Goal: Task Accomplishment & Management: Manage account settings

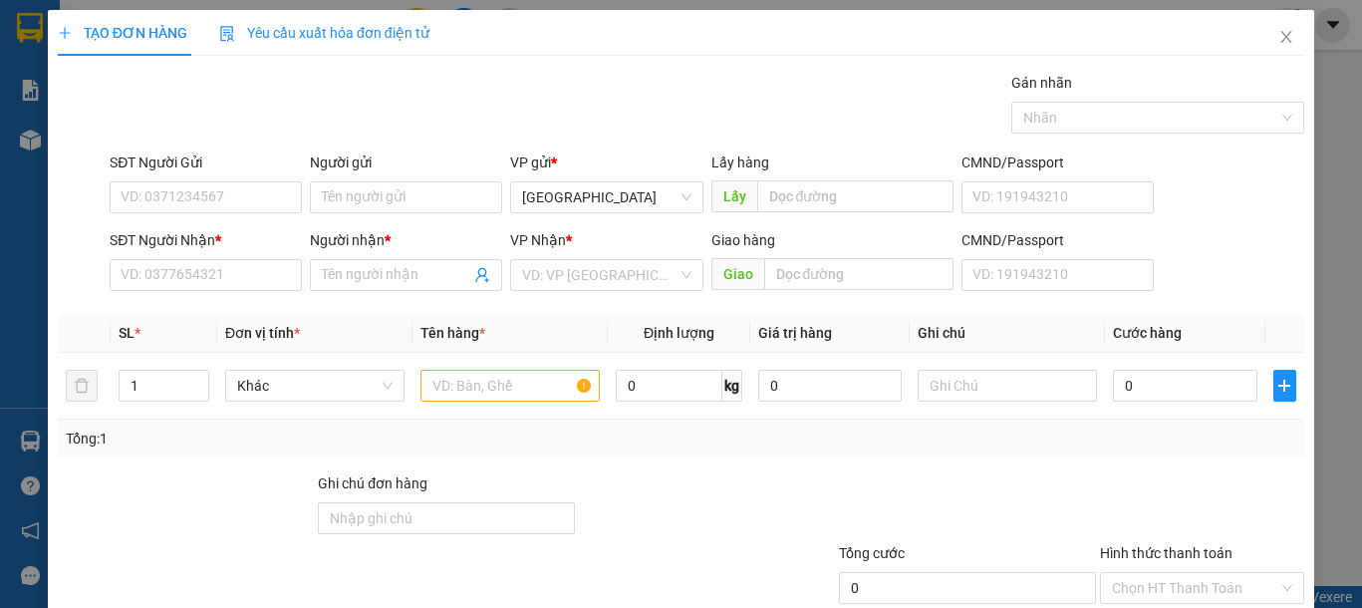
click at [228, 307] on div "Transit Pickup Surcharge Ids Transit Deliver Surcharge Ids Transit Deliver Surc…" at bounding box center [681, 385] width 1246 height 627
click at [228, 280] on input "SĐT Người Nhận *" at bounding box center [206, 275] width 192 height 32
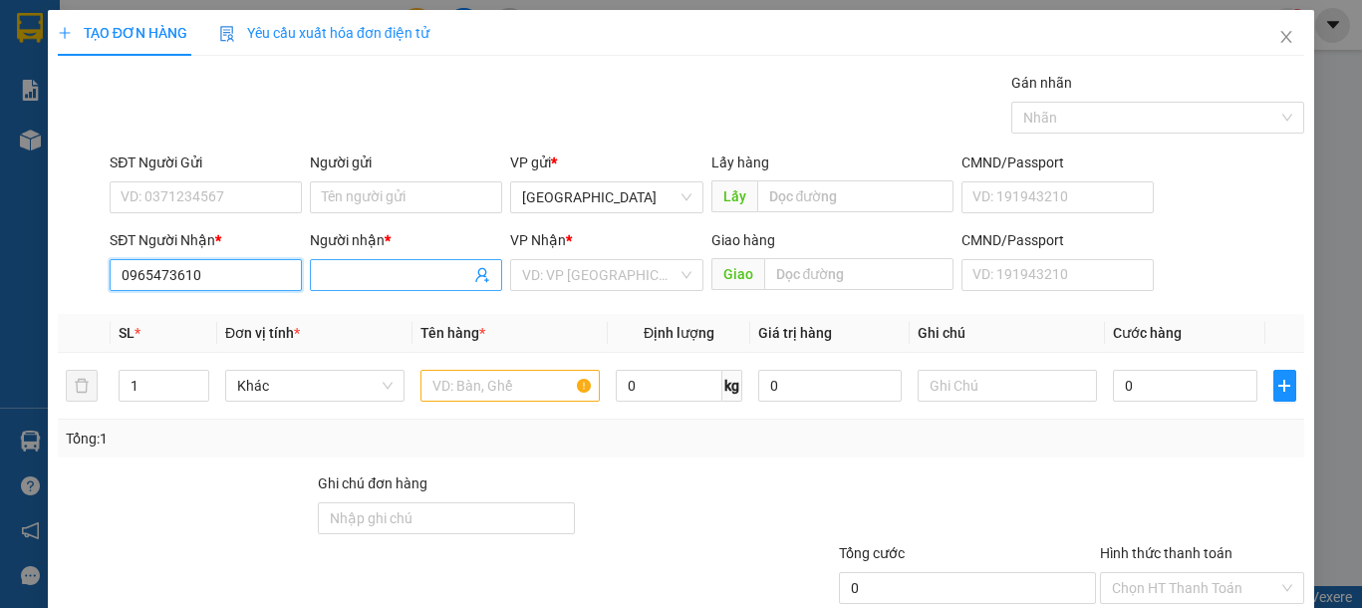
type input "0965473610"
click at [386, 264] on input "Người nhận *" at bounding box center [396, 275] width 148 height 22
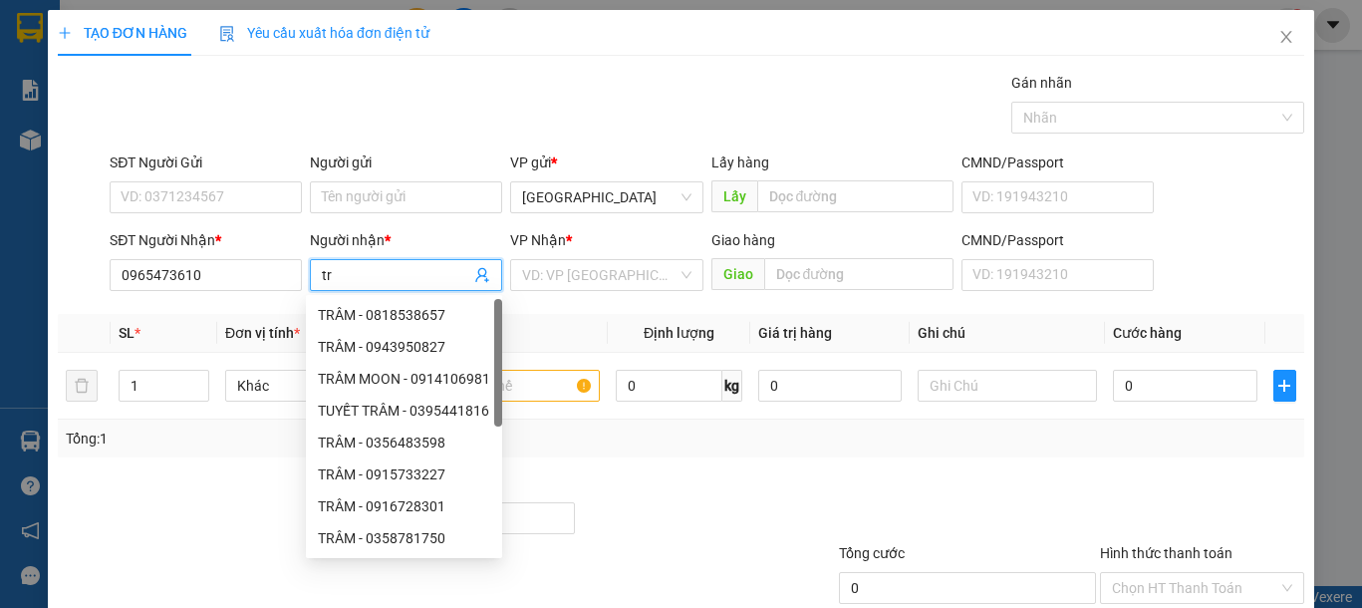
type input "t"
type input "TRÂM"
click at [595, 277] on input "search" at bounding box center [599, 275] width 154 height 30
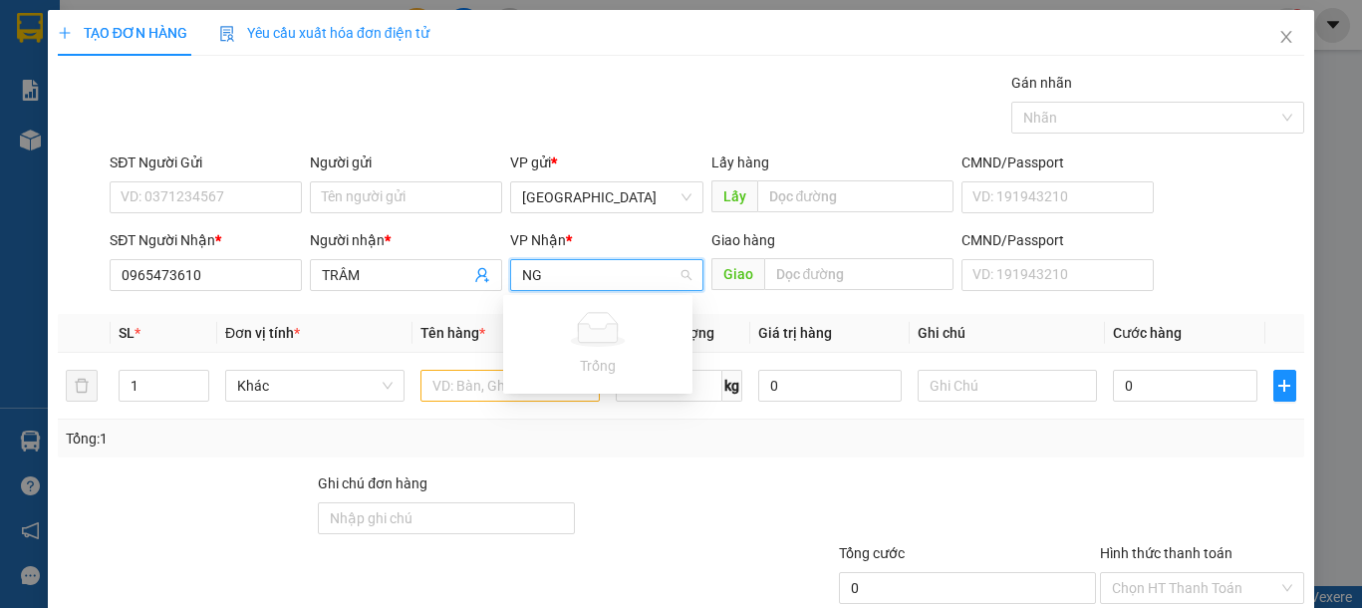
type input "N"
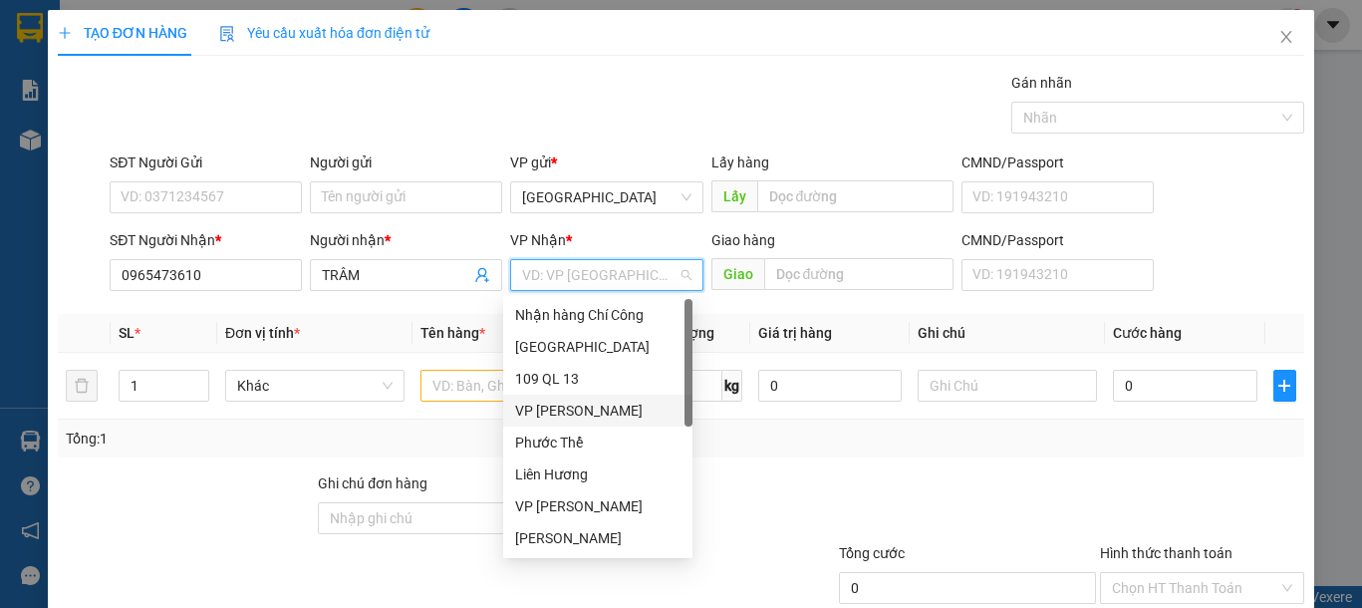
click at [591, 411] on div "VP [PERSON_NAME]" at bounding box center [597, 411] width 165 height 22
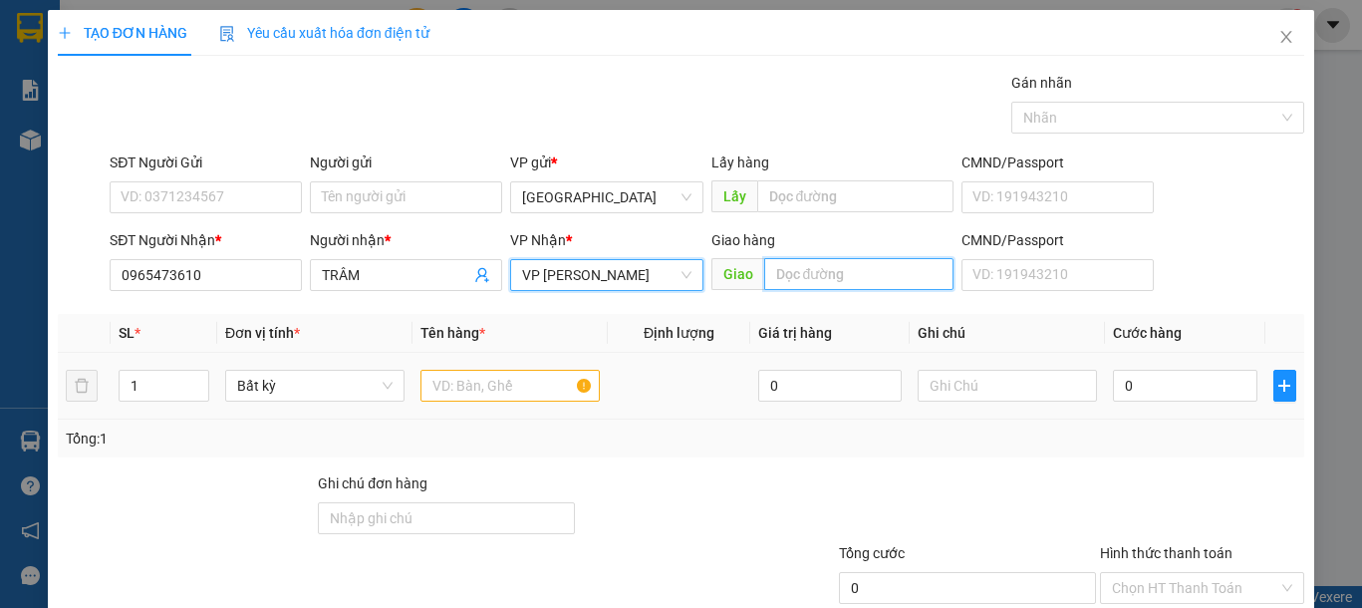
click at [820, 283] on input "text" at bounding box center [858, 274] width 189 height 32
type input "NGÃ 3 HOÀ KHÁNH"
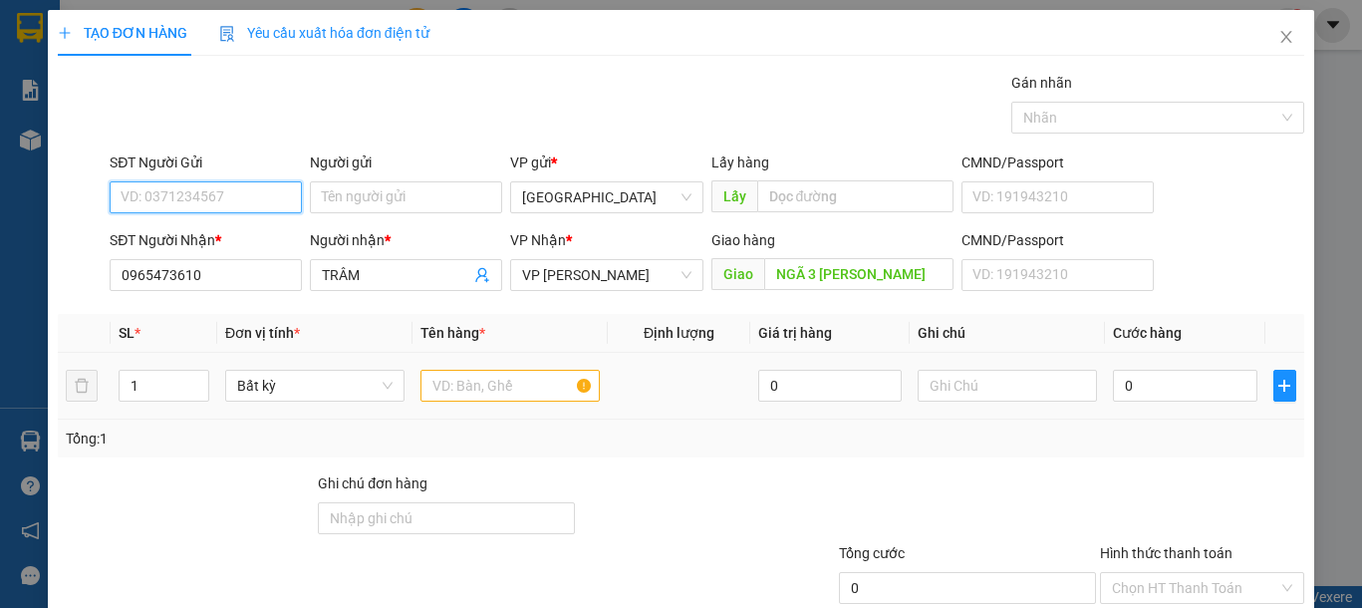
click at [228, 197] on input "SĐT Người Gửi" at bounding box center [206, 197] width 192 height 32
type input "0364980891"
click at [266, 226] on div "0364980891 - DUONG" at bounding box center [203, 237] width 165 height 22
type input "DUONG"
type input "0364980891"
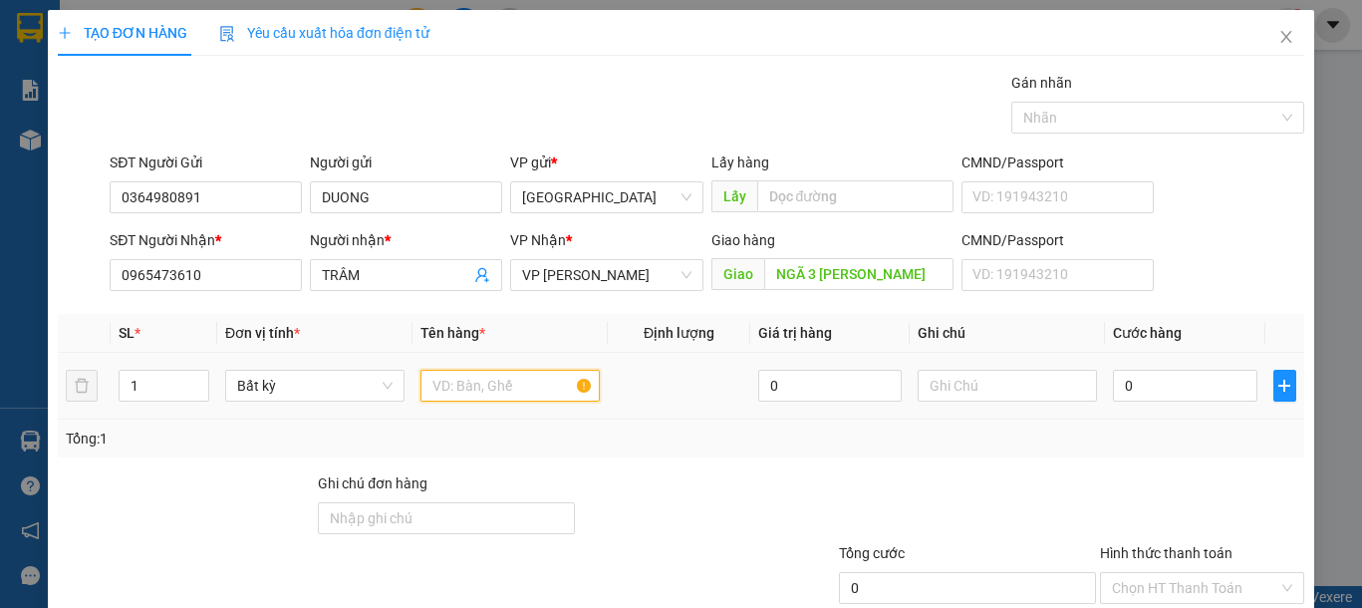
click at [525, 377] on input "text" at bounding box center [509, 386] width 179 height 32
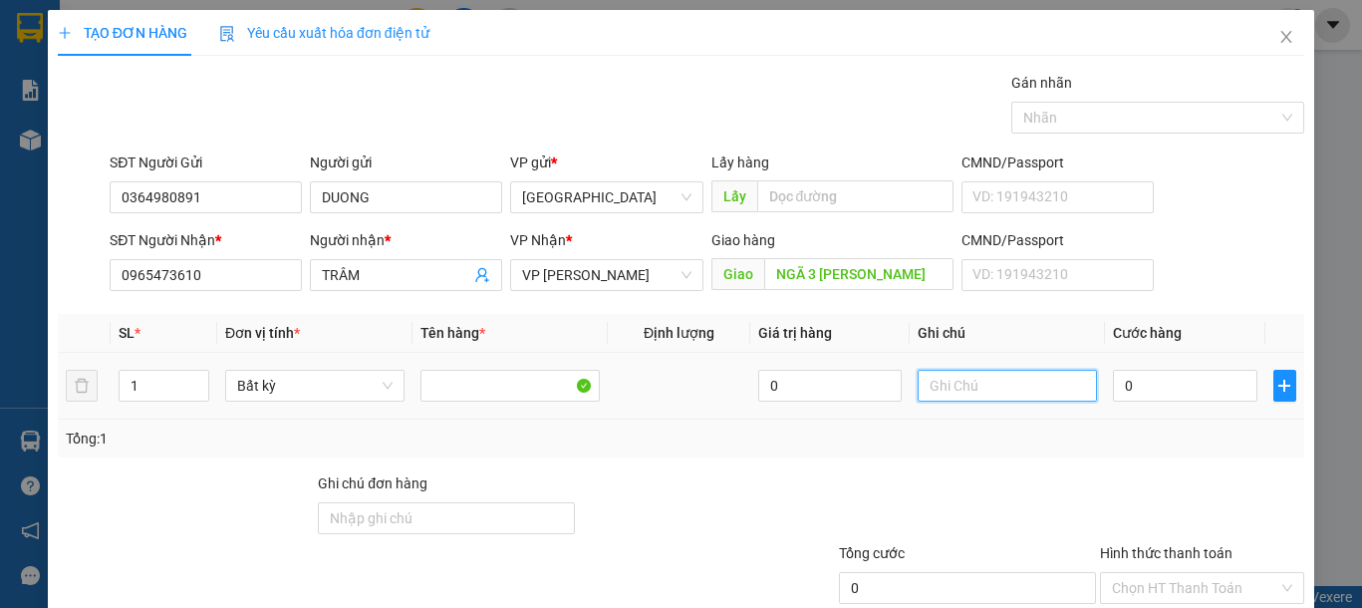
click at [968, 383] on input "text" at bounding box center [1007, 386] width 179 height 32
type input "1 BÌA NHỰA GT"
click at [1184, 378] on input "0" at bounding box center [1184, 386] width 143 height 32
type input "4"
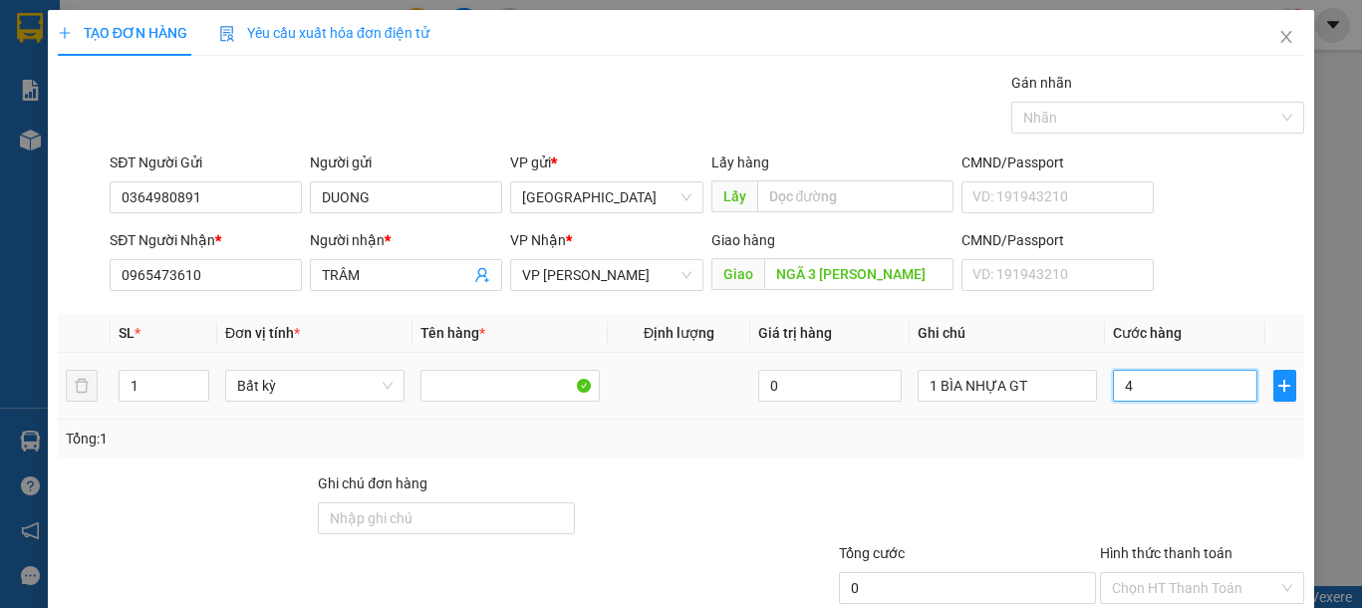
type input "4"
type input "40"
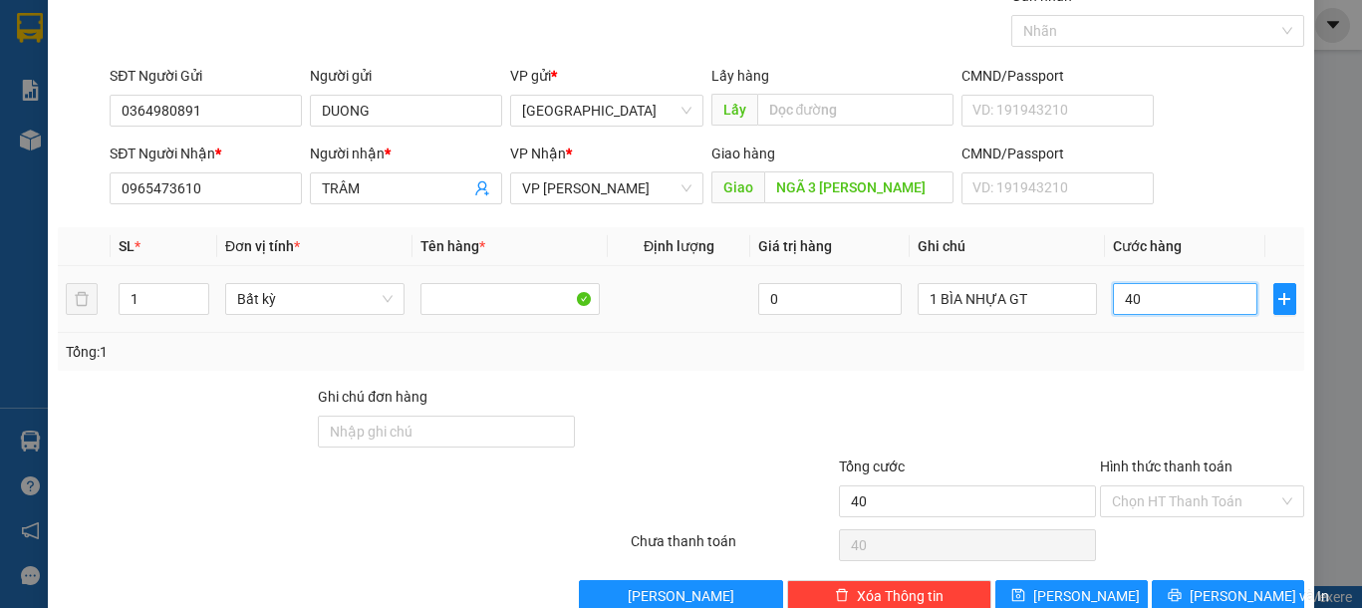
scroll to position [130, 0]
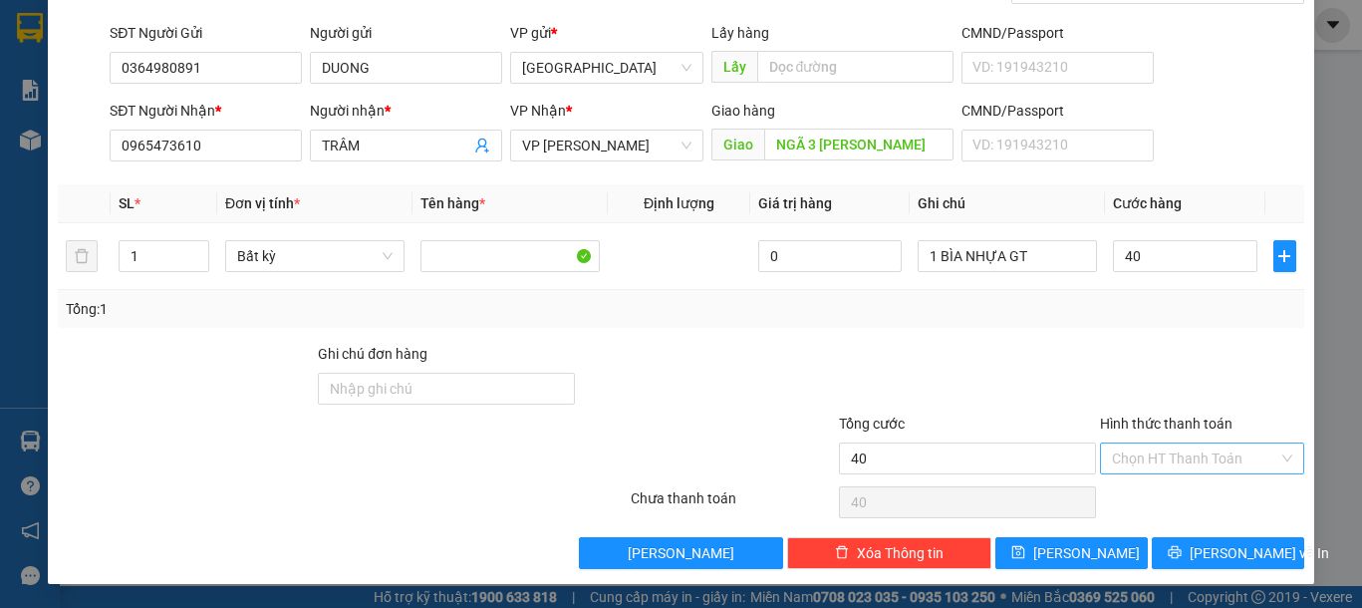
click at [1236, 454] on input "Hình thức thanh toán" at bounding box center [1195, 458] width 166 height 30
type input "40.000"
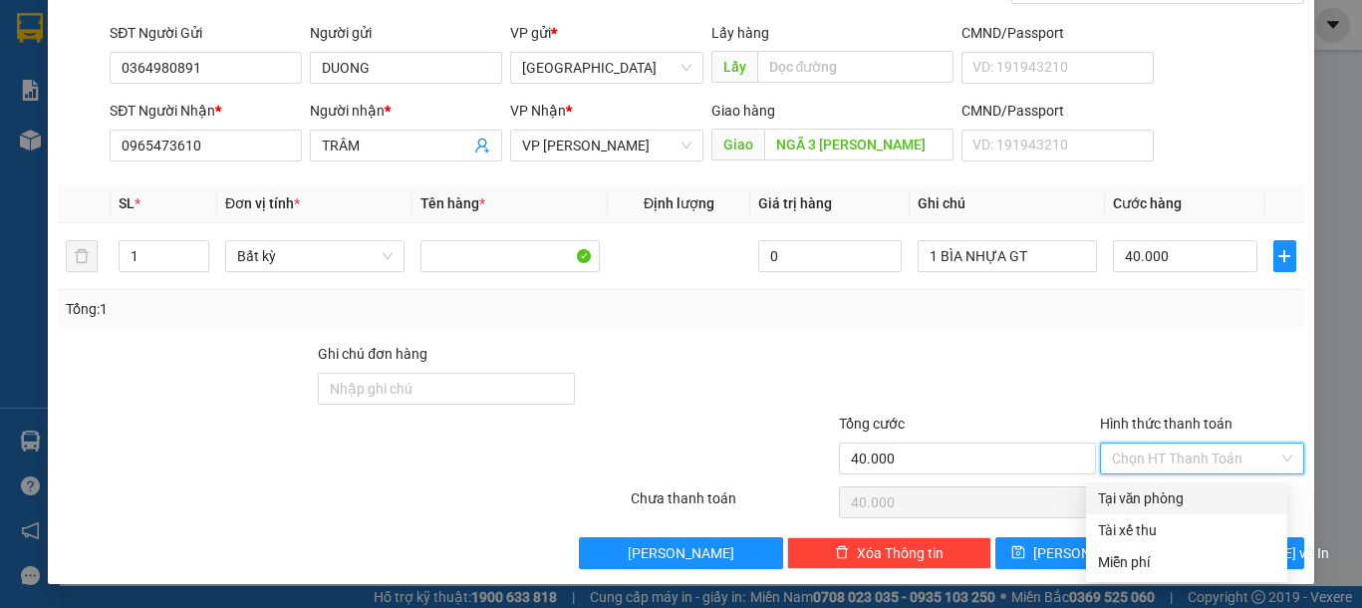
click at [1195, 495] on div "Tại văn phòng" at bounding box center [1186, 498] width 177 height 22
type input "0"
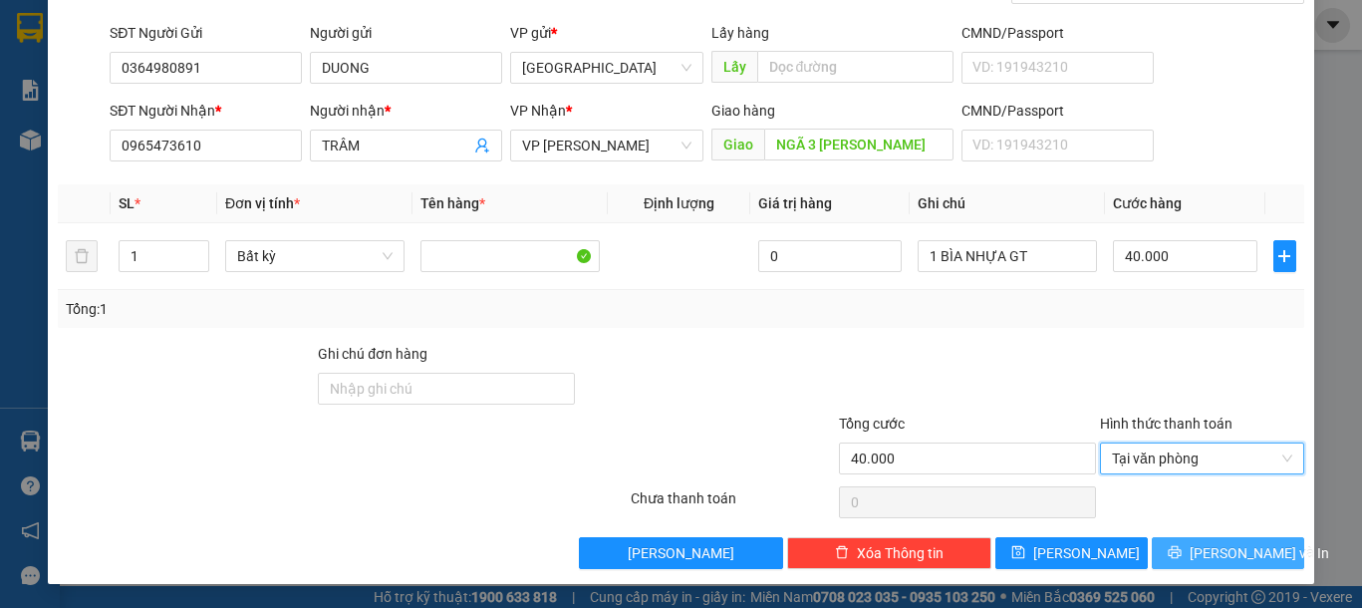
click at [1222, 546] on span "[PERSON_NAME] và In" at bounding box center [1259, 553] width 139 height 22
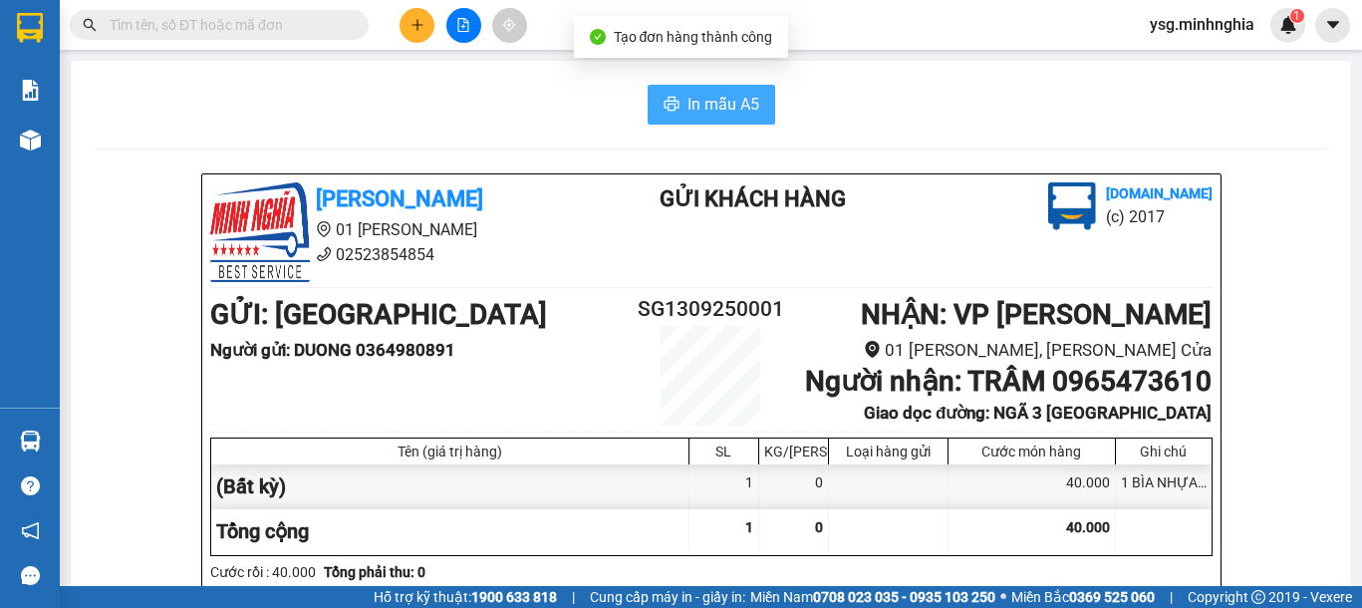
click at [707, 99] on span "In mẫu A5" at bounding box center [724, 104] width 72 height 25
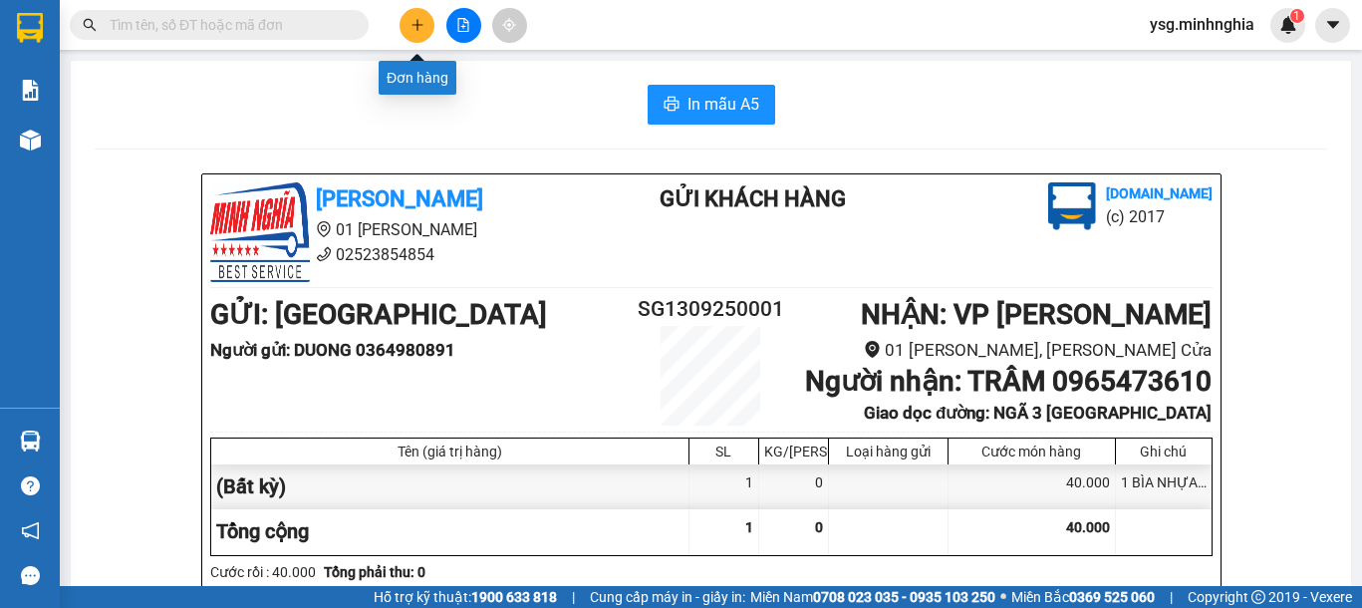
click at [425, 27] on button at bounding box center [417, 25] width 35 height 35
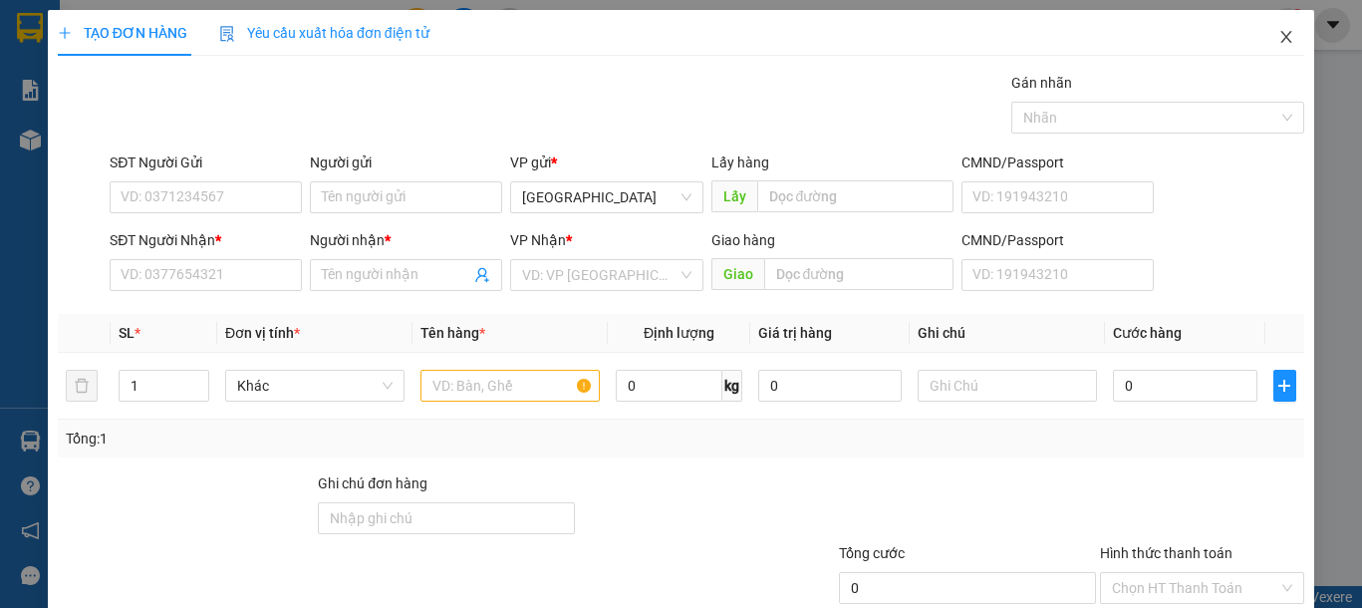
click at [1278, 42] on icon "close" at bounding box center [1286, 37] width 16 height 16
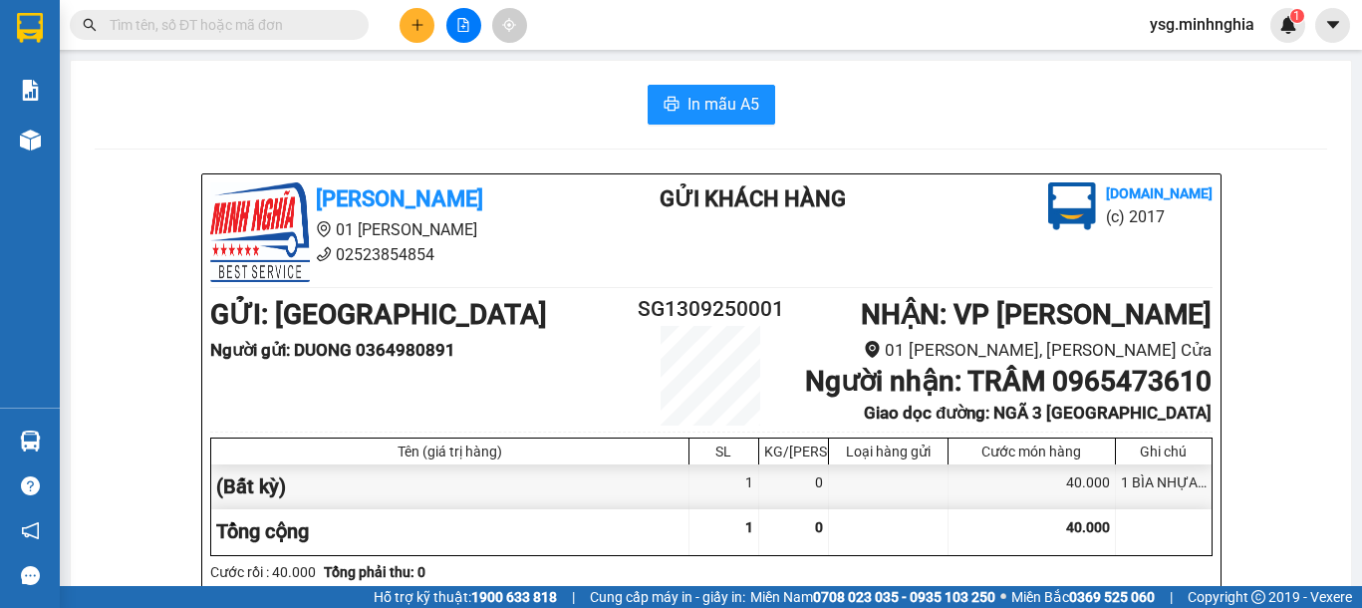
click at [446, 47] on div "Kết quả tìm kiếm ( 0 ) Bộ lọc No Data ysg.minhnghia 1" at bounding box center [681, 25] width 1362 height 50
click at [458, 33] on button at bounding box center [463, 25] width 35 height 35
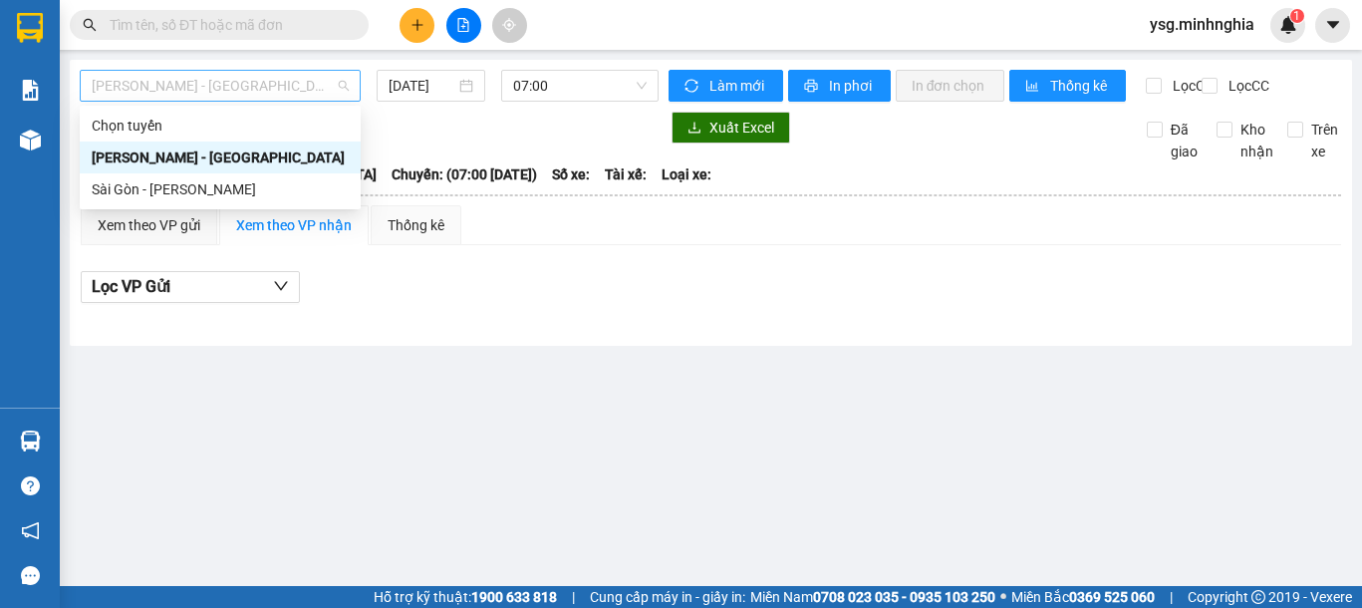
click at [198, 74] on span "[PERSON_NAME] - [GEOGRAPHIC_DATA]" at bounding box center [220, 86] width 257 height 30
click at [198, 200] on div "Sài Gòn - [PERSON_NAME]" at bounding box center [220, 189] width 281 height 32
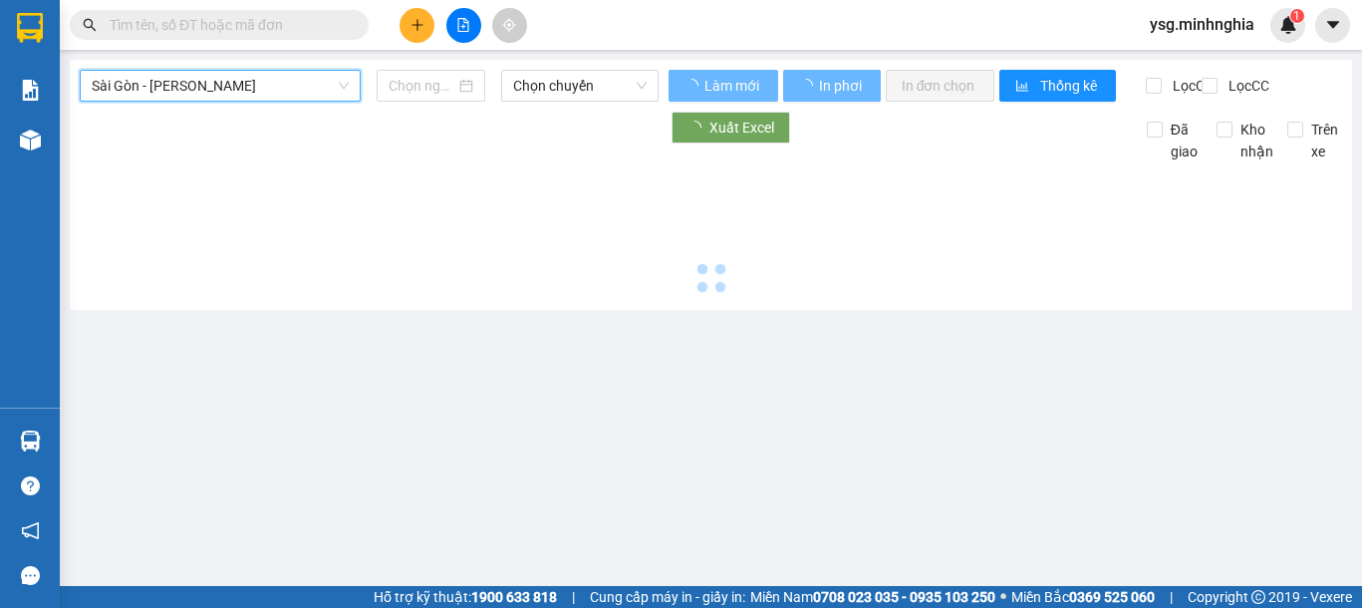
type input "[DATE]"
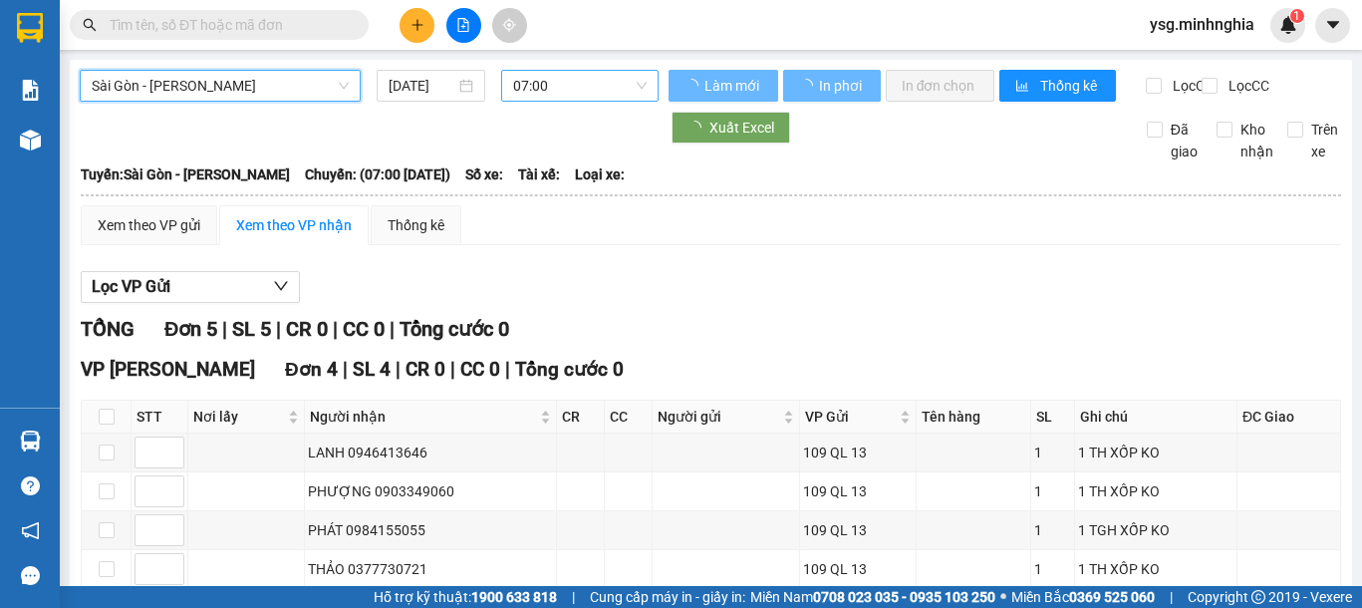
click at [573, 80] on span "07:00" at bounding box center [580, 86] width 134 height 30
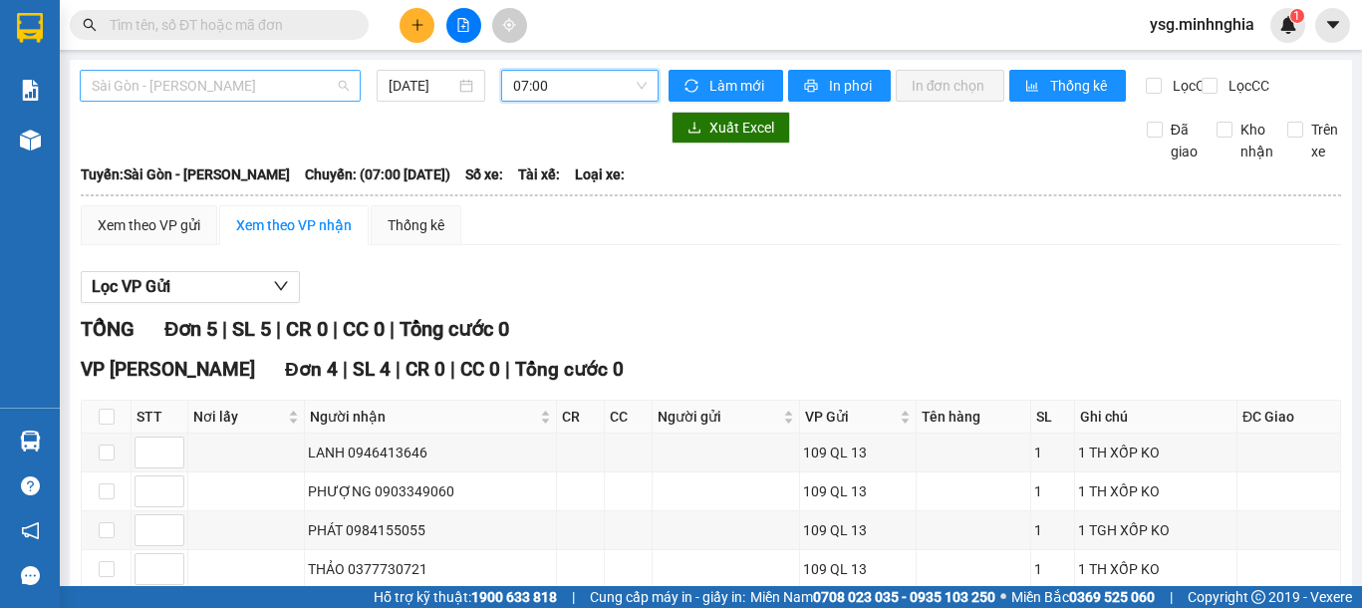
click at [295, 82] on span "Sài Gòn - [PERSON_NAME]" at bounding box center [220, 86] width 257 height 30
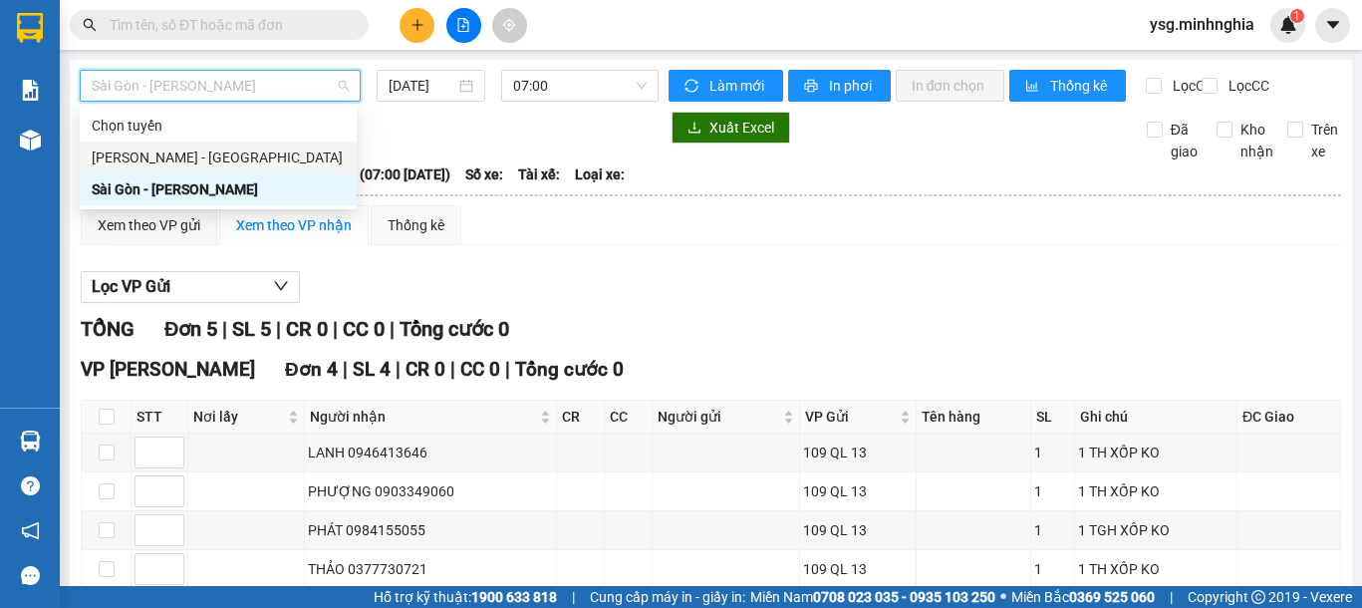
click at [277, 146] on div "[PERSON_NAME] - [GEOGRAPHIC_DATA]" at bounding box center [218, 157] width 253 height 22
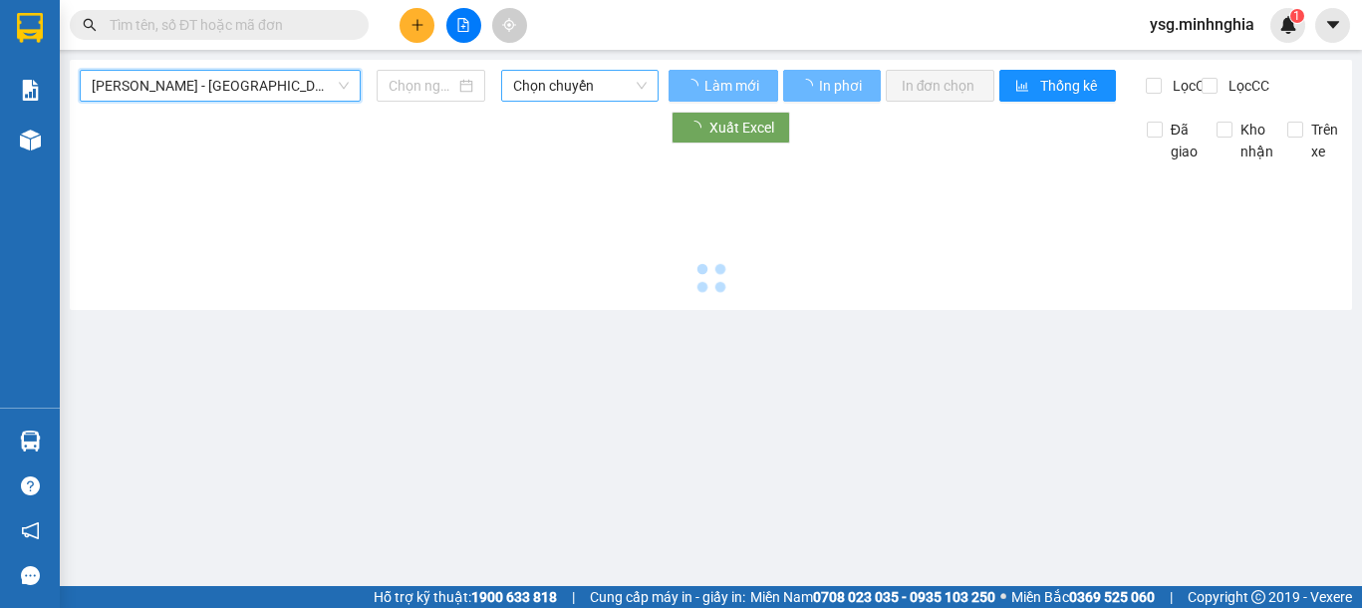
type input "[DATE]"
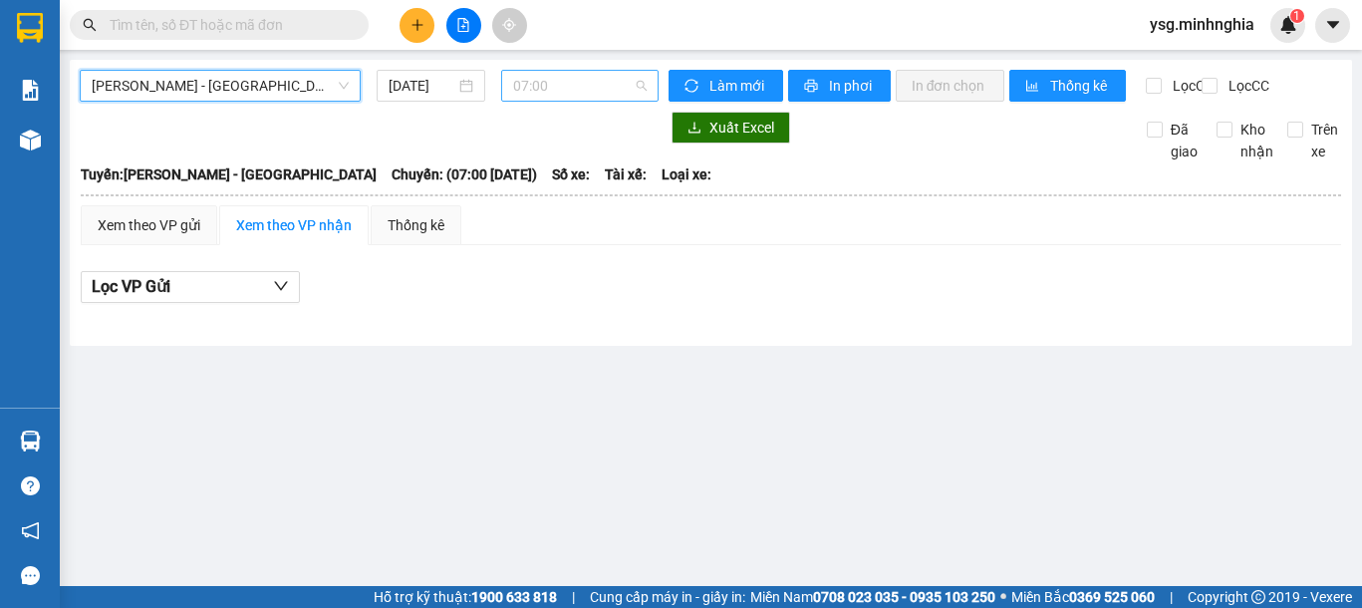
click at [618, 92] on span "07:00" at bounding box center [580, 86] width 134 height 30
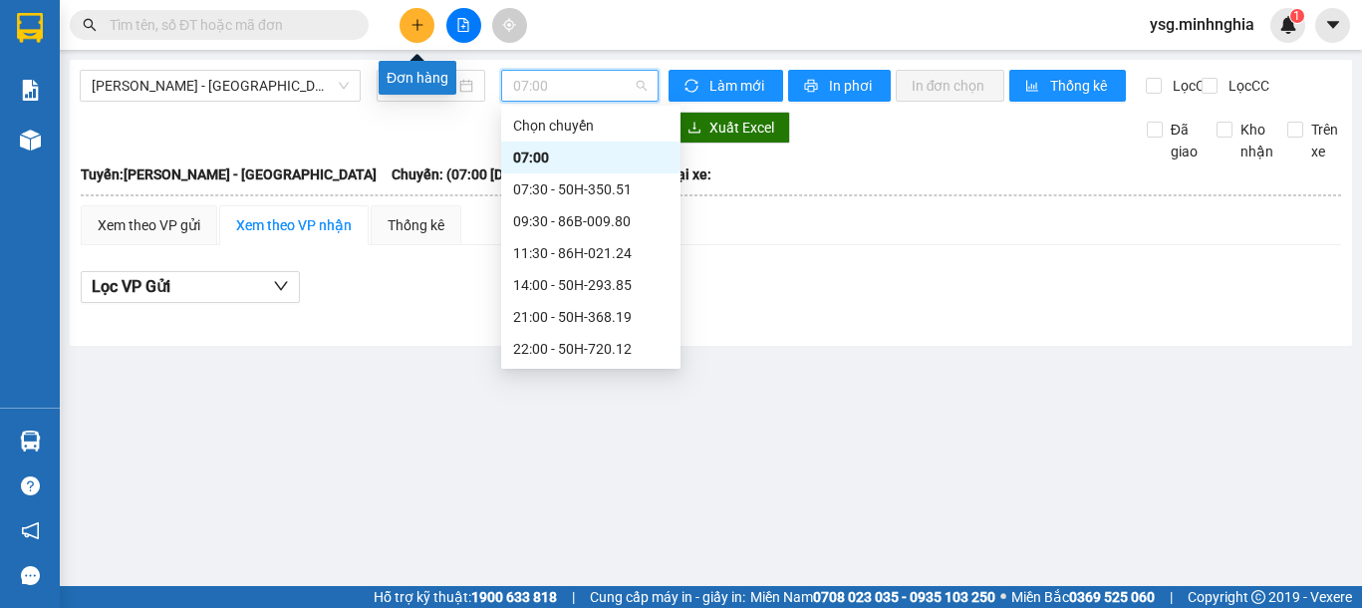
click at [427, 26] on button at bounding box center [417, 25] width 35 height 35
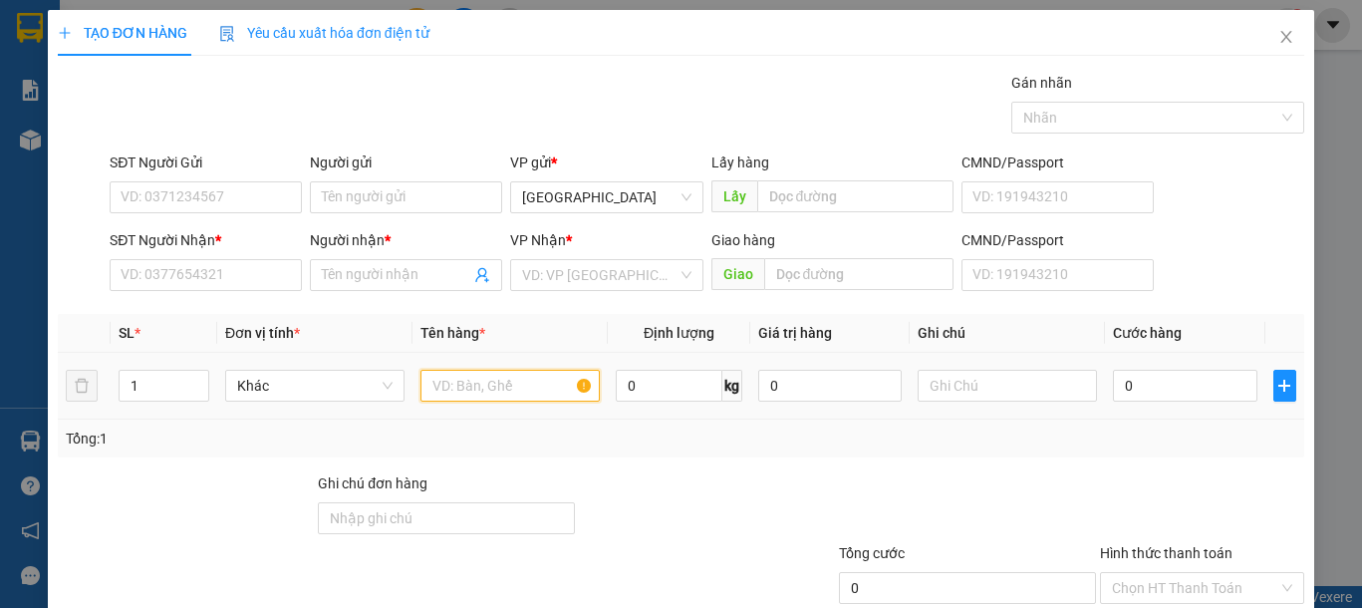
click at [495, 384] on input "text" at bounding box center [509, 386] width 179 height 32
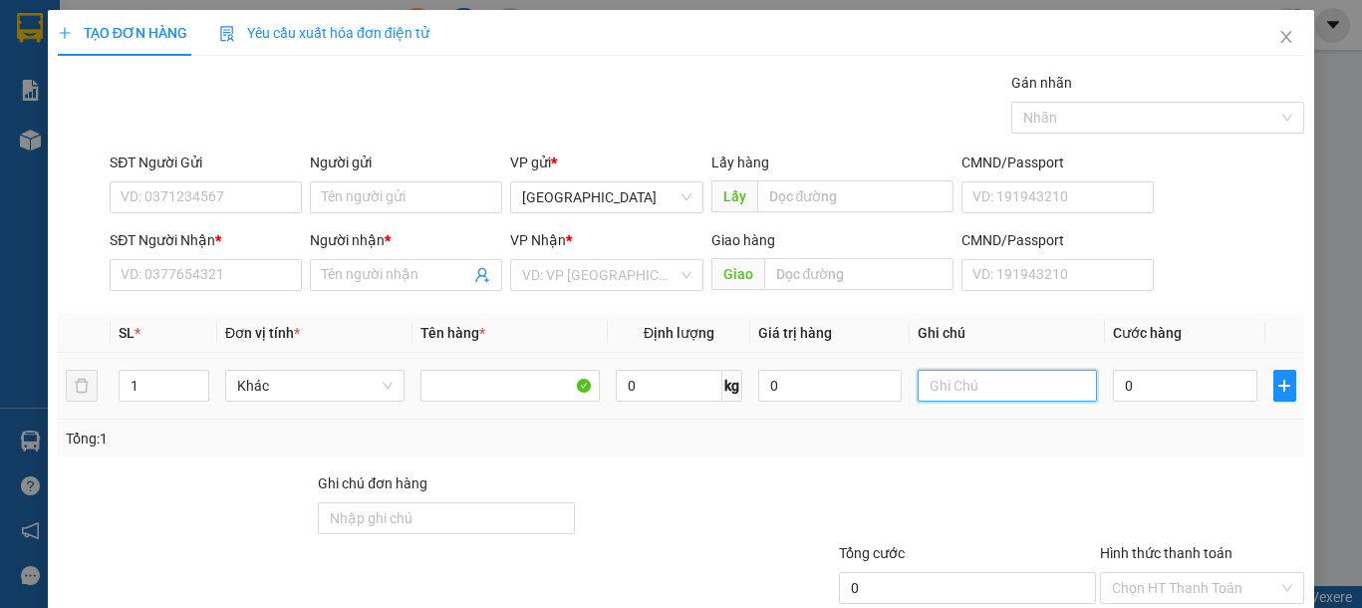
click at [980, 399] on input "text" at bounding box center [1007, 386] width 179 height 32
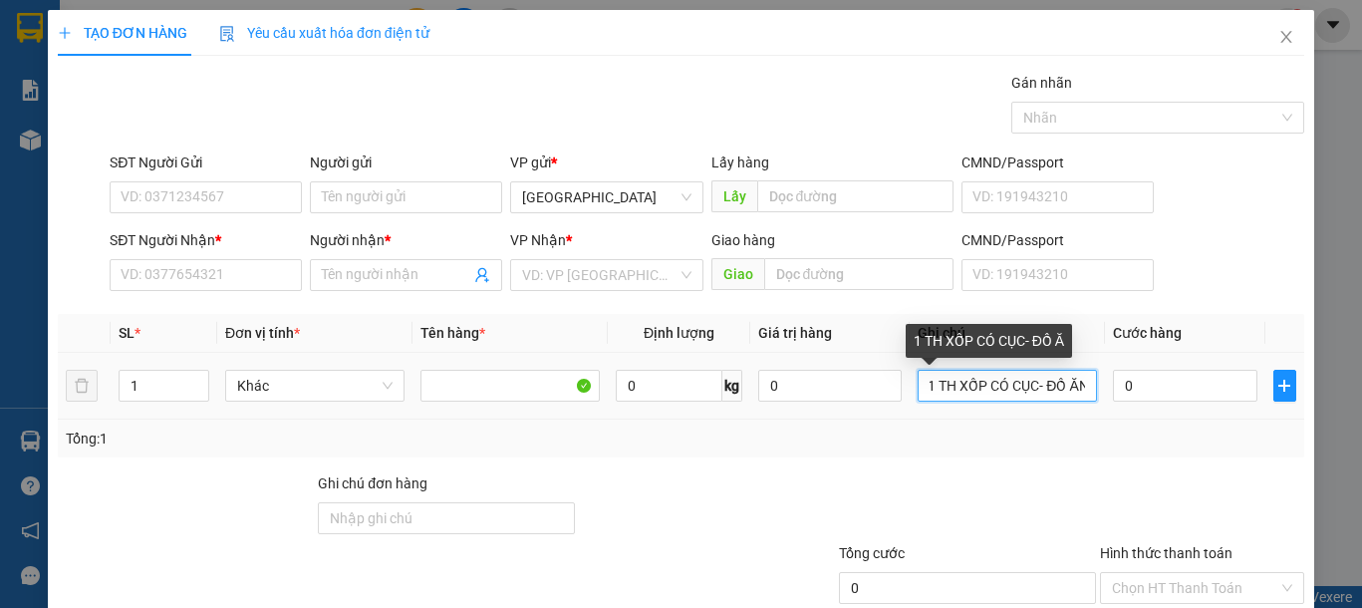
scroll to position [0, 12]
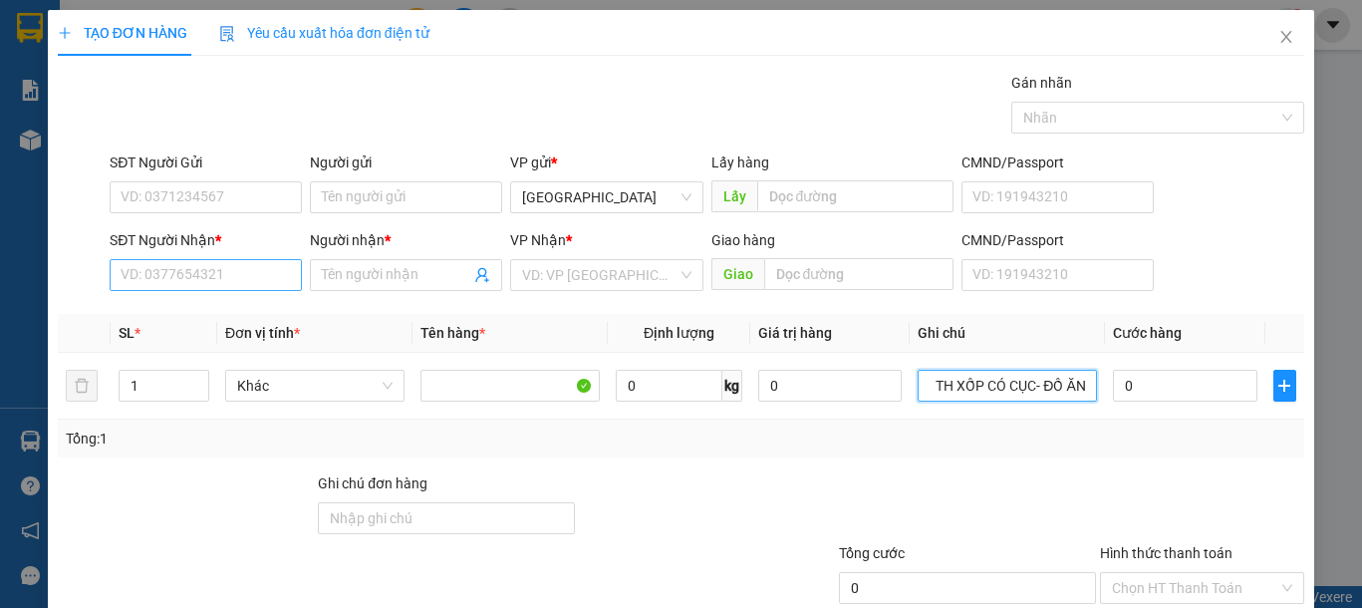
type input "1 TH XỐP CÓ CỤC- ĐỒ ĂN"
click at [262, 260] on input "SĐT Người Nhận *" at bounding box center [206, 275] width 192 height 32
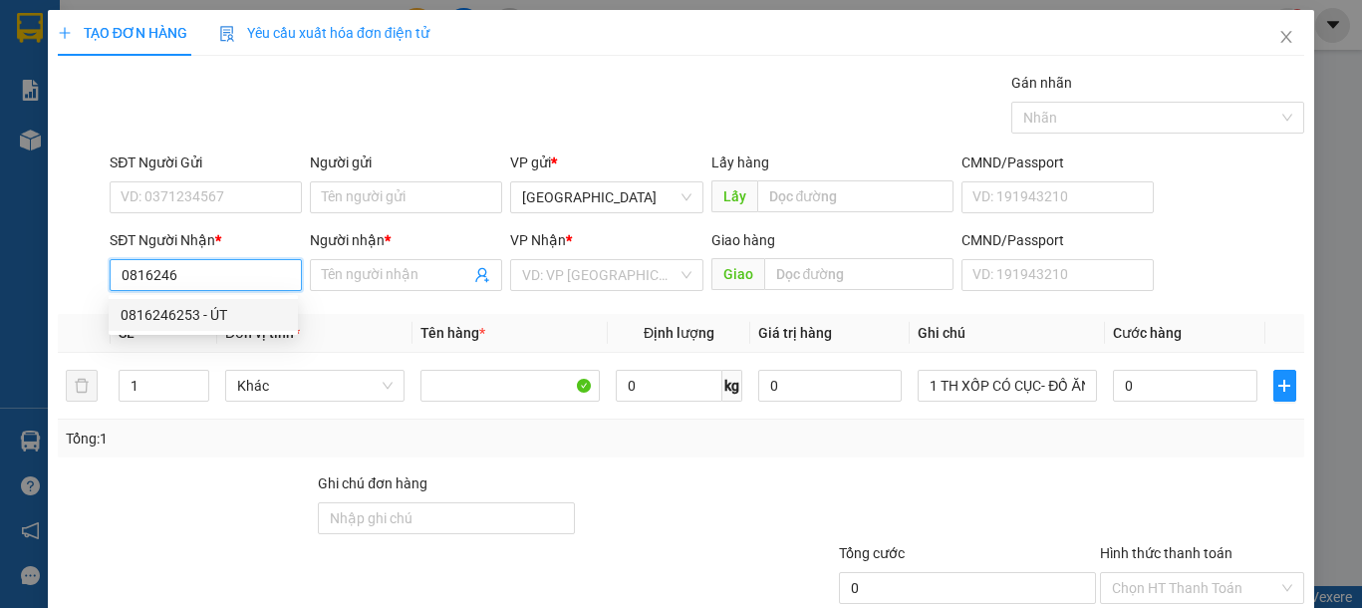
click at [282, 311] on div "0816246253 - ÚT" at bounding box center [203, 315] width 165 height 22
type input "0816246253"
type input "ÚT"
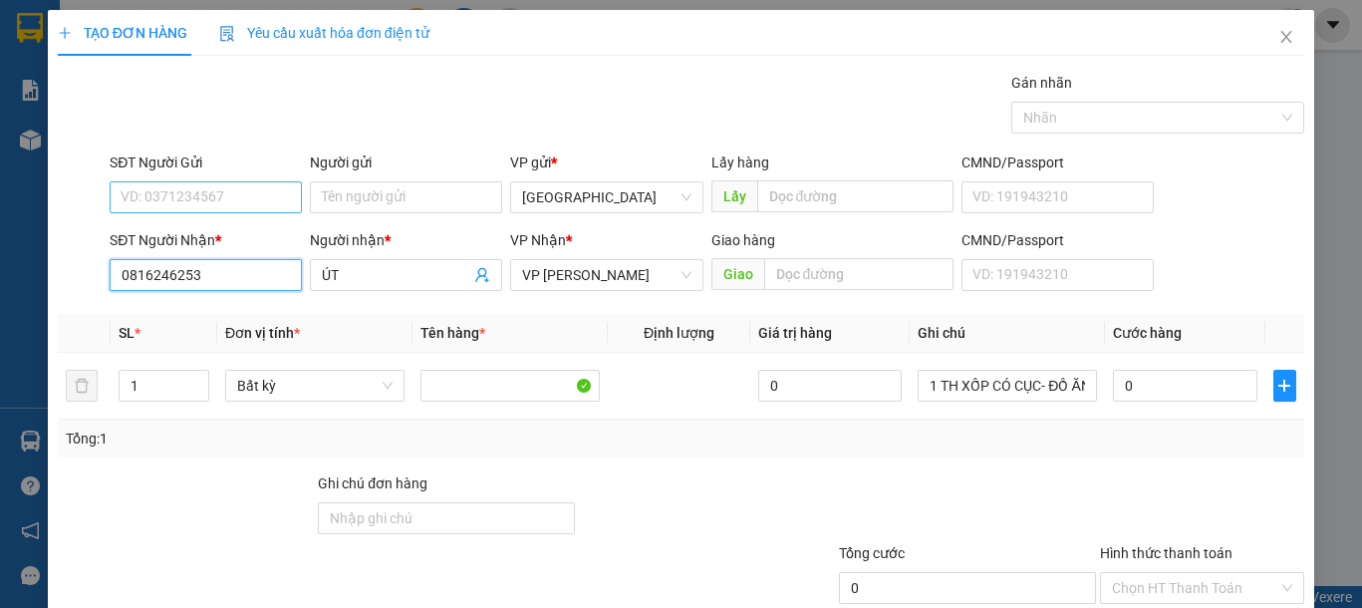
type input "0816246253"
click at [275, 202] on input "SĐT Người Gửi" at bounding box center [206, 197] width 192 height 32
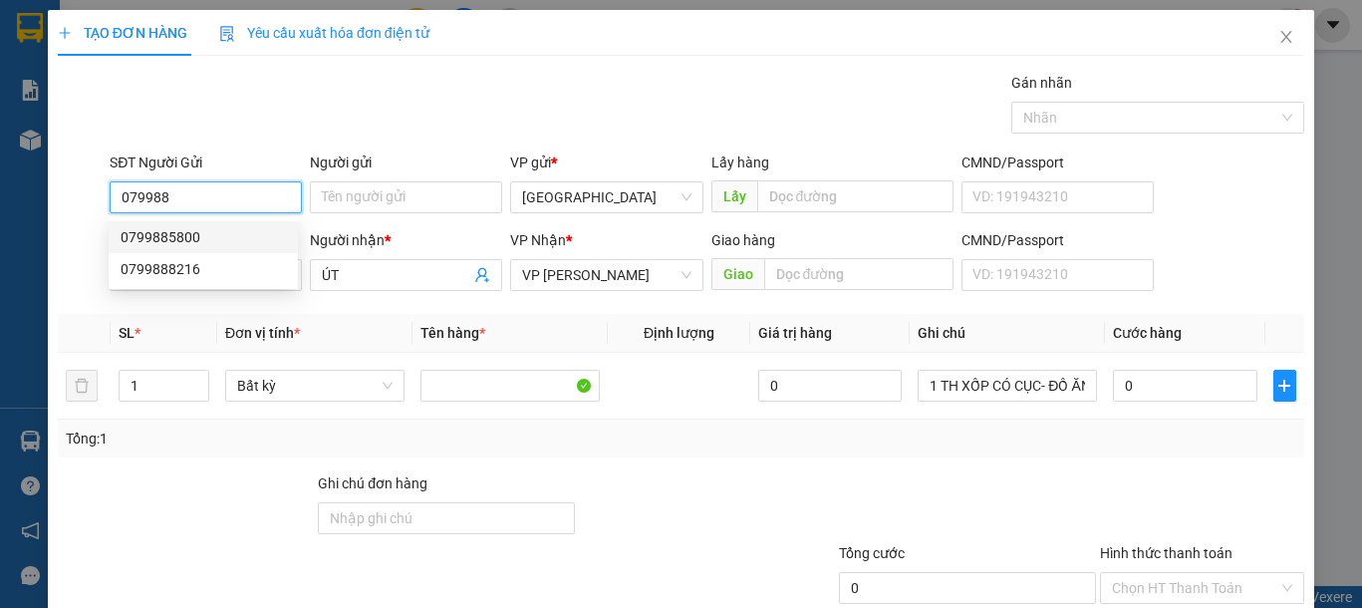
click at [232, 226] on div "0799885800" at bounding box center [203, 237] width 165 height 22
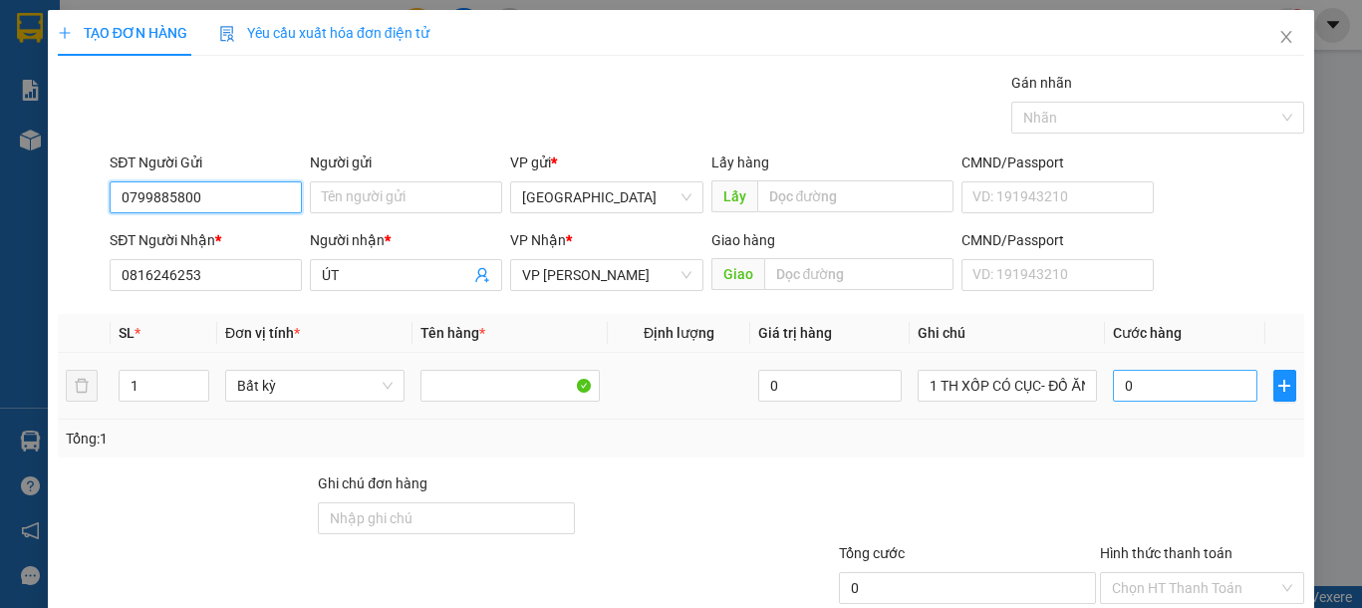
type input "0799885800"
click at [1156, 376] on input "0" at bounding box center [1184, 386] width 143 height 32
type input "1"
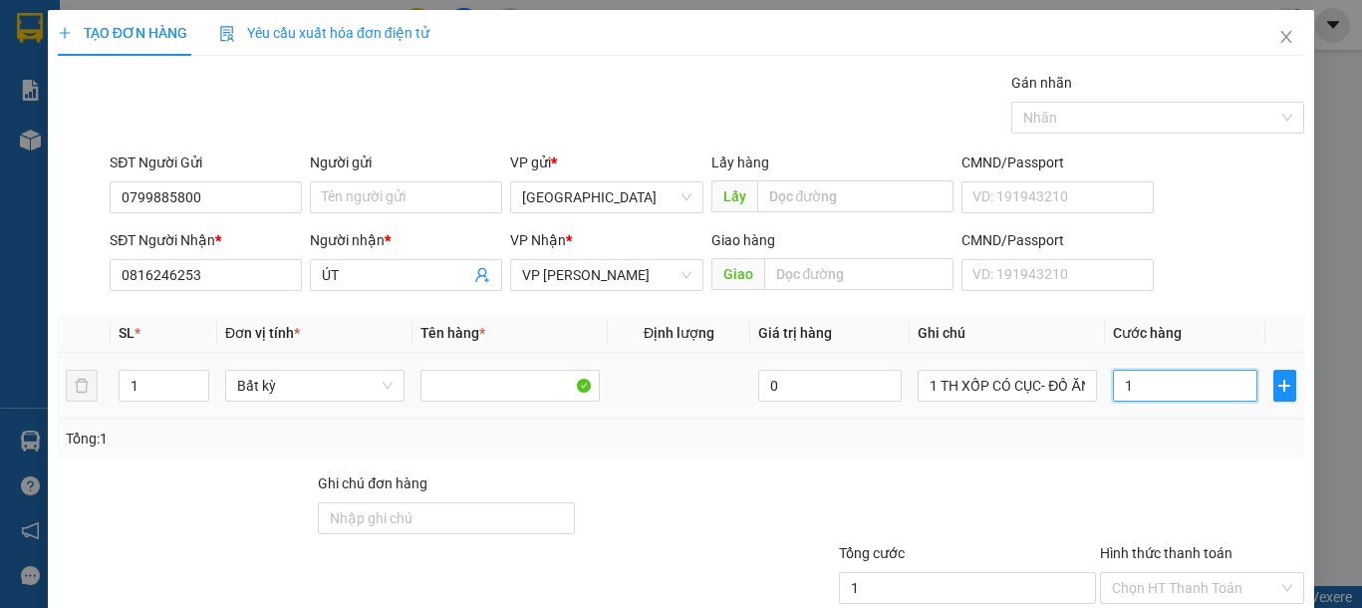
type input "0"
drag, startPoint x: 1131, startPoint y: 381, endPoint x: 1101, endPoint y: 386, distance: 30.3
click at [1113, 386] on input "0" at bounding box center [1184, 386] width 143 height 32
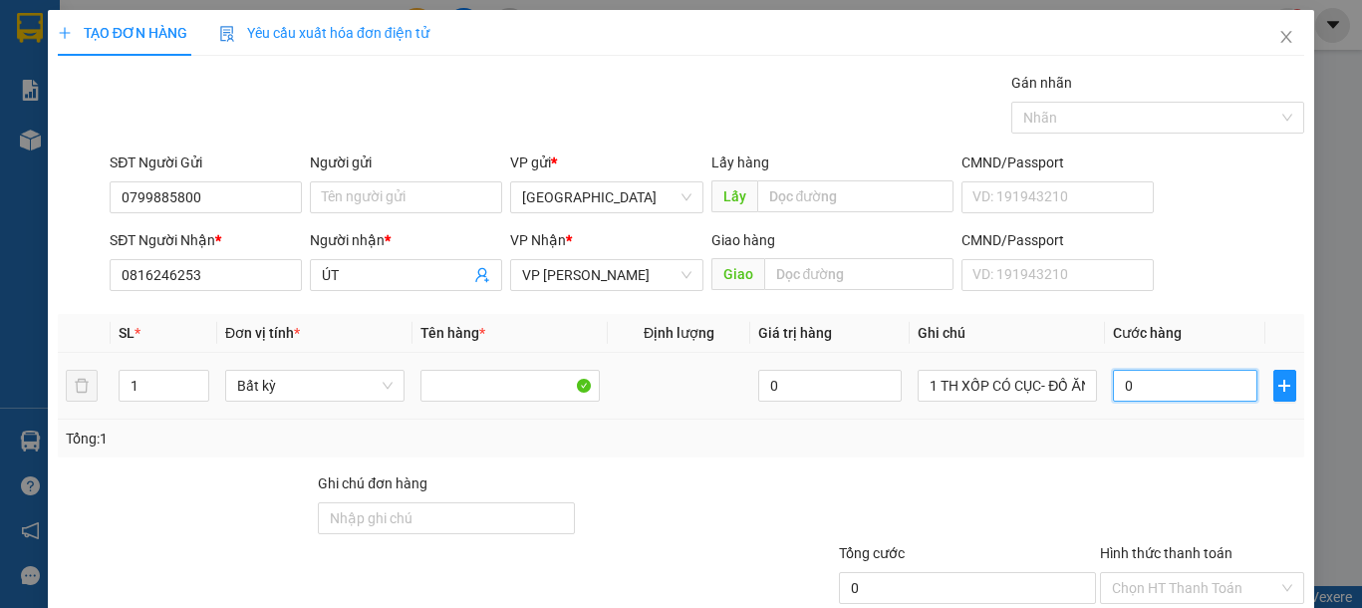
type input "5"
type input "50"
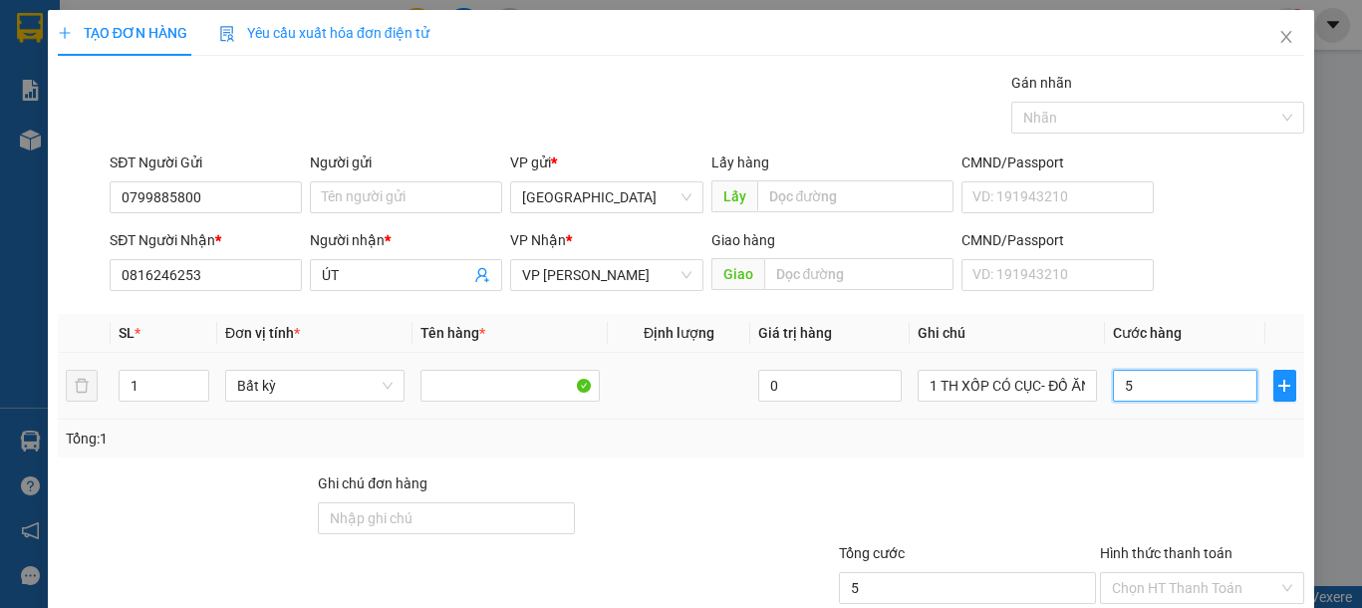
type input "50"
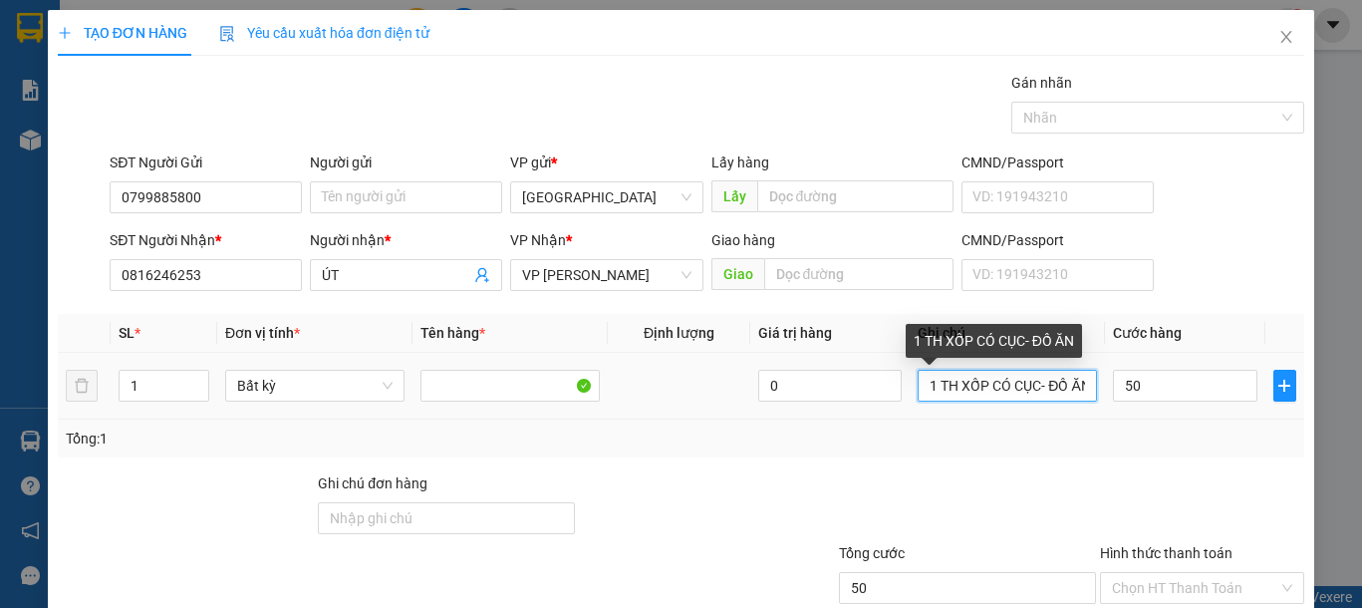
type input "50.000"
click at [1068, 386] on input "1 TH XỐP CÓ CỤC- ĐỒ ĂN" at bounding box center [1007, 386] width 179 height 32
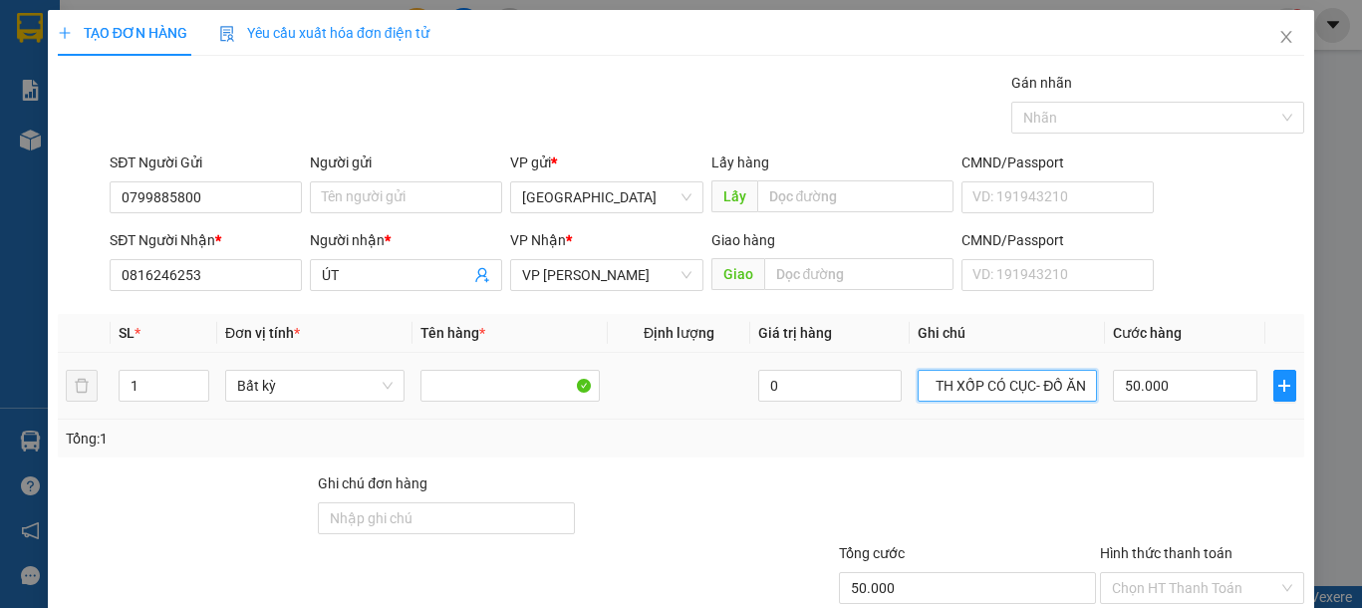
drag, startPoint x: 1068, startPoint y: 386, endPoint x: 1083, endPoint y: 386, distance: 14.9
click at [1083, 386] on td "1 TH XỐP CÓ CỤC- ĐỒ ĂN" at bounding box center [1007, 386] width 195 height 67
click at [1073, 387] on input "1 TH XỐP CÓ CỤC- ĐỒ ĂN" at bounding box center [1007, 386] width 179 height 32
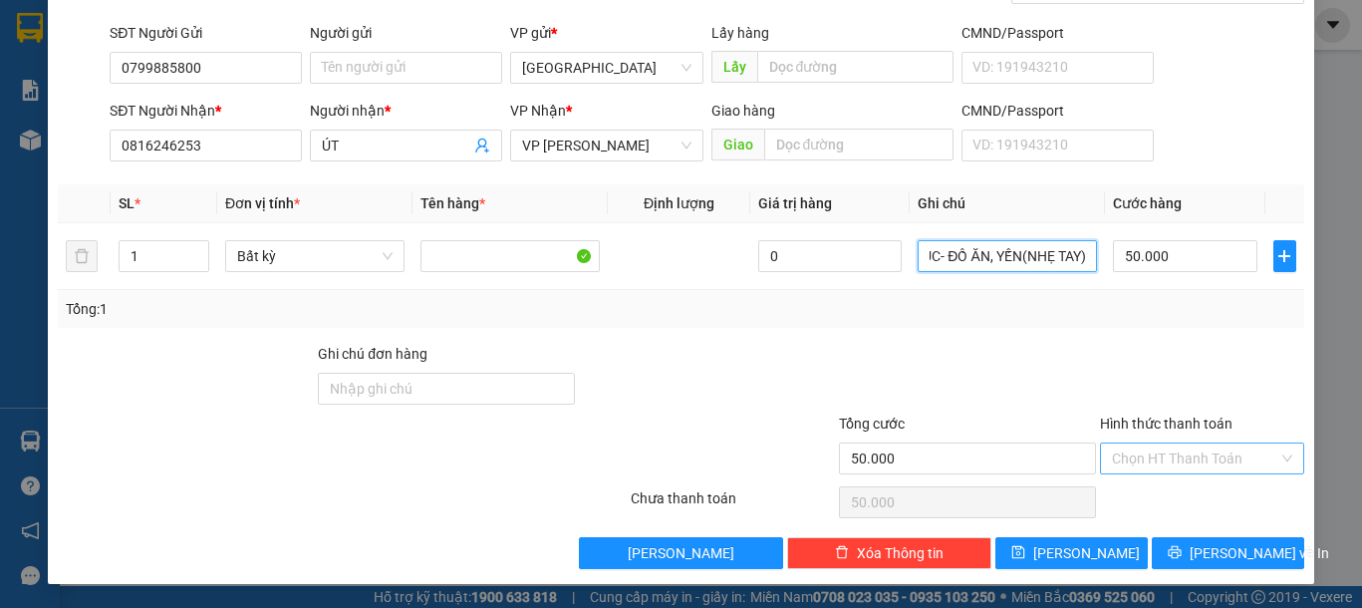
type input "1 TH XỐP CÓ CỤC- ĐỒ ĂN, YẾN(NHẸ TAY)"
click at [1212, 472] on input "Hình thức thanh toán" at bounding box center [1195, 458] width 166 height 30
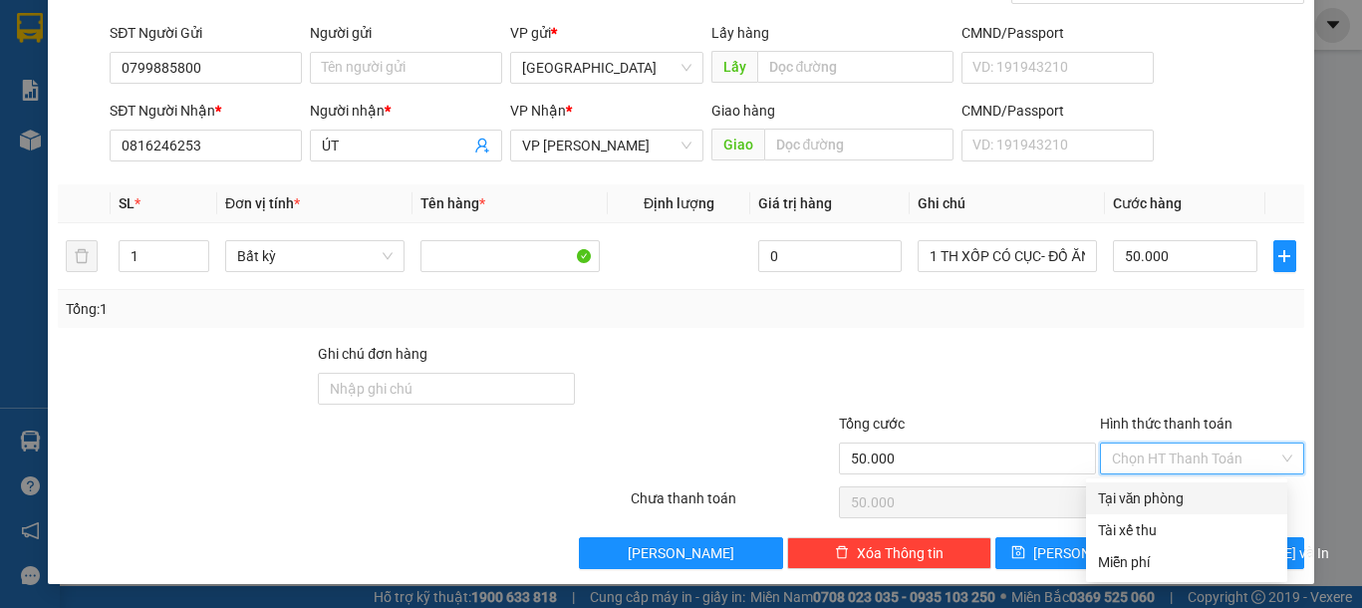
click at [1187, 501] on div "Tại văn phòng" at bounding box center [1186, 498] width 177 height 22
type input "0"
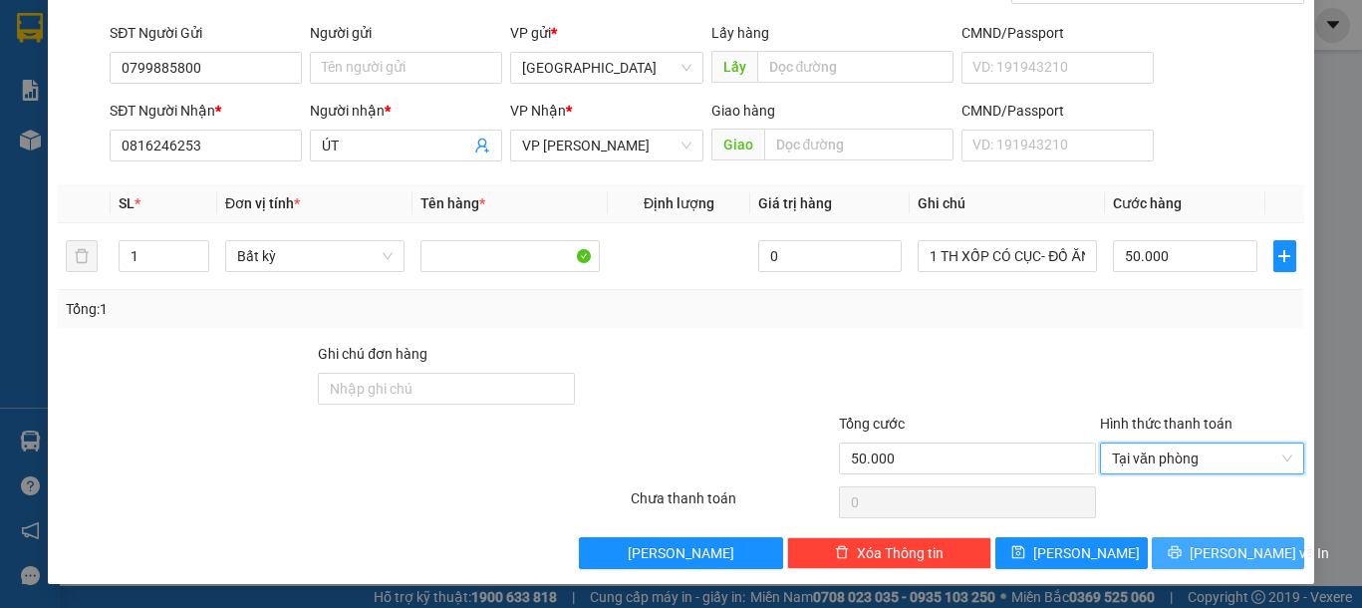
click at [1211, 555] on span "[PERSON_NAME] và In" at bounding box center [1259, 553] width 139 height 22
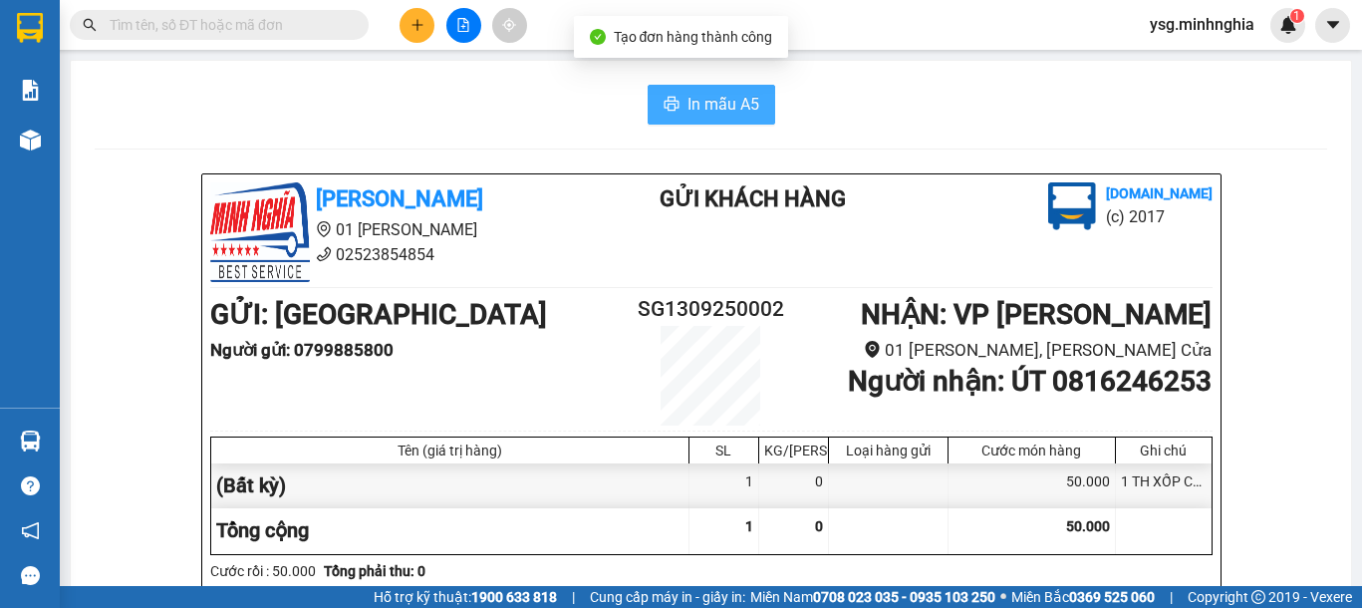
click at [703, 95] on span "In mẫu A5" at bounding box center [724, 104] width 72 height 25
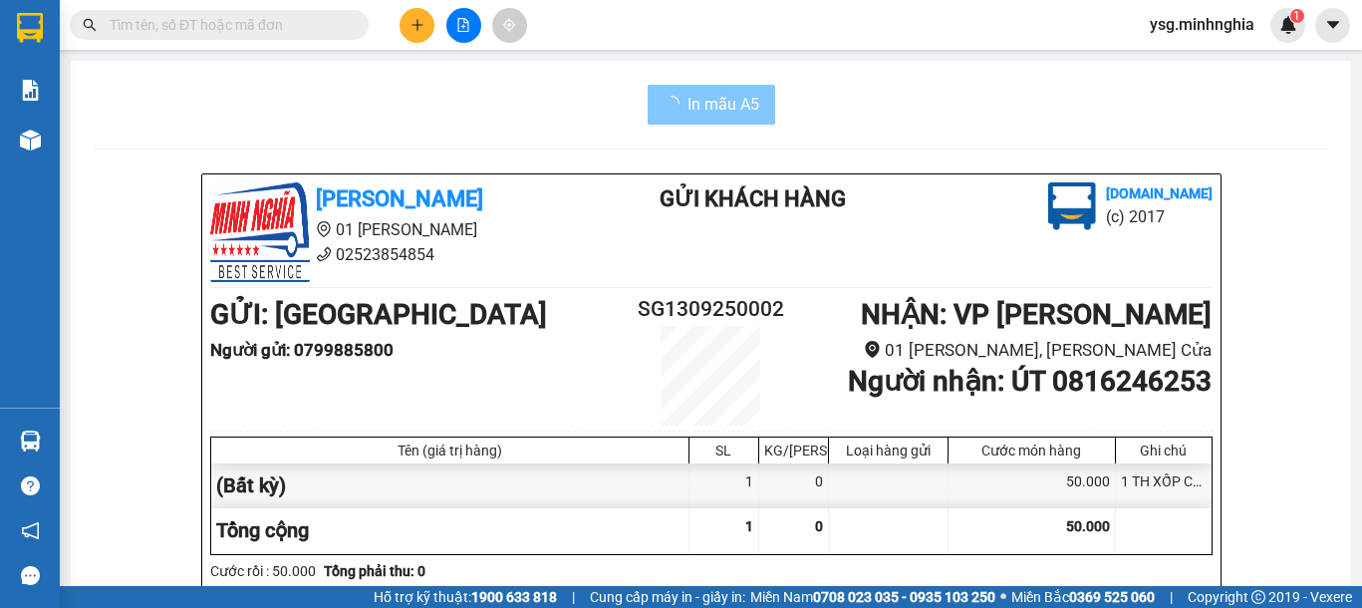
scroll to position [1102, 0]
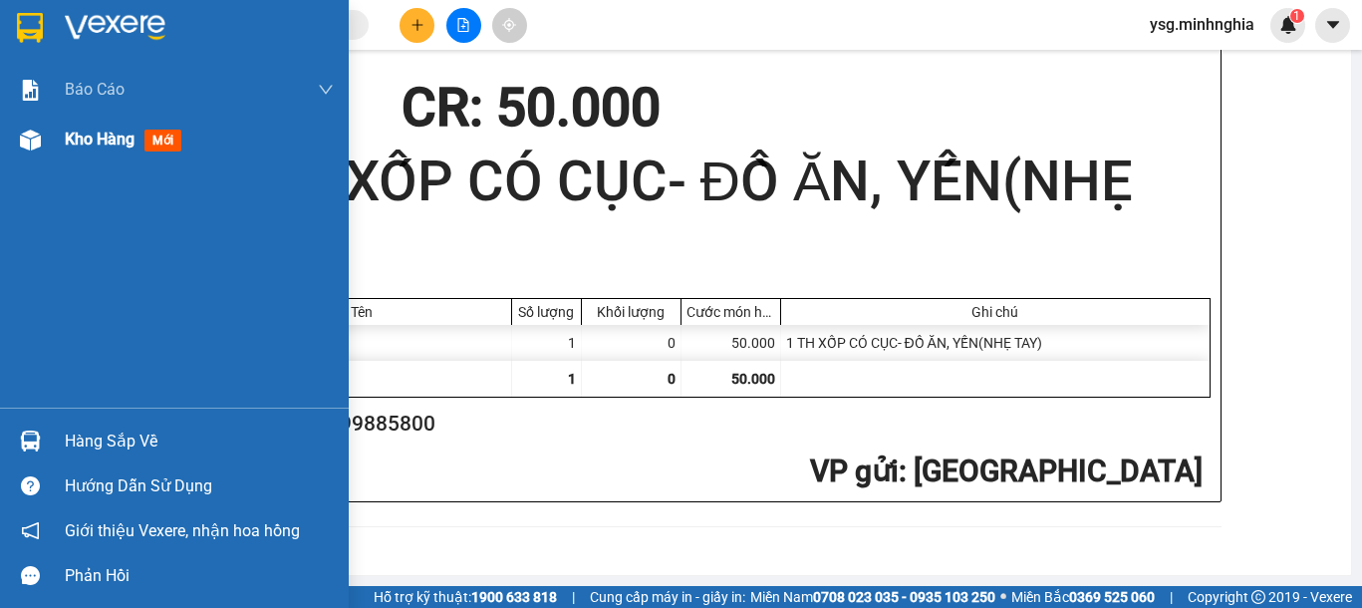
click at [33, 152] on div at bounding box center [30, 140] width 35 height 35
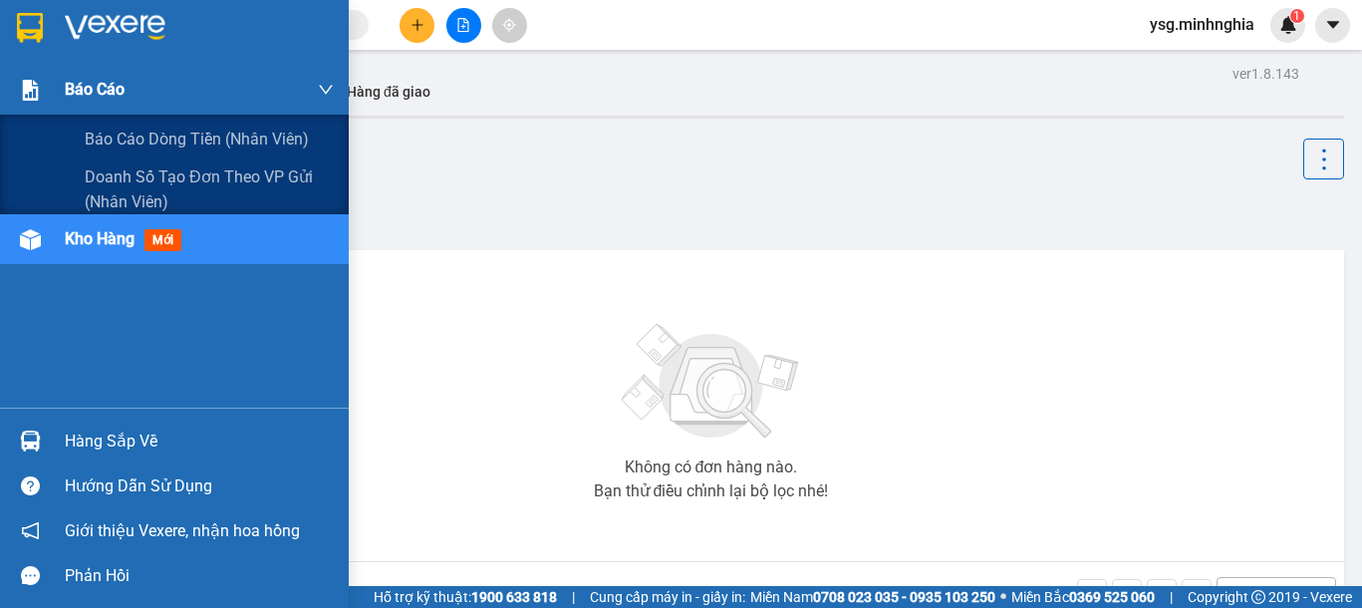
click at [31, 111] on div "Báo cáo" at bounding box center [174, 90] width 349 height 50
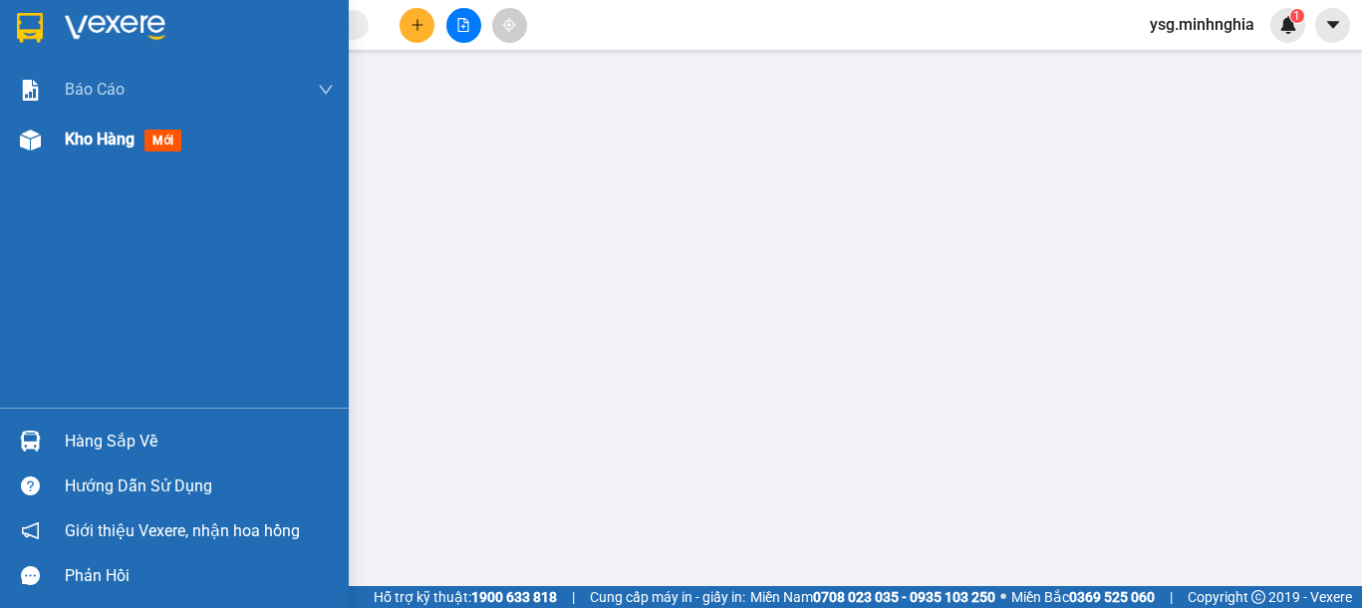
click at [51, 151] on div "Kho hàng mới" at bounding box center [174, 140] width 349 height 50
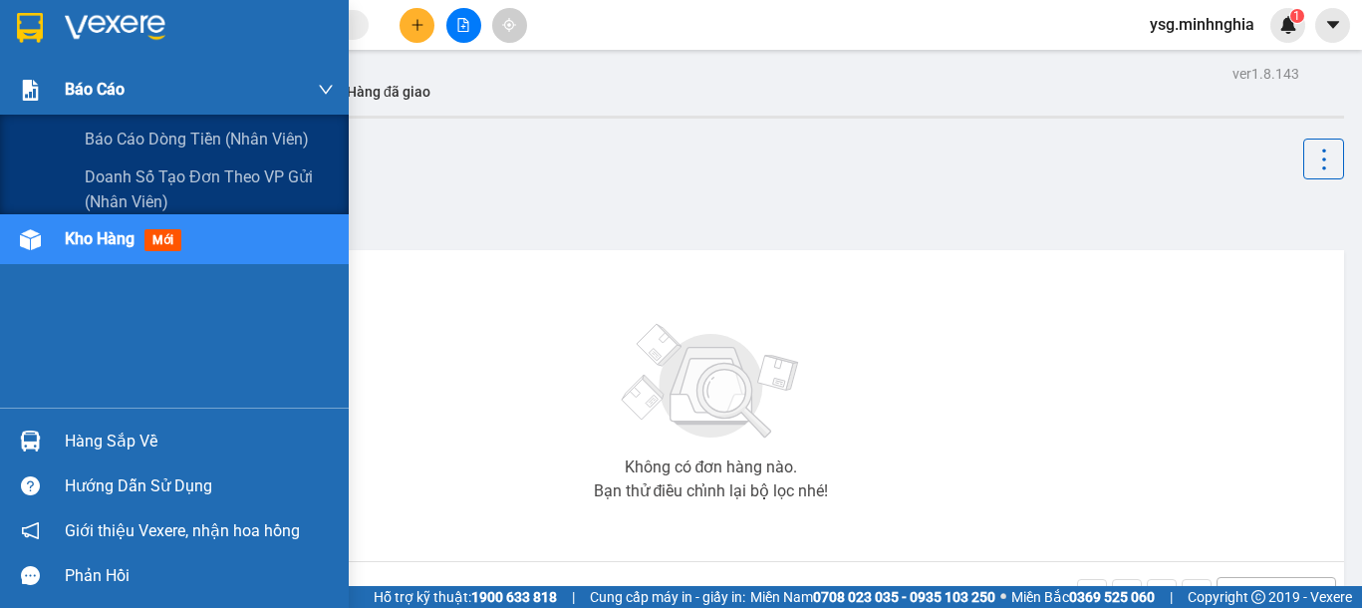
click at [27, 82] on img at bounding box center [30, 90] width 21 height 21
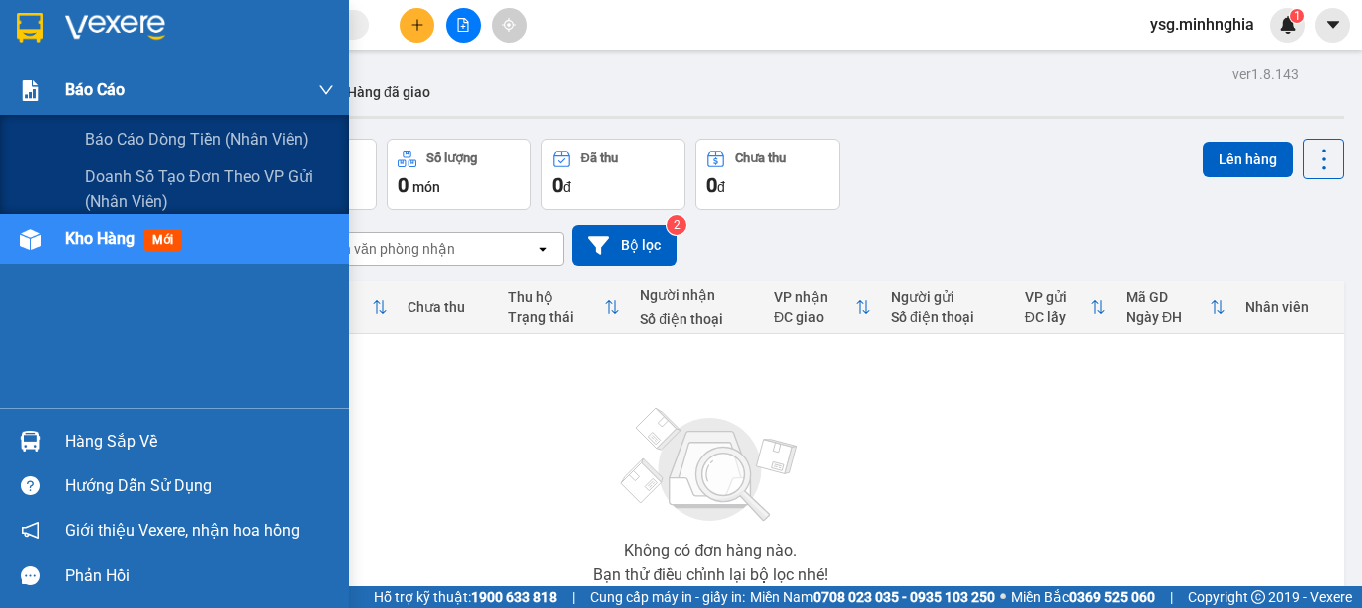
click at [27, 97] on img at bounding box center [30, 90] width 21 height 21
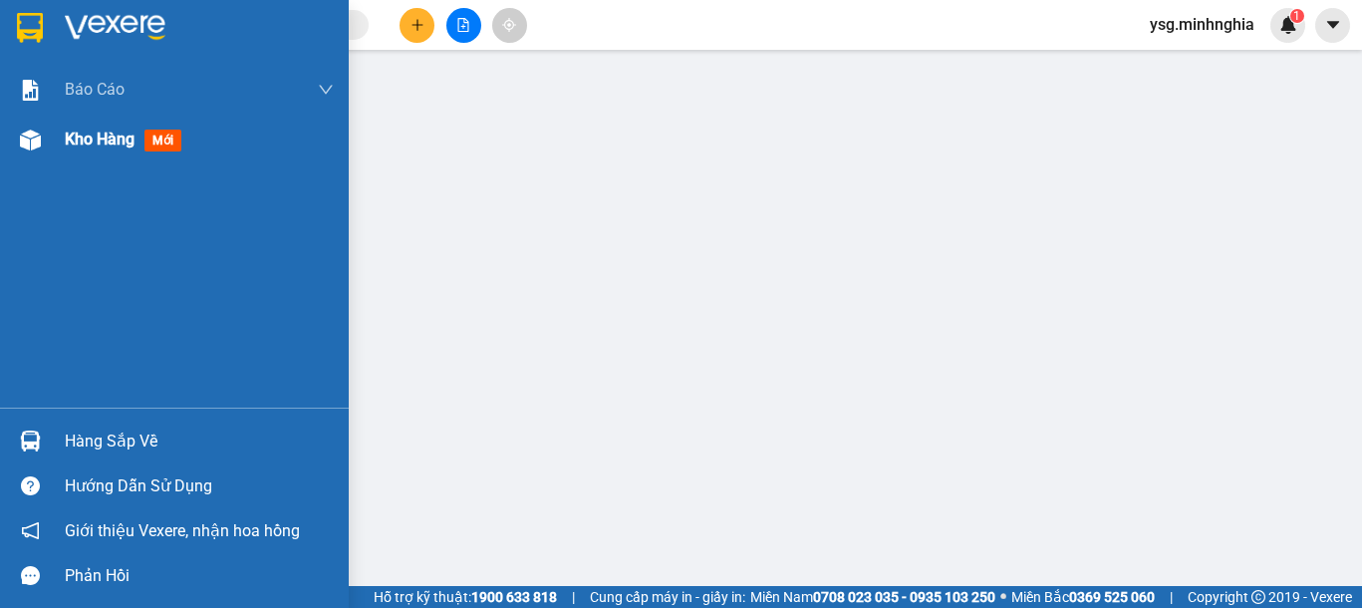
click at [0, 127] on div "Kho hàng mới" at bounding box center [174, 140] width 349 height 50
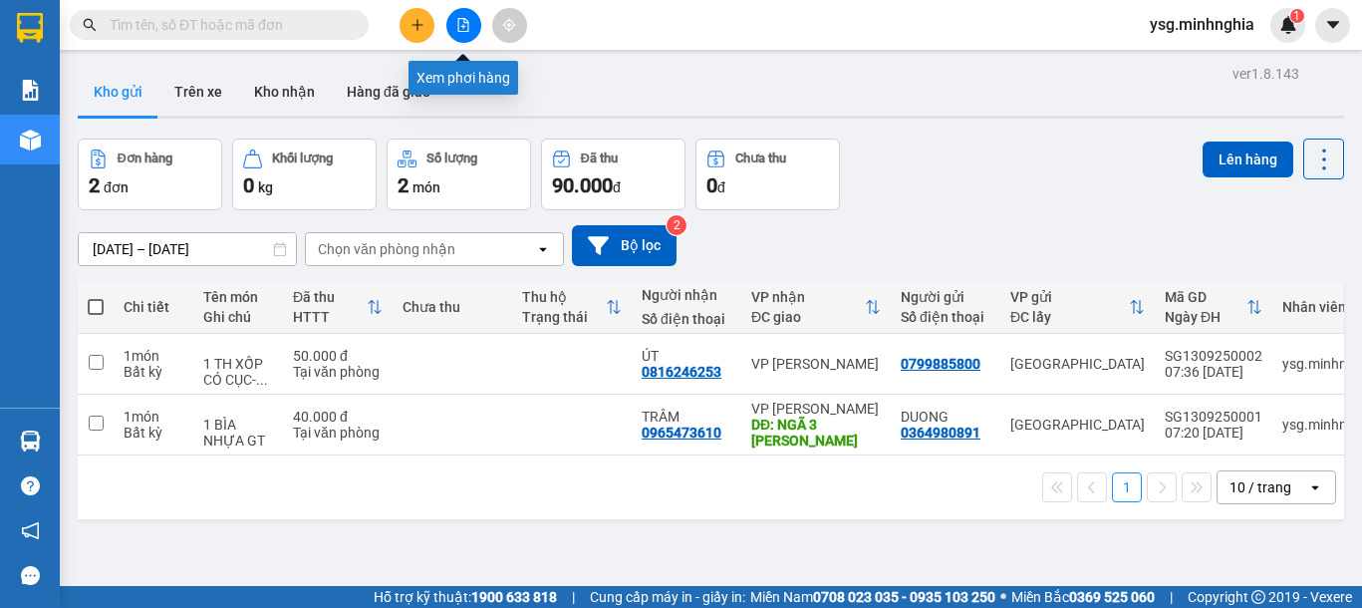
click at [468, 19] on icon "file-add" at bounding box center [463, 25] width 14 height 14
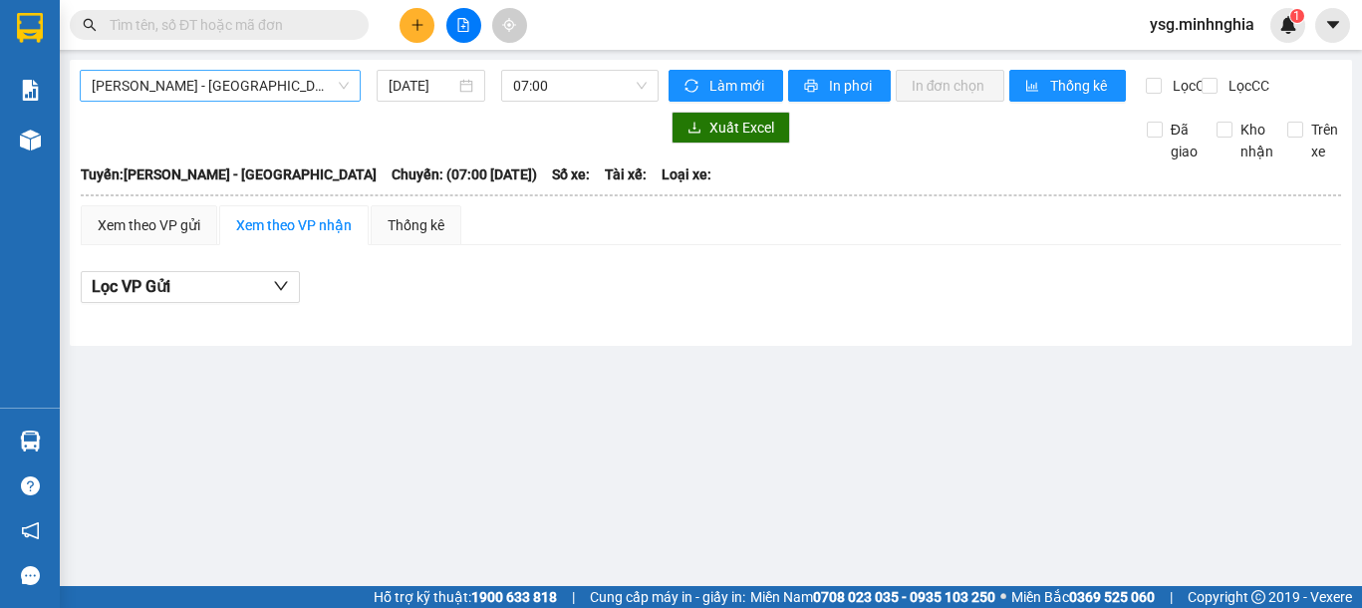
click at [305, 88] on span "Phan Rí - Sài Gòn" at bounding box center [220, 86] width 257 height 30
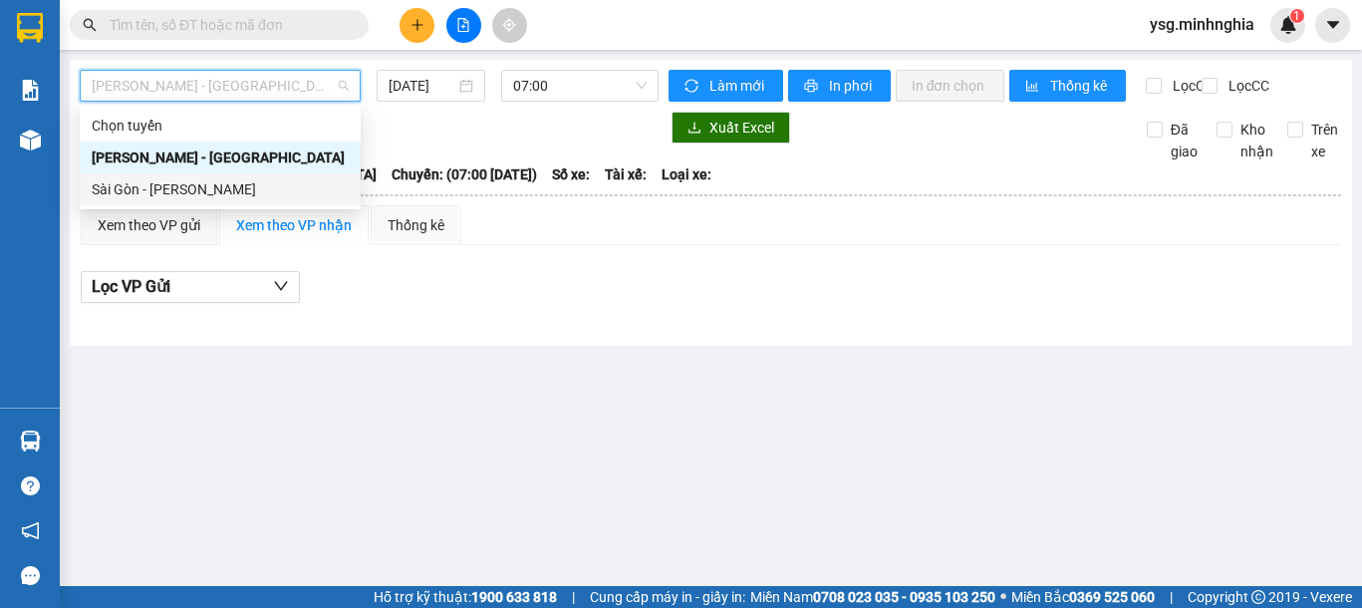
click at [264, 202] on div "Sài Gòn - Phan Rí" at bounding box center [220, 189] width 281 height 32
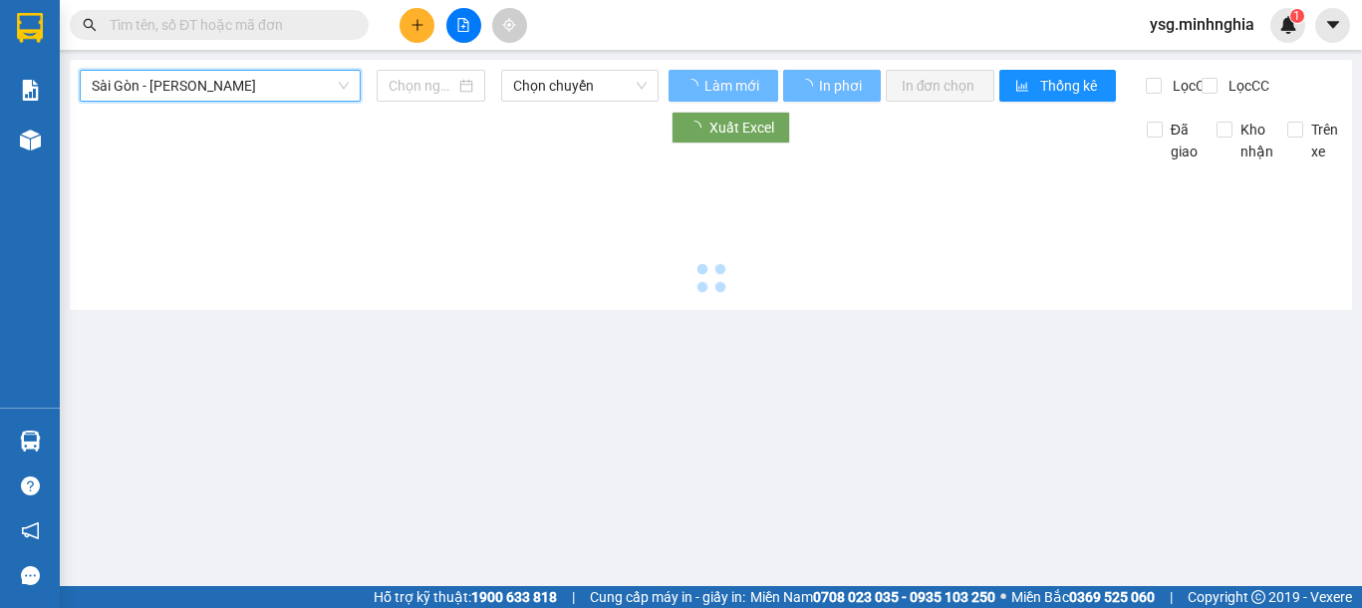
type input "13/09/2025"
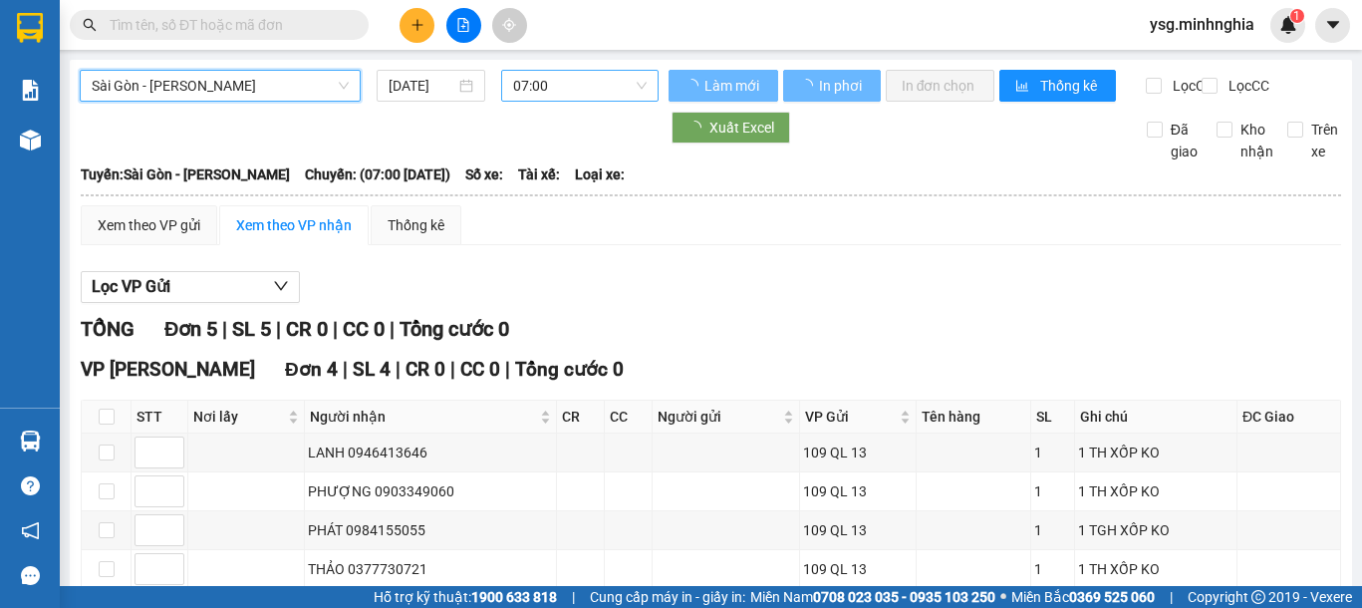
click at [577, 96] on span "07:00" at bounding box center [580, 86] width 134 height 30
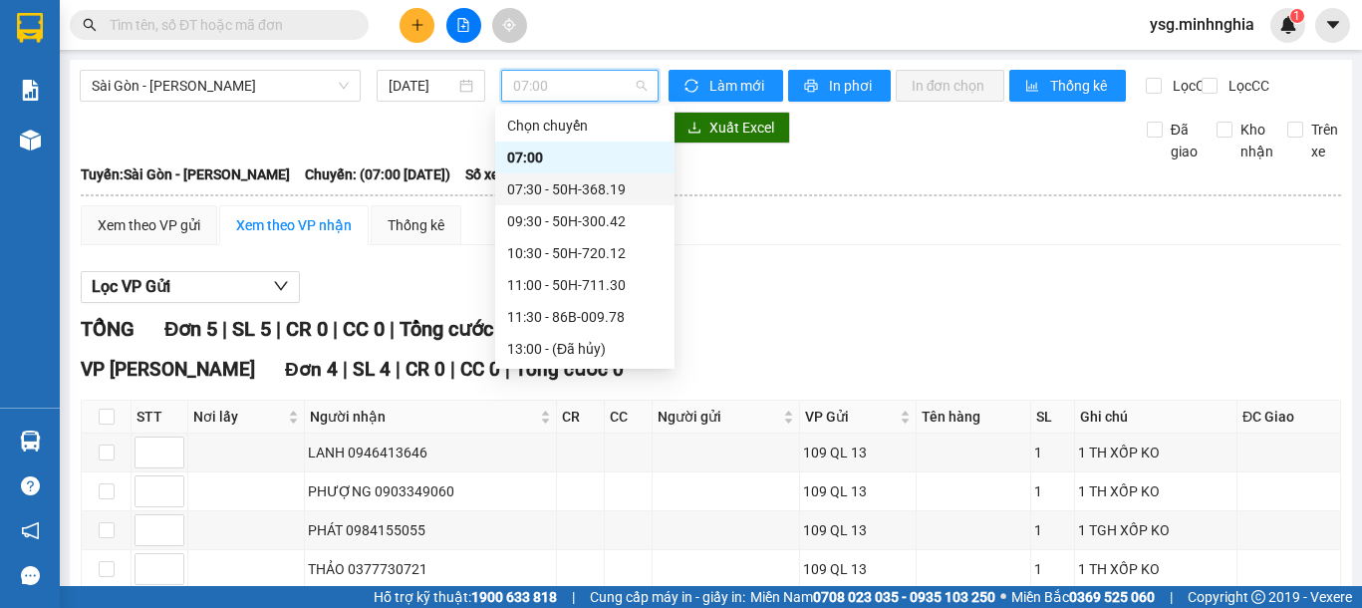
click at [562, 194] on div "07:30 - 50H-368.19" at bounding box center [584, 189] width 155 height 22
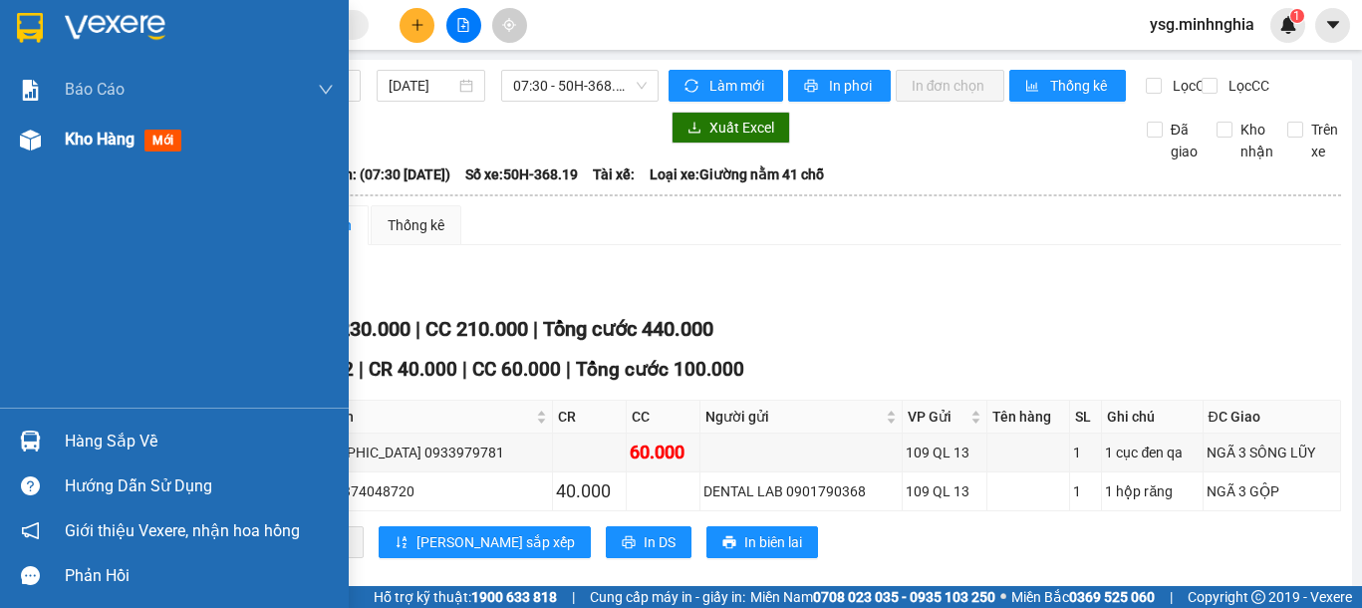
click at [7, 149] on div "Kho hàng mới" at bounding box center [174, 140] width 349 height 50
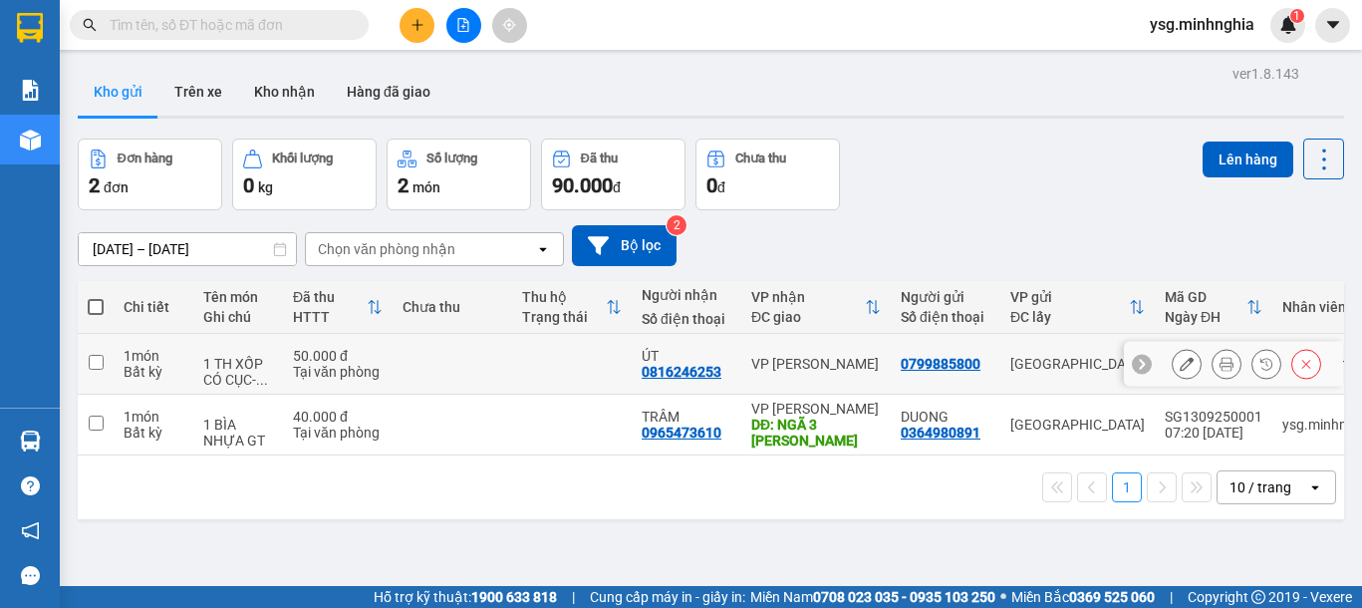
click at [419, 344] on td at bounding box center [453, 364] width 120 height 61
checkbox input "true"
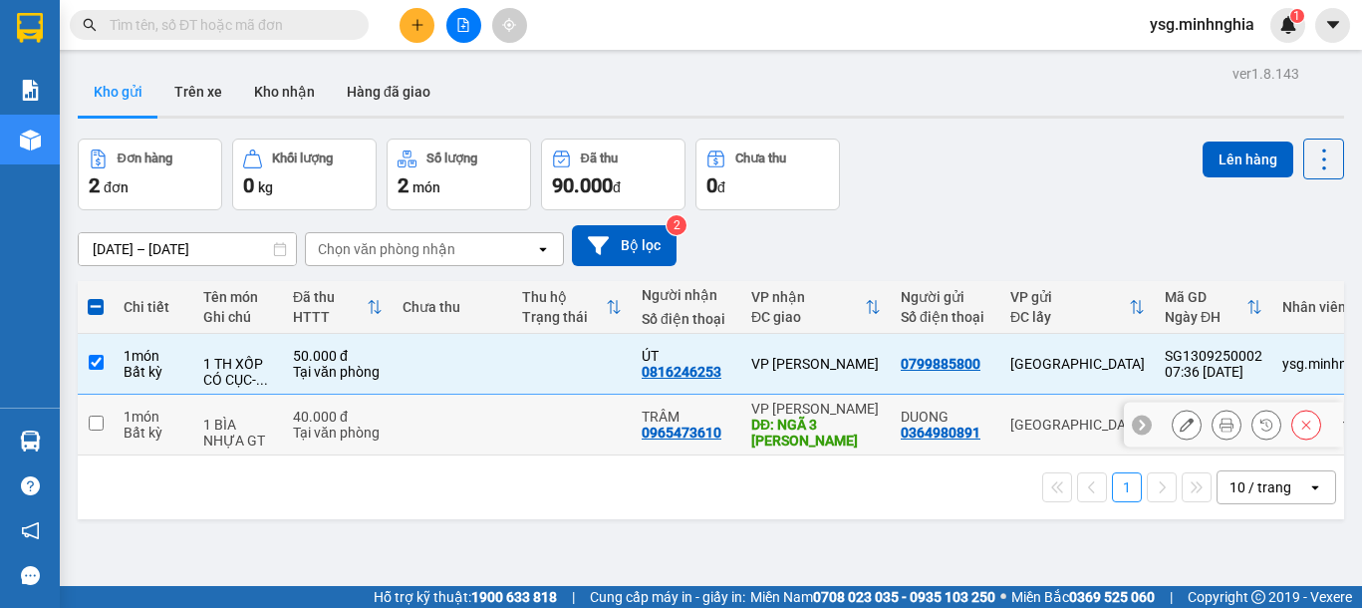
click at [384, 410] on td "40.000 đ Tại văn phòng" at bounding box center [338, 425] width 110 height 61
checkbox input "true"
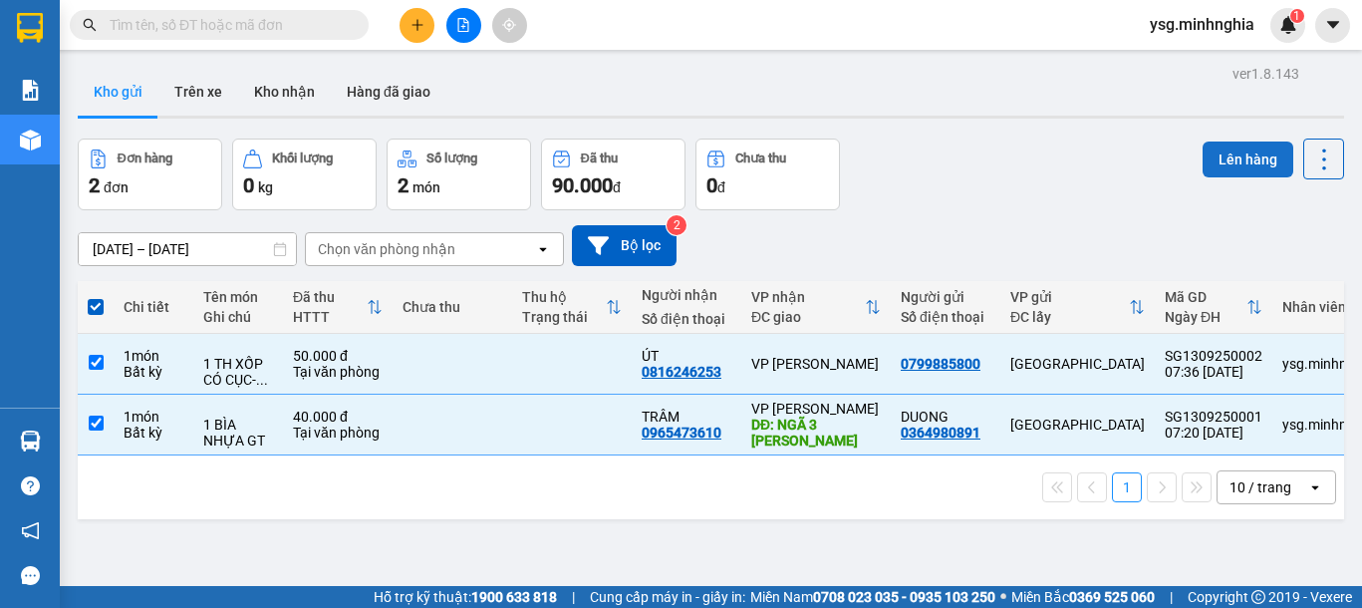
click at [1203, 160] on button "Lên hàng" at bounding box center [1248, 159] width 91 height 36
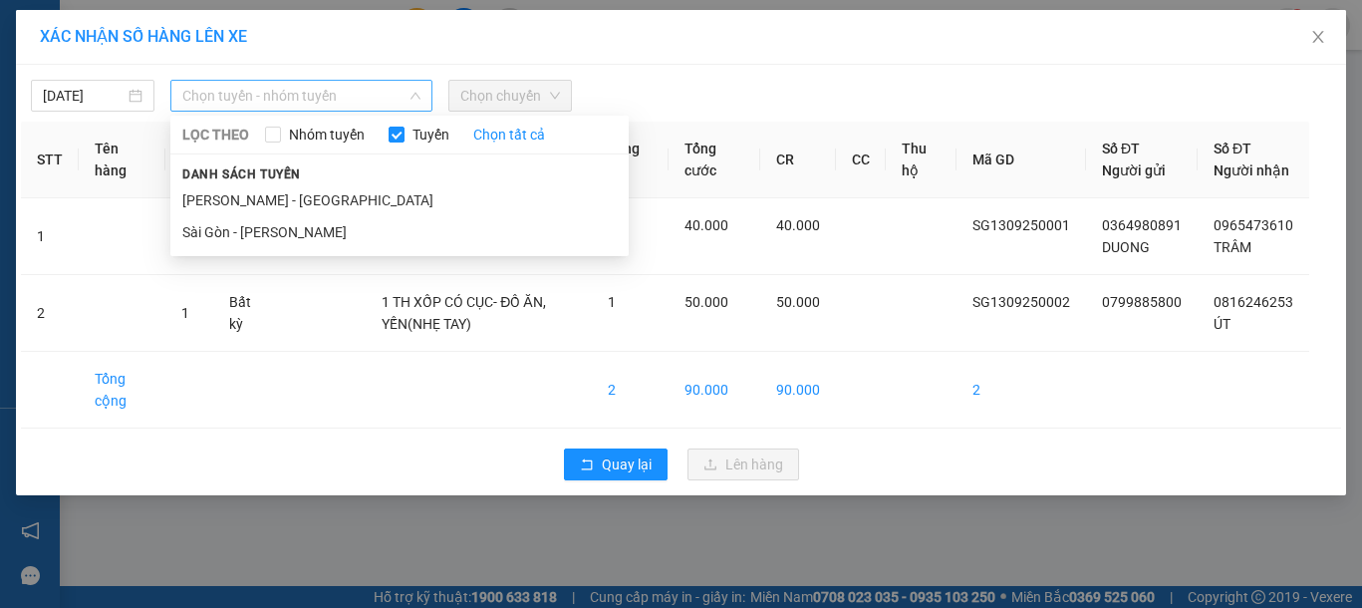
click at [342, 81] on span "Chọn tuyến - nhóm tuyến" at bounding box center [301, 96] width 238 height 30
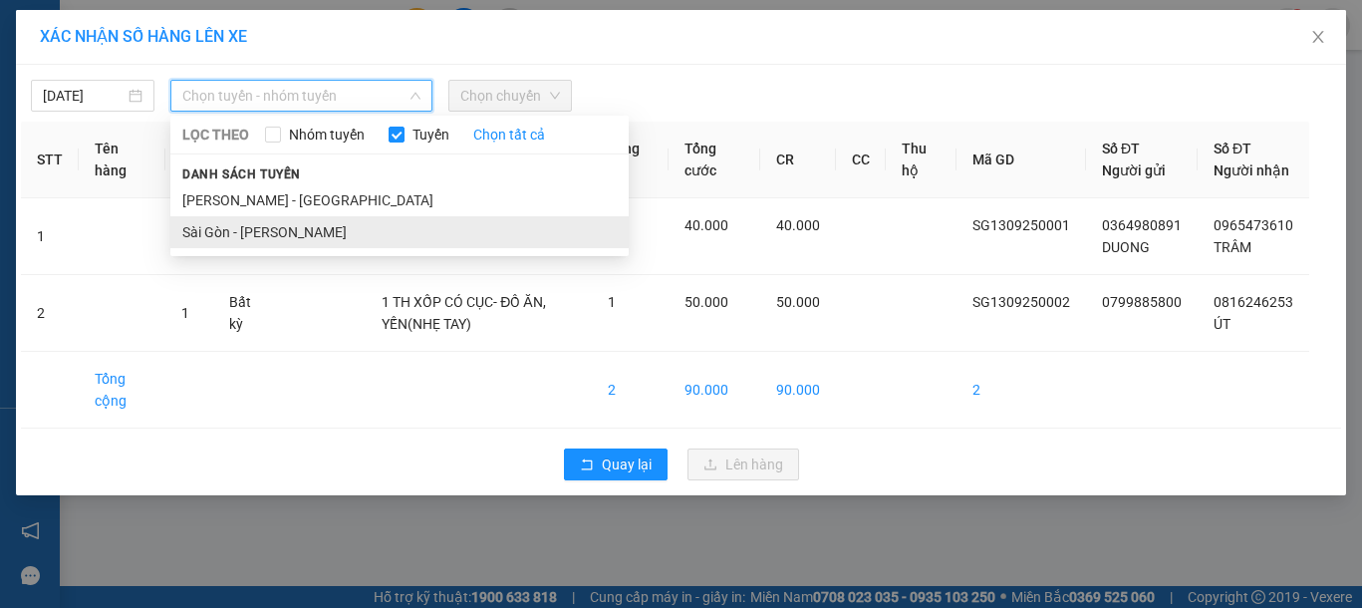
click at [292, 232] on li "Sài Gòn - [PERSON_NAME]" at bounding box center [399, 232] width 458 height 32
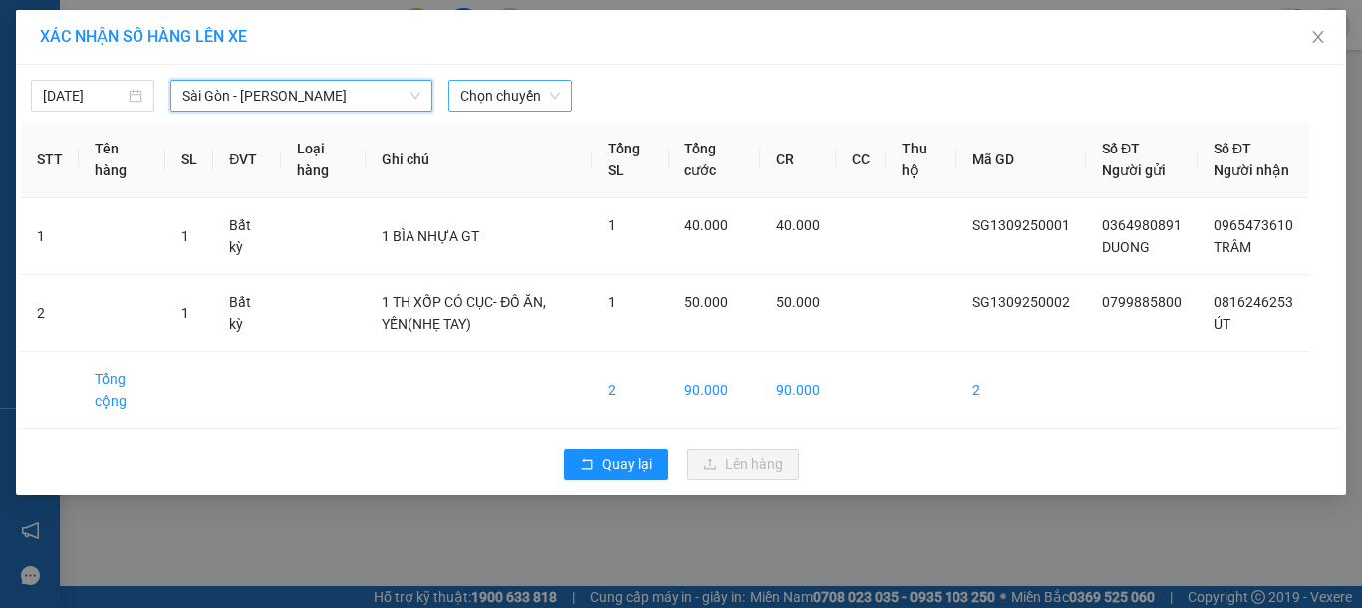
click at [534, 98] on span "Chọn chuyến" at bounding box center [510, 96] width 100 height 30
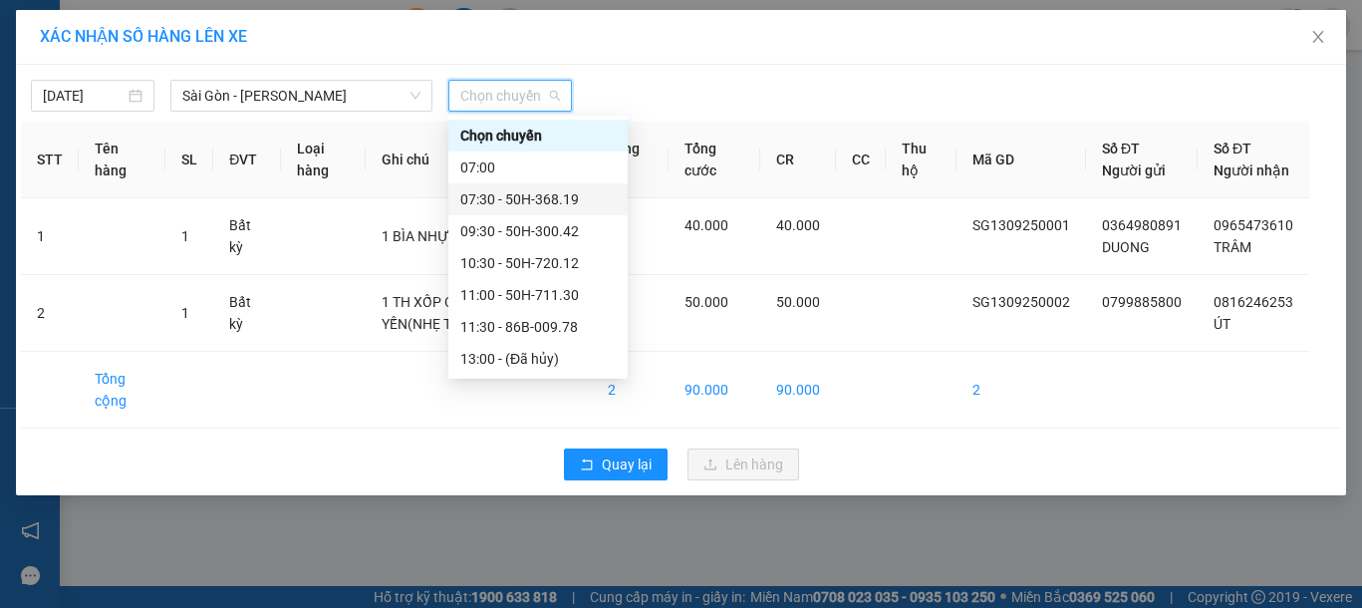
click at [528, 203] on div "07:30 - 50H-368.19" at bounding box center [537, 199] width 155 height 22
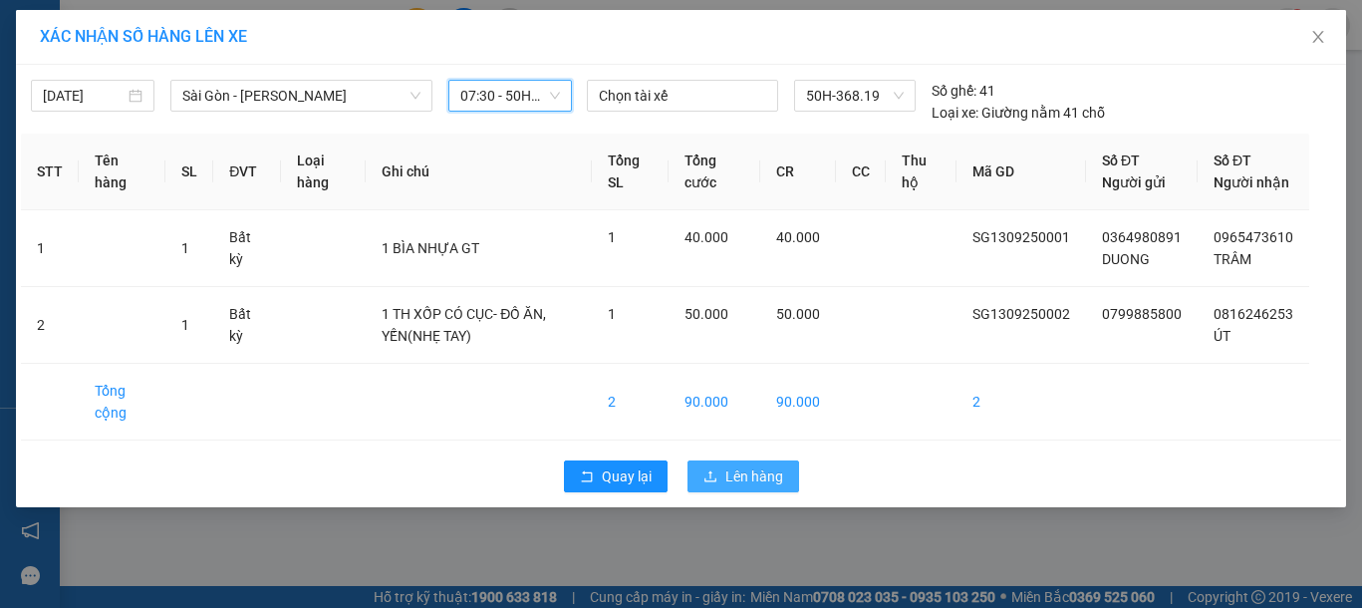
click at [747, 487] on span "Lên hàng" at bounding box center [754, 476] width 58 height 22
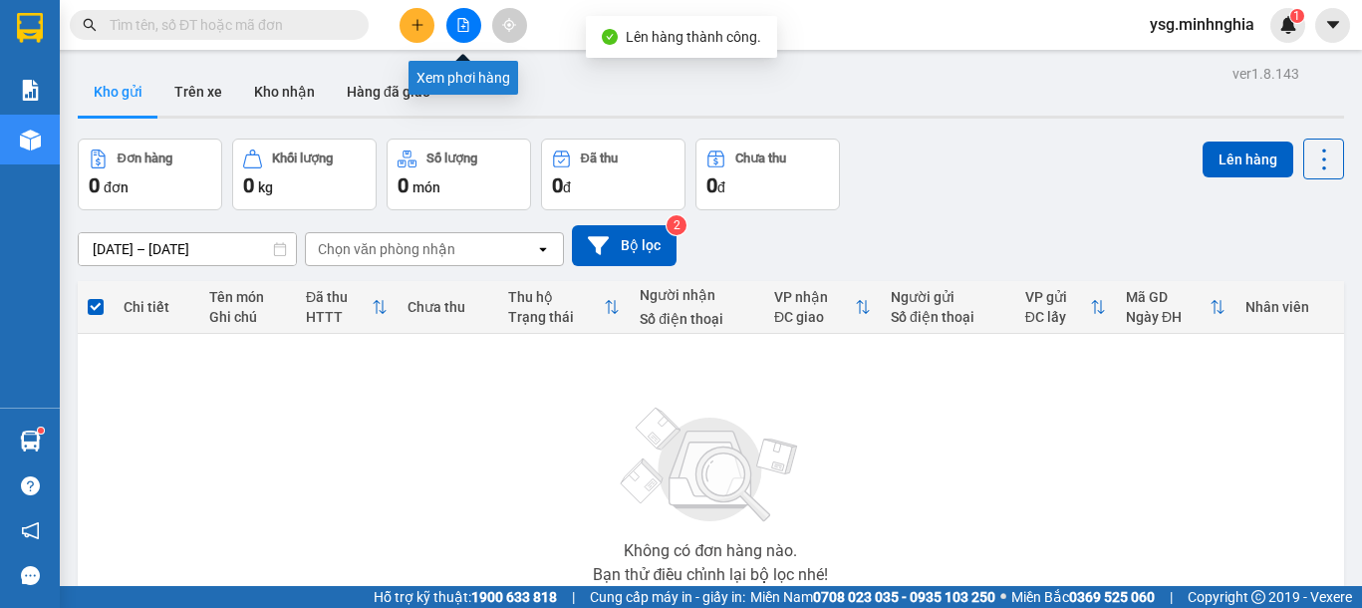
click at [461, 22] on icon "file-add" at bounding box center [463, 25] width 14 height 14
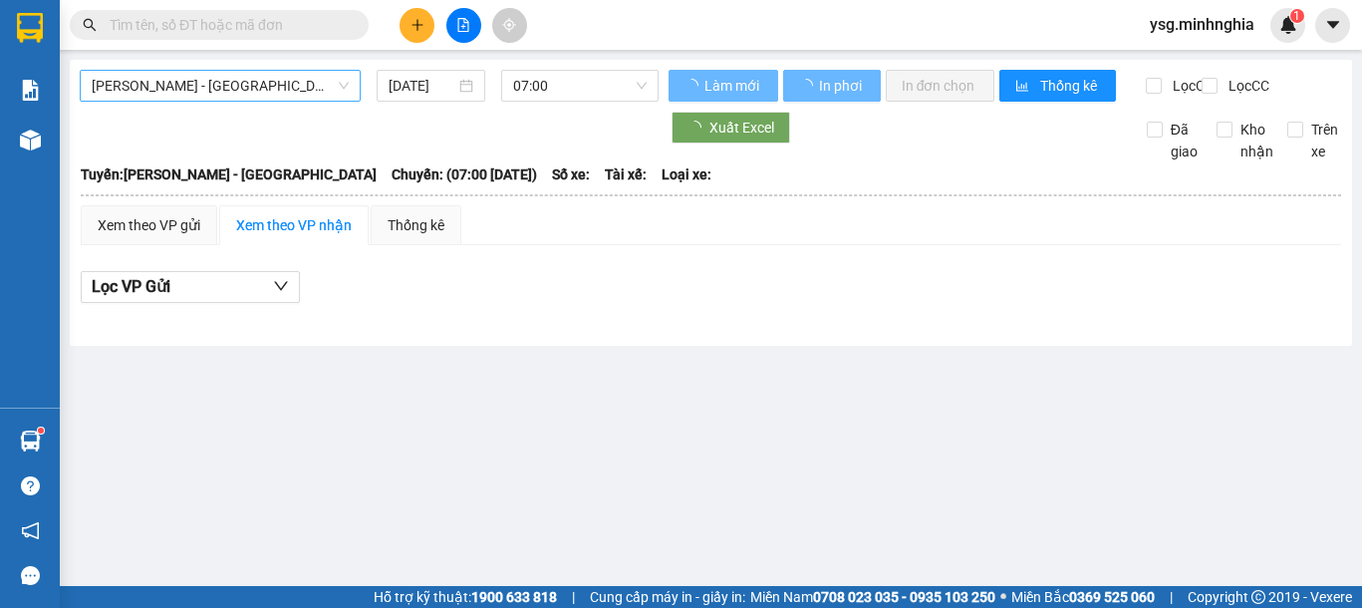
click at [278, 88] on span "Phan Rí - Sài Gòn" at bounding box center [220, 86] width 257 height 30
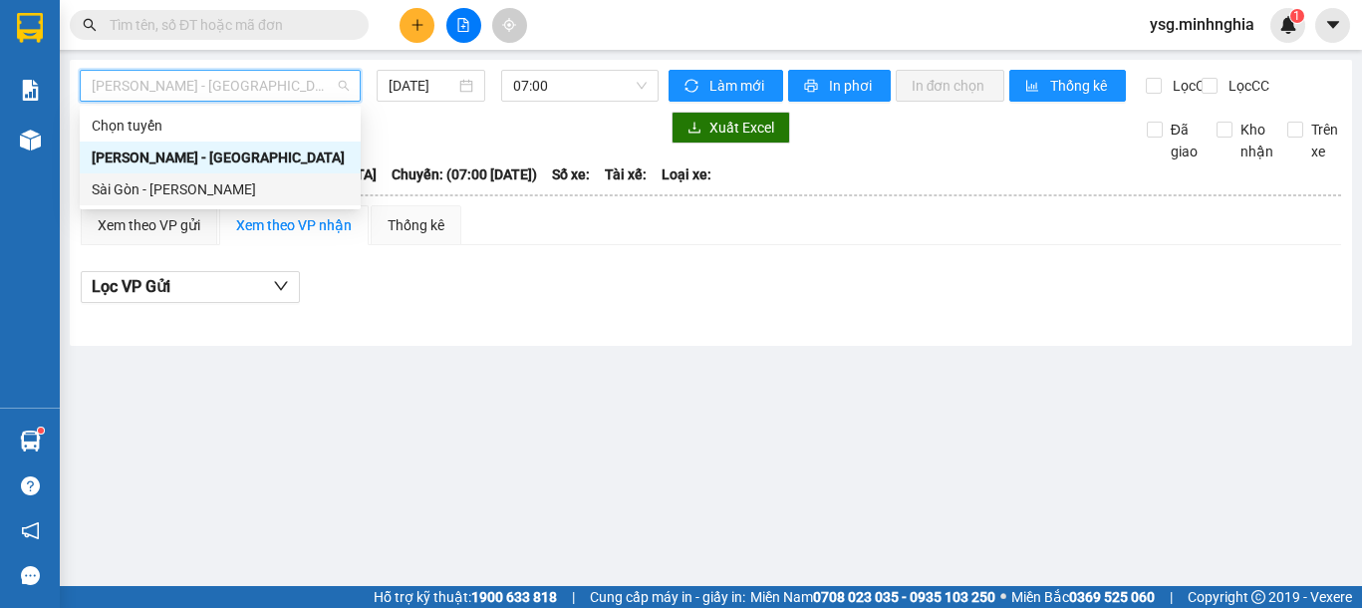
click at [245, 193] on div "Sài Gòn - [PERSON_NAME]" at bounding box center [220, 189] width 257 height 22
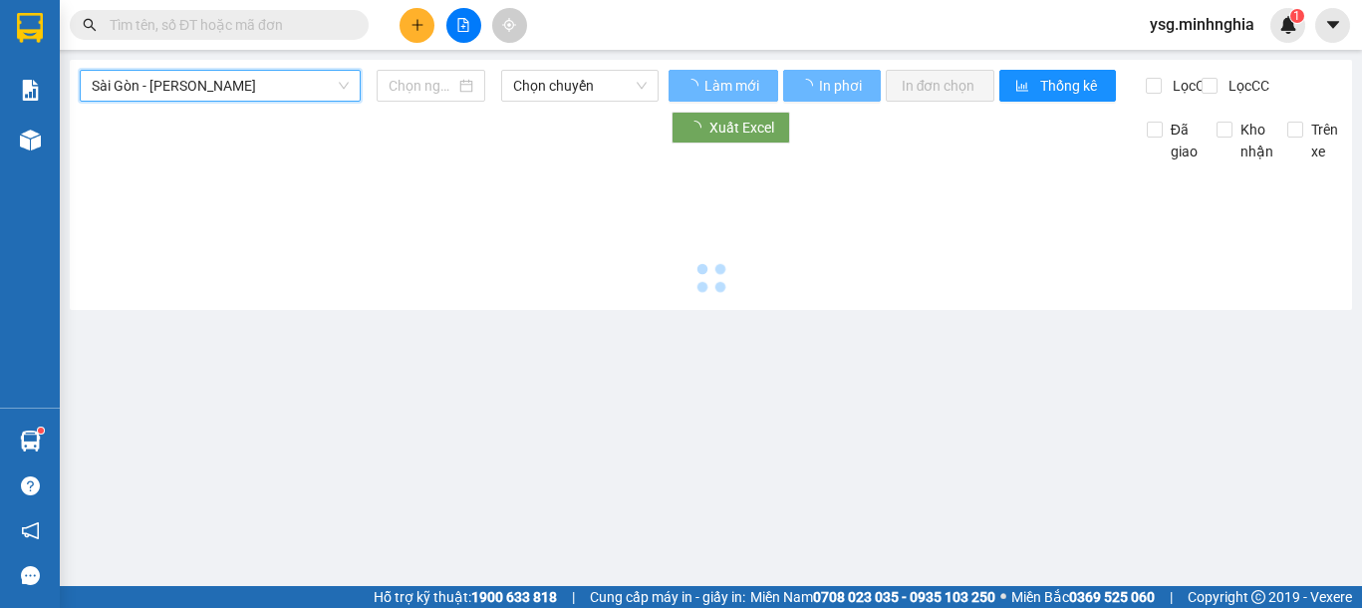
type input "[DATE]"
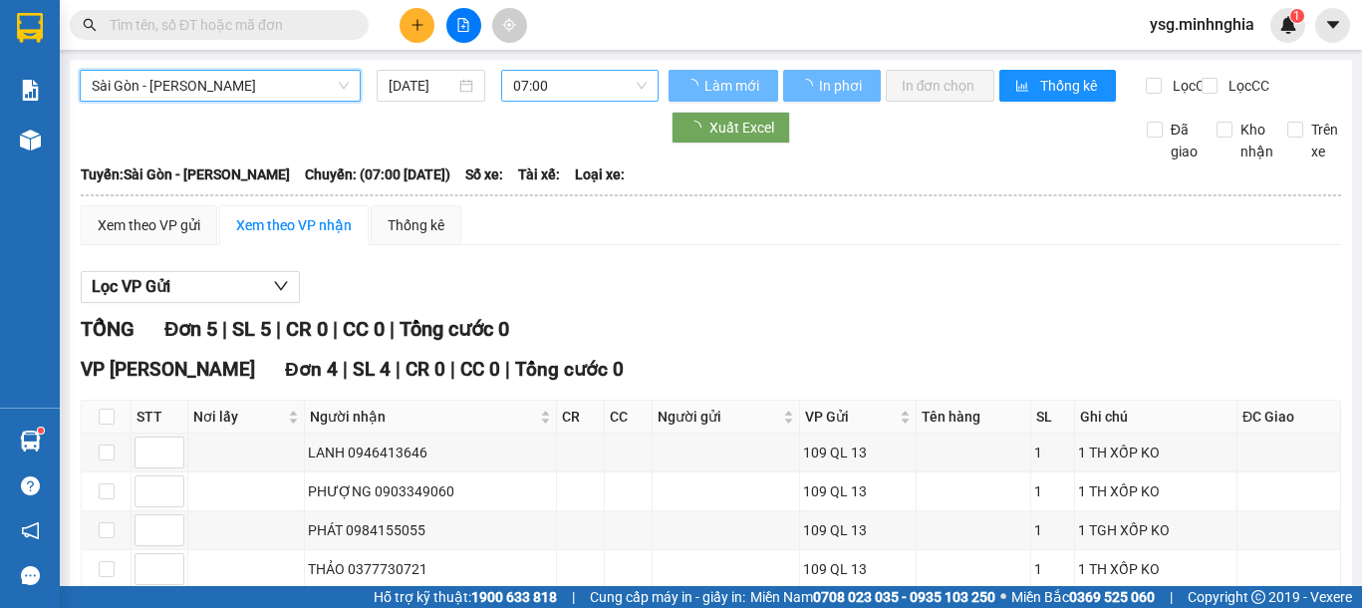
click at [590, 80] on span "07:00" at bounding box center [580, 86] width 134 height 30
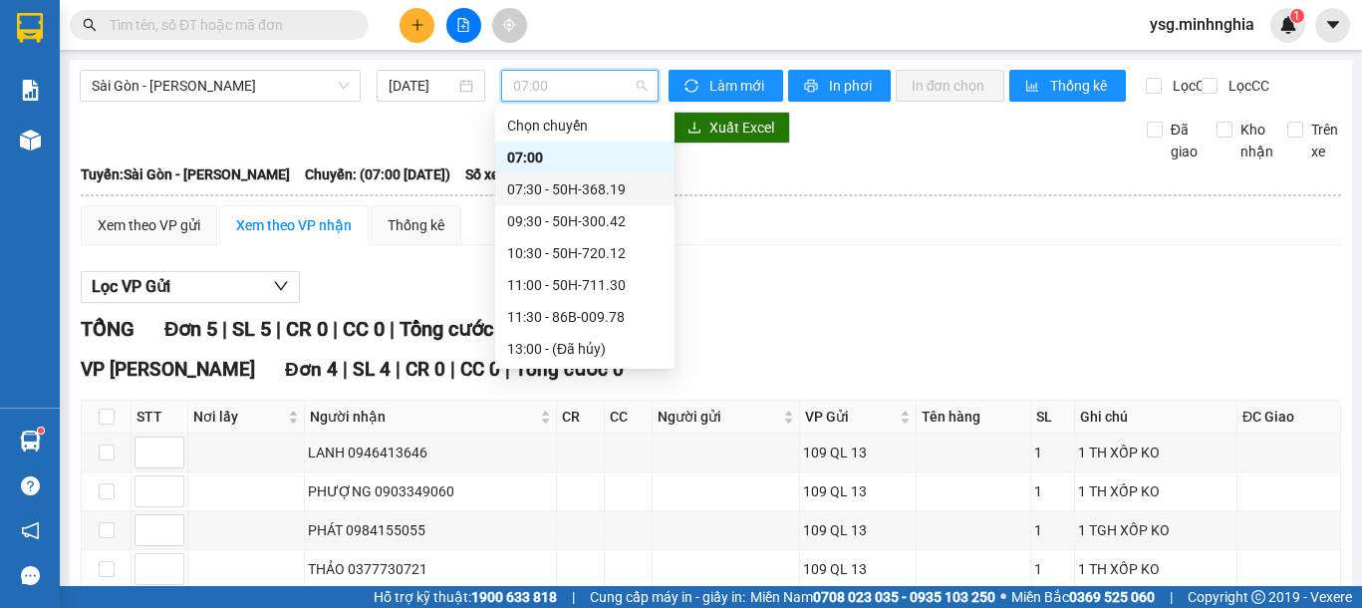
click at [623, 188] on div "07:30 - 50H-368.19" at bounding box center [584, 189] width 155 height 22
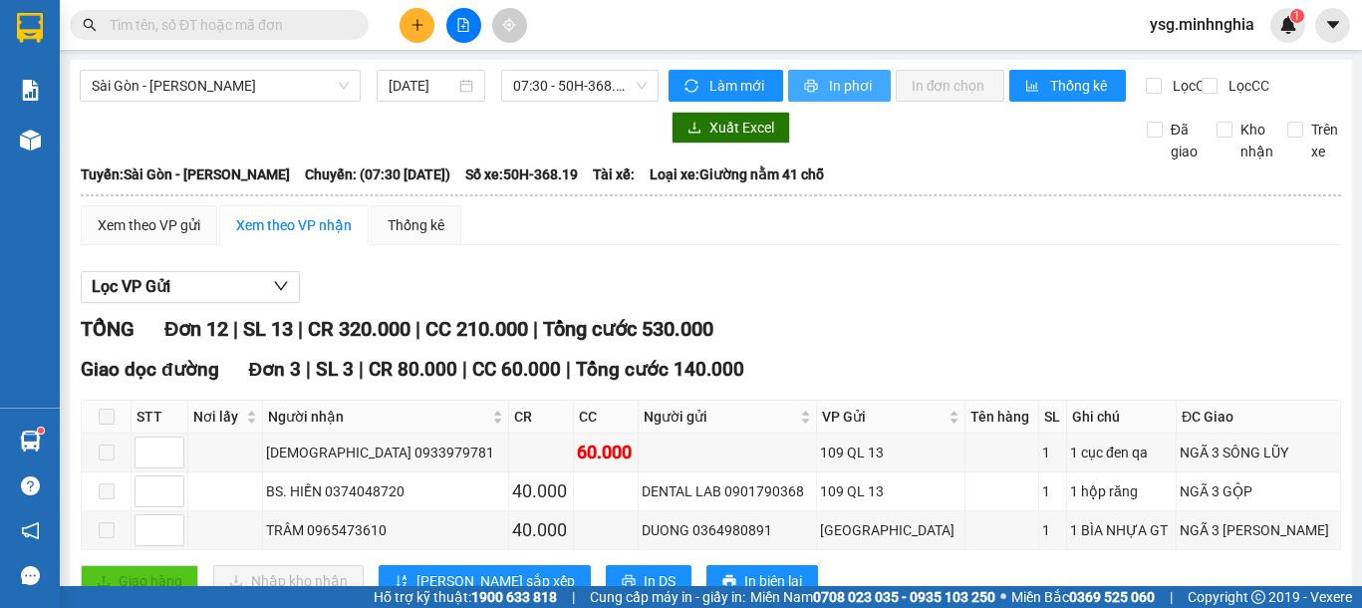
click at [829, 94] on span "In phơi" at bounding box center [852, 86] width 46 height 22
click at [829, 76] on span "In phơi" at bounding box center [852, 86] width 46 height 22
click at [847, 84] on span "In phơi" at bounding box center [852, 86] width 46 height 22
click at [418, 21] on icon "plus" at bounding box center [418, 25] width 14 height 14
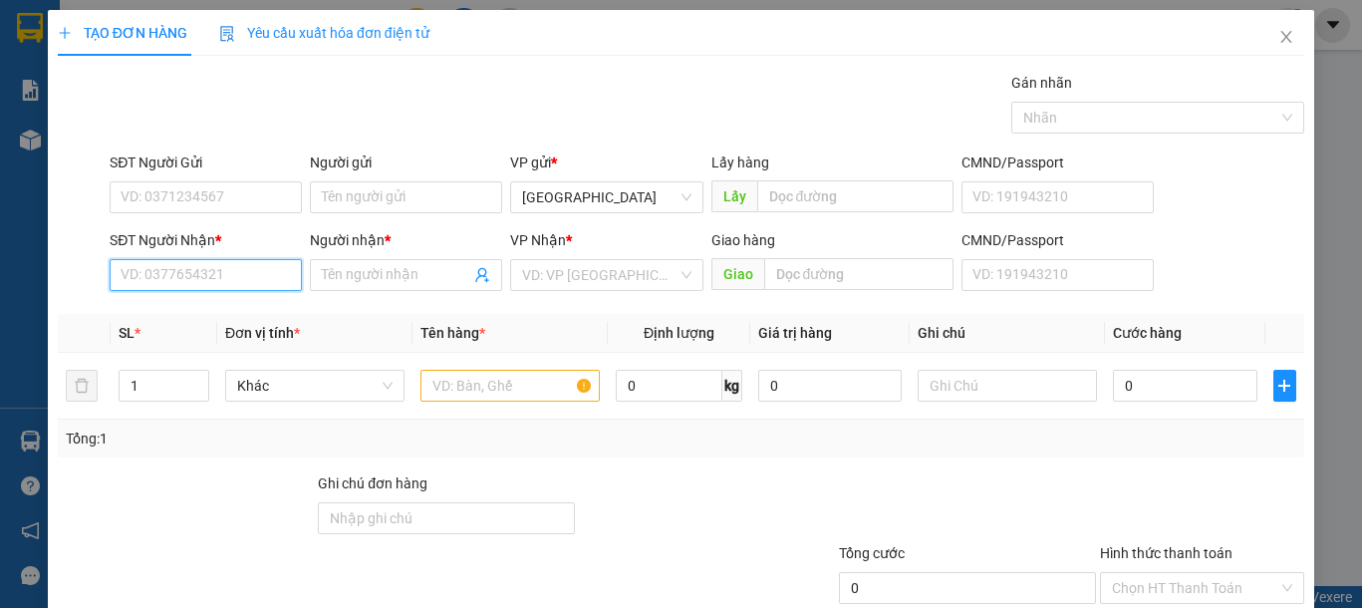
click at [233, 279] on input "SĐT Người Nhận *" at bounding box center [206, 275] width 192 height 32
click at [1294, 40] on span "Close" at bounding box center [1286, 38] width 56 height 56
click at [1279, 42] on div "ysg.minhnghia 1" at bounding box center [1219, 25] width 171 height 35
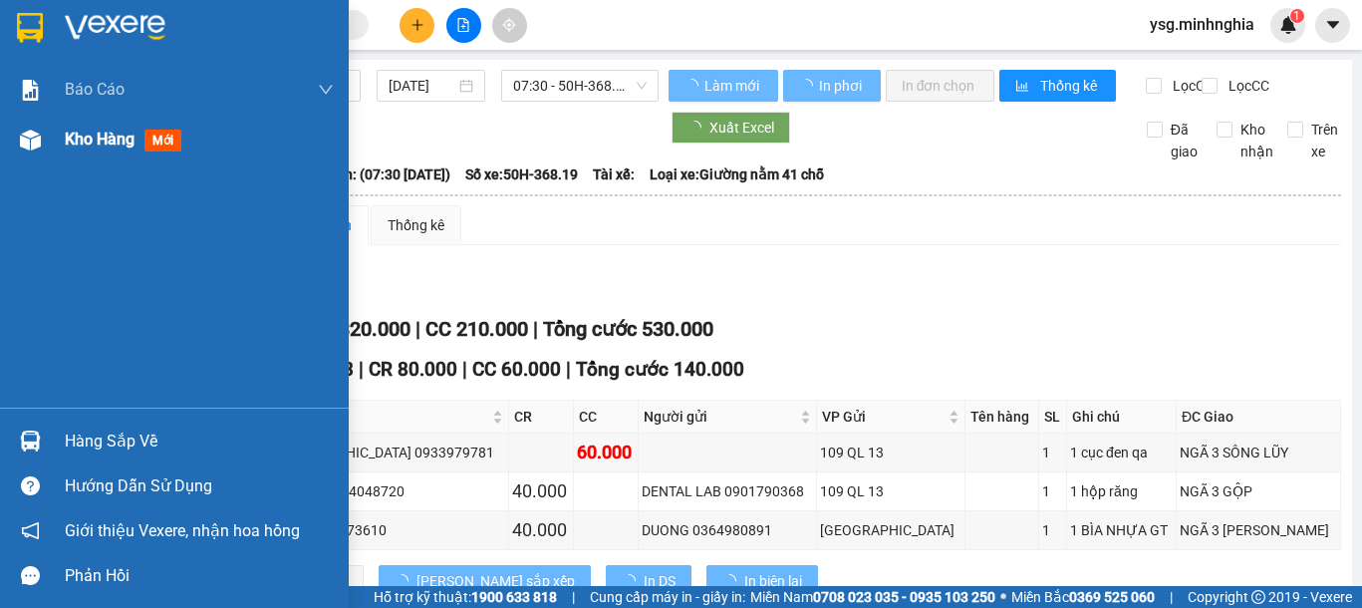
click at [22, 144] on img at bounding box center [30, 140] width 21 height 21
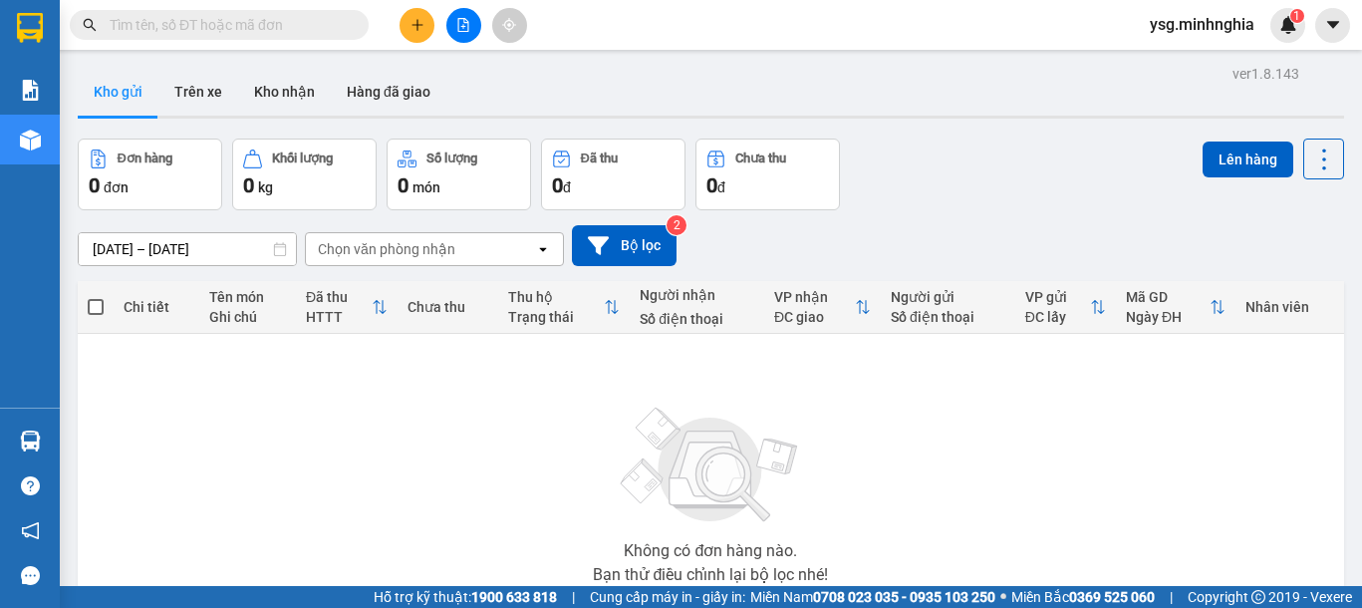
click at [461, 36] on button at bounding box center [463, 25] width 35 height 35
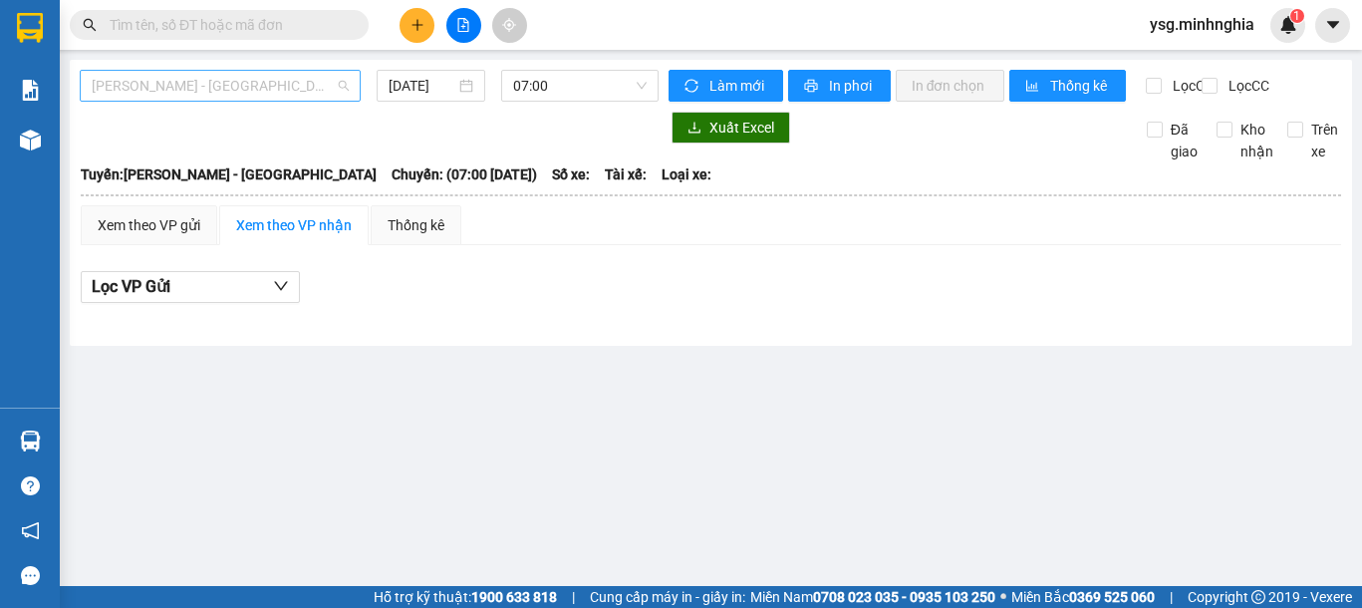
click at [267, 90] on span "[PERSON_NAME] - [GEOGRAPHIC_DATA]" at bounding box center [220, 86] width 257 height 30
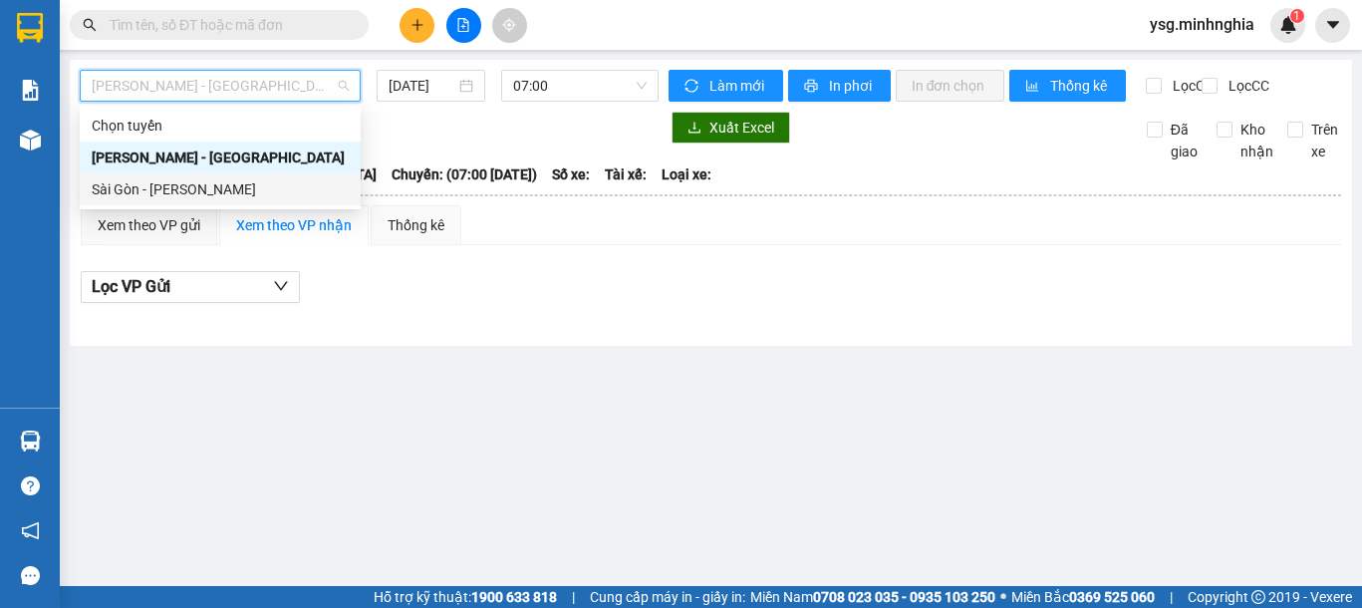
click at [234, 180] on div "Sài Gòn - [PERSON_NAME]" at bounding box center [220, 189] width 257 height 22
type input "[DATE]"
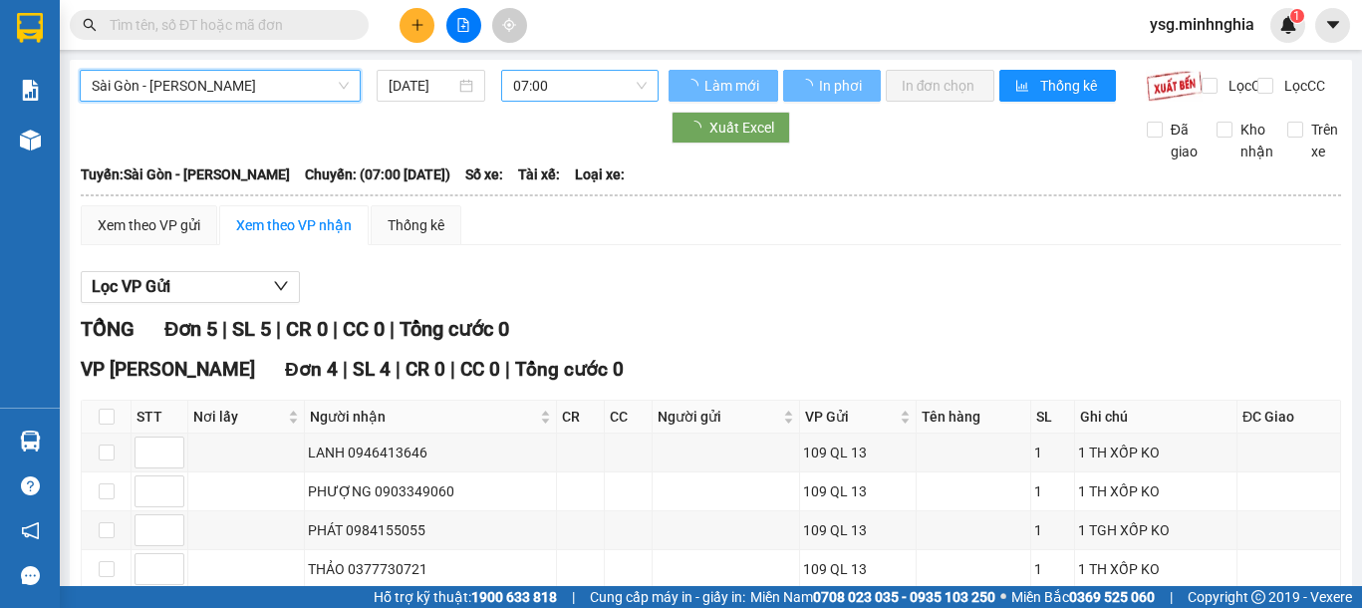
click at [551, 95] on span "07:00" at bounding box center [580, 86] width 134 height 30
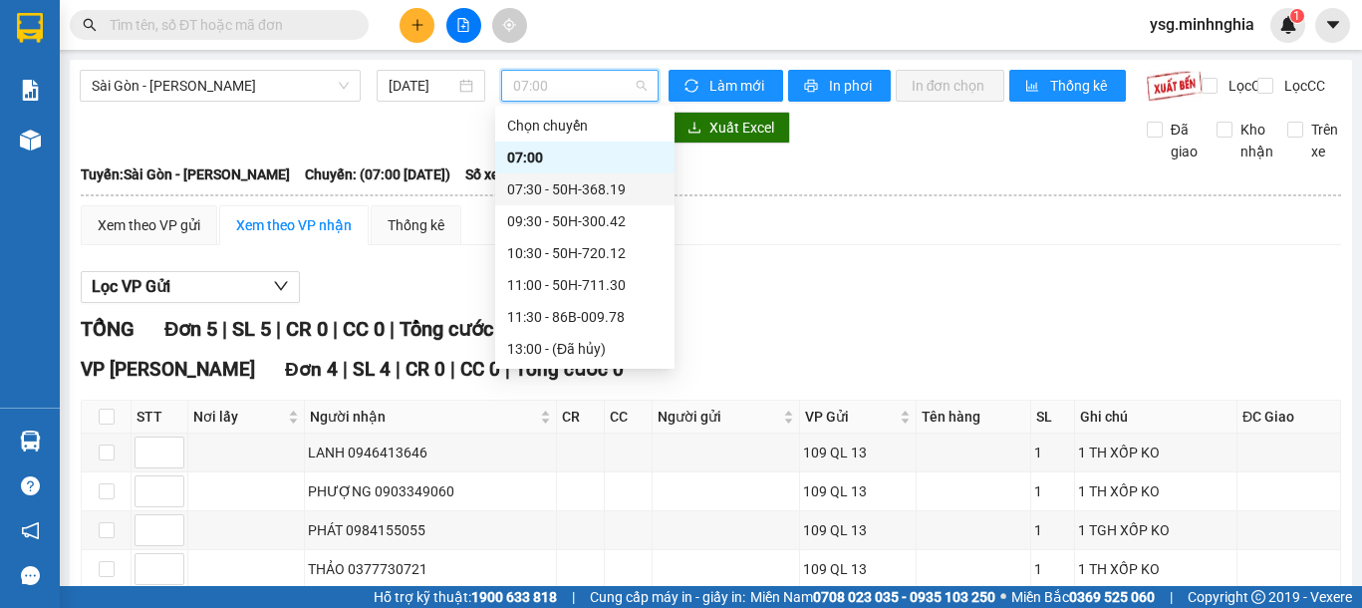
click at [586, 189] on div "07:30 - 50H-368.19" at bounding box center [584, 189] width 155 height 22
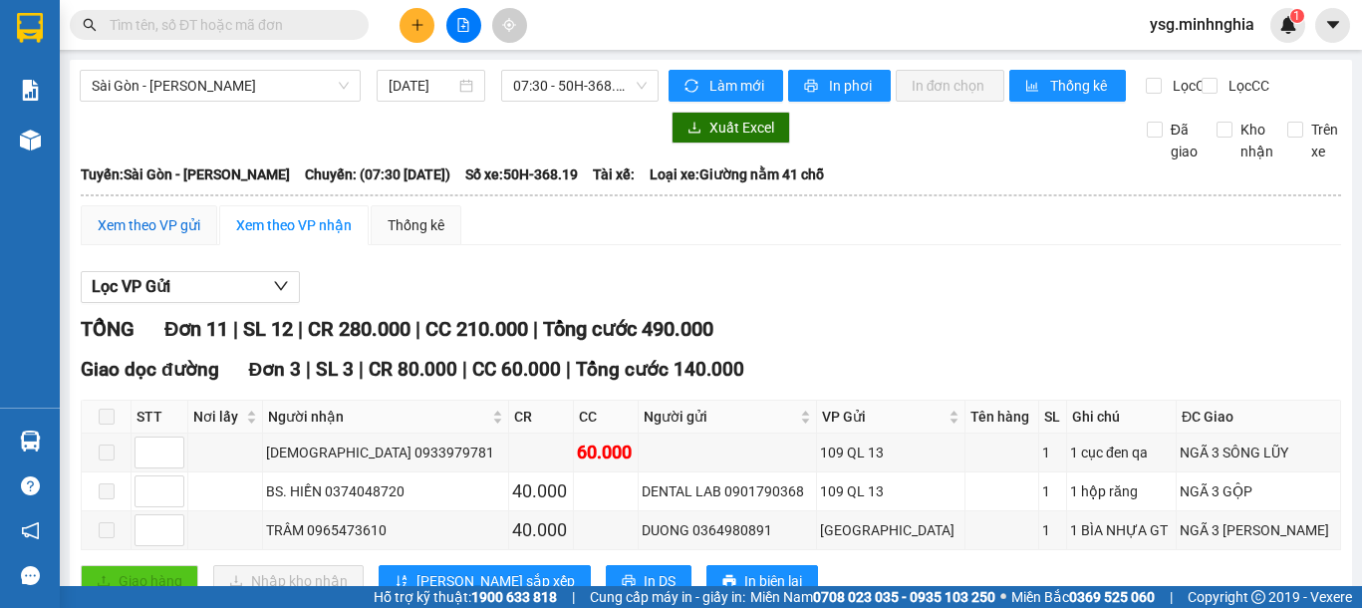
click at [178, 236] on div "Xem theo VP gửi" at bounding box center [149, 225] width 103 height 22
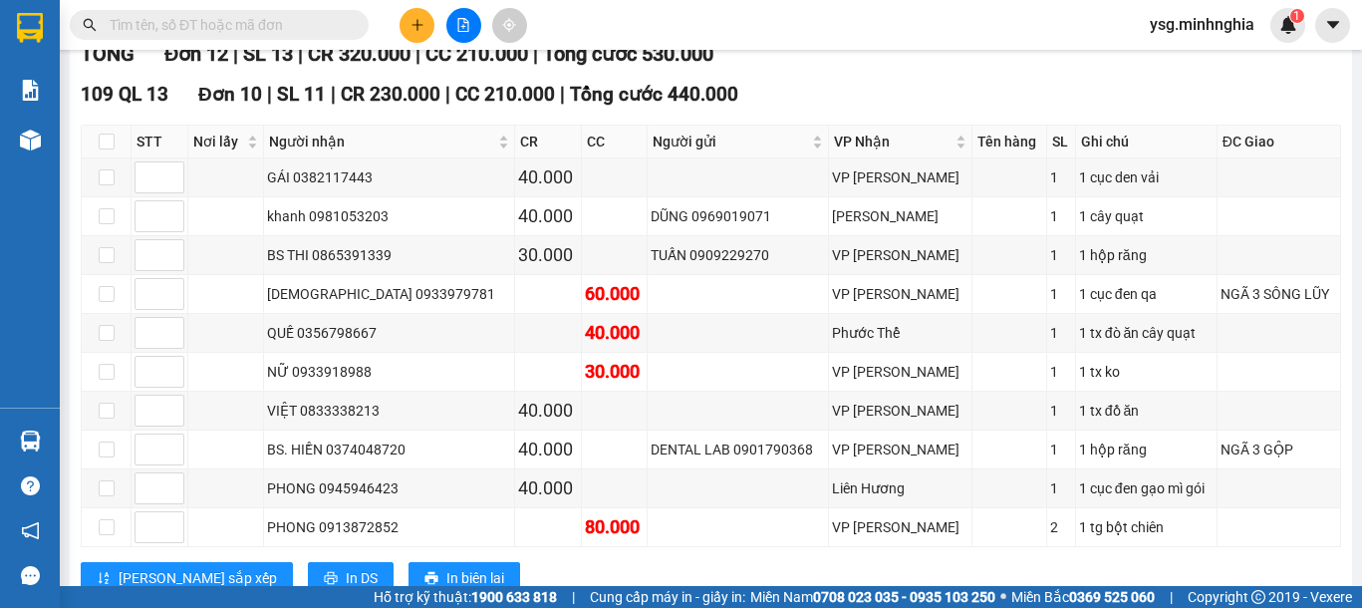
scroll to position [277, 0]
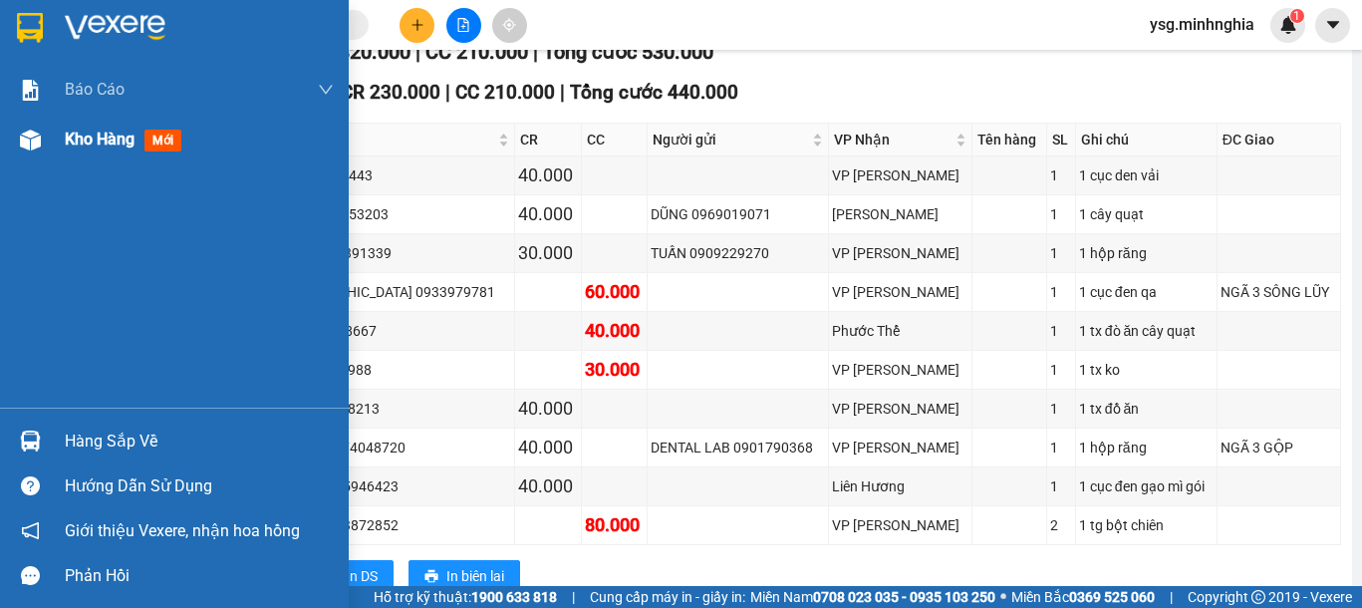
click at [8, 142] on div "Kho hàng mới" at bounding box center [174, 140] width 349 height 50
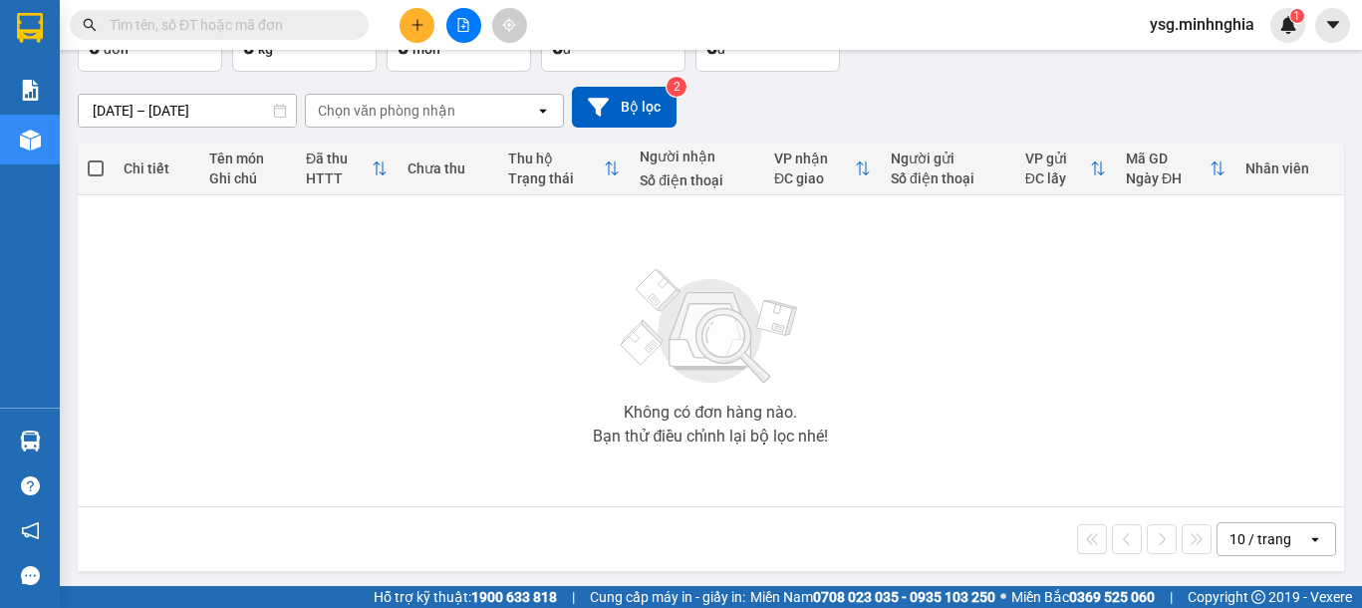
scroll to position [141, 0]
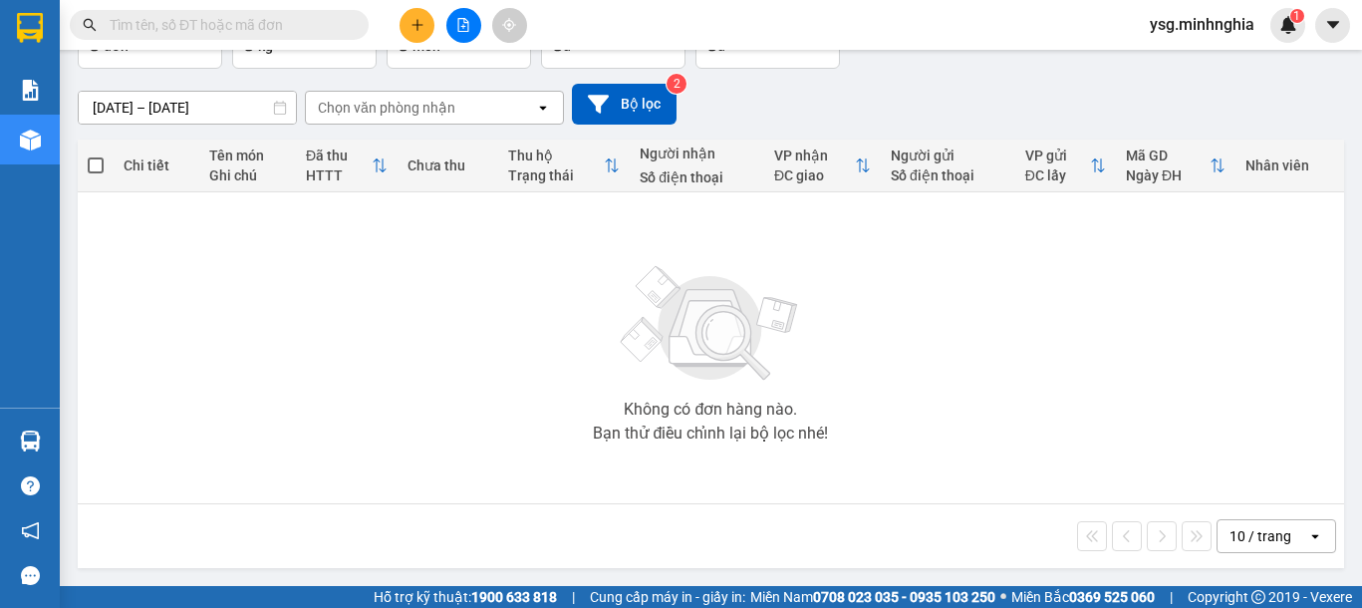
click at [464, 31] on icon "file-add" at bounding box center [463, 25] width 11 height 14
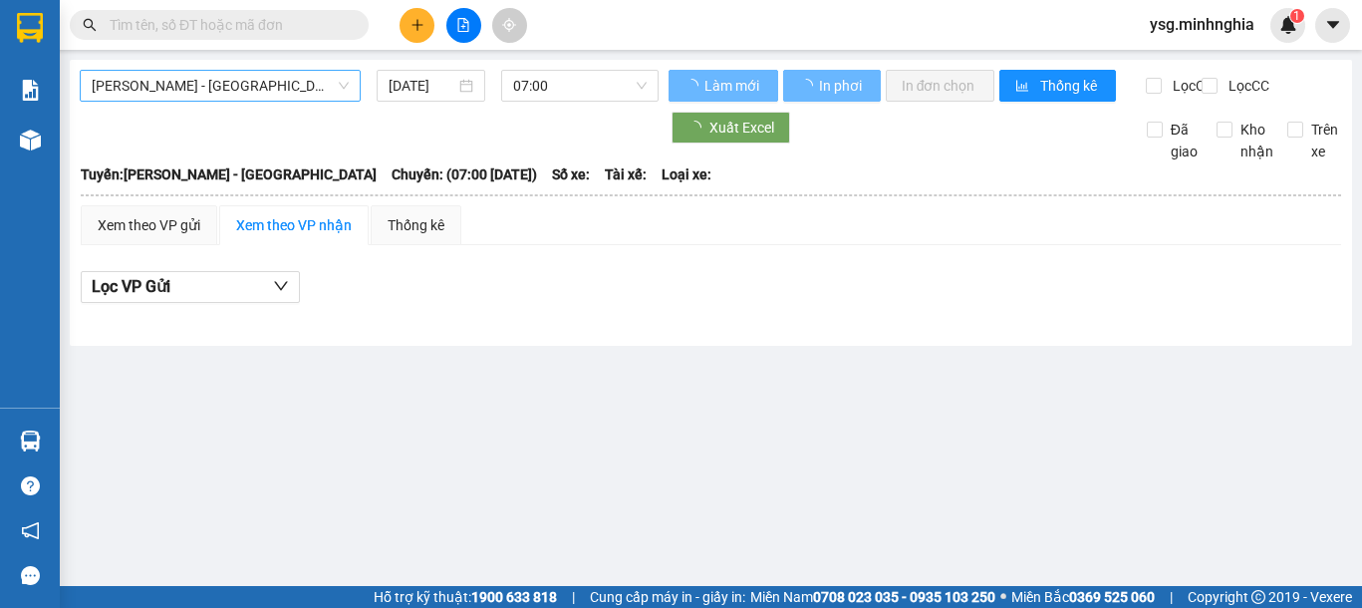
click at [283, 92] on span "[PERSON_NAME] - [GEOGRAPHIC_DATA]" at bounding box center [220, 86] width 257 height 30
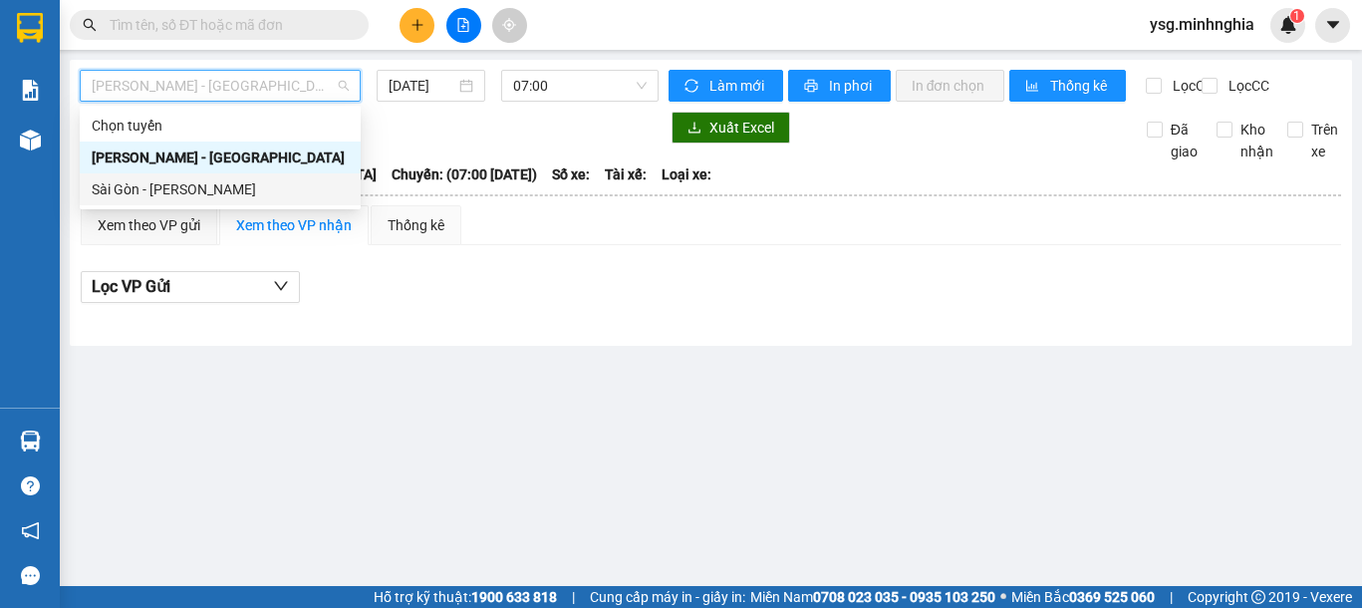
click at [165, 191] on div "Sài Gòn - [PERSON_NAME]" at bounding box center [220, 189] width 257 height 22
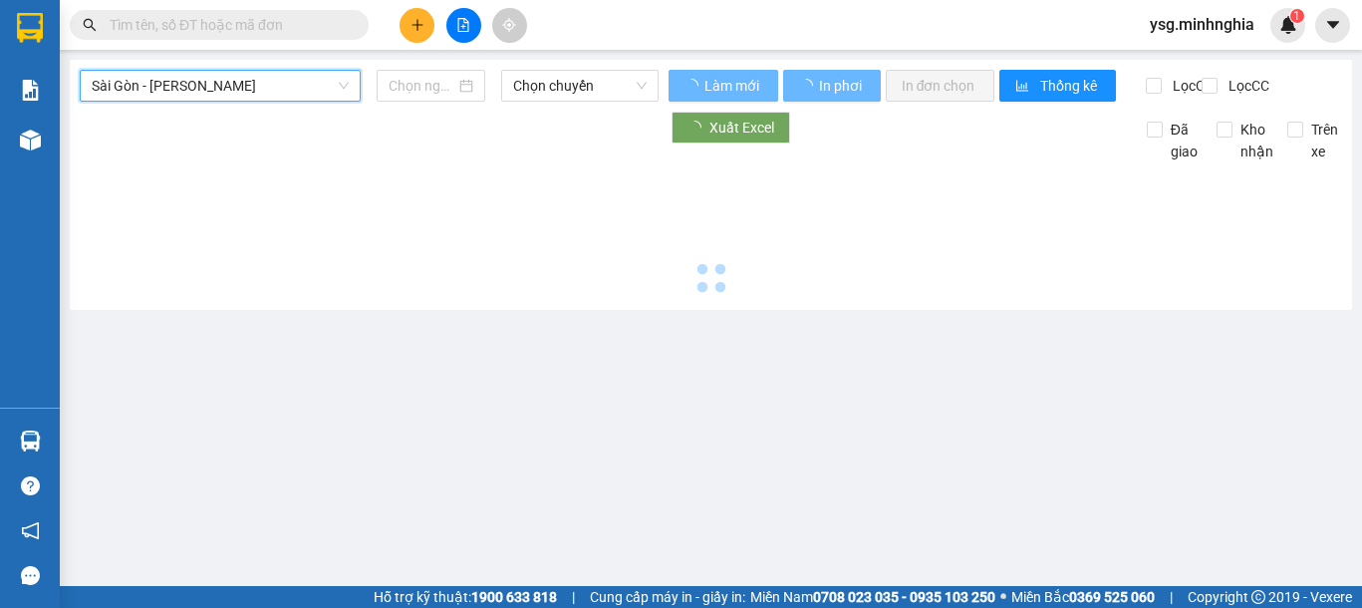
type input "[DATE]"
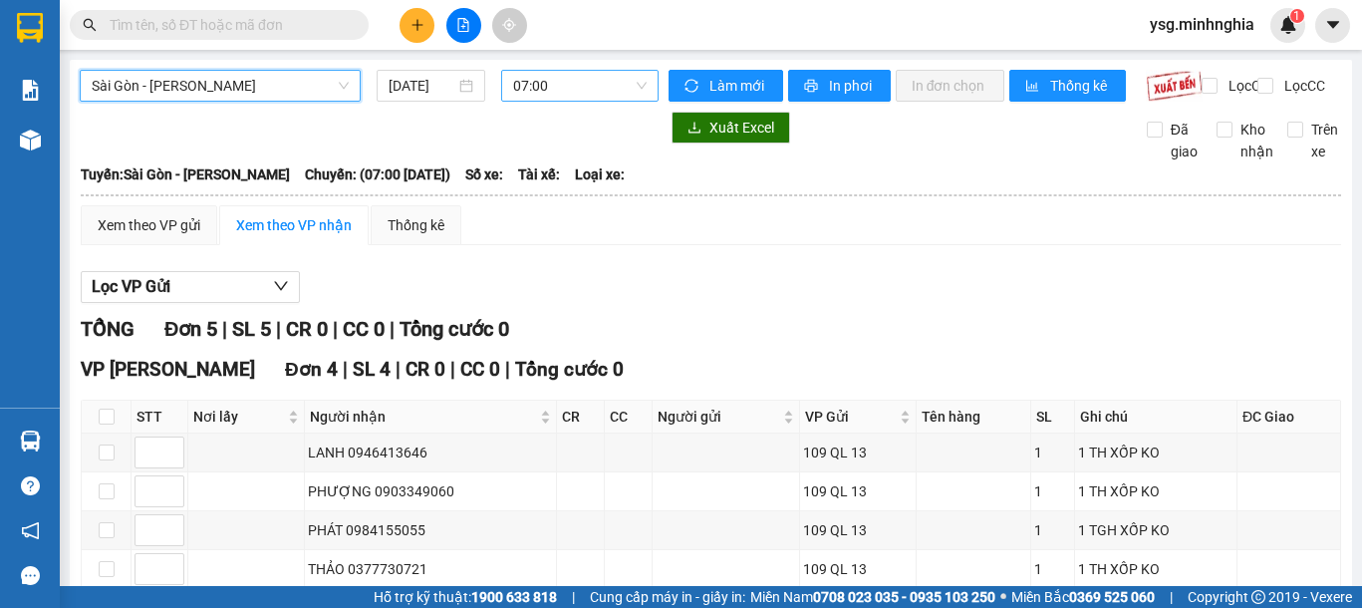
click at [555, 91] on span "07:00" at bounding box center [580, 86] width 134 height 30
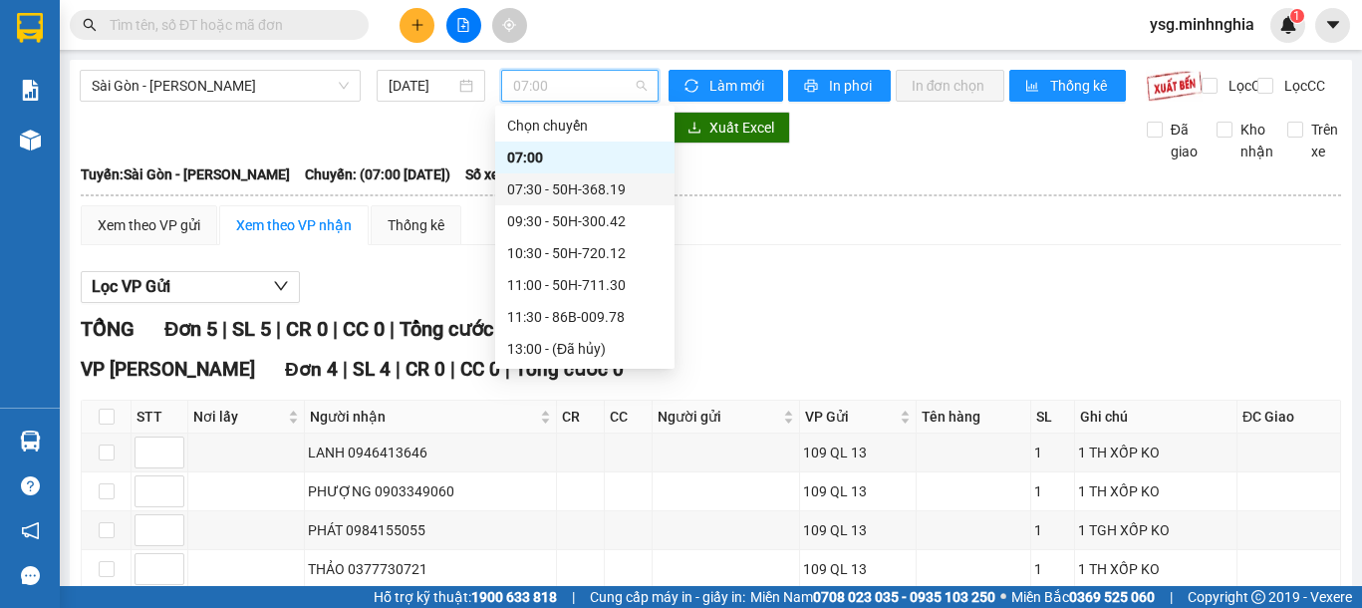
click at [599, 181] on div "07:30 - 50H-368.19" at bounding box center [584, 189] width 155 height 22
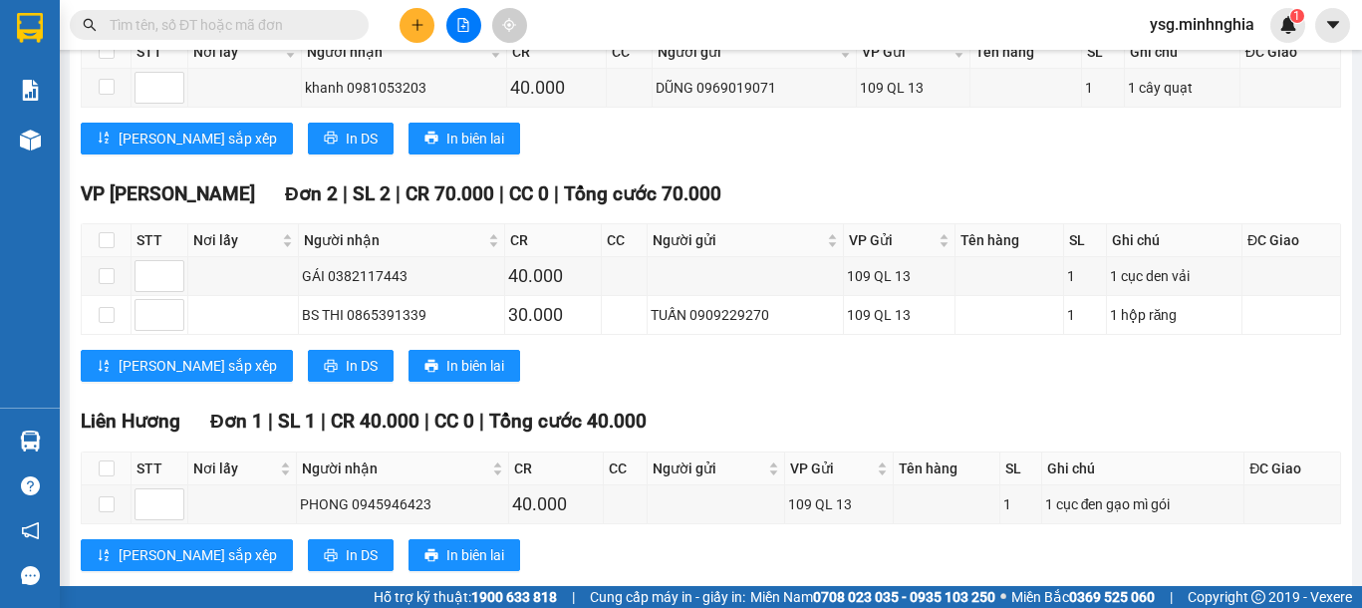
scroll to position [1335, 0]
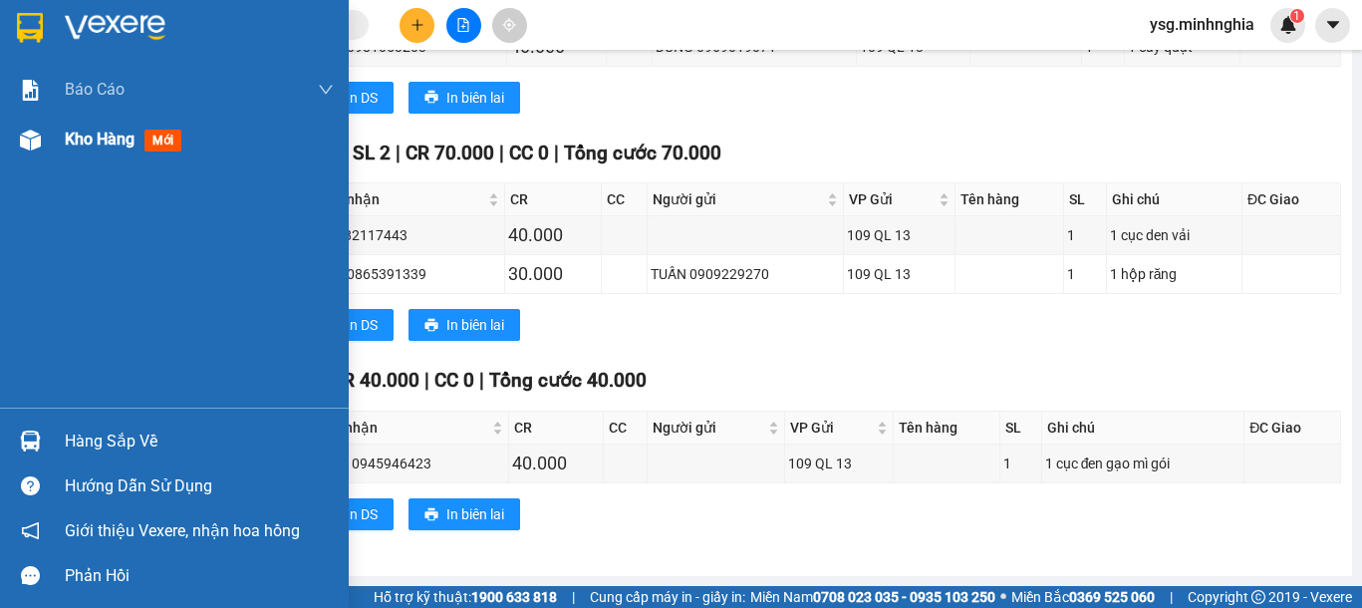
click at [6, 154] on div "Kho hàng mới" at bounding box center [174, 140] width 349 height 50
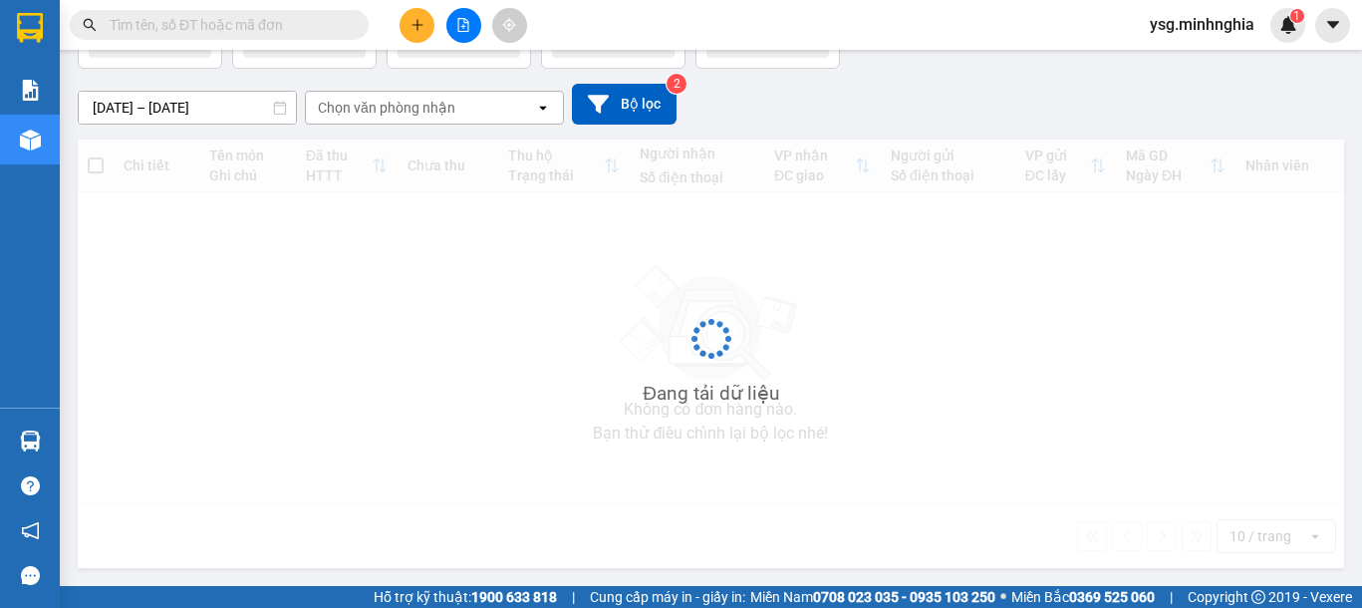
scroll to position [141, 0]
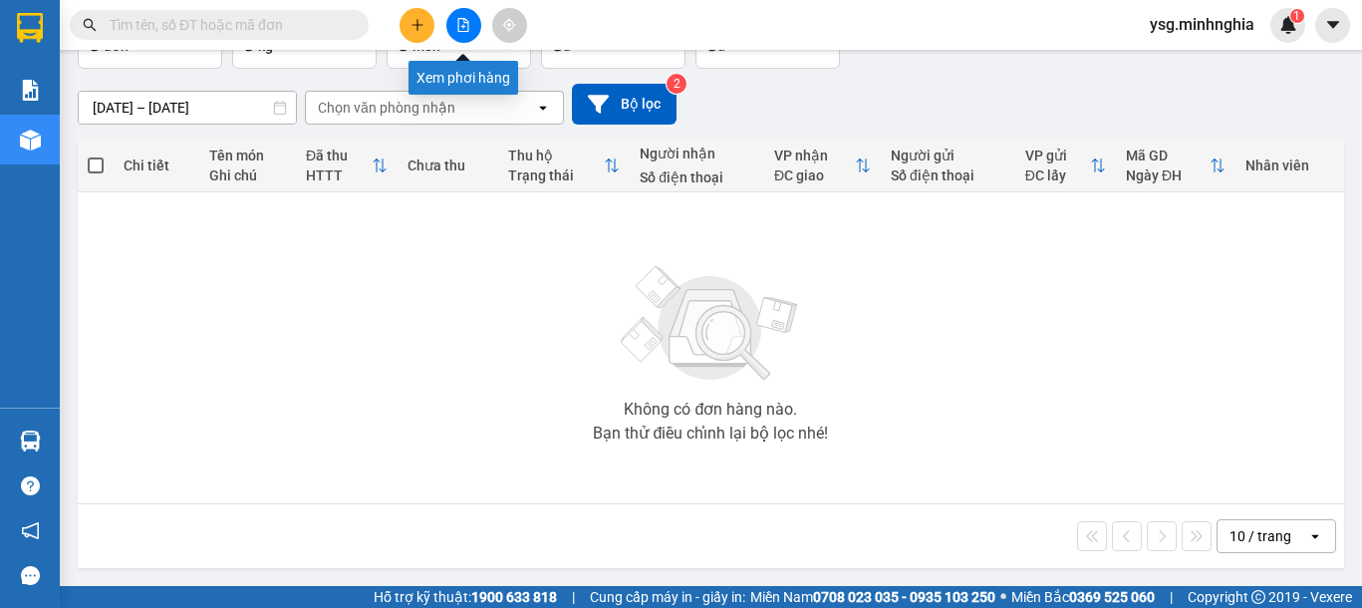
click at [453, 27] on button at bounding box center [463, 25] width 35 height 35
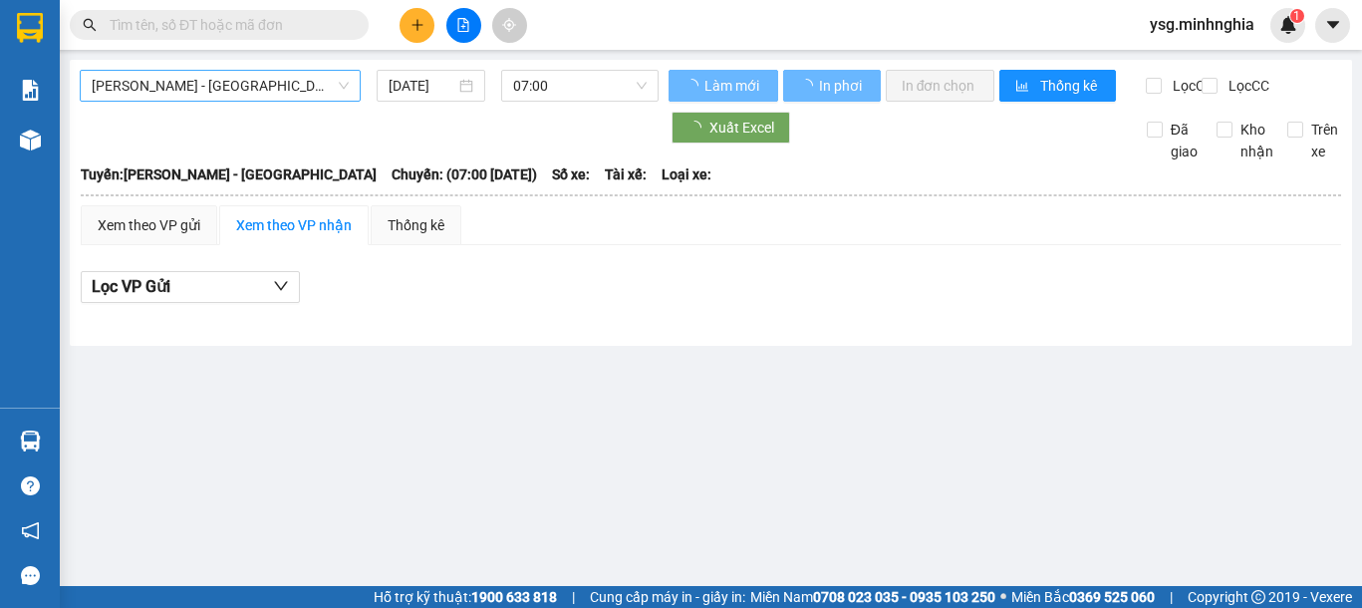
click at [291, 93] on span "[PERSON_NAME] - [GEOGRAPHIC_DATA]" at bounding box center [220, 86] width 257 height 30
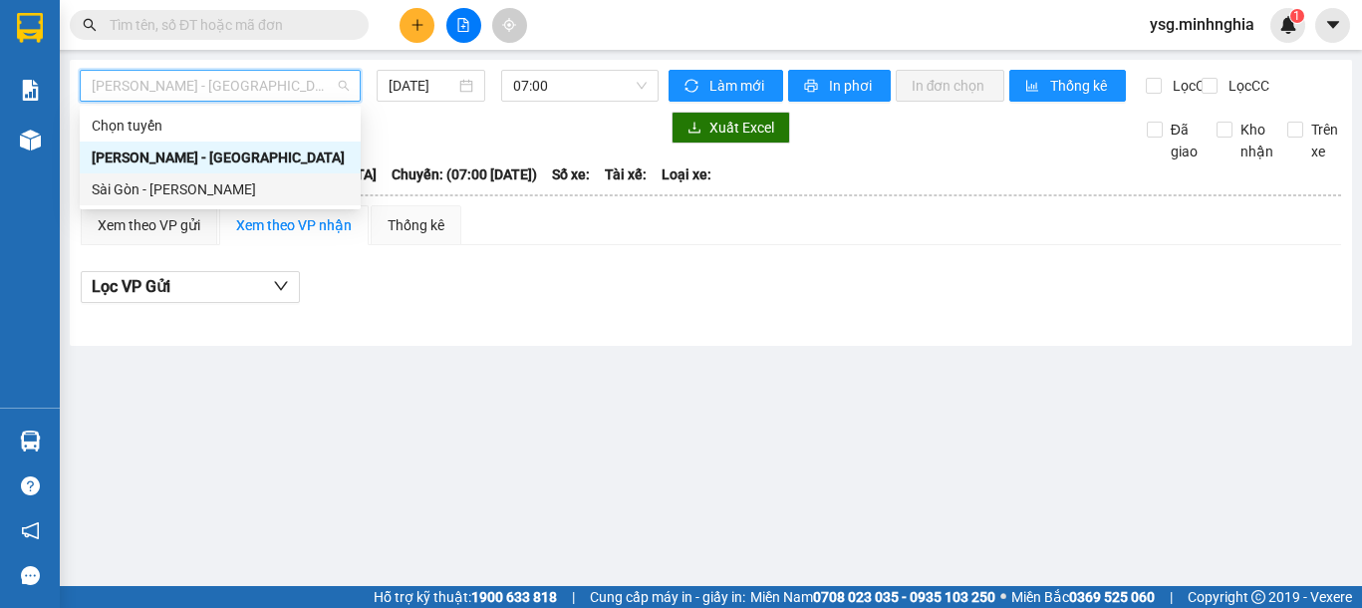
click at [230, 193] on div "Sài Gòn - [PERSON_NAME]" at bounding box center [220, 189] width 257 height 22
type input "[DATE]"
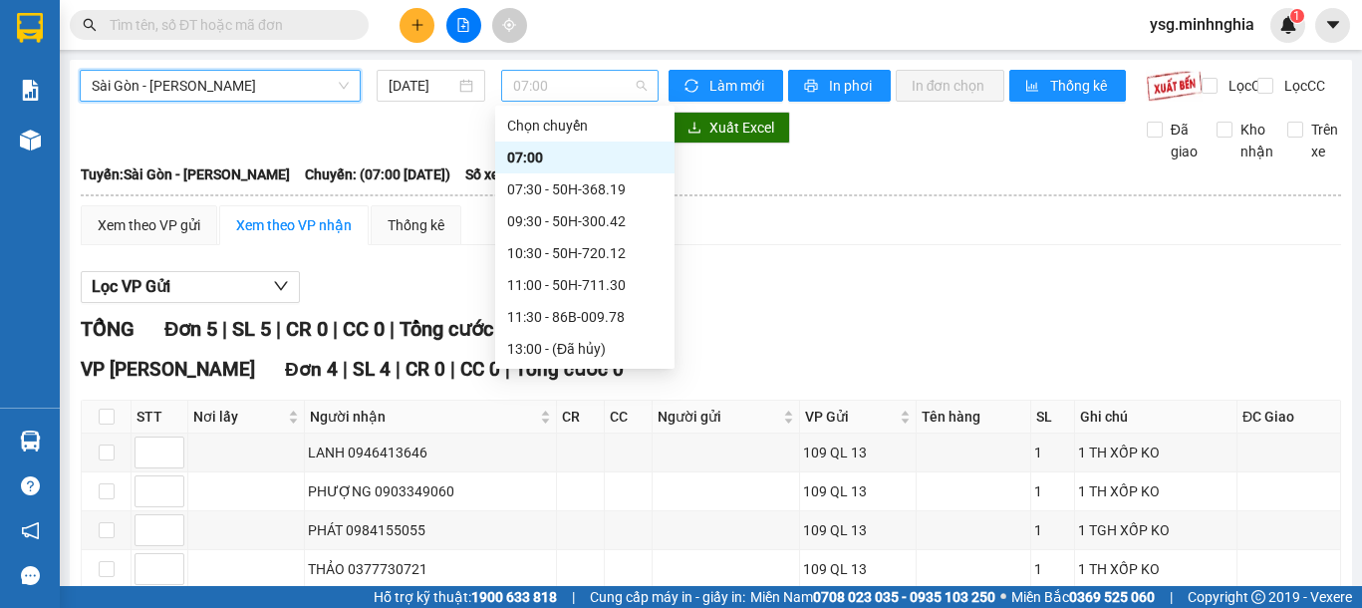
click at [581, 95] on span "07:00" at bounding box center [580, 86] width 134 height 30
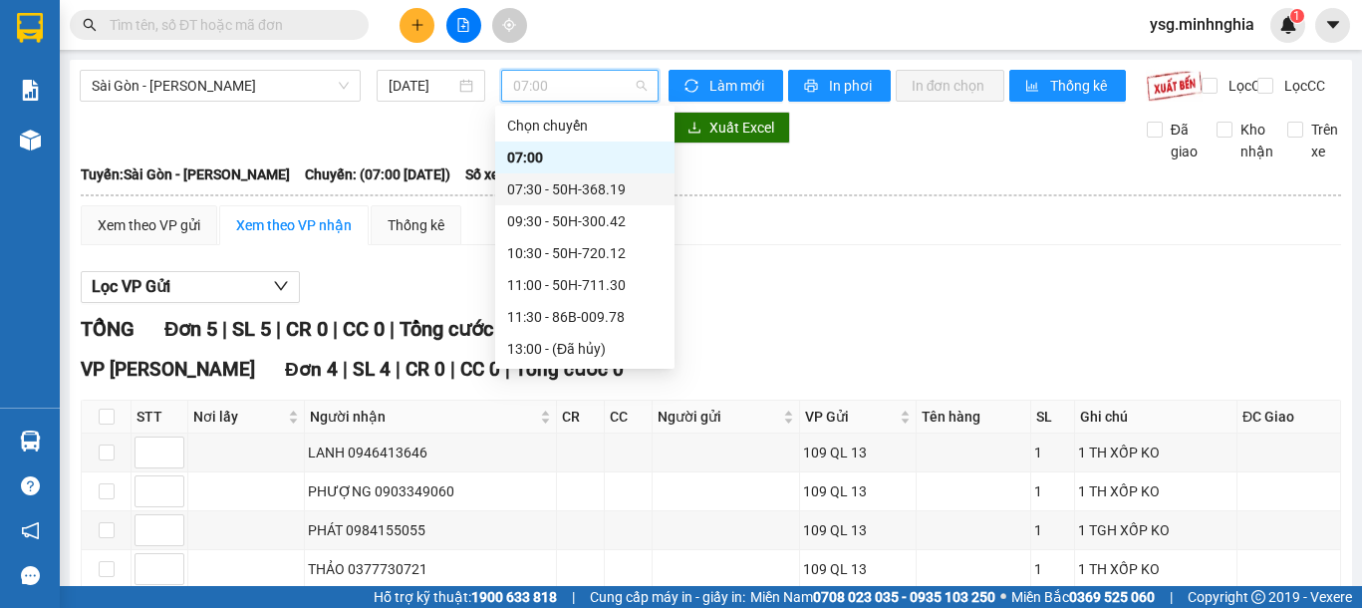
click at [590, 191] on div "07:30 - 50H-368.19" at bounding box center [584, 189] width 155 height 22
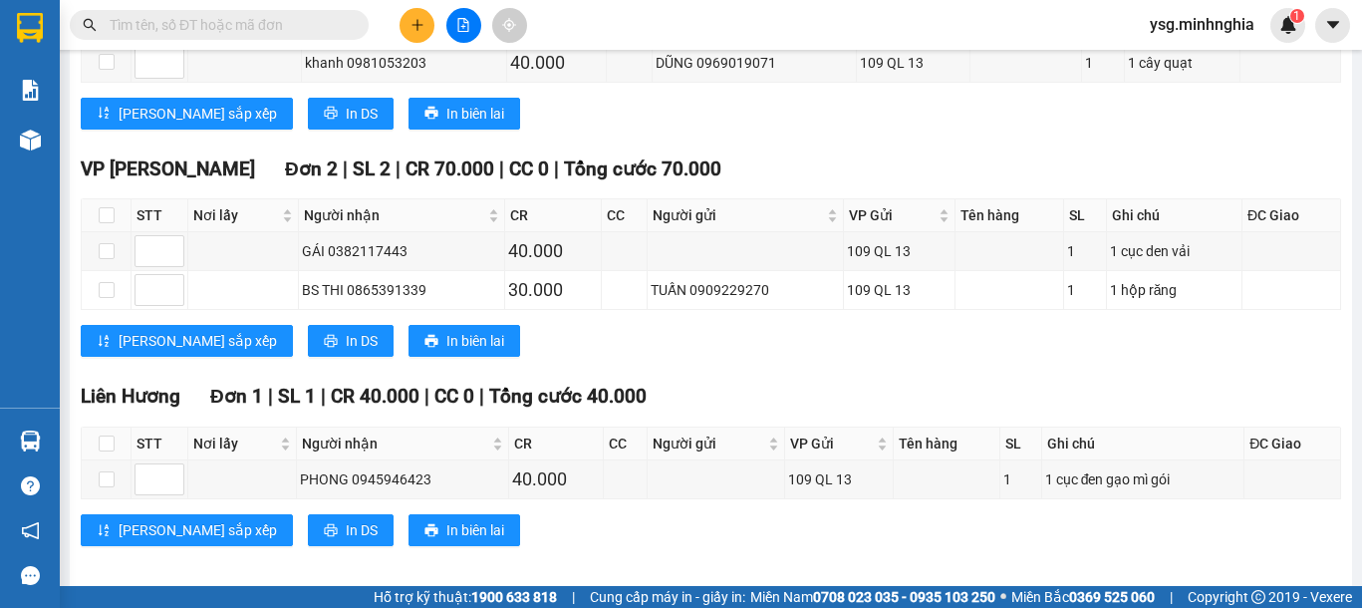
scroll to position [1306, 0]
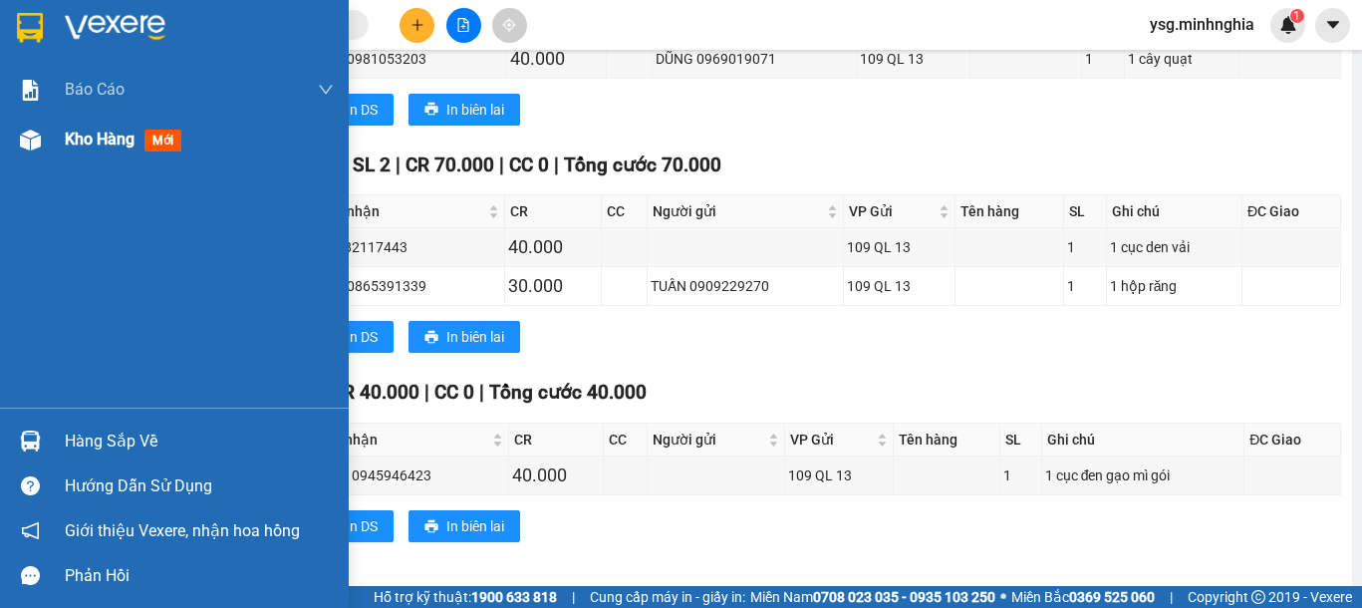
click at [27, 138] on img at bounding box center [30, 140] width 21 height 21
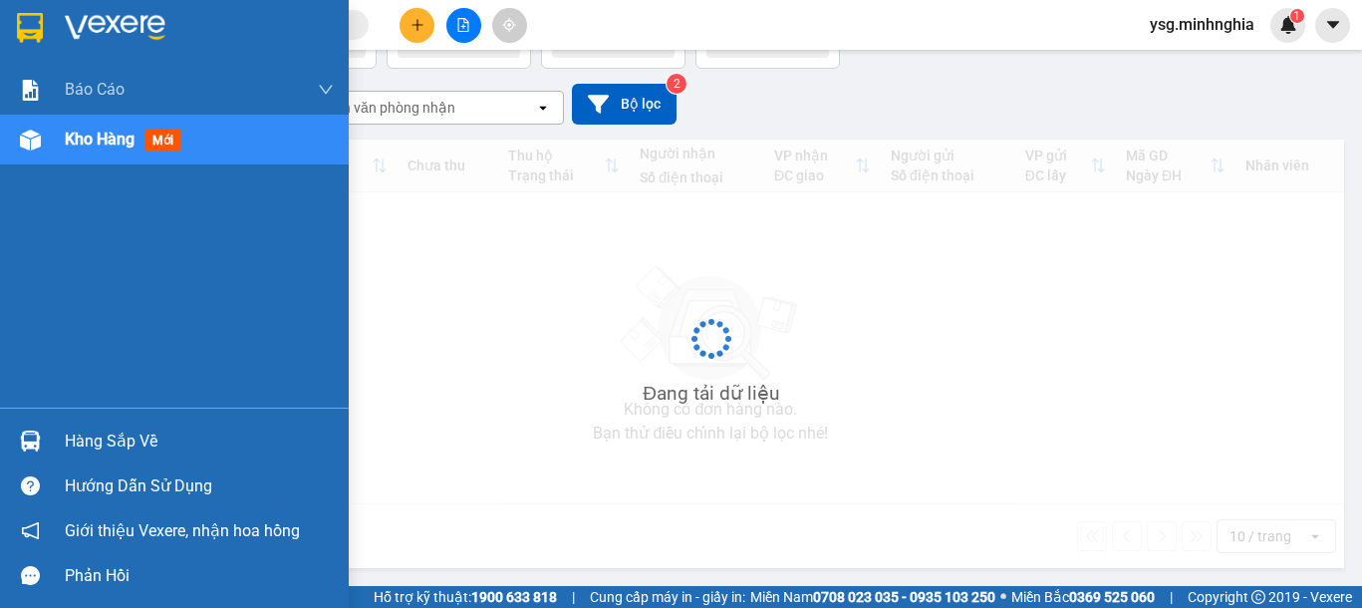
scroll to position [141, 0]
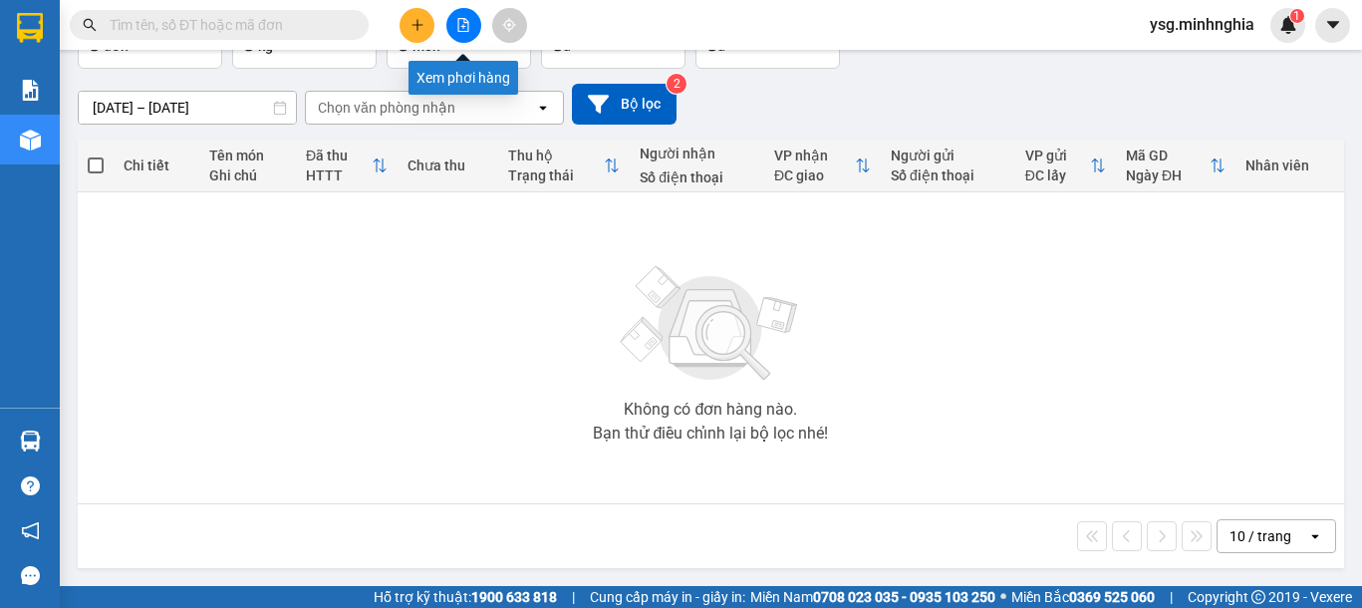
click at [456, 18] on icon "file-add" at bounding box center [463, 25] width 14 height 14
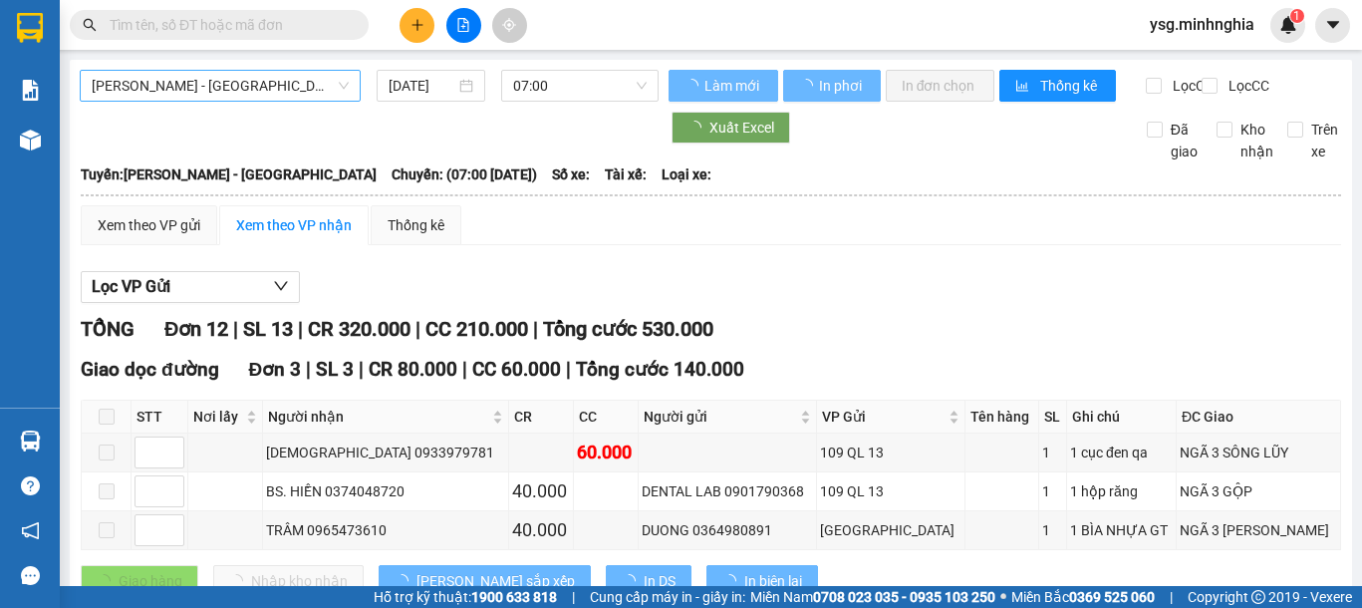
click at [320, 91] on span "[PERSON_NAME] - [GEOGRAPHIC_DATA]" at bounding box center [220, 86] width 257 height 30
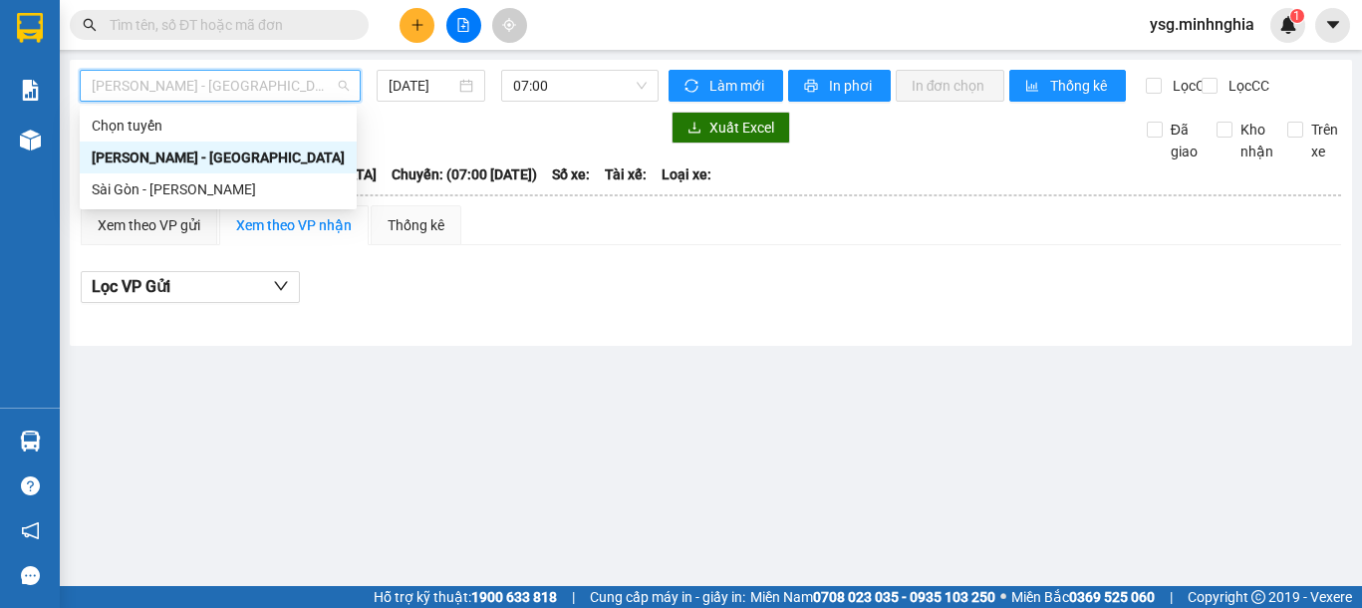
click at [244, 170] on div "[PERSON_NAME] - [GEOGRAPHIC_DATA]" at bounding box center [218, 157] width 277 height 32
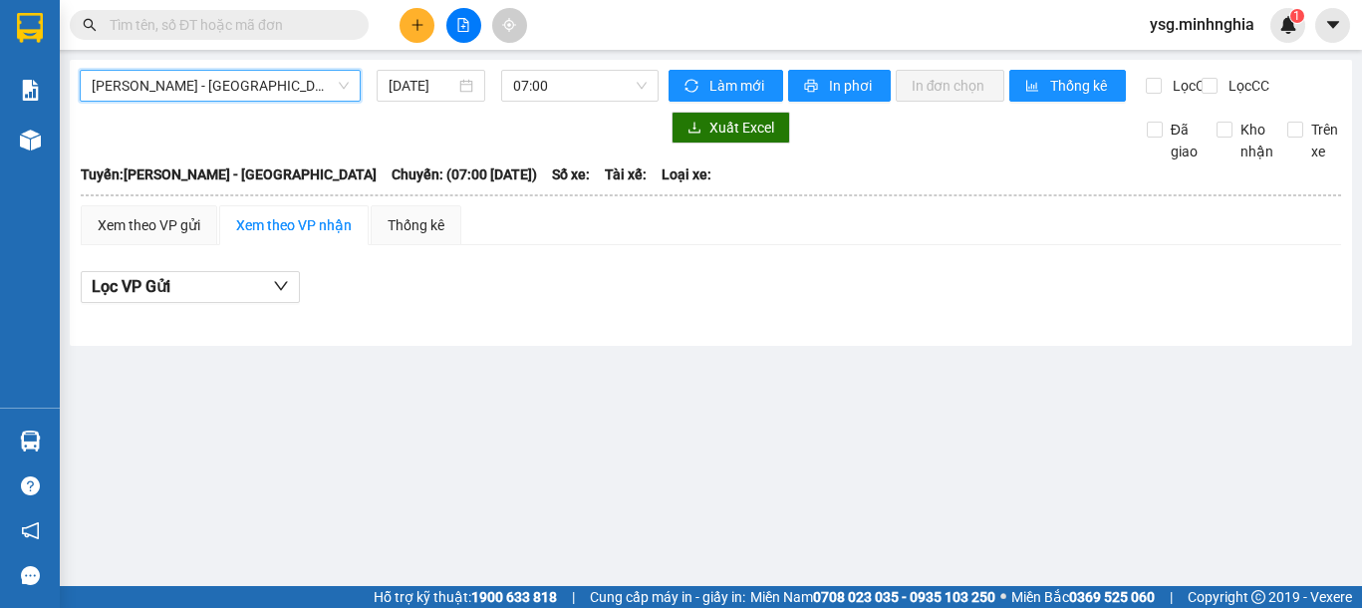
click at [292, 75] on span "[PERSON_NAME] - [GEOGRAPHIC_DATA]" at bounding box center [220, 86] width 257 height 30
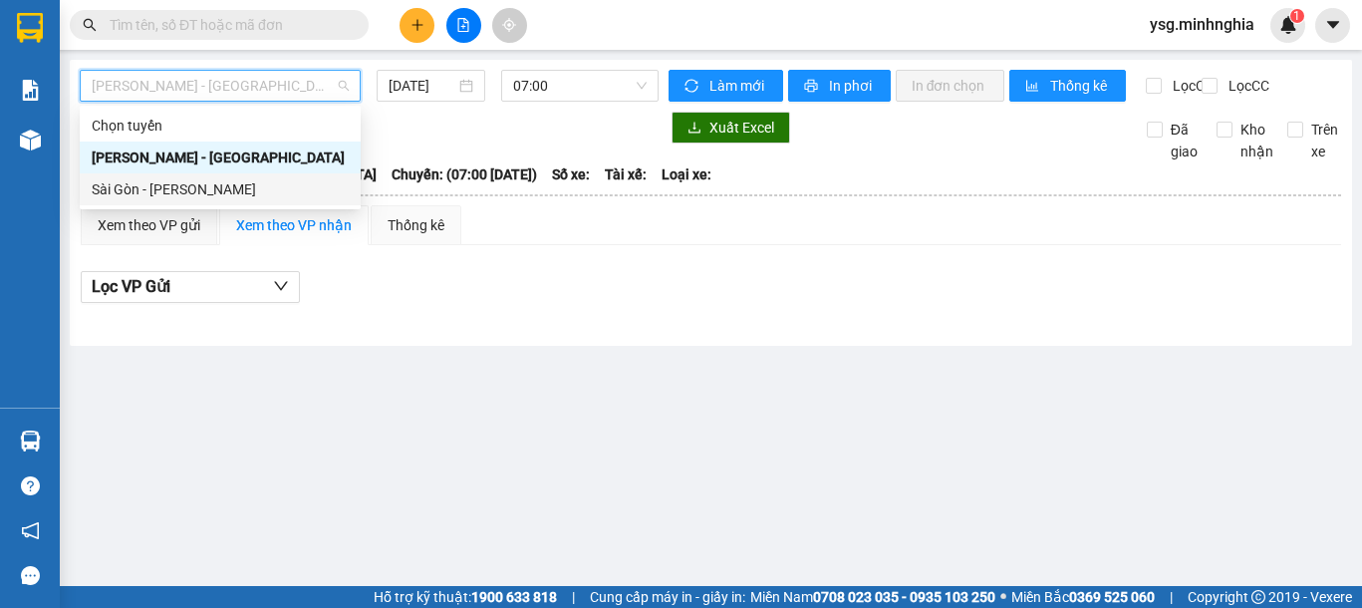
drag, startPoint x: 225, startPoint y: 195, endPoint x: 391, endPoint y: 170, distance: 167.3
click at [229, 196] on div "Sài Gòn - [PERSON_NAME]" at bounding box center [220, 189] width 257 height 22
type input "[DATE]"
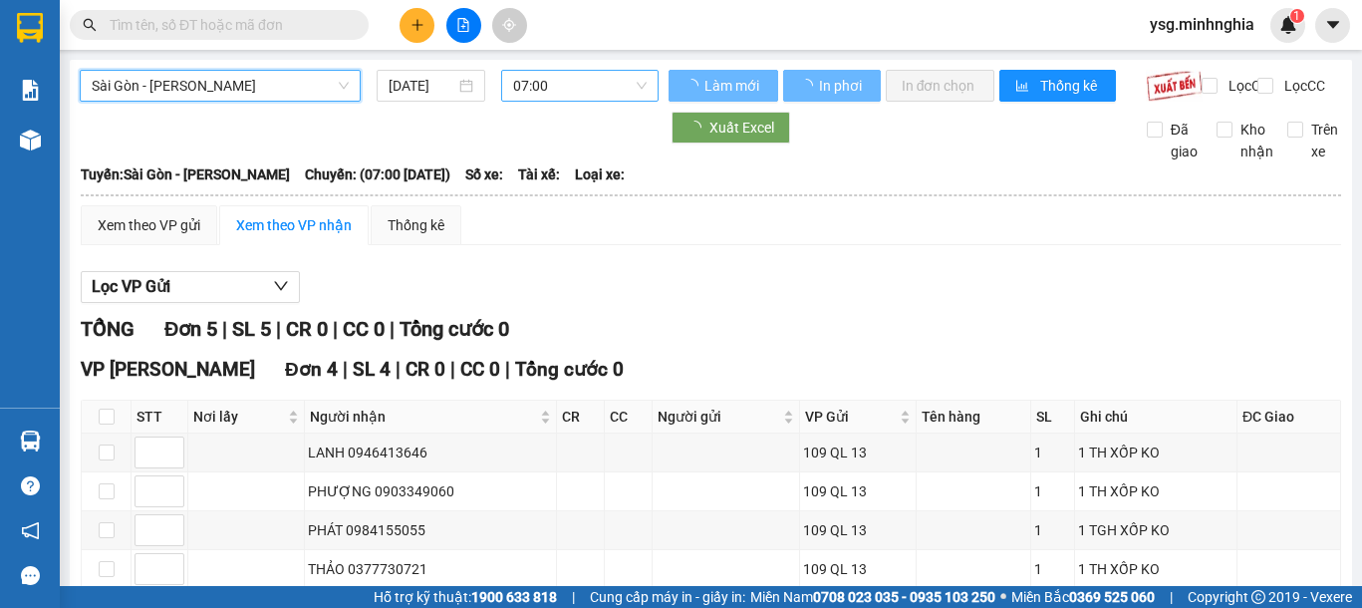
click at [586, 94] on span "07:00" at bounding box center [580, 86] width 134 height 30
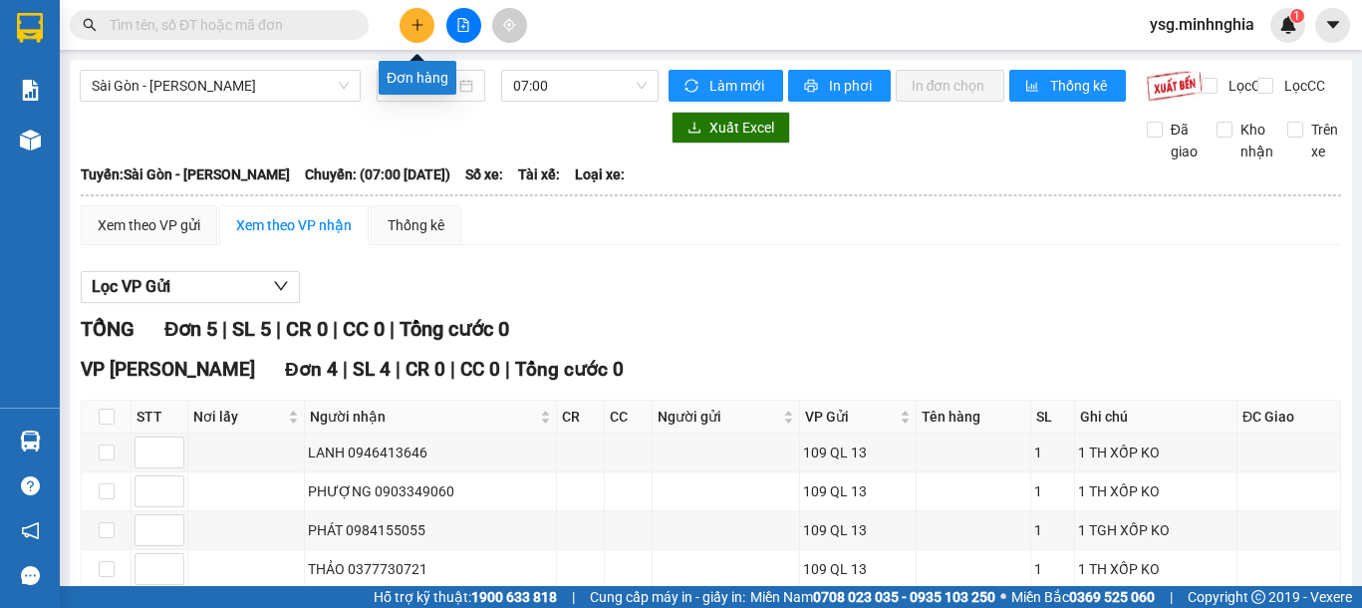
click at [416, 24] on icon "plus" at bounding box center [418, 25] width 14 height 14
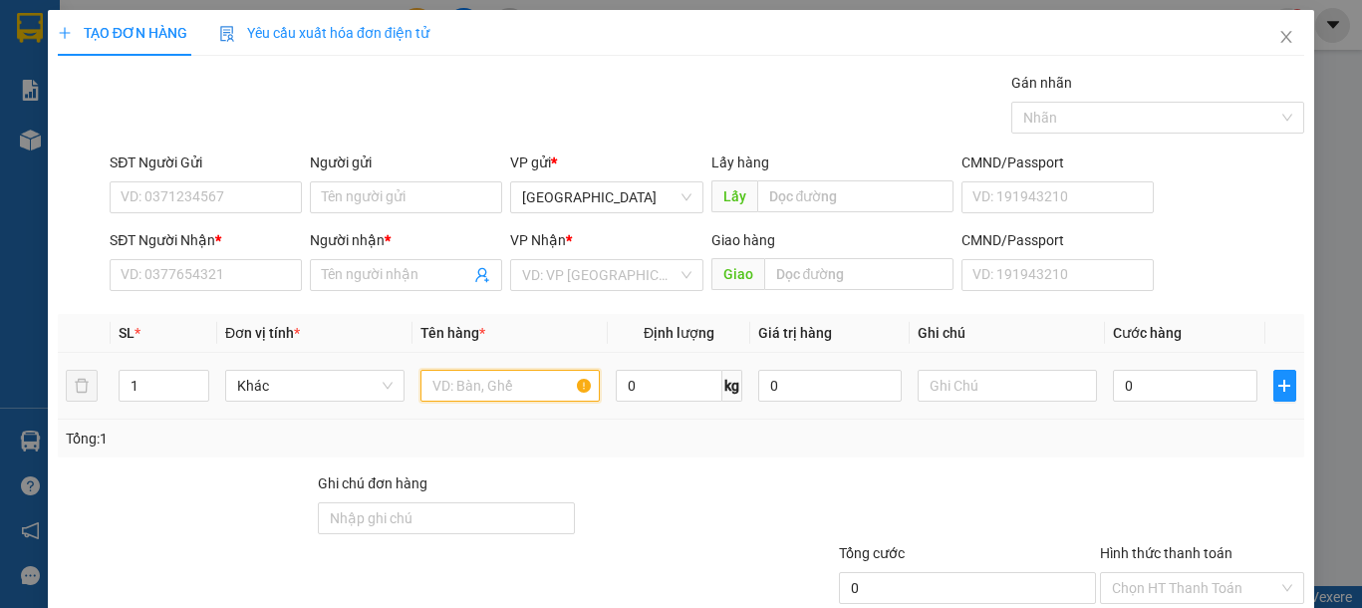
click at [508, 393] on input "text" at bounding box center [509, 386] width 179 height 32
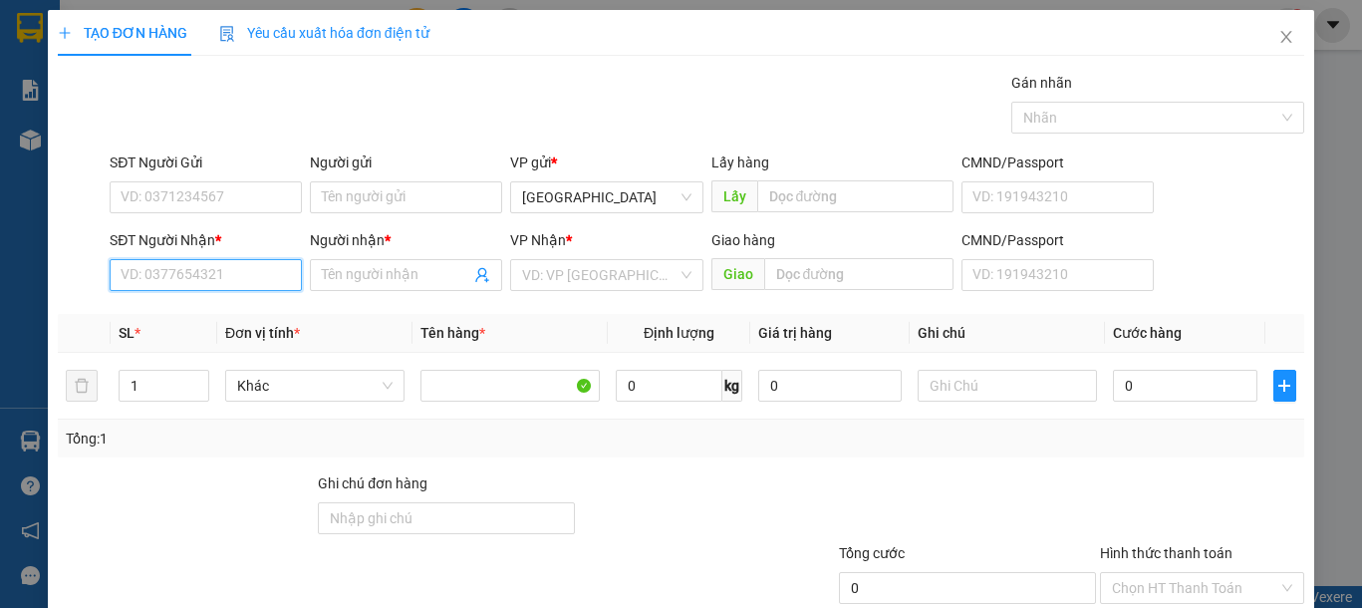
click at [233, 279] on input "SĐT Người Nhận *" at bounding box center [206, 275] width 192 height 32
click at [239, 279] on input "SĐT Người Nhận *" at bounding box center [206, 275] width 192 height 32
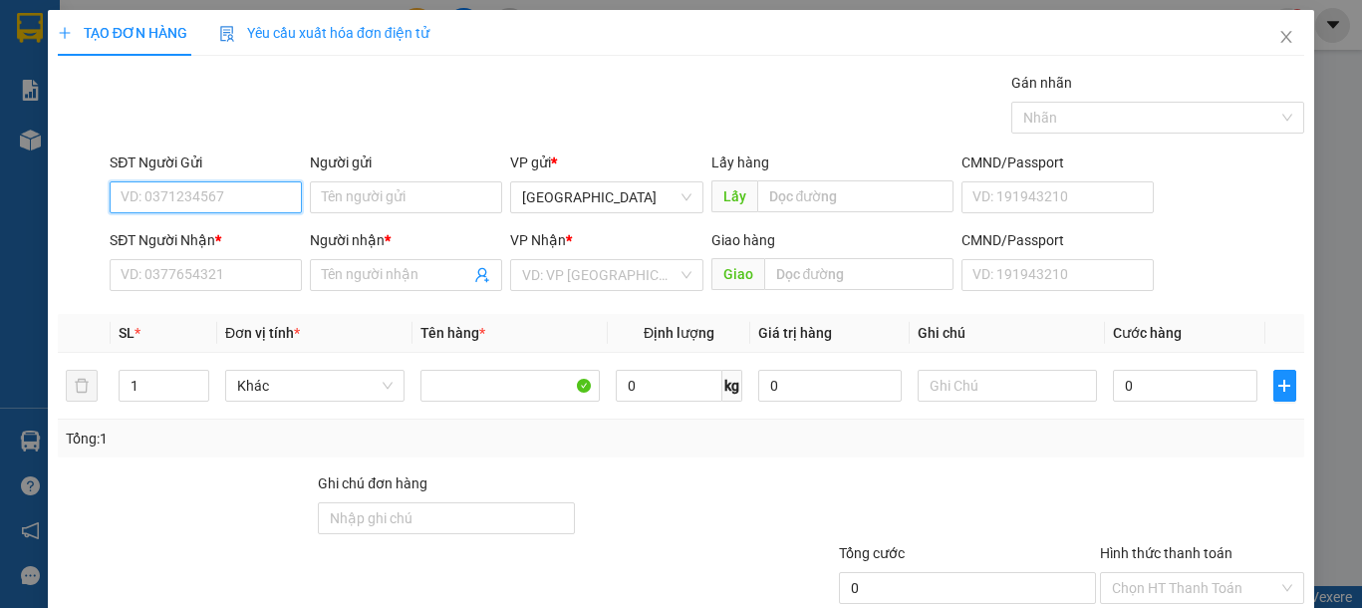
click at [290, 188] on input "SĐT Người Gửi" at bounding box center [206, 197] width 192 height 32
drag, startPoint x: 238, startPoint y: 209, endPoint x: 56, endPoint y: 209, distance: 182.3
click at [56, 209] on div "SĐT Người Gửi 0375191119 0375191119 Người gửi Tên người gửi VP gửi * Sài Gòn Lấ…" at bounding box center [681, 186] width 1250 height 70
type input "0383417178"
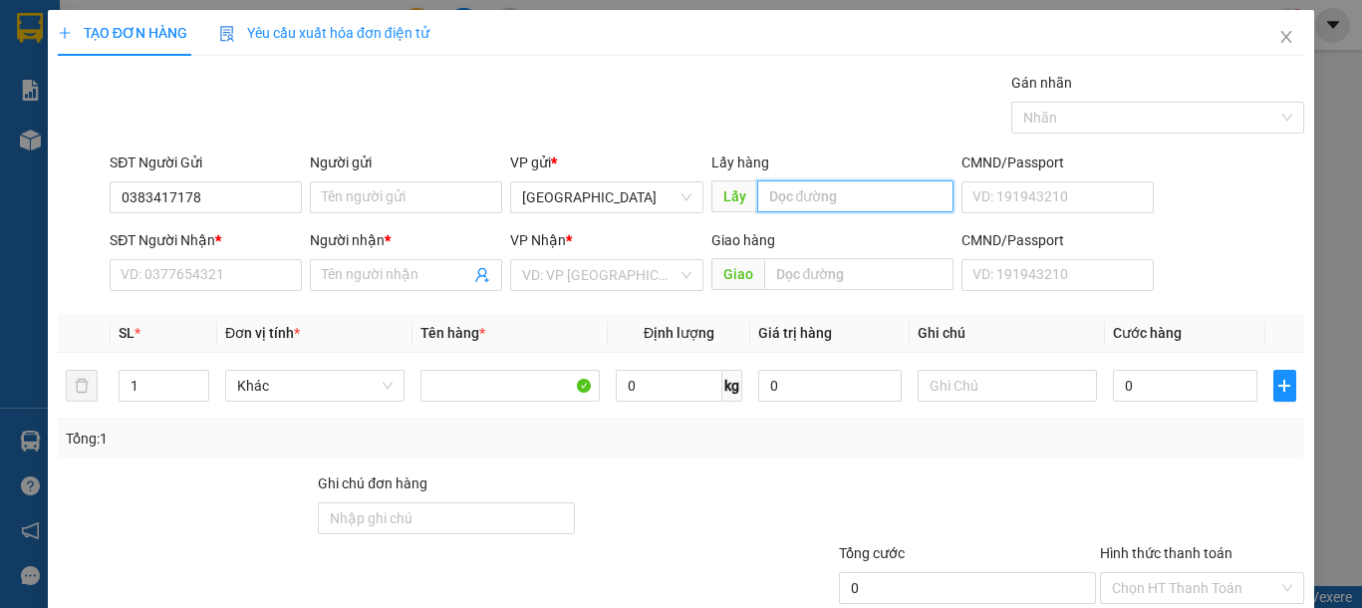
click at [834, 203] on input "text" at bounding box center [855, 196] width 196 height 32
type input "LONG KHÁNH"
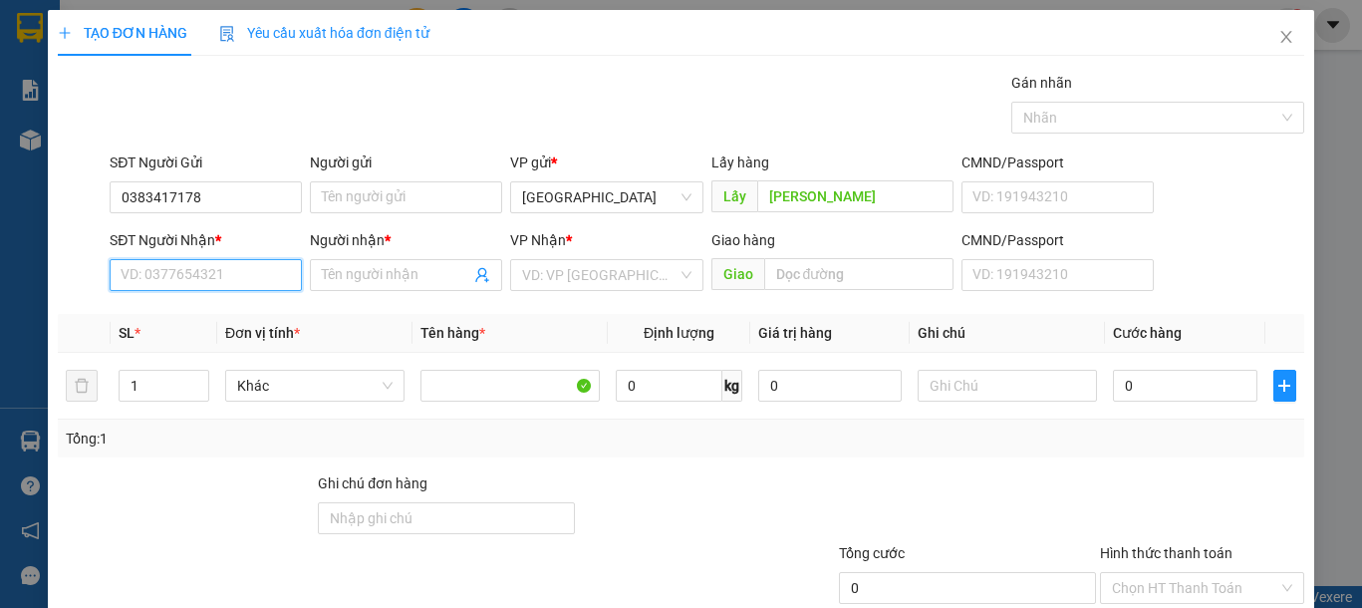
click at [197, 282] on input "SĐT Người Nhận *" at bounding box center [206, 275] width 192 height 32
type input "0865977140"
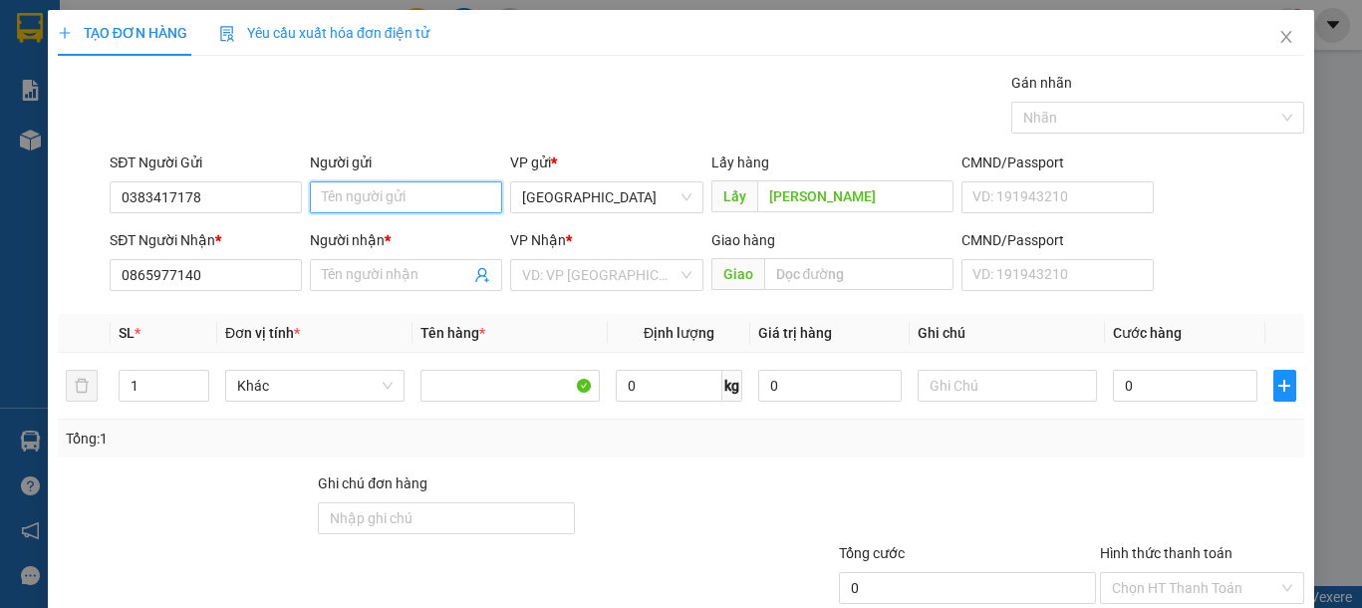
click at [470, 195] on input "Người gửi" at bounding box center [406, 197] width 192 height 32
paste input "0375191119"
type input "0375191119"
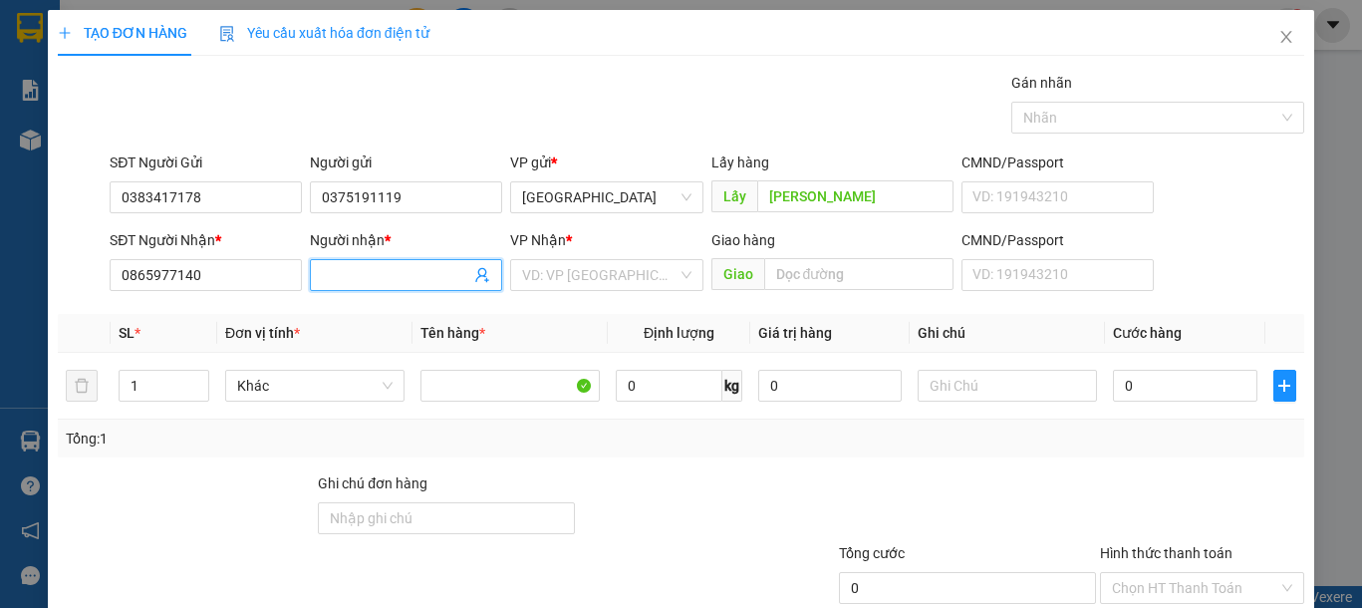
click at [414, 288] on span at bounding box center [406, 275] width 192 height 32
click at [406, 189] on input "0375191119" at bounding box center [406, 197] width 192 height 32
type input "(0375191119)"
click at [398, 286] on span at bounding box center [406, 275] width 192 height 32
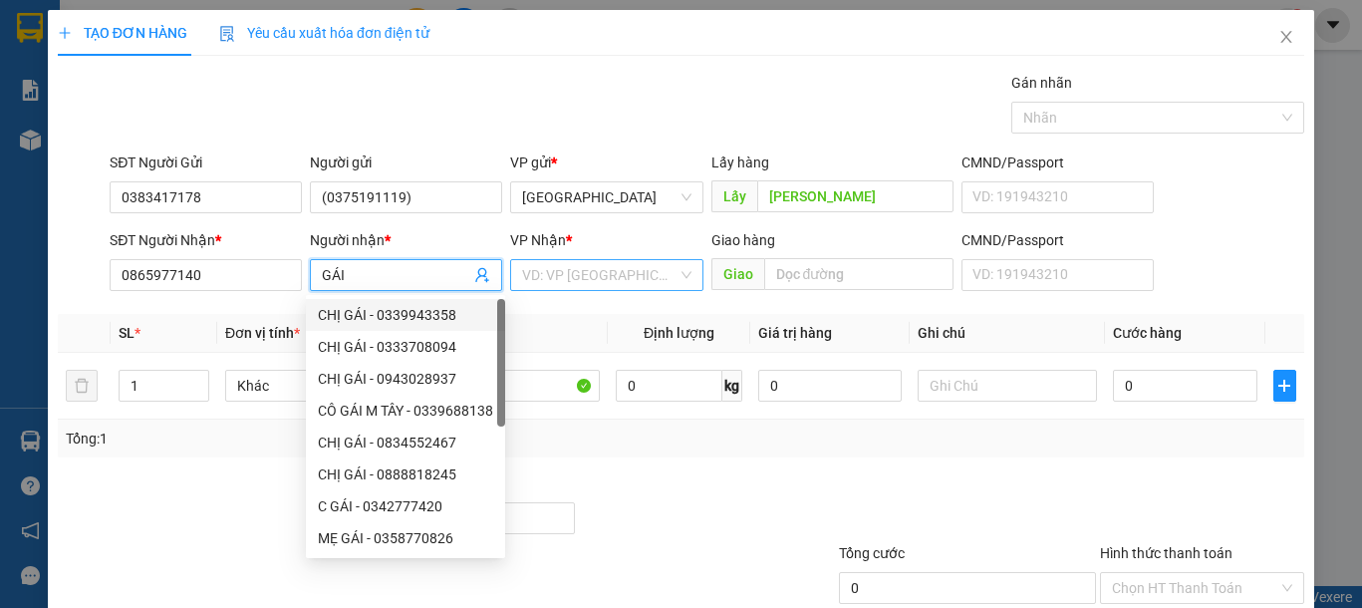
type input "GÁI"
click at [576, 272] on input "search" at bounding box center [599, 275] width 154 height 30
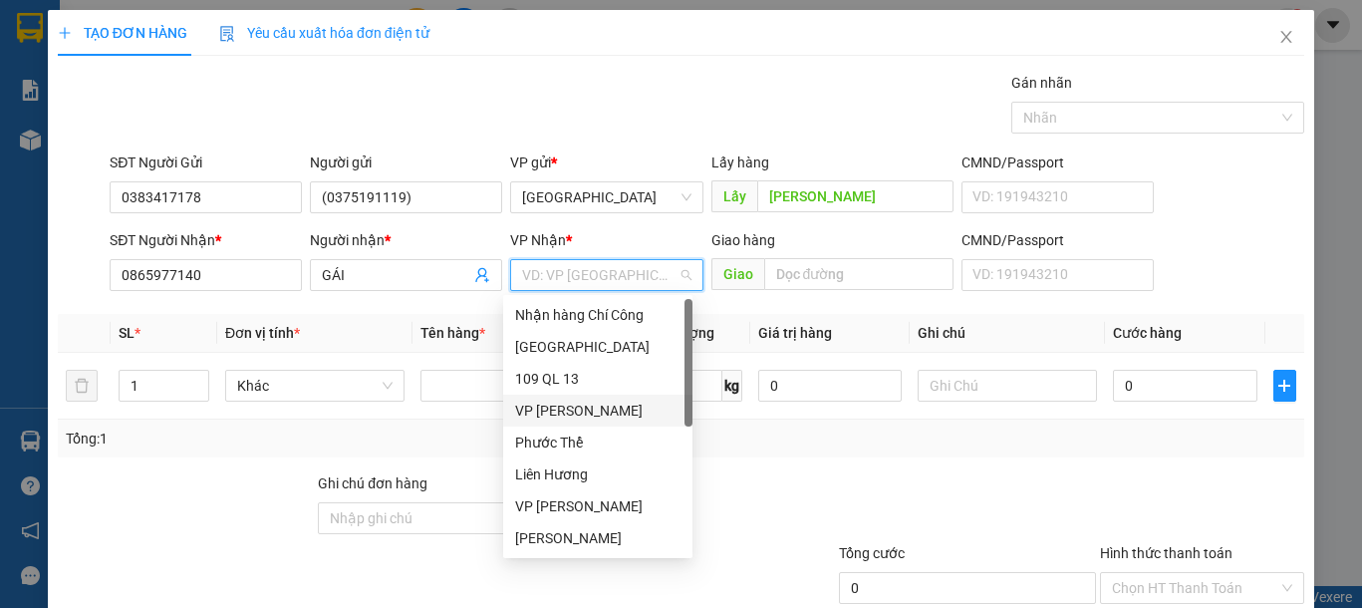
click at [601, 411] on div "VP [PERSON_NAME]" at bounding box center [597, 411] width 165 height 22
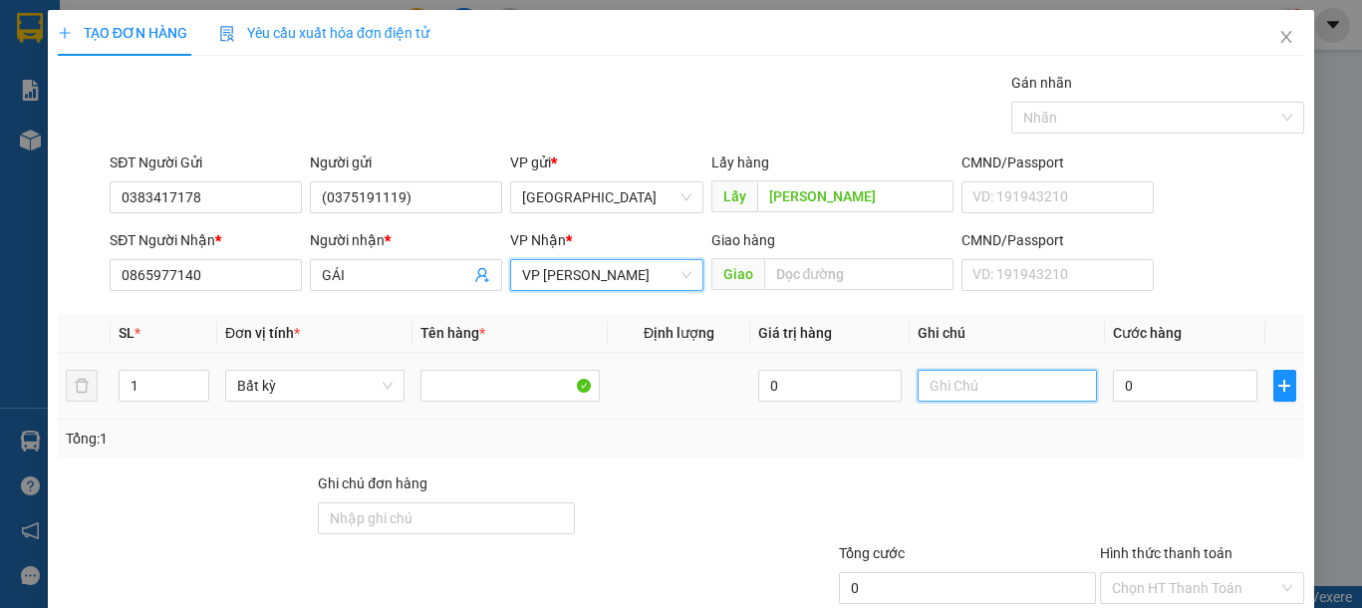
click at [1037, 376] on input "text" at bounding box center [1007, 386] width 179 height 32
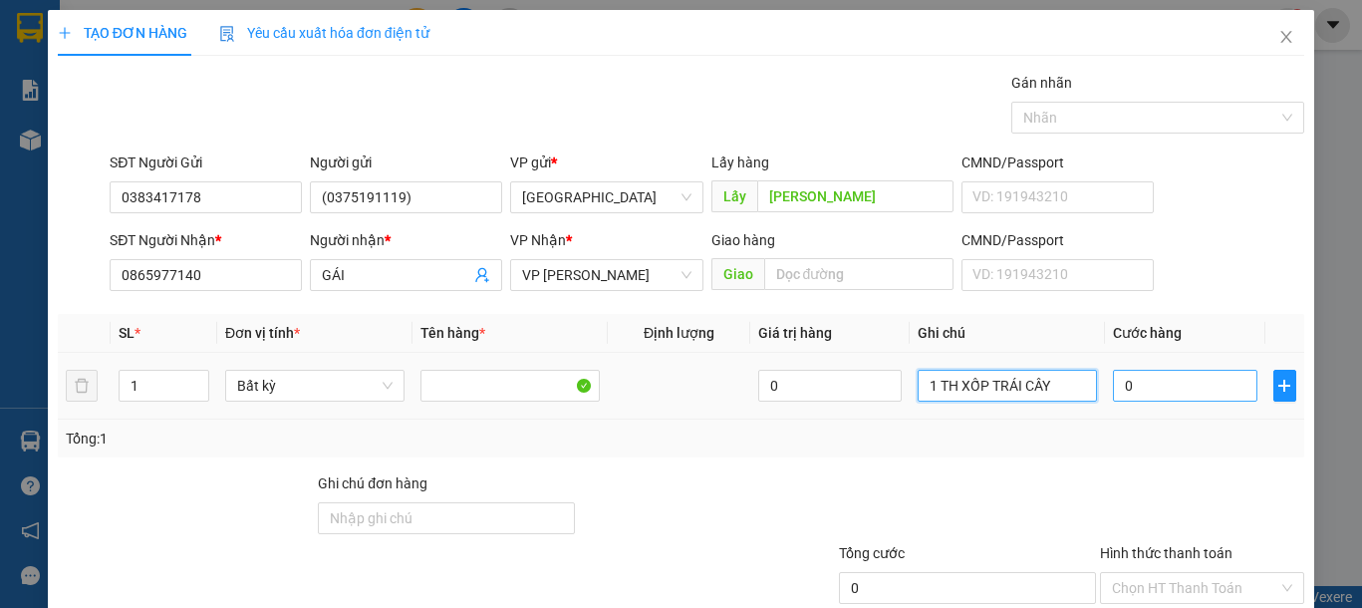
type input "1 TH XỐP TRÁI CÂY"
click at [1138, 386] on input "0" at bounding box center [1184, 386] width 143 height 32
type input "7"
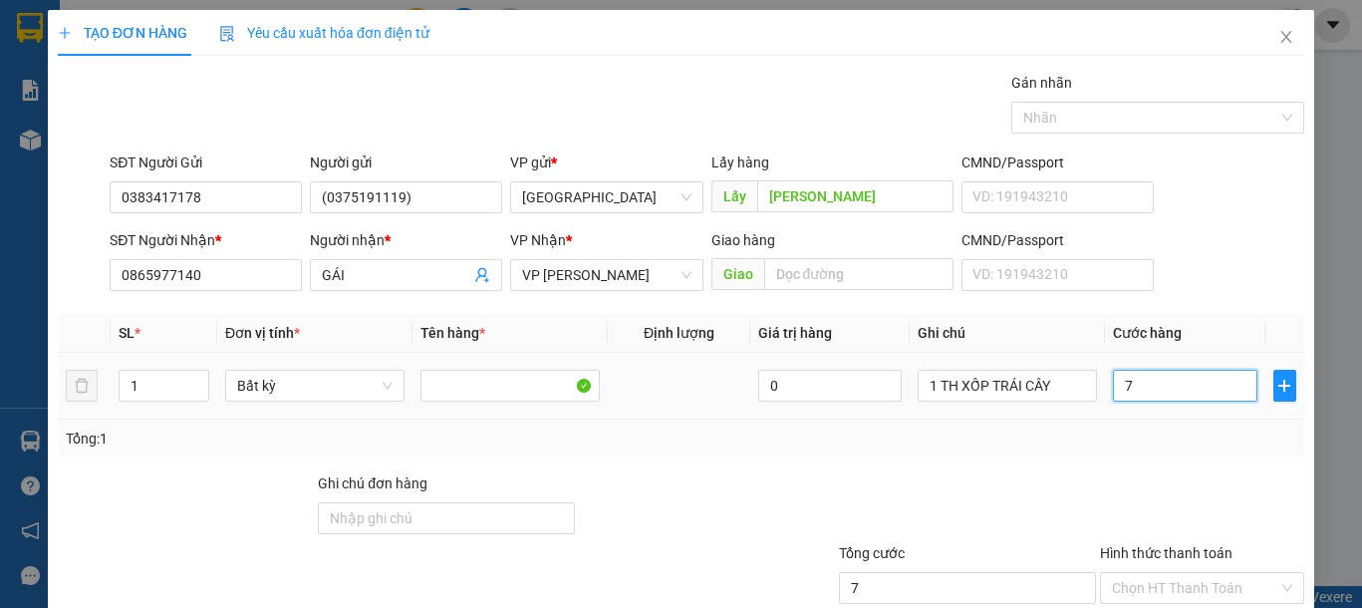
type input "70"
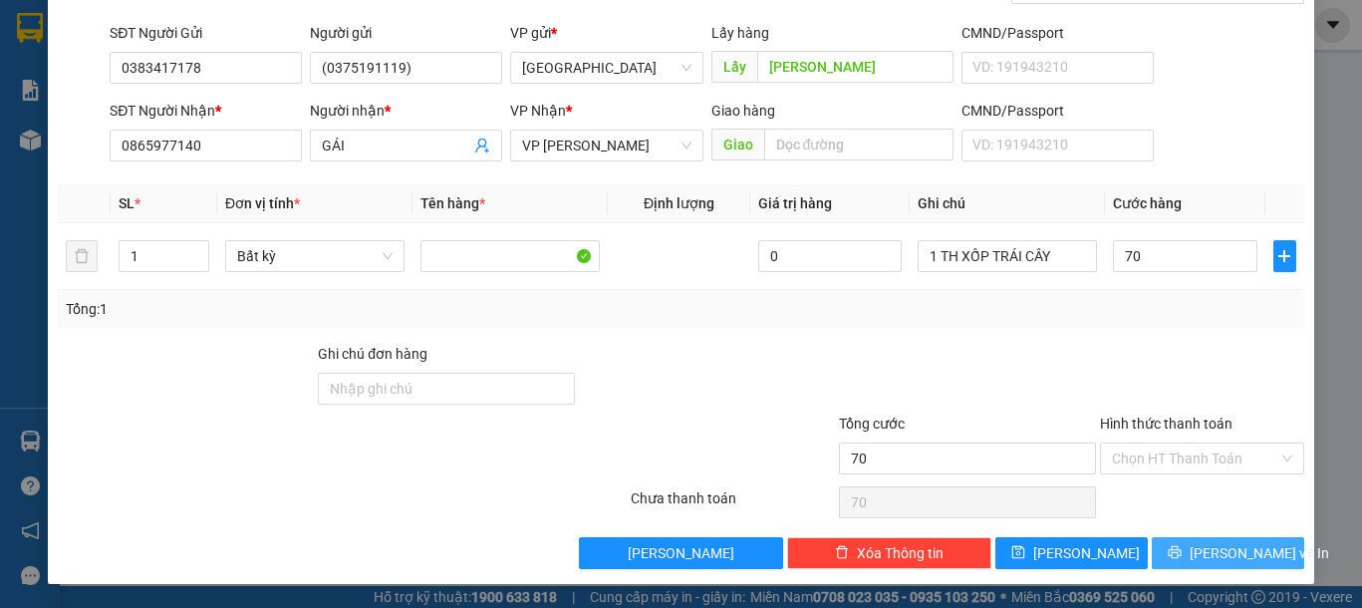
type input "70.000"
click at [1225, 544] on span "[PERSON_NAME] và In" at bounding box center [1259, 553] width 139 height 22
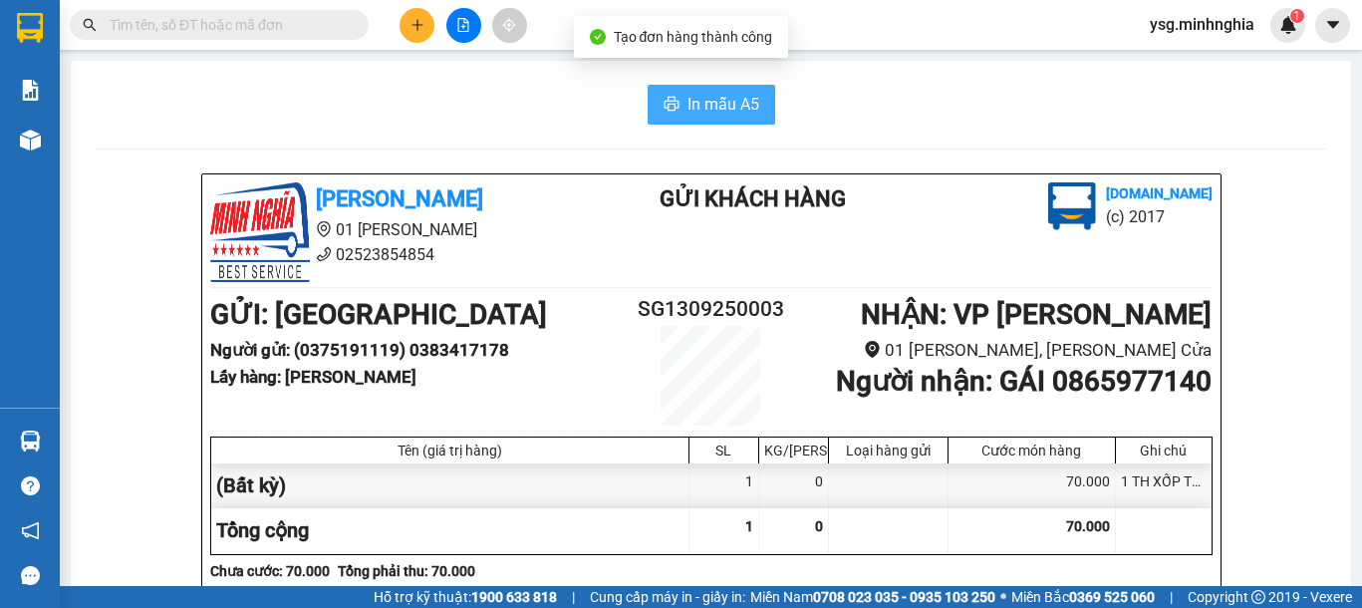
click at [729, 107] on span "In mẫu A5" at bounding box center [724, 104] width 72 height 25
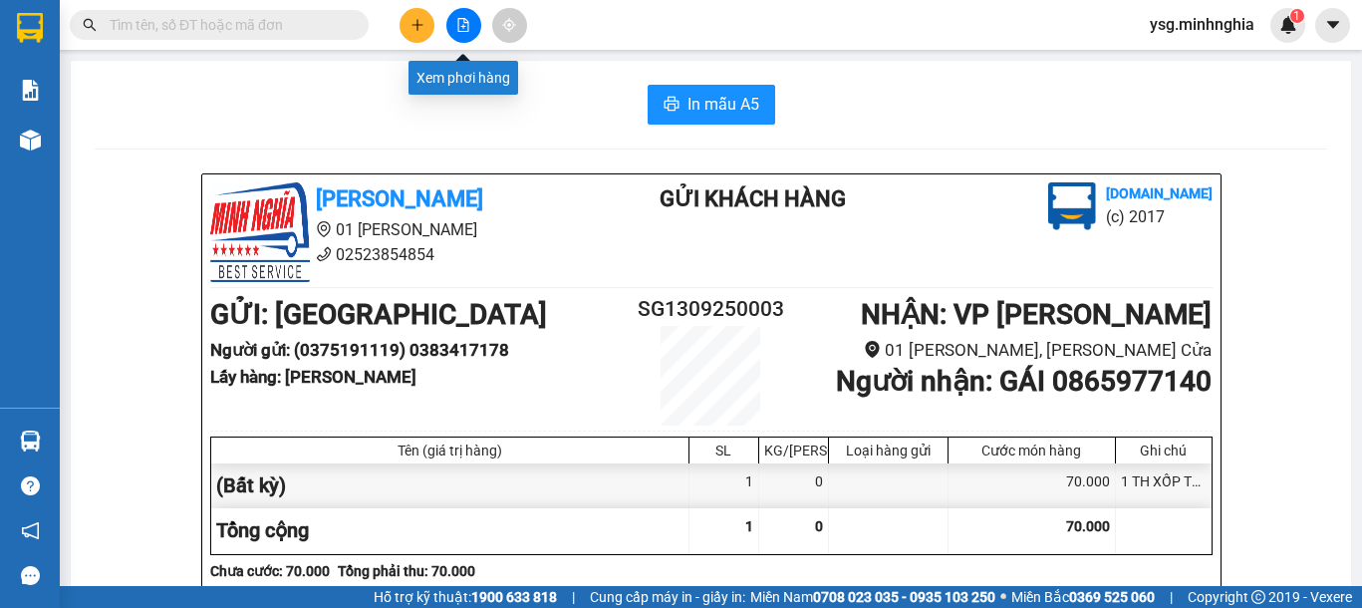
click at [450, 26] on button at bounding box center [463, 25] width 35 height 35
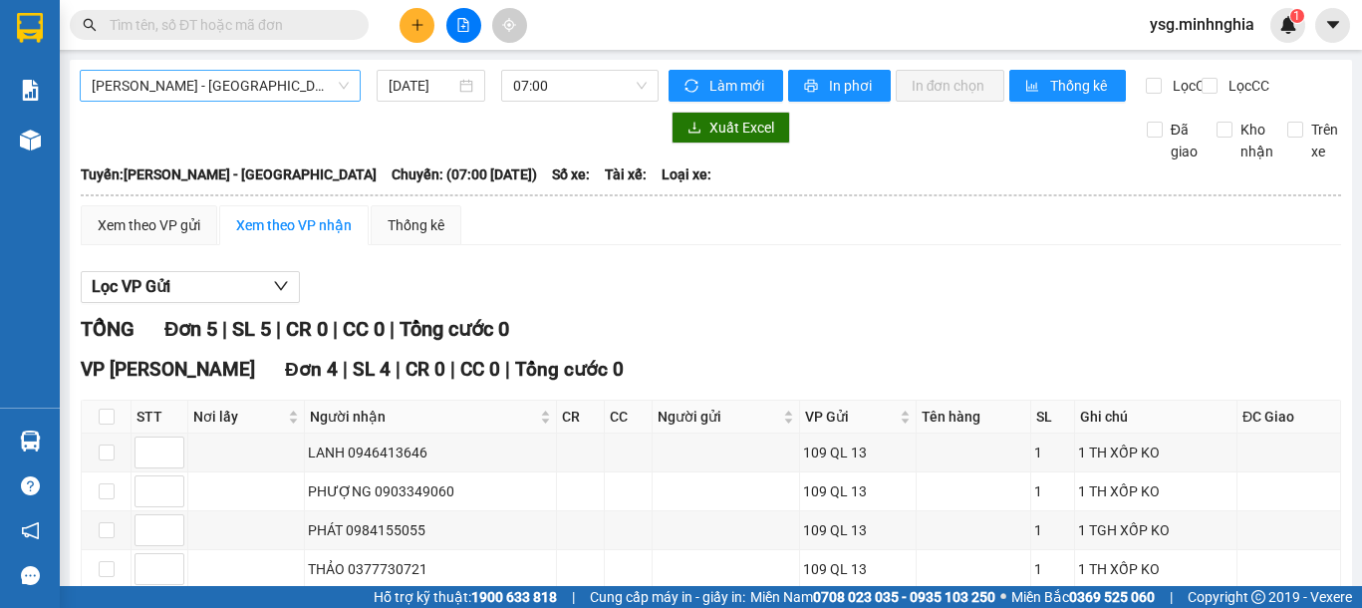
click at [264, 87] on span "[PERSON_NAME] - [GEOGRAPHIC_DATA]" at bounding box center [220, 86] width 257 height 30
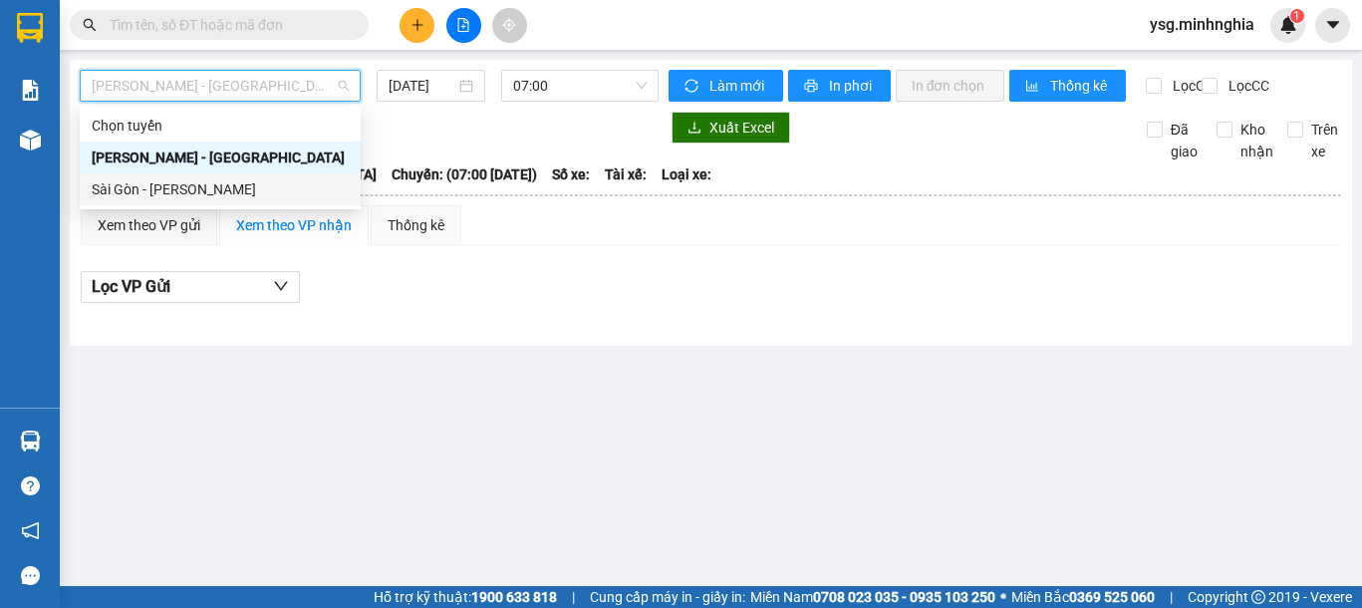
click at [216, 184] on div "Sài Gòn - [PERSON_NAME]" at bounding box center [220, 189] width 257 height 22
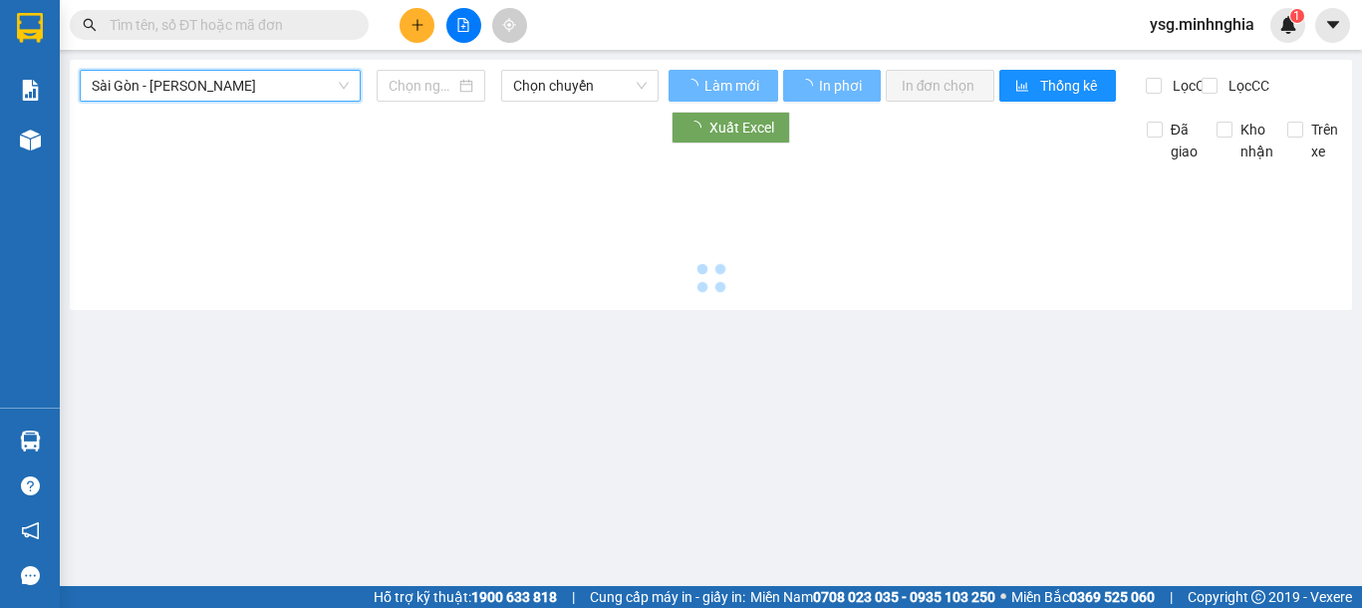
type input "[DATE]"
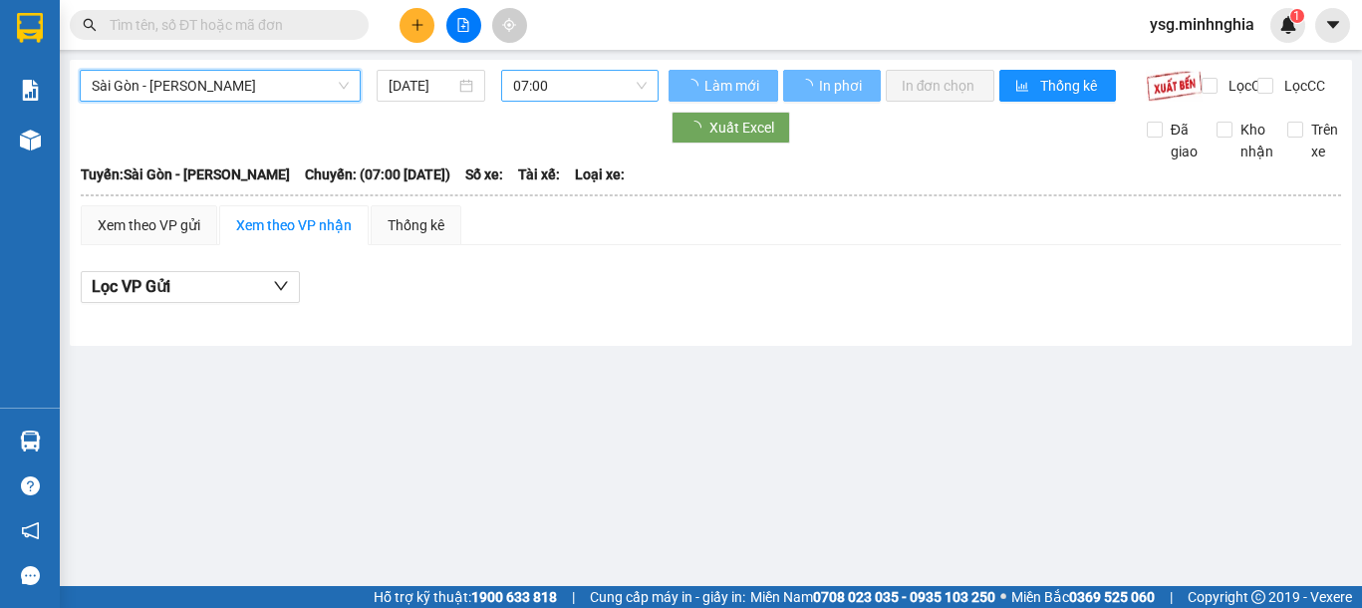
click at [609, 93] on span "07:00" at bounding box center [580, 86] width 134 height 30
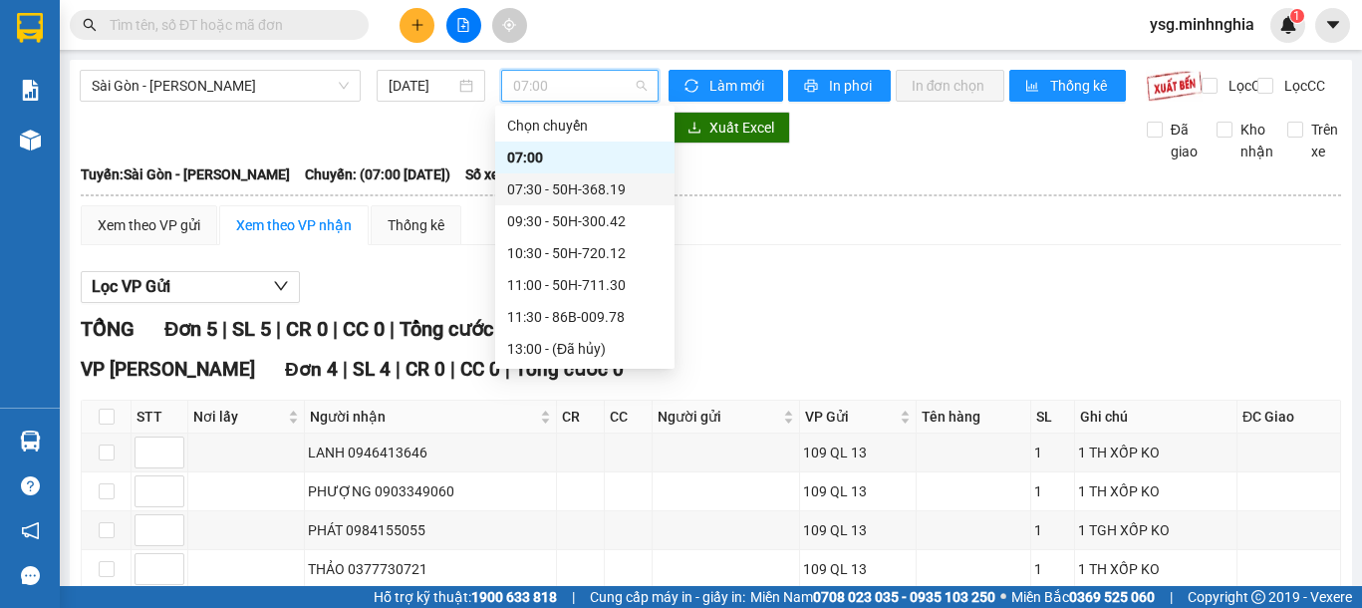
click at [590, 194] on div "07:30 - 50H-368.19" at bounding box center [584, 189] width 155 height 22
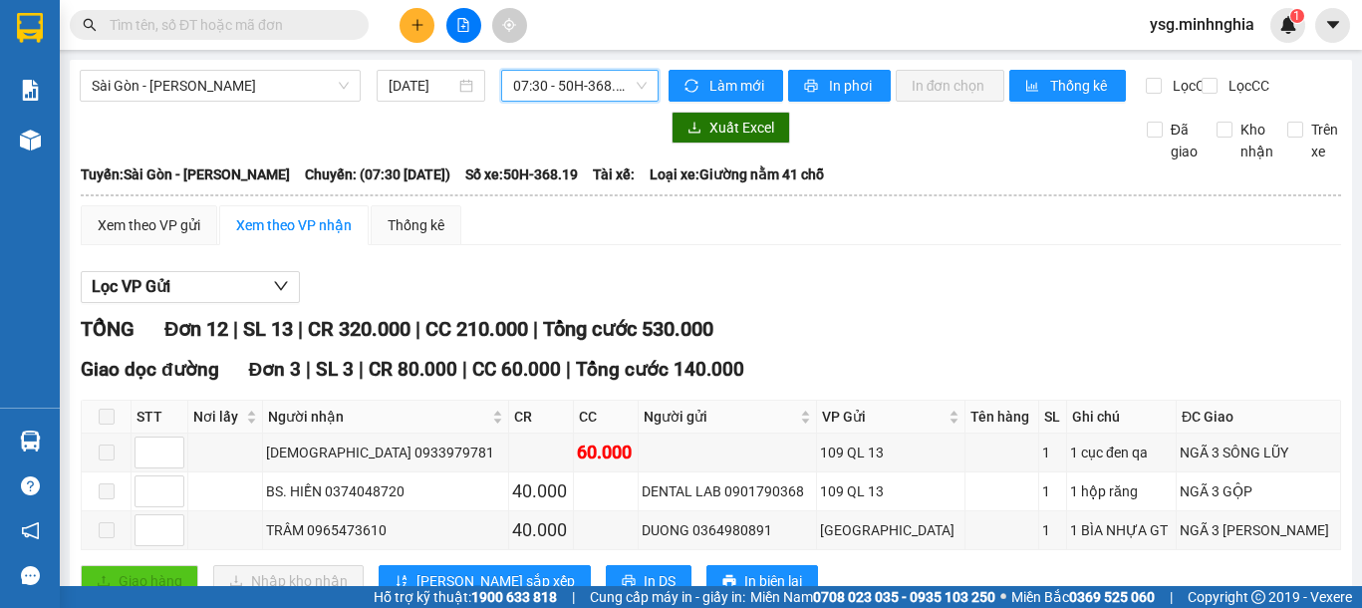
click at [542, 98] on span "07:30 - 50H-368.19" at bounding box center [580, 86] width 134 height 30
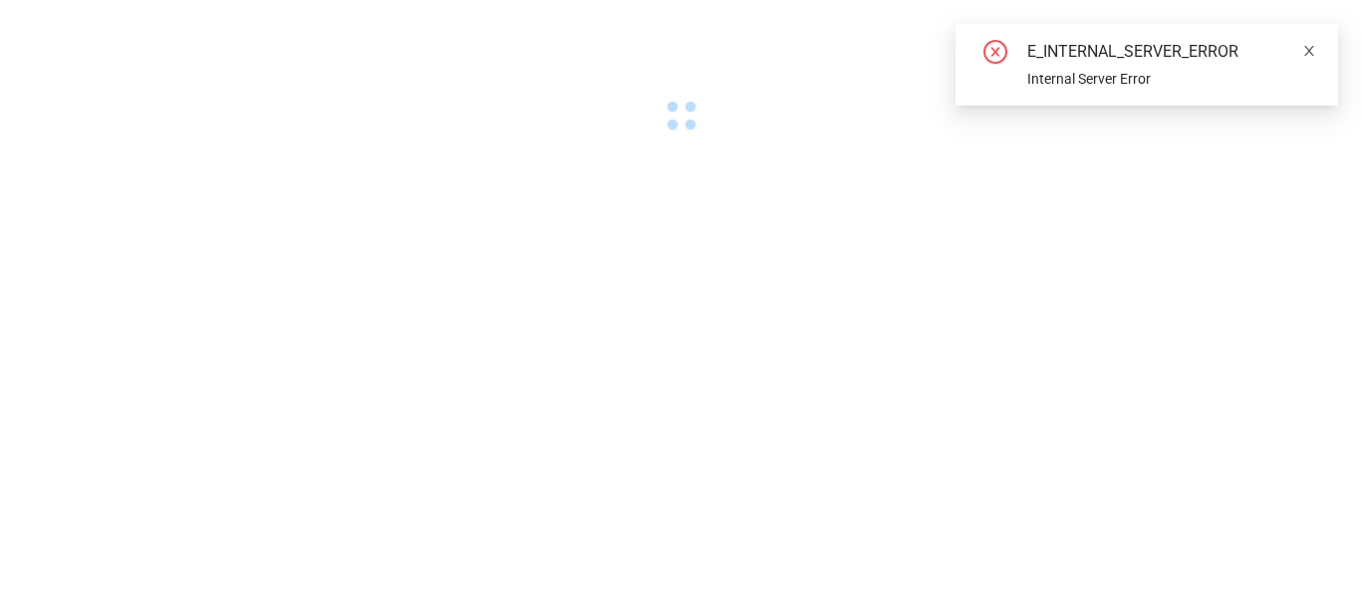
click at [1310, 46] on icon "close" at bounding box center [1309, 51] width 14 height 14
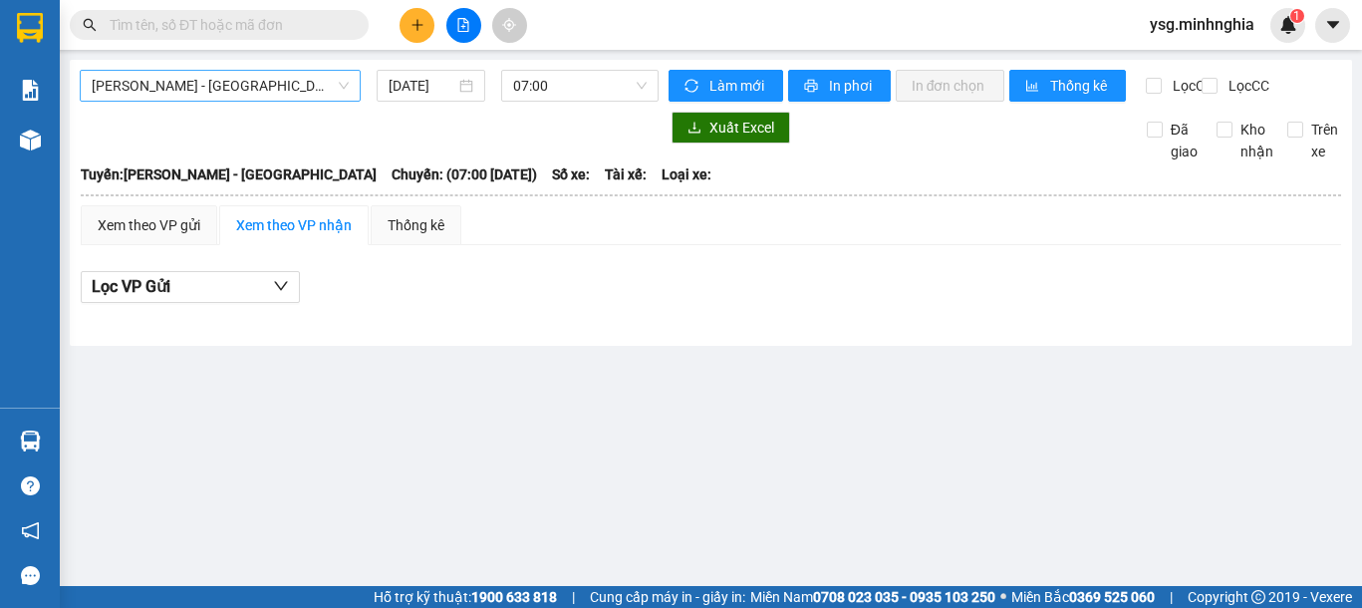
click at [293, 89] on span "[PERSON_NAME] - [GEOGRAPHIC_DATA]" at bounding box center [220, 86] width 257 height 30
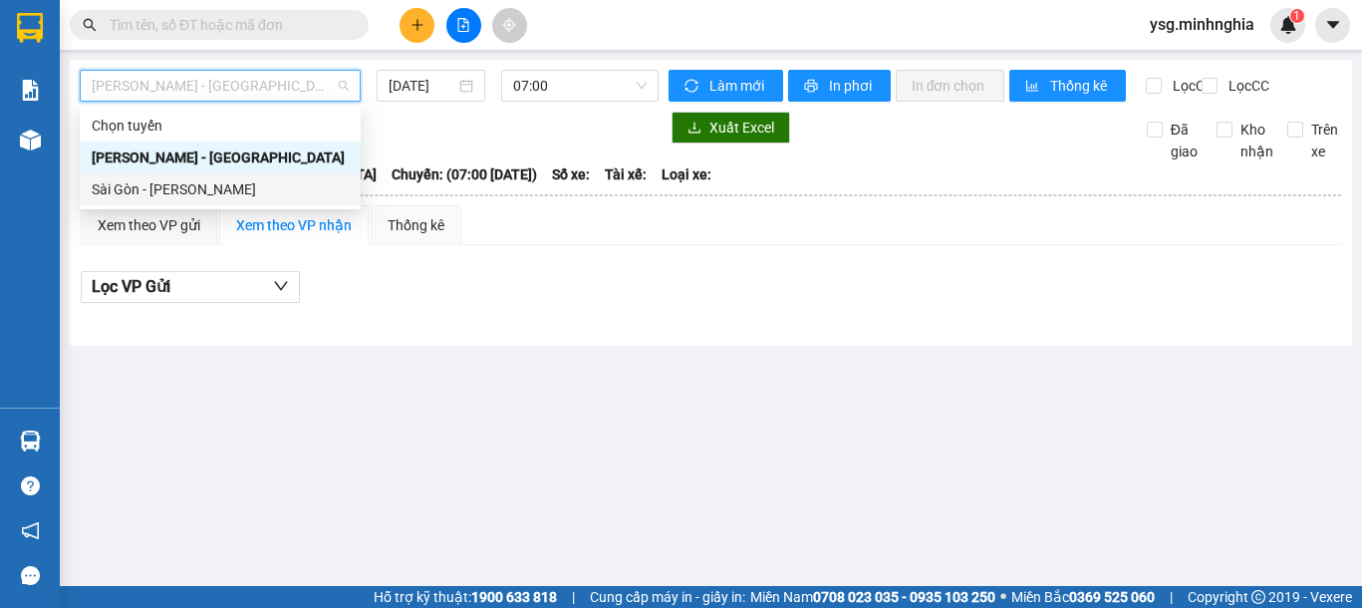
click at [204, 192] on div "Sài Gòn - [PERSON_NAME]" at bounding box center [220, 189] width 257 height 22
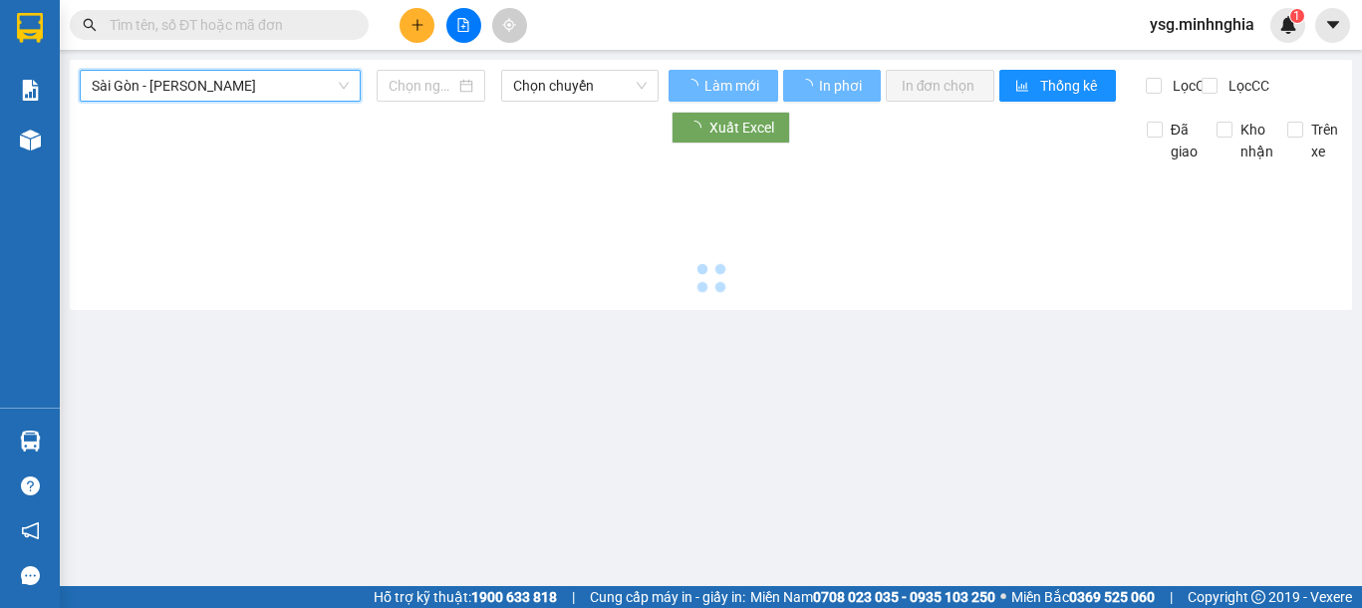
type input "[DATE]"
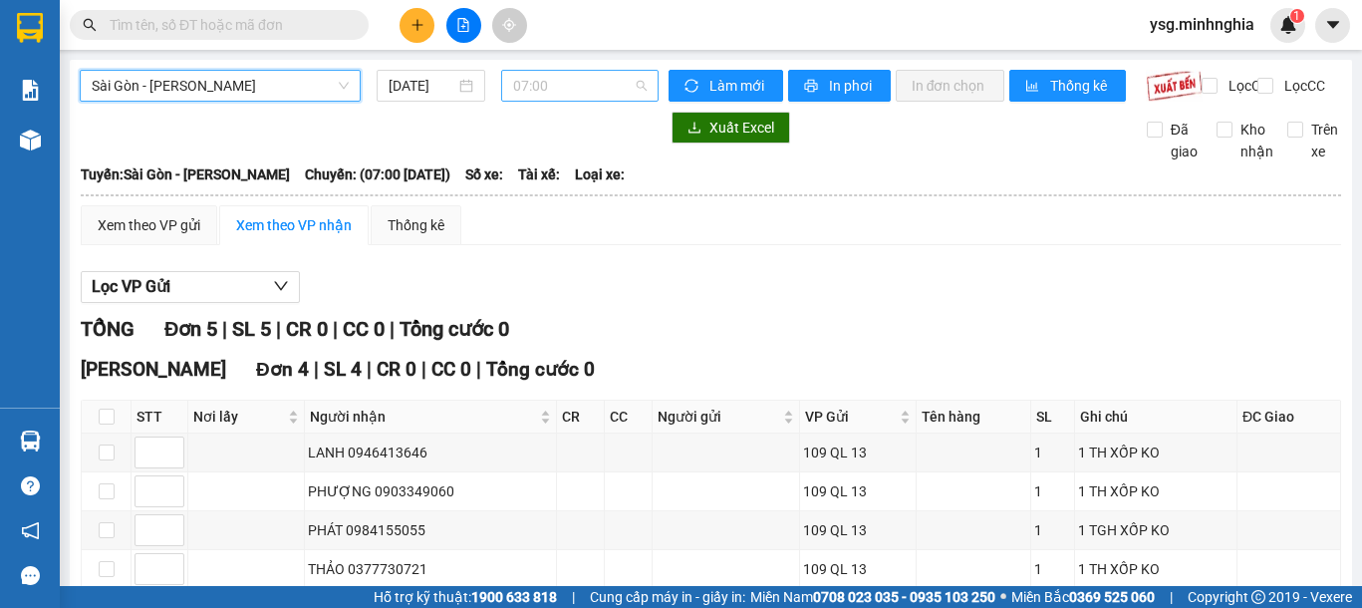
click at [611, 86] on span "07:00" at bounding box center [580, 86] width 134 height 30
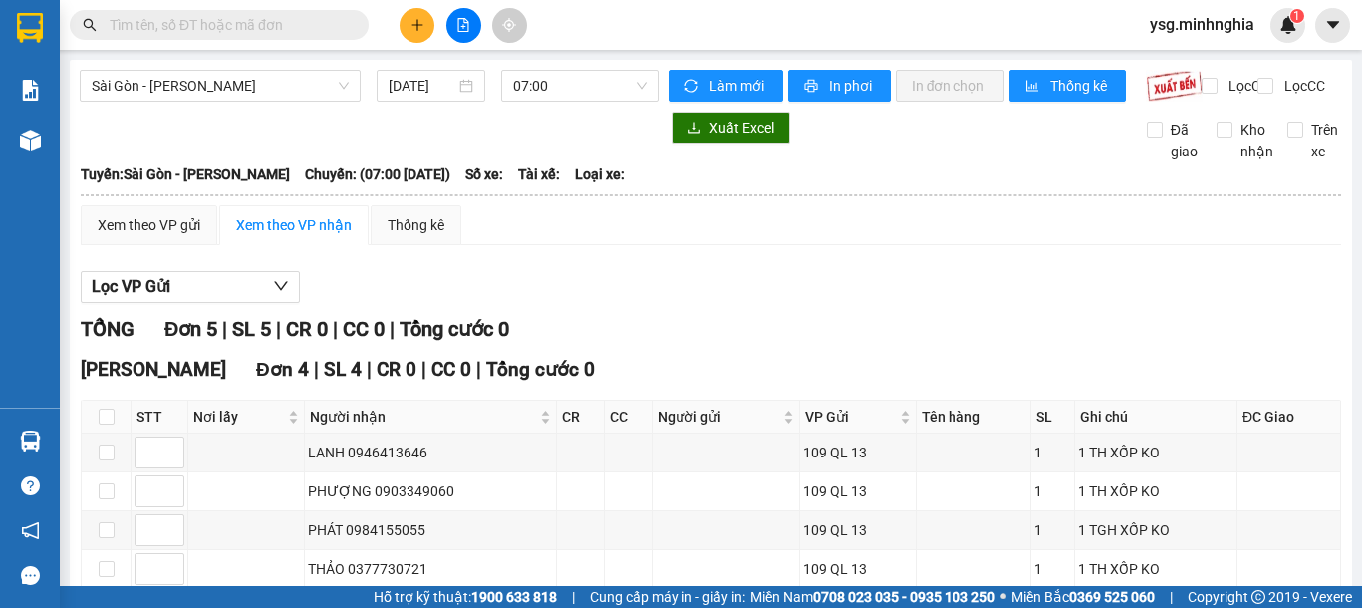
click at [873, 204] on th at bounding box center [711, 195] width 1262 height 18
click at [525, 92] on span "07:00" at bounding box center [580, 86] width 134 height 30
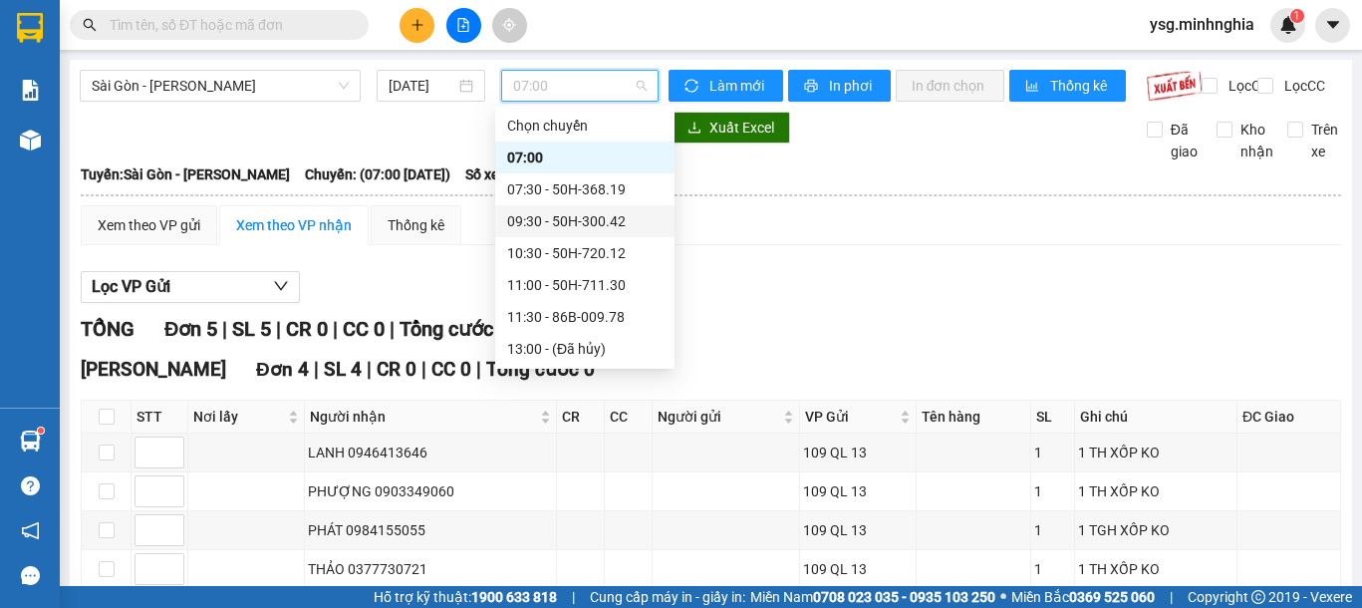
click at [588, 231] on div "09:30 - 50H-300.42" at bounding box center [584, 221] width 155 height 22
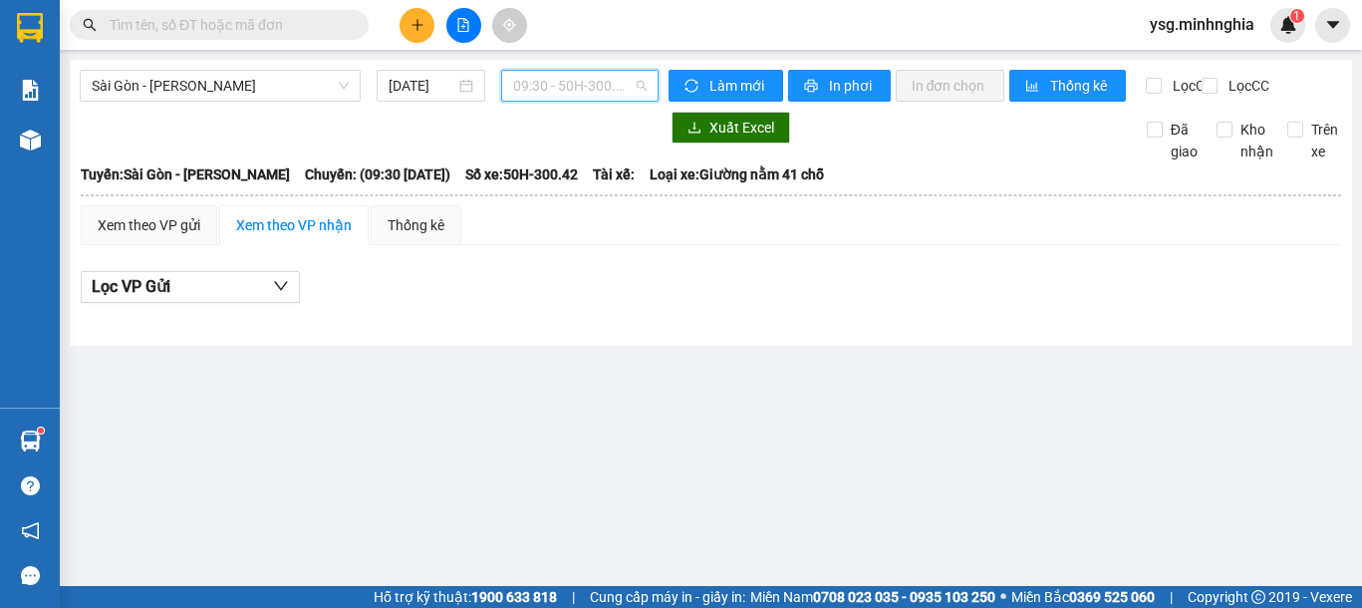
click at [584, 93] on span "09:30 - 50H-300.42" at bounding box center [580, 86] width 134 height 30
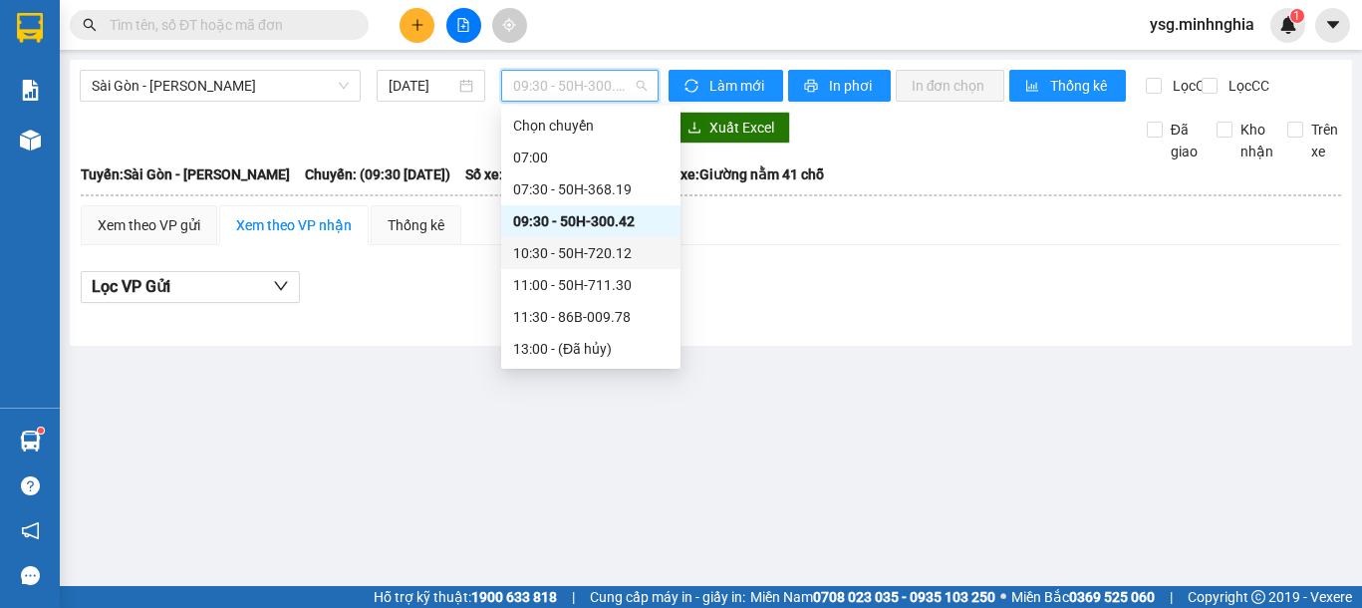
click at [599, 247] on div "10:30 - 50H-720.12" at bounding box center [590, 253] width 155 height 22
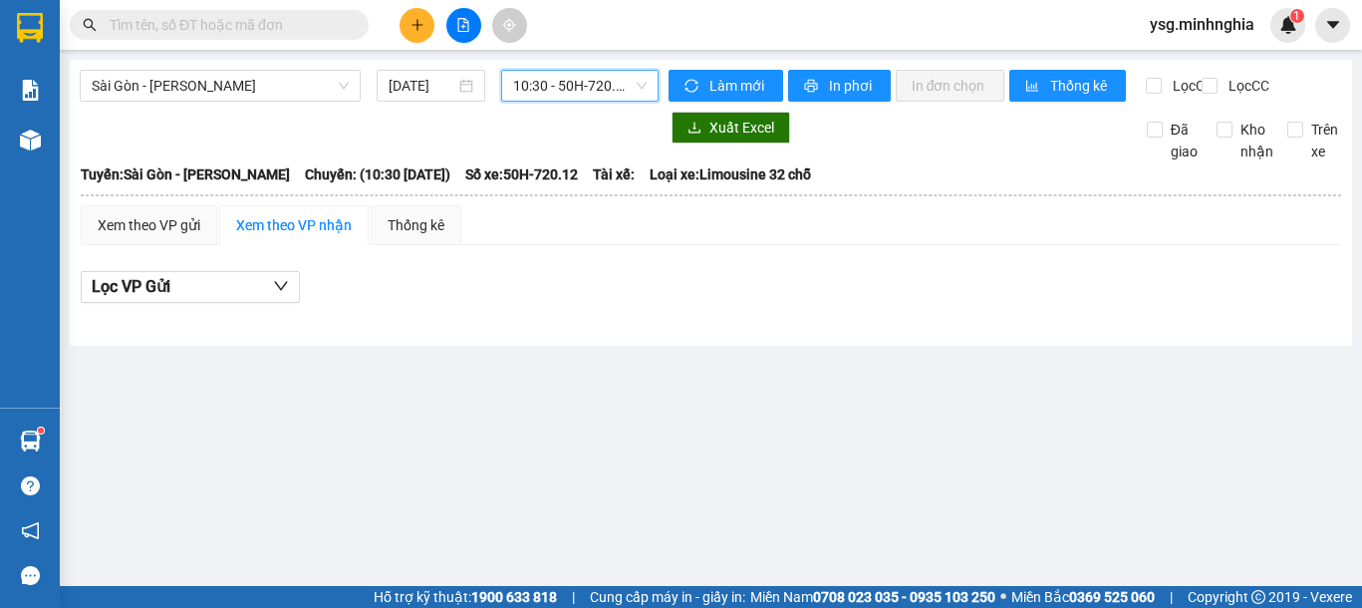
click at [545, 87] on span "10:30 - 50H-720.12" at bounding box center [580, 86] width 134 height 30
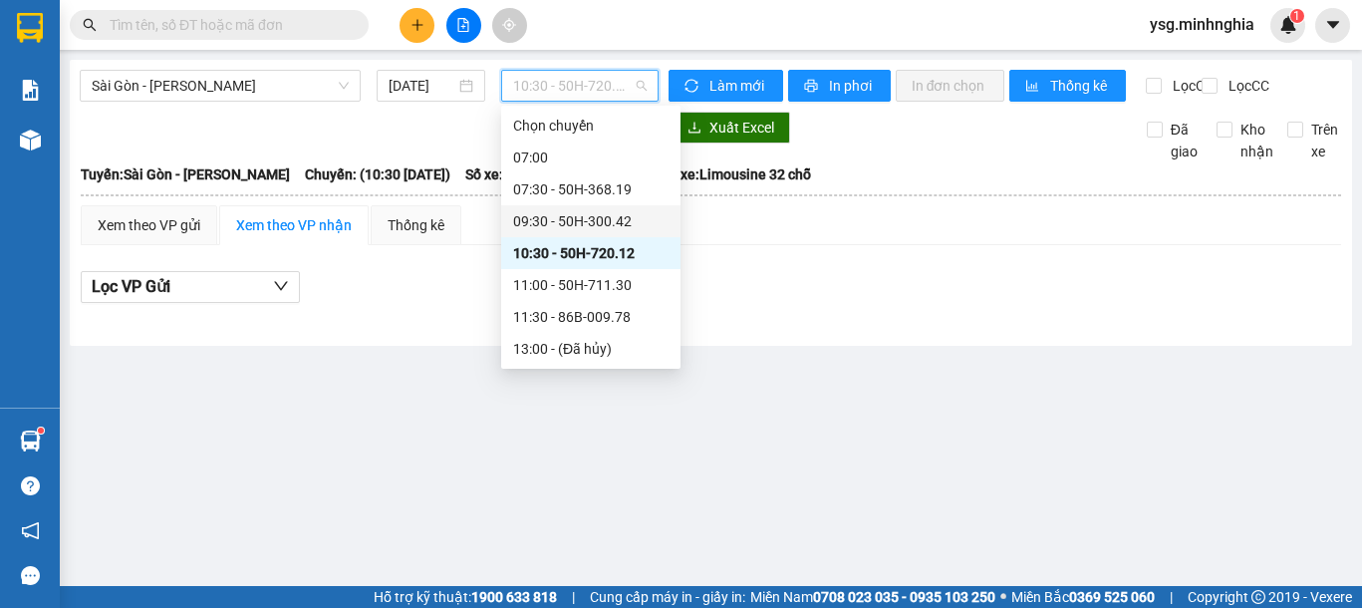
click at [576, 217] on div "09:30 - 50H-300.42" at bounding box center [590, 221] width 155 height 22
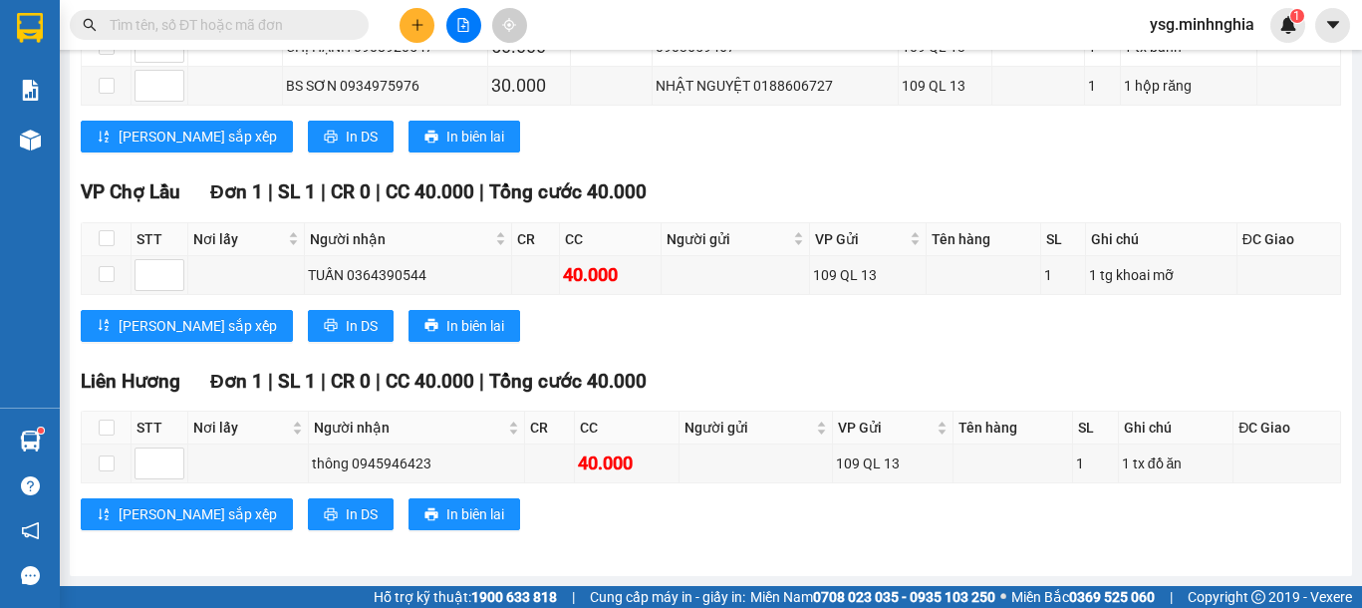
scroll to position [1224, 0]
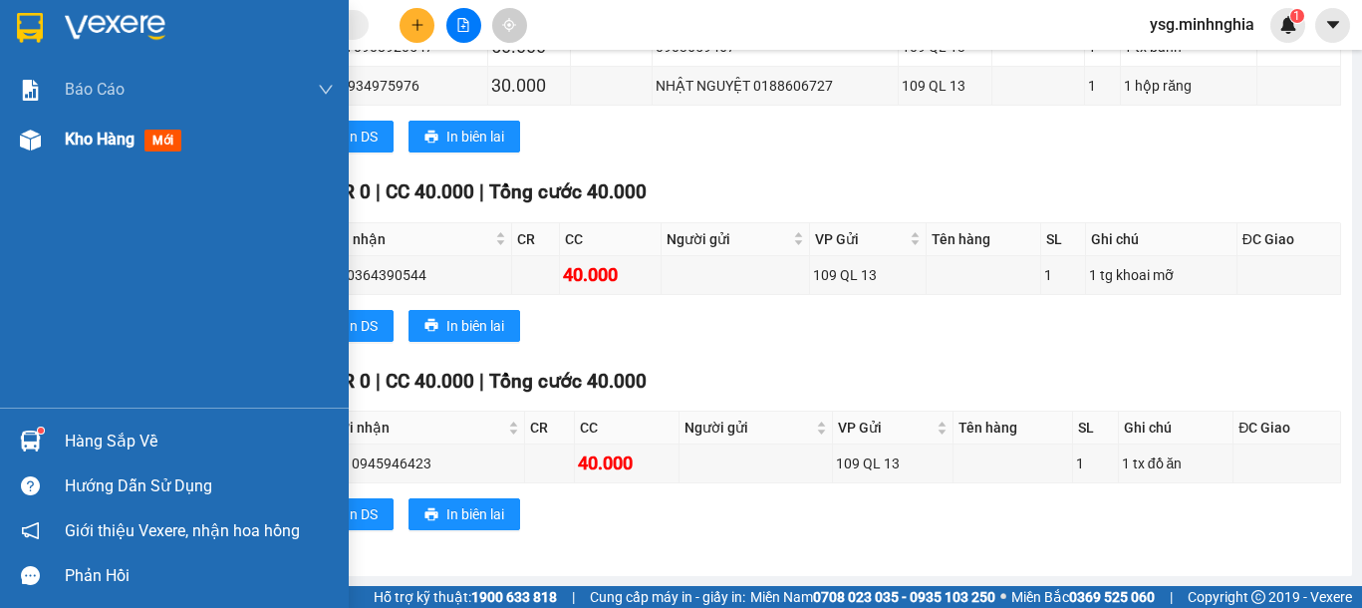
click at [65, 138] on span "Kho hàng" at bounding box center [100, 139] width 70 height 19
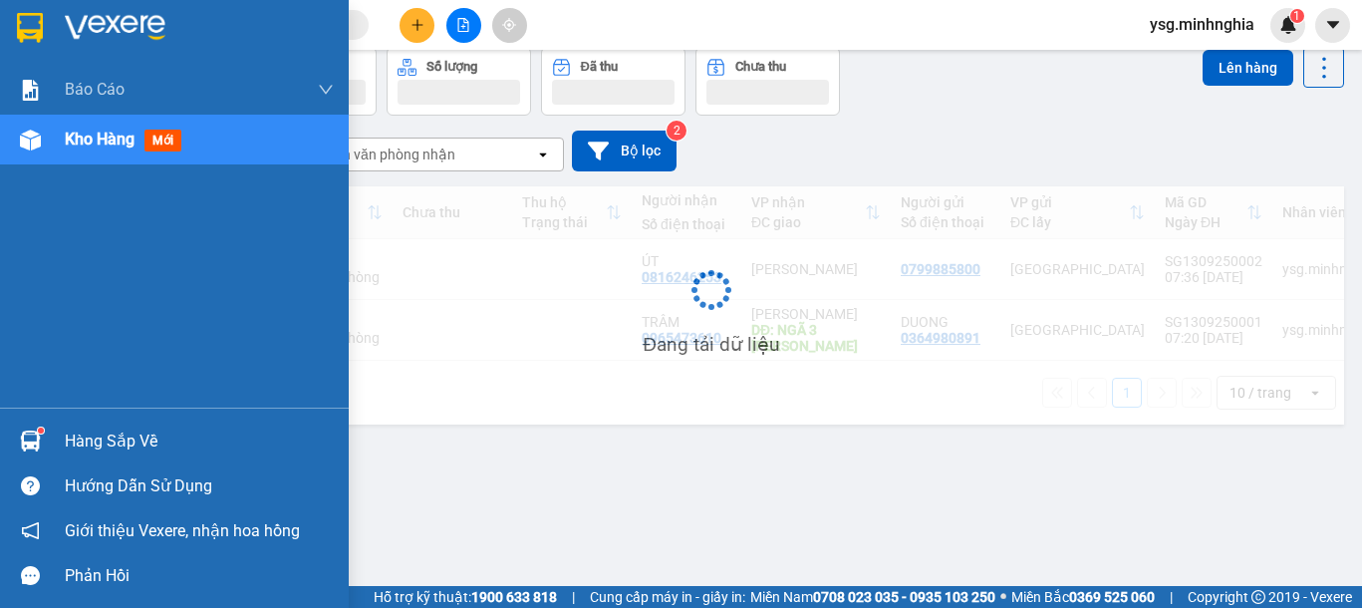
scroll to position [92, 0]
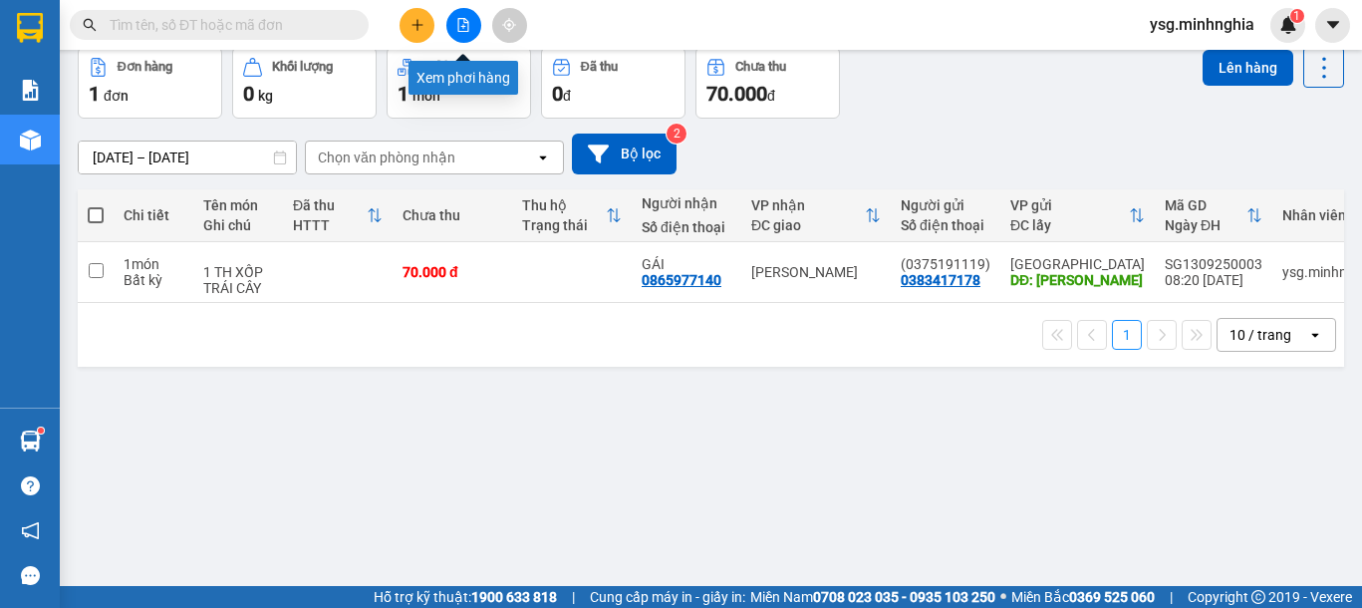
click at [461, 9] on button at bounding box center [463, 25] width 35 height 35
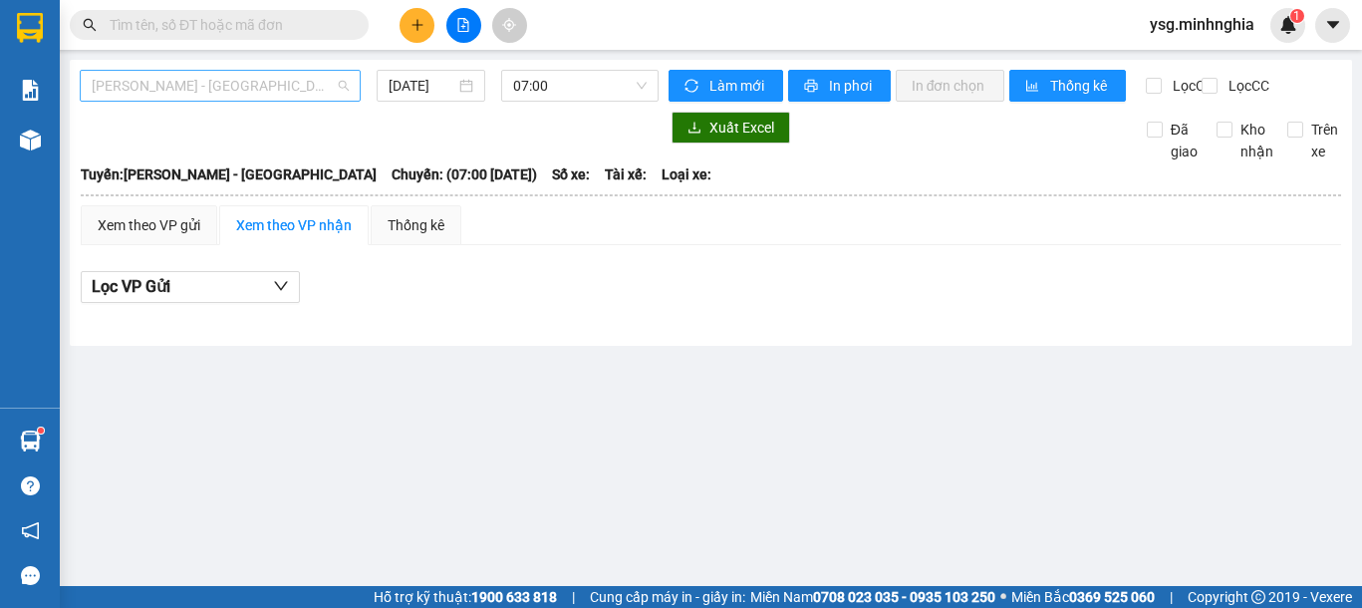
click at [328, 78] on span "[PERSON_NAME] - [GEOGRAPHIC_DATA]" at bounding box center [220, 86] width 257 height 30
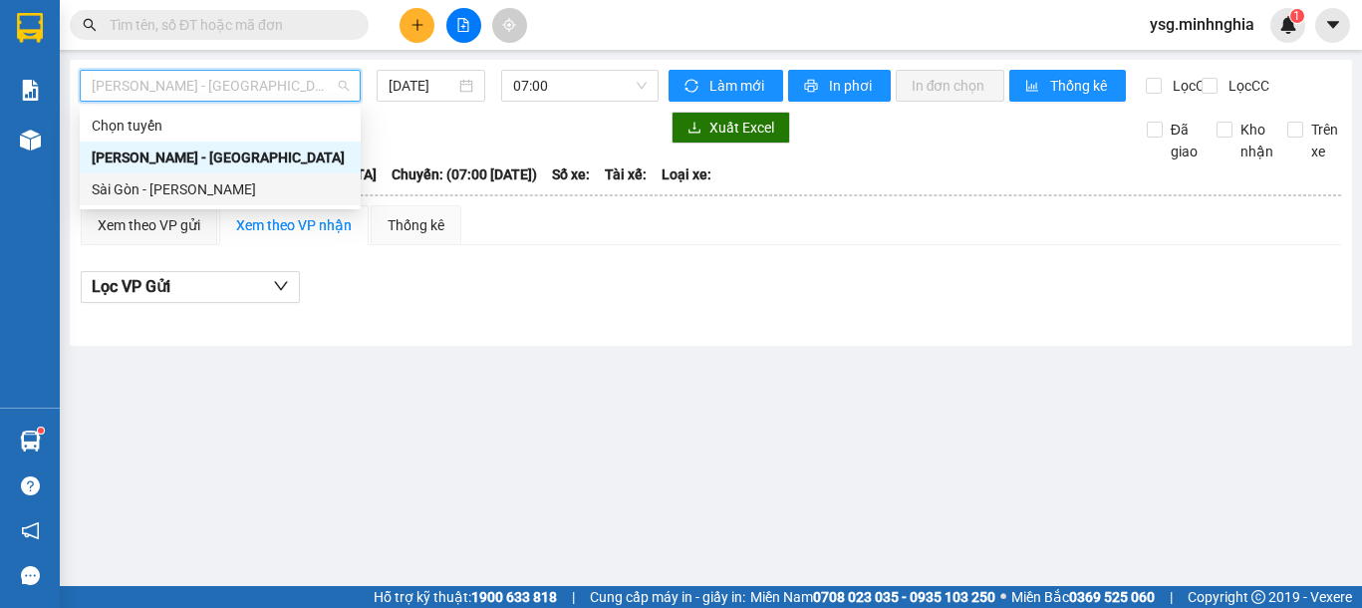
click at [295, 181] on div "Sài Gòn - [PERSON_NAME]" at bounding box center [220, 189] width 257 height 22
type input "[DATE]"
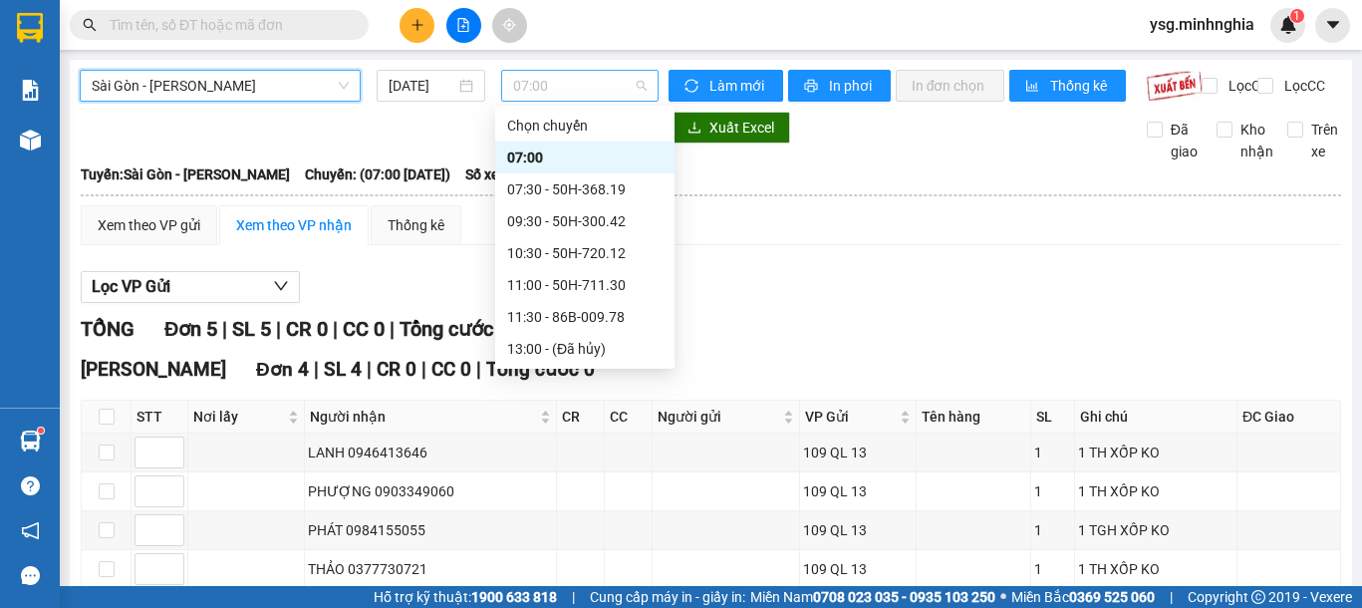
click at [582, 93] on span "07:00" at bounding box center [580, 86] width 134 height 30
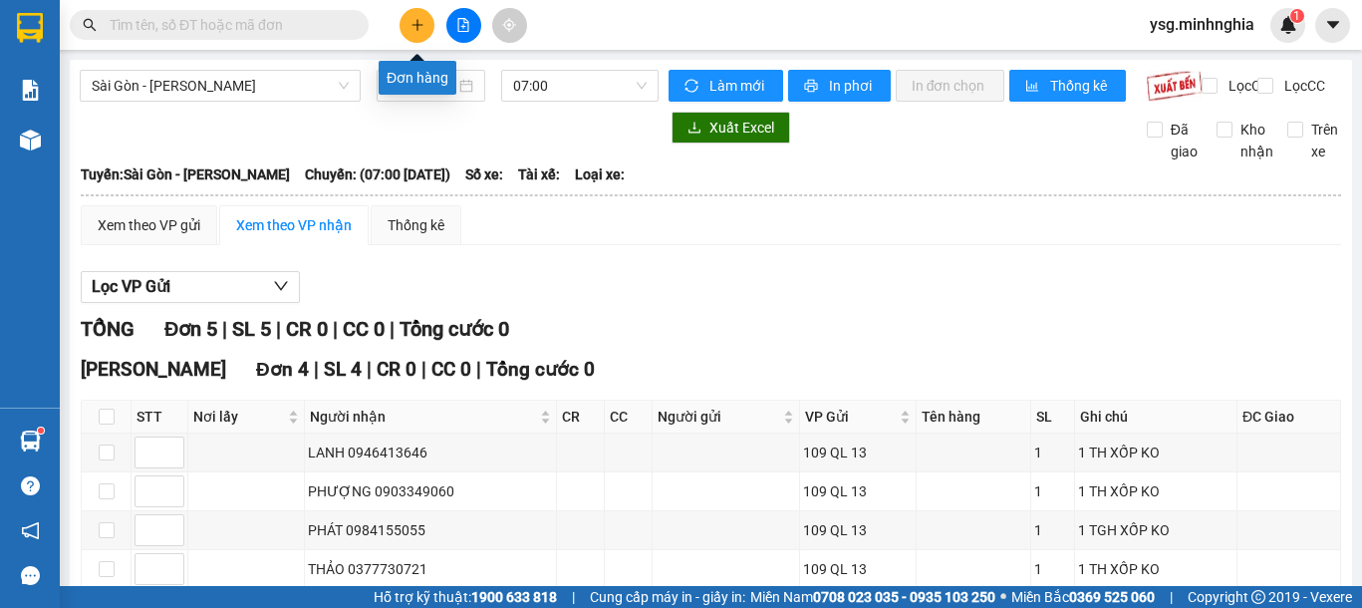
click at [430, 25] on button at bounding box center [417, 25] width 35 height 35
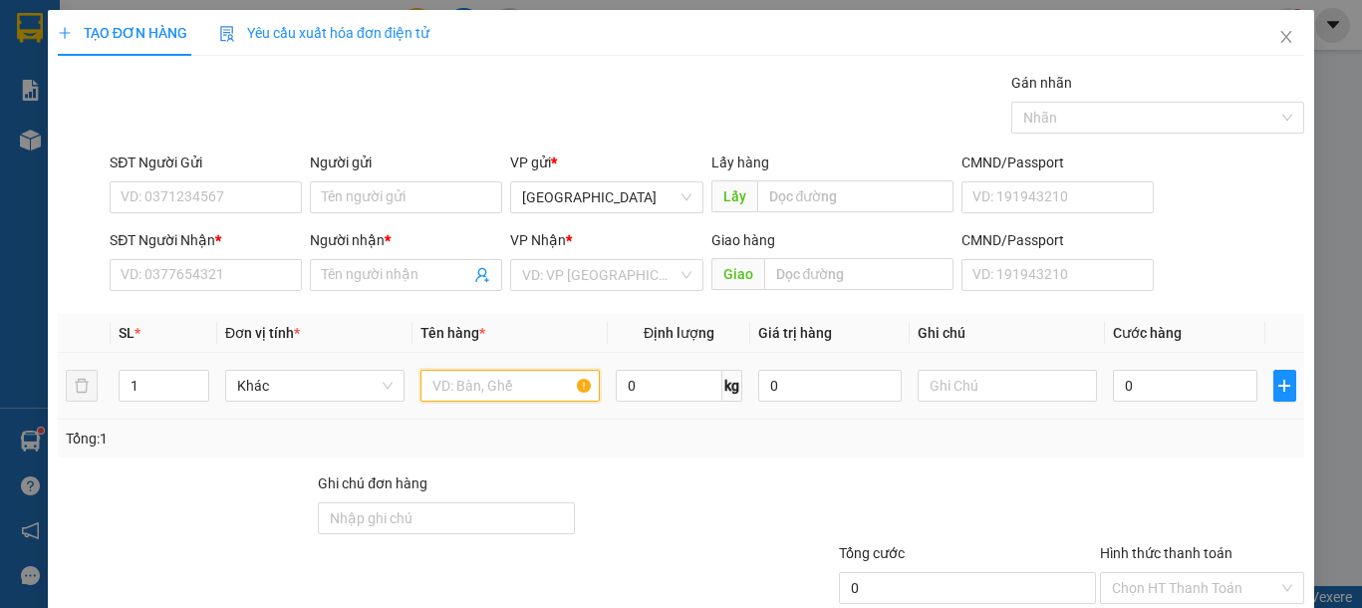
click at [506, 380] on input "text" at bounding box center [509, 386] width 179 height 32
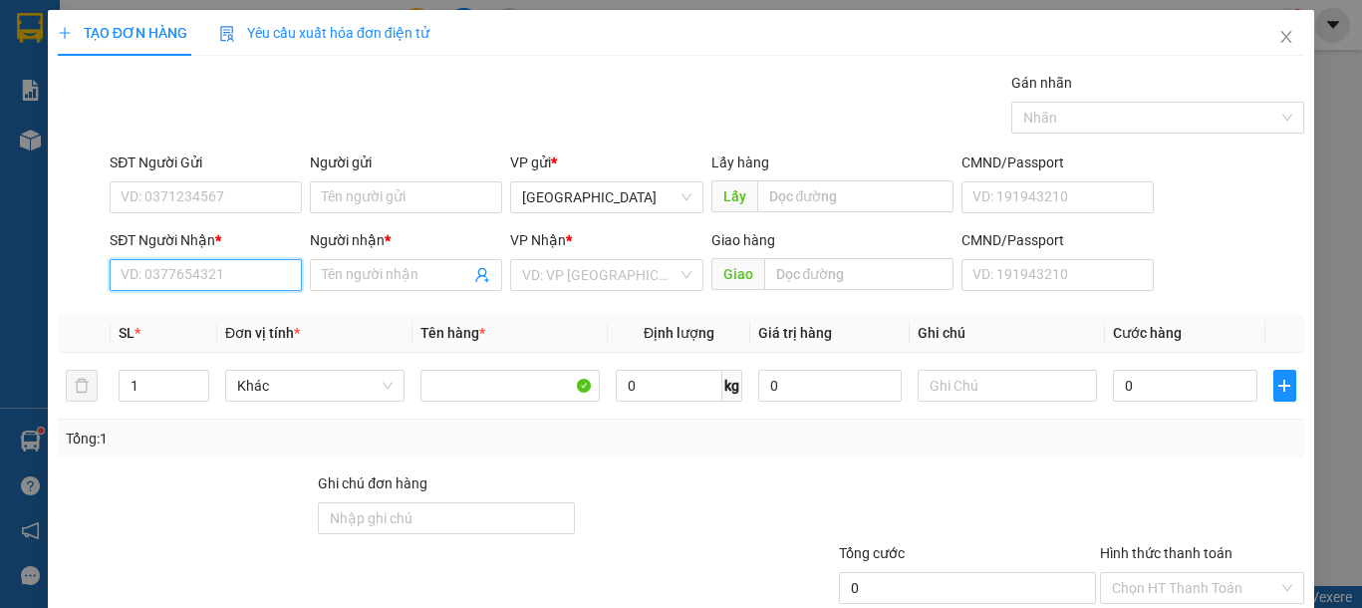
click at [223, 263] on input "SĐT Người Nhận *" at bounding box center [206, 275] width 192 height 32
type input "0933483980"
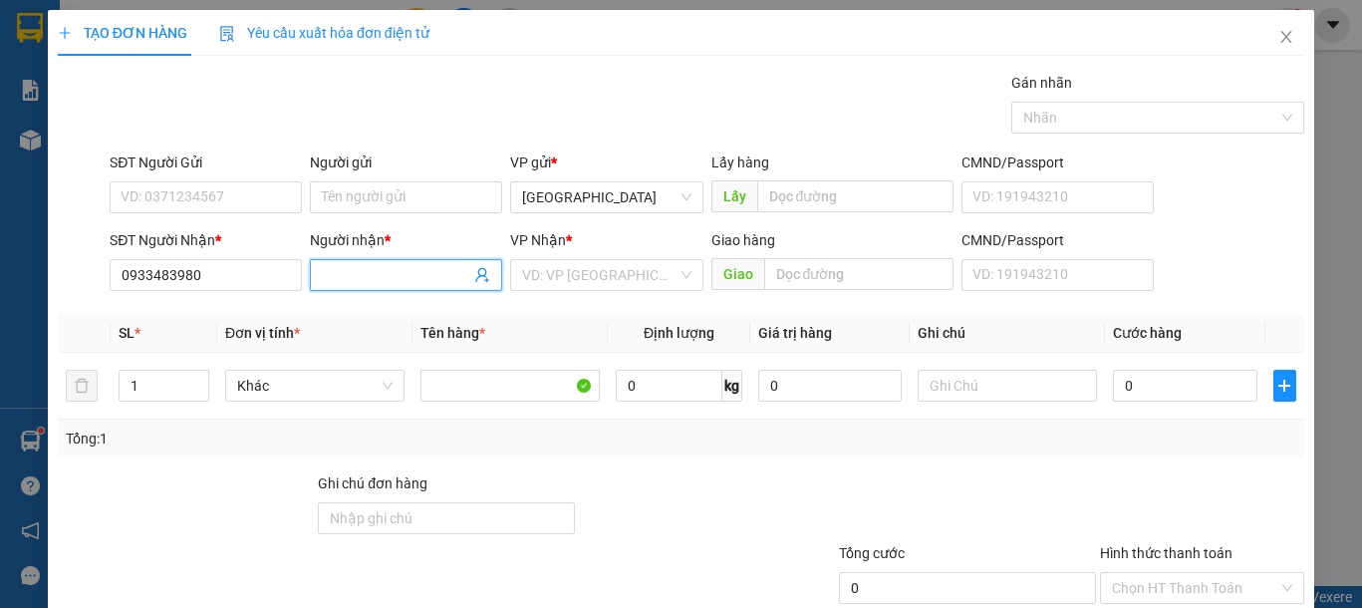
click at [351, 281] on input "Người nhận *" at bounding box center [396, 275] width 148 height 22
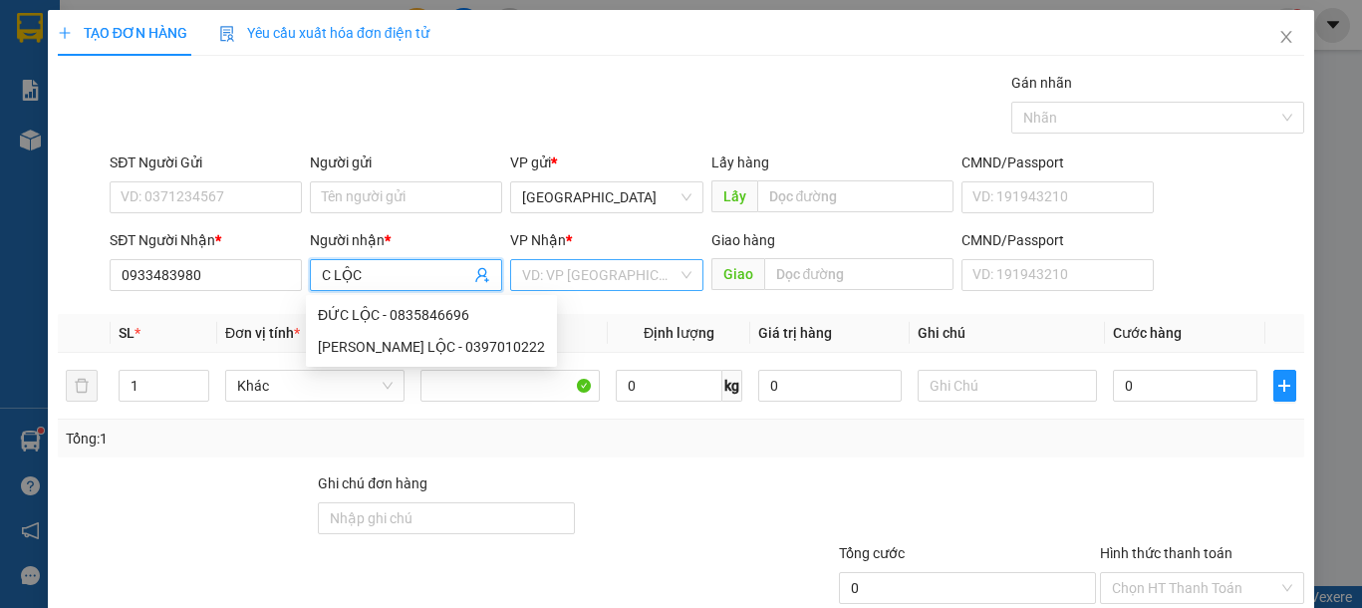
type input "C LỘC"
click at [631, 271] on input "search" at bounding box center [599, 275] width 154 height 30
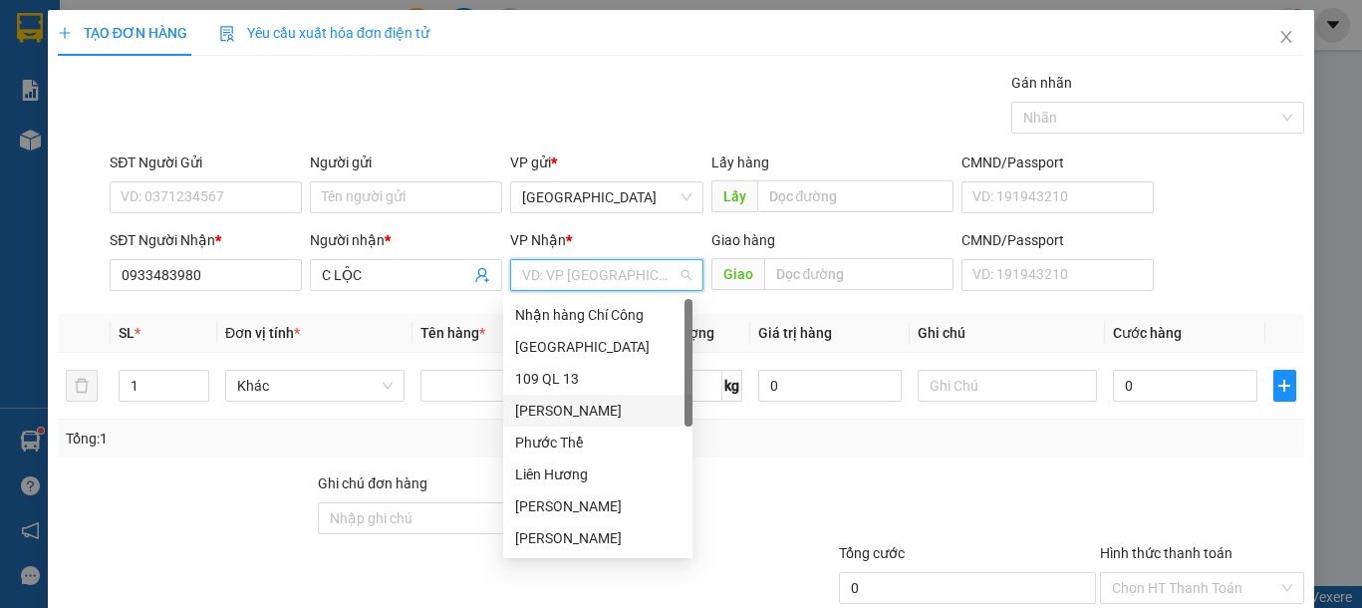
click at [570, 413] on div "VP [PERSON_NAME]" at bounding box center [597, 411] width 165 height 22
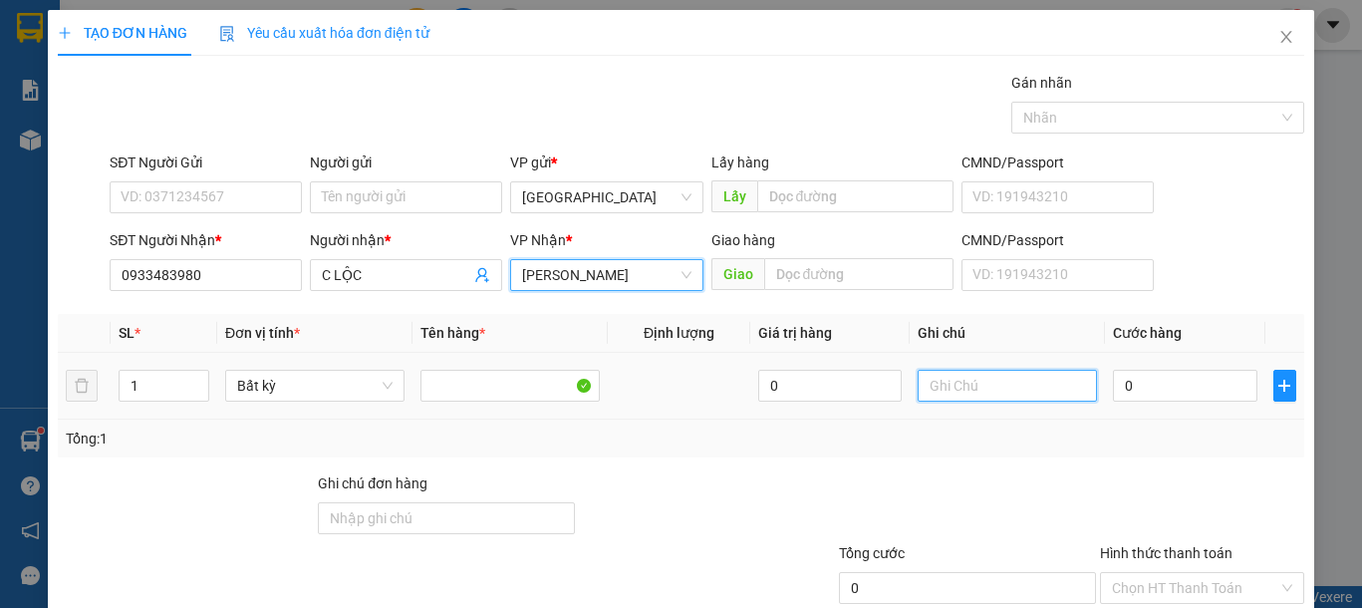
click at [964, 387] on input "text" at bounding box center [1007, 386] width 179 height 32
type input "1 HG LK"
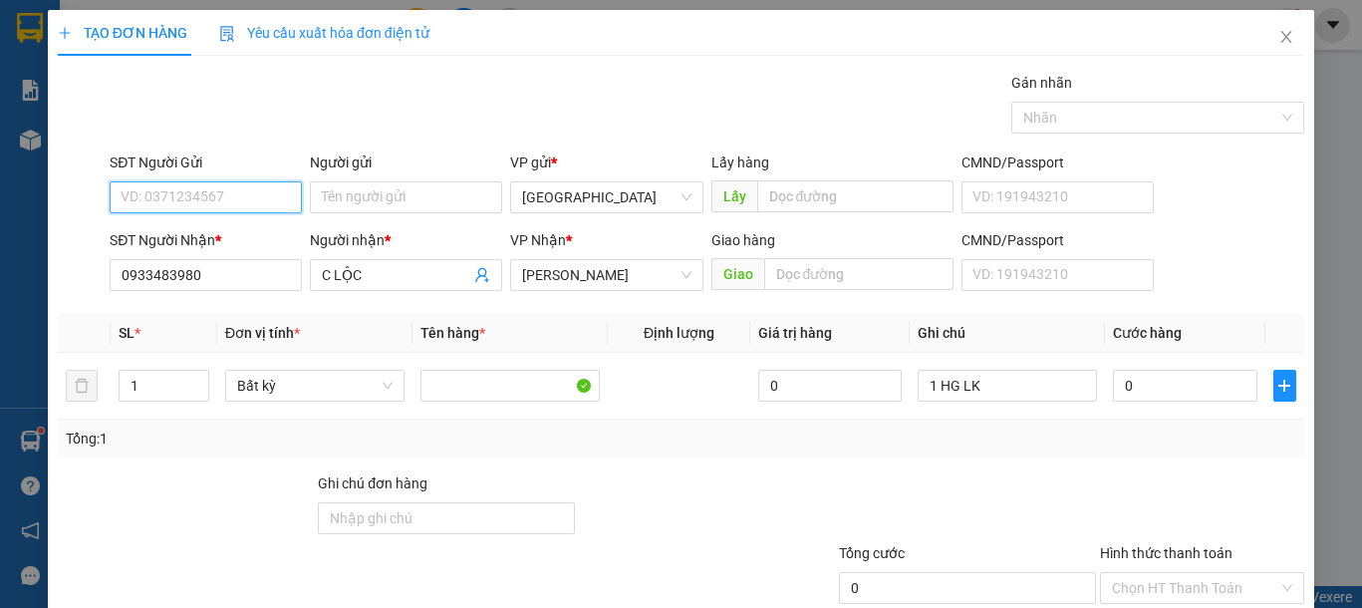
click at [204, 201] on input "SĐT Người Gửi" at bounding box center [206, 197] width 192 height 32
type input "0903612166"
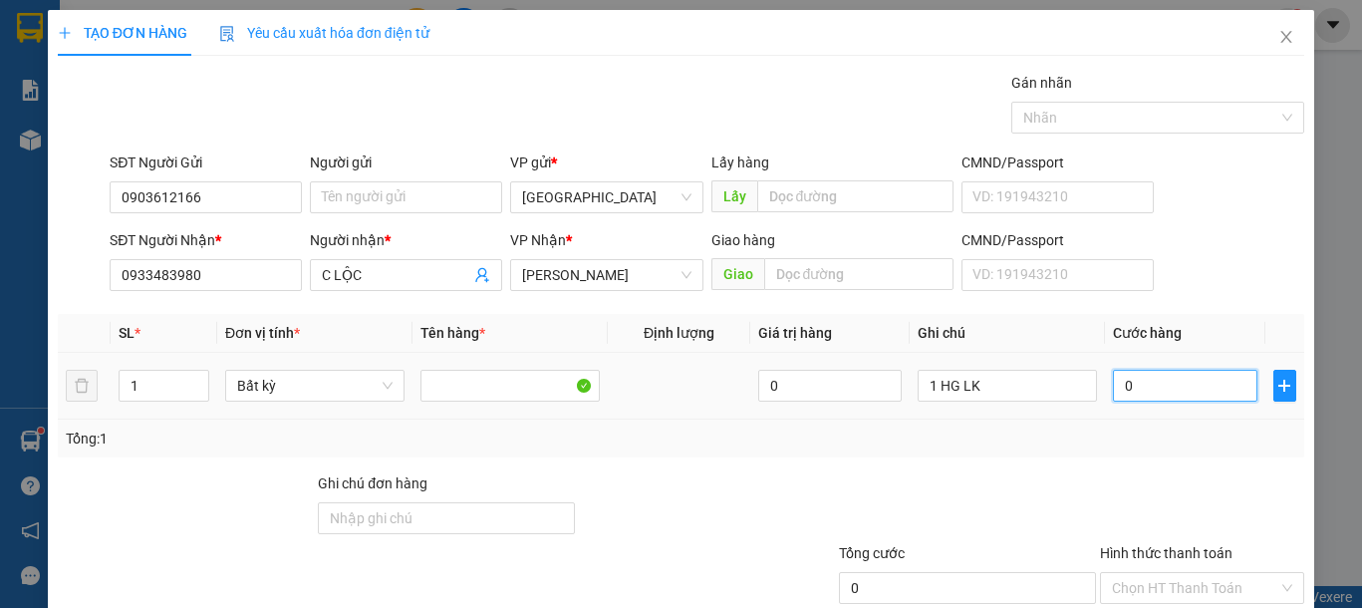
click at [1134, 381] on input "0" at bounding box center [1184, 386] width 143 height 32
type input "3"
type input "30"
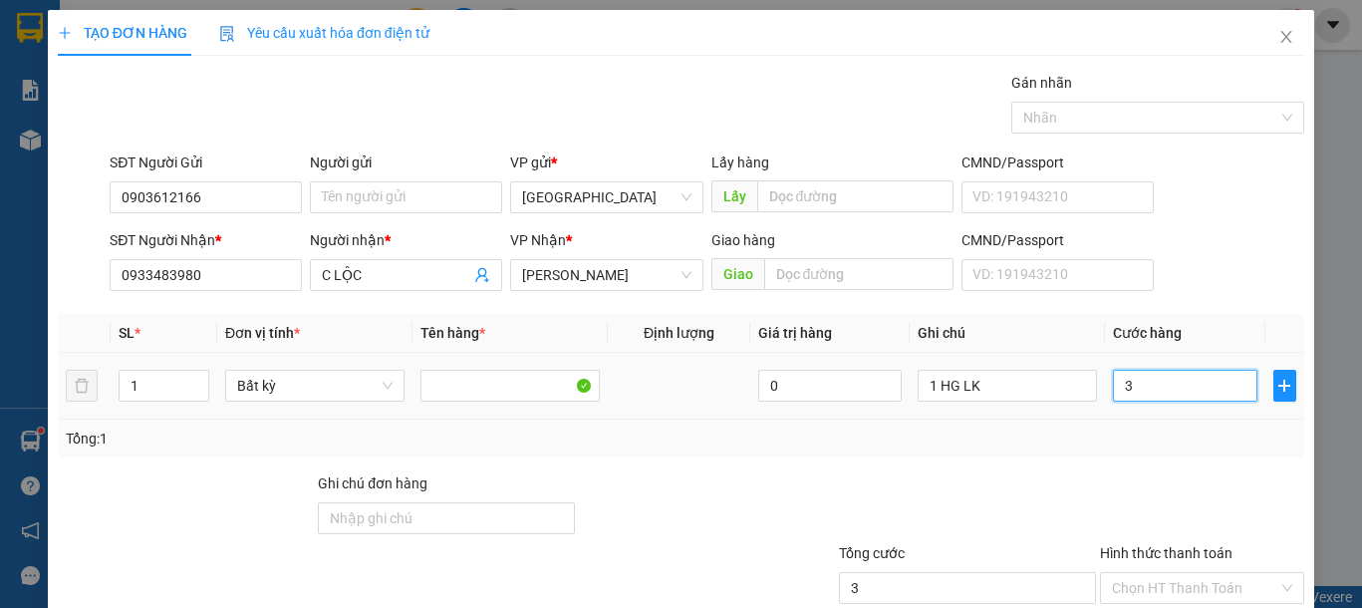
type input "30"
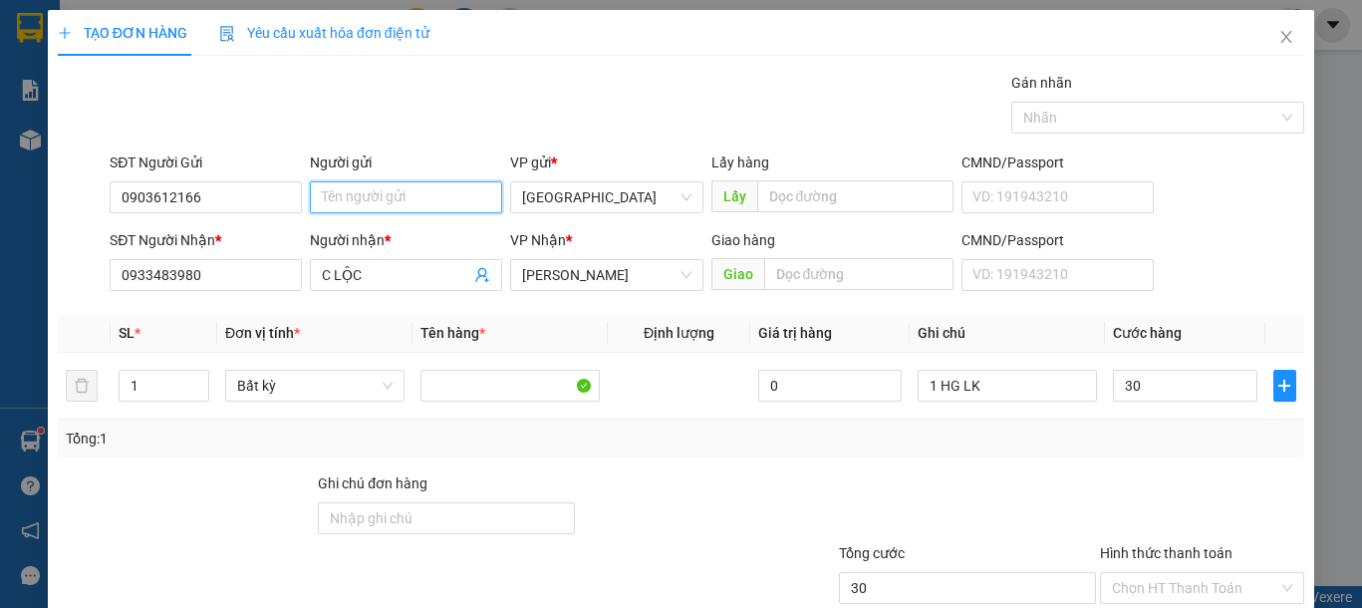
type input "30.000"
click at [482, 202] on input "Người gửi" at bounding box center [406, 197] width 192 height 32
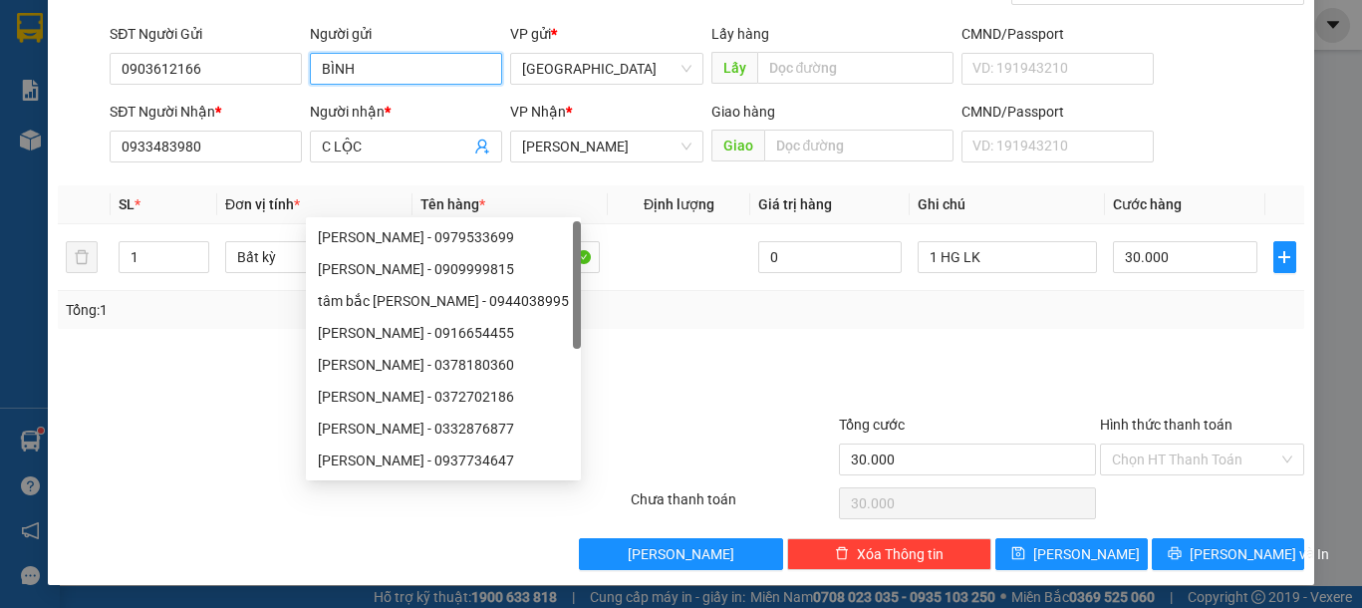
scroll to position [130, 0]
type input "BÌNH"
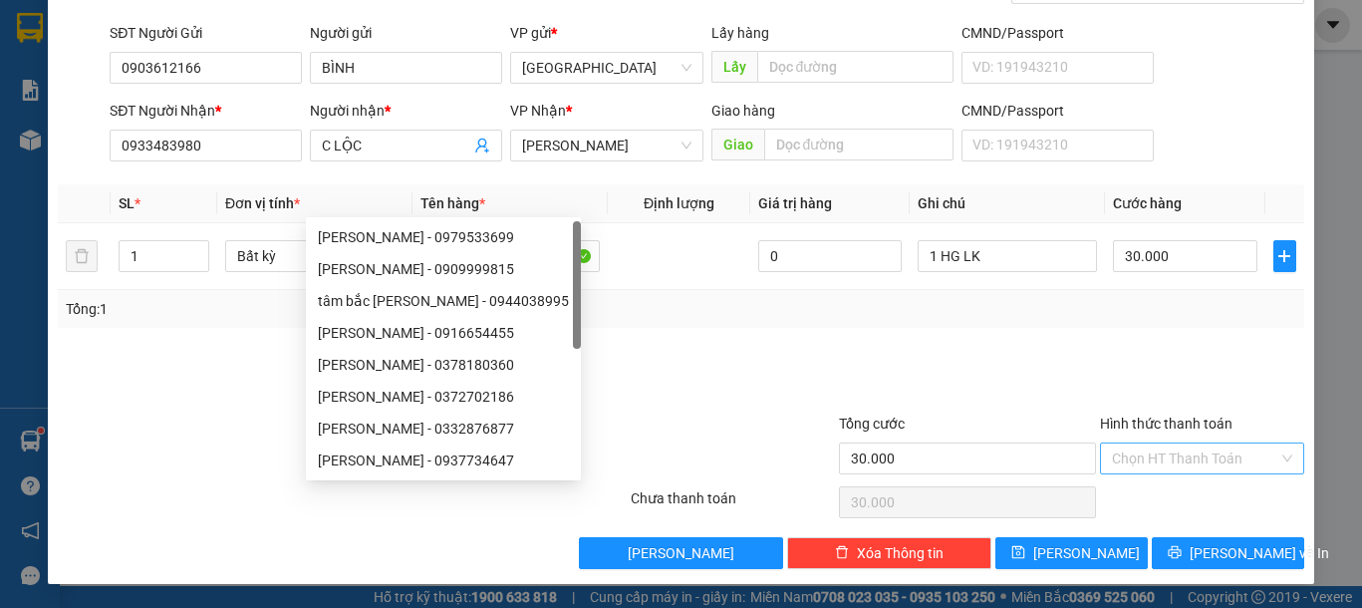
drag, startPoint x: 1131, startPoint y: 427, endPoint x: 1131, endPoint y: 449, distance: 21.9
click at [1131, 430] on label "Hình thức thanh toán" at bounding box center [1166, 423] width 133 height 16
click at [1131, 443] on input "Hình thức thanh toán" at bounding box center [1195, 458] width 166 height 30
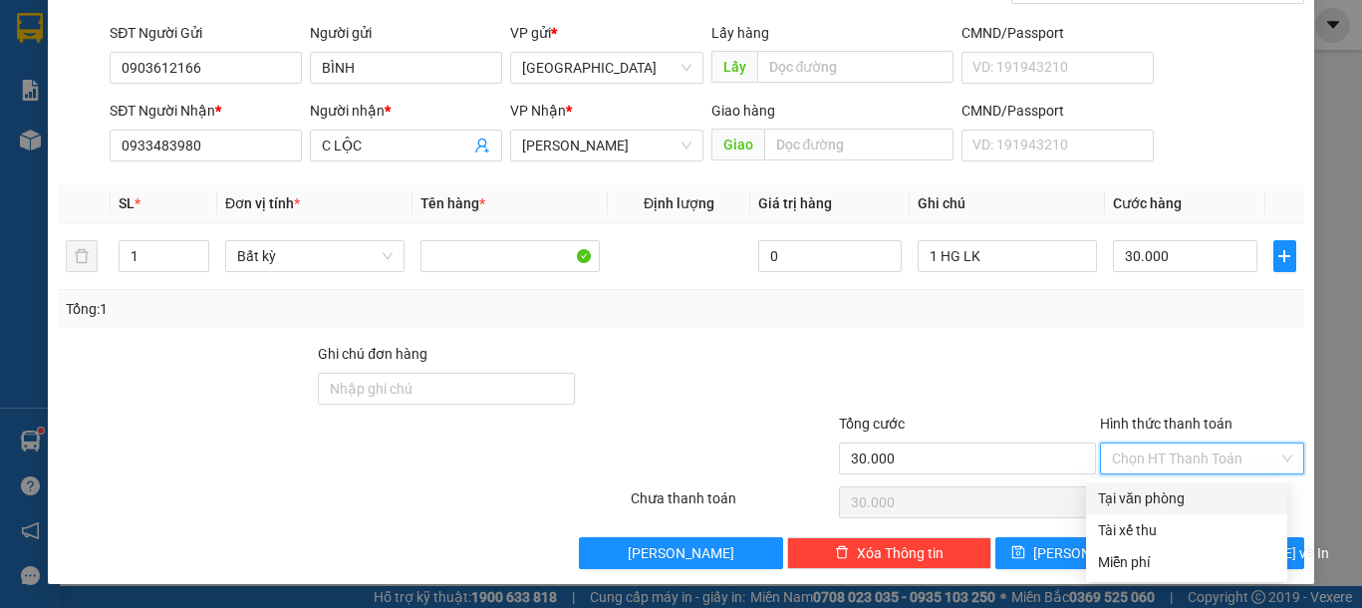
click at [1131, 459] on input "Hình thức thanh toán" at bounding box center [1195, 458] width 166 height 30
click at [1142, 501] on div "Tại văn phòng" at bounding box center [1186, 498] width 177 height 22
type input "0"
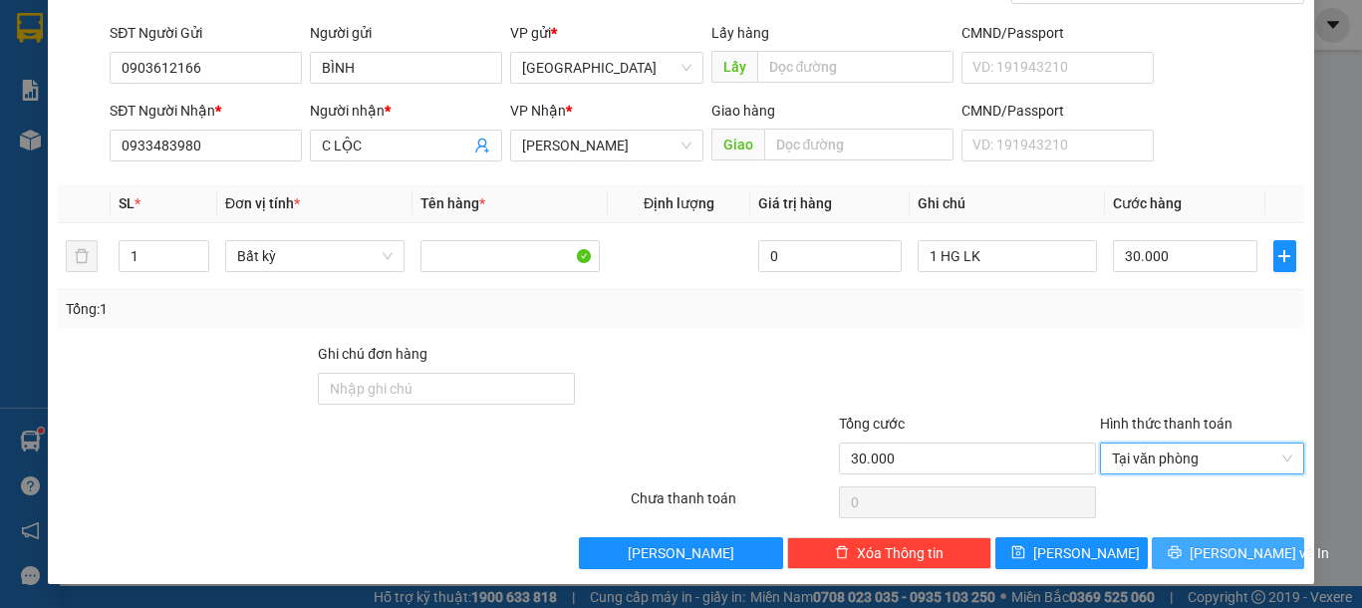
click at [1237, 544] on span "[PERSON_NAME] và In" at bounding box center [1259, 553] width 139 height 22
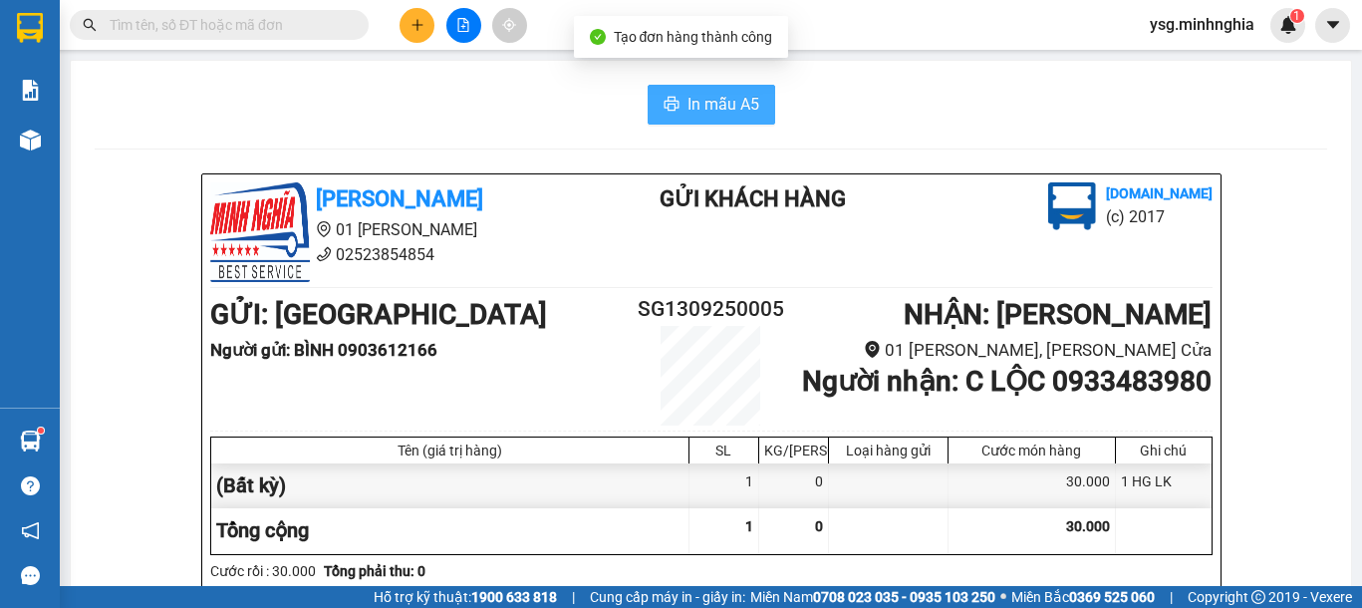
click at [688, 108] on span "In mẫu A5" at bounding box center [724, 104] width 72 height 25
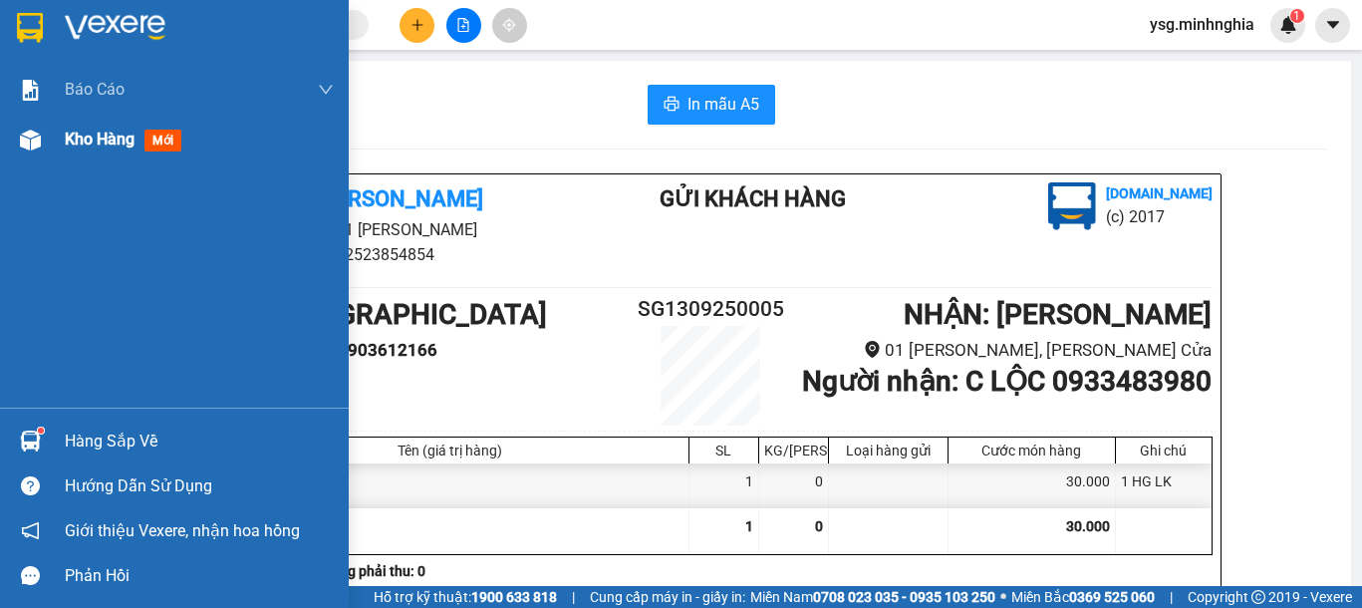
click at [15, 149] on div at bounding box center [30, 140] width 35 height 35
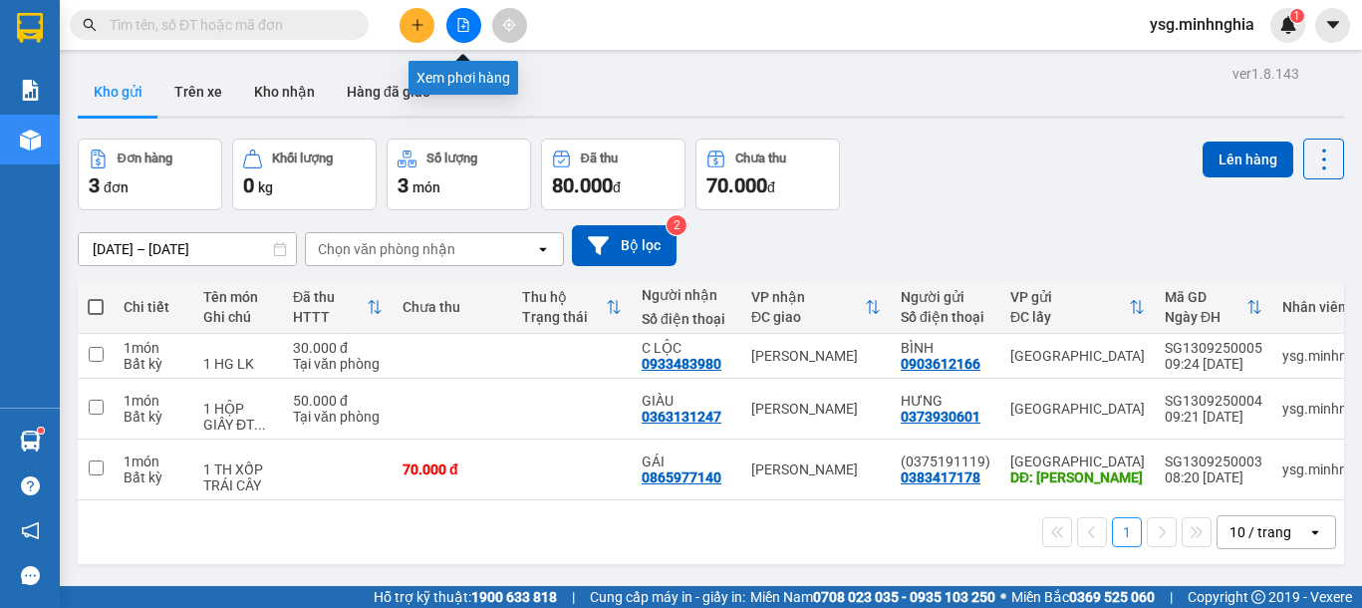
click at [455, 27] on button at bounding box center [463, 25] width 35 height 35
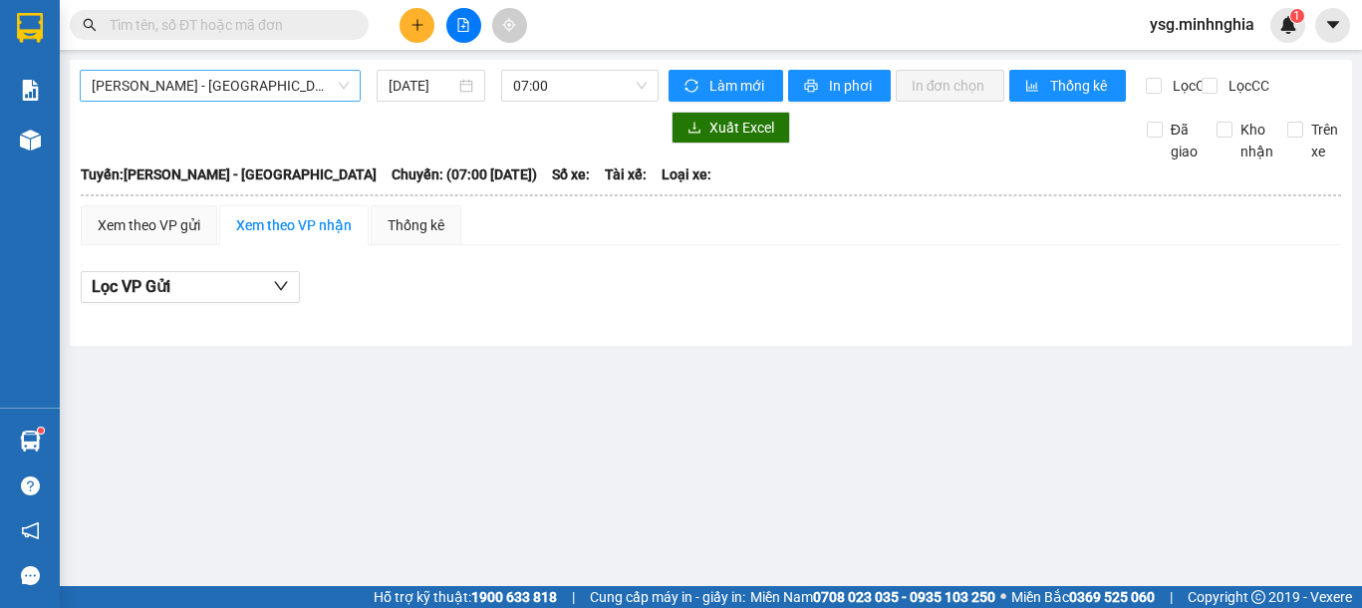
click at [213, 100] on span "[PERSON_NAME] - [GEOGRAPHIC_DATA]" at bounding box center [220, 86] width 257 height 30
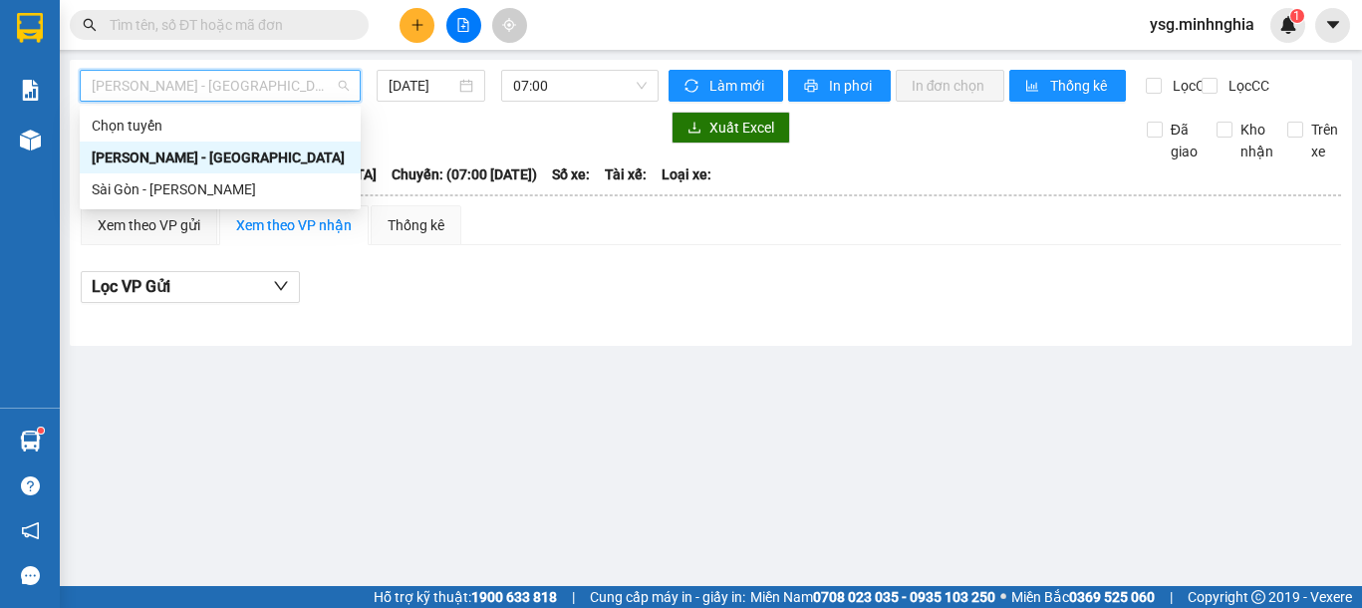
click at [196, 191] on div "Sài Gòn - [PERSON_NAME]" at bounding box center [220, 189] width 257 height 22
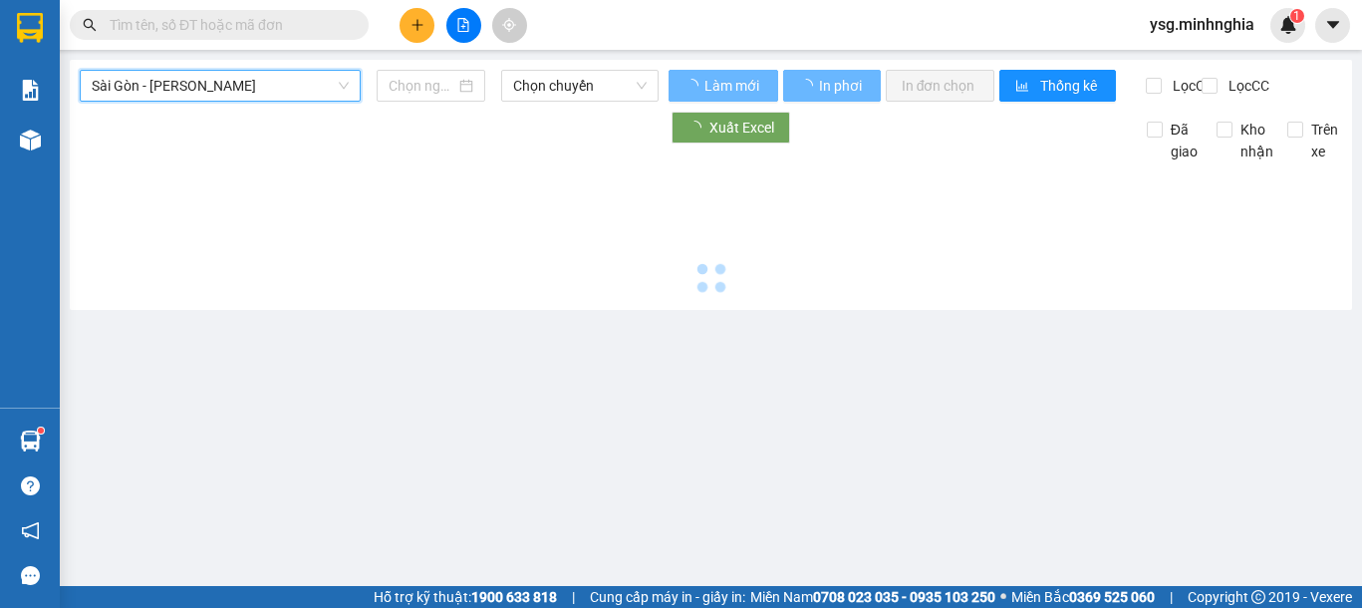
type input "[DATE]"
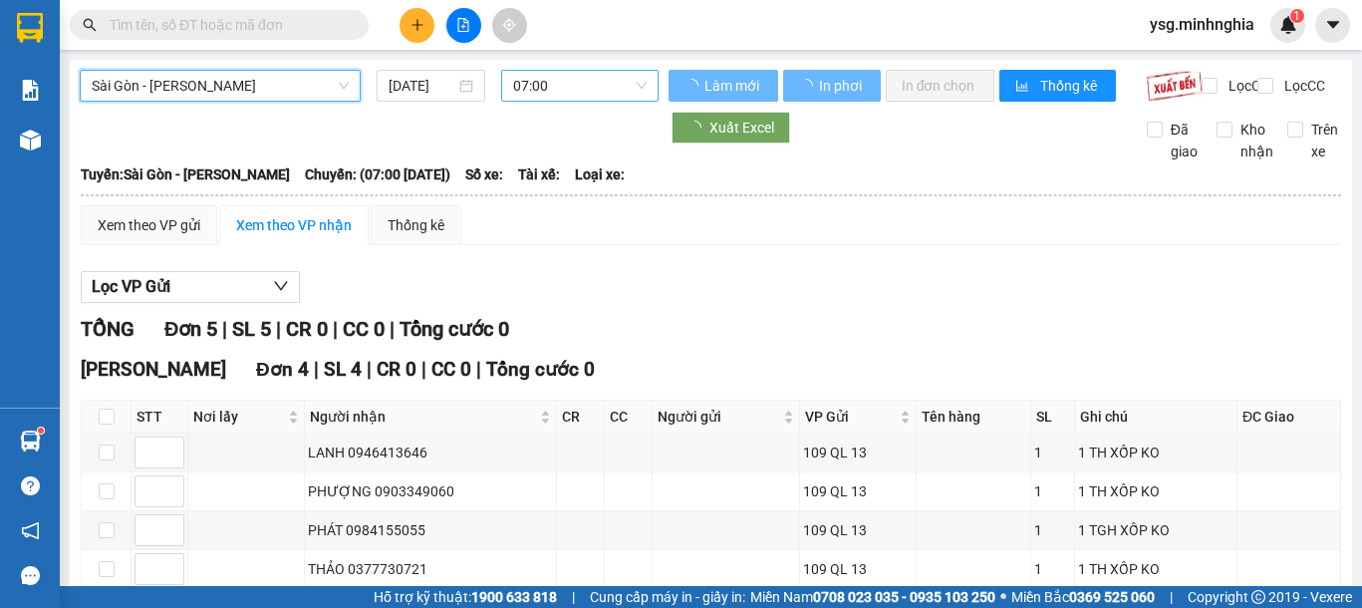
click at [561, 98] on span "07:00" at bounding box center [580, 86] width 134 height 30
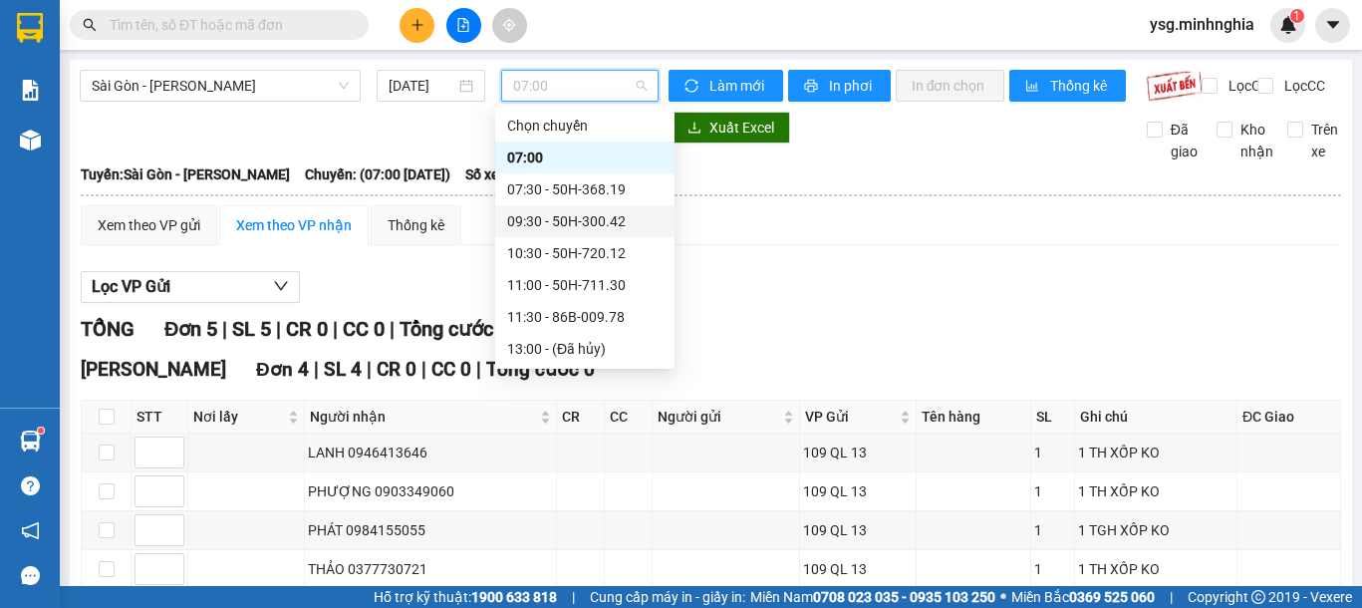
click at [591, 225] on div "09:30 - 50H-300.42" at bounding box center [584, 221] width 155 height 22
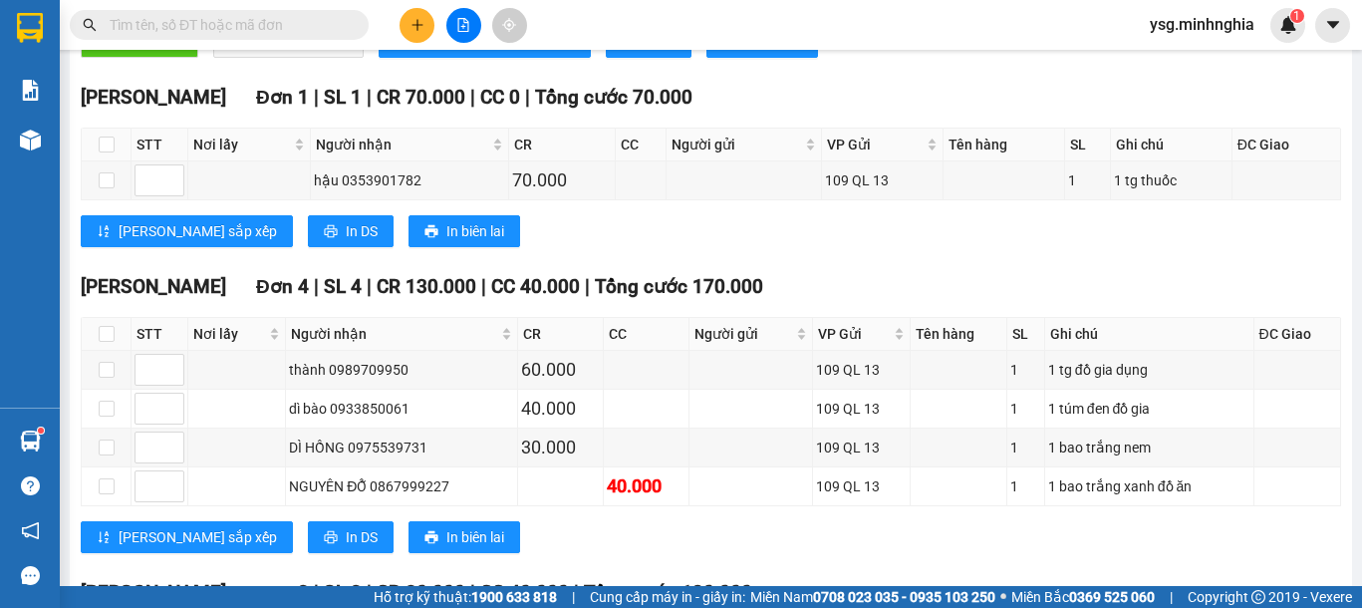
scroll to position [529, 0]
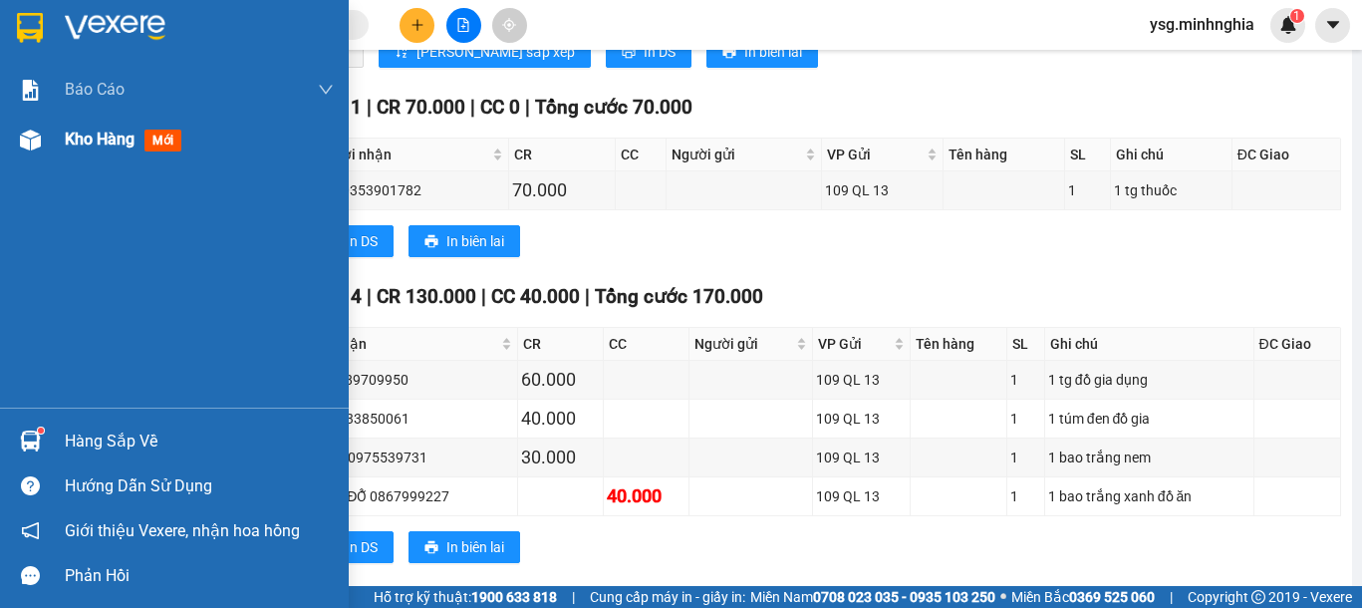
click at [9, 140] on div "Kho hàng mới" at bounding box center [174, 140] width 349 height 50
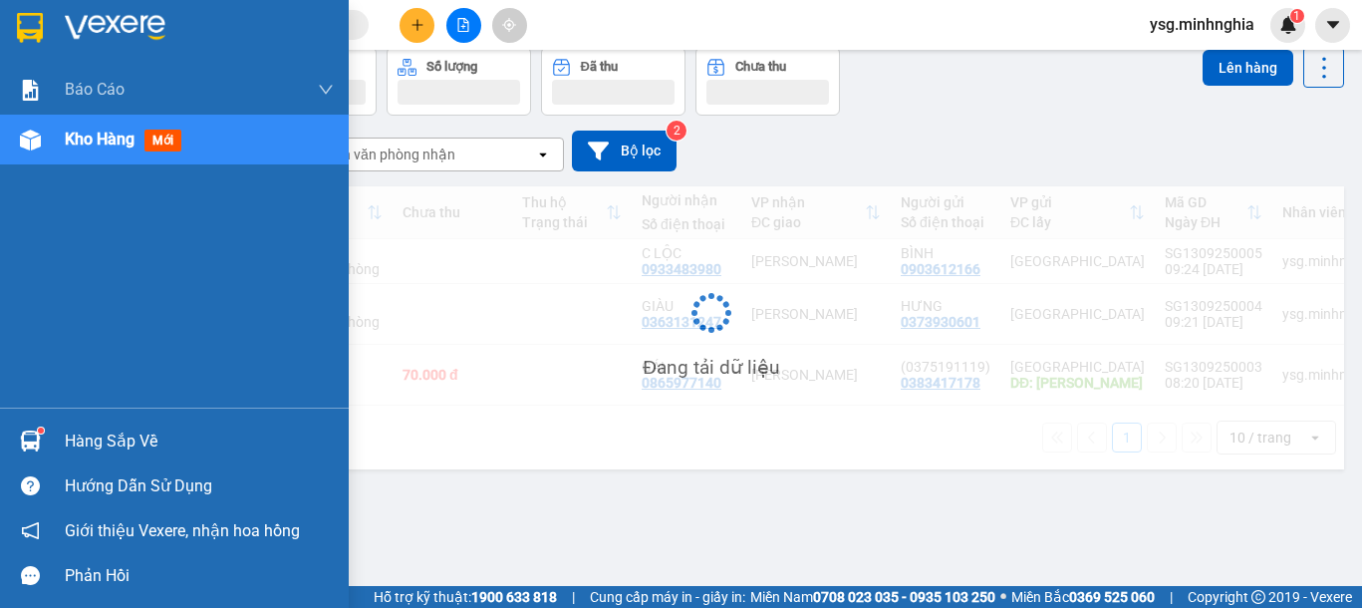
scroll to position [92, 0]
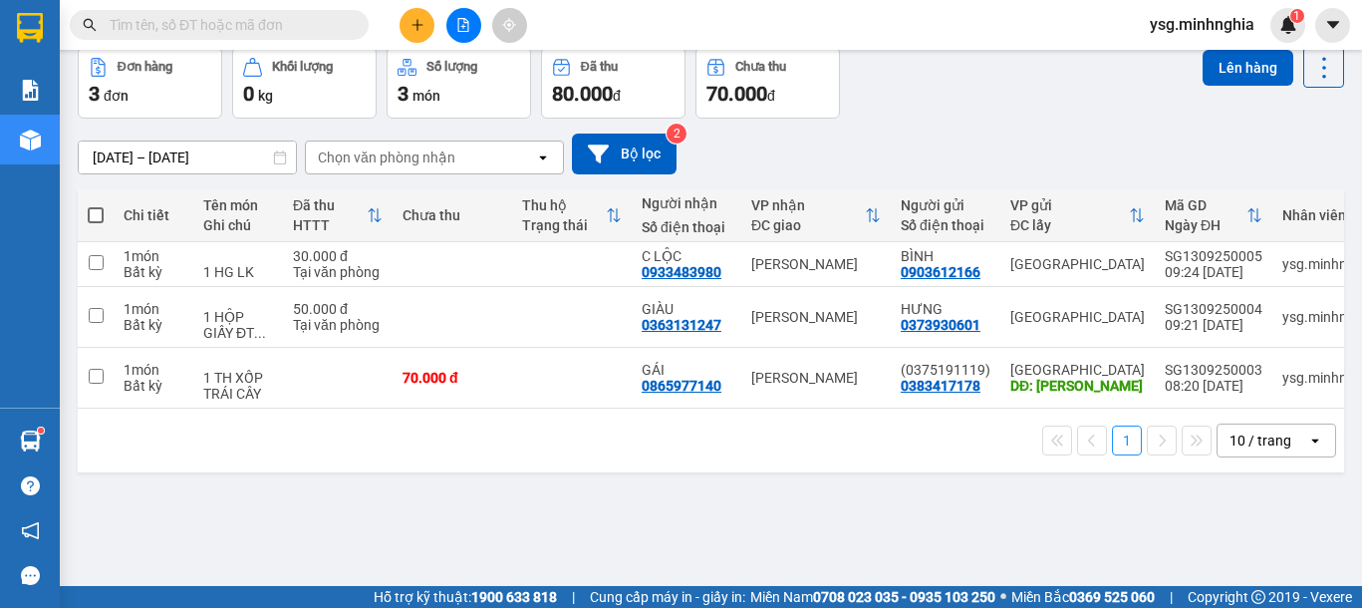
click at [90, 211] on span at bounding box center [96, 215] width 16 height 16
click at [96, 205] on input "checkbox" at bounding box center [96, 205] width 0 height 0
checkbox input "true"
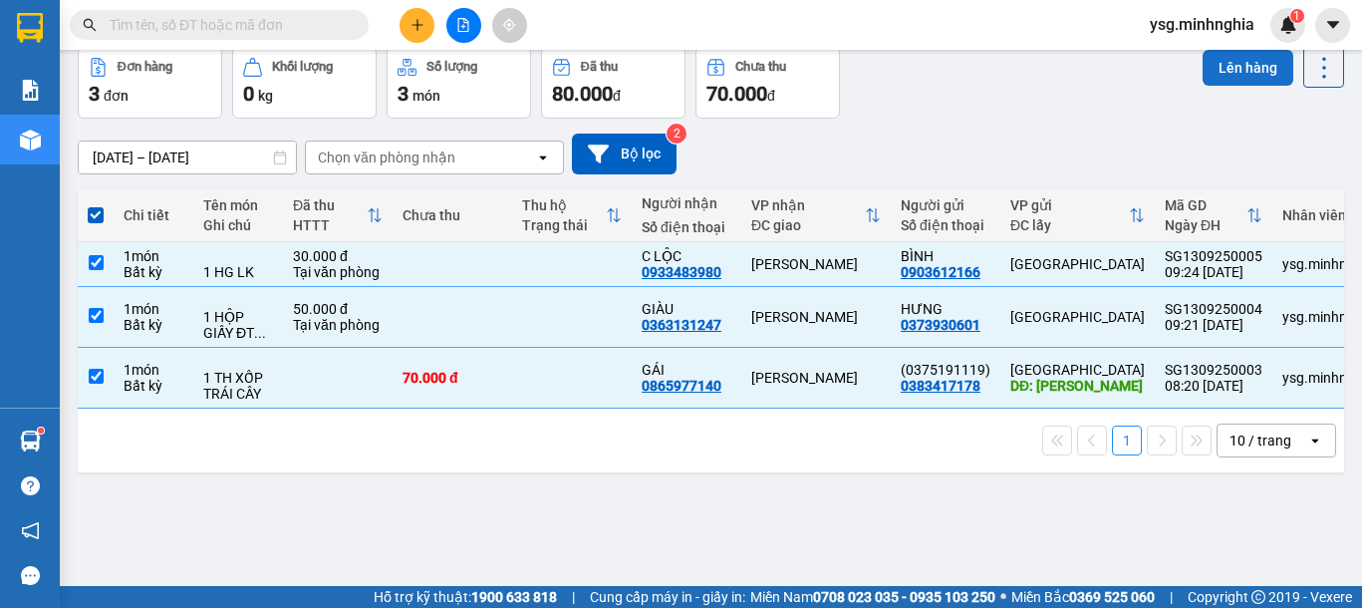
click at [1203, 72] on button "Lên hàng" at bounding box center [1248, 68] width 91 height 36
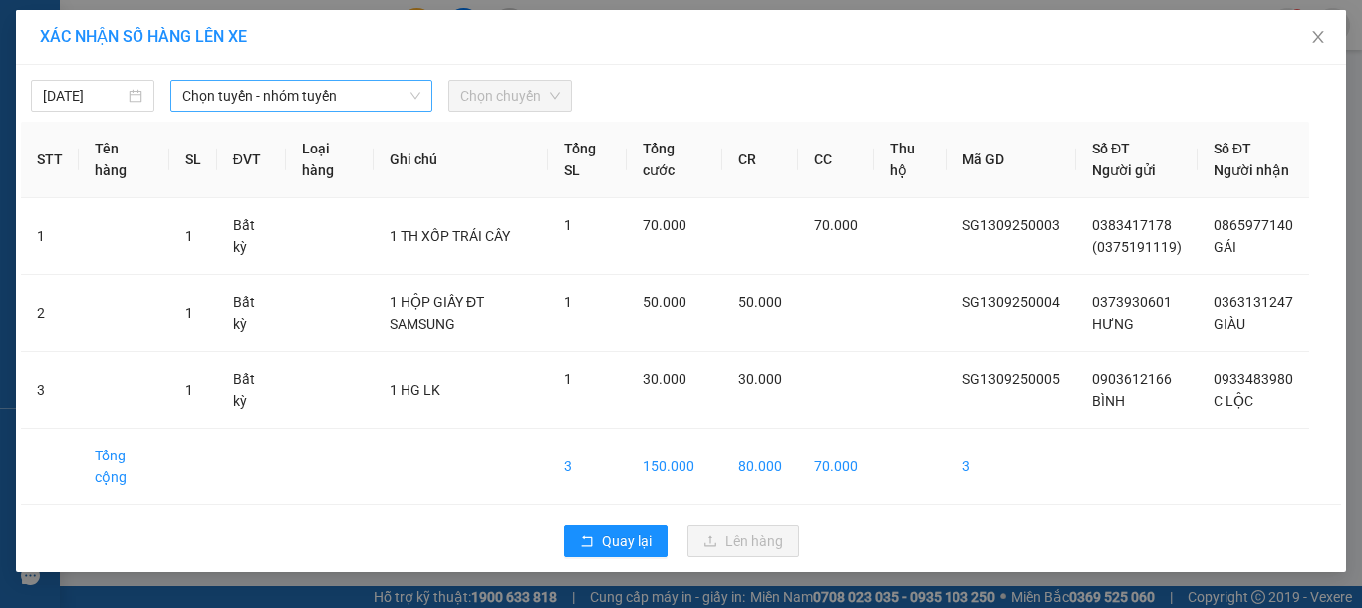
click at [367, 97] on span "Chọn tuyến - nhóm tuyến" at bounding box center [301, 96] width 238 height 30
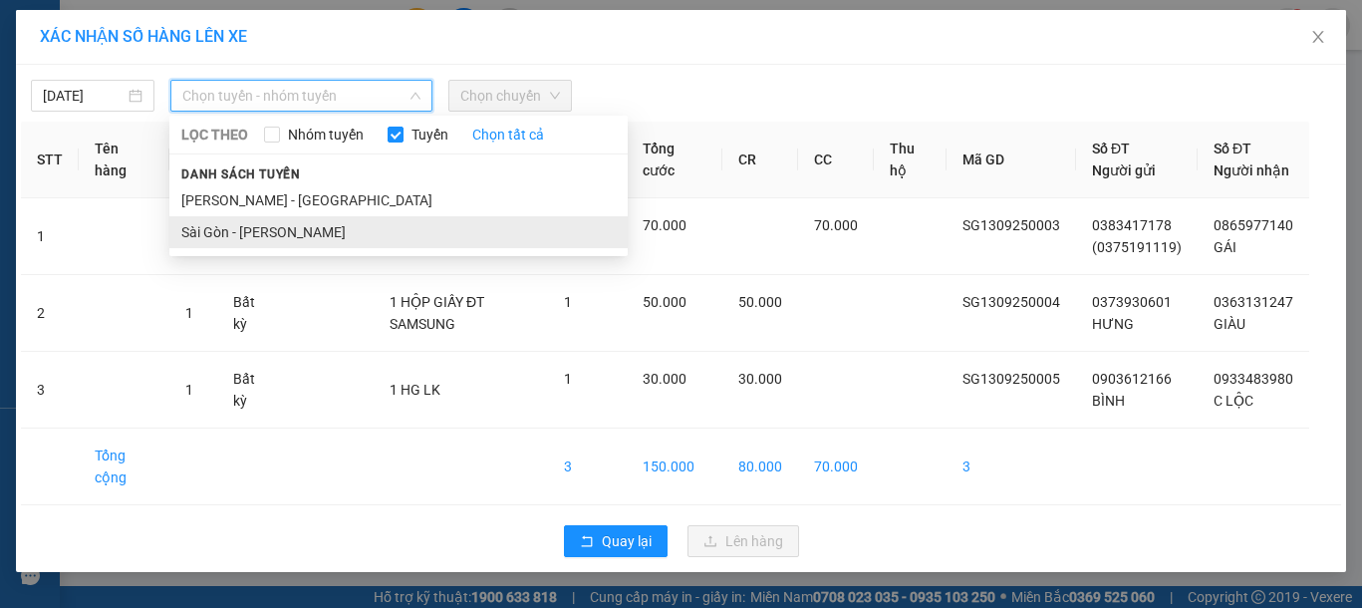
click at [287, 235] on li "Sài Gòn - [PERSON_NAME]" at bounding box center [398, 232] width 458 height 32
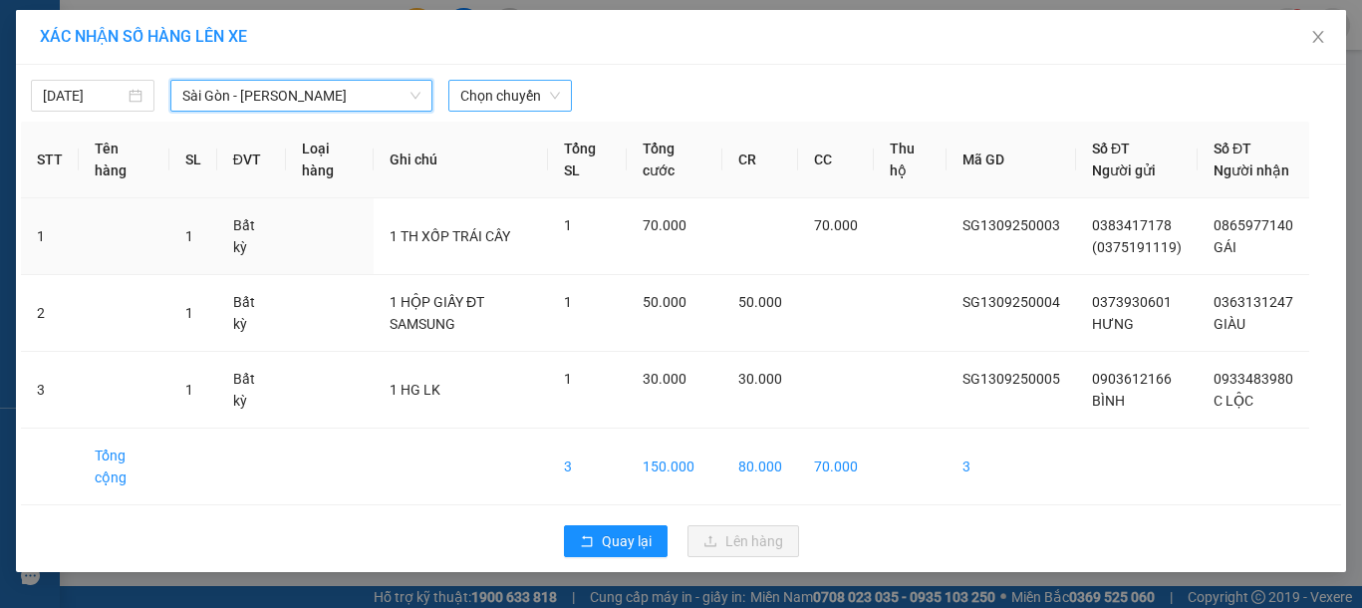
click at [526, 93] on span "Chọn chuyến" at bounding box center [510, 96] width 100 height 30
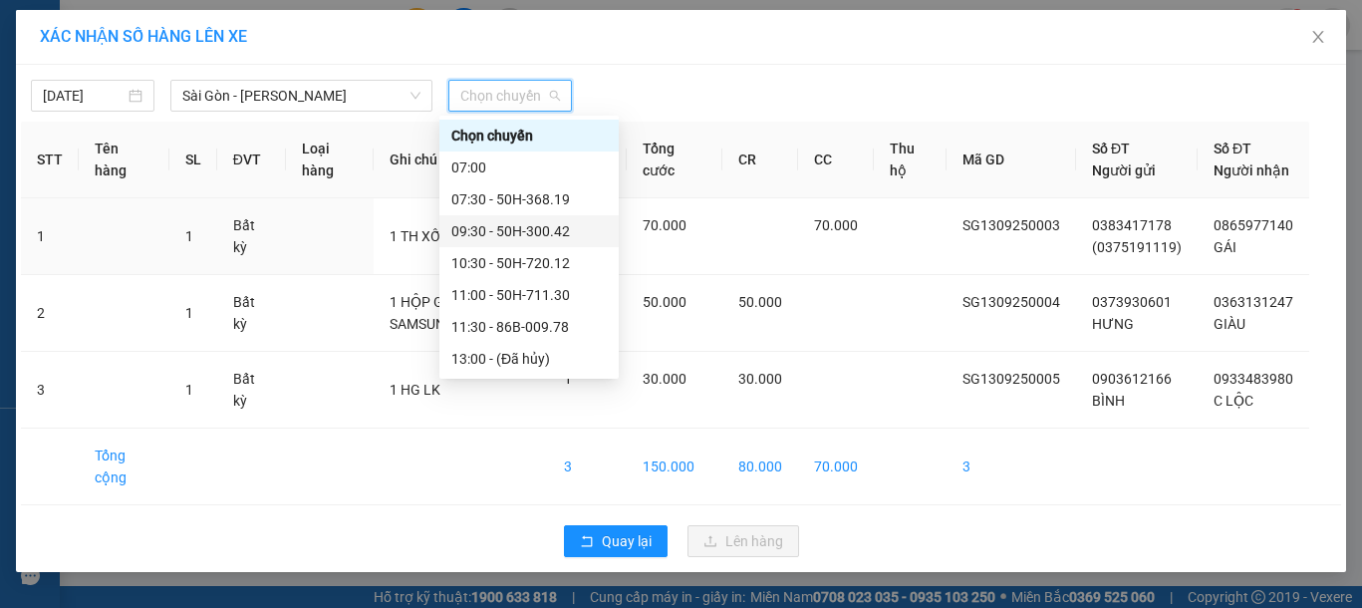
click at [526, 227] on div "09:30 - 50H-300.42" at bounding box center [528, 231] width 155 height 22
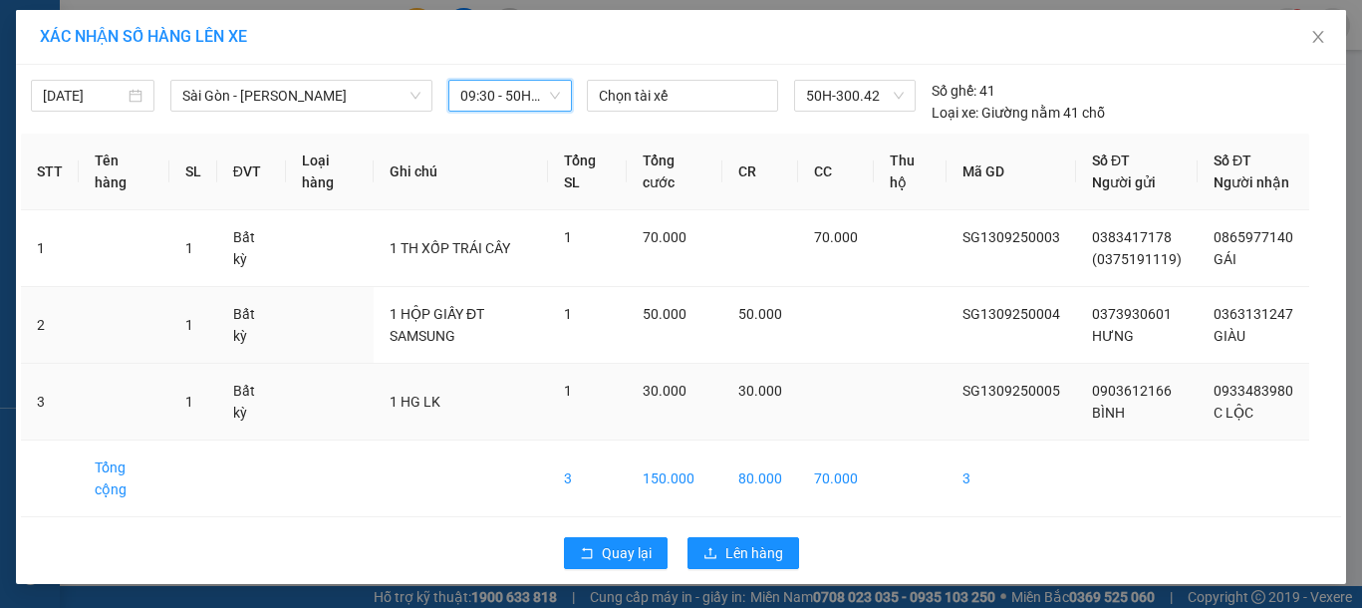
scroll to position [22, 0]
click at [748, 553] on span "Lên hàng" at bounding box center [754, 553] width 58 height 22
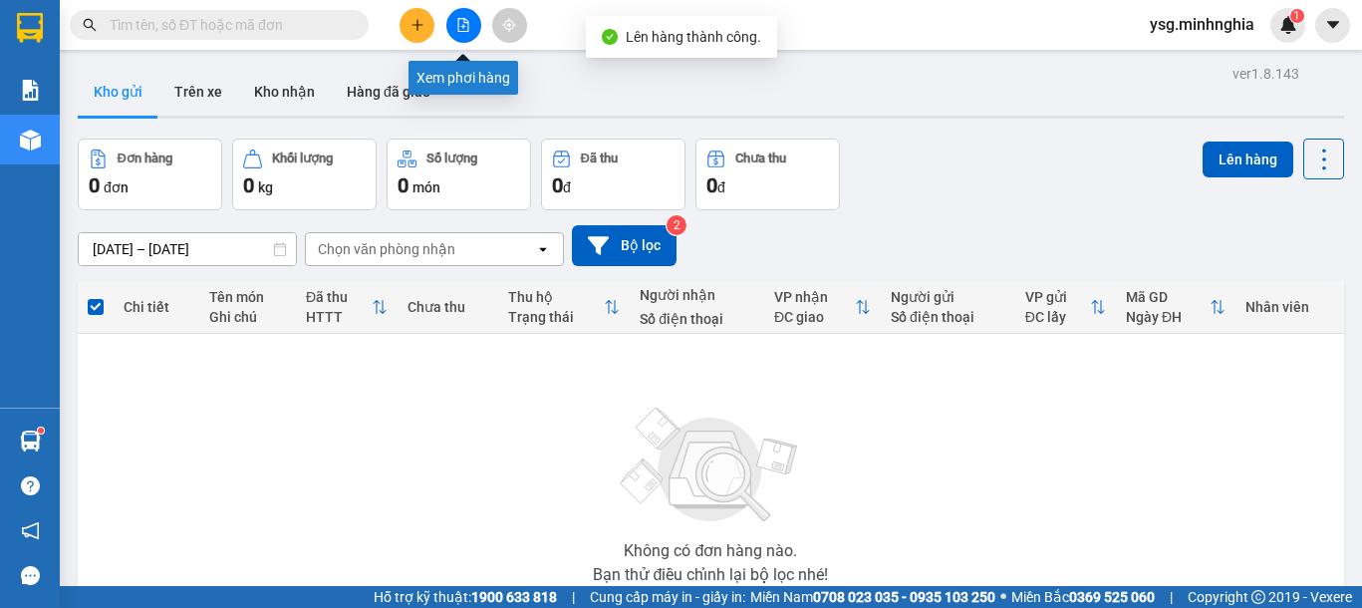
click at [477, 22] on button at bounding box center [463, 25] width 35 height 35
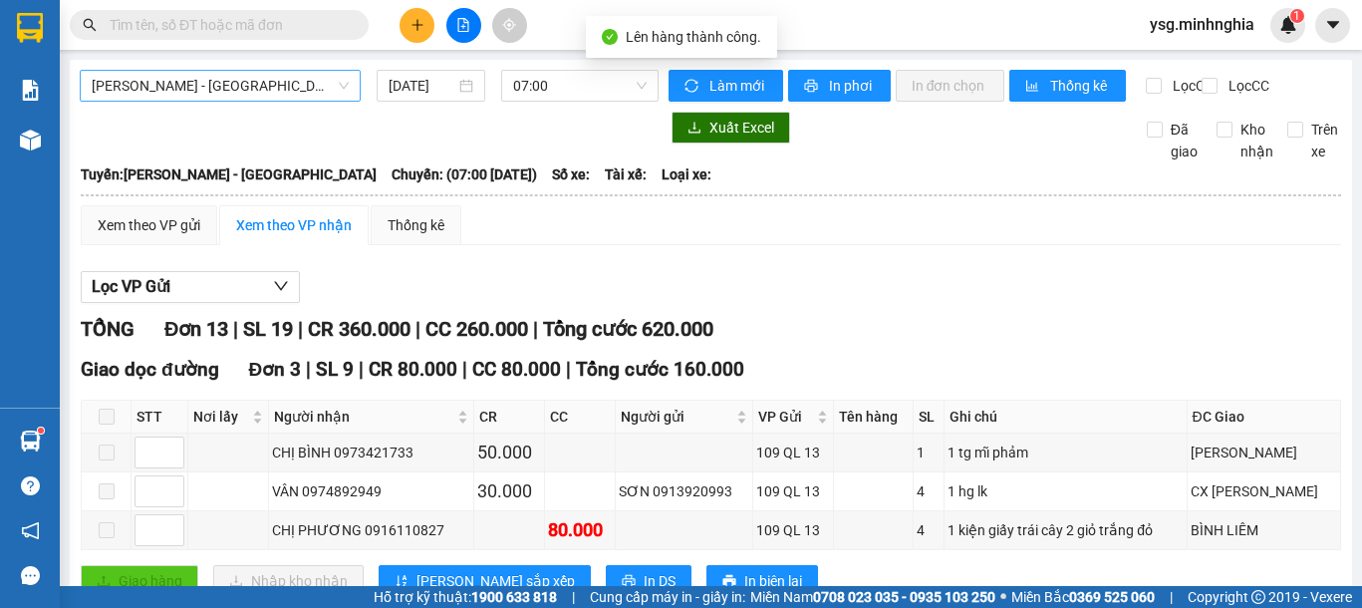
click at [268, 79] on span "Phan Rí - Sài Gòn" at bounding box center [220, 86] width 257 height 30
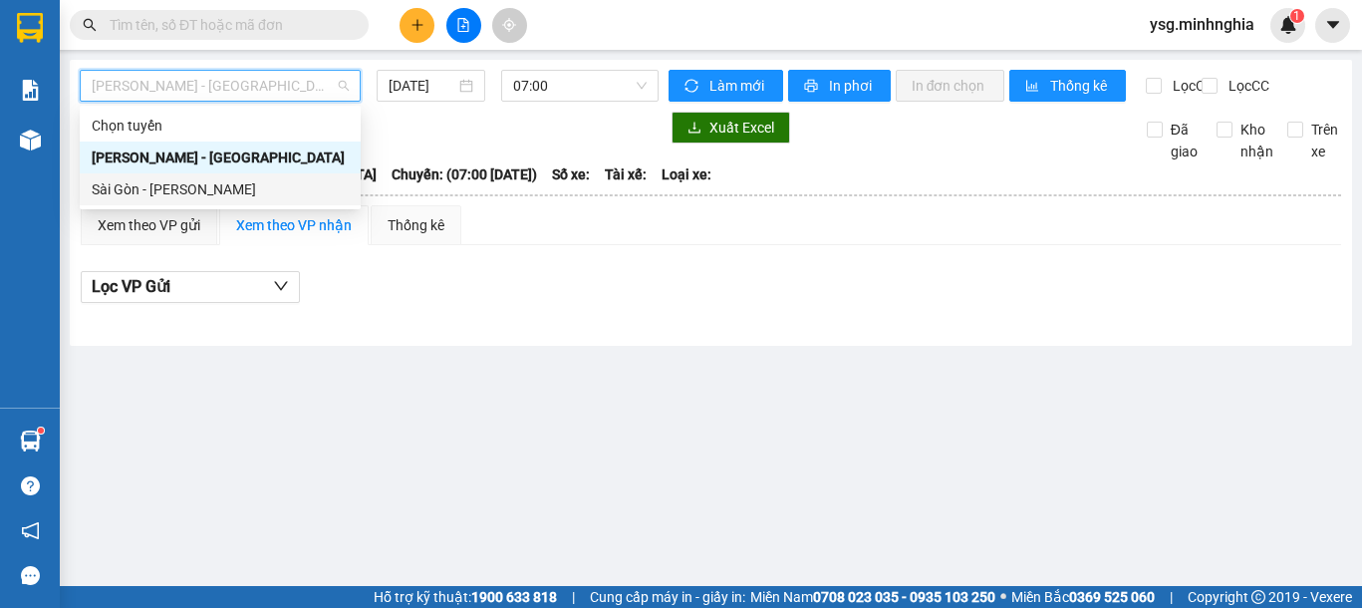
click at [202, 187] on div "Sài Gòn - Phan Rí" at bounding box center [220, 189] width 257 height 22
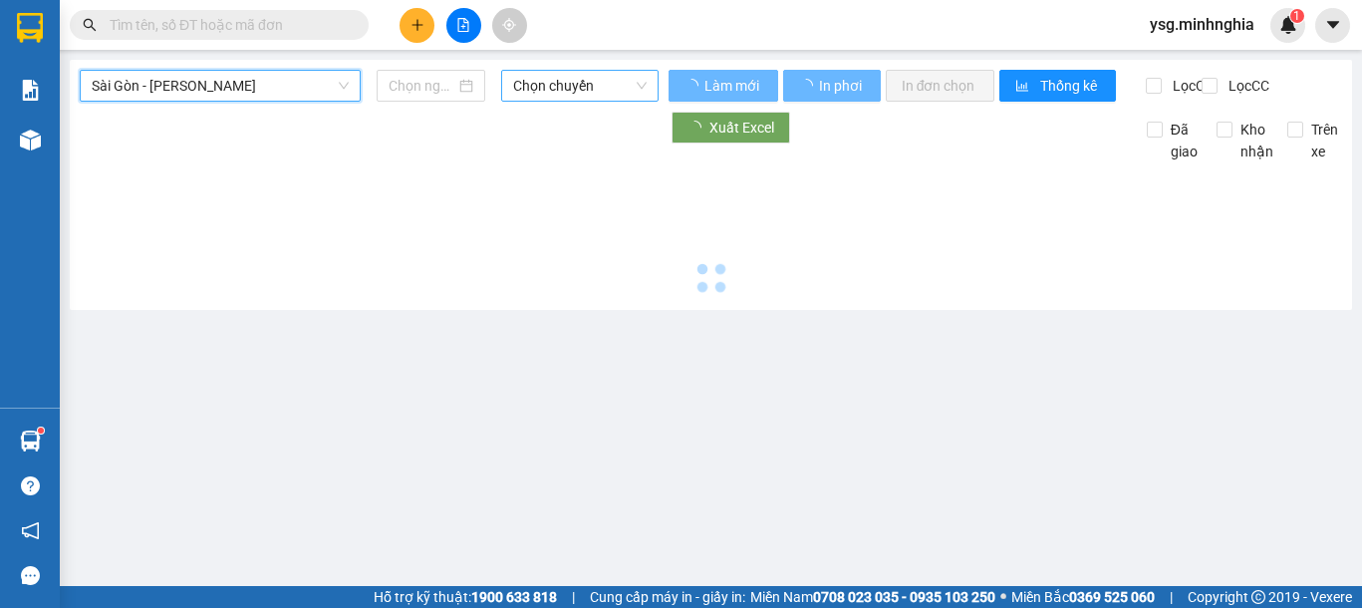
type input "13/09/2025"
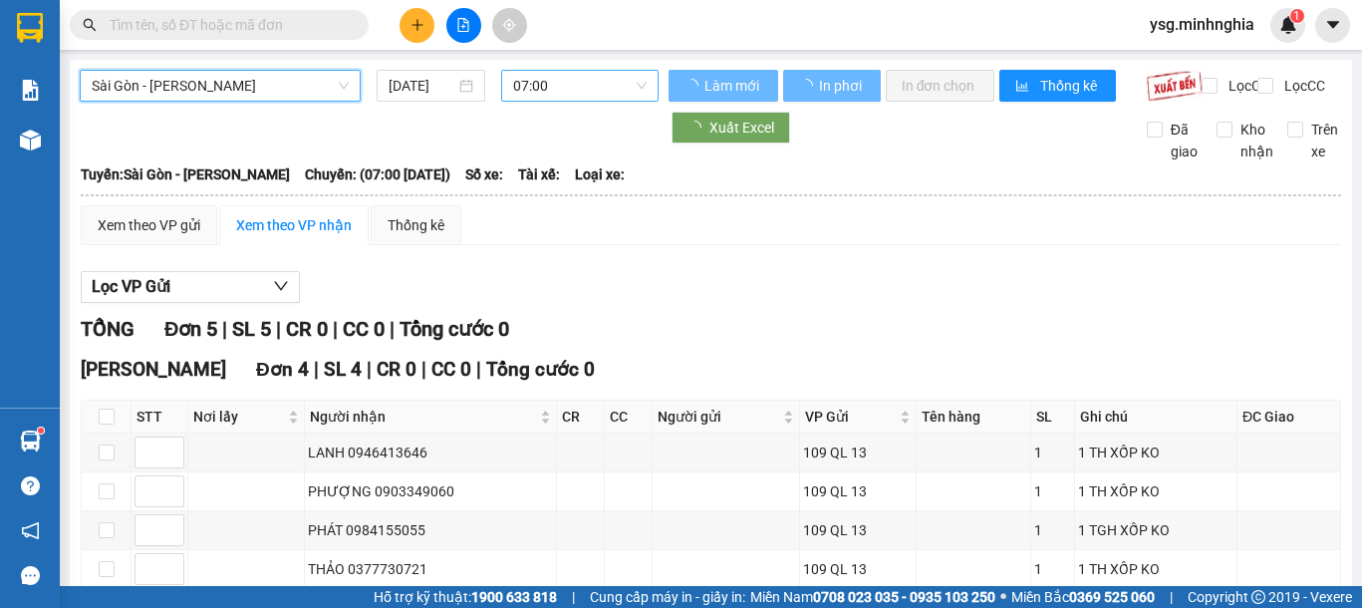
click at [537, 81] on span "07:00" at bounding box center [580, 86] width 134 height 30
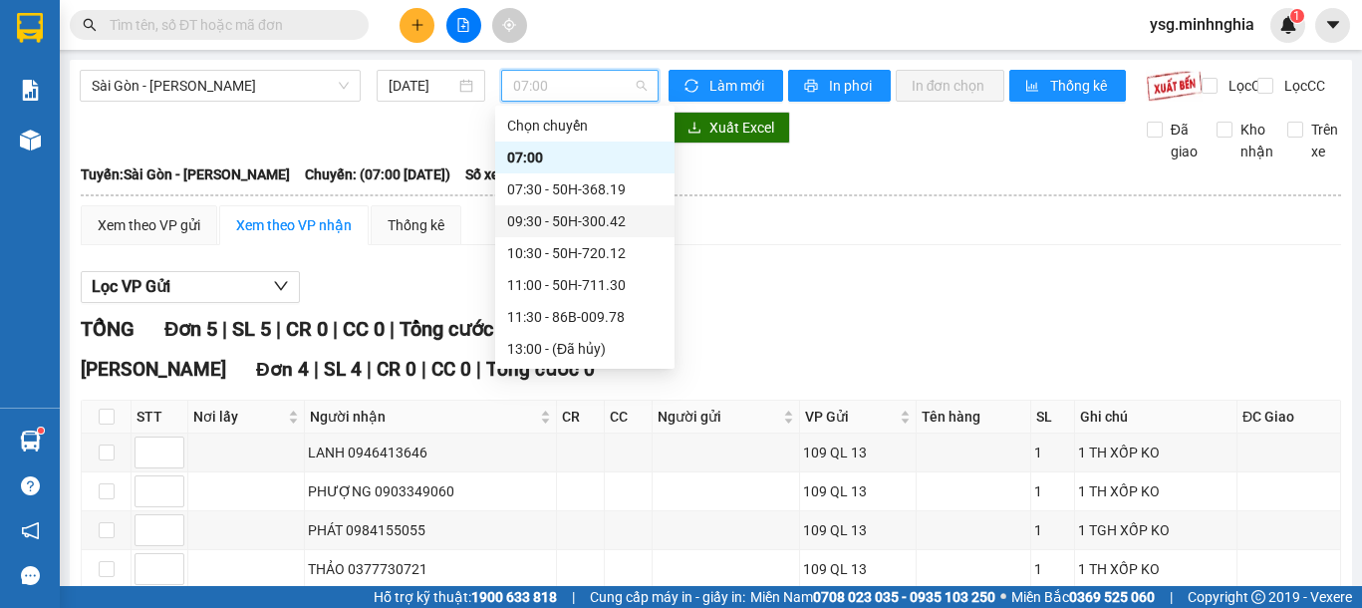
click at [594, 227] on div "09:30 - 50H-300.42" at bounding box center [584, 221] width 155 height 22
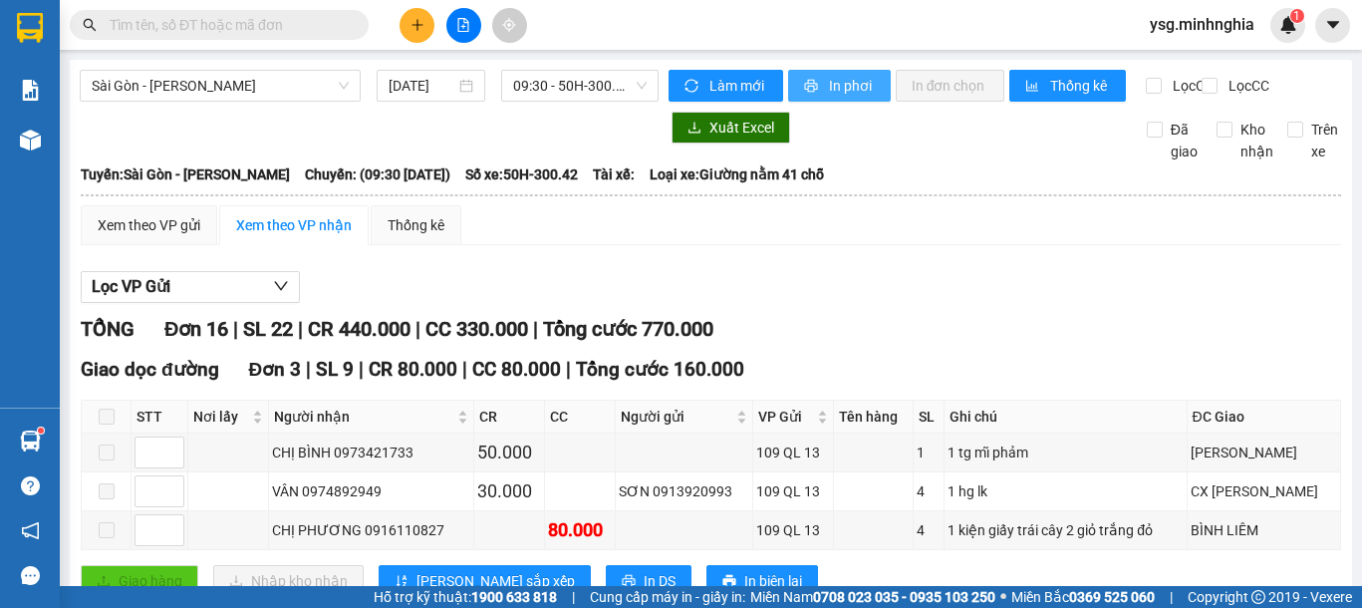
click at [853, 87] on span "In phơi" at bounding box center [852, 86] width 46 height 22
click at [431, 37] on div at bounding box center [463, 25] width 149 height 35
click at [426, 26] on button at bounding box center [417, 25] width 35 height 35
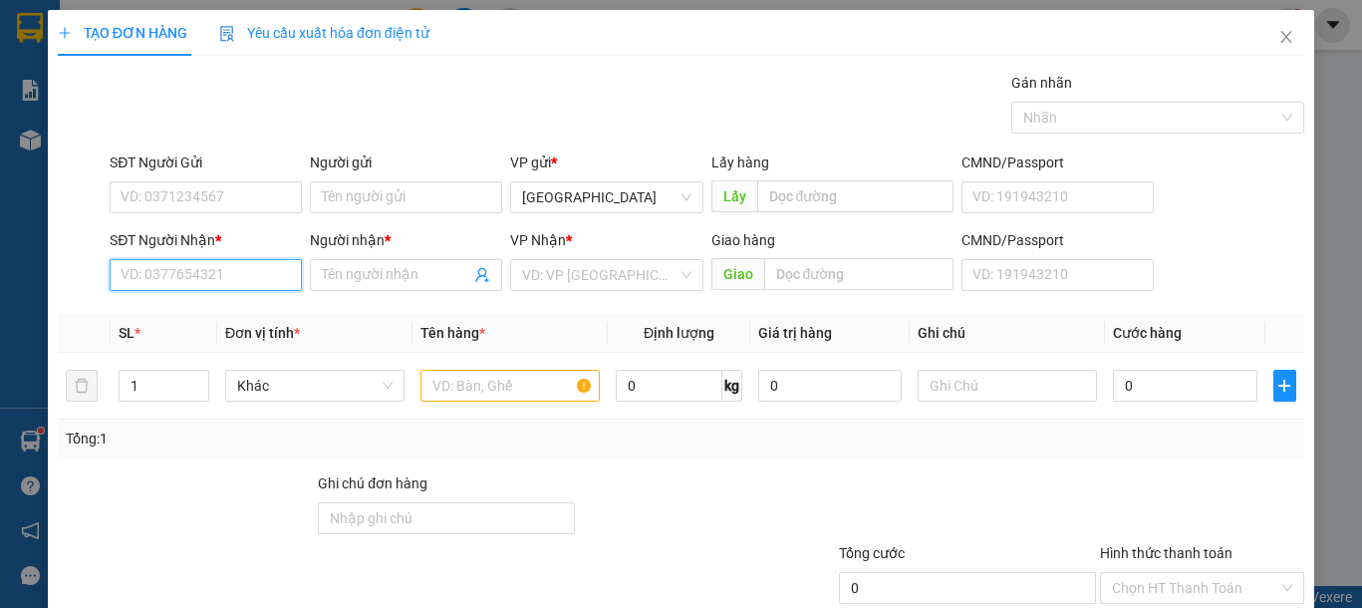
click at [179, 272] on input "SĐT Người Nhận *" at bounding box center [206, 275] width 192 height 32
click at [197, 314] on div "0379991810 - TRINH" at bounding box center [219, 315] width 196 height 22
type input "0379991810"
type input "TRINH"
type input "NGÃ 3 DUỒNG"
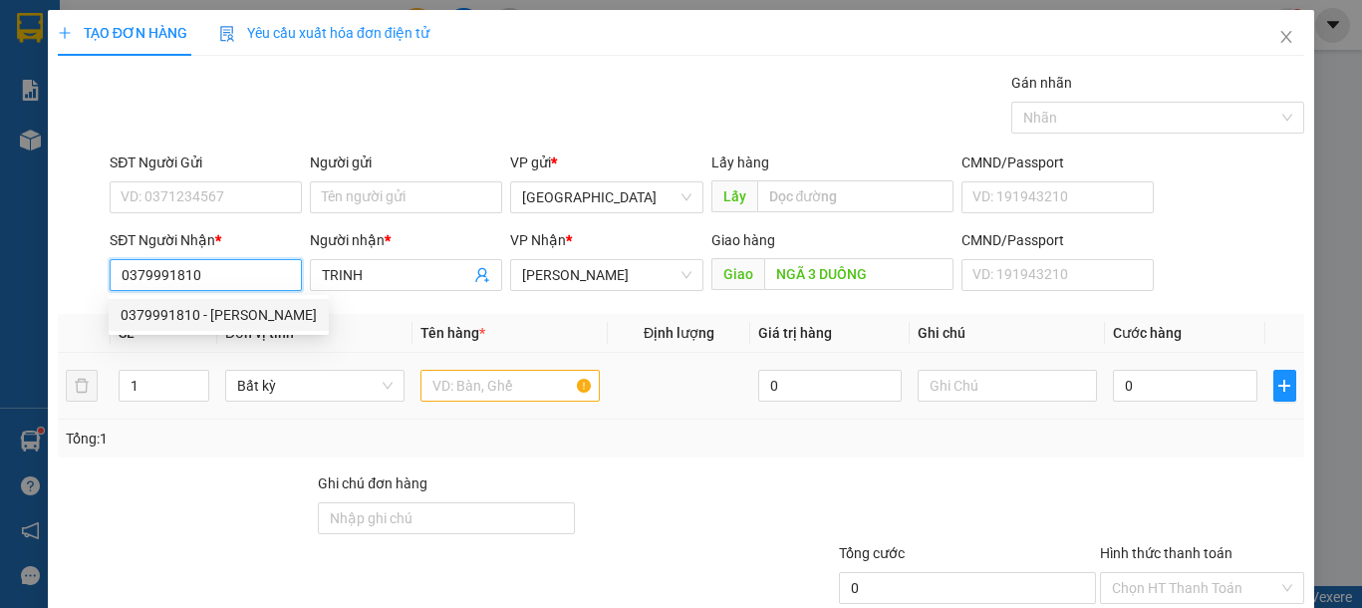
type input "0379991810"
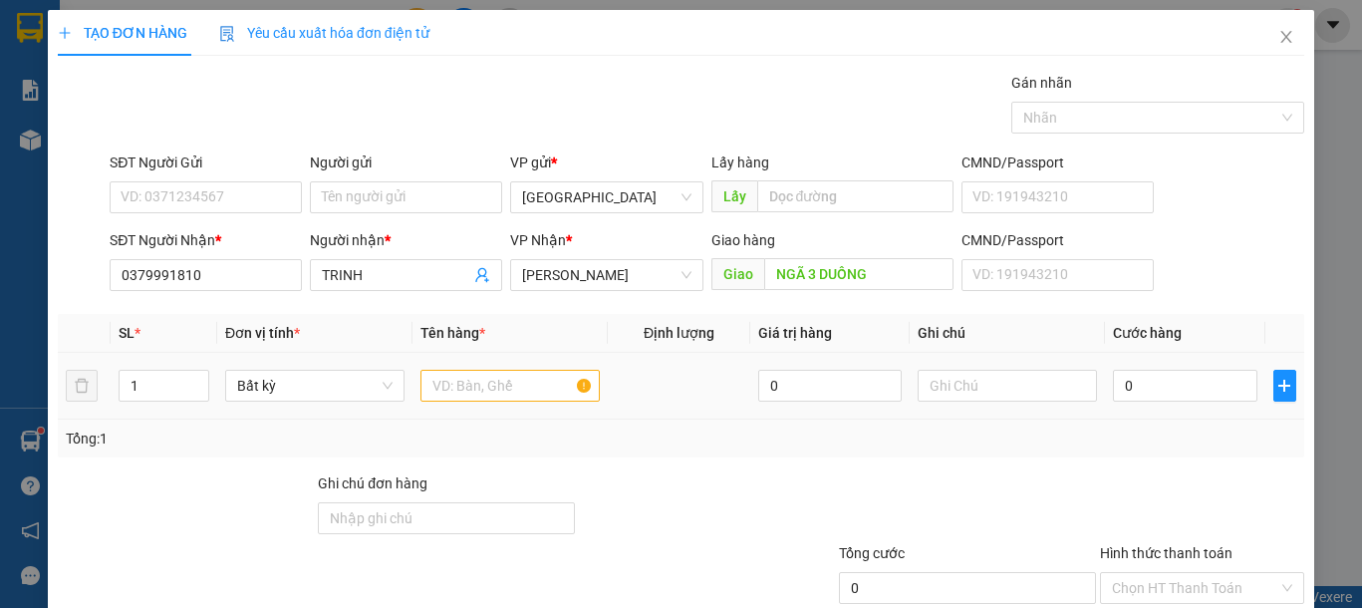
click at [509, 413] on td at bounding box center [510, 386] width 195 height 67
click at [510, 399] on input "text" at bounding box center [509, 386] width 179 height 32
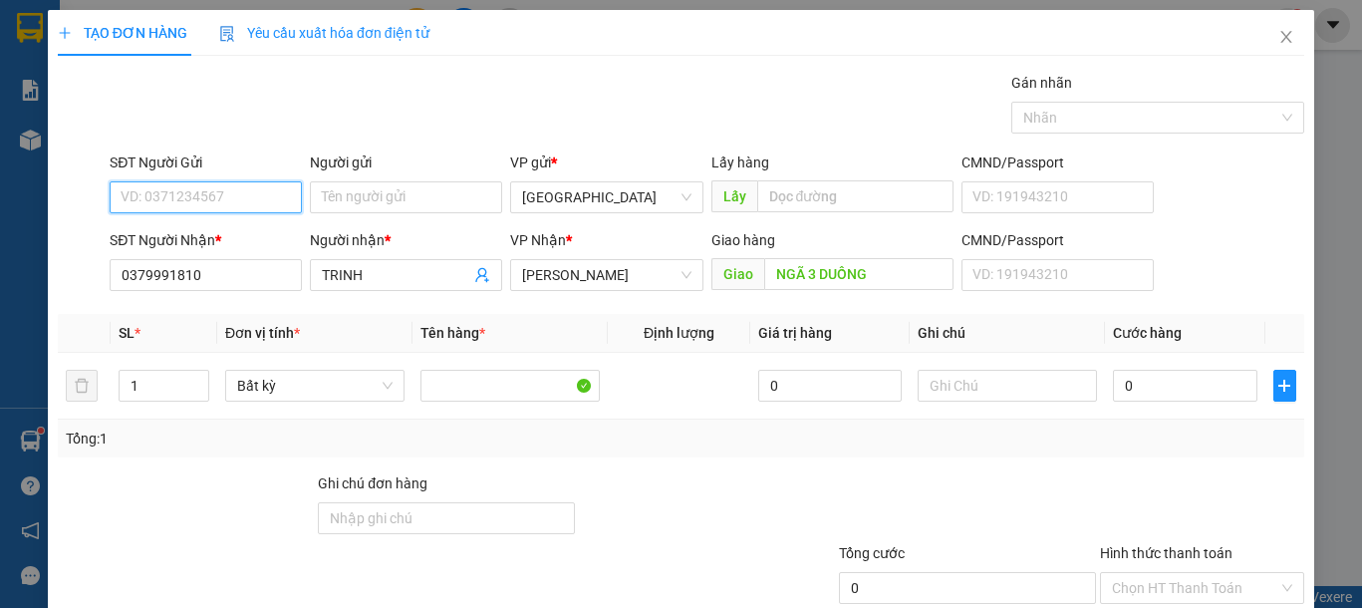
click at [241, 202] on input "SĐT Người Gửi" at bounding box center [206, 197] width 192 height 32
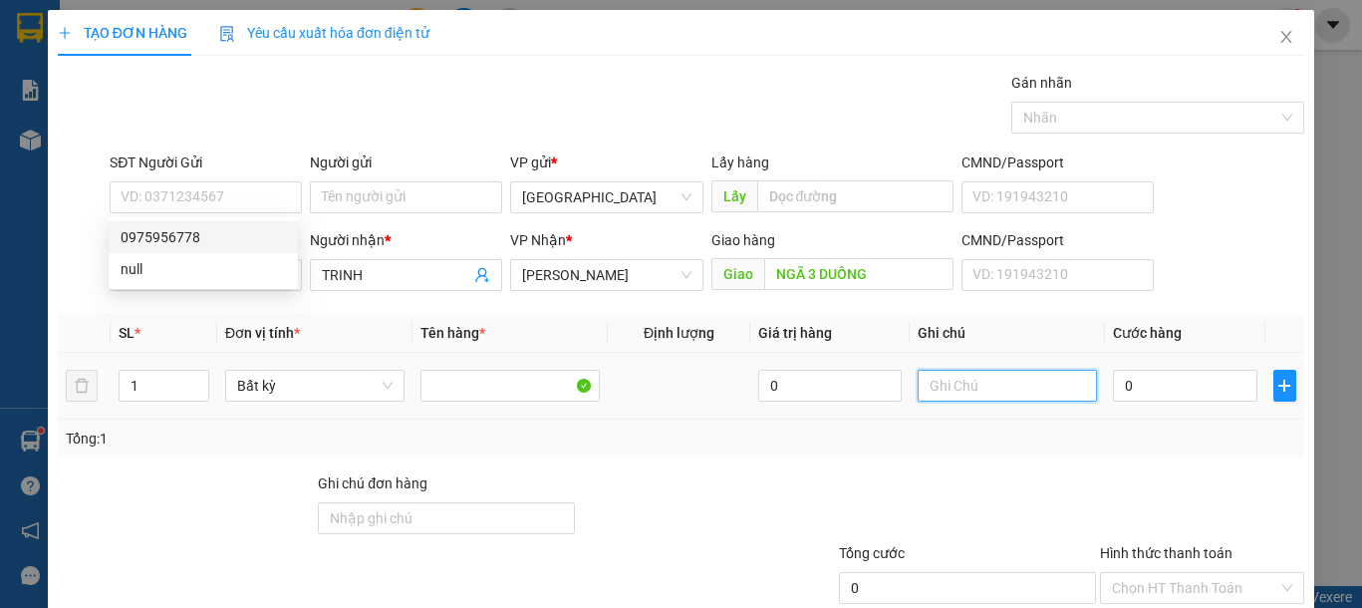
click at [965, 373] on input "text" at bounding box center [1007, 386] width 179 height 32
click at [965, 374] on input "text" at bounding box center [1007, 386] width 179 height 32
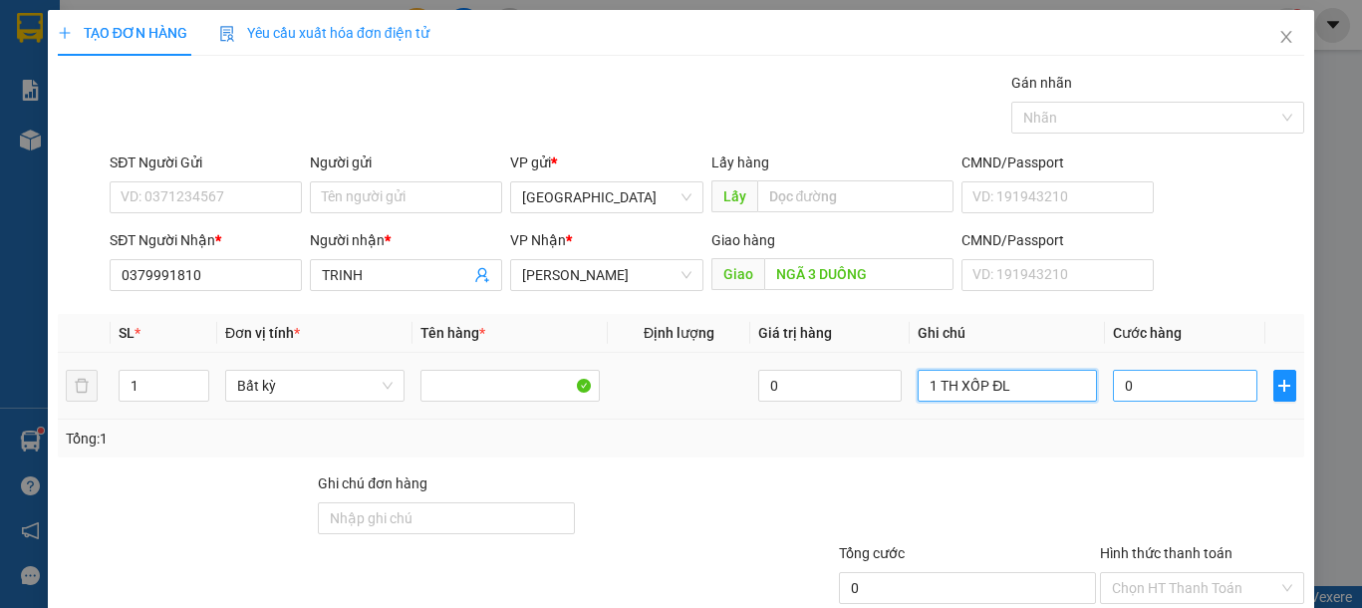
type input "1 TH XỐP ĐL"
click at [1164, 379] on input "0" at bounding box center [1184, 386] width 143 height 32
type input "1"
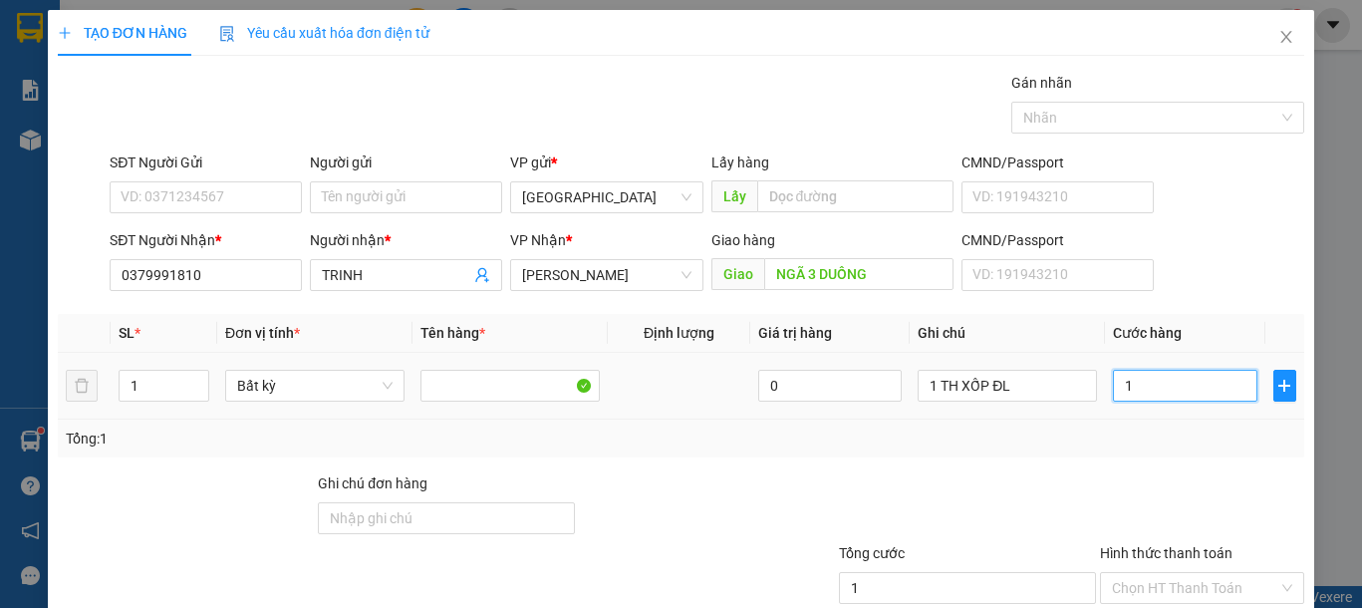
type input "11"
type input "110"
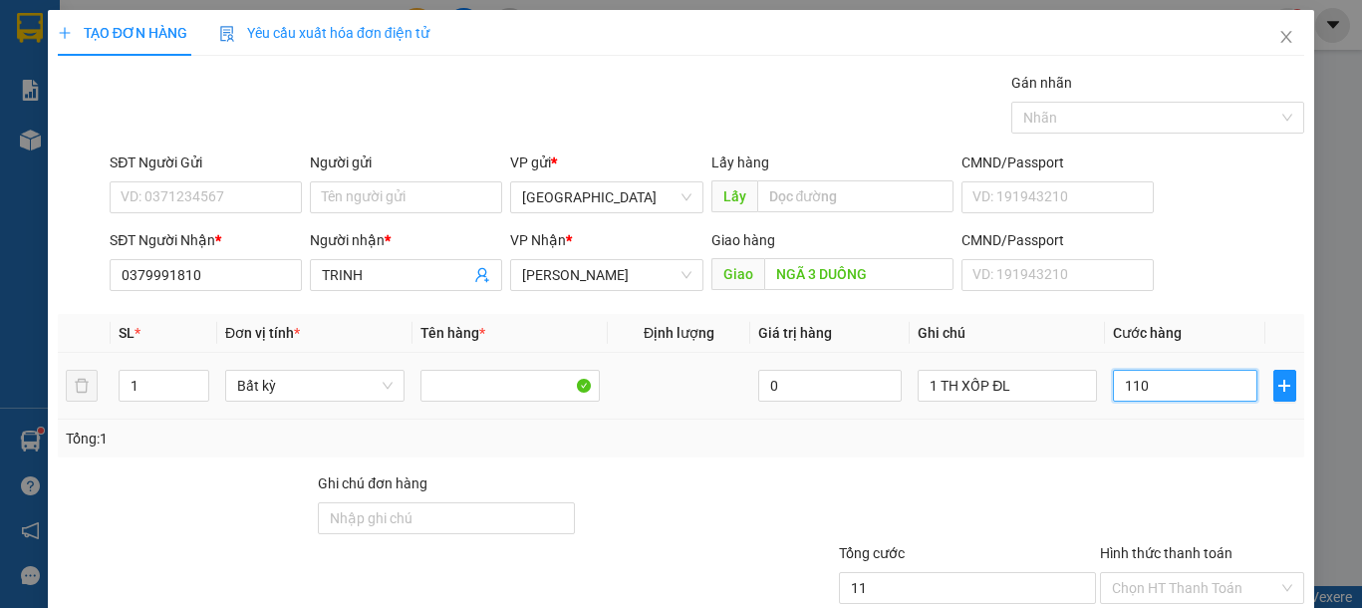
type input "110"
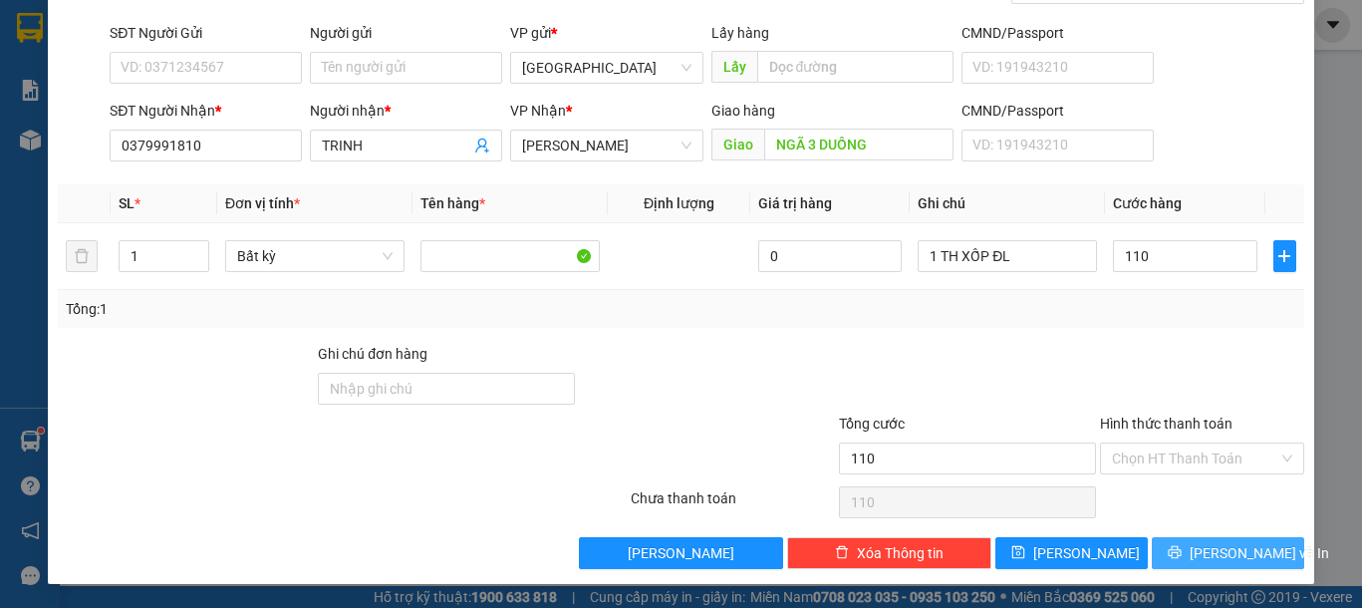
type input "110.000"
click at [1204, 547] on span "[PERSON_NAME] và In" at bounding box center [1259, 553] width 139 height 22
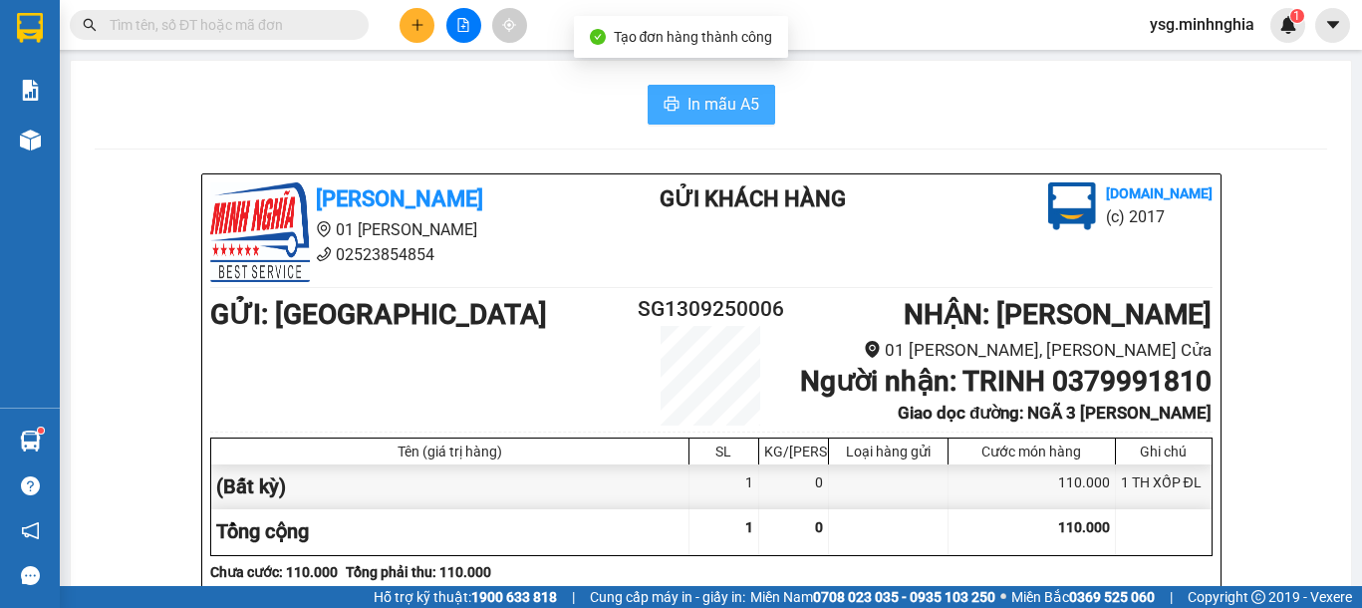
click at [732, 107] on span "In mẫu A5" at bounding box center [724, 104] width 72 height 25
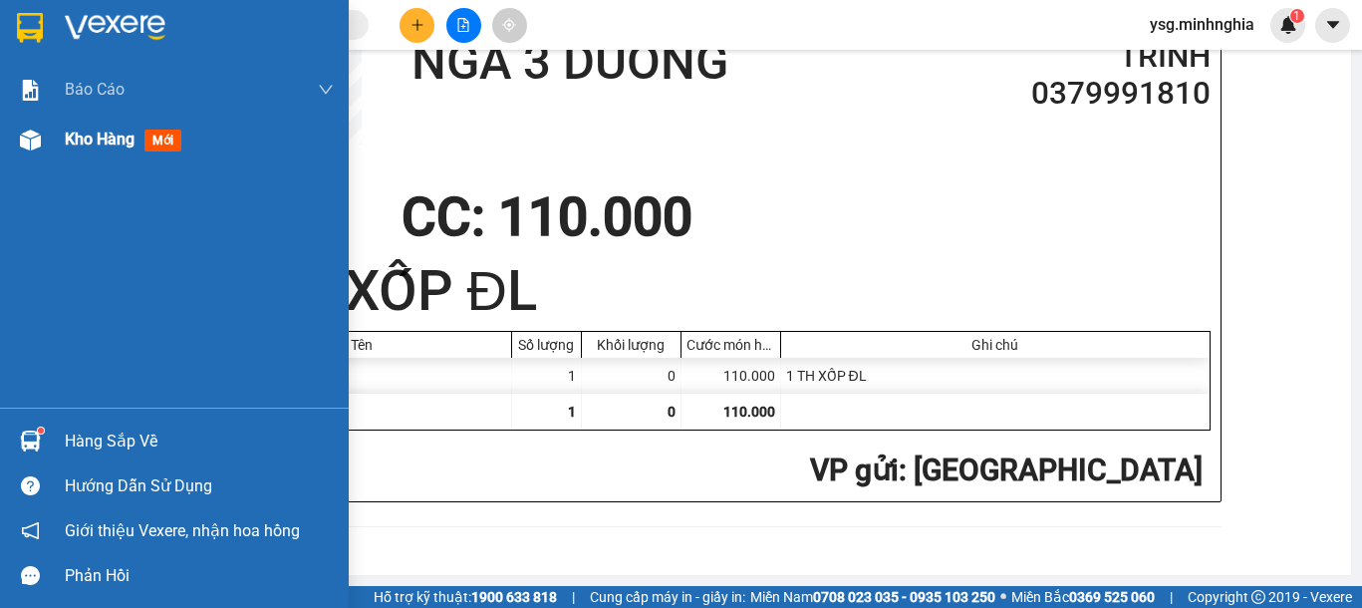
click at [36, 148] on img at bounding box center [30, 140] width 21 height 21
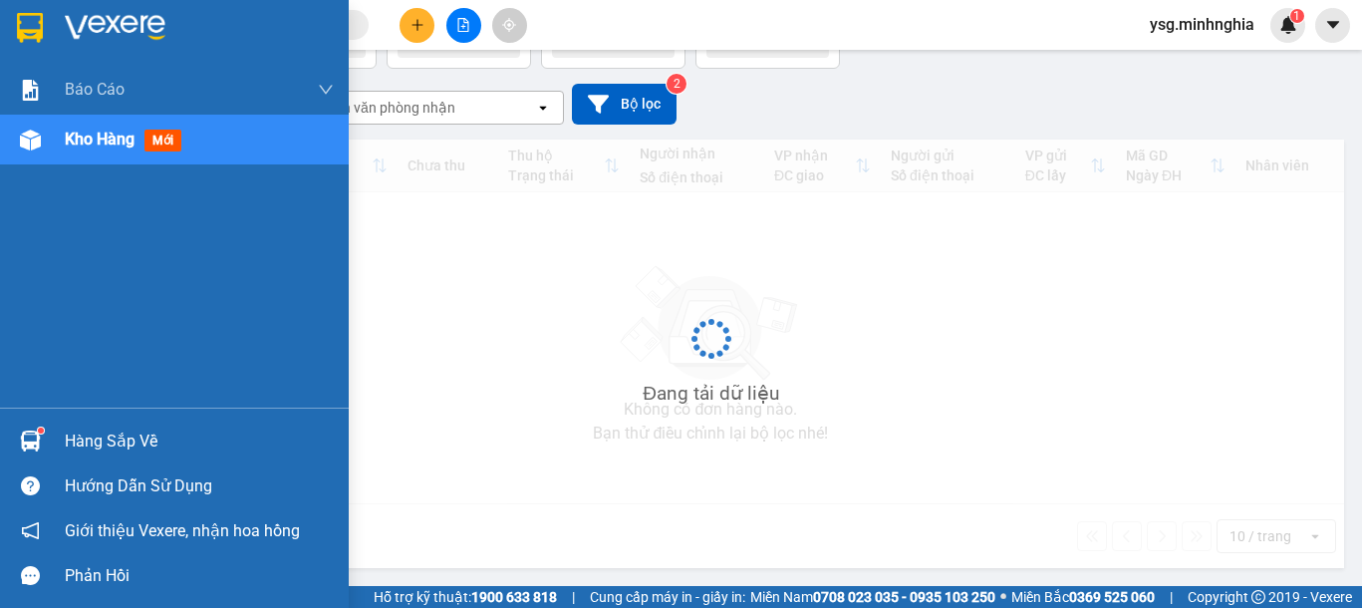
scroll to position [92, 0]
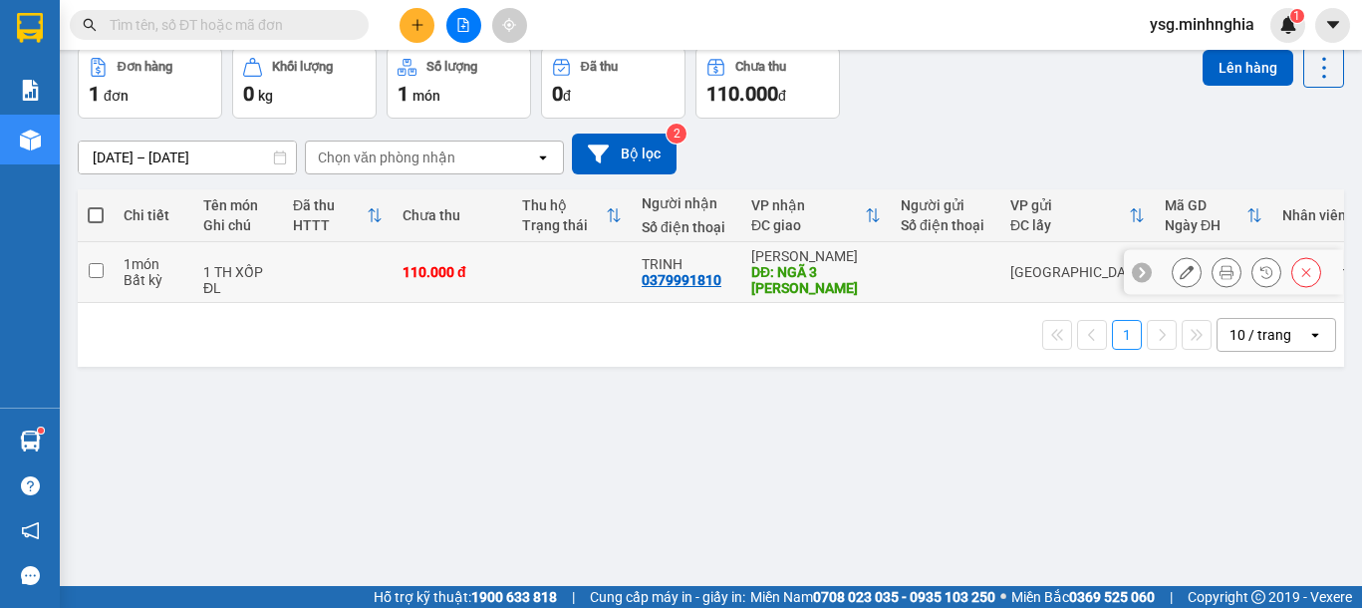
click at [473, 257] on td "110.000 đ" at bounding box center [453, 272] width 120 height 61
checkbox input "true"
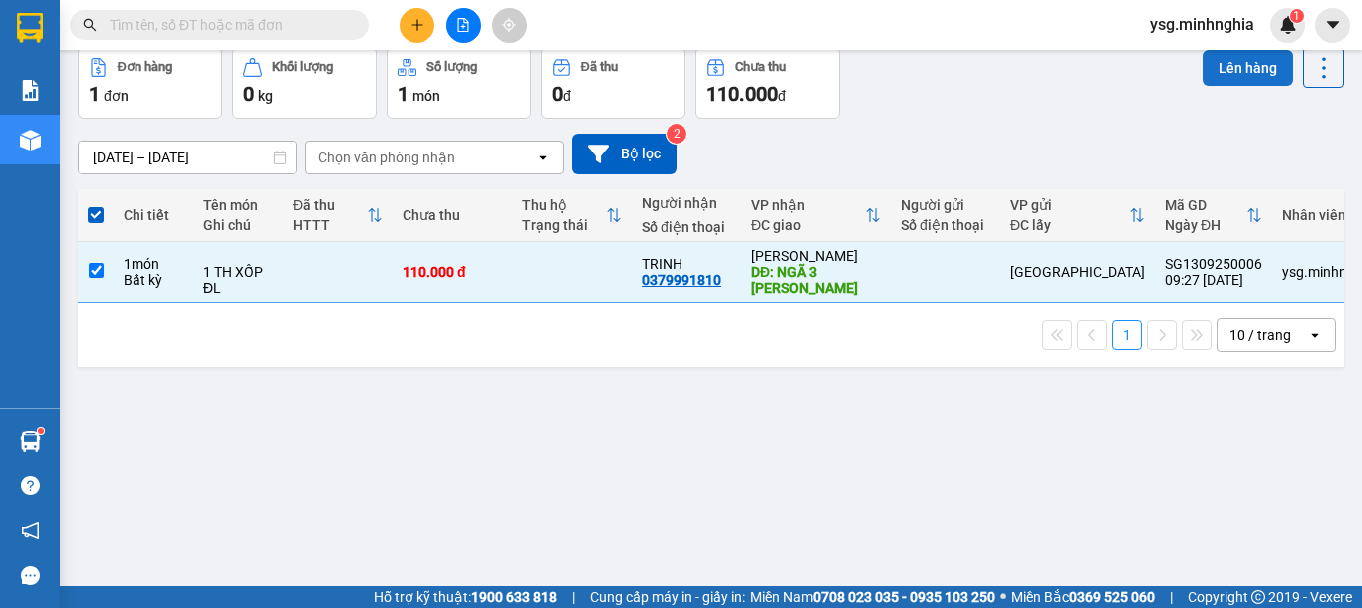
click at [1252, 68] on button "Lên hàng" at bounding box center [1248, 68] width 91 height 36
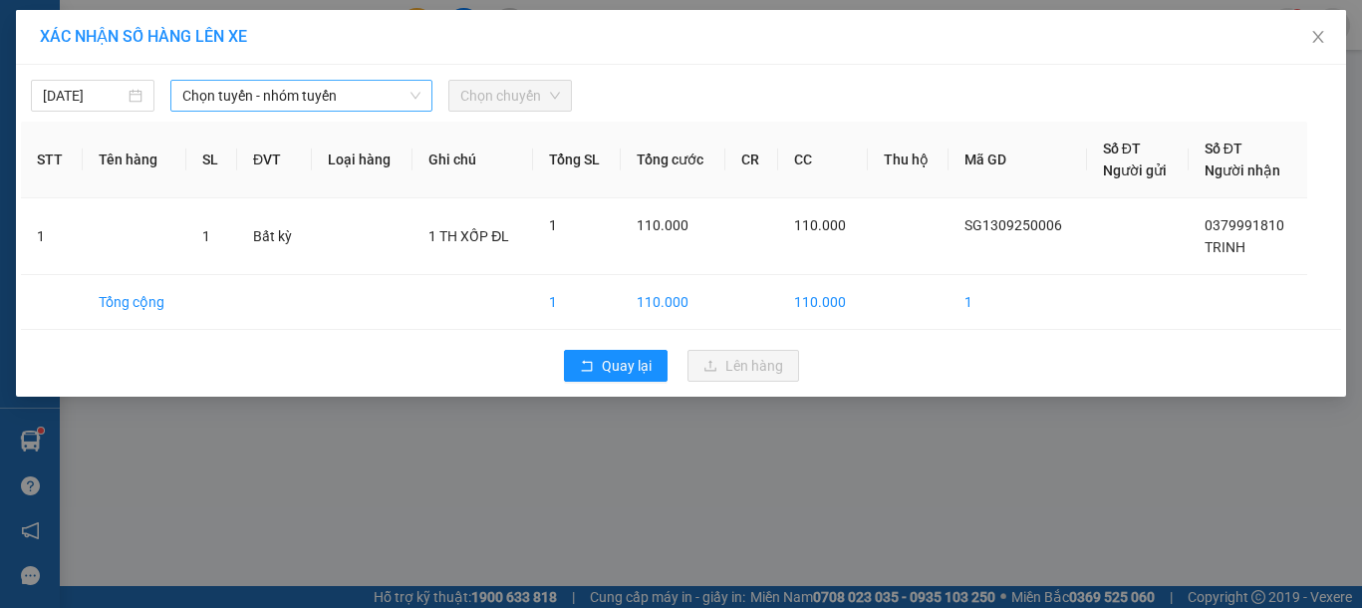
click at [268, 89] on span "Chọn tuyến - nhóm tuyến" at bounding box center [301, 96] width 238 height 30
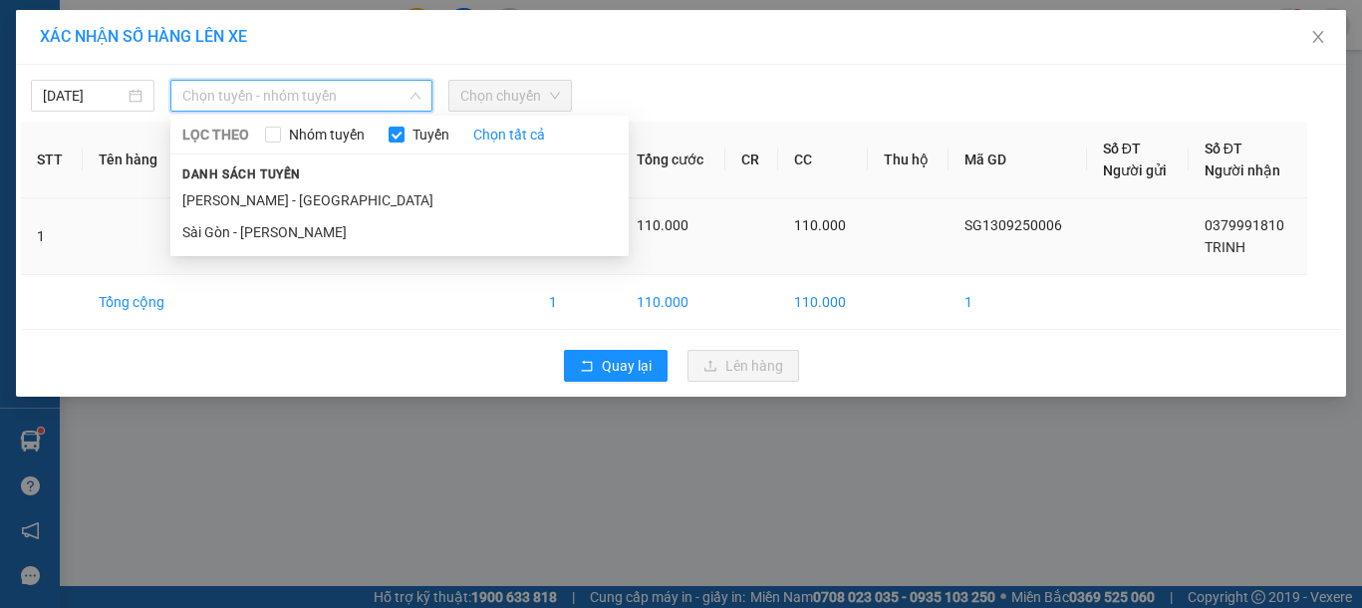
drag, startPoint x: 252, startPoint y: 230, endPoint x: 283, endPoint y: 219, distance: 32.8
click at [253, 231] on li "Sài Gòn - [PERSON_NAME]" at bounding box center [399, 232] width 458 height 32
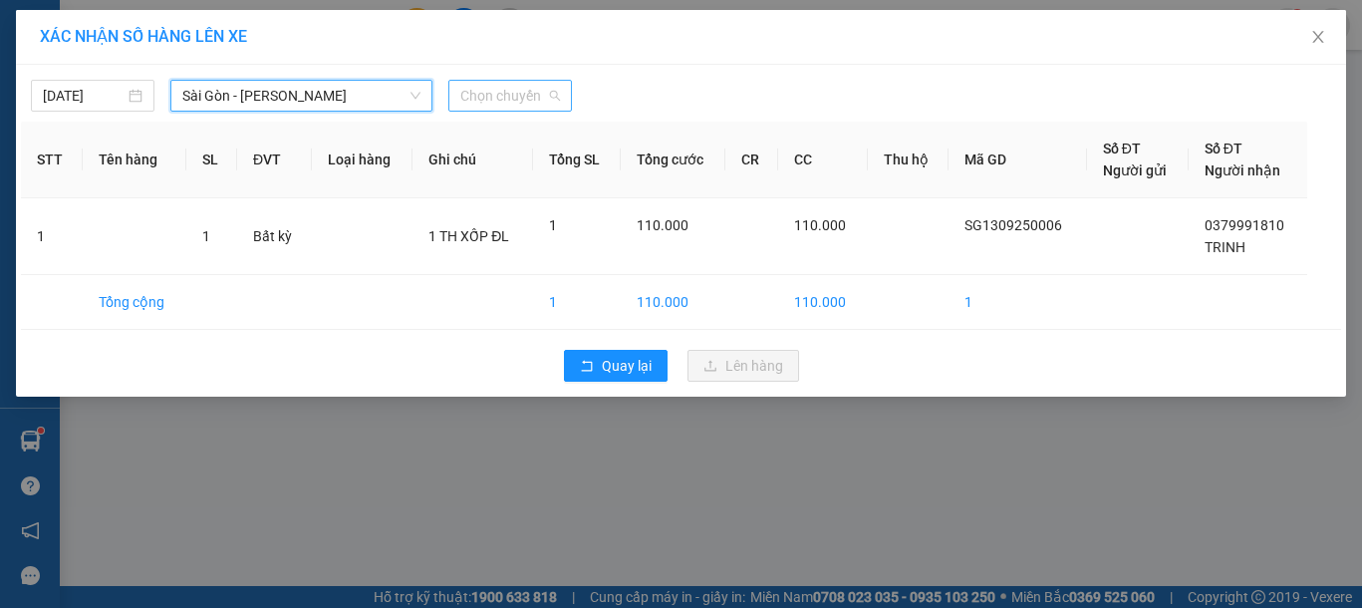
click at [562, 95] on div "Chọn chuyến" at bounding box center [510, 96] width 124 height 32
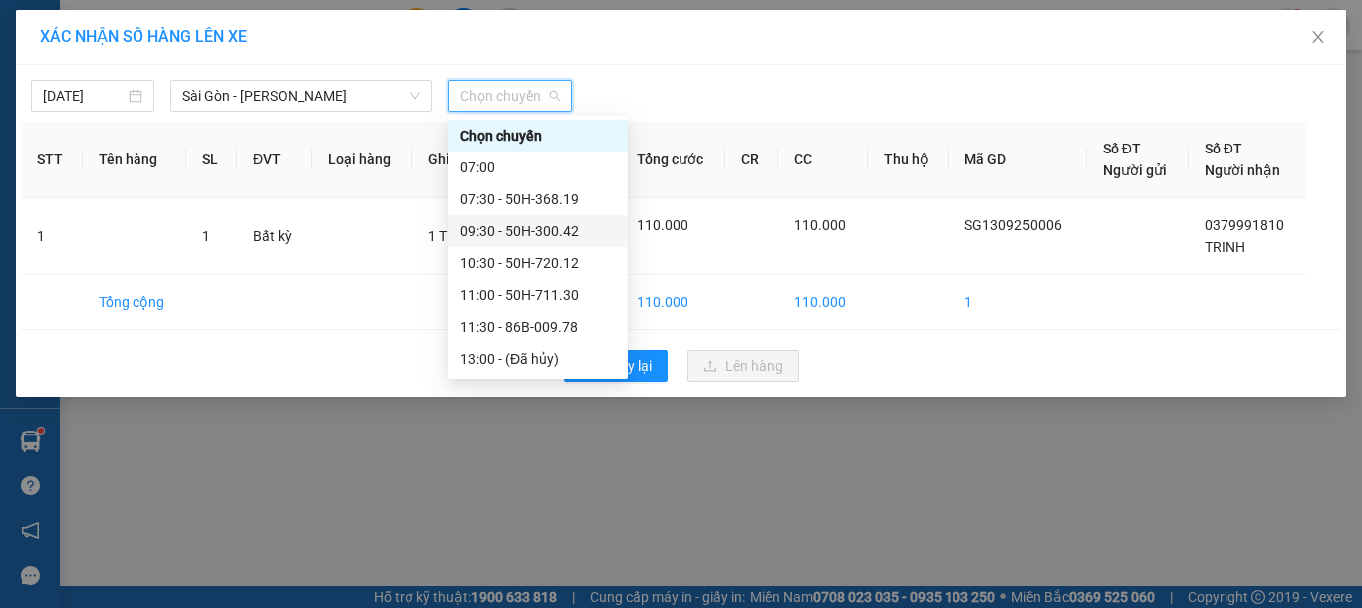
click at [548, 223] on div "09:30 - 50H-300.42" at bounding box center [537, 231] width 155 height 22
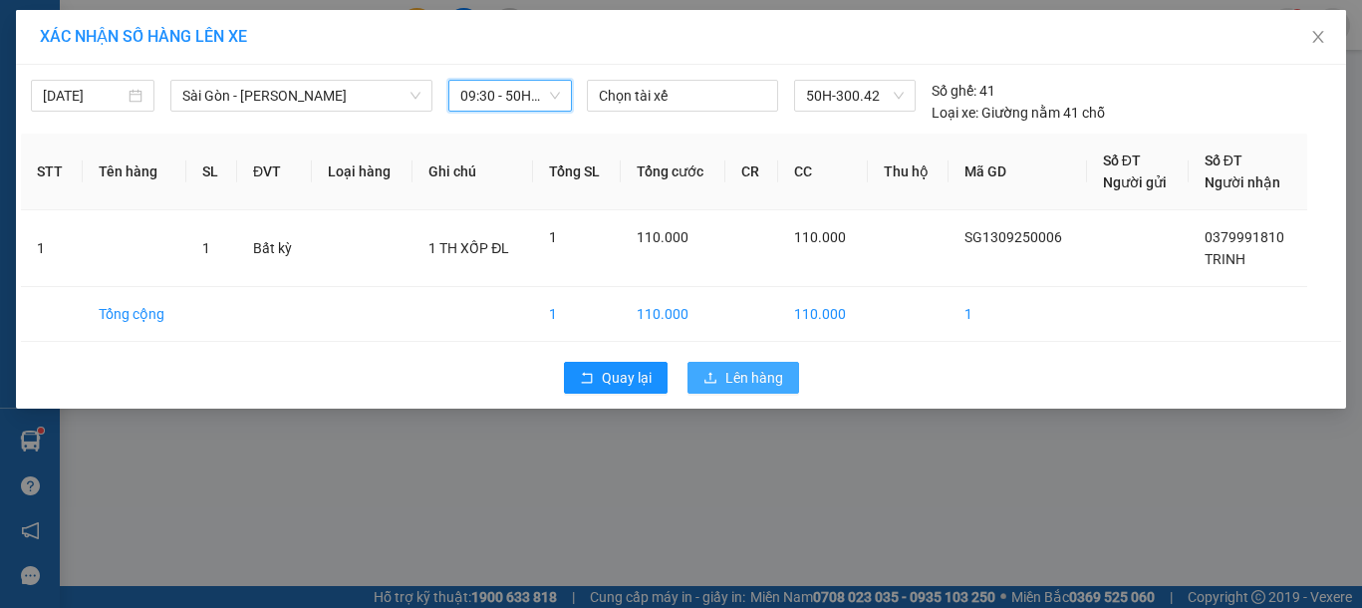
click at [716, 388] on button "Lên hàng" at bounding box center [744, 378] width 112 height 32
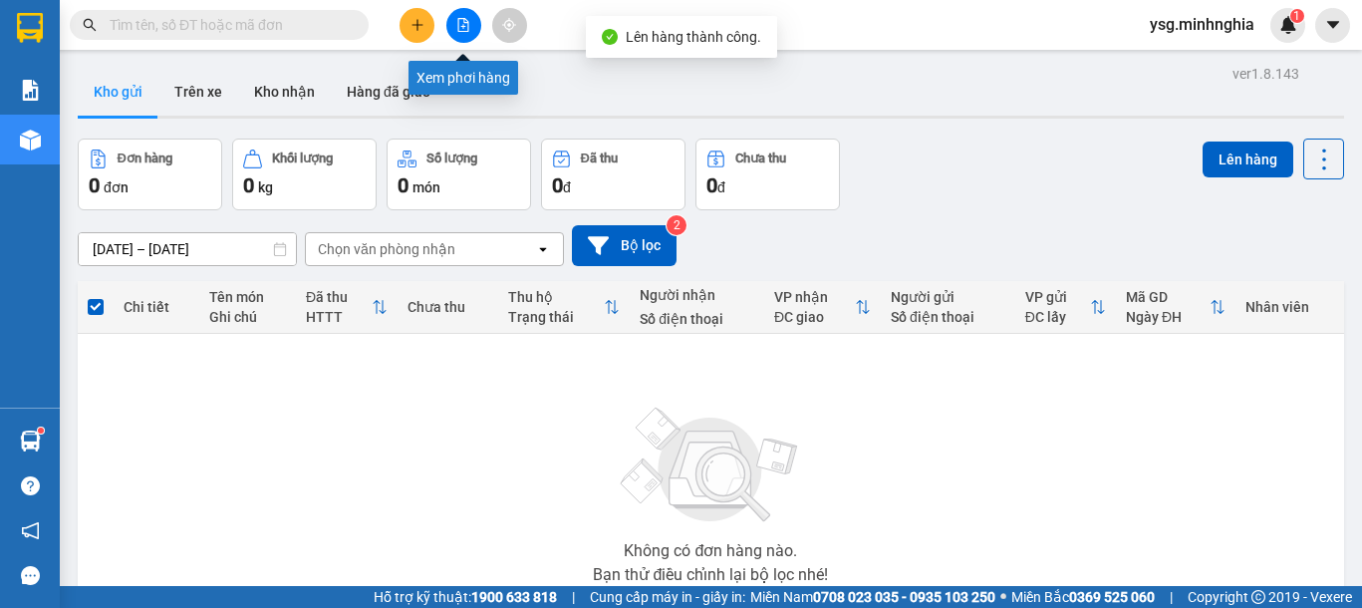
click at [467, 26] on icon "file-add" at bounding box center [463, 25] width 14 height 14
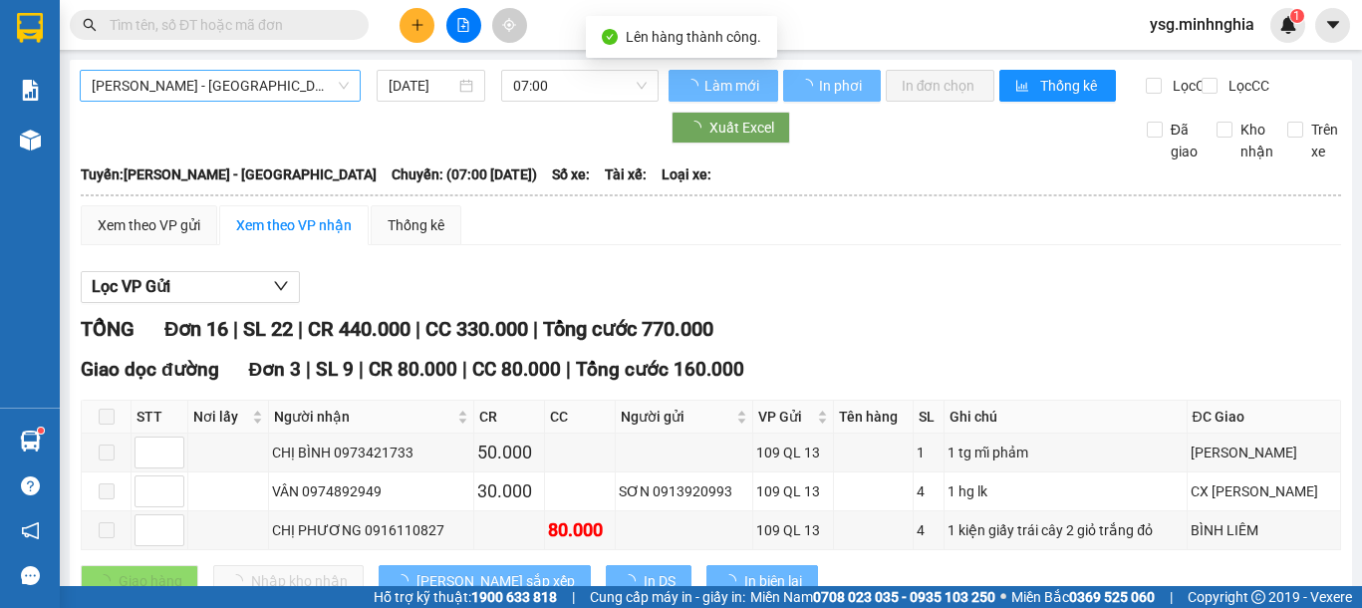
click at [273, 81] on span "Phan Rí - Sài Gòn" at bounding box center [220, 86] width 257 height 30
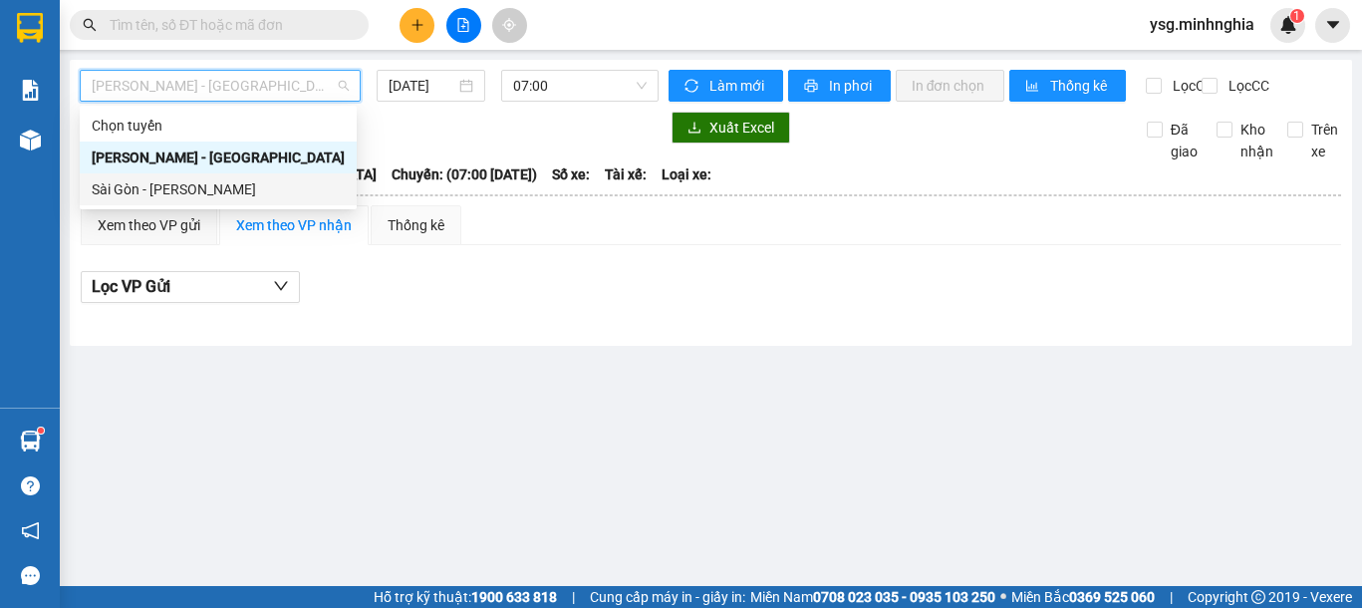
click at [228, 201] on div "Sài Gòn - [PERSON_NAME]" at bounding box center [218, 189] width 277 height 32
type input "13/09/2025"
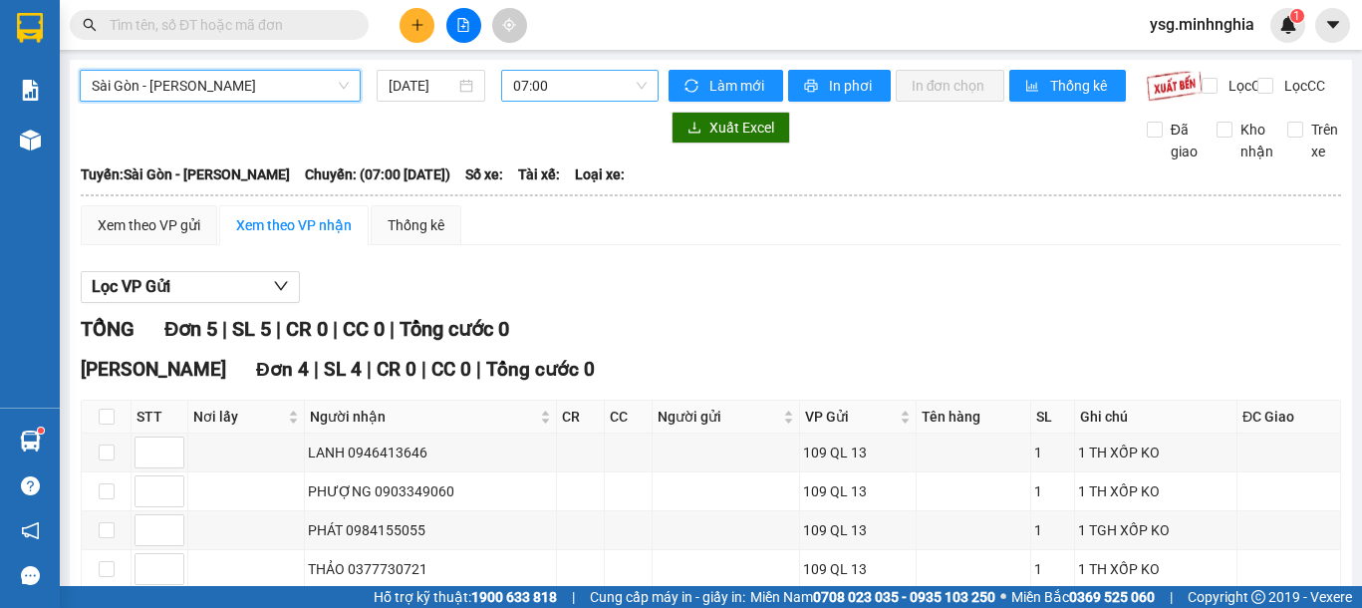
click at [555, 76] on span "07:00" at bounding box center [580, 86] width 134 height 30
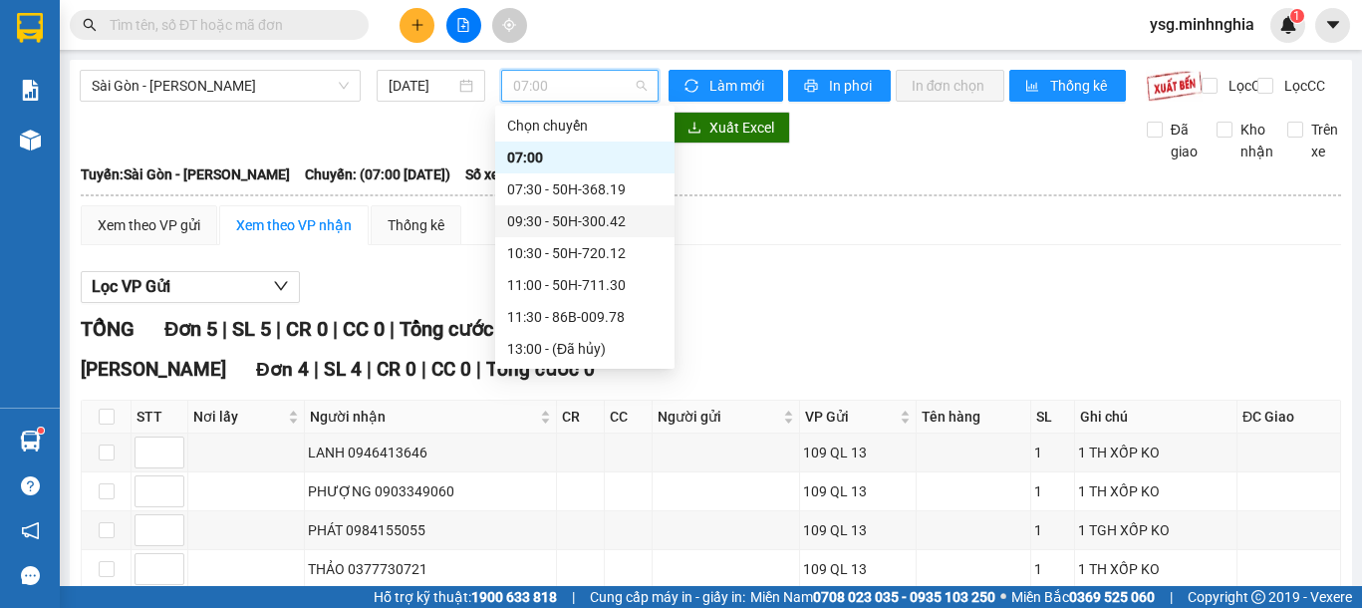
click at [571, 225] on div "09:30 - 50H-300.42" at bounding box center [584, 221] width 155 height 22
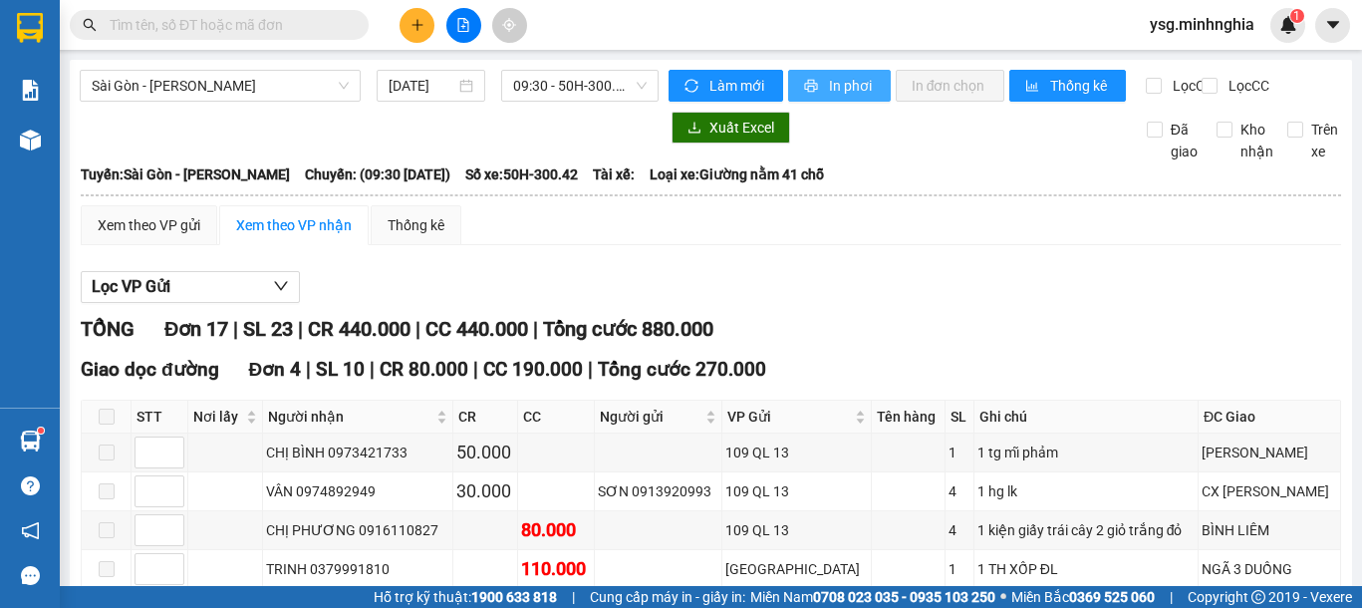
click at [852, 93] on span "In phơi" at bounding box center [852, 86] width 46 height 22
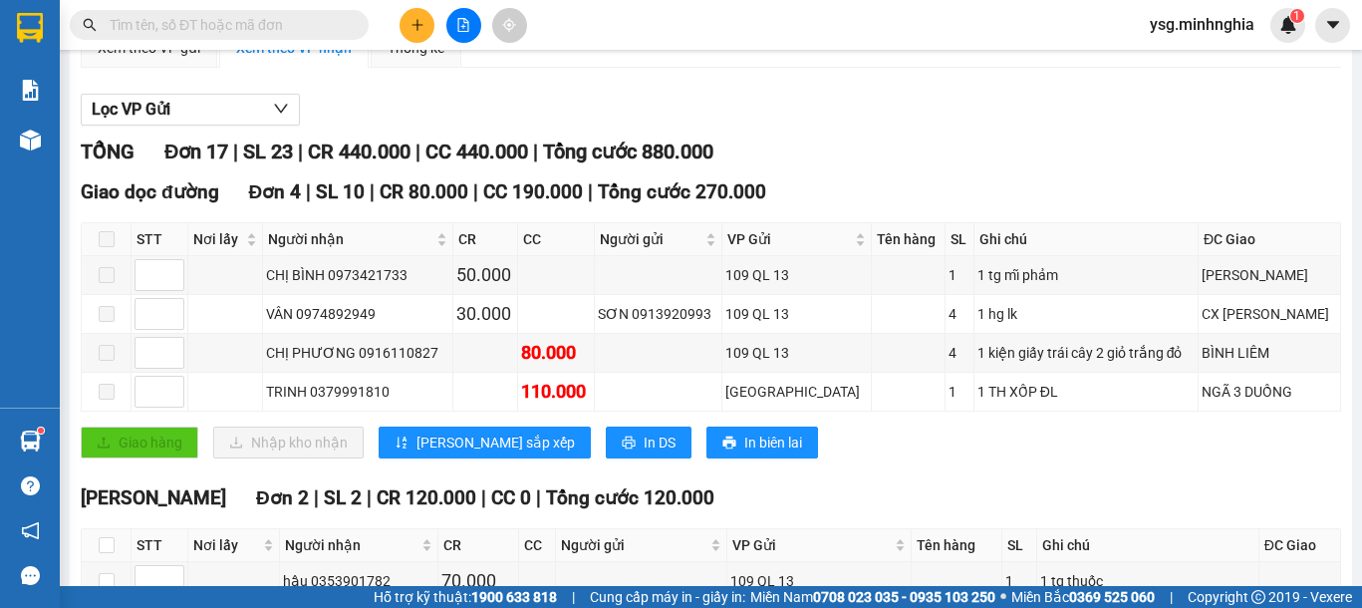
scroll to position [180, 0]
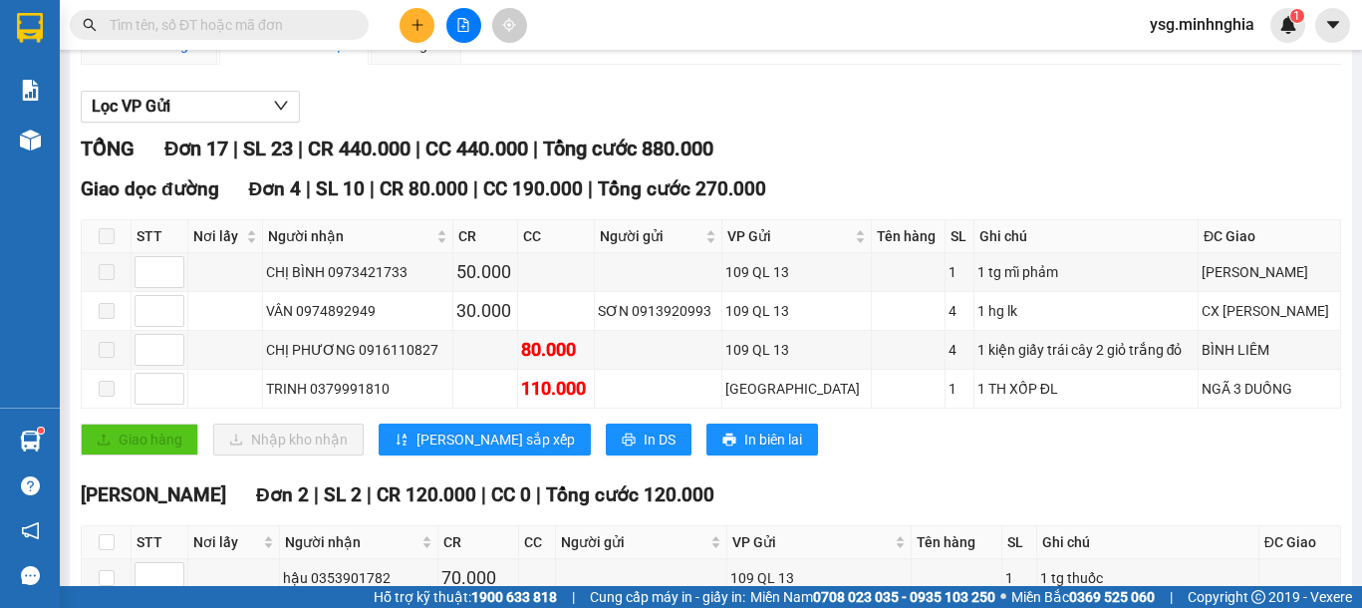
click at [137, 56] on div "Xem theo VP gửi" at bounding box center [149, 45] width 103 height 22
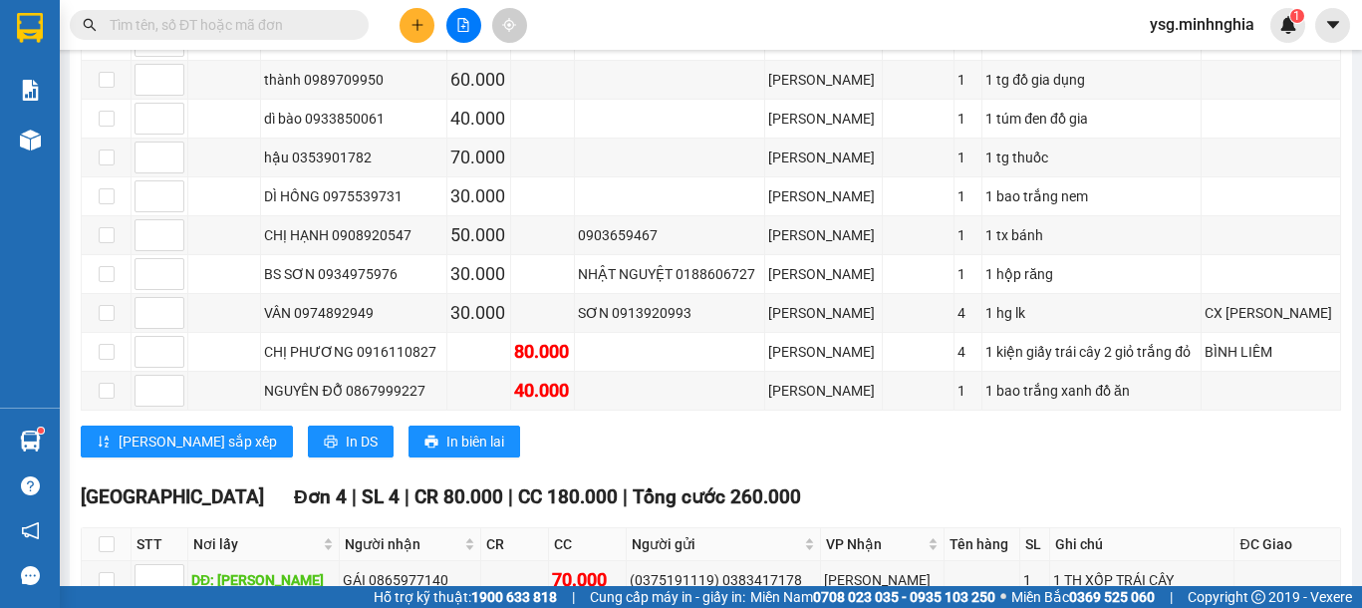
scroll to position [723, 0]
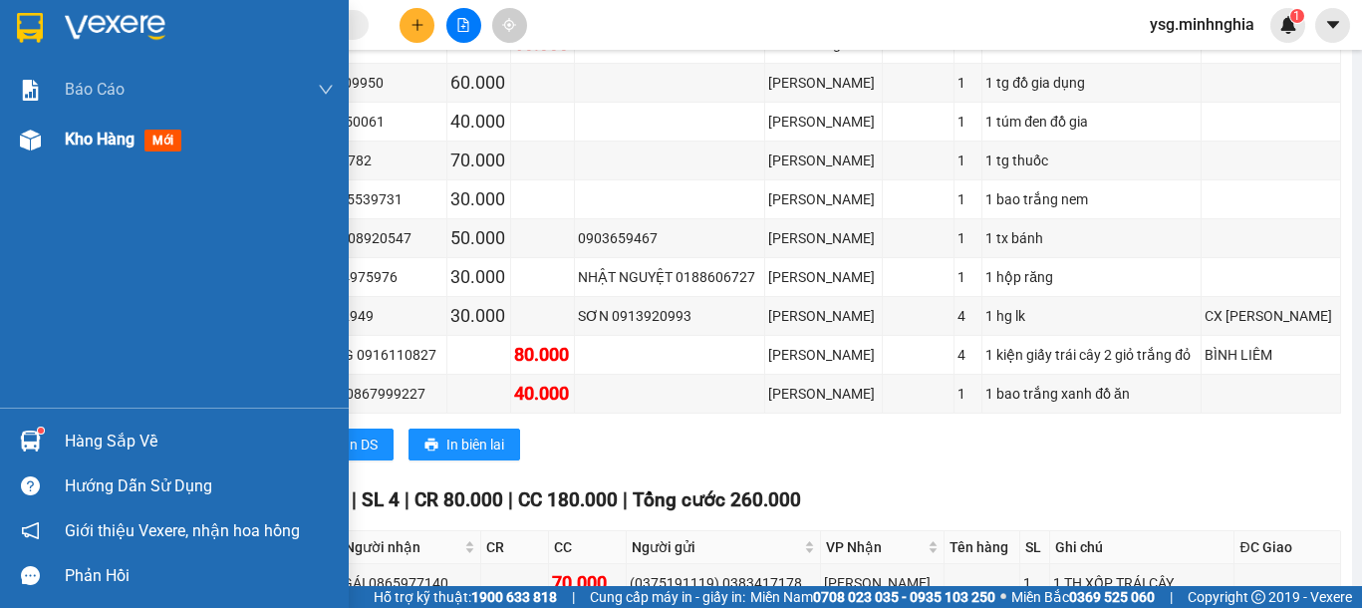
click at [9, 157] on div "Kho hàng mới" at bounding box center [174, 140] width 349 height 50
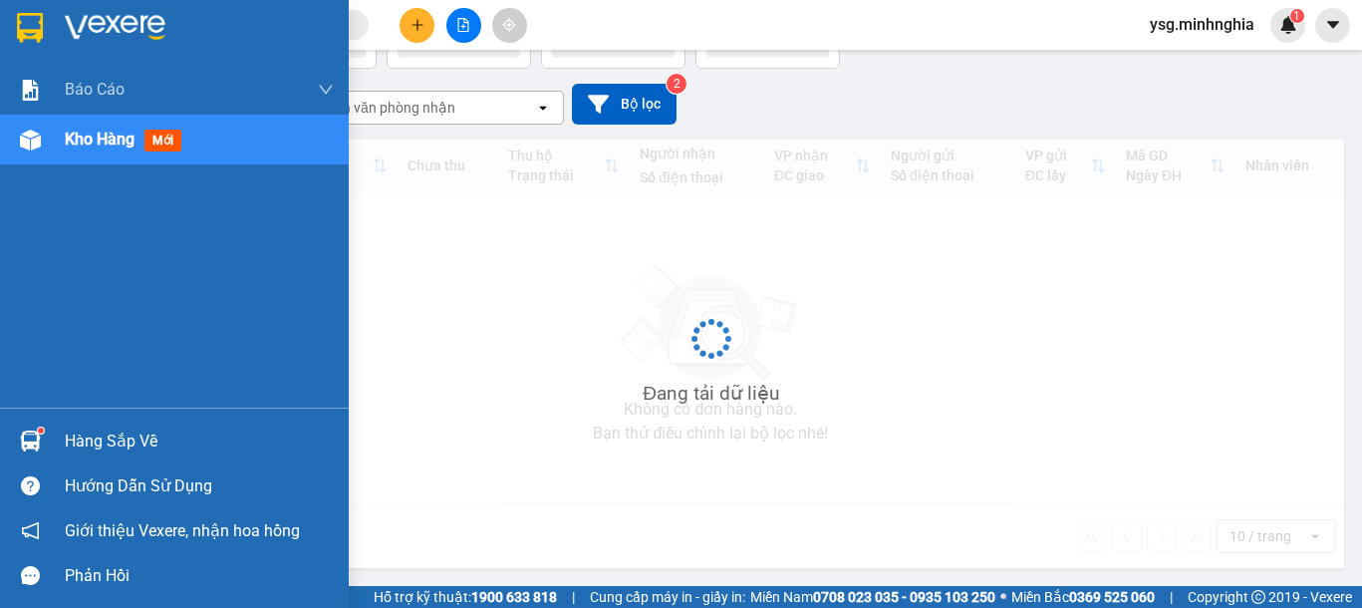
scroll to position [141, 0]
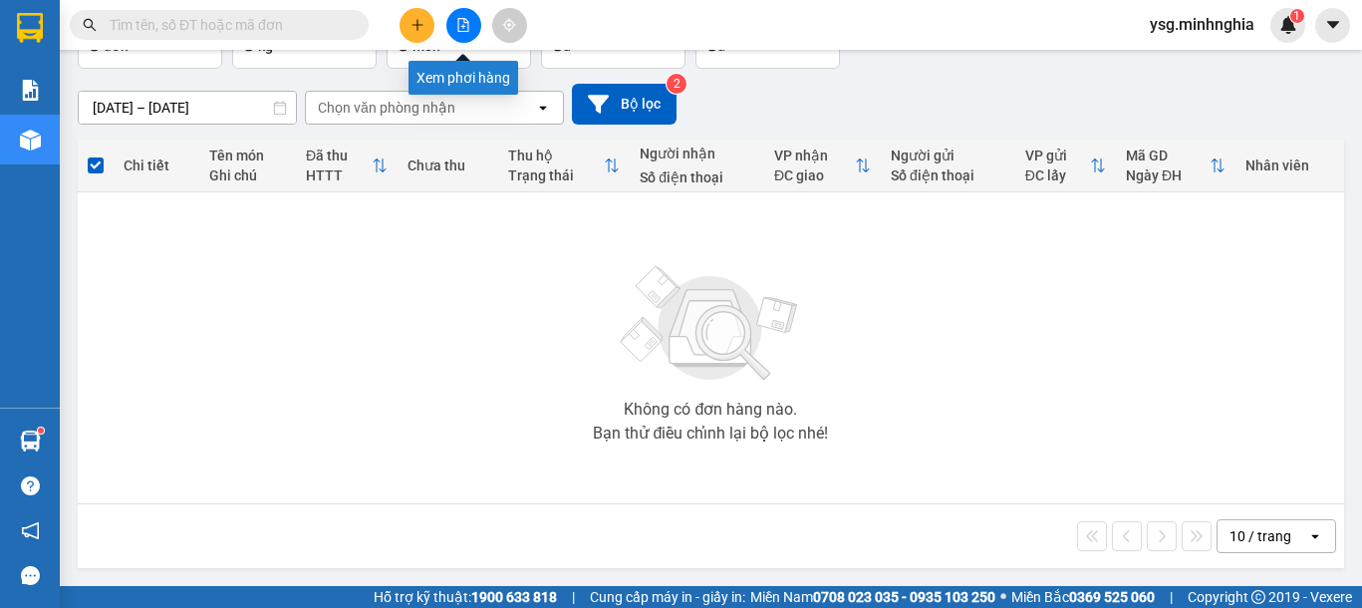
click at [474, 19] on button at bounding box center [463, 25] width 35 height 35
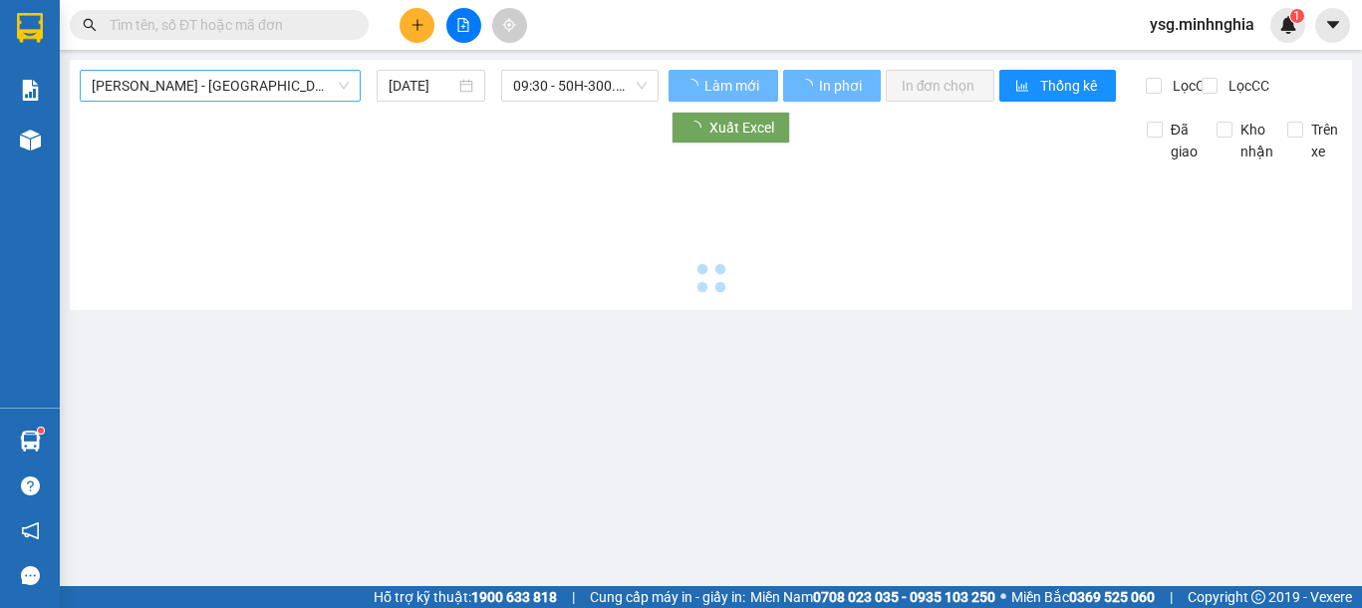
click at [270, 87] on span "Phan Rí - Sài Gòn" at bounding box center [220, 86] width 257 height 30
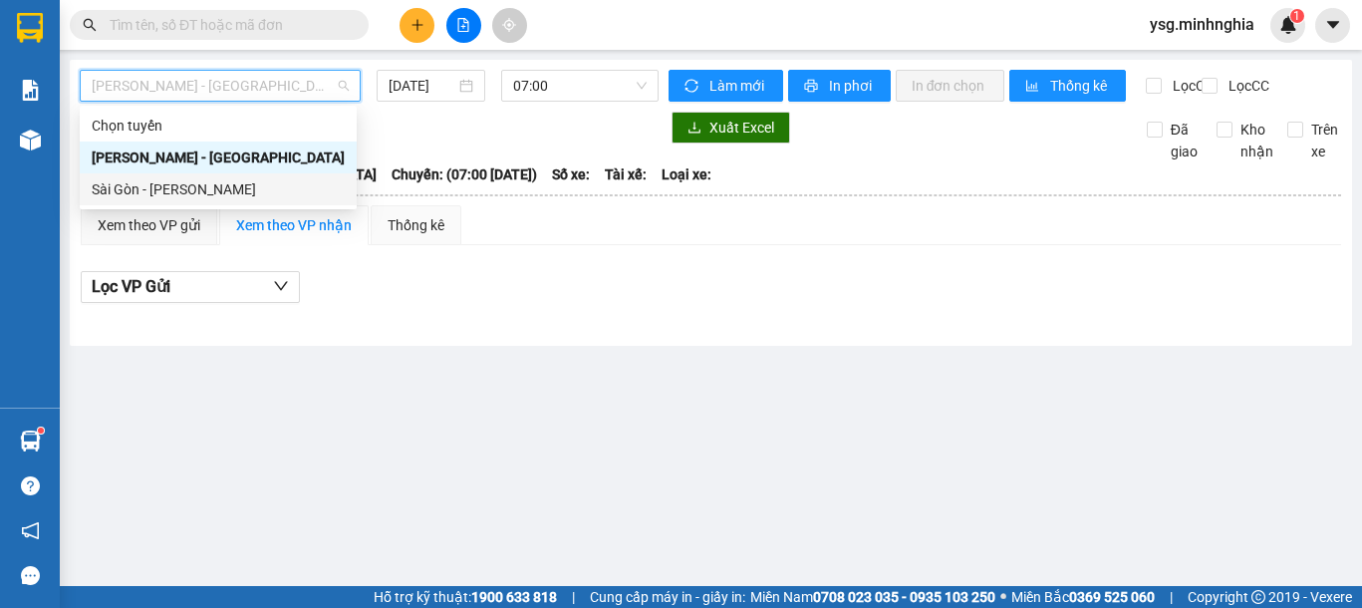
click at [200, 176] on div "Sài Gòn - [PERSON_NAME]" at bounding box center [218, 189] width 277 height 32
type input "13/09/2025"
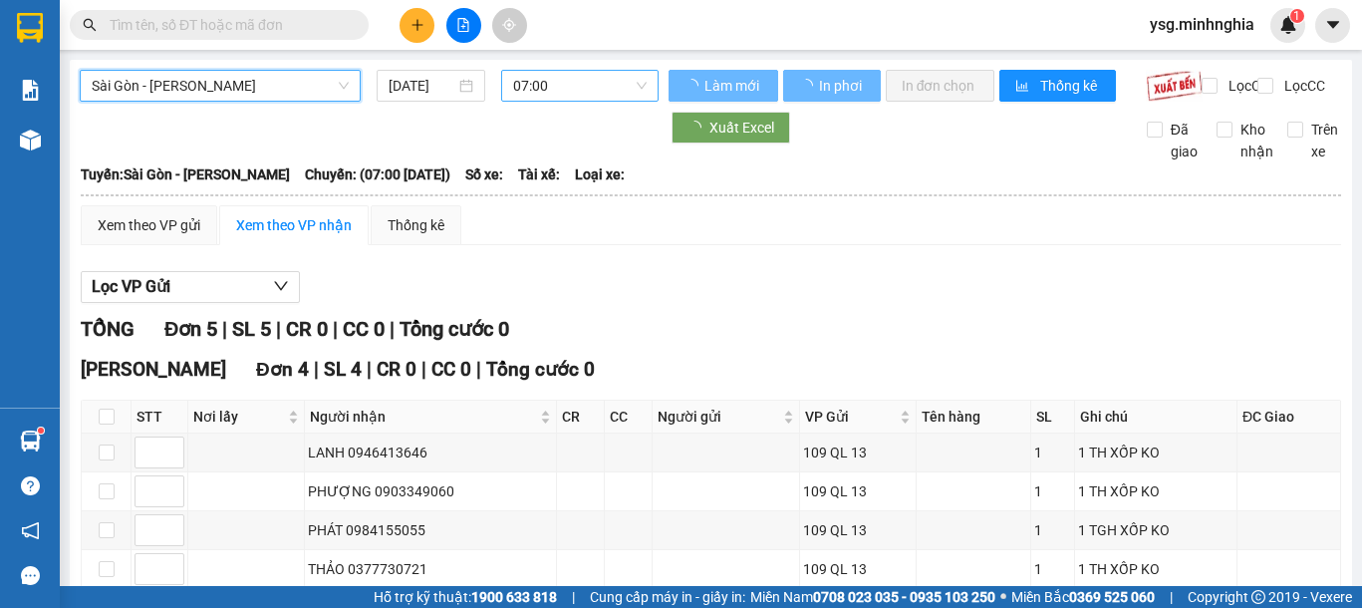
click at [538, 81] on span "07:00" at bounding box center [580, 86] width 134 height 30
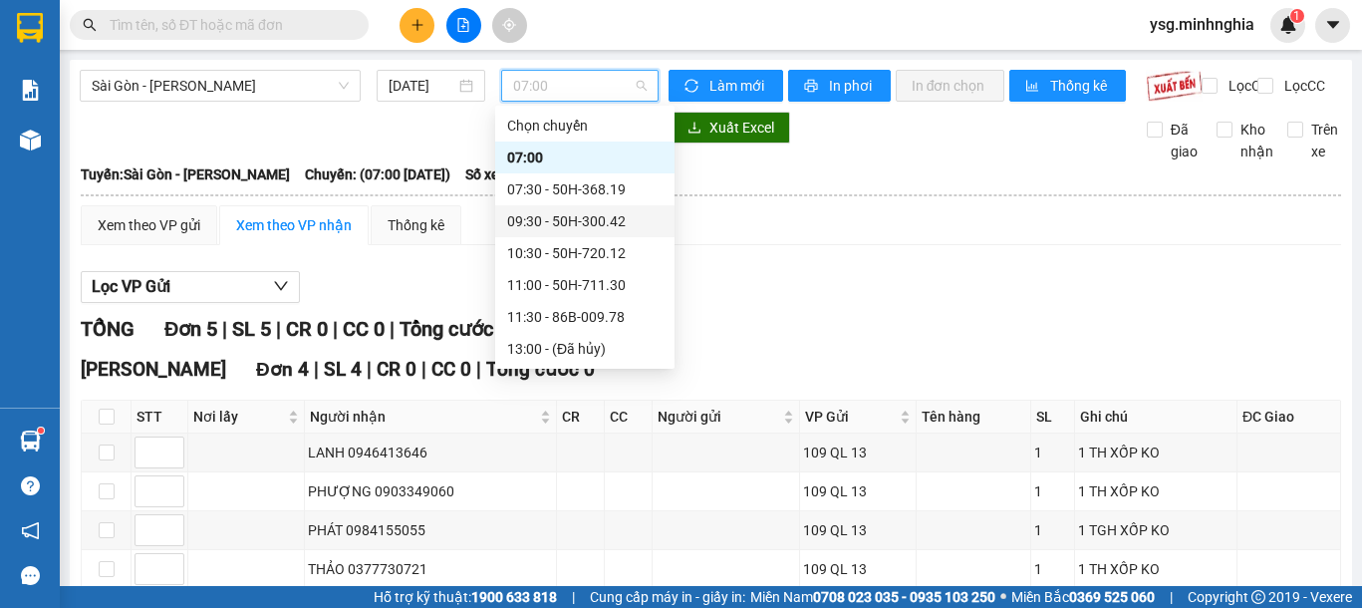
click at [577, 225] on div "09:30 - 50H-300.42" at bounding box center [584, 221] width 155 height 22
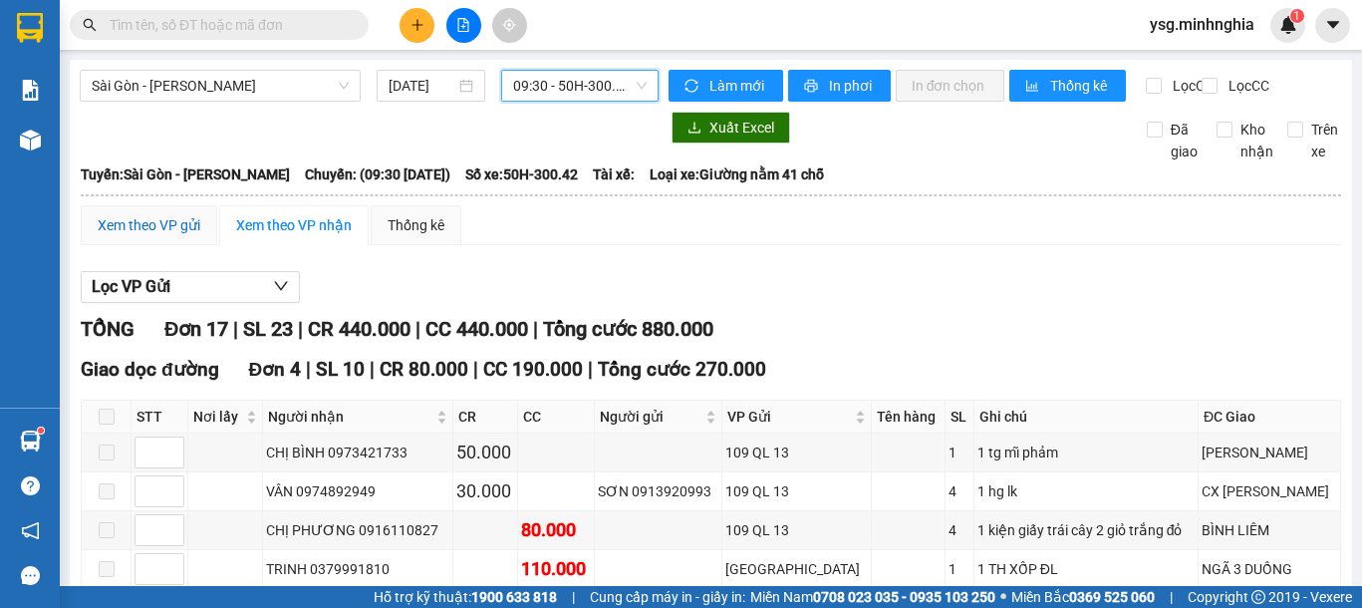
click at [146, 236] on div "Xem theo VP gửi" at bounding box center [149, 225] width 103 height 22
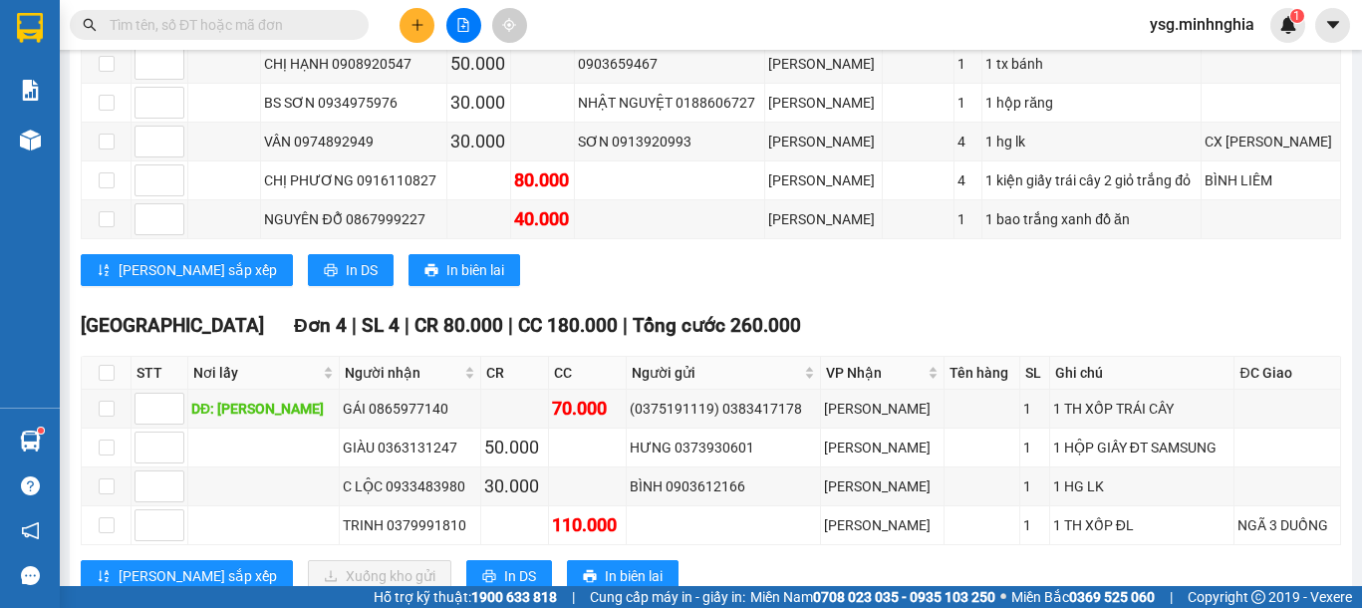
scroll to position [976, 0]
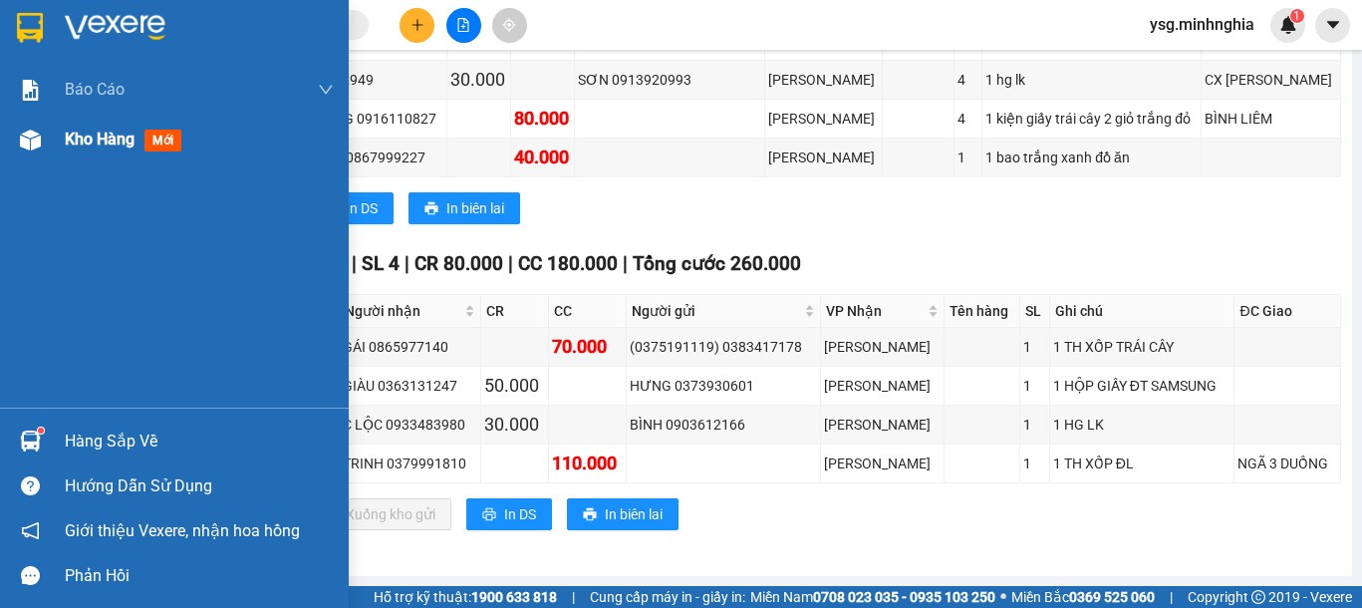
click at [29, 138] on img at bounding box center [30, 140] width 21 height 21
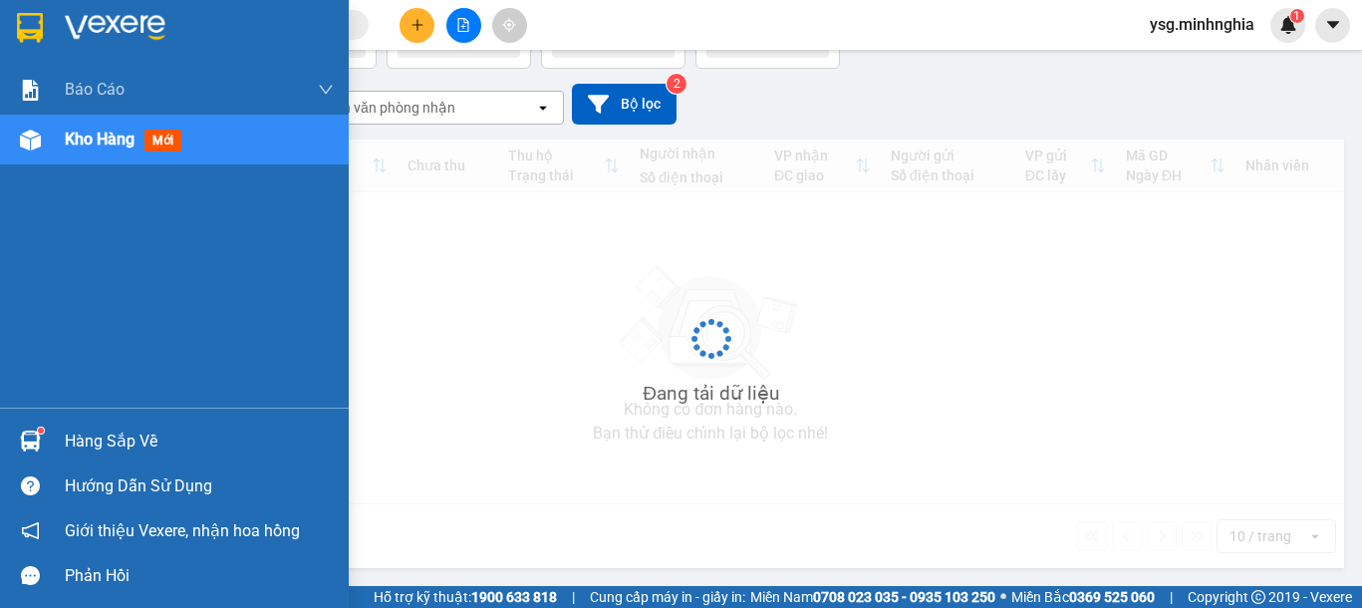
scroll to position [141, 0]
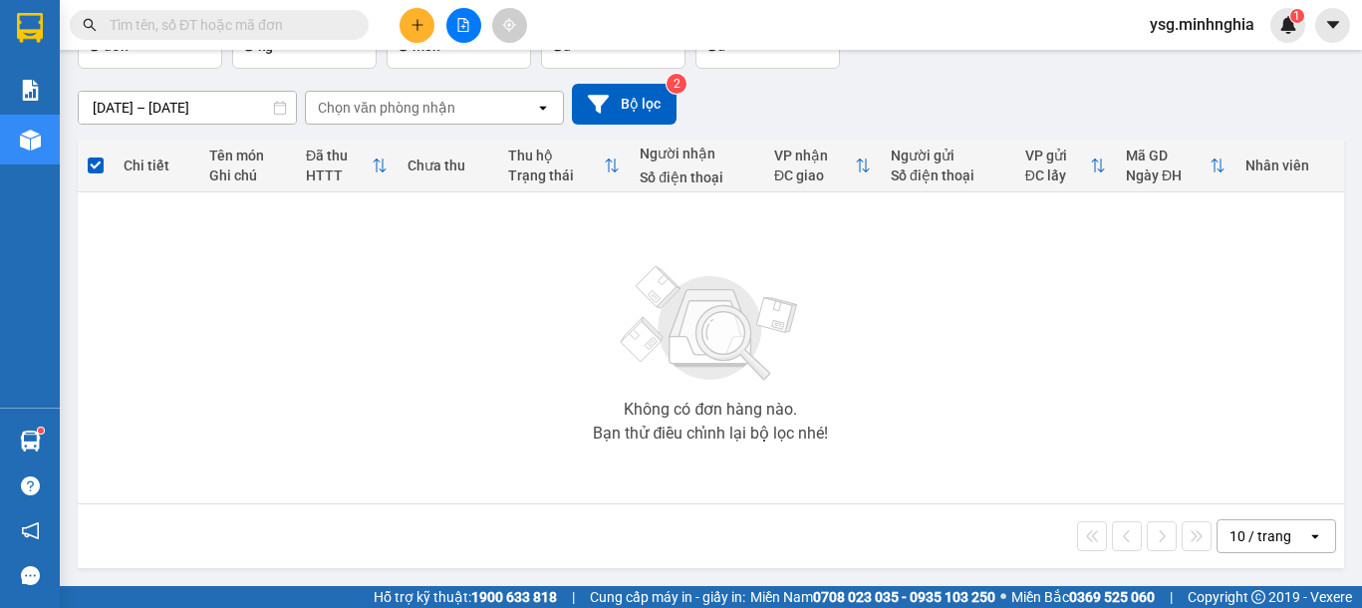
click at [415, 12] on button at bounding box center [417, 25] width 35 height 35
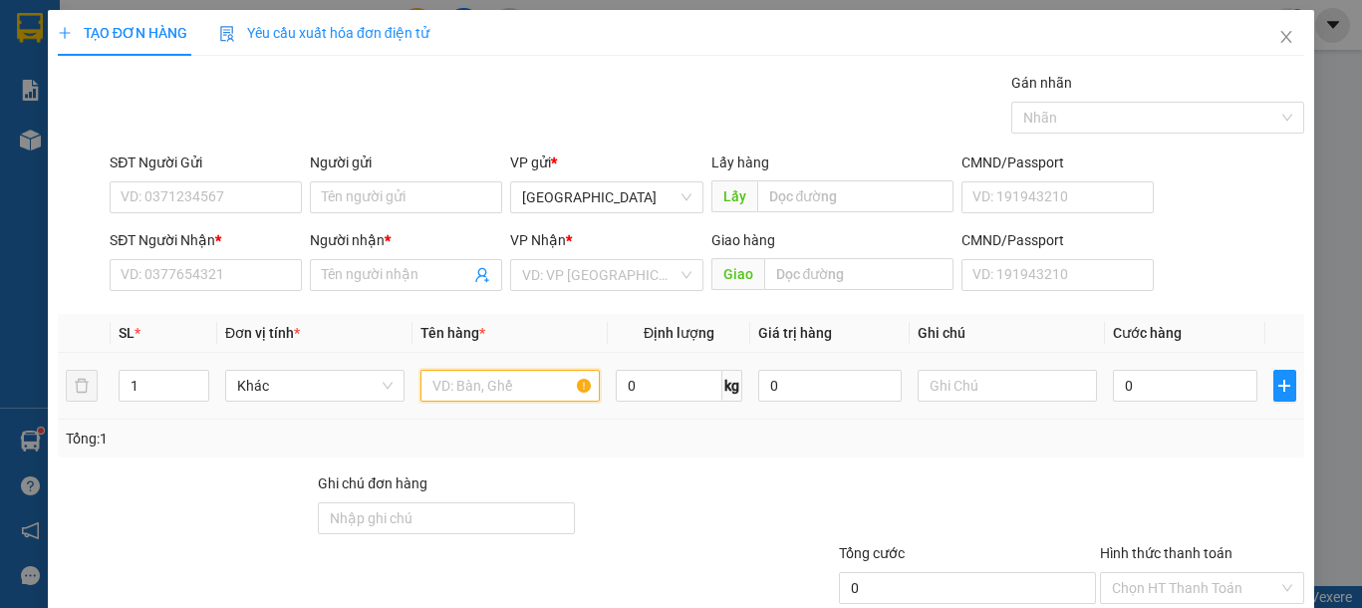
click at [479, 391] on input "text" at bounding box center [509, 386] width 179 height 32
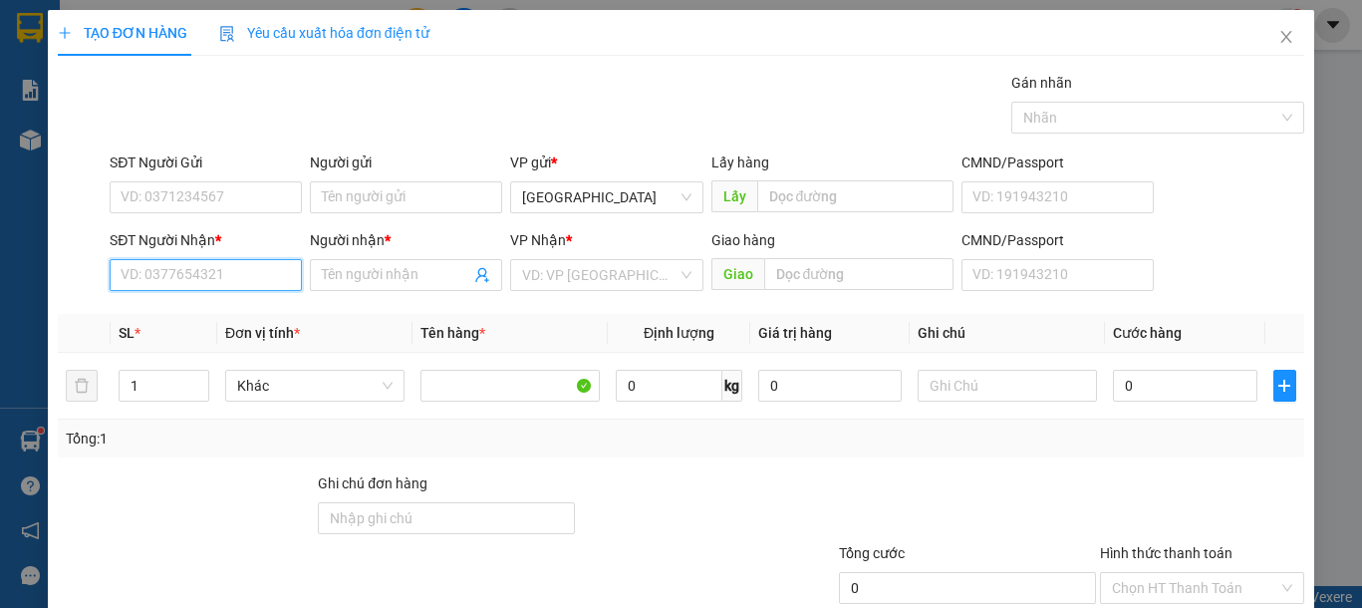
click at [272, 272] on input "SĐT Người Nhận *" at bounding box center [206, 275] width 192 height 32
click at [237, 310] on div "0364134343 - THUẬN" at bounding box center [203, 315] width 165 height 22
type input "0364134343"
type input "THUẬN"
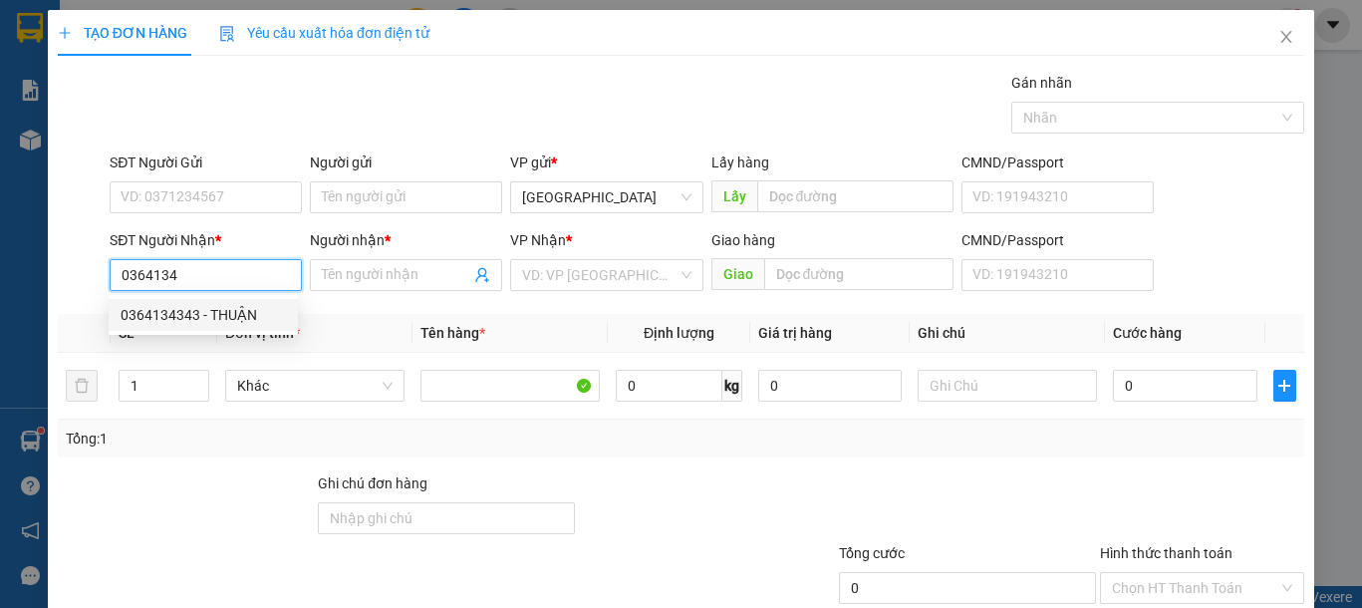
type input "NGÃ 3 SÔNG LŨY"
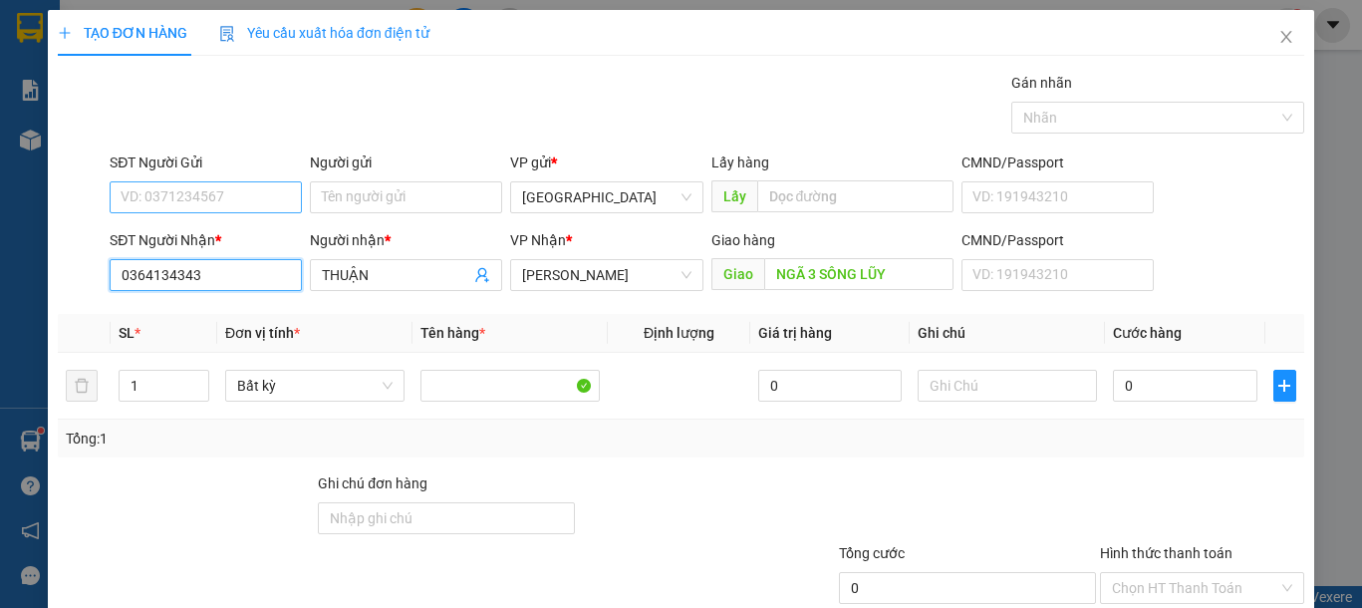
type input "0364134343"
click at [235, 197] on input "SĐT Người Gửi" at bounding box center [206, 197] width 192 height 32
type input "0383953951"
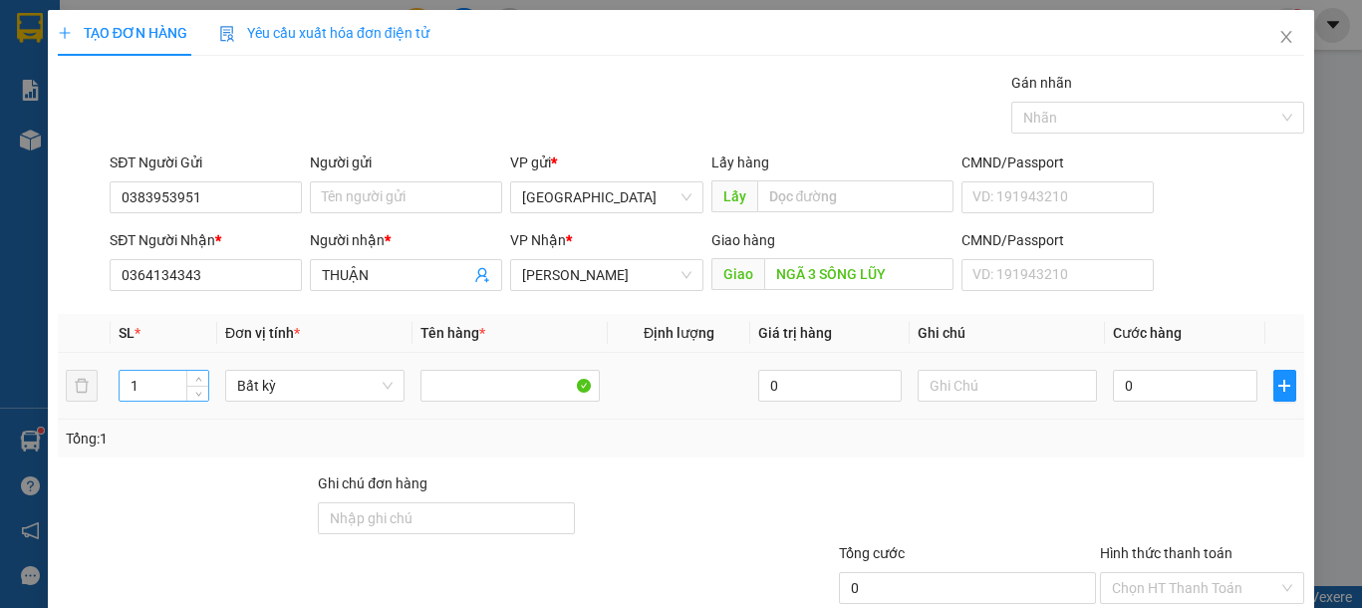
click at [194, 370] on div "1" at bounding box center [164, 386] width 91 height 32
type input "2"
click at [195, 379] on icon "up" at bounding box center [198, 381] width 7 height 7
click at [948, 396] on input "text" at bounding box center [1007, 386] width 179 height 32
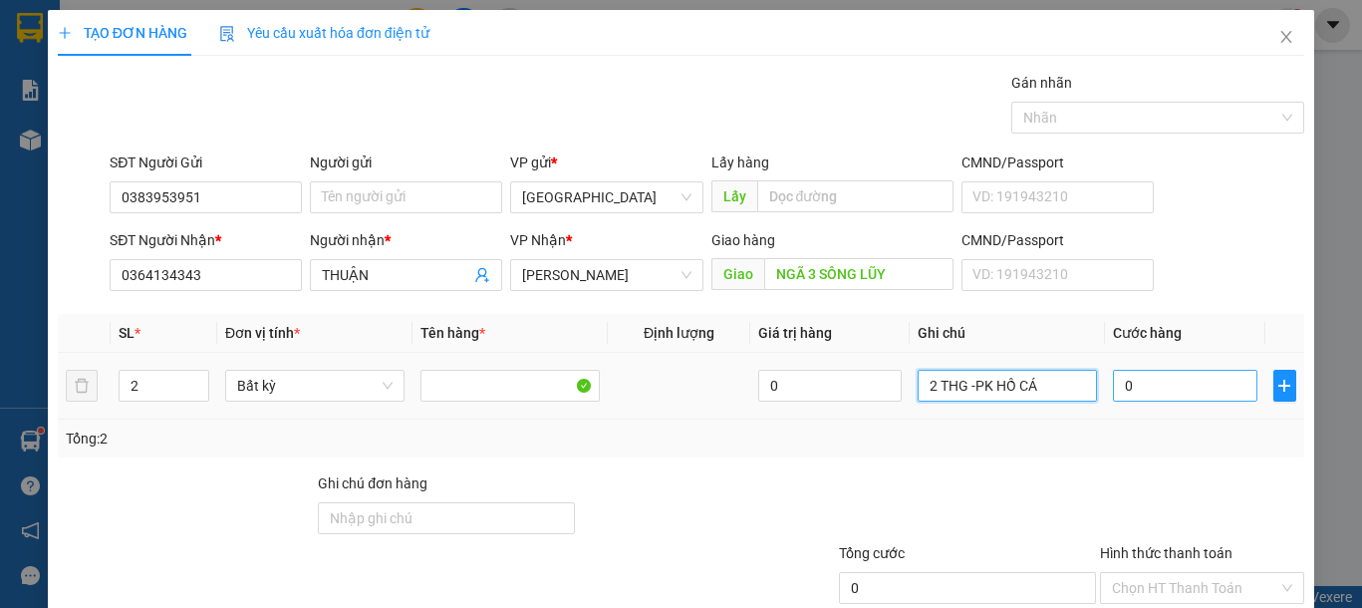
type input "2 THG -PK HỒ CÁ"
click at [1203, 394] on input "0" at bounding box center [1184, 386] width 143 height 32
type input "1"
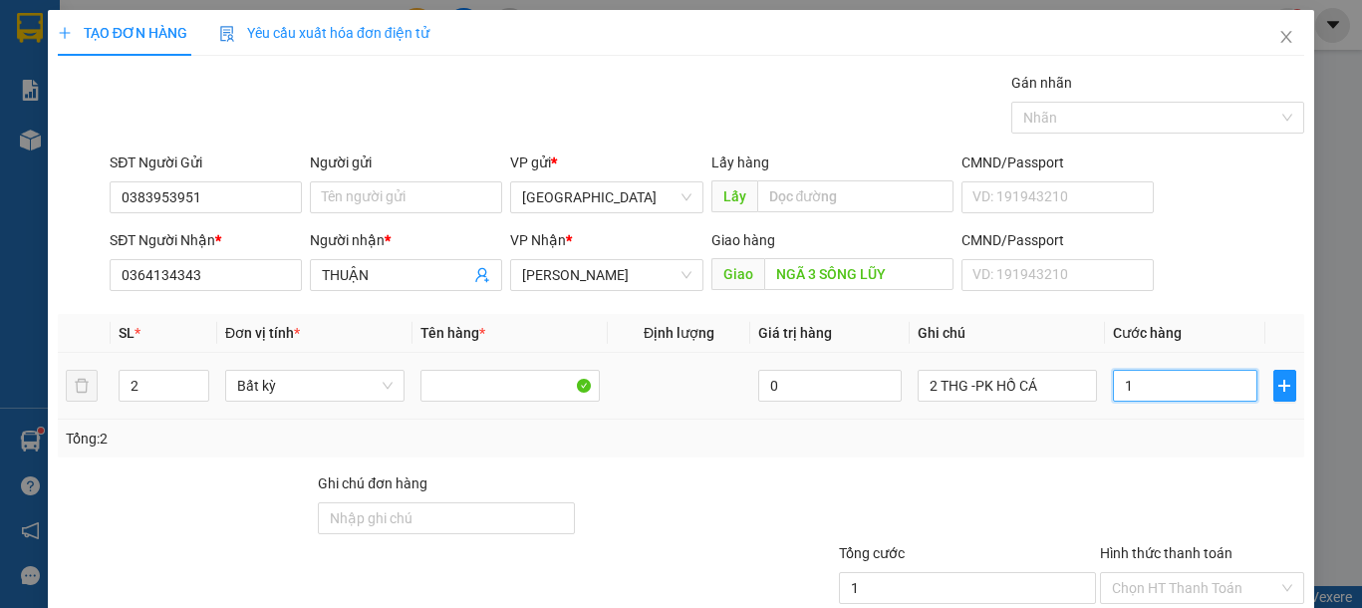
type input "11"
type input "110"
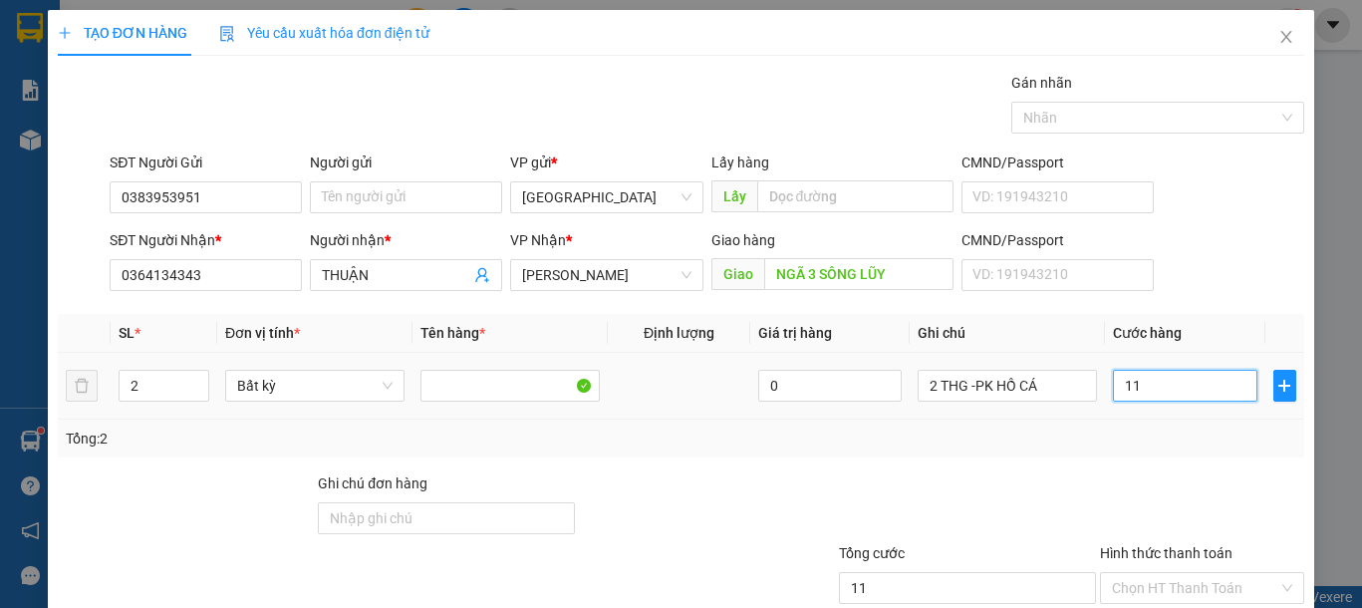
type input "110"
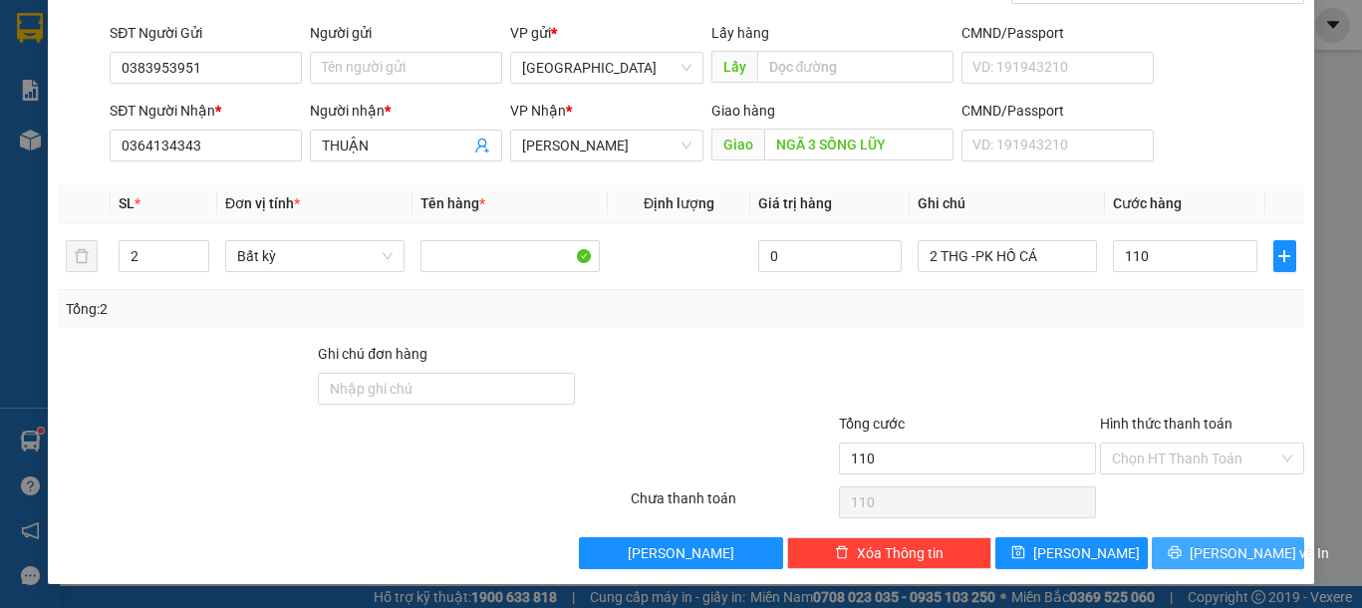
type input "110.000"
click at [1232, 549] on span "[PERSON_NAME] và In" at bounding box center [1259, 553] width 139 height 22
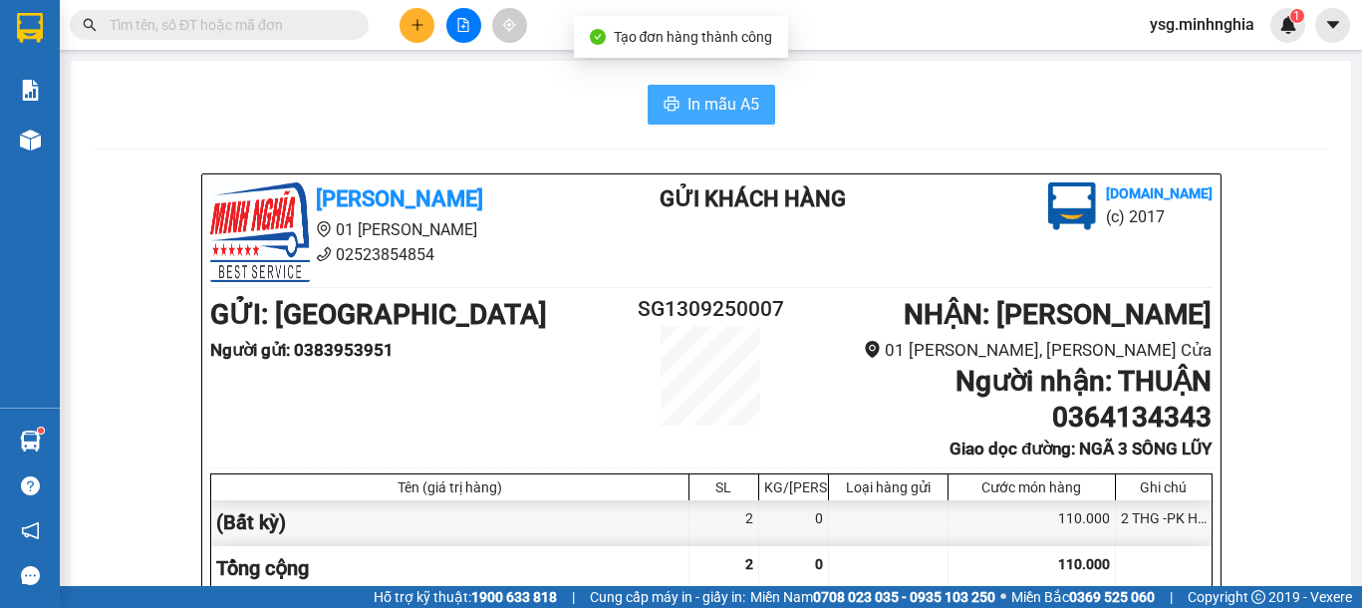
click at [704, 100] on span "In mẫu A5" at bounding box center [724, 104] width 72 height 25
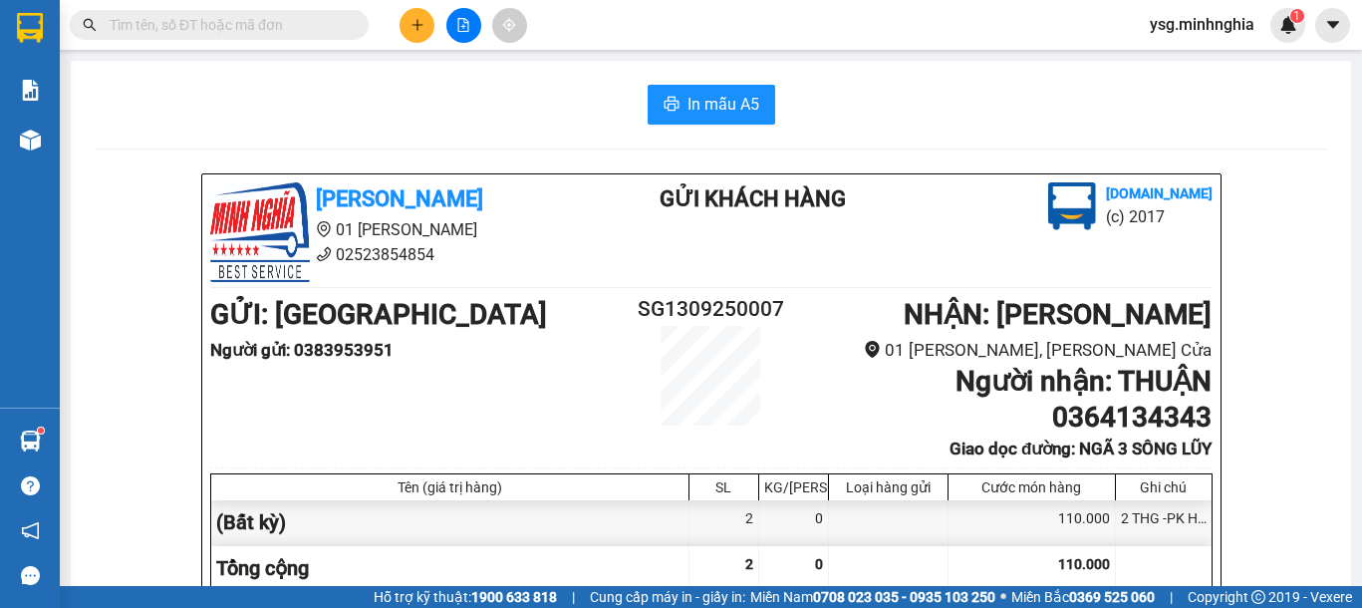
scroll to position [1061, 0]
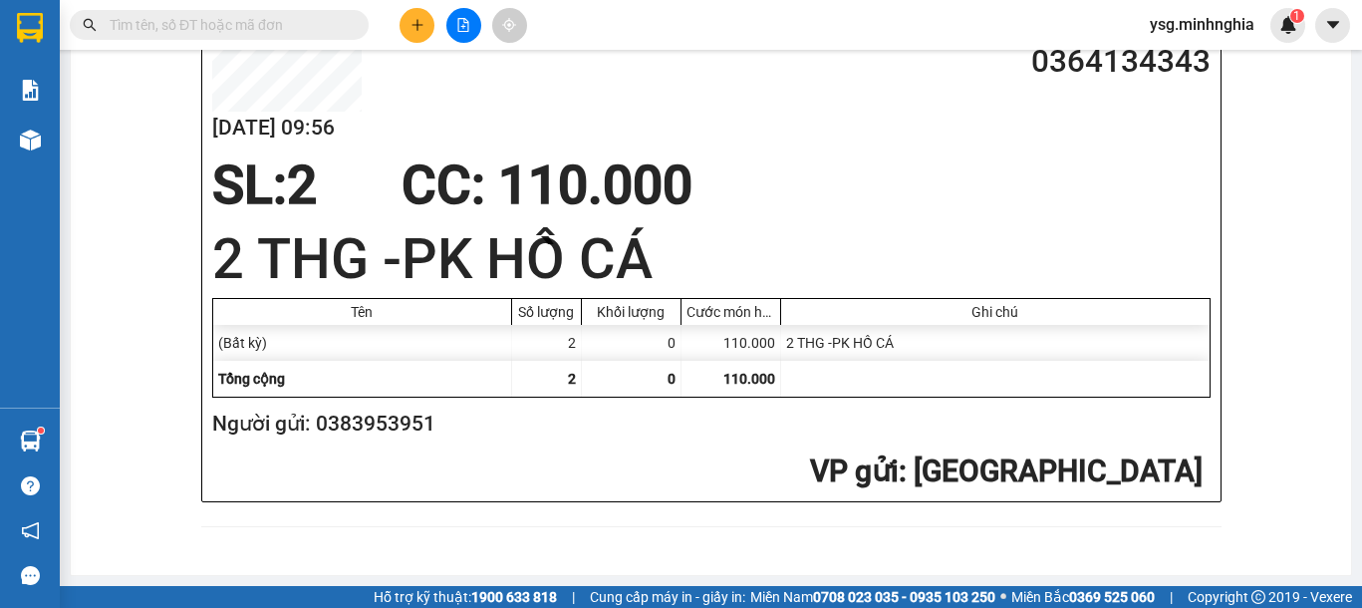
click at [404, 23] on button at bounding box center [417, 25] width 35 height 35
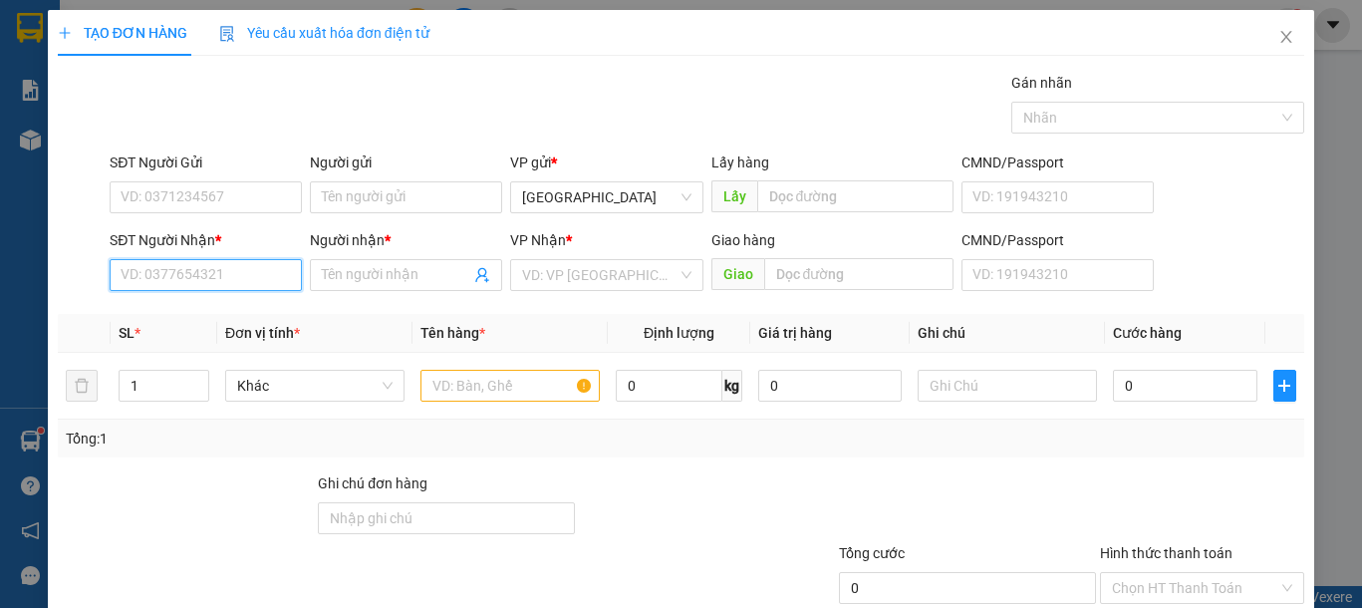
click at [210, 263] on input "SĐT Người Nhận *" at bounding box center [206, 275] width 192 height 32
type input "0799058037"
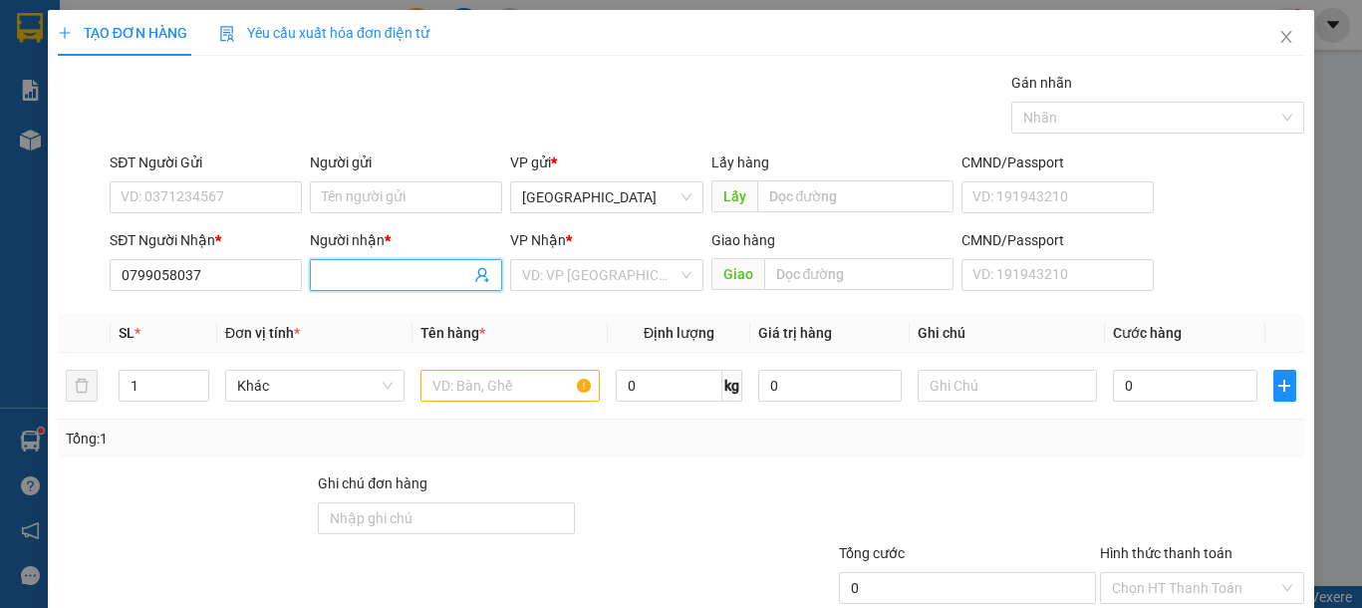
click at [326, 277] on input "Người nhận *" at bounding box center [396, 275] width 148 height 22
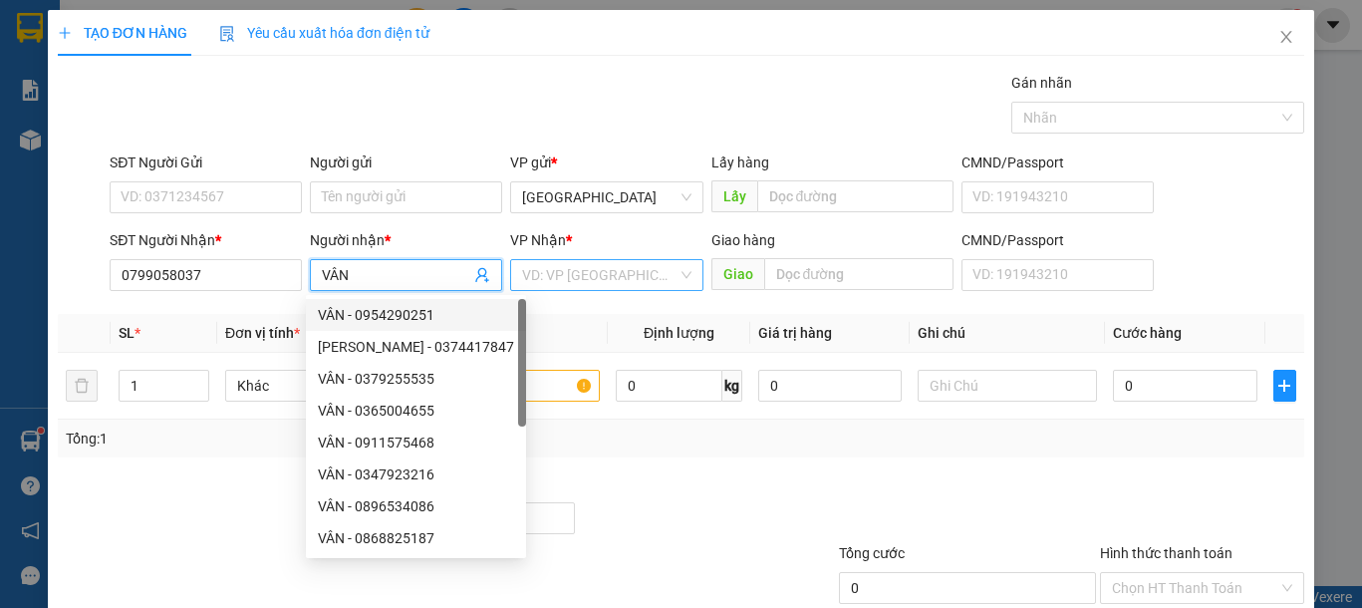
type input "VÂN"
click at [625, 276] on input "search" at bounding box center [599, 275] width 154 height 30
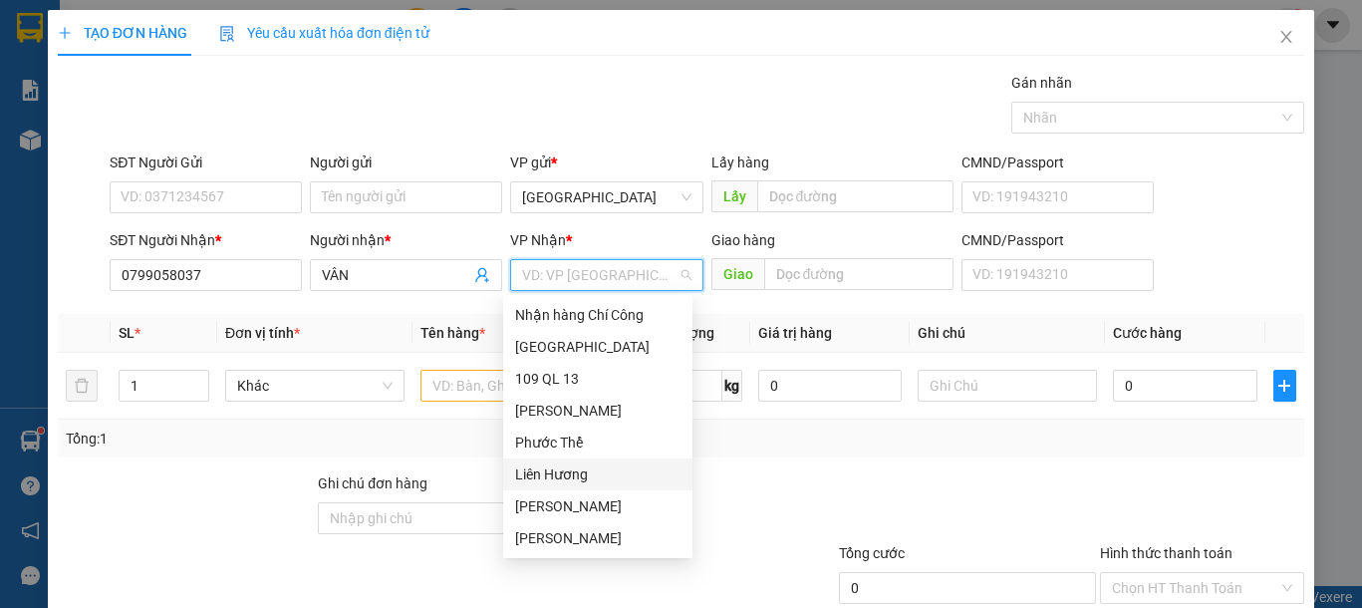
click at [560, 468] on div "Liên Hương" at bounding box center [597, 474] width 165 height 22
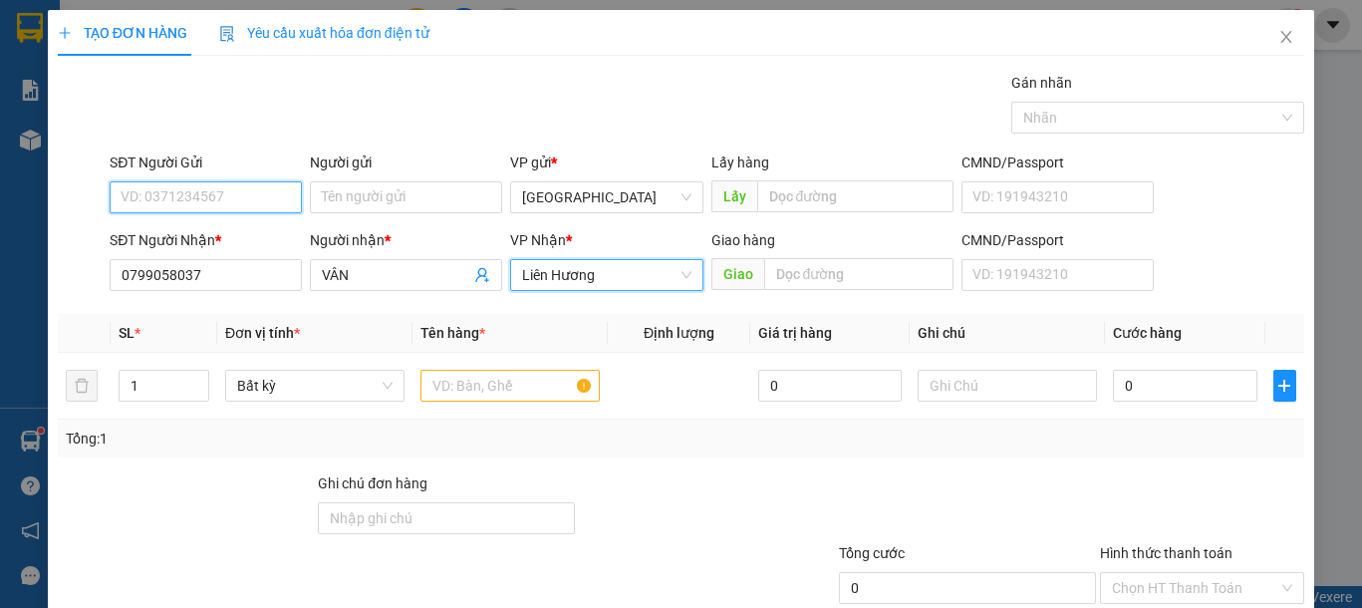
click at [287, 206] on input "SĐT Người Gửi" at bounding box center [206, 197] width 192 height 32
click at [180, 199] on input "0888809039" at bounding box center [206, 197] width 192 height 32
type input "0888809339"
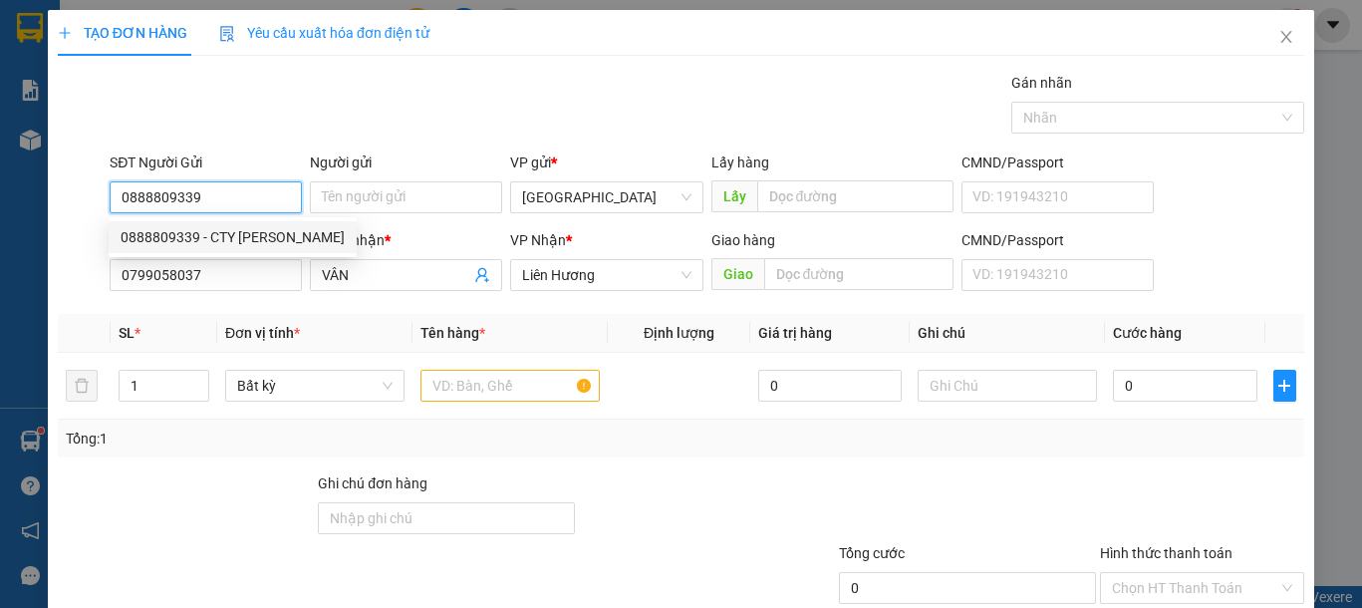
click at [269, 229] on div "0888809339 - CTY VINH BA" at bounding box center [233, 237] width 224 height 22
type input "CTY VINH BA"
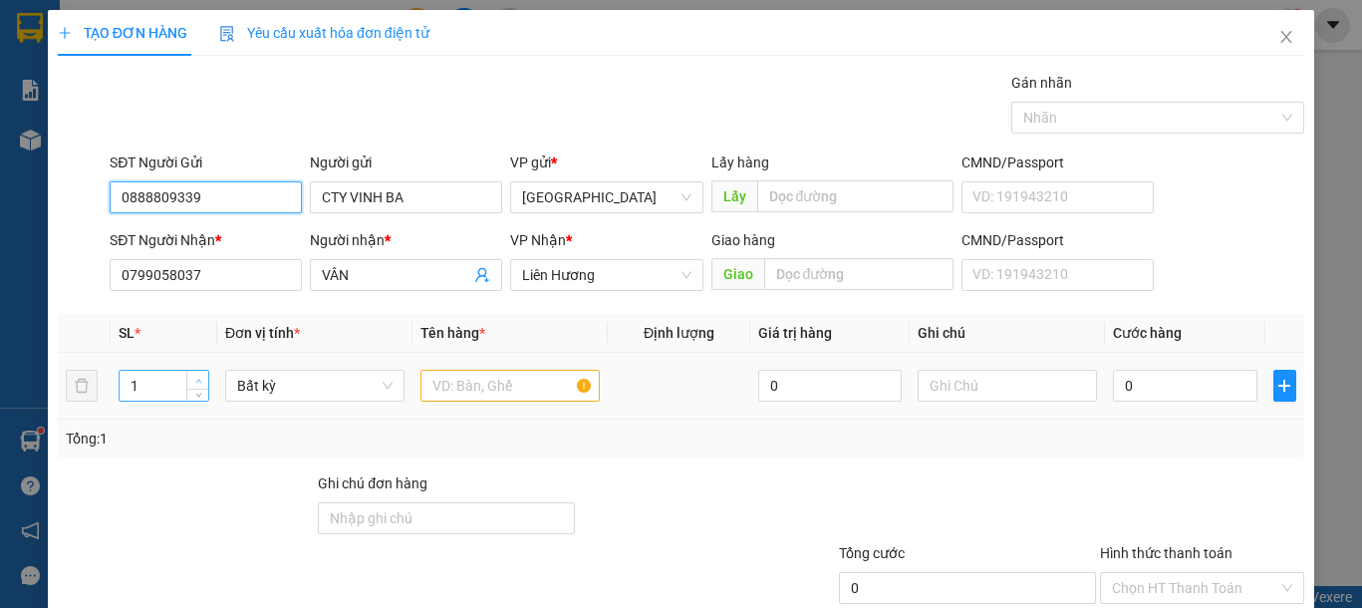
type input "0888809339"
type input "2"
click at [195, 378] on icon "up" at bounding box center [198, 381] width 7 height 7
click at [528, 394] on input "text" at bounding box center [509, 386] width 179 height 32
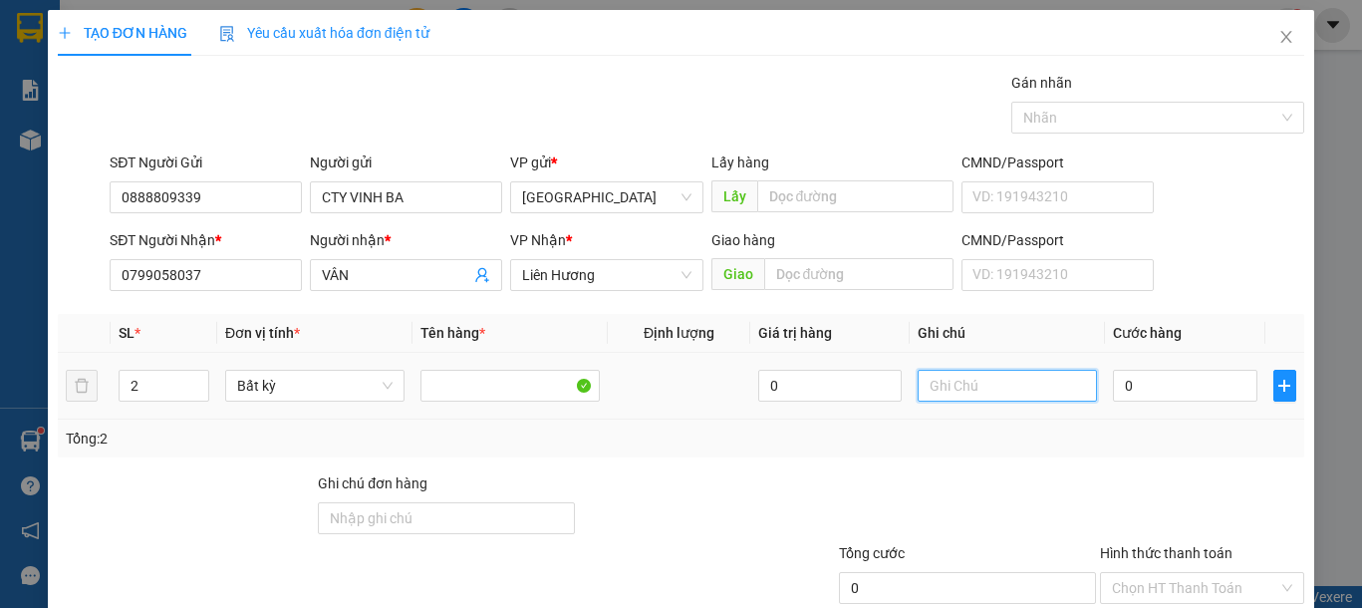
click at [972, 394] on input "text" at bounding box center [1007, 386] width 179 height 32
type input "2 THG -NLTS"
click at [1181, 383] on input "0" at bounding box center [1184, 386] width 143 height 32
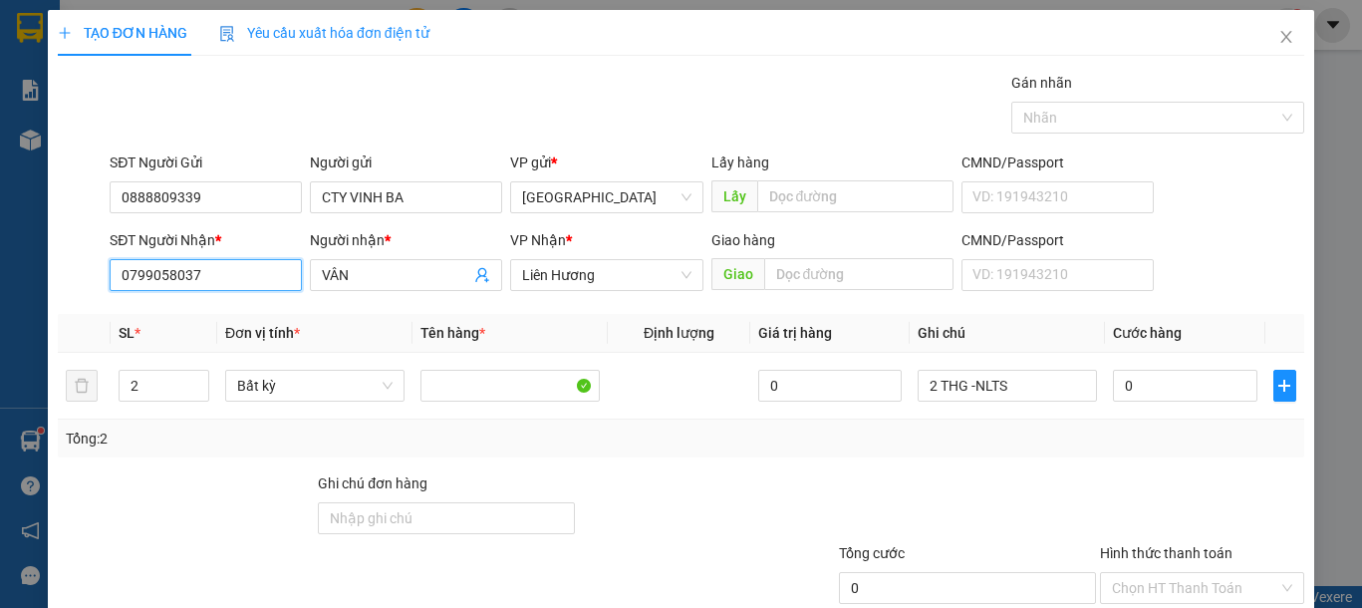
drag, startPoint x: 236, startPoint y: 282, endPoint x: 0, endPoint y: 273, distance: 236.3
click at [0, 273] on div "TẠO ĐƠN HÀNG Yêu cầu xuất hóa đơn điện tử Transit Pickup Surcharge Ids Transit …" at bounding box center [681, 304] width 1362 height 608
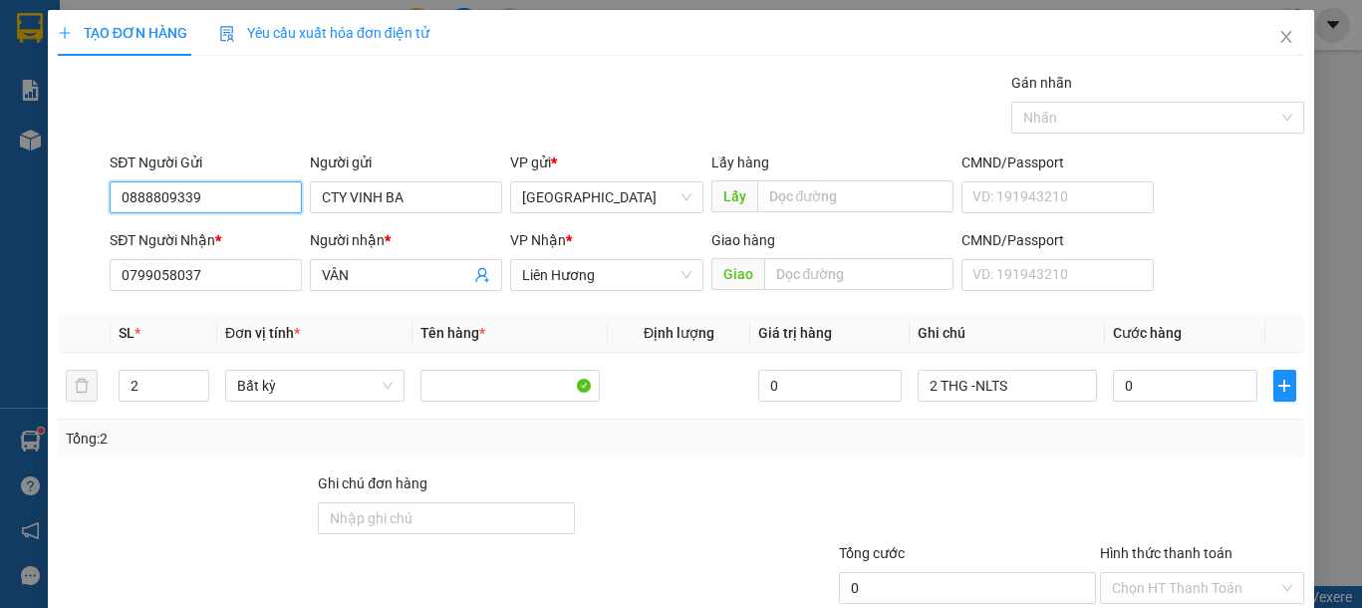
drag, startPoint x: 240, startPoint y: 187, endPoint x: 39, endPoint y: 187, distance: 201.3
click at [52, 187] on div "TẠO ĐƠN HÀNG Yêu cầu xuất hóa đơn điện tử Transit Pickup Surcharge Ids Transit …" at bounding box center [681, 361] width 1266 height 703
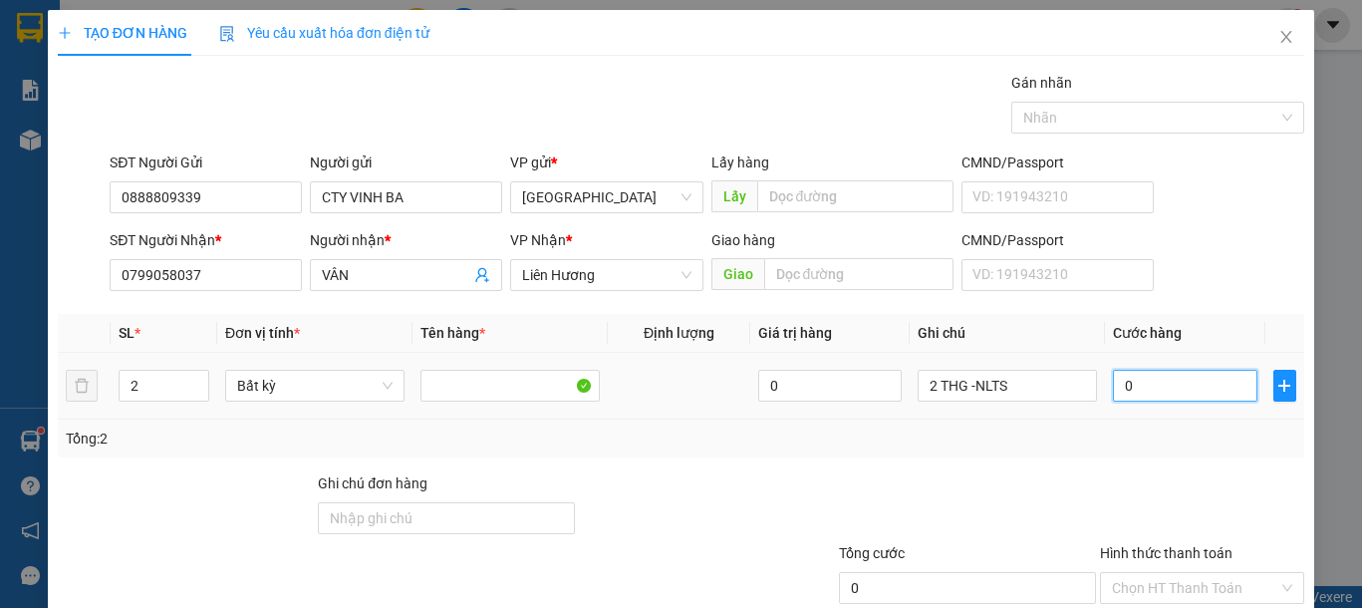
click at [1140, 401] on input "0" at bounding box center [1184, 386] width 143 height 32
type input "1"
type input "12"
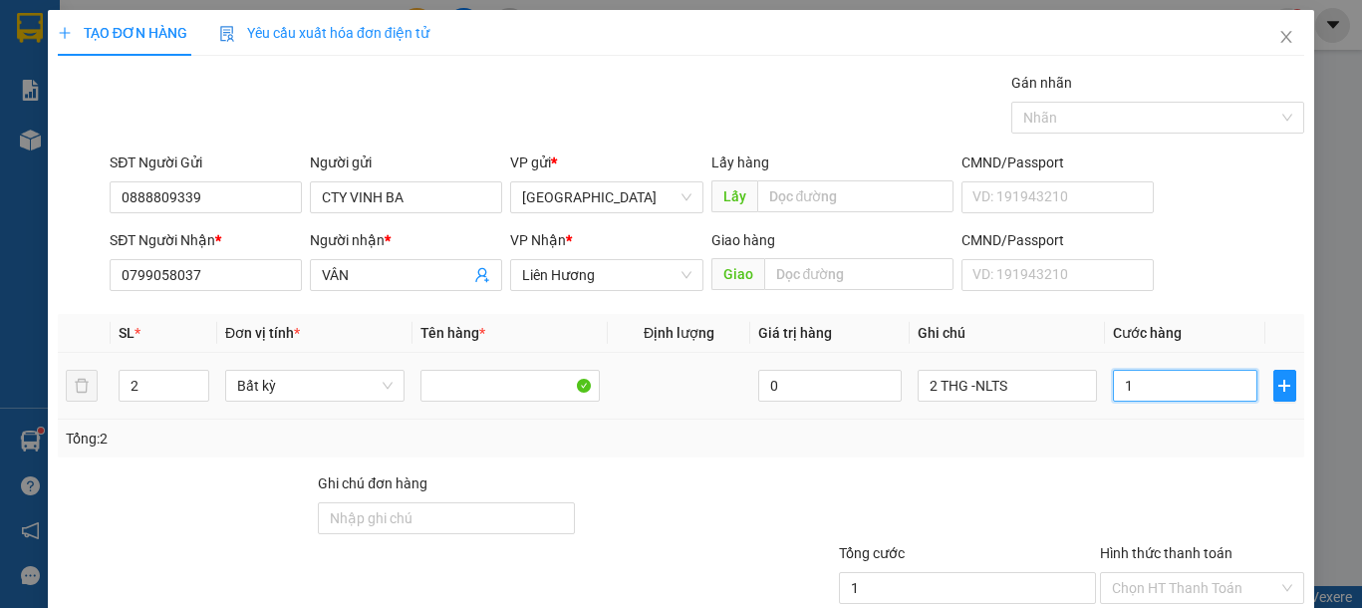
type input "12"
type input "120"
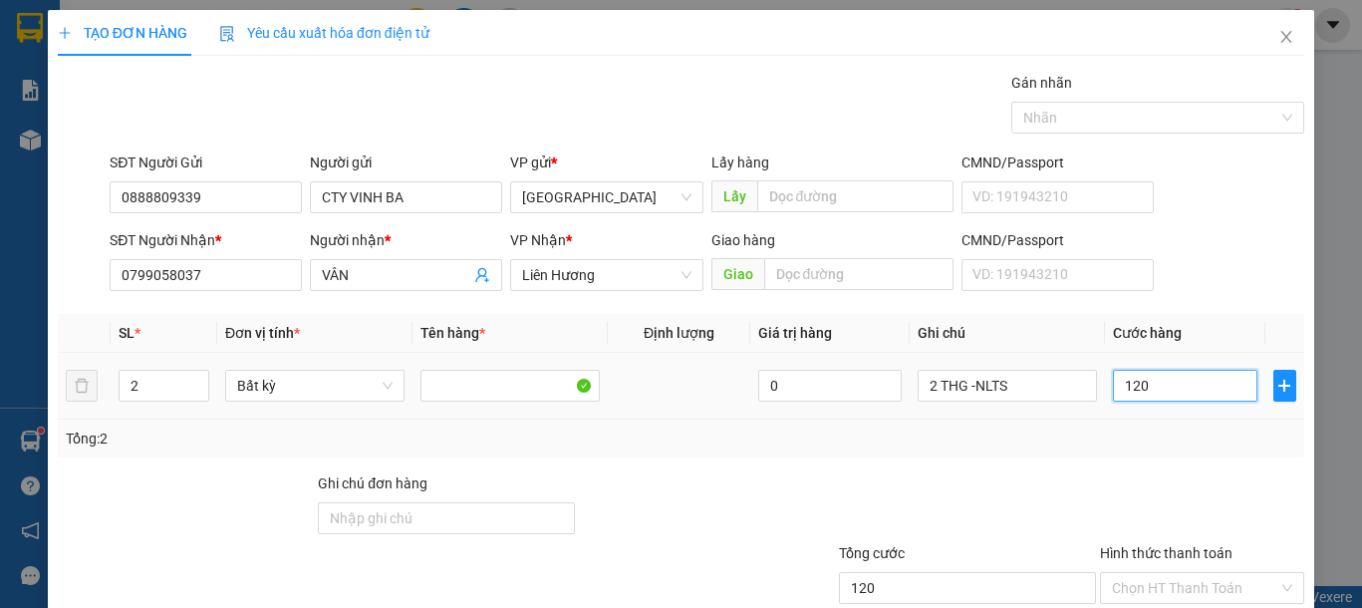
scroll to position [130, 0]
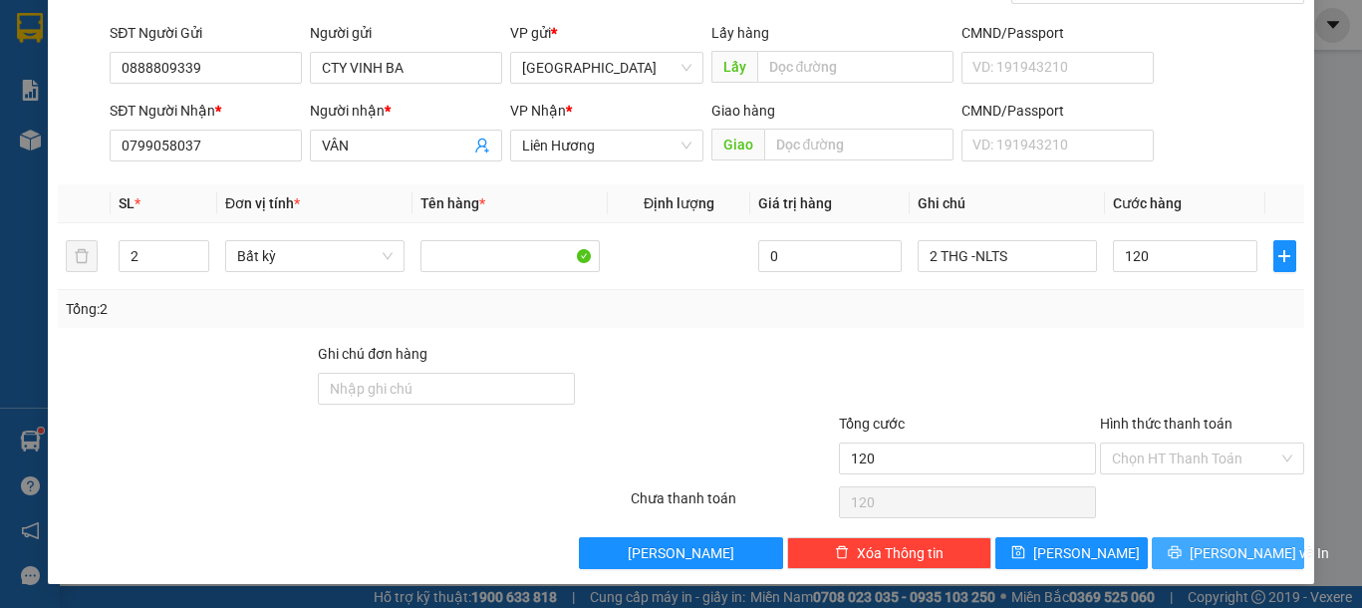
type input "120.000"
click at [1205, 556] on span "[PERSON_NAME] và In" at bounding box center [1259, 553] width 139 height 22
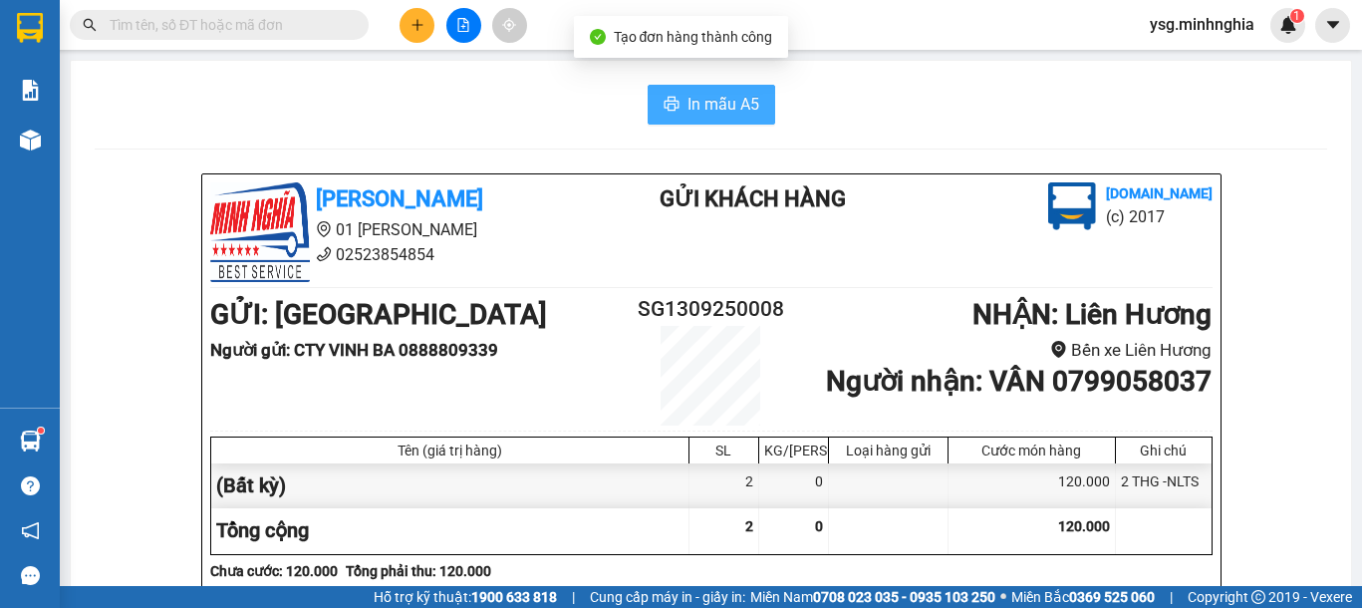
click at [701, 122] on button "In mẫu A5" at bounding box center [712, 105] width 128 height 40
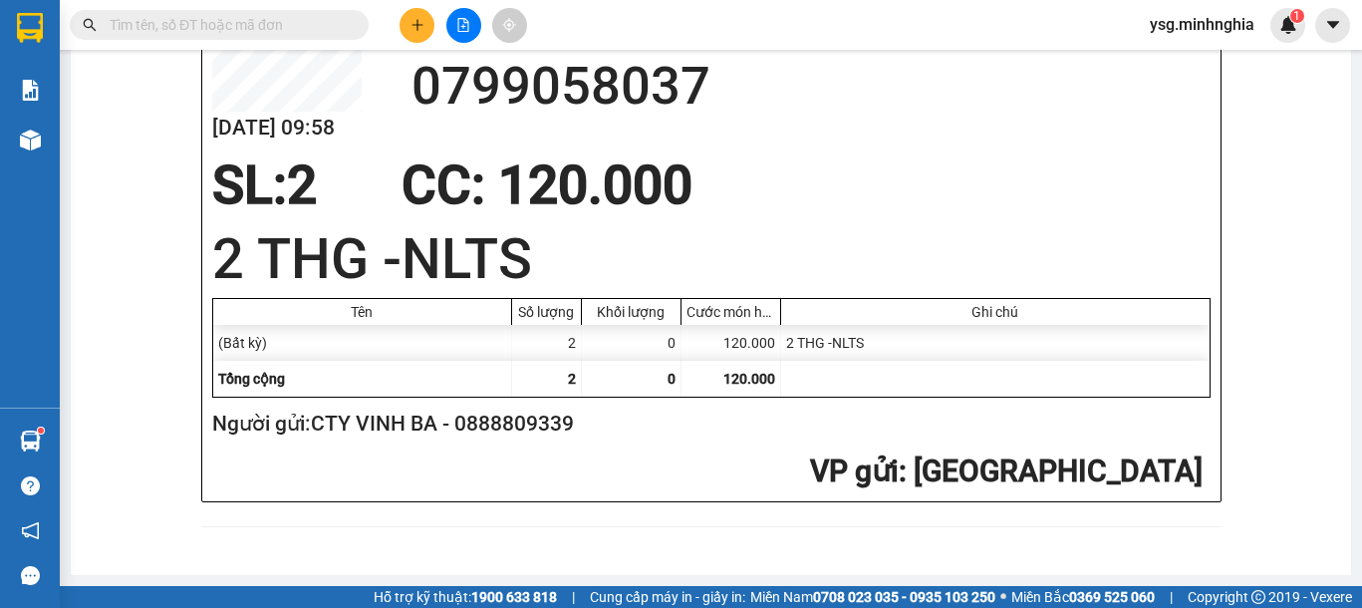
click at [426, 26] on button at bounding box center [417, 25] width 35 height 35
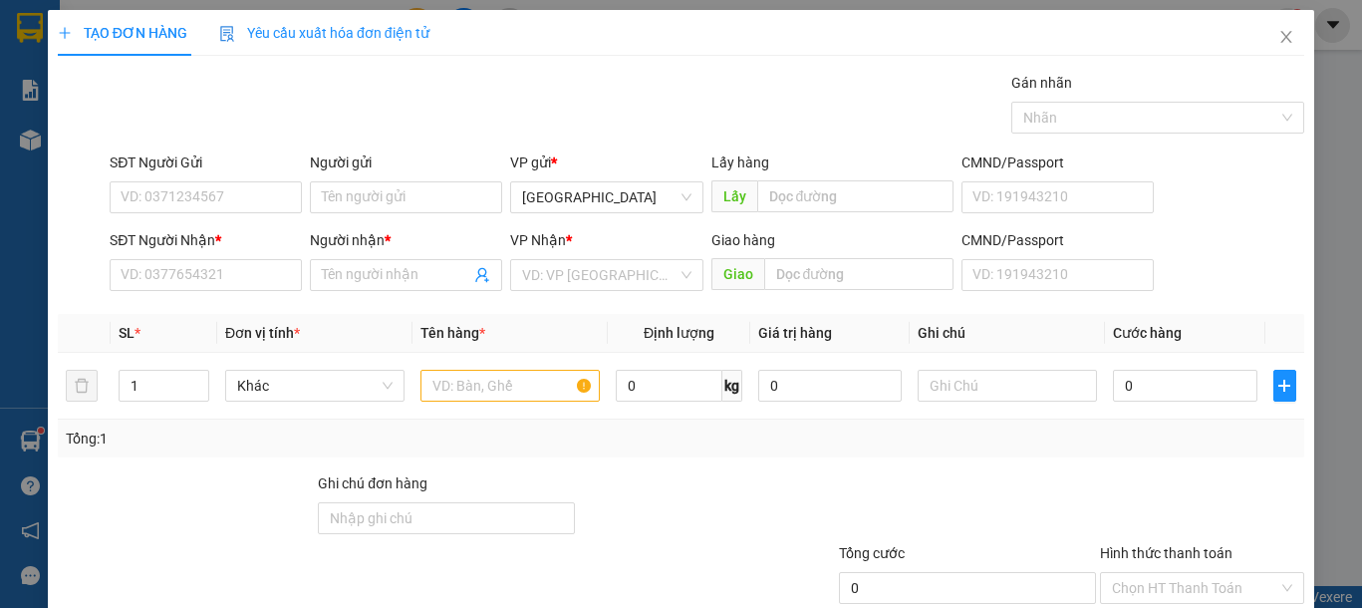
click at [165, 292] on div "SĐT Người Nhận * VD: 0377654321" at bounding box center [206, 264] width 192 height 70
click at [177, 287] on input "SĐT Người Nhận *" at bounding box center [206, 275] width 192 height 32
type input "0934221366"
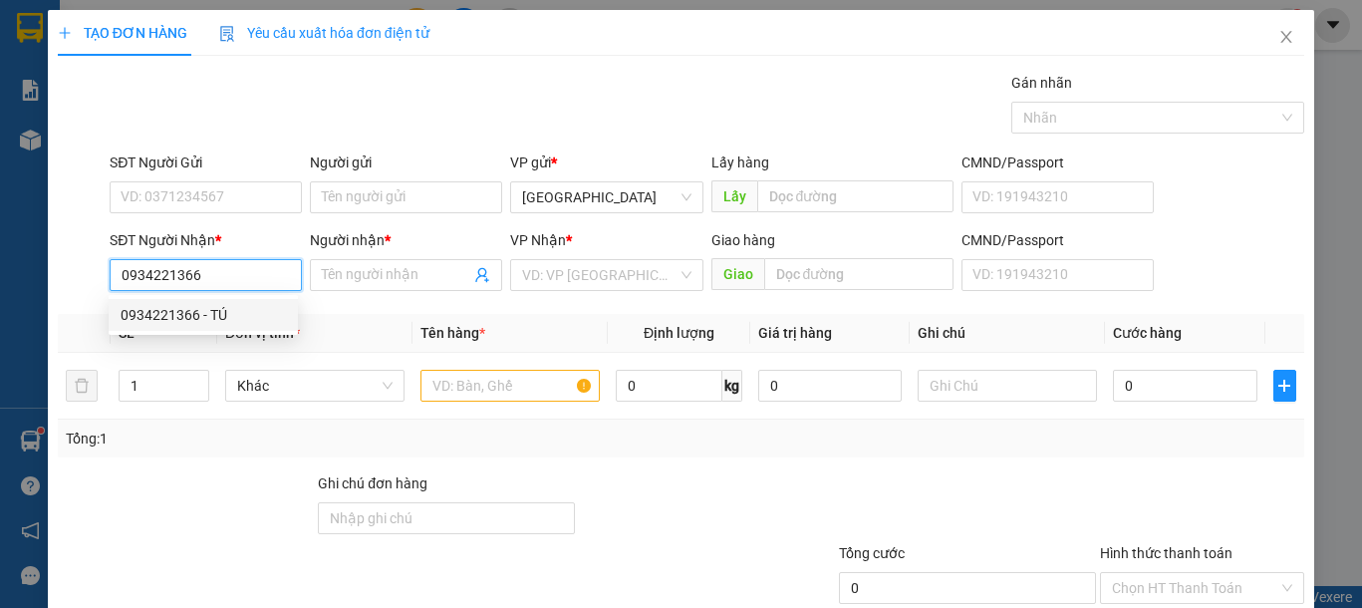
click at [265, 309] on div "0934221366 - TÚ" at bounding box center [203, 315] width 165 height 22
type input "TÚ"
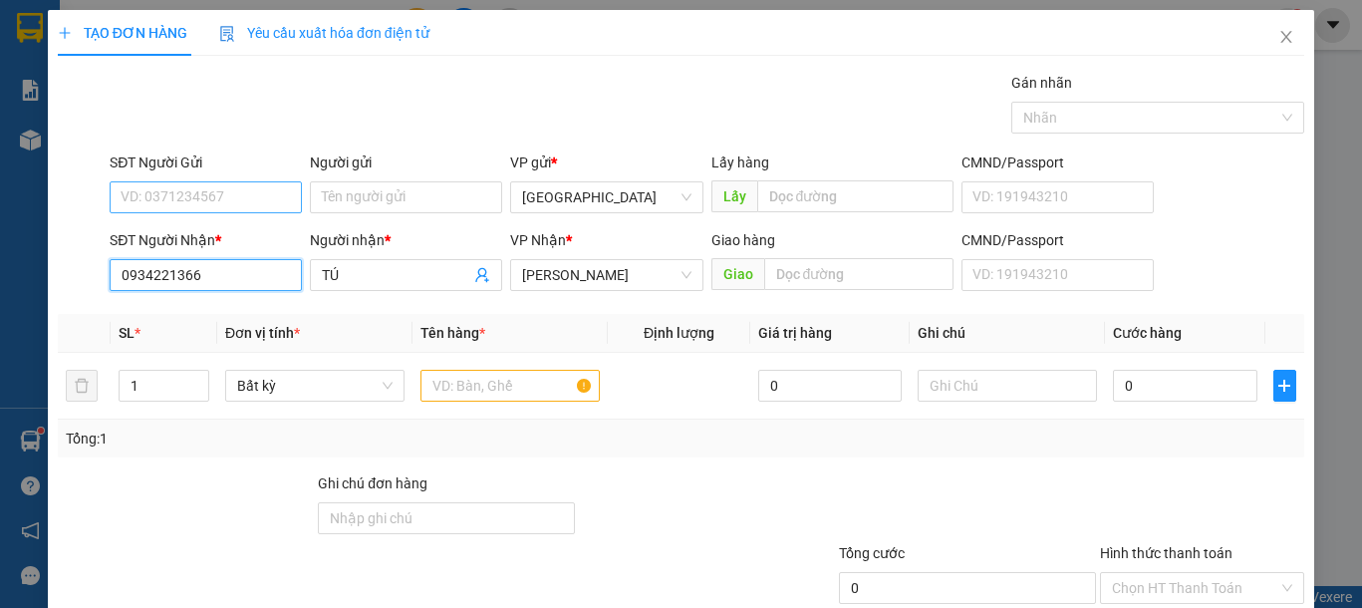
type input "0934221366"
click at [248, 188] on input "SĐT Người Gửi" at bounding box center [206, 197] width 192 height 32
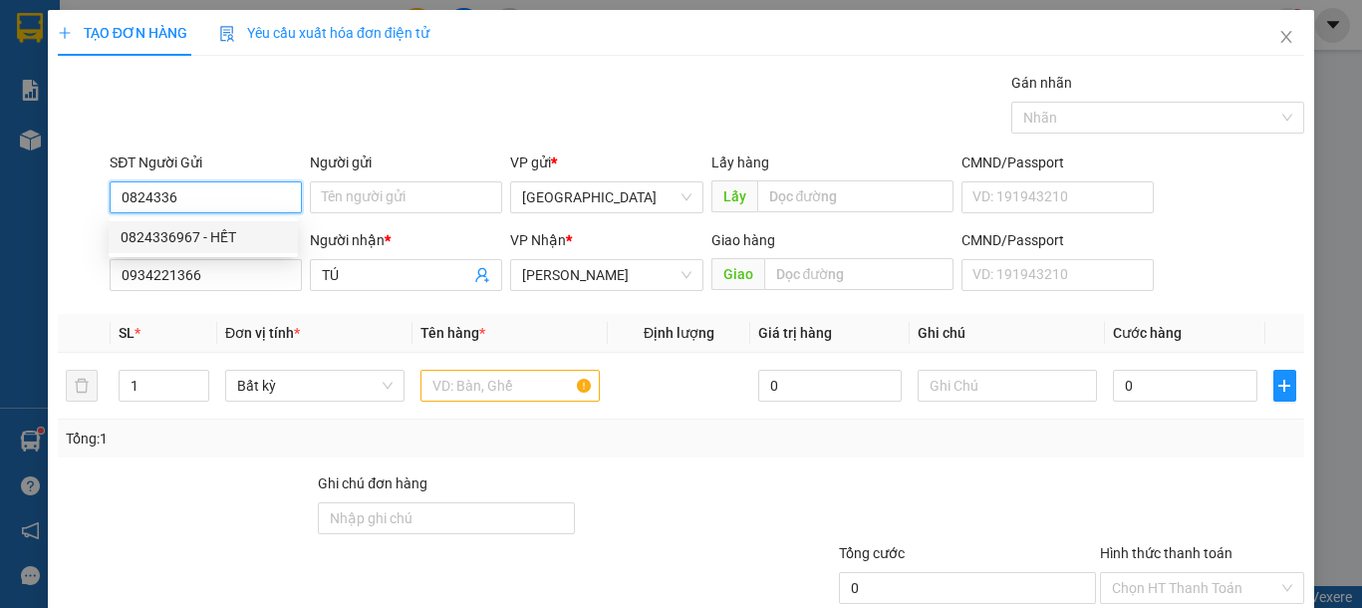
click at [248, 243] on div "0824336967 - HẾT" at bounding box center [203, 237] width 165 height 22
type input "0824336967"
type input "HẾT"
type input "0824336967"
click at [478, 388] on input "text" at bounding box center [509, 386] width 179 height 32
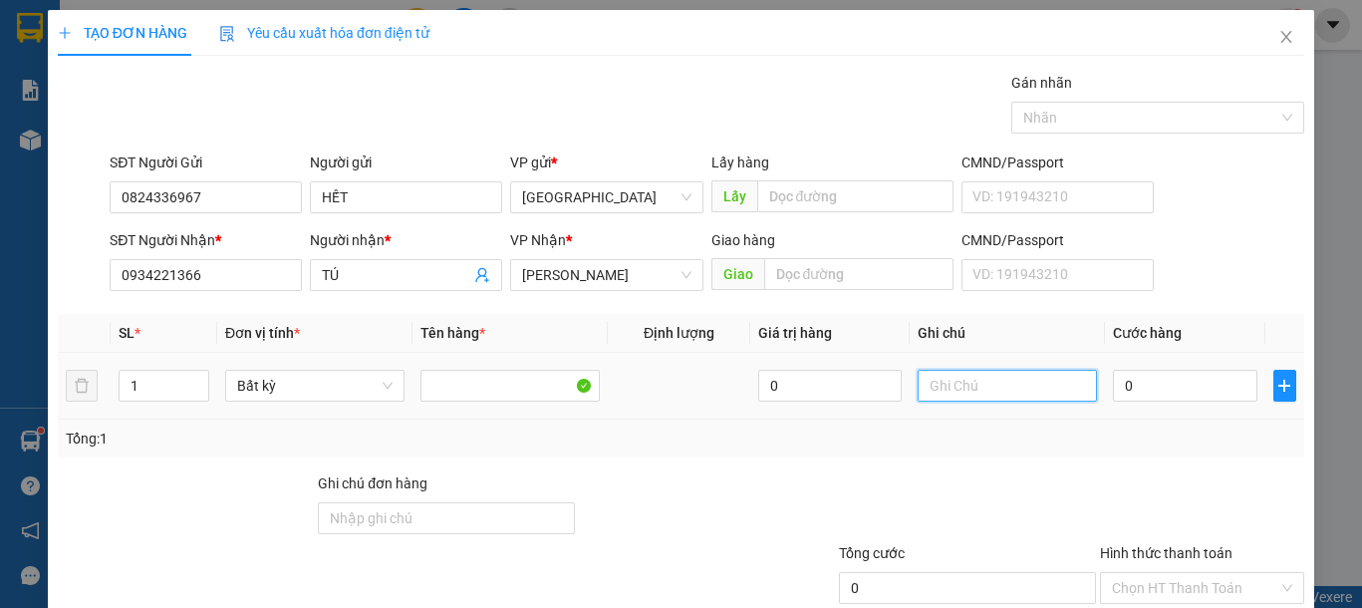
click at [932, 380] on input "text" at bounding box center [1007, 386] width 179 height 32
click at [932, 380] on input "1" at bounding box center [1007, 386] width 179 height 32
type input "1 THG ĐL"
click at [1165, 380] on input "0" at bounding box center [1184, 386] width 143 height 32
type input "8"
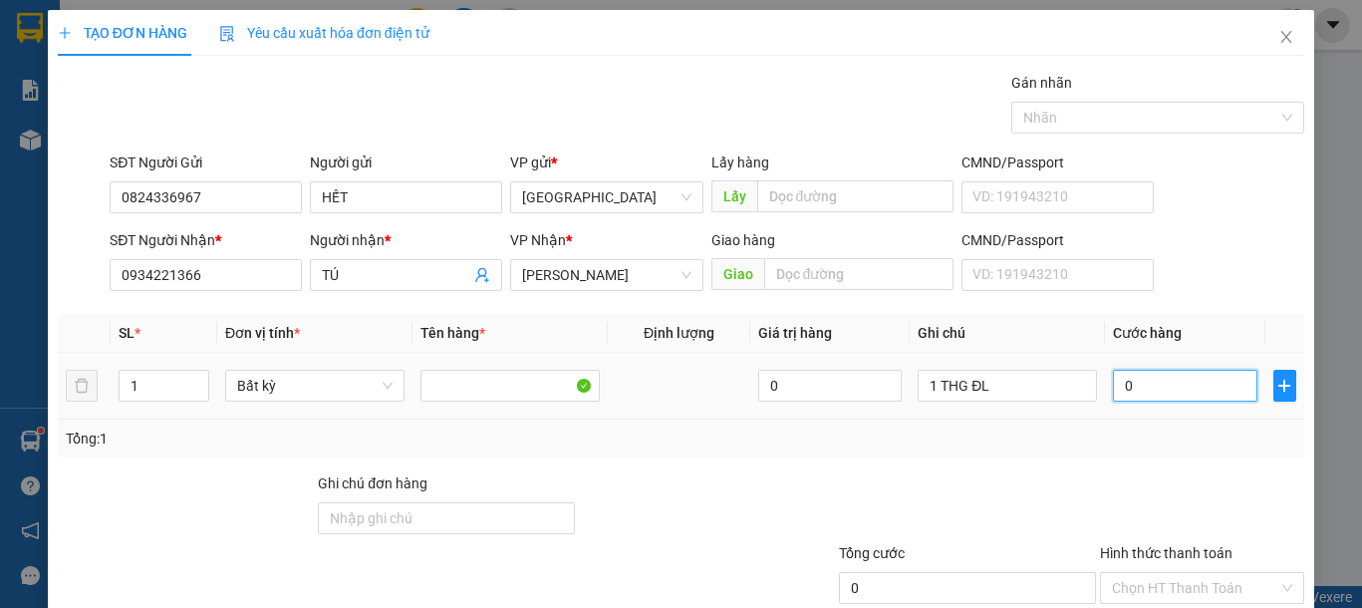
type input "8"
type input "80"
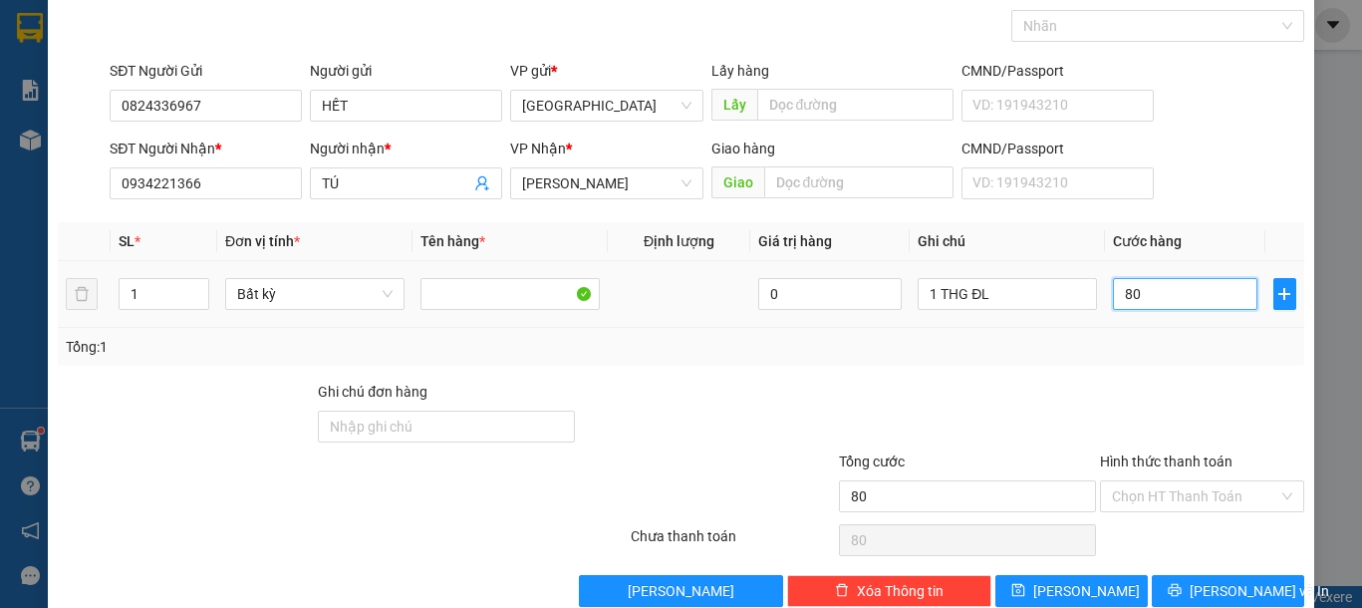
scroll to position [130, 0]
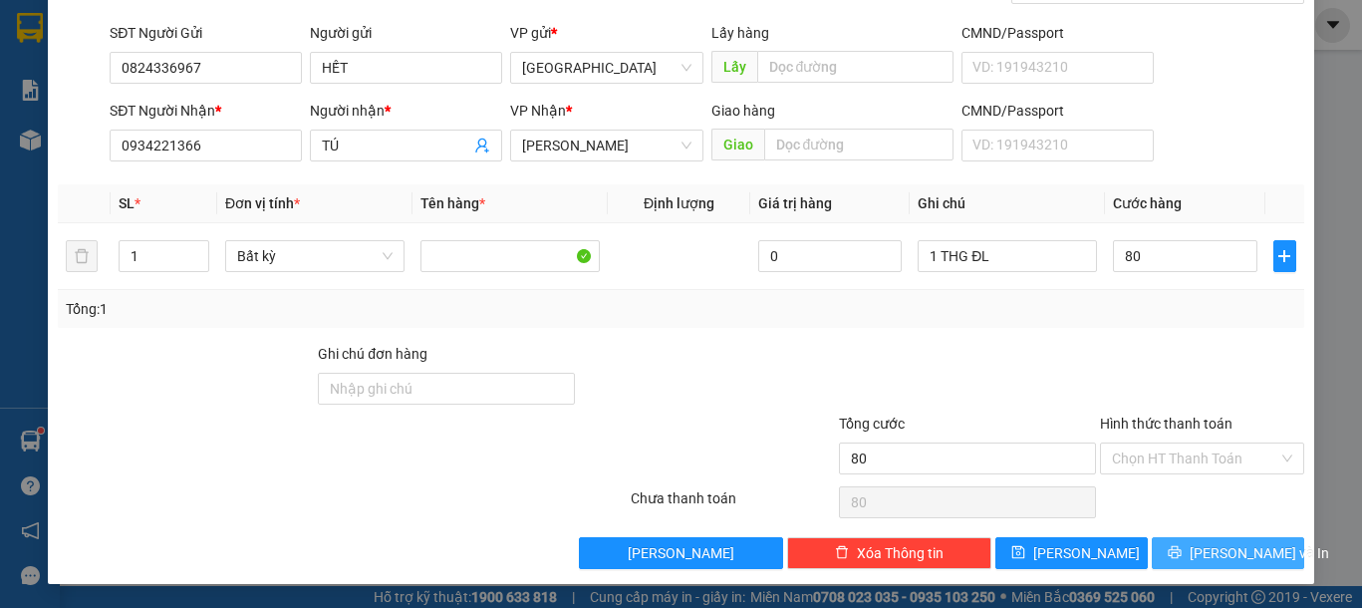
type input "80.000"
click at [1222, 564] on button "[PERSON_NAME] và In" at bounding box center [1228, 553] width 152 height 32
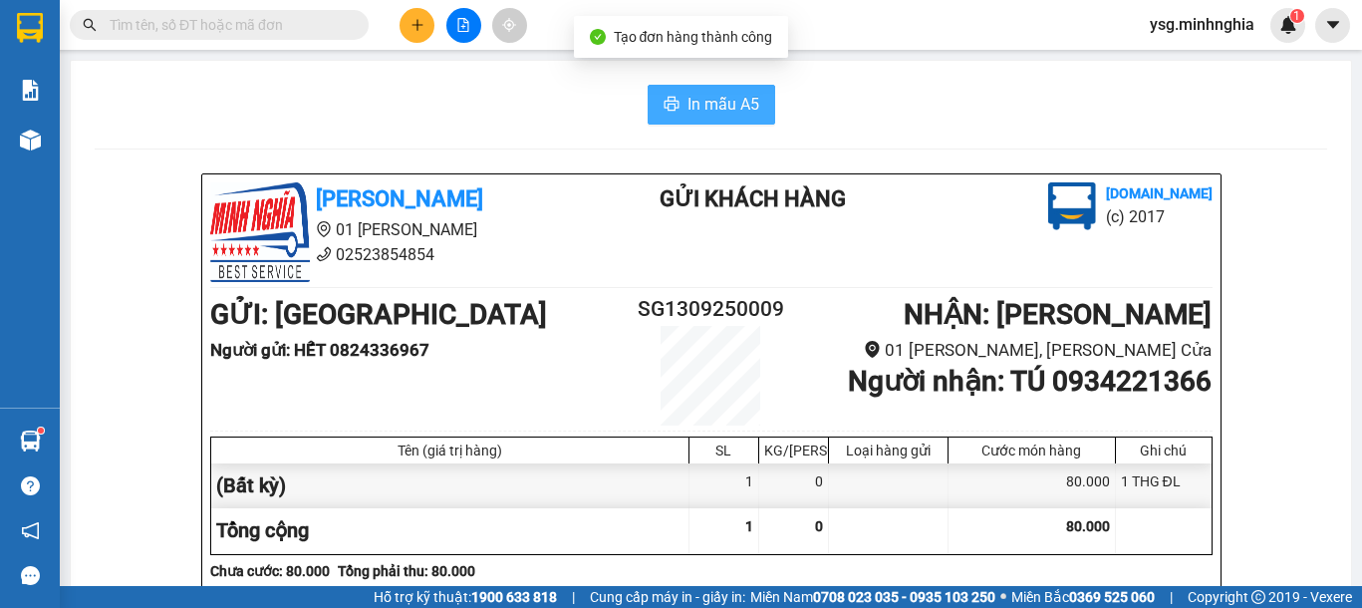
click at [731, 86] on button "In mẫu A5" at bounding box center [712, 105] width 128 height 40
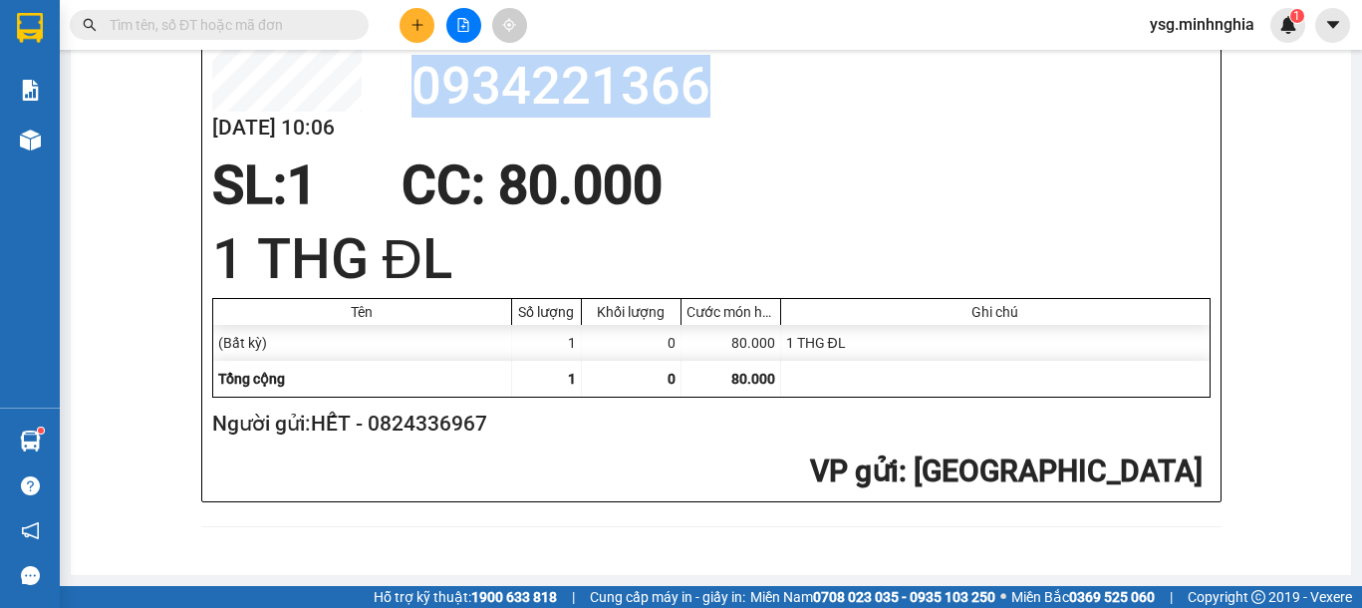
drag, startPoint x: 407, startPoint y: 88, endPoint x: 712, endPoint y: 95, distance: 306.0
click at [712, 95] on h2 "0934221366" at bounding box center [811, 86] width 799 height 63
copy h2 "0934221366"
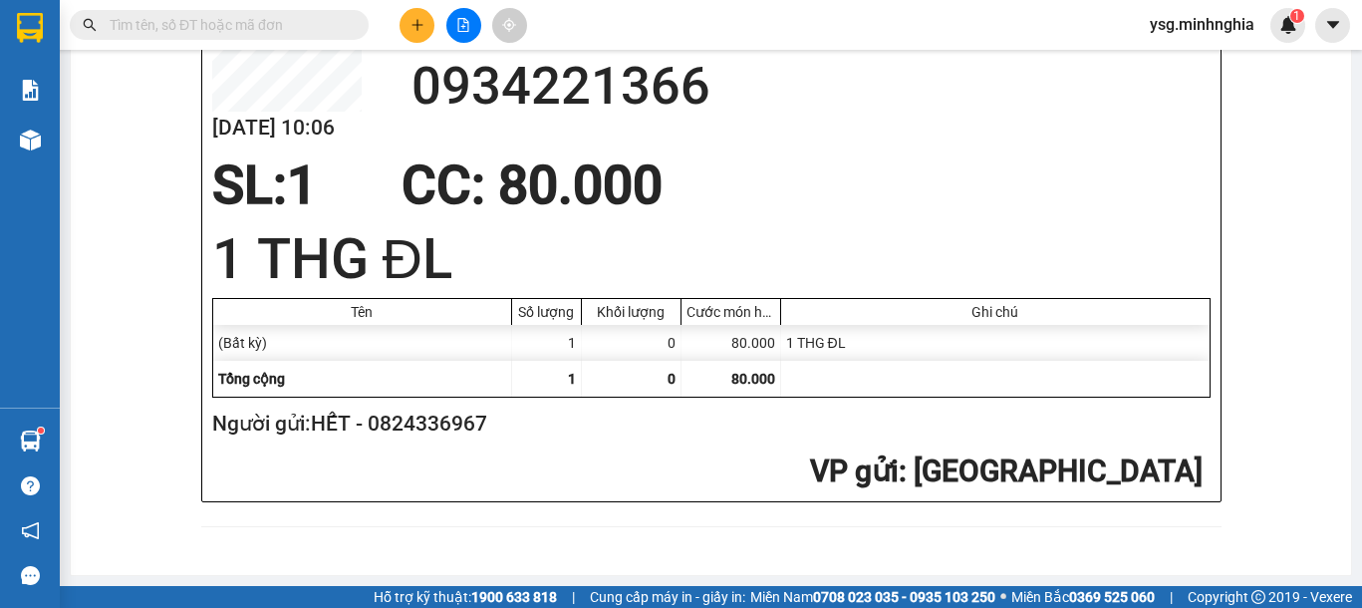
click at [218, 25] on input "text" at bounding box center [227, 25] width 235 height 22
paste input "0934221366"
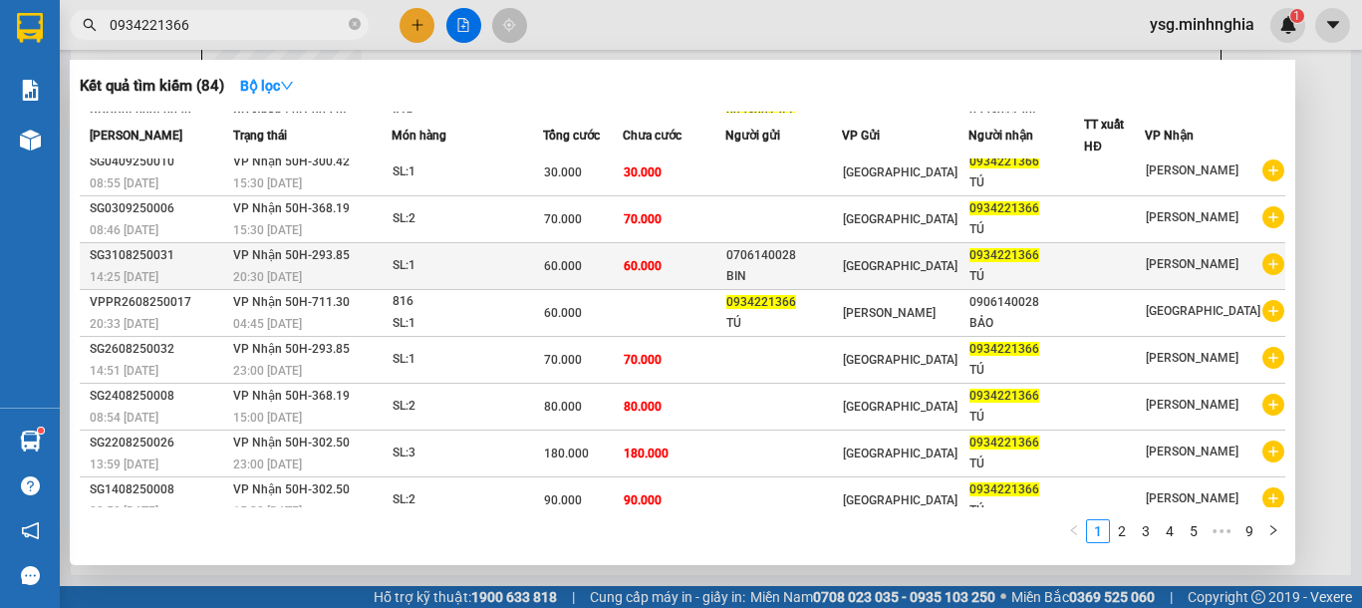
scroll to position [0, 0]
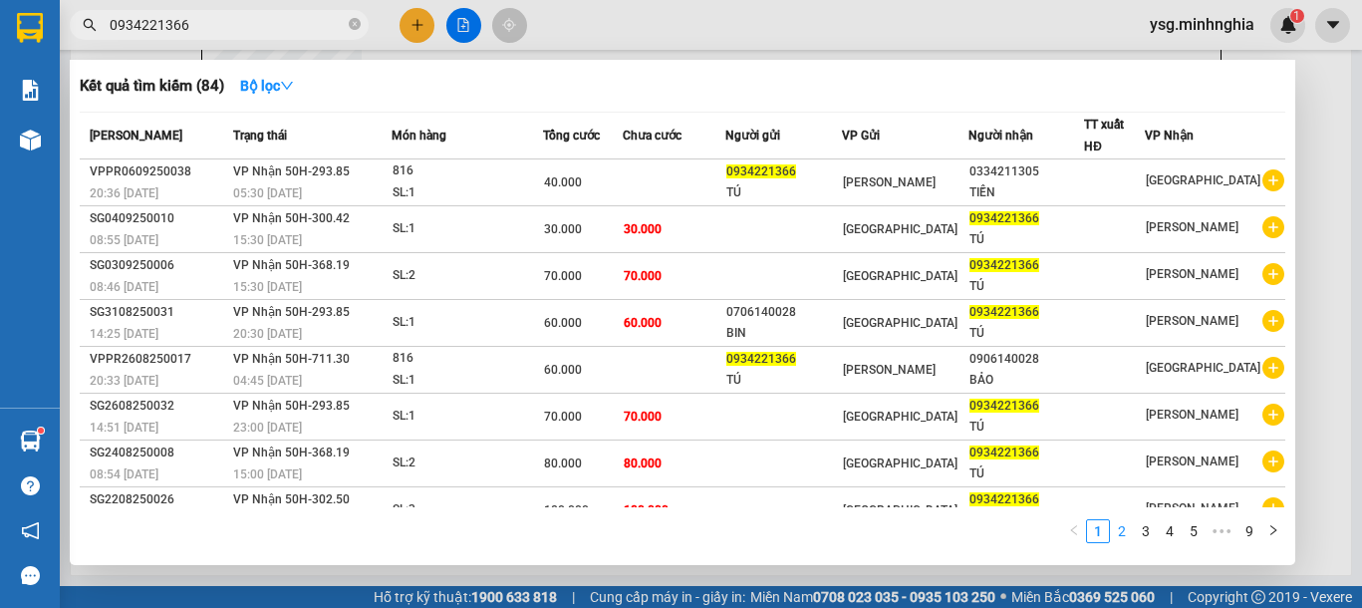
type input "0934221366"
click at [1125, 533] on link "2" at bounding box center [1122, 531] width 22 height 22
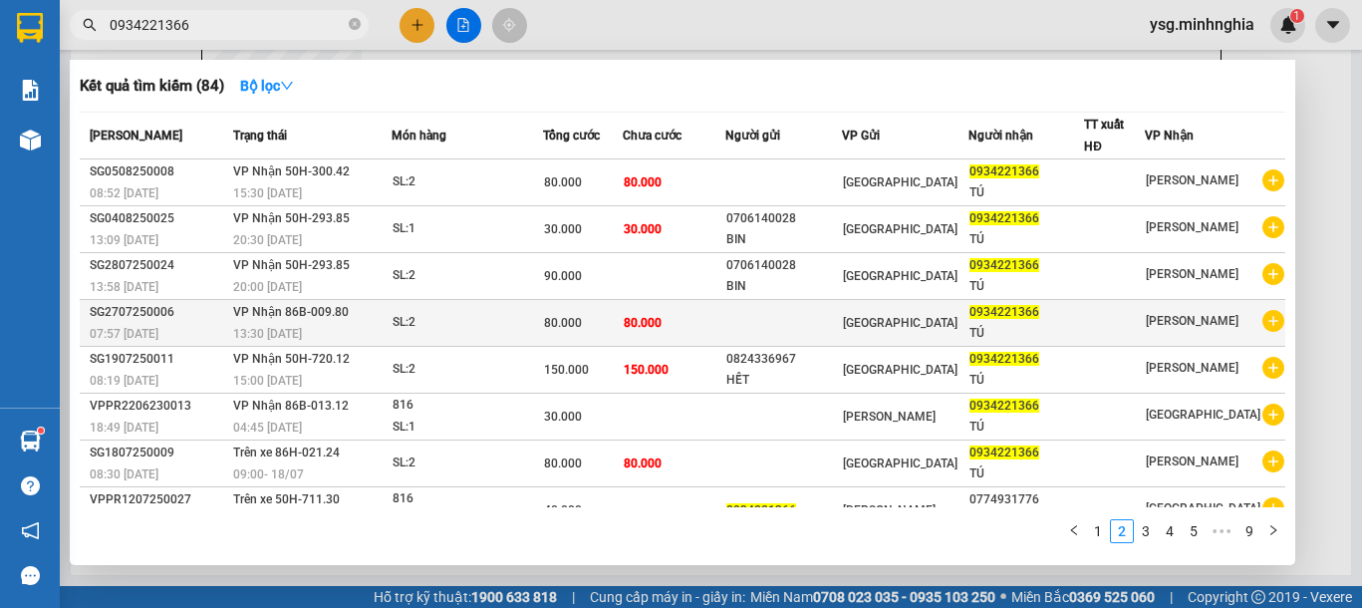
click at [647, 336] on td "80.000" at bounding box center [674, 323] width 103 height 47
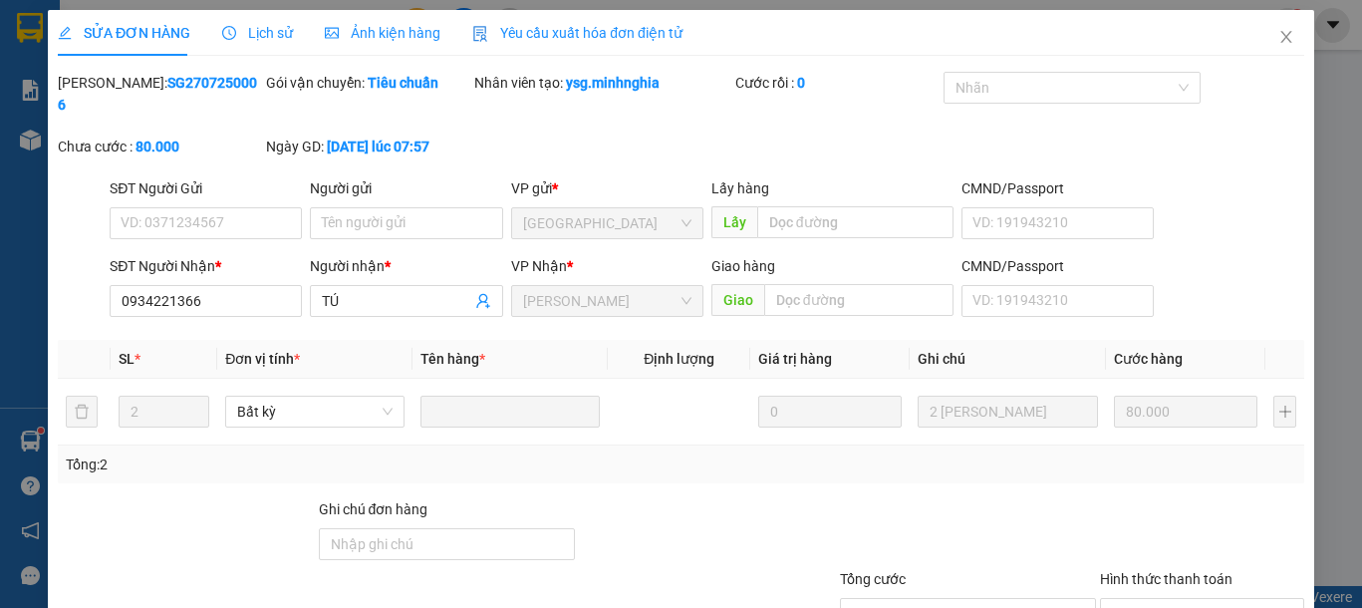
type input "0934221366"
type input "80.000"
click at [1276, 38] on span "Close" at bounding box center [1286, 38] width 56 height 56
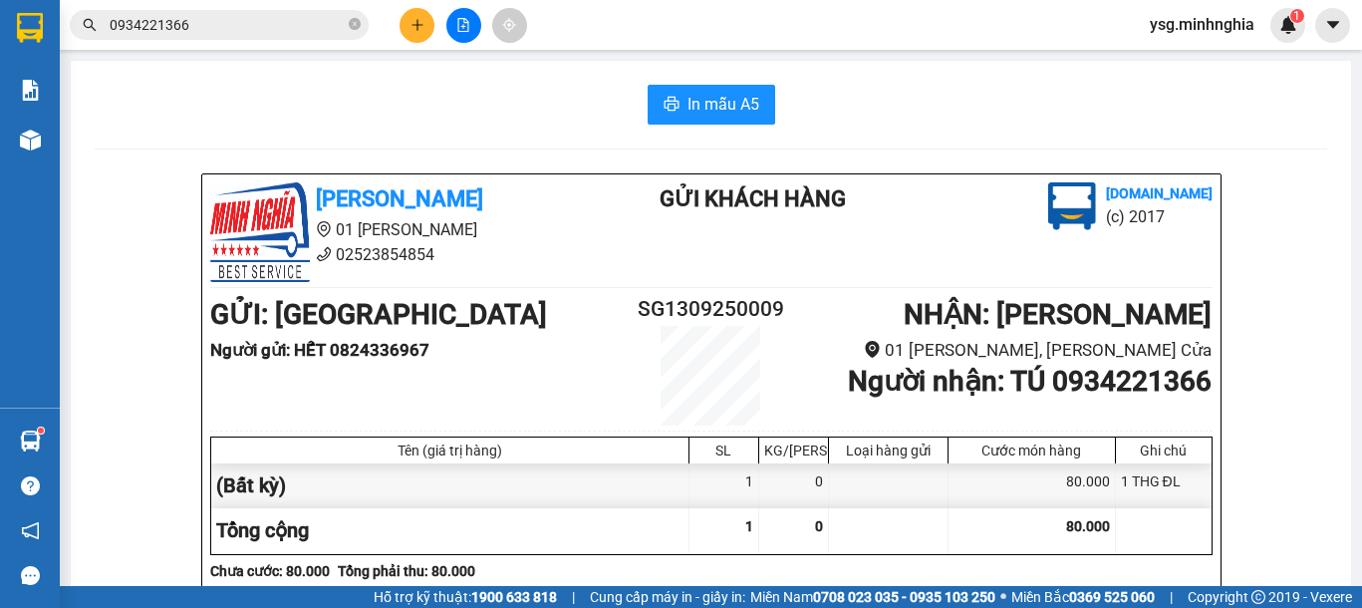
click at [274, 28] on input "0934221366" at bounding box center [227, 25] width 235 height 22
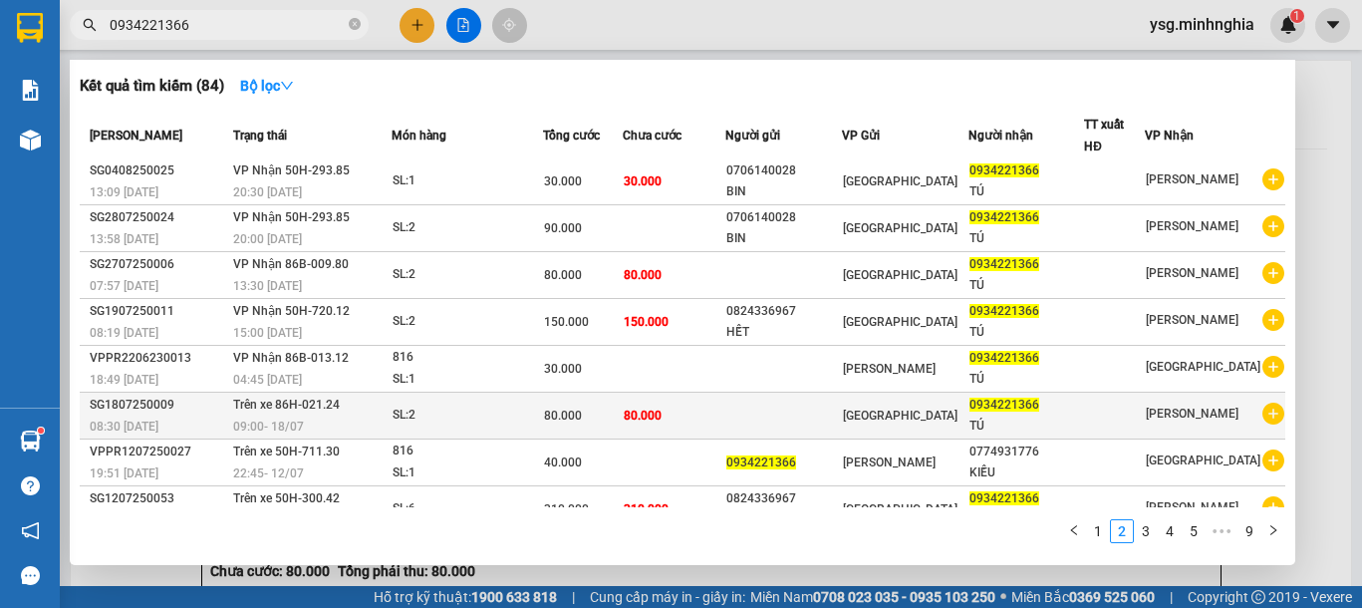
scroll to position [121, 0]
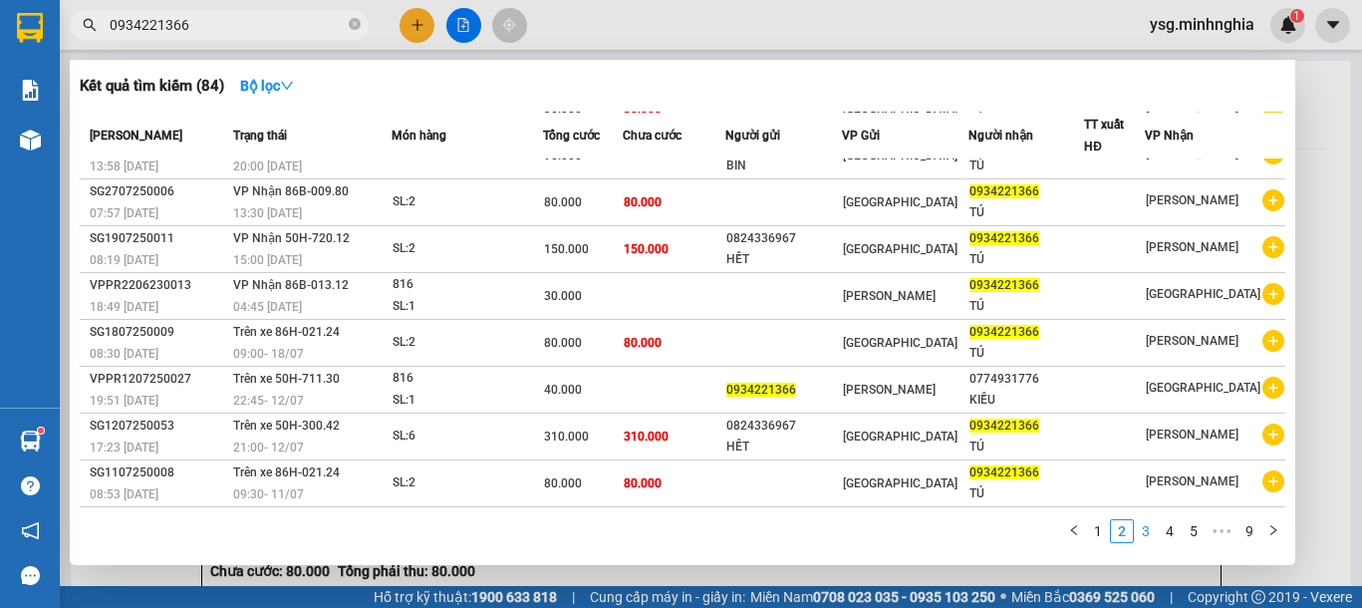
click at [1144, 528] on link "3" at bounding box center [1146, 531] width 22 height 22
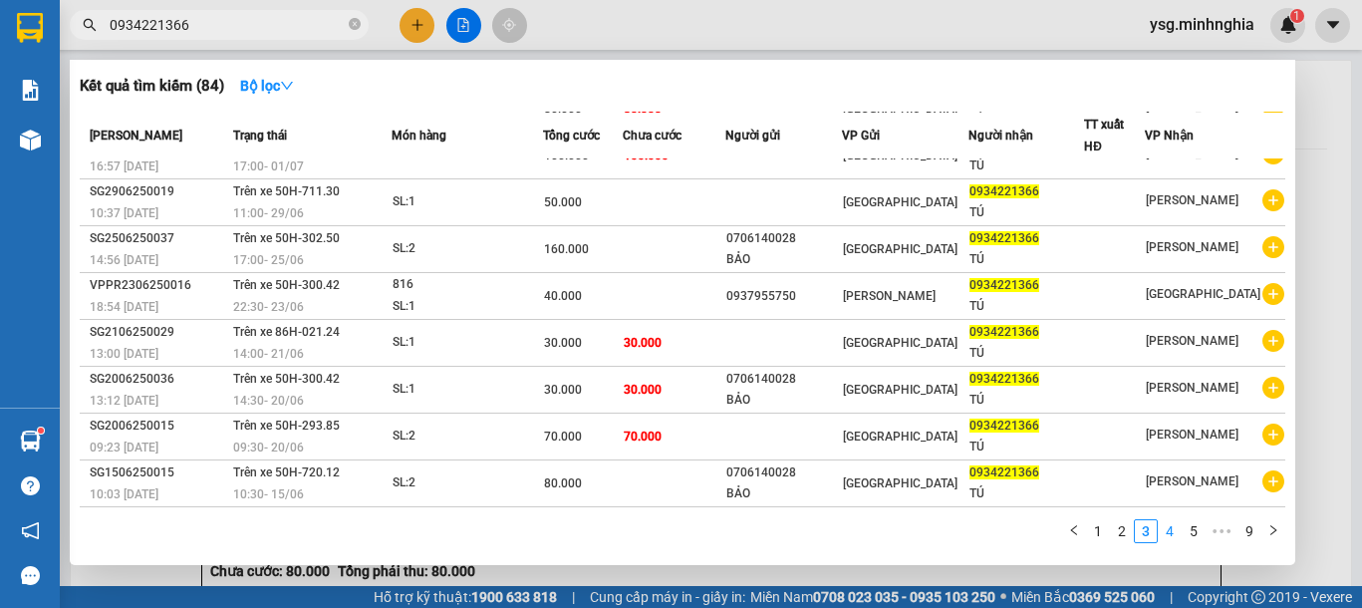
click at [1171, 526] on link "4" at bounding box center [1170, 531] width 22 height 22
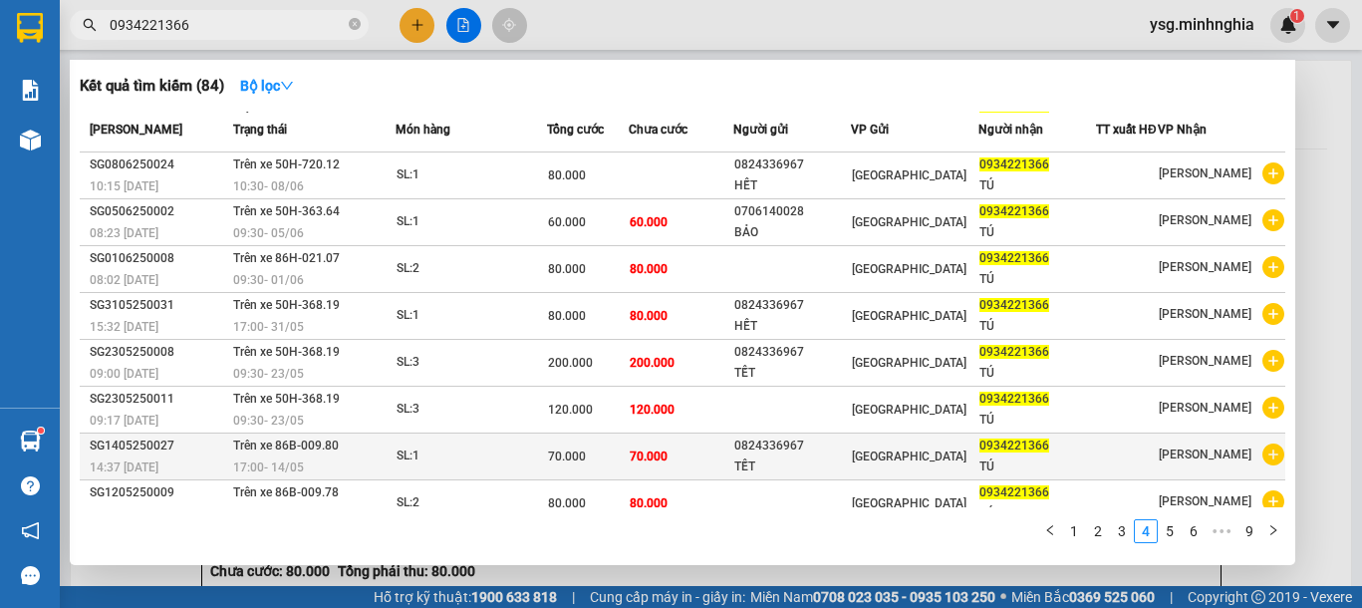
scroll to position [0, 0]
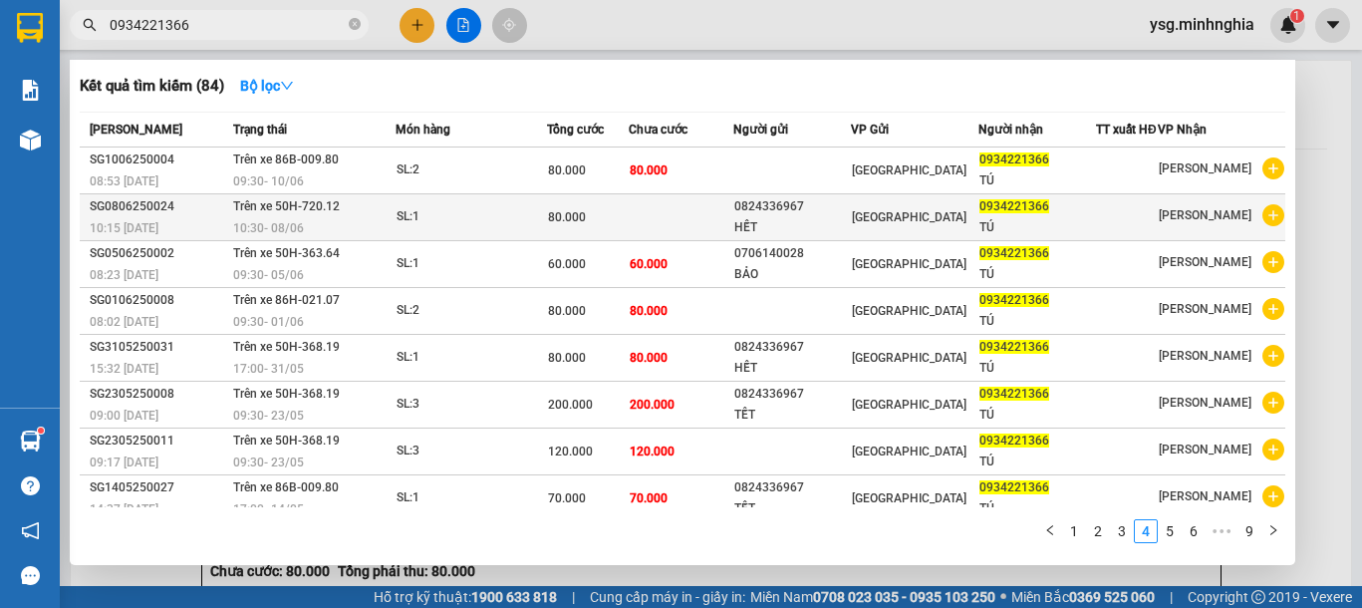
click at [624, 228] on div "80.000" at bounding box center [587, 217] width 79 height 22
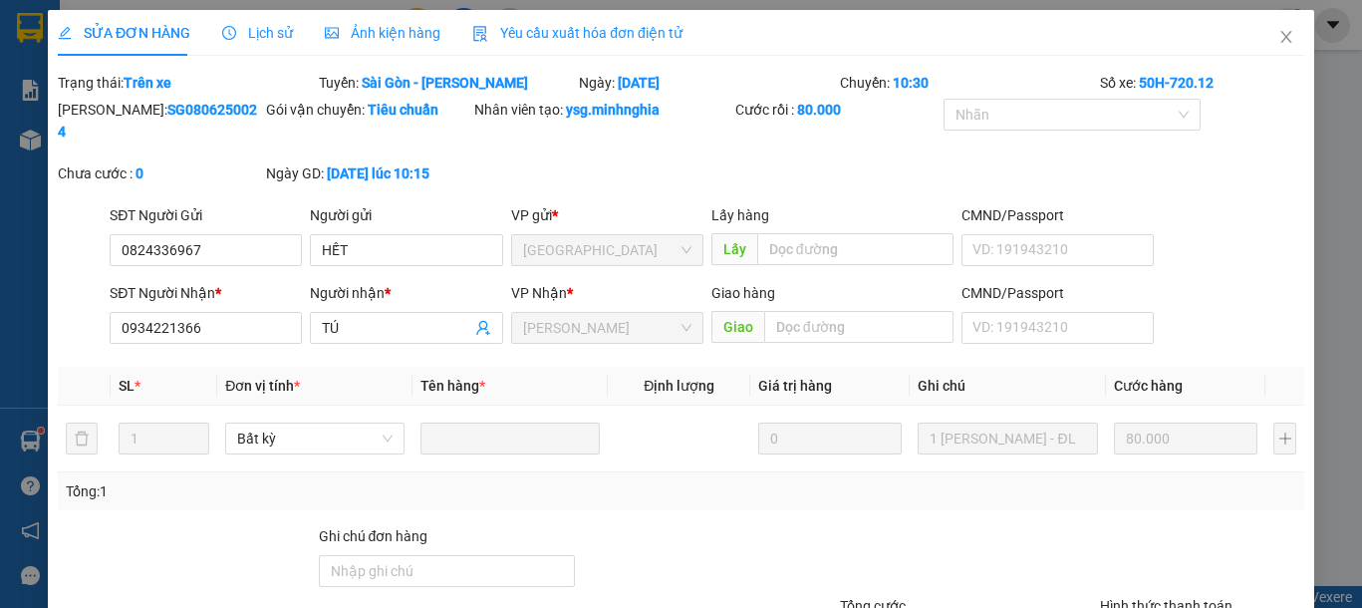
type input "0824336967"
type input "0934221366"
type input "80.000"
drag, startPoint x: 1263, startPoint y: 38, endPoint x: 1062, endPoint y: 1, distance: 204.6
click at [1278, 37] on icon "close" at bounding box center [1286, 37] width 16 height 16
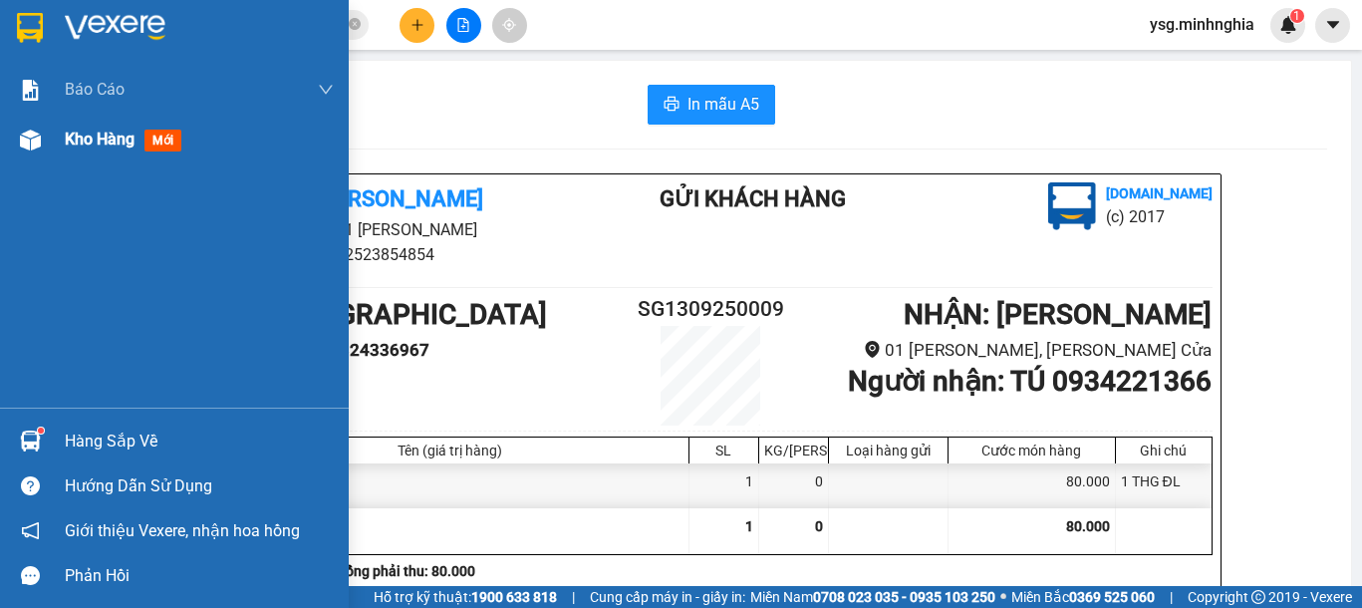
click at [29, 147] on img at bounding box center [30, 140] width 21 height 21
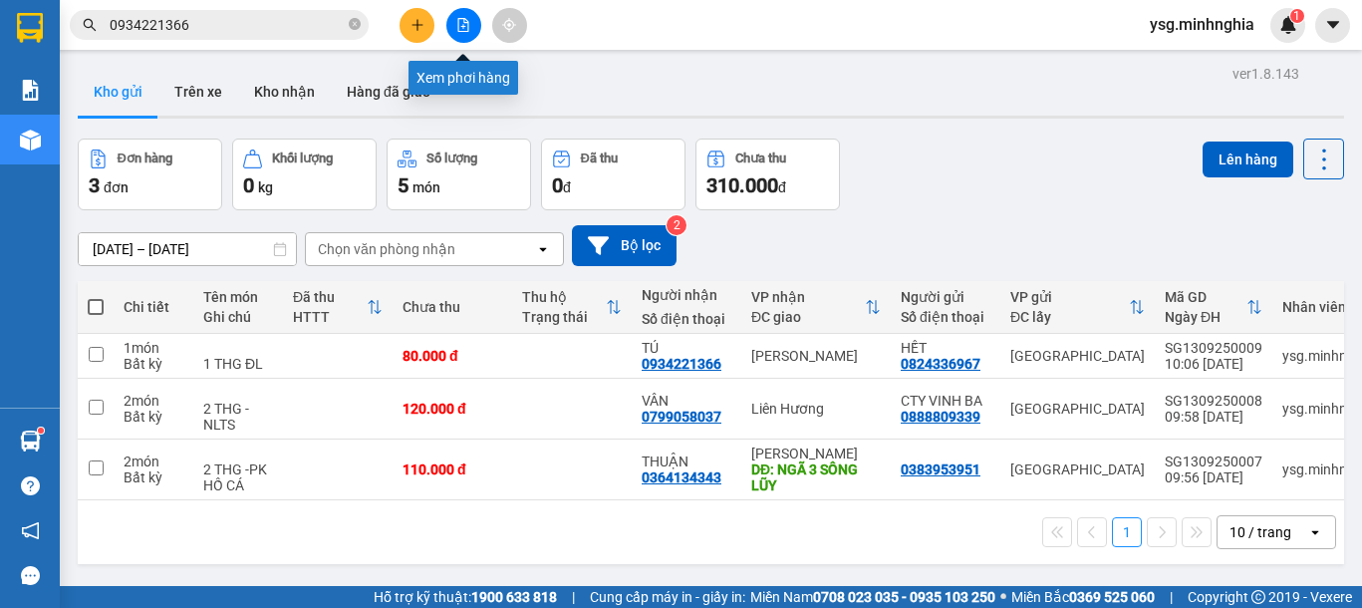
click at [458, 14] on button at bounding box center [463, 25] width 35 height 35
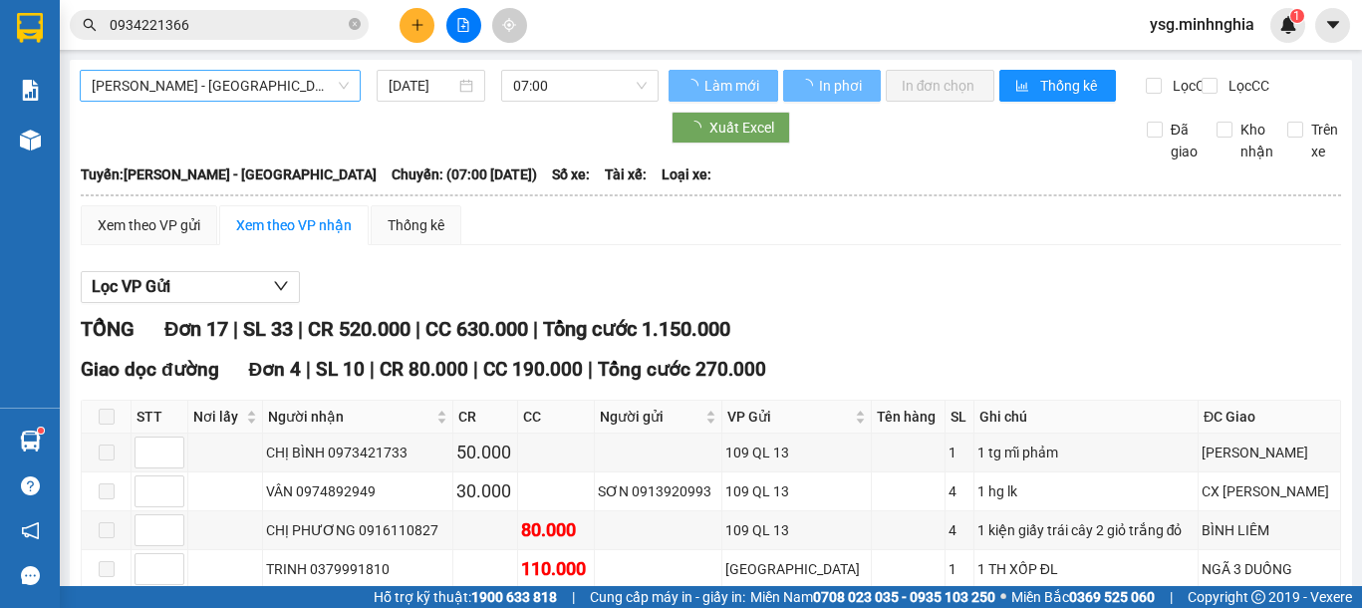
click at [251, 83] on span "Phan Rí - Sài Gòn" at bounding box center [220, 86] width 257 height 30
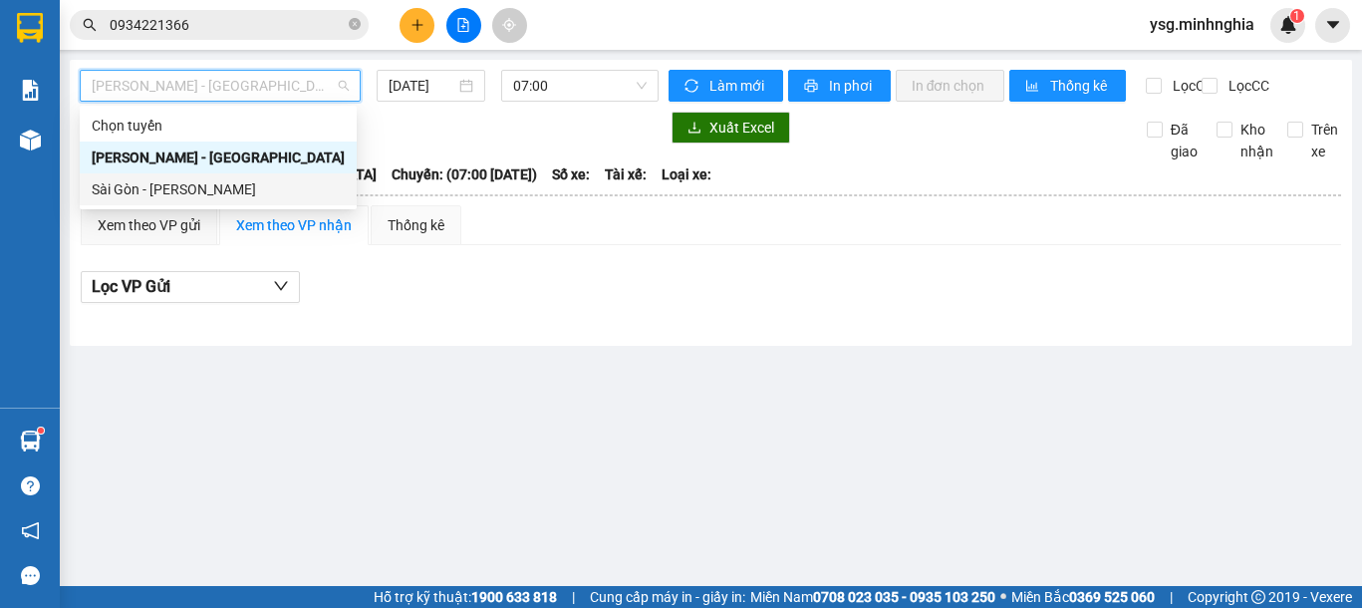
click at [202, 182] on div "Sài Gòn - [PERSON_NAME]" at bounding box center [218, 189] width 253 height 22
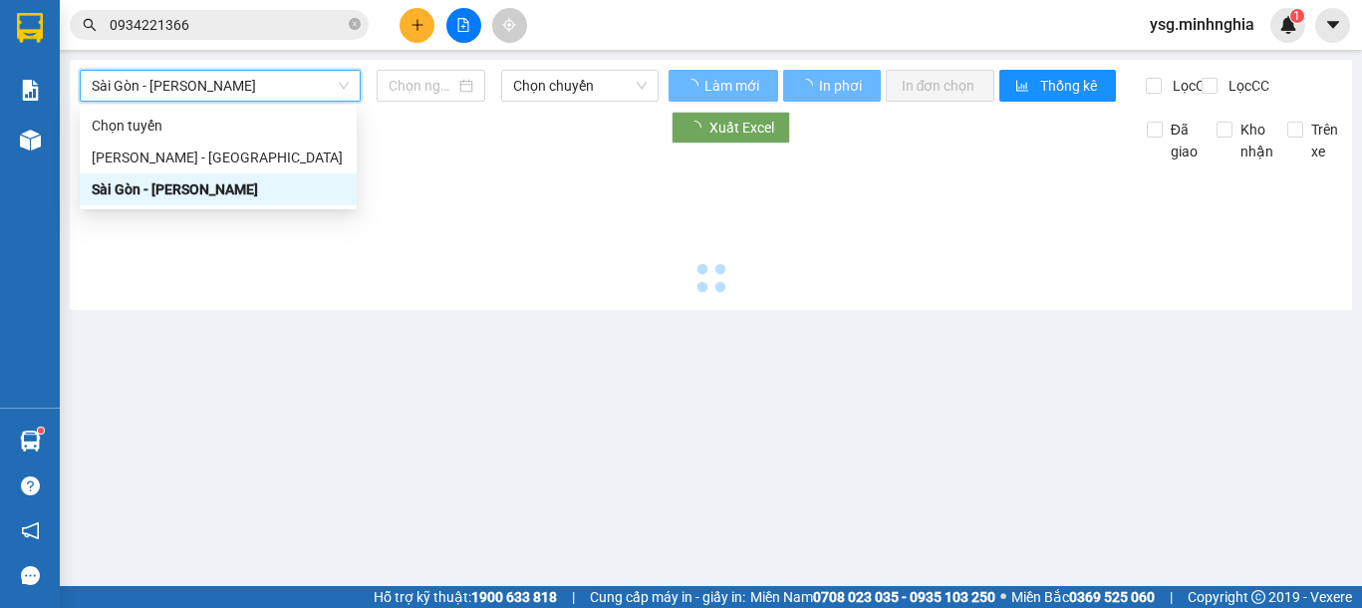
type input "13/09/2025"
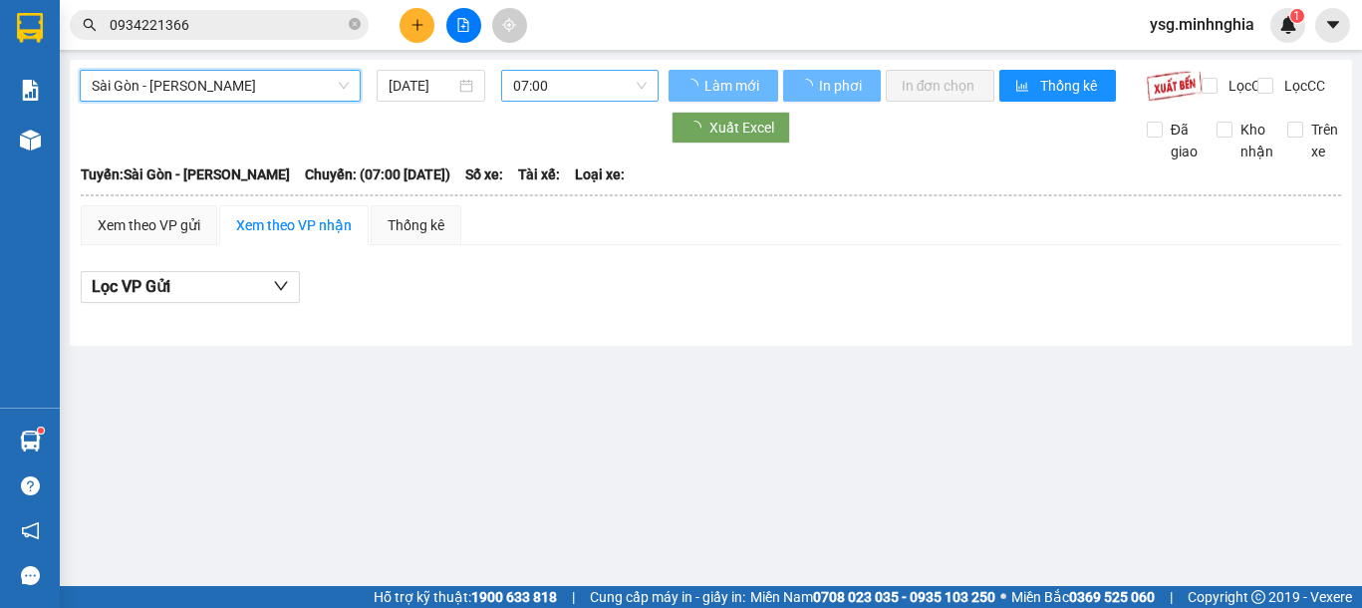
click at [551, 83] on span "07:00" at bounding box center [580, 86] width 134 height 30
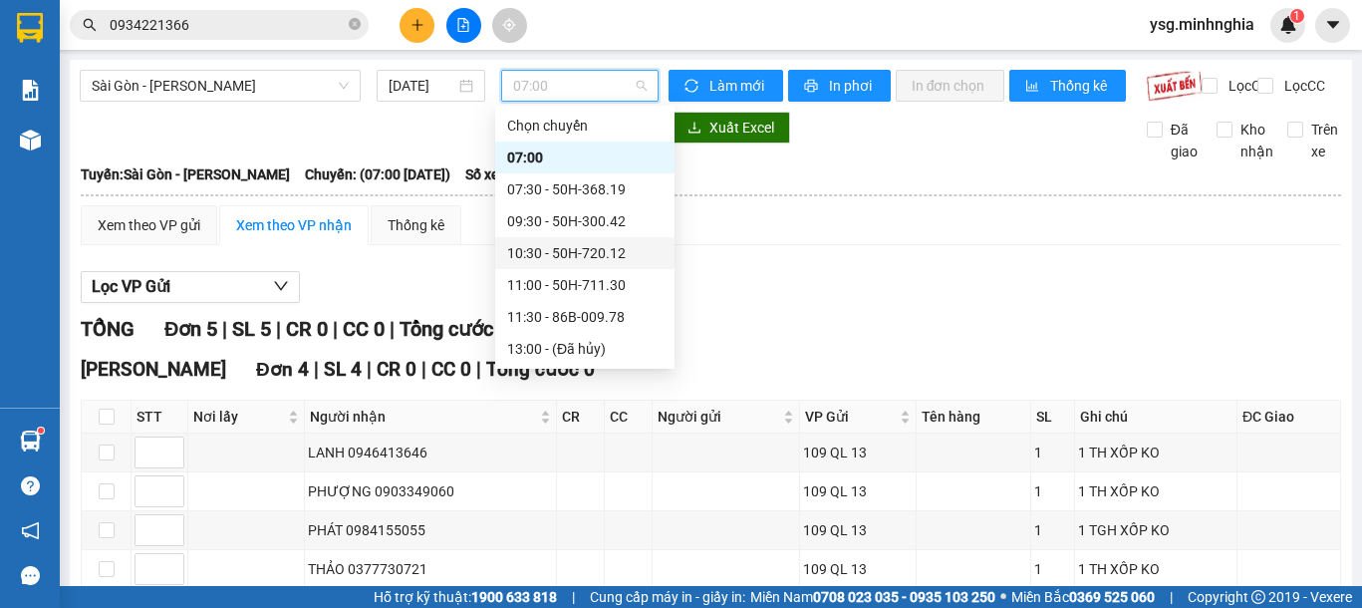
click at [573, 252] on div "10:30 - 50H-720.12" at bounding box center [584, 253] width 155 height 22
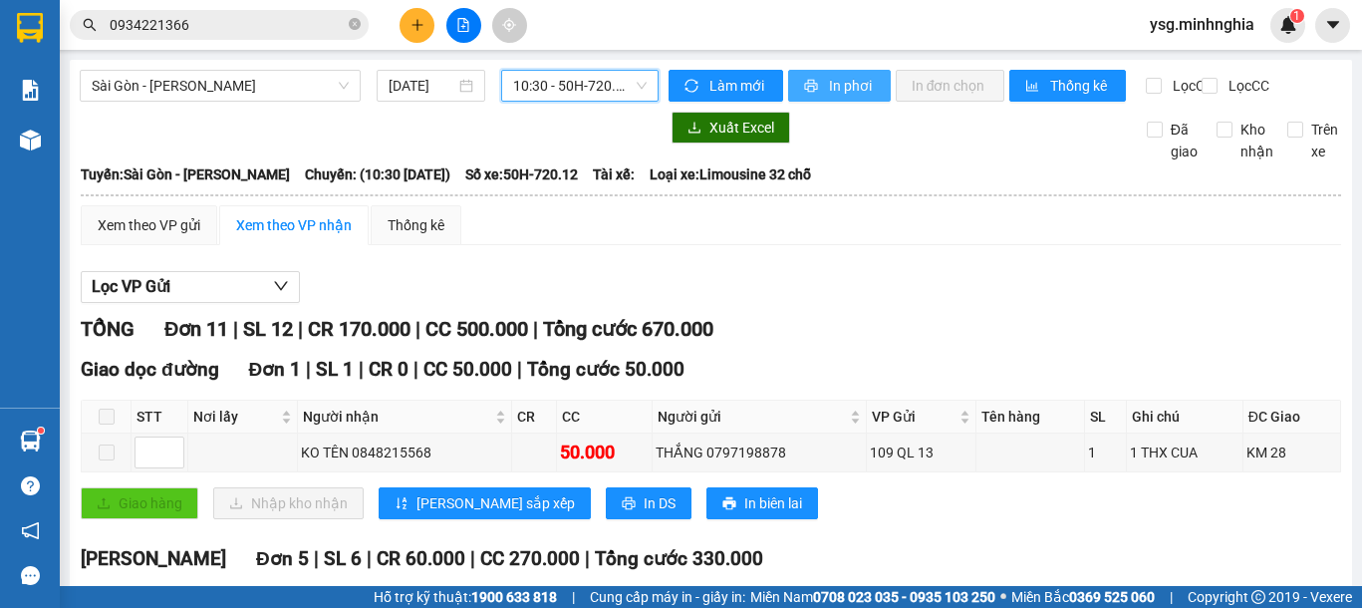
click at [847, 81] on span "In phơi" at bounding box center [852, 86] width 46 height 22
click at [598, 72] on span "10:30 - 50H-720.12" at bounding box center [580, 86] width 134 height 30
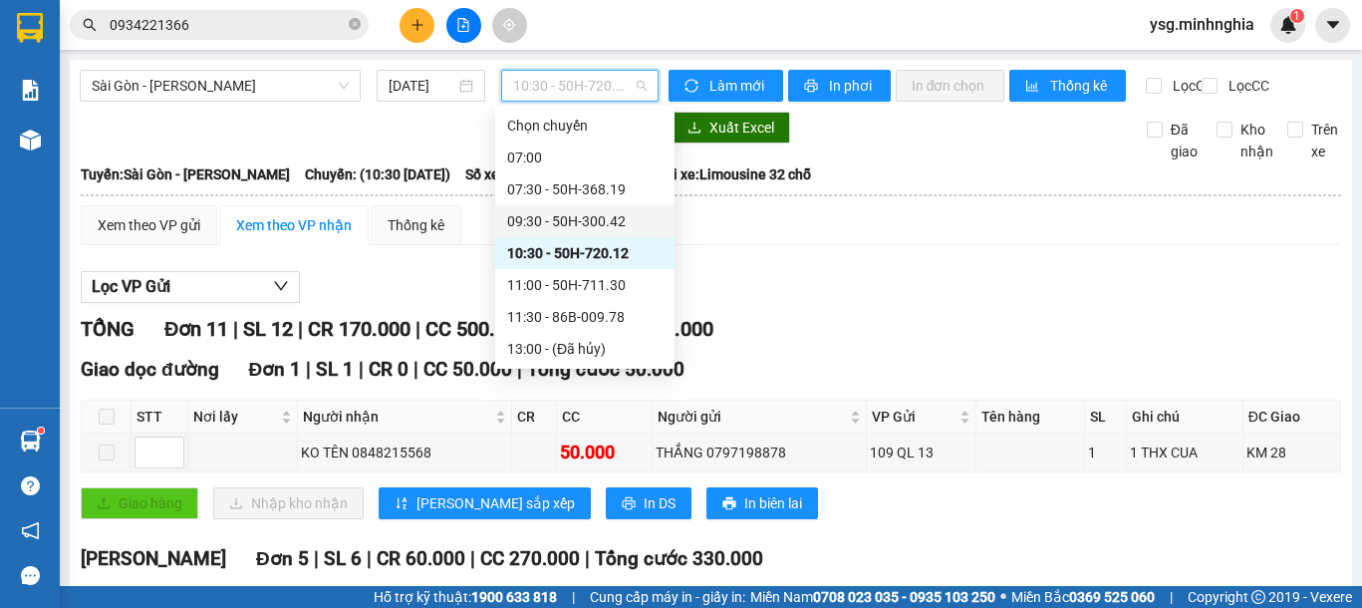
click at [578, 211] on div "09:30 - 50H-300.42" at bounding box center [584, 221] width 155 height 22
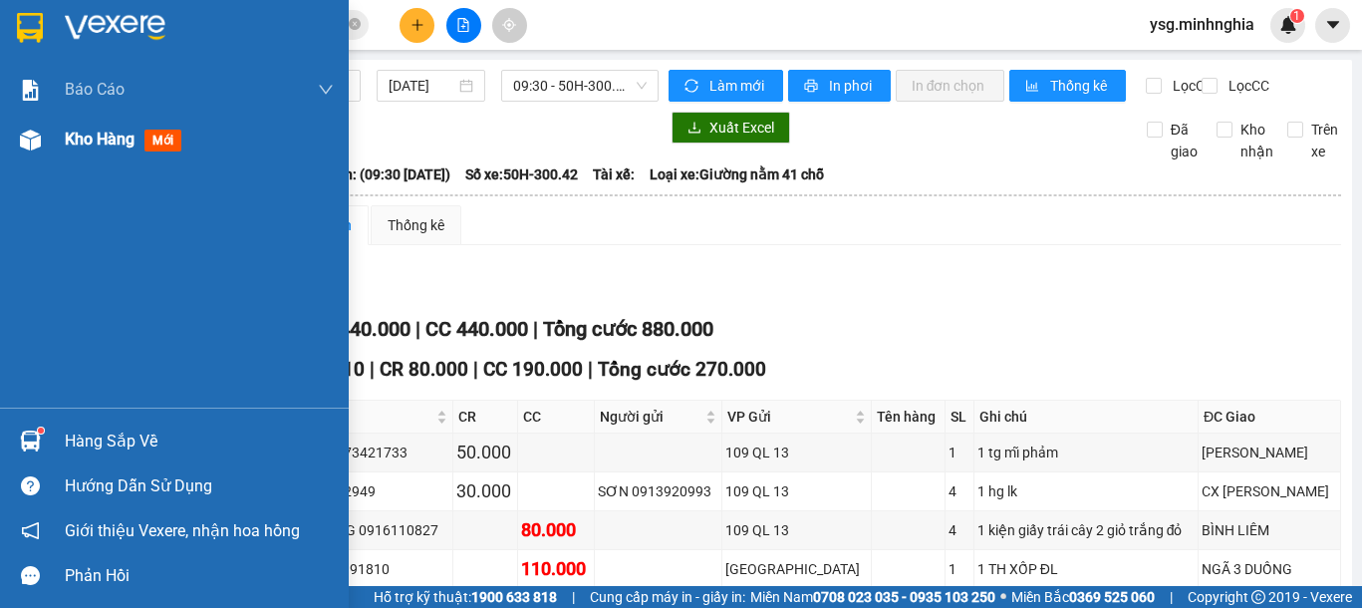
click at [16, 143] on div at bounding box center [30, 140] width 35 height 35
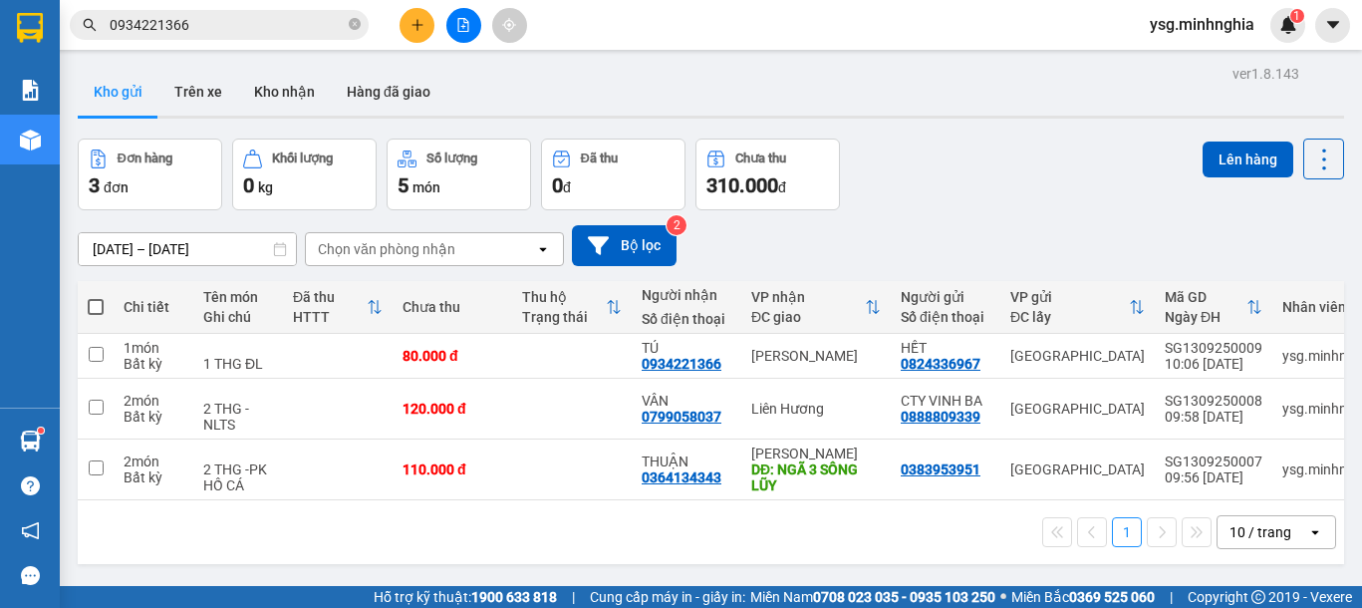
click at [94, 314] on span at bounding box center [96, 307] width 16 height 16
click at [96, 297] on input "checkbox" at bounding box center [96, 297] width 0 height 0
checkbox input "true"
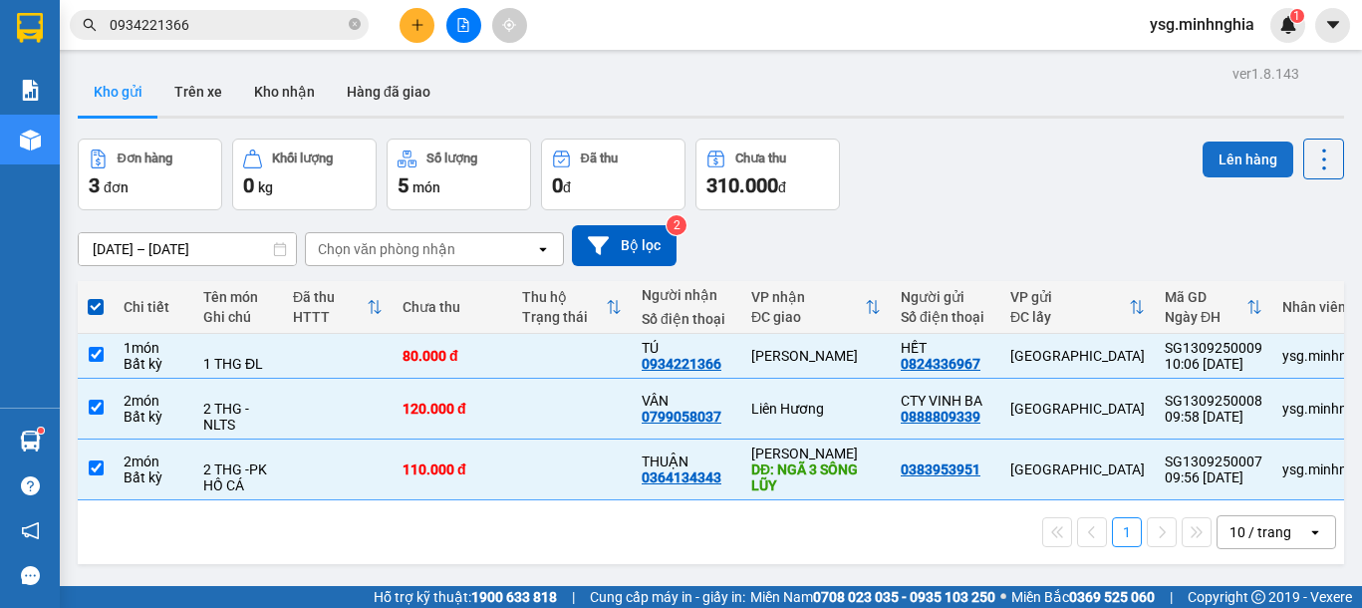
click at [1235, 162] on button "Lên hàng" at bounding box center [1248, 159] width 91 height 36
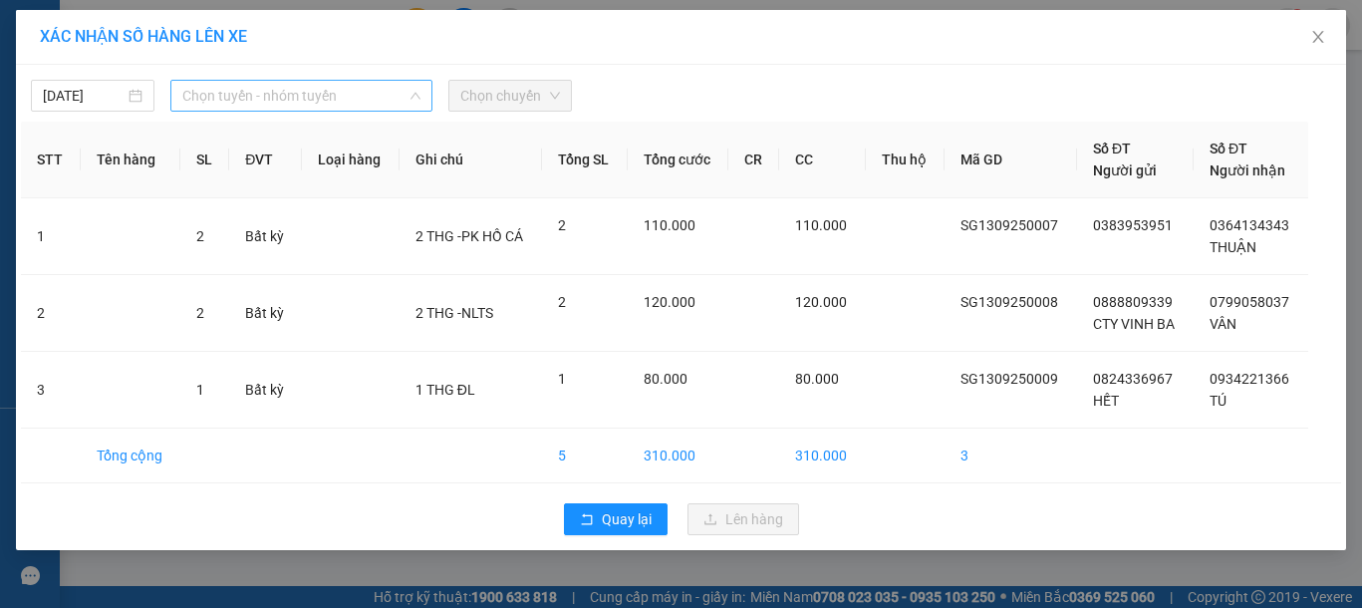
click at [405, 103] on span "Chọn tuyến - nhóm tuyến" at bounding box center [301, 96] width 238 height 30
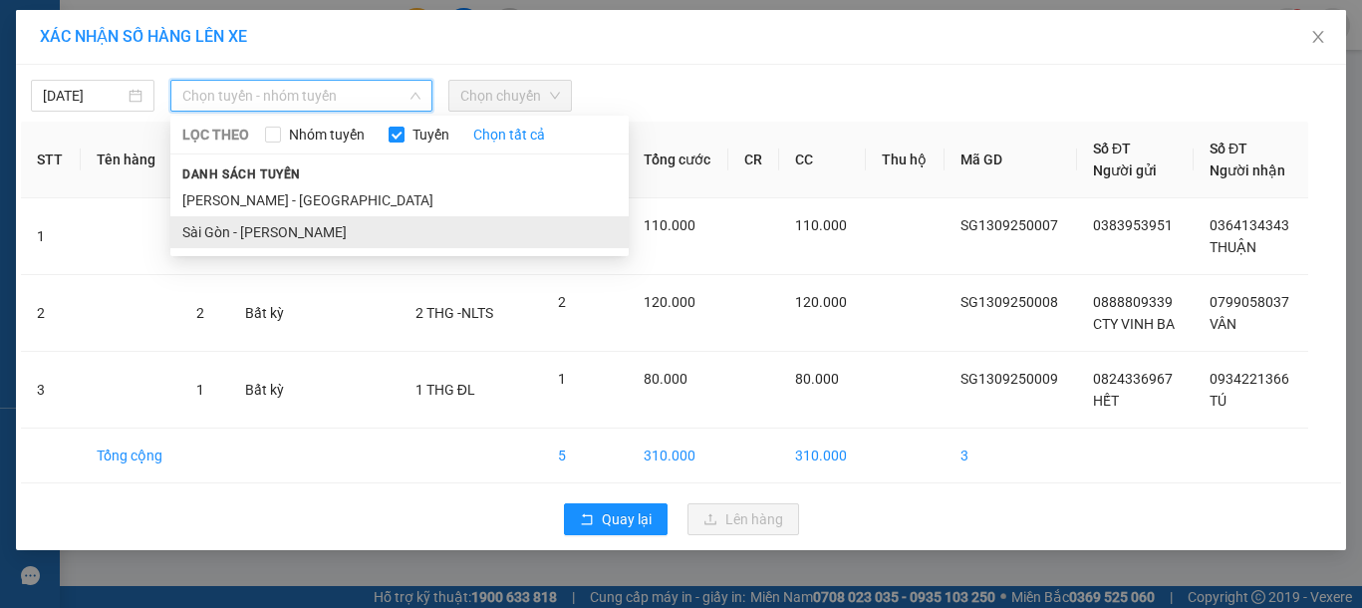
click at [306, 236] on li "Sài Gòn - [PERSON_NAME]" at bounding box center [399, 232] width 458 height 32
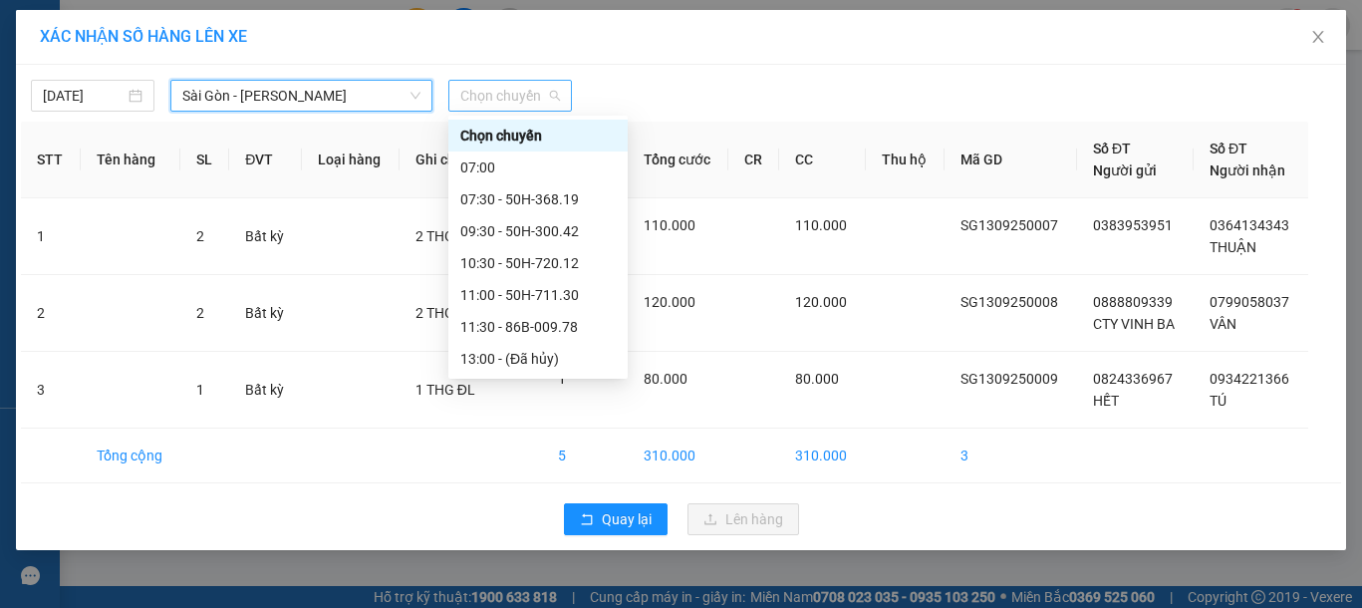
click at [521, 103] on span "Chọn chuyến" at bounding box center [510, 96] width 100 height 30
click at [533, 257] on div "10:30 - 50H-720.12" at bounding box center [537, 263] width 155 height 22
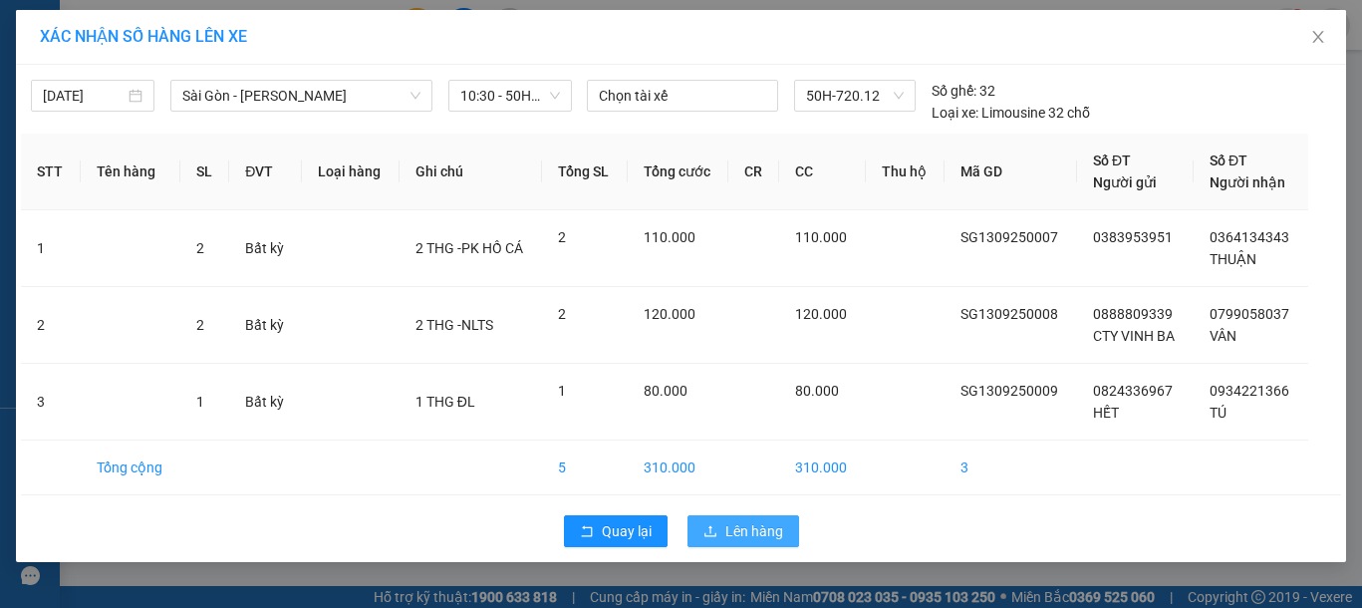
click at [718, 530] on button "Lên hàng" at bounding box center [744, 531] width 112 height 32
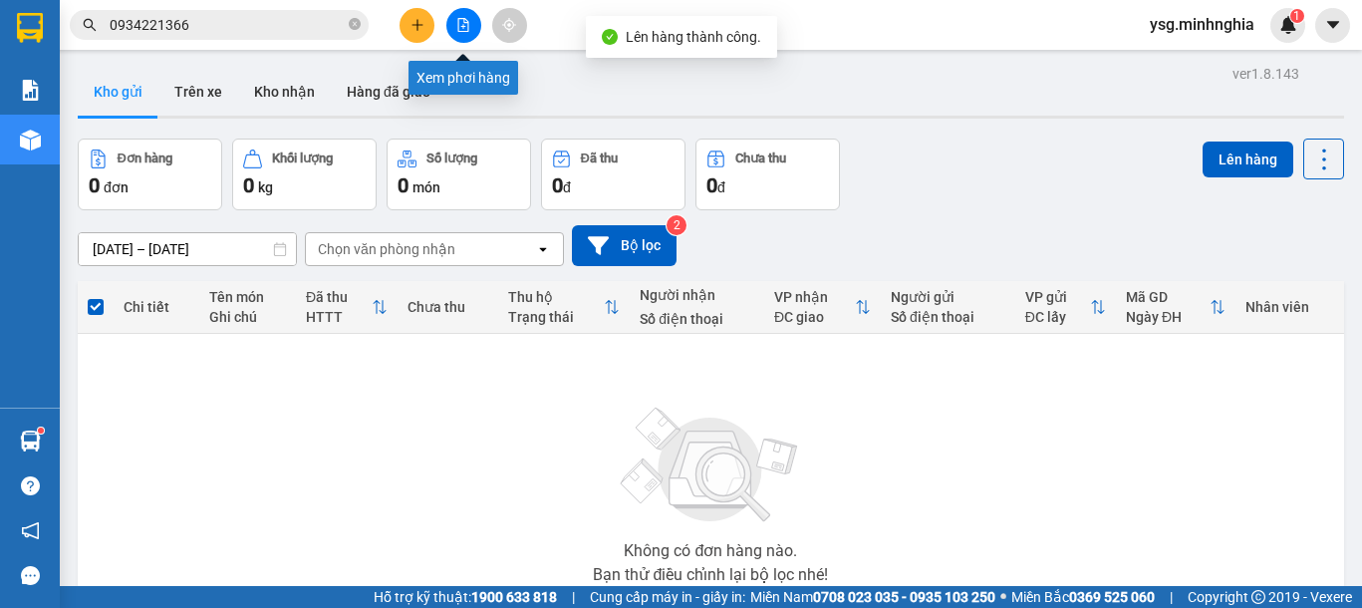
click at [457, 33] on button at bounding box center [463, 25] width 35 height 35
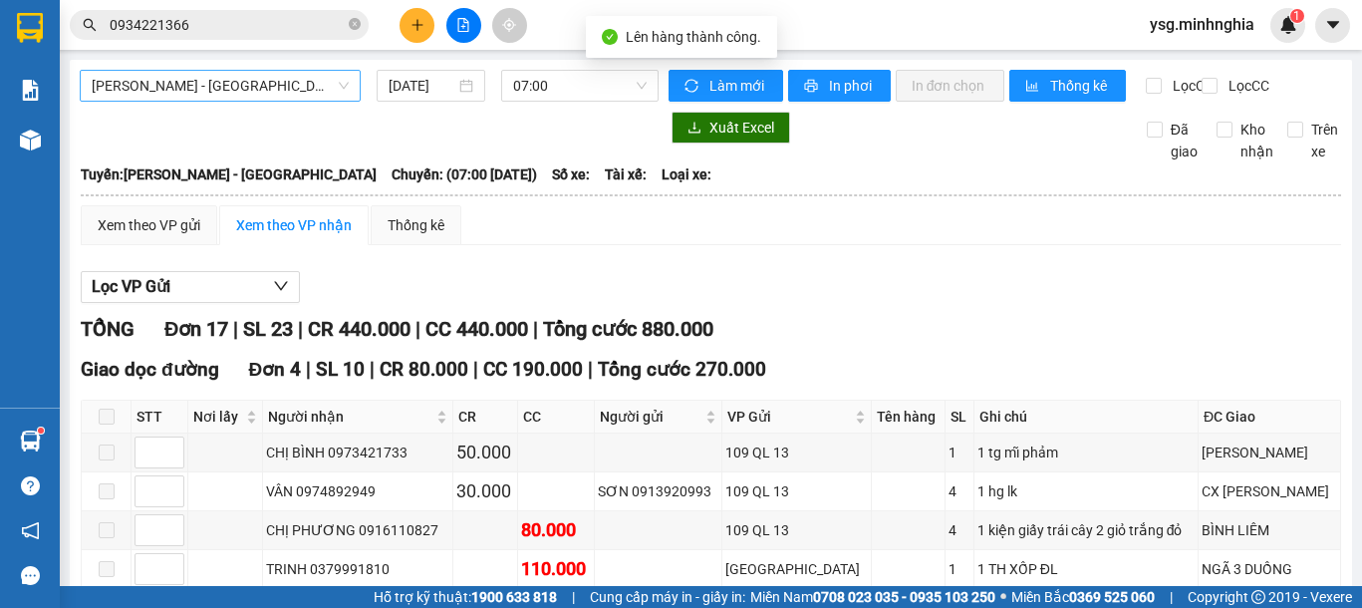
click at [297, 82] on span "Phan Rí - Sài Gòn" at bounding box center [220, 86] width 257 height 30
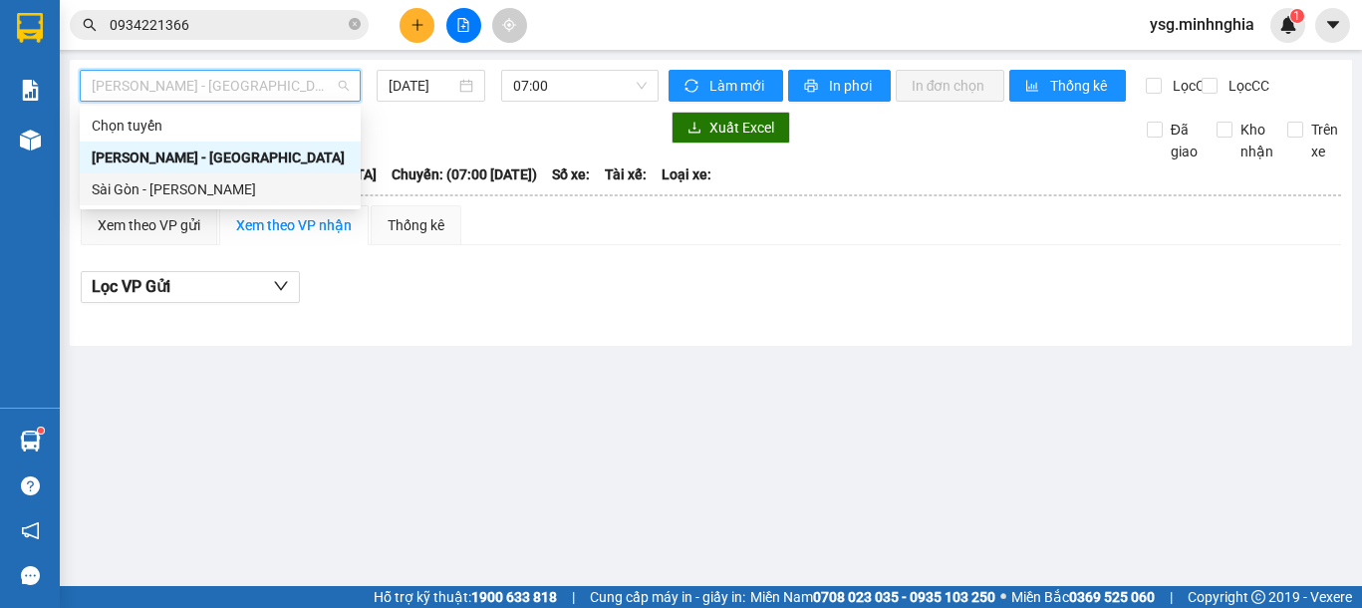
click at [245, 184] on div "Sài Gòn - [PERSON_NAME]" at bounding box center [220, 189] width 257 height 22
type input "13/09/2025"
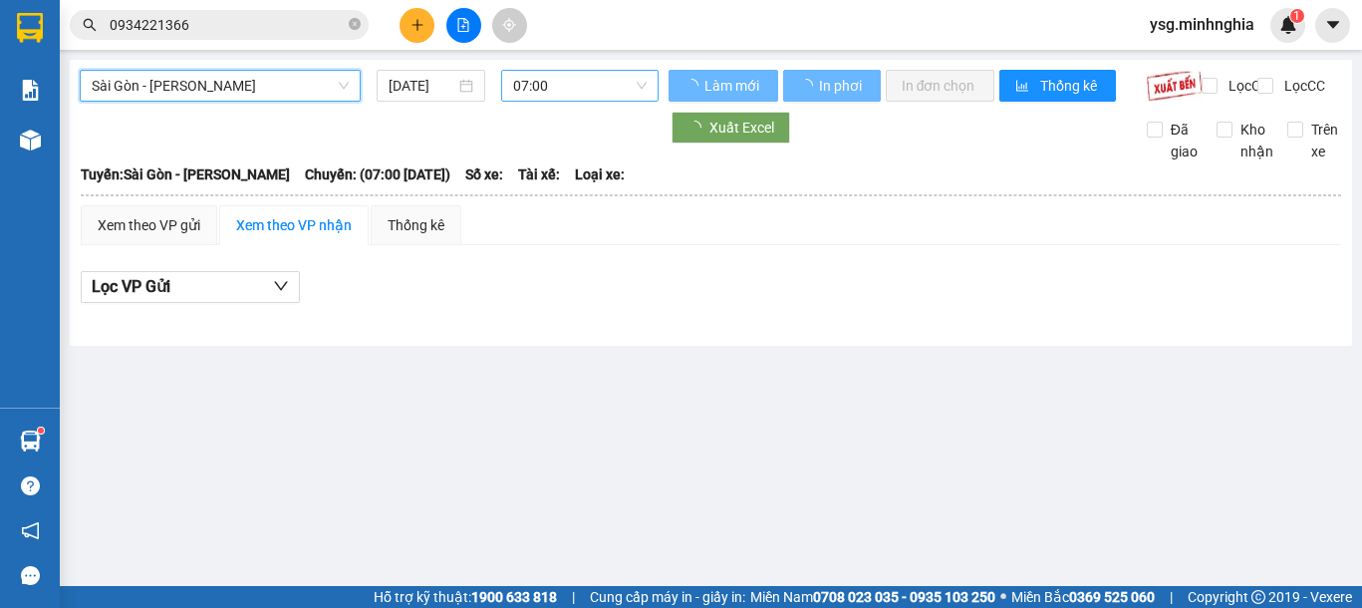
click at [563, 97] on span "07:00" at bounding box center [580, 86] width 134 height 30
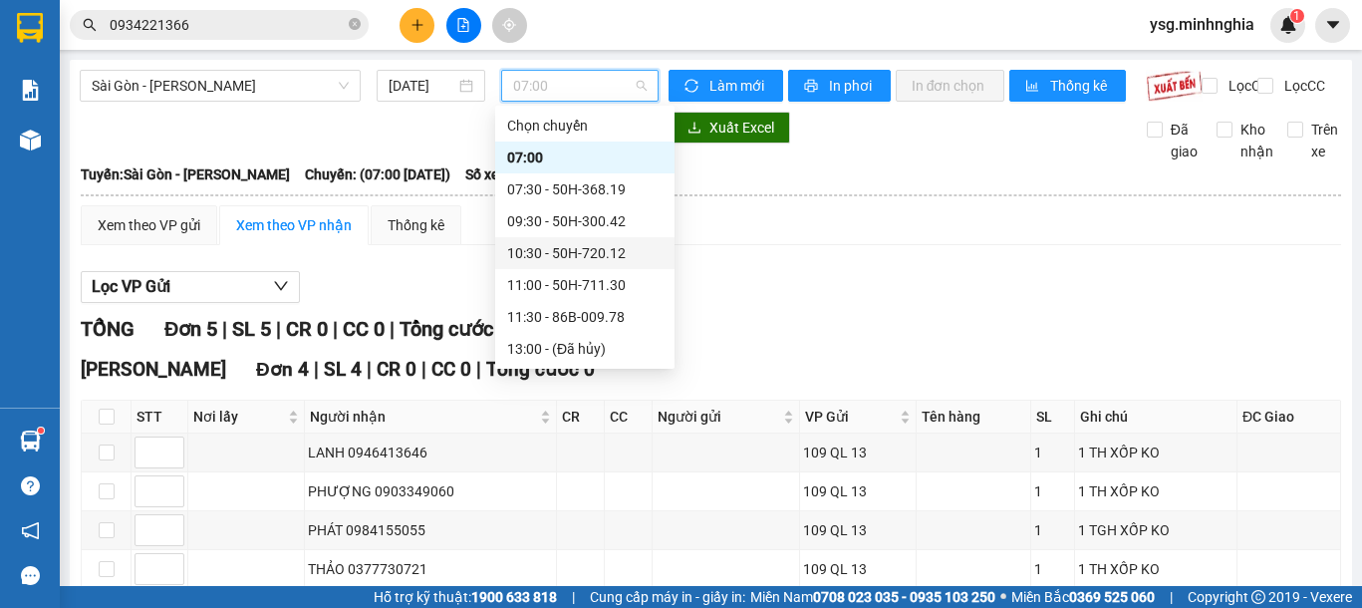
click at [592, 252] on div "10:30 - 50H-720.12" at bounding box center [584, 253] width 155 height 22
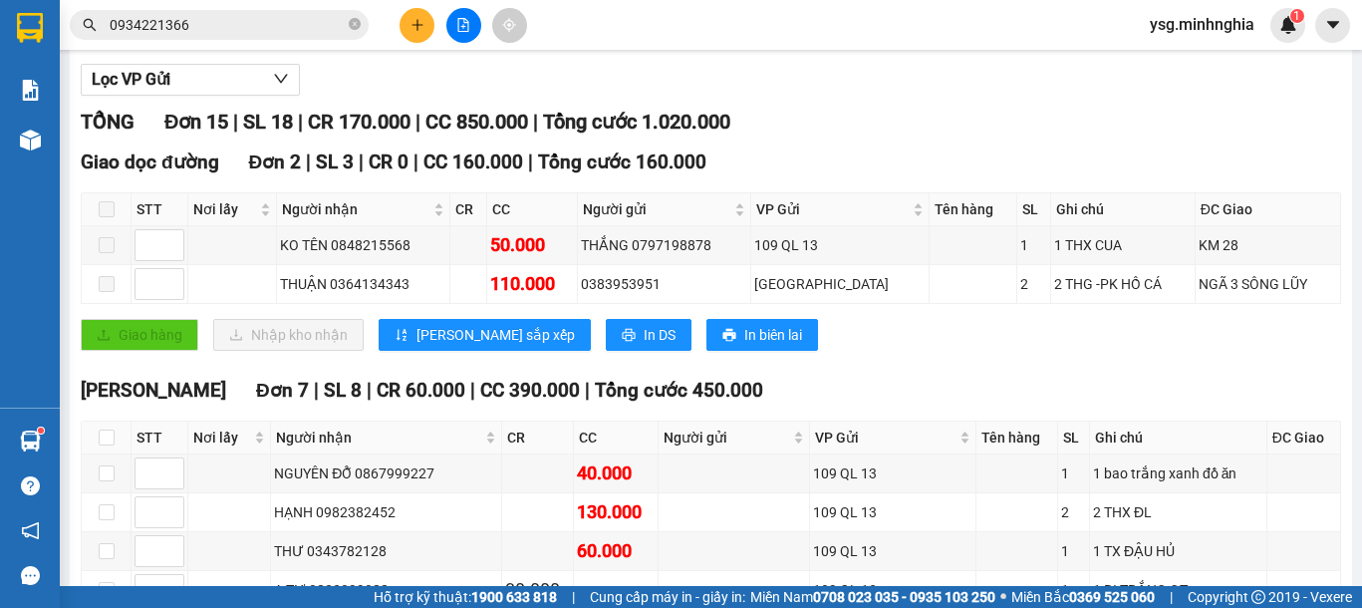
scroll to position [105, 0]
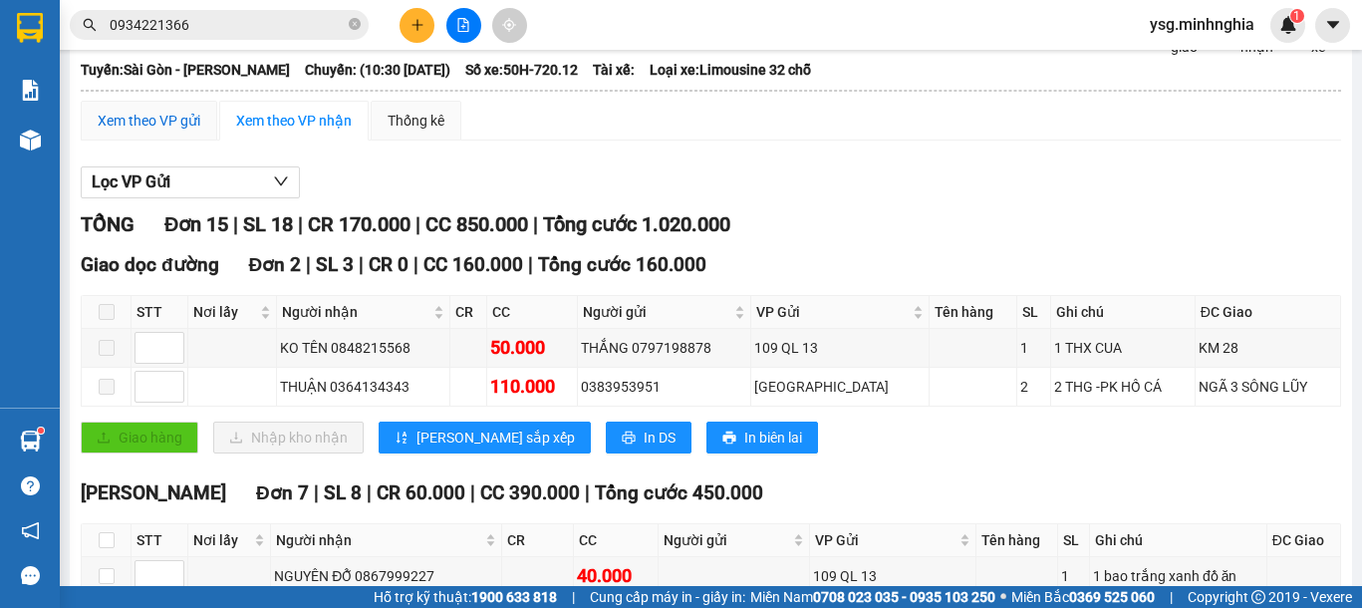
click at [126, 132] on div "Xem theo VP gửi" at bounding box center [149, 121] width 103 height 22
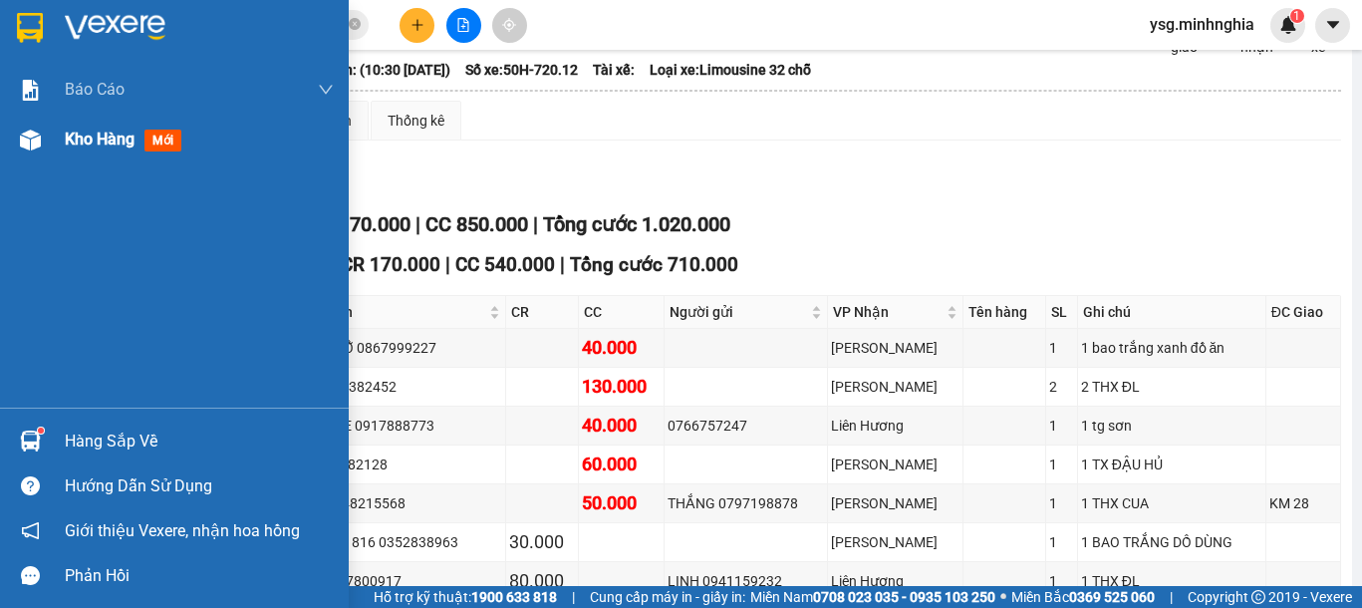
click at [46, 146] on div at bounding box center [30, 140] width 35 height 35
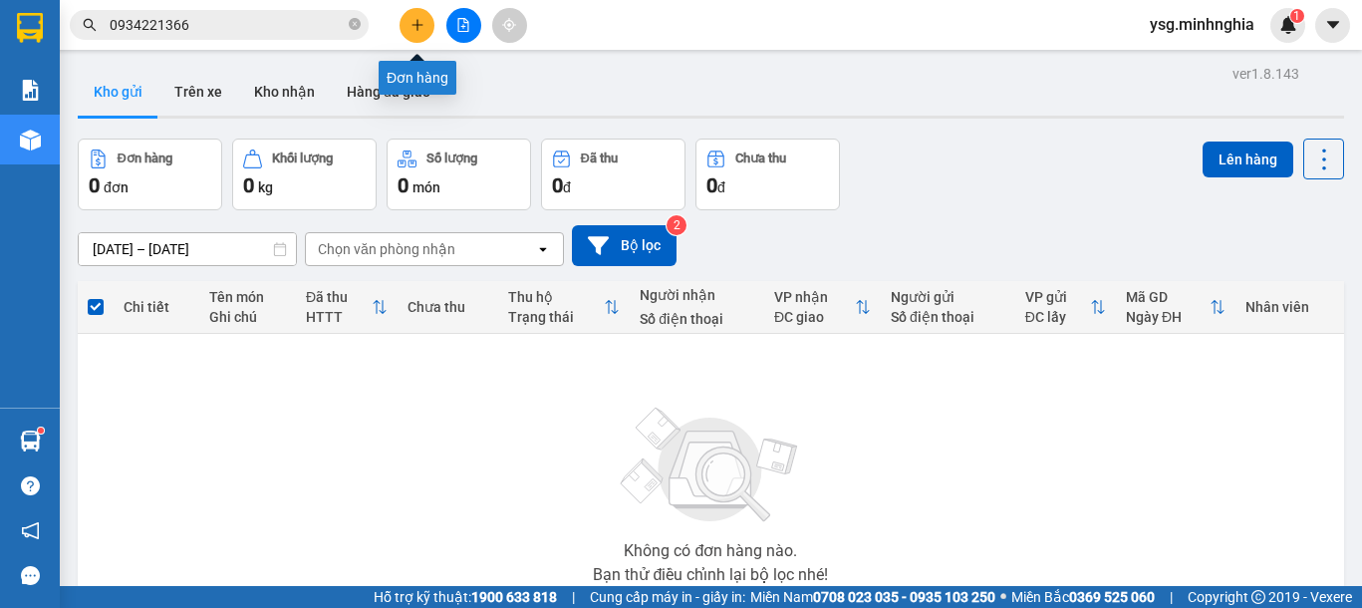
click at [404, 14] on button at bounding box center [417, 25] width 35 height 35
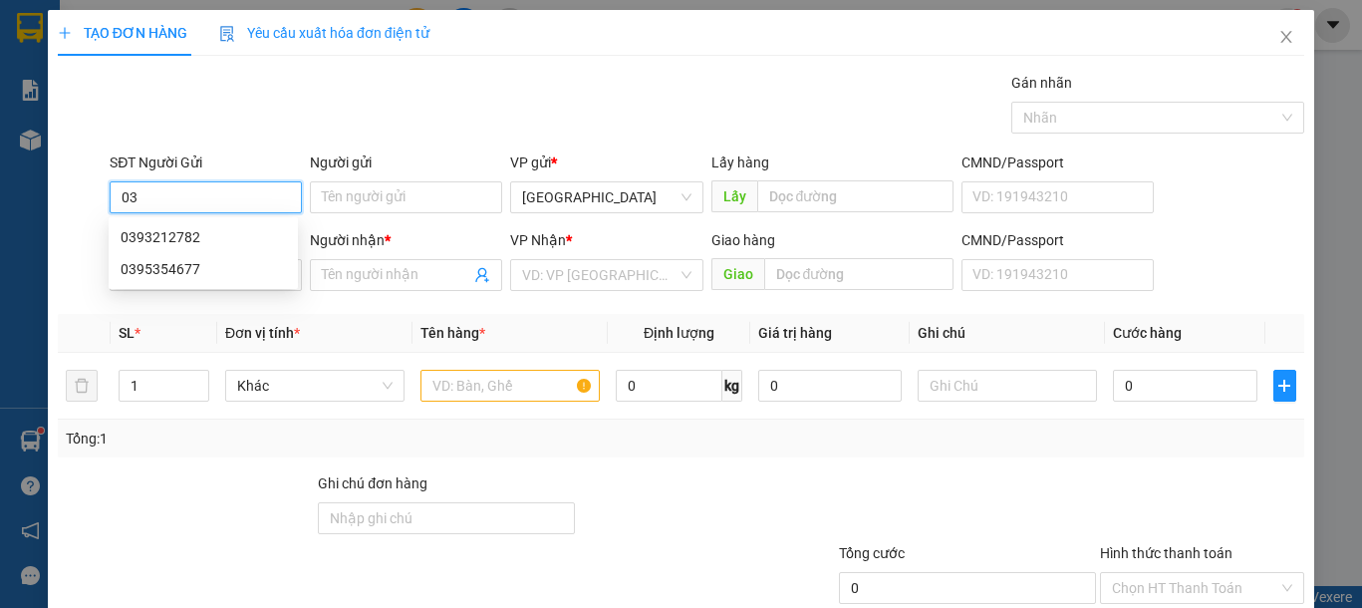
type input "0"
click at [511, 78] on div "Gói vận chuyển * Tiêu chuẩn Gán nhãn Nhãn" at bounding box center [707, 107] width 1203 height 70
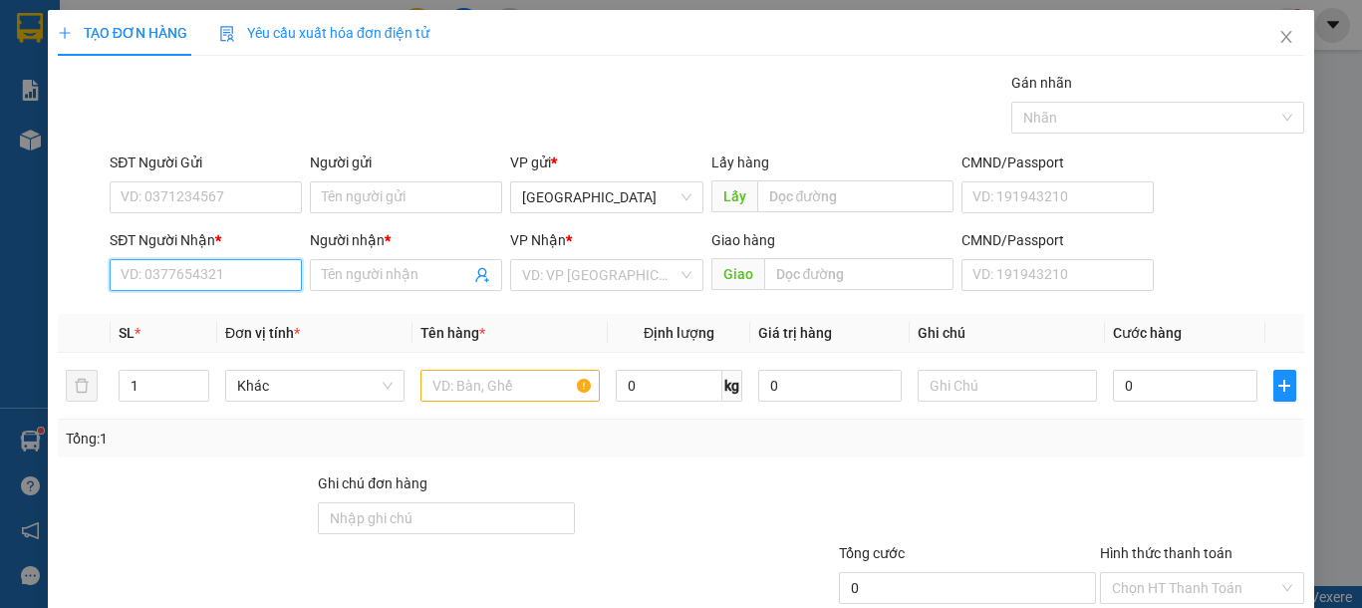
click at [249, 286] on input "SĐT Người Nhận *" at bounding box center [206, 275] width 192 height 32
click at [250, 310] on div "0397700232 - NHÀN" at bounding box center [219, 315] width 196 height 22
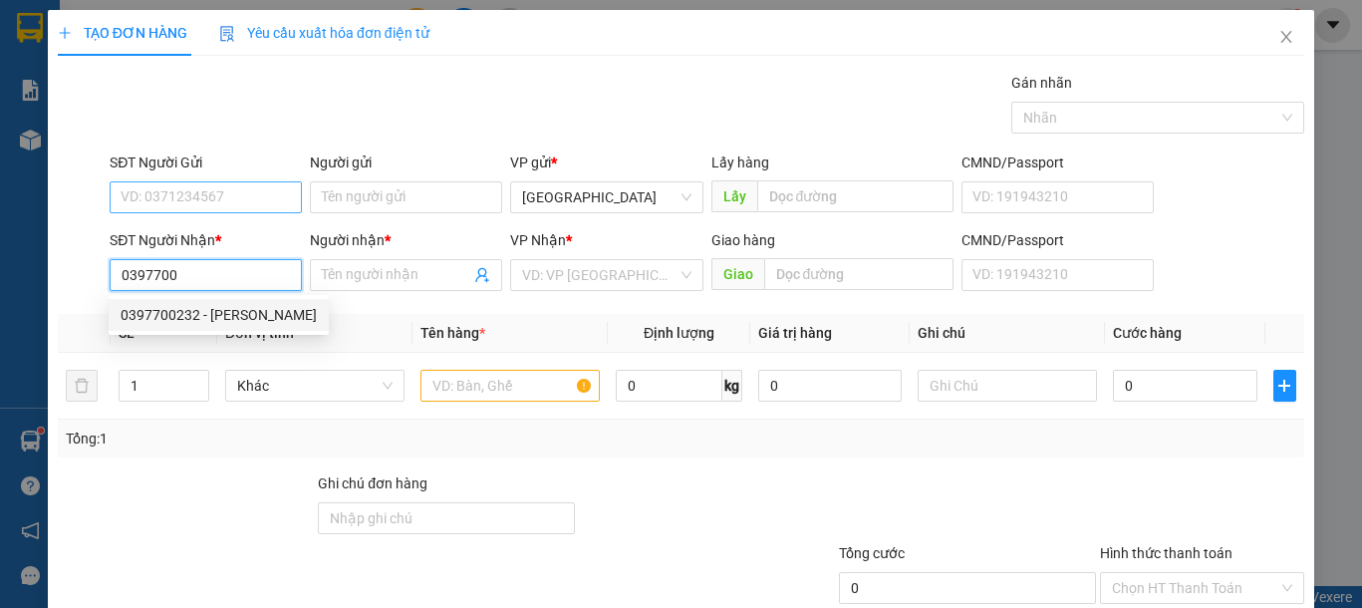
type input "0397700232"
type input "NHÀN"
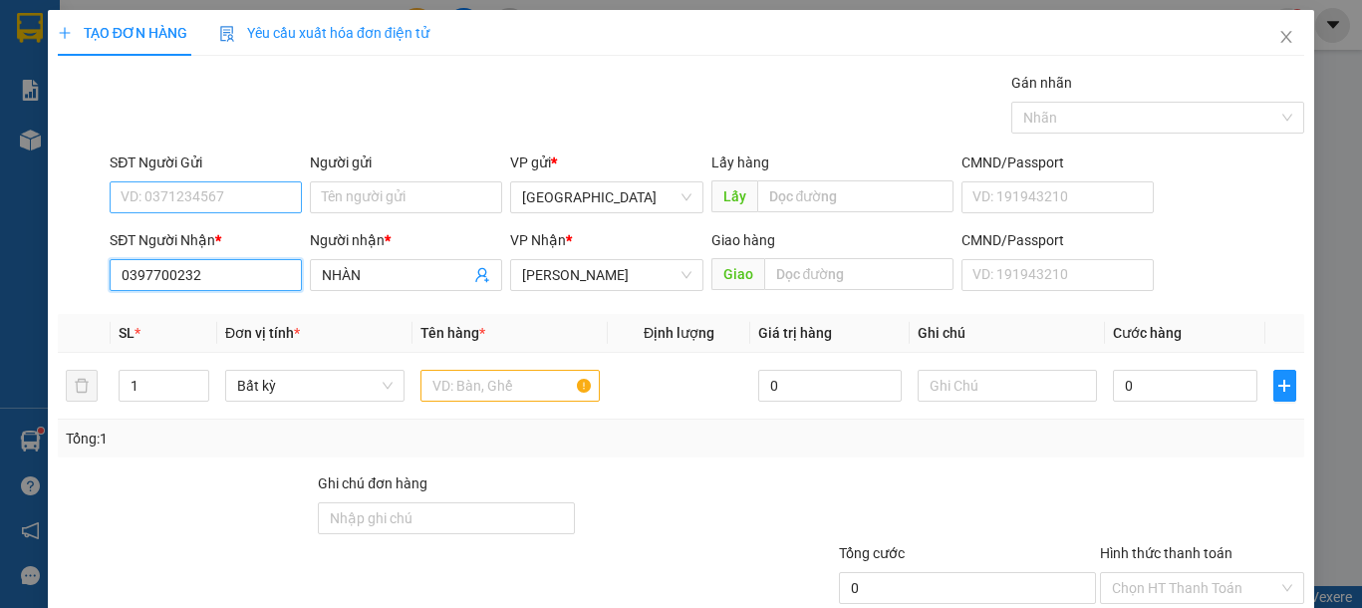
type input "0397700232"
click at [243, 208] on input "SĐT Người Gửi" at bounding box center [206, 197] width 192 height 32
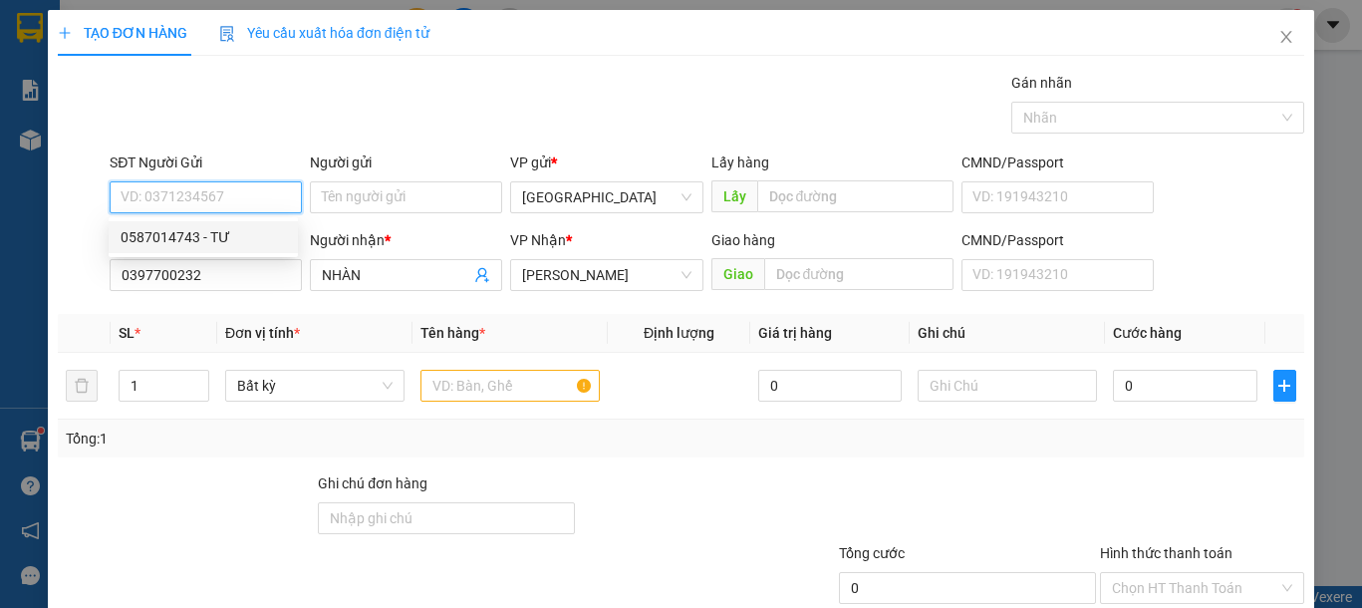
click at [245, 234] on div "0587014743 - TƯ" at bounding box center [203, 237] width 165 height 22
type input "0587014743"
type input "TƯ"
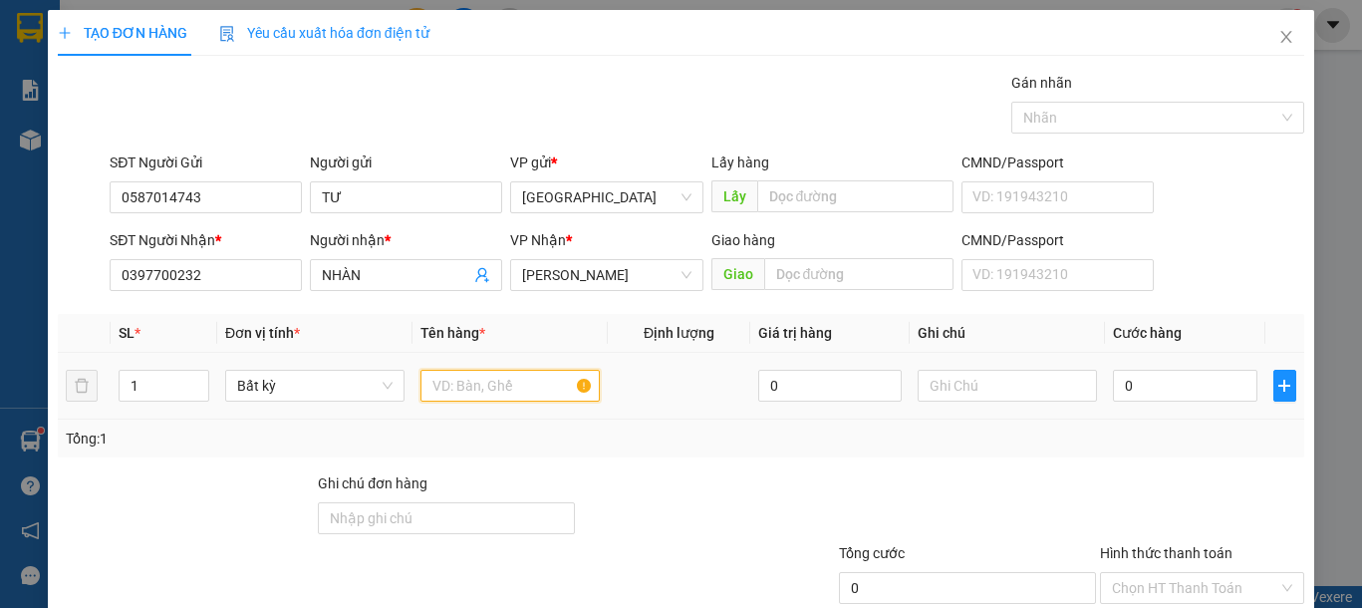
click at [486, 375] on input "text" at bounding box center [509, 386] width 179 height 32
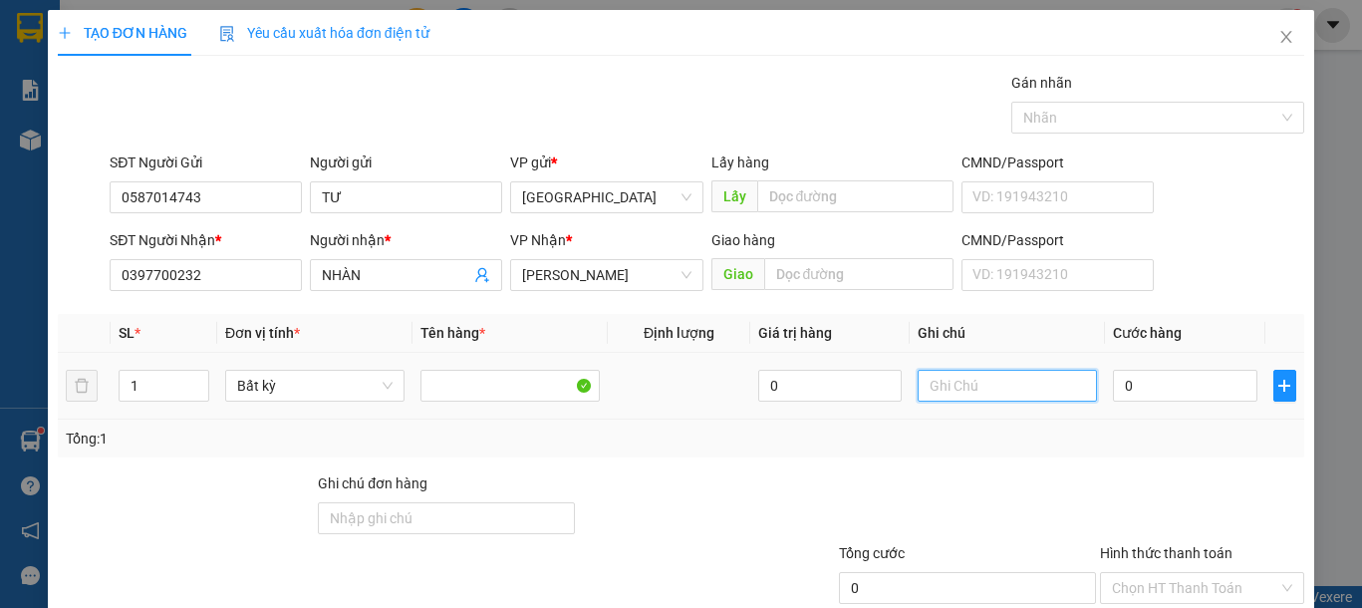
click at [1000, 382] on input "text" at bounding box center [1007, 386] width 179 height 32
type input "1 TH XỐP ĐL"
click at [1126, 388] on input "0" at bounding box center [1184, 386] width 143 height 32
type input "6"
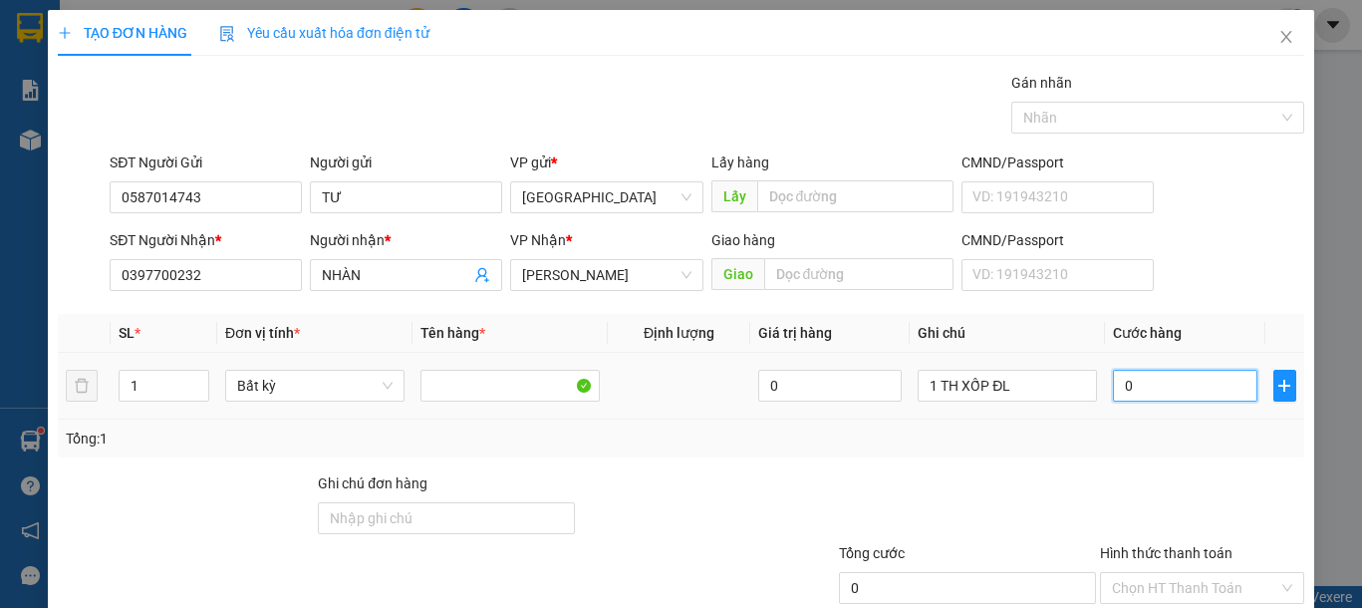
type input "6"
type input "60"
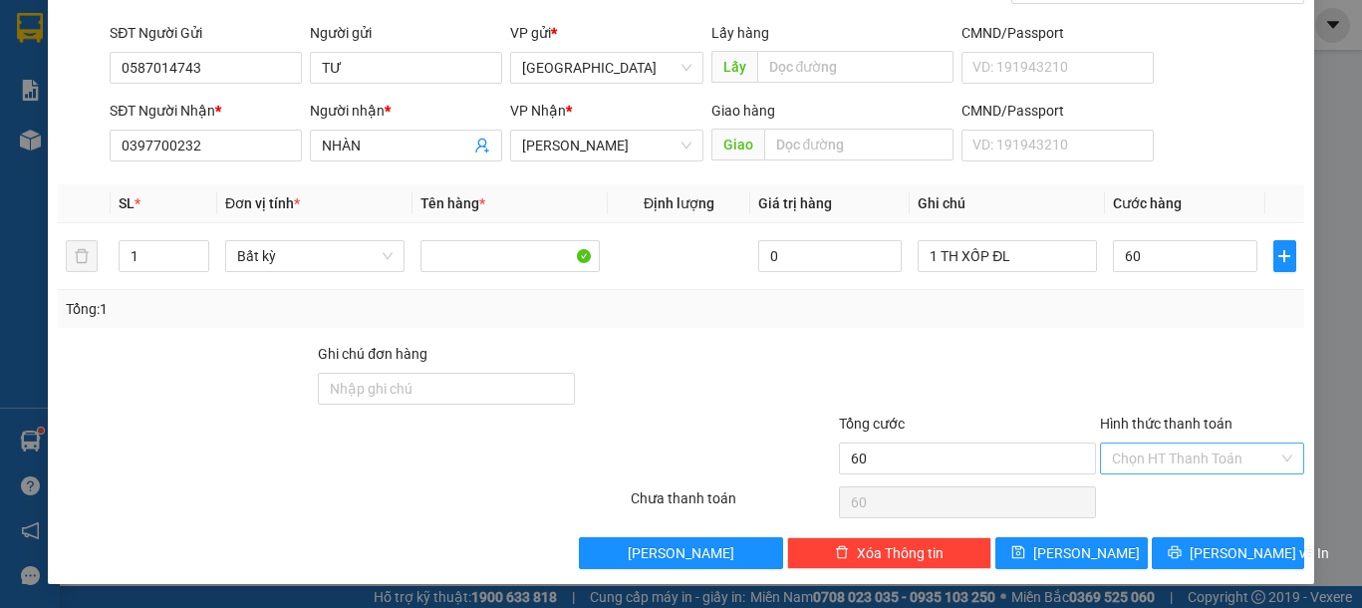
click at [1207, 475] on div "Hình thức thanh toán Chọn HT Thanh Toán" at bounding box center [1202, 448] width 204 height 70
type input "60.000"
click at [1208, 461] on input "Hình thức thanh toán" at bounding box center [1195, 458] width 166 height 30
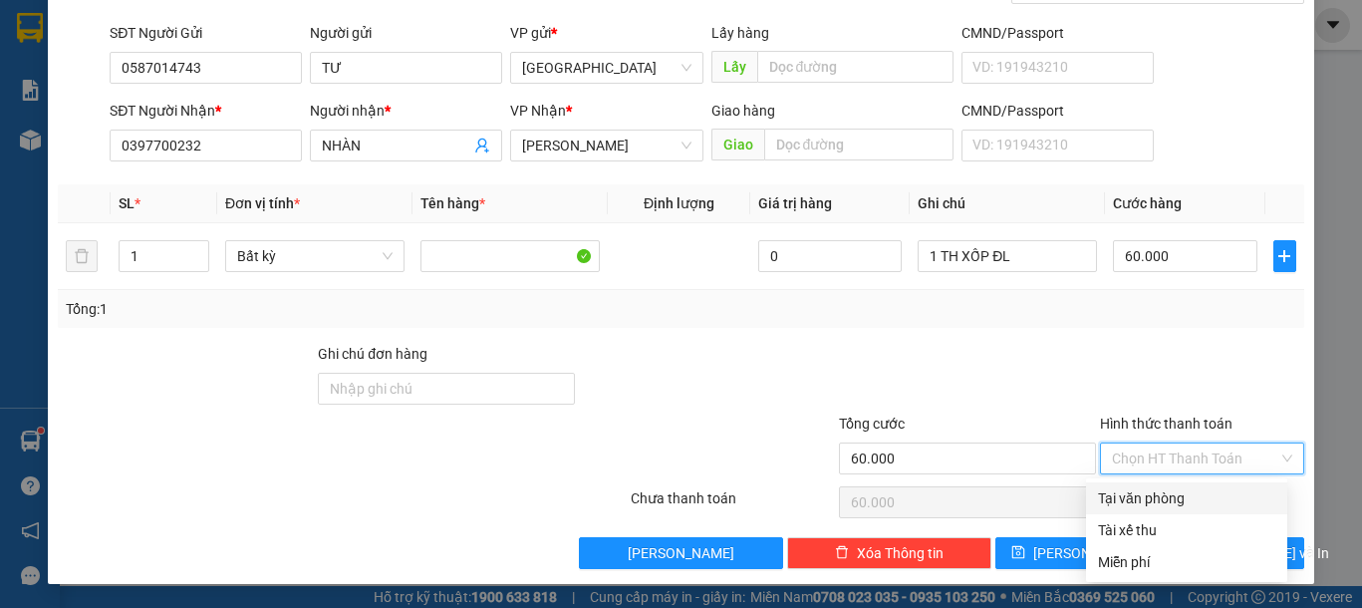
click at [1160, 487] on div "Tại văn phòng" at bounding box center [1186, 498] width 177 height 22
type input "0"
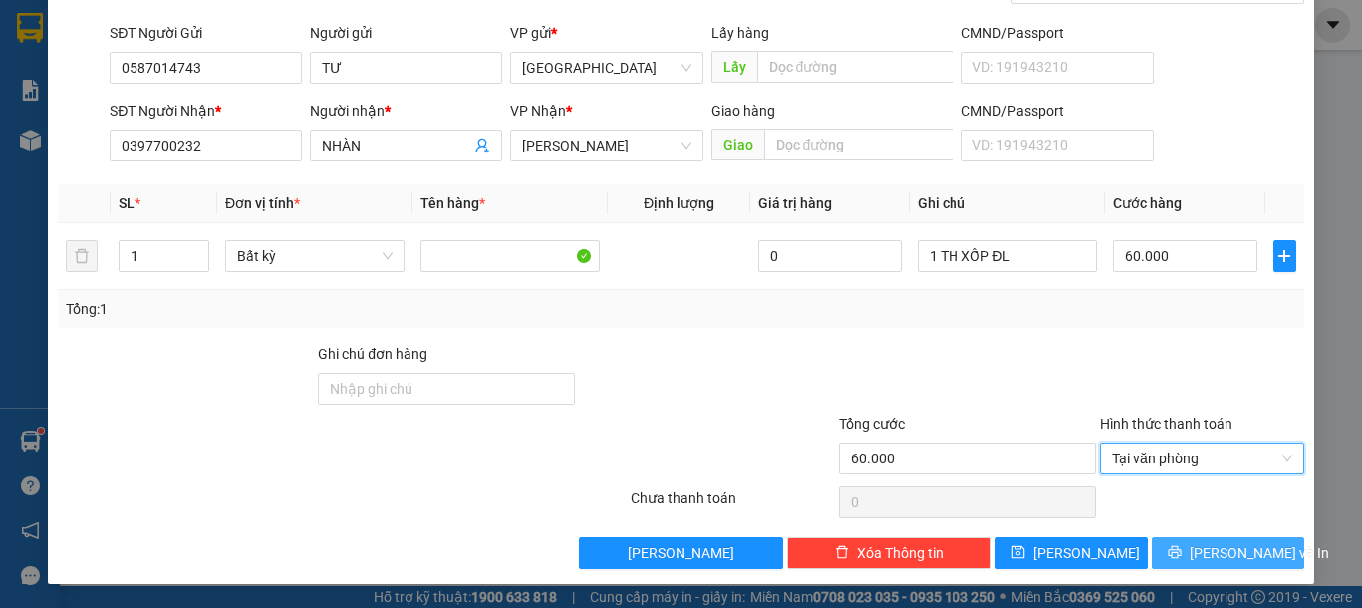
click at [1211, 550] on span "[PERSON_NAME] và In" at bounding box center [1259, 553] width 139 height 22
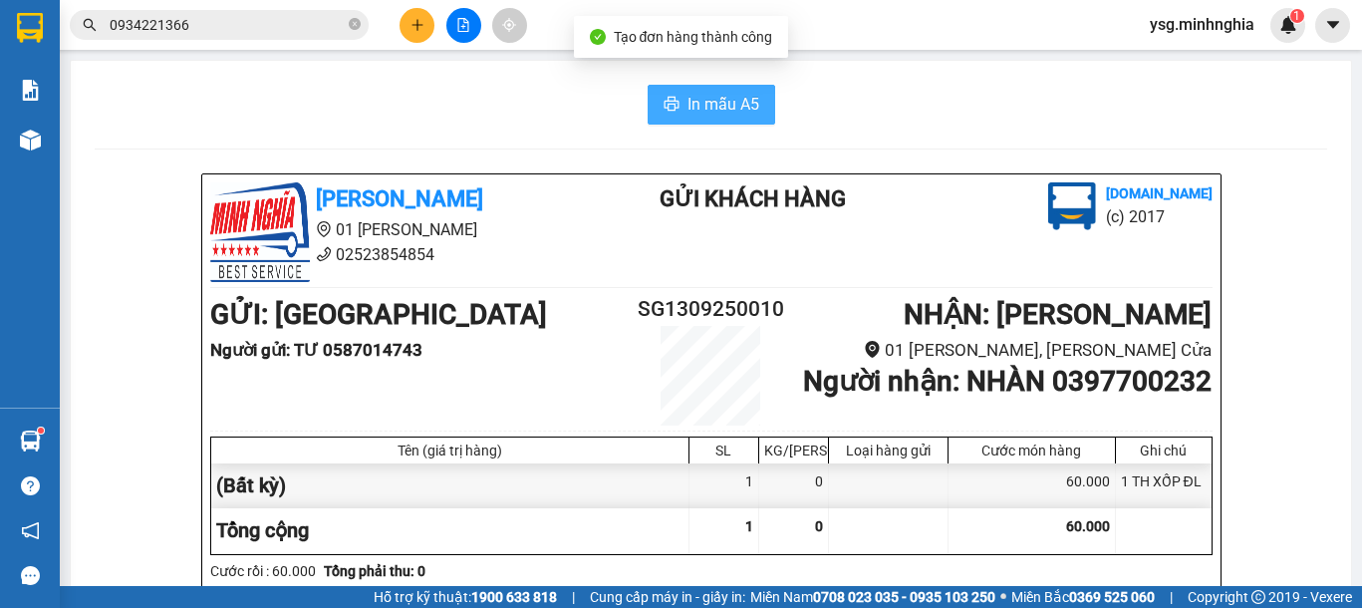
click at [697, 101] on span "In mẫu A5" at bounding box center [724, 104] width 72 height 25
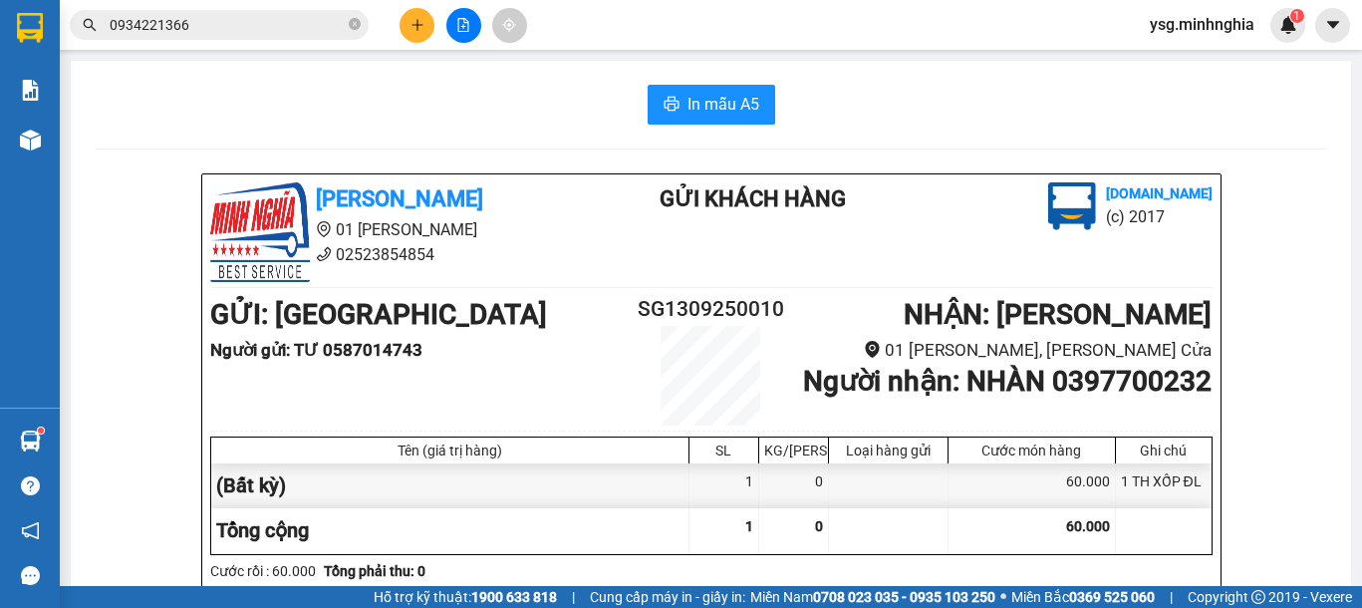
scroll to position [1035, 0]
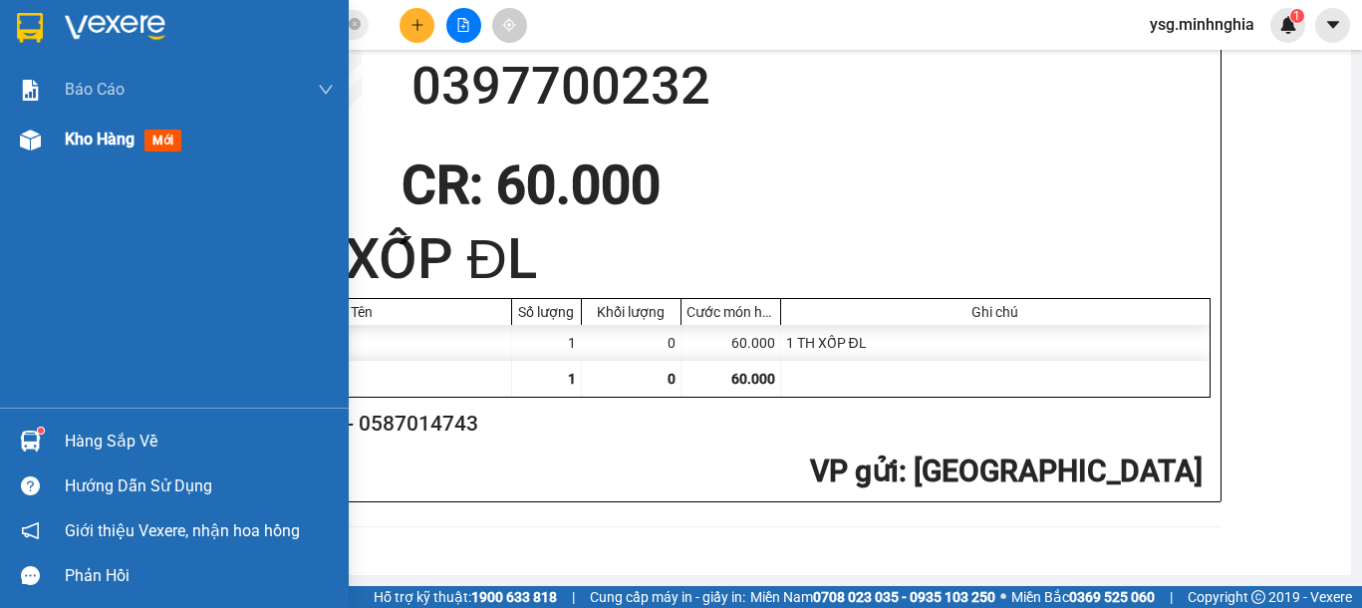
click at [37, 144] on img at bounding box center [30, 140] width 21 height 21
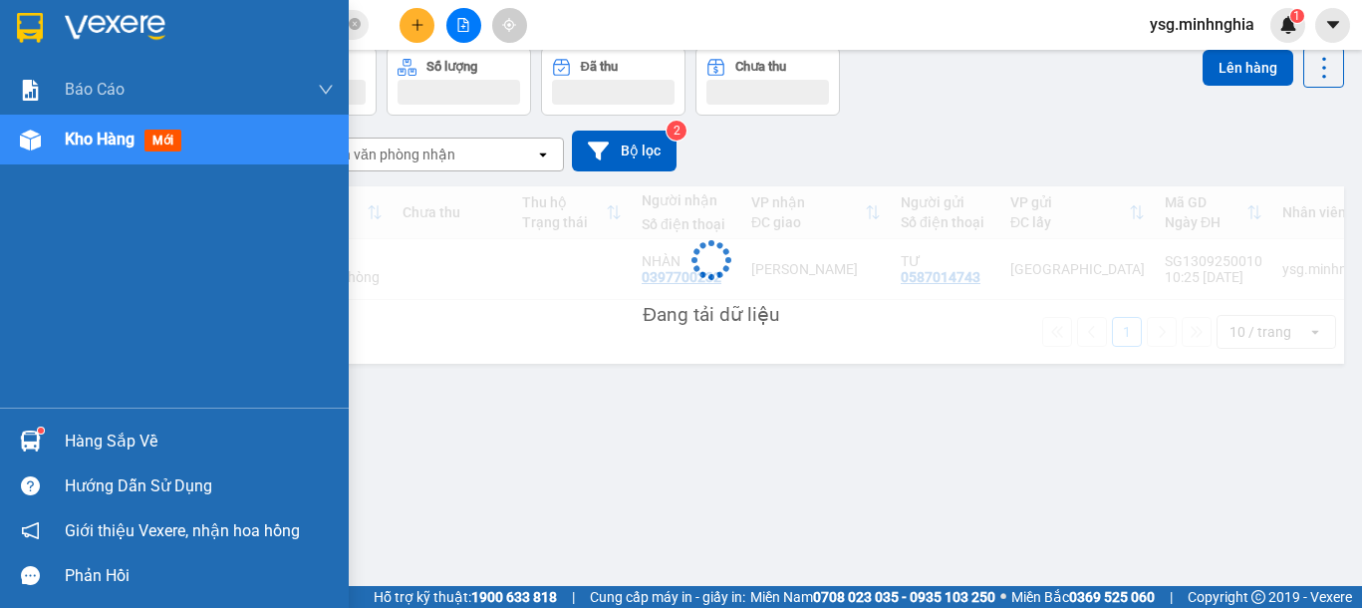
scroll to position [92, 0]
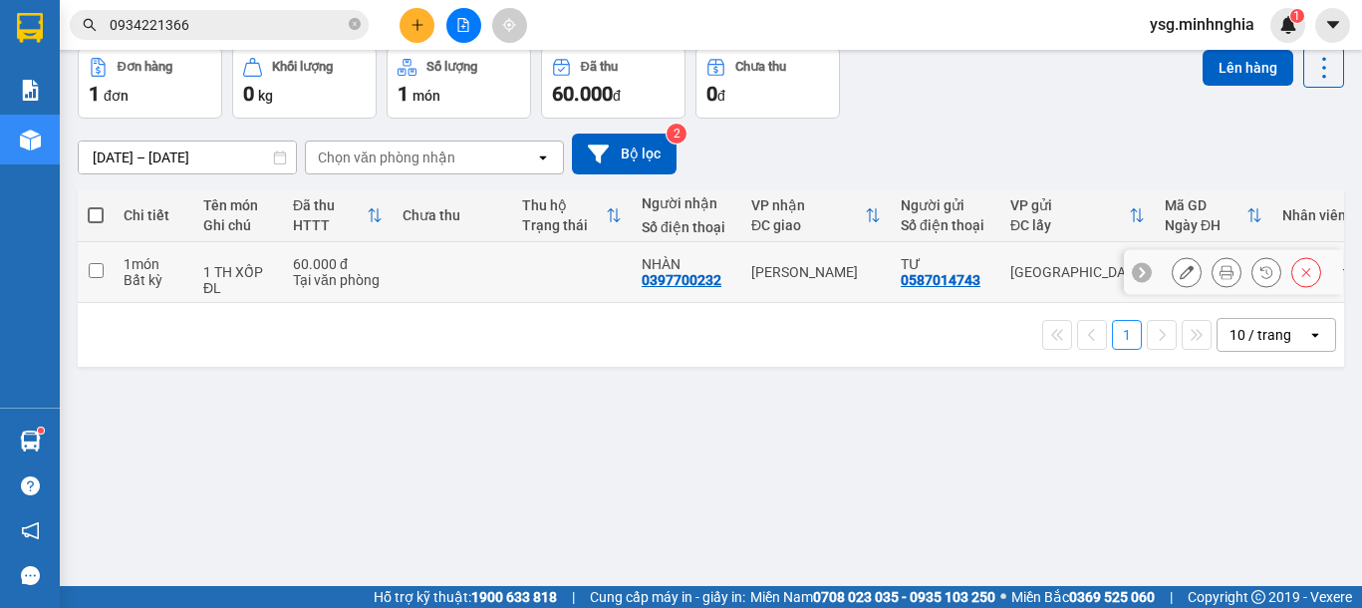
click at [505, 266] on td at bounding box center [453, 272] width 120 height 61
checkbox input "true"
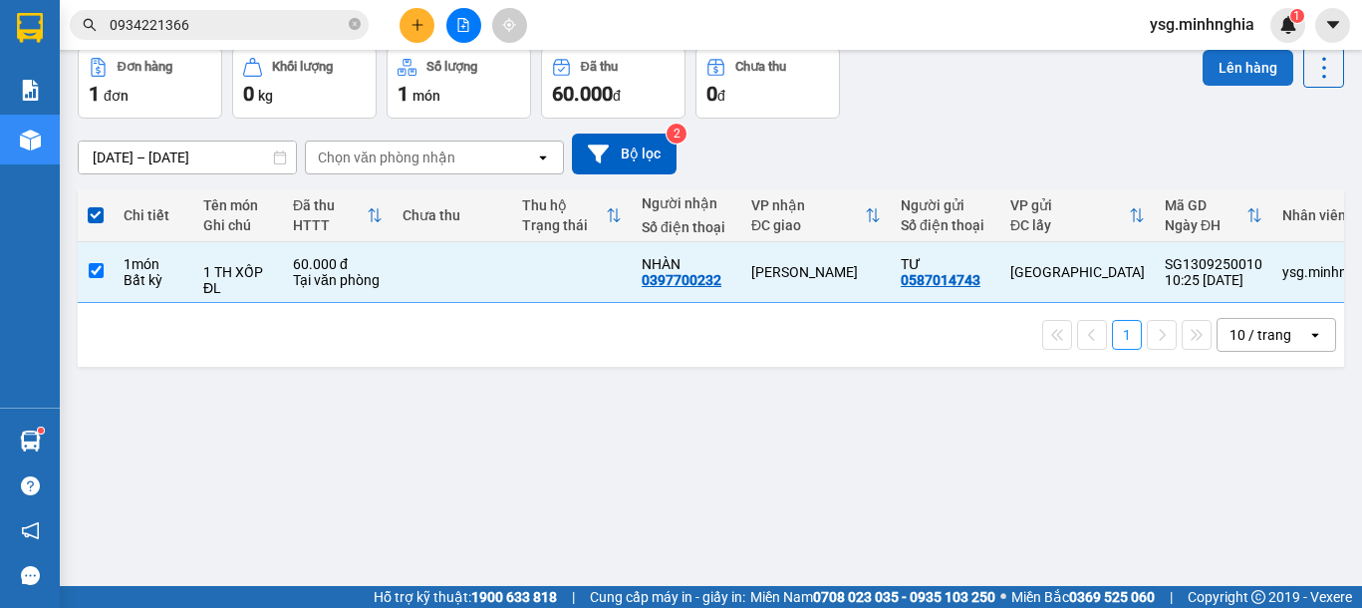
click at [1211, 59] on button "Lên hàng" at bounding box center [1248, 68] width 91 height 36
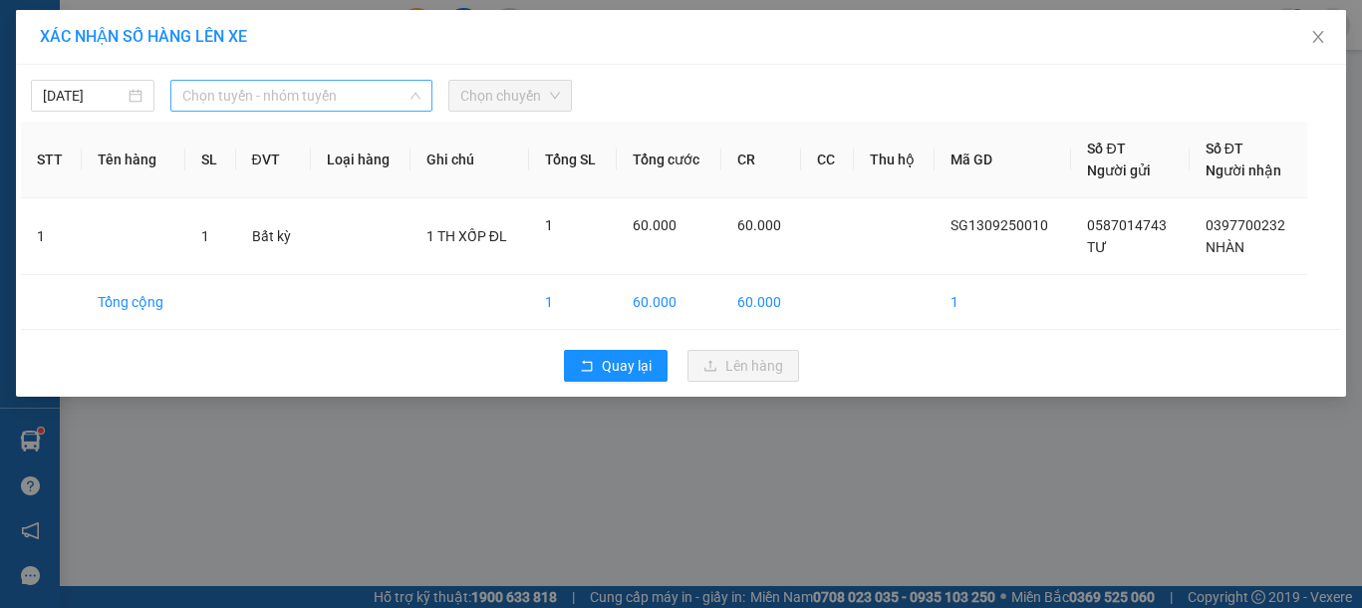
click at [315, 99] on span "Chọn tuyến - nhóm tuyến" at bounding box center [301, 96] width 238 height 30
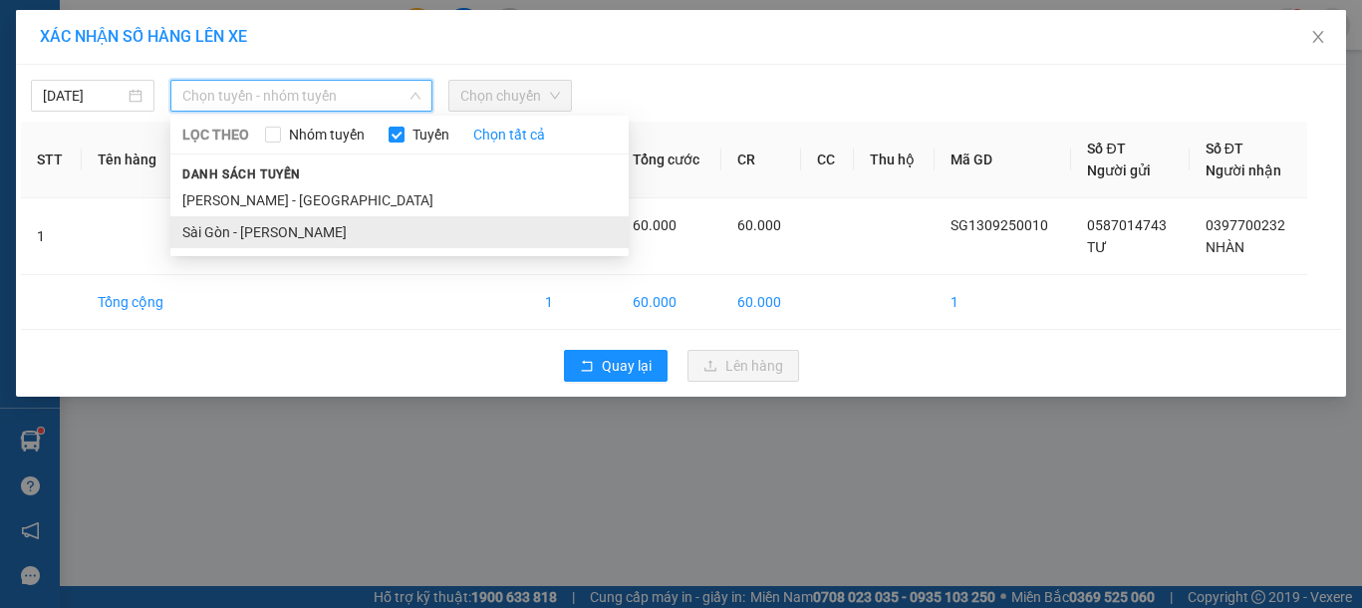
click at [280, 233] on li "Sài Gòn - [PERSON_NAME]" at bounding box center [399, 232] width 458 height 32
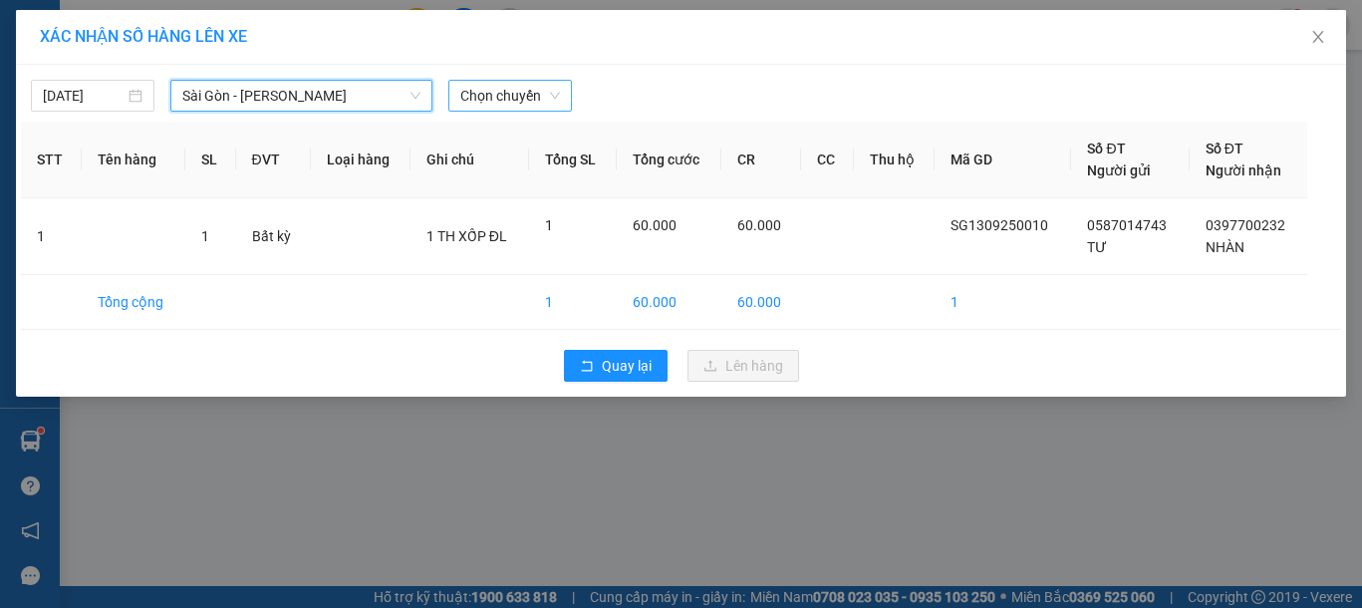
click at [496, 88] on span "Chọn chuyến" at bounding box center [510, 96] width 100 height 30
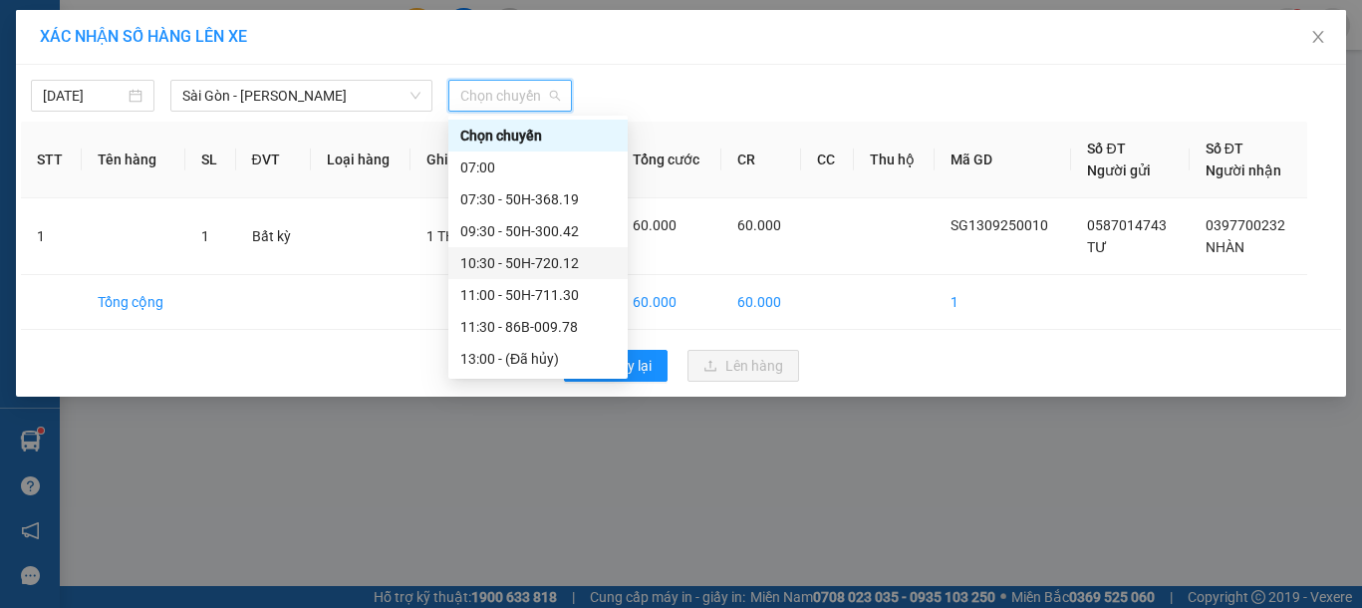
click at [539, 266] on div "10:30 - 50H-720.12" at bounding box center [537, 263] width 155 height 22
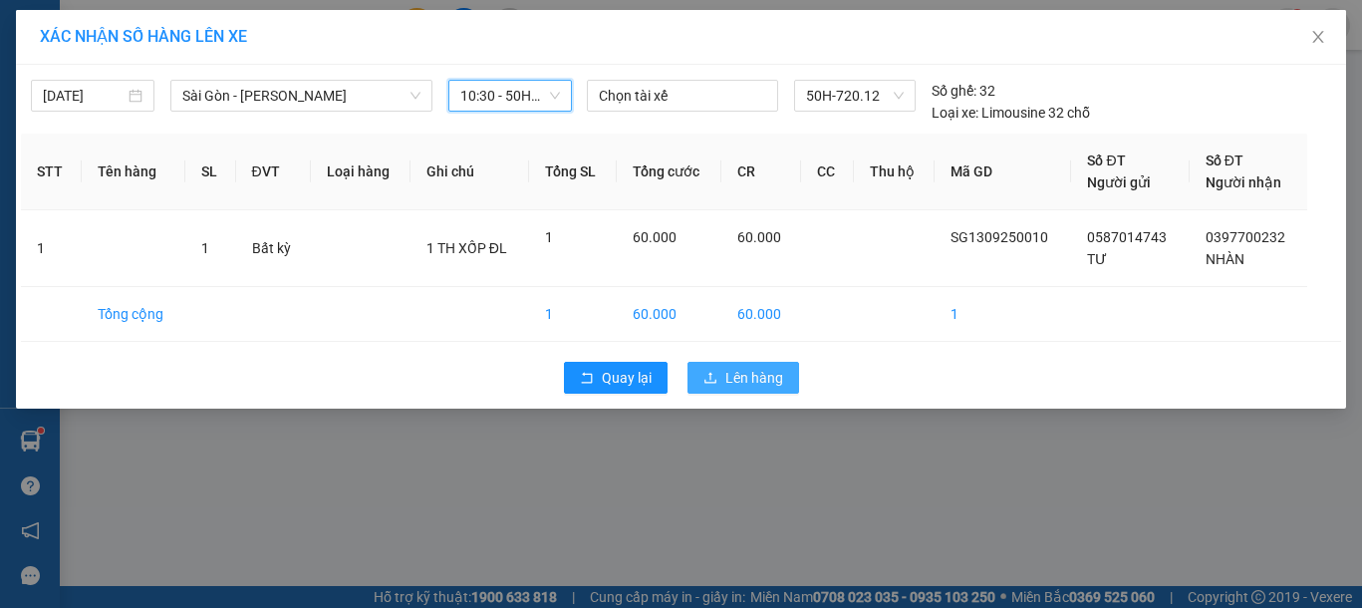
click at [755, 376] on span "Lên hàng" at bounding box center [754, 378] width 58 height 22
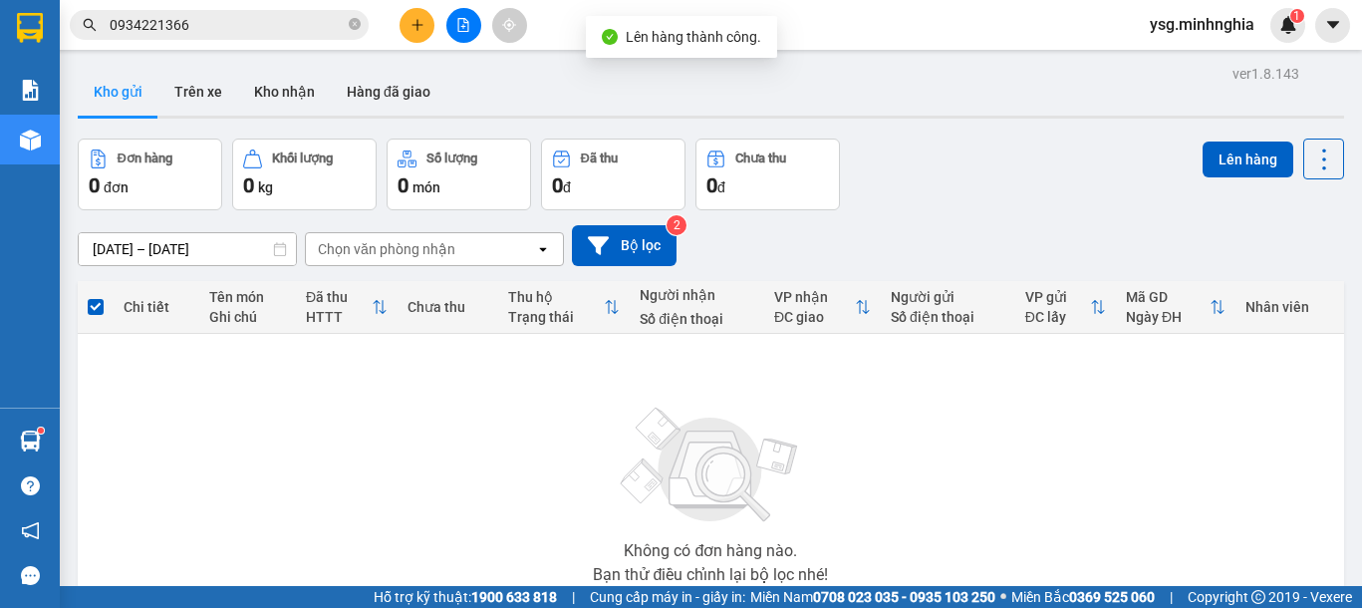
click at [450, 23] on button at bounding box center [463, 25] width 35 height 35
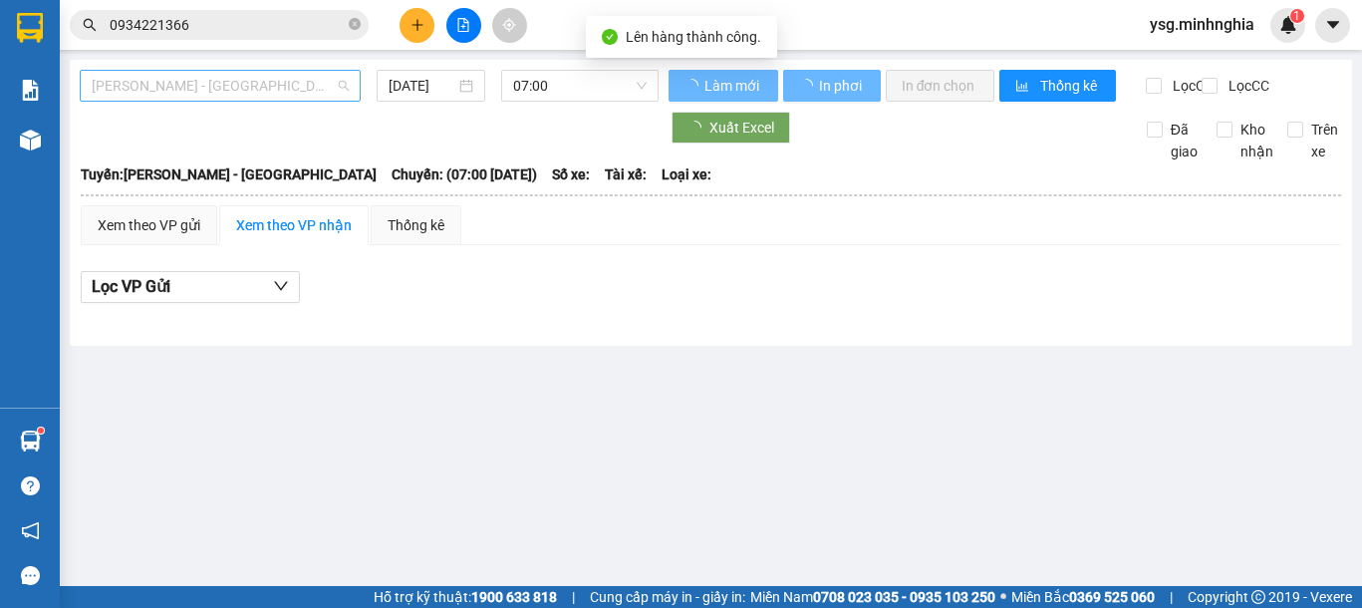
click at [284, 92] on span "[PERSON_NAME] - [GEOGRAPHIC_DATA]" at bounding box center [220, 86] width 257 height 30
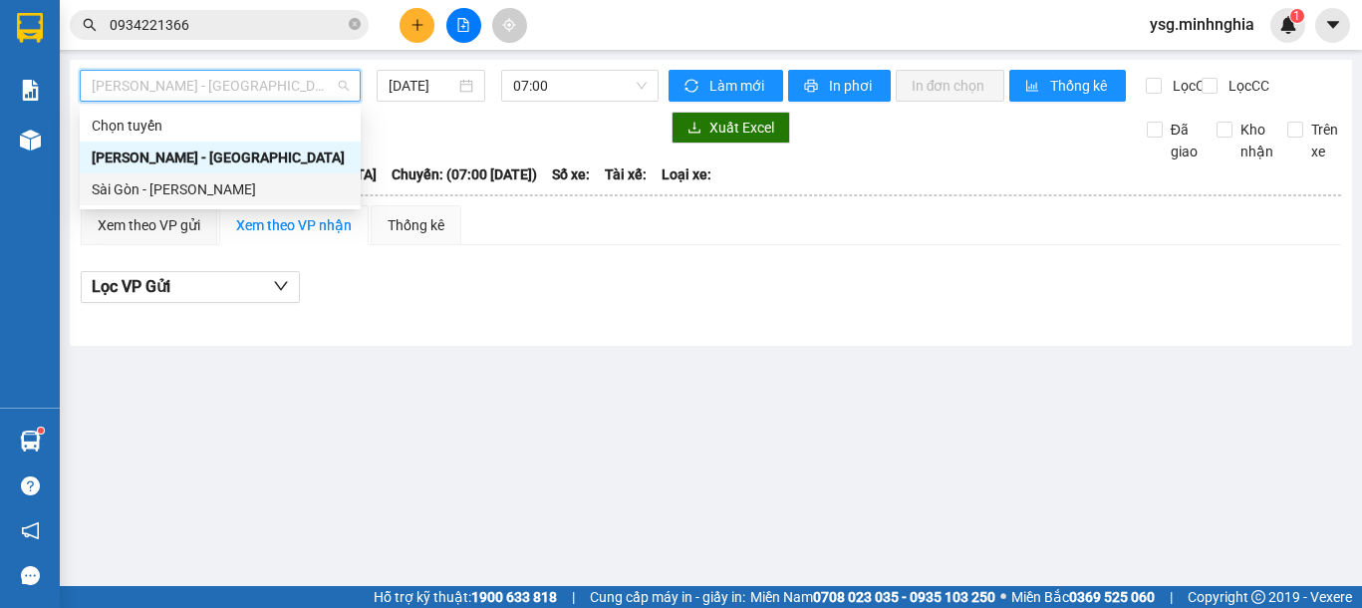
click at [225, 184] on div "Sài Gòn - [PERSON_NAME]" at bounding box center [220, 189] width 257 height 22
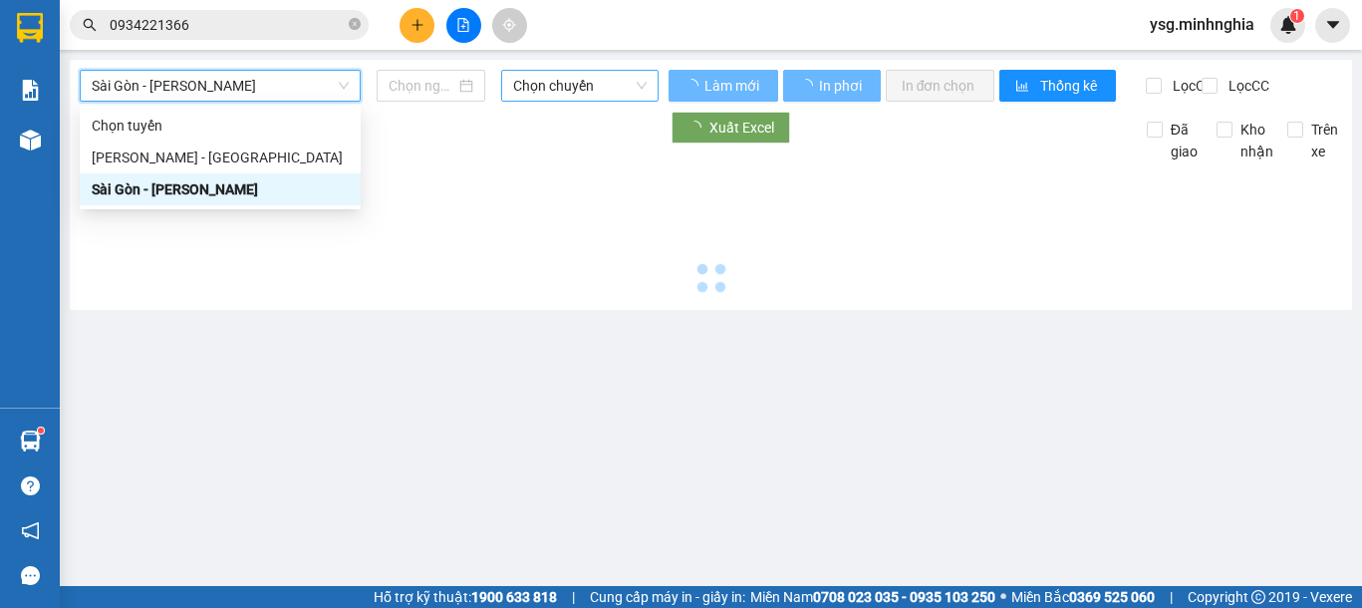
type input "[DATE]"
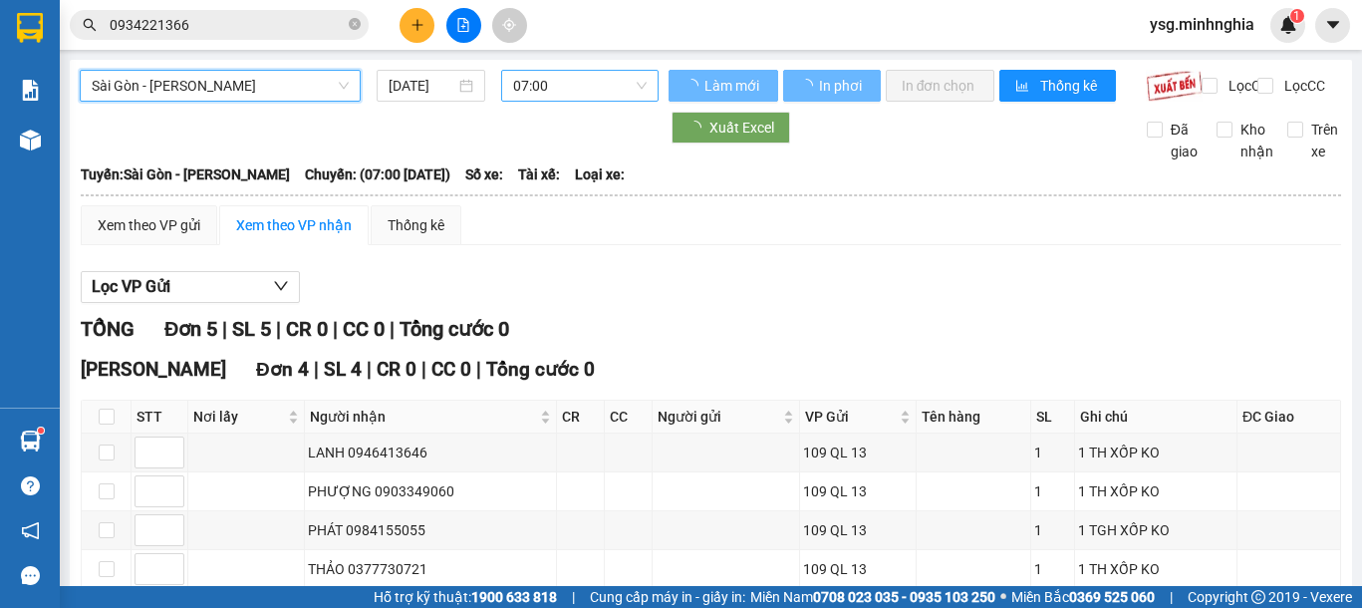
click at [567, 80] on span "07:00" at bounding box center [580, 86] width 134 height 30
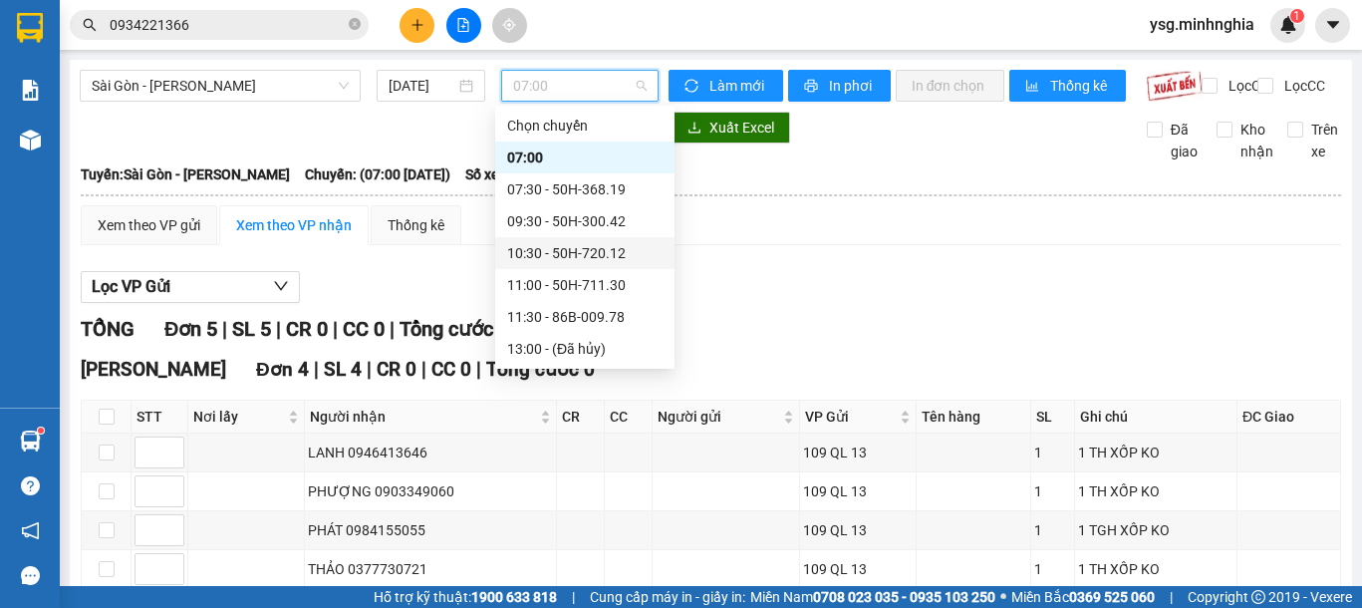
click at [589, 257] on div "10:30 - 50H-720.12" at bounding box center [584, 253] width 155 height 22
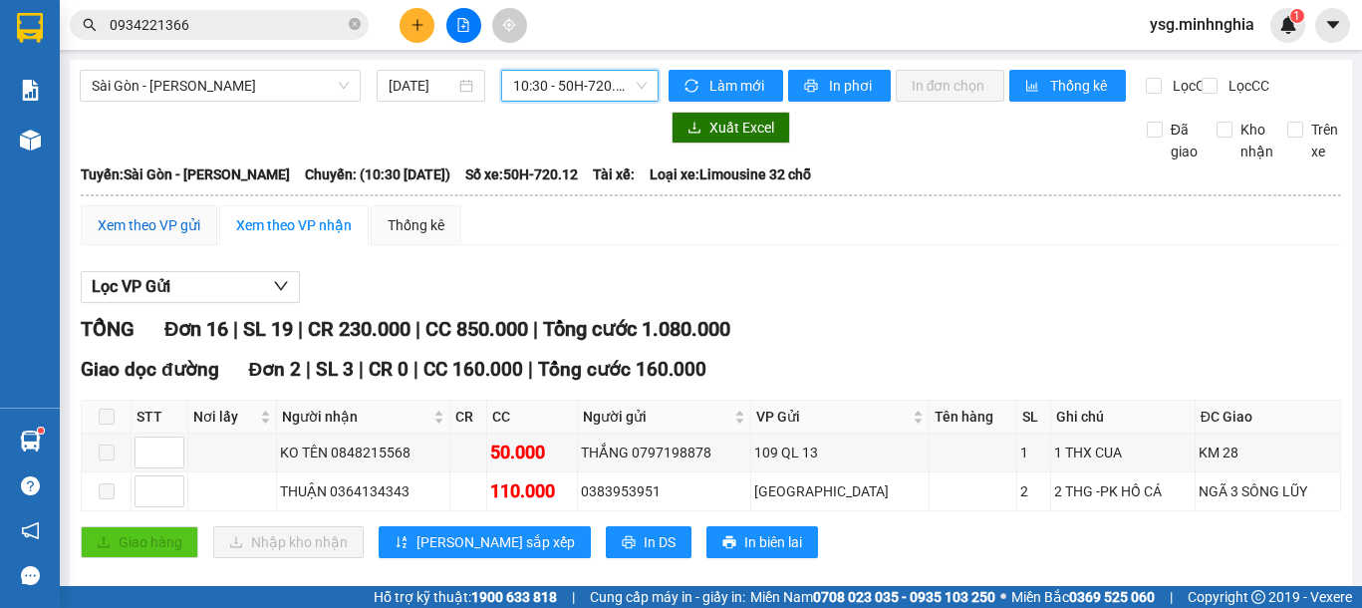
click at [178, 236] on div "Xem theo VP gửi" at bounding box center [149, 225] width 103 height 22
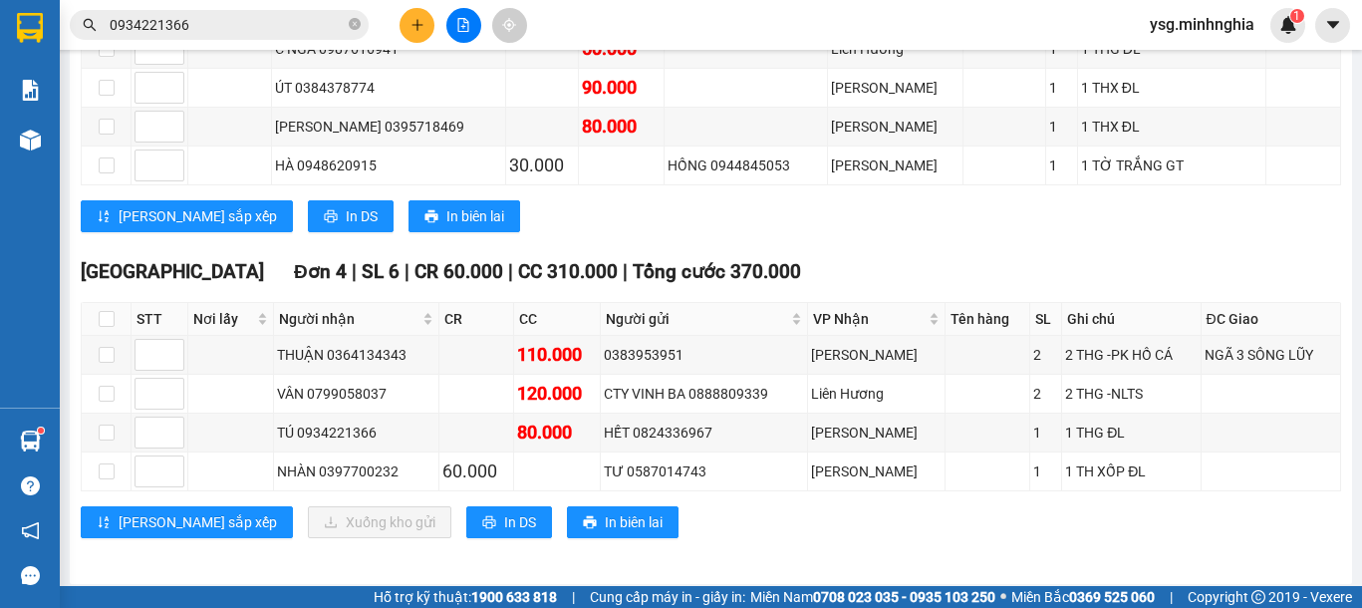
scroll to position [739, 0]
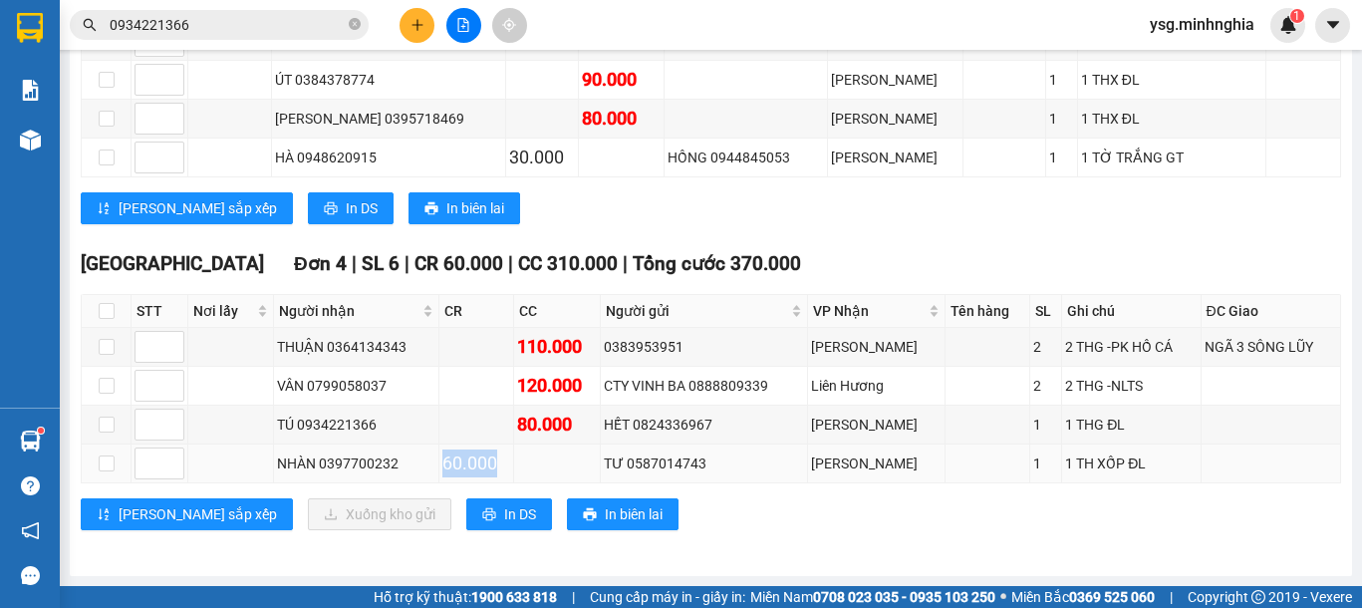
drag, startPoint x: 443, startPoint y: 463, endPoint x: 510, endPoint y: 465, distance: 66.8
click at [510, 465] on div "60.000" at bounding box center [476, 463] width 68 height 28
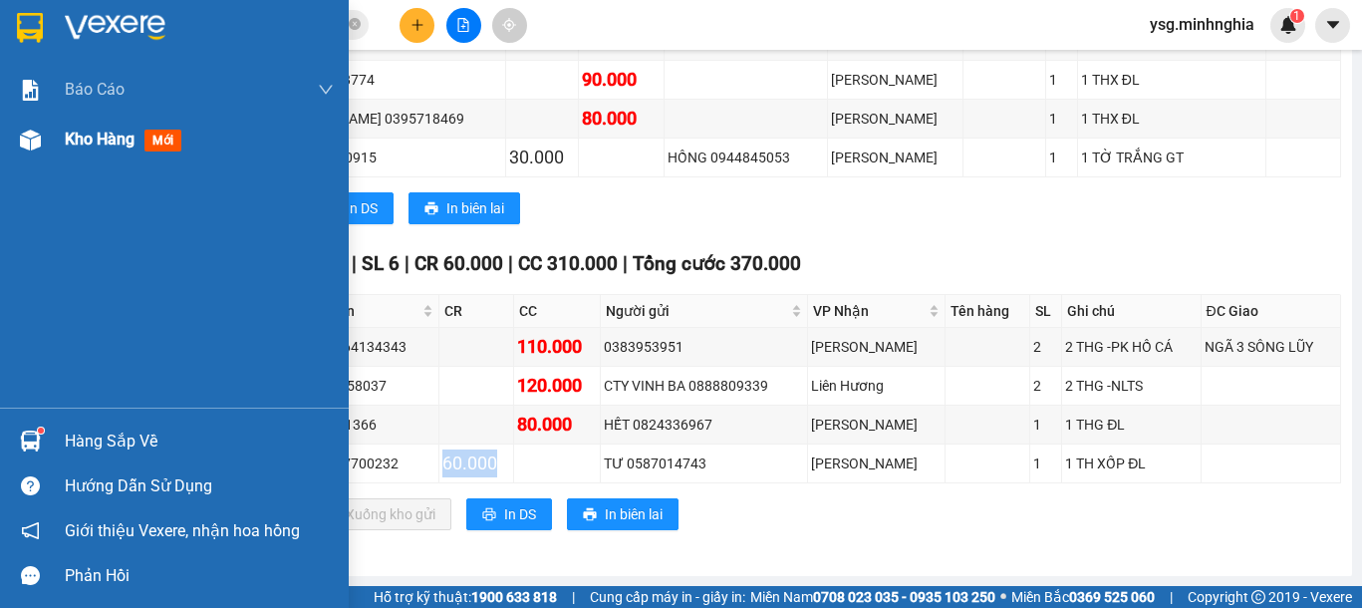
click at [21, 131] on img at bounding box center [30, 140] width 21 height 21
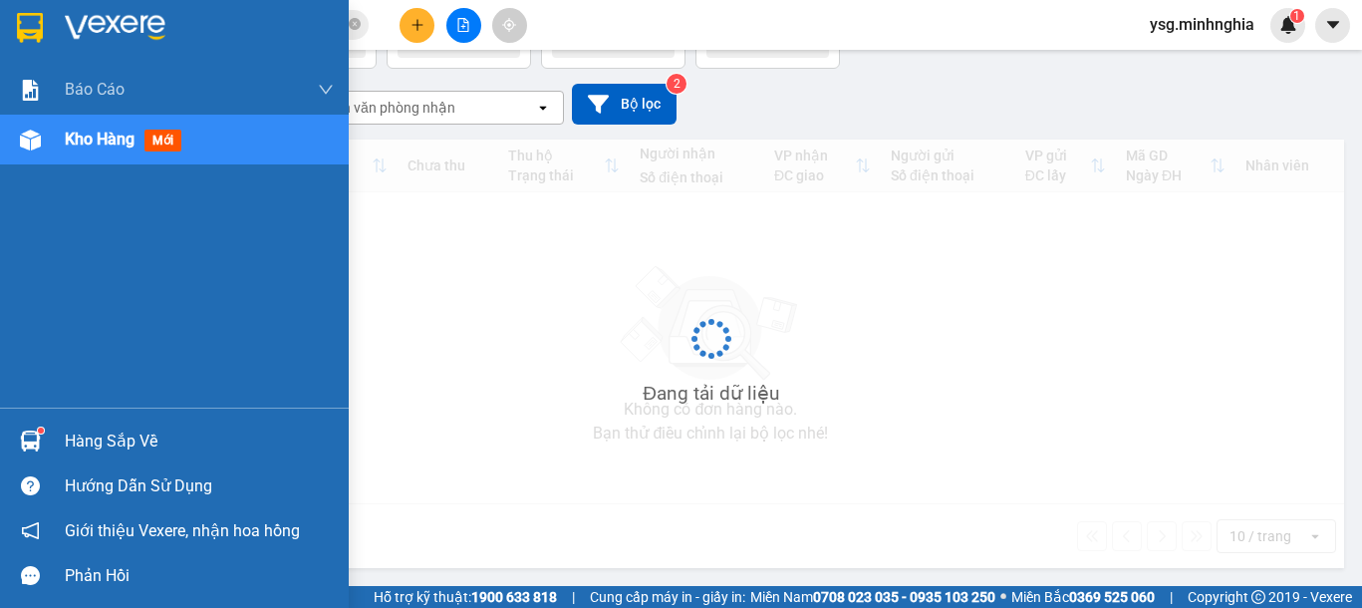
scroll to position [141, 0]
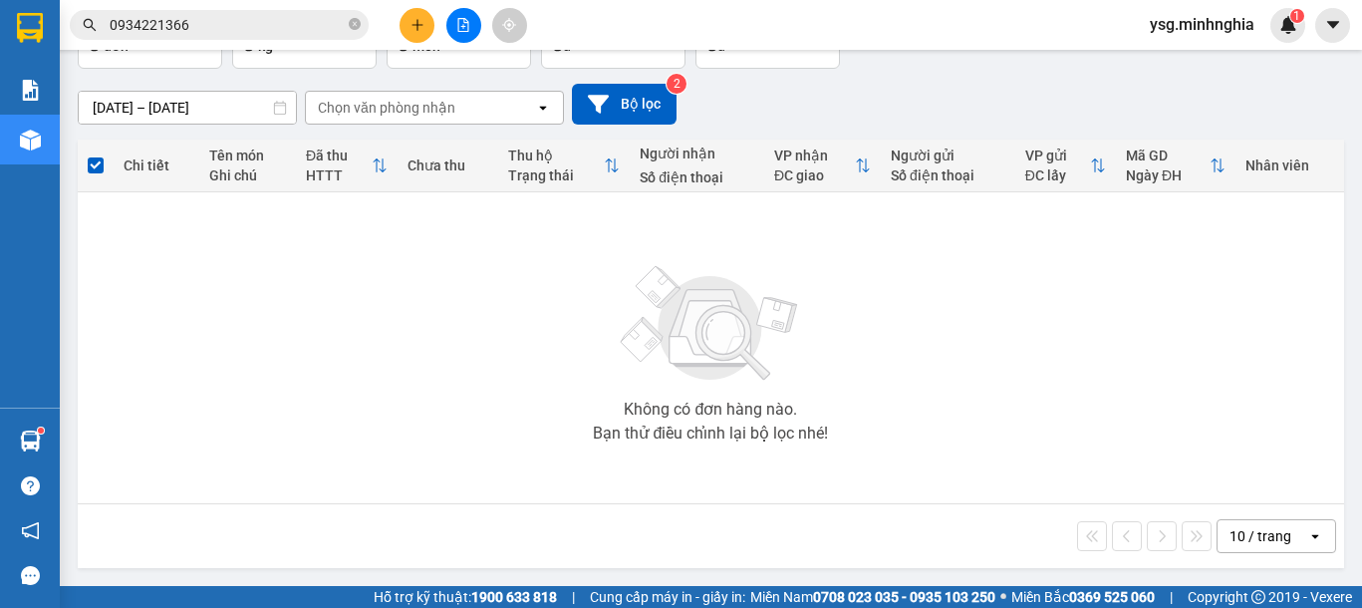
click at [417, 20] on icon "plus" at bounding box center [416, 24] width 1 height 11
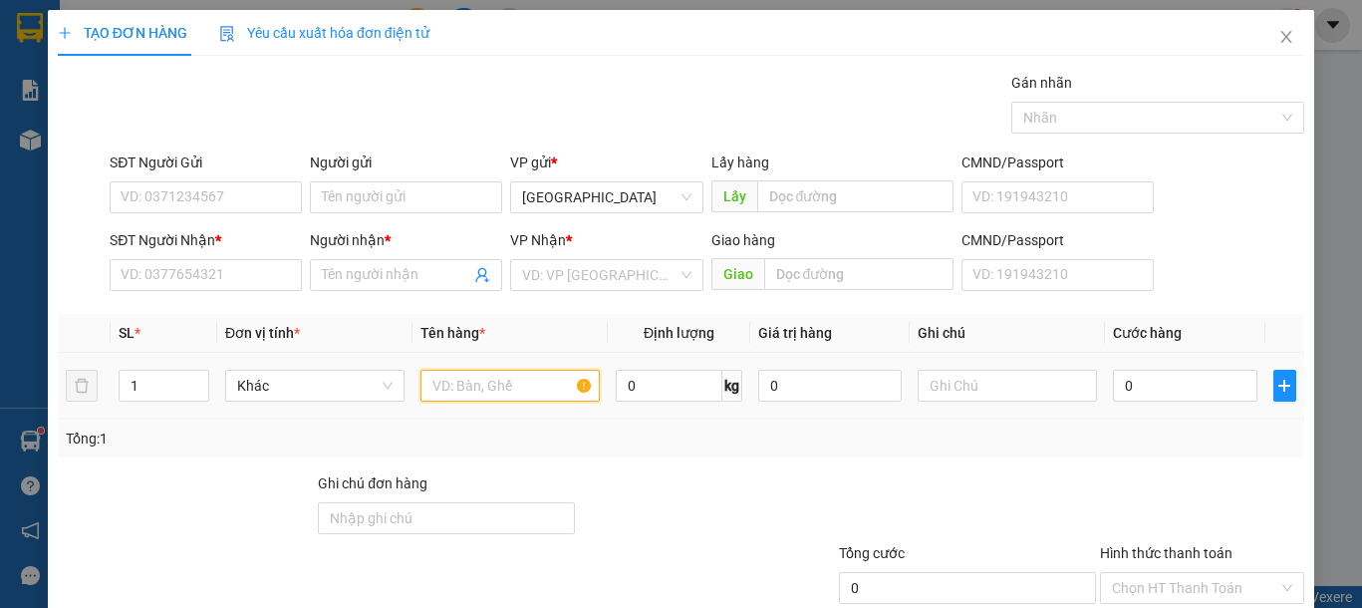
click at [537, 385] on input "text" at bounding box center [509, 386] width 179 height 32
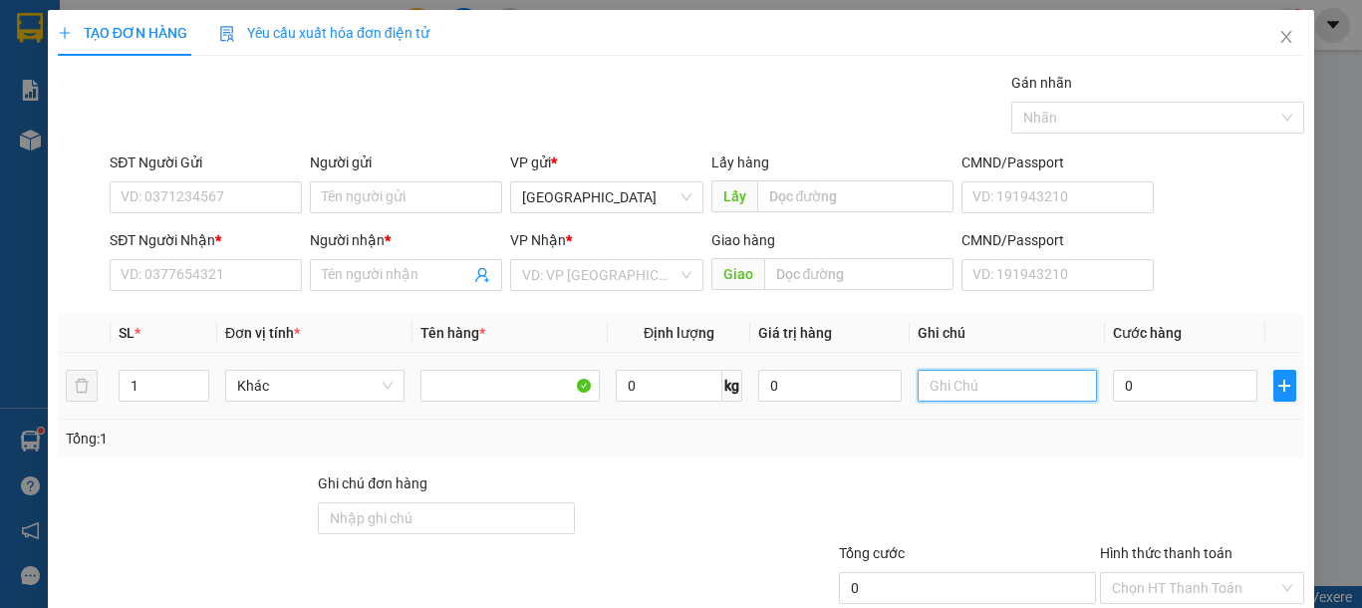
click at [1039, 399] on input "text" at bounding box center [1007, 386] width 179 height 32
type input "1 THG"
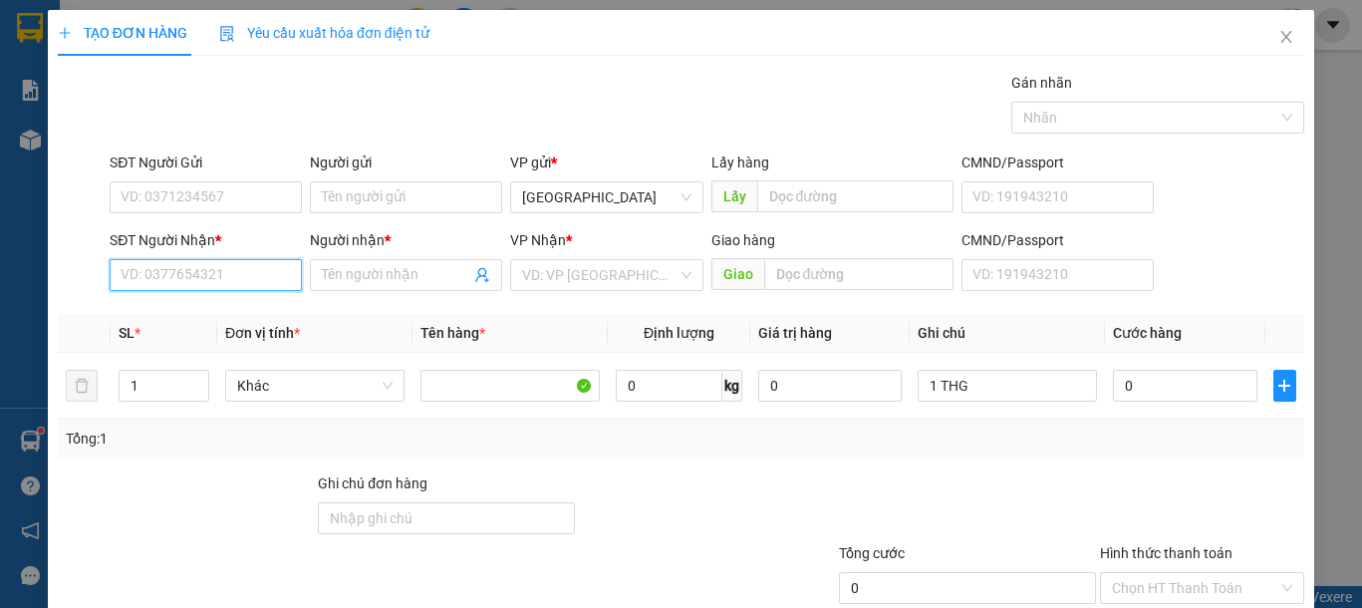
click at [188, 266] on input "SĐT Người Nhận *" at bounding box center [206, 275] width 192 height 32
click at [218, 309] on div "0949598390 - A TRÍ" at bounding box center [203, 315] width 165 height 22
type input "0949598390"
type input "A TRÍ"
type input "0949598390"
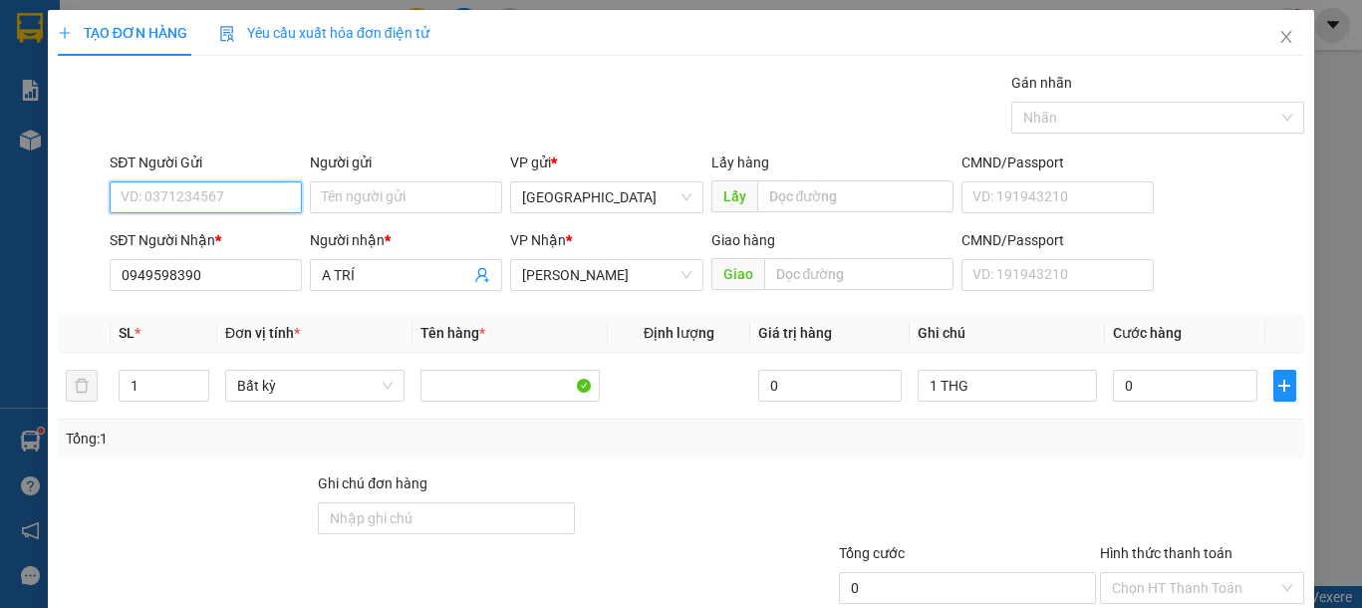
click at [220, 182] on input "SĐT Người Gửi" at bounding box center [206, 197] width 192 height 32
click at [239, 232] on div "0932768807 - SƠN" at bounding box center [203, 237] width 165 height 22
type input "0932768807"
type input "SƠN"
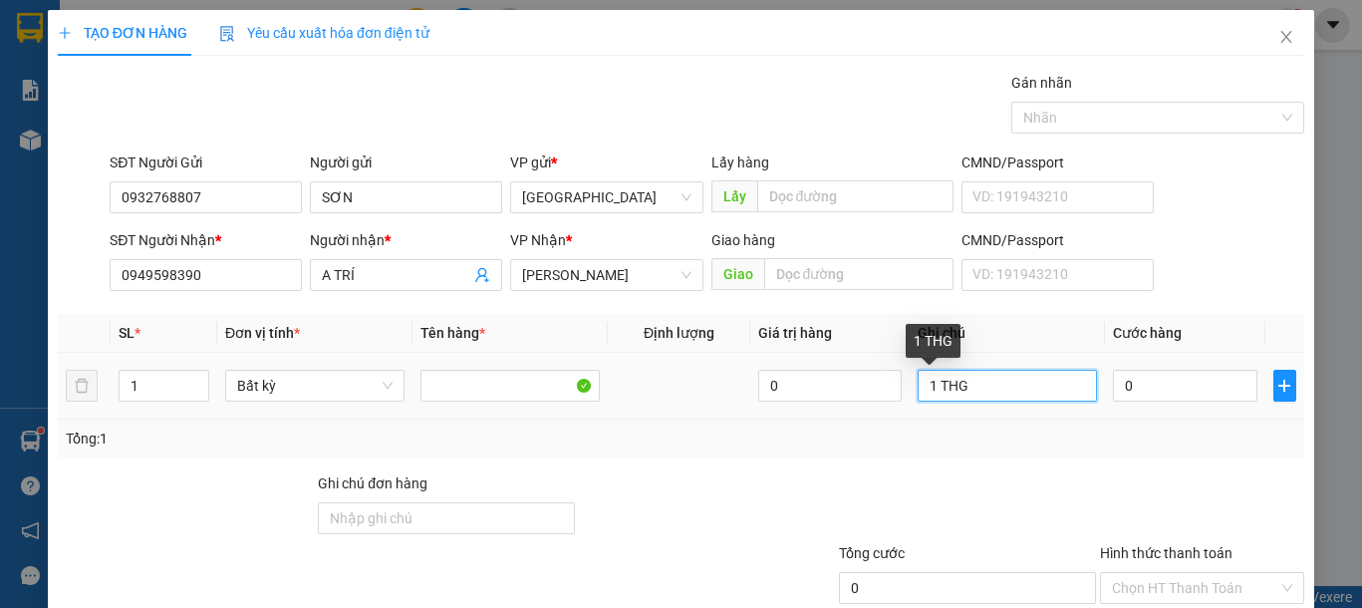
click at [1004, 401] on input "1 THG" at bounding box center [1007, 386] width 179 height 32
type input "1 THG -PT"
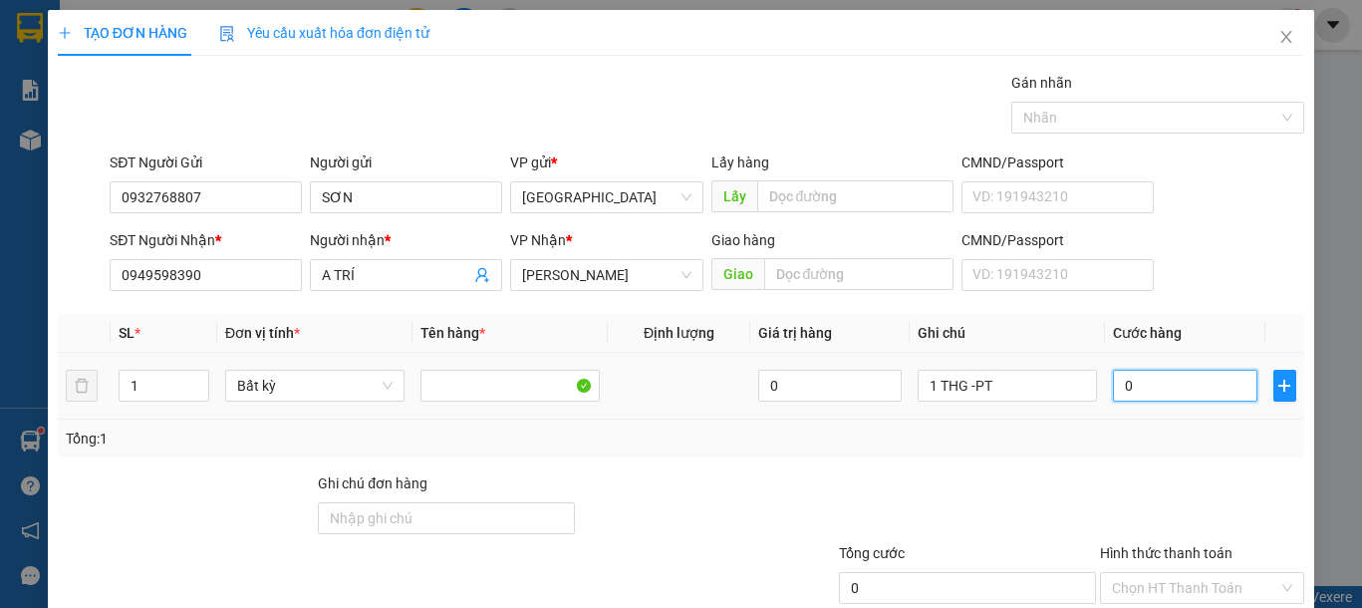
click at [1113, 384] on input "0" at bounding box center [1184, 386] width 143 height 32
type input "4"
type input "40"
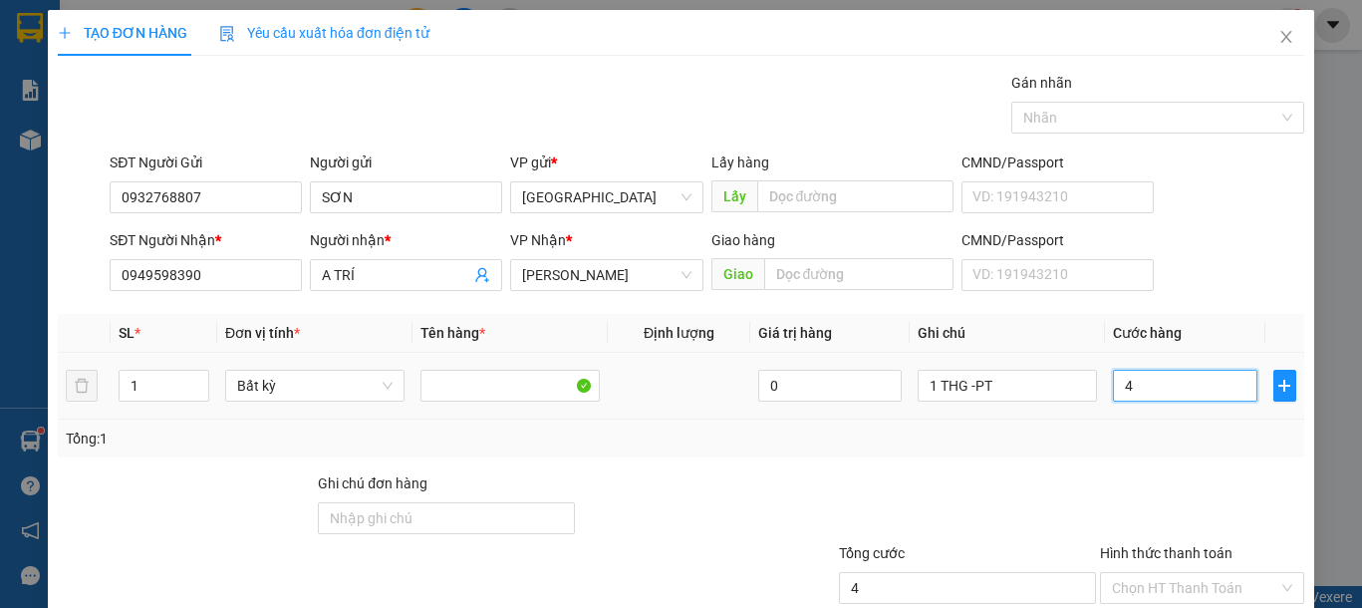
type input "40"
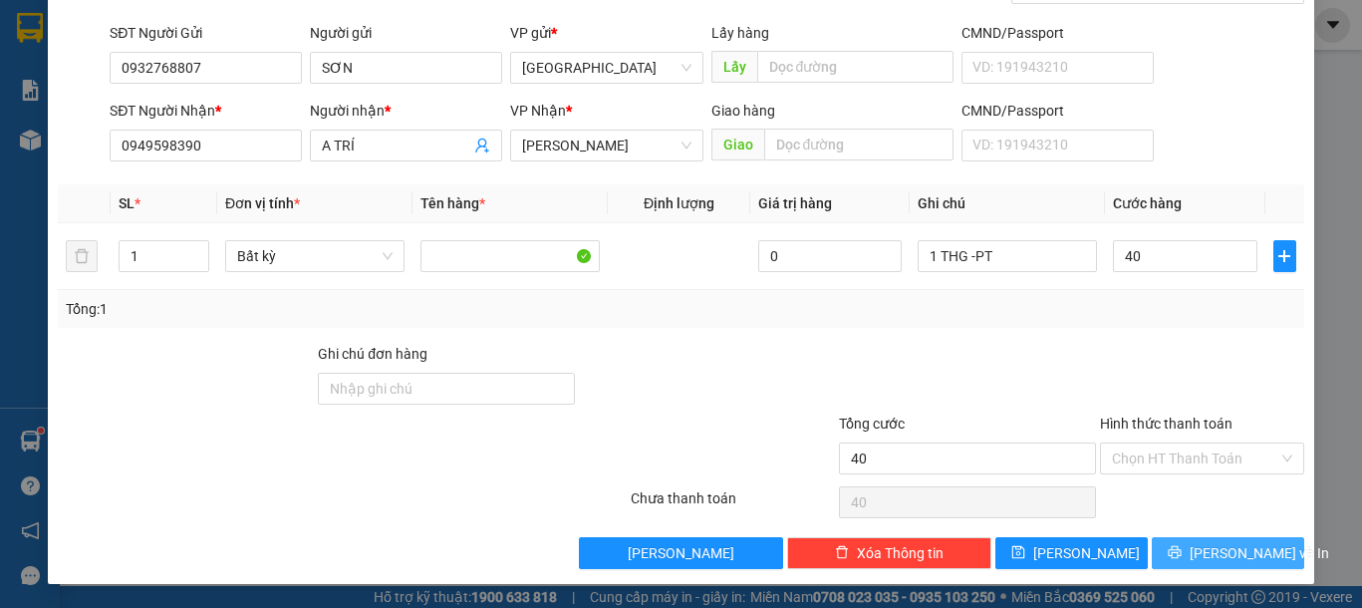
type input "40.000"
click at [1190, 539] on button "[PERSON_NAME] và In" at bounding box center [1228, 553] width 152 height 32
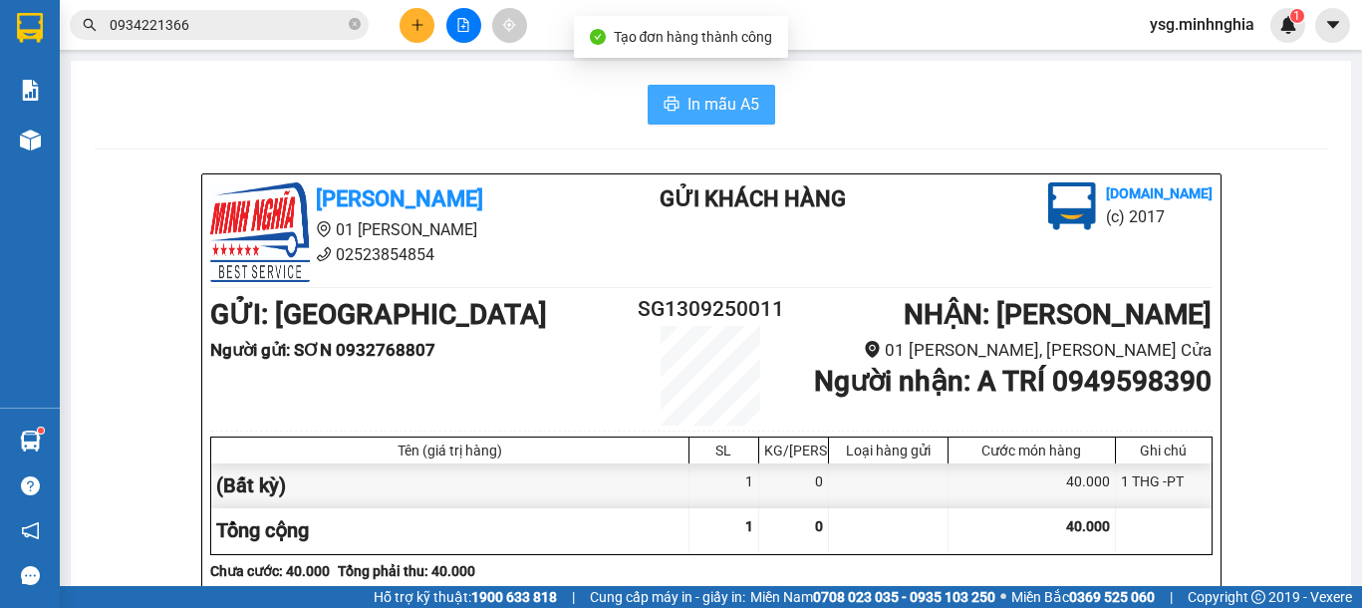
click at [728, 111] on span "In mẫu A5" at bounding box center [724, 104] width 72 height 25
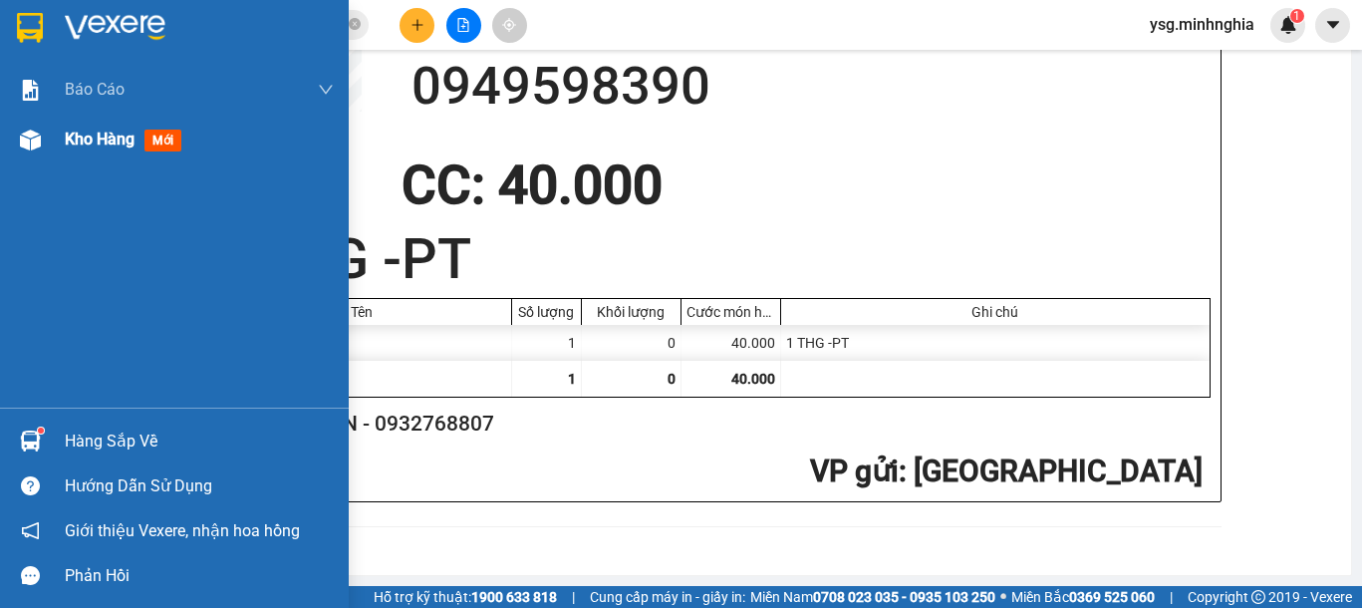
click at [15, 149] on div at bounding box center [30, 140] width 35 height 35
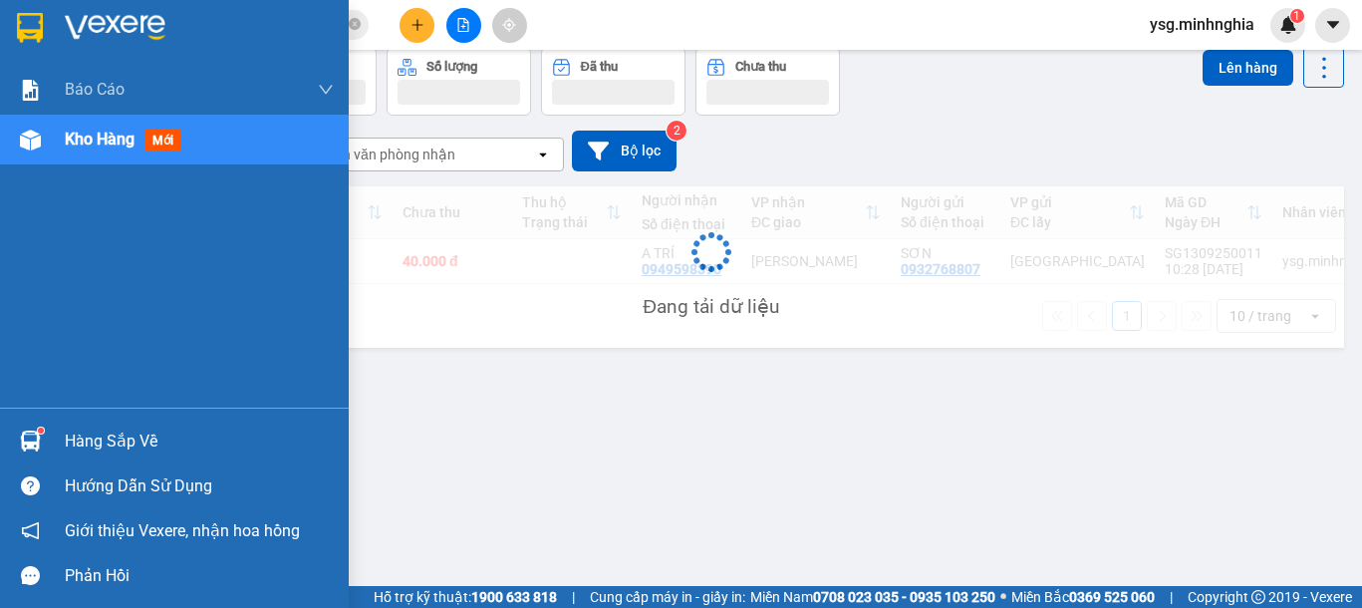
scroll to position [92, 0]
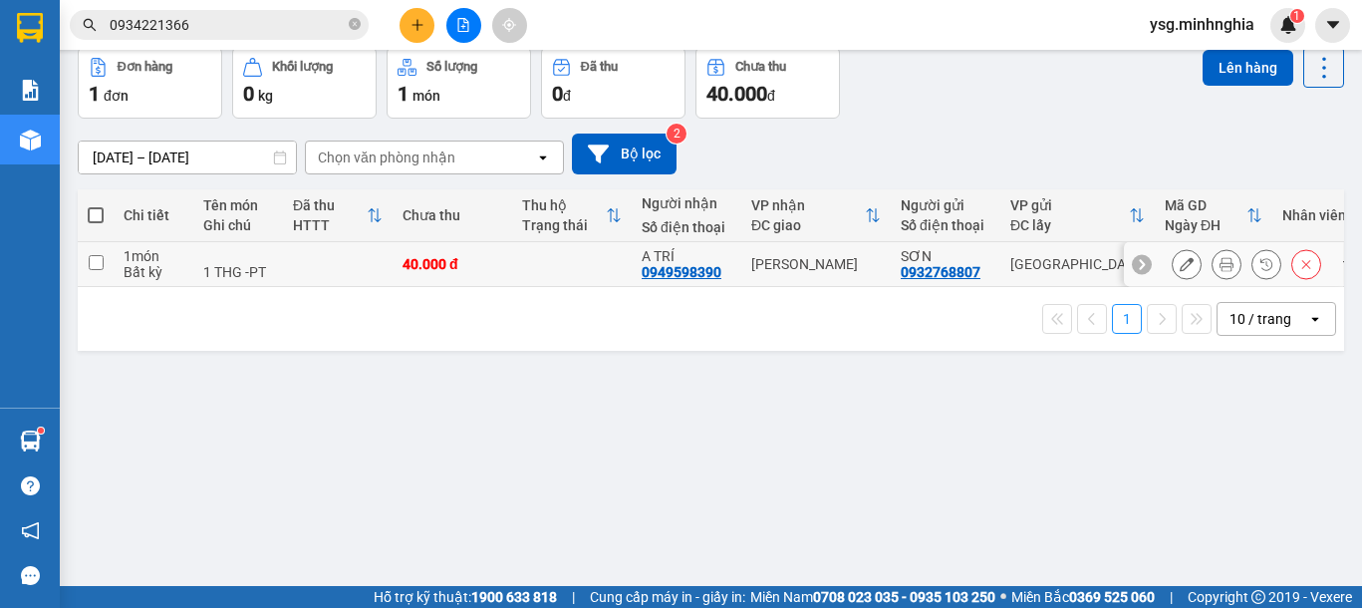
drag, startPoint x: 564, startPoint y: 252, endPoint x: 716, endPoint y: 239, distance: 153.0
click at [566, 251] on td at bounding box center [572, 264] width 120 height 45
checkbox input "true"
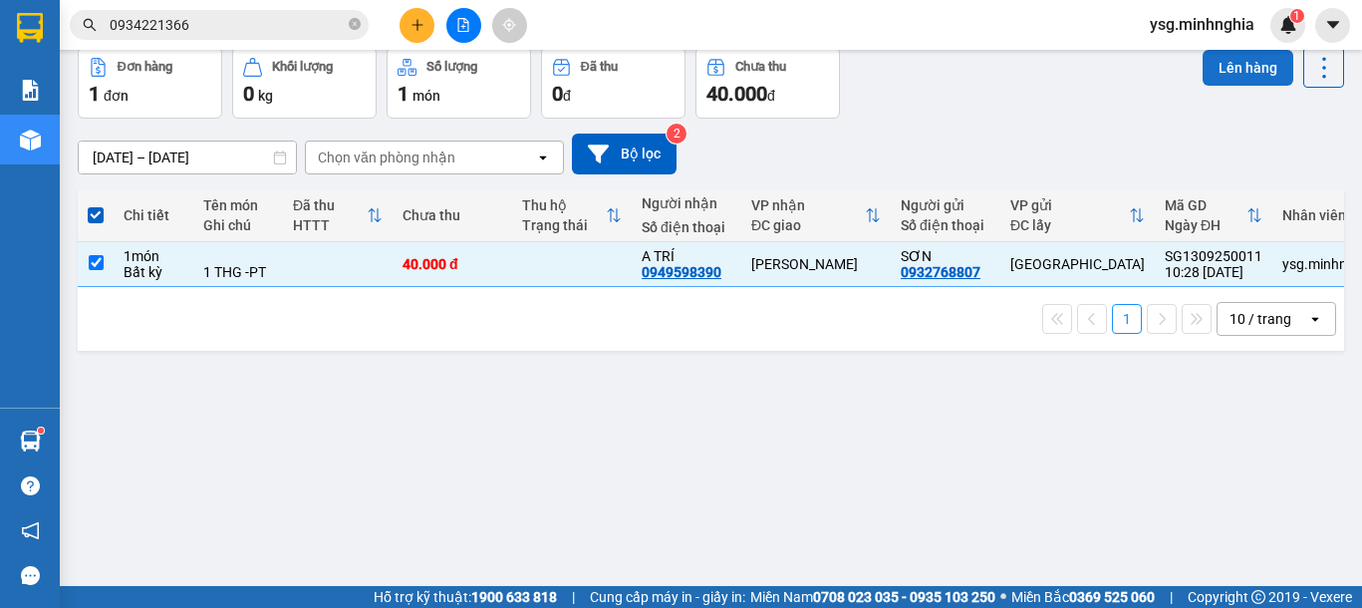
click at [1253, 62] on button "Lên hàng" at bounding box center [1248, 68] width 91 height 36
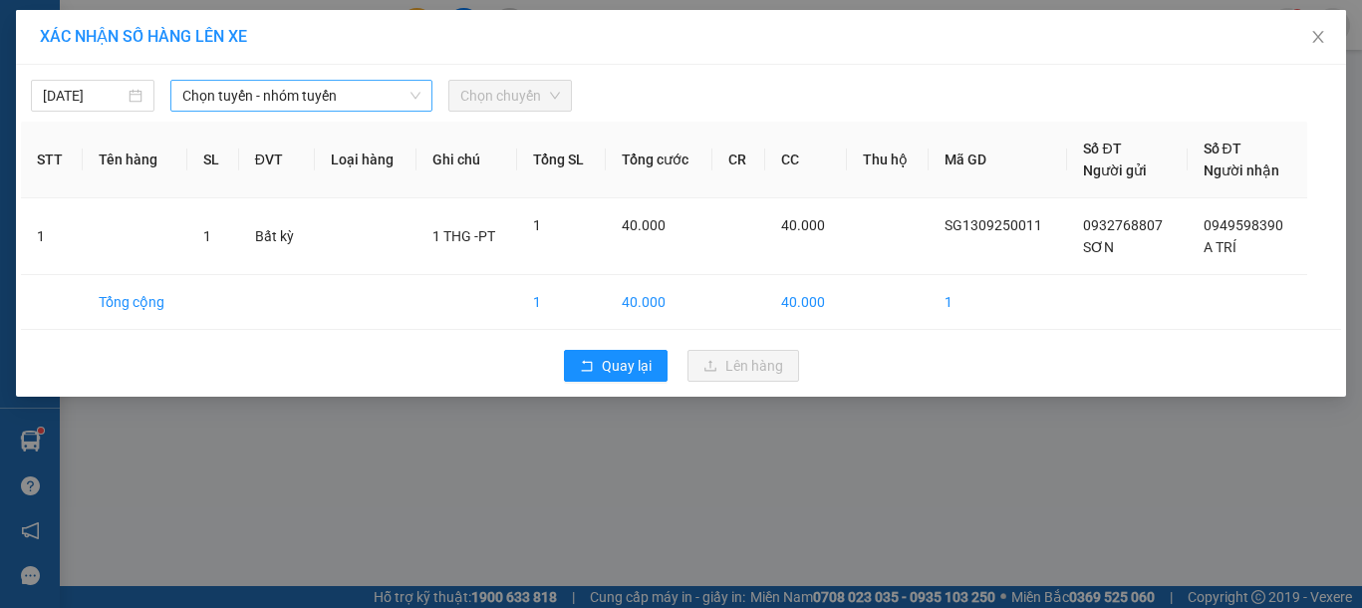
click at [359, 96] on span "Chọn tuyến - nhóm tuyến" at bounding box center [301, 96] width 238 height 30
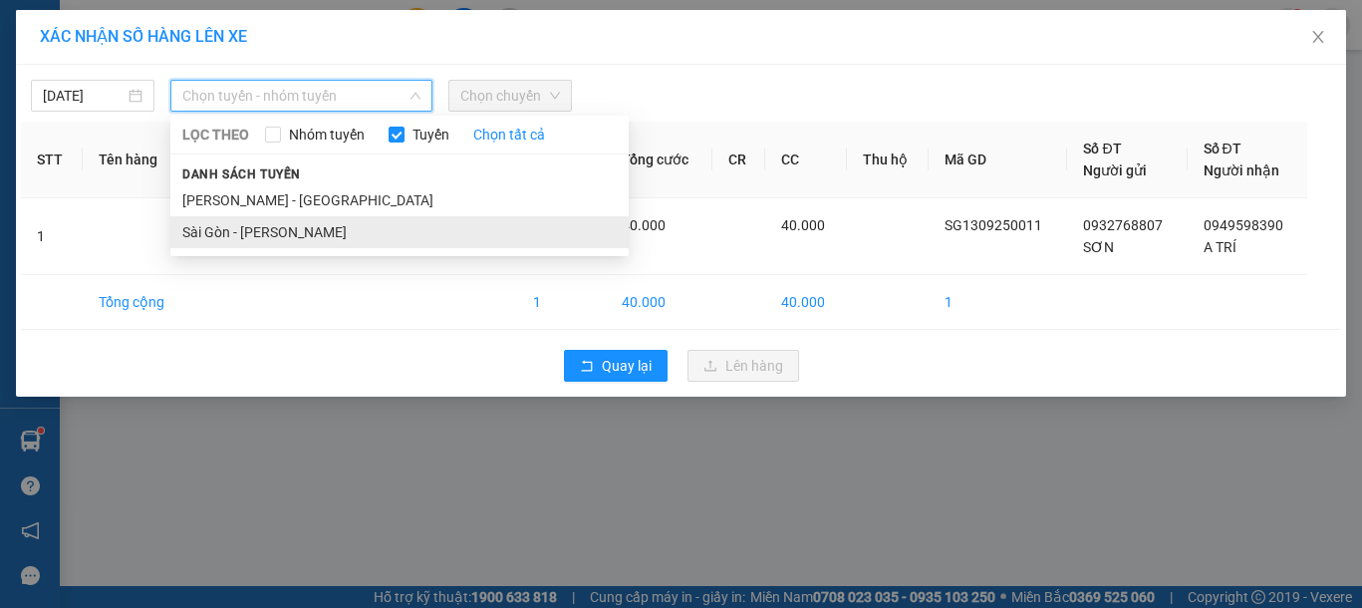
click at [259, 228] on li "Sài Gòn - [PERSON_NAME]" at bounding box center [399, 232] width 458 height 32
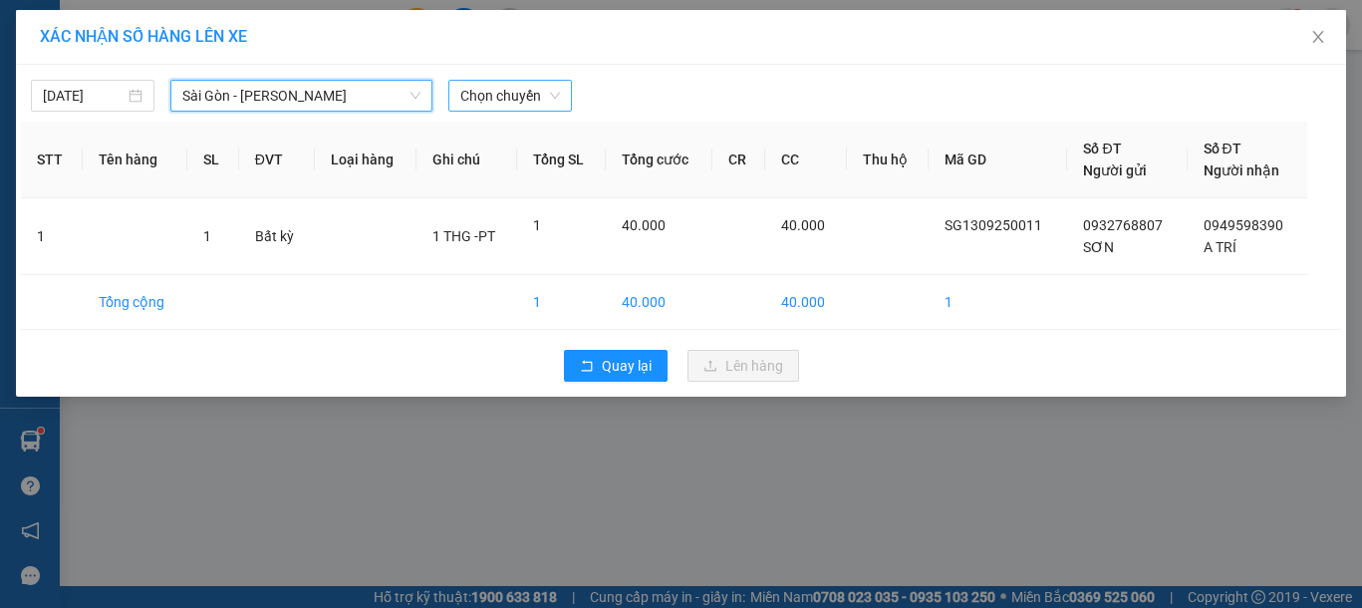
click at [519, 97] on span "Chọn chuyến" at bounding box center [510, 96] width 100 height 30
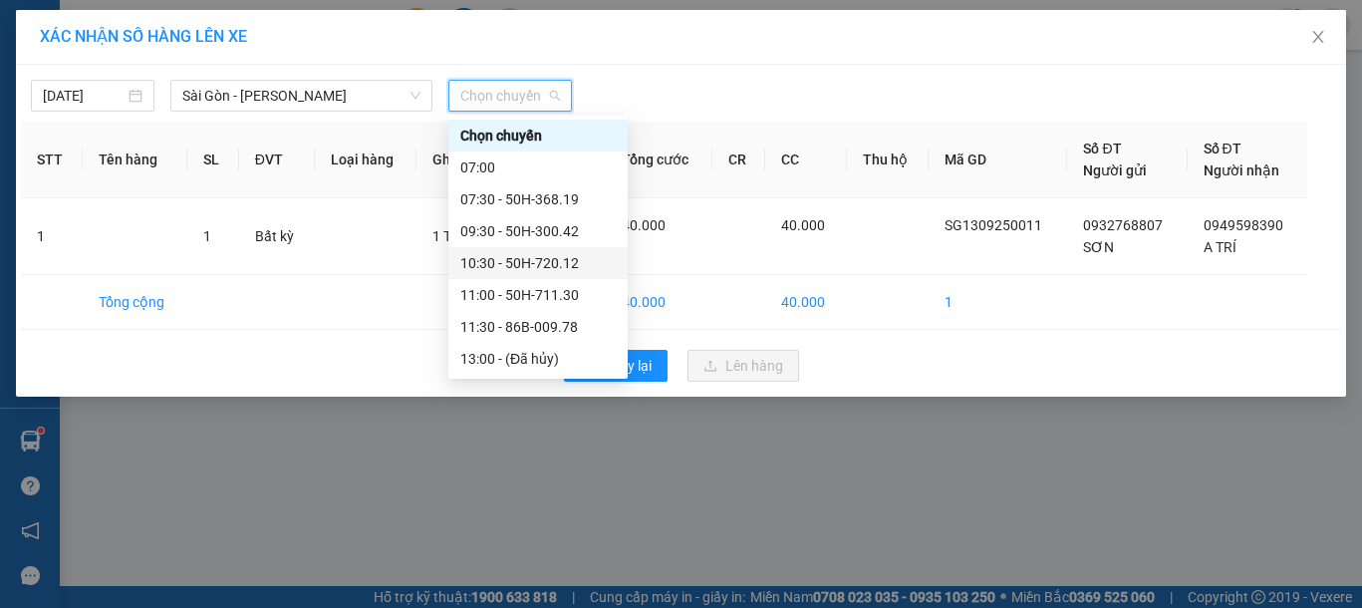
click at [513, 264] on div "10:30 - 50H-720.12" at bounding box center [537, 263] width 155 height 22
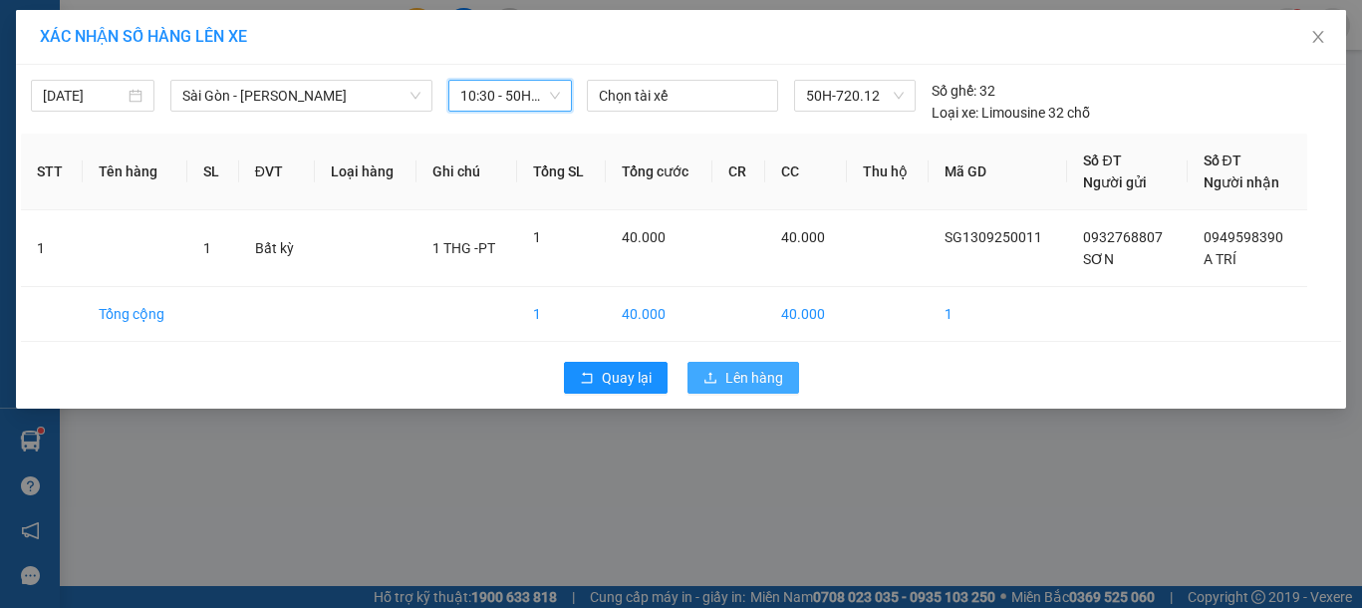
click at [731, 373] on span "Lên hàng" at bounding box center [754, 378] width 58 height 22
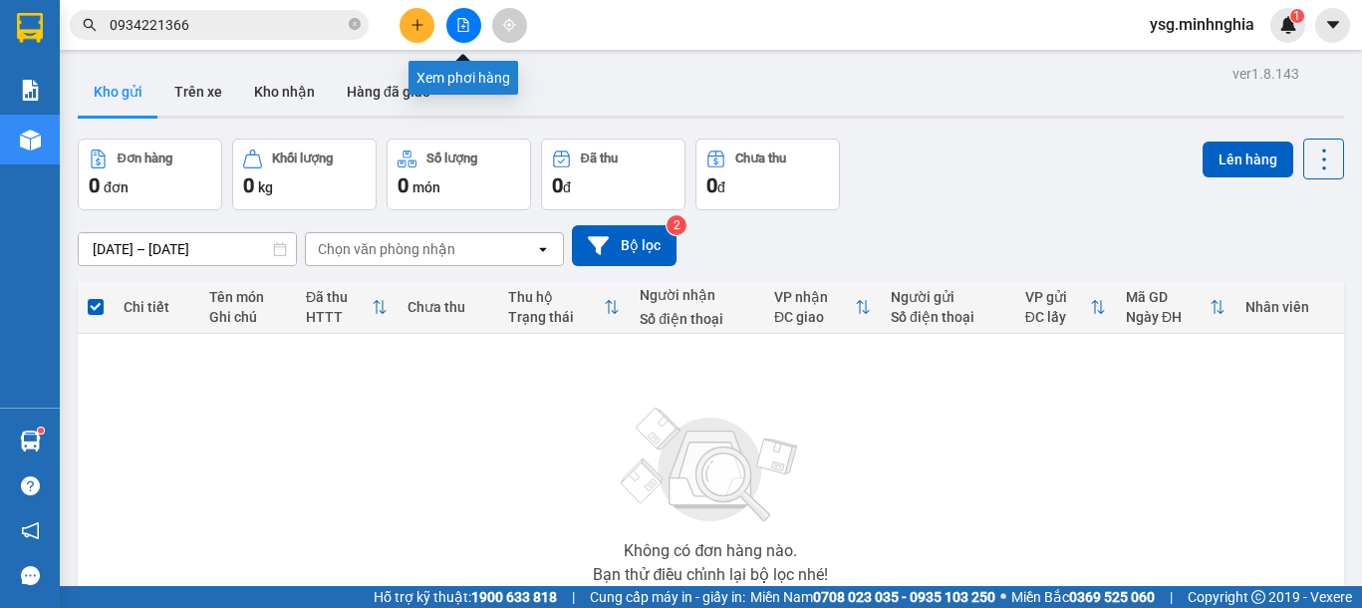
click at [472, 24] on button at bounding box center [463, 25] width 35 height 35
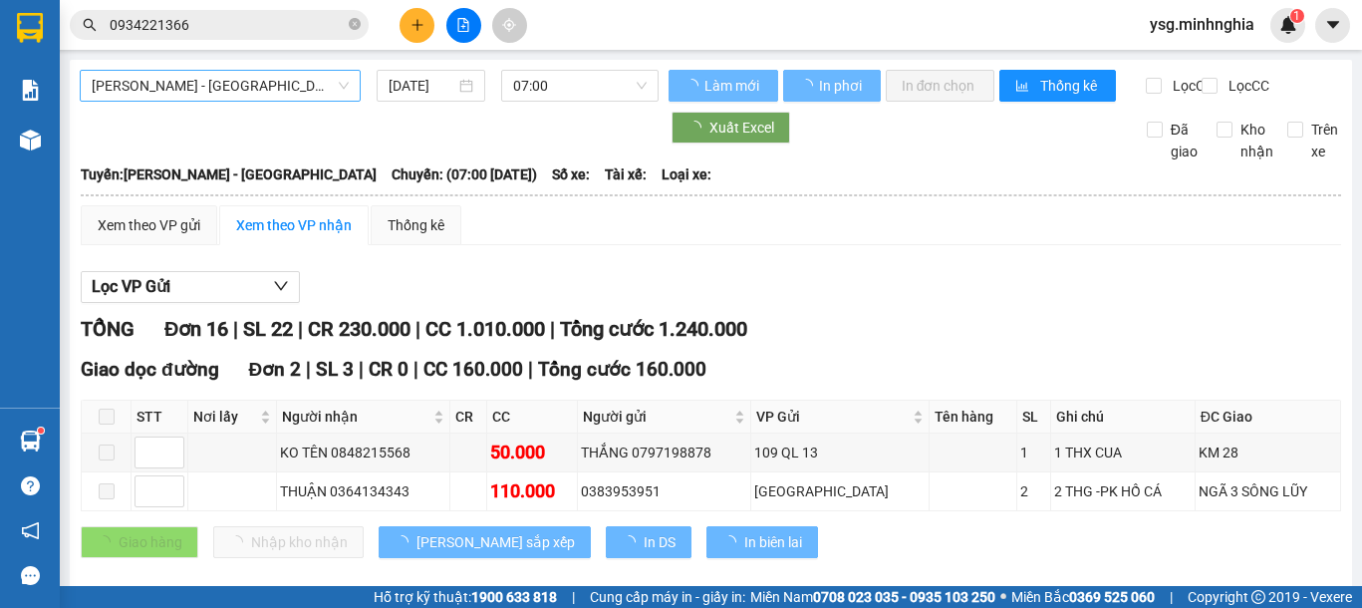
click at [315, 79] on span "[PERSON_NAME] - [GEOGRAPHIC_DATA]" at bounding box center [220, 86] width 257 height 30
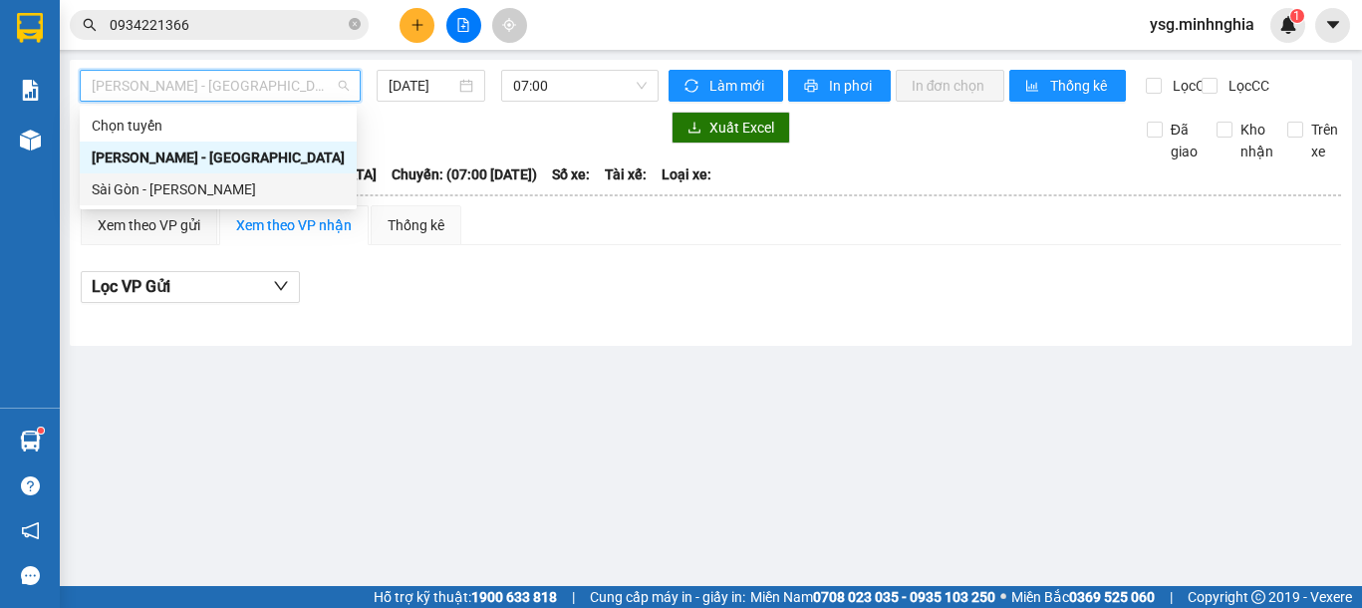
click at [206, 192] on div "Sài Gòn - [PERSON_NAME]" at bounding box center [218, 189] width 253 height 22
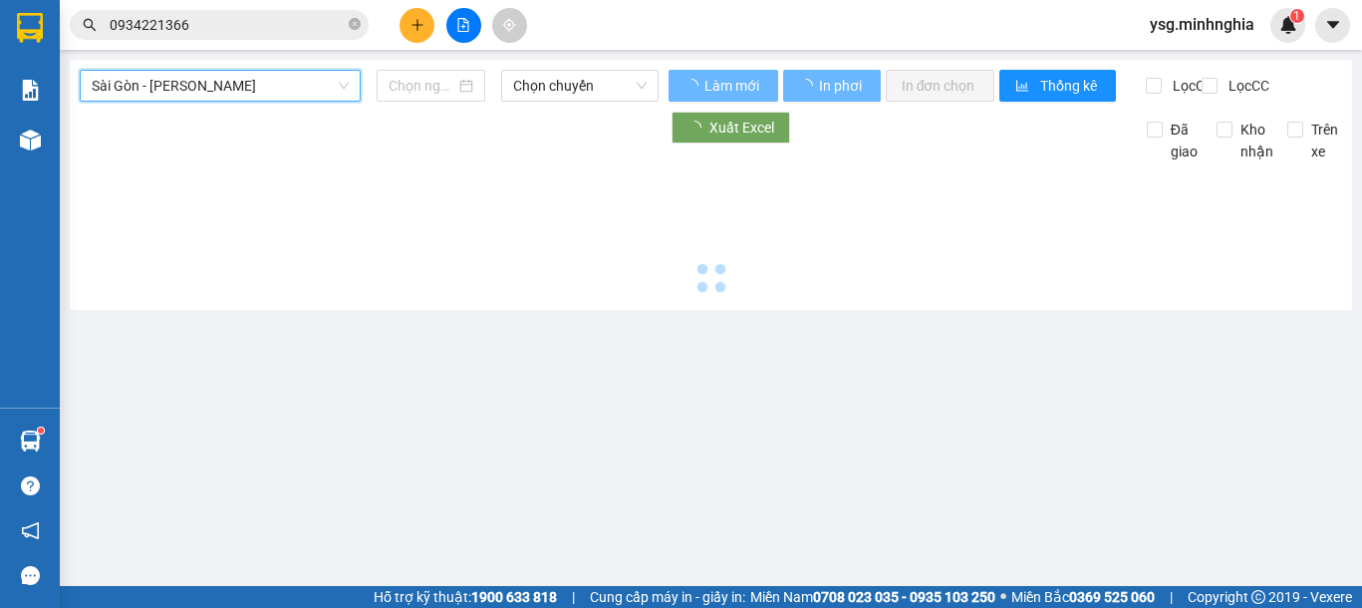
type input "[DATE]"
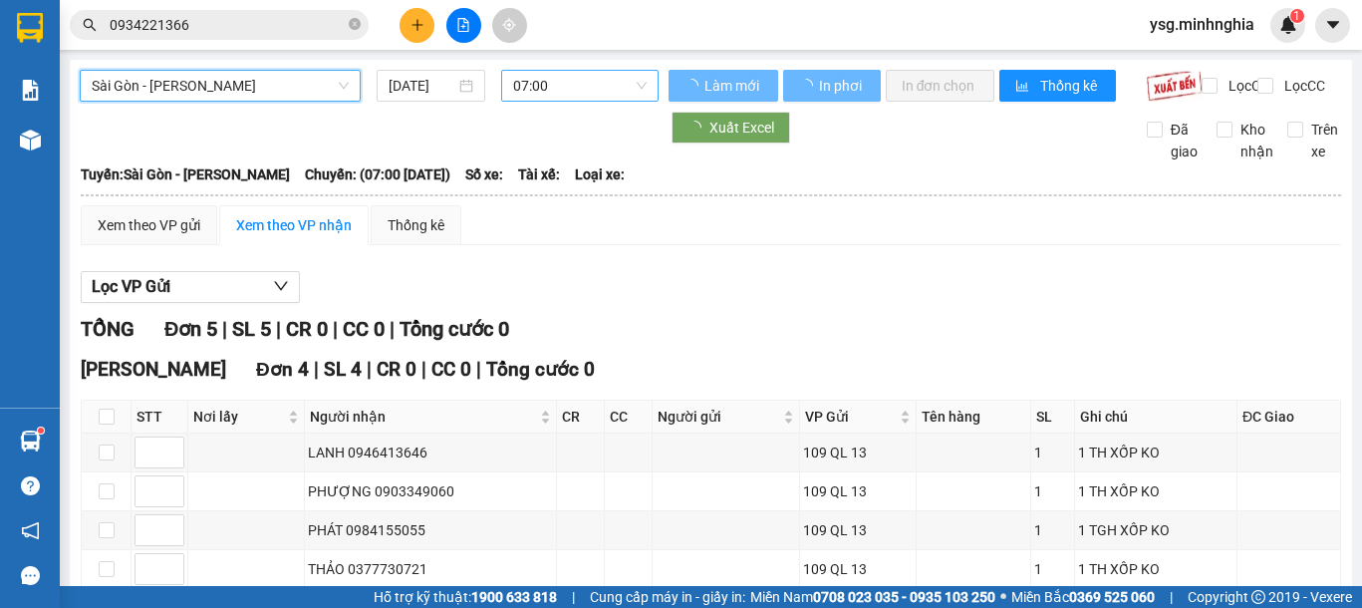
click at [564, 88] on span "07:00" at bounding box center [580, 86] width 134 height 30
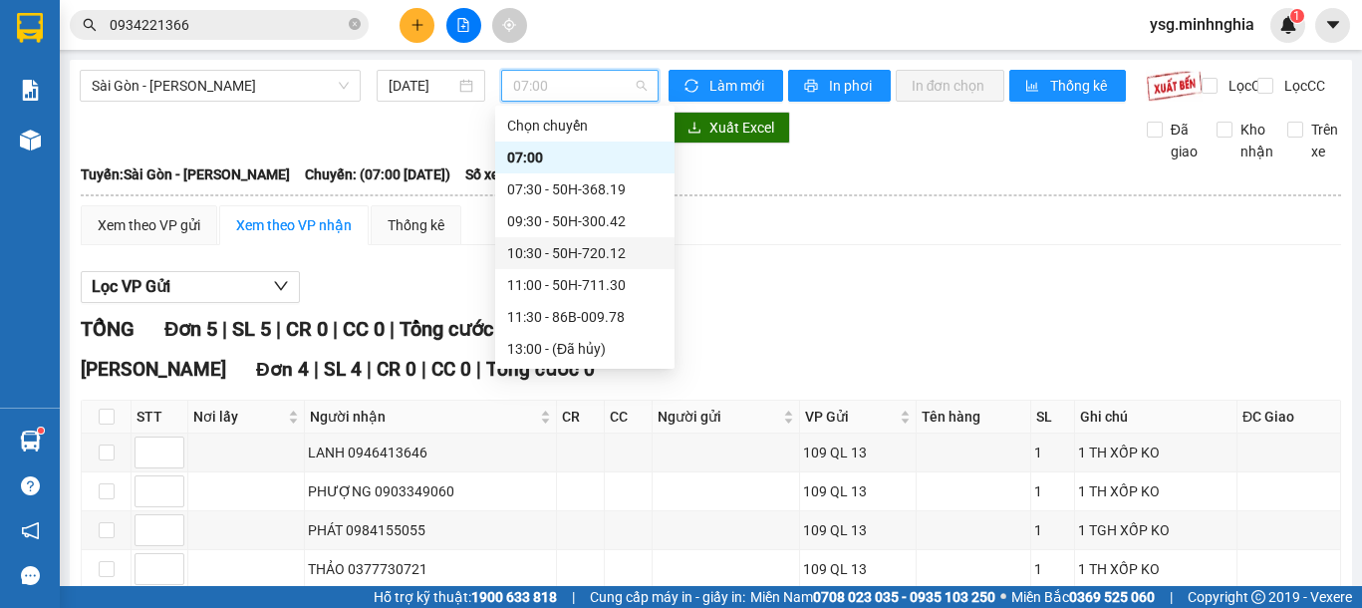
click at [597, 239] on div "10:30 - 50H-720.12" at bounding box center [584, 253] width 179 height 32
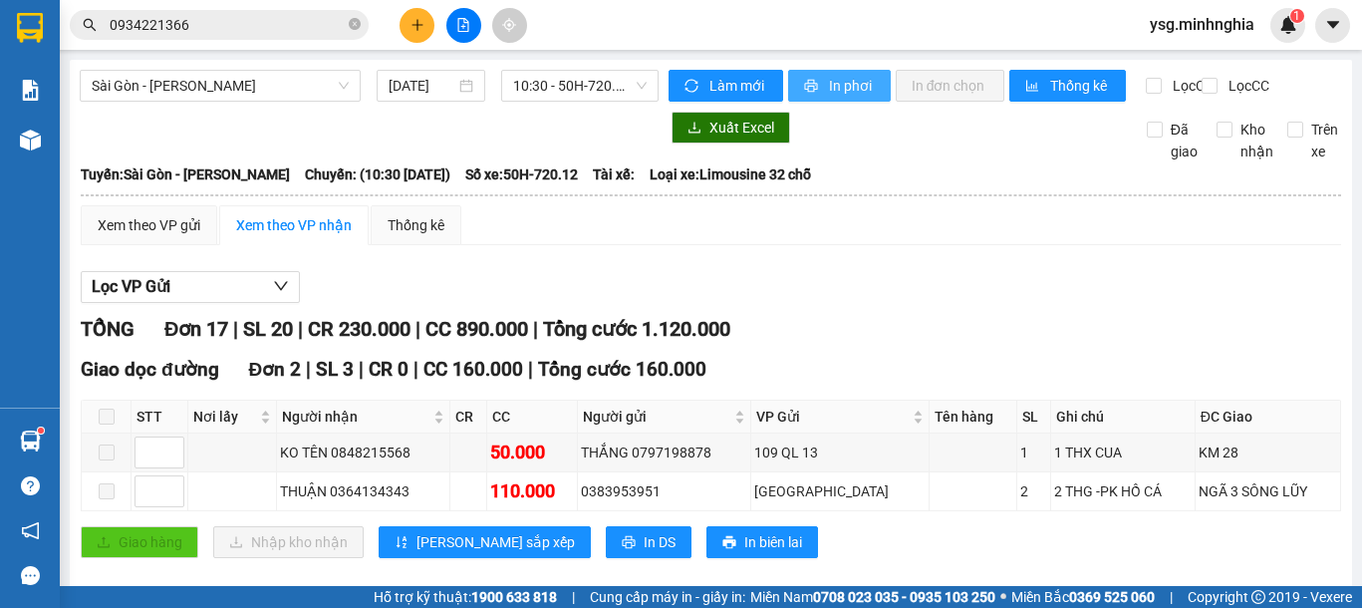
click at [837, 86] on span "In phơi" at bounding box center [852, 86] width 46 height 22
click at [421, 14] on button at bounding box center [417, 25] width 35 height 35
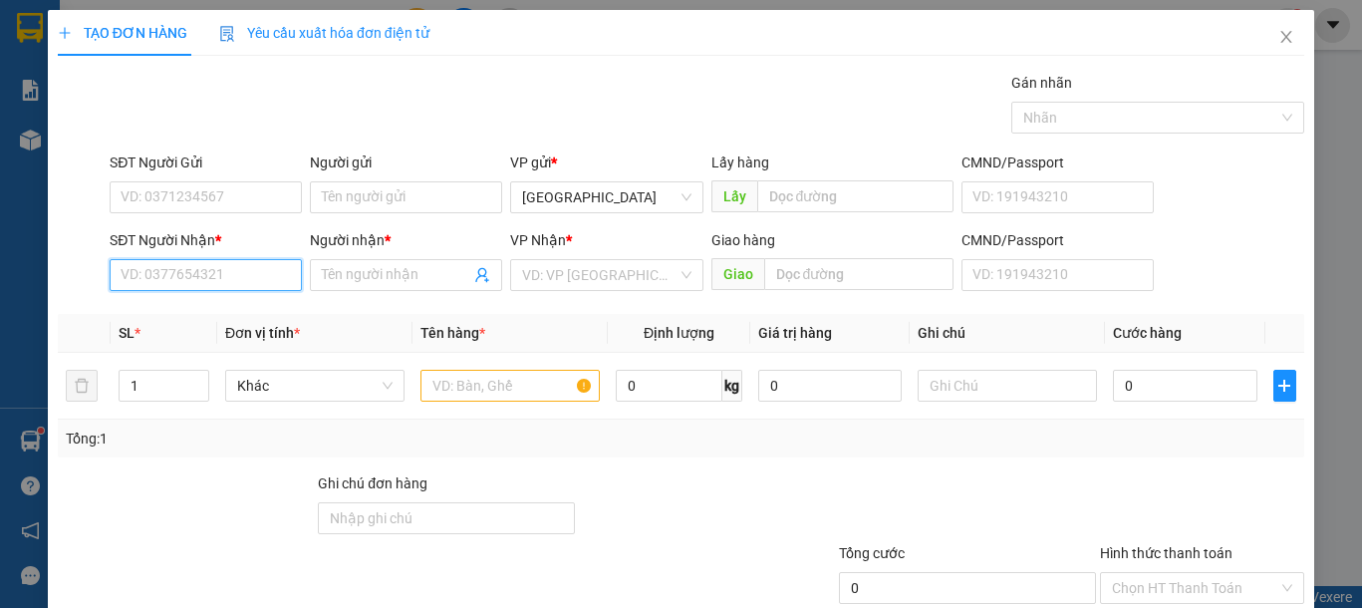
click at [137, 268] on input "SĐT Người Nhận *" at bounding box center [206, 275] width 192 height 32
type input "0915821160"
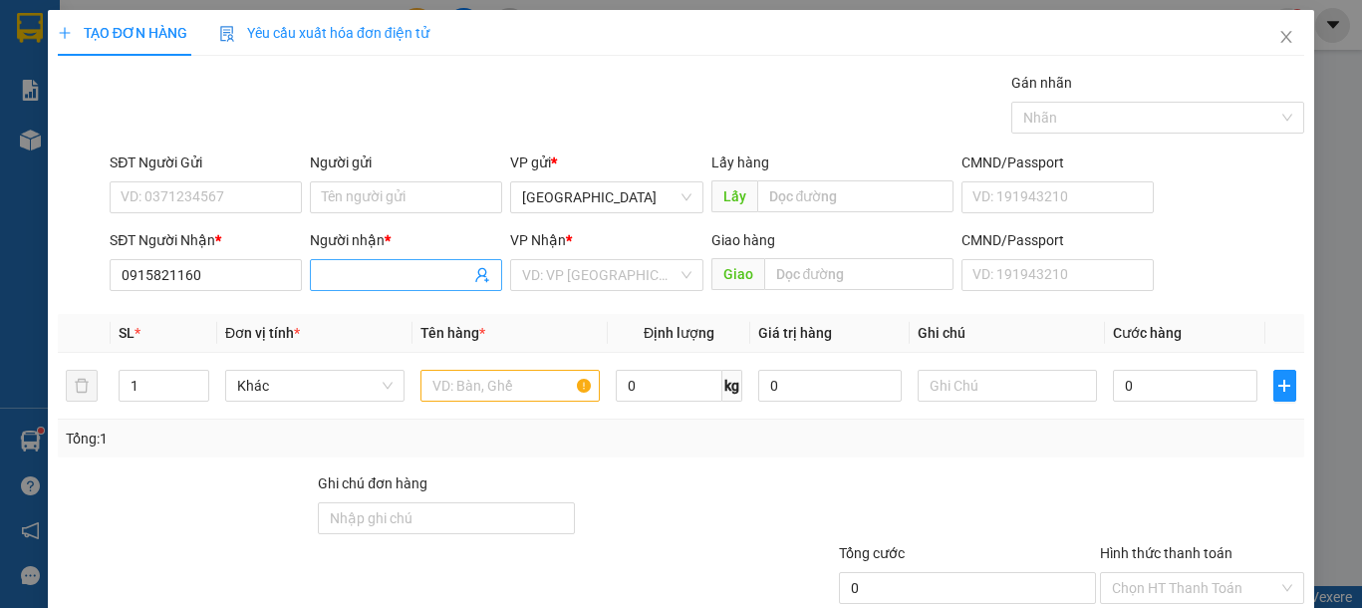
click at [372, 269] on input "Người nhận *" at bounding box center [396, 275] width 148 height 22
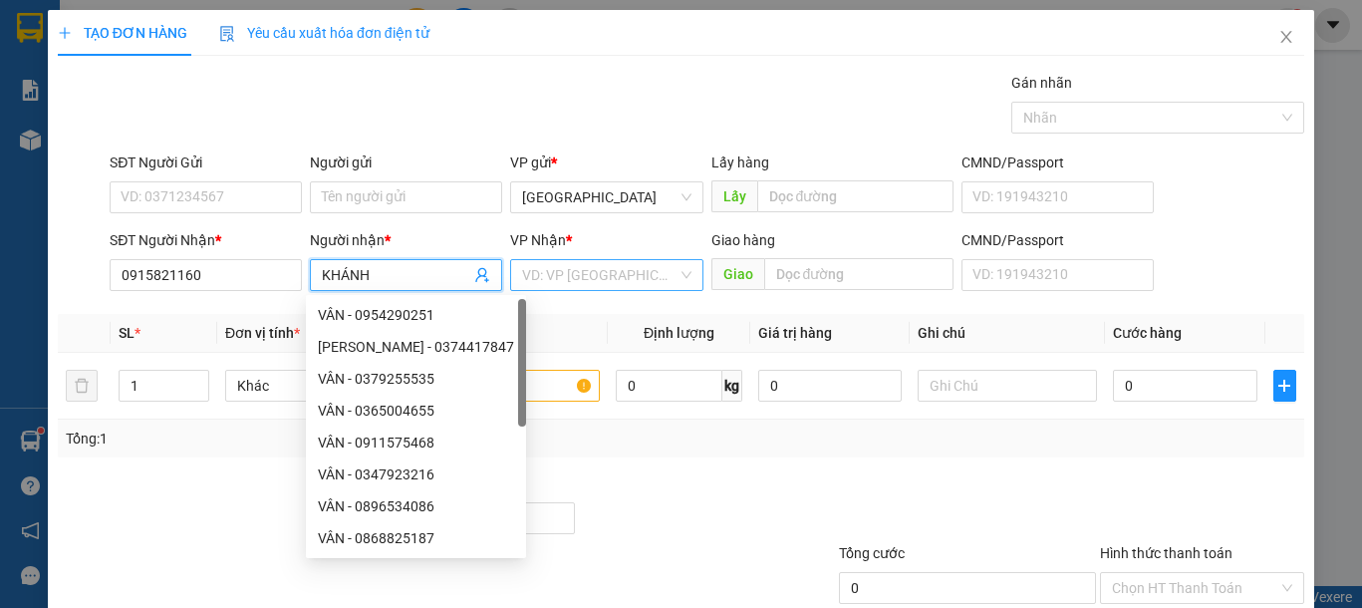
type input "KHÁNH"
click at [600, 272] on input "search" at bounding box center [599, 275] width 154 height 30
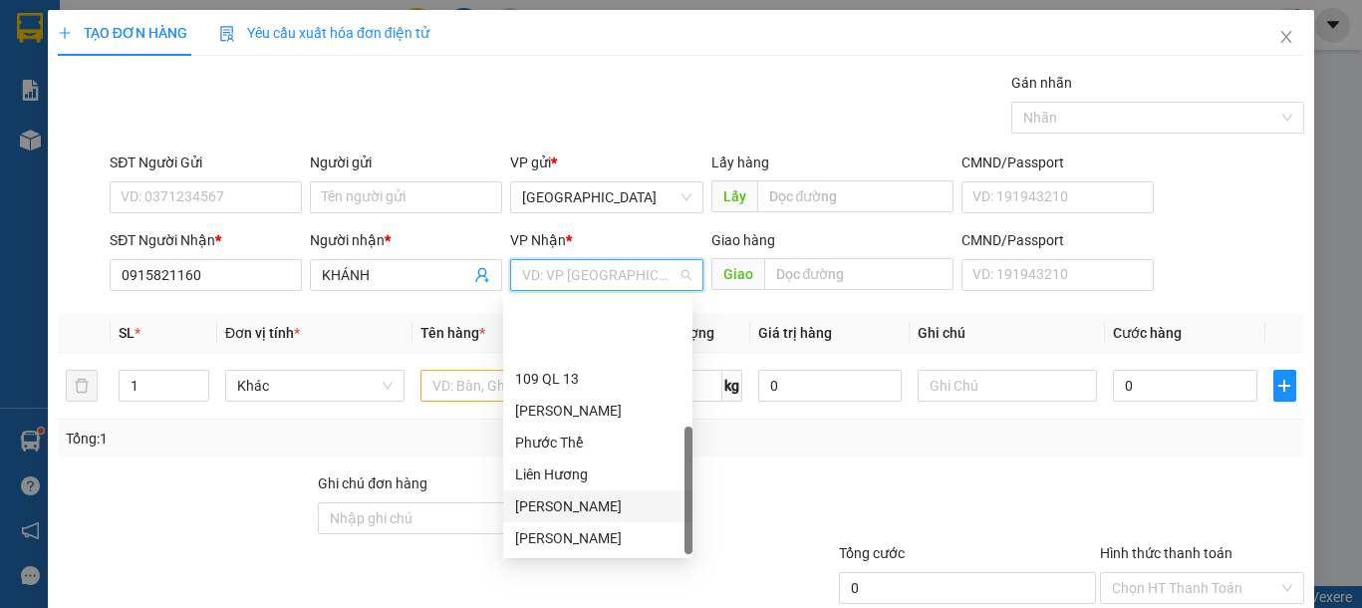
scroll to position [96, 0]
click at [597, 504] on div "VP Chợ Lầu" at bounding box center [597, 506] width 165 height 22
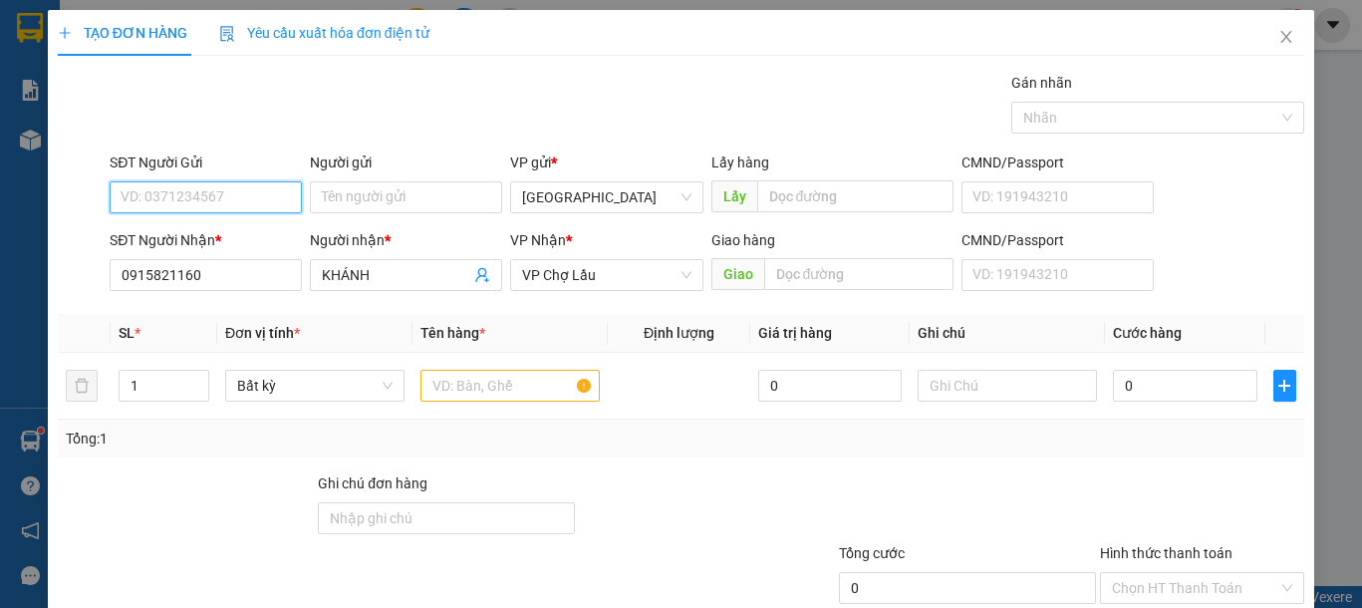
click at [281, 210] on input "SĐT Người Gửi" at bounding box center [206, 197] width 192 height 32
click at [281, 210] on input "09027155" at bounding box center [206, 197] width 192 height 32
type input "0902715805"
click at [497, 383] on input "text" at bounding box center [509, 386] width 179 height 32
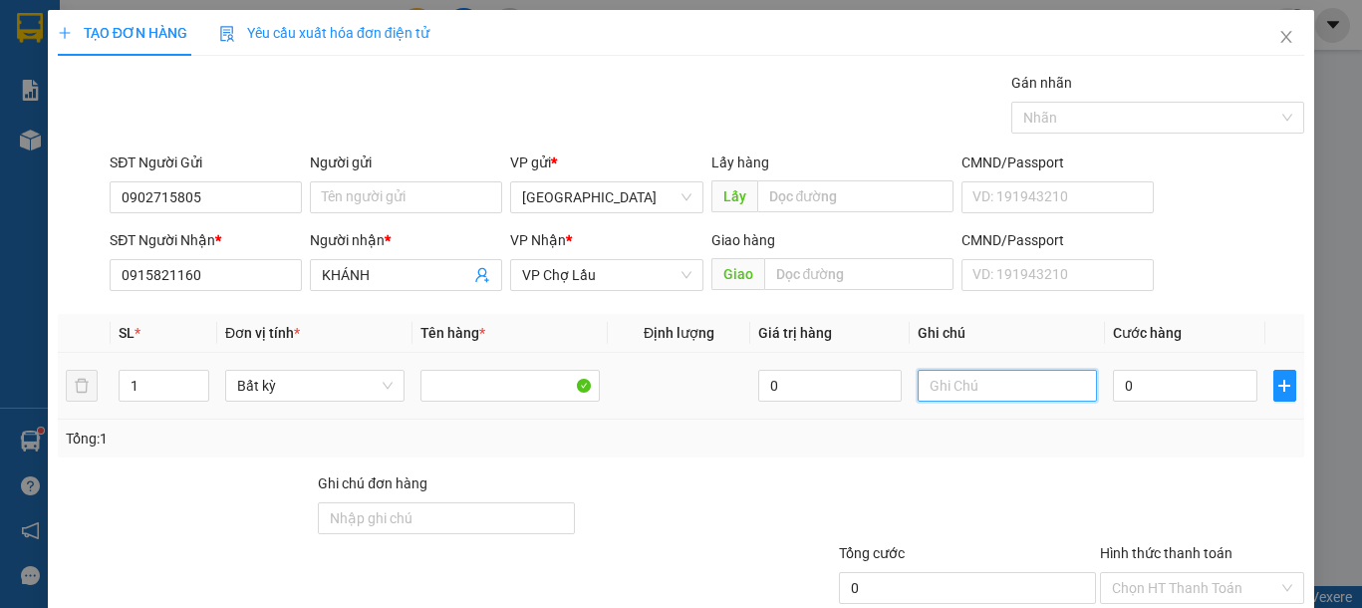
click at [1020, 387] on input "text" at bounding box center [1007, 386] width 179 height 32
type input "1 THG ACQQUY"
click at [1176, 382] on input "0" at bounding box center [1184, 386] width 143 height 32
type input "4"
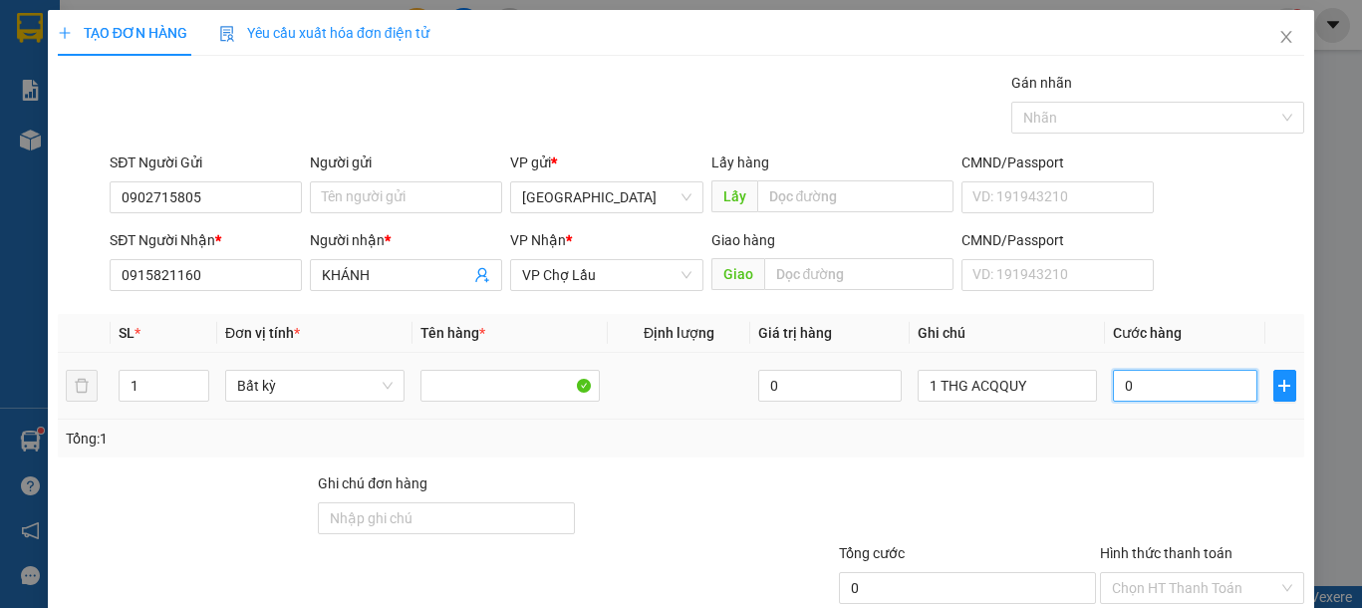
type input "4"
type input "40"
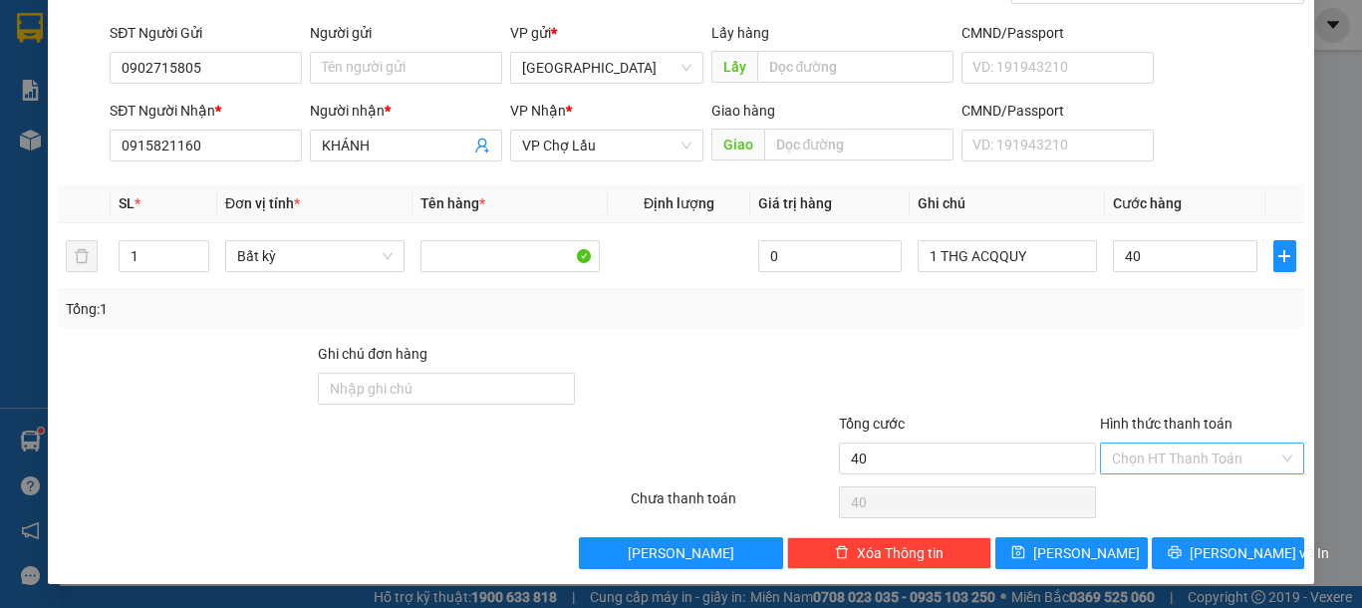
type input "40.000"
click at [1210, 448] on input "Hình thức thanh toán" at bounding box center [1195, 458] width 166 height 30
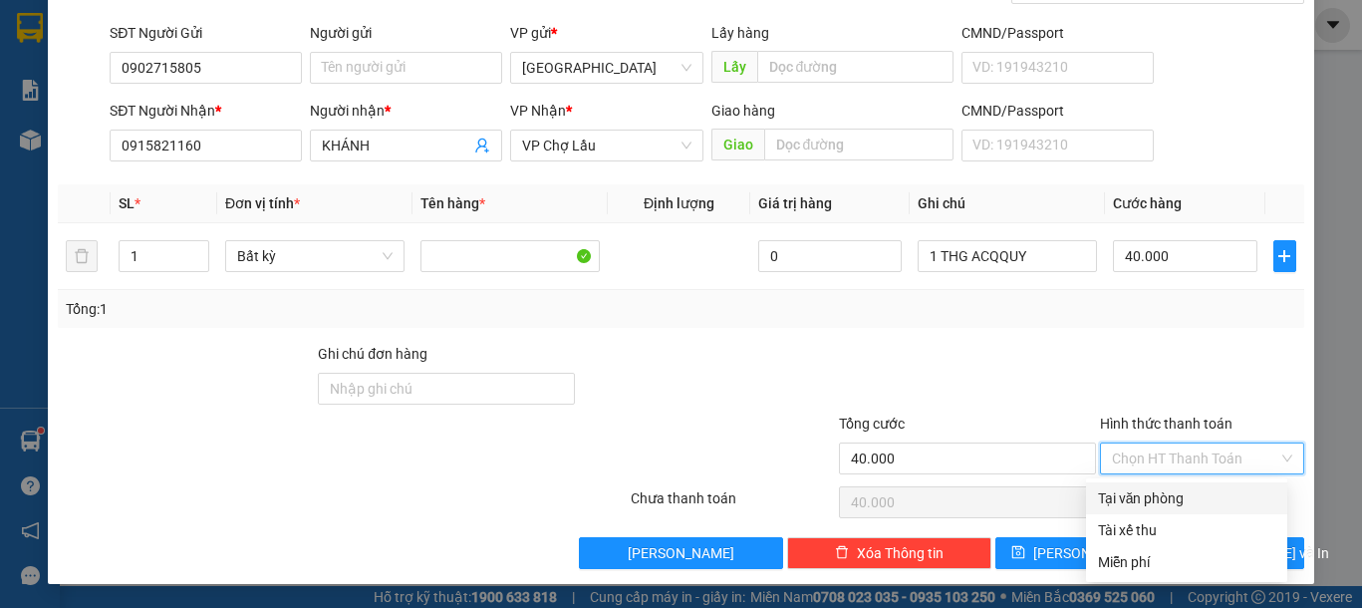
click at [1197, 496] on div "Tại văn phòng" at bounding box center [1186, 498] width 177 height 22
type input "0"
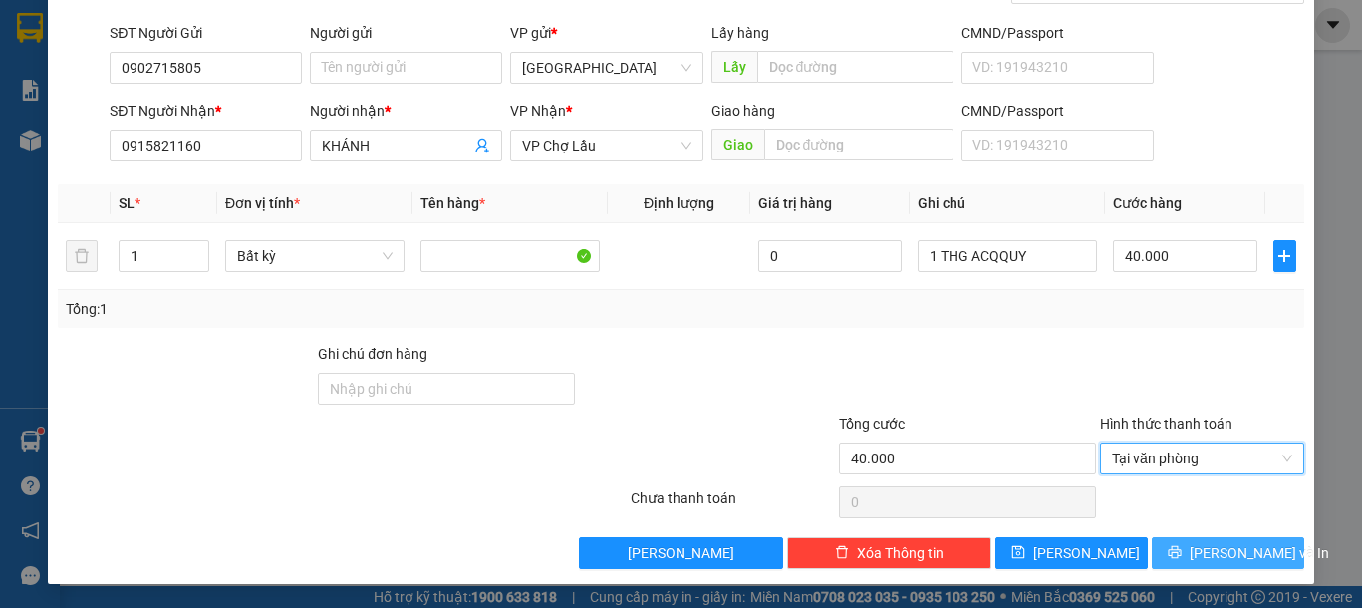
click at [1213, 556] on span "[PERSON_NAME] và In" at bounding box center [1259, 553] width 139 height 22
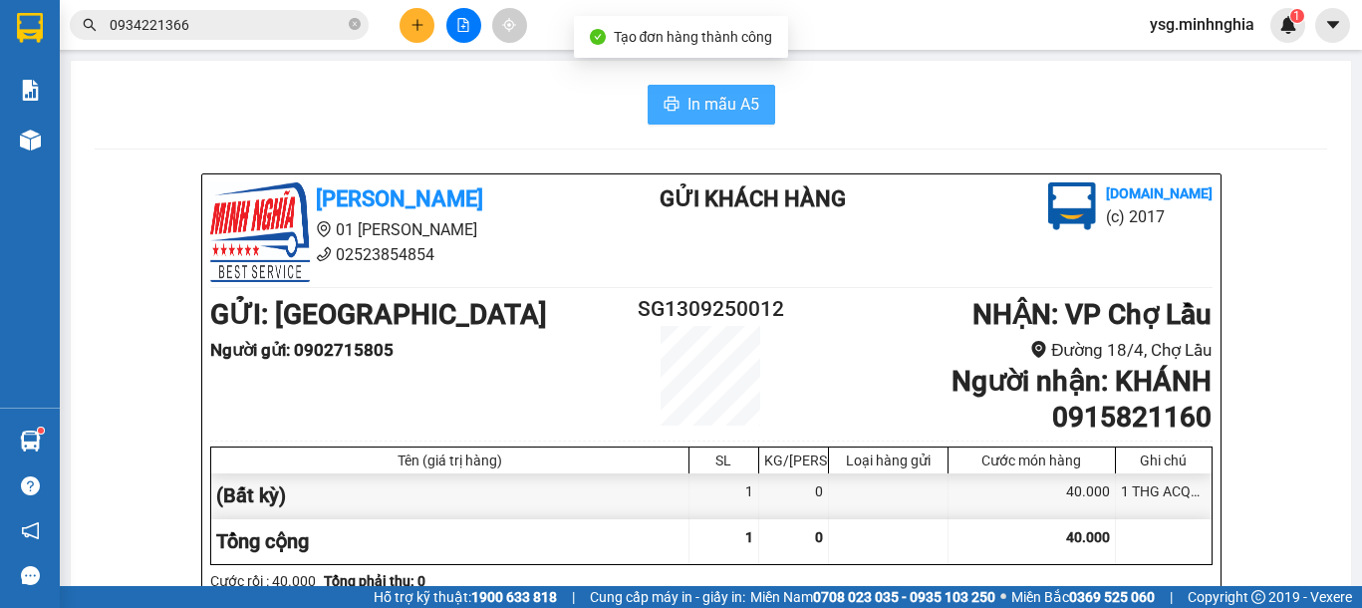
click at [663, 96] on button "In mẫu A5" at bounding box center [712, 105] width 128 height 40
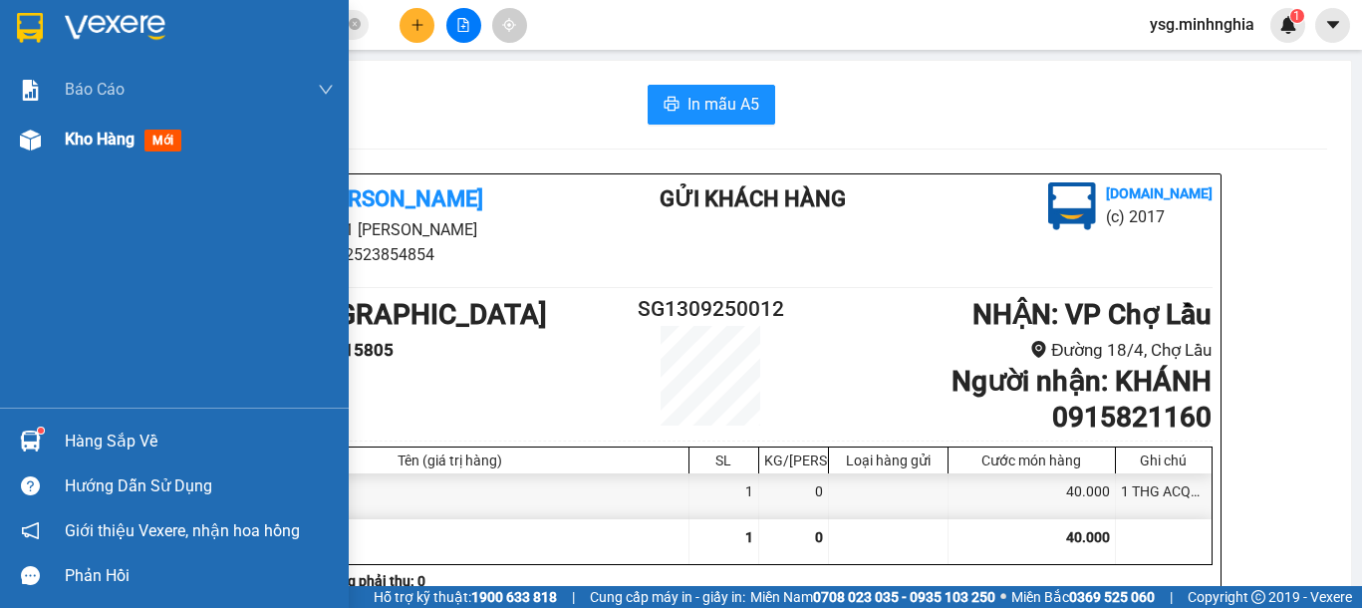
click at [23, 144] on img at bounding box center [30, 140] width 21 height 21
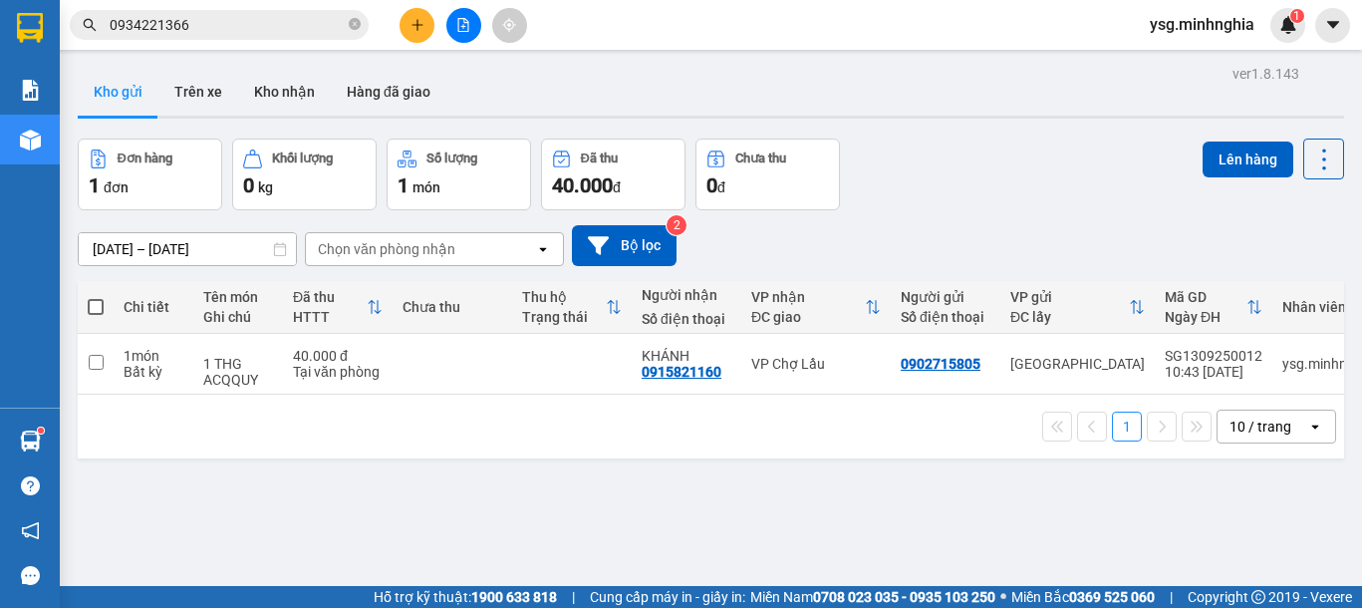
click at [417, 25] on icon "plus" at bounding box center [417, 24] width 11 height 1
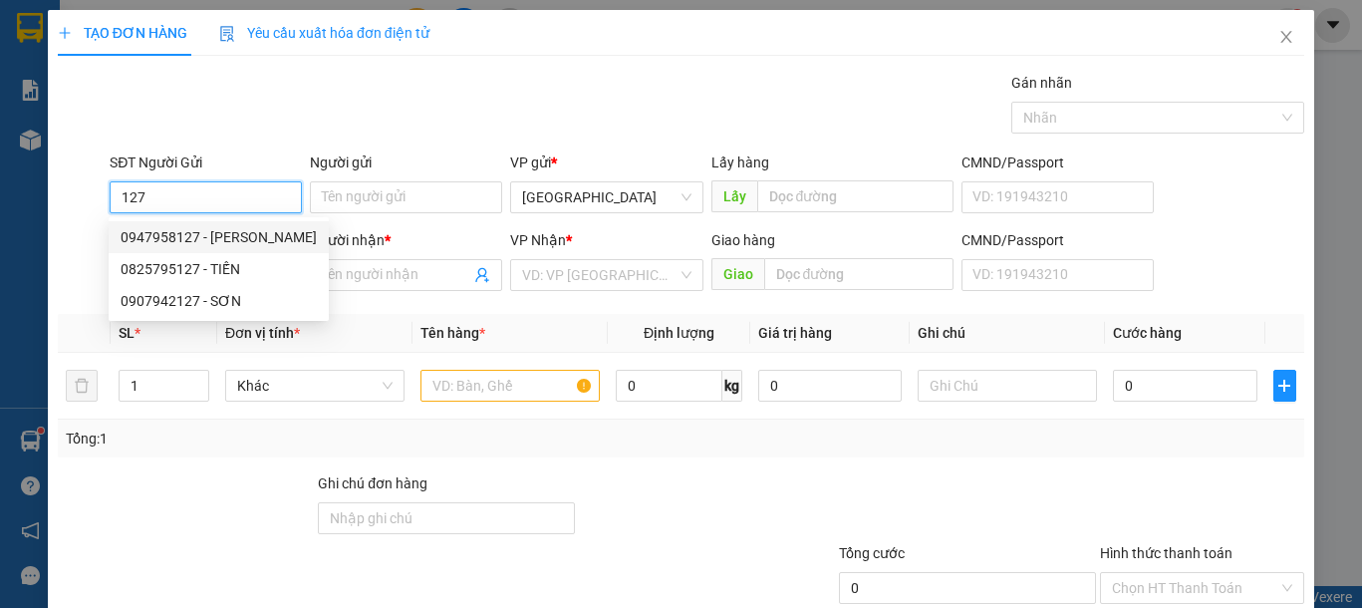
click at [229, 237] on div "0947958127 - NHUNG" at bounding box center [219, 237] width 196 height 22
type input "0947958127"
type input "NHUNG"
type input "0347450272"
type input "CƠ"
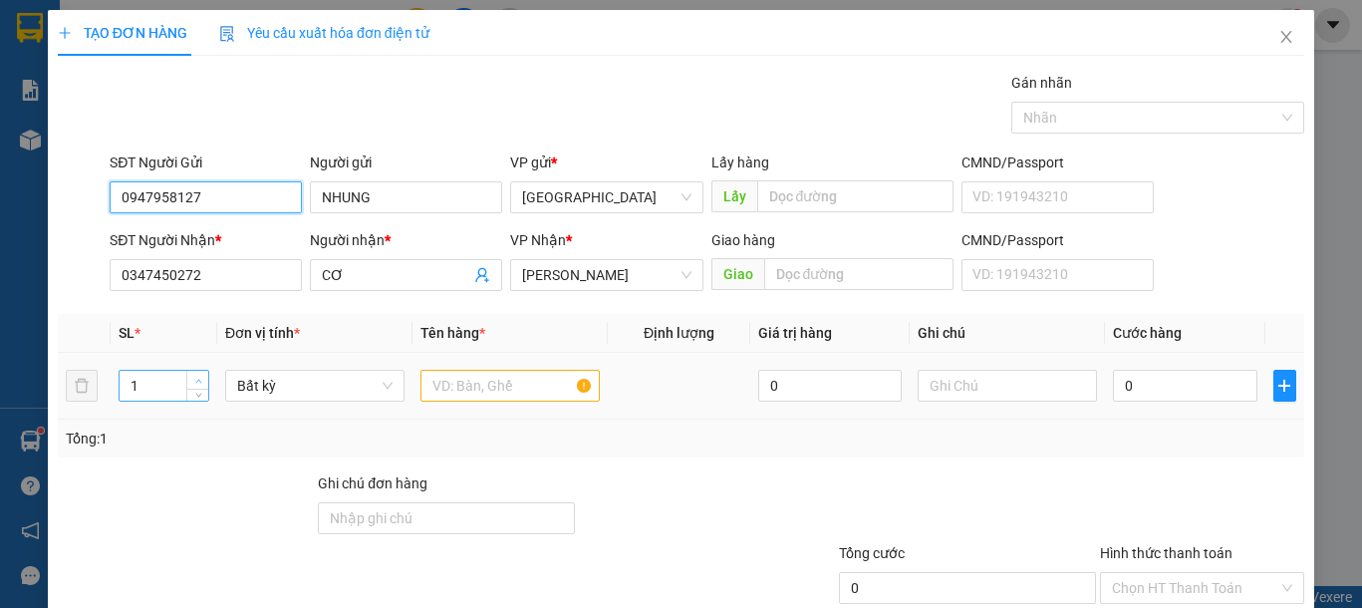
type input "0947958127"
click at [193, 372] on span "Increase Value" at bounding box center [197, 380] width 22 height 18
type input "2"
click at [464, 379] on input "text" at bounding box center [509, 386] width 179 height 32
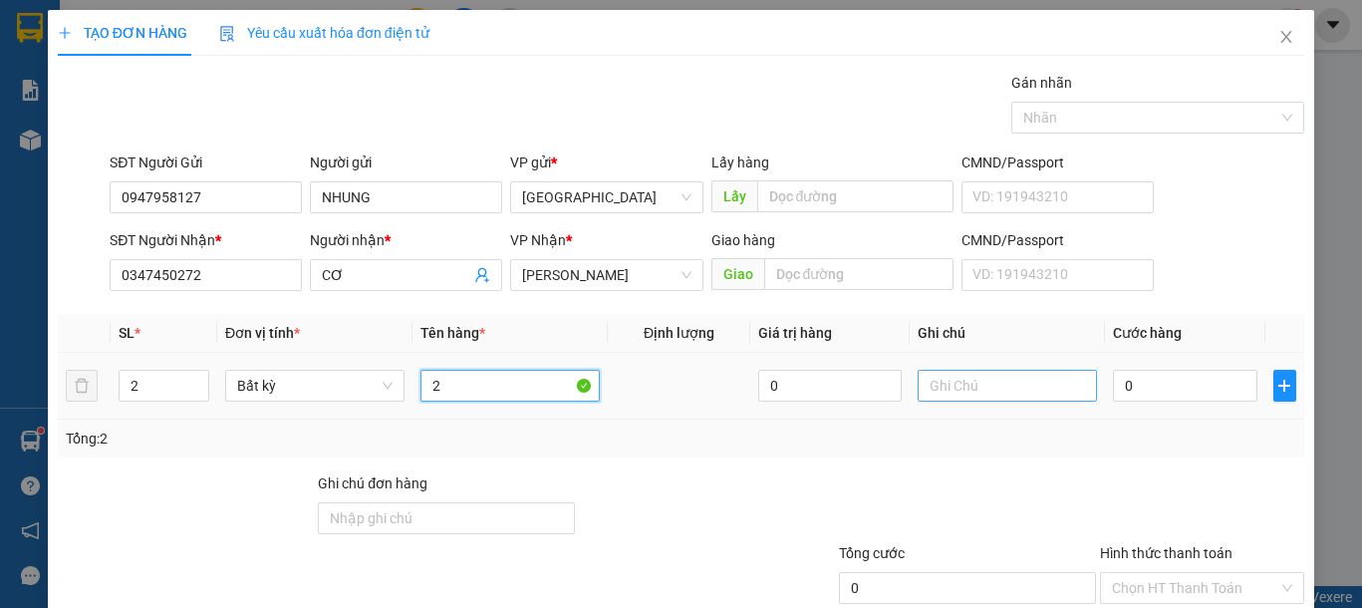
type input "2"
click at [975, 376] on input "text" at bounding box center [1007, 386] width 179 height 32
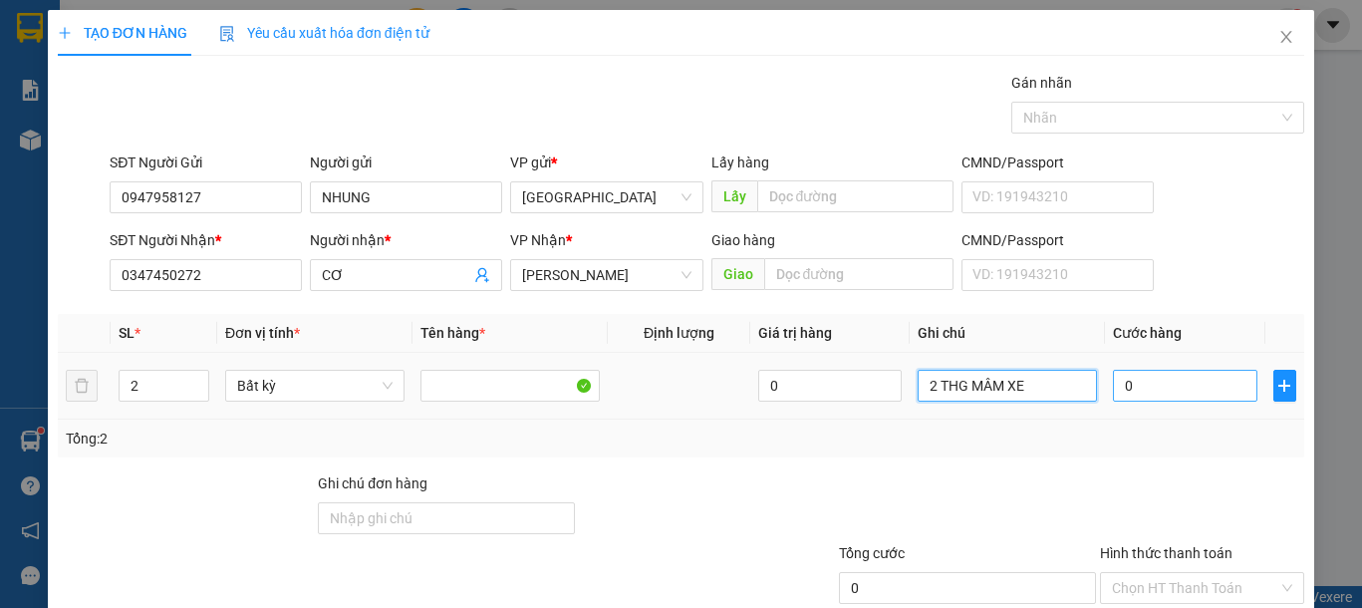
type input "2 THG MÂM XE"
click at [1180, 384] on input "0" at bounding box center [1184, 386] width 143 height 32
type input "1"
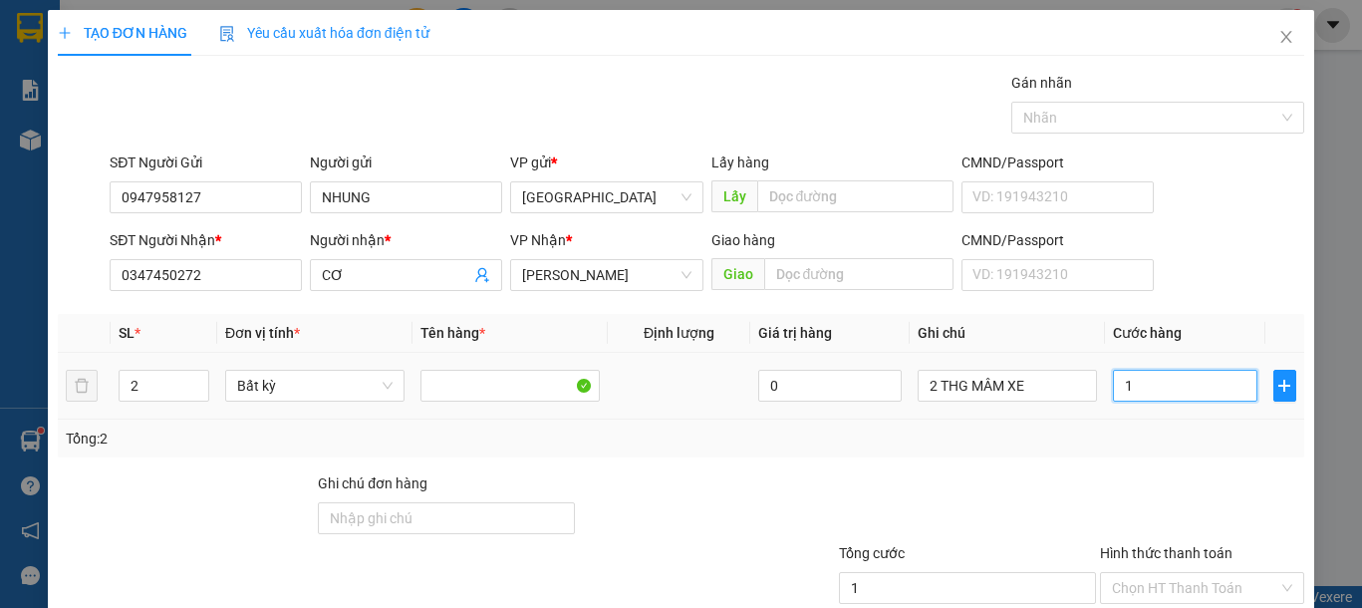
type input "12"
type input "120"
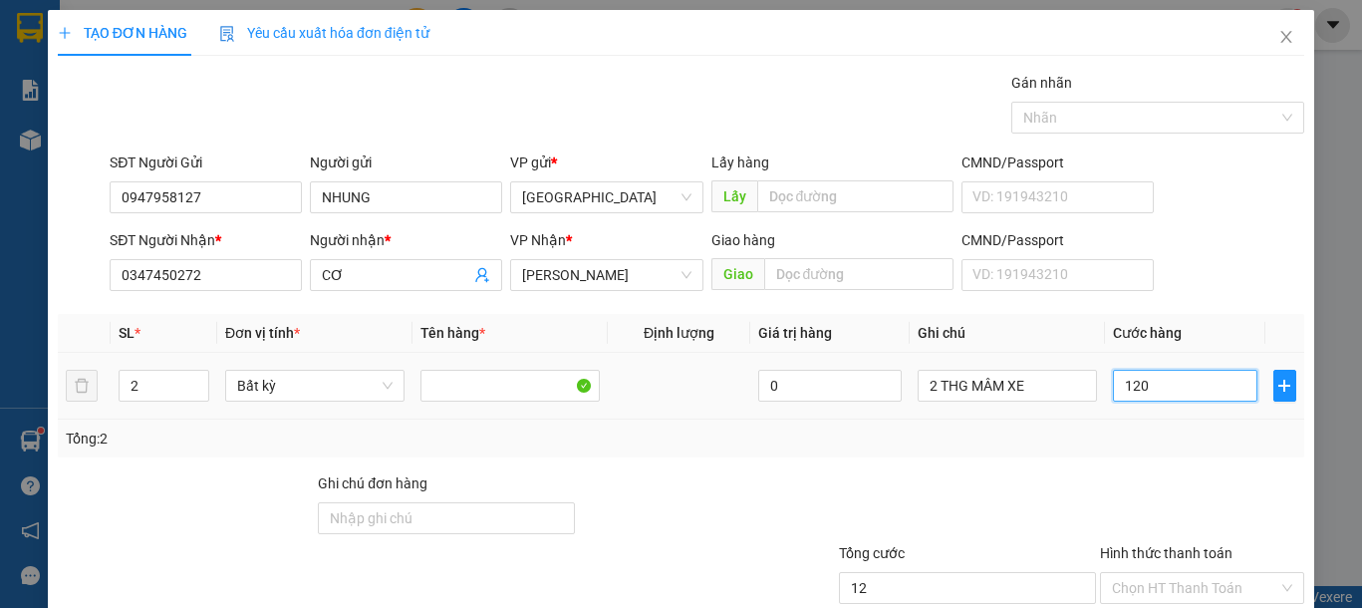
type input "120"
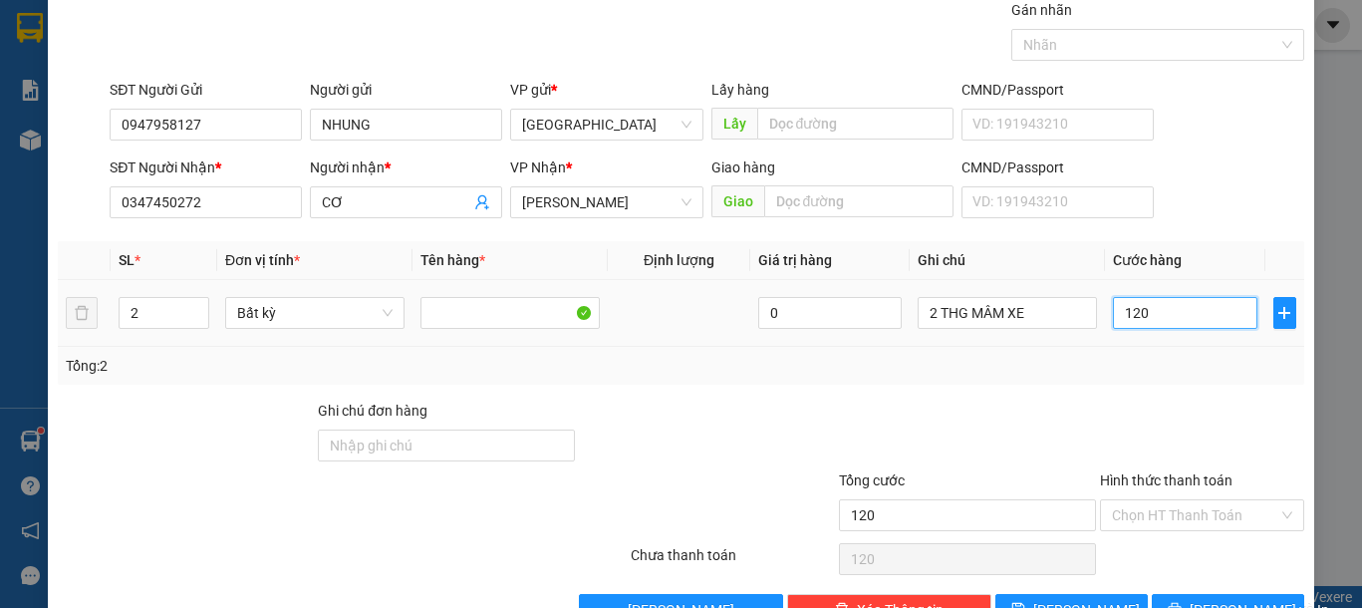
scroll to position [130, 0]
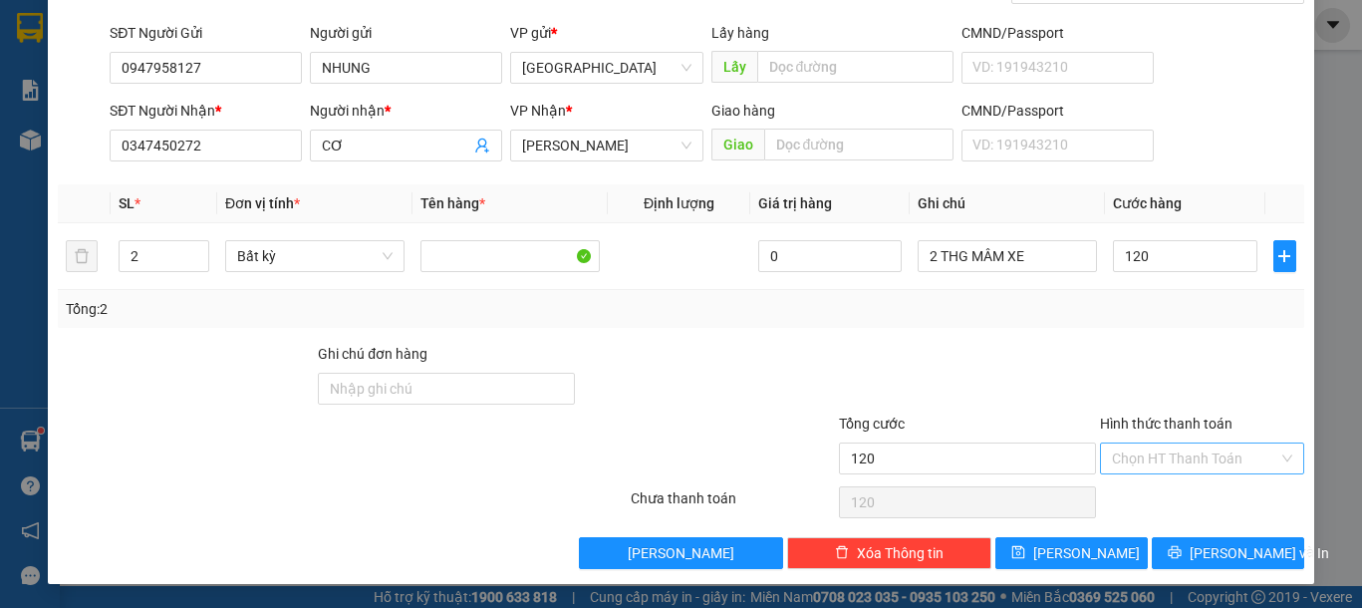
type input "120.000"
click at [1181, 450] on input "Hình thức thanh toán" at bounding box center [1195, 458] width 166 height 30
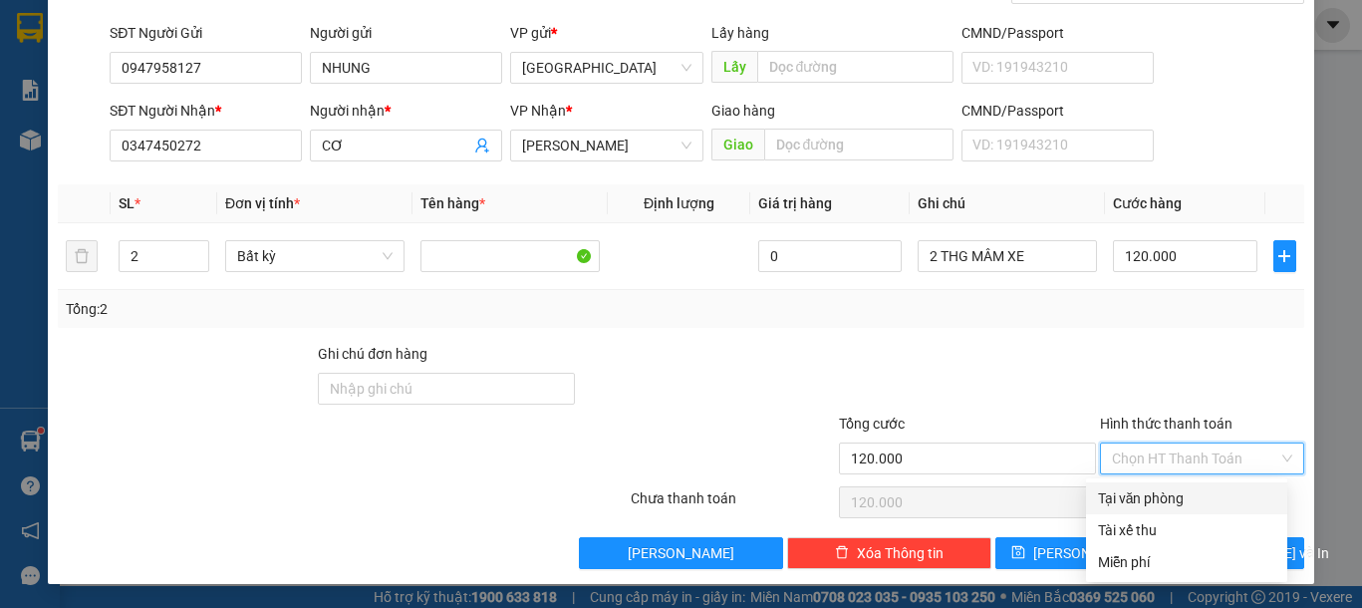
click at [1188, 507] on div "Tại văn phòng" at bounding box center [1186, 498] width 177 height 22
type input "0"
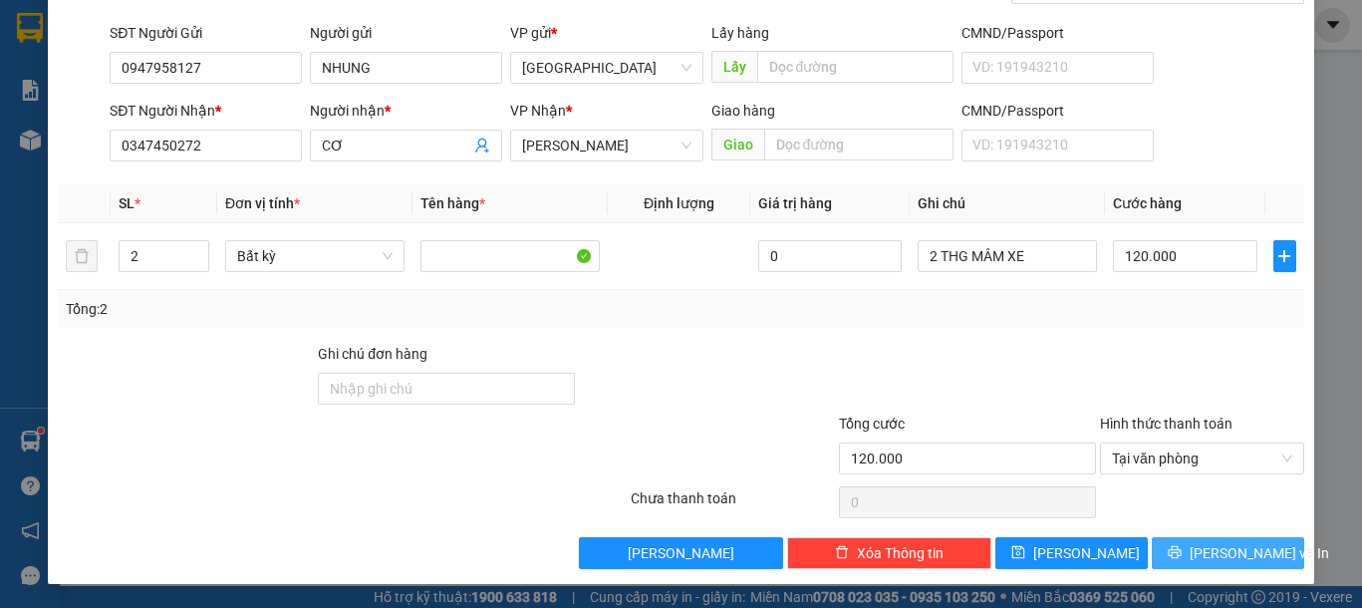
click at [1201, 550] on span "[PERSON_NAME] và In" at bounding box center [1259, 553] width 139 height 22
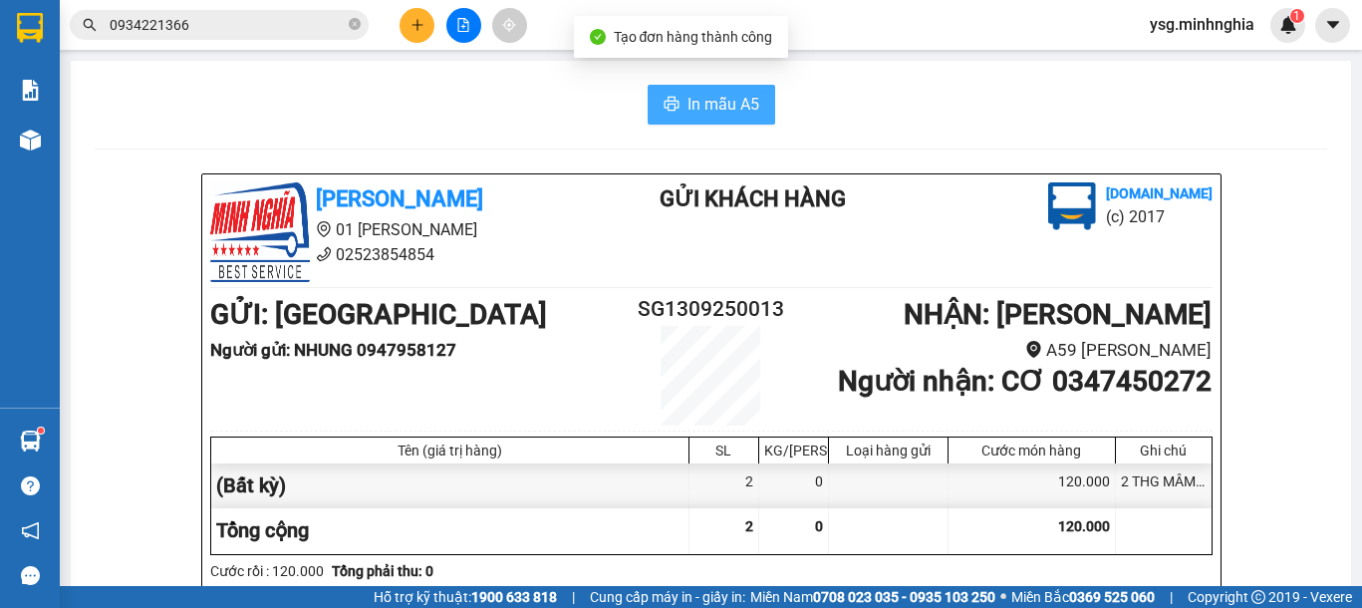
click at [718, 110] on span "In mẫu A5" at bounding box center [724, 104] width 72 height 25
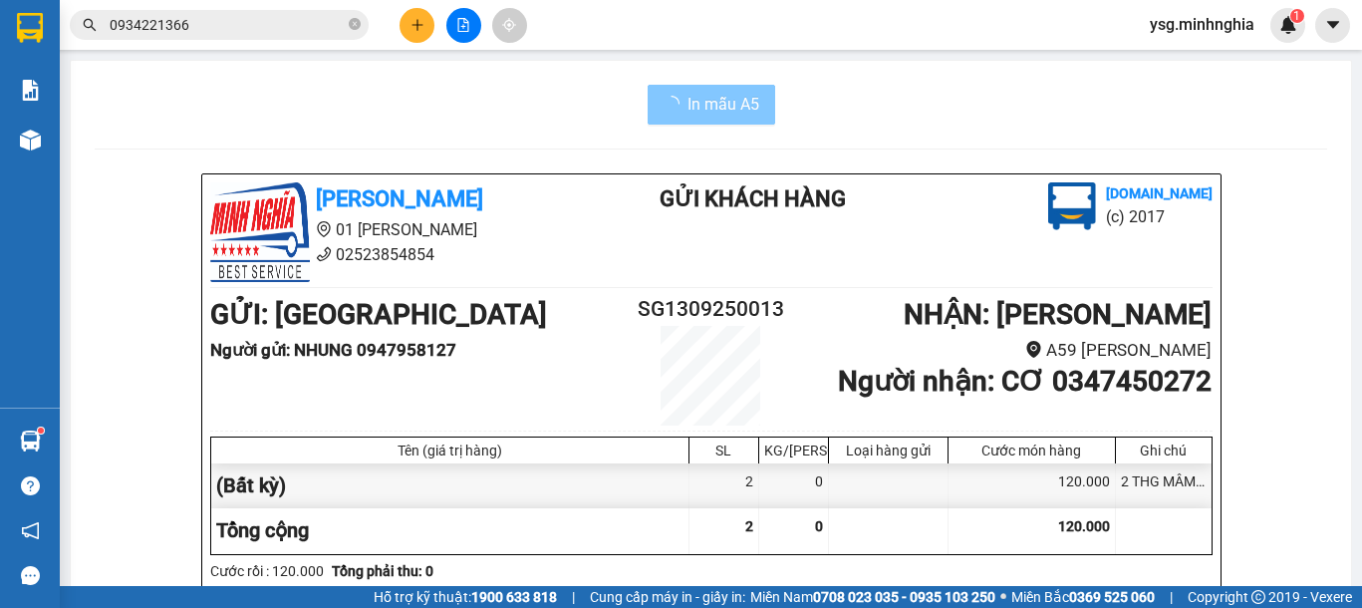
scroll to position [1024, 0]
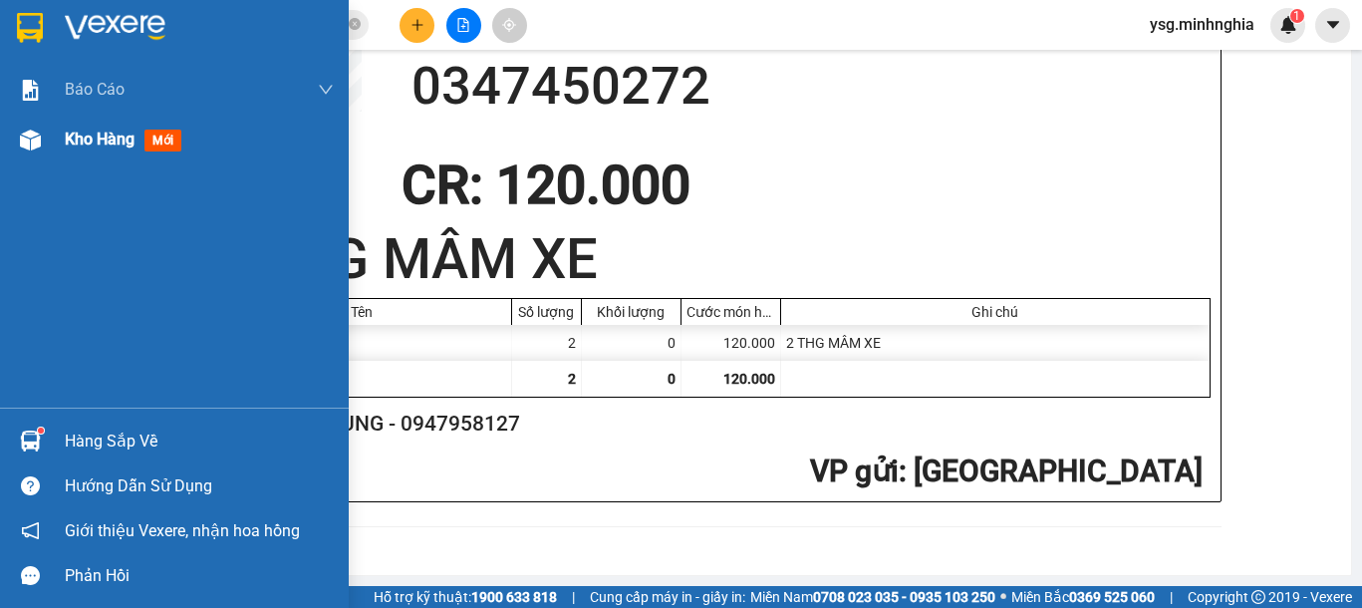
click at [70, 135] on span "Kho hàng" at bounding box center [100, 139] width 70 height 19
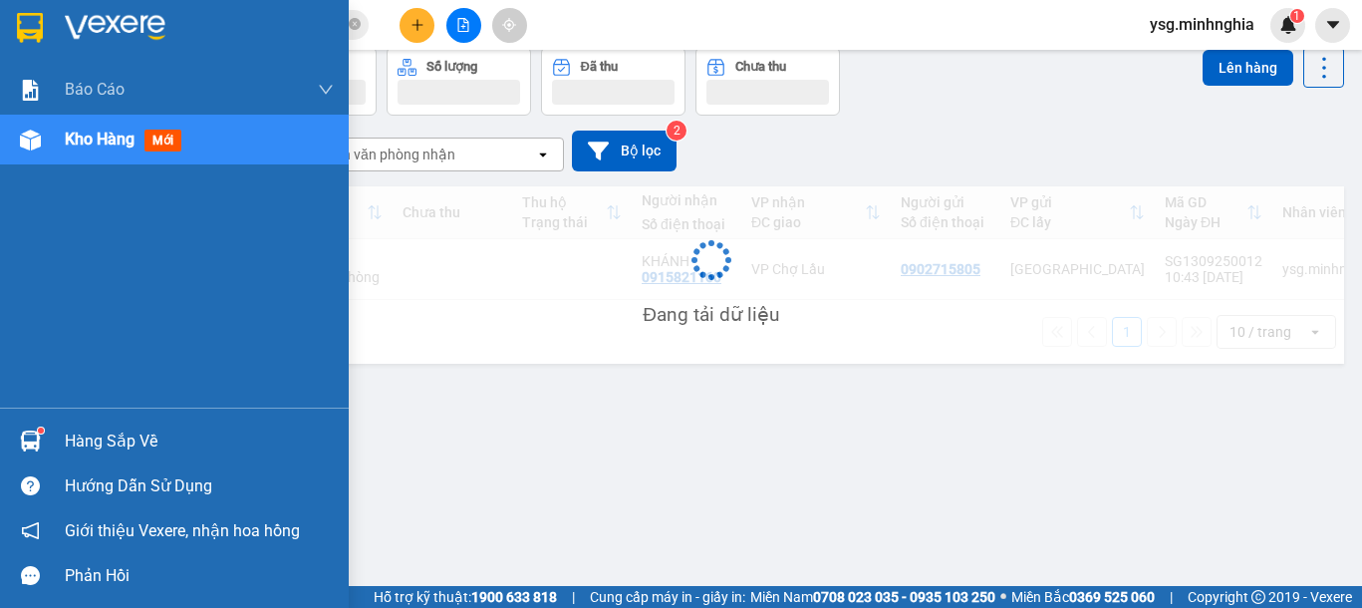
scroll to position [92, 0]
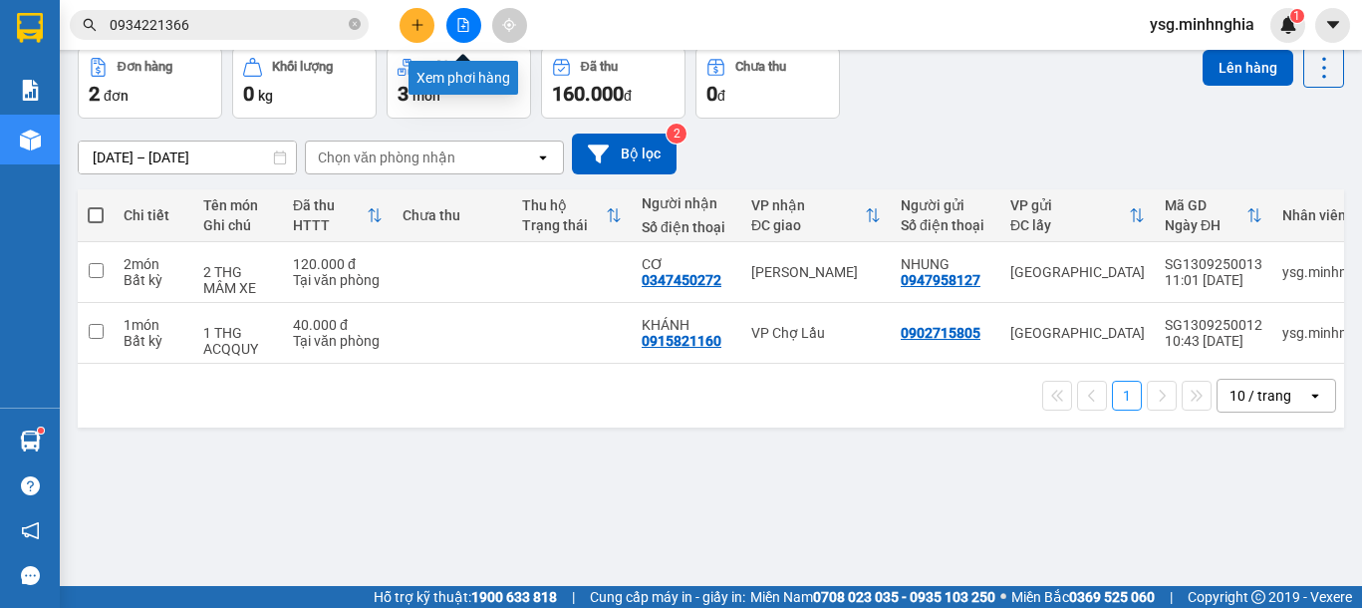
click at [447, 27] on button at bounding box center [463, 25] width 35 height 35
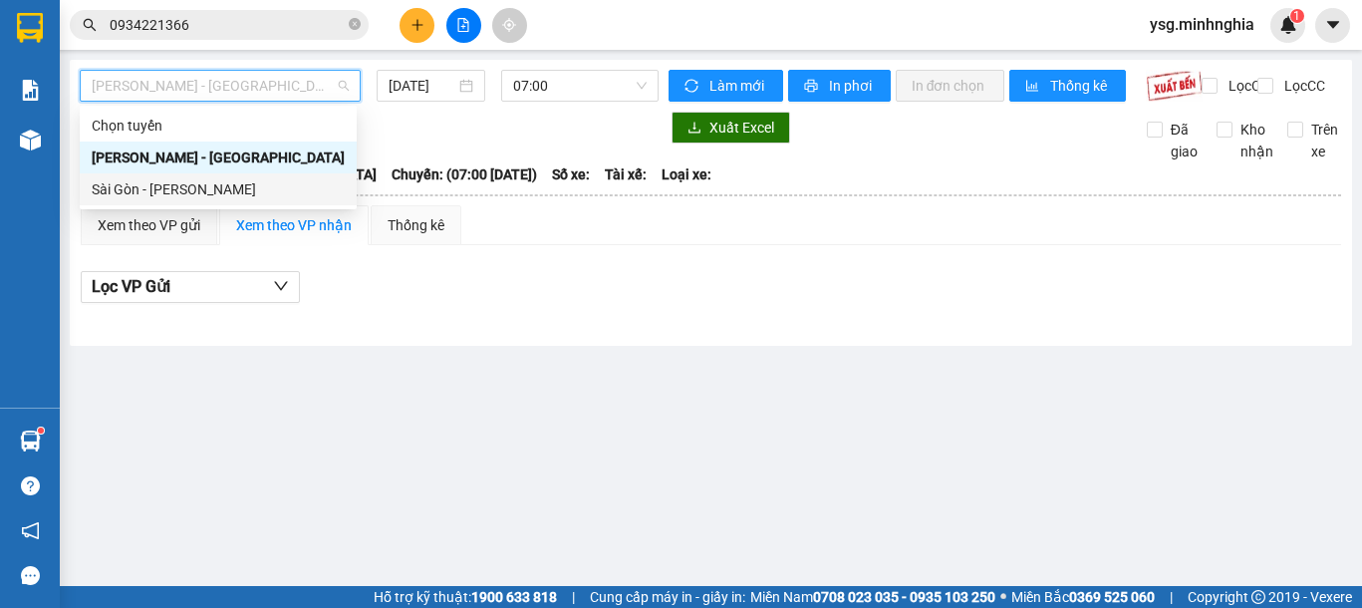
click at [185, 180] on div "Sài Gòn - [PERSON_NAME]" at bounding box center [218, 189] width 253 height 22
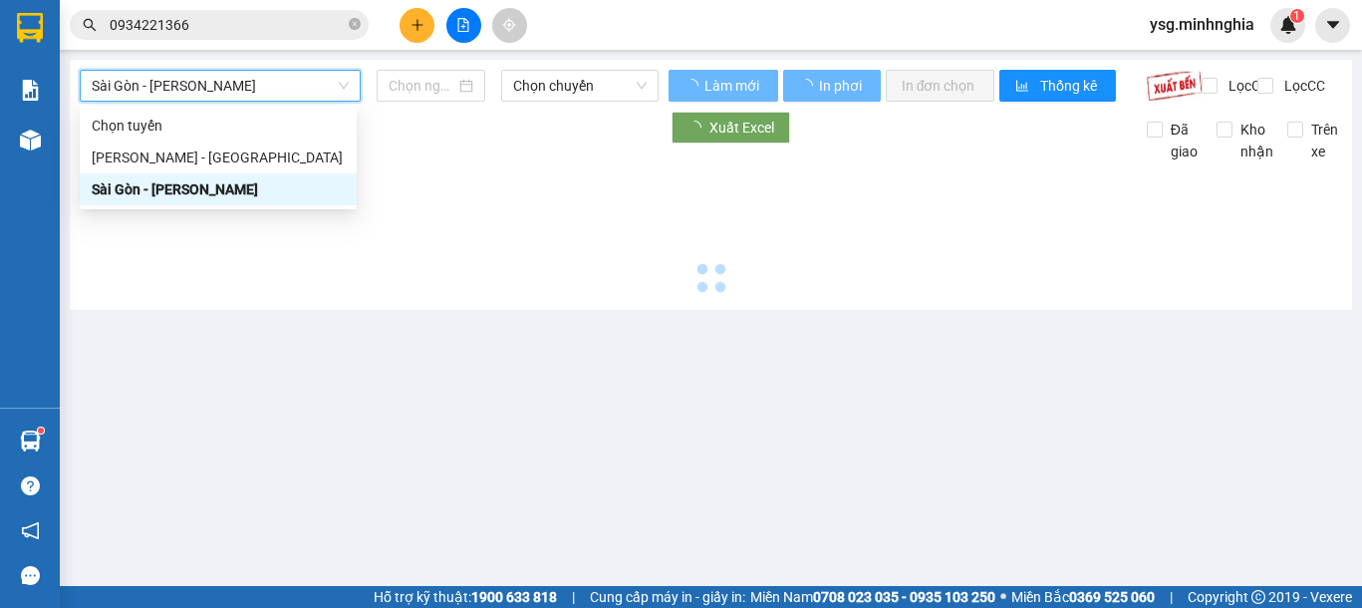
type input "[DATE]"
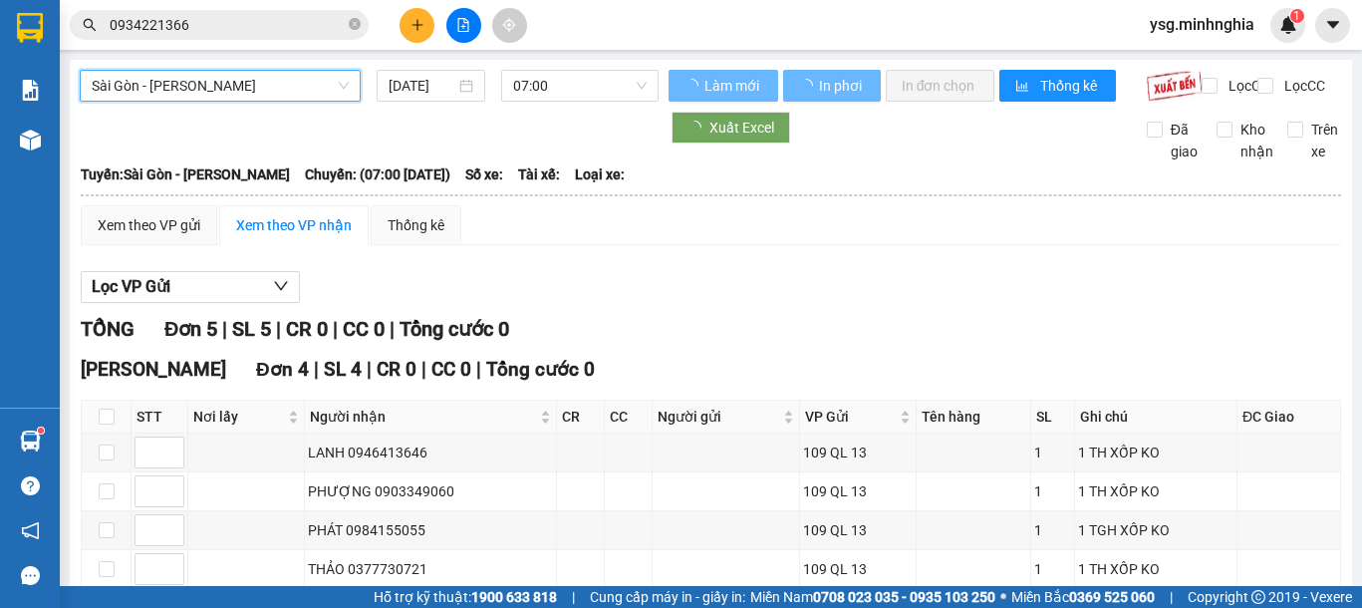
click at [542, 92] on span "07:00" at bounding box center [580, 86] width 134 height 30
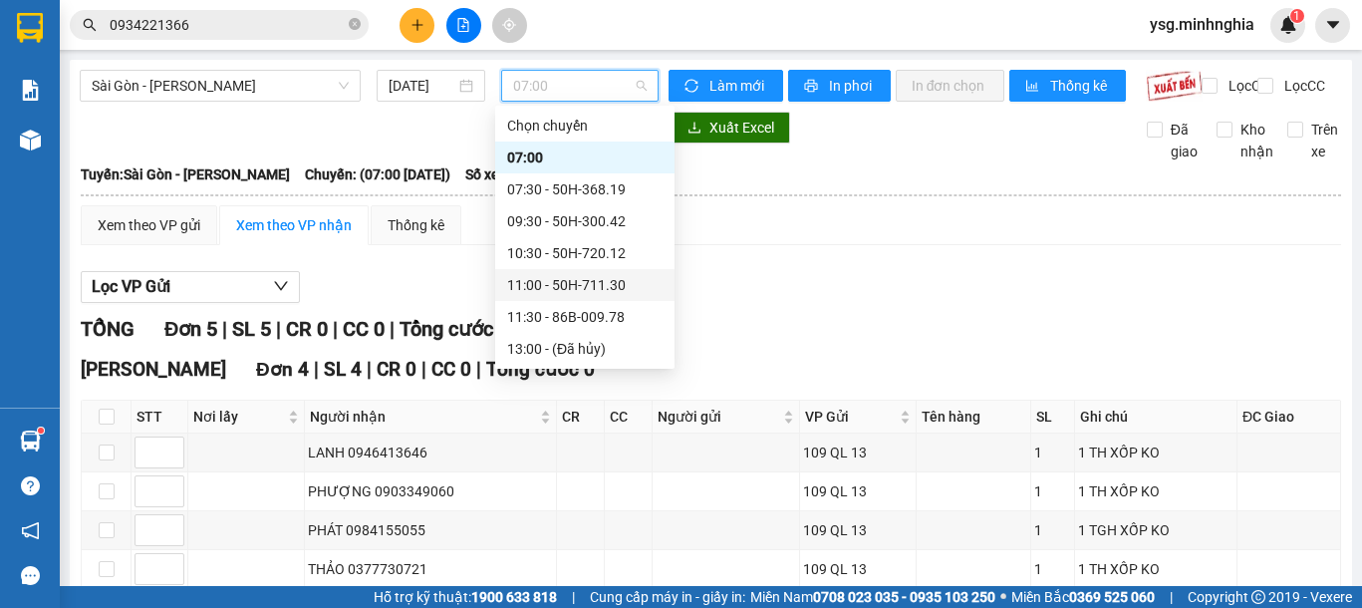
click at [578, 296] on div "11:00 - 50H-711.30" at bounding box center [584, 285] width 179 height 32
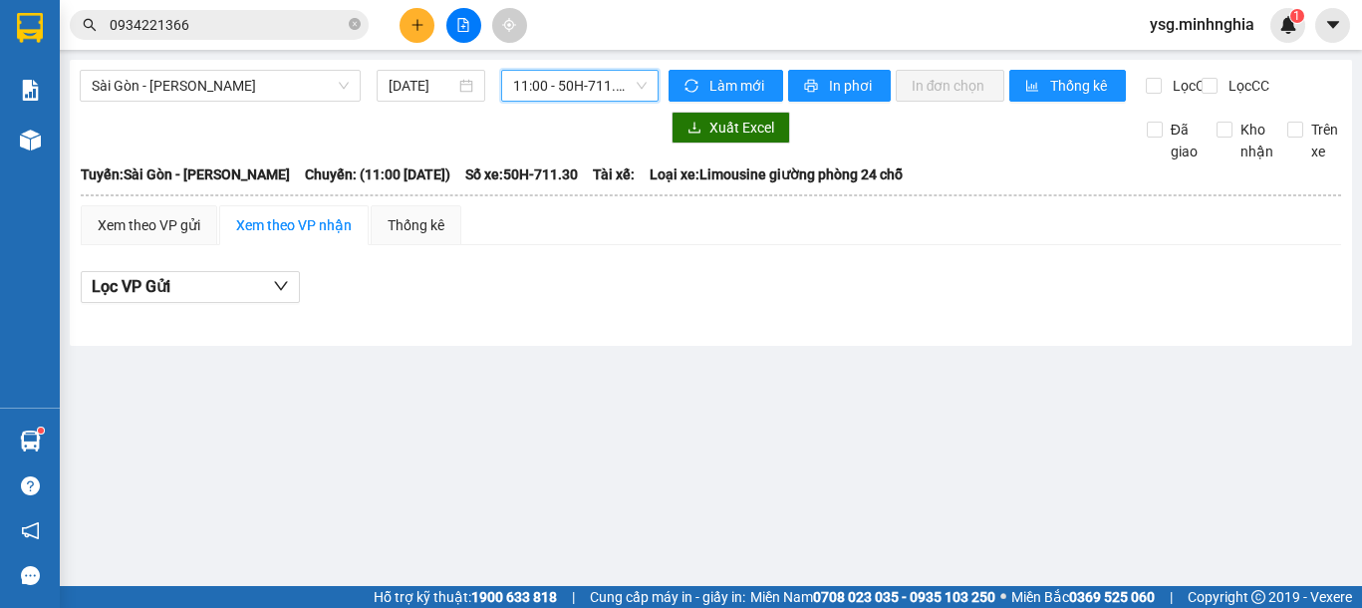
click at [561, 92] on span "11:00 - 50H-711.30" at bounding box center [580, 86] width 134 height 30
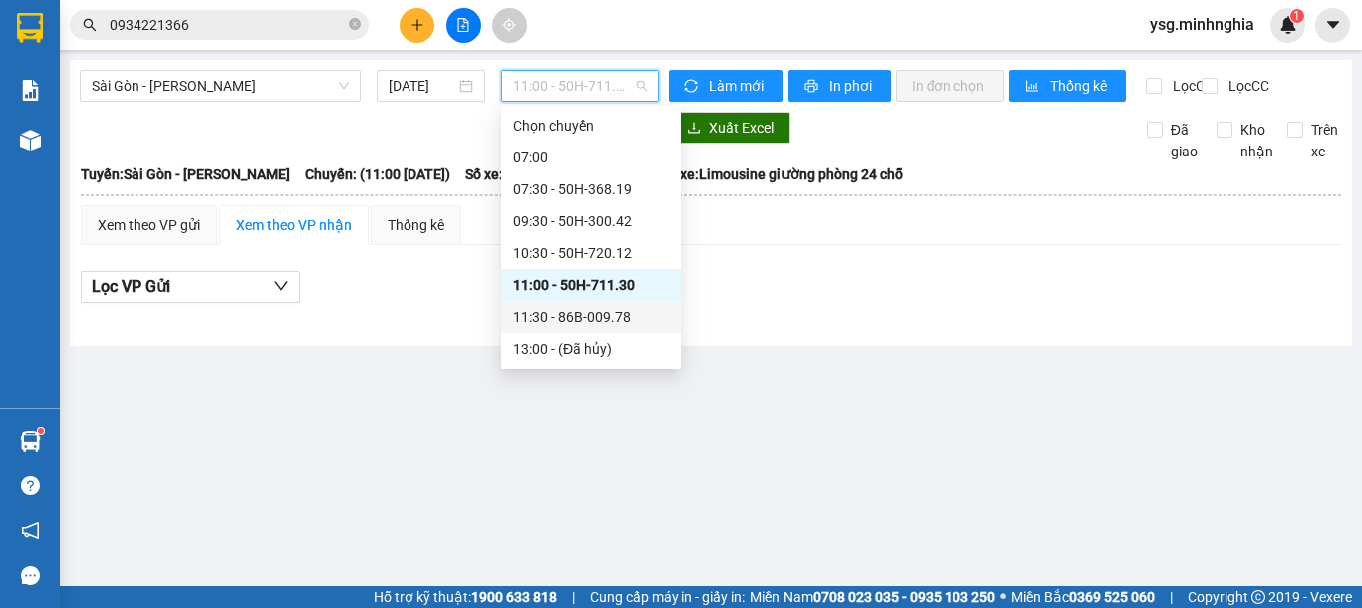
click at [595, 312] on div "11:30 - 86B-009.78" at bounding box center [590, 317] width 155 height 22
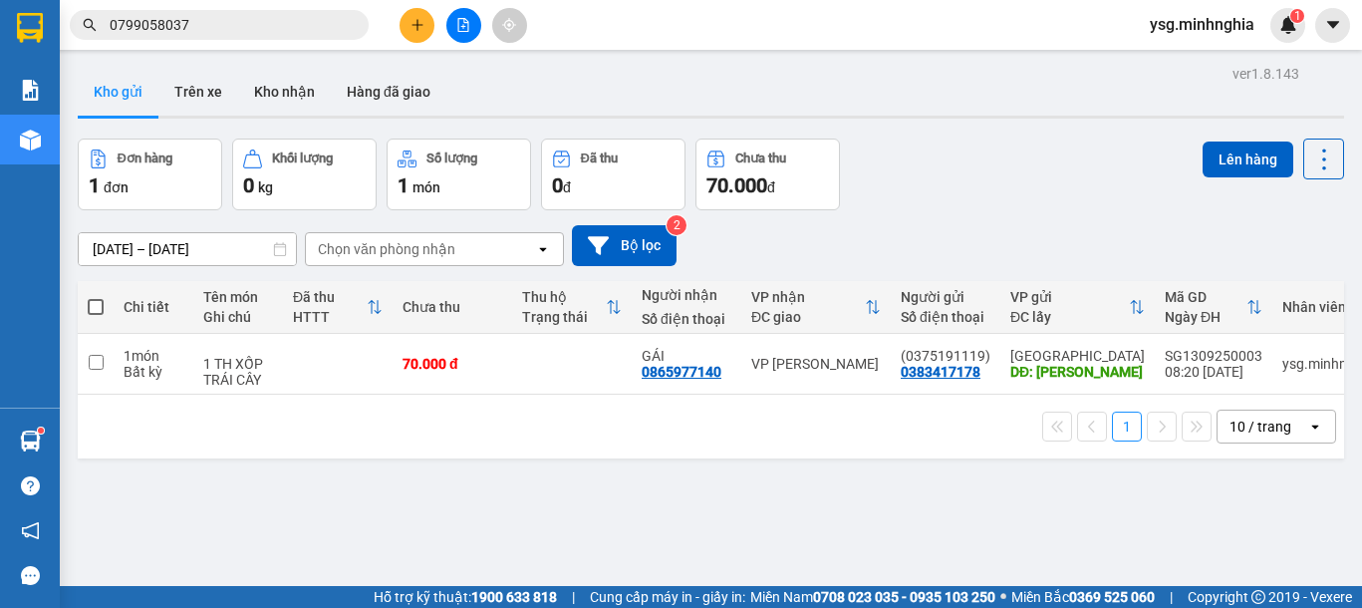
click at [234, 30] on input "0799058037" at bounding box center [227, 25] width 235 height 22
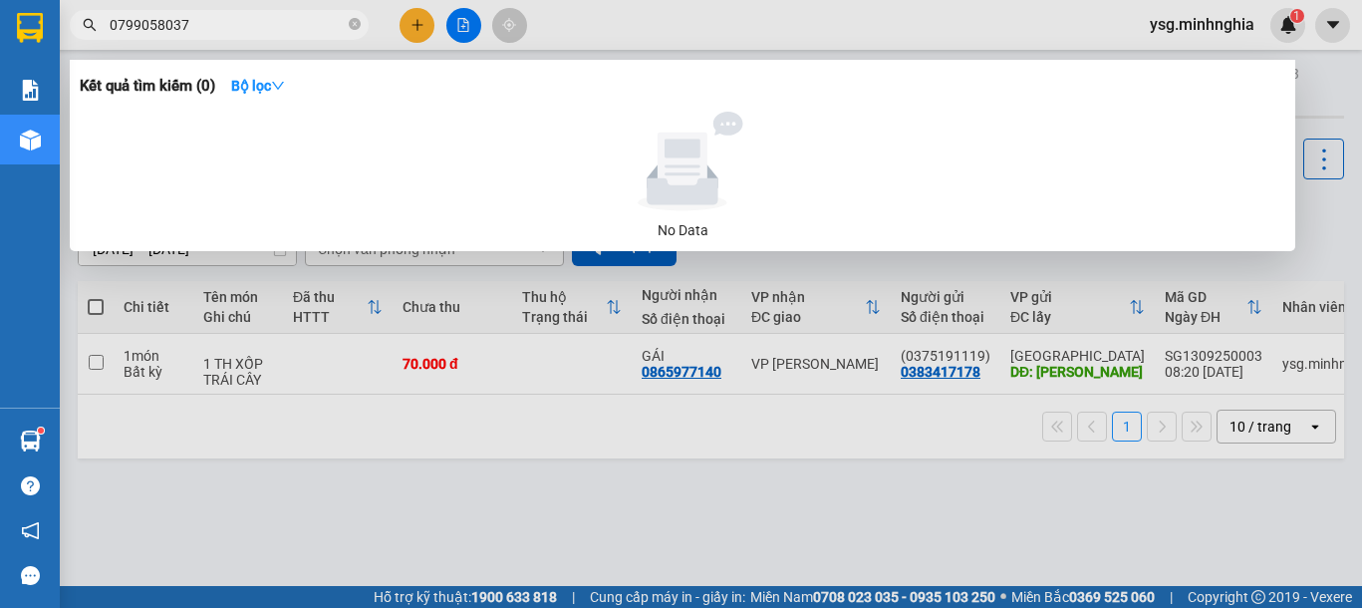
click at [241, 23] on input "0799058037" at bounding box center [227, 25] width 235 height 22
drag, startPoint x: 241, startPoint y: 23, endPoint x: 76, endPoint y: 42, distance: 166.5
click at [76, 42] on div "Kết quả tìm kiếm ( 0 ) Bộ lọc No Data 0799058037" at bounding box center [194, 25] width 389 height 35
paste input "888809339"
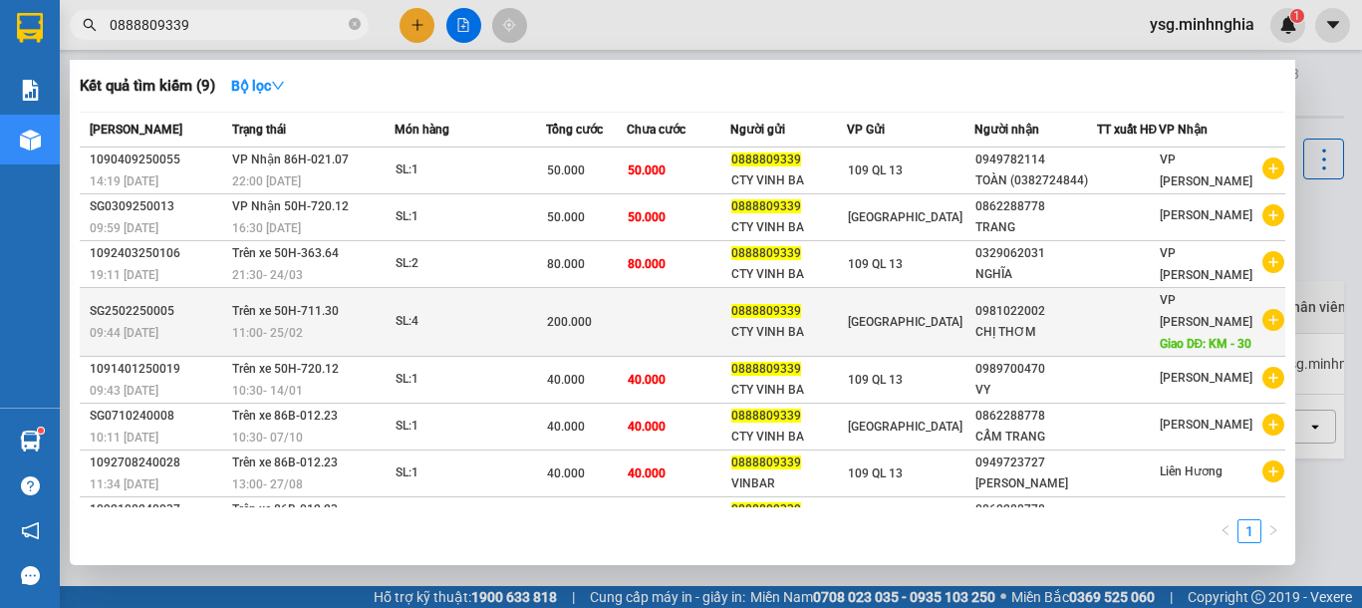
type input "0888809339"
click at [653, 349] on td at bounding box center [678, 322] width 103 height 69
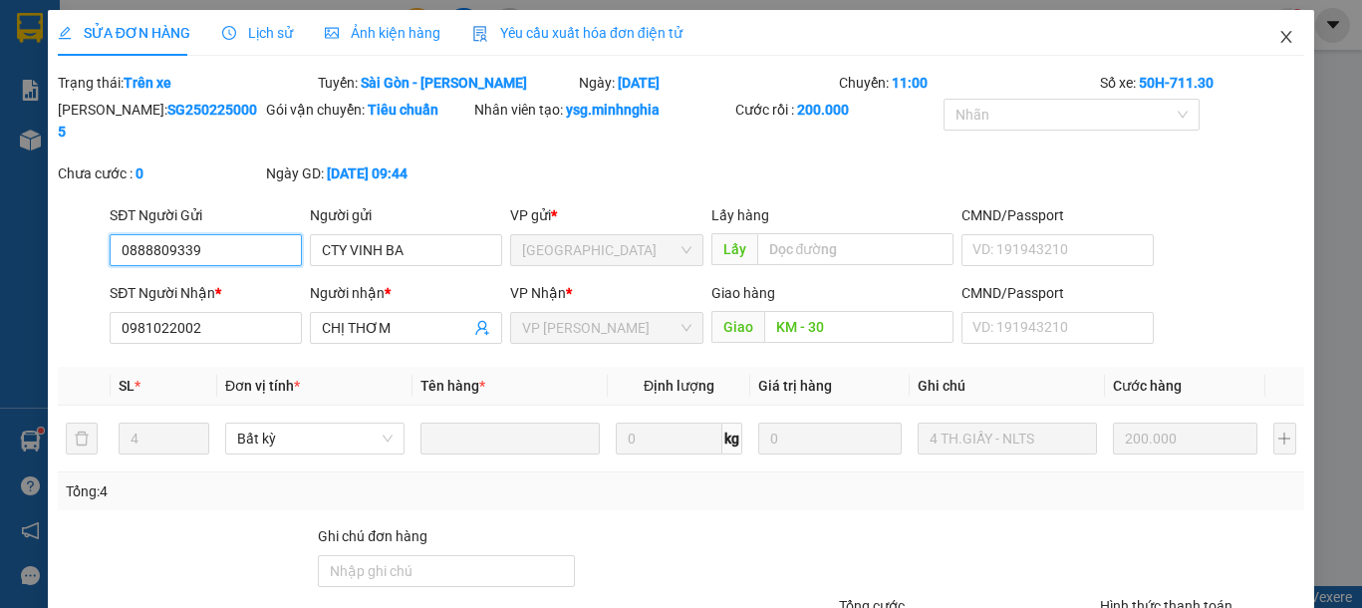
type input "0888809339"
type input "0981022002"
type input "KM - 30"
type input "200.000"
click at [1285, 36] on span "Close" at bounding box center [1286, 38] width 56 height 56
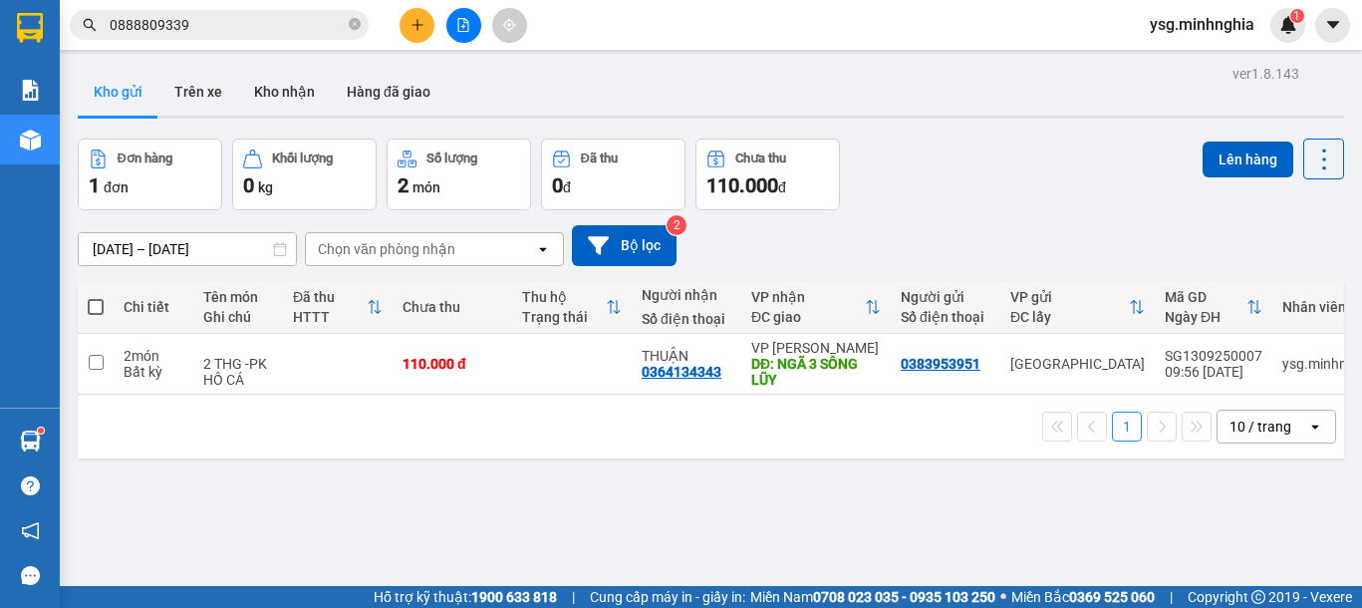
drag, startPoint x: 257, startPoint y: 28, endPoint x: 295, endPoint y: 23, distance: 38.2
click at [258, 27] on input "0888809339" at bounding box center [227, 25] width 235 height 22
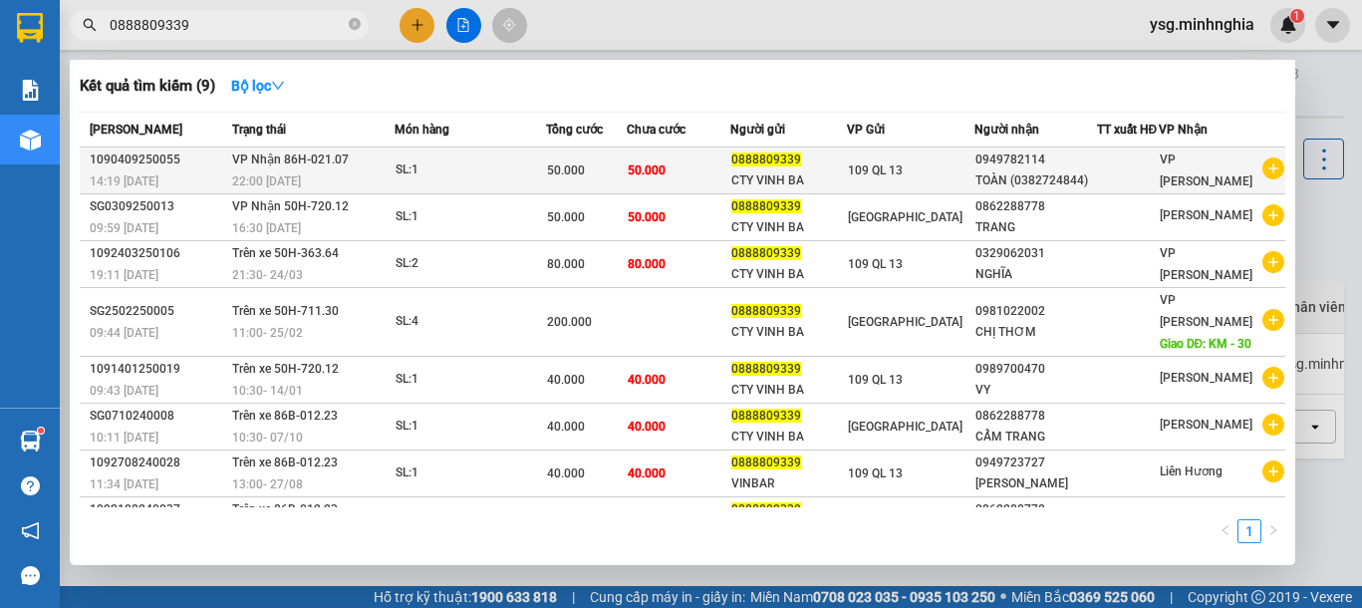
click at [582, 177] on span "50.000" at bounding box center [566, 170] width 38 height 14
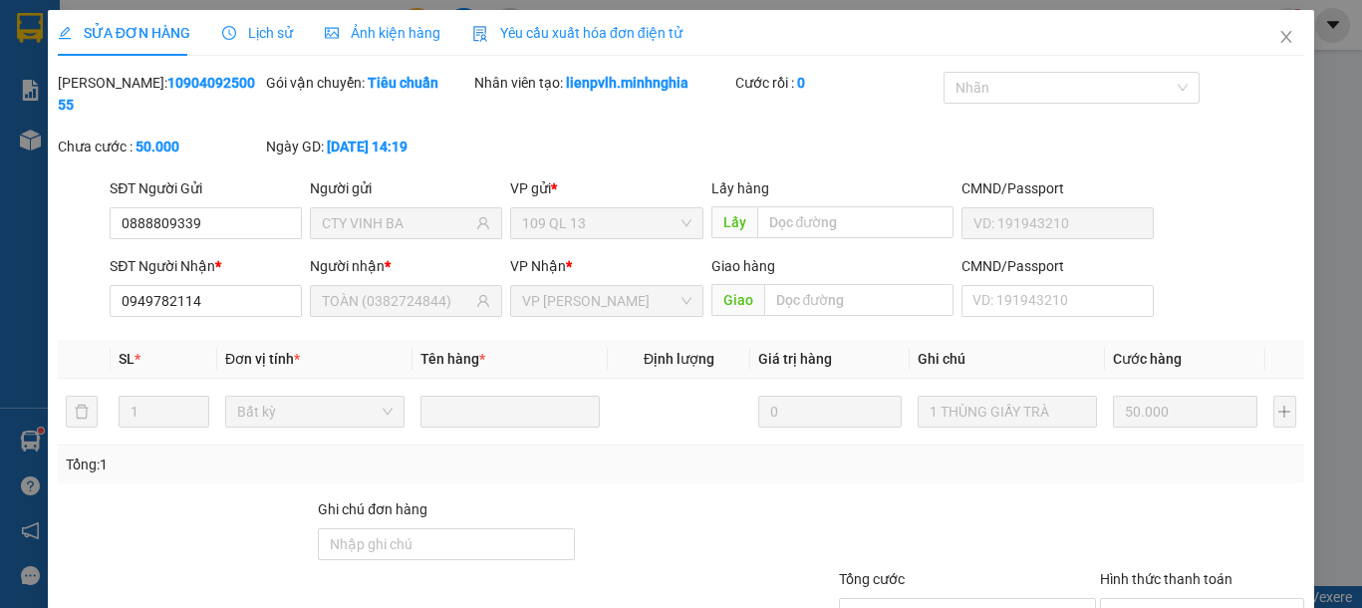
type input "0888809339"
type input "CTY VINH BA"
type input "0949782114"
type input "TOÀN (0382724844)"
type input "50.000"
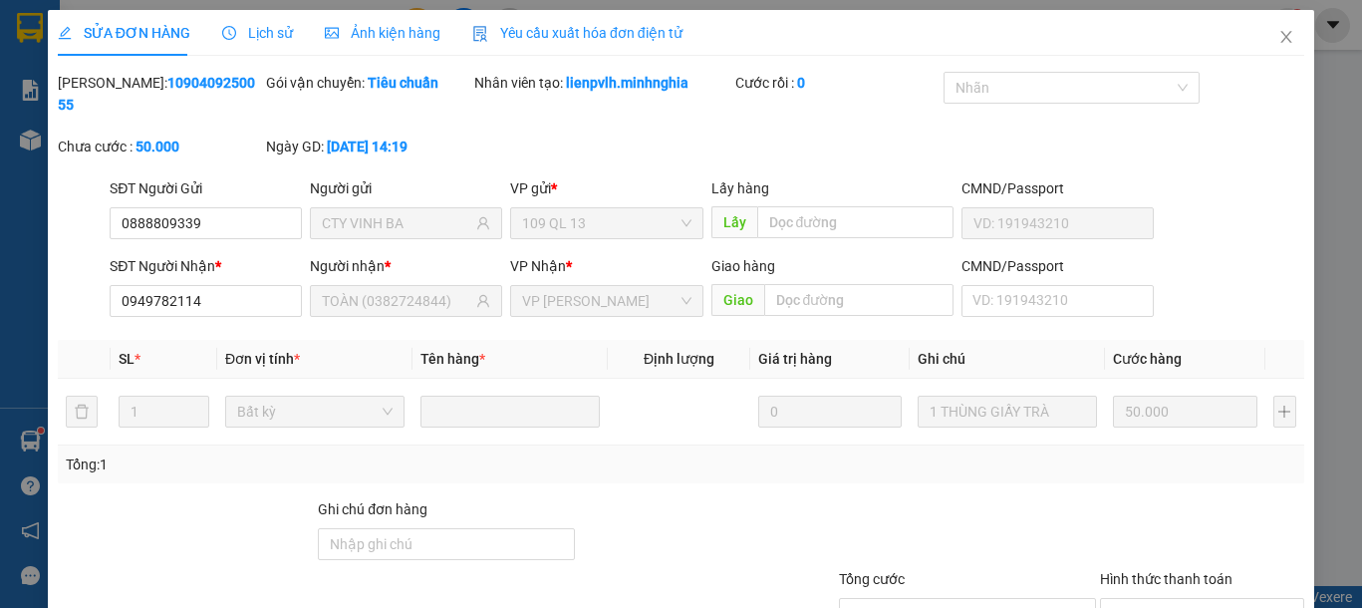
type input "50.000"
click at [1289, 27] on span "Close" at bounding box center [1286, 38] width 56 height 56
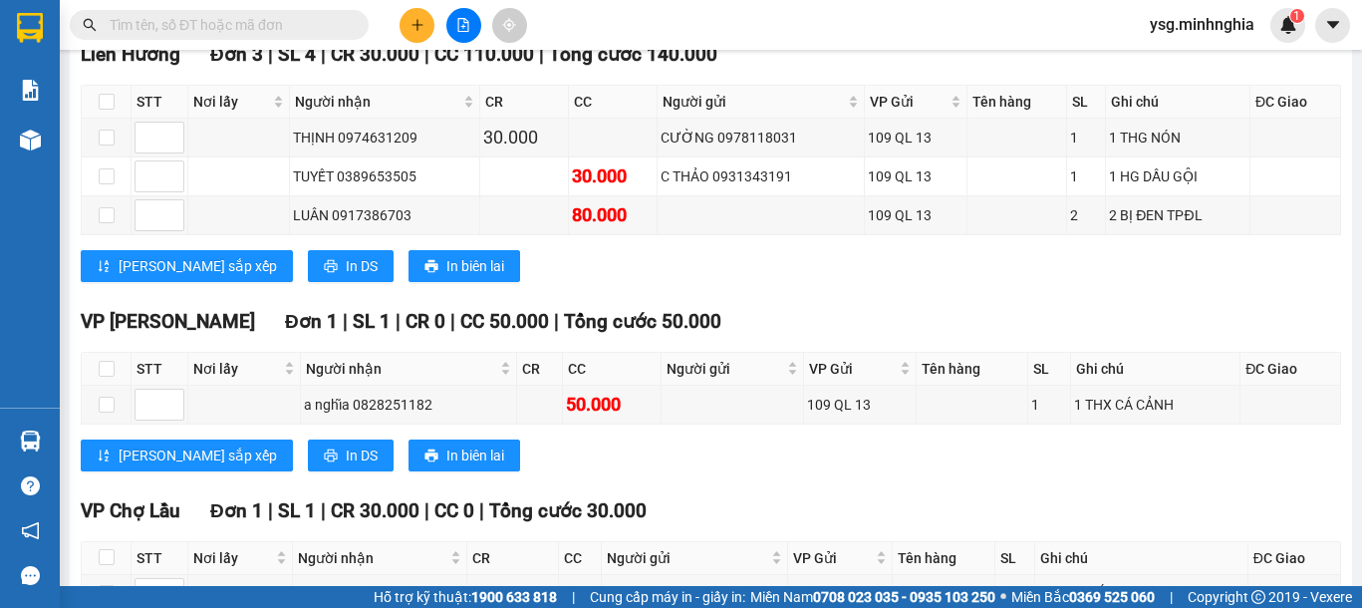
scroll to position [716, 0]
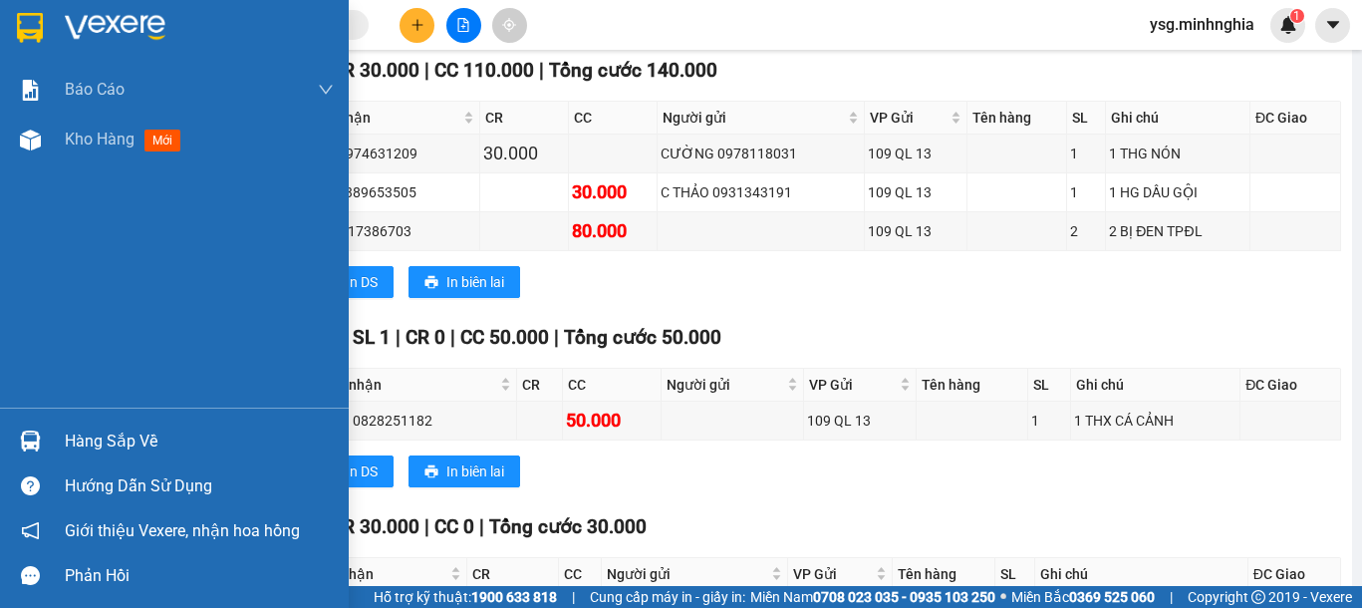
click at [92, 165] on div "Báo cáo Báo cáo dòng tiền (nhân viên) Doanh số tạo đơn theo VP gửi (nhân viên) …" at bounding box center [174, 236] width 349 height 343
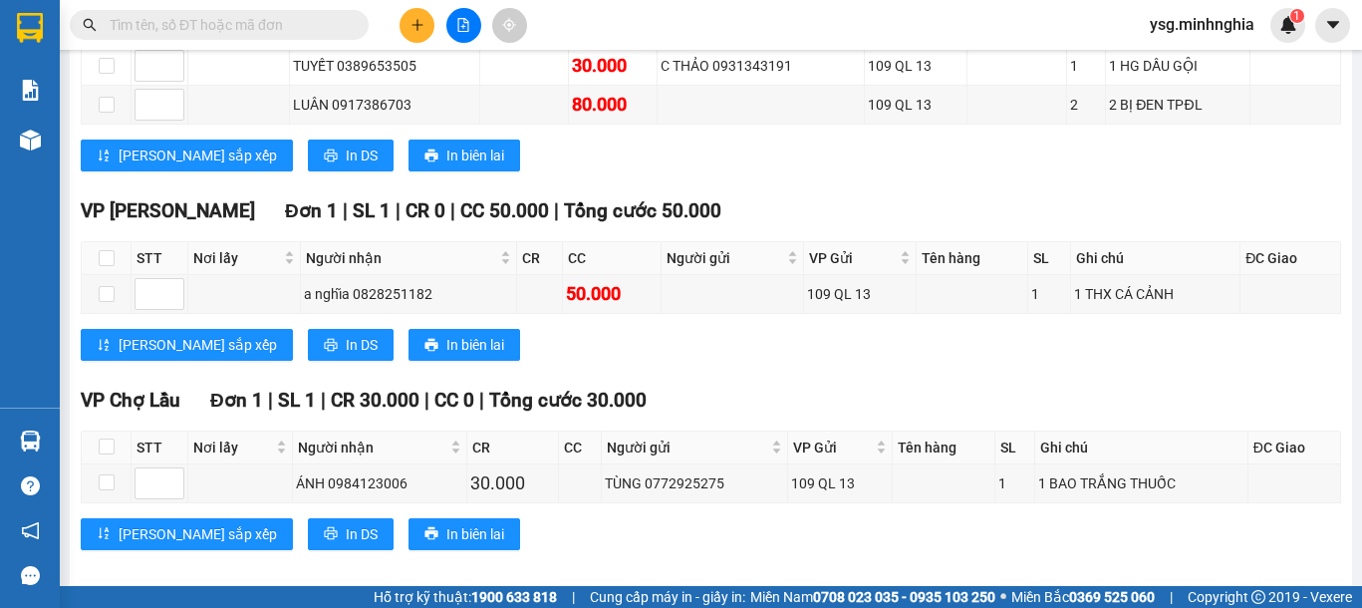
scroll to position [880, 0]
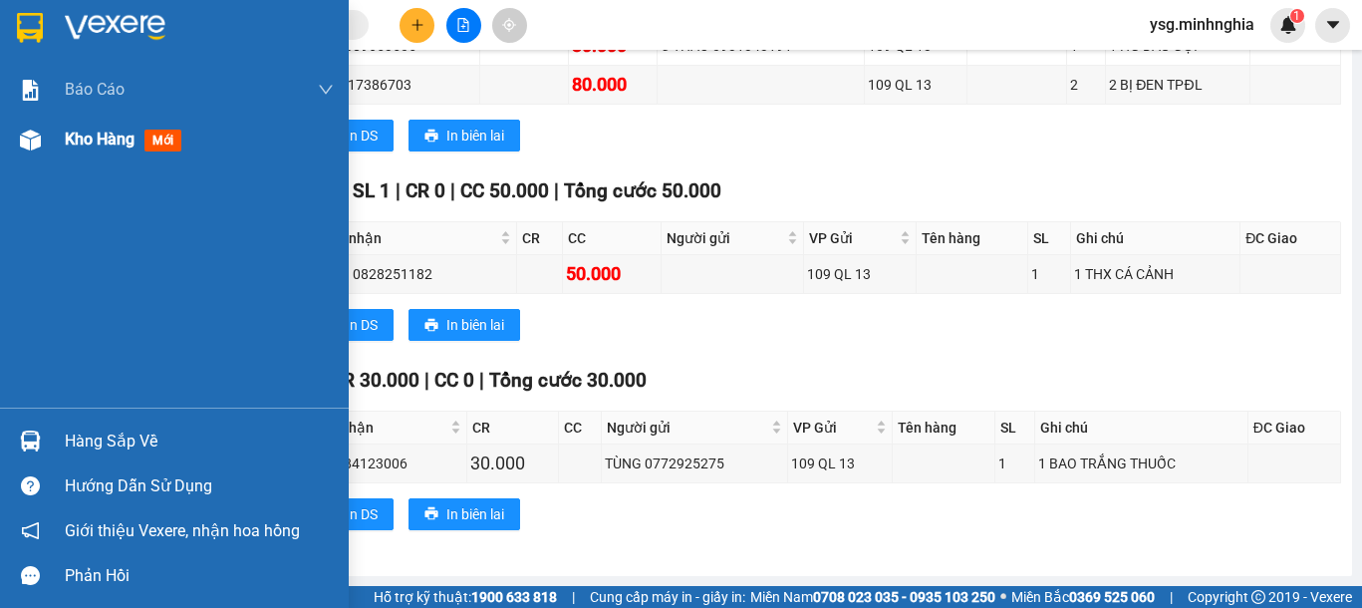
click at [41, 138] on div at bounding box center [30, 140] width 35 height 35
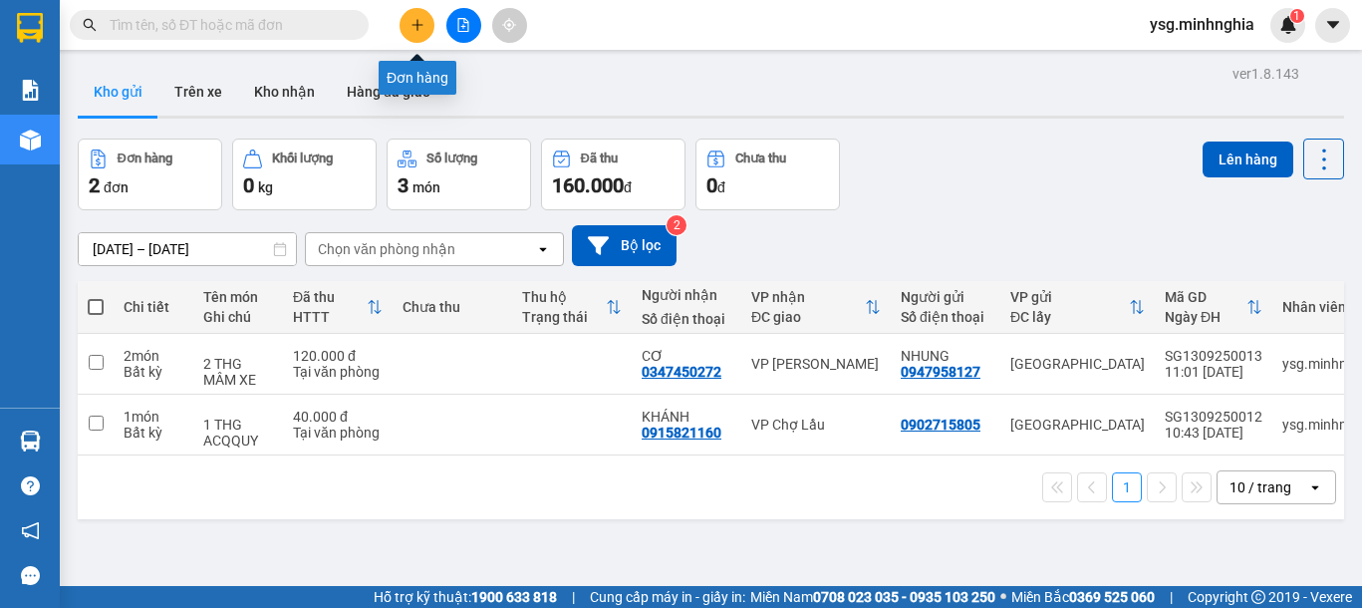
click at [426, 39] on button at bounding box center [417, 25] width 35 height 35
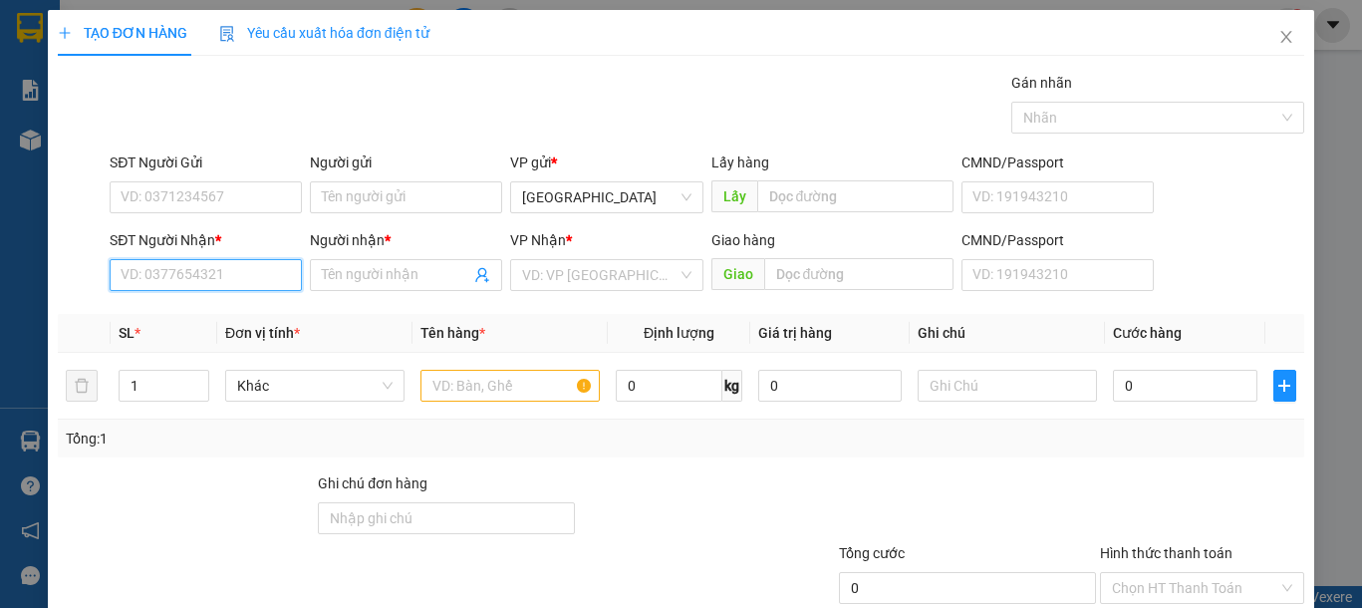
click at [171, 277] on input "SĐT Người Nhận *" at bounding box center [206, 275] width 192 height 32
type input "0975883941"
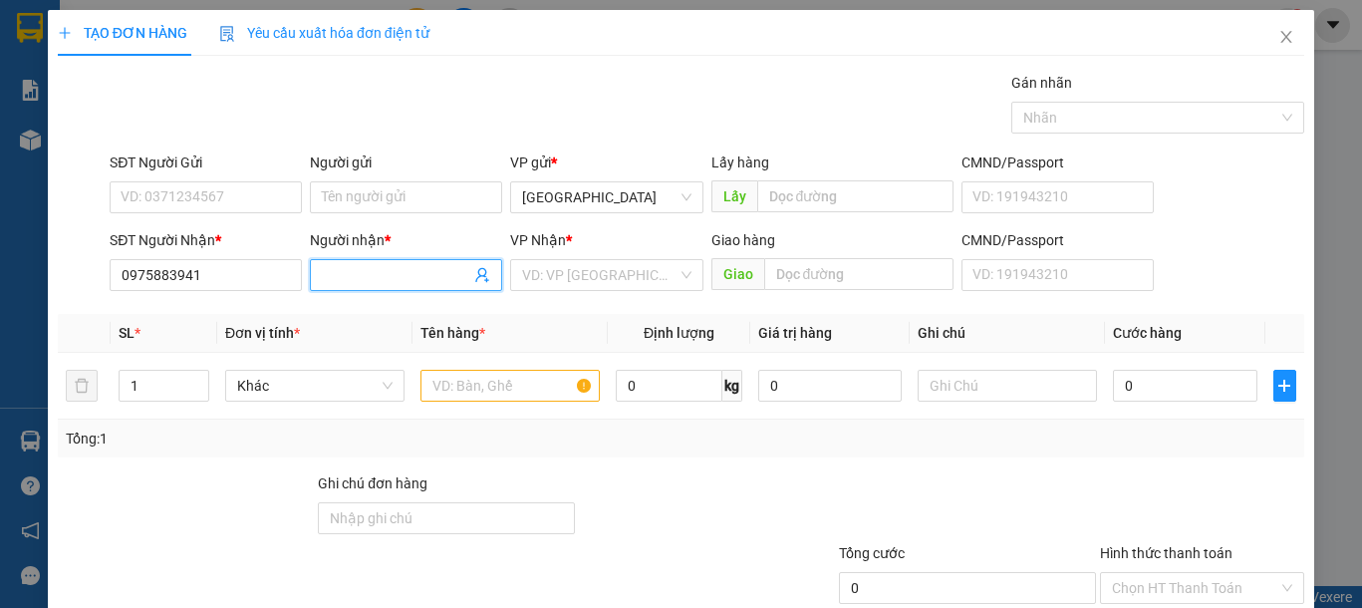
click at [360, 277] on input "Người nhận *" at bounding box center [396, 275] width 148 height 22
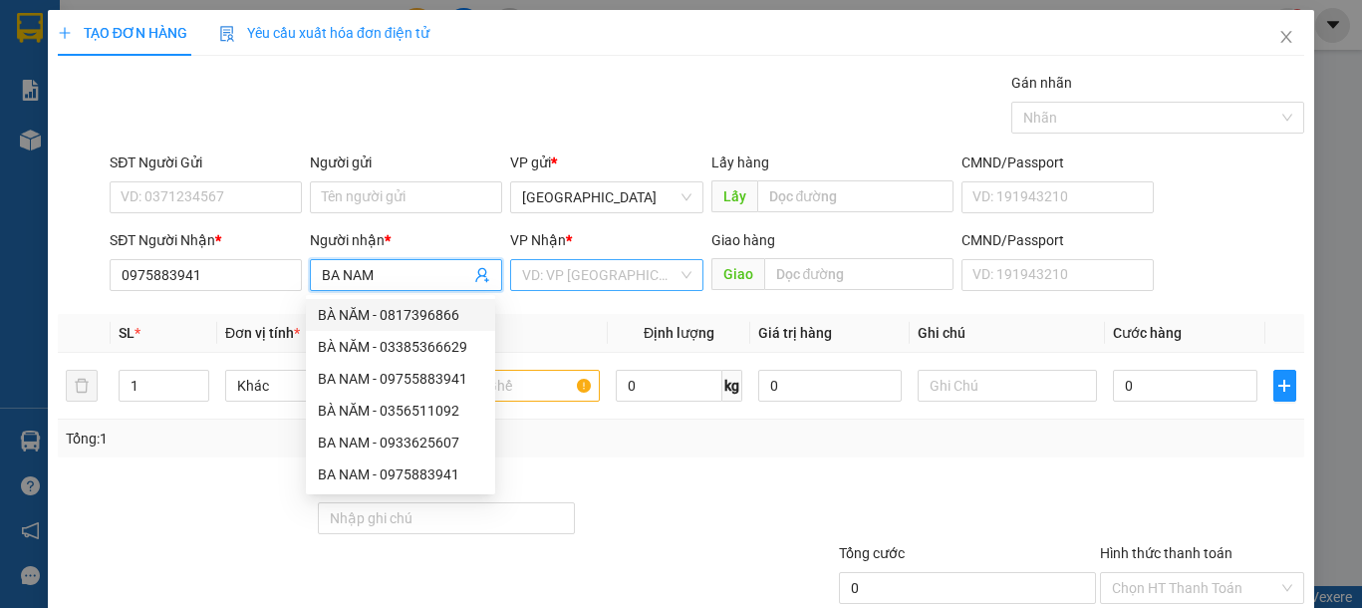
type input "BA NAM"
click at [567, 273] on input "search" at bounding box center [599, 275] width 154 height 30
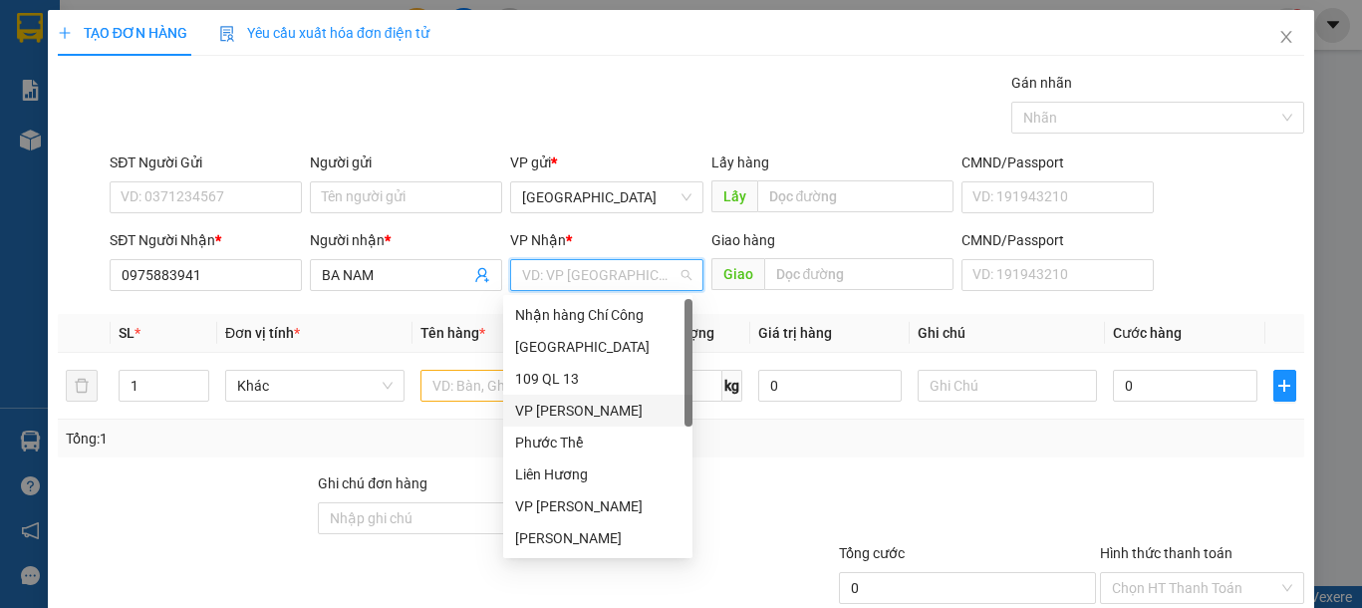
click at [604, 406] on div "VP [PERSON_NAME]" at bounding box center [597, 411] width 165 height 22
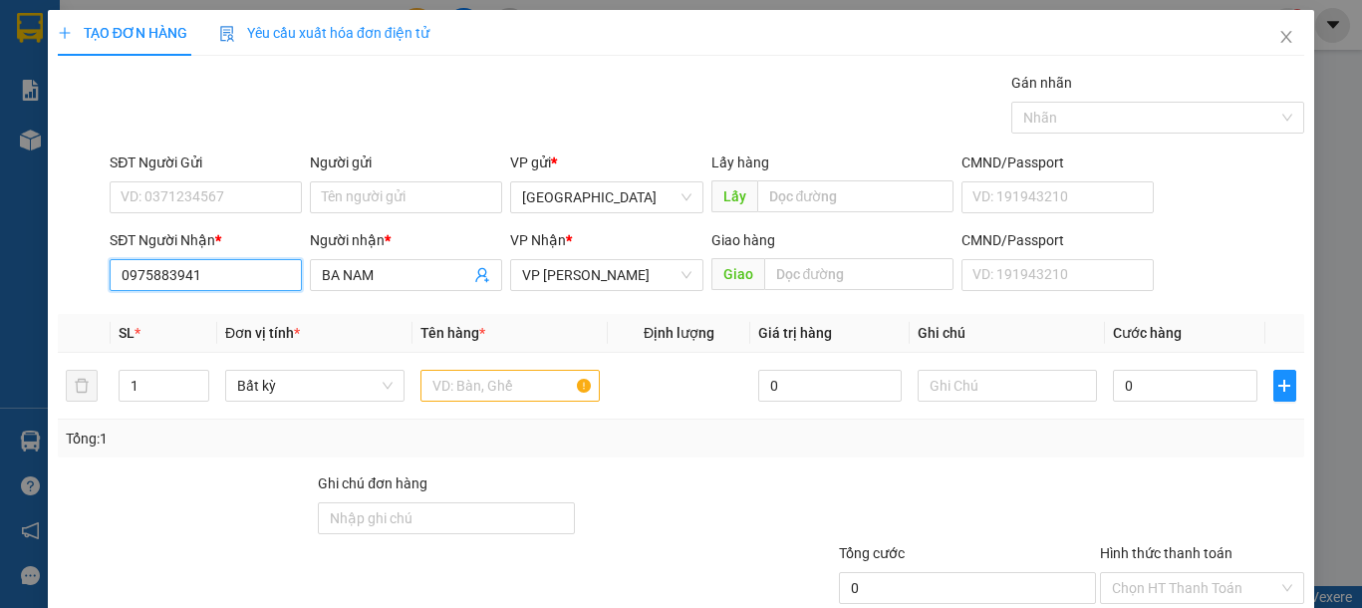
drag, startPoint x: 209, startPoint y: 275, endPoint x: 0, endPoint y: 276, distance: 209.2
click at [0, 276] on div "TẠO ĐƠN HÀNG Yêu cầu xuất hóa đơn điện tử Transit Pickup Surcharge Ids Transit …" at bounding box center [681, 304] width 1362 height 608
click at [195, 378] on icon "up" at bounding box center [198, 381] width 7 height 7
type input "3"
click at [195, 378] on icon "up" at bounding box center [198, 381] width 7 height 7
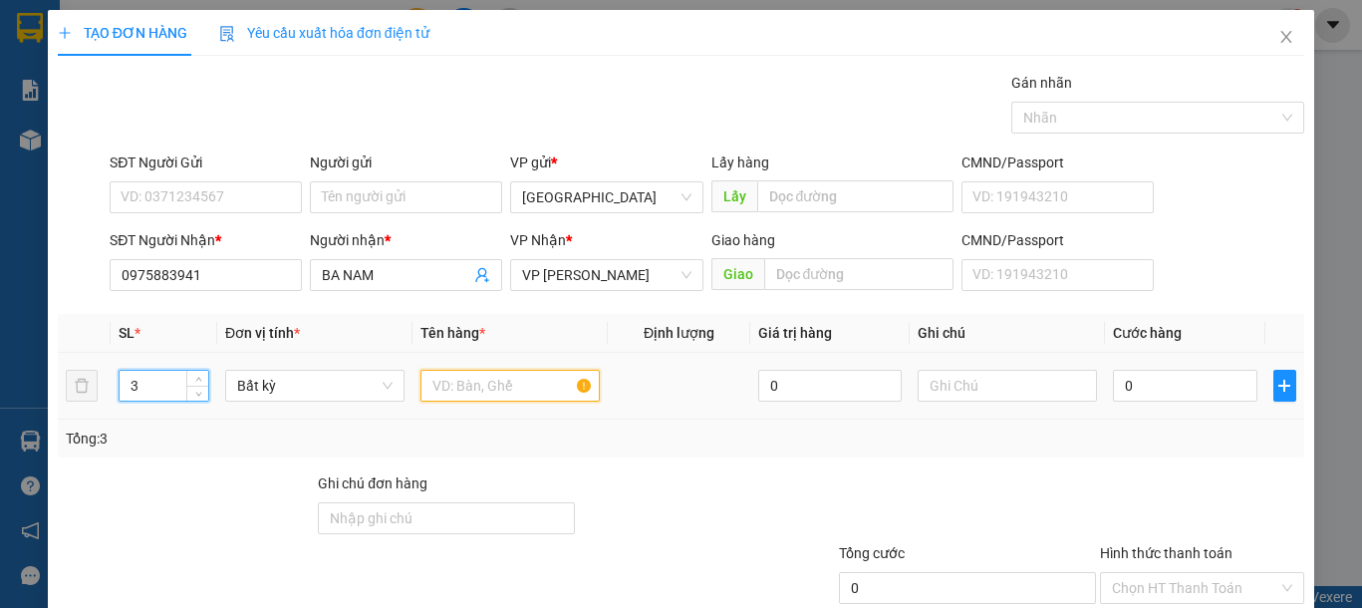
click at [468, 391] on input "text" at bounding box center [509, 386] width 179 height 32
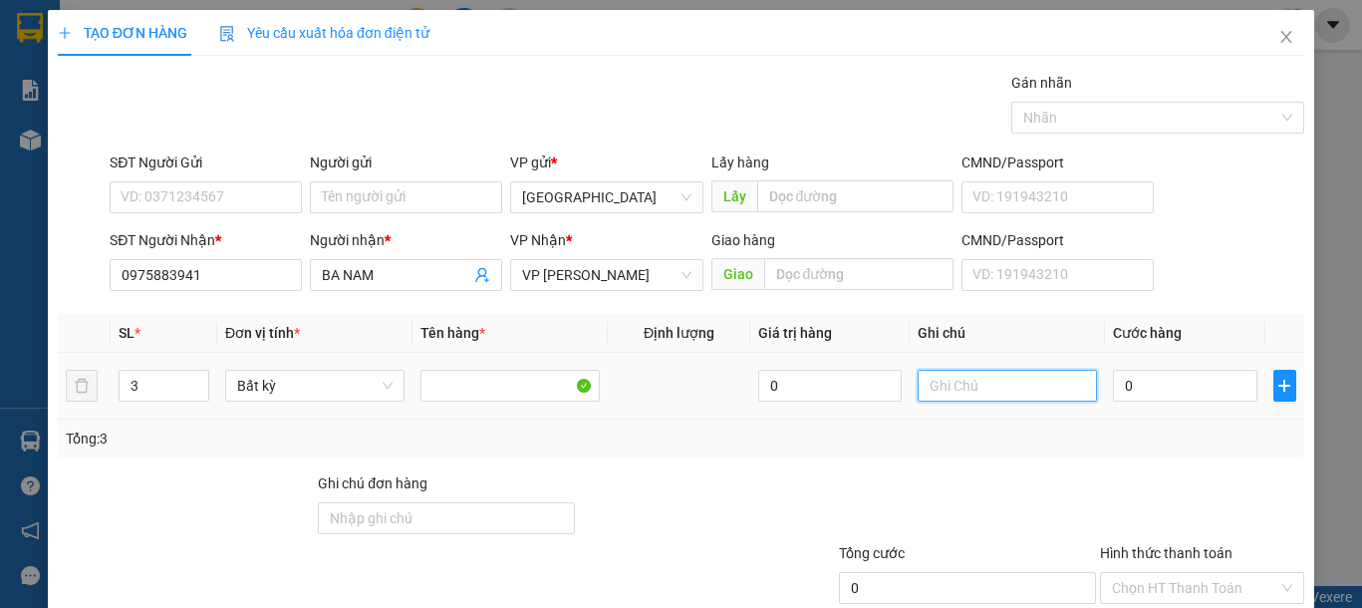
click at [1020, 398] on input "text" at bounding box center [1007, 386] width 179 height 32
type input "2 TH XỐP -ĐỒ ĂN + 1 BAO XANH BƯỞI"
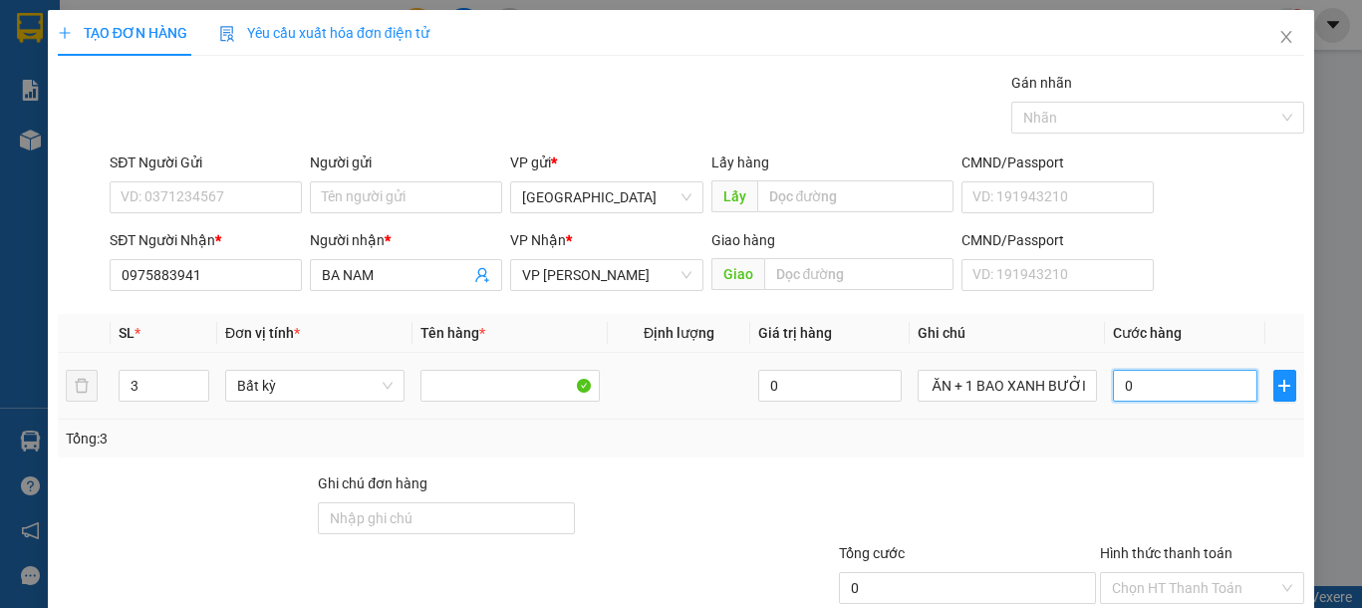
scroll to position [0, 0]
click at [1184, 390] on input "0" at bounding box center [1184, 386] width 143 height 32
type input "1"
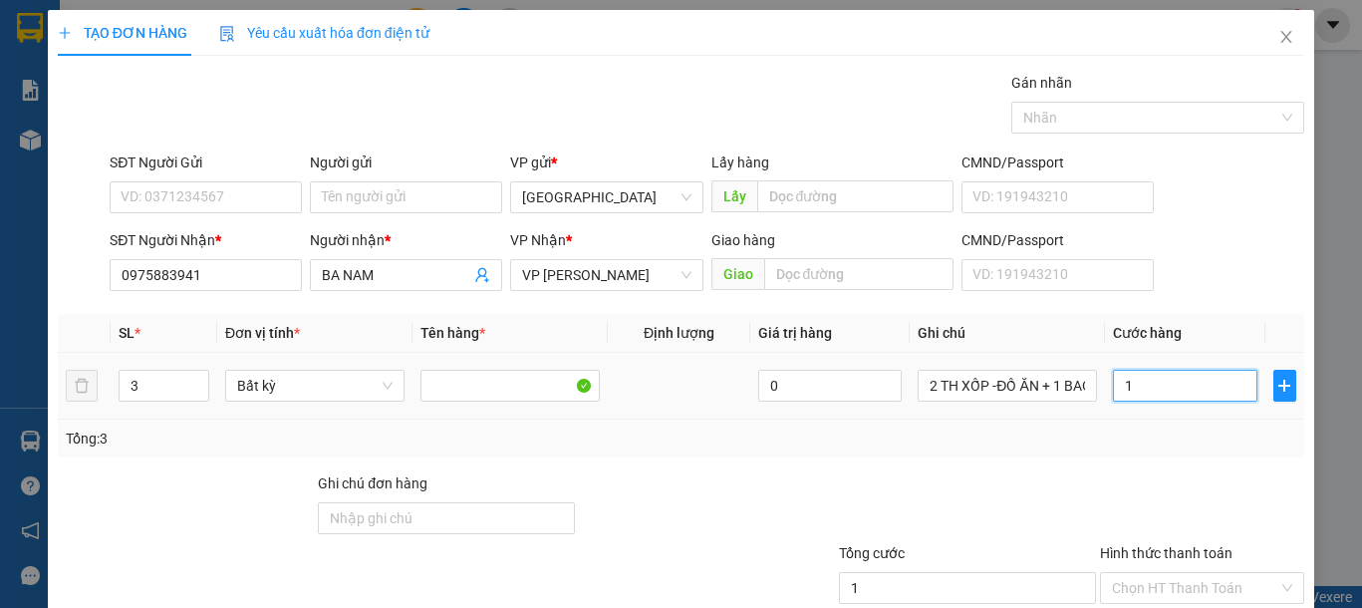
type input "14"
type input "140"
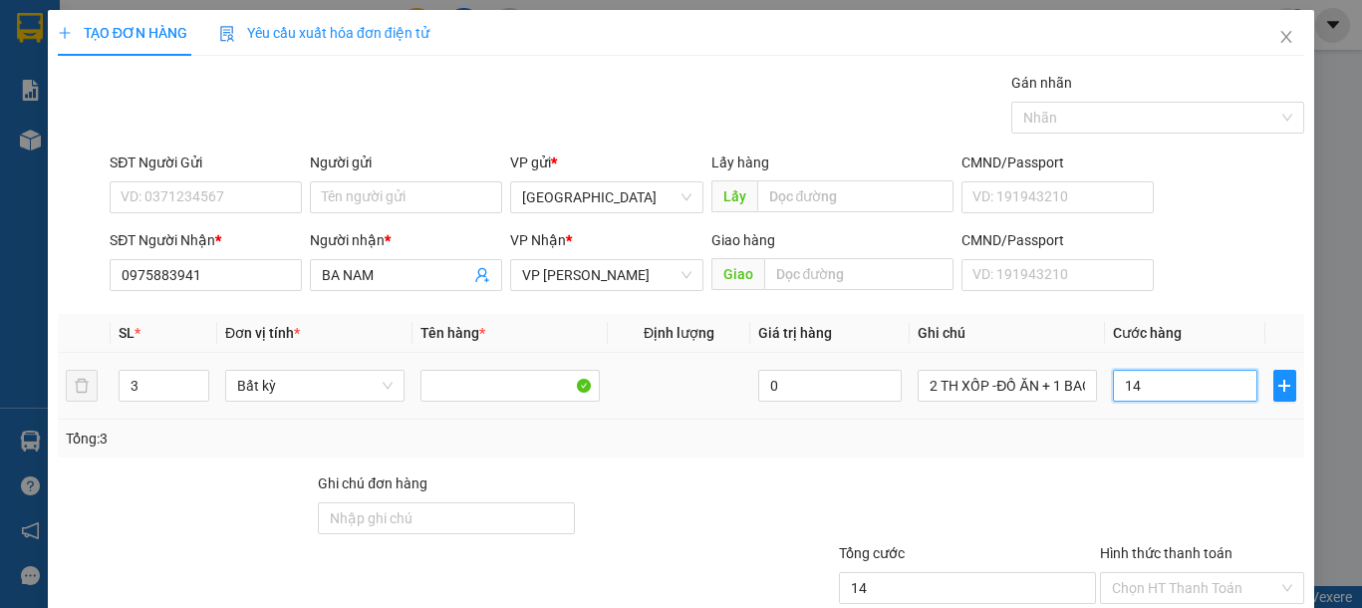
type input "140"
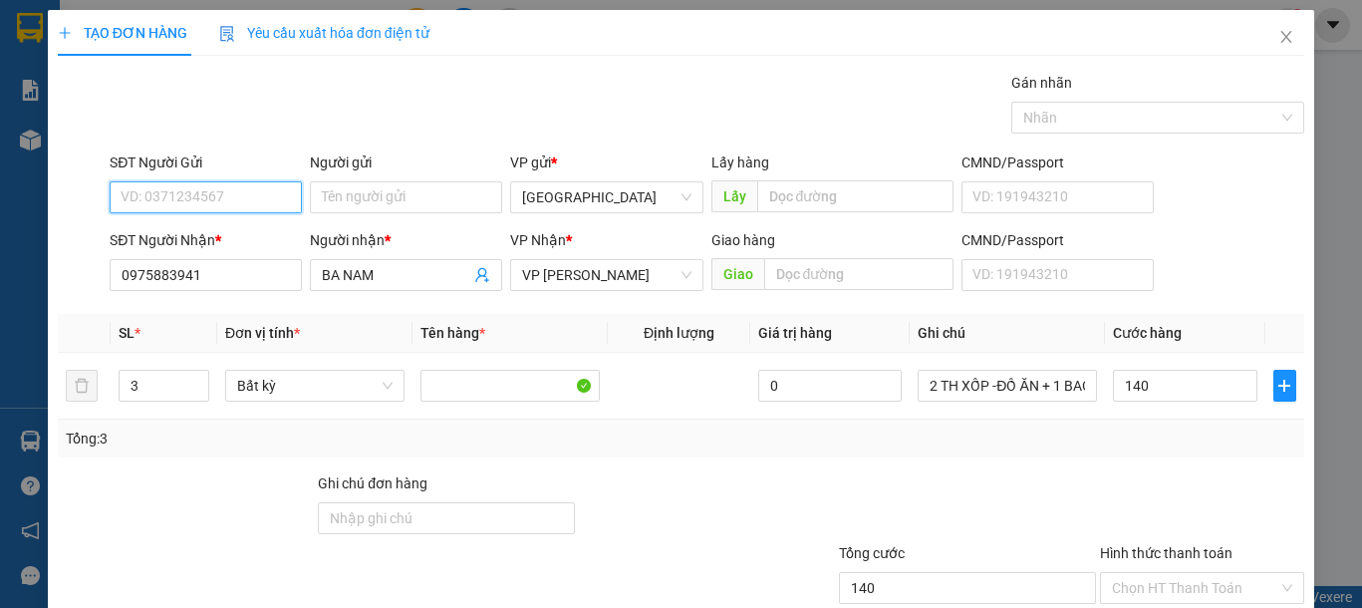
type input "140.000"
click at [168, 206] on input "SĐT Người Gửi" at bounding box center [206, 197] width 192 height 32
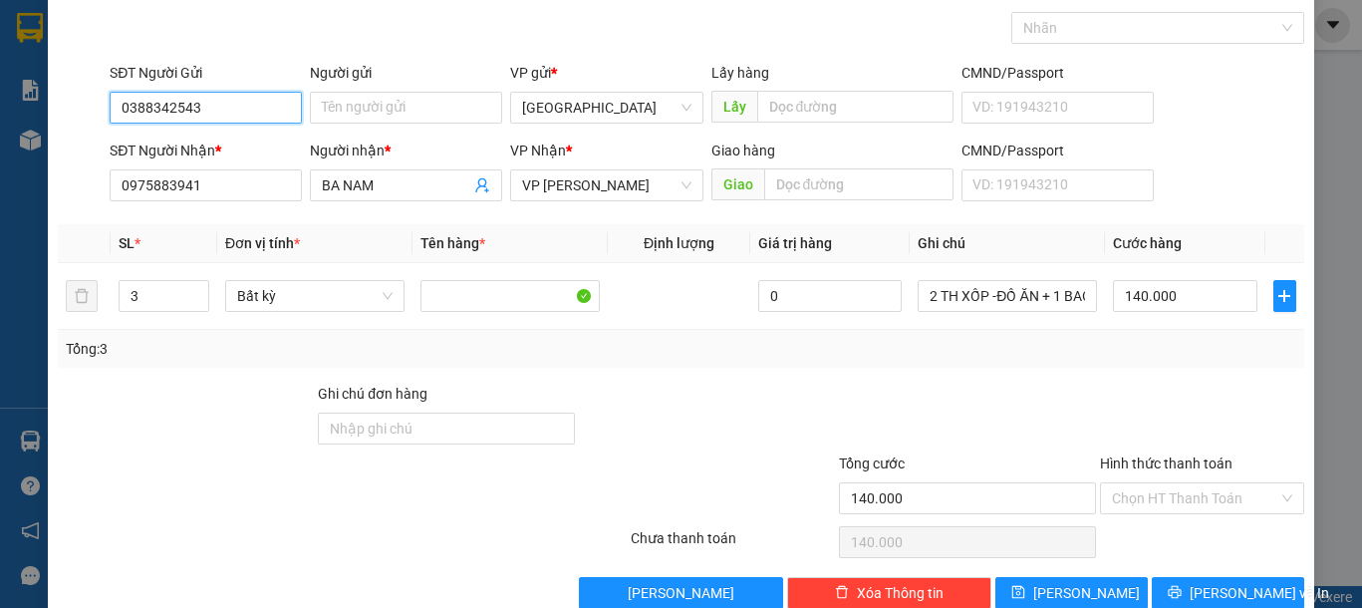
scroll to position [130, 0]
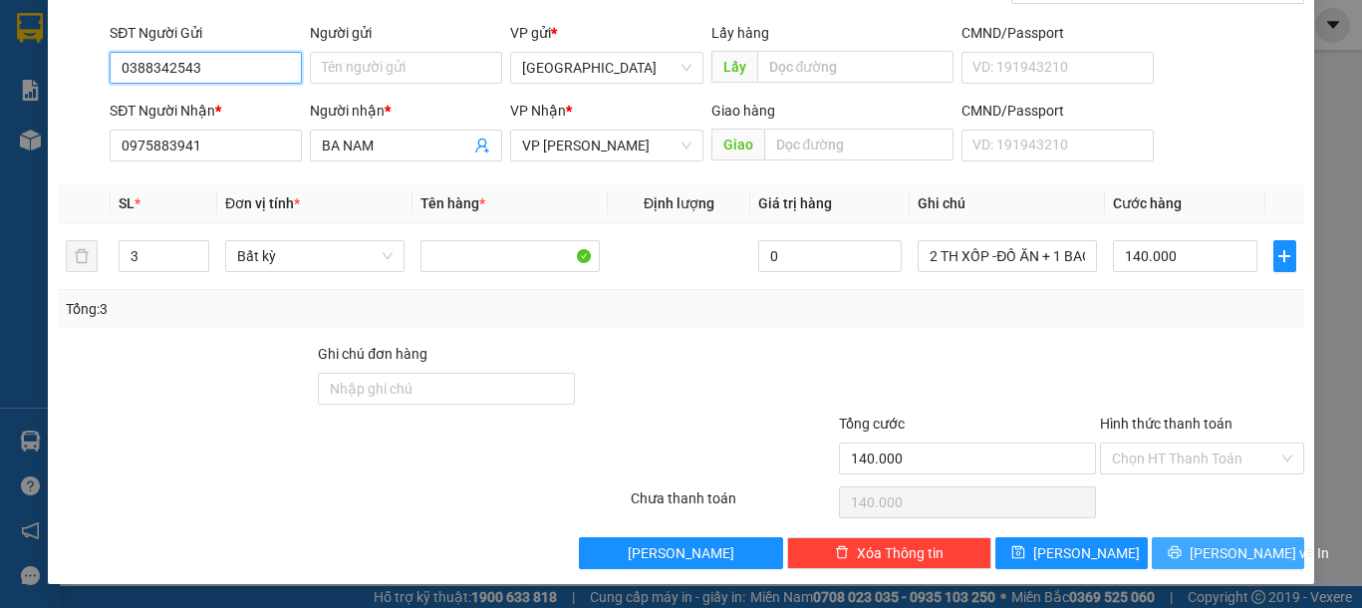
type input "0388342543"
click at [1214, 552] on span "[PERSON_NAME] và In" at bounding box center [1259, 553] width 139 height 22
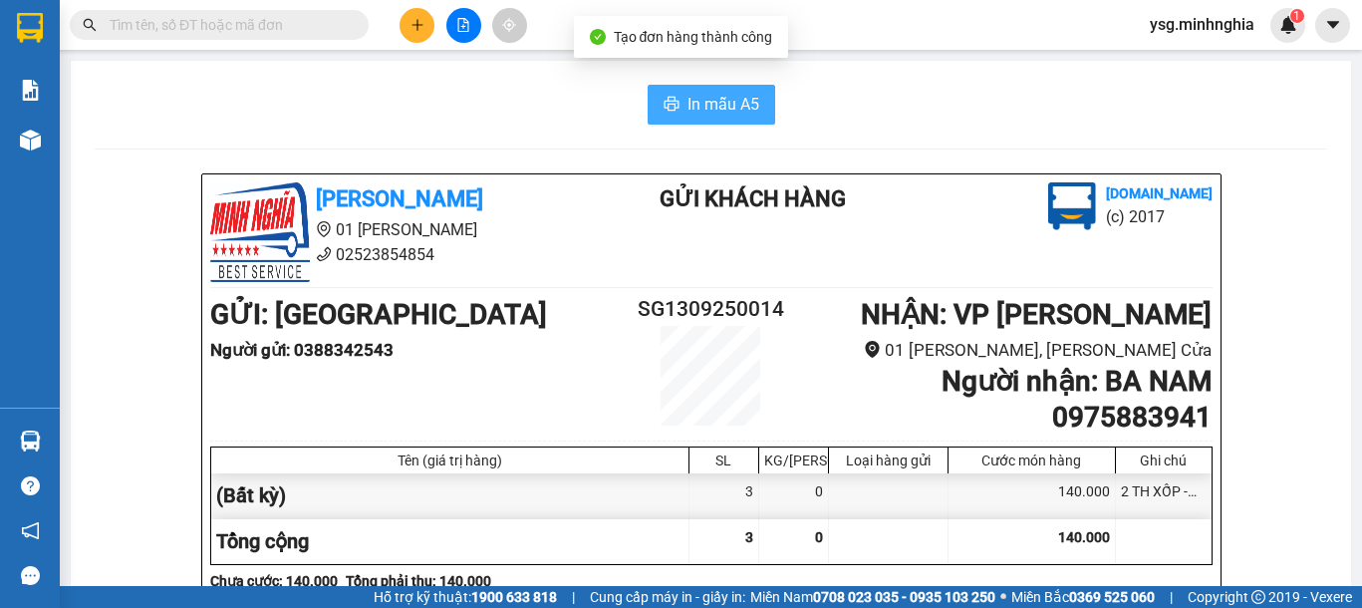
click at [730, 114] on span "In mẫu A5" at bounding box center [724, 104] width 72 height 25
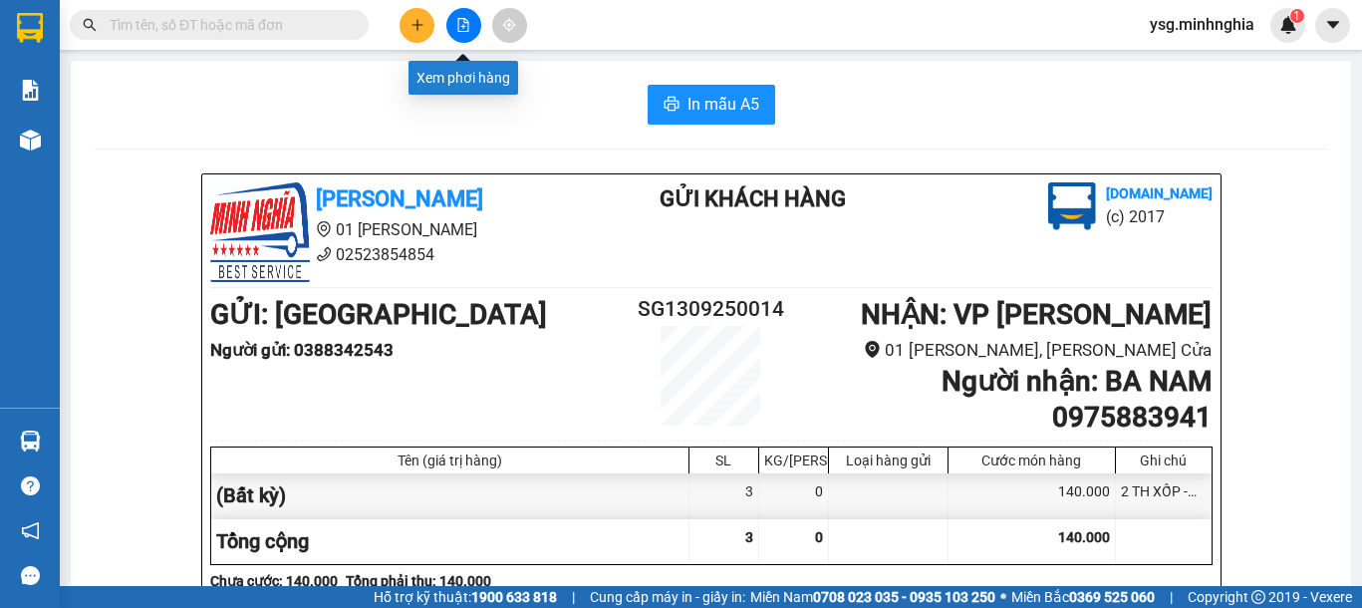
click at [471, 28] on button at bounding box center [463, 25] width 35 height 35
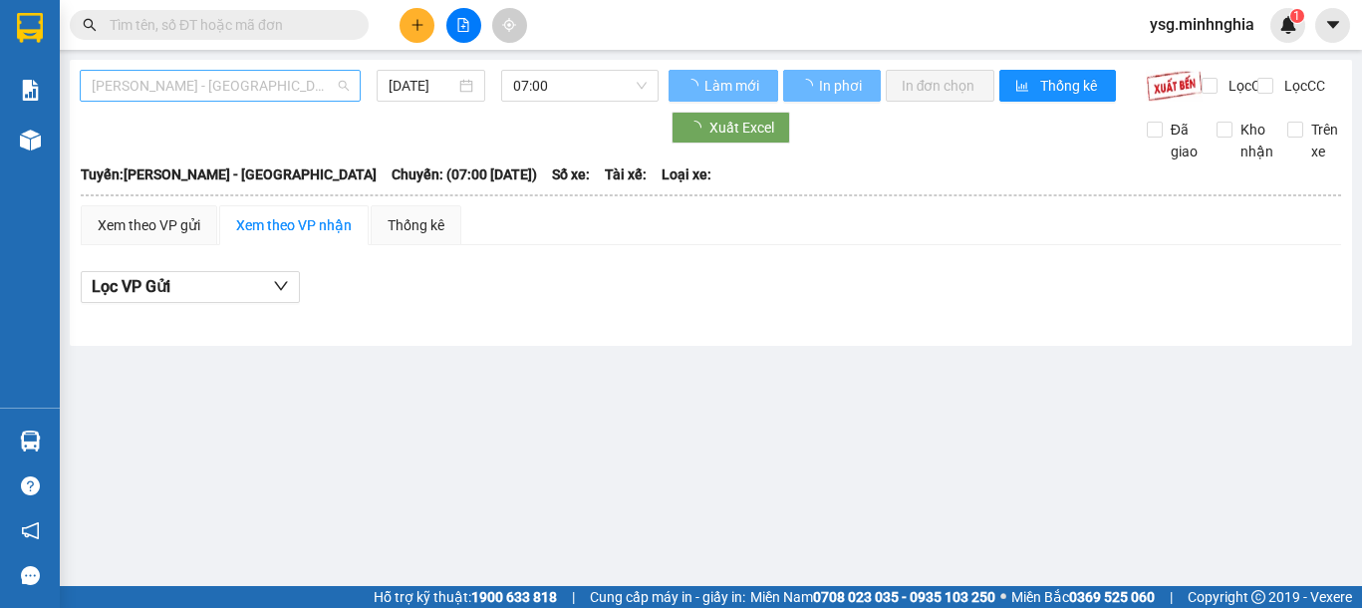
click at [295, 89] on span "[PERSON_NAME] - [GEOGRAPHIC_DATA]" at bounding box center [220, 86] width 257 height 30
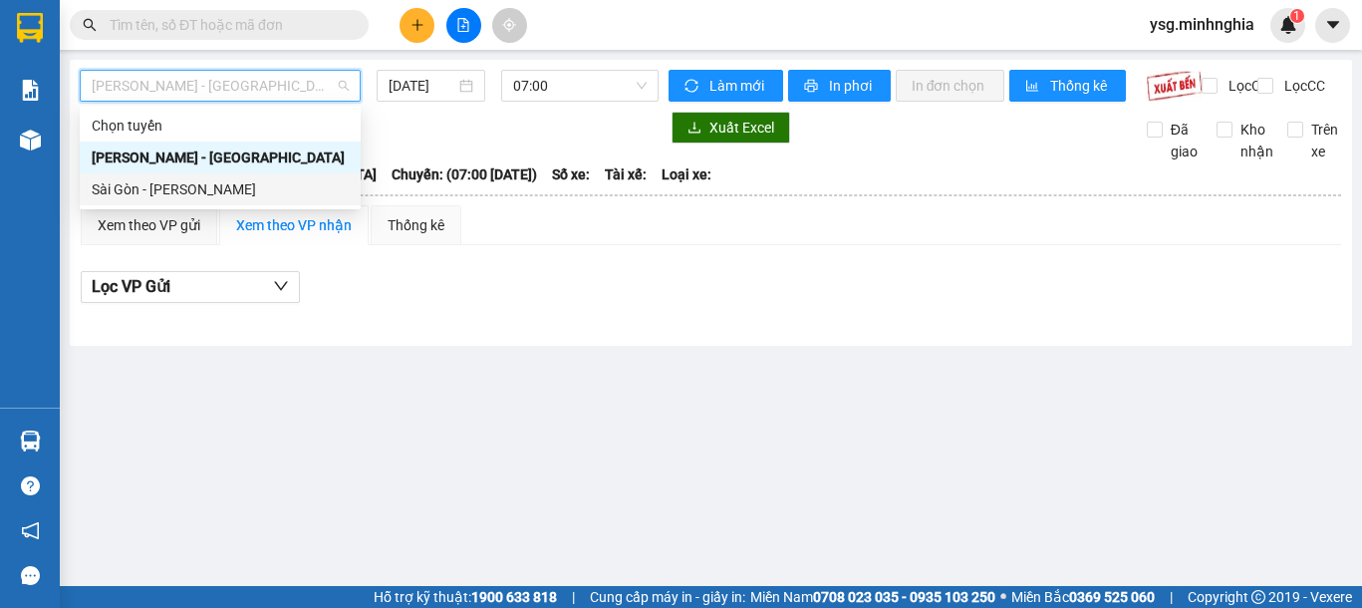
click at [224, 182] on div "Sài Gòn - [PERSON_NAME]" at bounding box center [220, 189] width 257 height 22
type input "[DATE]"
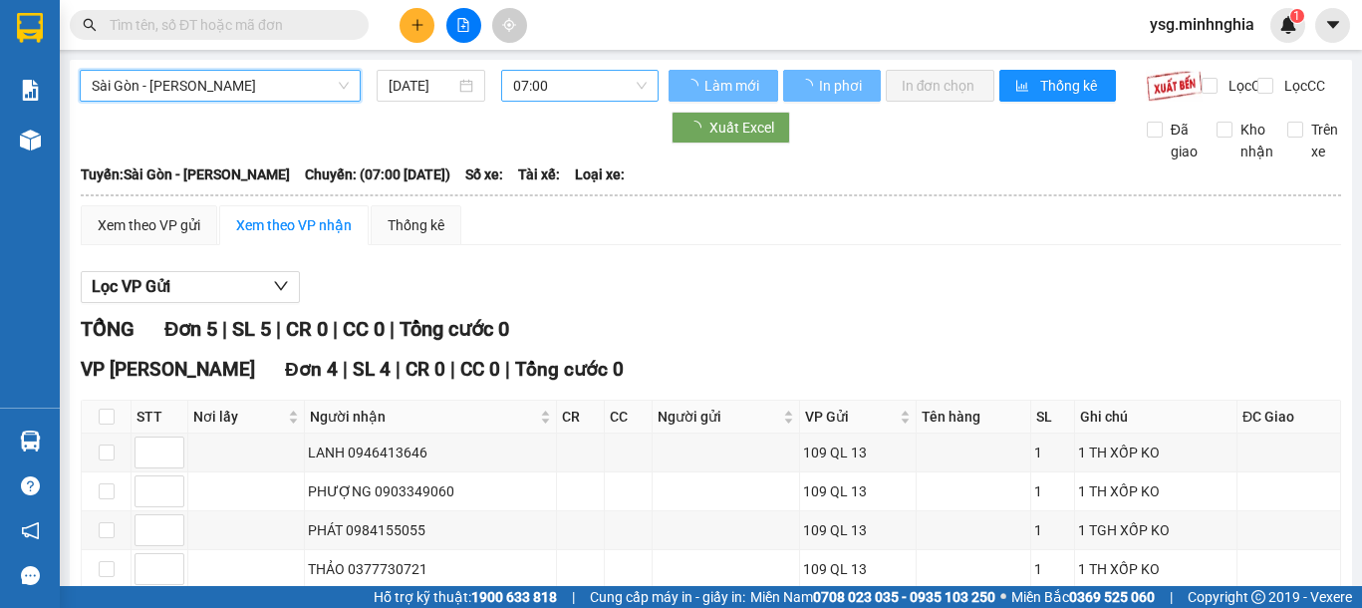
click at [536, 95] on span "07:00" at bounding box center [580, 86] width 134 height 30
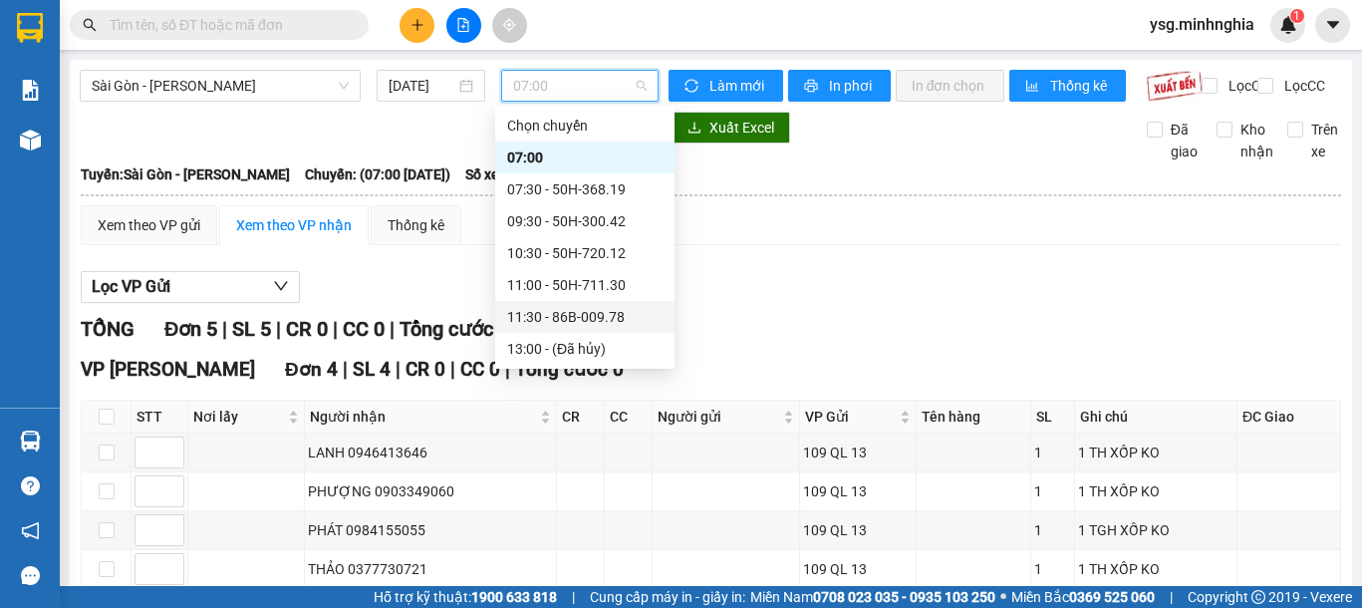
click at [593, 313] on div "11:30 - 86B-009.78" at bounding box center [584, 317] width 155 height 22
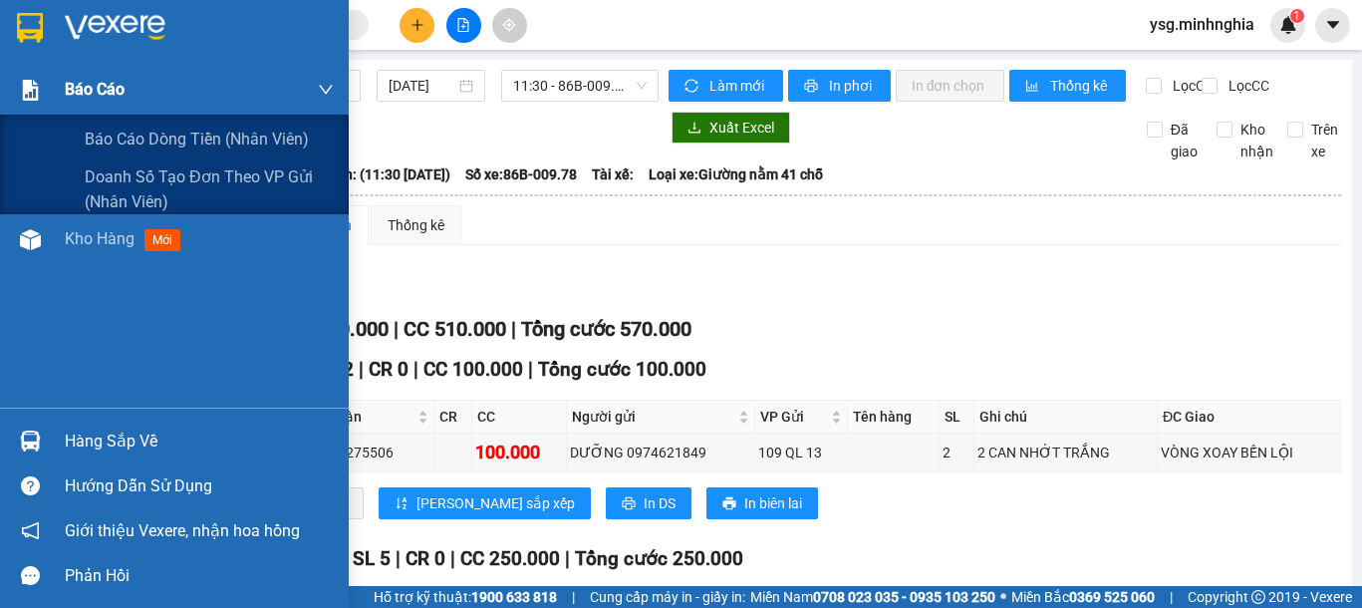
click at [10, 109] on div "Báo cáo" at bounding box center [174, 90] width 349 height 50
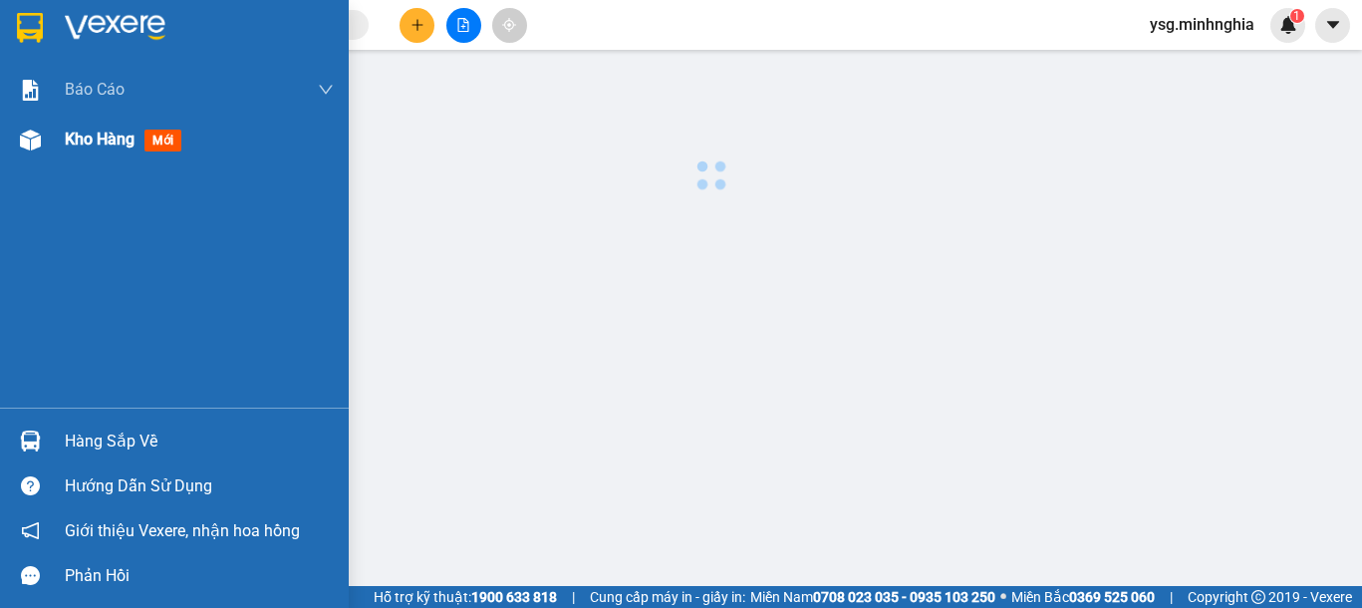
click at [37, 130] on img at bounding box center [30, 140] width 21 height 21
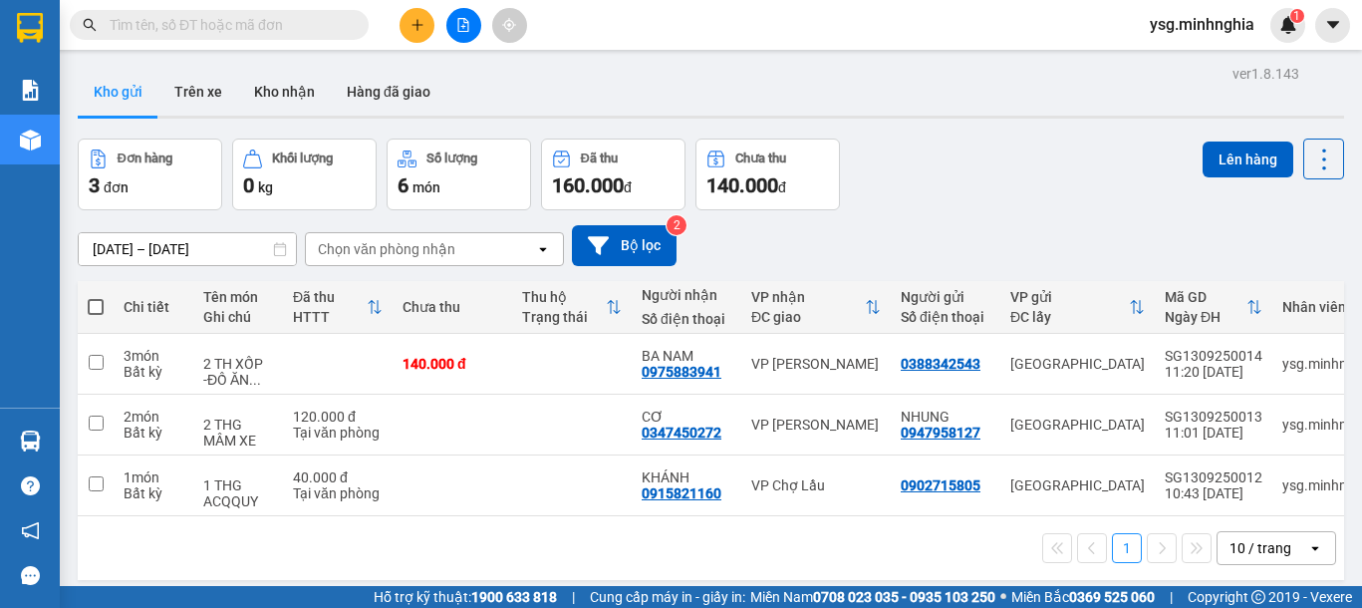
click at [104, 303] on th at bounding box center [96, 307] width 36 height 53
click at [83, 308] on th at bounding box center [96, 307] width 36 height 53
click at [96, 308] on span at bounding box center [96, 307] width 16 height 16
click at [96, 297] on input "checkbox" at bounding box center [96, 297] width 0 height 0
checkbox input "true"
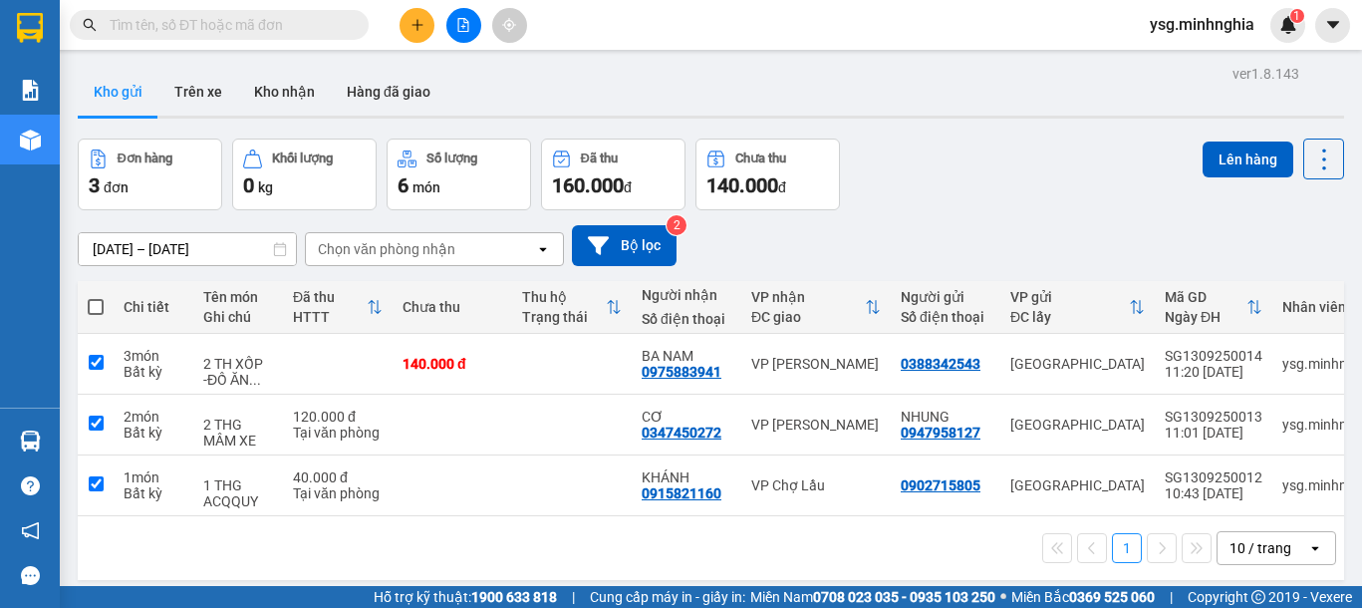
checkbox input "true"
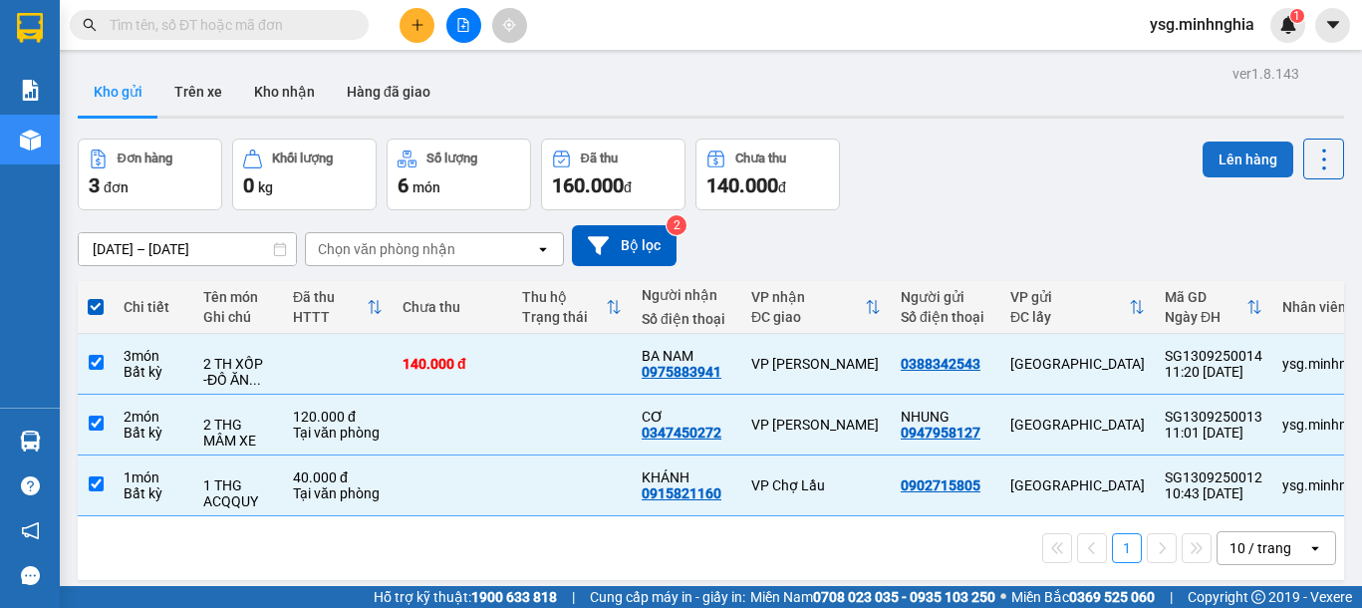
click at [1213, 157] on button "Lên hàng" at bounding box center [1248, 159] width 91 height 36
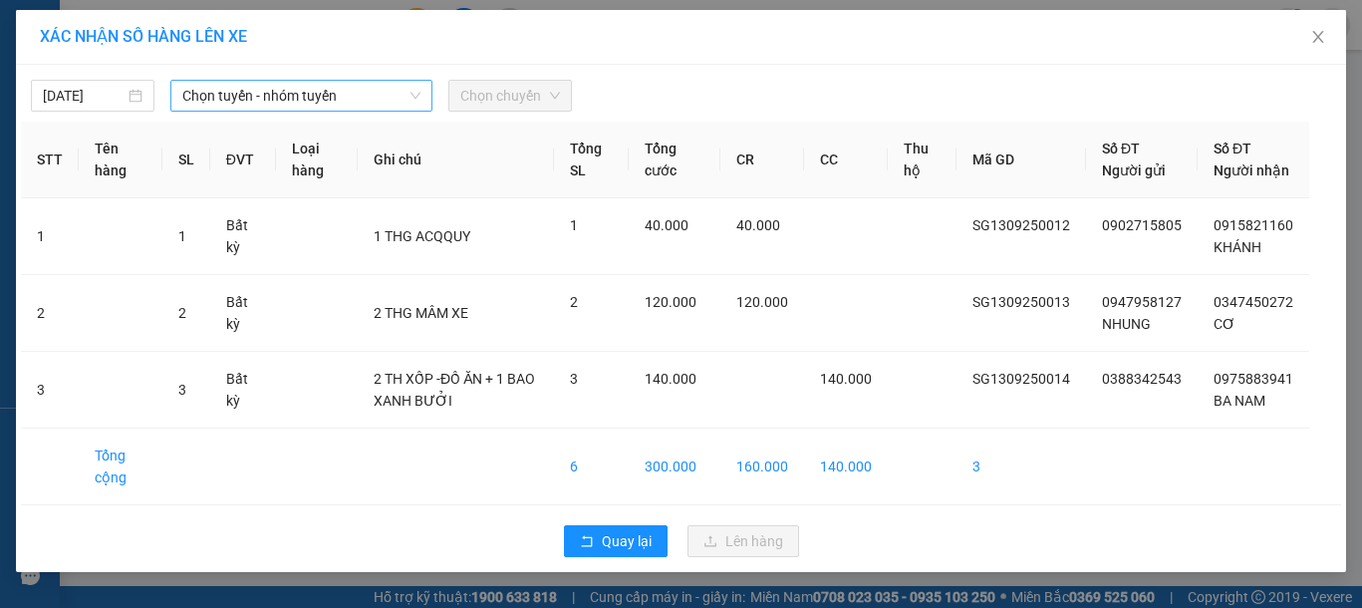
click at [278, 86] on span "Chọn tuyến - nhóm tuyến" at bounding box center [301, 96] width 238 height 30
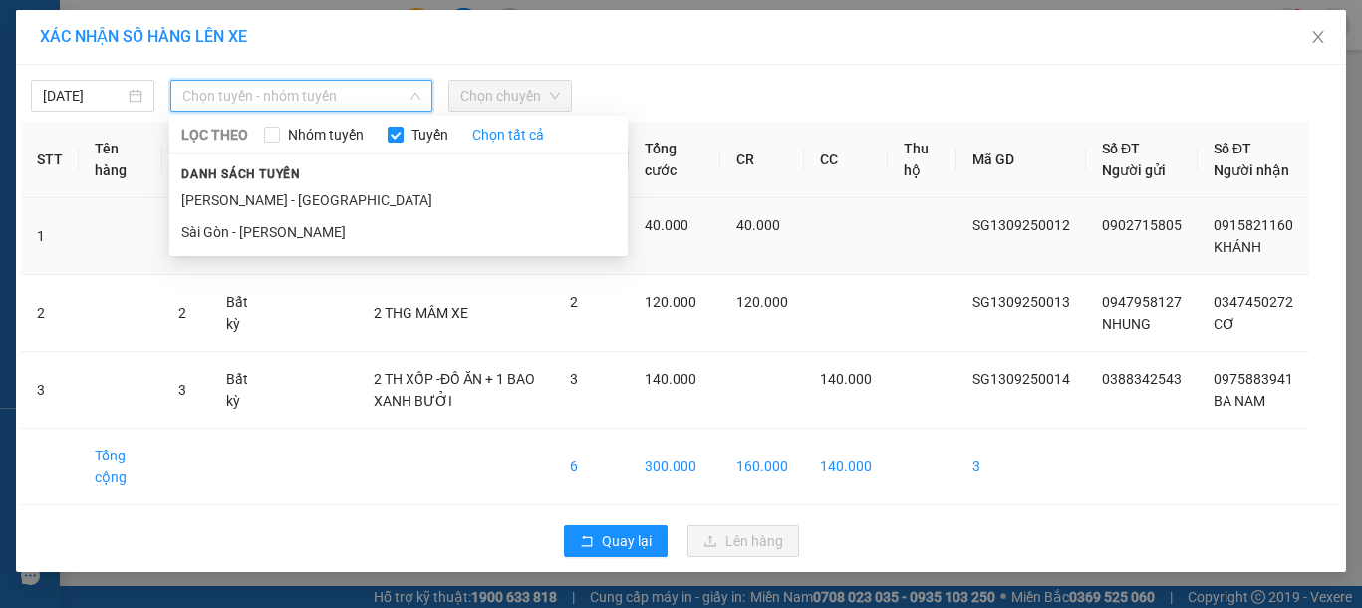
click at [258, 230] on li "Sài Gòn - [PERSON_NAME]" at bounding box center [398, 232] width 458 height 32
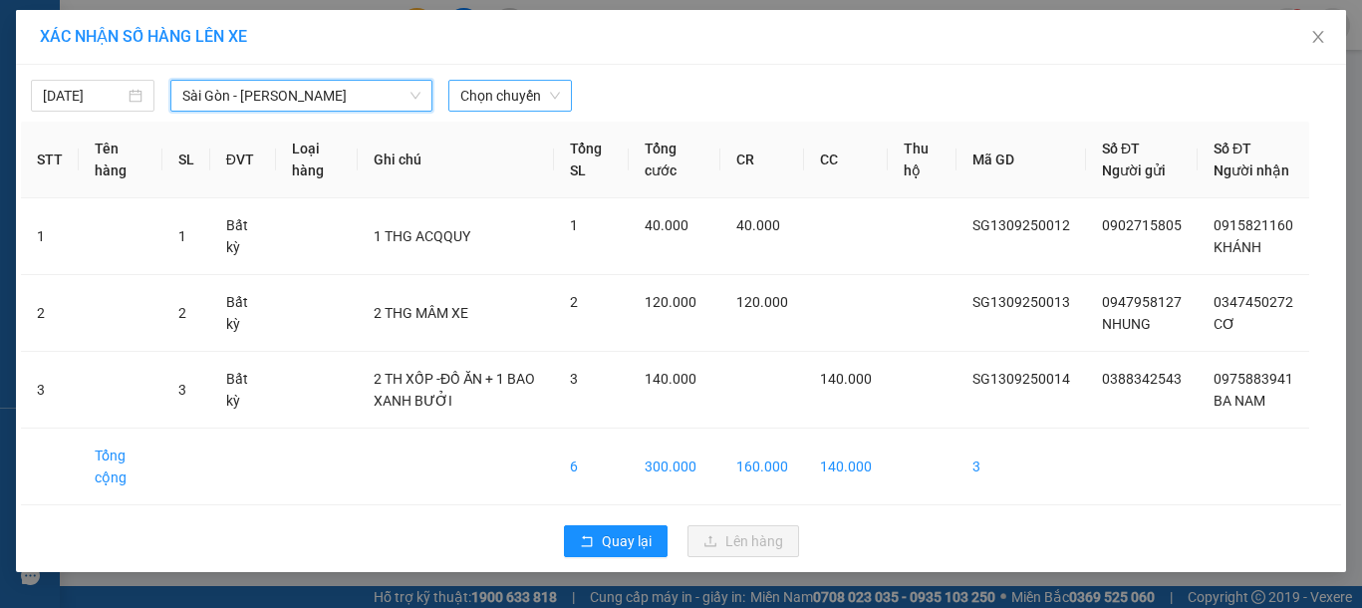
click at [509, 99] on span "Chọn chuyến" at bounding box center [510, 96] width 100 height 30
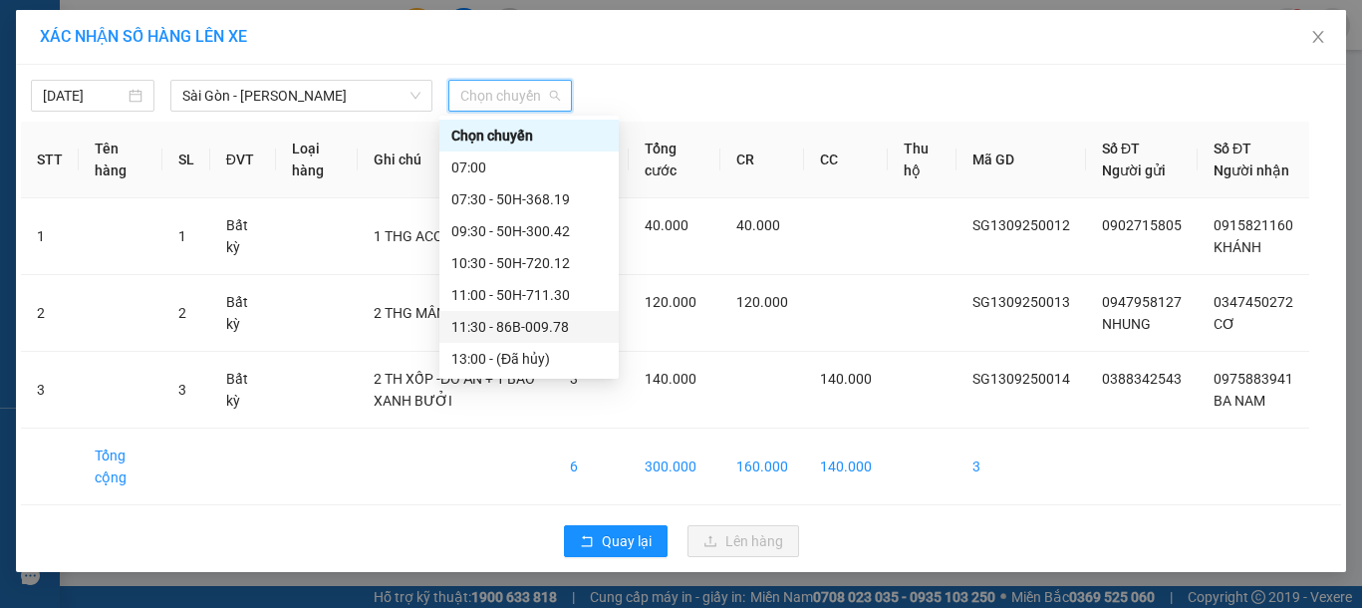
click at [536, 321] on div "11:30 - 86B-009.78" at bounding box center [528, 327] width 155 height 22
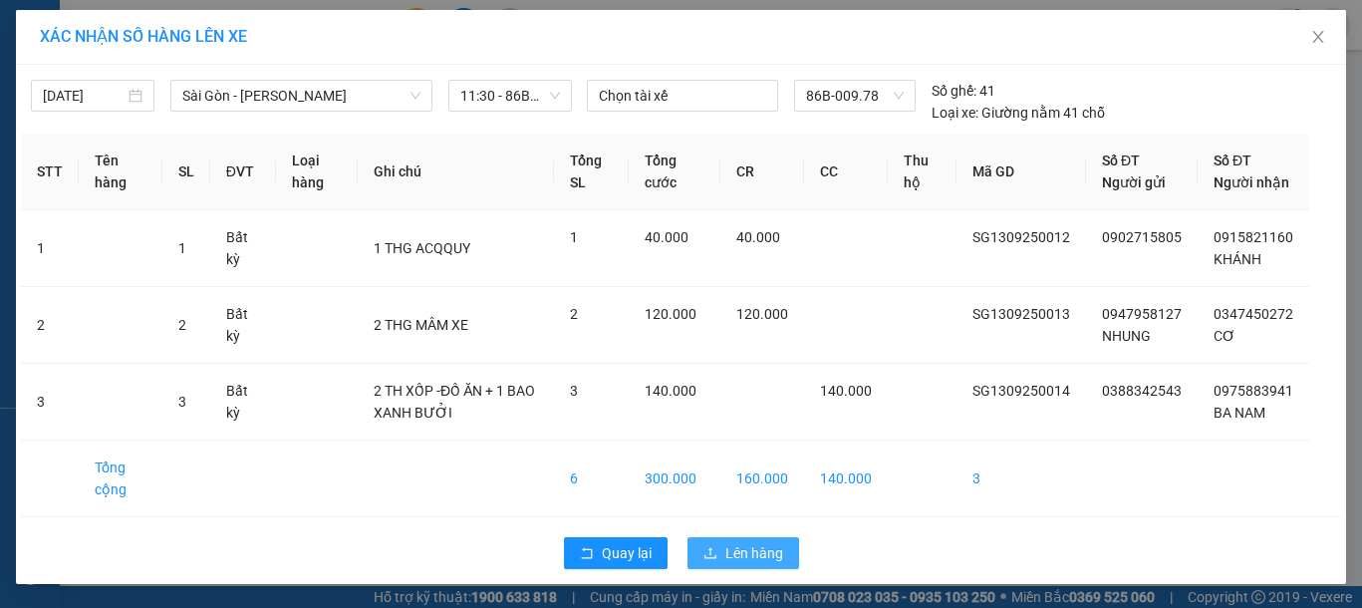
click at [761, 564] on span "Lên hàng" at bounding box center [754, 553] width 58 height 22
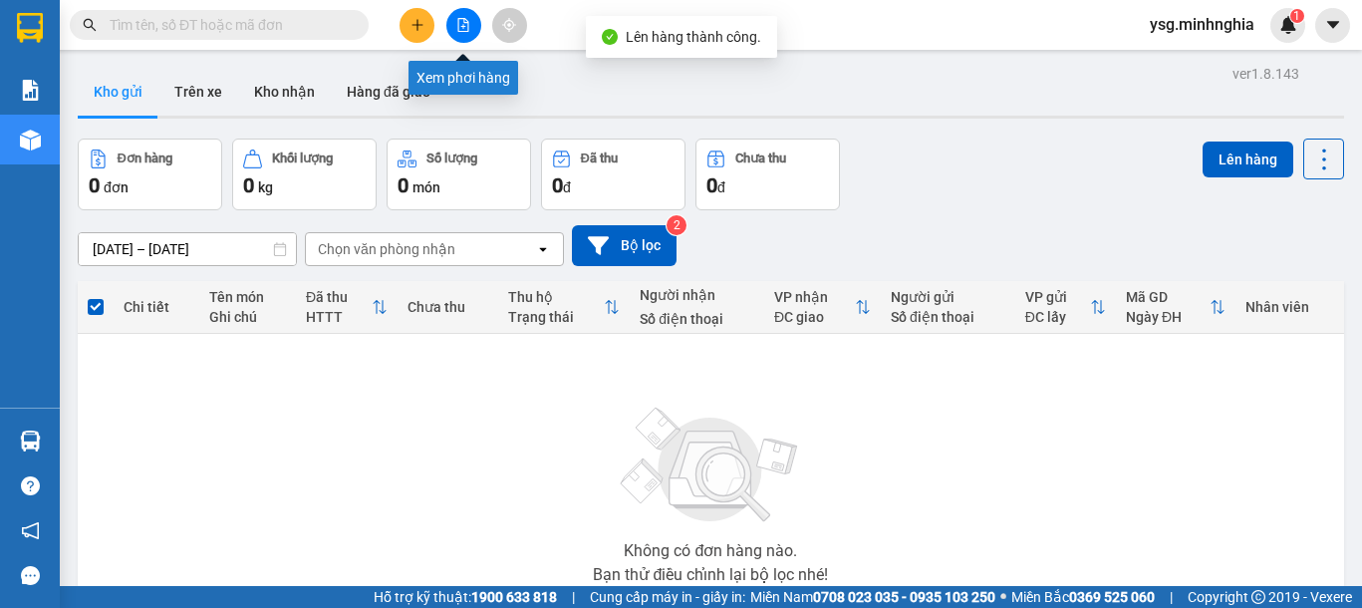
click at [456, 14] on button at bounding box center [463, 25] width 35 height 35
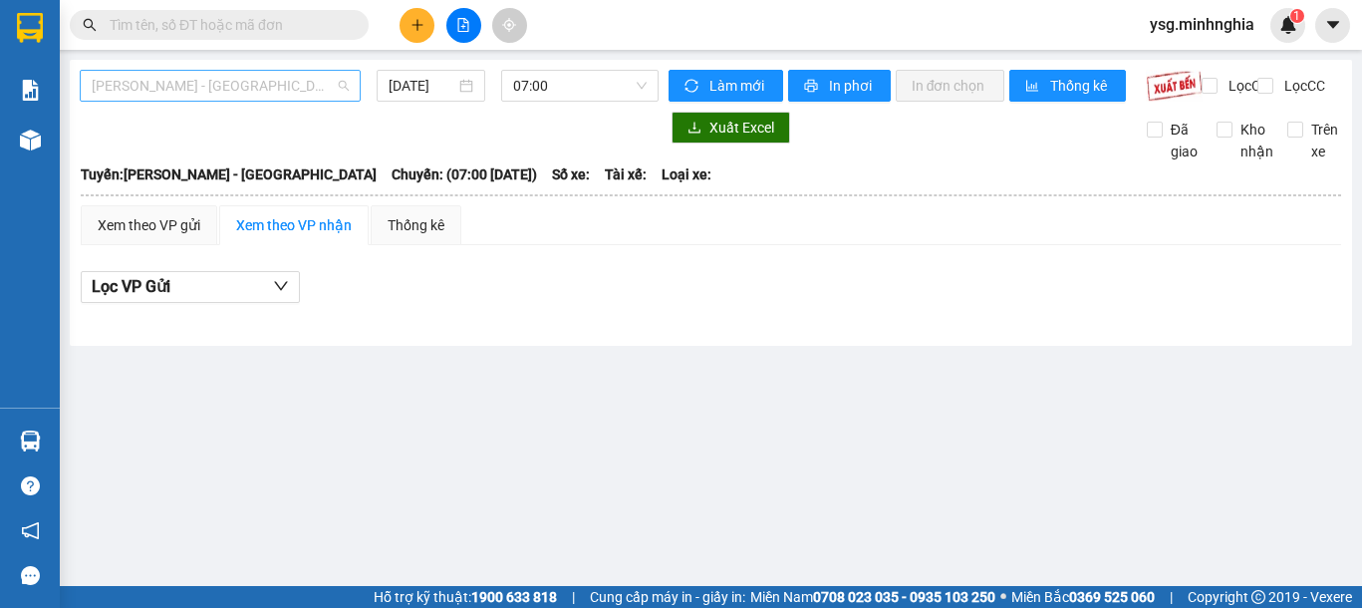
click at [331, 93] on span "[PERSON_NAME] - [GEOGRAPHIC_DATA]" at bounding box center [220, 86] width 257 height 30
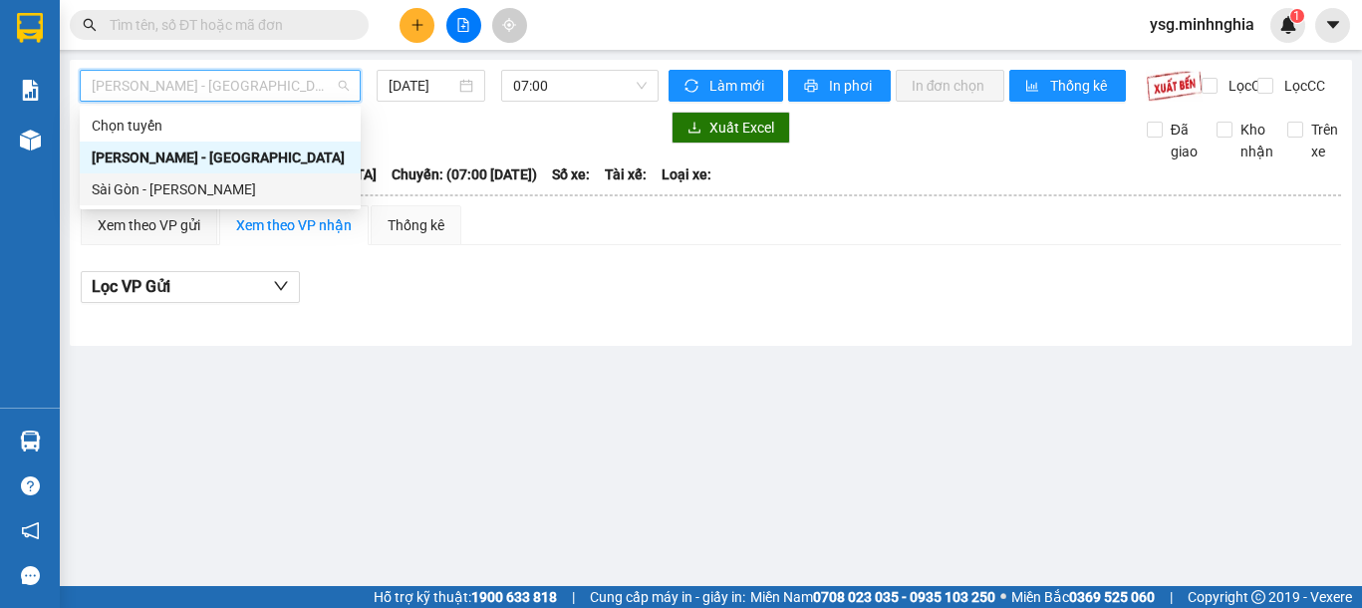
click at [245, 177] on div "Sài Gòn - [PERSON_NAME]" at bounding box center [220, 189] width 281 height 32
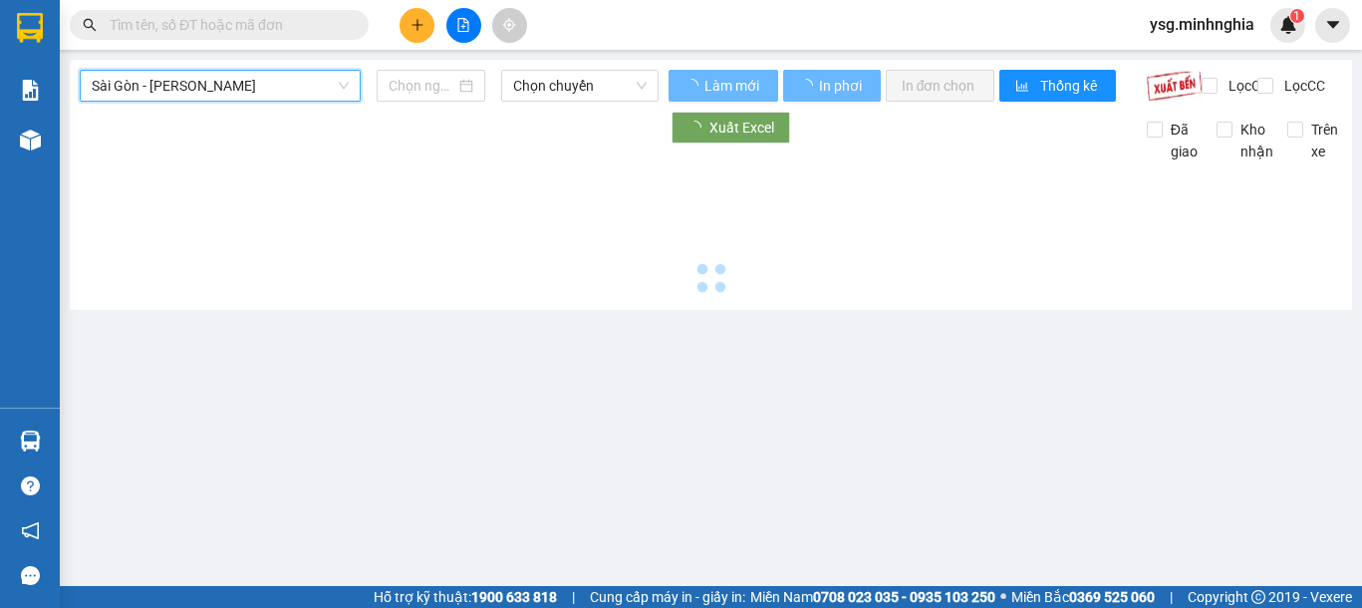
type input "[DATE]"
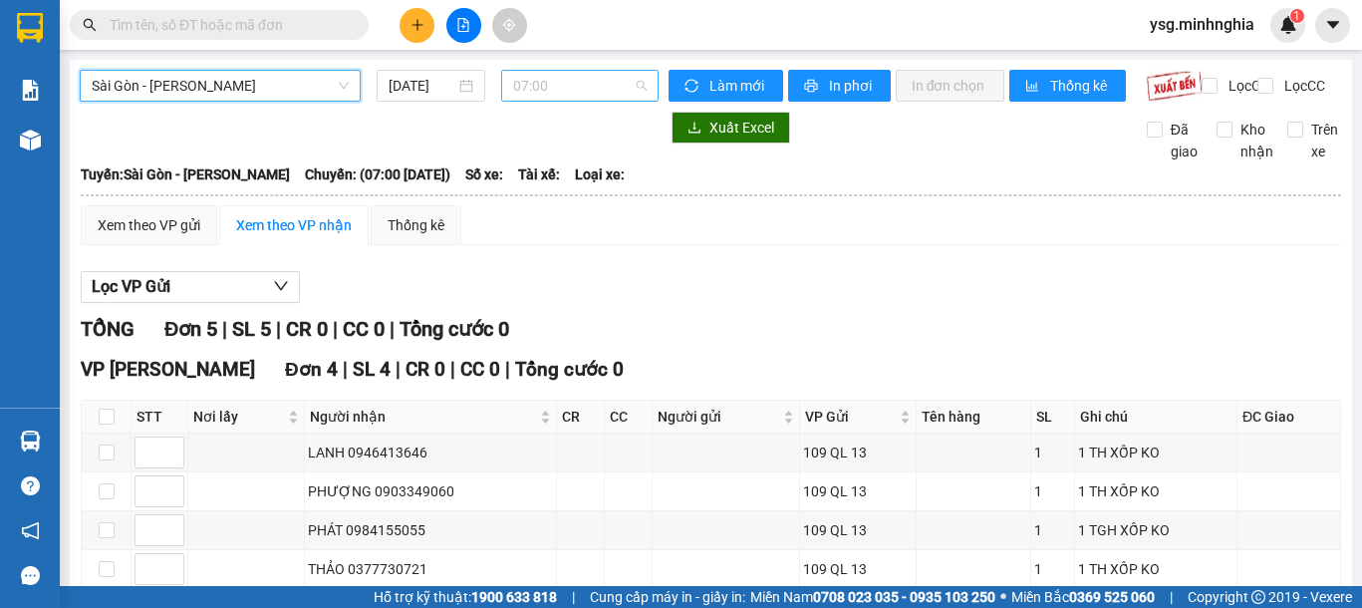
click at [581, 95] on span "07:00" at bounding box center [580, 86] width 134 height 30
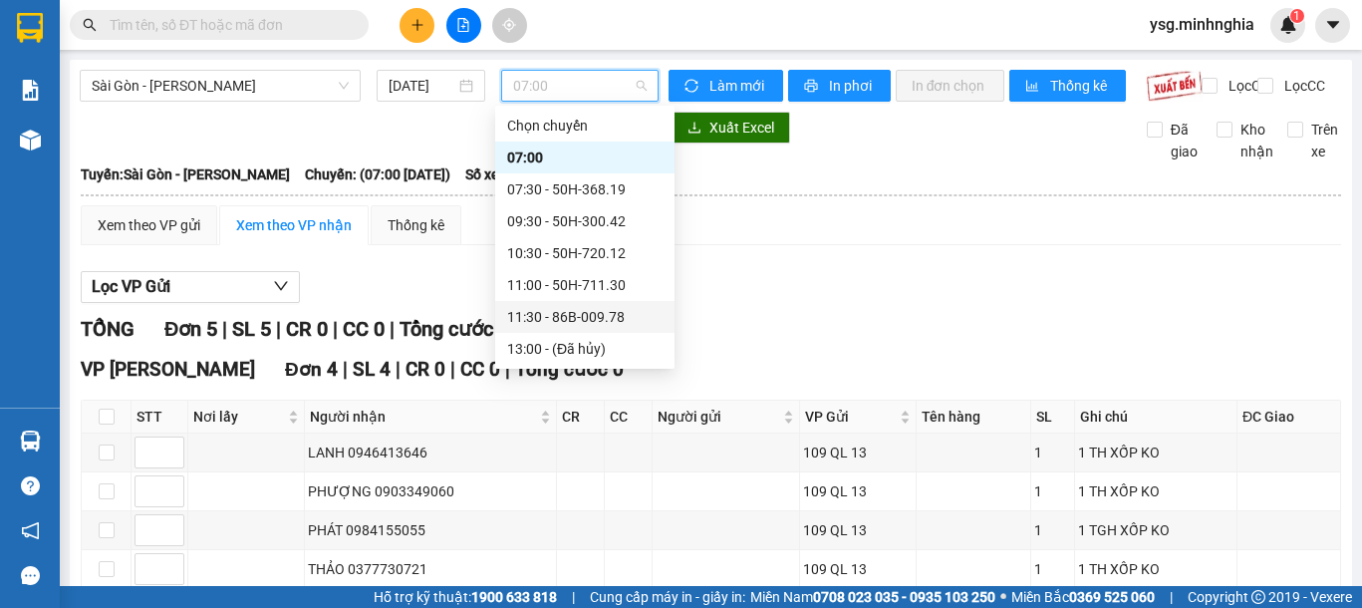
click at [589, 310] on div "11:30 - 86B-009.78" at bounding box center [584, 317] width 155 height 22
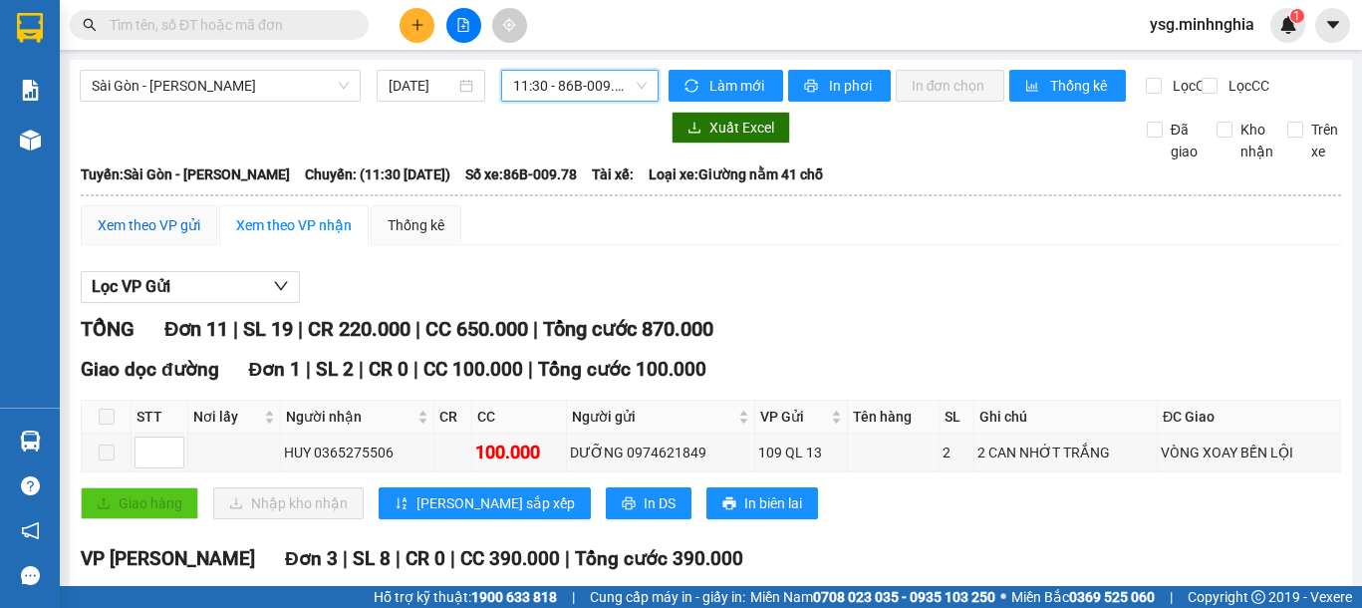
click at [155, 236] on div "Xem theo VP gửi" at bounding box center [149, 225] width 103 height 22
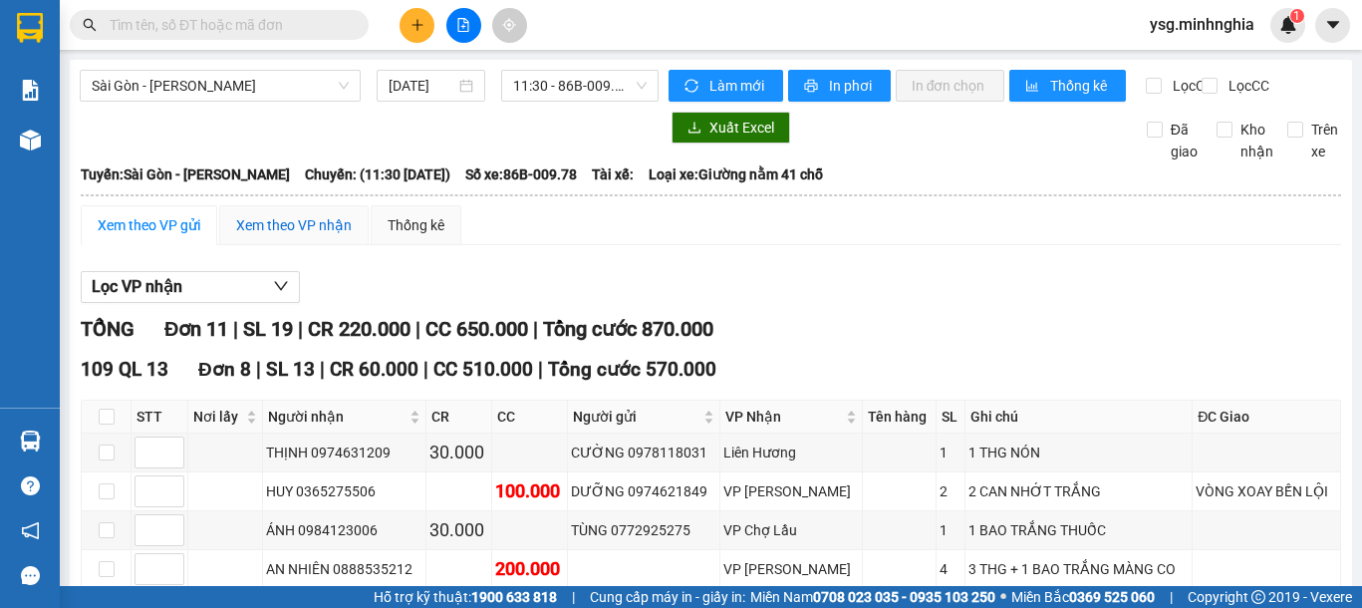
click at [303, 236] on div "Xem theo VP nhận" at bounding box center [294, 225] width 116 height 22
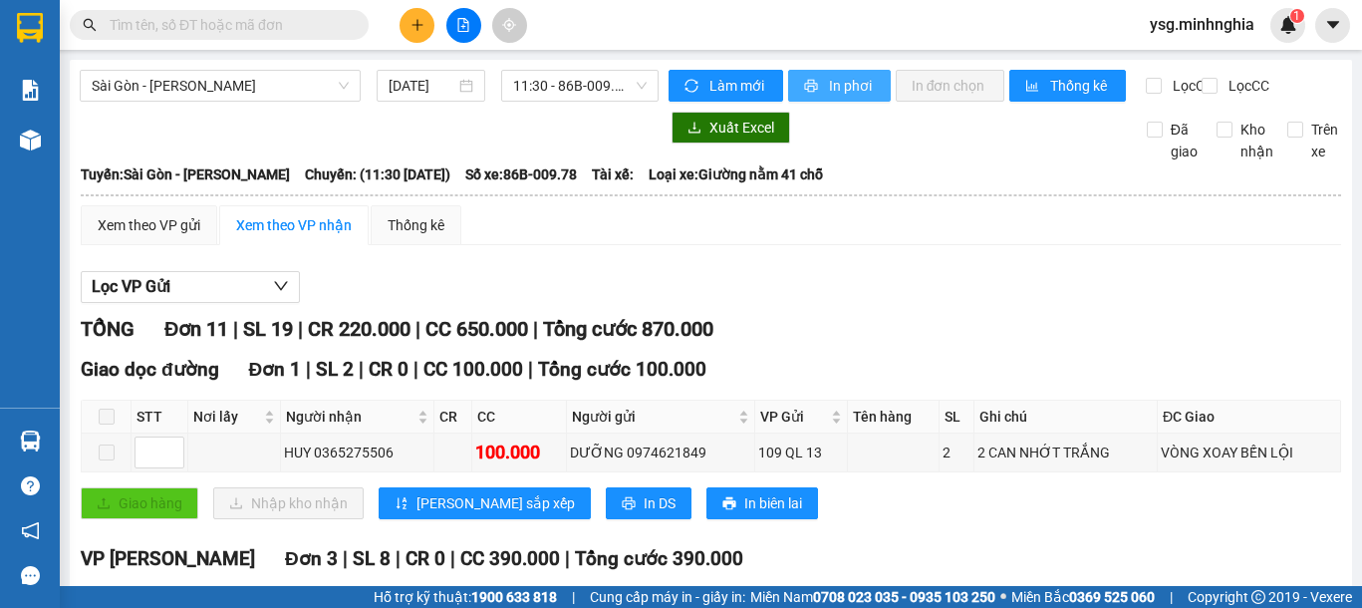
click at [848, 72] on button "In phơi" at bounding box center [839, 86] width 103 height 32
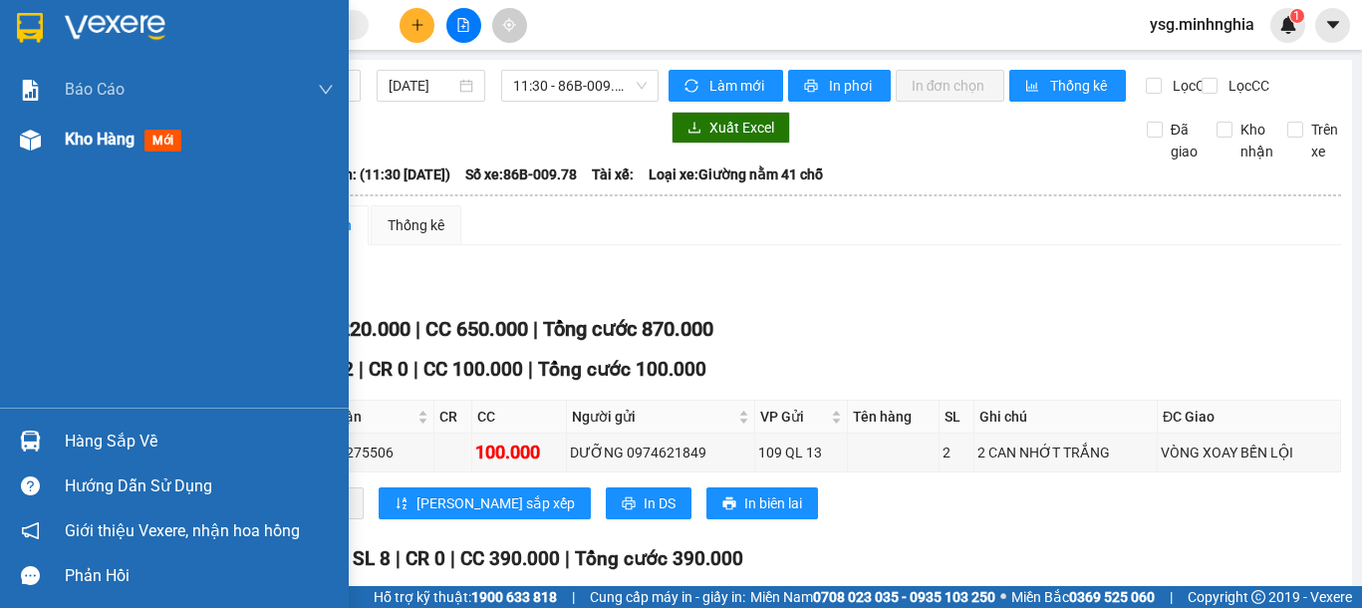
click at [11, 125] on div "Kho hàng mới" at bounding box center [174, 140] width 349 height 50
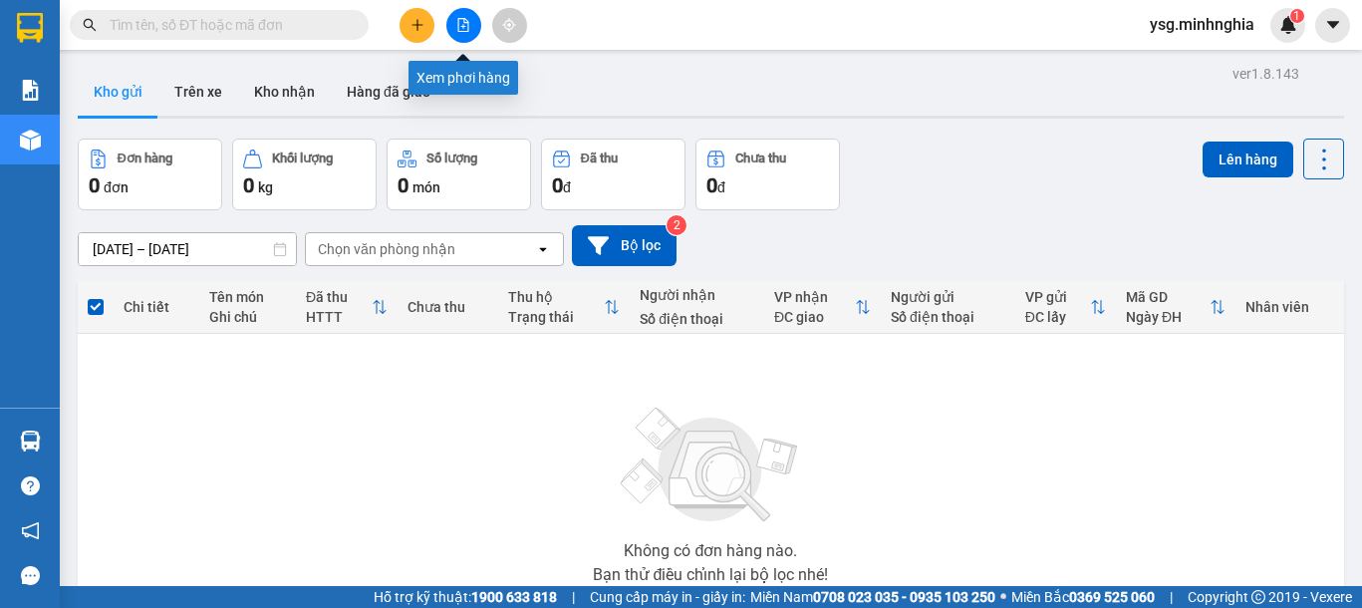
click at [459, 28] on icon "file-add" at bounding box center [463, 25] width 14 height 14
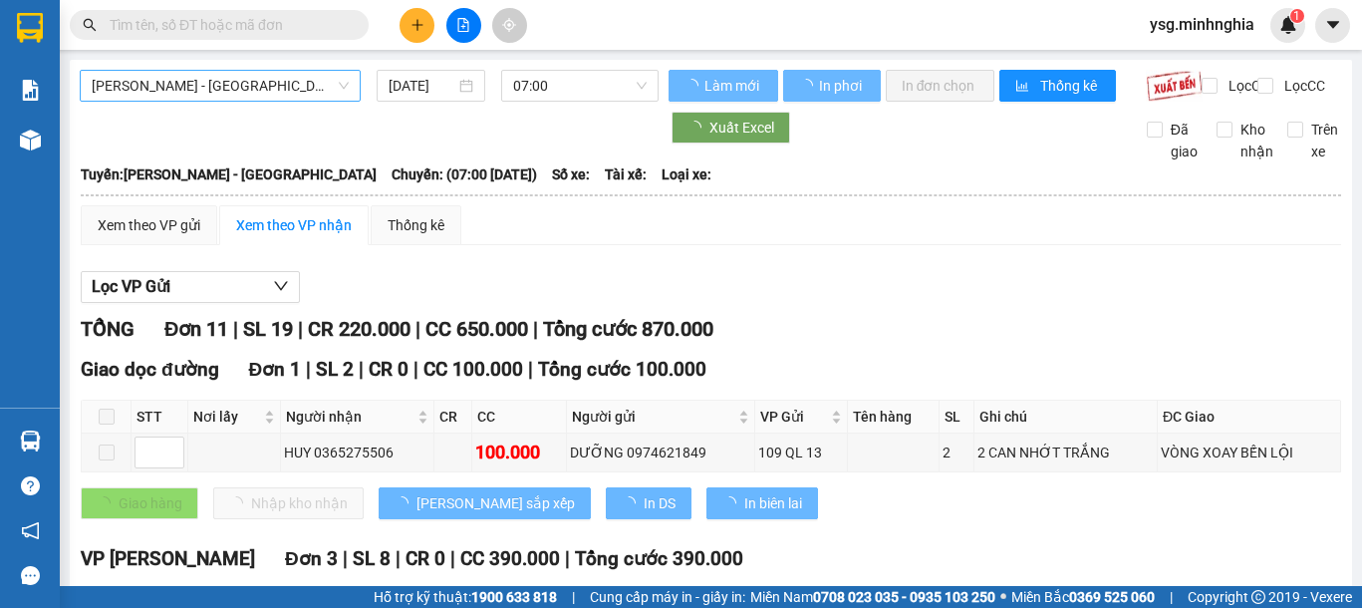
click at [279, 91] on span "[PERSON_NAME] - [GEOGRAPHIC_DATA]" at bounding box center [220, 86] width 257 height 30
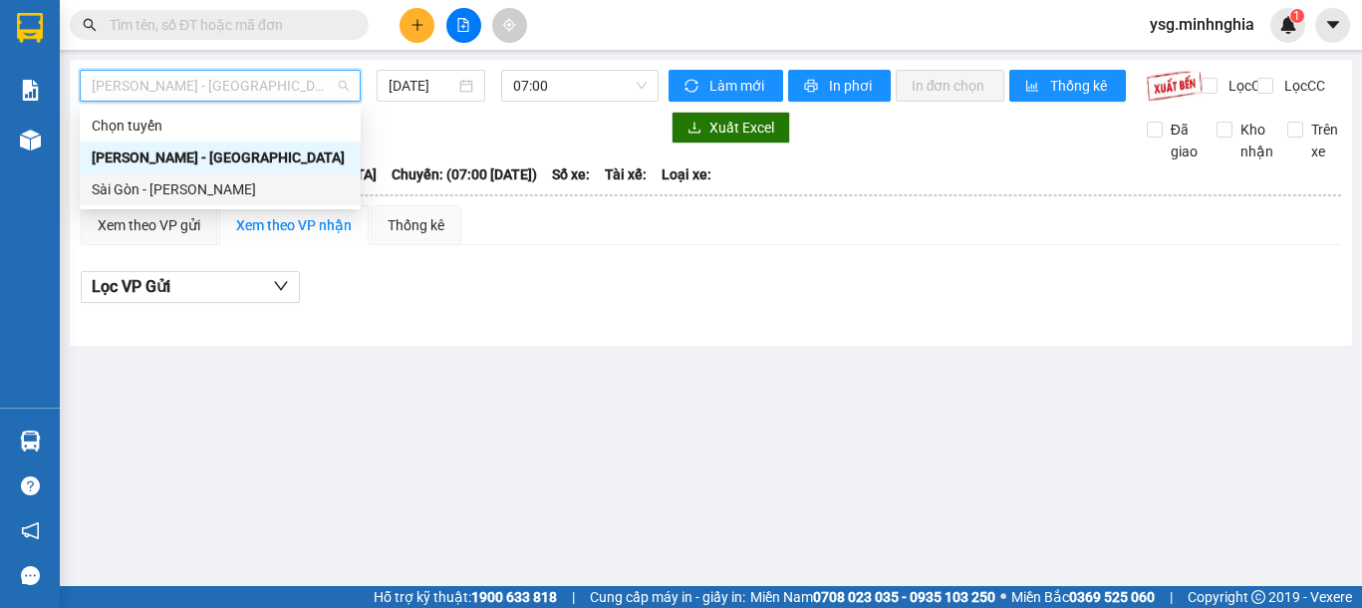
click at [199, 183] on div "Sài Gòn - [PERSON_NAME]" at bounding box center [220, 189] width 257 height 22
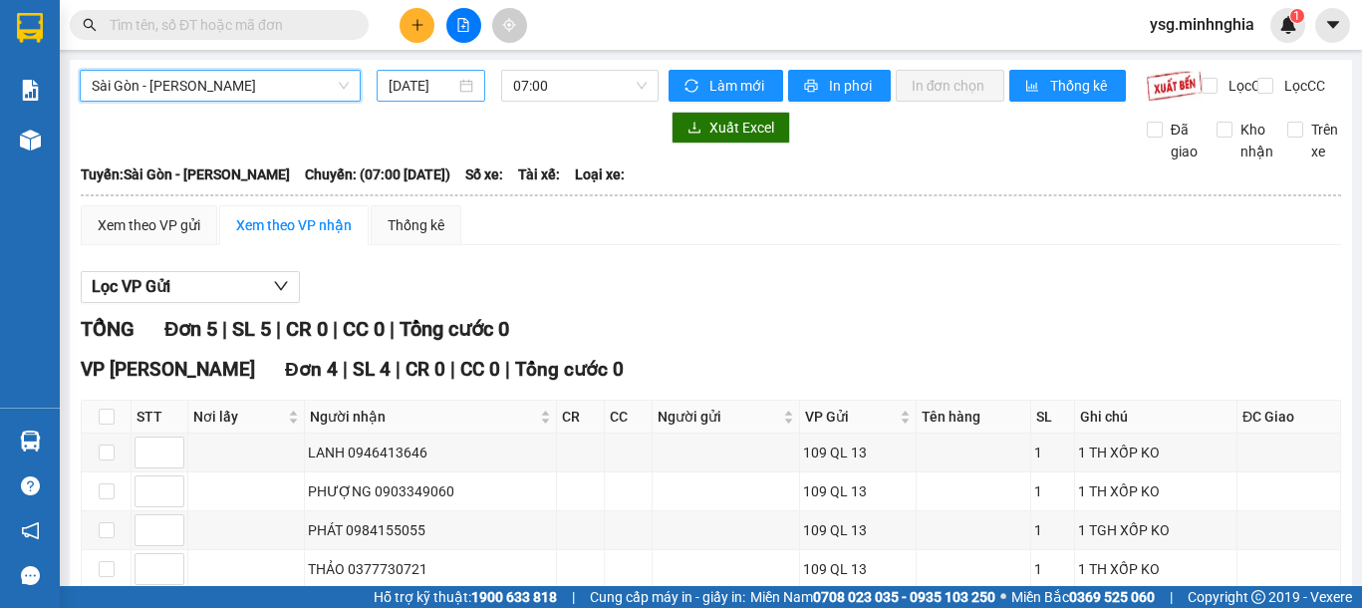
click at [416, 81] on input "[DATE]" at bounding box center [422, 86] width 66 height 22
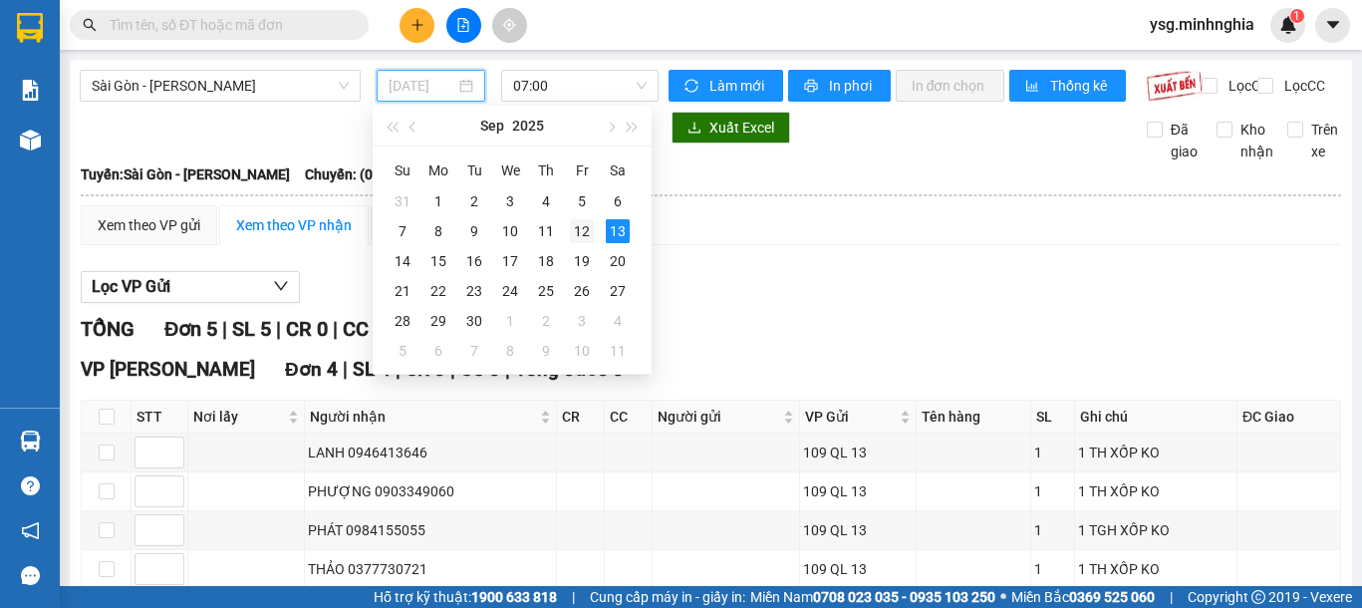
click at [577, 226] on div "12" at bounding box center [582, 231] width 24 height 24
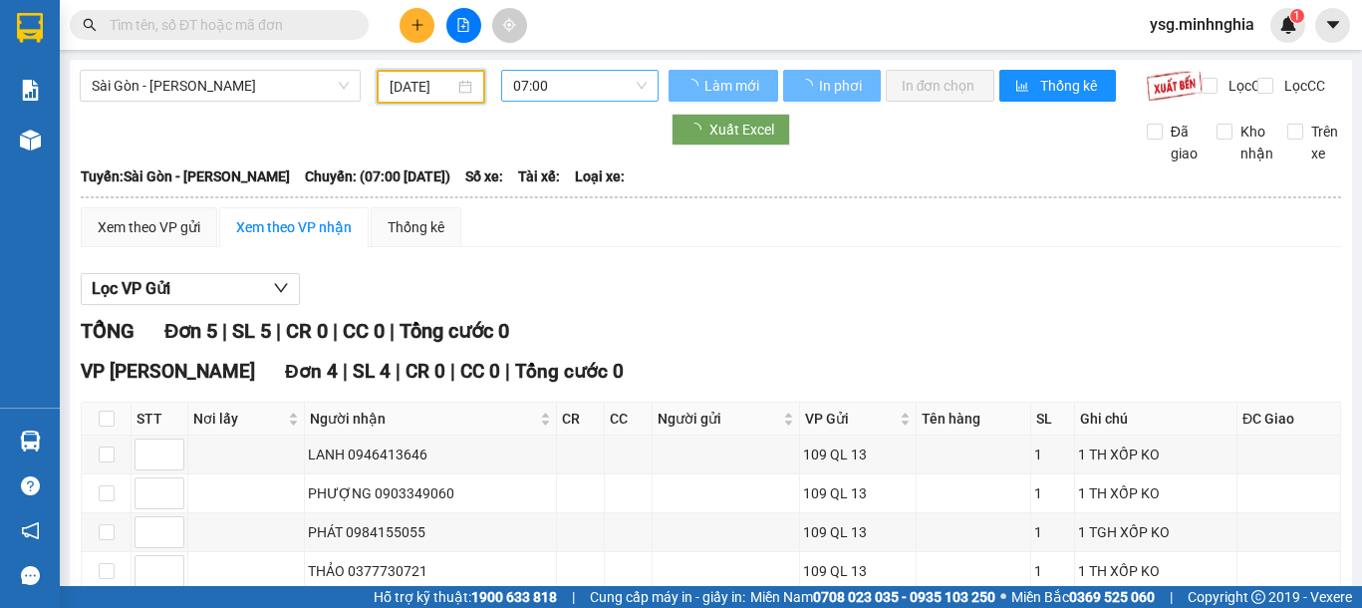
type input "12/09/2025"
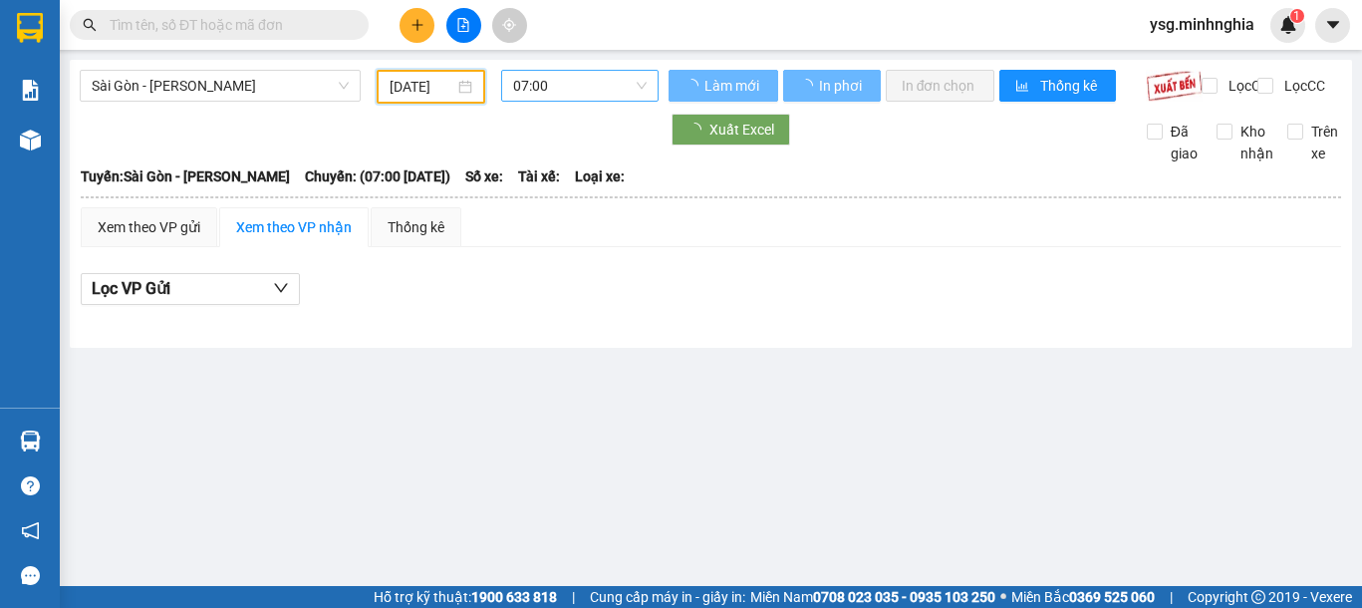
click at [558, 79] on span "07:00" at bounding box center [580, 86] width 134 height 30
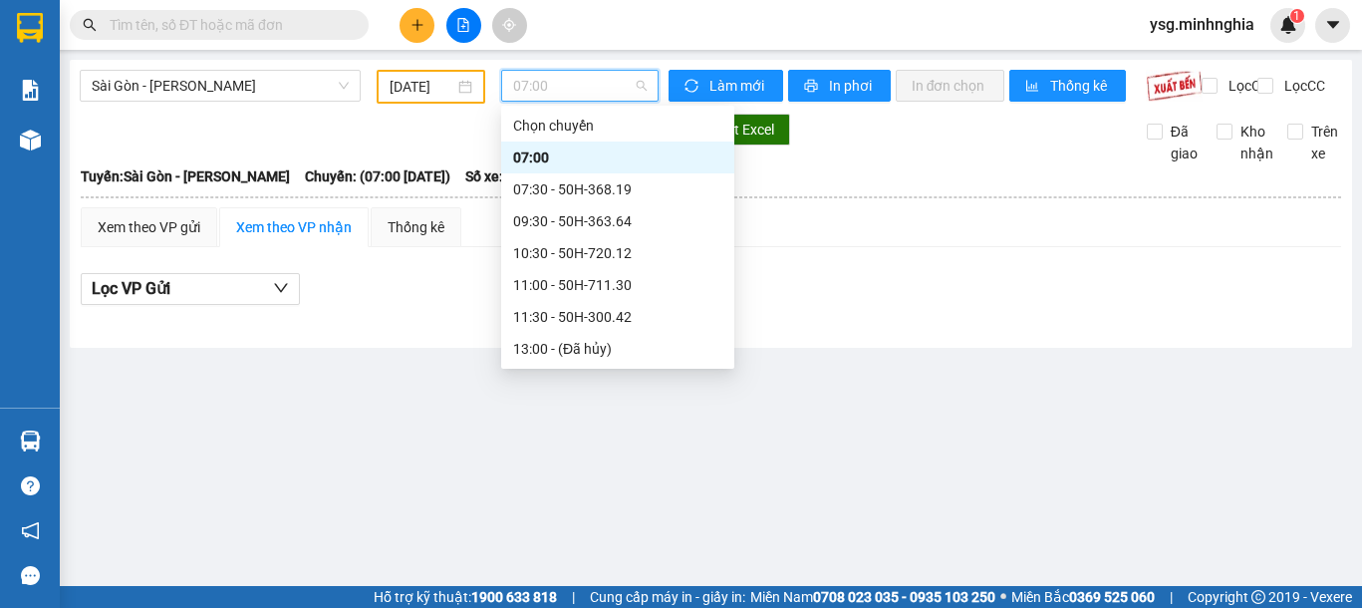
click at [593, 529] on div "21:00 - 86H-021.24" at bounding box center [617, 540] width 209 height 22
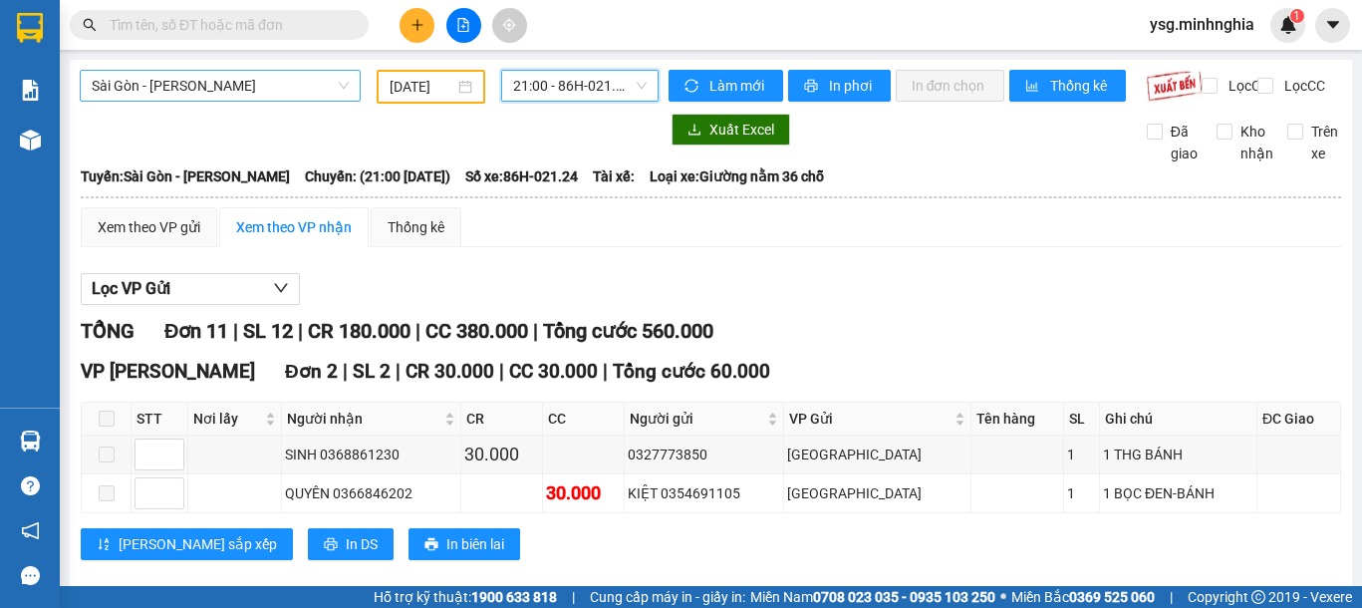
click at [245, 81] on span "Sài Gòn - [PERSON_NAME]" at bounding box center [220, 86] width 257 height 30
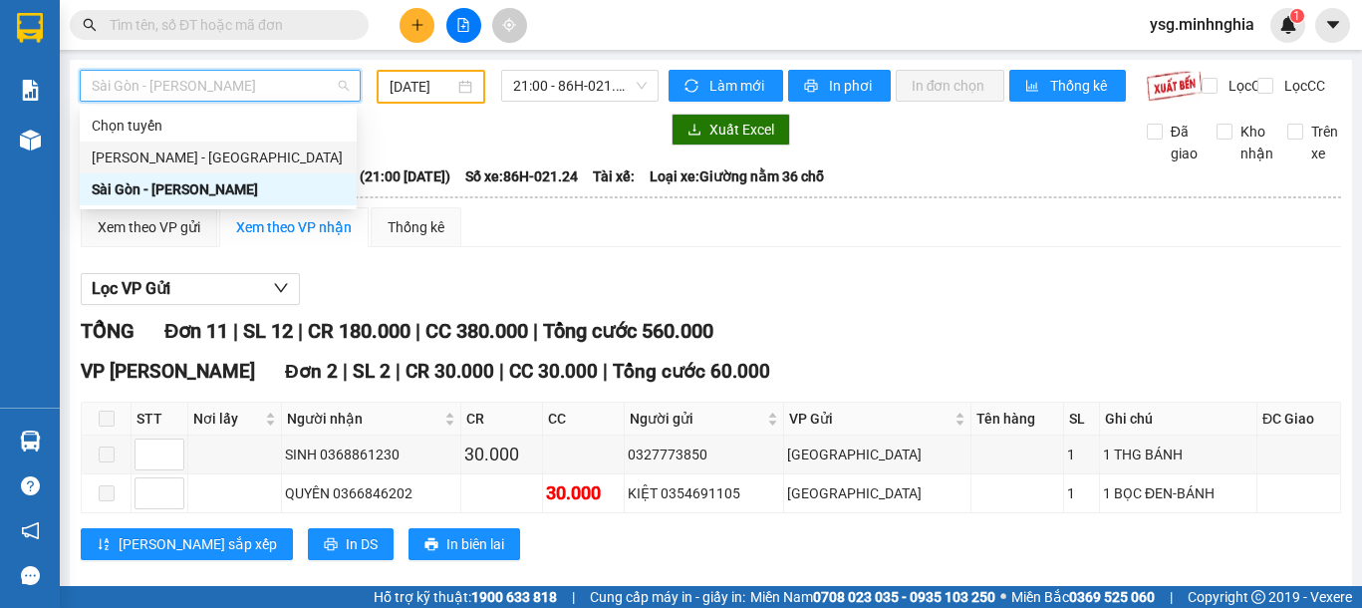
click at [187, 150] on div "[PERSON_NAME] - [GEOGRAPHIC_DATA]" at bounding box center [218, 157] width 253 height 22
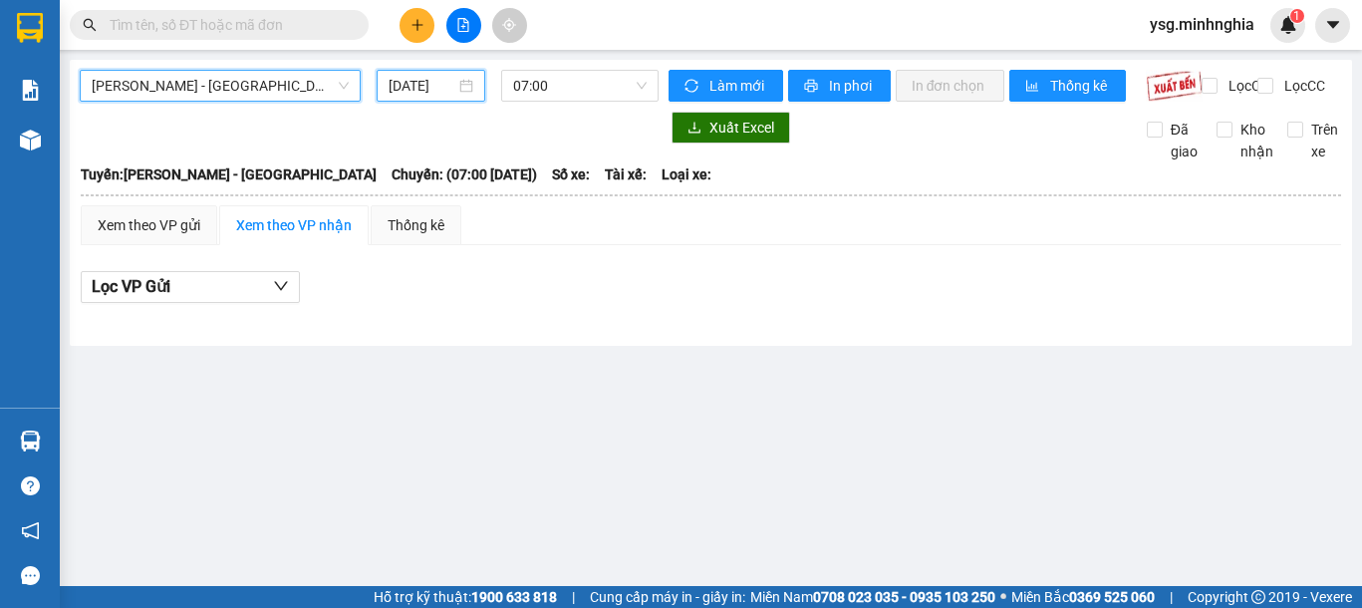
click at [411, 83] on input "[DATE]" at bounding box center [422, 86] width 66 height 22
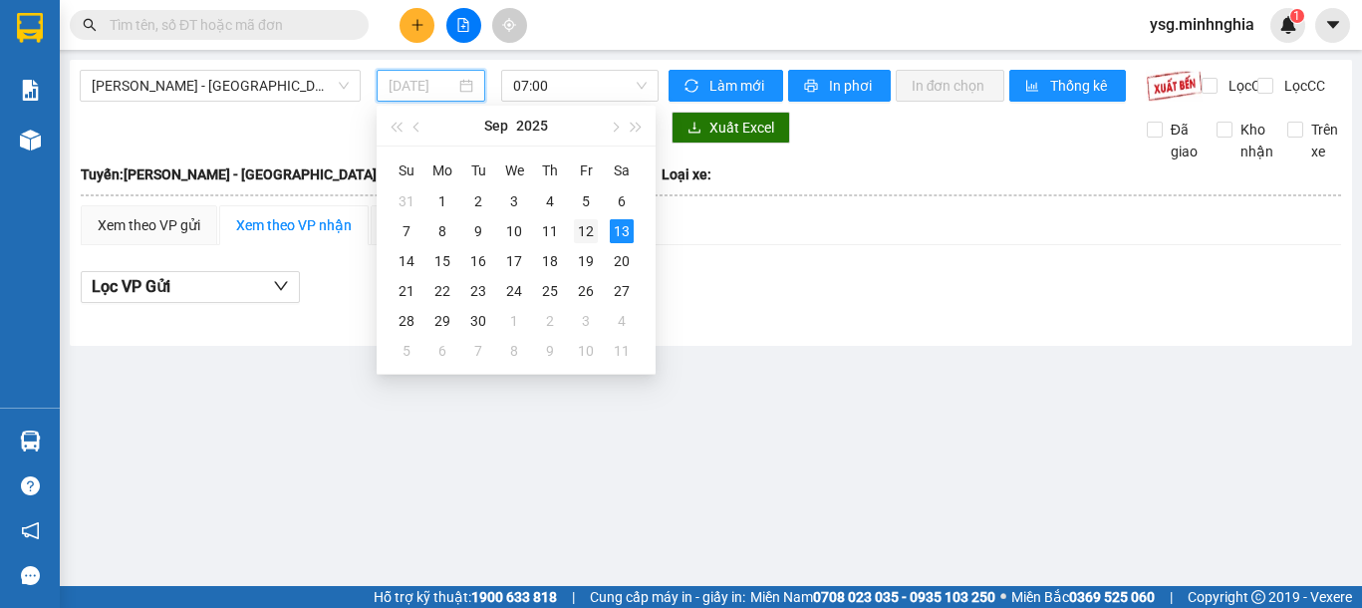
click at [591, 228] on div "12" at bounding box center [586, 231] width 24 height 24
type input "12/09/2025"
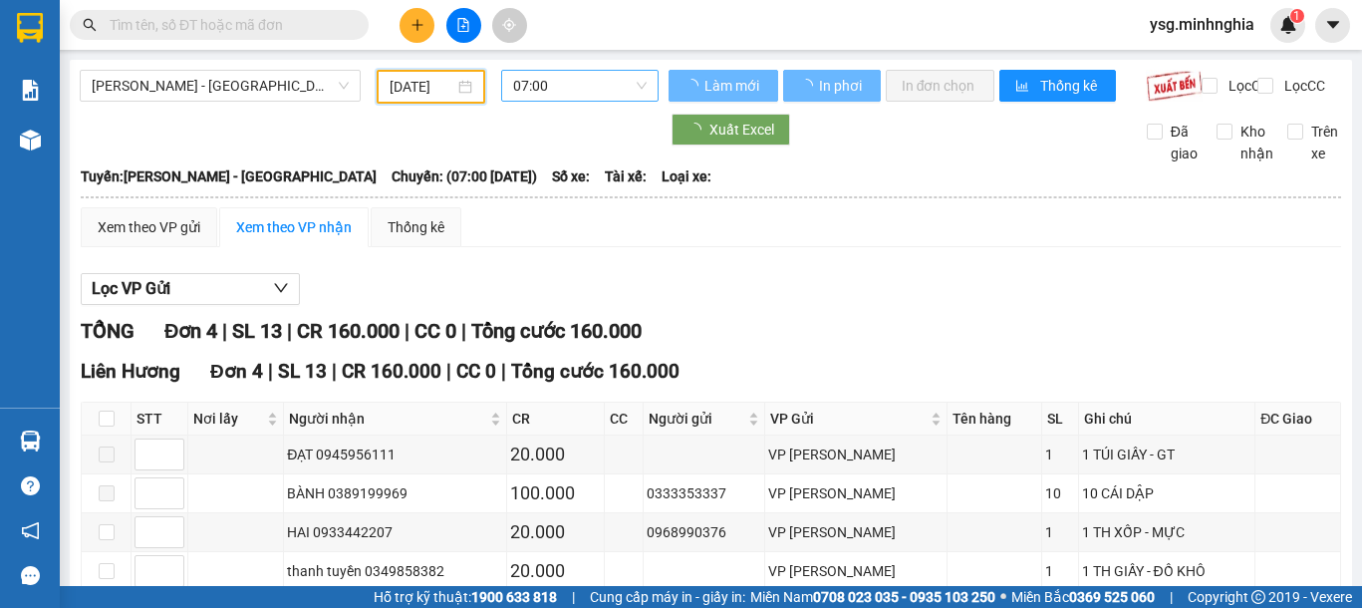
click at [576, 97] on span "07:00" at bounding box center [580, 86] width 134 height 30
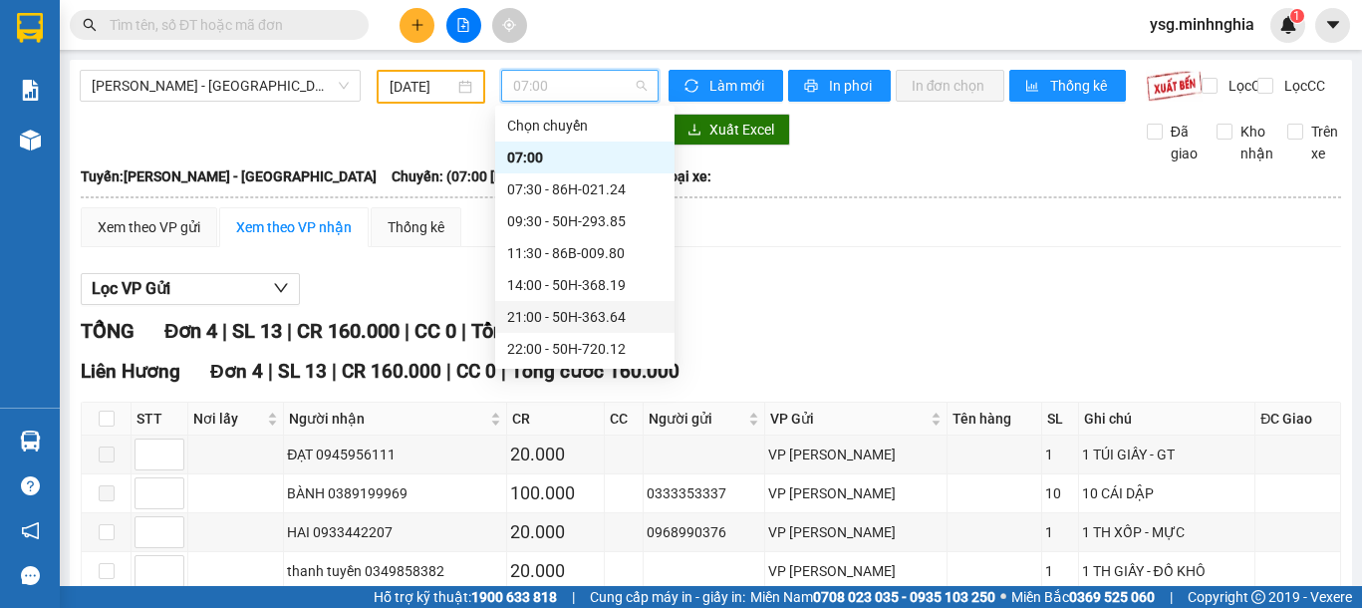
click at [562, 306] on div "21:00 - 50H-363.64" at bounding box center [584, 317] width 155 height 22
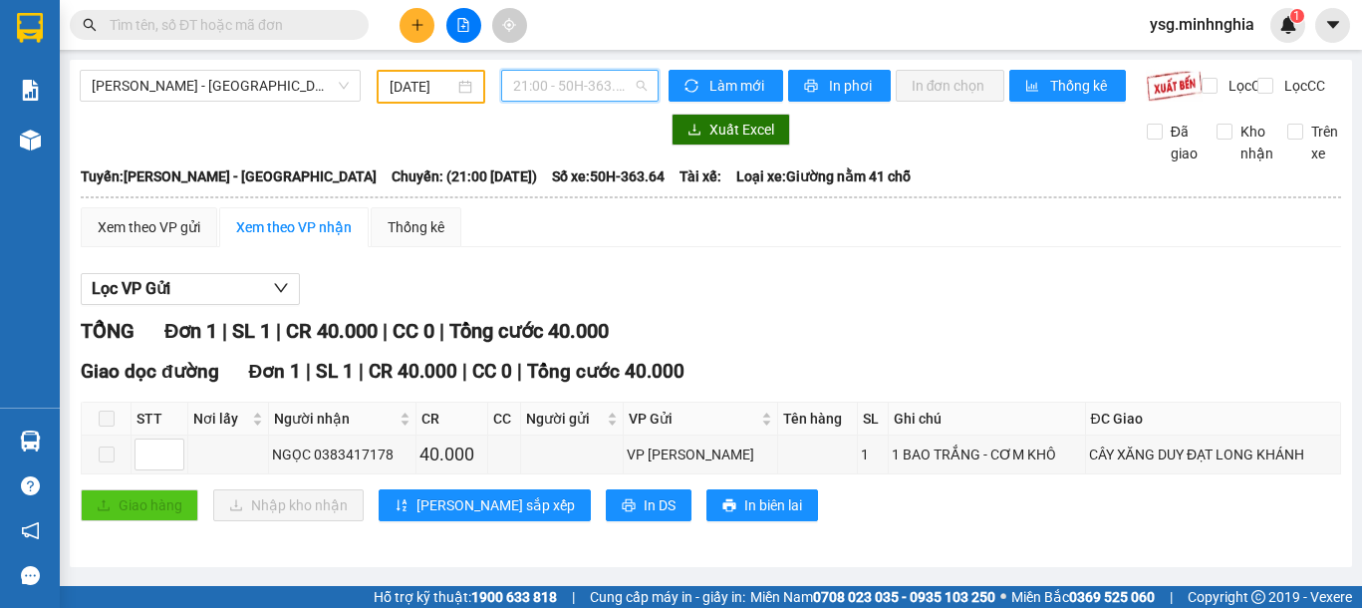
click at [553, 83] on span "21:00 - 50H-363.64" at bounding box center [580, 86] width 134 height 30
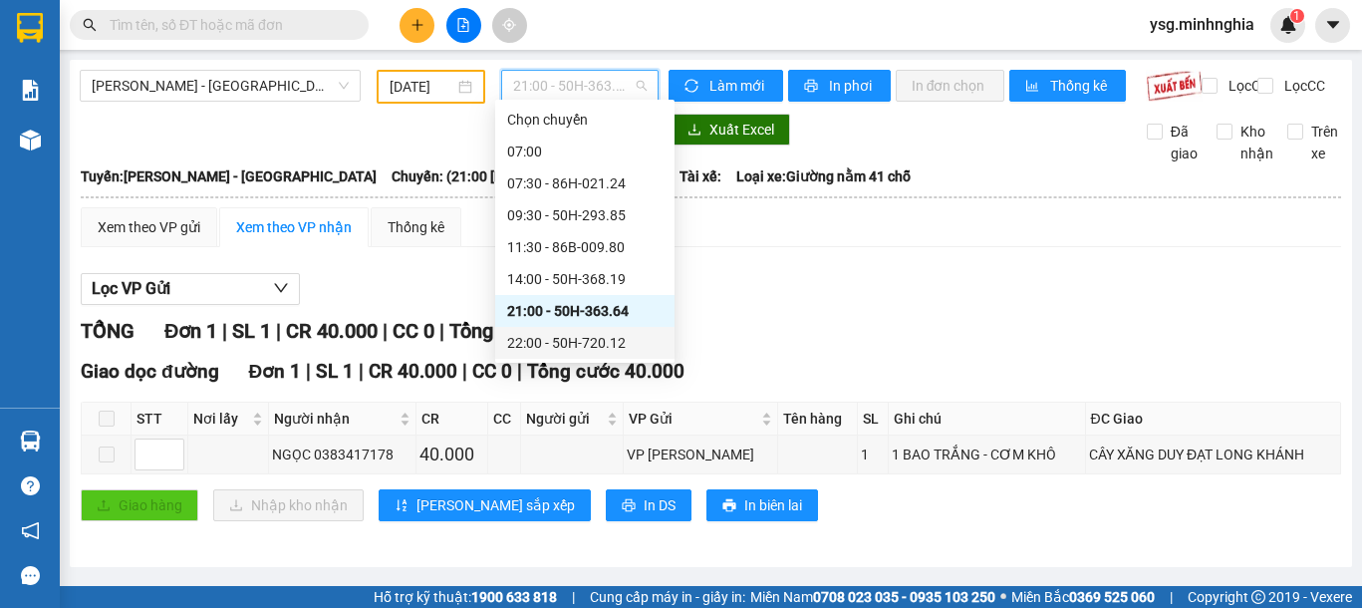
click at [532, 332] on div "22:00 - 50H-720.12" at bounding box center [584, 343] width 155 height 22
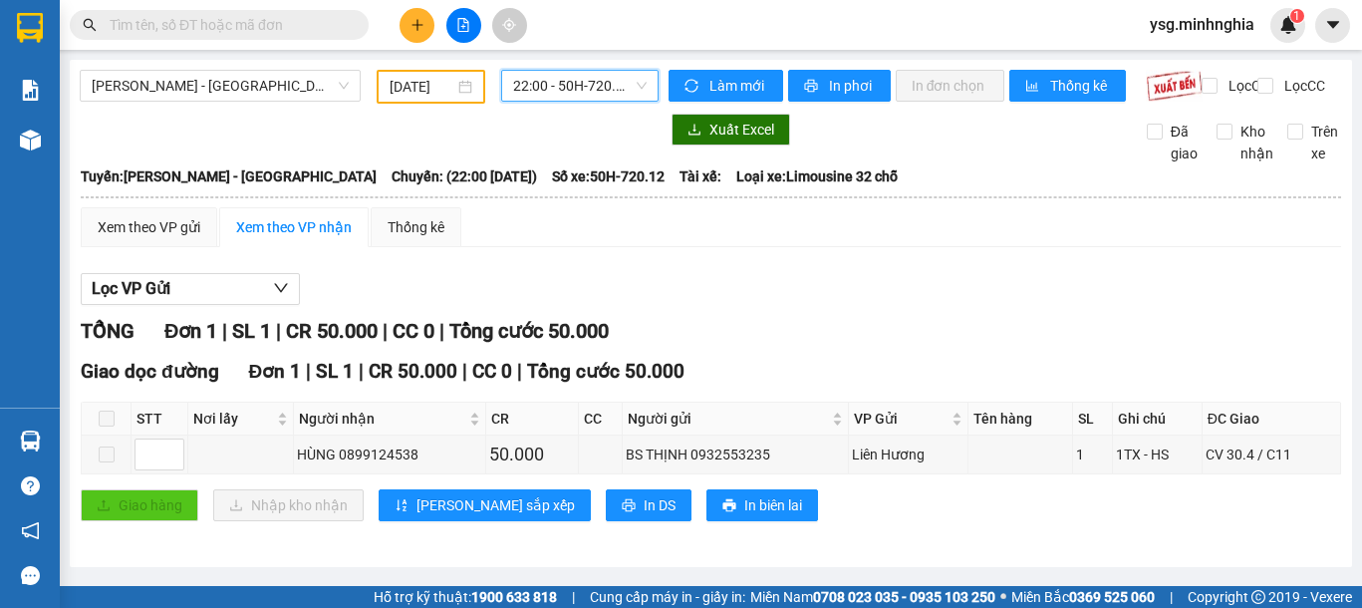
click at [581, 74] on span "22:00 - 50H-720.12" at bounding box center [580, 86] width 134 height 30
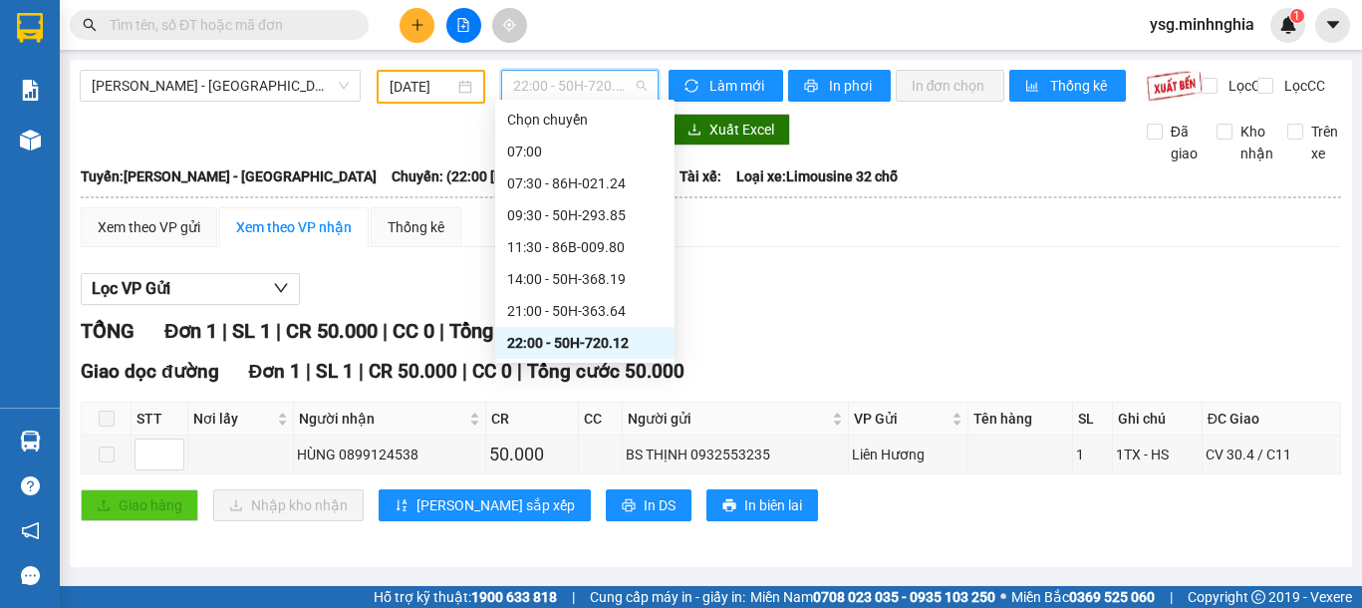
click at [568, 364] on div "22:30 - 50H-300.42" at bounding box center [584, 375] width 155 height 22
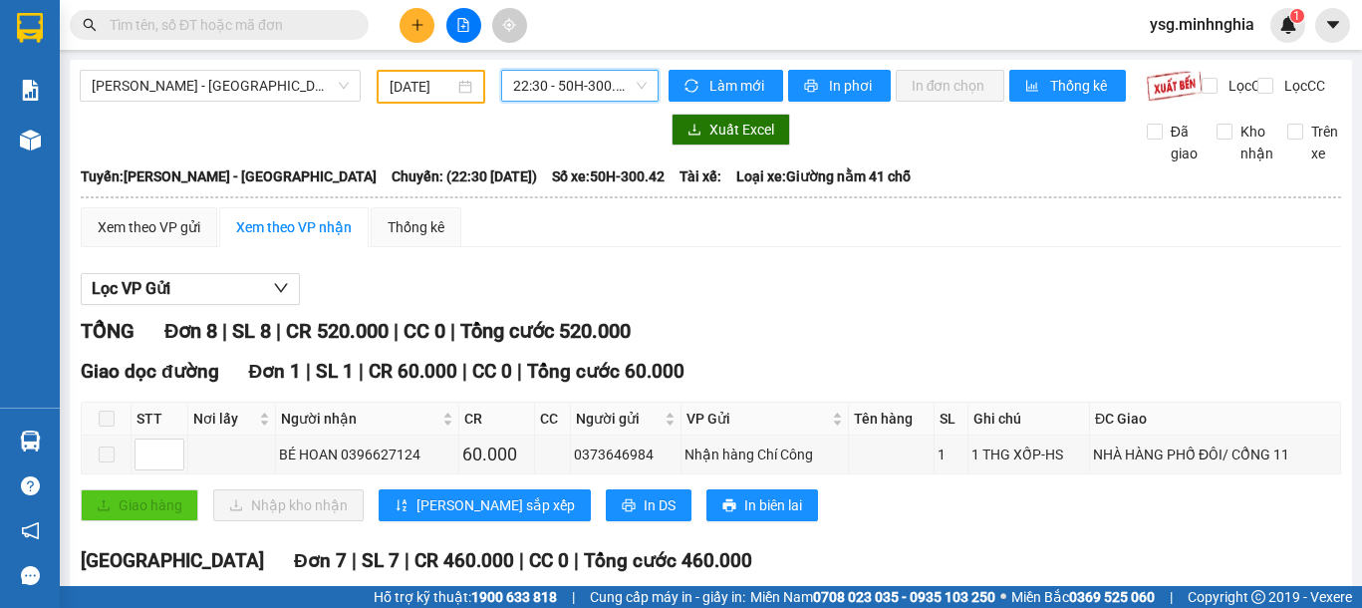
click at [513, 97] on span "22:30 - 50H-300.42" at bounding box center [580, 86] width 134 height 30
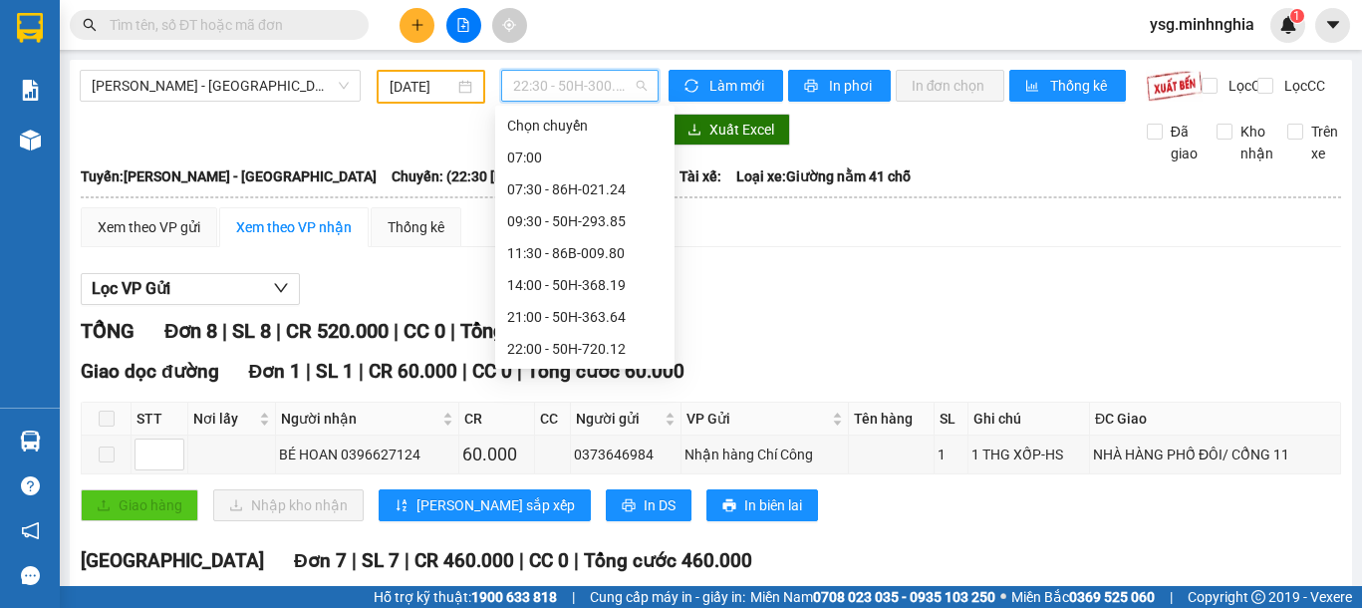
click at [554, 402] on div "22:45 - 50H-711.30" at bounding box center [584, 413] width 155 height 22
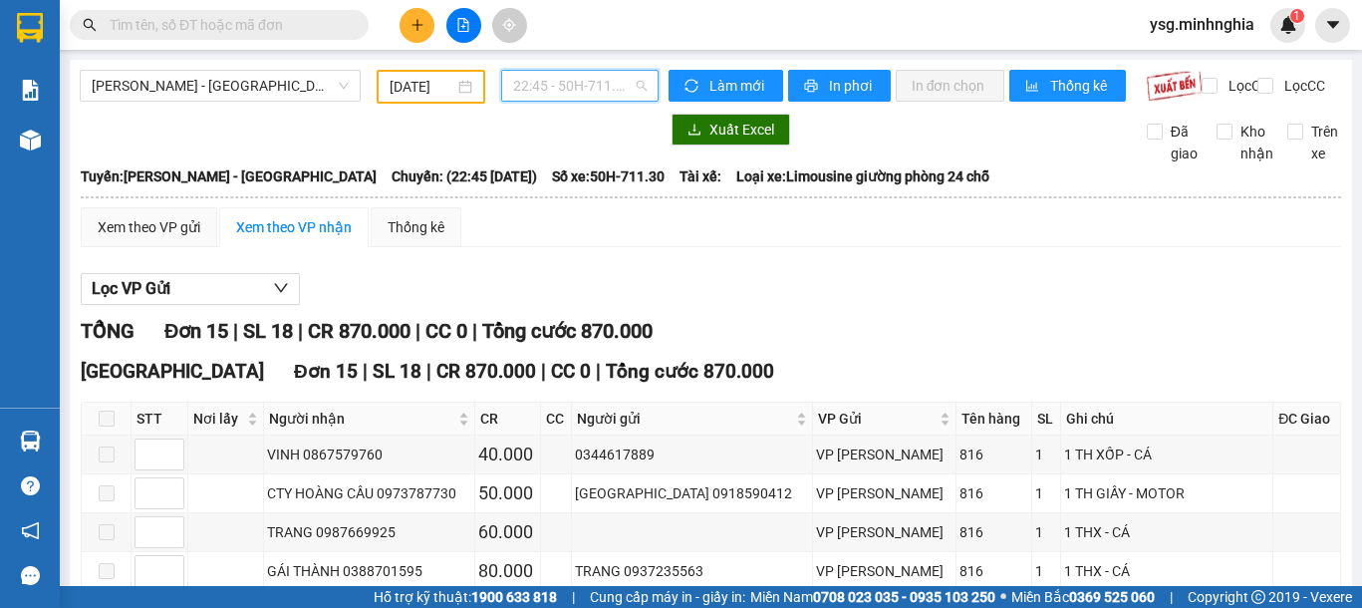
click at [611, 71] on span "22:45 - 50H-711.30" at bounding box center [580, 86] width 134 height 30
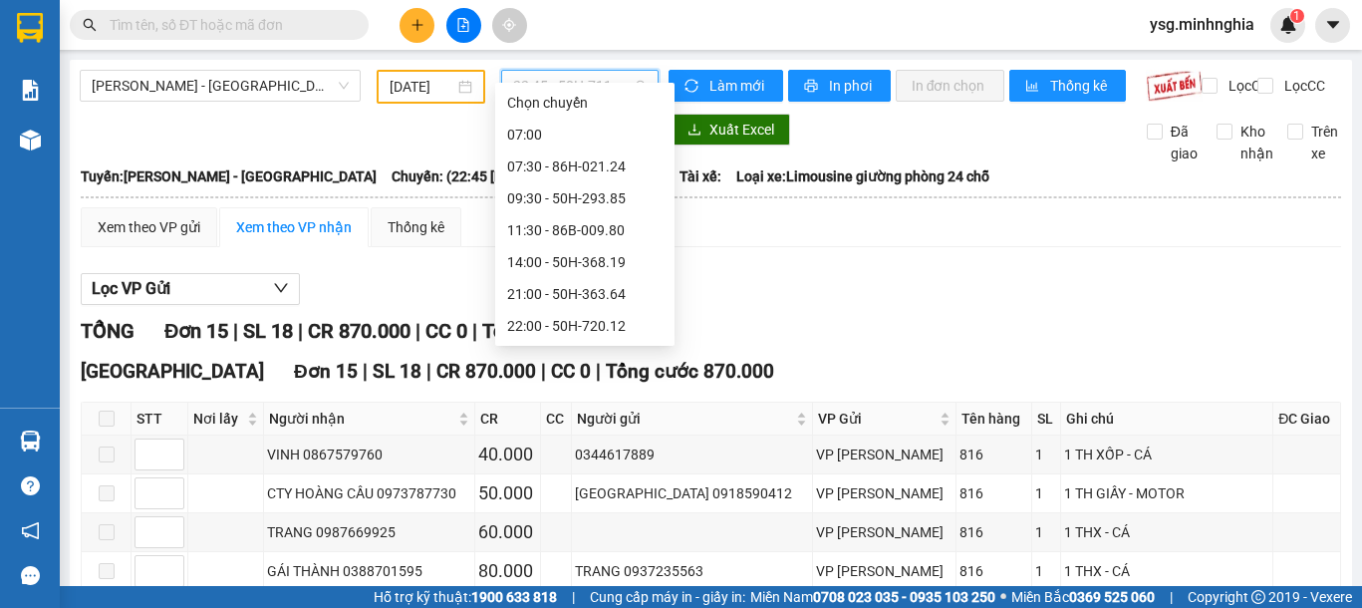
click at [546, 406] on div "23:00 - 86B-009.78" at bounding box center [584, 422] width 179 height 32
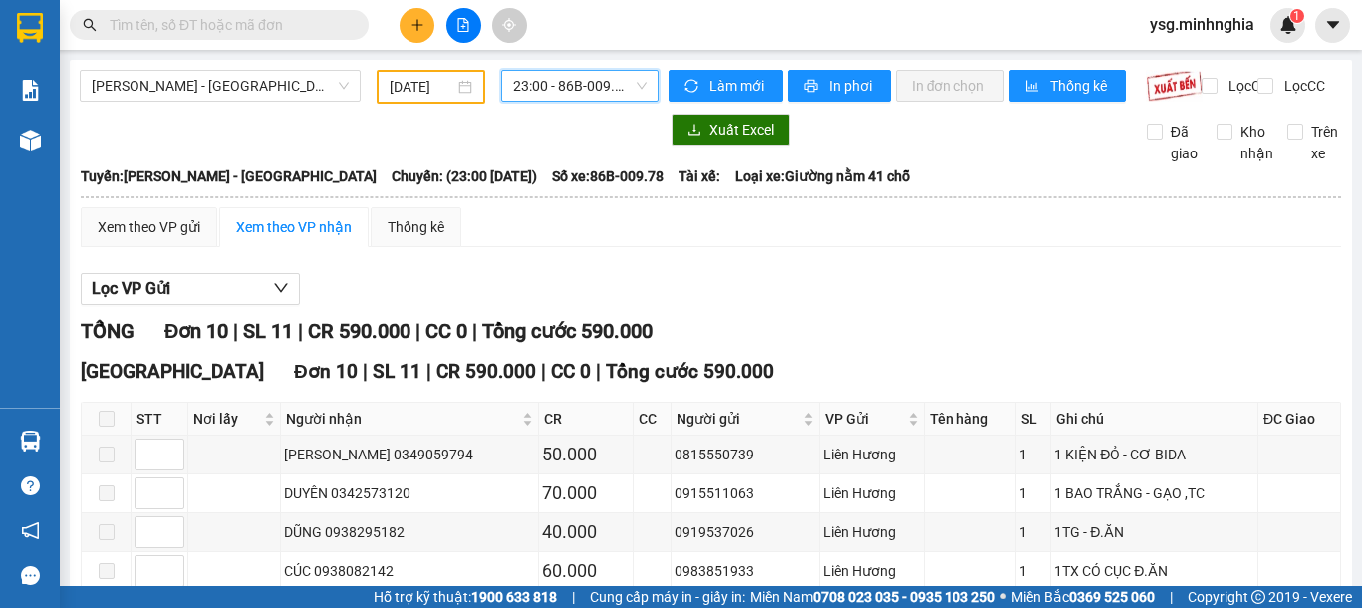
drag, startPoint x: 550, startPoint y: 82, endPoint x: 567, endPoint y: 103, distance: 26.9
click at [555, 82] on span "23:00 - 86B-009.78" at bounding box center [580, 86] width 134 height 30
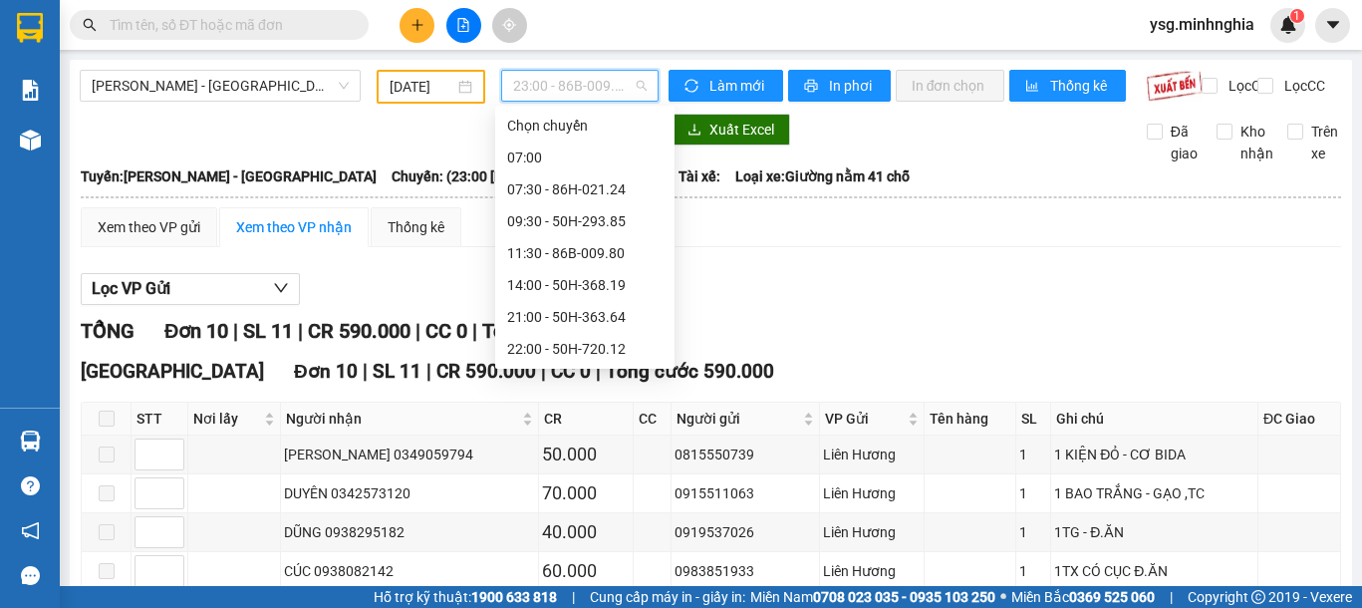
click at [573, 497] on div "23:30 - 86H-021.07" at bounding box center [584, 508] width 155 height 22
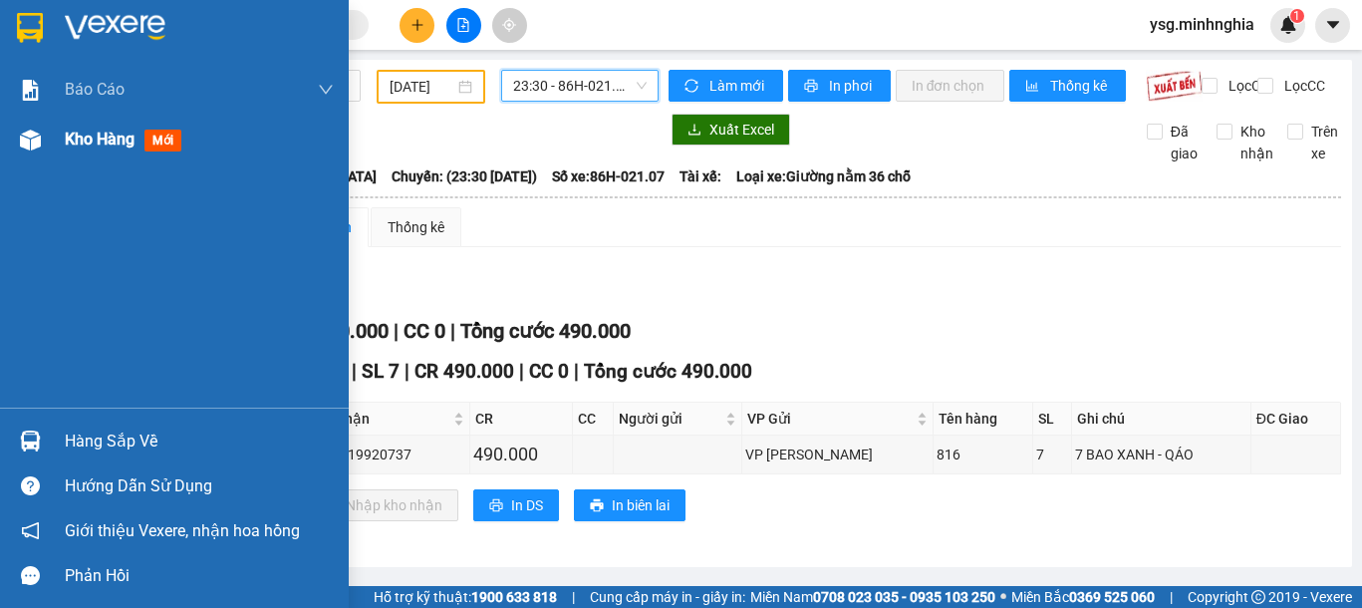
click at [49, 135] on div "Kho hàng mới" at bounding box center [174, 140] width 349 height 50
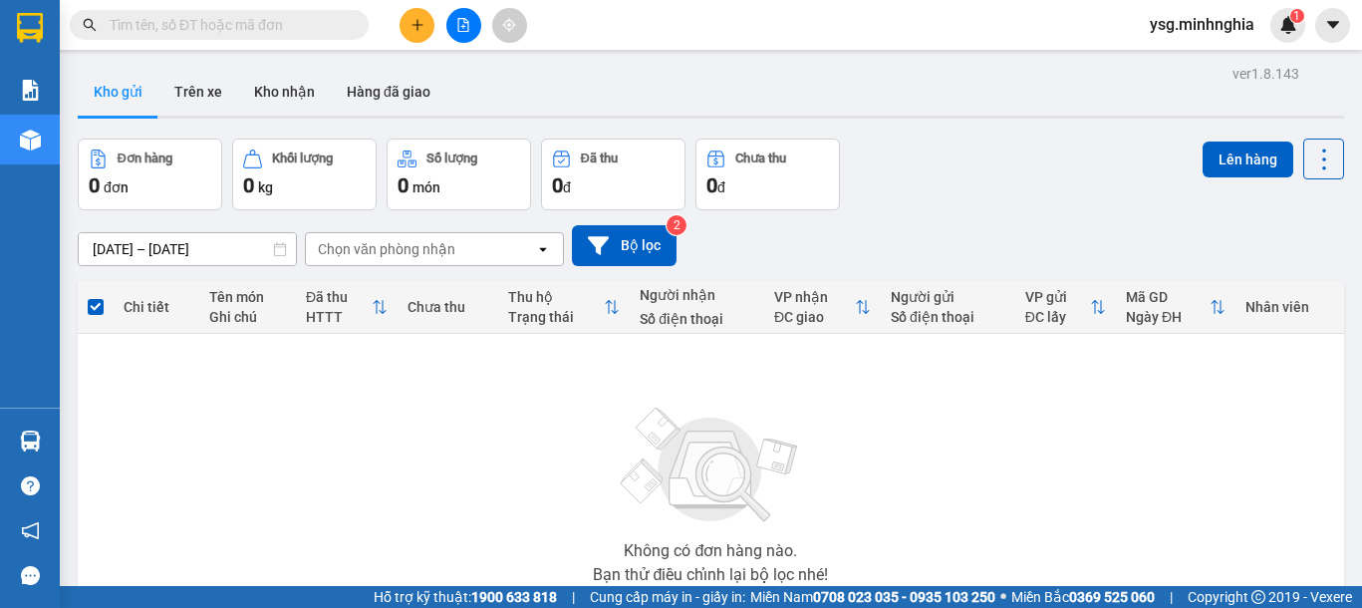
click at [419, 29] on icon "plus" at bounding box center [418, 25] width 14 height 14
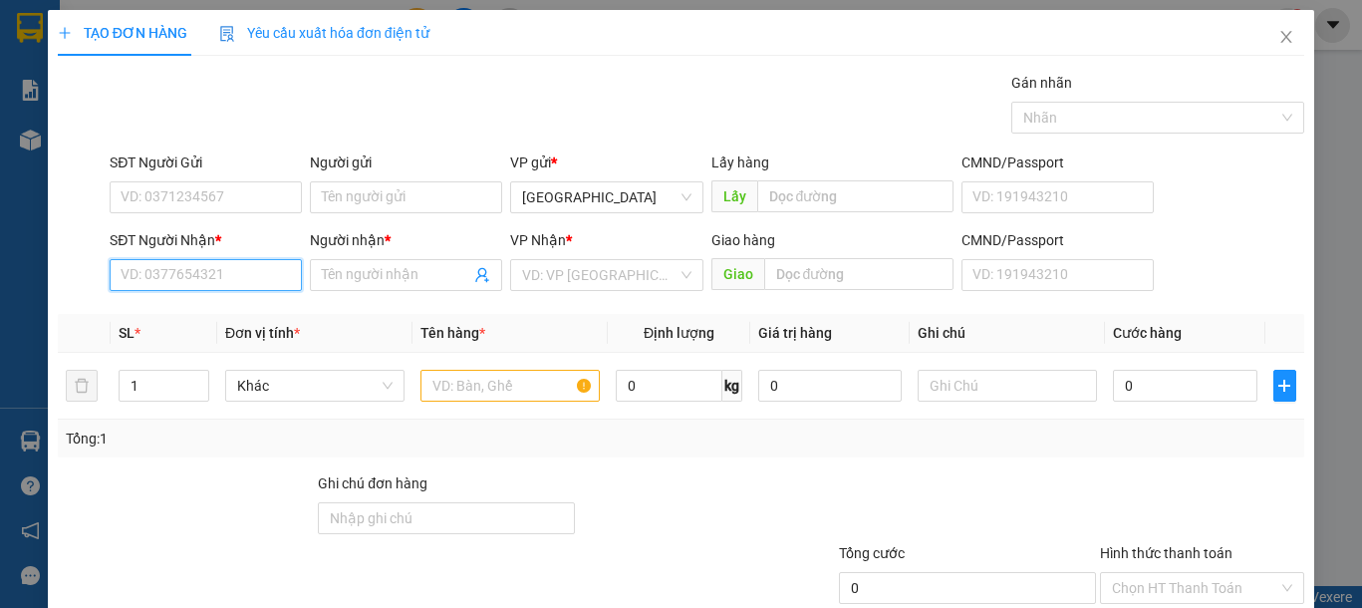
click at [182, 272] on input "SĐT Người Nhận *" at bounding box center [206, 275] width 192 height 32
type input "0393131134"
click at [230, 324] on div "0393131134 - THỊNH THÀNH" at bounding box center [211, 315] width 181 height 22
type input "THỊNH THÀNH"
type input "0393131134"
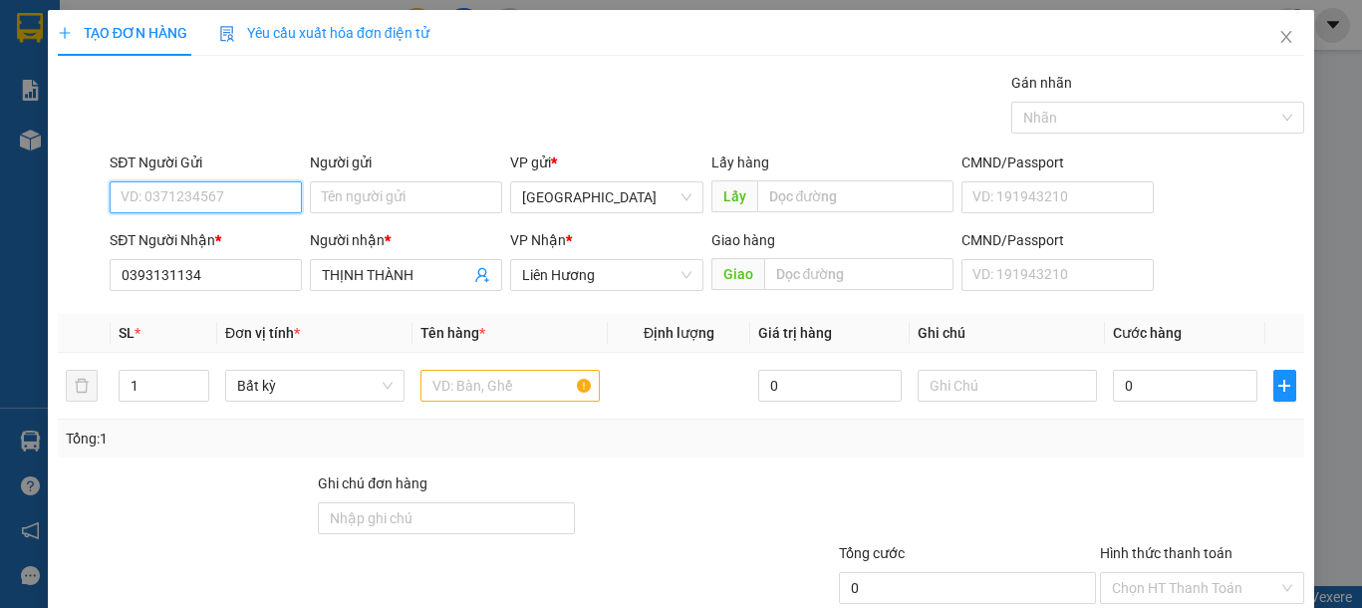
click at [214, 197] on input "SĐT Người Gửi" at bounding box center [206, 197] width 192 height 32
click at [221, 244] on div "0789135777 - BẢO LONG" at bounding box center [219, 237] width 196 height 22
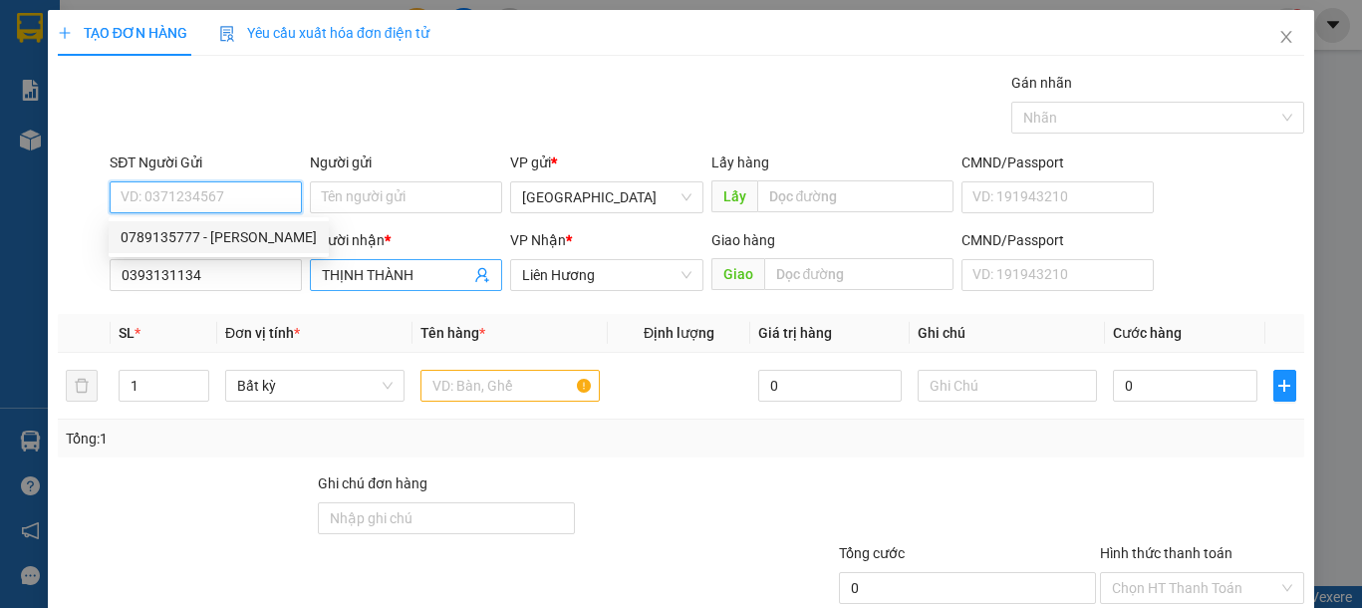
type input "0789135777"
type input "[PERSON_NAME]"
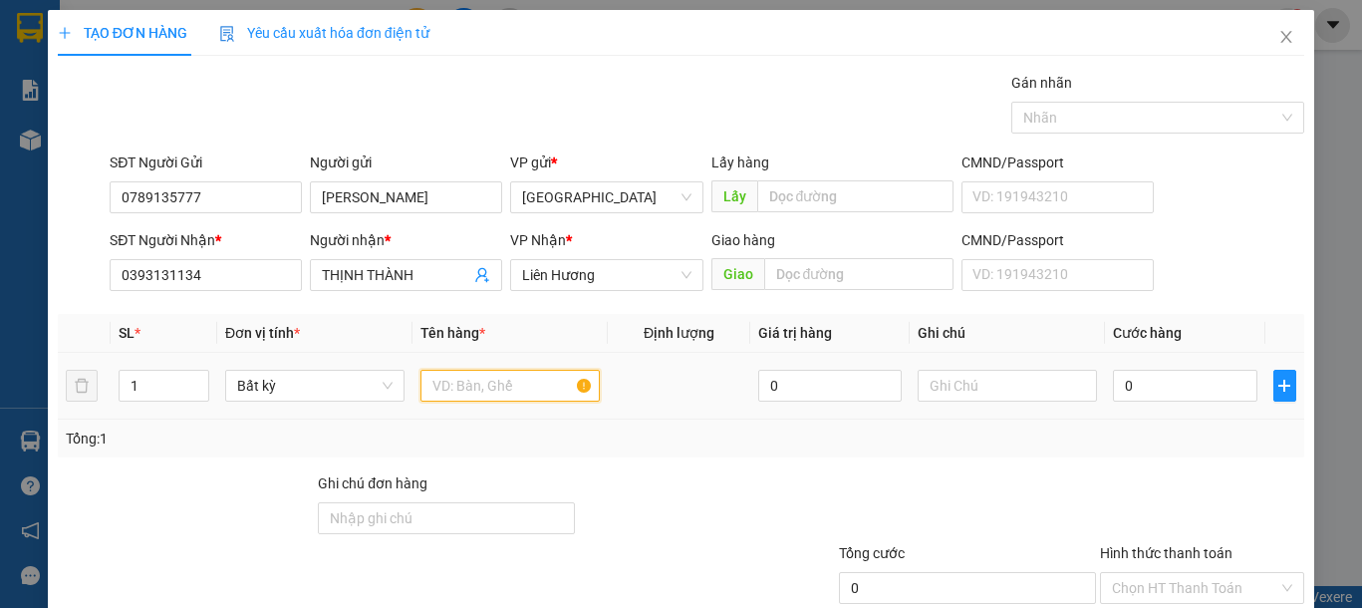
click at [505, 396] on input "text" at bounding box center [509, 386] width 179 height 32
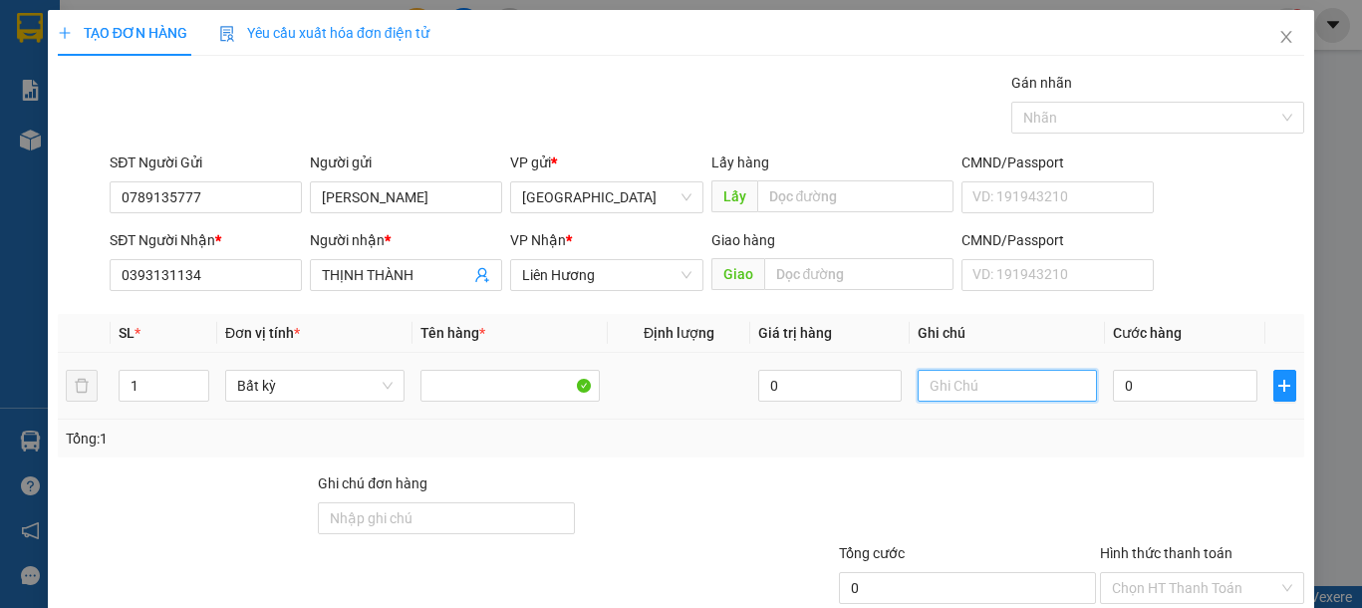
click at [969, 390] on input "text" at bounding box center [1007, 386] width 179 height 32
type input "1"
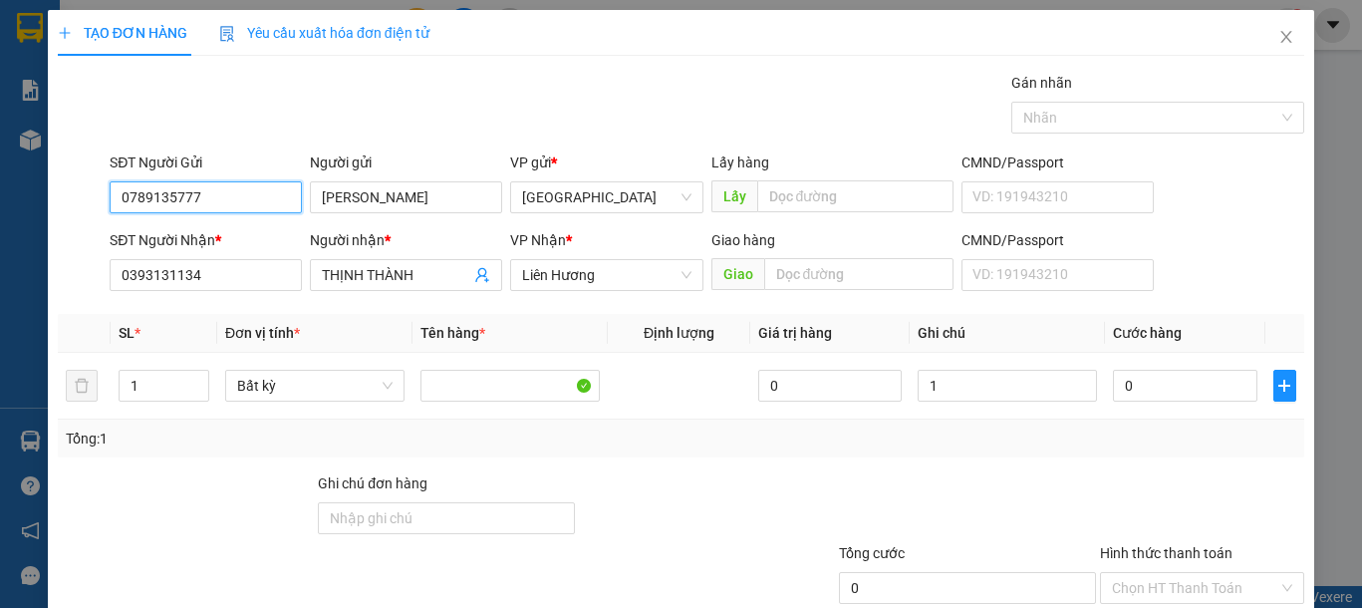
drag, startPoint x: 189, startPoint y: 189, endPoint x: 207, endPoint y: 189, distance: 17.9
click at [201, 189] on input "0789135777" at bounding box center [206, 197] width 192 height 32
click at [232, 183] on input "0789135777" at bounding box center [206, 197] width 192 height 32
drag, startPoint x: 209, startPoint y: 196, endPoint x: 197, endPoint y: 196, distance: 12.0
click at [197, 196] on input "0789135777" at bounding box center [206, 197] width 192 height 32
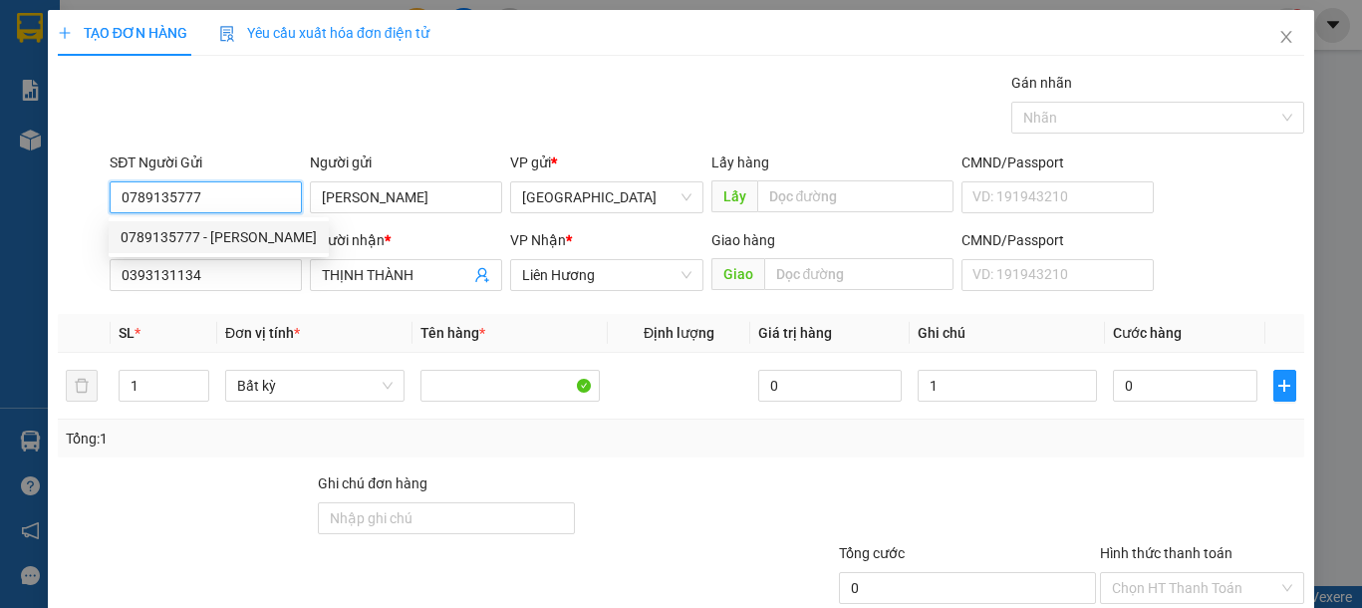
drag, startPoint x: 213, startPoint y: 196, endPoint x: 131, endPoint y: 189, distance: 83.0
click at [102, 196] on div "SĐT Người Gửi 0789135777 Người gửi BẢO LONG VP gửi * Sài Gòn Lấy hàng Lấy CMND/…" at bounding box center [681, 186] width 1250 height 70
type input "0902784567"
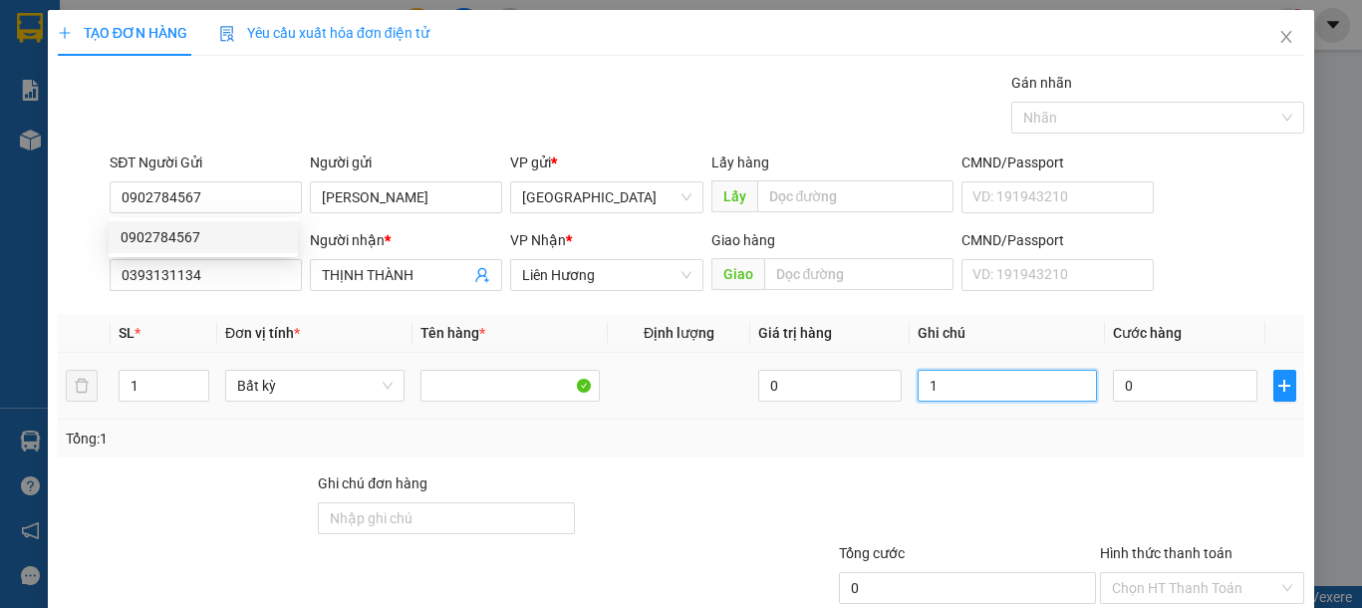
click at [1048, 400] on input "1" at bounding box center [1007, 386] width 179 height 32
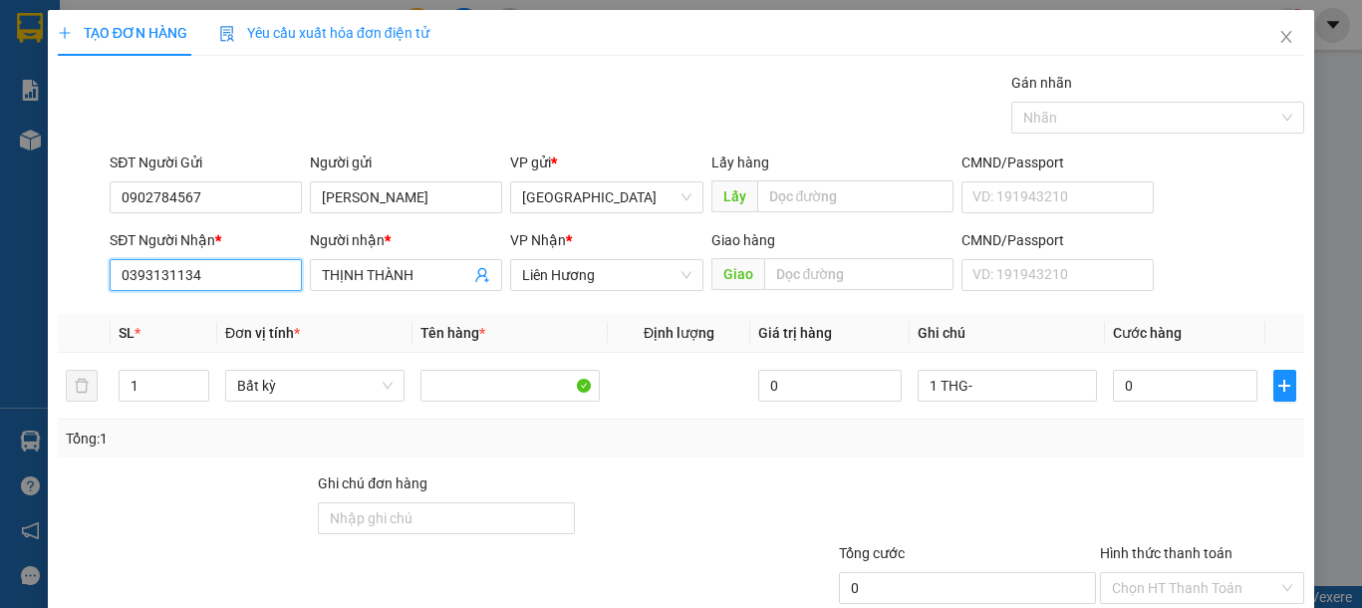
drag, startPoint x: 223, startPoint y: 282, endPoint x: 1, endPoint y: 282, distance: 222.2
click at [1, 282] on div "TẠO ĐƠN HÀNG Yêu cầu xuất hóa đơn điện tử Transit Pickup Surcharge Ids Transit …" at bounding box center [681, 304] width 1362 height 608
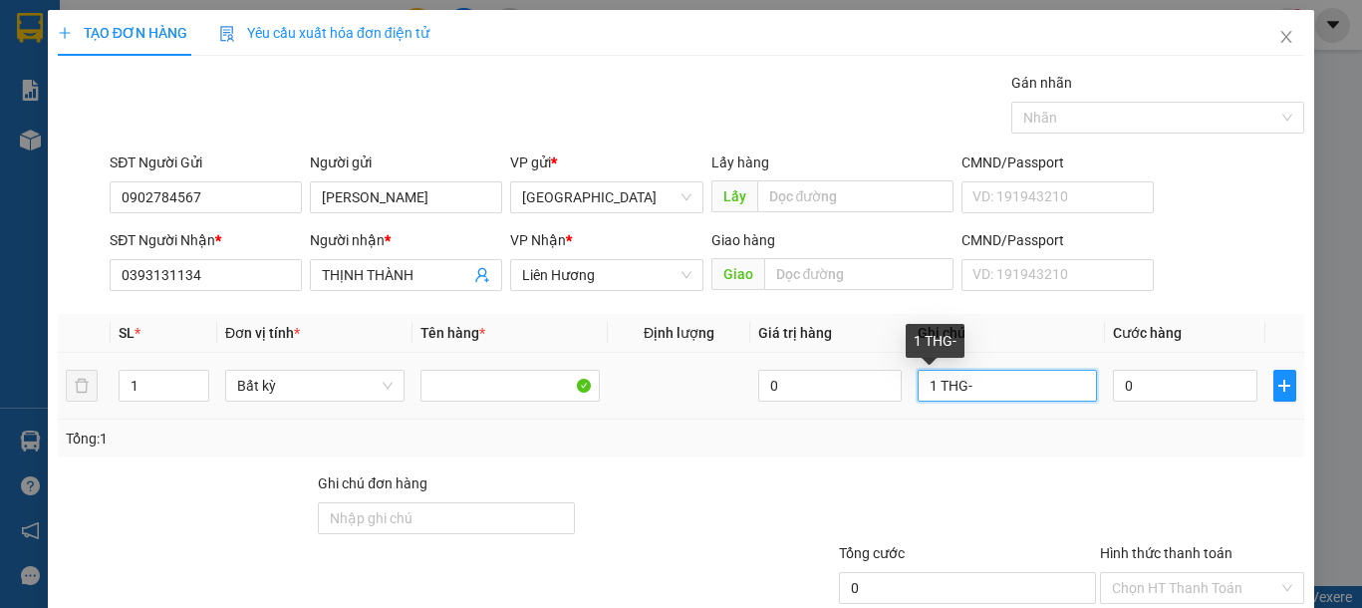
click at [1025, 399] on input "1 THG-" at bounding box center [1007, 386] width 179 height 32
type input "1 THG- CHỮ INOX"
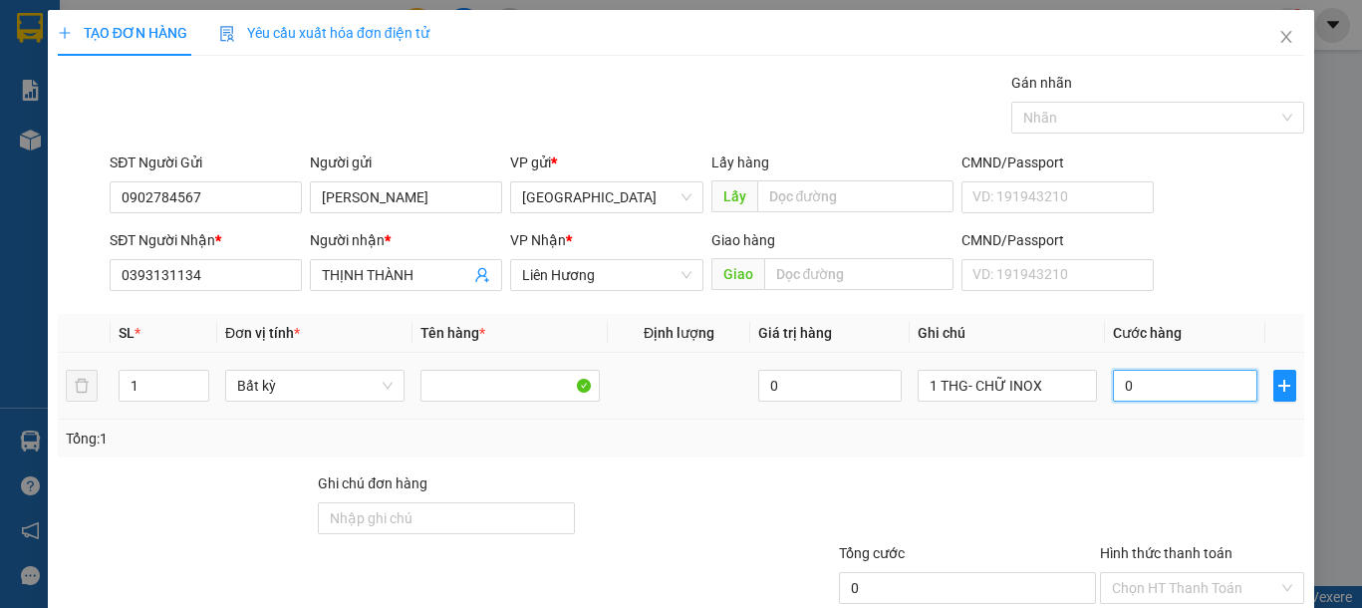
click at [1139, 391] on input "0" at bounding box center [1184, 386] width 143 height 32
type input "5"
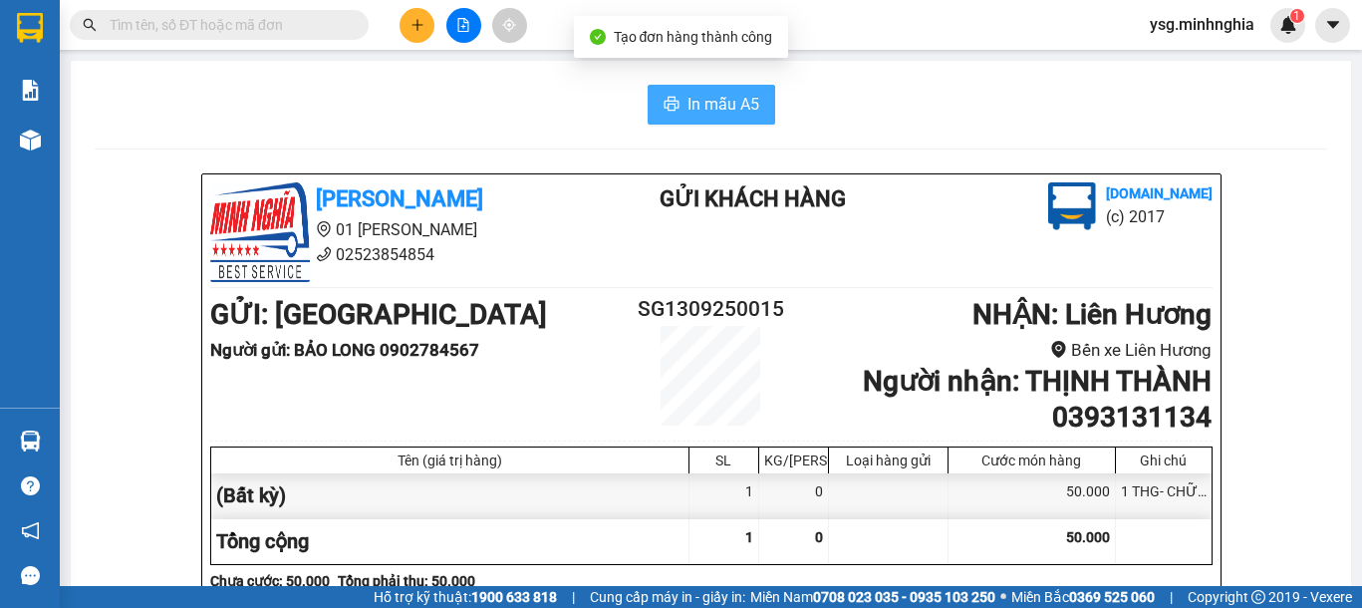
click at [748, 99] on span "In mẫu A5" at bounding box center [724, 104] width 72 height 25
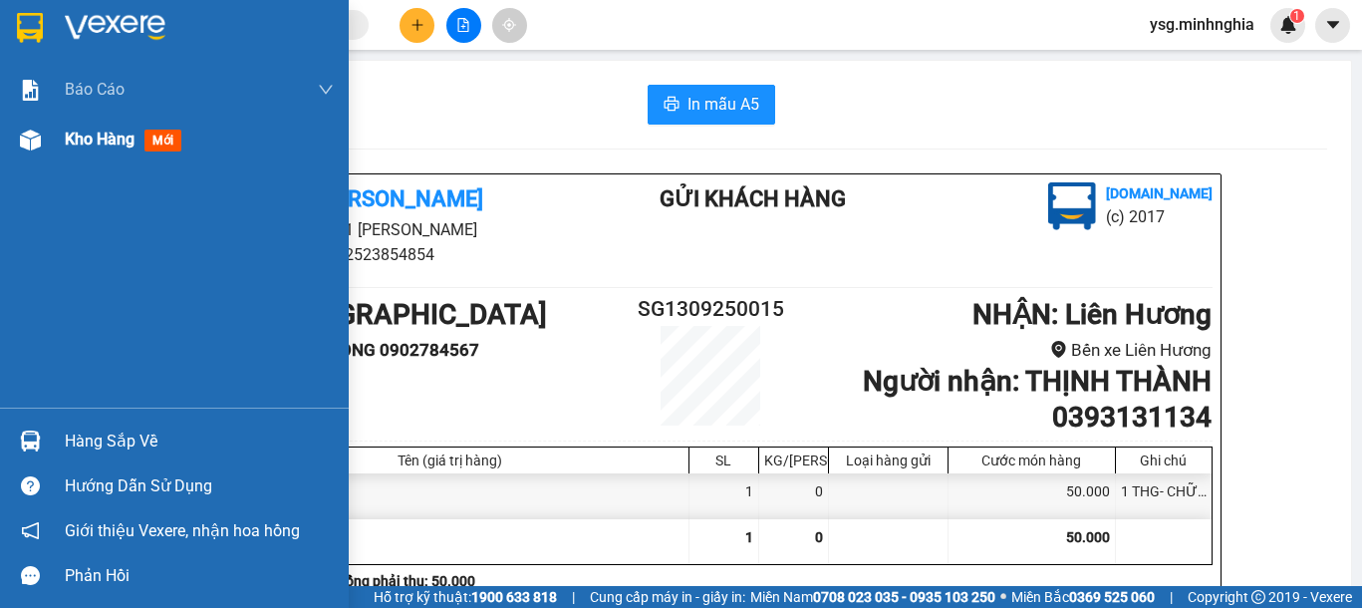
click at [23, 131] on img at bounding box center [30, 140] width 21 height 21
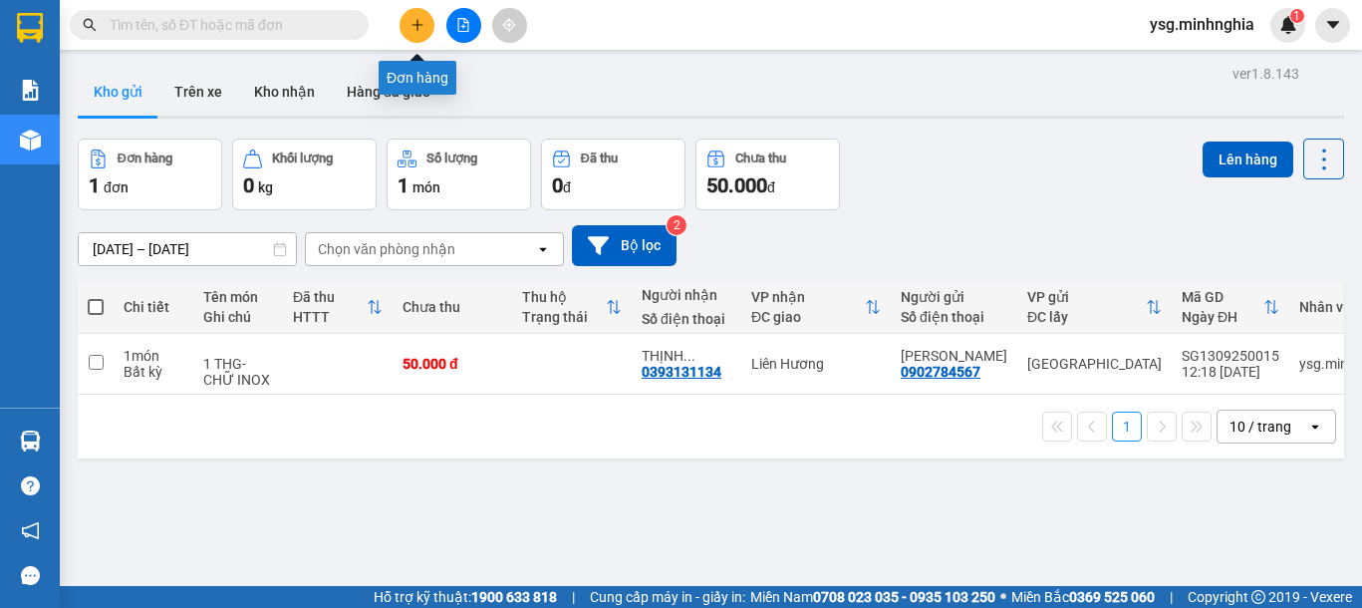
click at [405, 20] on button at bounding box center [417, 25] width 35 height 35
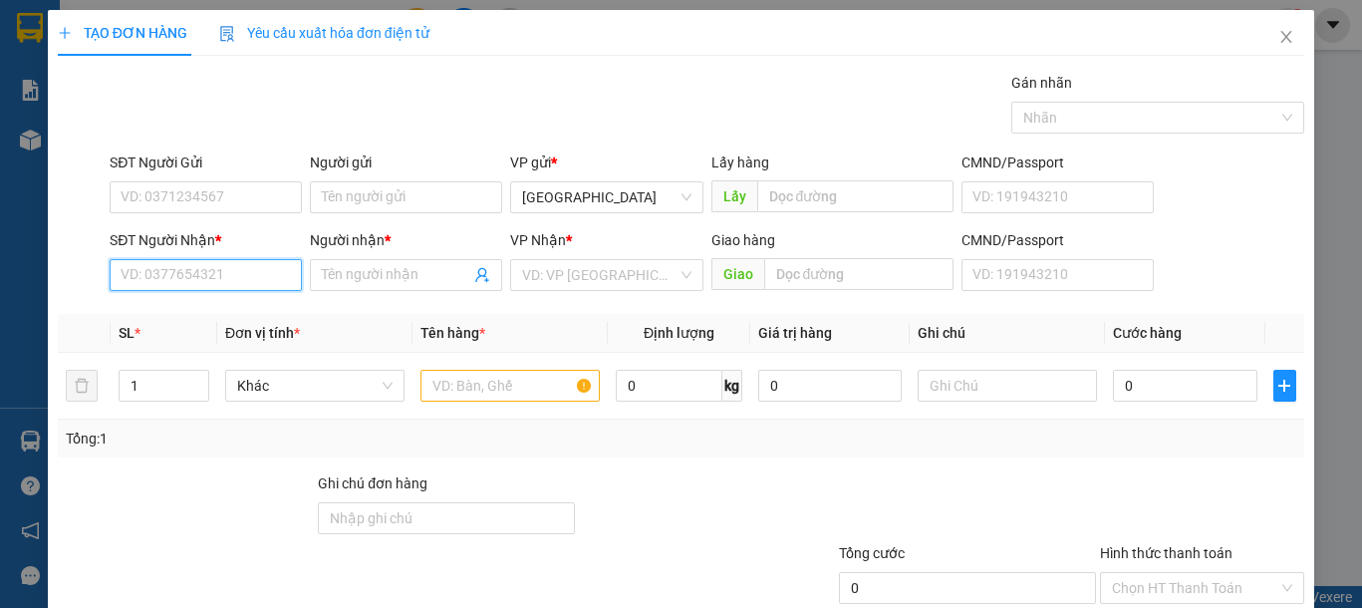
click at [231, 286] on input "SĐT Người Nhận *" at bounding box center [206, 275] width 192 height 32
click at [260, 304] on div "0977696177 - KO TÊN" at bounding box center [203, 315] width 165 height 22
type input "0977696177"
type input "KO TÊN"
drag, startPoint x: 245, startPoint y: 280, endPoint x: 0, endPoint y: 294, distance: 245.5
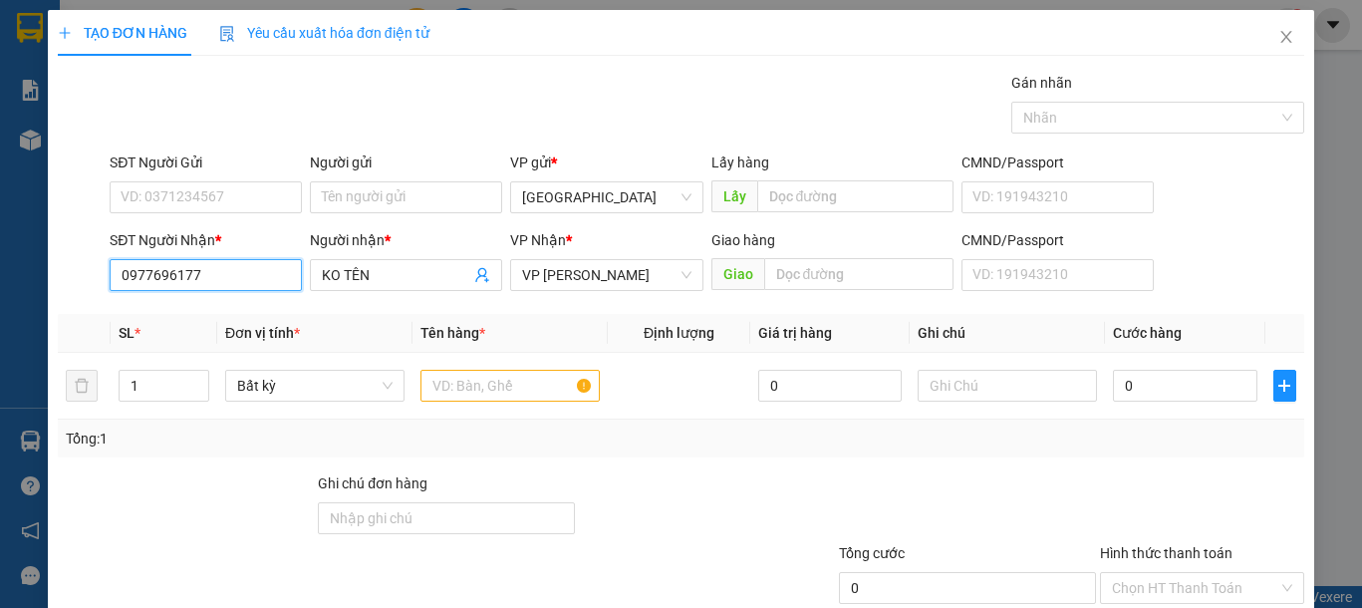
click at [0, 294] on div "TẠO ĐƠN HÀNG Yêu cầu xuất hóa đơn điện tử Transit Pickup Surcharge Ids Transit …" at bounding box center [681, 304] width 1362 height 608
type input "0977696177"
click at [468, 403] on div at bounding box center [509, 386] width 179 height 40
click at [473, 394] on input "text" at bounding box center [509, 386] width 179 height 32
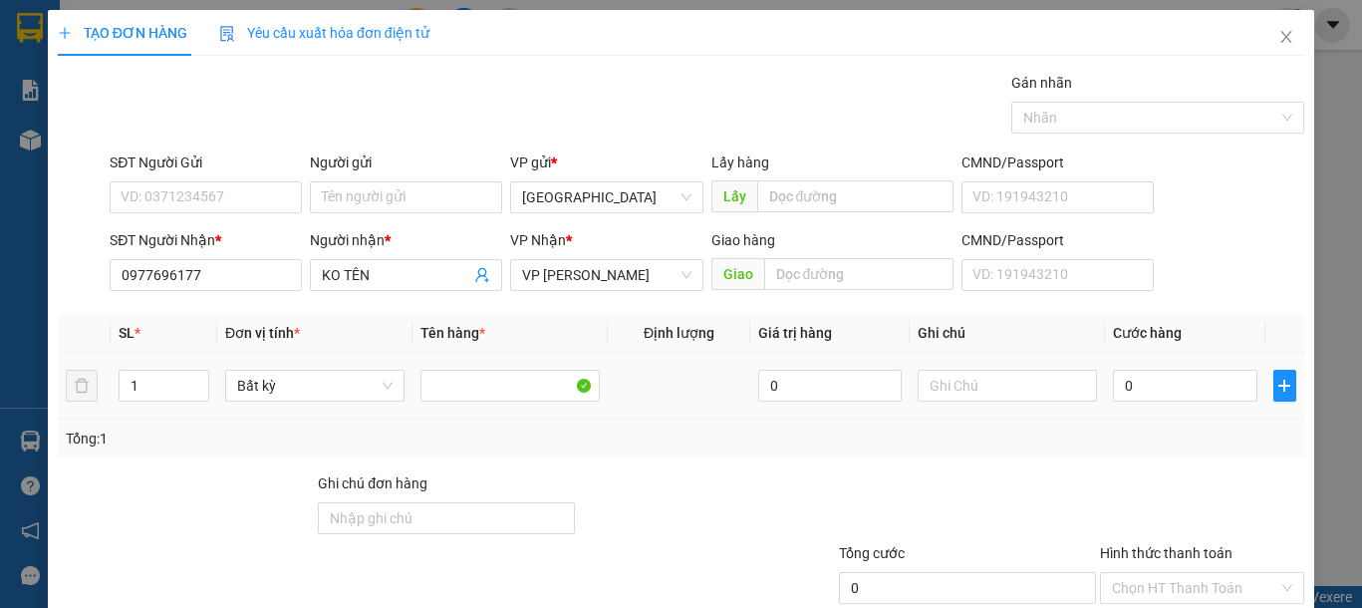
click at [989, 406] on td at bounding box center [1007, 386] width 195 height 67
click at [993, 397] on input "text" at bounding box center [1007, 386] width 179 height 32
type input "1 TÚM DÂY ĐIỆN"
drag, startPoint x: 290, startPoint y: 249, endPoint x: 209, endPoint y: 235, distance: 81.9
click at [209, 235] on div "SĐT Người Nhận * 0977696177 Người nhận * KO TÊN KO TÊN VP Nhận * VP Phan Rí Gia…" at bounding box center [707, 264] width 1203 height 70
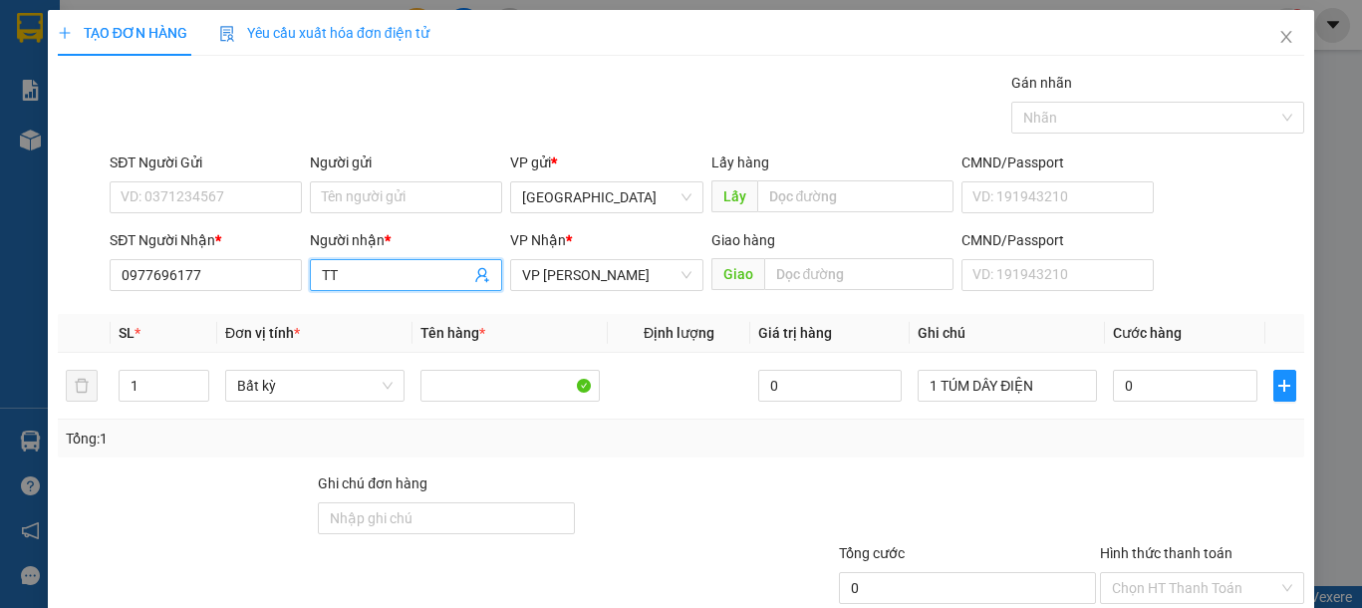
type input "T"
type input "[PERSON_NAME]"
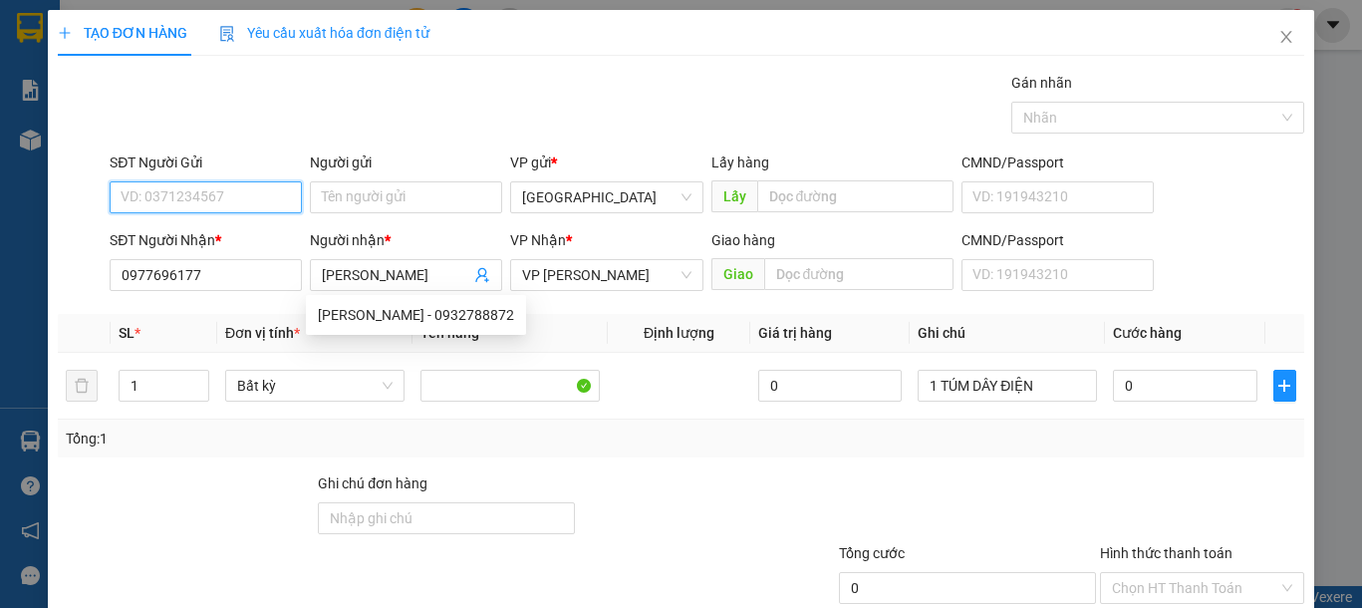
click at [214, 202] on input "SĐT Người Gửi" at bounding box center [206, 197] width 192 height 32
click at [214, 202] on input "0353192" at bounding box center [206, 197] width 192 height 32
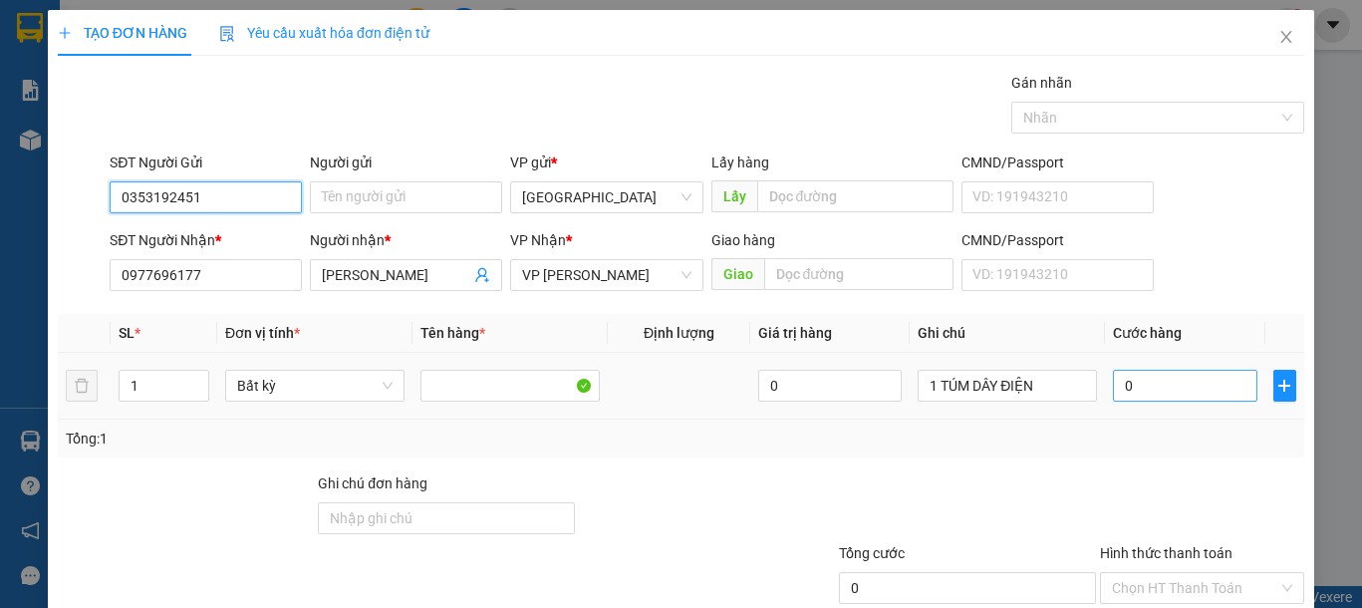
type input "0353192451"
click at [1170, 389] on input "0" at bounding box center [1184, 386] width 143 height 32
type input "5"
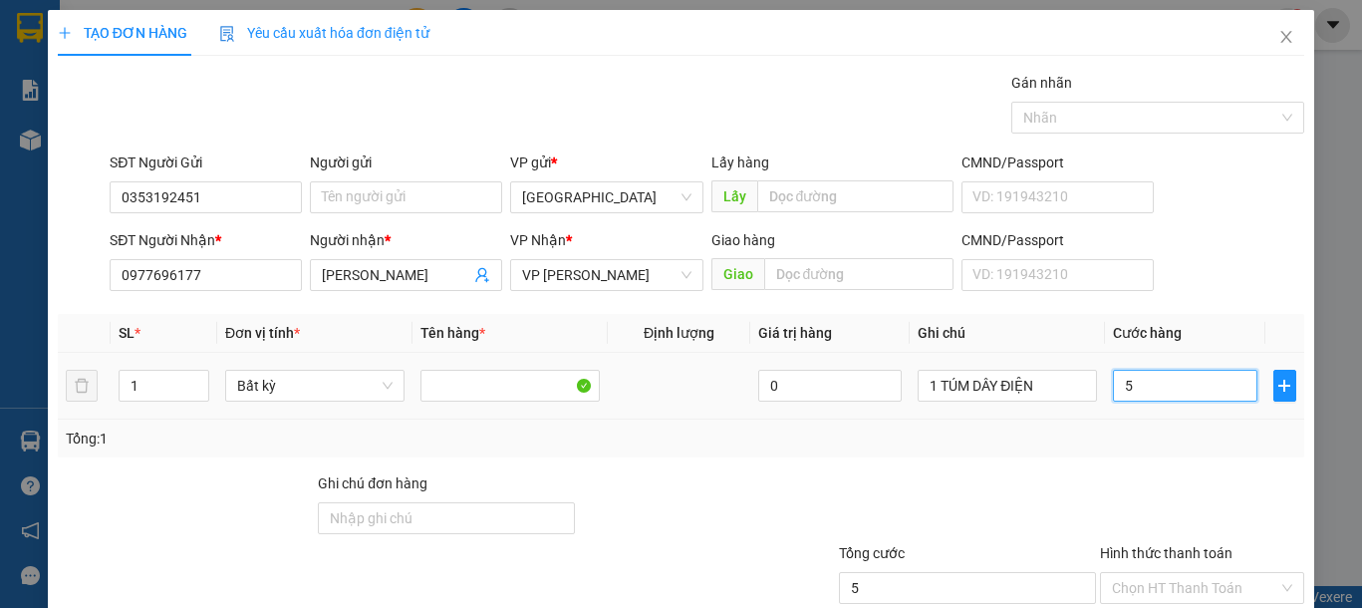
type input "50"
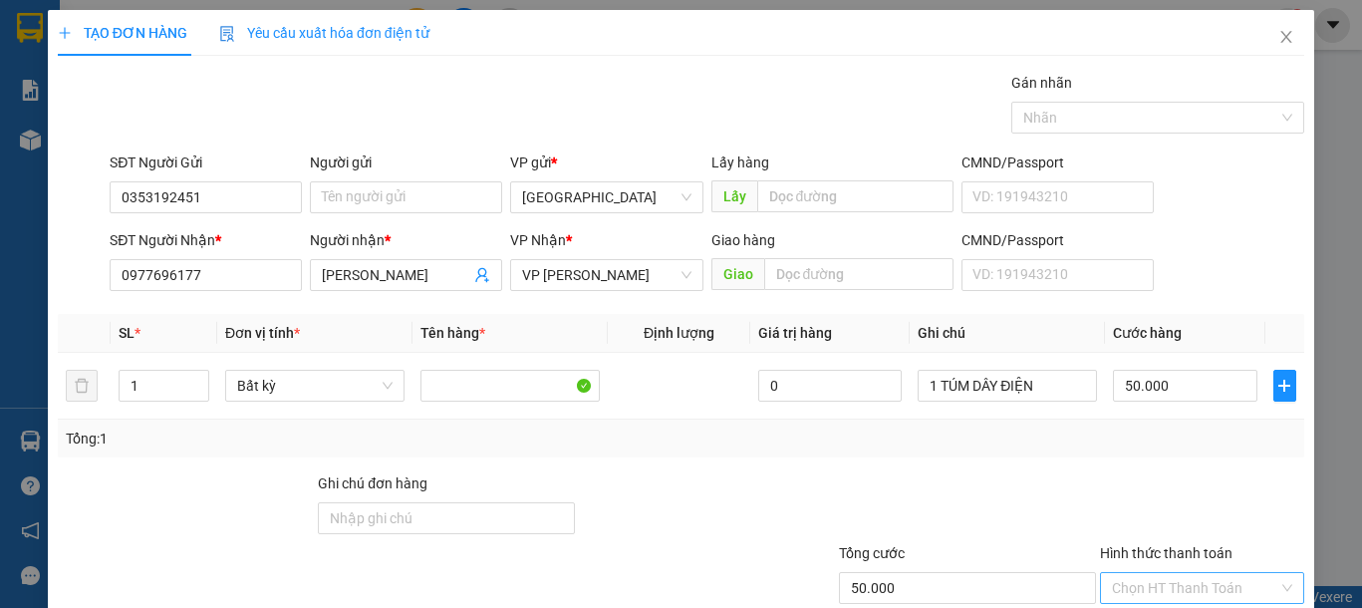
click at [1194, 573] on input "Hình thức thanh toán" at bounding box center [1195, 588] width 166 height 30
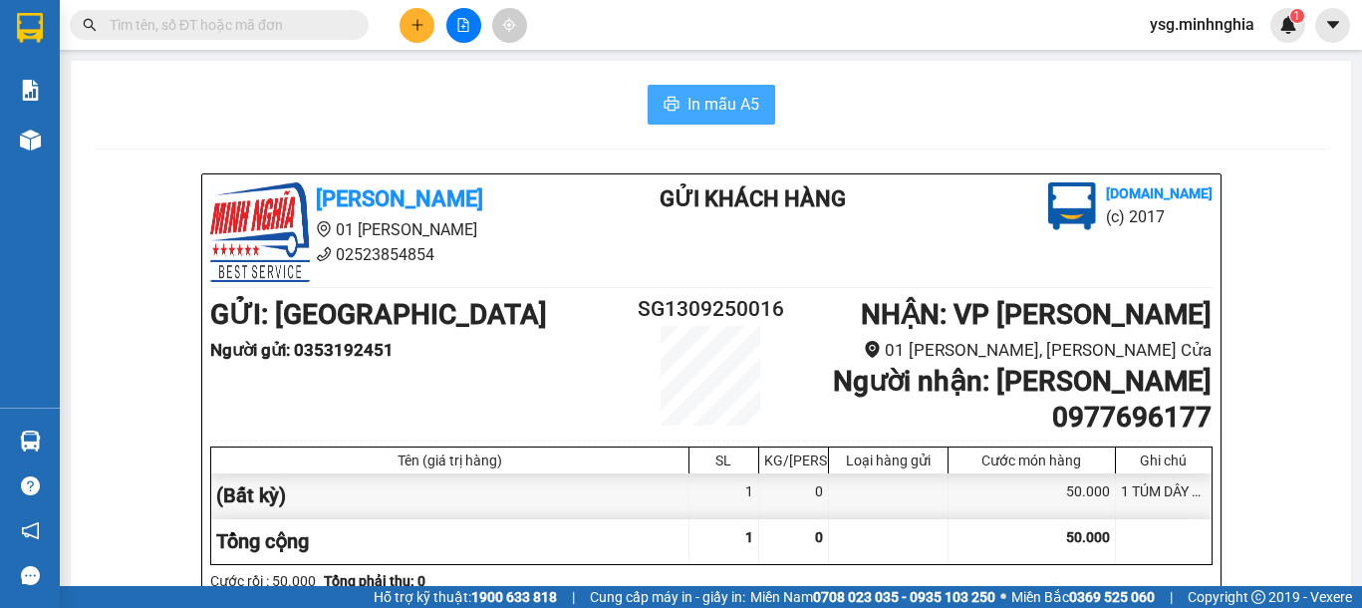
click at [731, 114] on span "In mẫu A5" at bounding box center [724, 104] width 72 height 25
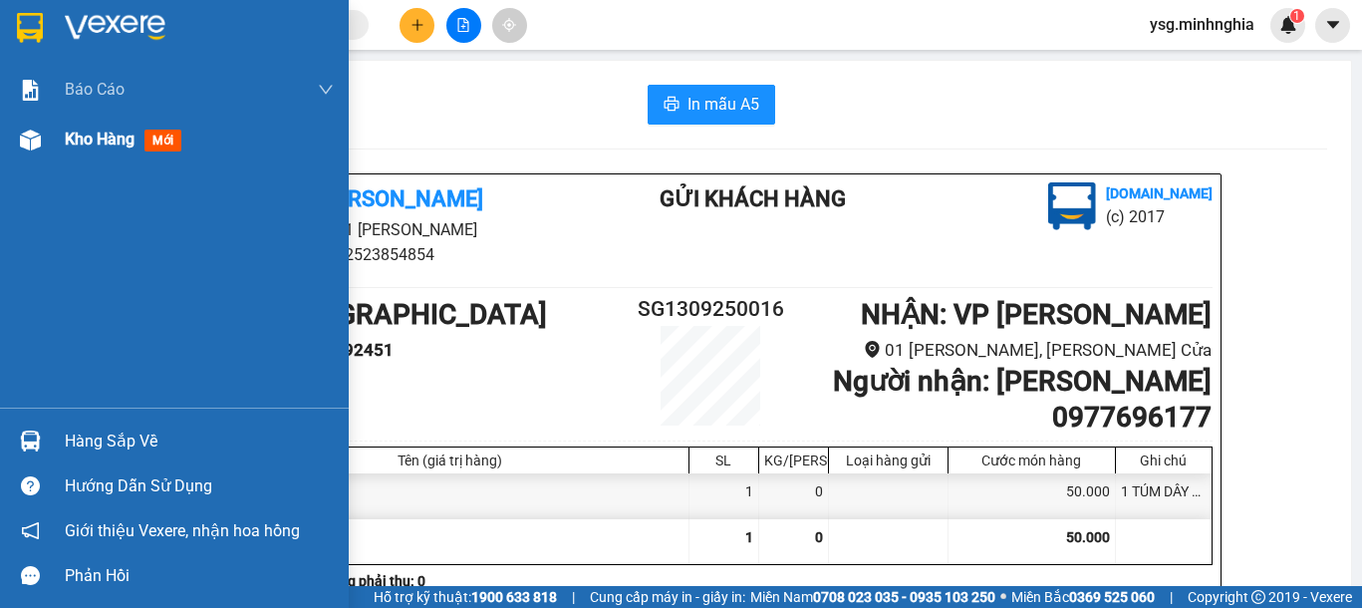
click at [21, 149] on img at bounding box center [30, 140] width 21 height 21
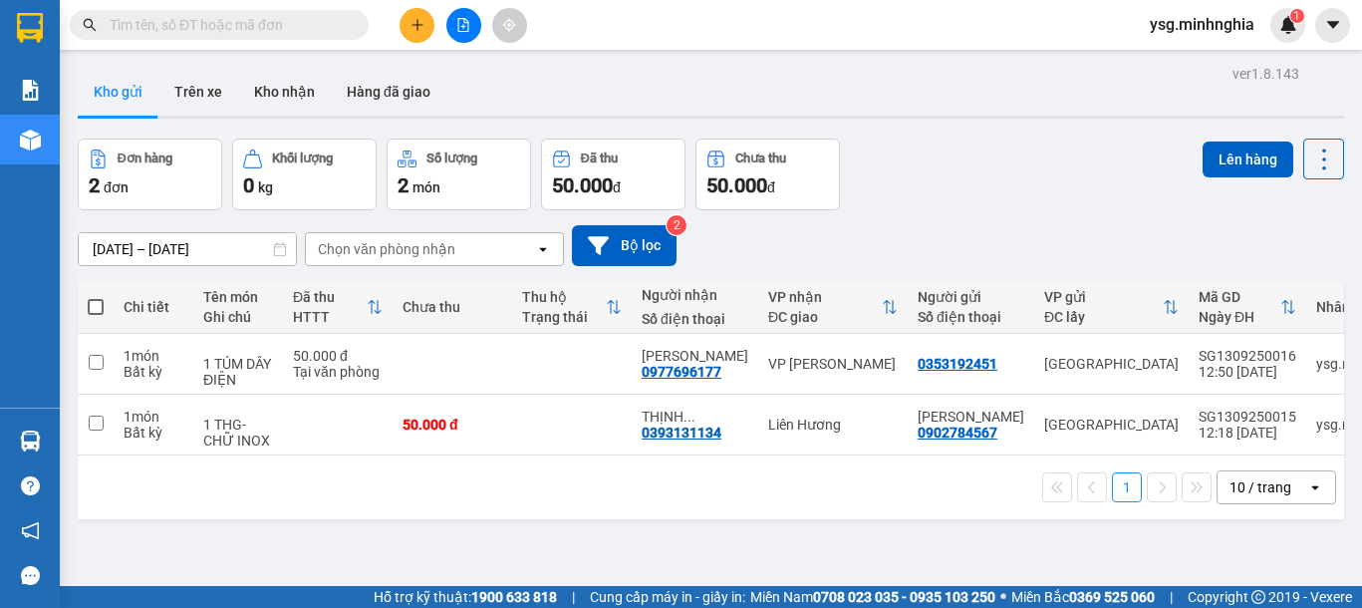
click at [438, 22] on div at bounding box center [463, 25] width 149 height 35
click at [418, 21] on icon "plus" at bounding box center [418, 25] width 14 height 14
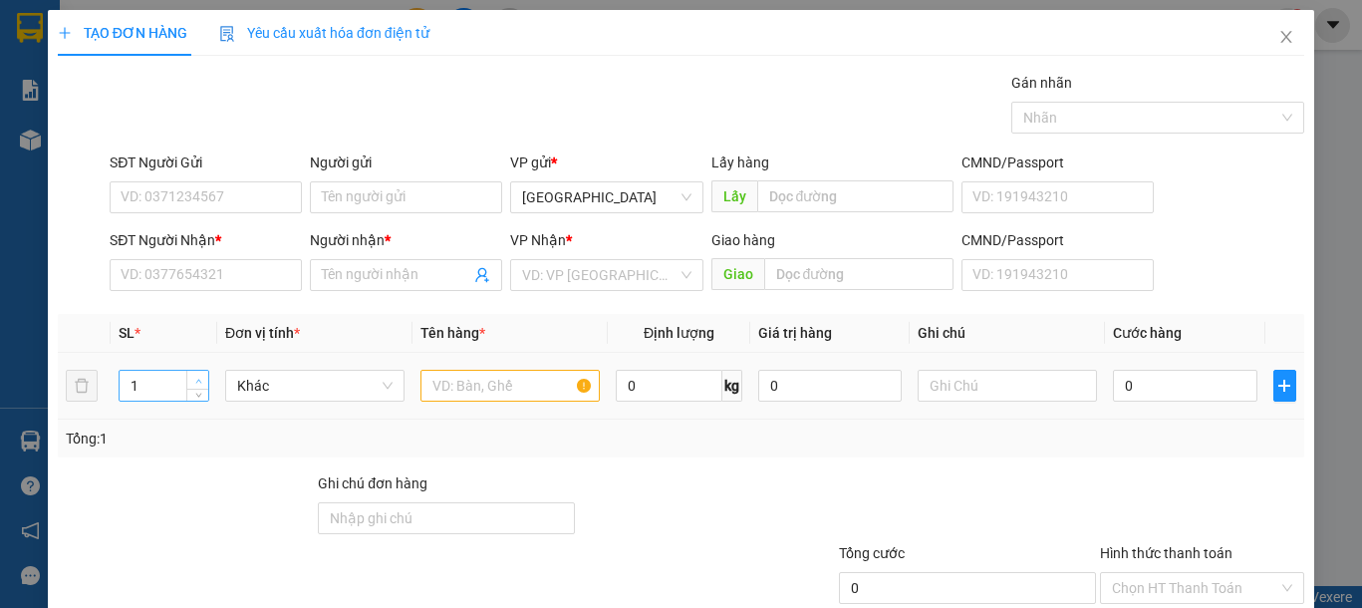
type input "2"
drag, startPoint x: 194, startPoint y: 377, endPoint x: 335, endPoint y: 371, distance: 140.6
click at [197, 377] on icon "up" at bounding box center [198, 379] width 7 height 7
click at [469, 391] on input "text" at bounding box center [509, 386] width 179 height 32
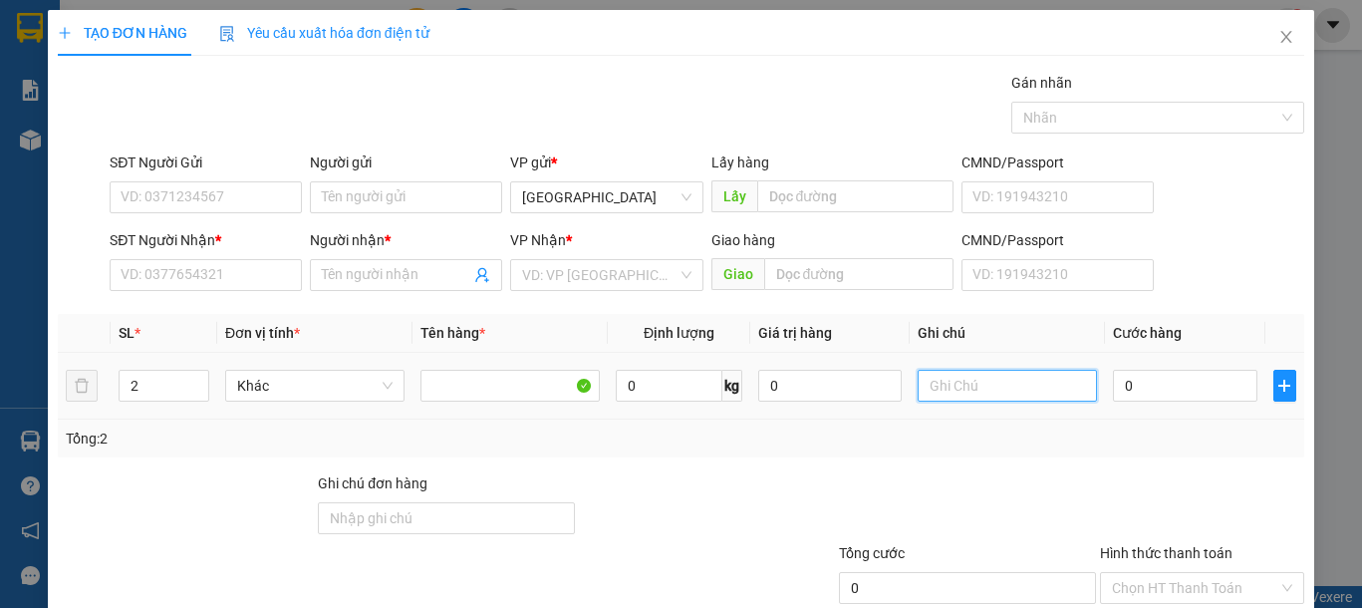
click at [978, 376] on input "text" at bounding box center [1007, 386] width 179 height 32
type input "2 CAN"
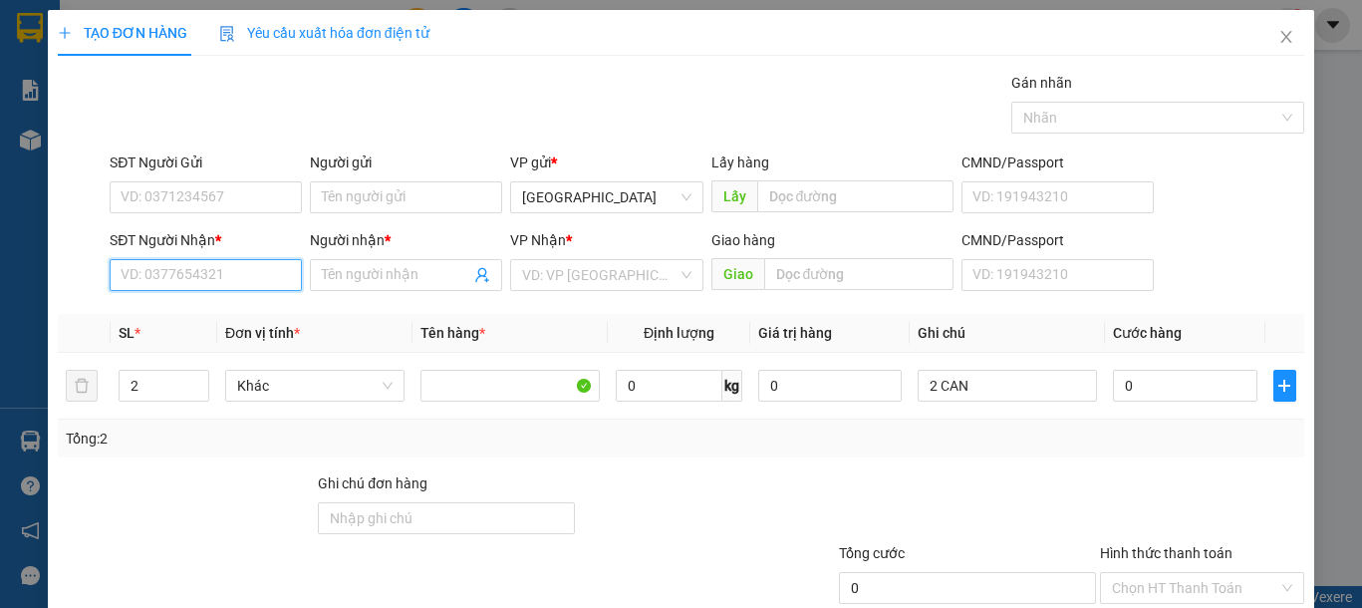
click at [210, 271] on input "SĐT Người Nhận *" at bounding box center [206, 275] width 192 height 32
click at [216, 317] on div "0961936237 - MINH" at bounding box center [203, 315] width 165 height 22
type input "0961936237"
type input "MINH"
type input "0961936237"
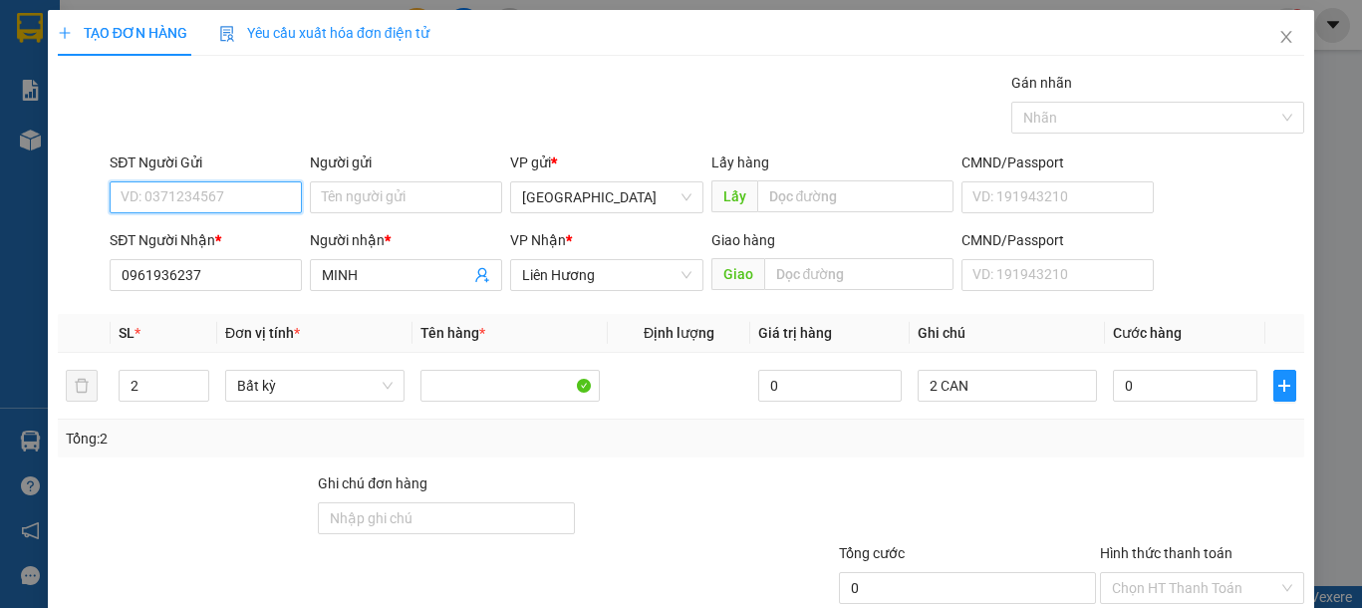
click at [227, 192] on input "SĐT Người Gửi" at bounding box center [206, 197] width 192 height 32
type input "0336109311"
type input "TRUYỀN"
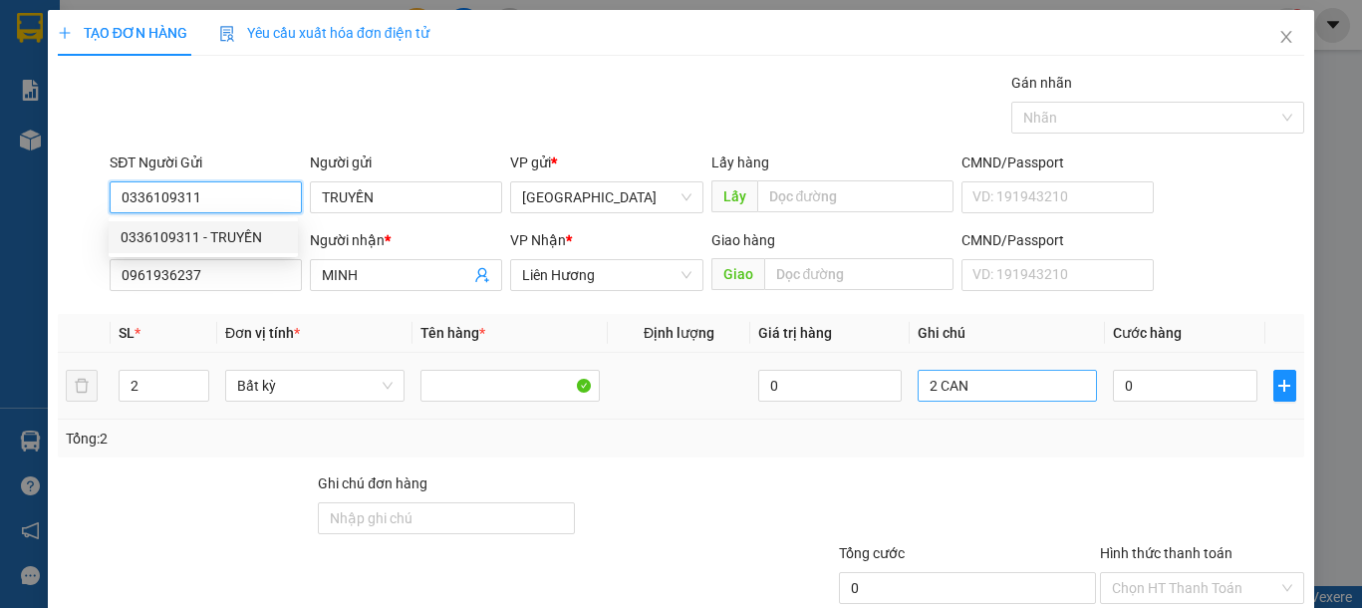
type input "0336109311"
click at [1025, 398] on input "2 CAN" at bounding box center [1007, 386] width 179 height 32
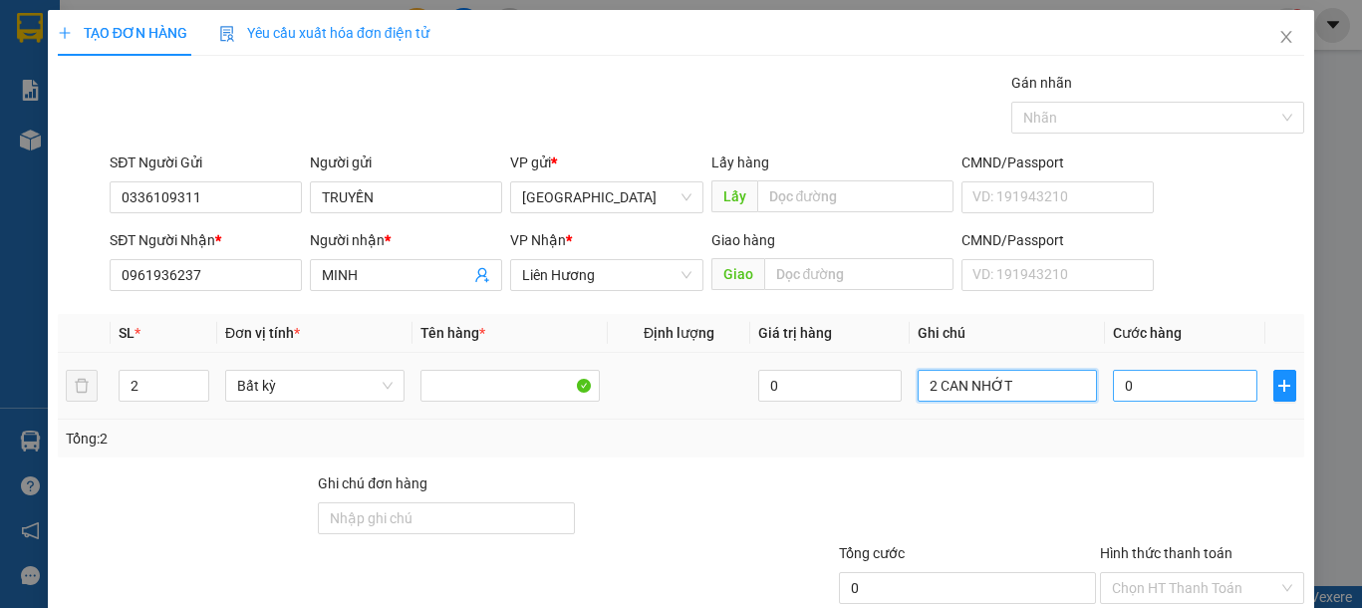
type input "2 CAN NHỚT"
click at [1170, 379] on input "0" at bounding box center [1184, 386] width 143 height 32
type input "8"
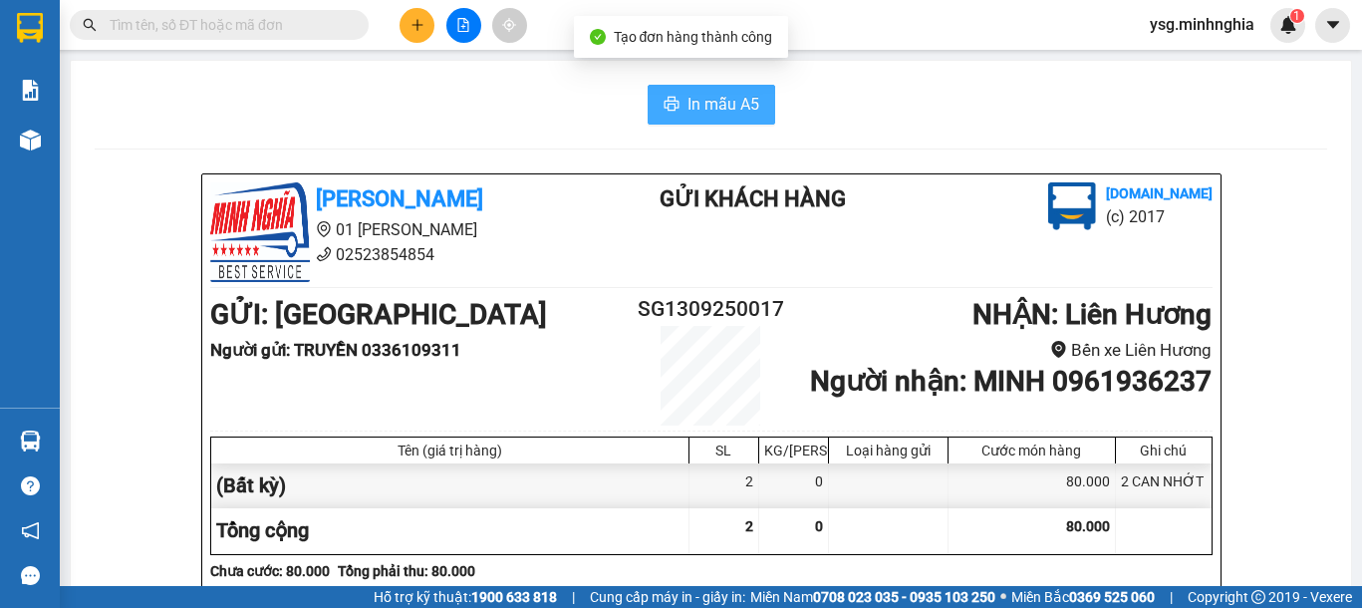
click at [722, 98] on span "In mẫu A5" at bounding box center [724, 104] width 72 height 25
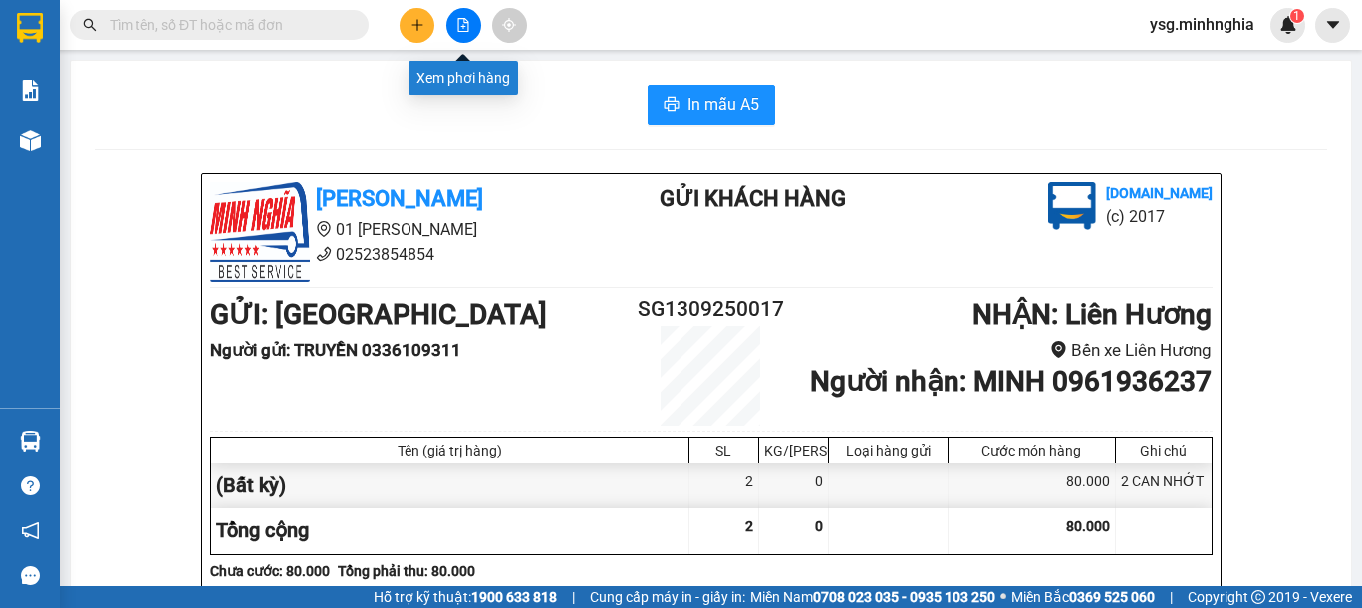
click at [460, 30] on icon "file-add" at bounding box center [463, 25] width 14 height 14
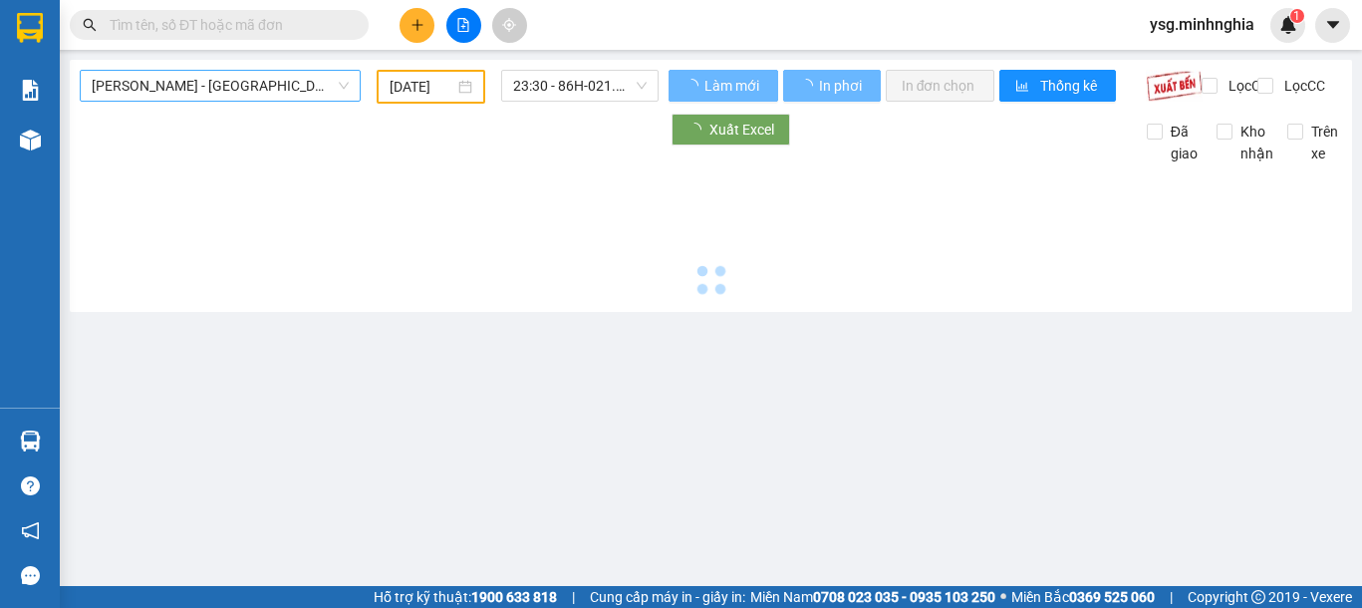
type input "[DATE]"
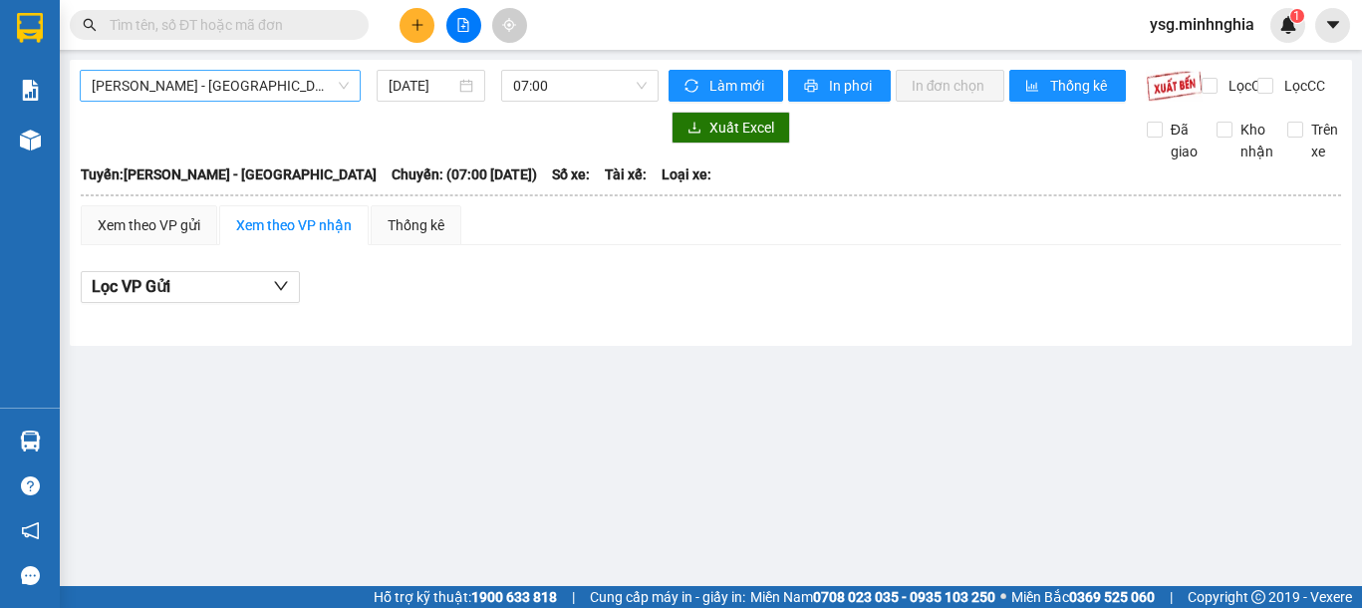
click at [262, 81] on span "[PERSON_NAME] - [GEOGRAPHIC_DATA]" at bounding box center [220, 86] width 257 height 30
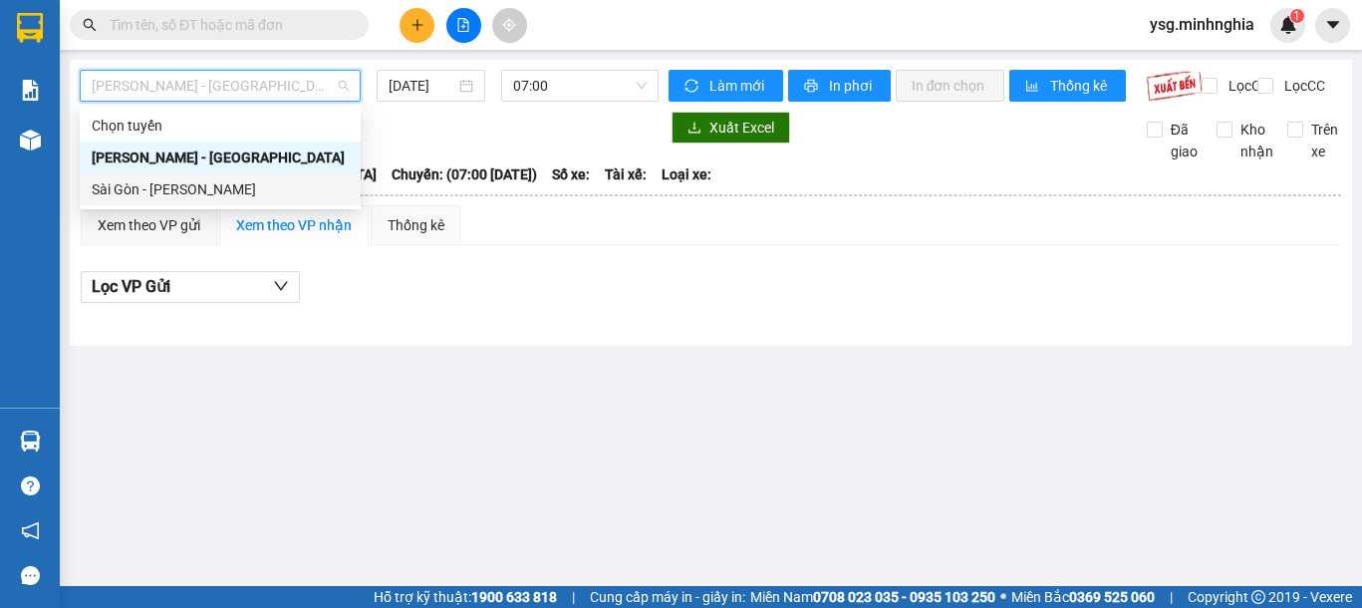
click at [200, 188] on div "Sài Gòn - [PERSON_NAME]" at bounding box center [220, 189] width 257 height 22
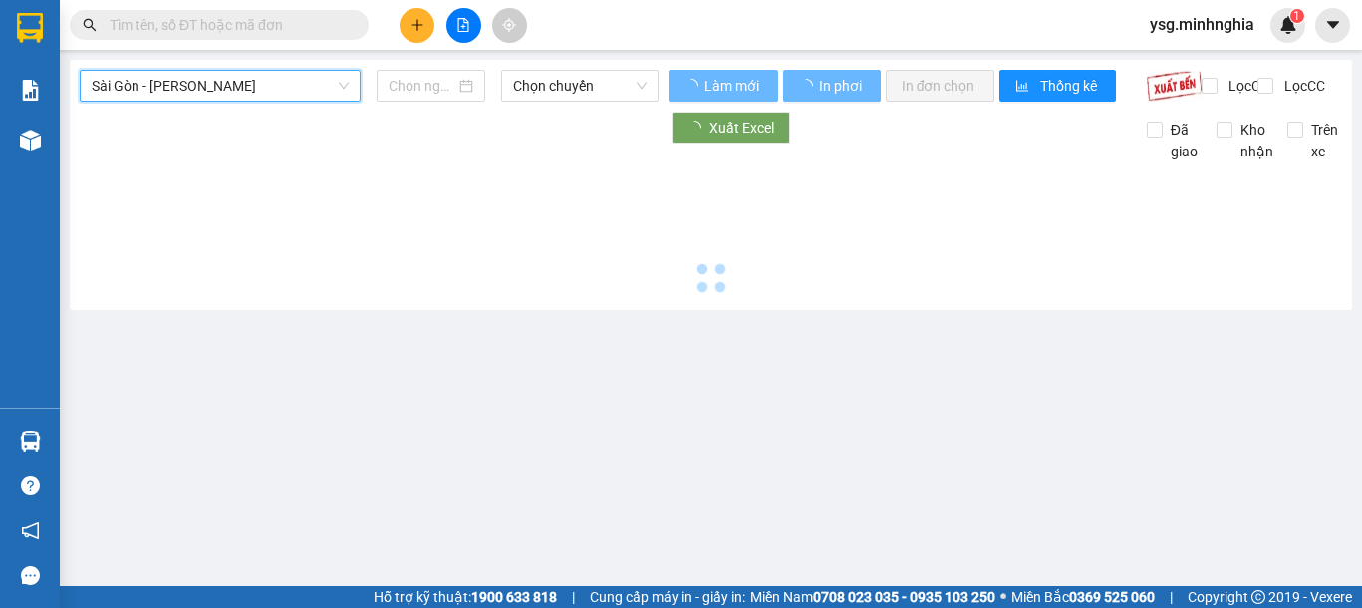
type input "[DATE]"
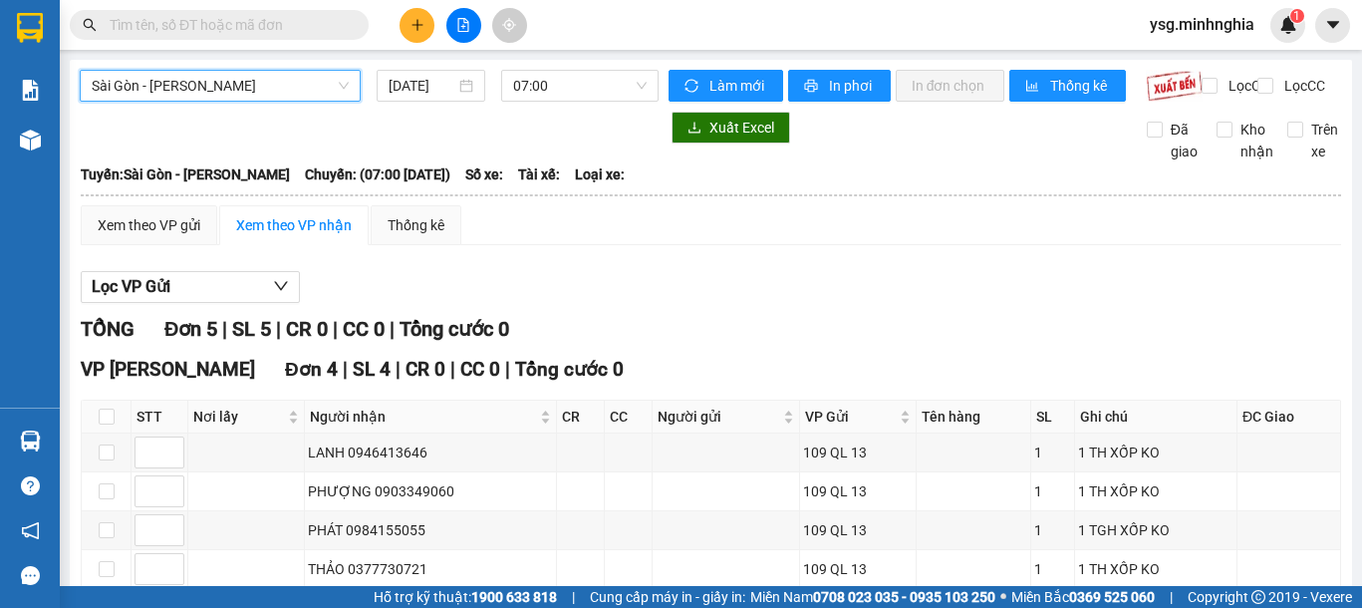
click at [234, 75] on span "Sài Gòn - [PERSON_NAME]" at bounding box center [220, 86] width 257 height 30
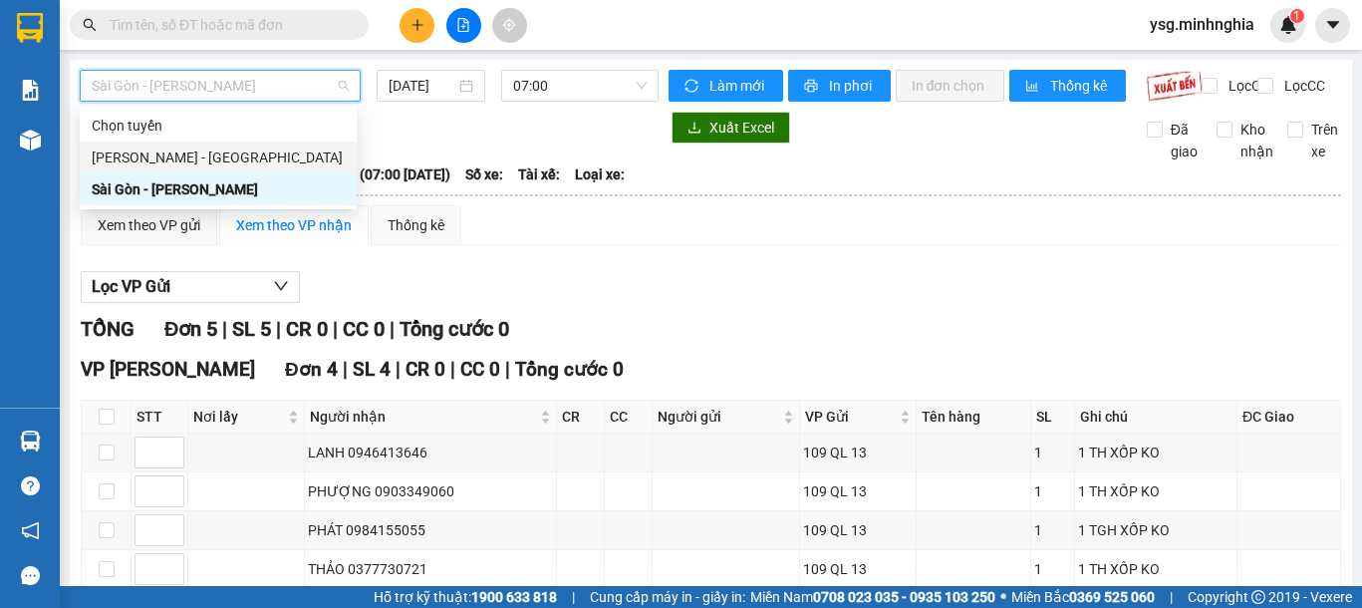
drag, startPoint x: 220, startPoint y: 153, endPoint x: 281, endPoint y: 151, distance: 60.8
click at [223, 153] on div "[PERSON_NAME] - [GEOGRAPHIC_DATA]" at bounding box center [218, 157] width 253 height 22
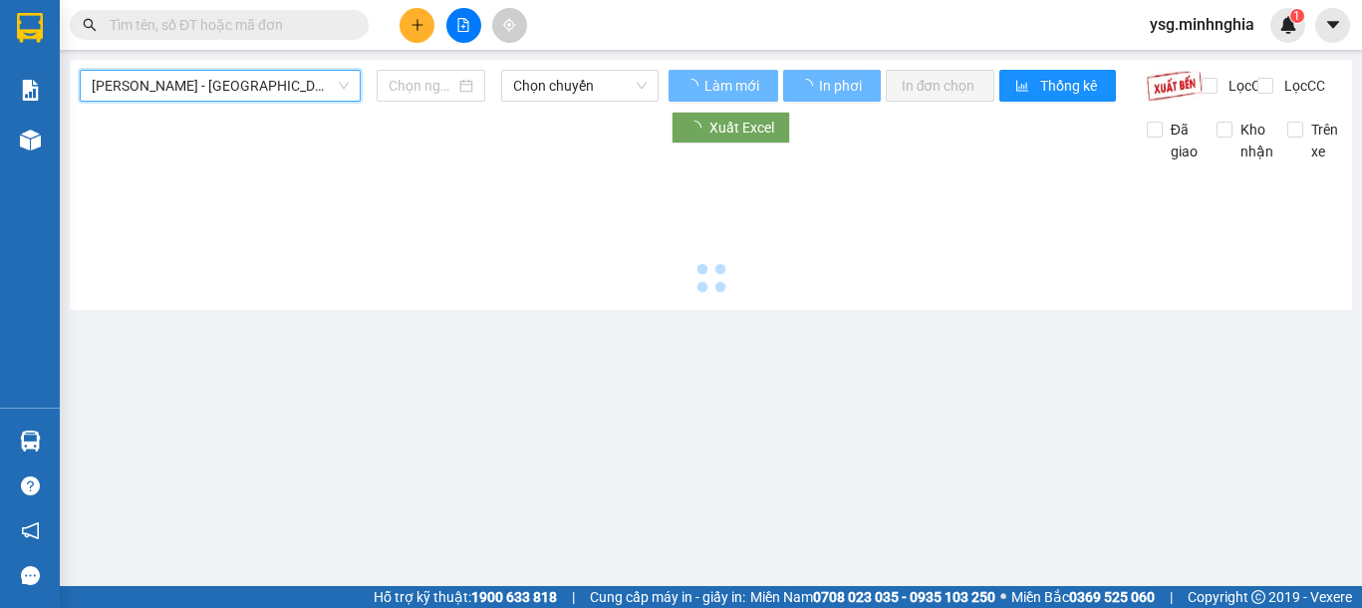
type input "[DATE]"
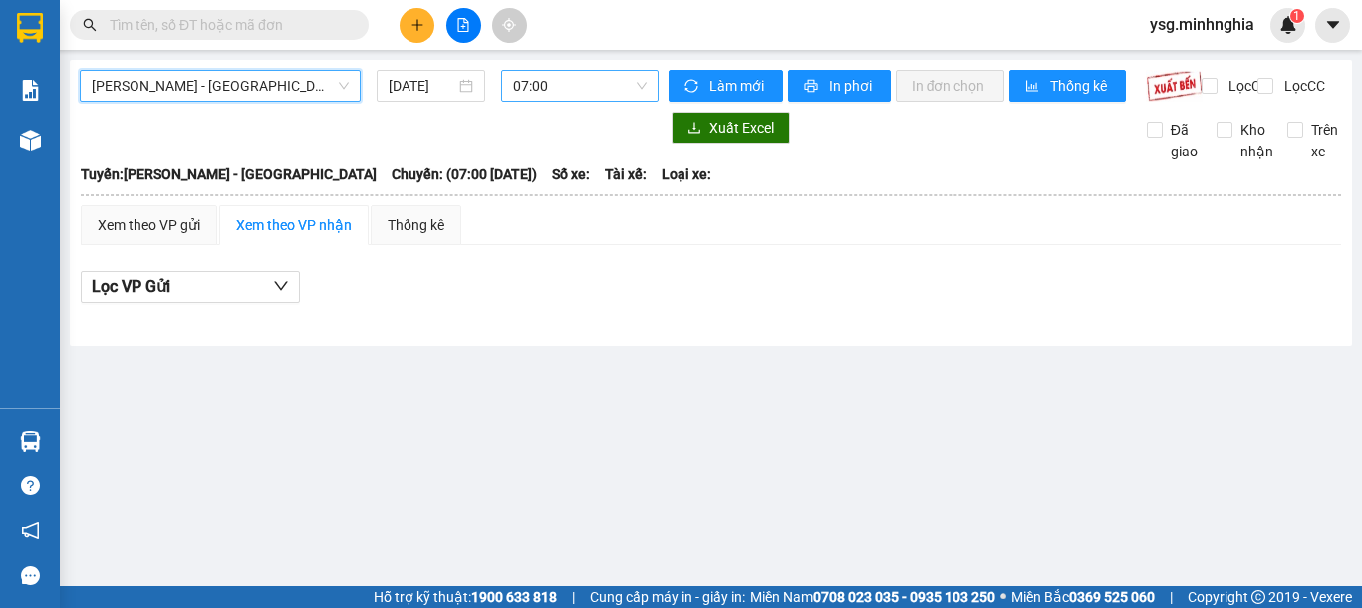
click at [582, 100] on span "07:00" at bounding box center [580, 86] width 134 height 30
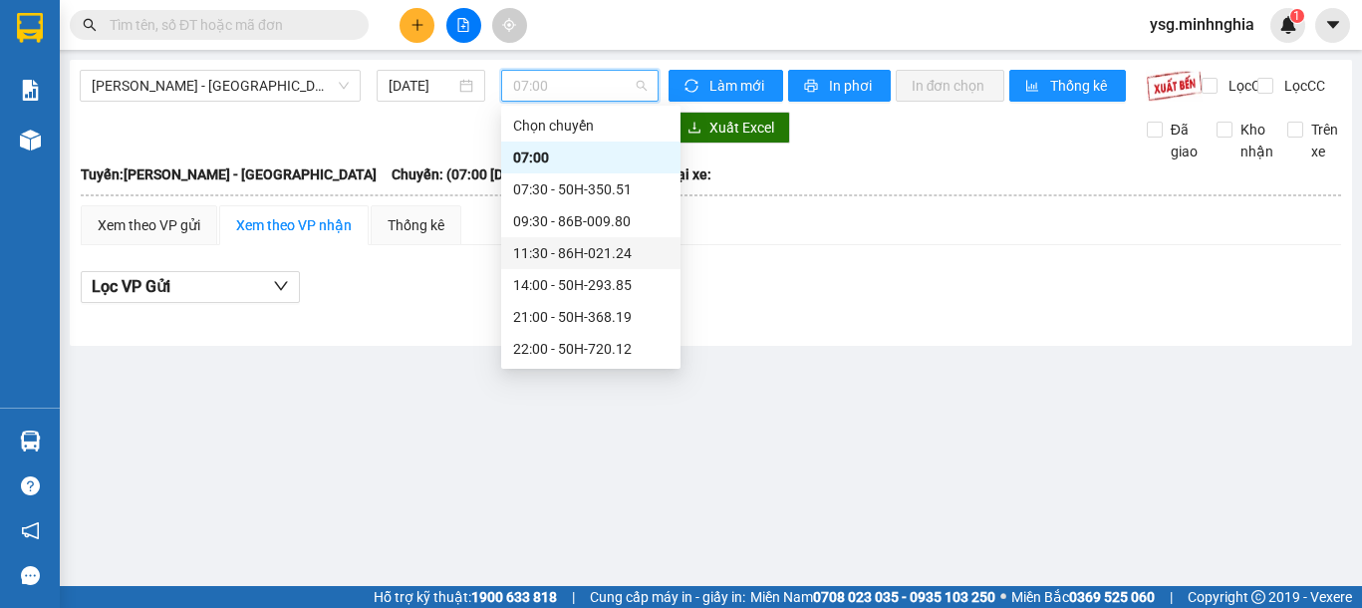
click at [595, 250] on div "11:30 - 86H-021.24" at bounding box center [590, 253] width 155 height 22
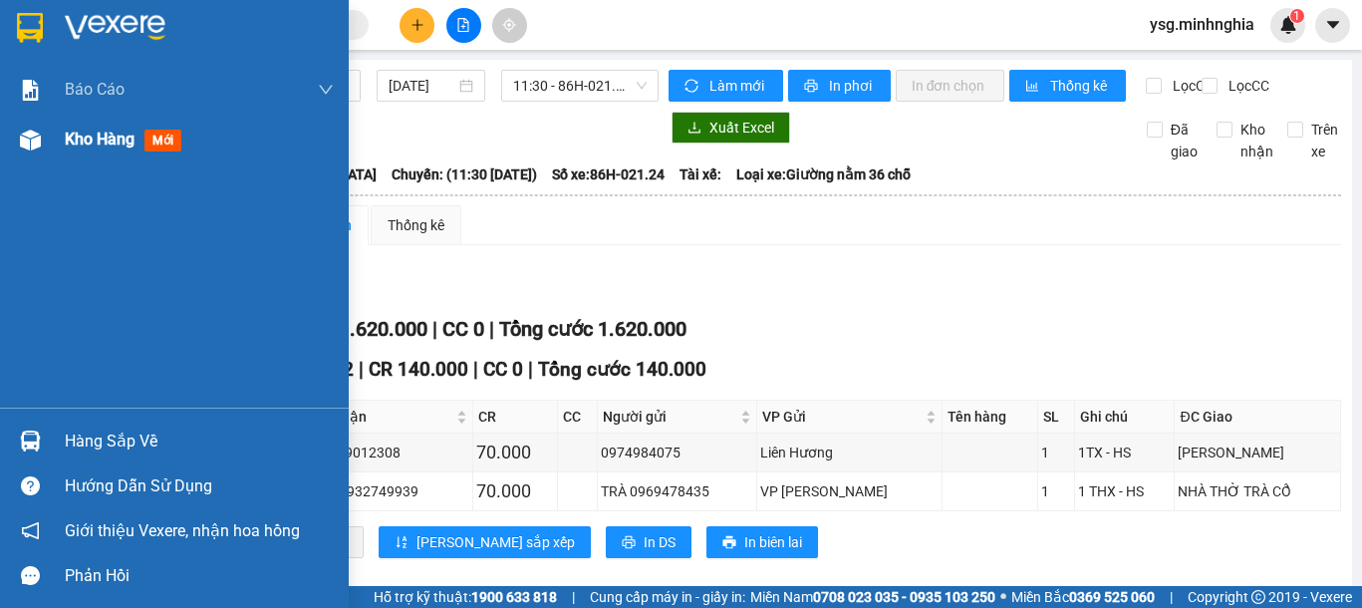
click at [17, 147] on div at bounding box center [30, 140] width 35 height 35
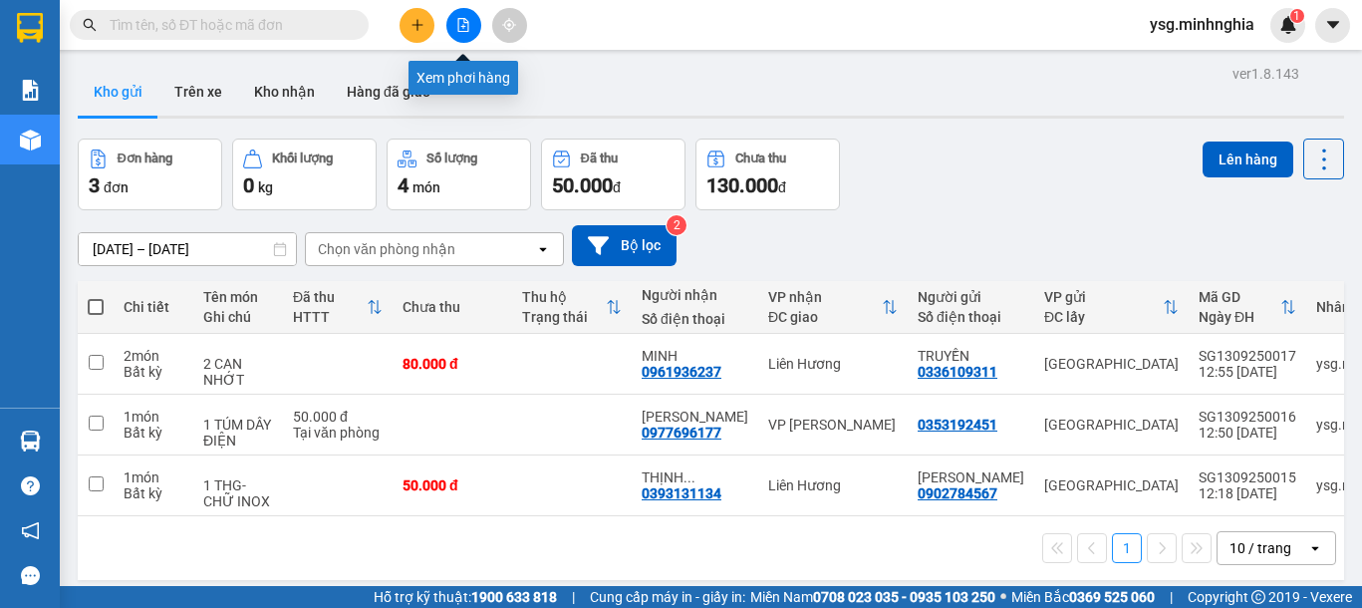
click at [463, 31] on icon "file-add" at bounding box center [463, 25] width 11 height 14
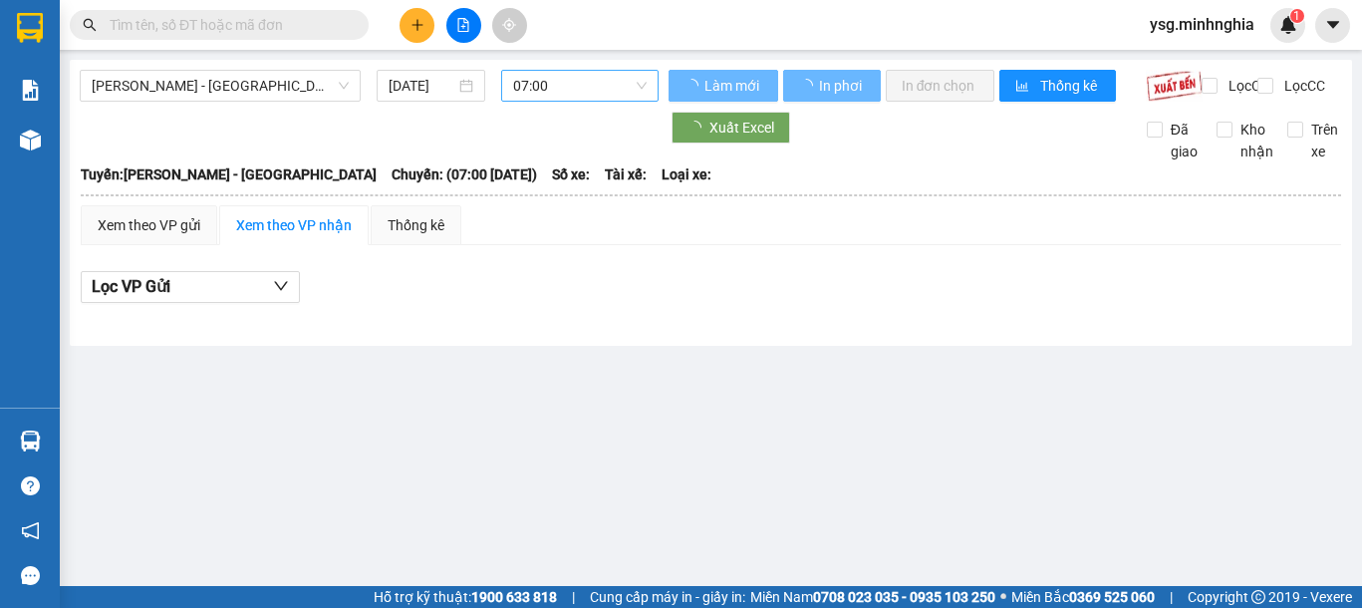
click at [629, 86] on span "07:00" at bounding box center [580, 86] width 134 height 30
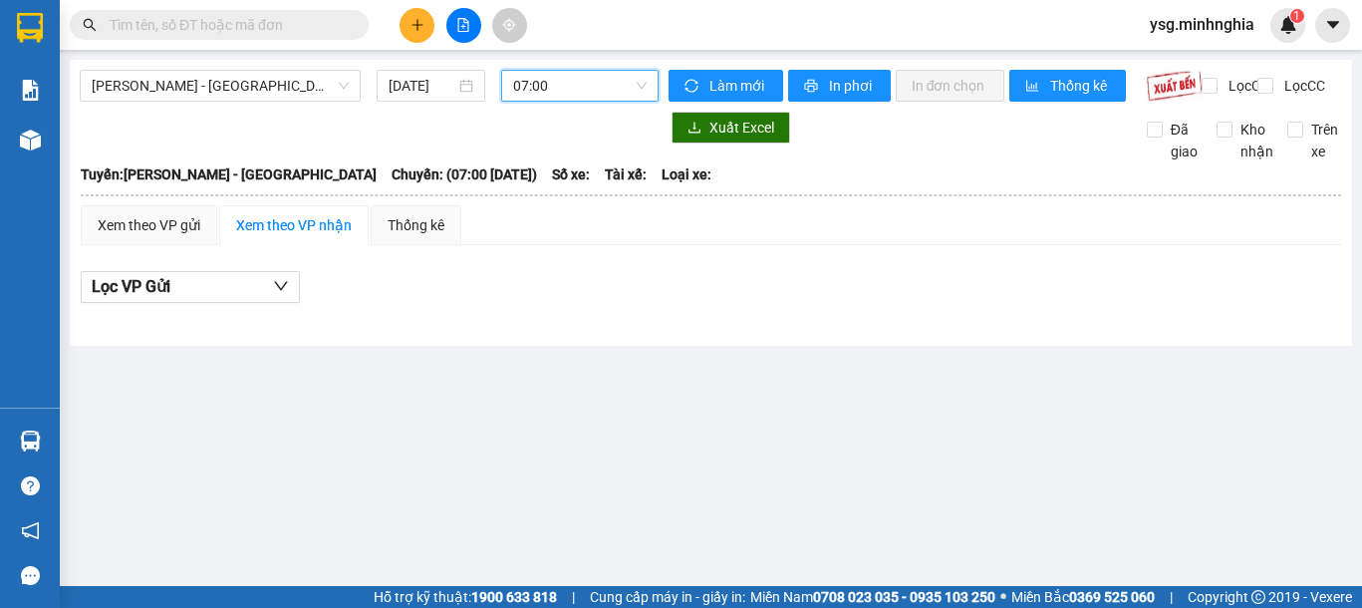
click at [408, 26] on button at bounding box center [417, 25] width 35 height 35
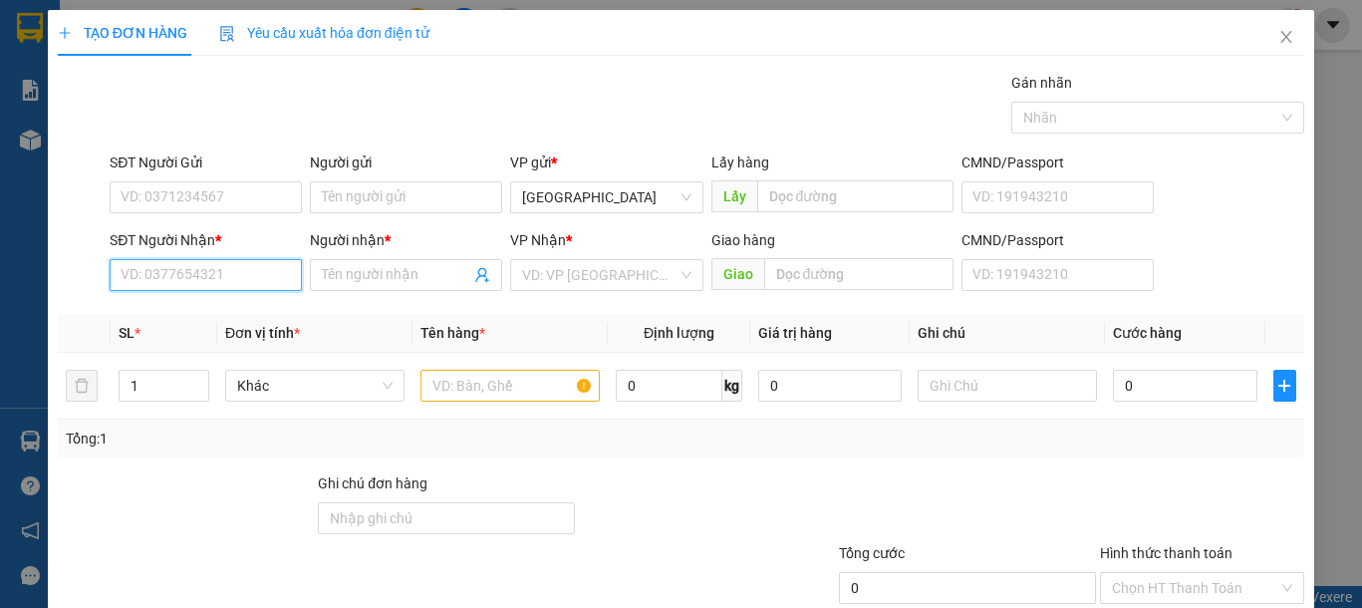
click at [233, 275] on input "SĐT Người Nhận *" at bounding box center [206, 275] width 192 height 32
click at [273, 321] on div "0972637837 - LÊ NAM" at bounding box center [219, 315] width 196 height 22
type input "0972637837"
type input "[PERSON_NAME]"
type input "CĂN CỨ 6"
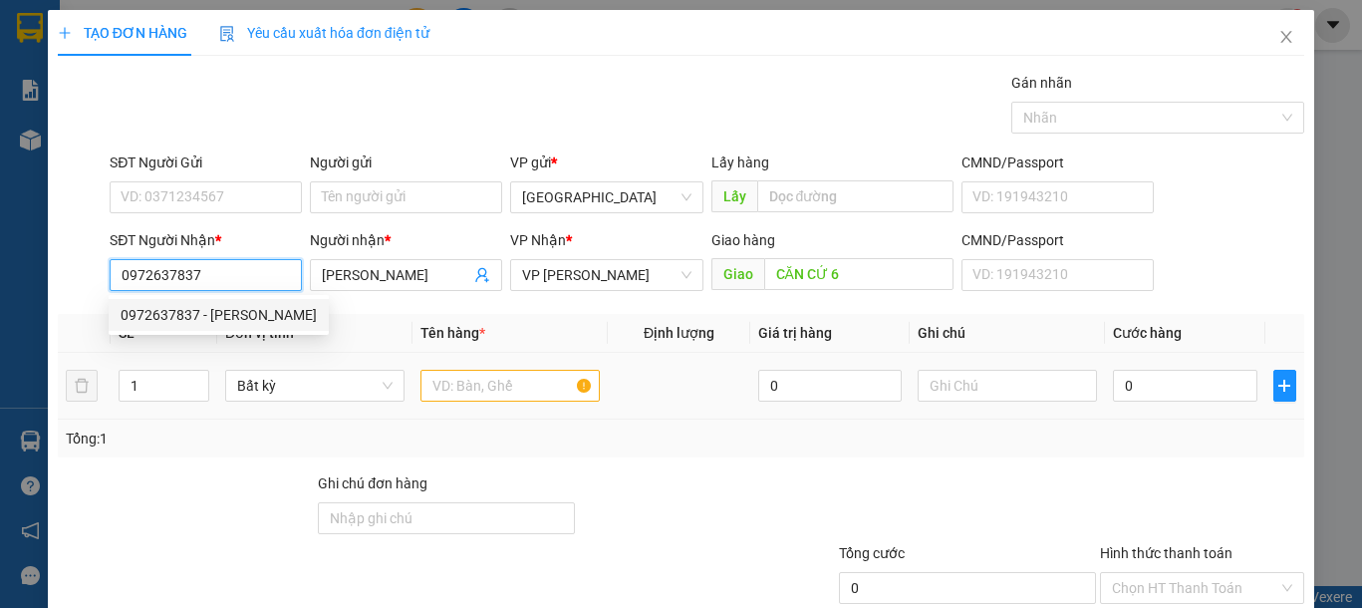
type input "0972637837"
click at [482, 389] on input "text" at bounding box center [509, 386] width 179 height 32
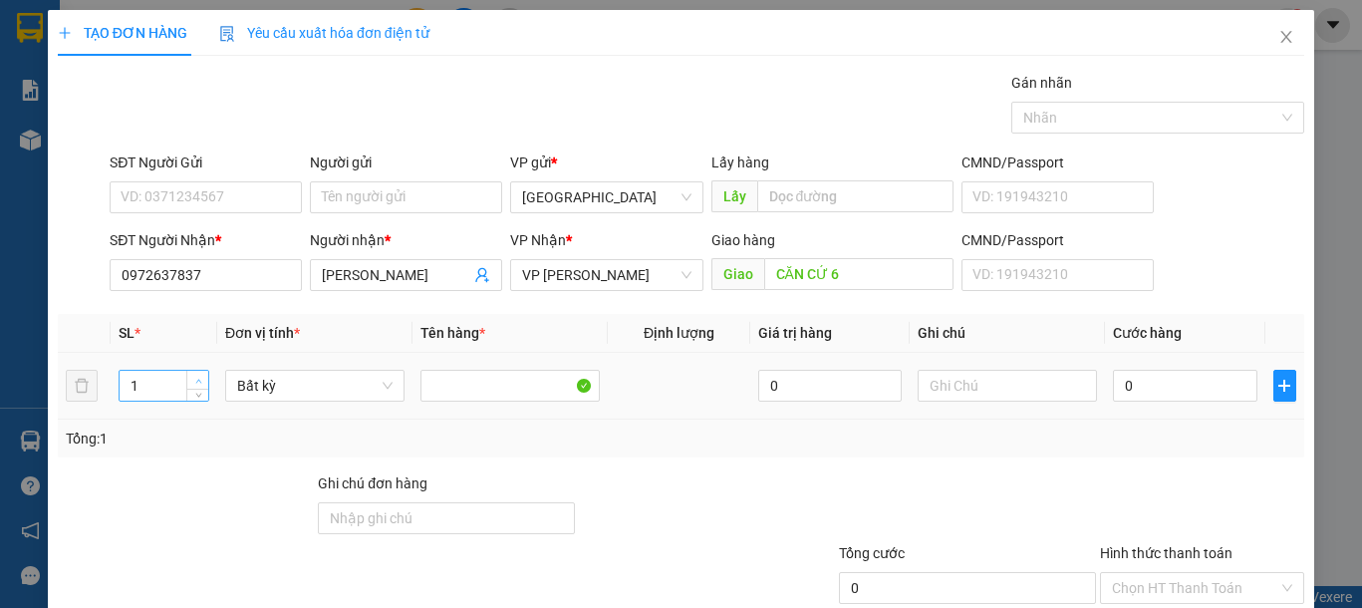
drag, startPoint x: 207, startPoint y: 375, endPoint x: 183, endPoint y: 377, distance: 24.0
click at [203, 377] on td "1" at bounding box center [164, 386] width 107 height 67
type input "2"
click at [186, 377] on span "Increase Value" at bounding box center [197, 380] width 22 height 18
click at [193, 185] on input "SĐT Người Gửi" at bounding box center [206, 197] width 192 height 32
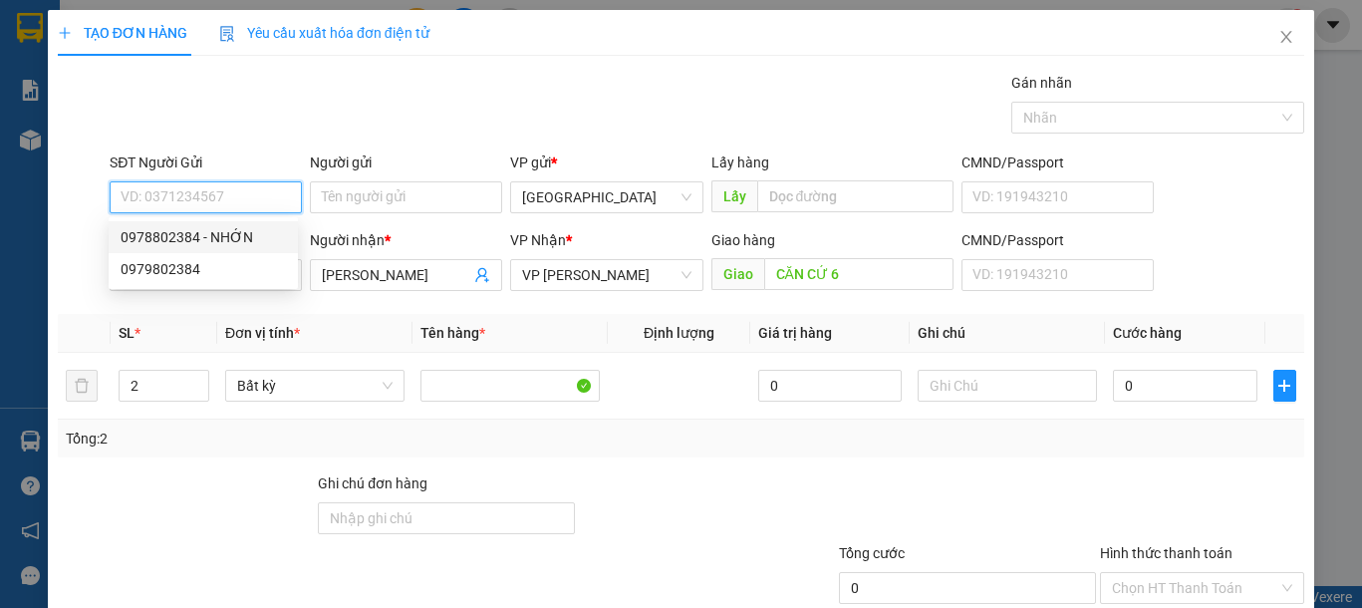
click at [229, 238] on div "0978802384 - NHỚN" at bounding box center [203, 237] width 165 height 22
type input "0978802384"
type input "NHỚN"
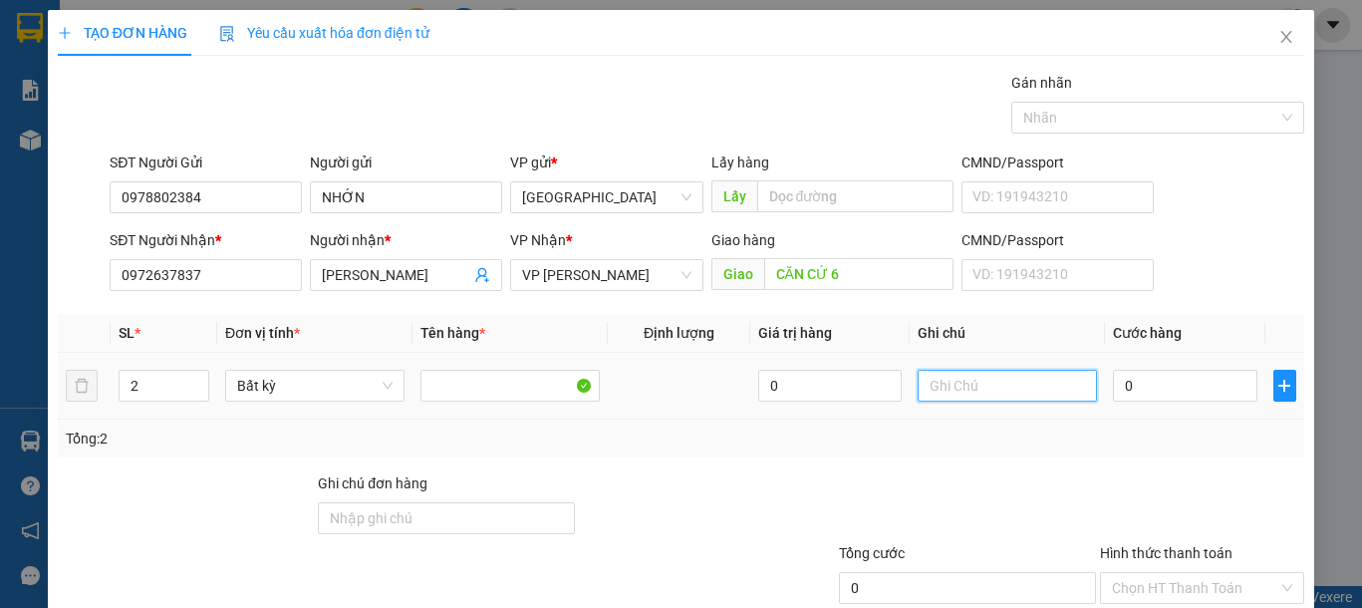
click at [964, 389] on input "text" at bounding box center [1007, 386] width 179 height 32
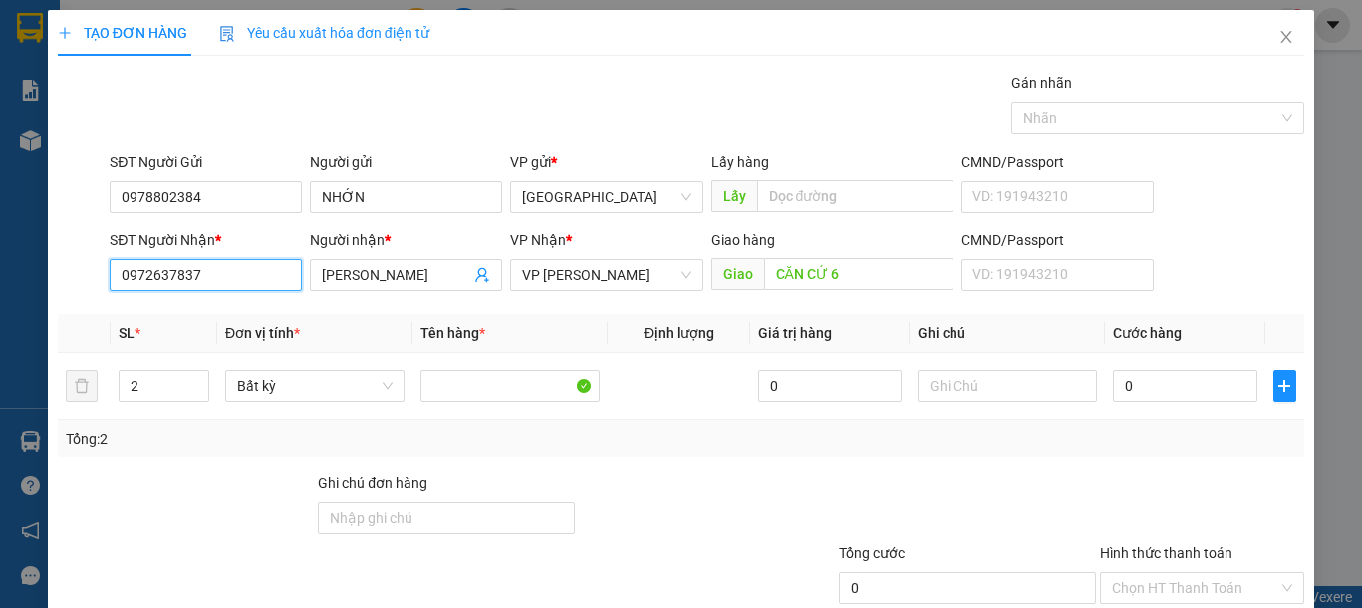
drag, startPoint x: 231, startPoint y: 276, endPoint x: 8, endPoint y: 239, distance: 226.2
click at [13, 240] on div "TẠO ĐƠN HÀNG Yêu cầu xuất hóa đơn điện tử Transit Pickup Surcharge Ids Transit …" at bounding box center [681, 304] width 1362 height 608
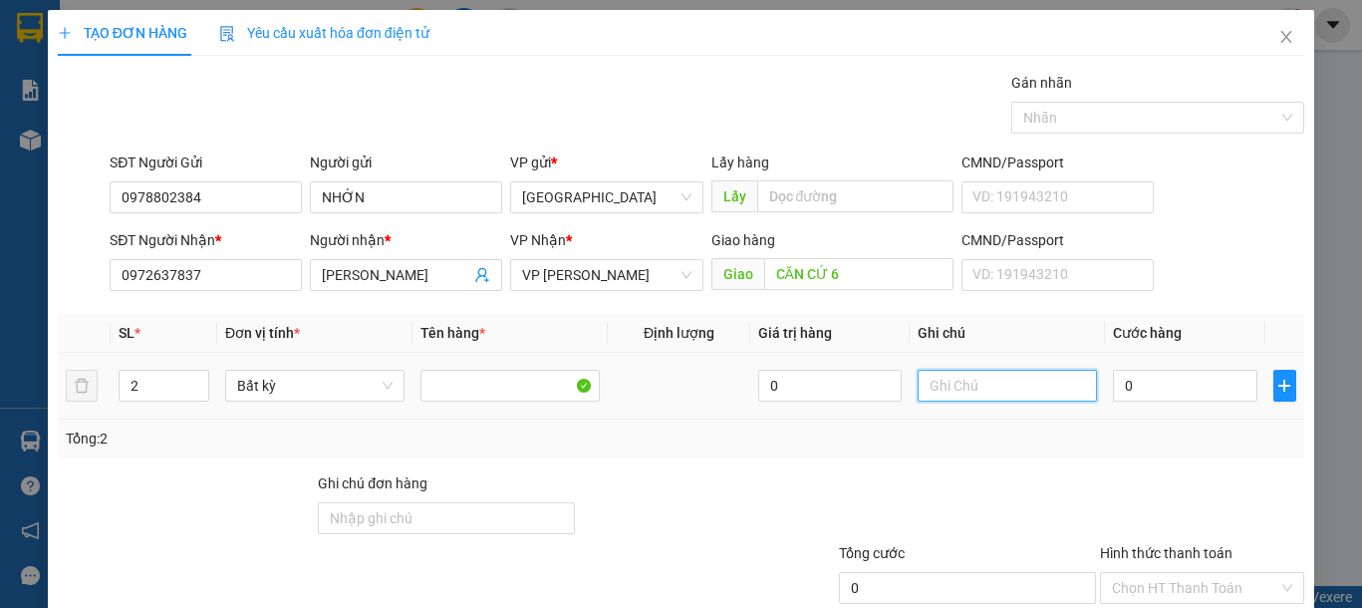
click at [988, 384] on input "text" at bounding box center [1007, 386] width 179 height 32
type input "2 THG KL"
click at [1114, 384] on input "0" at bounding box center [1184, 386] width 143 height 32
type input "1"
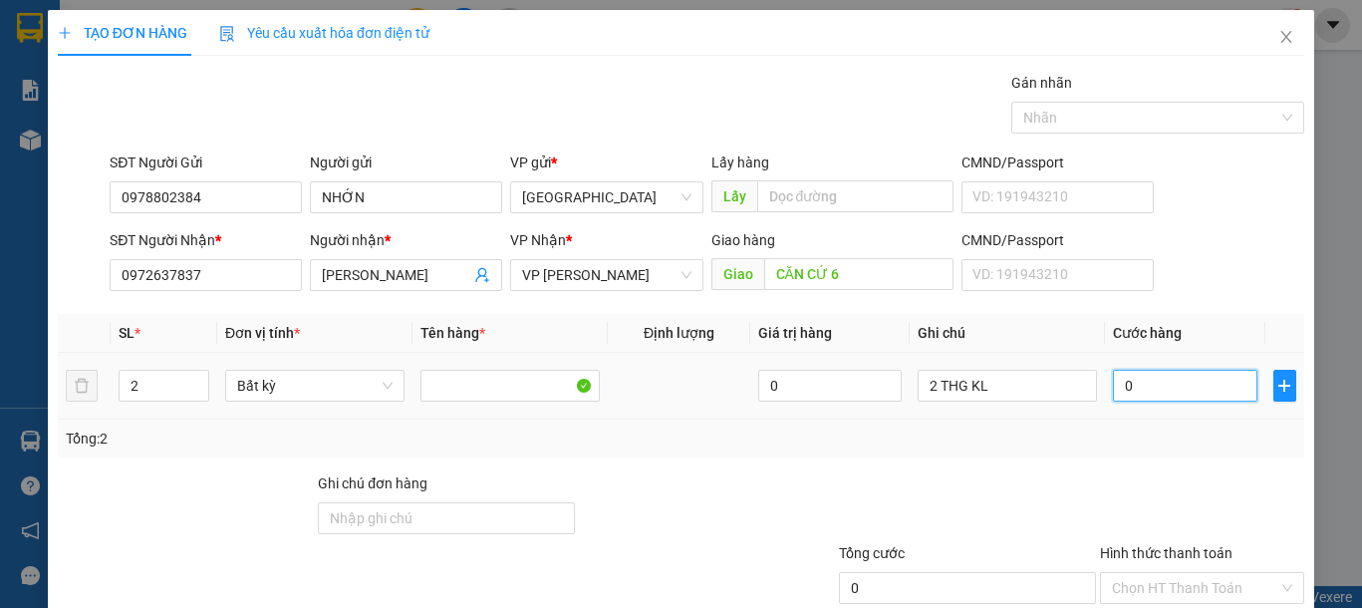
type input "1"
type input "15"
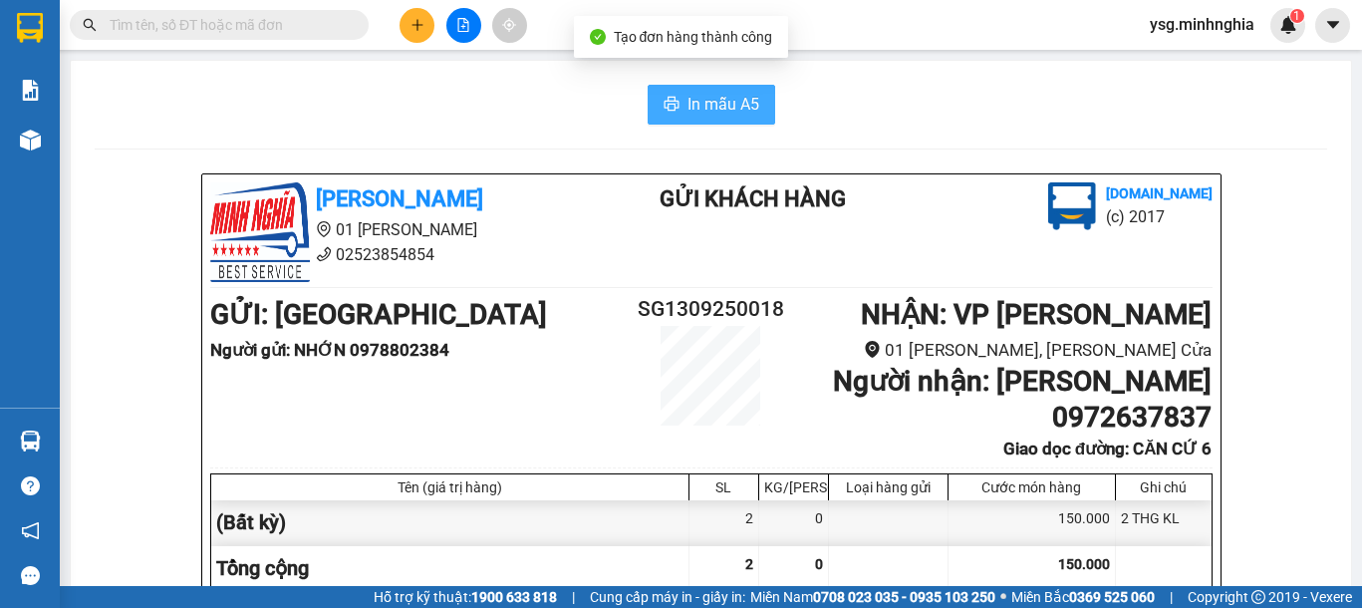
click at [664, 110] on icon "printer" at bounding box center [672, 104] width 16 height 16
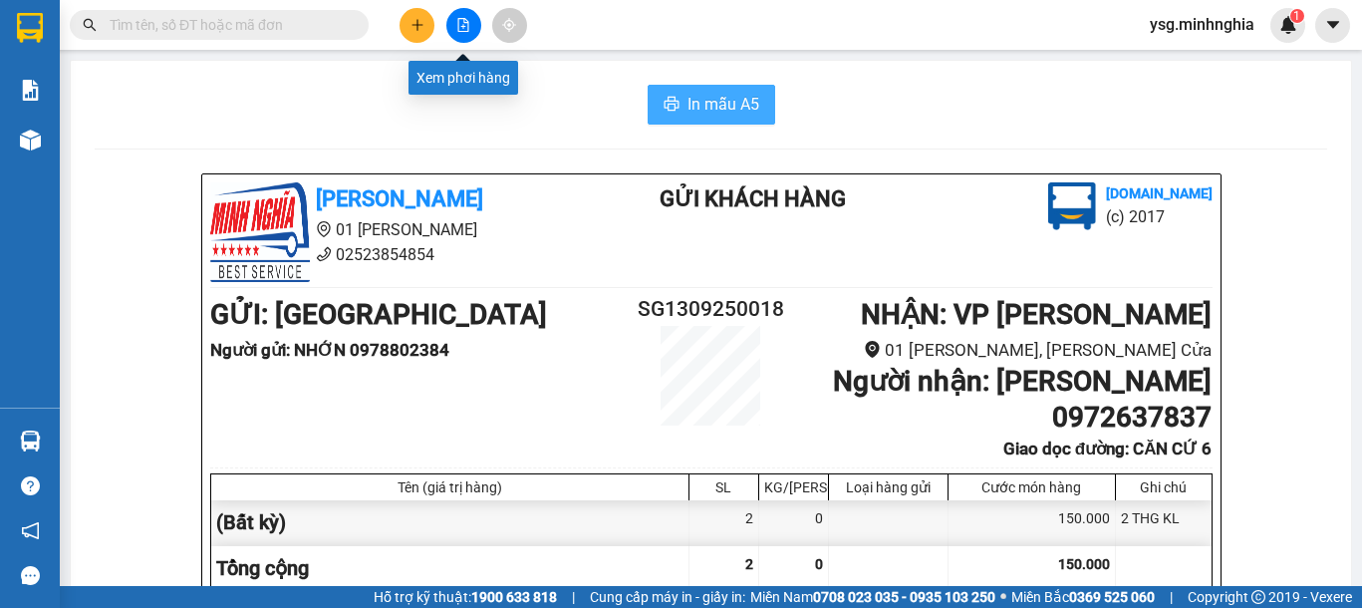
click at [462, 20] on icon "file-add" at bounding box center [463, 25] width 14 height 14
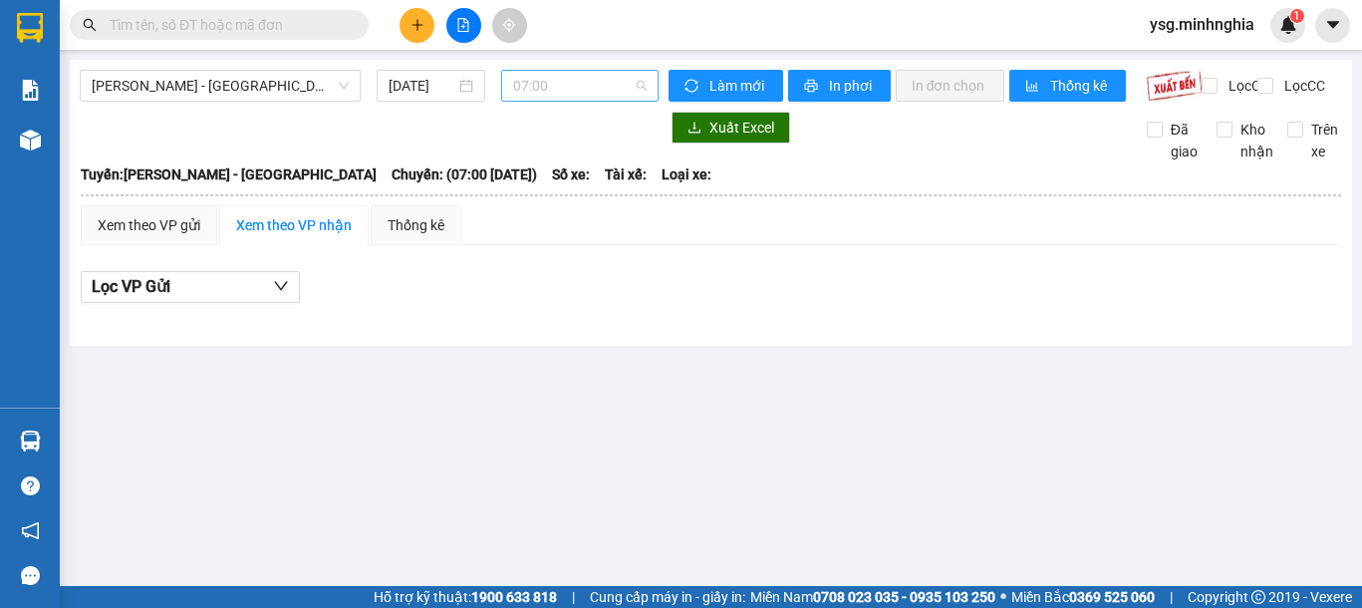
click at [545, 101] on div "07:00" at bounding box center [579, 86] width 157 height 32
click at [406, 33] on button at bounding box center [417, 25] width 35 height 35
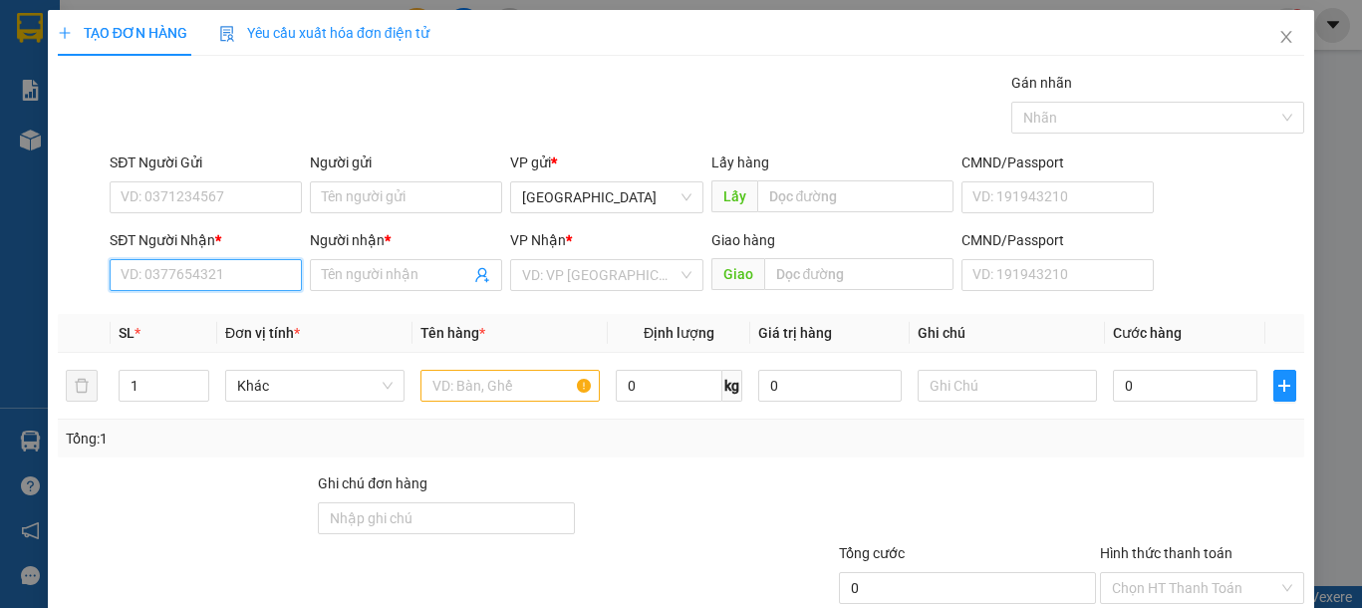
click at [155, 261] on input "SĐT Người Nhận *" at bounding box center [206, 275] width 192 height 32
click at [1278, 35] on icon "close" at bounding box center [1286, 37] width 16 height 16
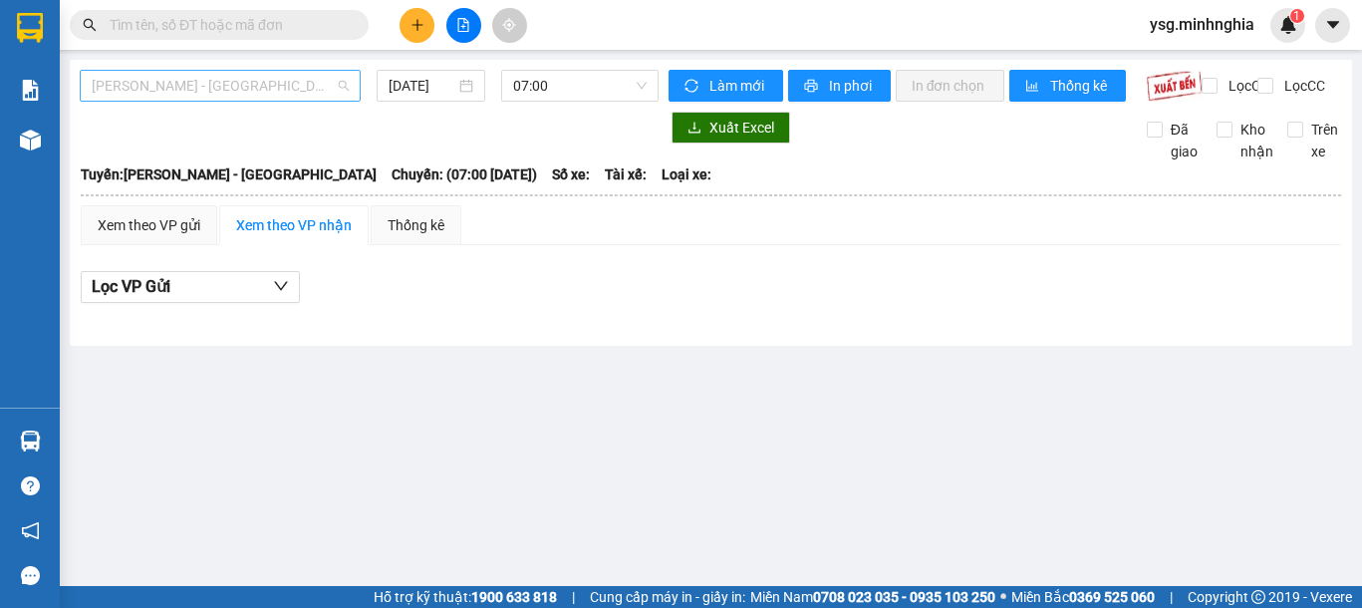
click at [276, 91] on span "[PERSON_NAME] - [GEOGRAPHIC_DATA]" at bounding box center [220, 86] width 257 height 30
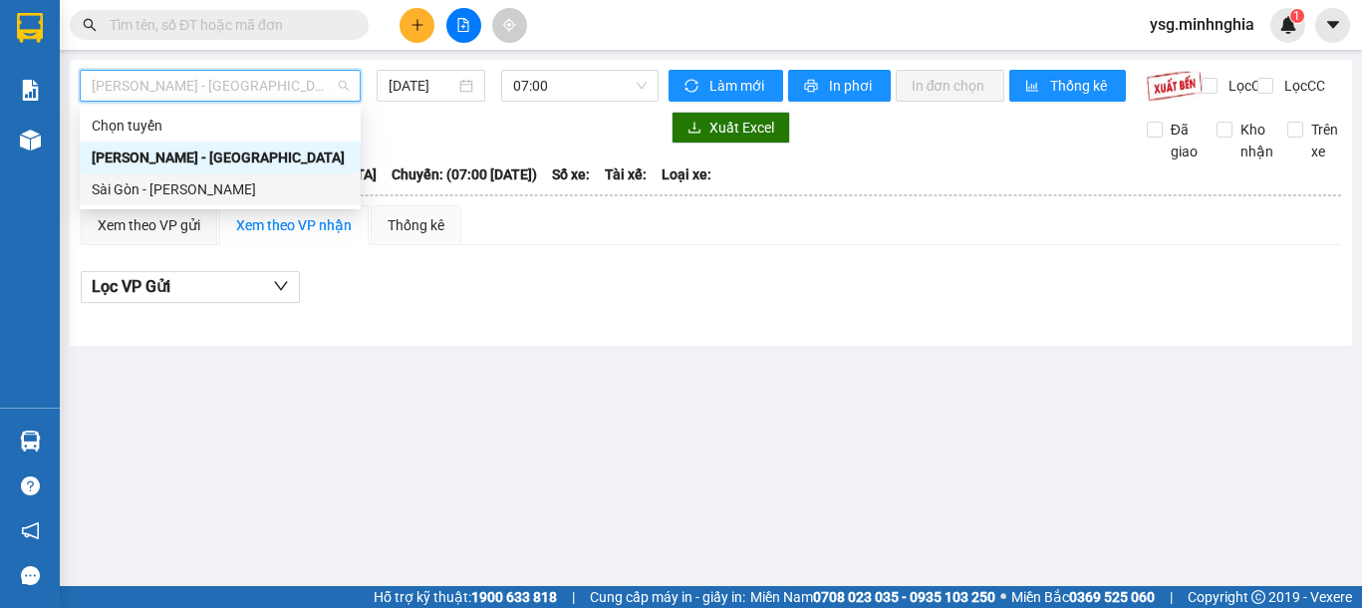
click at [198, 190] on div "Sài Gòn - [PERSON_NAME]" at bounding box center [220, 189] width 257 height 22
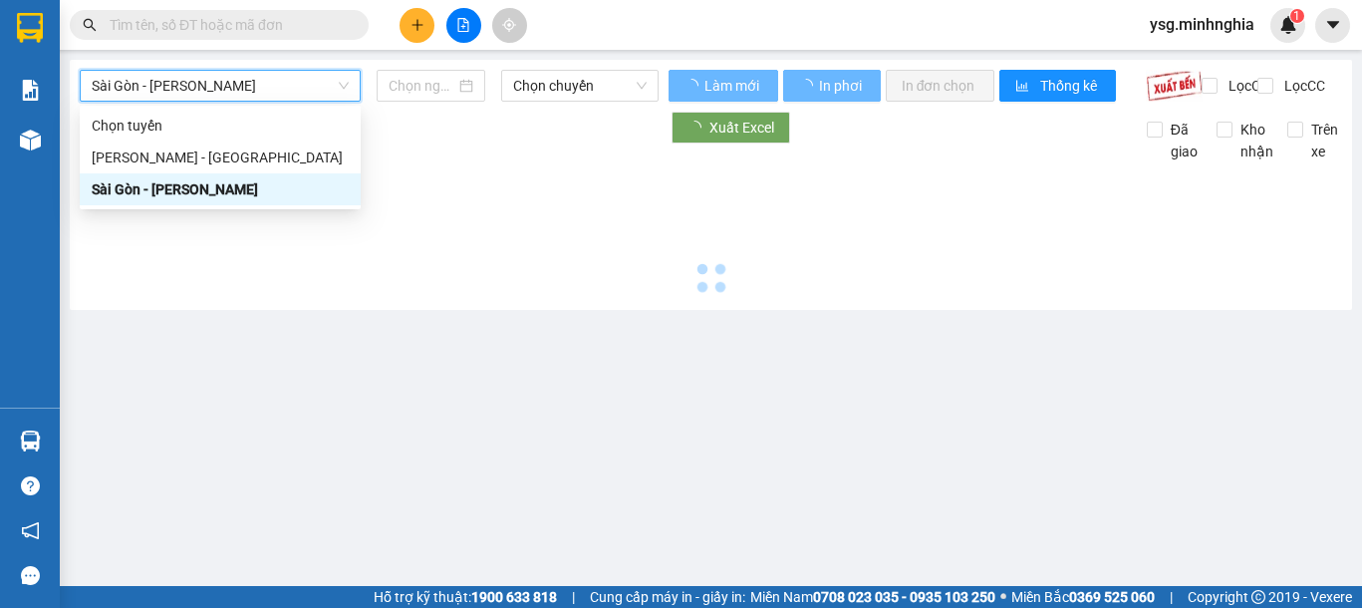
type input "[DATE]"
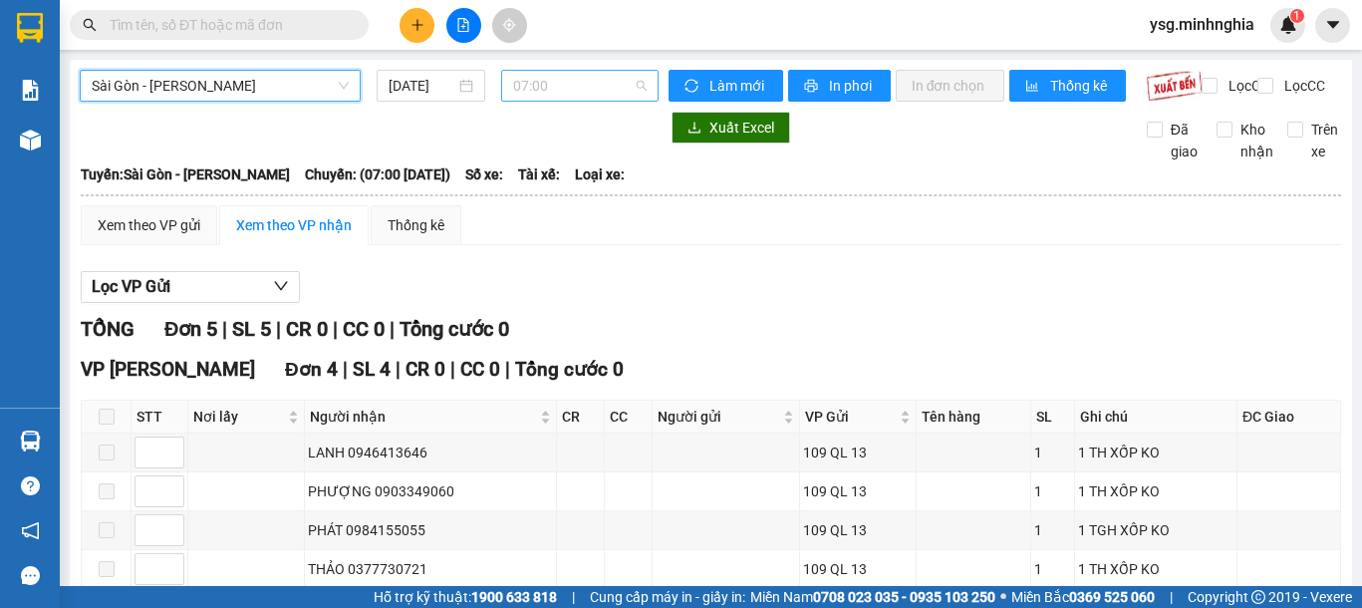
click at [603, 82] on span "07:00" at bounding box center [580, 86] width 134 height 30
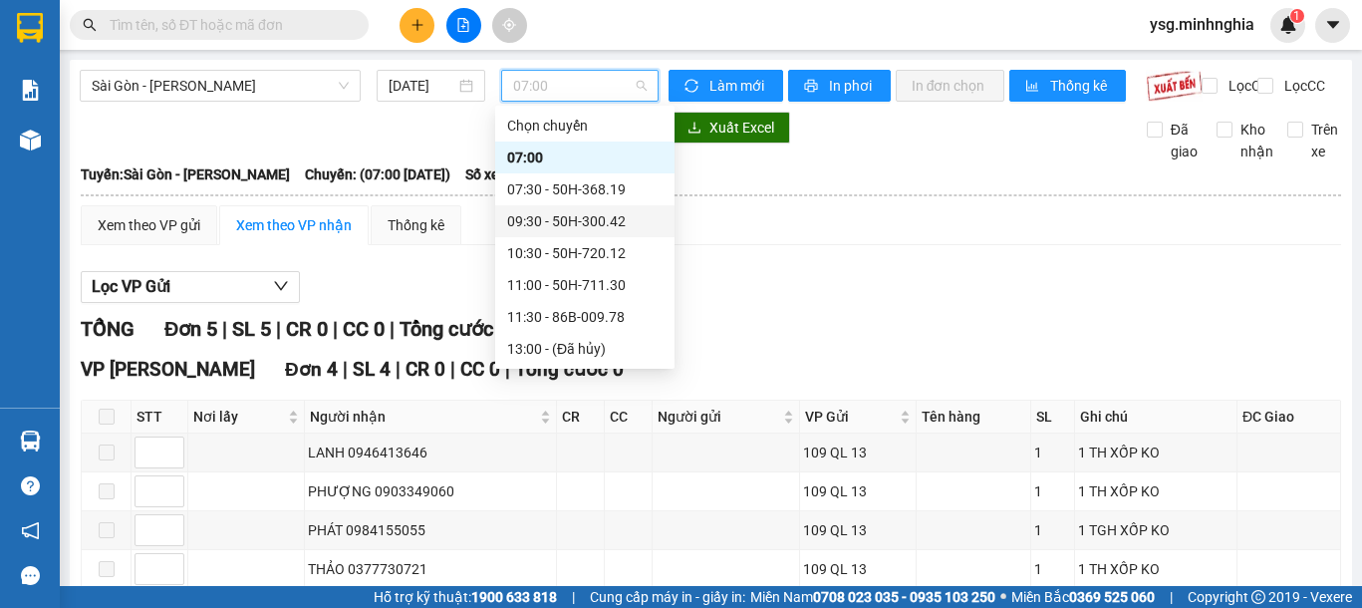
click at [423, 22] on icon "plus" at bounding box center [418, 25] width 14 height 14
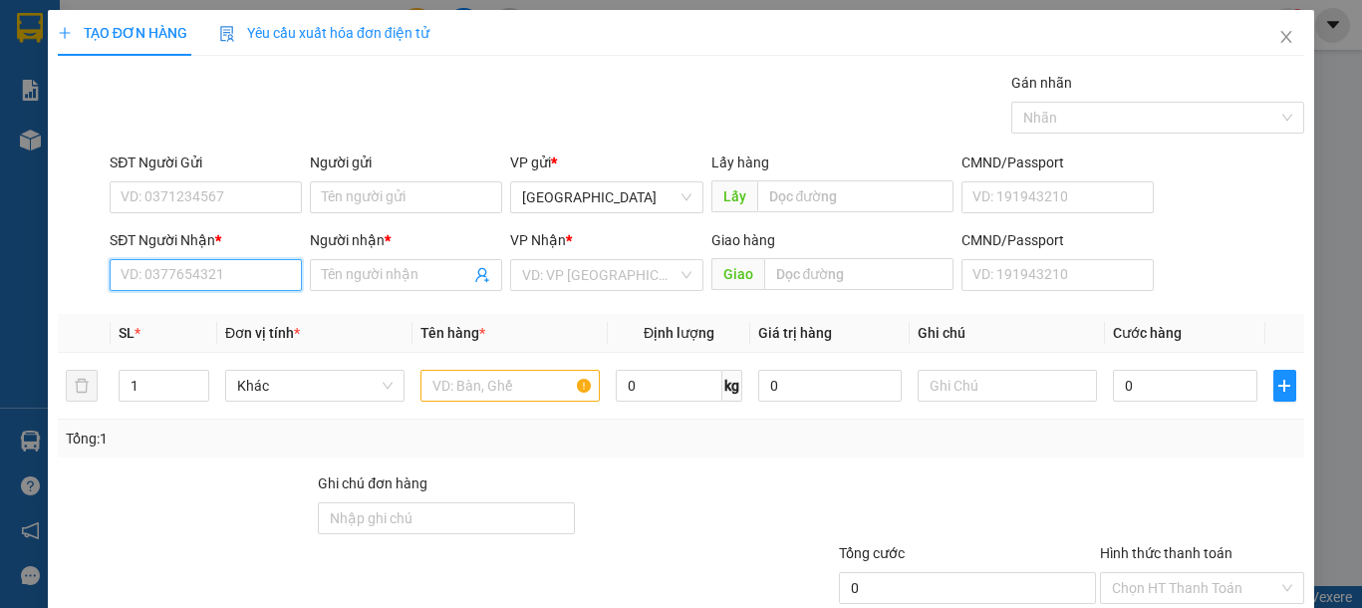
click at [236, 272] on input "SĐT Người Nhận *" at bounding box center [206, 275] width 192 height 32
type input "0918656579"
click at [239, 312] on div "0918656579 - HIẾU" at bounding box center [203, 315] width 165 height 22
type input "HIẾU"
type input "0918656579"
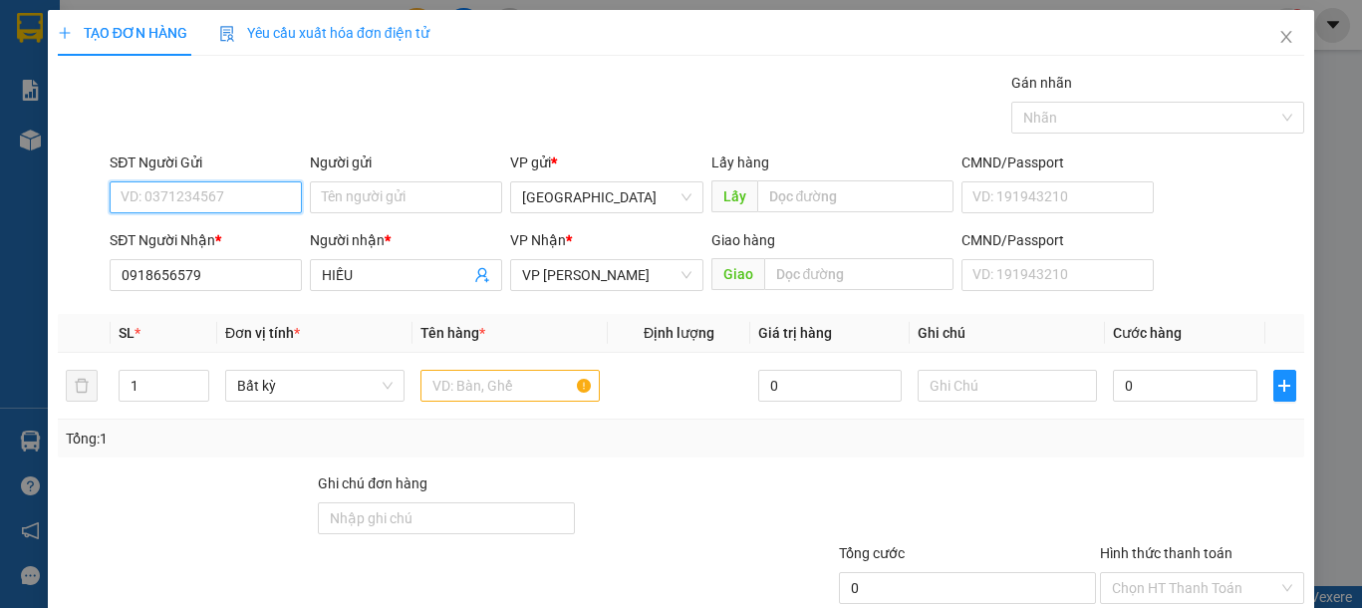
click at [249, 202] on input "SĐT Người Gửi" at bounding box center [206, 197] width 192 height 32
type input "0938667056"
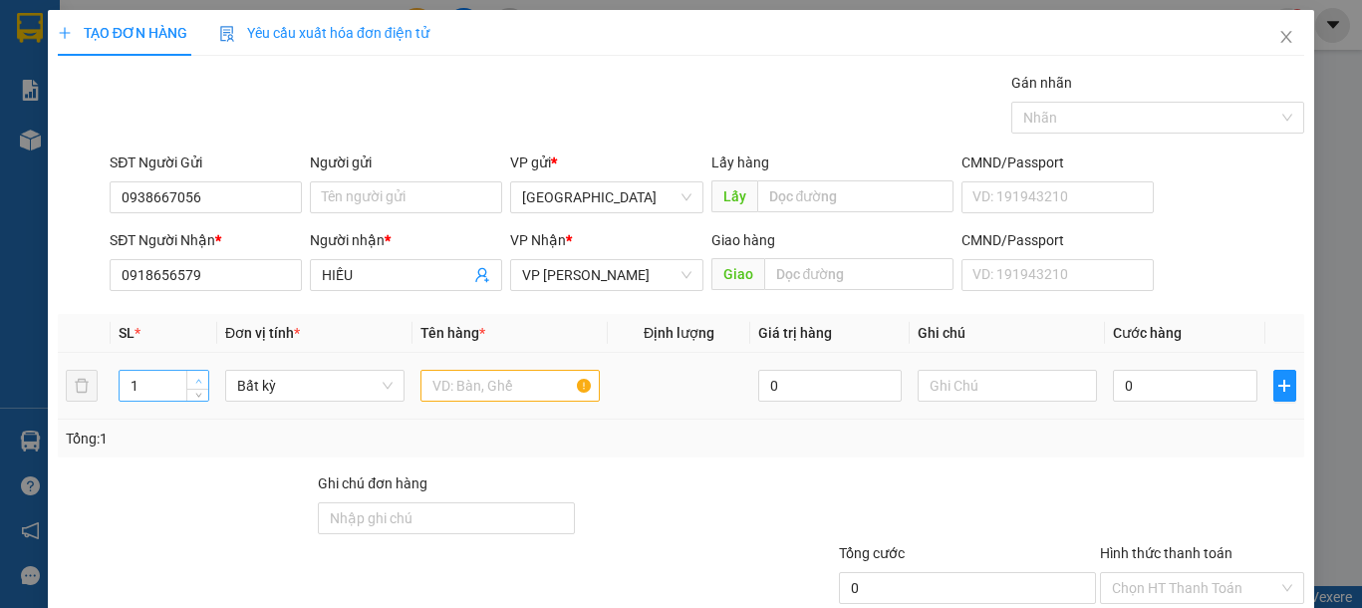
type input "2"
click at [192, 373] on span "Increase Value" at bounding box center [197, 380] width 22 height 18
click at [504, 395] on input "text" at bounding box center [509, 386] width 179 height 32
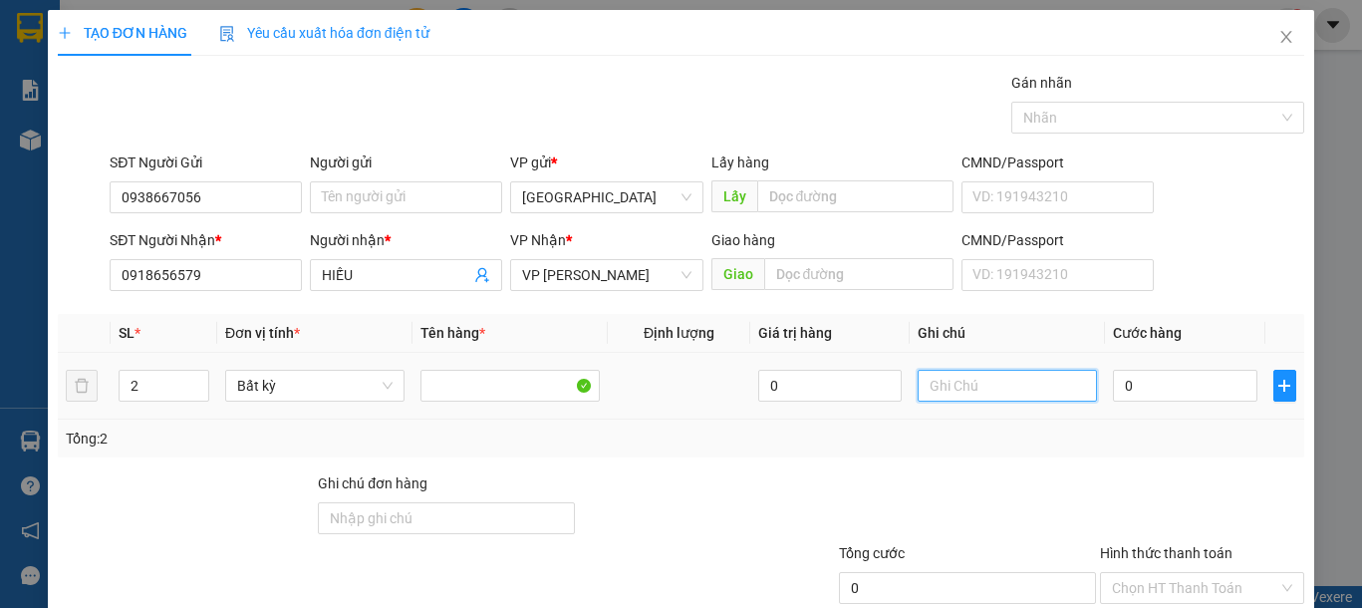
click at [1000, 385] on input "text" at bounding box center [1007, 386] width 179 height 32
type input "1"
click at [195, 391] on icon "down" at bounding box center [198, 393] width 6 height 4
click at [976, 390] on input "text" at bounding box center [1007, 386] width 179 height 32
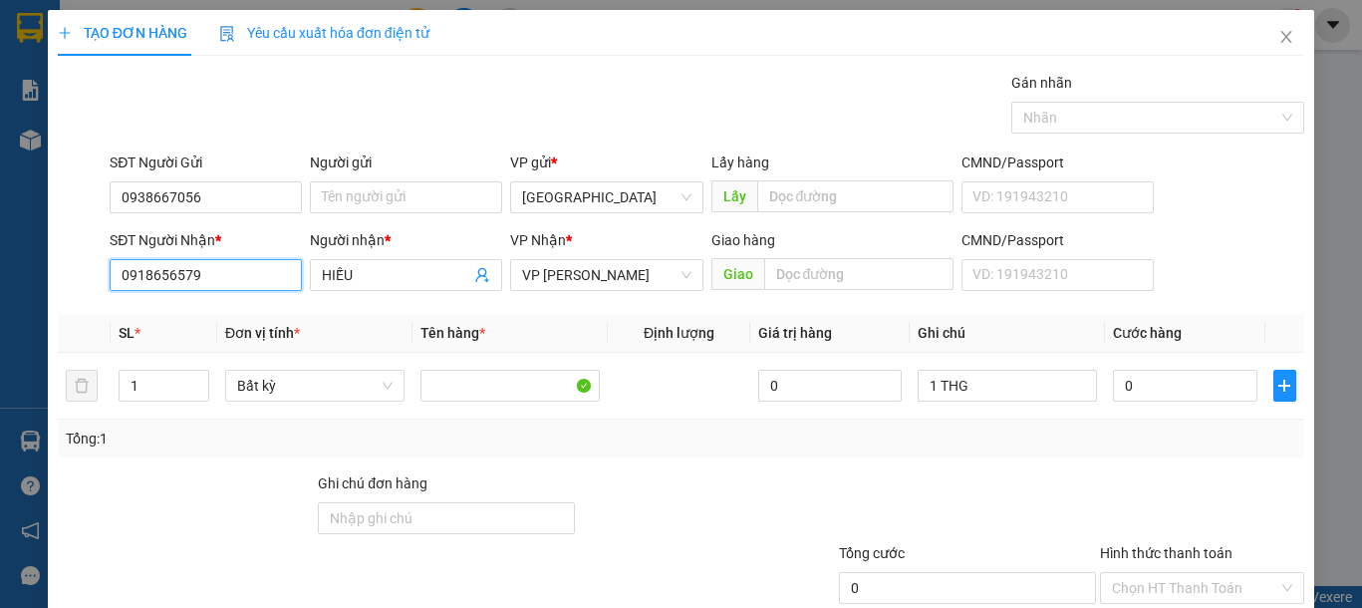
drag, startPoint x: 232, startPoint y: 282, endPoint x: 0, endPoint y: 282, distance: 232.2
click at [0, 282] on div "TẠO ĐƠN HÀNG Yêu cầu xuất hóa đơn điện tử Transit Pickup Surcharge Ids Transit …" at bounding box center [681, 304] width 1362 height 608
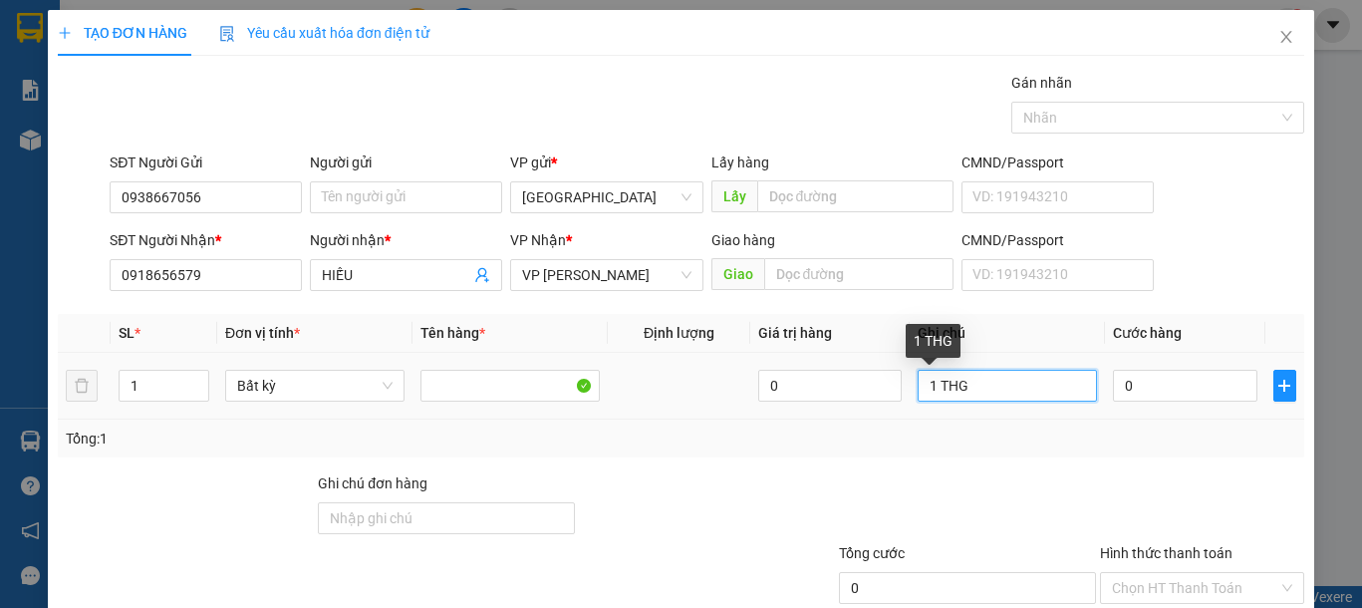
click at [975, 389] on input "1 THG" at bounding box center [1007, 386] width 179 height 32
type input "1 THG ĐỒ ĐIỆN TỬ"
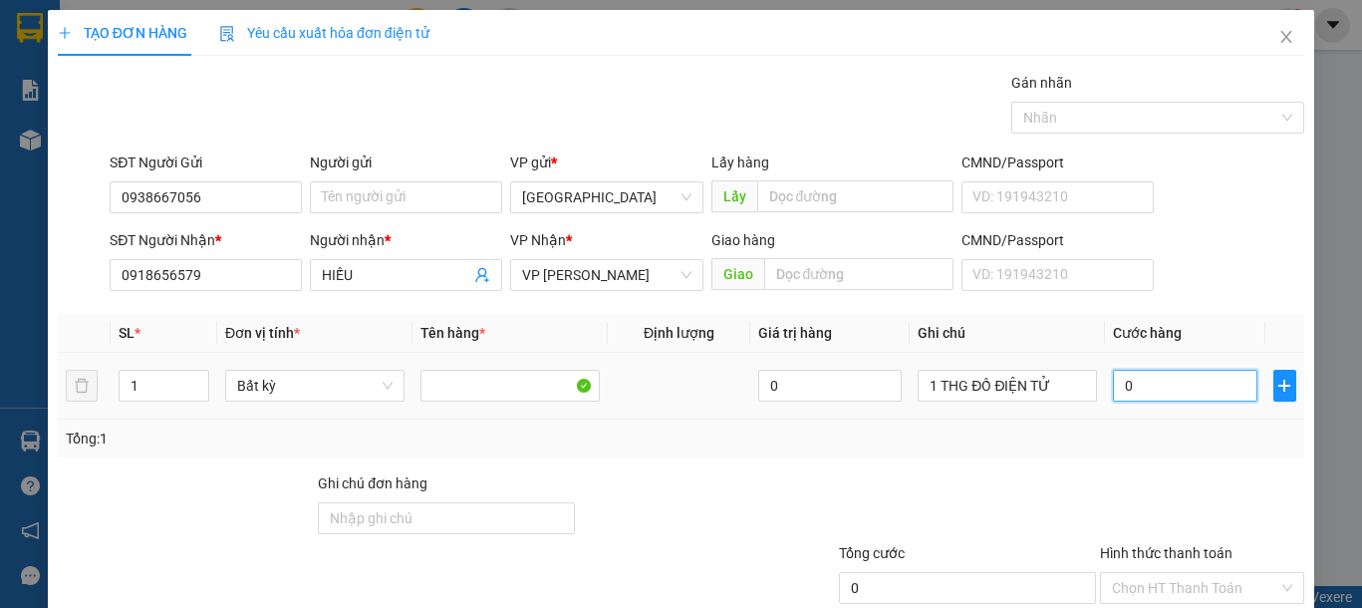
click at [1165, 377] on input "0" at bounding box center [1184, 386] width 143 height 32
type input "8"
type input "80"
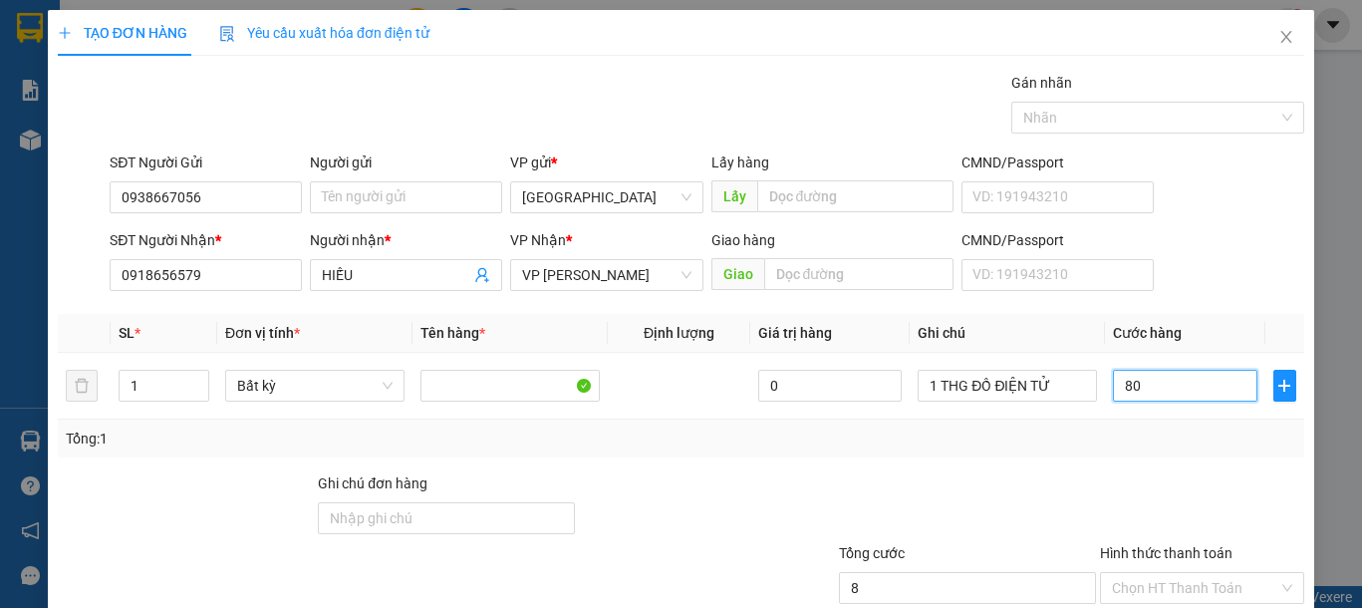
type input "80"
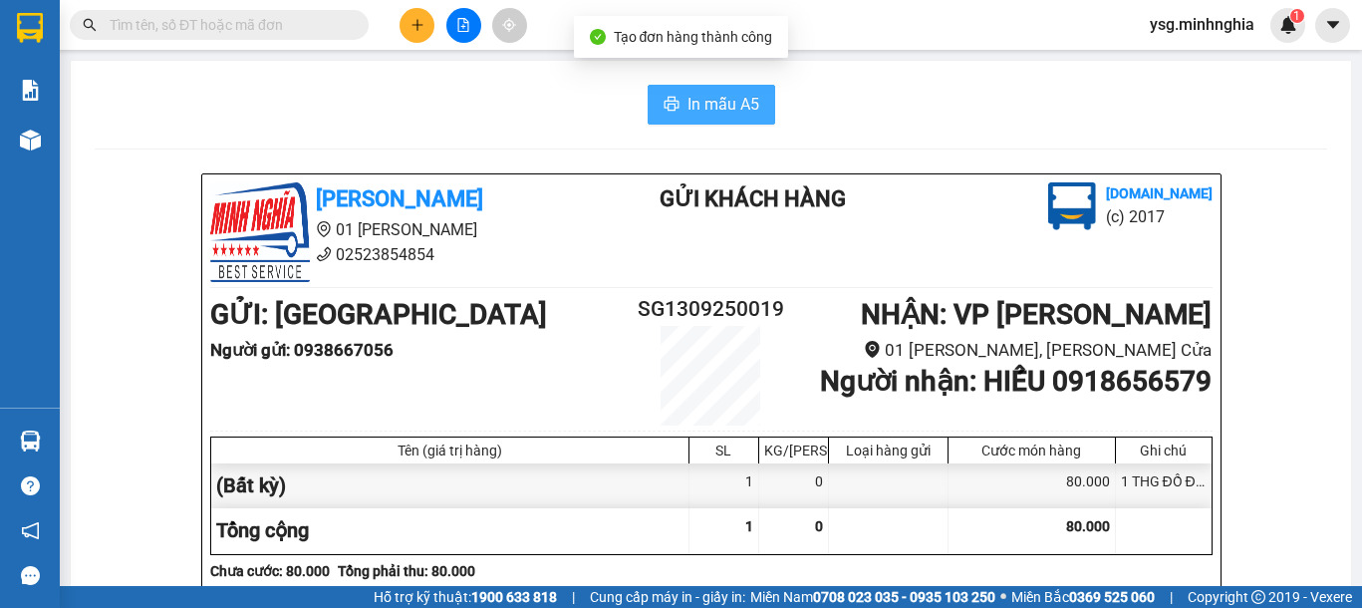
click at [713, 95] on span "In mẫu A5" at bounding box center [724, 104] width 72 height 25
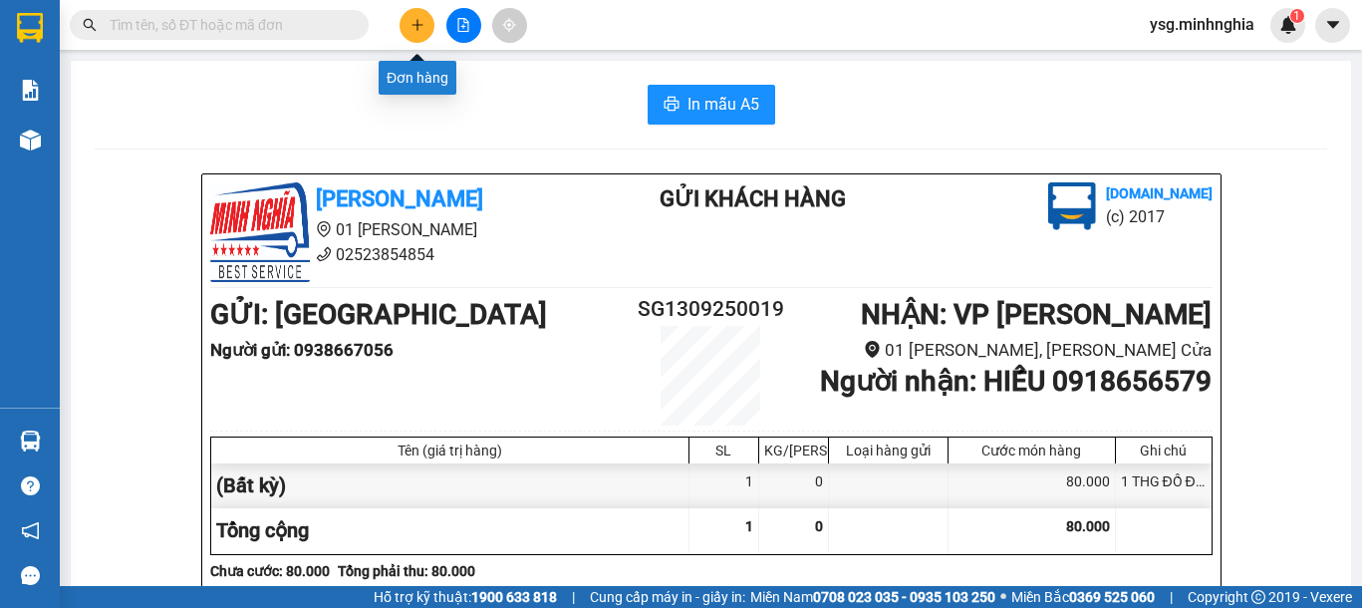
click at [412, 23] on icon "plus" at bounding box center [418, 25] width 14 height 14
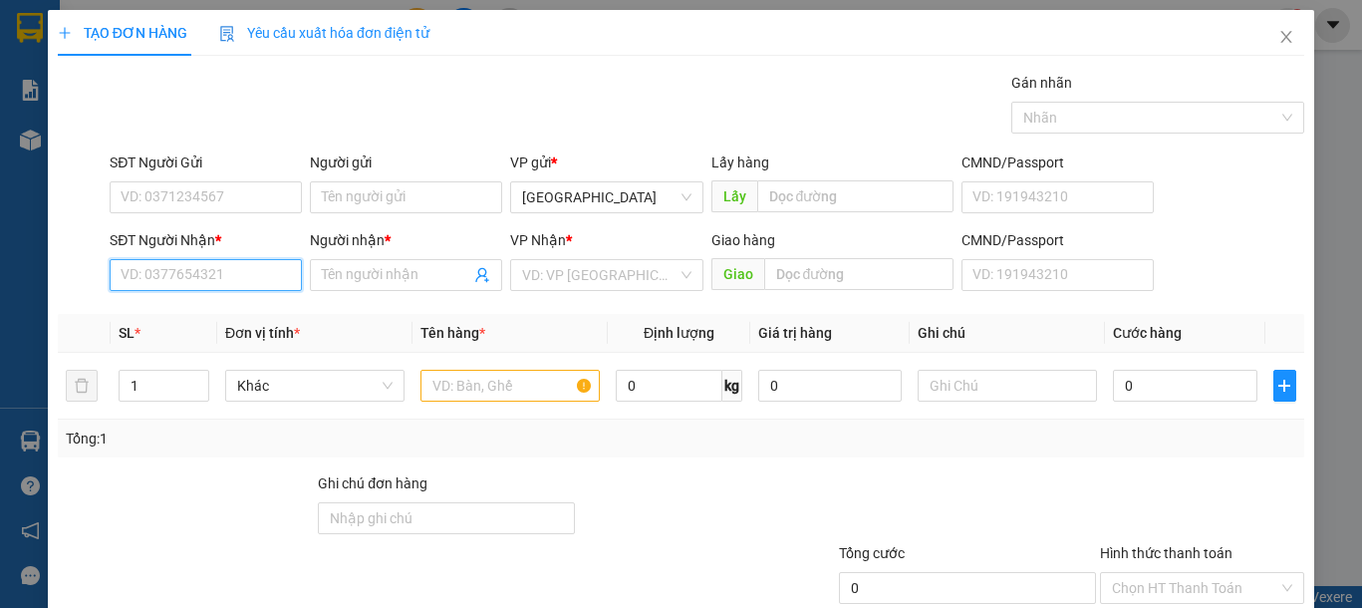
click at [202, 272] on input "SĐT Người Nhận *" at bounding box center [206, 275] width 192 height 32
drag, startPoint x: 199, startPoint y: 277, endPoint x: 0, endPoint y: 278, distance: 199.3
click at [0, 278] on div "TẠO ĐƠN HÀNG Yêu cầu xuất hóa đơn điện tử Transit Pickup Surcharge Ids Transit …" at bounding box center [681, 304] width 1362 height 608
type input "0939354455"
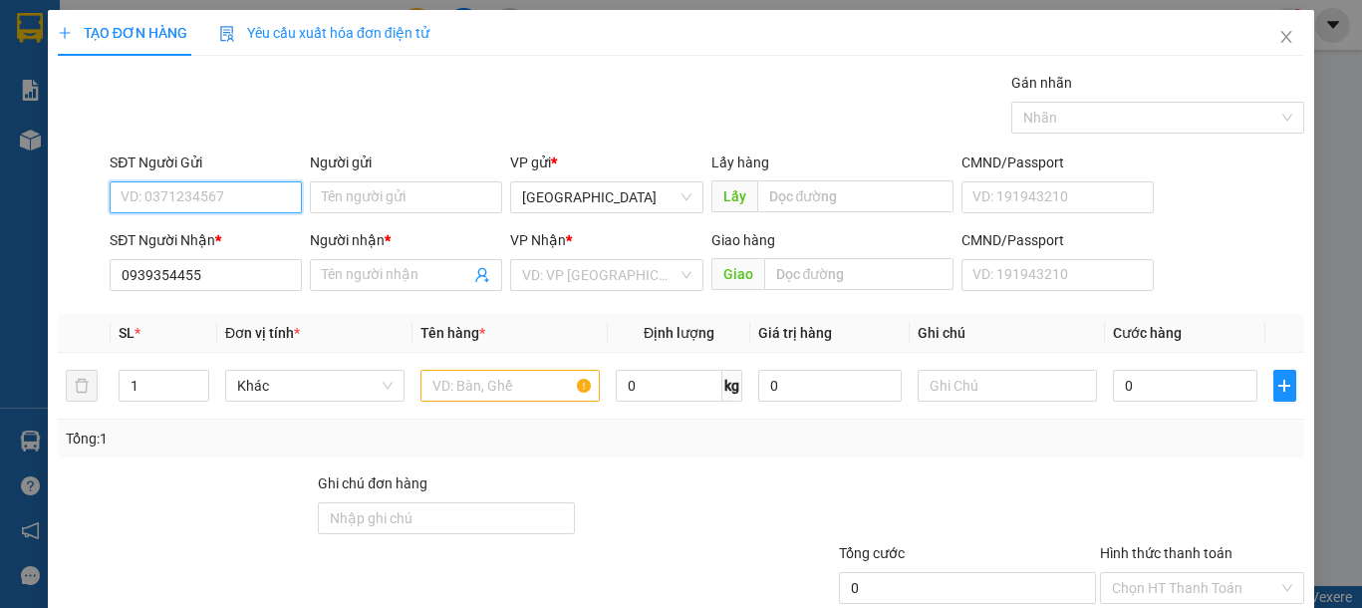
click at [194, 195] on input "SĐT Người Gửi" at bounding box center [206, 197] width 192 height 32
paste input "0939354455"
type input "0939354455"
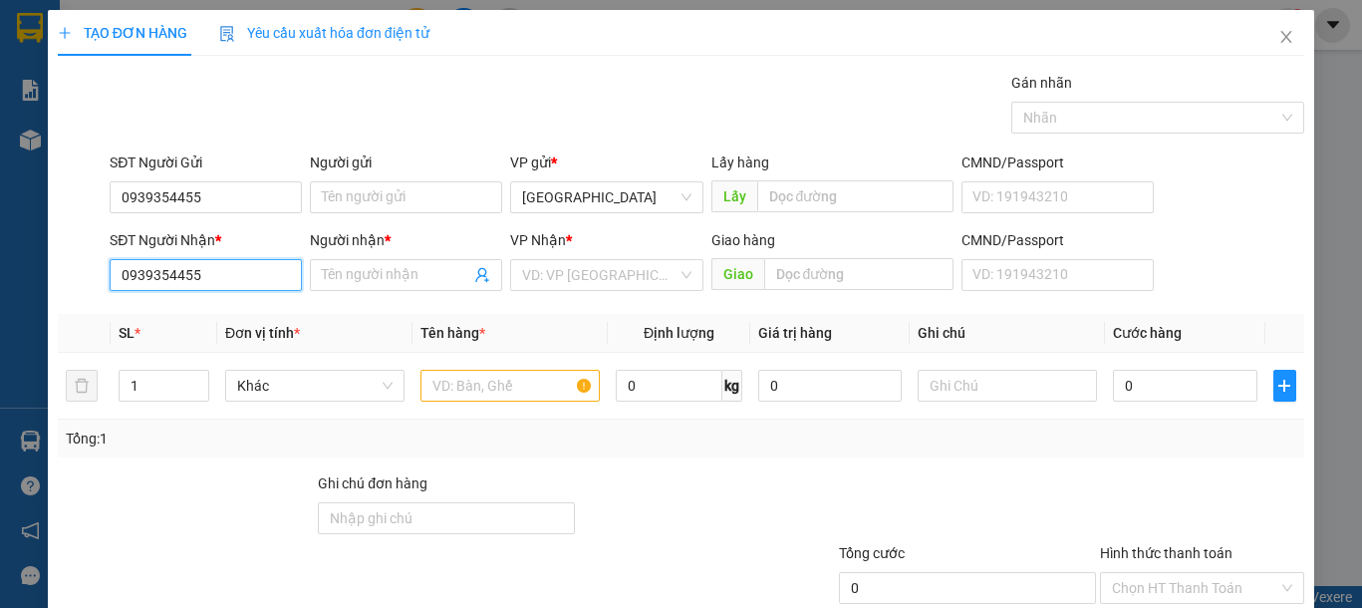
drag, startPoint x: 206, startPoint y: 264, endPoint x: 44, endPoint y: 264, distance: 162.4
click at [44, 264] on div "TẠO ĐƠN HÀNG Yêu cầu xuất hóa đơn điện tử Transit Pickup Surcharge Ids Transit …" at bounding box center [681, 304] width 1362 height 608
type input "0971812653"
click at [355, 268] on input "Người nhận *" at bounding box center [396, 275] width 148 height 22
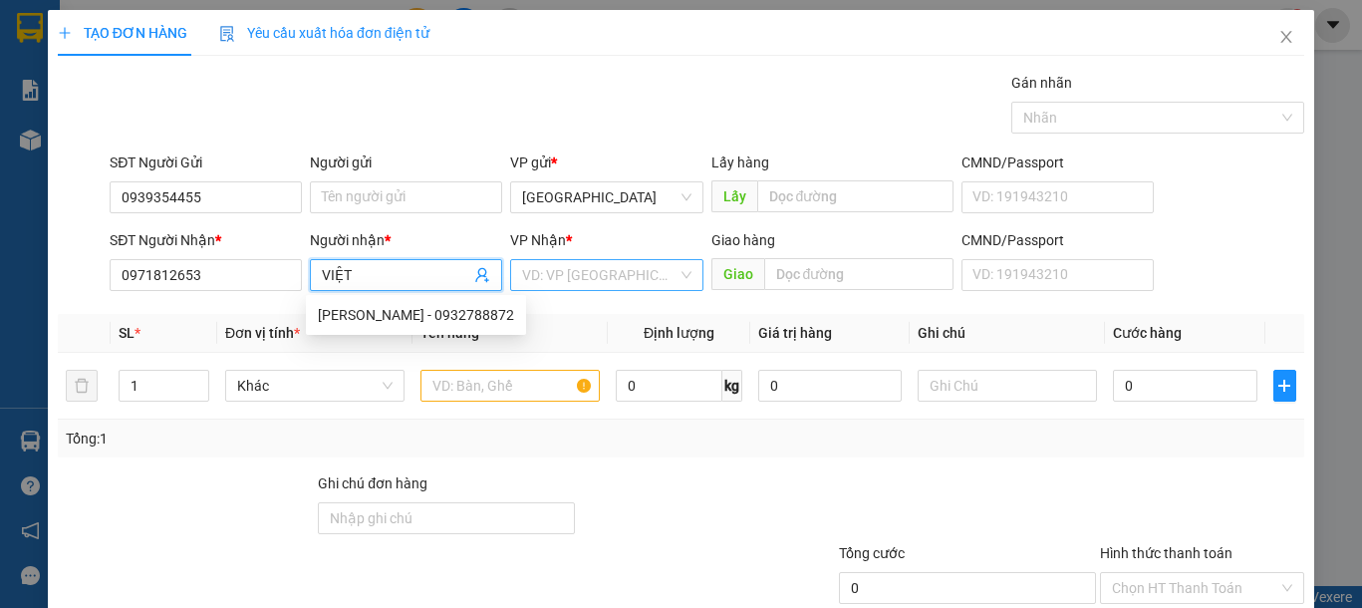
type input "VIỆT"
click at [570, 265] on input "search" at bounding box center [599, 275] width 154 height 30
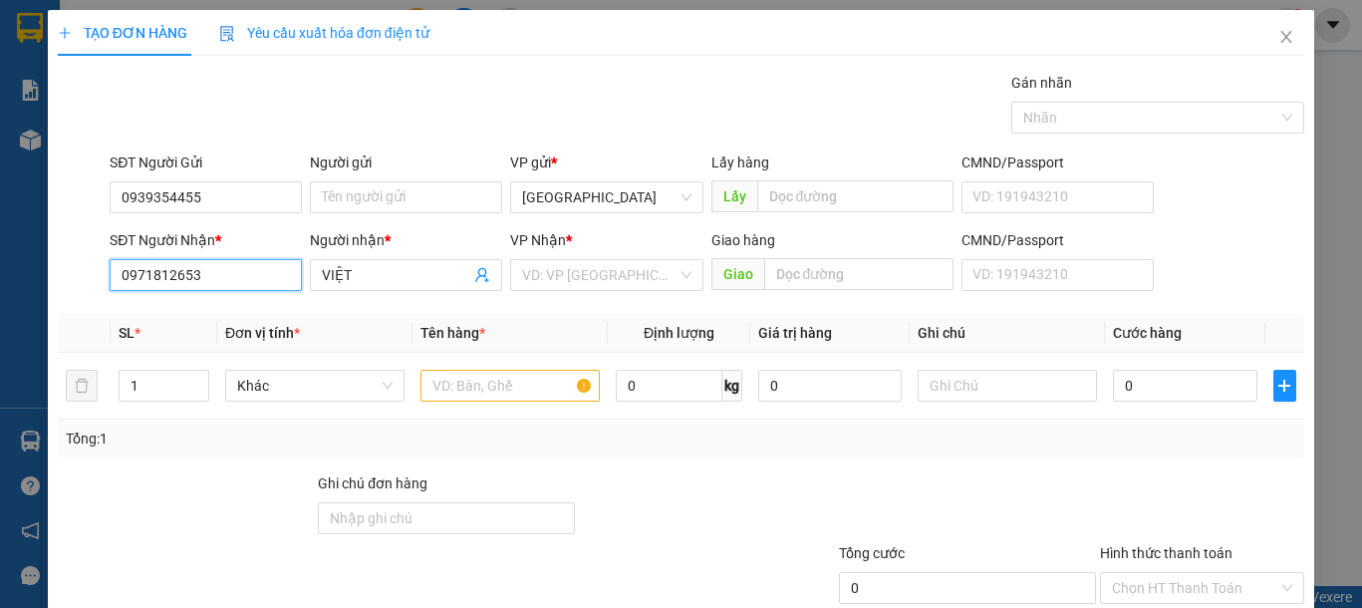
drag, startPoint x: 226, startPoint y: 279, endPoint x: 0, endPoint y: 277, distance: 226.2
click at [0, 277] on div "TẠO ĐƠN HÀNG Yêu cầu xuất hóa đơn điện tử Transit Pickup Surcharge Ids Transit …" at bounding box center [681, 304] width 1362 height 608
click at [488, 380] on input "text" at bounding box center [509, 386] width 179 height 32
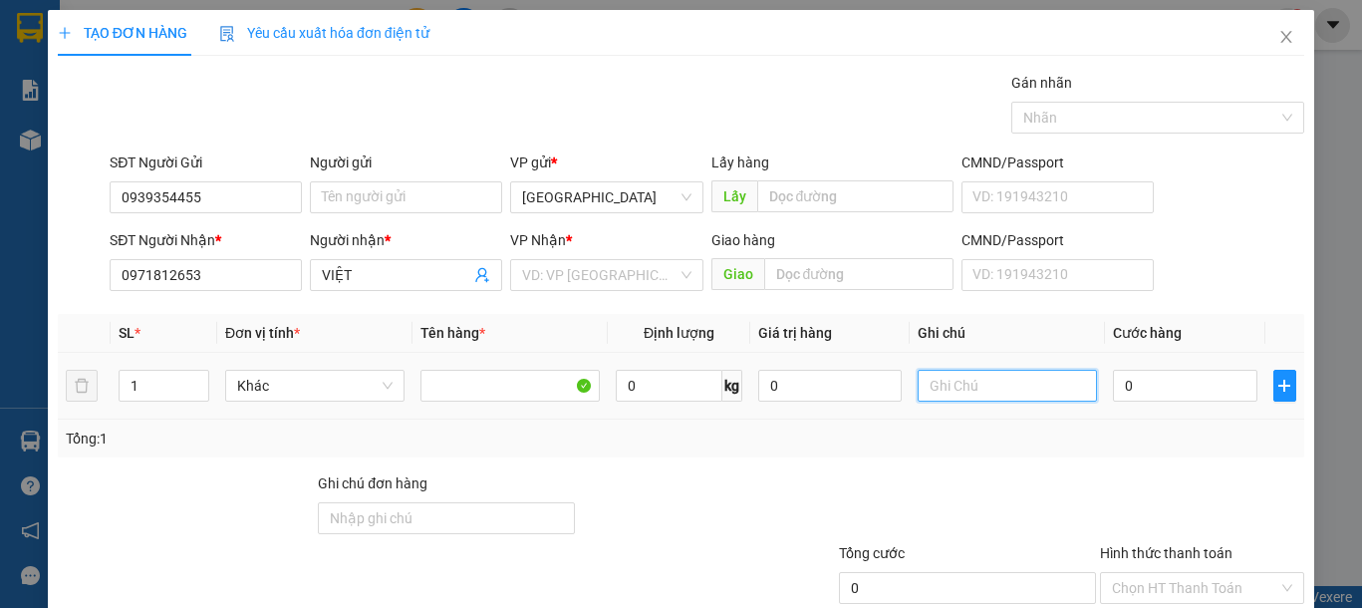
click at [976, 382] on input "text" at bounding box center [1007, 386] width 179 height 32
type input "1 KIỆN GIẤY TIVI(KO BAO BỂ)"
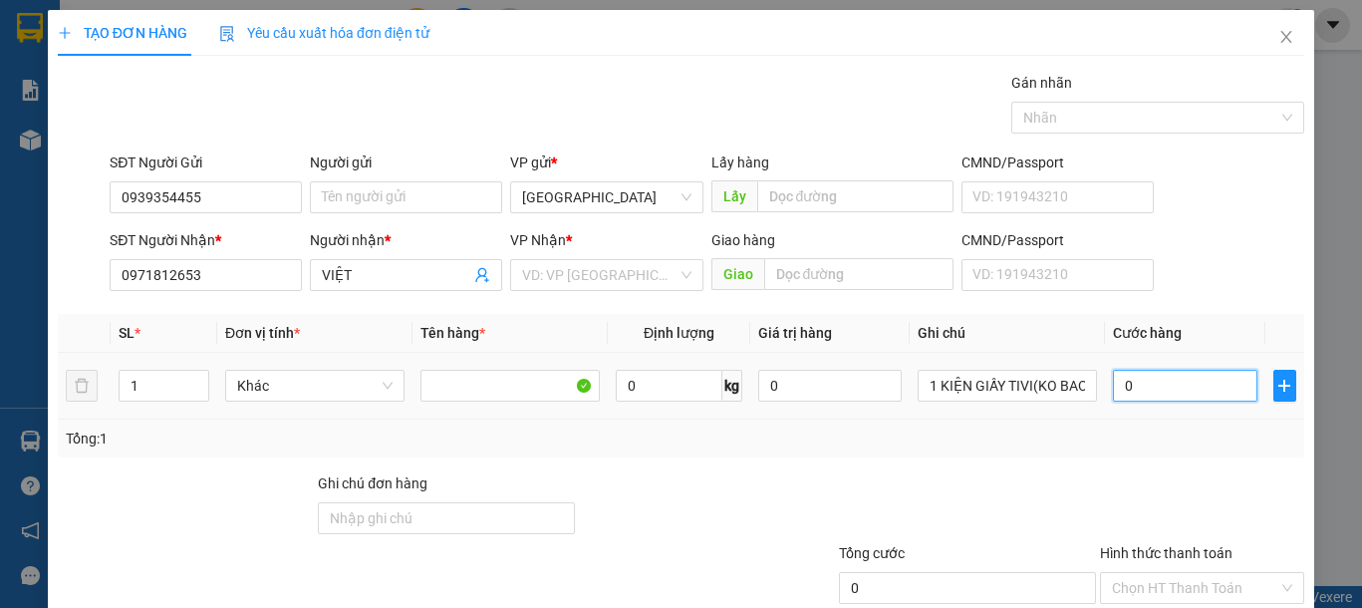
click at [1148, 394] on input "0" at bounding box center [1184, 386] width 143 height 32
type input "2"
type input "25"
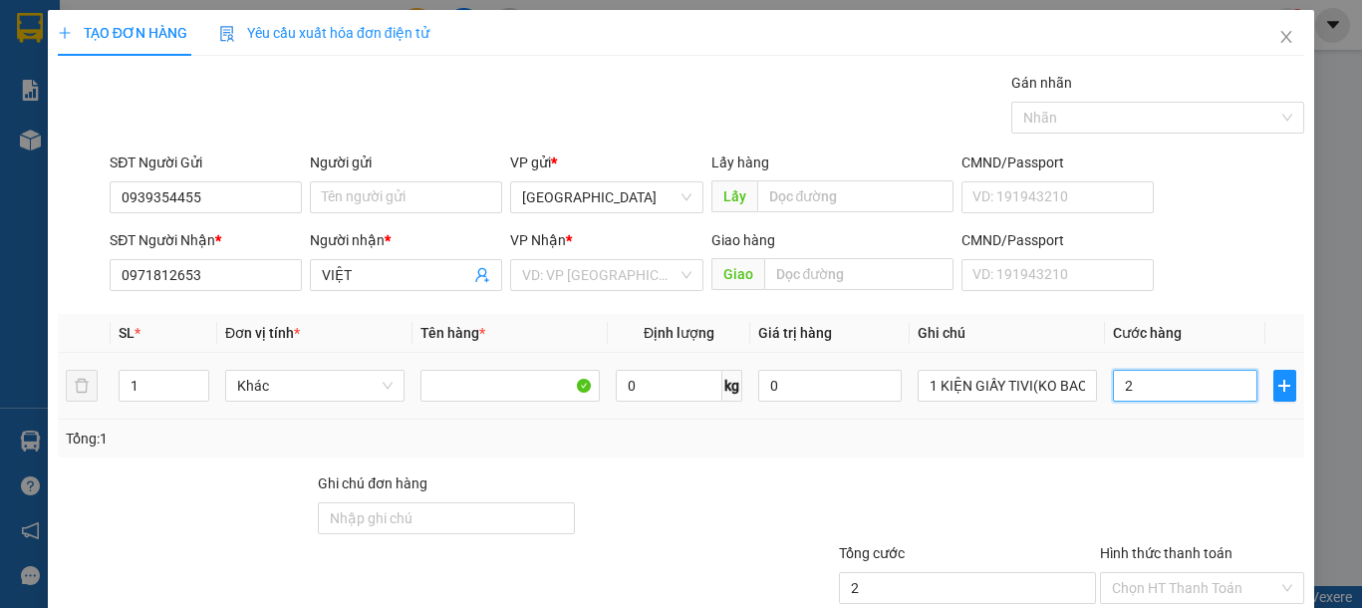
type input "25"
type input "250"
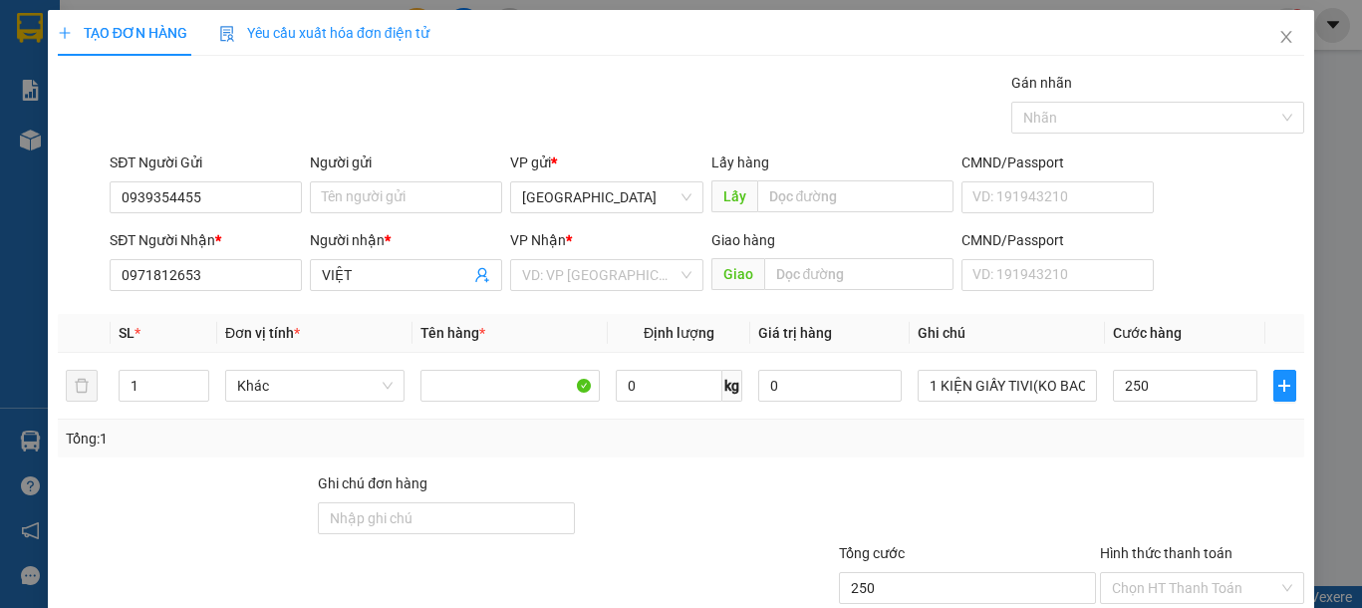
type input "250.000"
click at [647, 273] on input "search" at bounding box center [599, 275] width 154 height 30
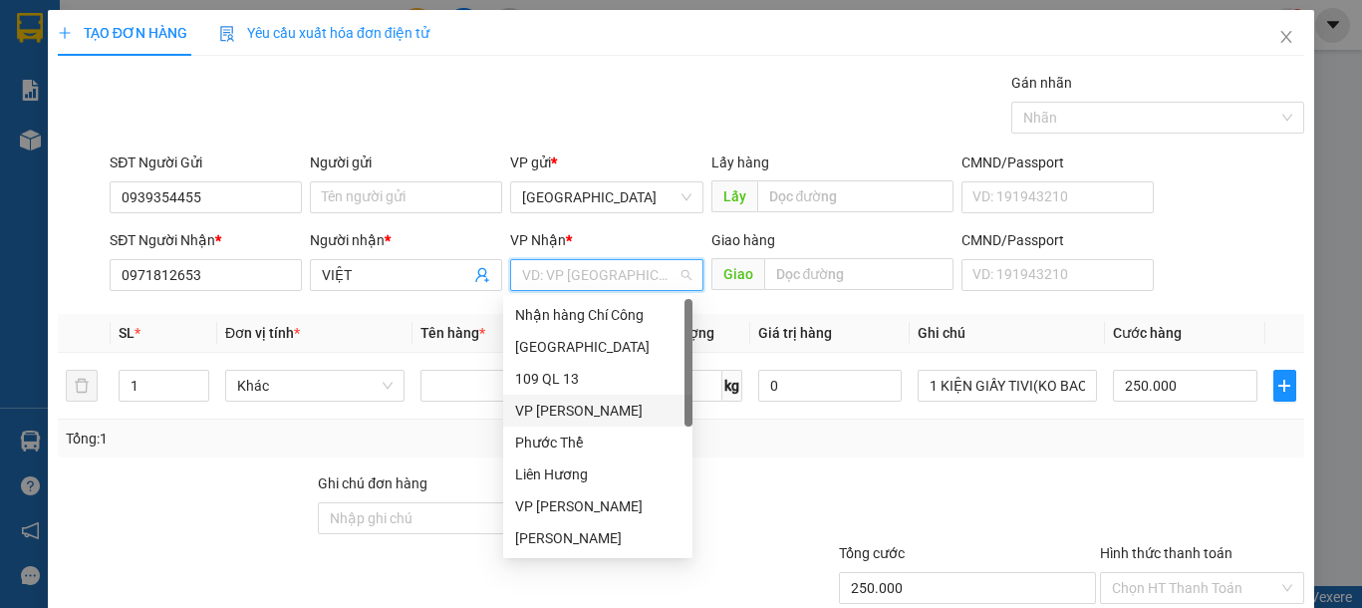
click at [578, 408] on div "VP [PERSON_NAME]" at bounding box center [597, 411] width 165 height 22
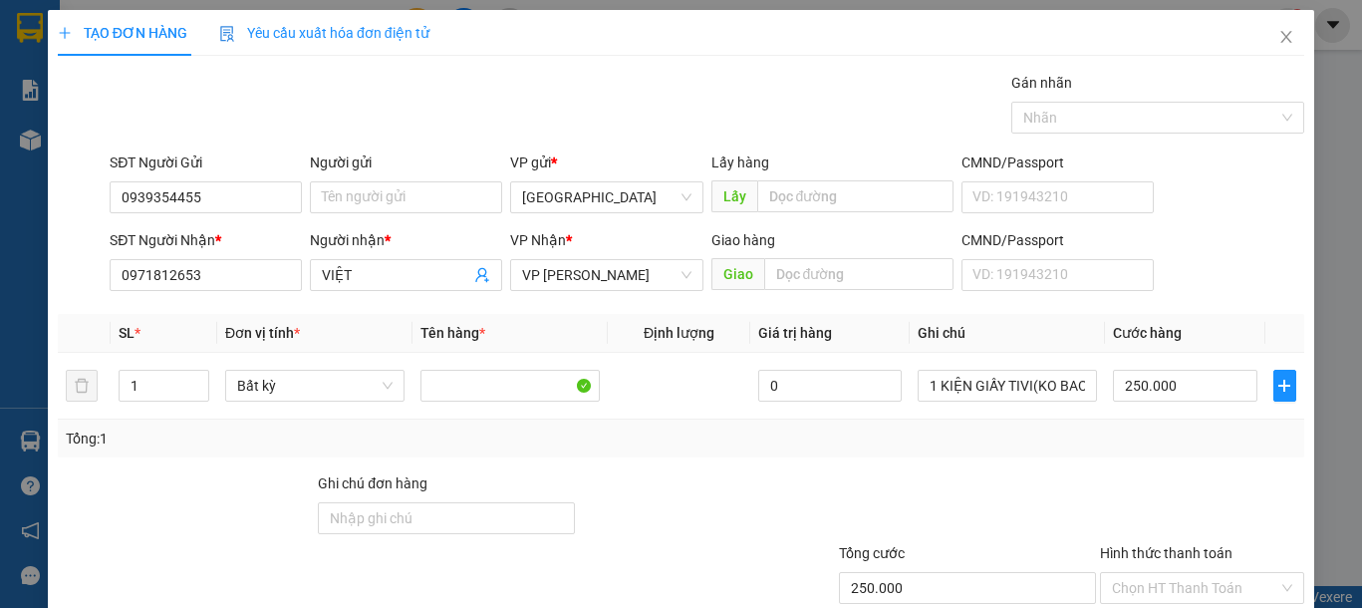
click at [744, 96] on div "Gói vận chuyển * Tiêu chuẩn Gán nhãn Nhãn" at bounding box center [707, 107] width 1203 height 70
click at [1150, 406] on td "250.000" at bounding box center [1184, 386] width 159 height 67
click at [1154, 398] on input "250.000" at bounding box center [1184, 386] width 143 height 32
type input "2"
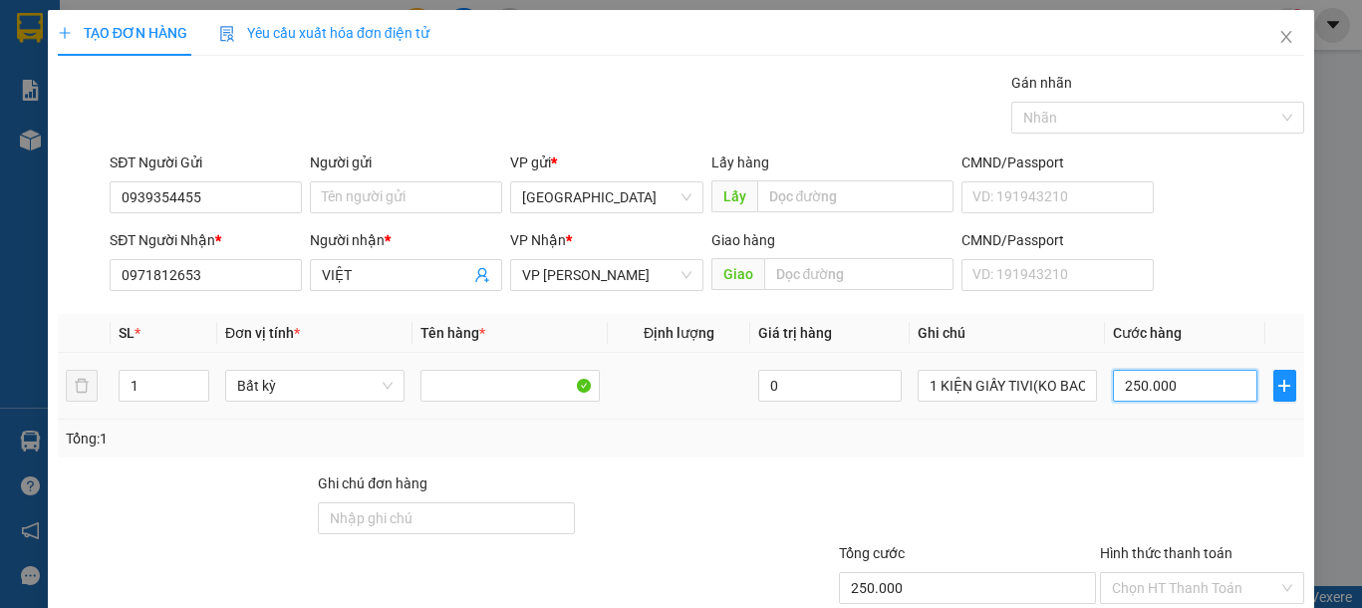
type input "2"
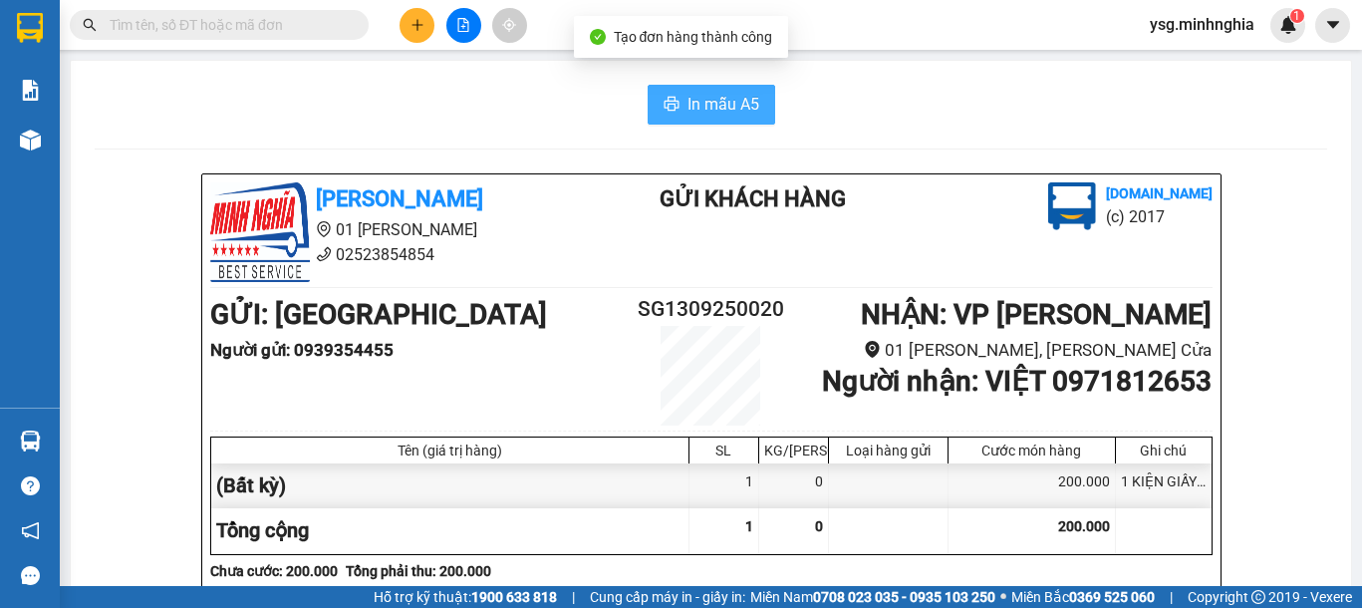
click at [703, 99] on span "In mẫu A5" at bounding box center [724, 104] width 72 height 25
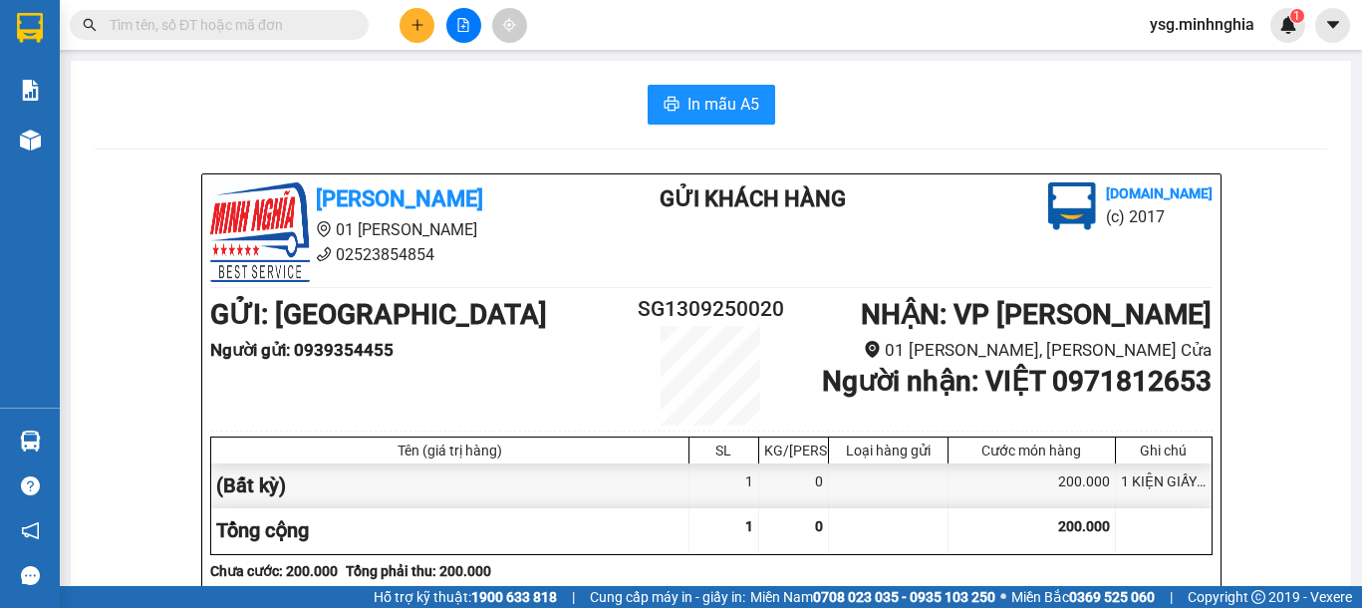
click at [421, 28] on icon "plus" at bounding box center [418, 25] width 14 height 14
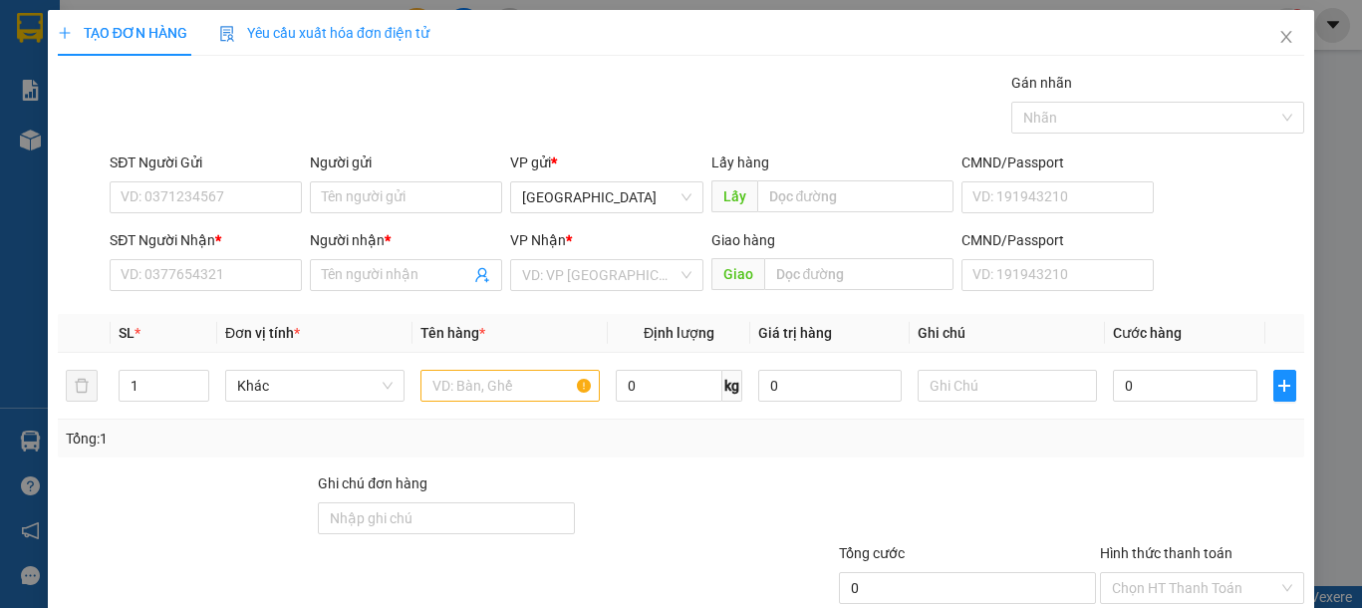
click at [221, 255] on div "SĐT Người Nhận *" at bounding box center [206, 244] width 192 height 30
click at [221, 280] on input "SĐT Người Nhận *" at bounding box center [206, 275] width 192 height 32
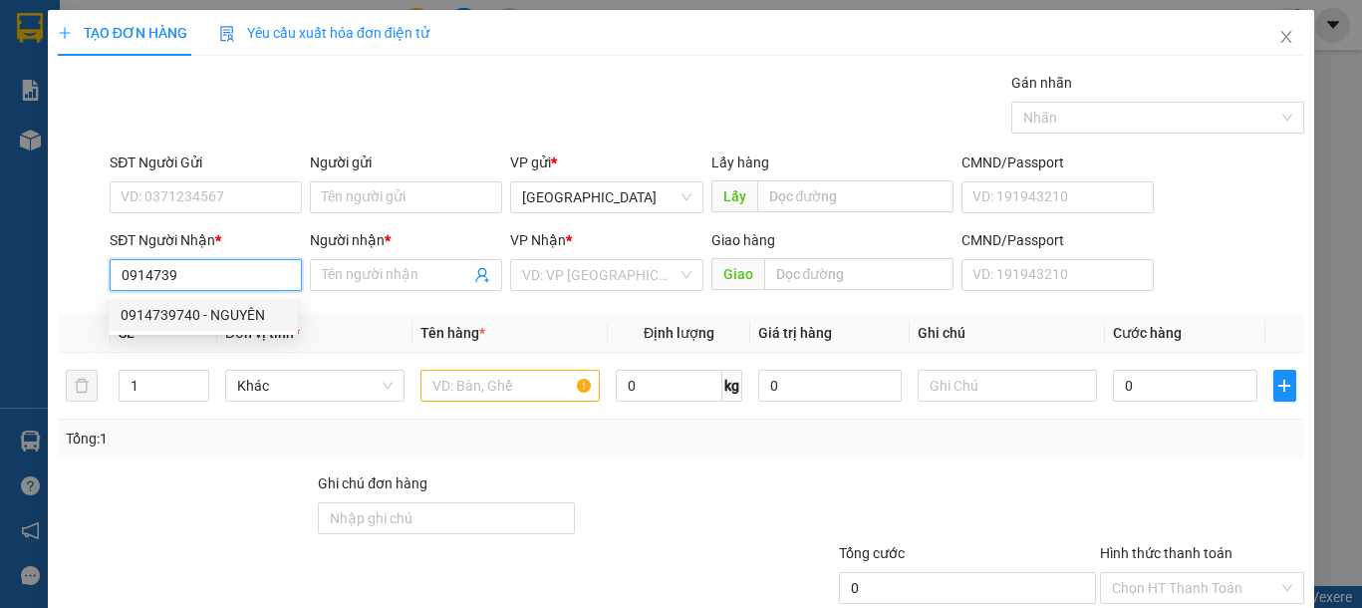
click at [226, 312] on div "0914739740 - NGUYÊN" at bounding box center [203, 315] width 165 height 22
type input "0914739740"
type input "NGUYÊN"
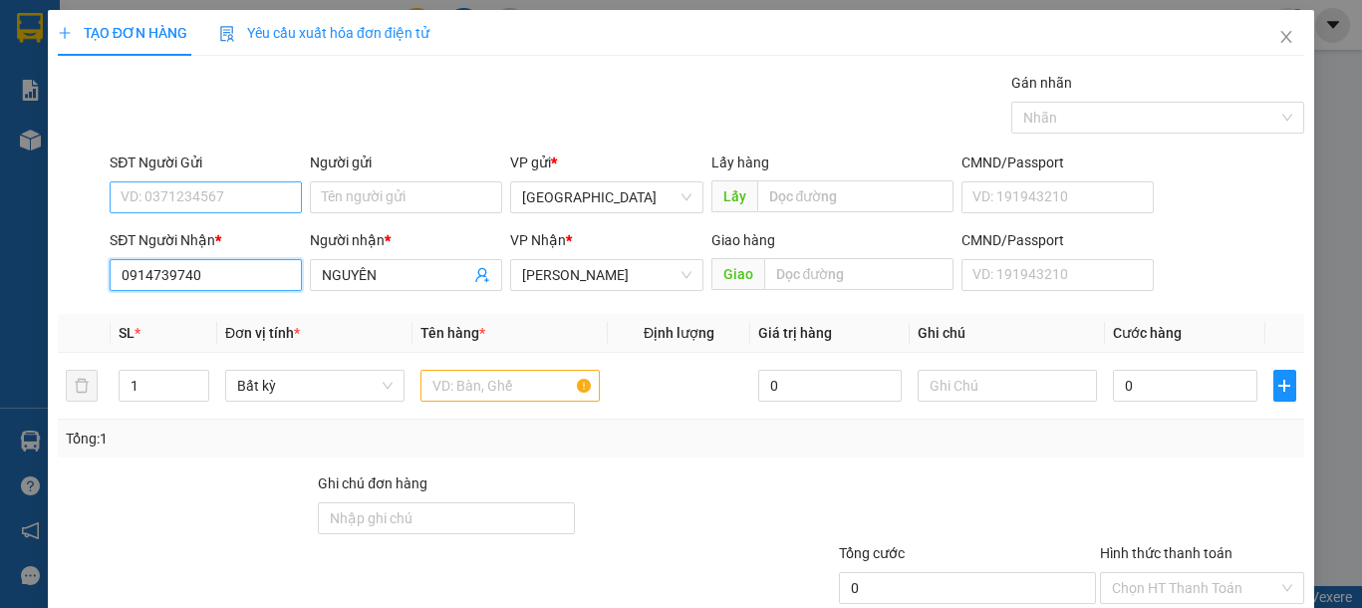
type input "0914739740"
click at [259, 189] on input "SĐT Người Gửi" at bounding box center [206, 197] width 192 height 32
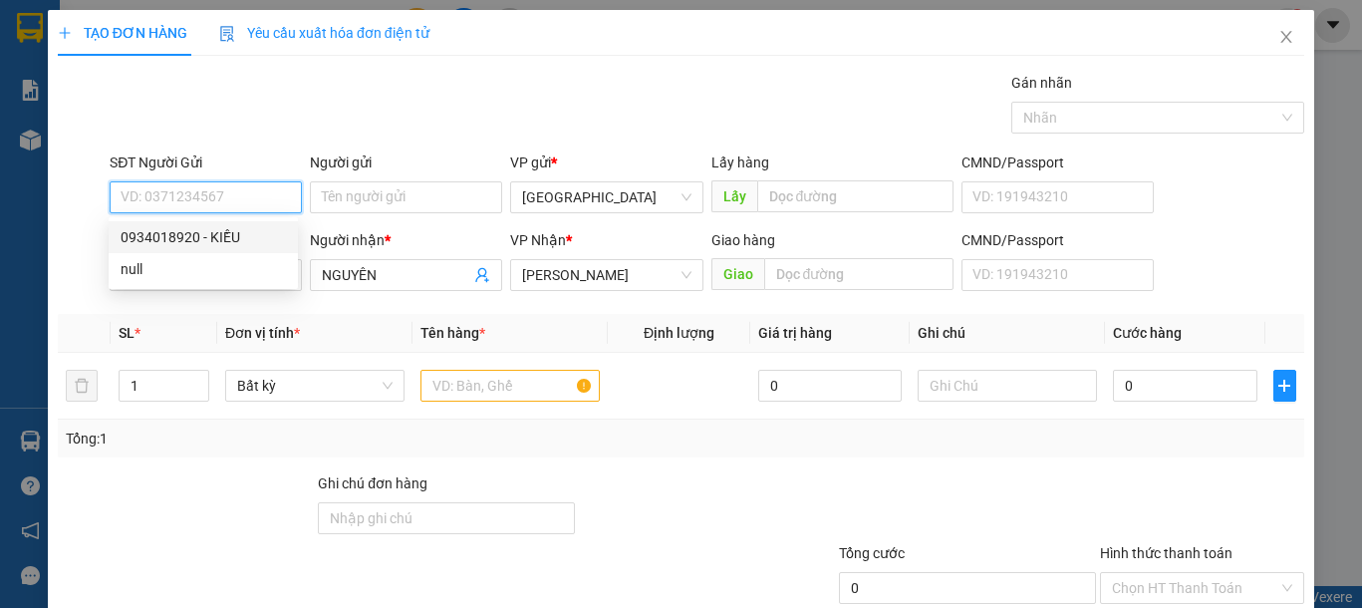
click at [282, 248] on div "0934018920 - KIỀU" at bounding box center [203, 237] width 189 height 32
type input "0934018920"
type input "KIỀU"
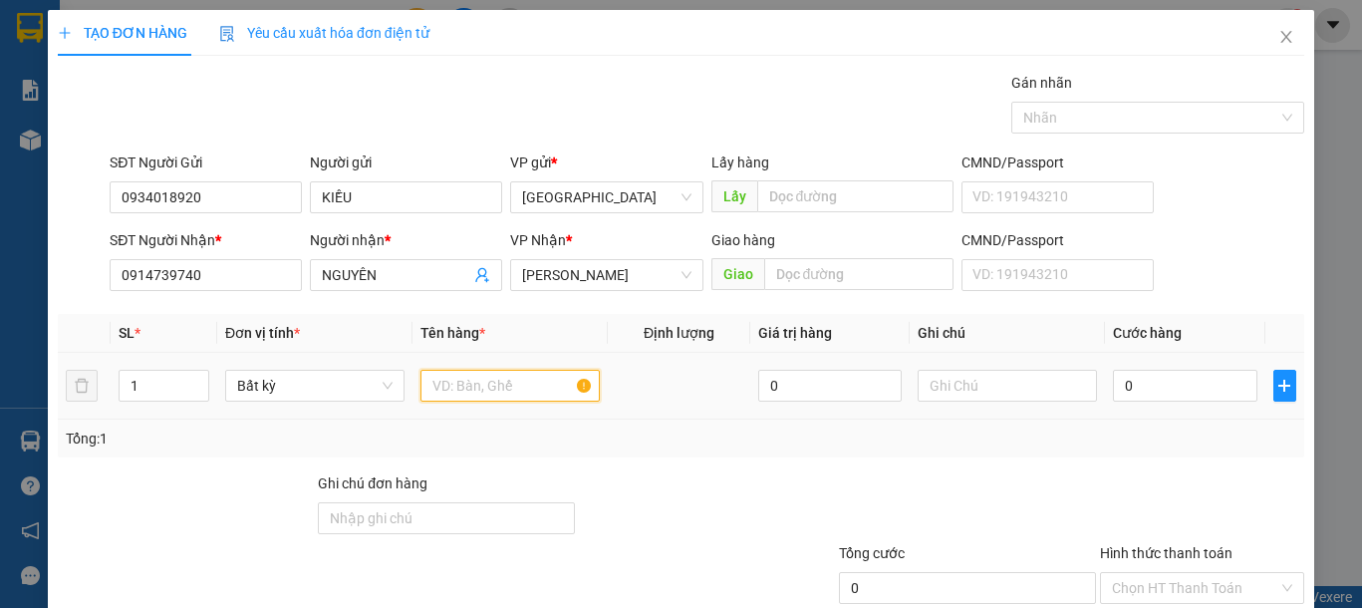
click at [442, 381] on input "text" at bounding box center [509, 386] width 179 height 32
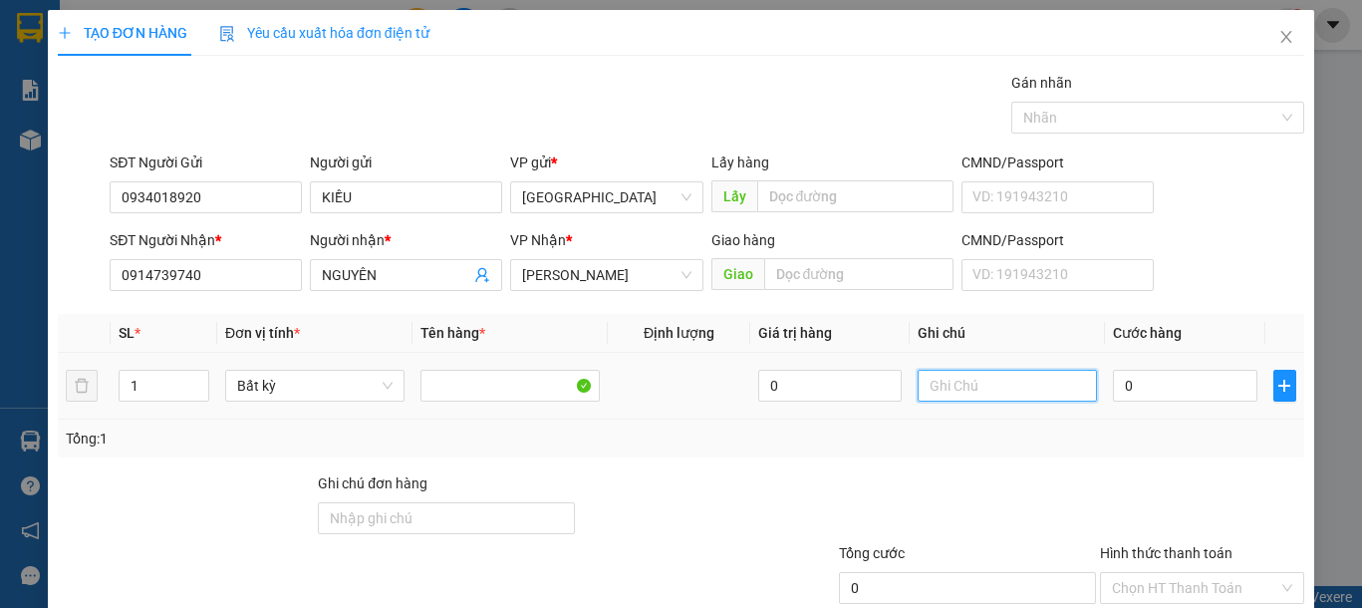
click at [1041, 394] on input "text" at bounding box center [1007, 386] width 179 height 32
type input "1 THG ĐỒ ĂN"
click at [1169, 393] on input "0" at bounding box center [1184, 386] width 143 height 32
type input "5"
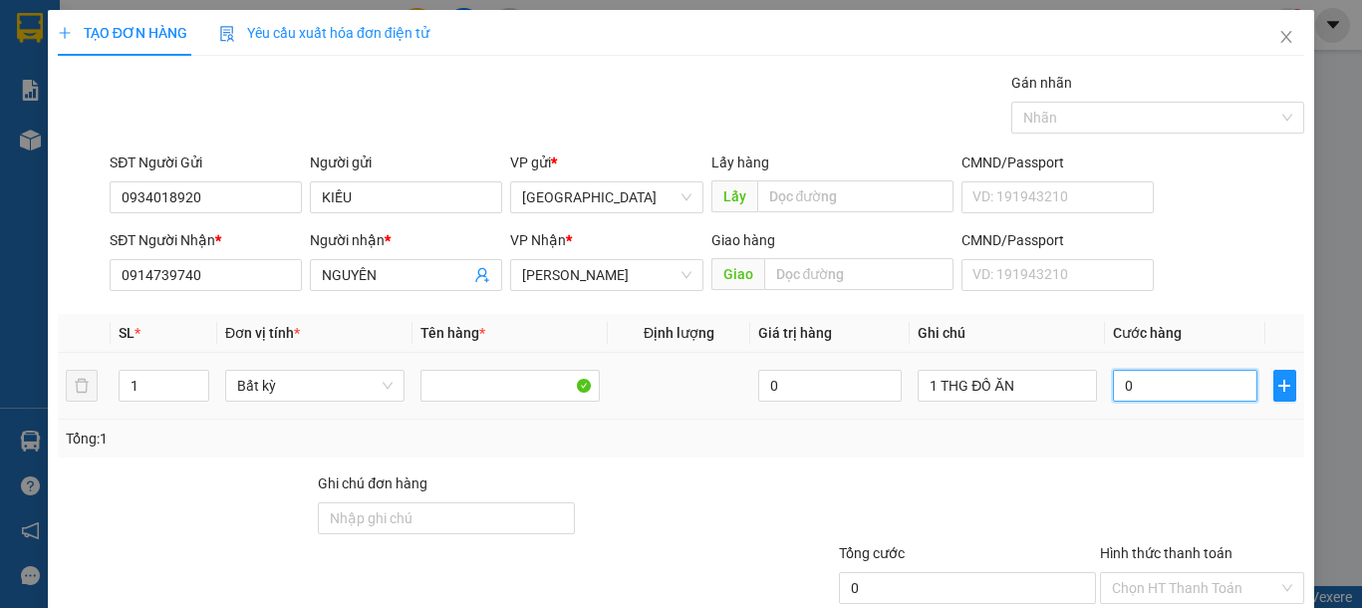
type input "5"
type input "50"
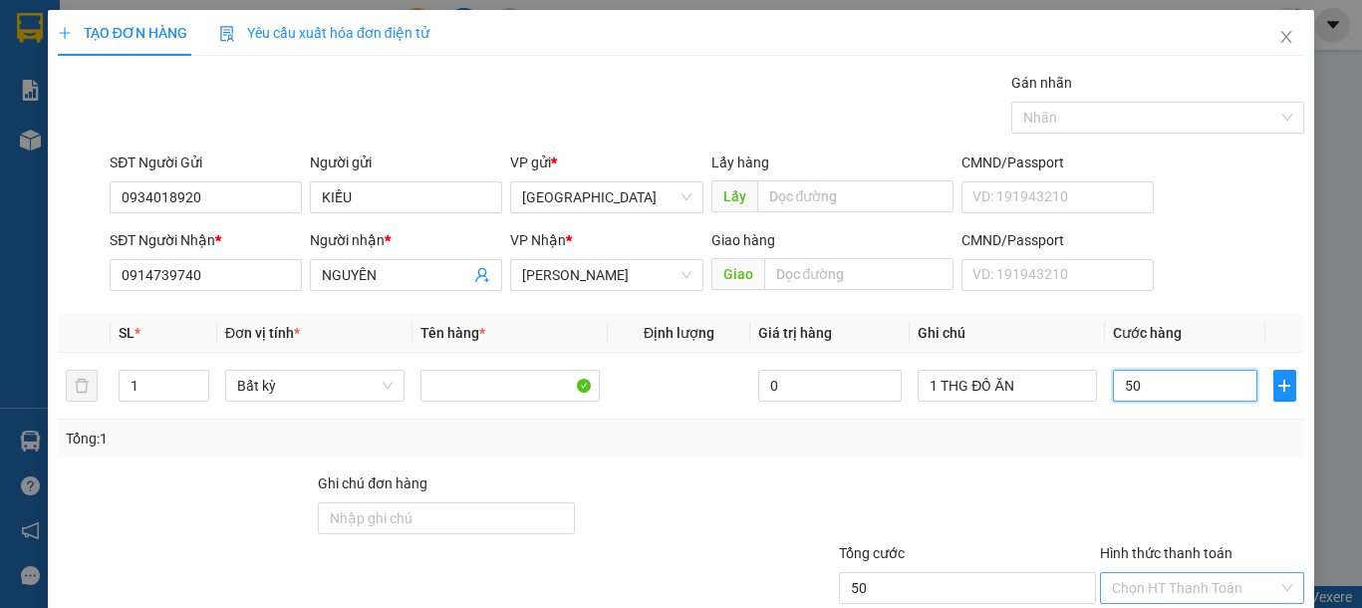
click at [1214, 572] on div "Chọn HT Thanh Toán" at bounding box center [1202, 588] width 204 height 32
click at [1203, 573] on input "Hình thức thanh toán" at bounding box center [1195, 588] width 166 height 30
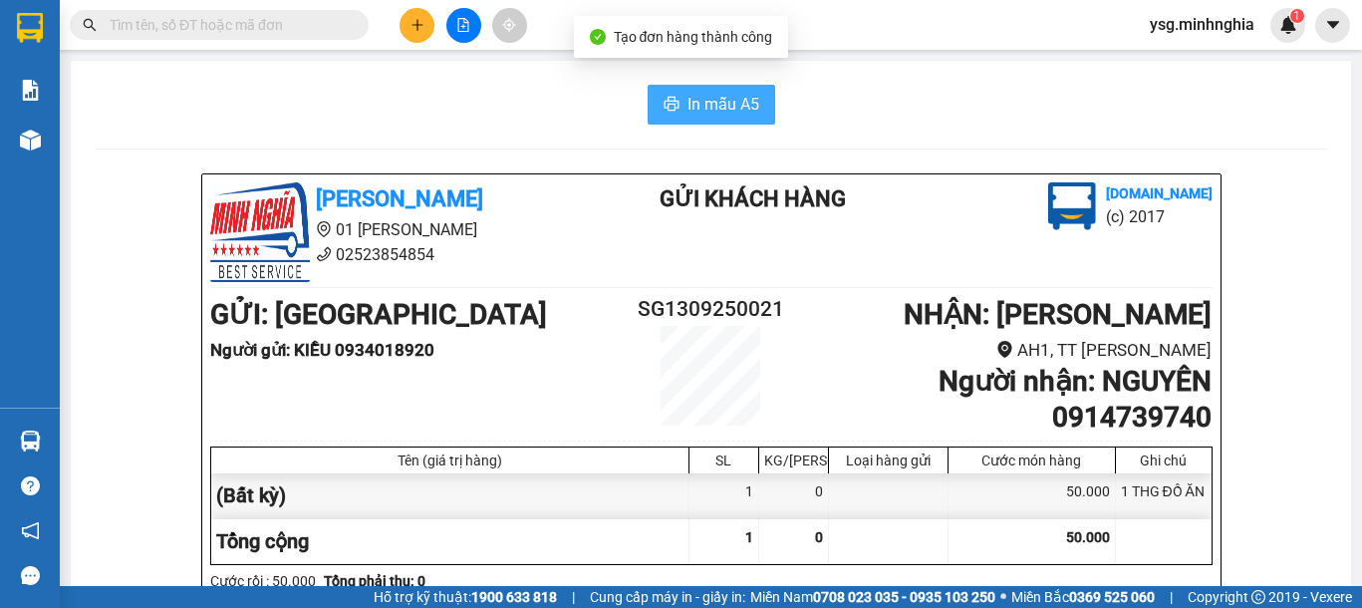
click at [709, 102] on span "In mẫu A5" at bounding box center [724, 104] width 72 height 25
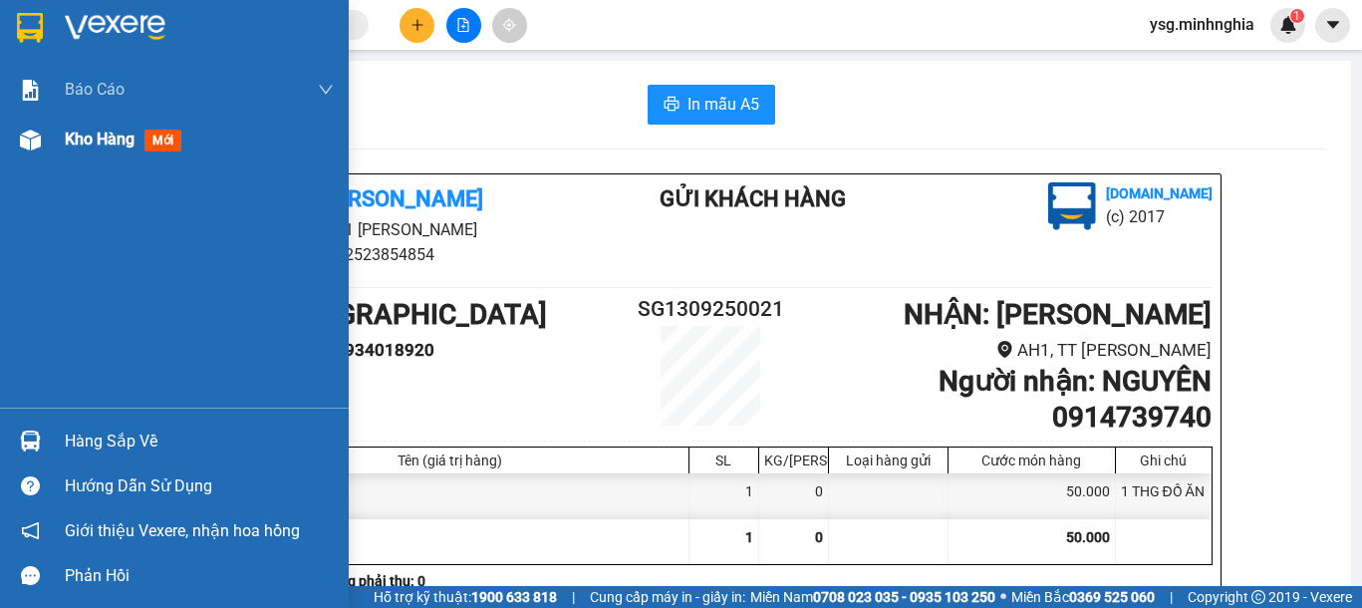
click at [44, 138] on div at bounding box center [30, 140] width 35 height 35
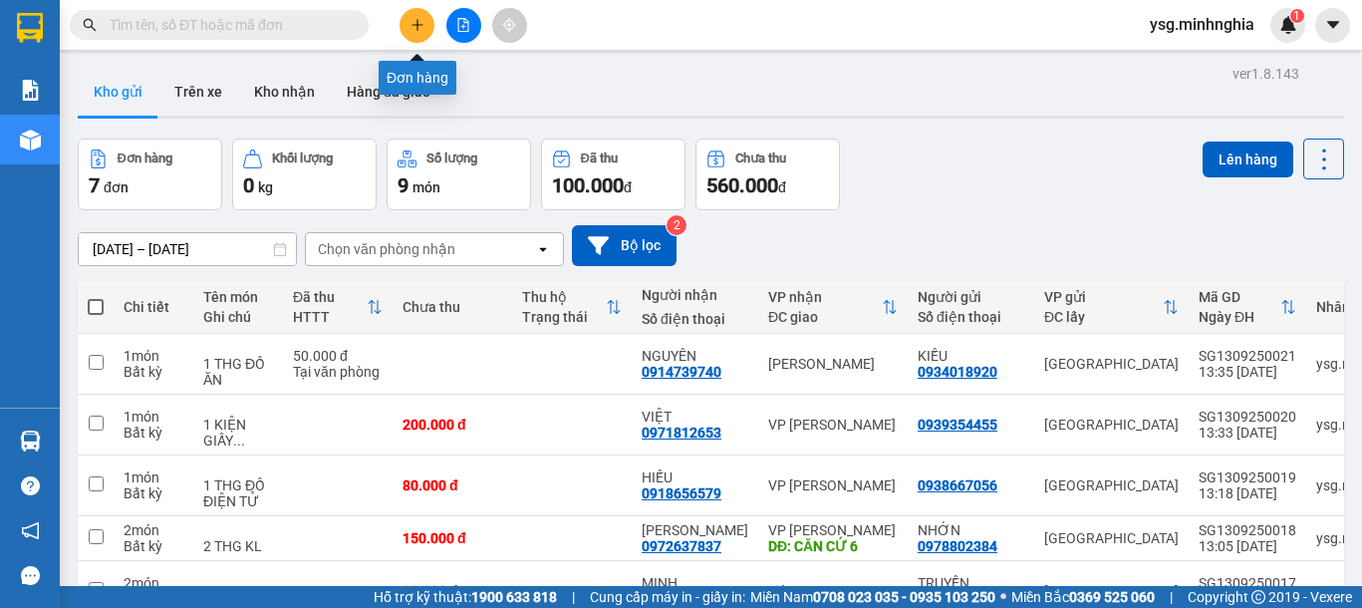
click at [414, 20] on icon "plus" at bounding box center [418, 25] width 14 height 14
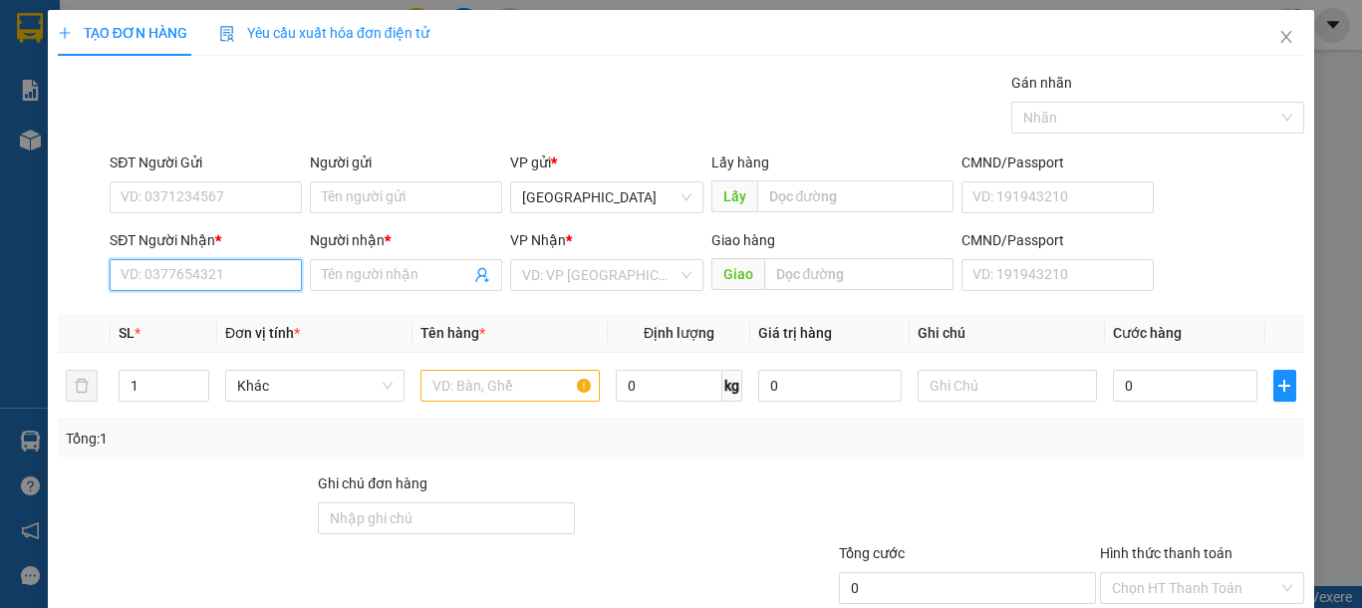
click at [149, 262] on input "SĐT Người Nhận *" at bounding box center [206, 275] width 192 height 32
type input "3"
click at [193, 320] on div "0961630630 - KHOA" at bounding box center [203, 315] width 165 height 22
type input "0961630630"
type input "KHOA"
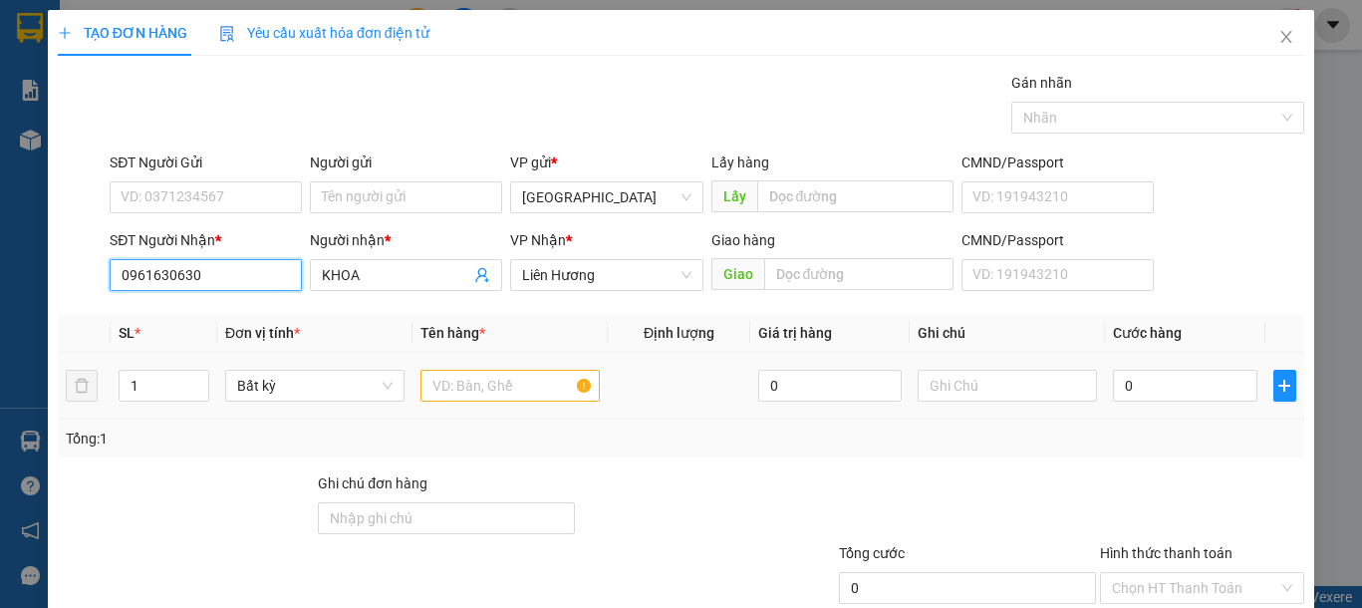
type input "0961630630"
click at [478, 383] on input "text" at bounding box center [509, 386] width 179 height 32
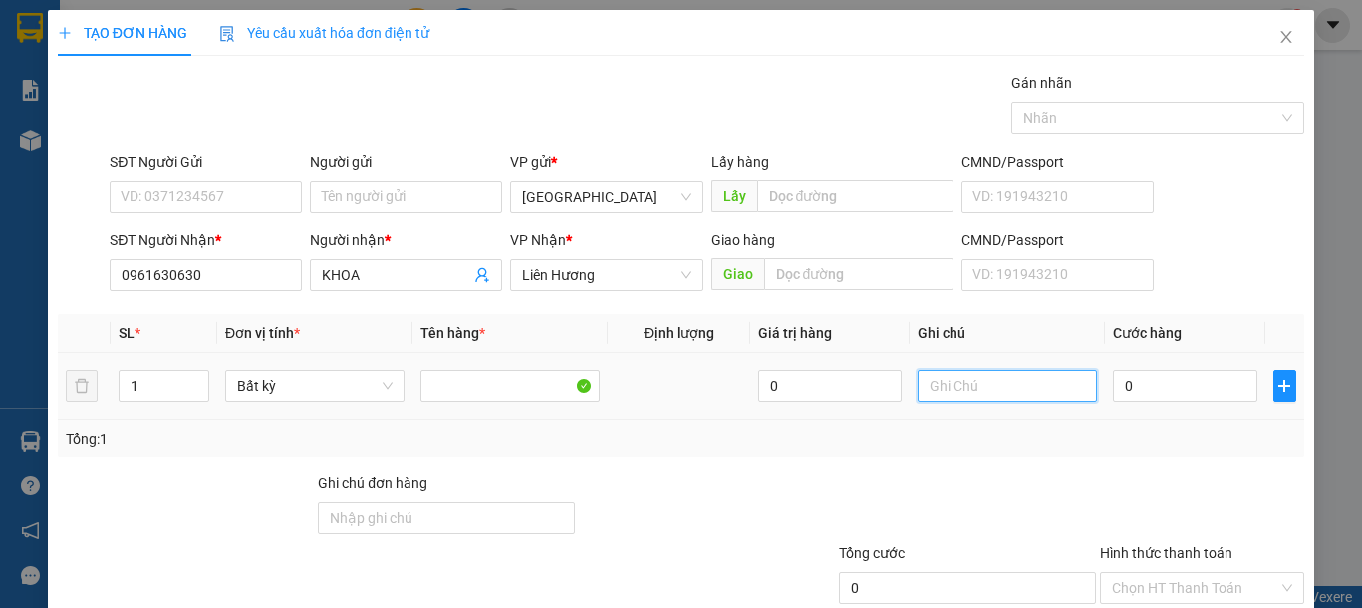
click at [959, 383] on input "text" at bounding box center [1007, 386] width 179 height 32
type input "1 HỘP GIẤY NHỎ-LK"
click at [1160, 398] on input "0" at bounding box center [1184, 386] width 143 height 32
type input "3"
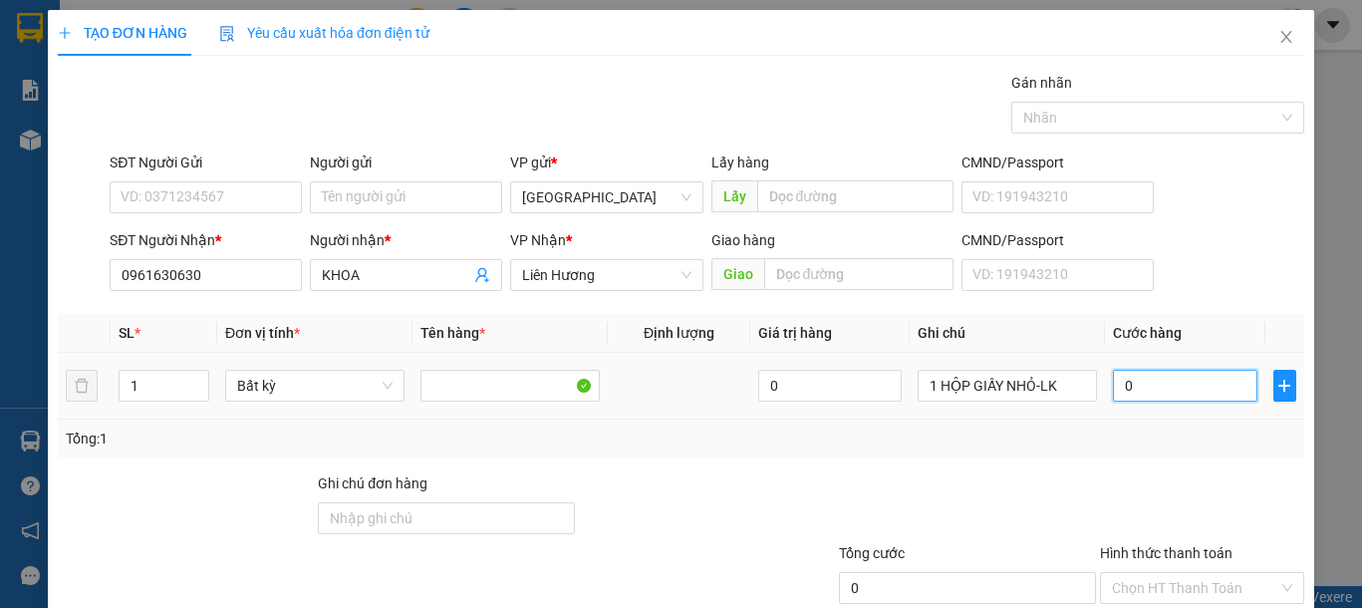
type input "3"
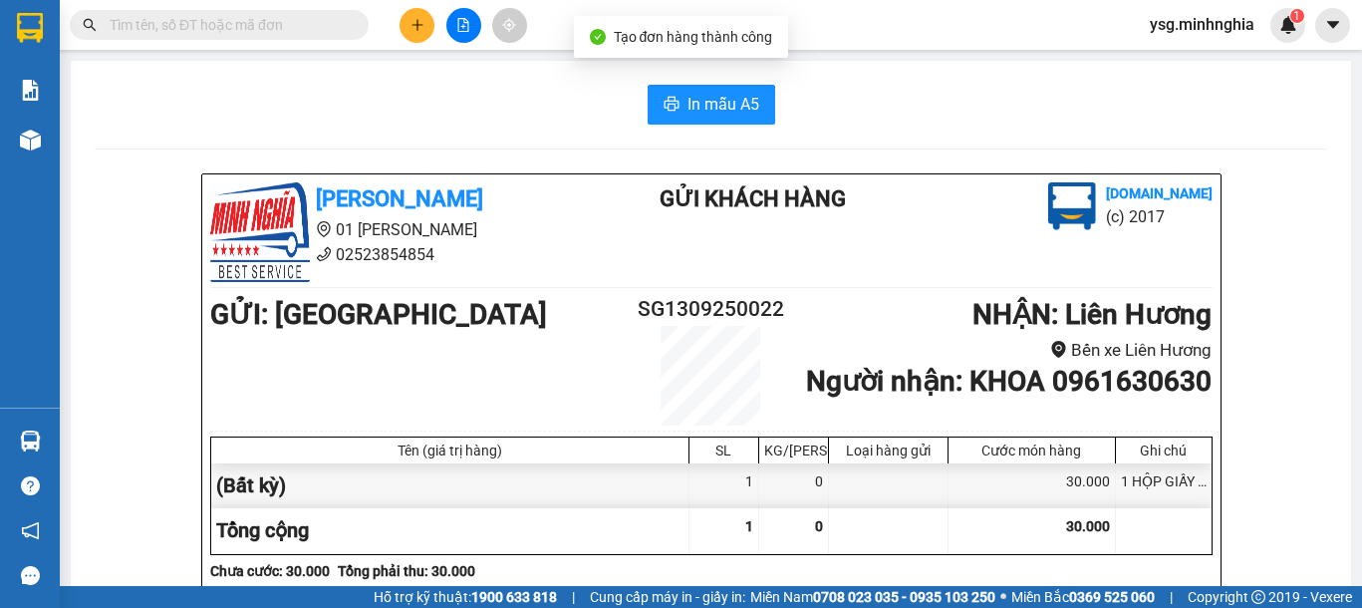
click at [699, 95] on span "In mẫu A5" at bounding box center [724, 104] width 72 height 25
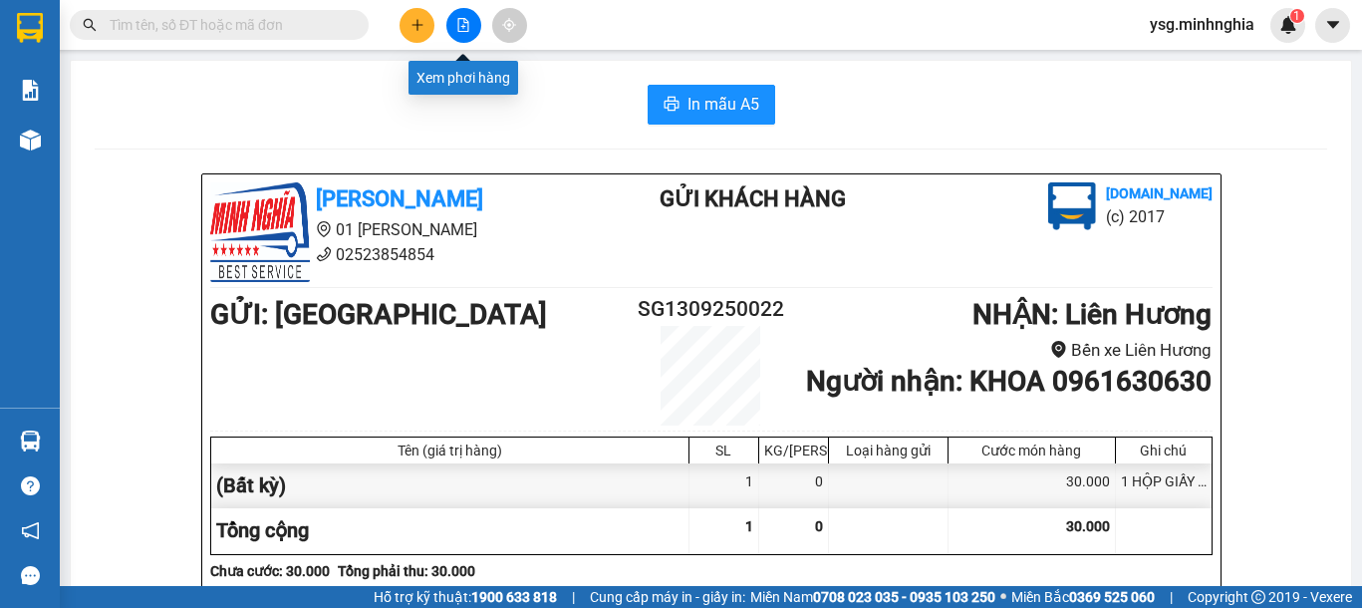
click at [465, 18] on icon "file-add" at bounding box center [463, 25] width 14 height 14
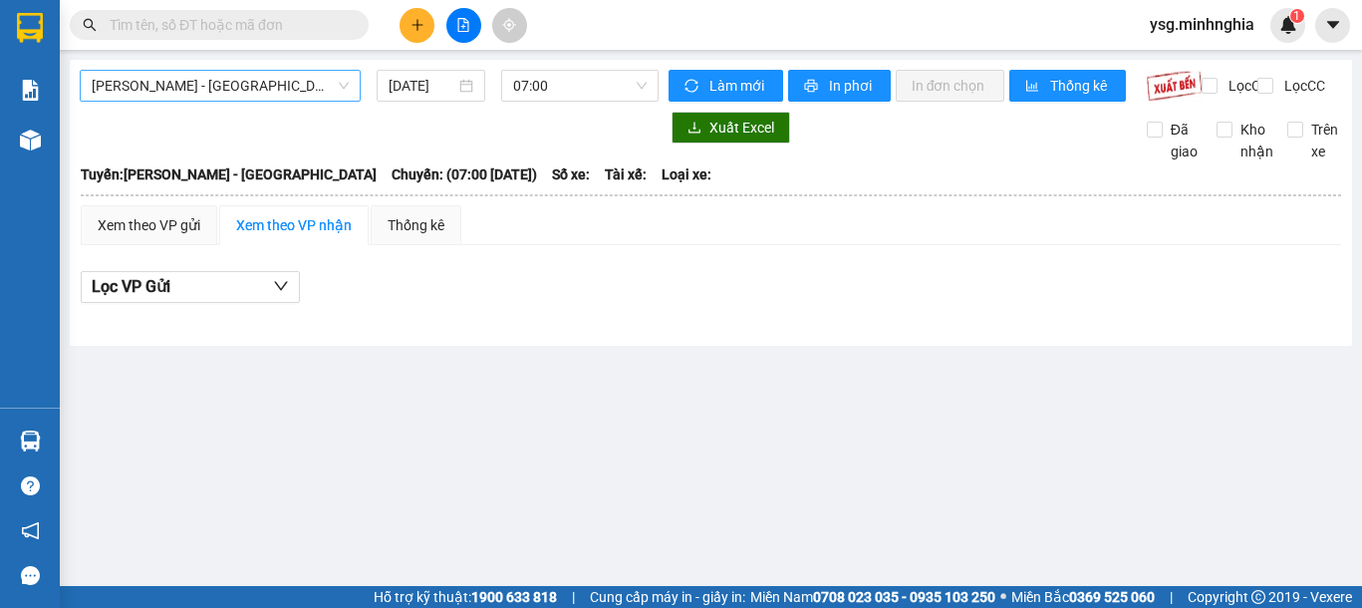
click at [331, 98] on div "Phan Rí - Sài Gòn 13/09/2025 07:00" at bounding box center [369, 86] width 579 height 32
drag, startPoint x: 301, startPoint y: 86, endPoint x: 278, endPoint y: 138, distance: 56.7
click at [302, 86] on span "[PERSON_NAME] - [GEOGRAPHIC_DATA]" at bounding box center [220, 86] width 257 height 30
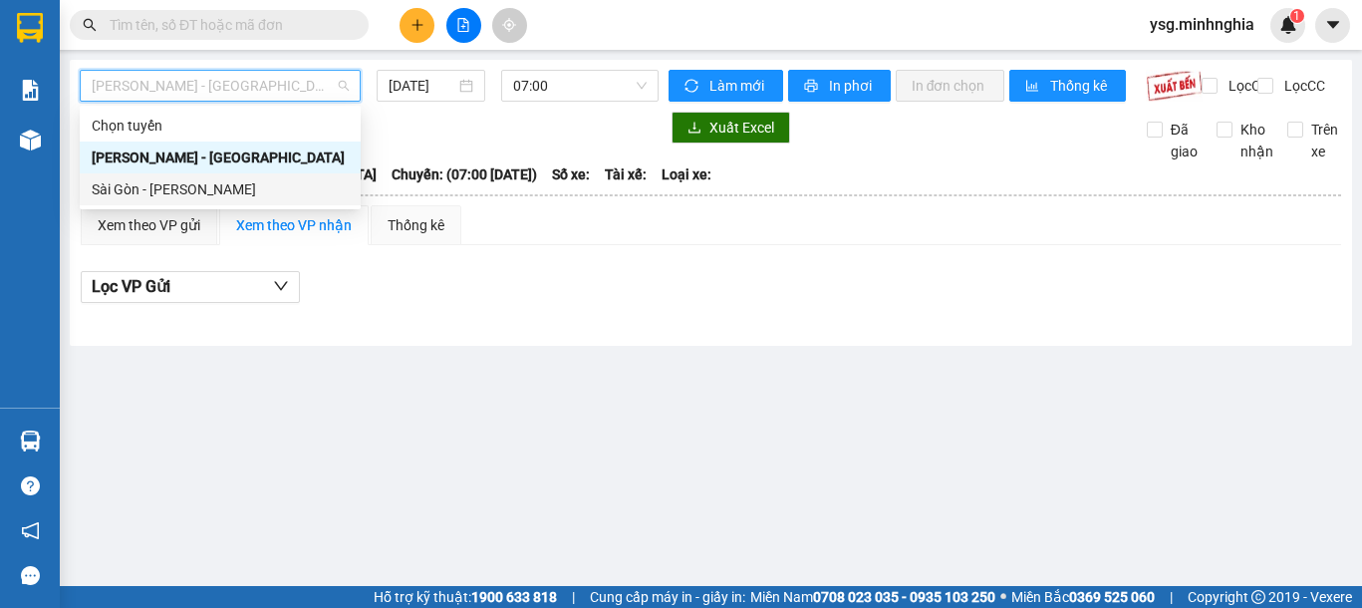
drag, startPoint x: 234, startPoint y: 193, endPoint x: 291, endPoint y: 171, distance: 60.9
click at [235, 193] on div "Sài Gòn - [PERSON_NAME]" at bounding box center [220, 189] width 257 height 22
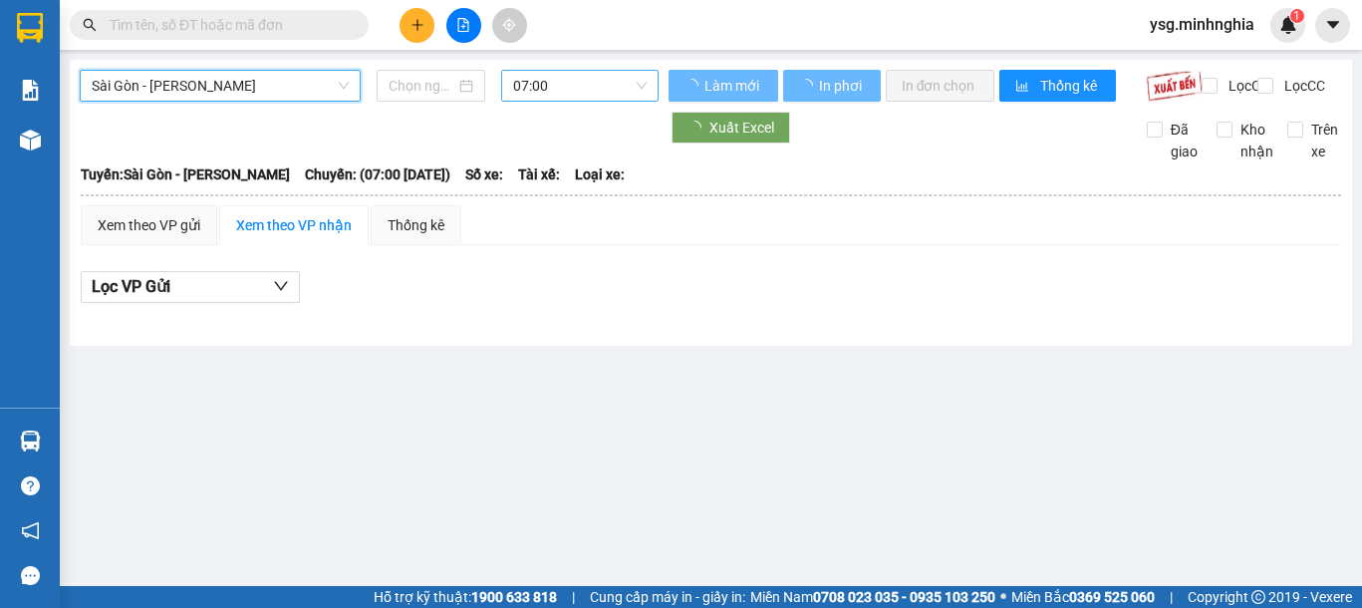
type input "[DATE]"
click at [616, 78] on span "07:00" at bounding box center [580, 86] width 134 height 30
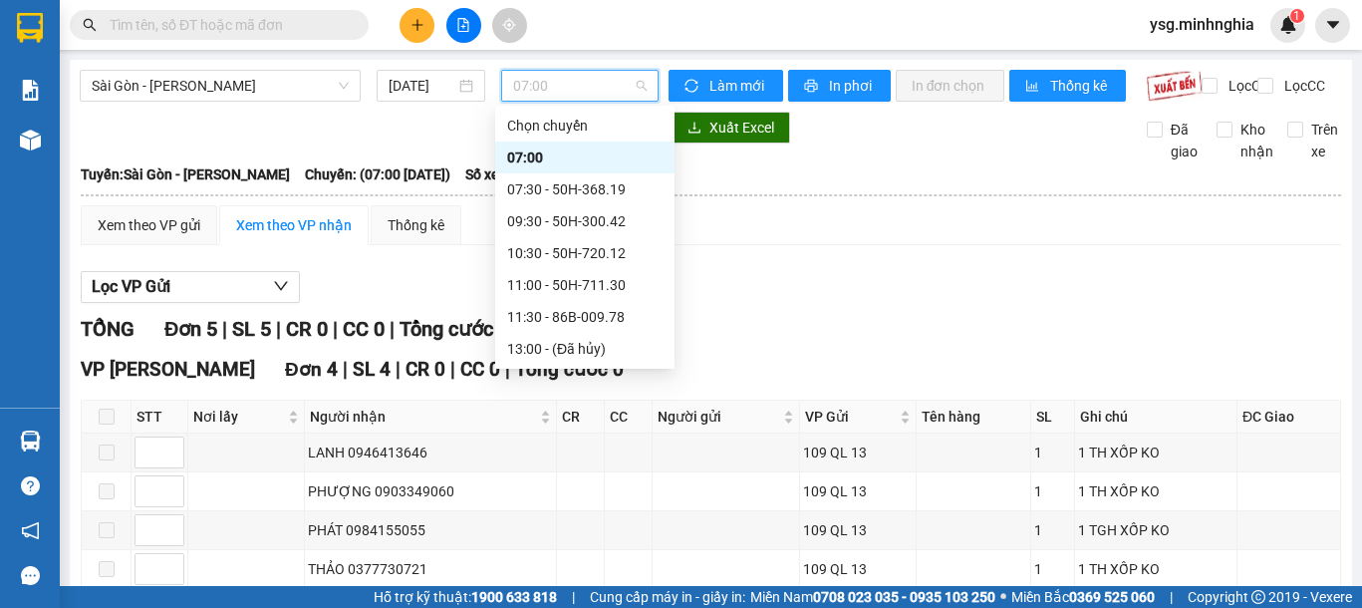
click at [605, 370] on div "14:30 - 50H-363.64" at bounding box center [584, 381] width 155 height 22
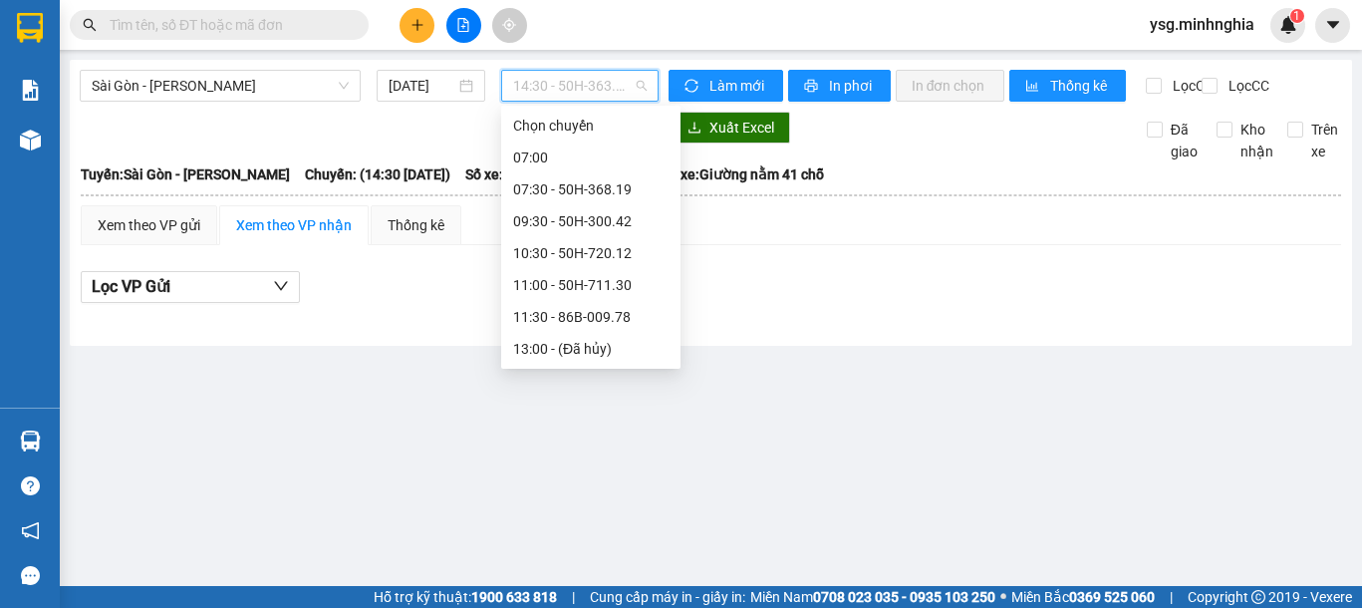
click at [568, 81] on span "14:30 - 50H-363.64" at bounding box center [580, 86] width 134 height 30
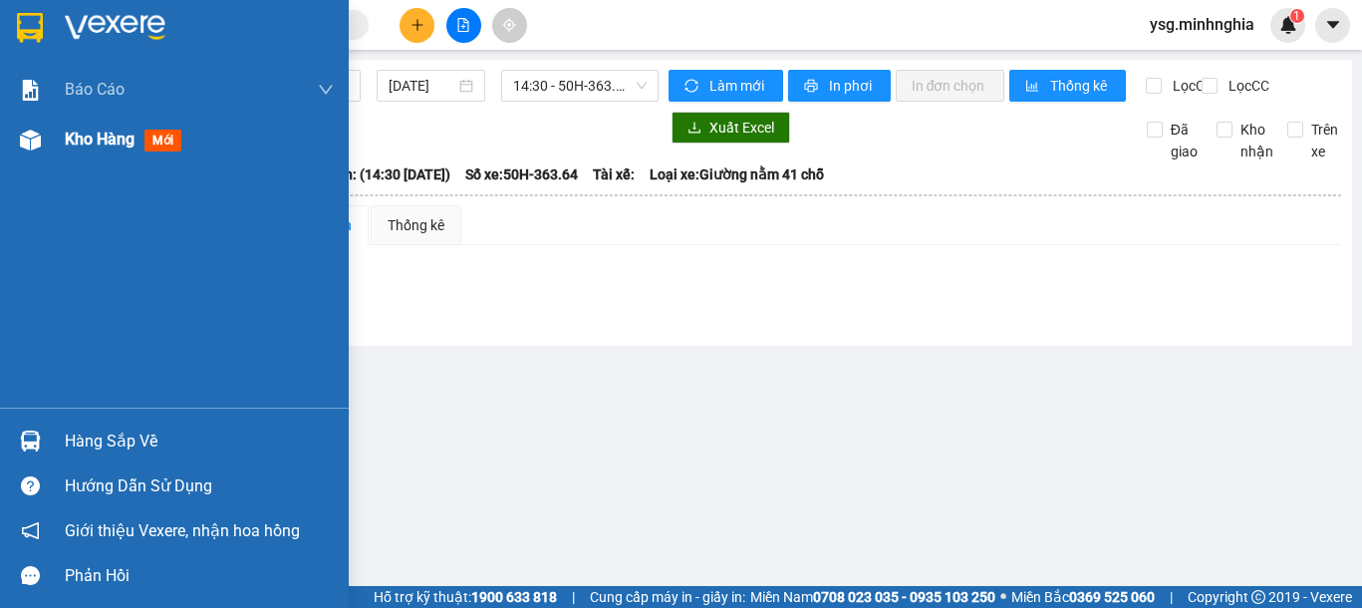
click at [10, 136] on div "Kho hàng mới" at bounding box center [174, 140] width 349 height 50
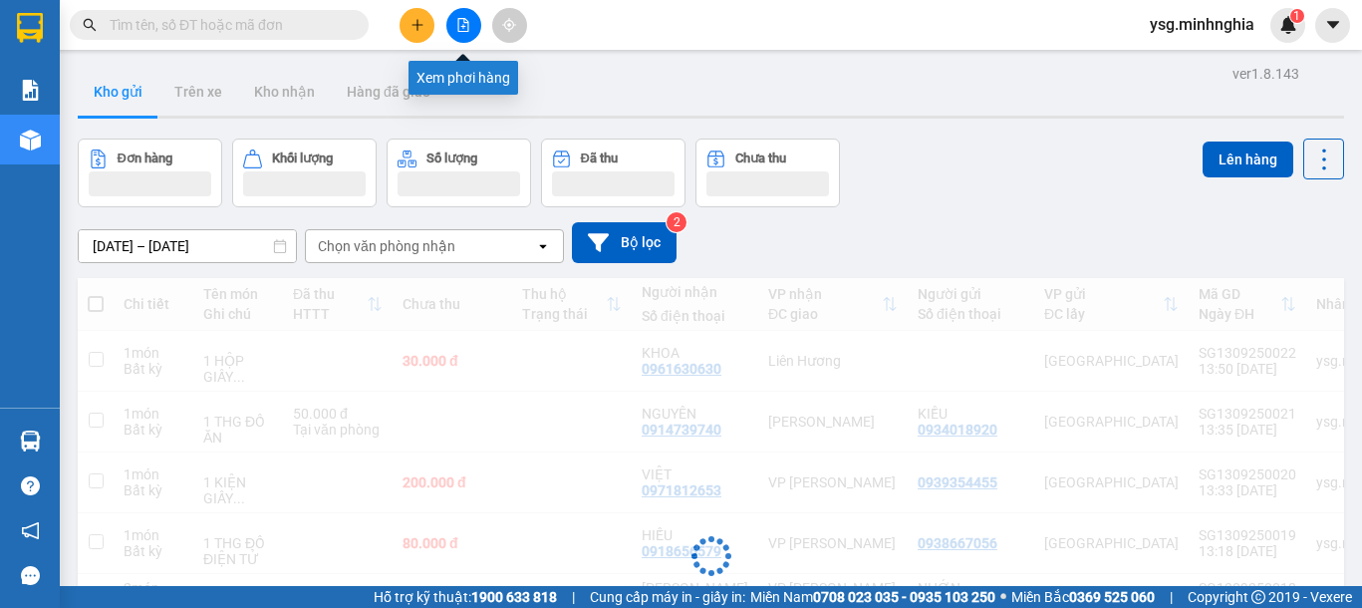
click at [472, 26] on button at bounding box center [463, 25] width 35 height 35
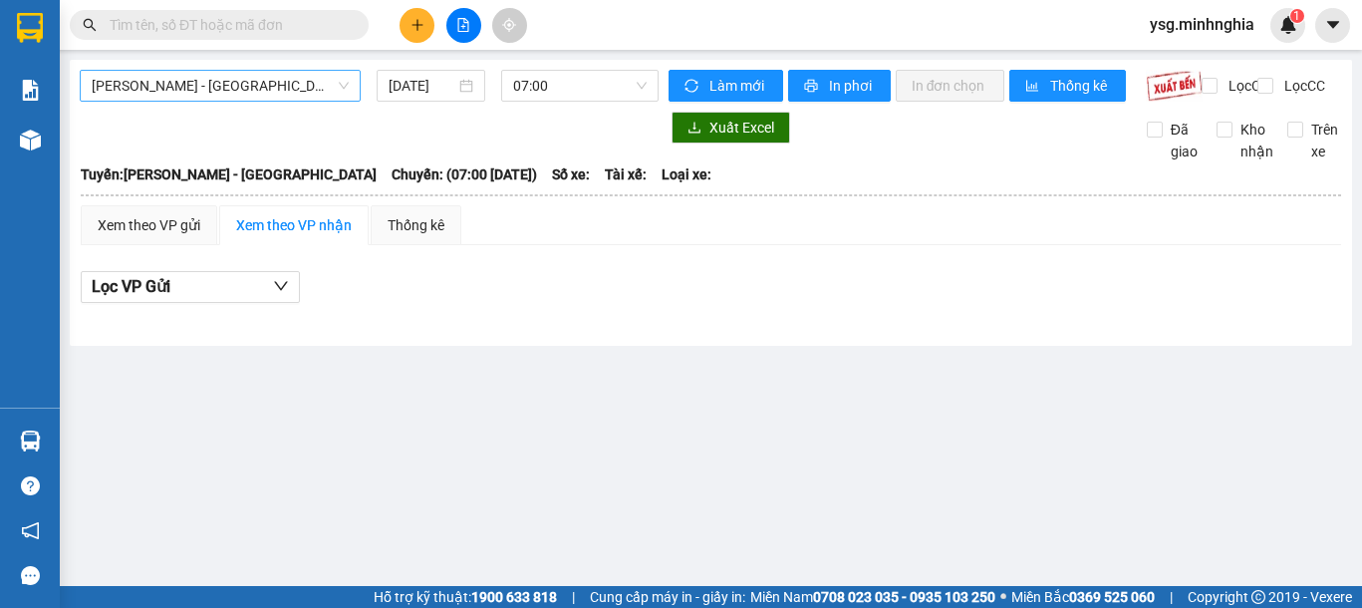
click at [286, 74] on span "[PERSON_NAME] - [GEOGRAPHIC_DATA]" at bounding box center [220, 86] width 257 height 30
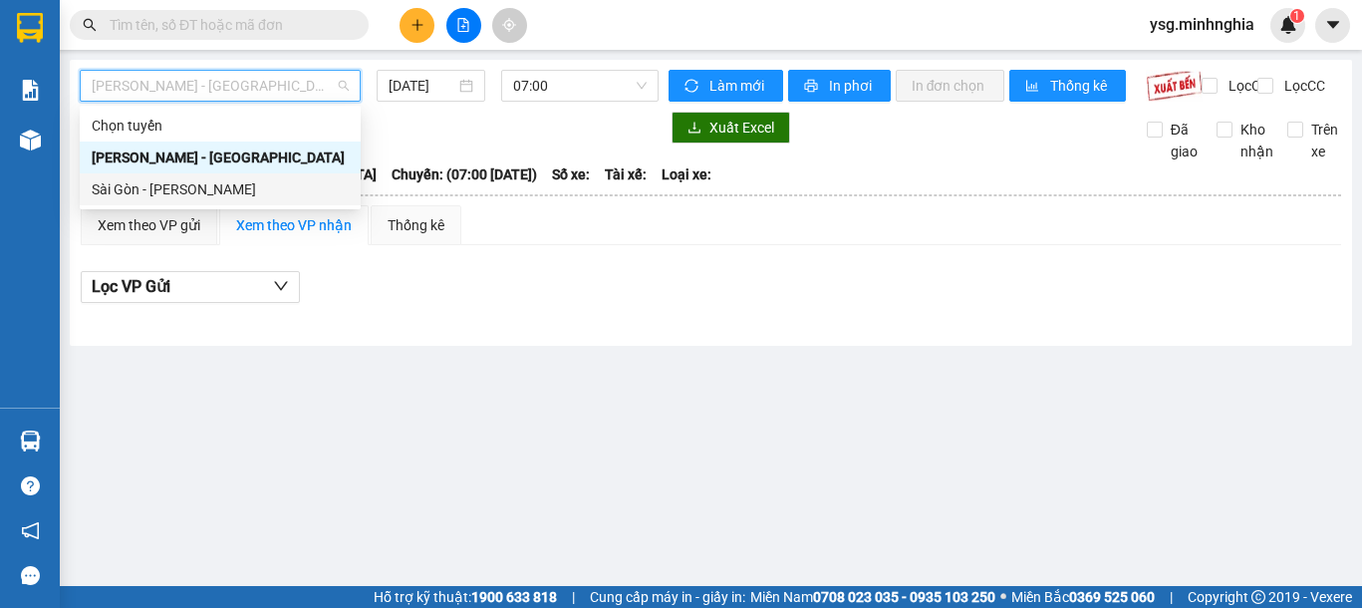
drag, startPoint x: 167, startPoint y: 185, endPoint x: 188, endPoint y: 177, distance: 22.4
click at [166, 185] on div "Sài Gòn - [PERSON_NAME]" at bounding box center [220, 189] width 257 height 22
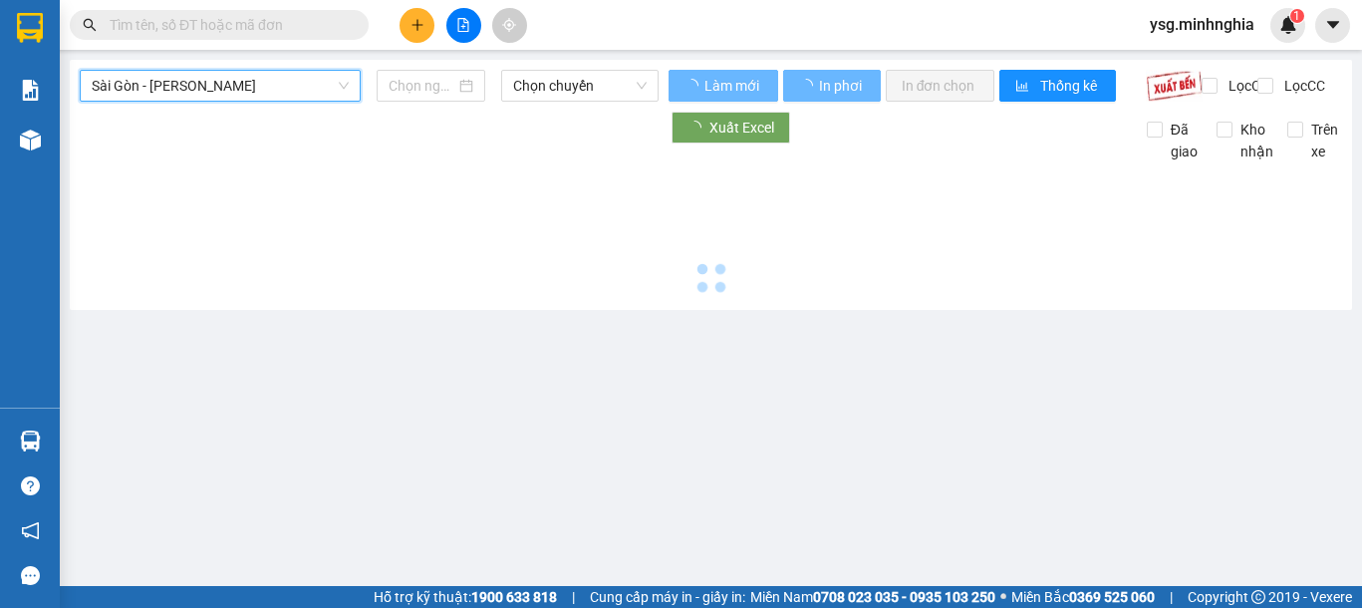
type input "[DATE]"
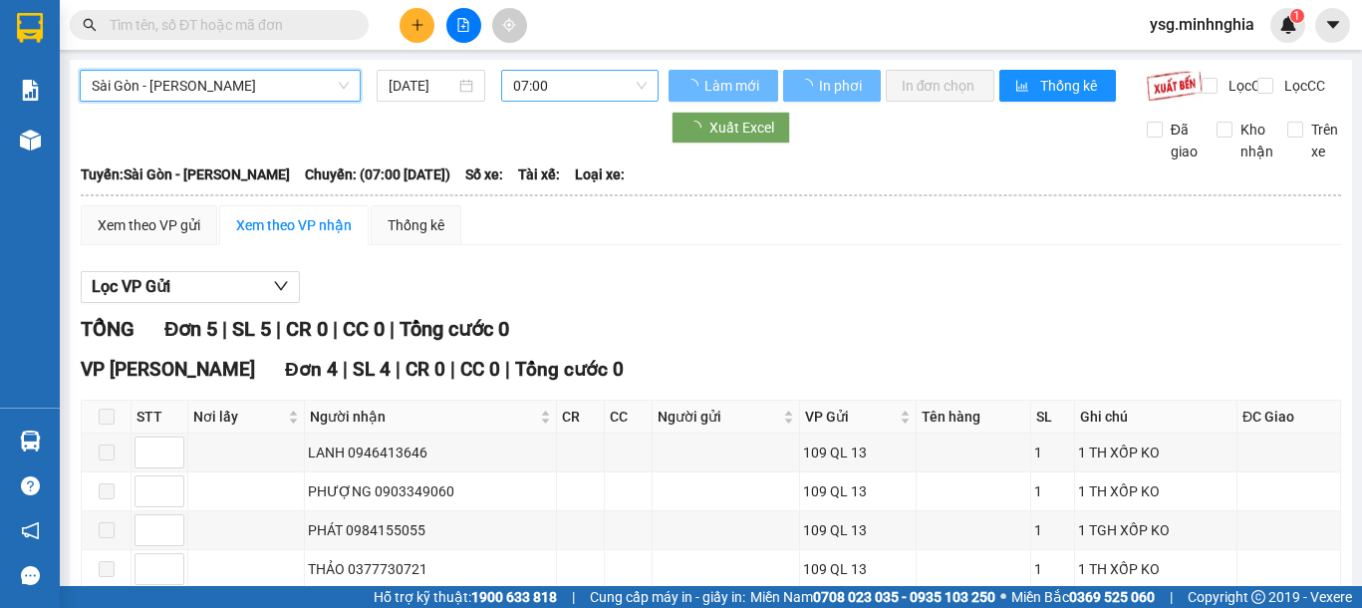
click at [524, 88] on span "07:00" at bounding box center [580, 86] width 134 height 30
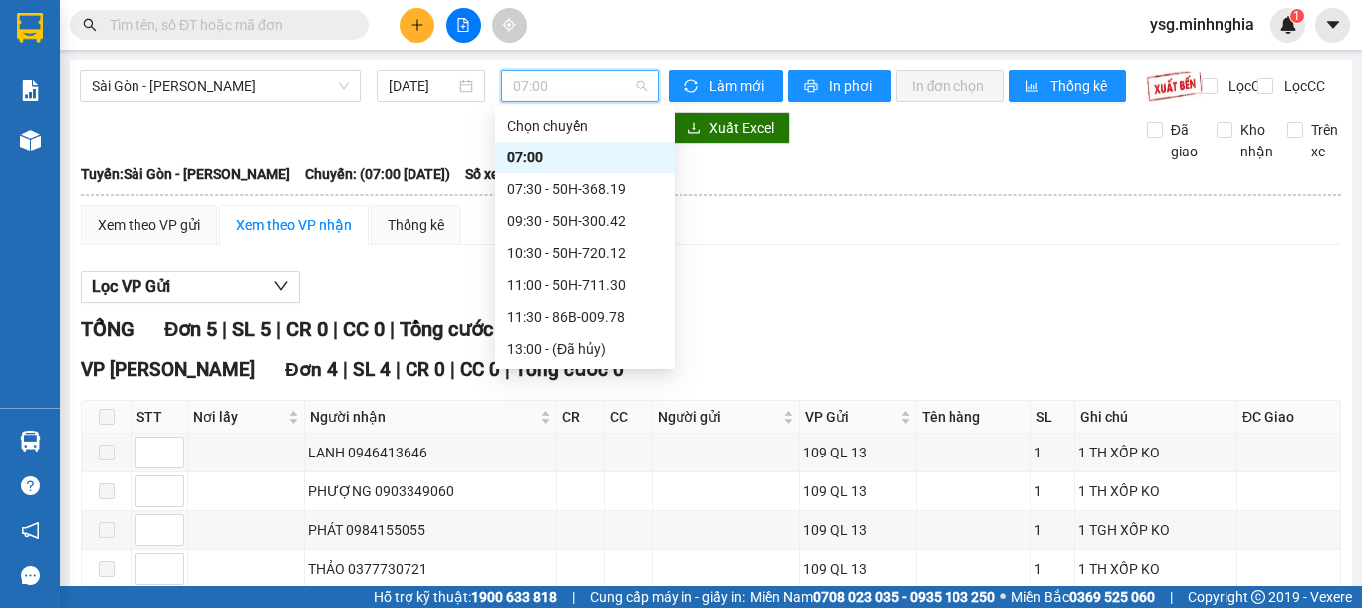
click at [599, 370] on div "14:30 - 50H-363.64" at bounding box center [584, 381] width 155 height 22
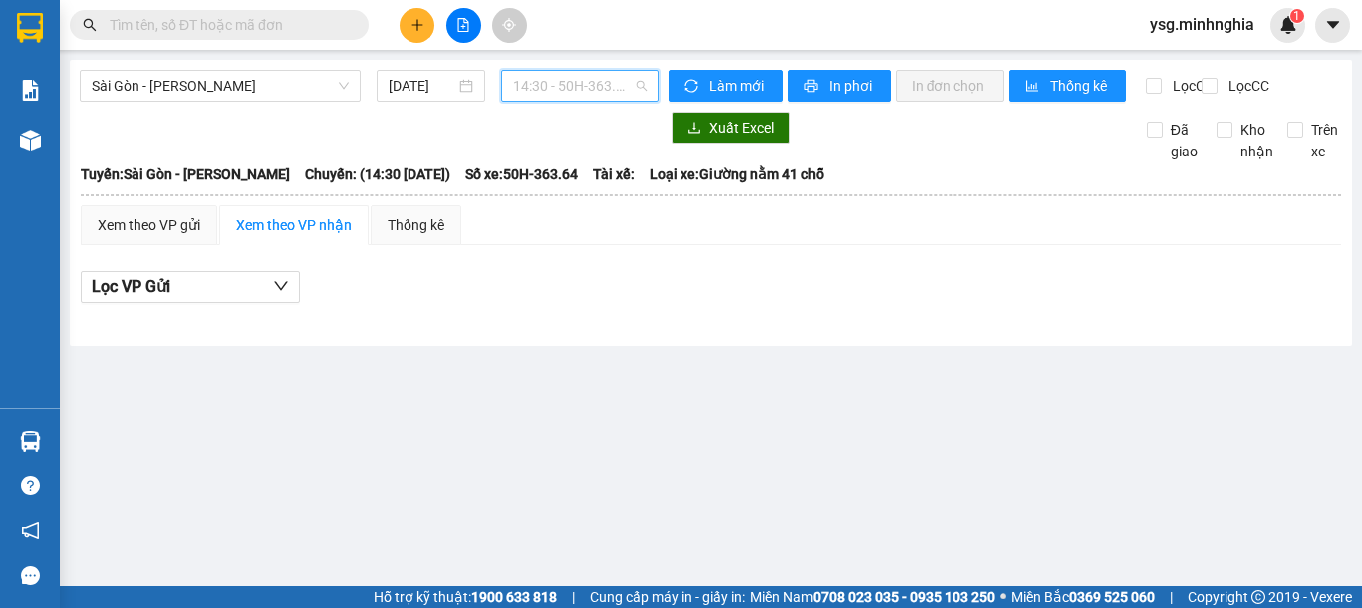
click at [640, 94] on span "14:30 - 50H-363.64" at bounding box center [580, 86] width 134 height 30
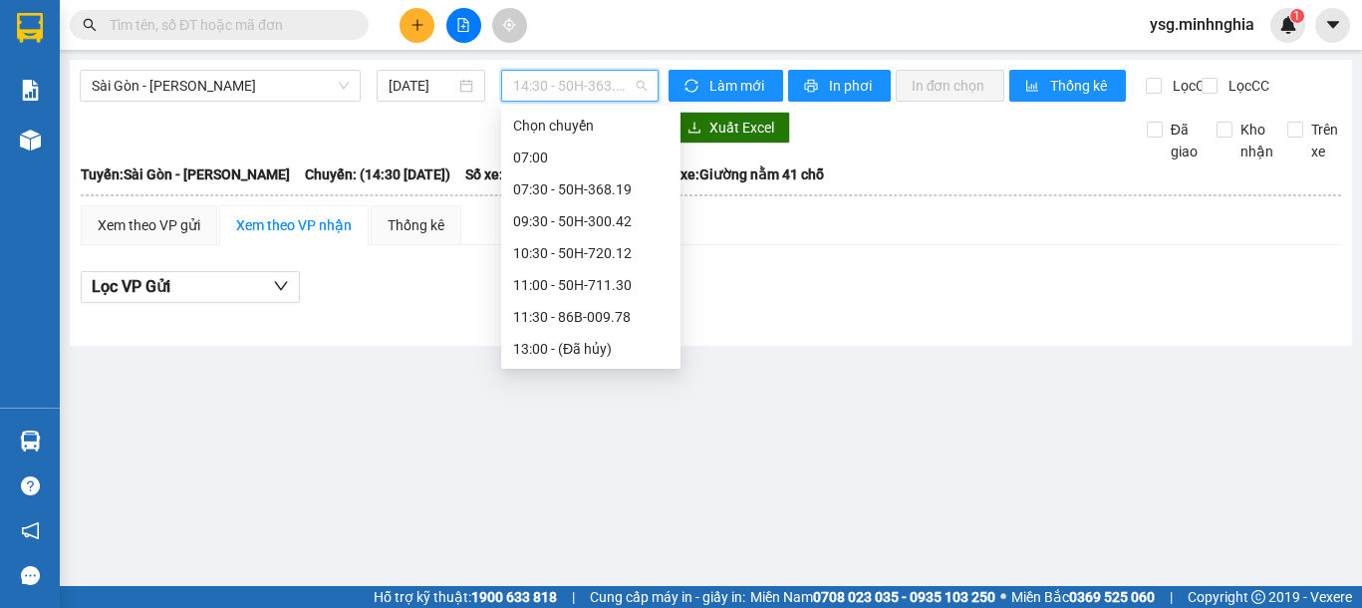
click at [619, 402] on div "16:00 - 86H-021.07" at bounding box center [590, 413] width 155 height 22
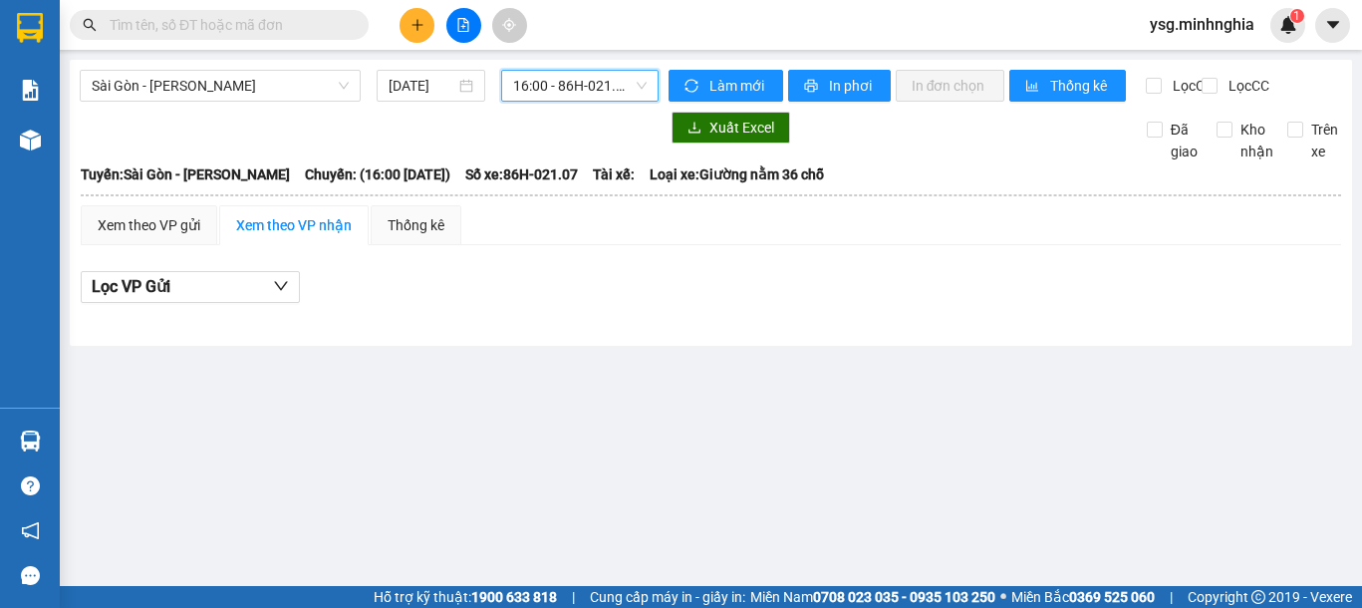
drag, startPoint x: 620, startPoint y: 95, endPoint x: 603, endPoint y: 94, distance: 17.0
click at [617, 94] on span "16:00 - 86H-021.07" at bounding box center [580, 86] width 134 height 30
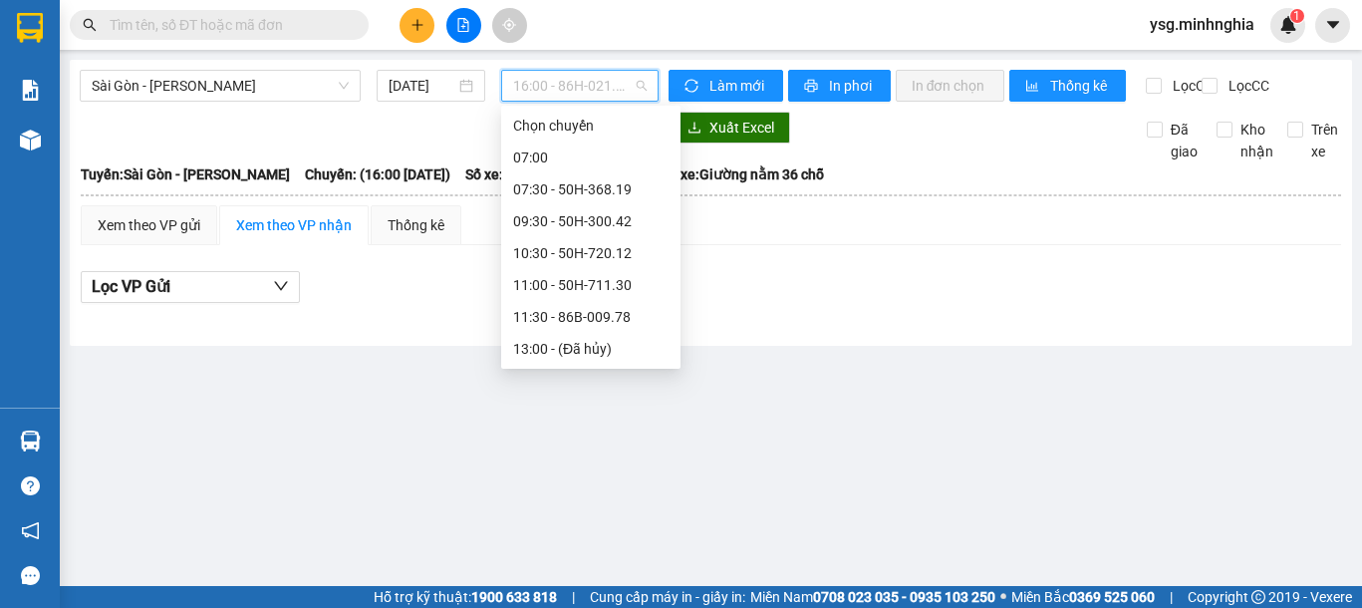
click at [545, 370] on div "14:30 - 50H-363.64" at bounding box center [590, 381] width 155 height 22
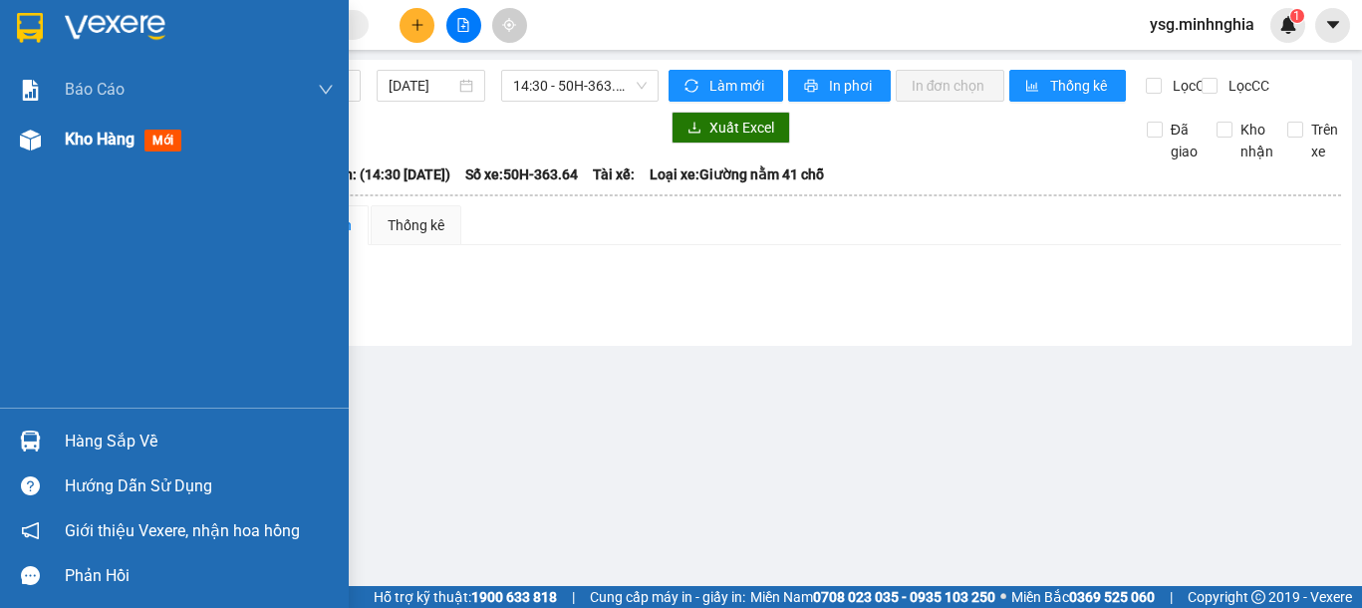
click at [13, 155] on div at bounding box center [30, 140] width 35 height 35
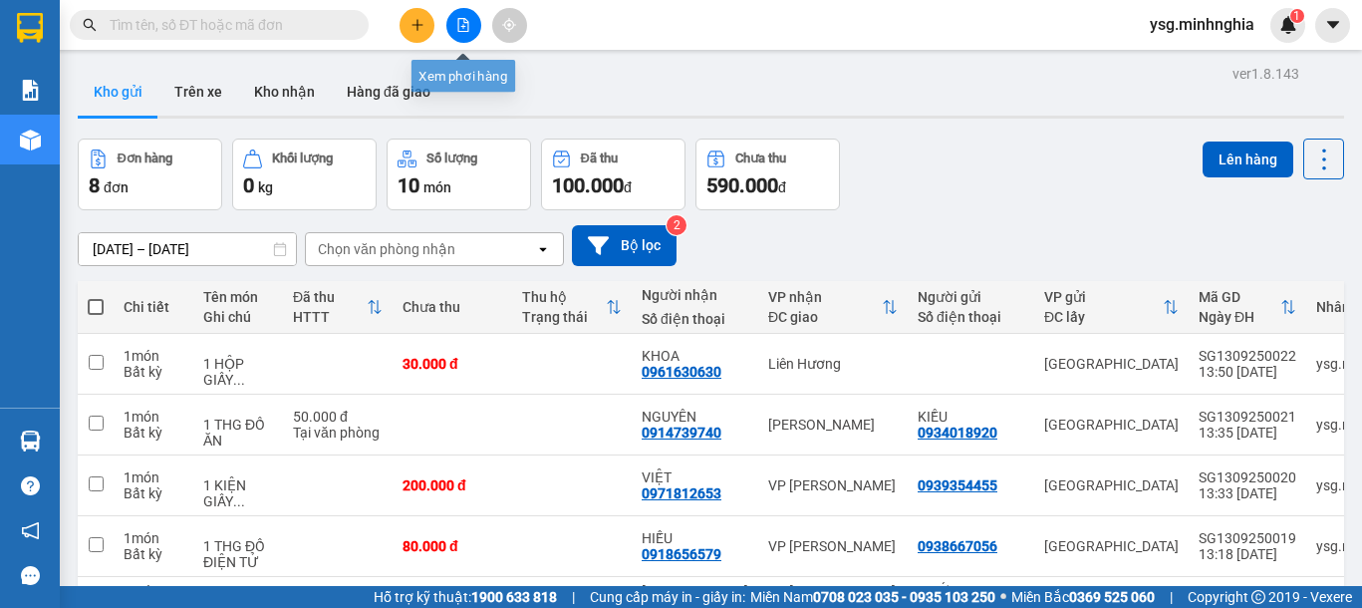
click at [462, 32] on button at bounding box center [463, 25] width 35 height 35
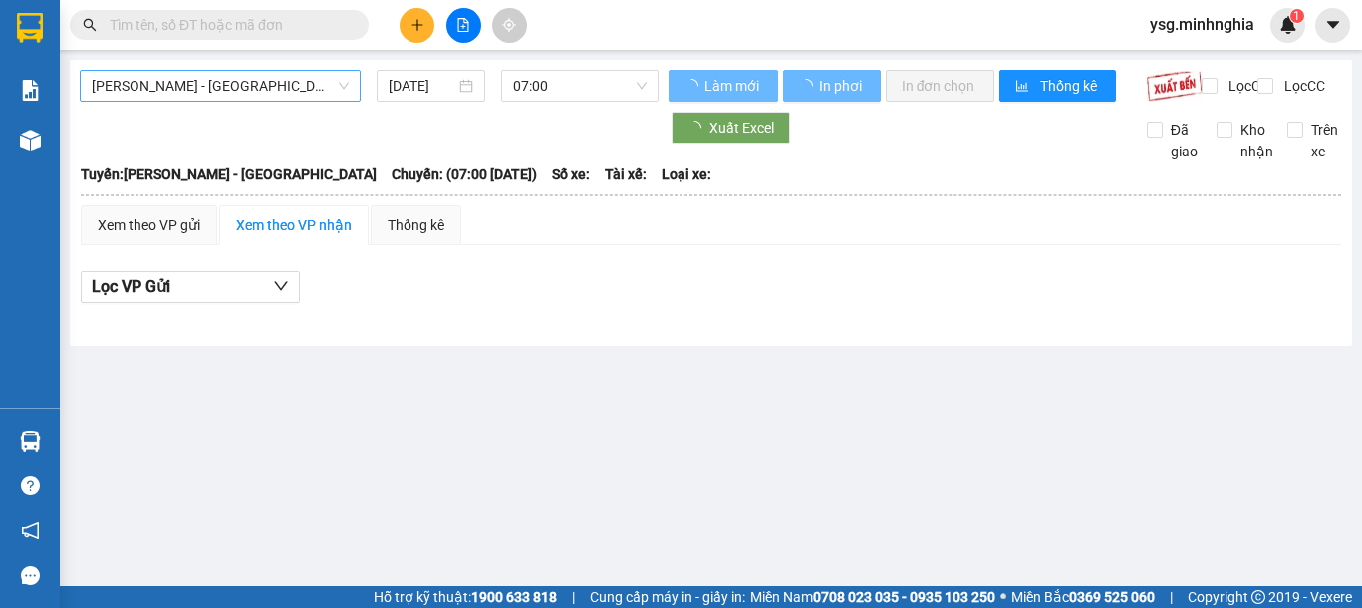
click at [275, 73] on span "[PERSON_NAME] - [GEOGRAPHIC_DATA]" at bounding box center [220, 86] width 257 height 30
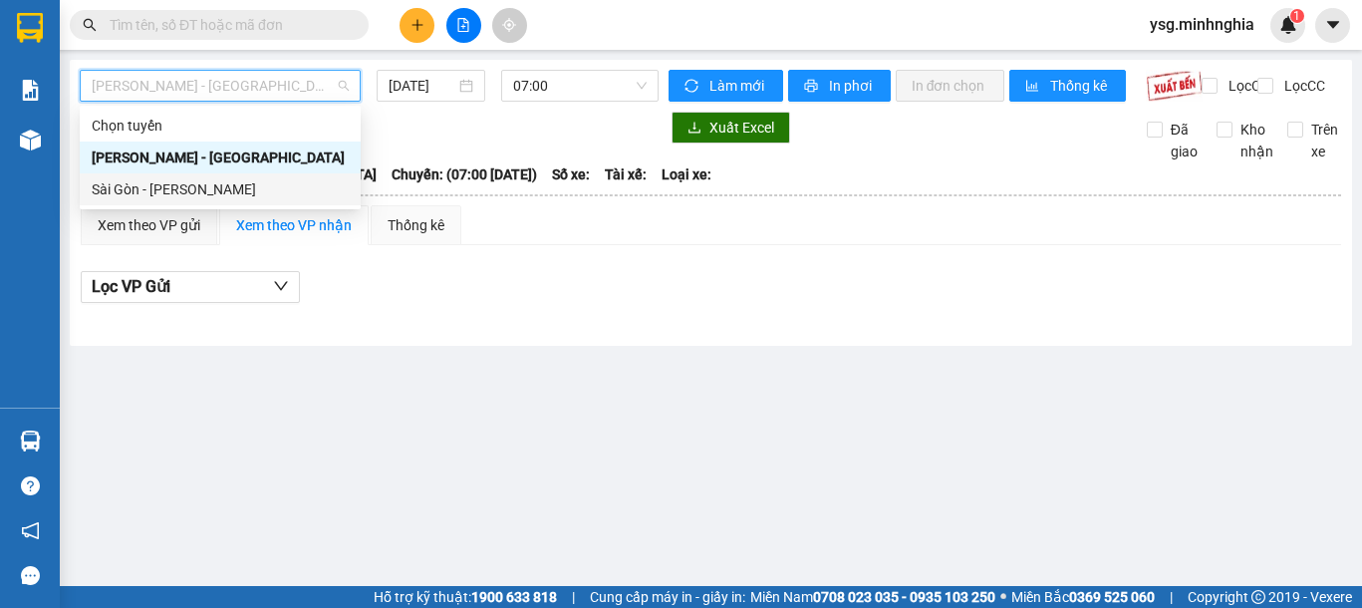
click at [265, 180] on div "Sài Gòn - [PERSON_NAME]" at bounding box center [220, 189] width 257 height 22
type input "[DATE]"
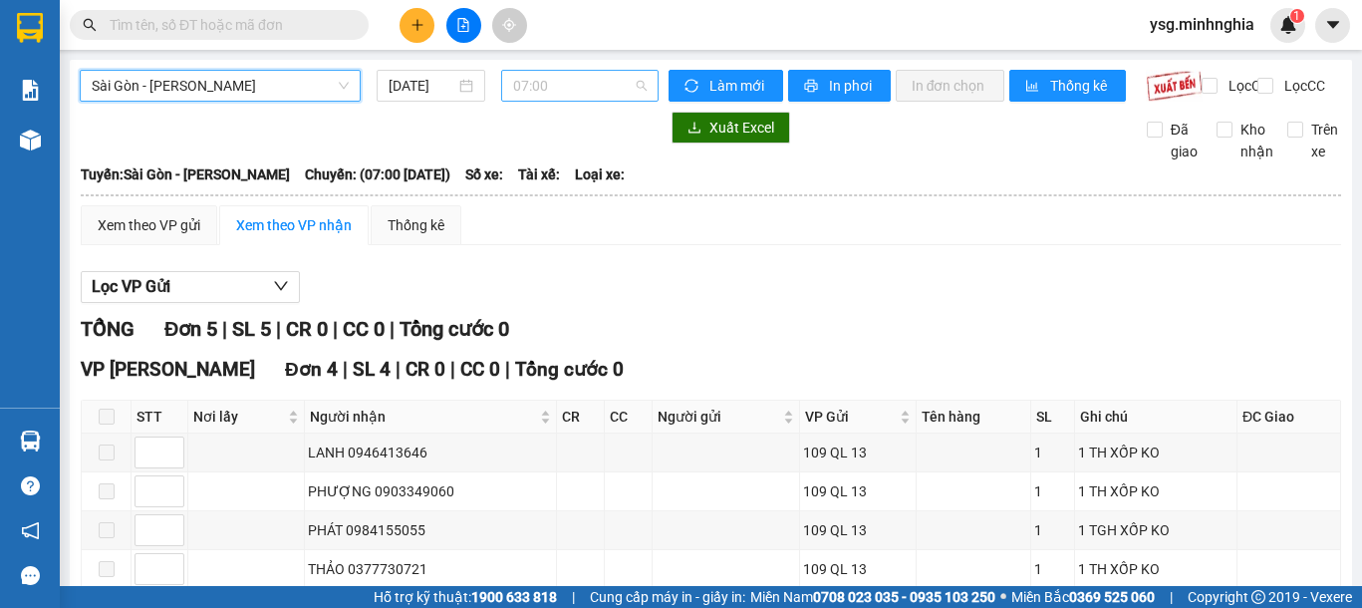
click at [533, 94] on span "07:00" at bounding box center [580, 86] width 134 height 30
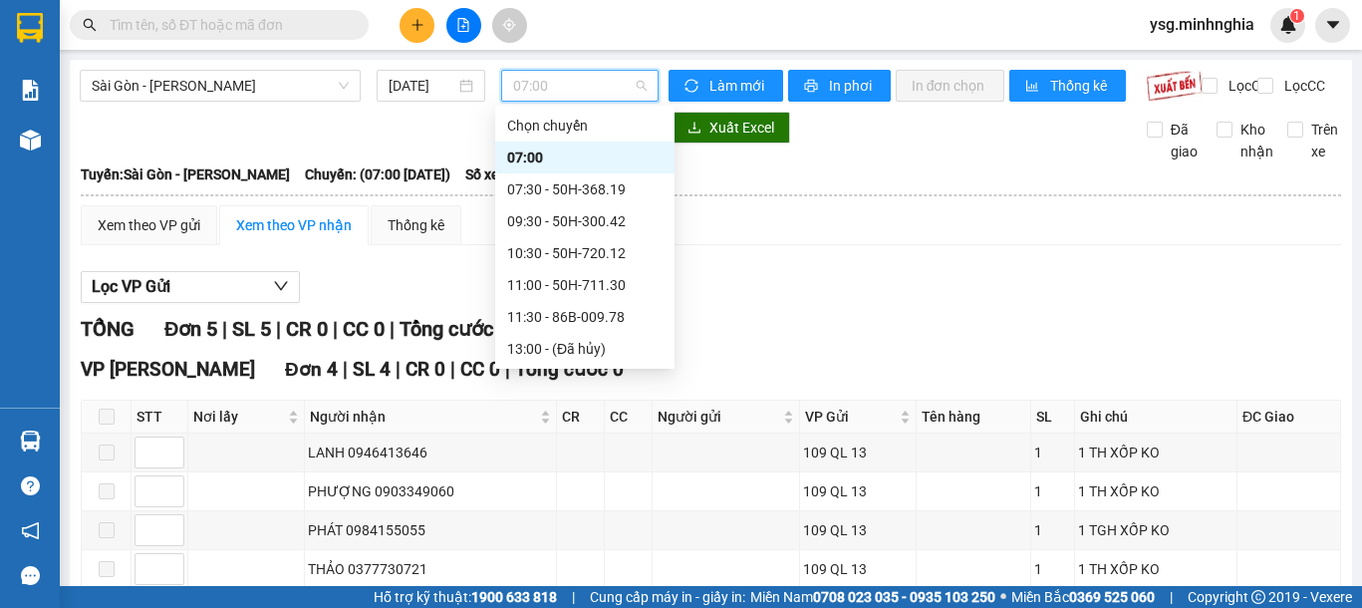
click at [588, 370] on div "14:30 - 50H-363.64" at bounding box center [584, 381] width 155 height 22
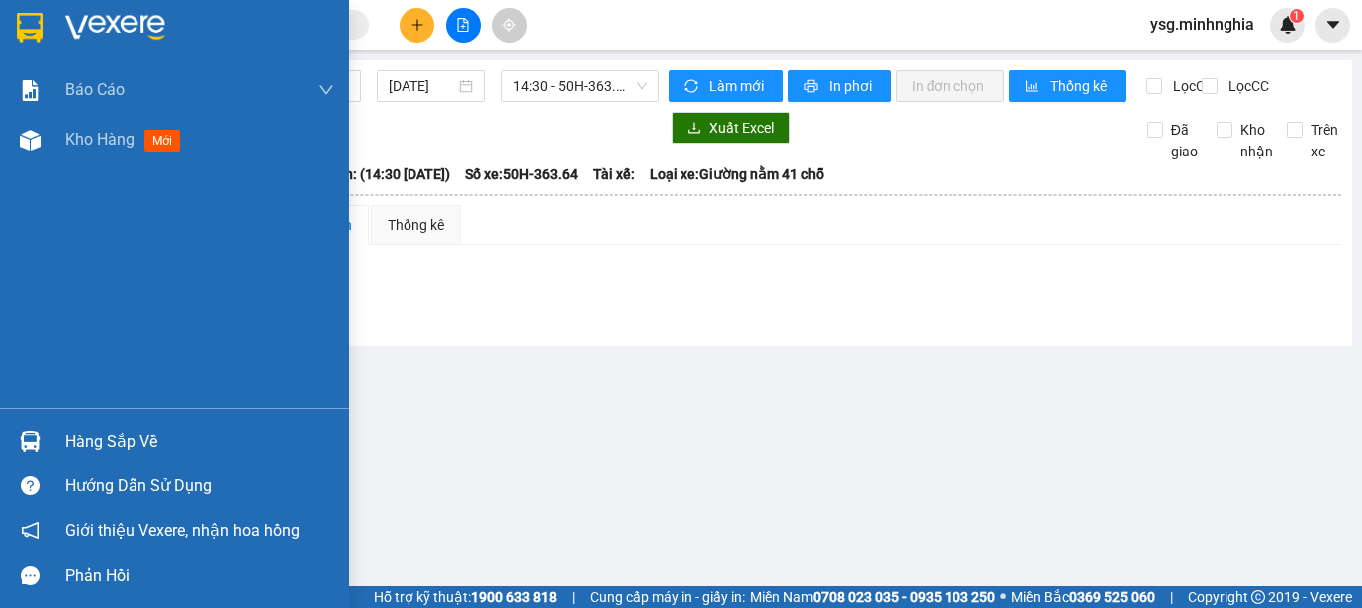
click at [3, 166] on div "Báo cáo Báo cáo dòng tiền (nhân viên) Doanh số tạo đơn theo VP gửi (nhân viên) …" at bounding box center [174, 236] width 349 height 343
click at [71, 153] on div "Kho hàng mới" at bounding box center [199, 140] width 269 height 50
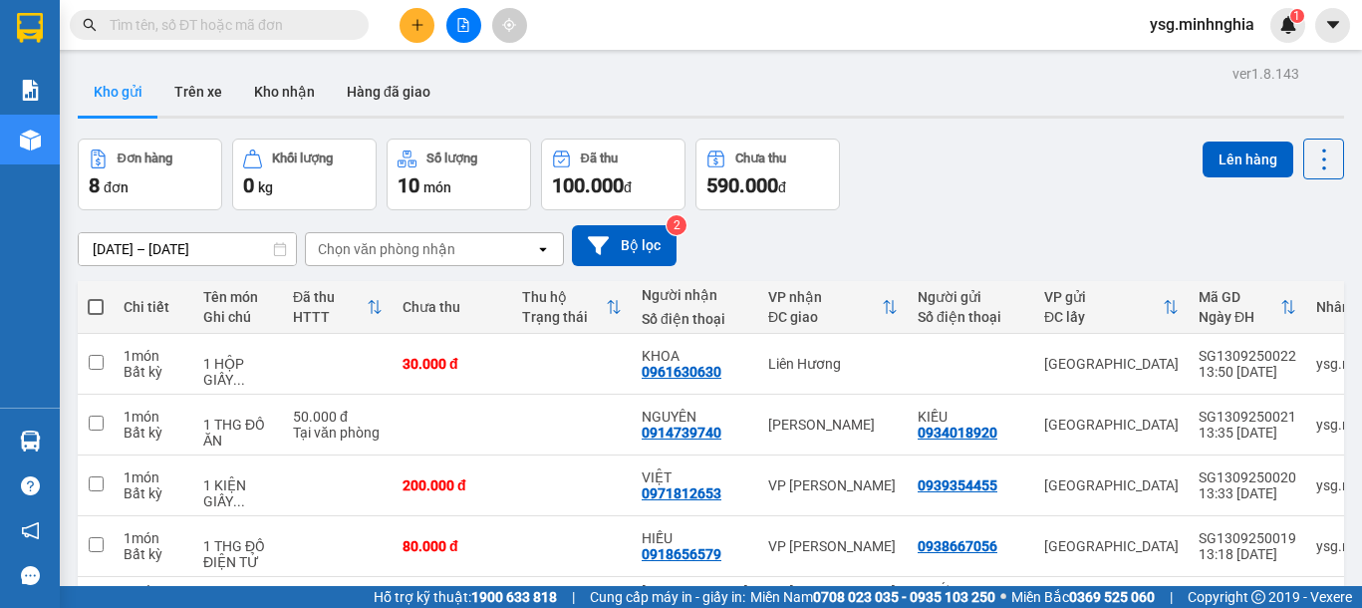
click at [411, 9] on button at bounding box center [417, 25] width 35 height 35
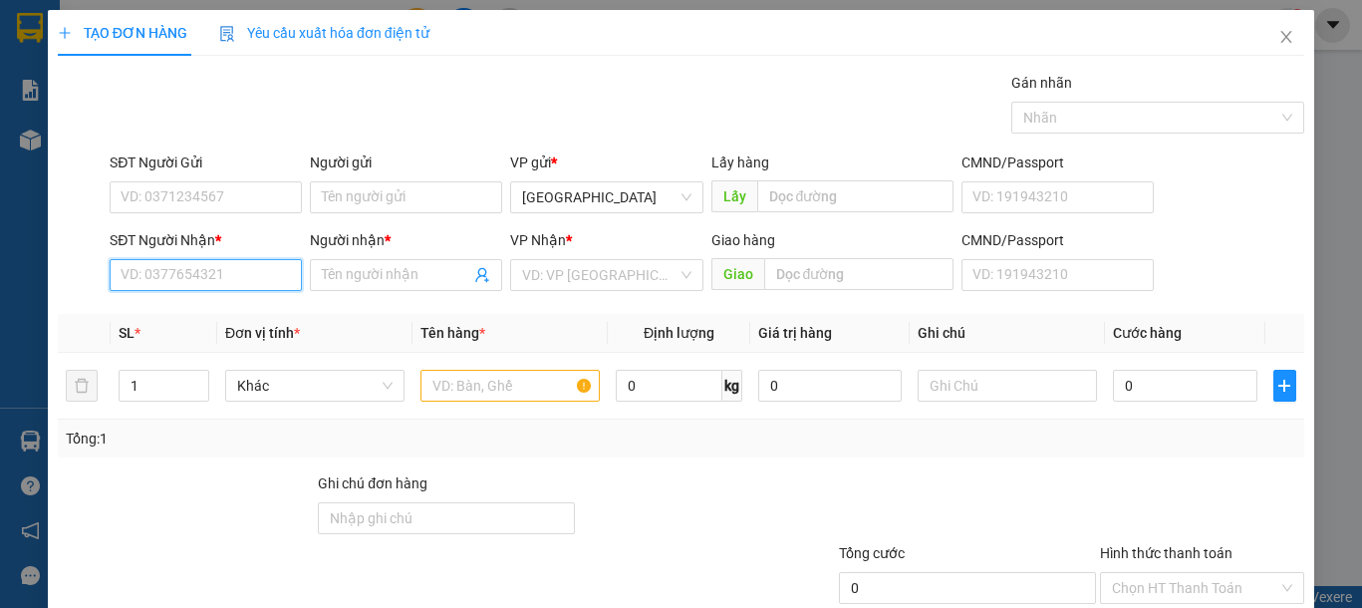
click at [170, 285] on input "SĐT Người Nhận *" at bounding box center [206, 275] width 192 height 32
click at [514, 393] on input "text" at bounding box center [509, 386] width 179 height 32
click at [223, 282] on input "SĐT Người Nhận *" at bounding box center [206, 275] width 192 height 32
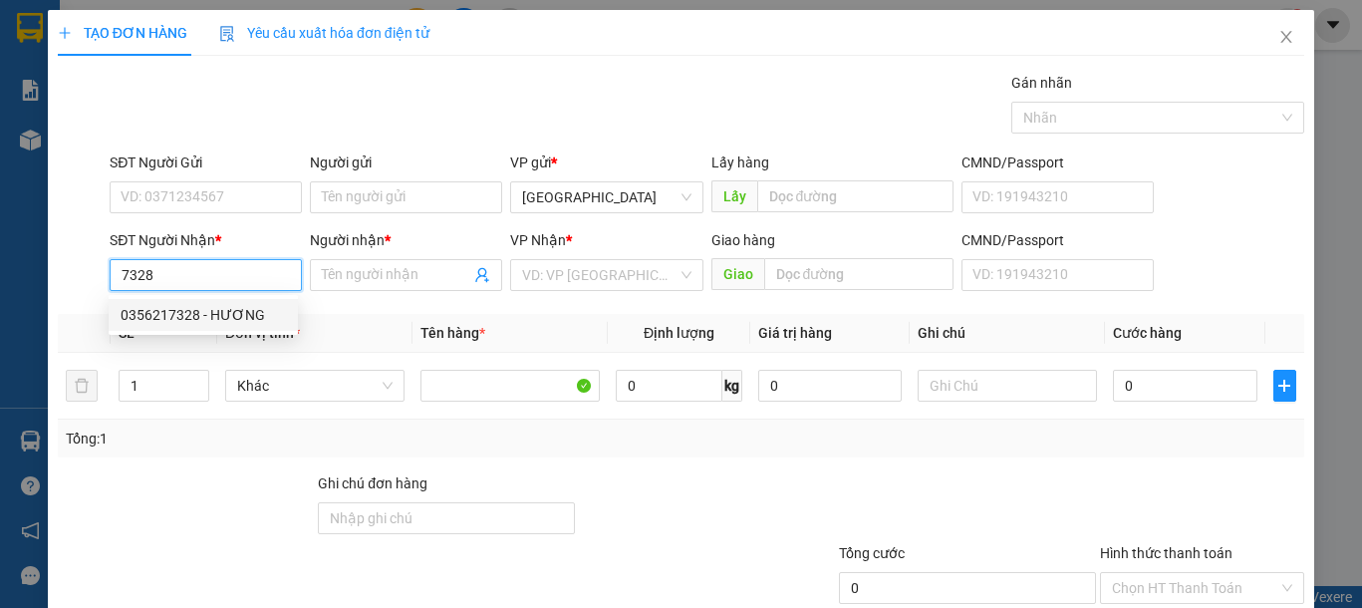
drag, startPoint x: 219, startPoint y: 312, endPoint x: 316, endPoint y: 346, distance: 102.4
click at [220, 311] on div "0356217328 - HƯƠNG" at bounding box center [203, 315] width 165 height 22
type input "0356217328"
type input "HƯƠNG"
type input "0356217328"
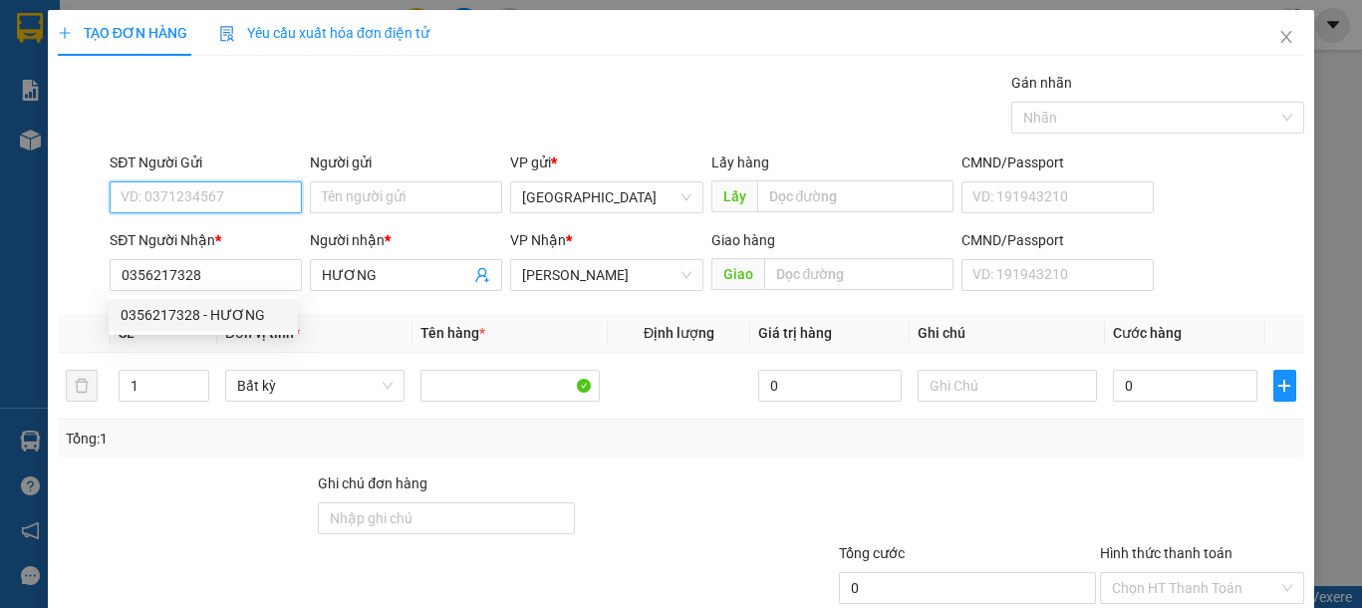
click at [234, 206] on input "SĐT Người Gửi" at bounding box center [206, 197] width 192 height 32
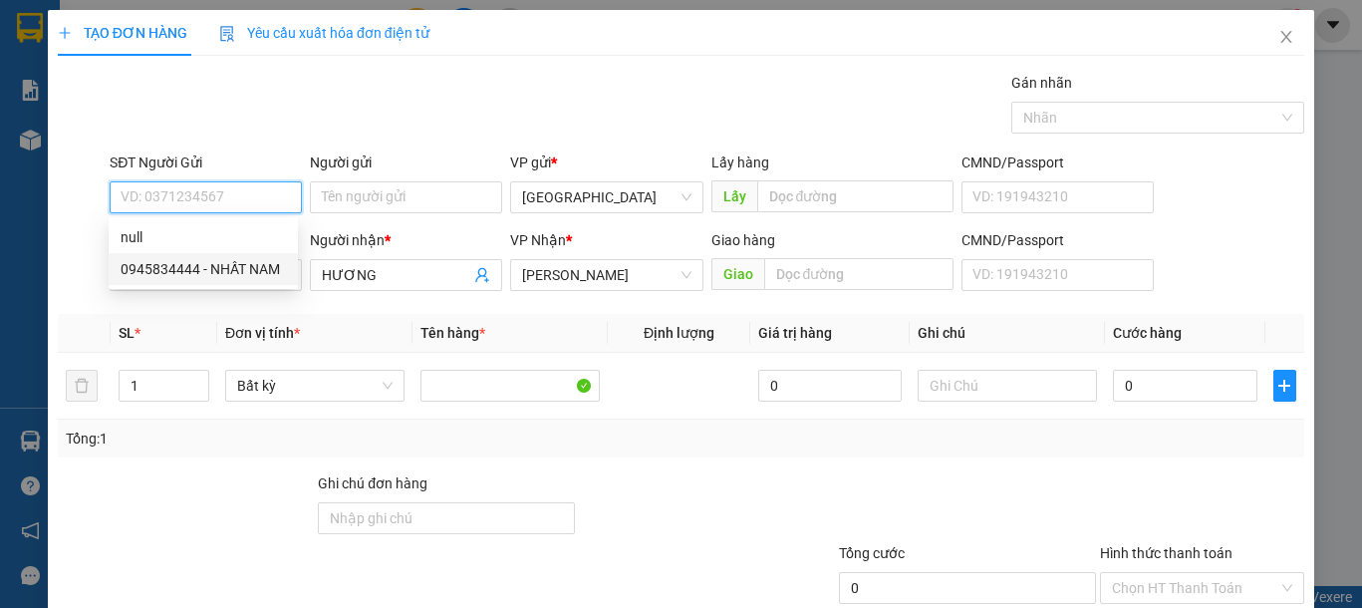
click at [241, 253] on div "0945834444 - NHẤT NAM" at bounding box center [203, 269] width 189 height 32
type input "0945834444"
type input "NHẤT NAM"
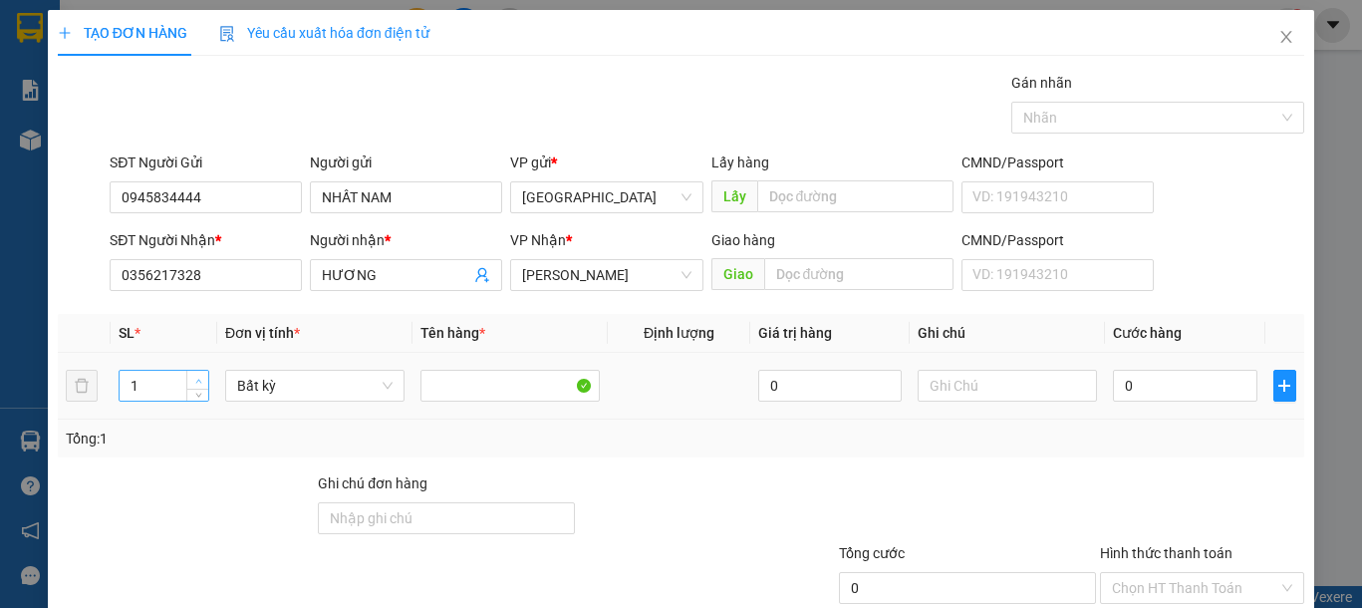
type input "2"
click at [197, 383] on icon "up" at bounding box center [198, 381] width 7 height 7
click at [480, 384] on input "text" at bounding box center [509, 386] width 179 height 32
click at [926, 385] on input "text" at bounding box center [1007, 386] width 179 height 32
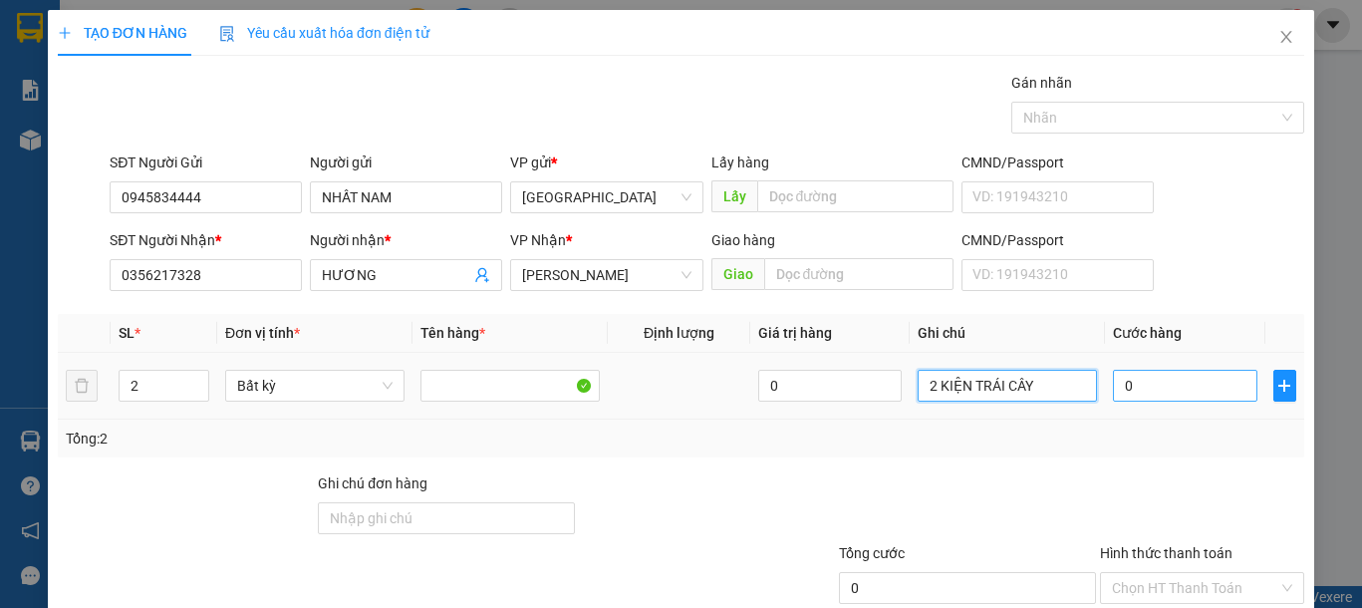
type input "2 KIỆN TRÁI CÂY"
click at [1175, 378] on input "0" at bounding box center [1184, 386] width 143 height 32
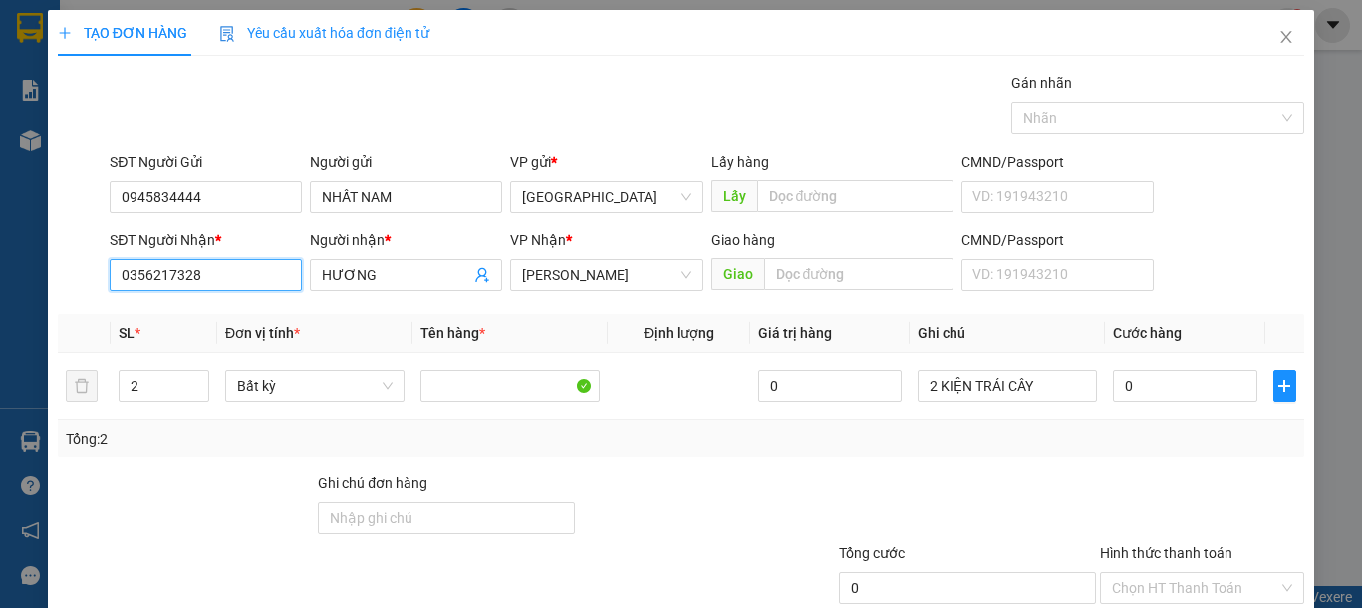
click at [197, 262] on input "0356217328" at bounding box center [206, 275] width 192 height 32
drag, startPoint x: 204, startPoint y: 273, endPoint x: 21, endPoint y: 272, distance: 183.3
click at [26, 273] on div "TẠO ĐƠN HÀNG Yêu cầu xuất hóa đơn điện tử Transit Pickup Surcharge Ids Transit …" at bounding box center [681, 304] width 1362 height 608
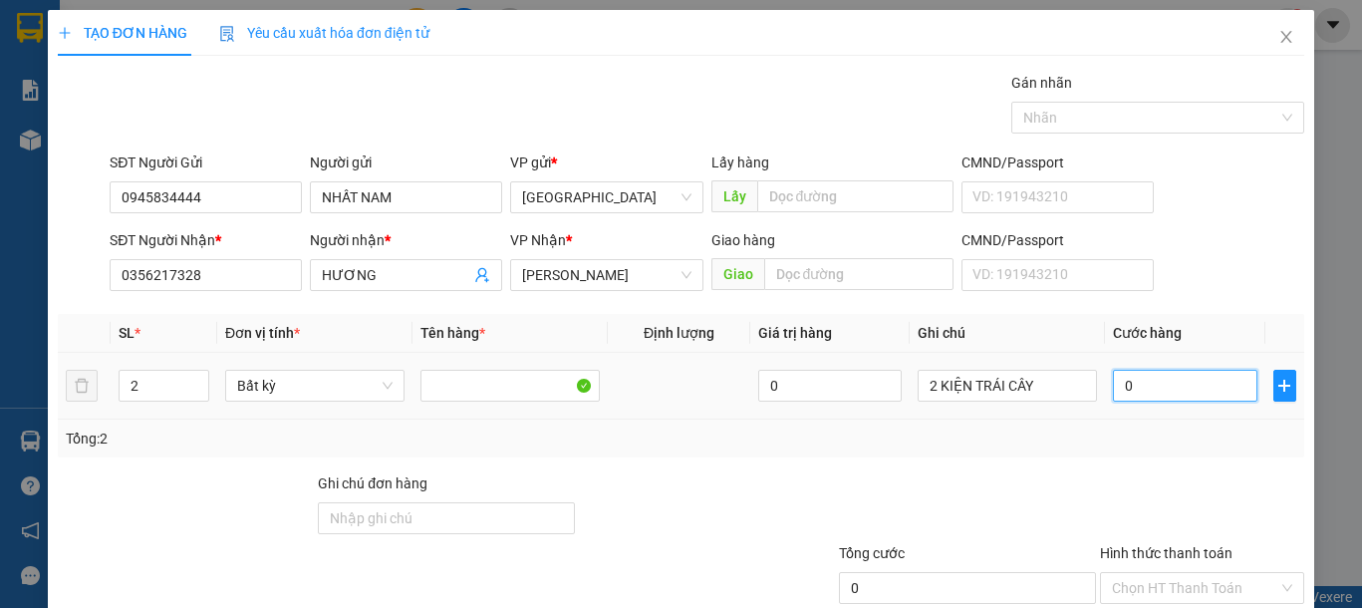
click at [1171, 392] on input "0" at bounding box center [1184, 386] width 143 height 32
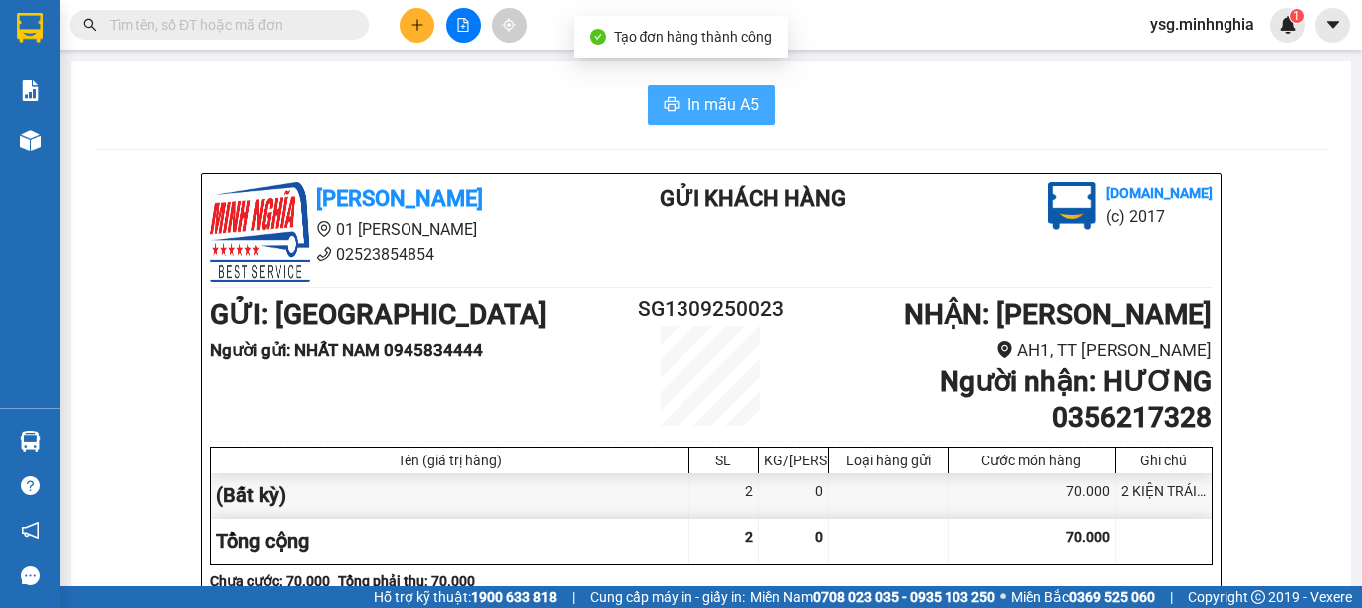
click at [696, 117] on span "In mẫu A5" at bounding box center [724, 104] width 72 height 25
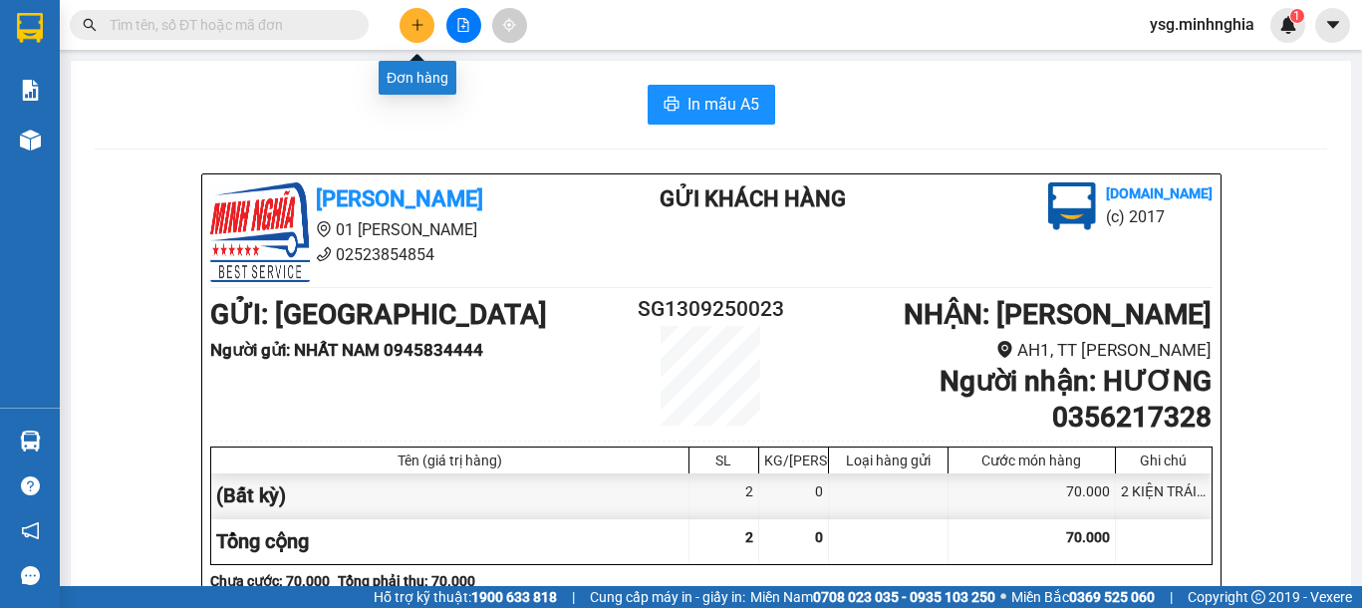
click at [417, 32] on button at bounding box center [417, 25] width 35 height 35
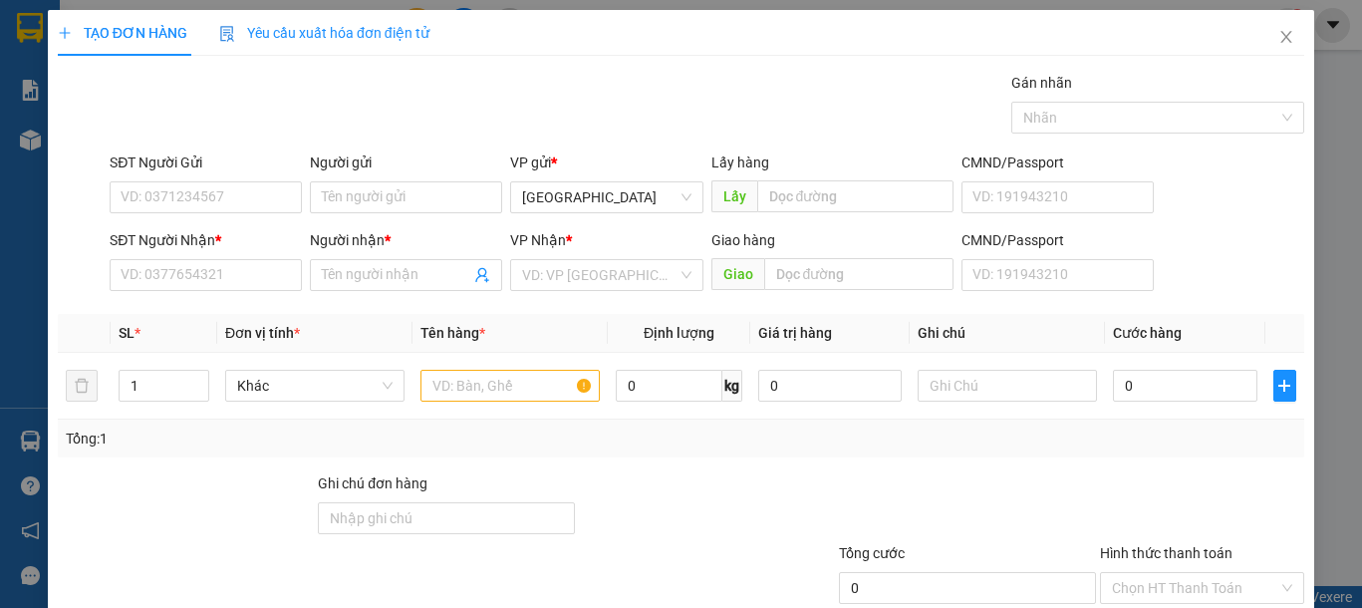
click at [152, 294] on div "SĐT Người Nhận * VD: 0377654321" at bounding box center [206, 264] width 192 height 70
click at [171, 287] on input "SĐT Người Nhận *" at bounding box center [206, 275] width 192 height 32
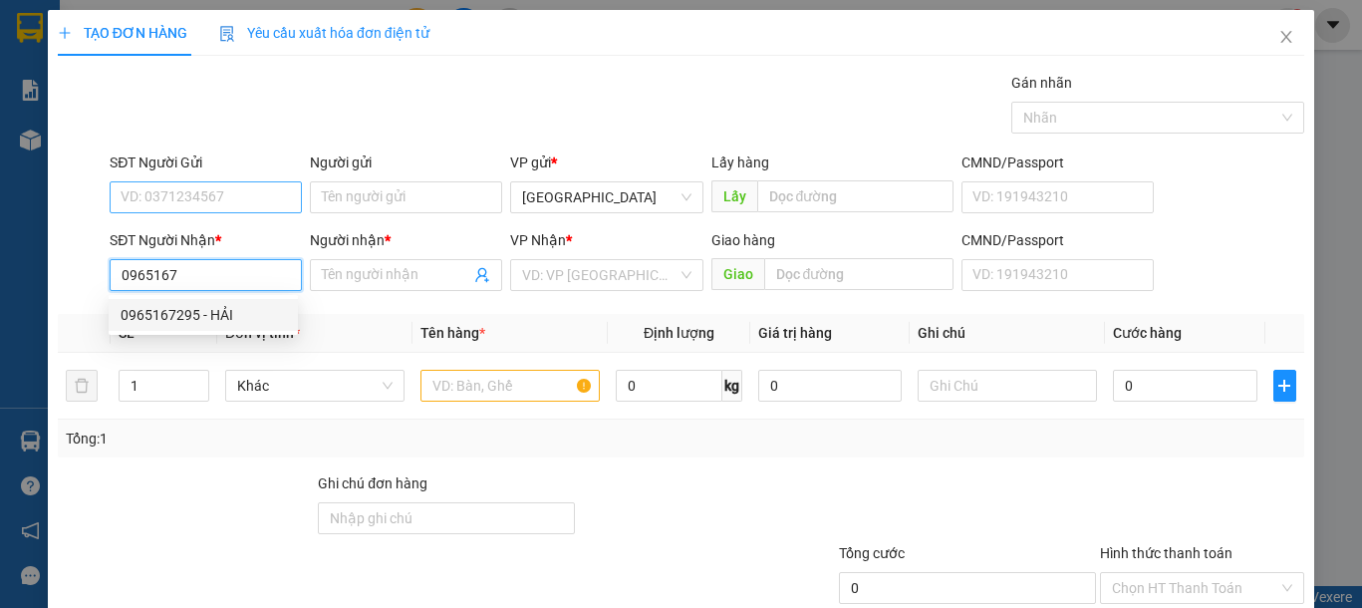
drag, startPoint x: 183, startPoint y: 313, endPoint x: 254, endPoint y: 188, distance: 143.2
click at [184, 313] on div "0965167295 - HẢI" at bounding box center [203, 315] width 165 height 22
type input "0965167295"
type input "HẢI"
type input "0965167295"
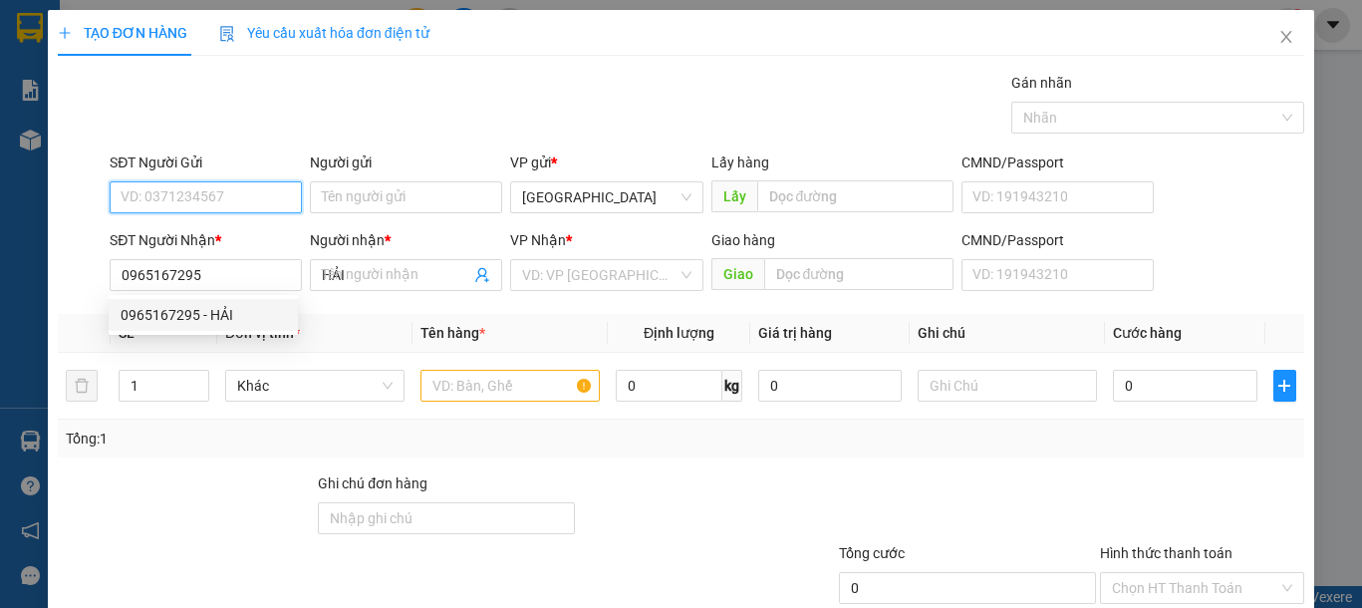
click at [254, 196] on input "SĐT Người Gửi" at bounding box center [206, 197] width 192 height 32
click at [254, 188] on input "SĐT Người Gửi" at bounding box center [206, 197] width 192 height 32
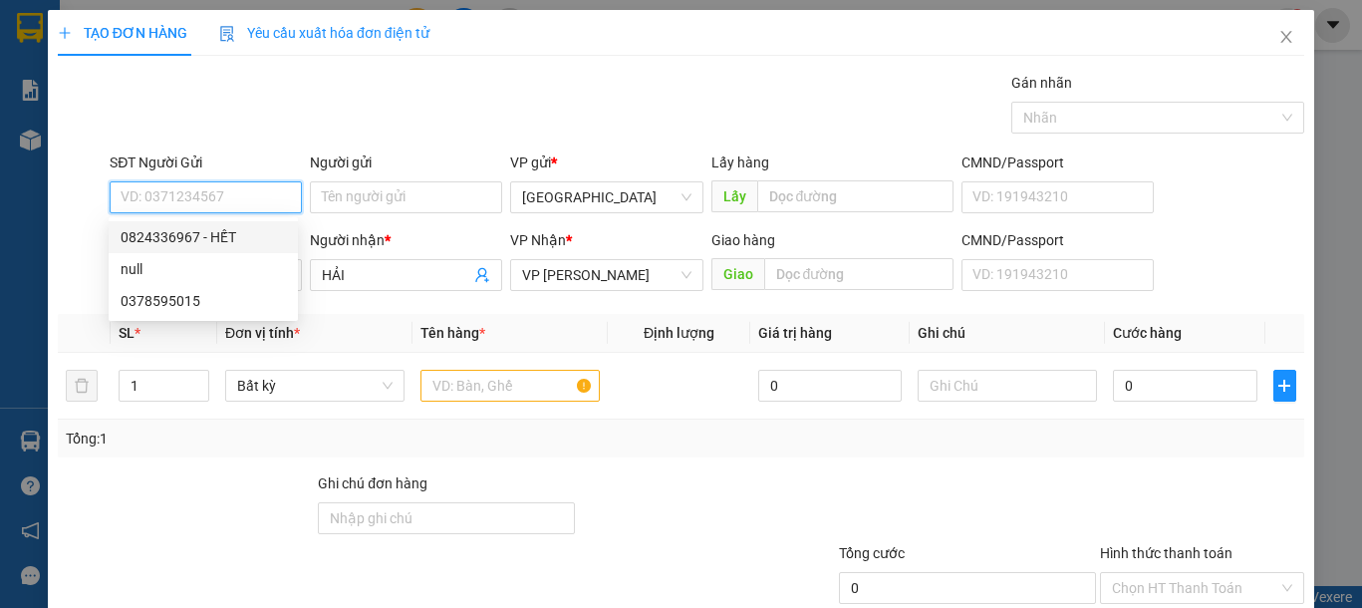
click at [237, 229] on div "0824336967 - HẾT" at bounding box center [203, 237] width 165 height 22
type input "0824336967"
type input "HẾT"
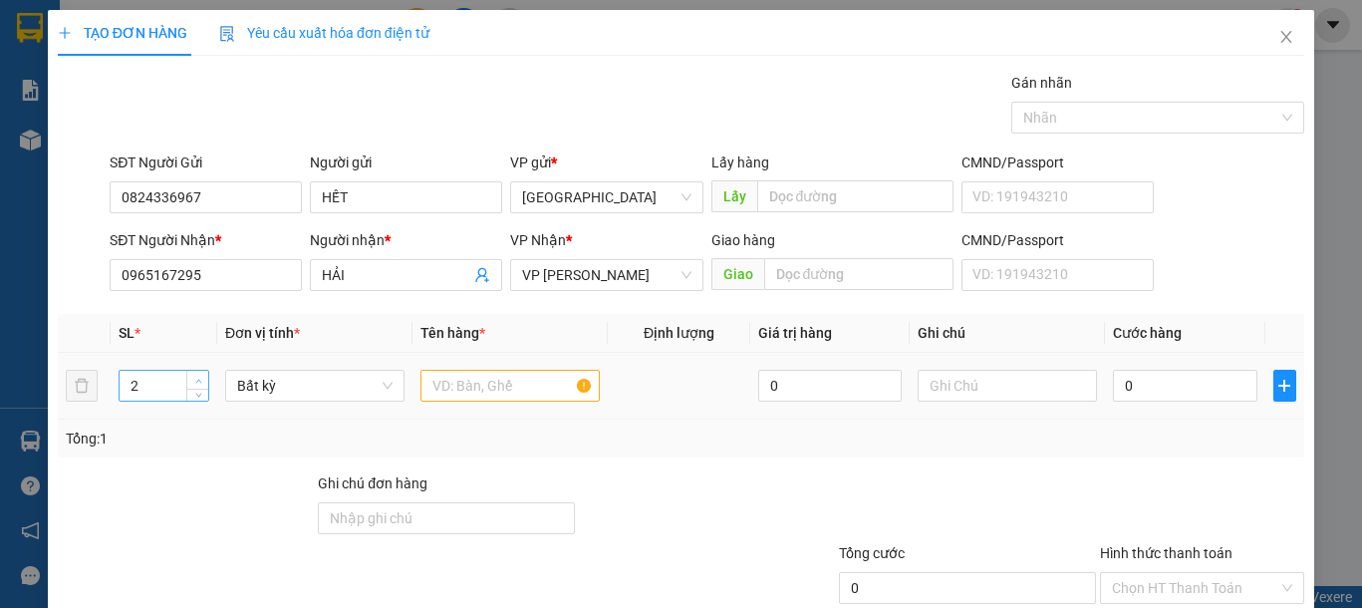
click at [186, 376] on span "Increase Value" at bounding box center [197, 380] width 22 height 18
type input "3"
click at [186, 376] on span "Increase Value" at bounding box center [197, 380] width 22 height 18
click at [490, 394] on input "text" at bounding box center [509, 386] width 179 height 32
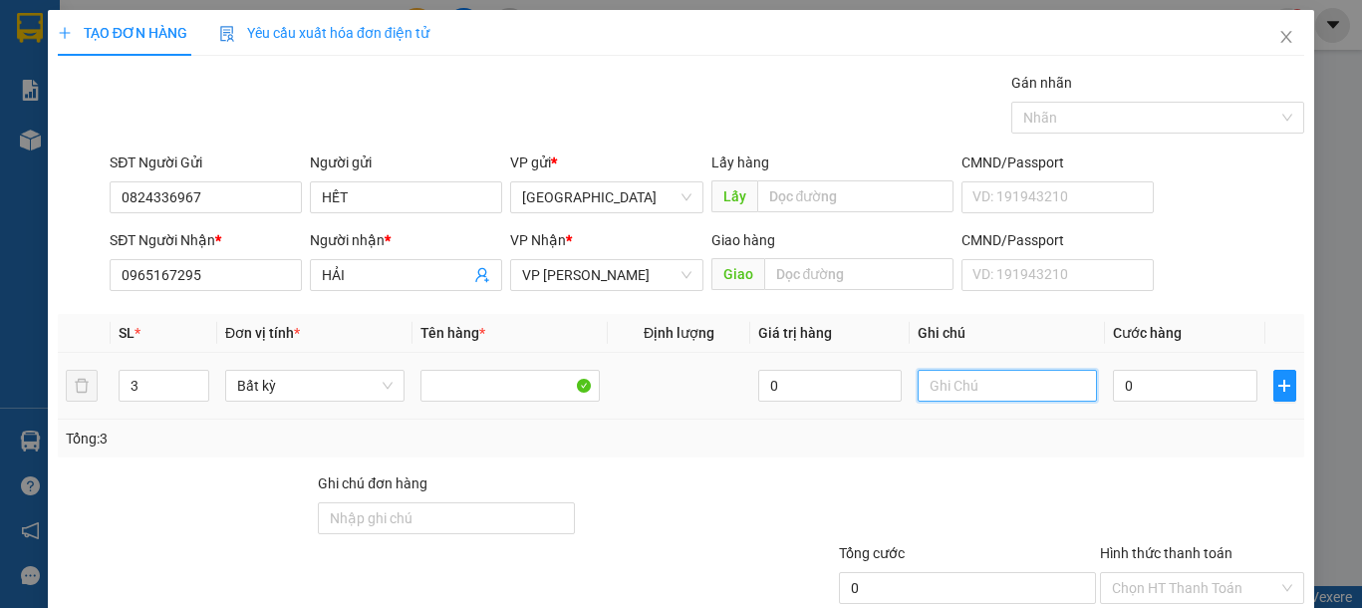
click at [992, 377] on input "text" at bounding box center [1007, 386] width 179 height 32
type input "1 CỤC VÀNG ĐL 2 BỌC TRẮNG-TP CHAY"
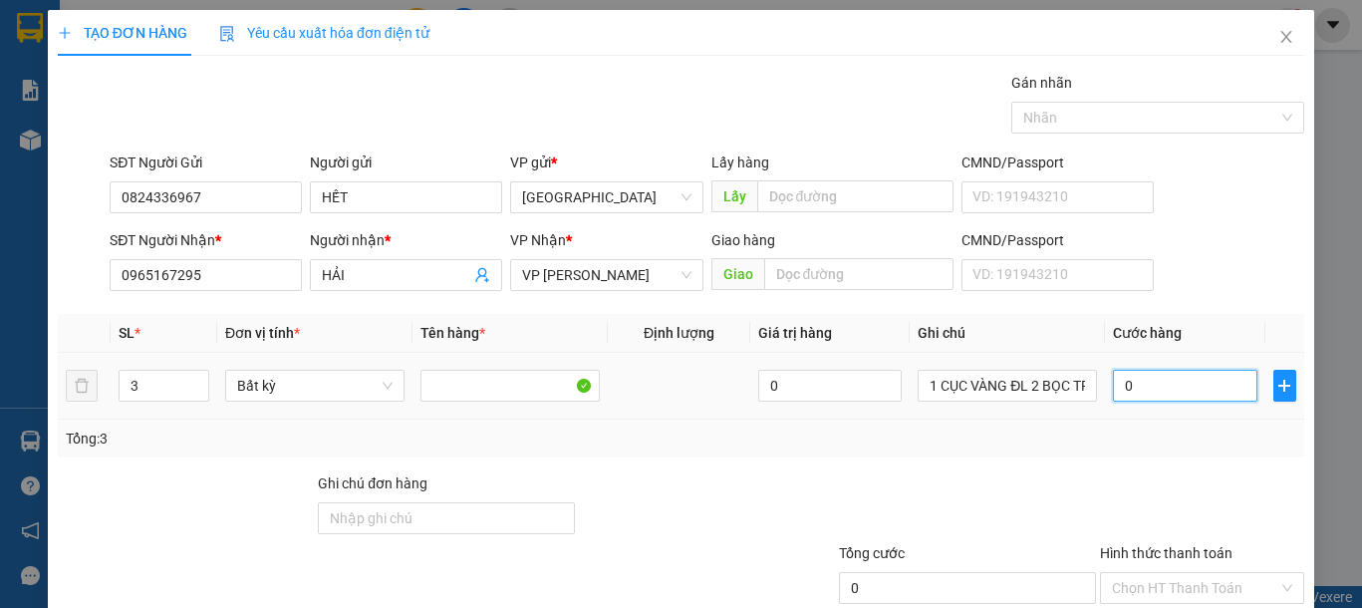
click at [1165, 384] on input "0" at bounding box center [1184, 386] width 143 height 32
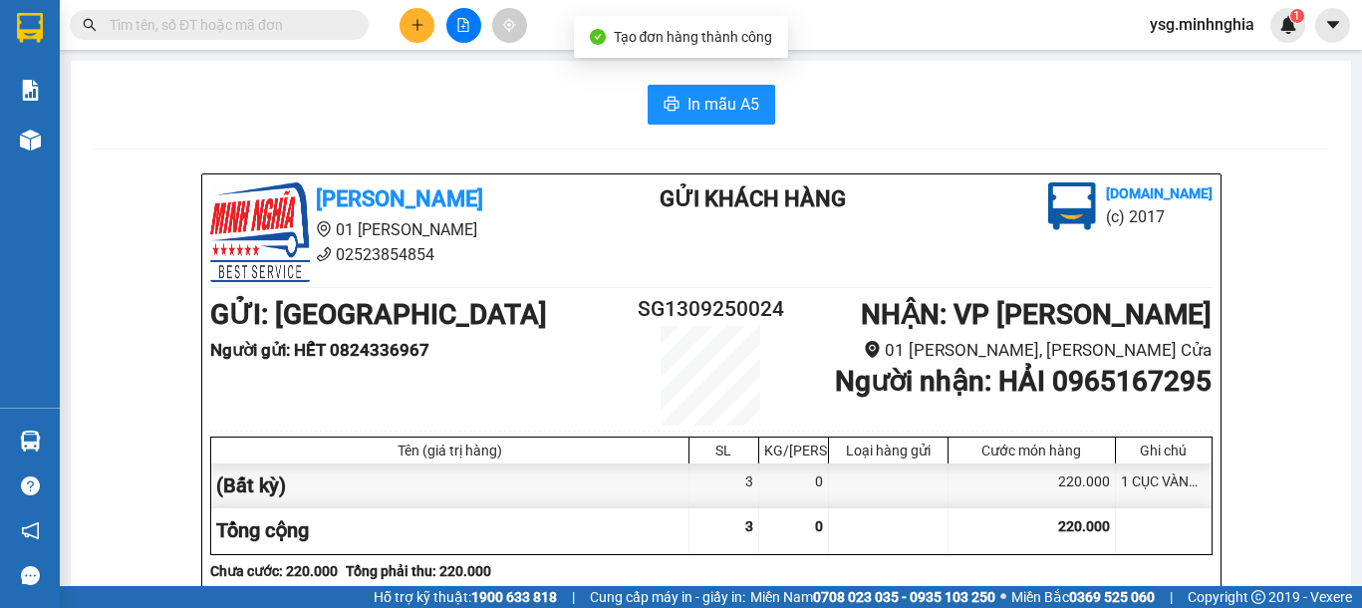
drag, startPoint x: 1043, startPoint y: 388, endPoint x: 1218, endPoint y: 378, distance: 174.7
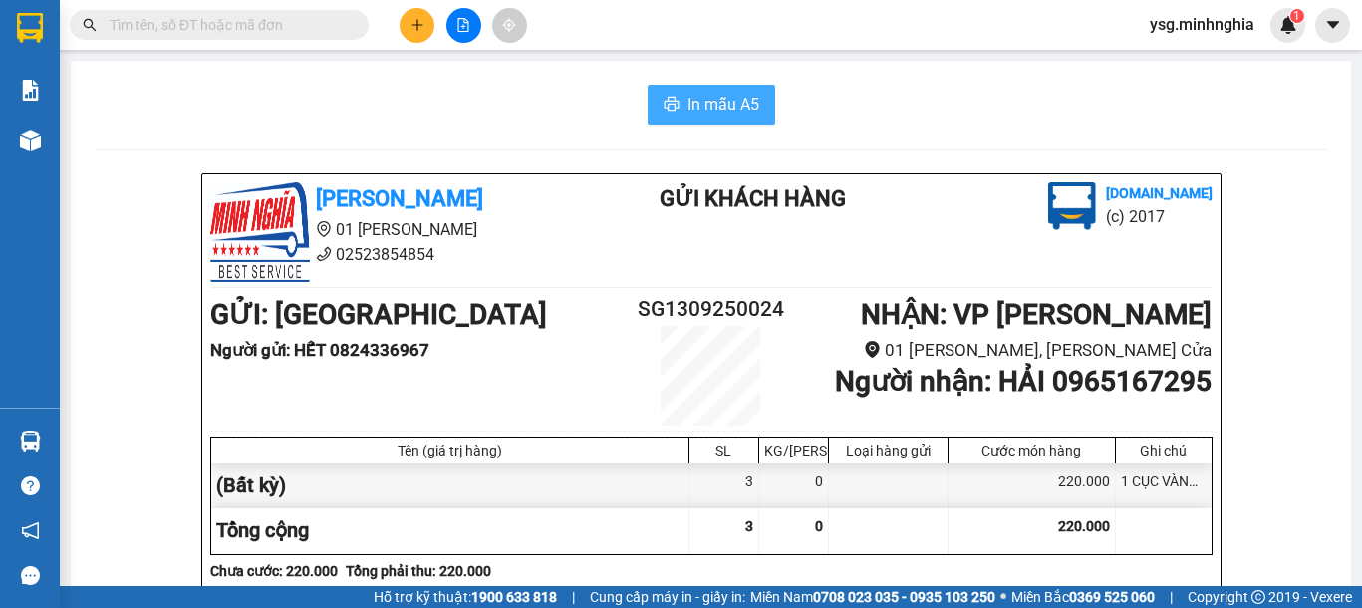
click at [747, 107] on span "In mẫu A5" at bounding box center [724, 104] width 72 height 25
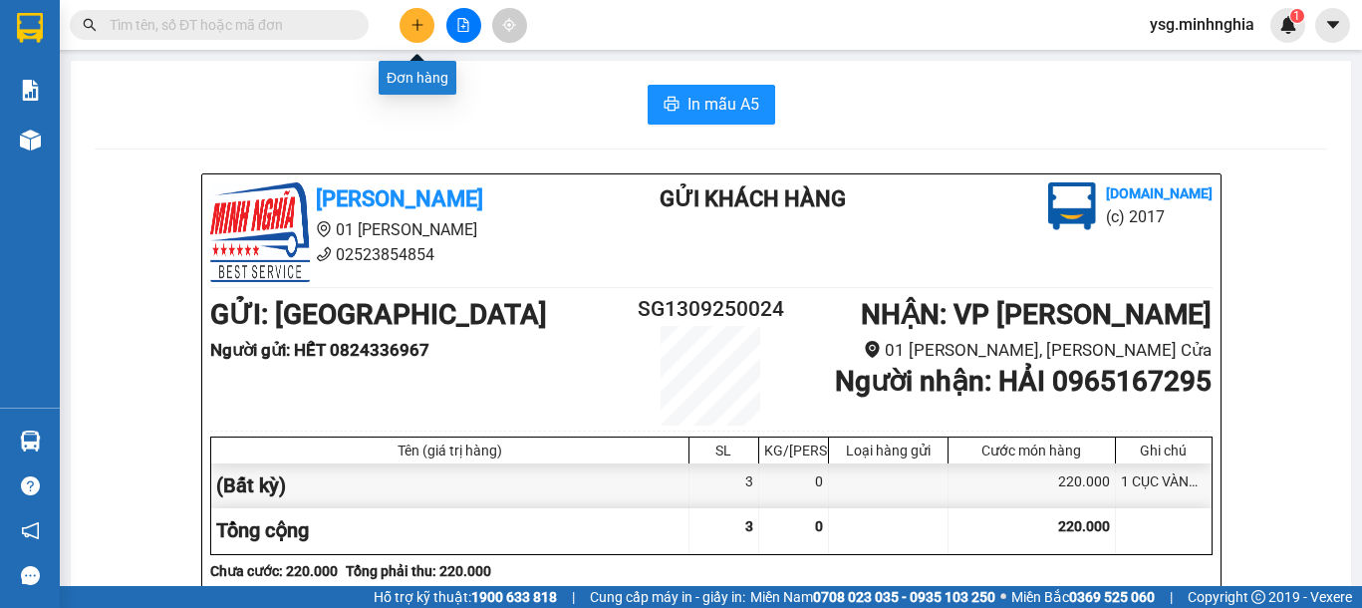
click at [422, 26] on icon "plus" at bounding box center [418, 25] width 14 height 14
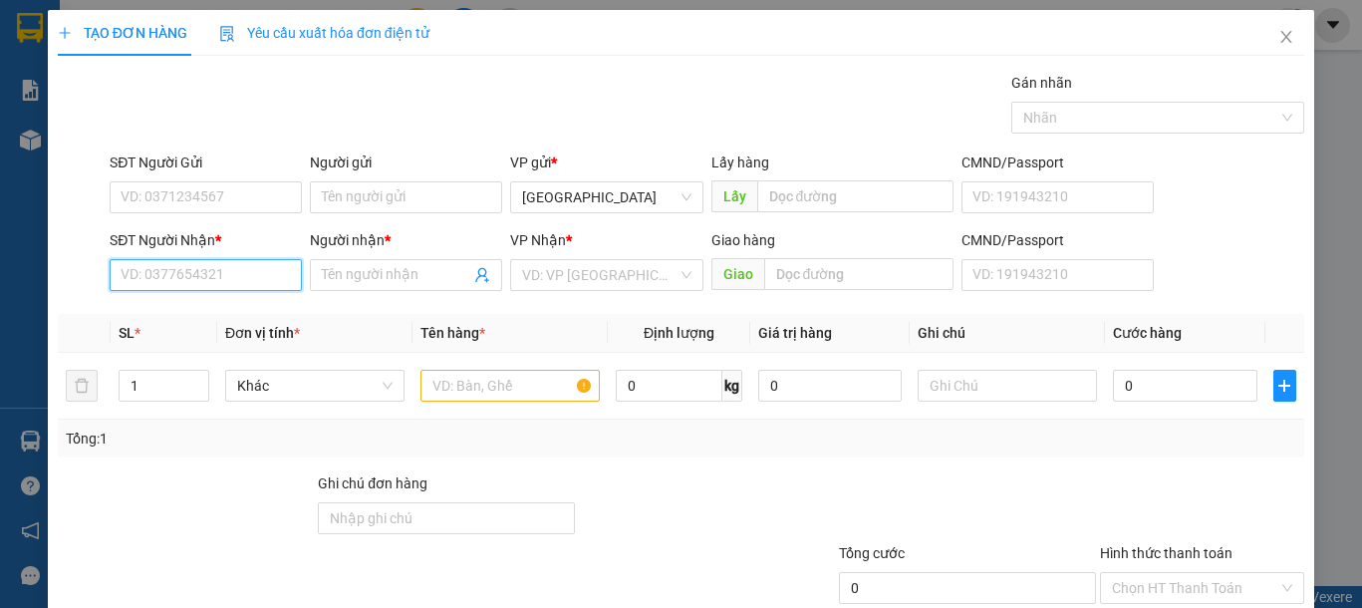
click at [172, 277] on input "SĐT Người Nhận *" at bounding box center [206, 275] width 192 height 32
type input "0986049133"
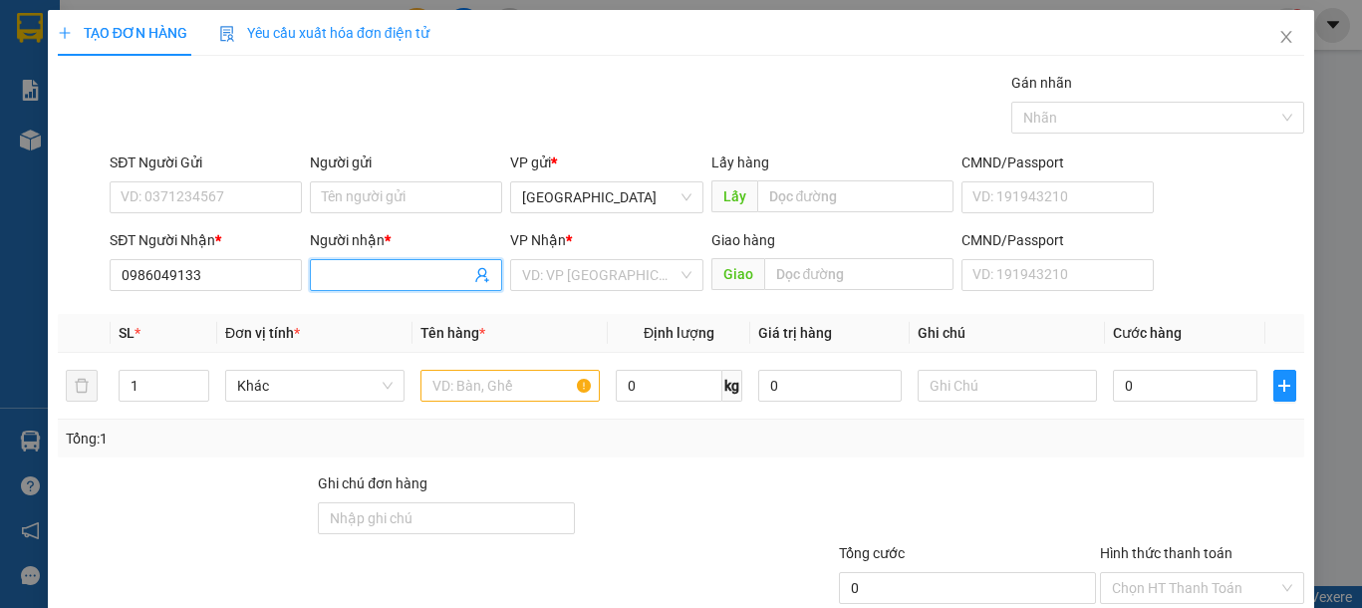
click at [371, 278] on input "Người nhận *" at bounding box center [396, 275] width 148 height 22
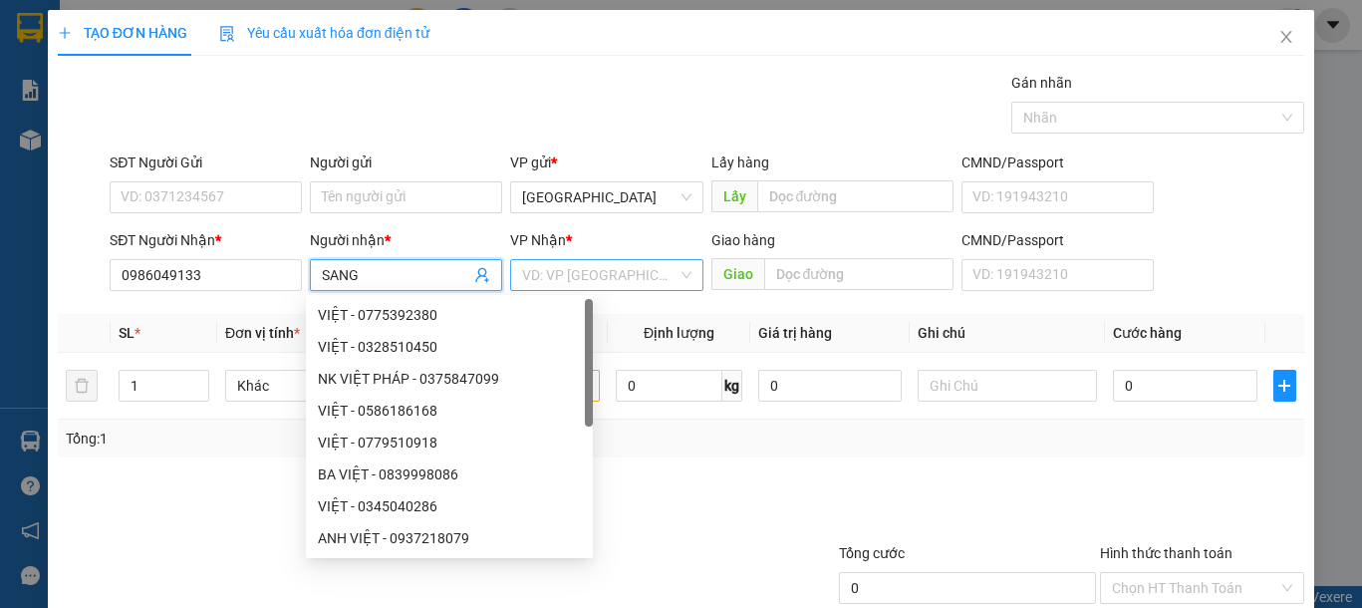
type input "SANG"
click at [613, 277] on input "search" at bounding box center [599, 275] width 154 height 30
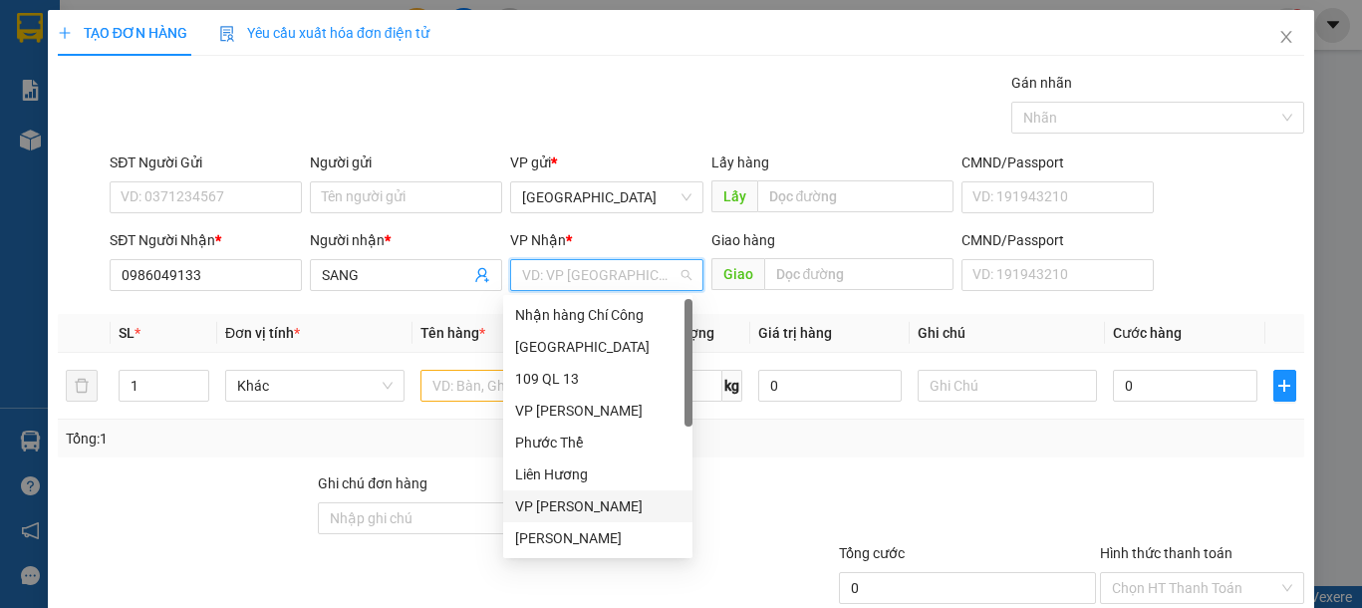
click at [591, 508] on div "VP [PERSON_NAME]" at bounding box center [597, 506] width 165 height 22
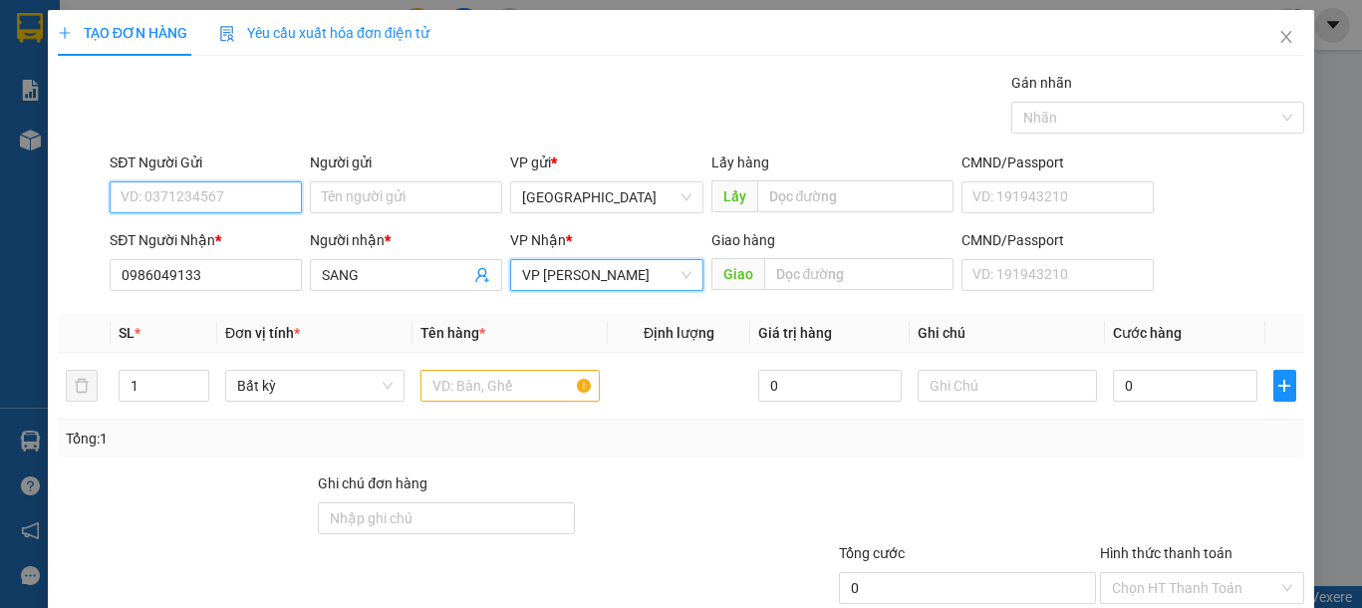
click at [248, 196] on input "SĐT Người Gửi" at bounding box center [206, 197] width 192 height 32
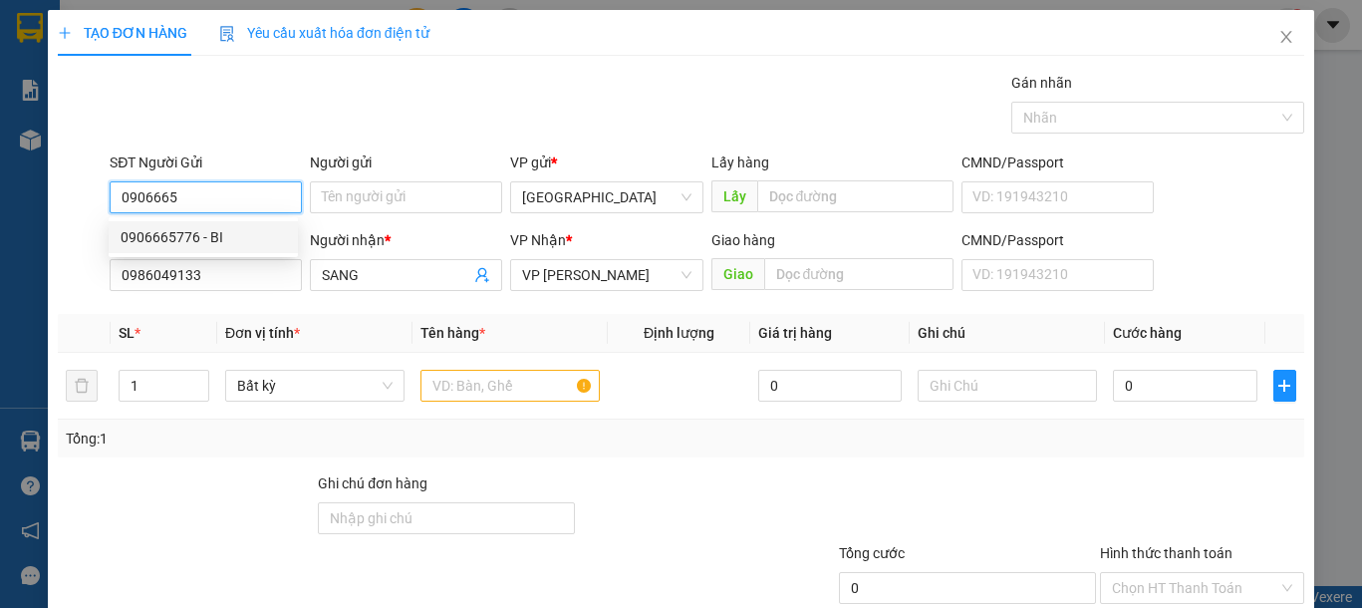
click at [252, 237] on div "0906665776 - BI" at bounding box center [203, 237] width 165 height 22
type input "0906665776"
type input "BI"
type input "0906665776"
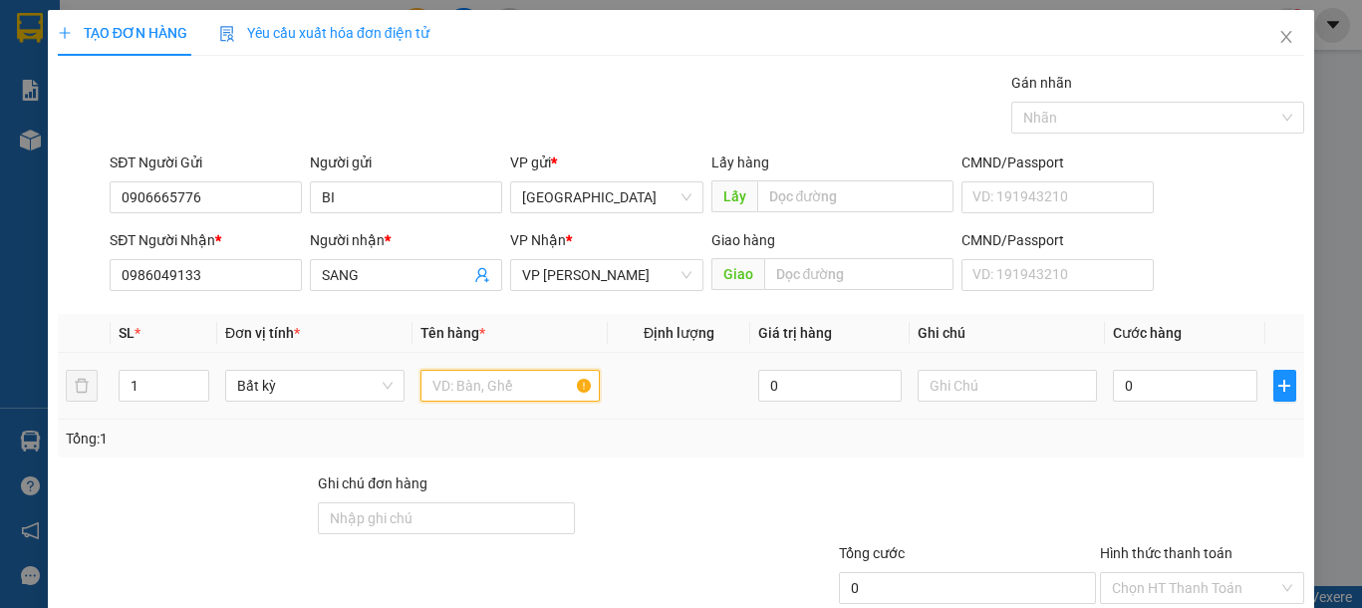
click at [480, 385] on input "text" at bounding box center [509, 386] width 179 height 32
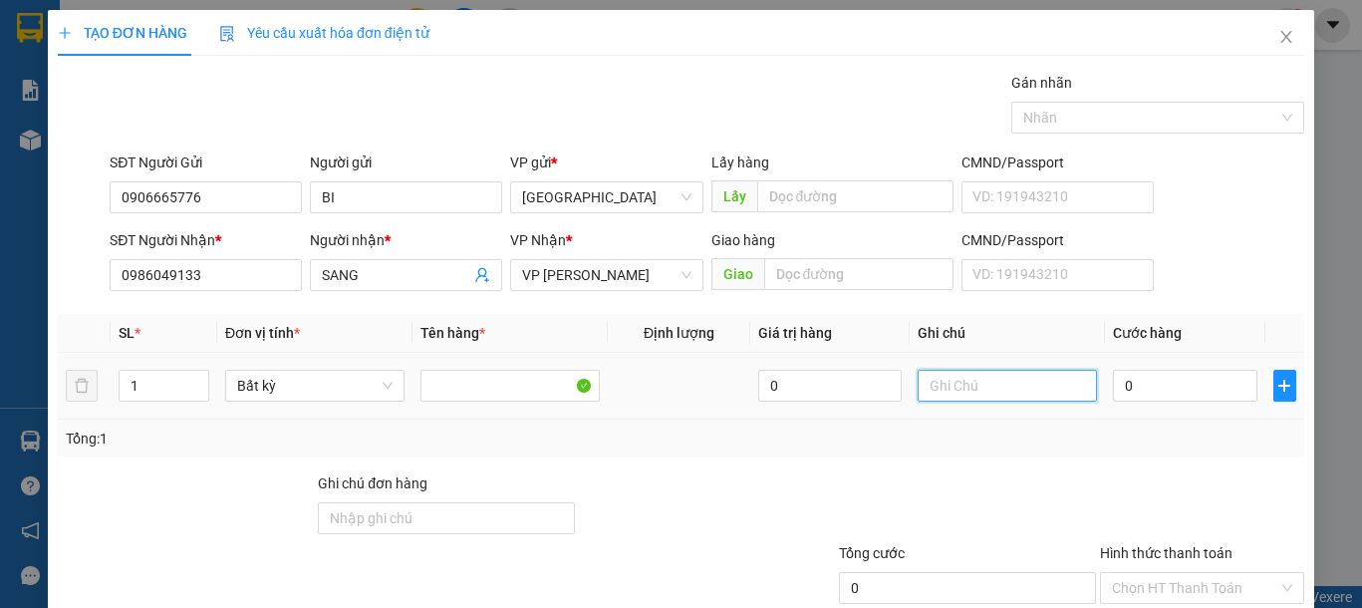
click at [980, 387] on input "text" at bounding box center [1007, 386] width 179 height 32
click at [980, 387] on input "1" at bounding box center [1007, 386] width 179 height 32
type input "1 HỘP GIẤY-PT"
click at [1152, 383] on input "0" at bounding box center [1184, 386] width 143 height 32
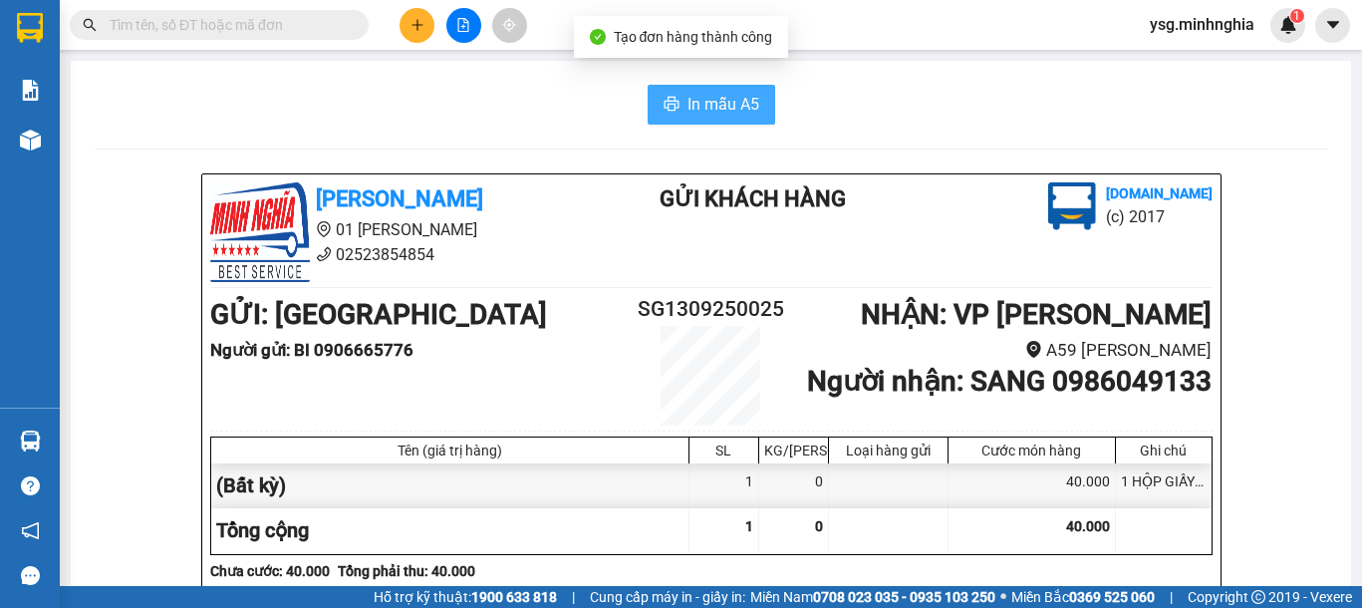
click at [705, 109] on span "In mẫu A5" at bounding box center [724, 104] width 72 height 25
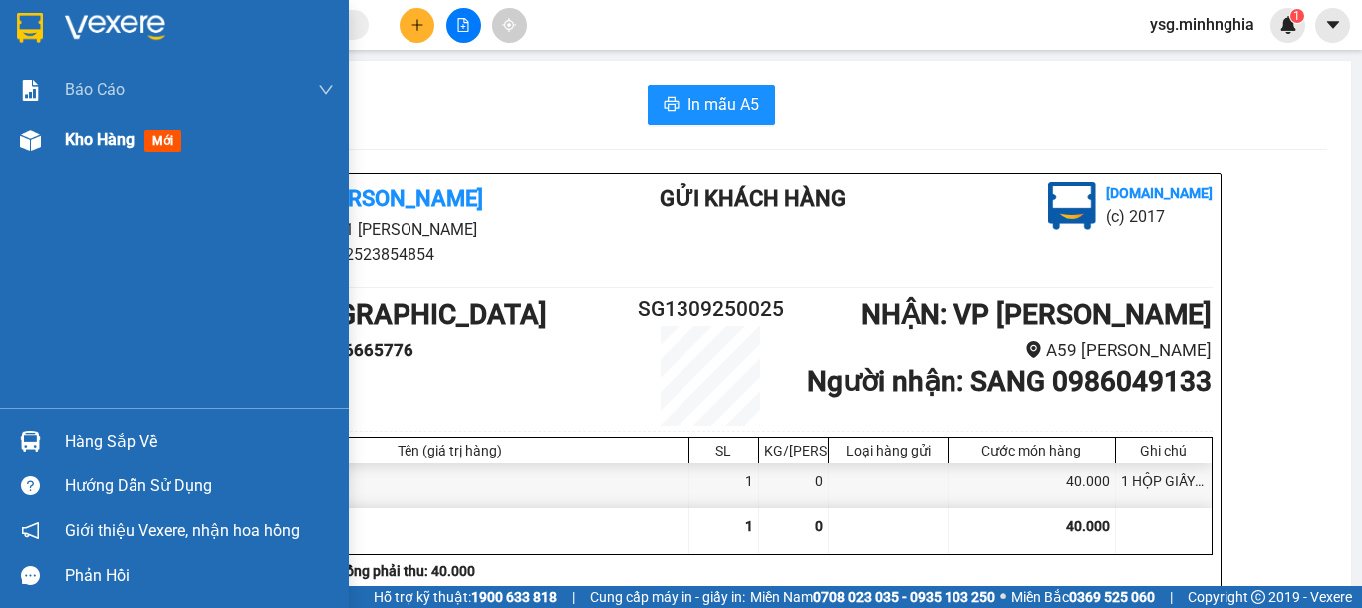
click at [14, 154] on div at bounding box center [30, 140] width 35 height 35
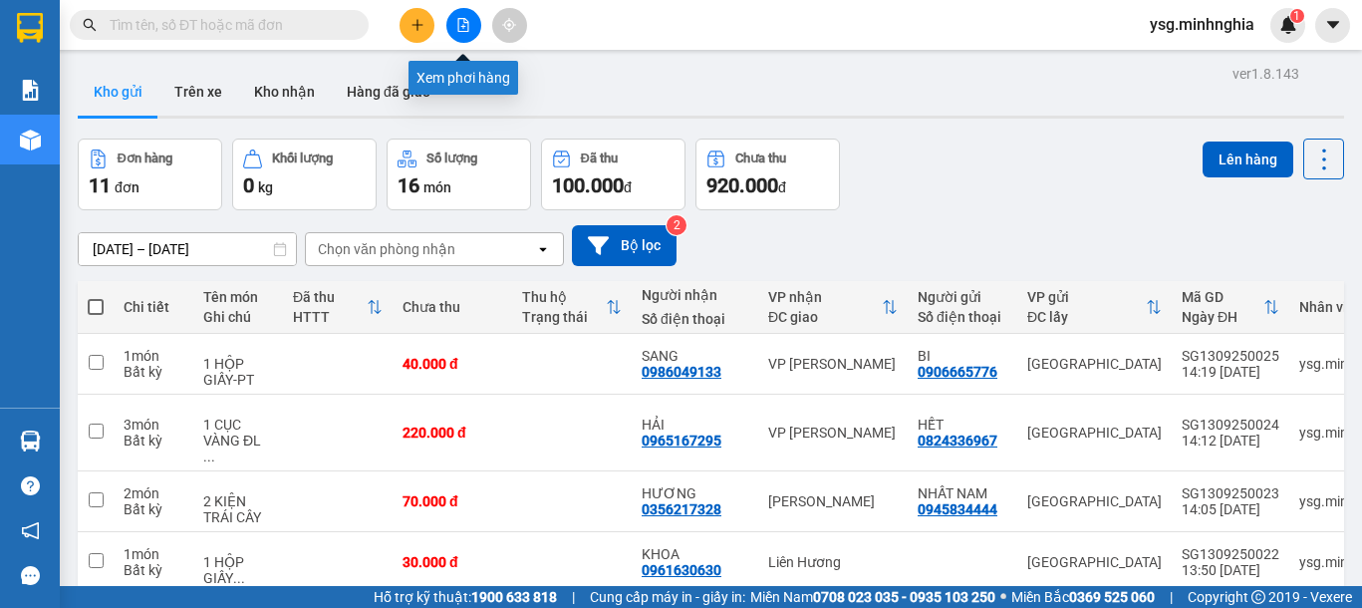
click at [475, 21] on button at bounding box center [463, 25] width 35 height 35
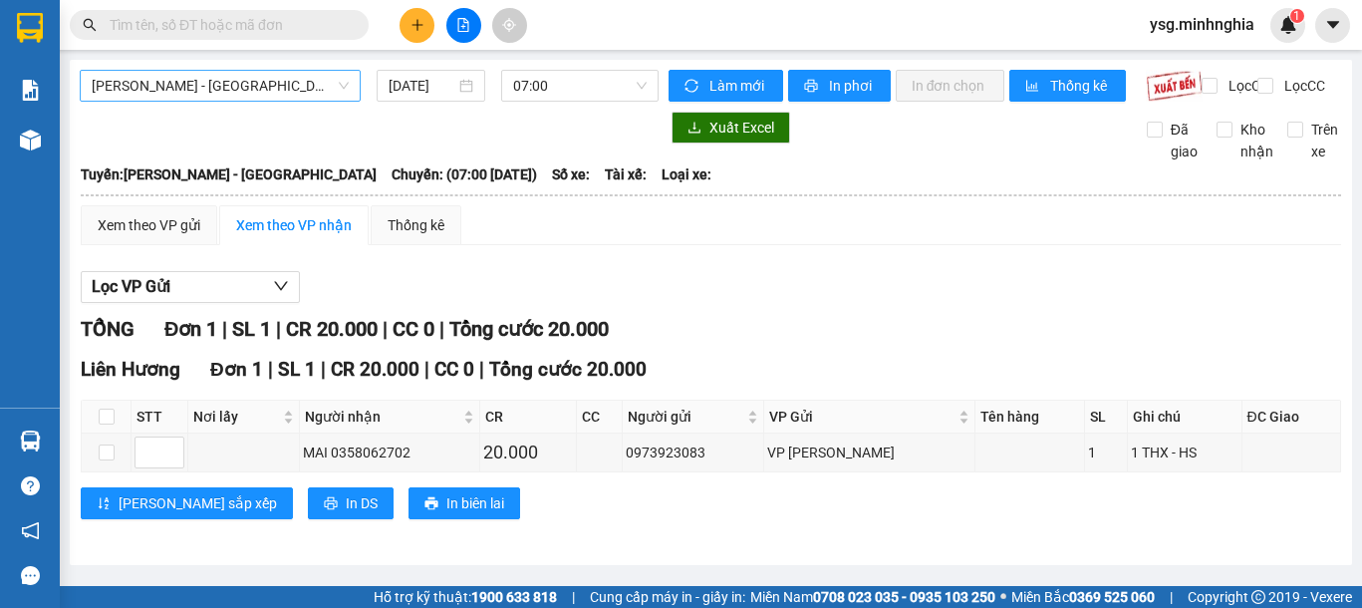
click at [231, 94] on span "[PERSON_NAME] - [GEOGRAPHIC_DATA]" at bounding box center [220, 86] width 257 height 30
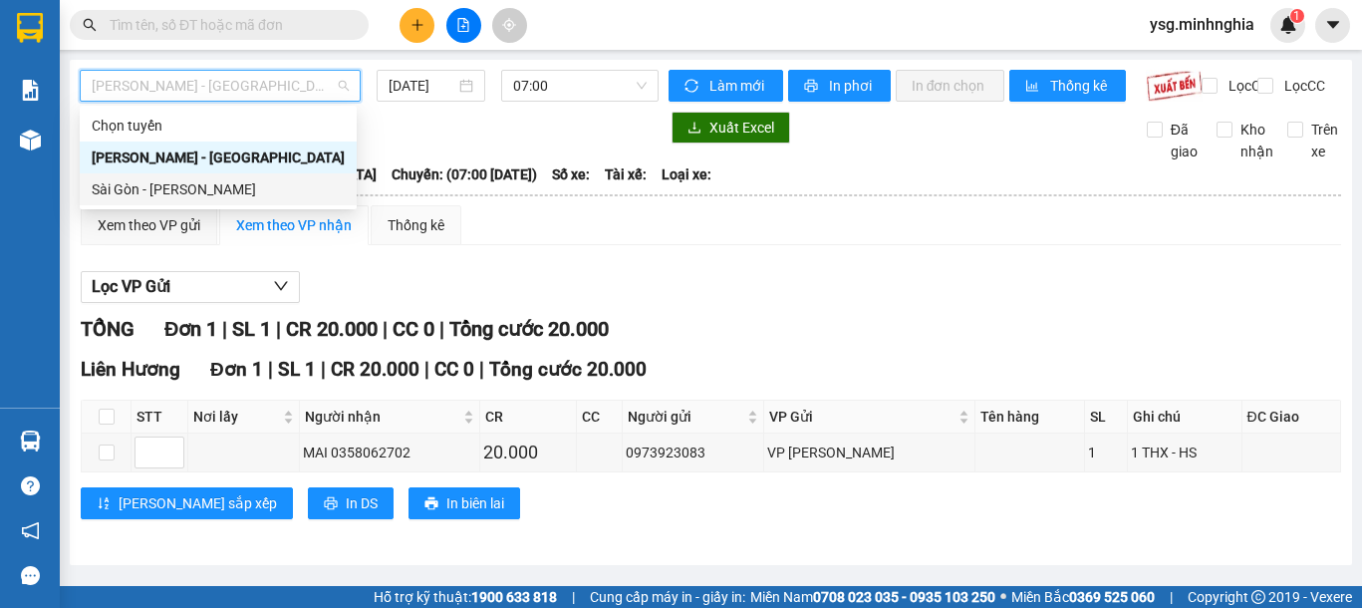
click at [173, 192] on div "Sài Gòn - [PERSON_NAME]" at bounding box center [218, 189] width 253 height 22
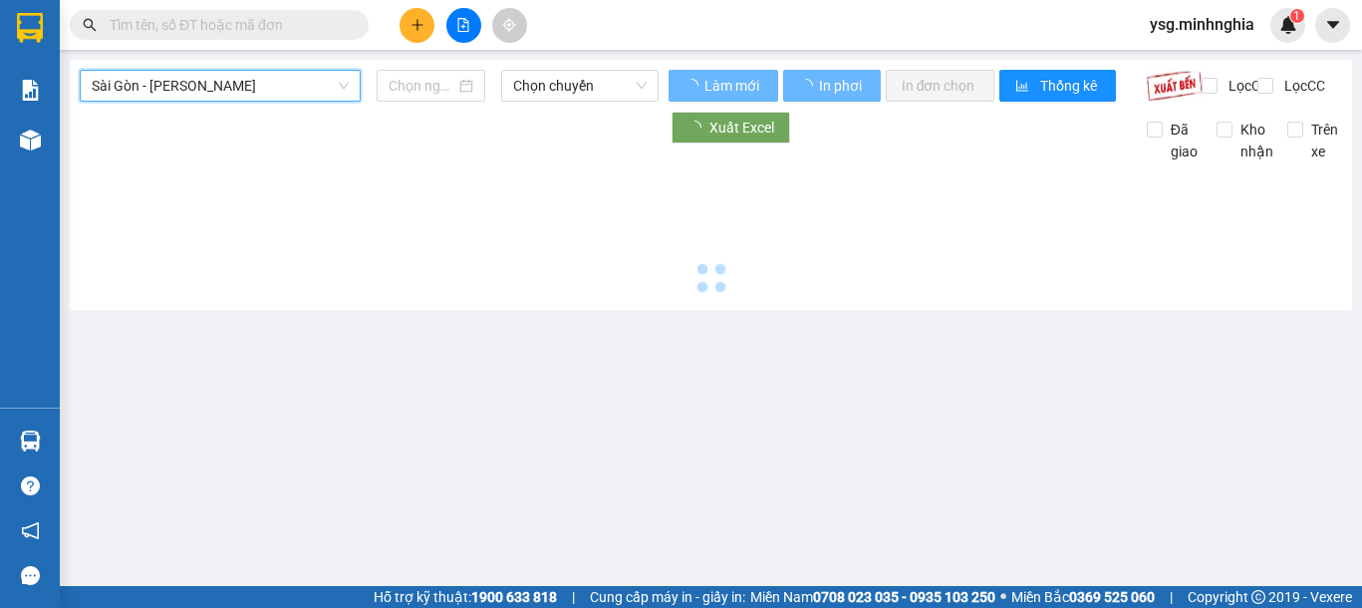
type input "[DATE]"
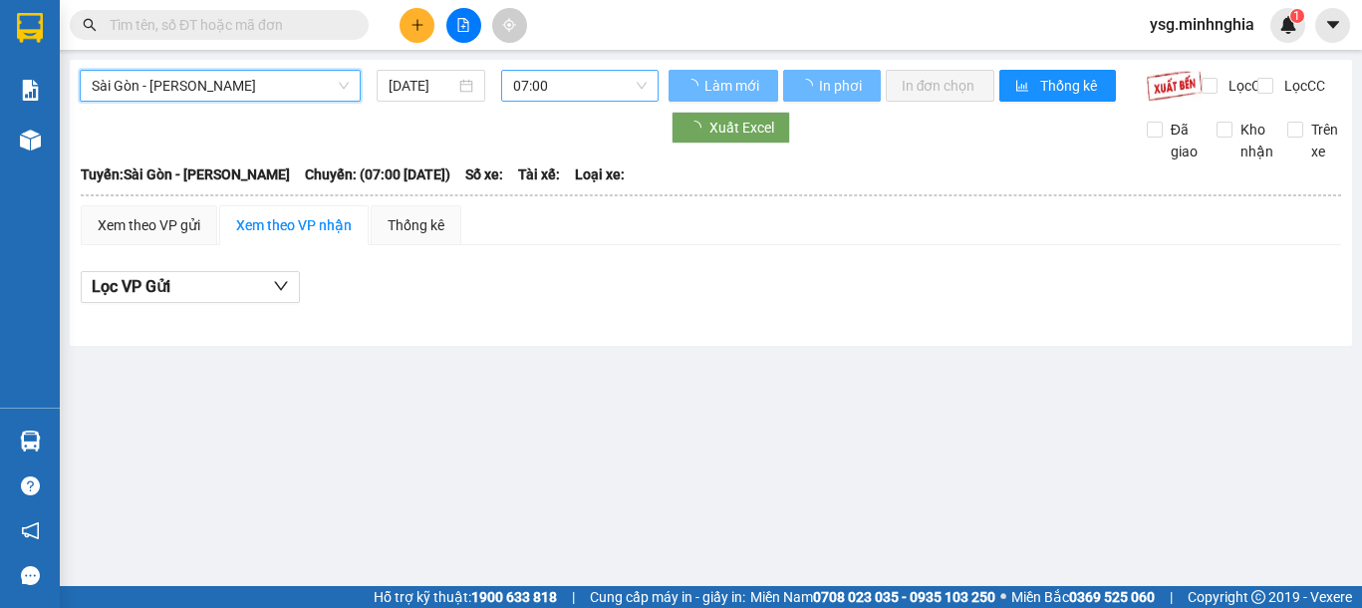
click at [516, 98] on span "07:00" at bounding box center [580, 86] width 134 height 30
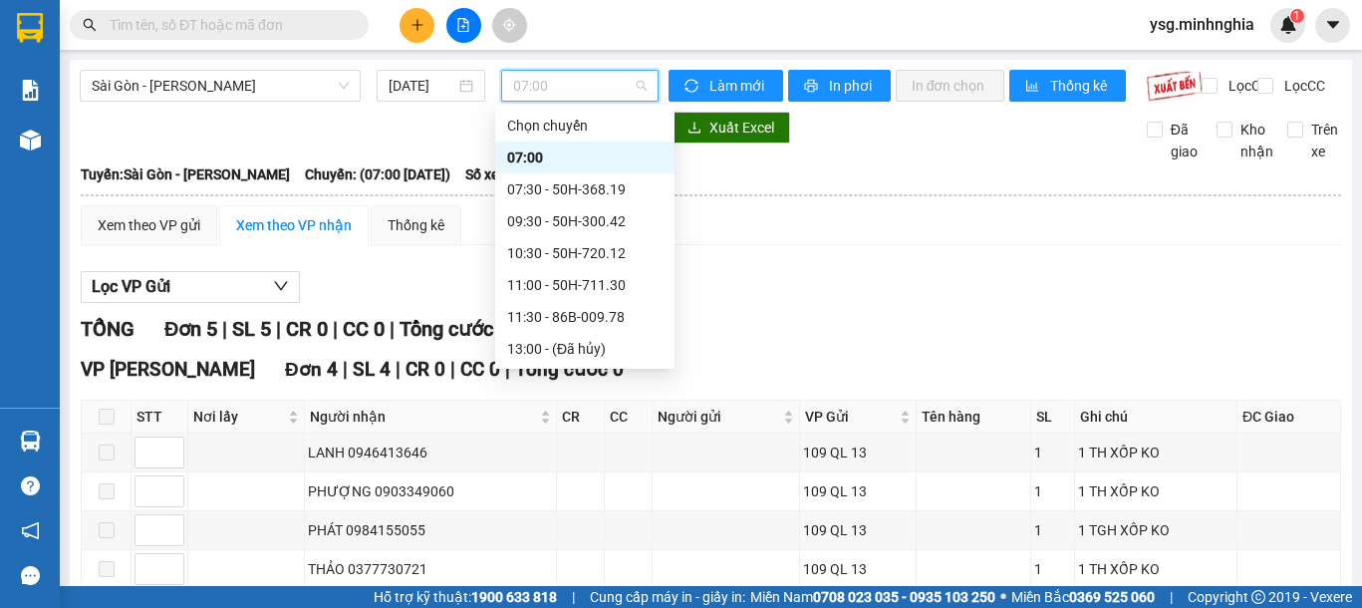
click at [624, 370] on div "14:30 - 50H-363.64" at bounding box center [584, 381] width 155 height 22
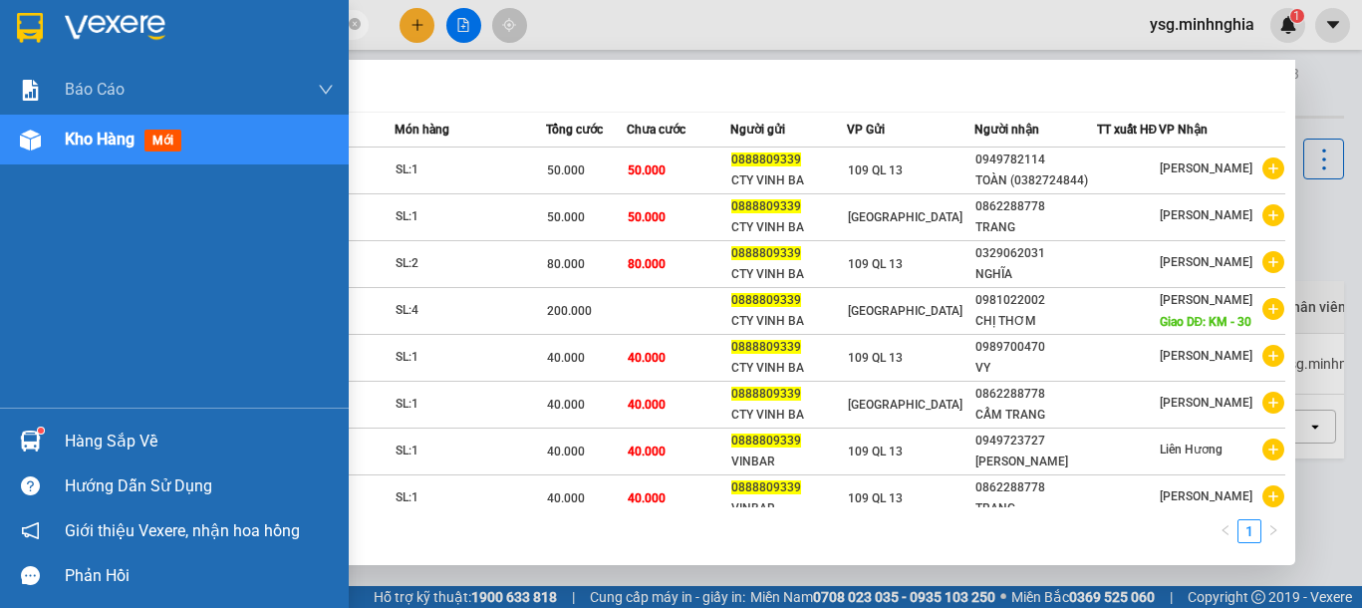
click at [0, 11] on section "Kết quả [PERSON_NAME] ( 9 ) Bộ lọc Mã ĐH Trạng thái Món hàng [PERSON_NAME] [PER…" at bounding box center [681, 304] width 1362 height 608
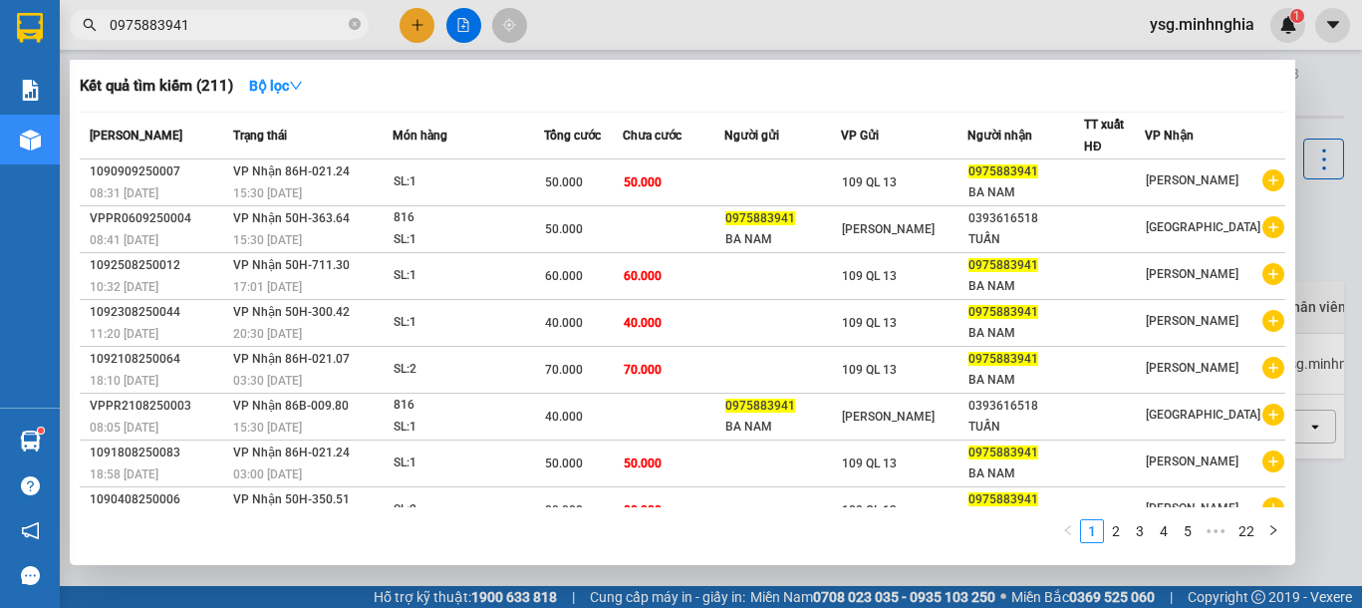
type input "0975883941"
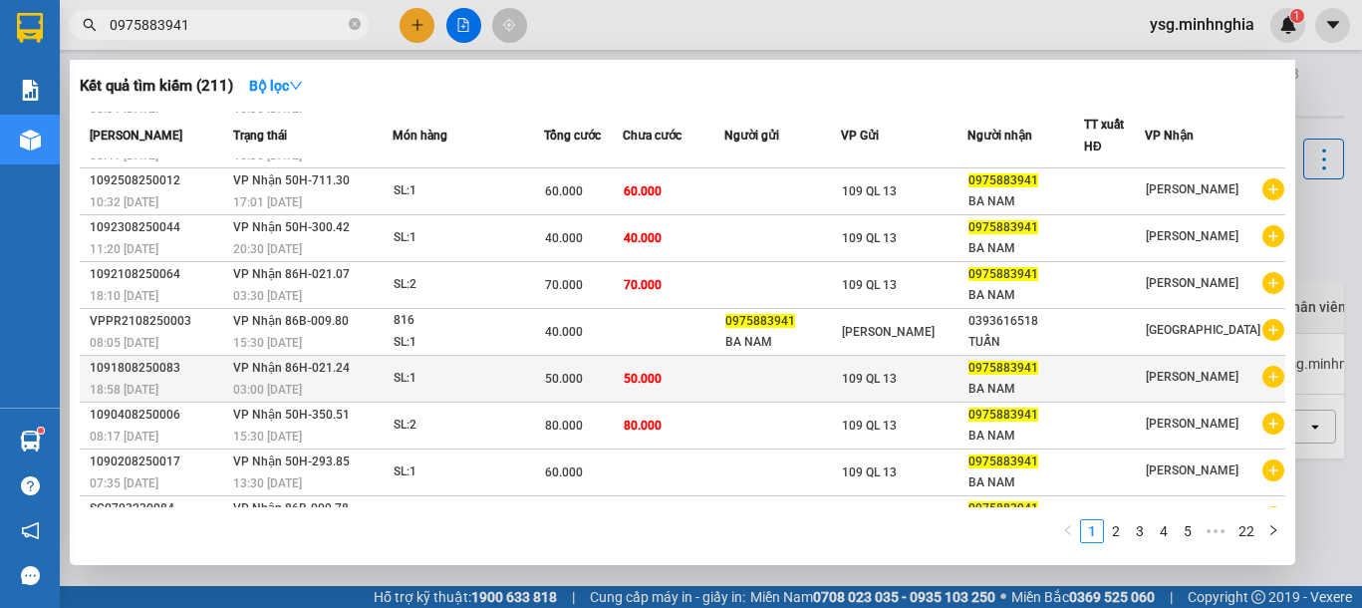
scroll to position [121, 0]
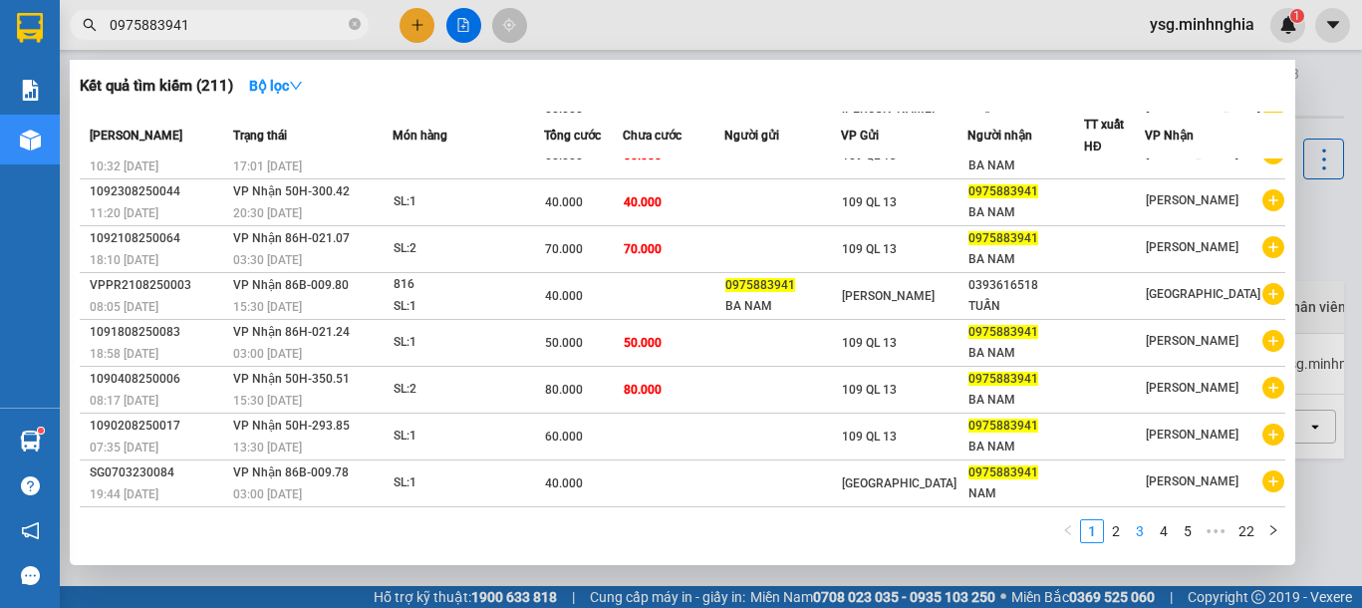
click at [1140, 525] on link "3" at bounding box center [1140, 531] width 22 height 22
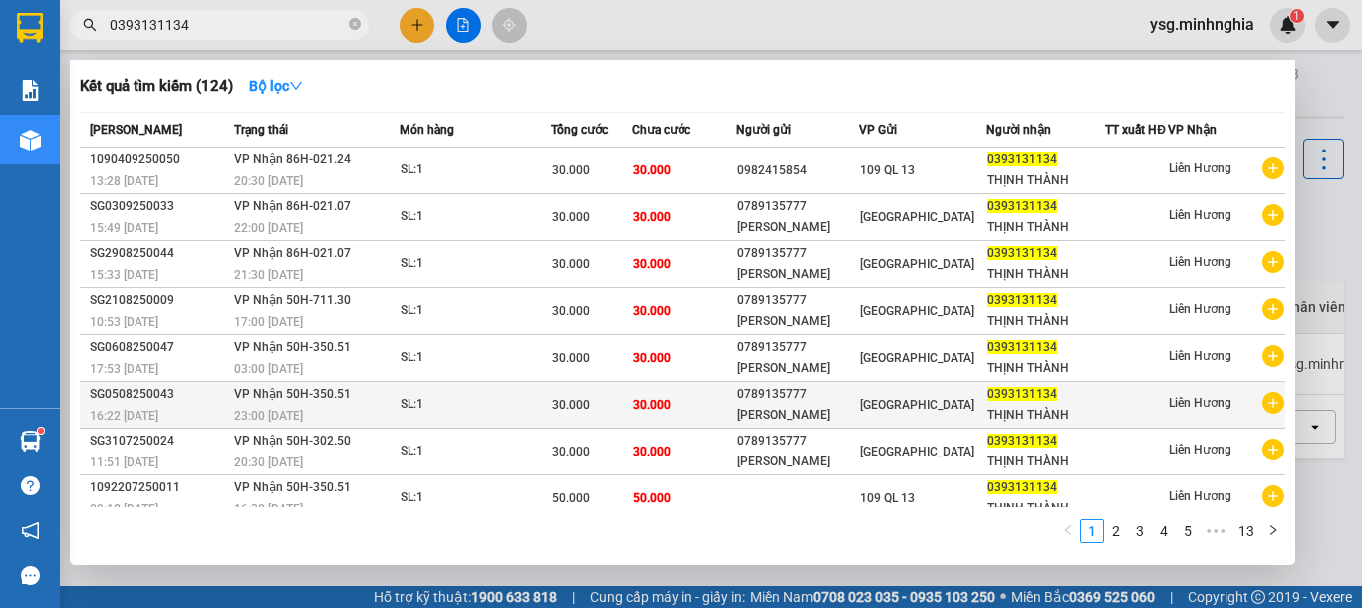
scroll to position [121, 0]
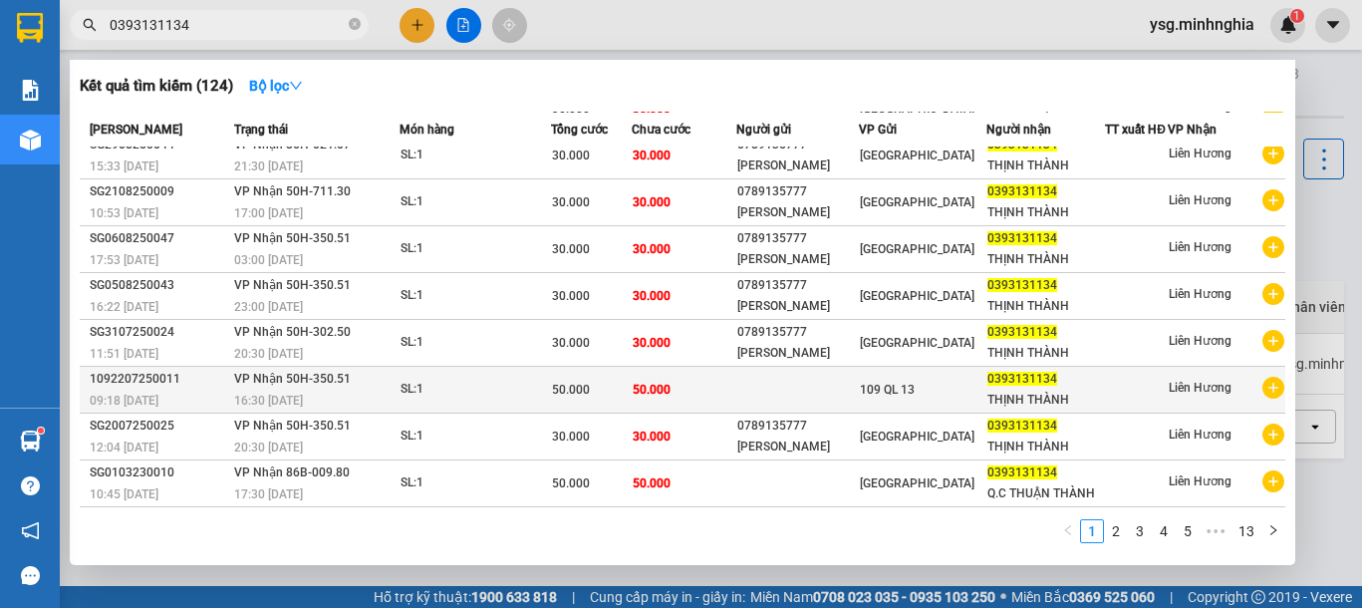
type input "0393131134"
click at [875, 395] on span "109 QL 13" at bounding box center [887, 390] width 55 height 14
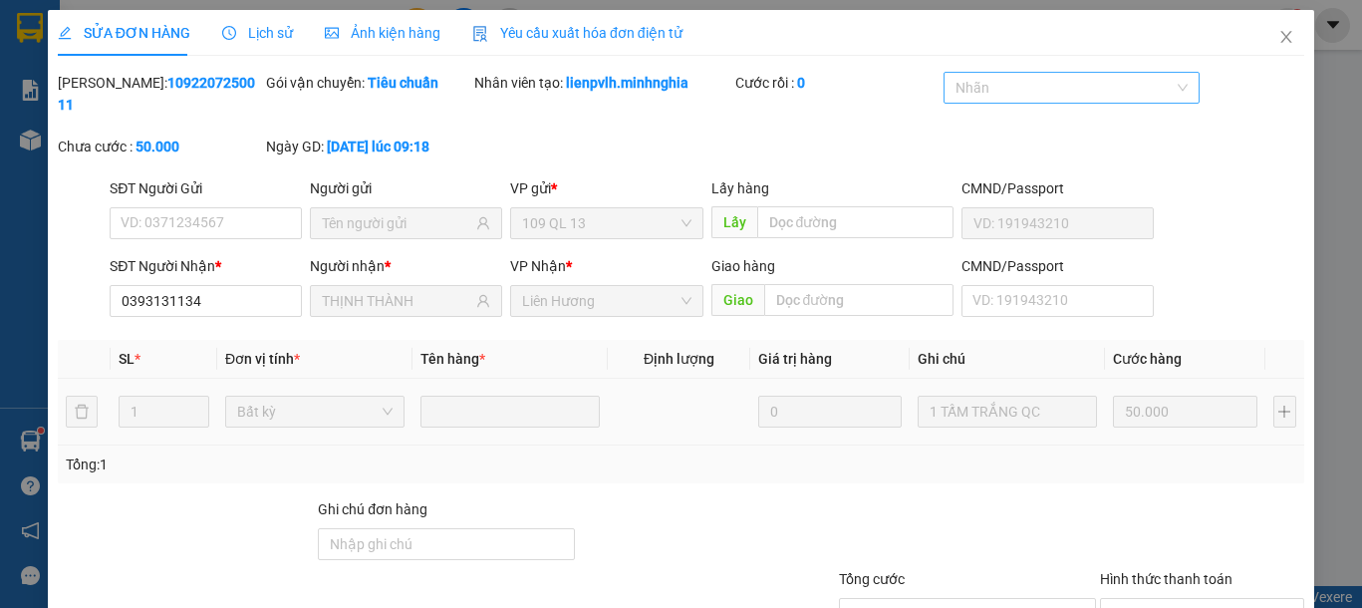
type input "0393131134"
type input "THỊNH THÀNH"
type input "50.000"
click at [1258, 41] on span "Close" at bounding box center [1286, 38] width 56 height 56
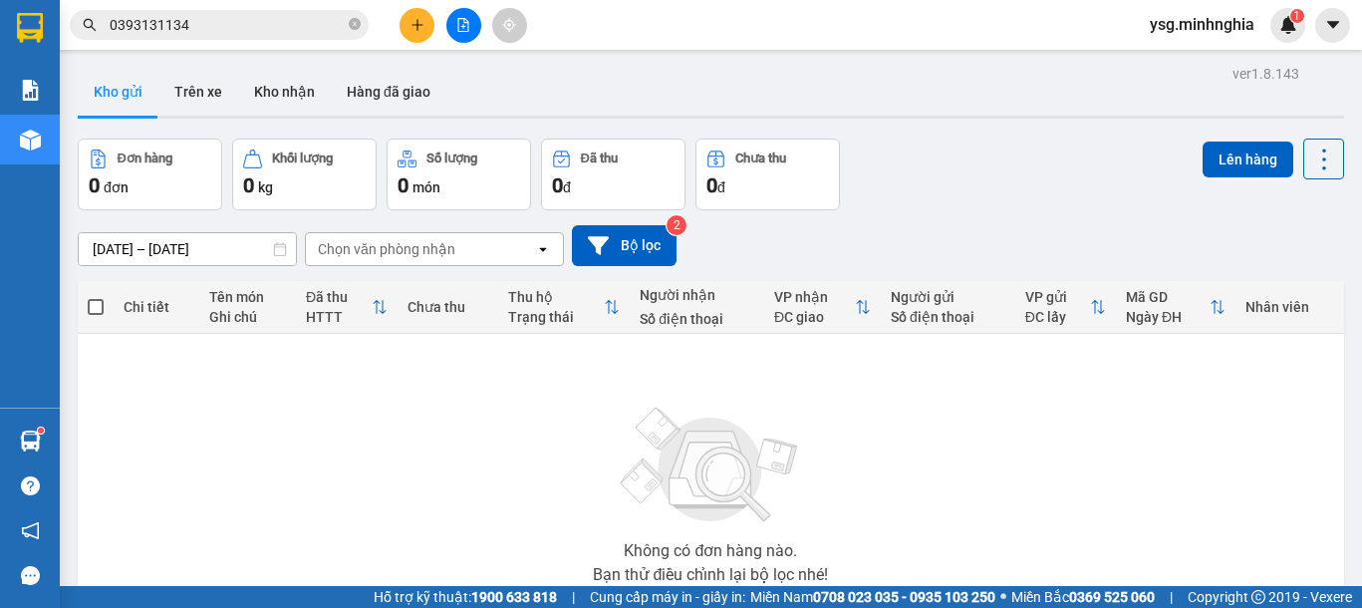
click at [273, 14] on input "0393131134" at bounding box center [227, 25] width 235 height 22
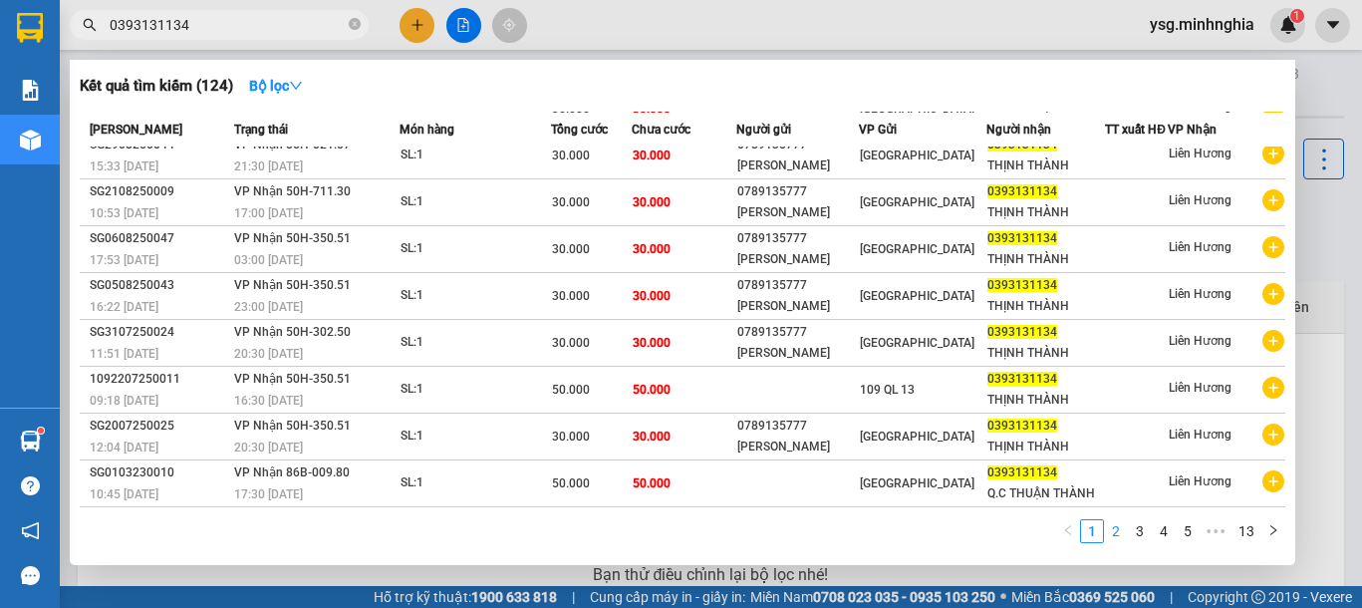
click at [1115, 535] on link "2" at bounding box center [1116, 531] width 22 height 22
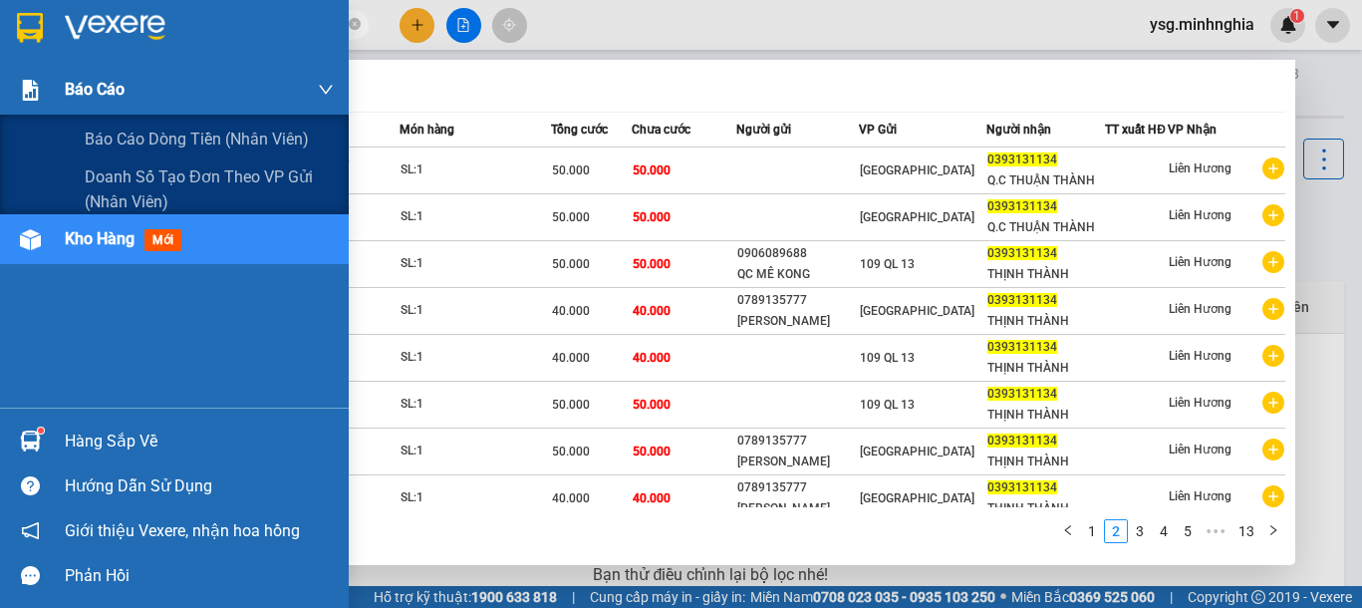
drag, startPoint x: 223, startPoint y: 29, endPoint x: 0, endPoint y: 72, distance: 227.3
click at [0, 72] on section "Kết quả [PERSON_NAME] ( 124 ) Bộ lọc Mã ĐH Trạng thái Món hàng [PERSON_NAME] [P…" at bounding box center [681, 304] width 1362 height 608
paste input "977696177"
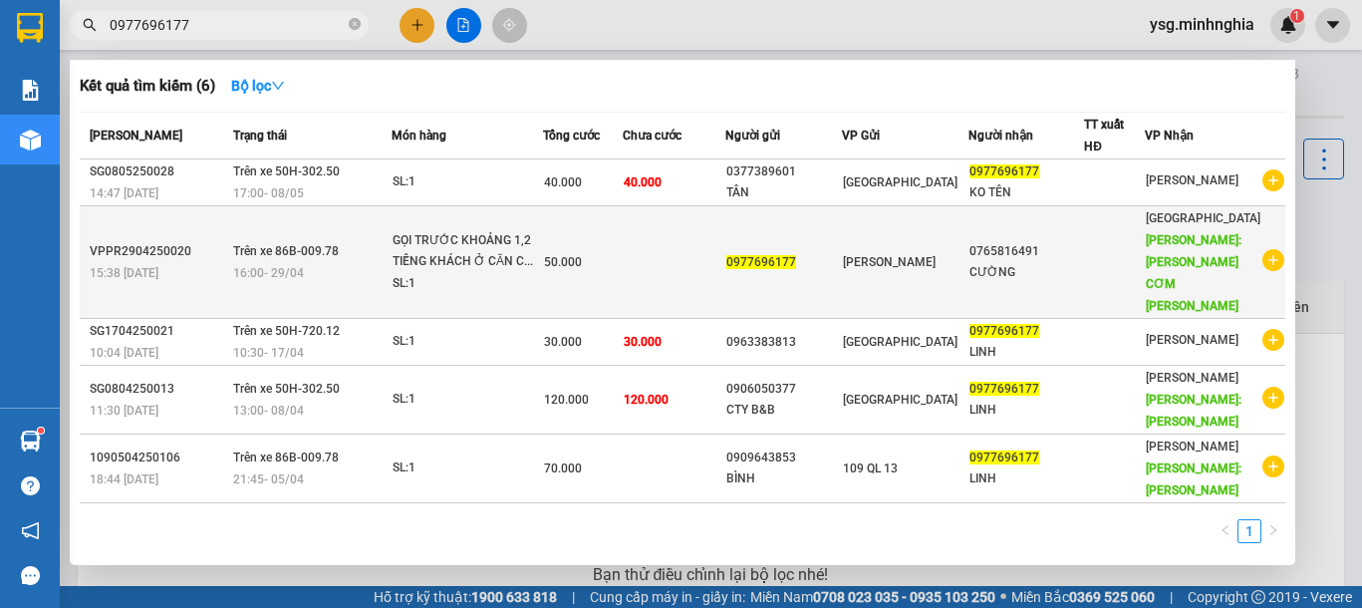
type input "0977696177"
click at [494, 254] on div "GỌI TRƯỚC KHOẢNG 1,2 TIẾNG KHÁCH Ở CĂN C..." at bounding box center [467, 251] width 149 height 43
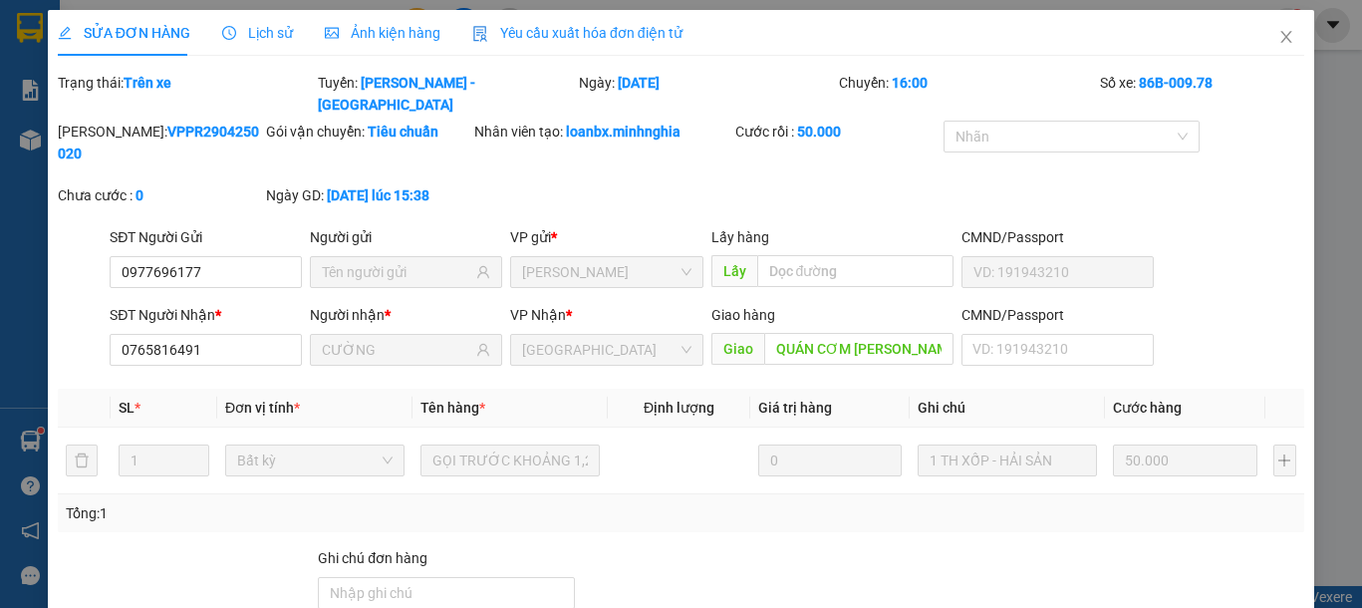
type input "0977696177"
type input "0765816491"
type input "CƯỜNG"
type input "QUÁN CƠM [PERSON_NAME]"
type input "50.000"
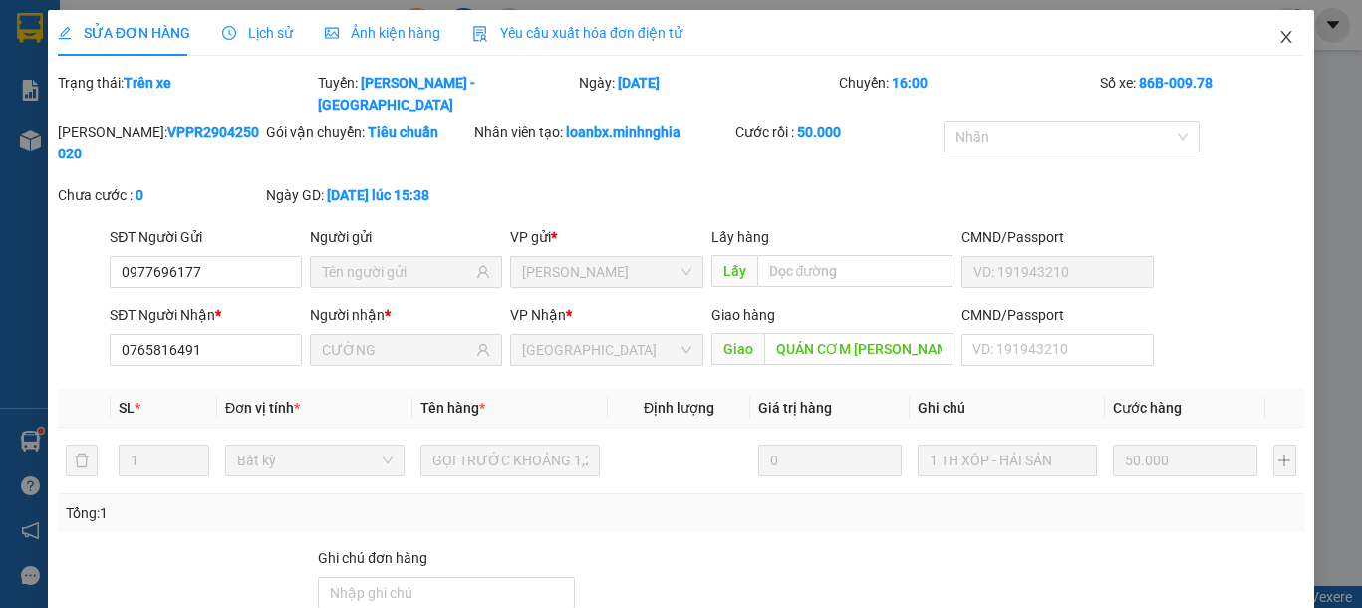
click at [1258, 38] on span "Close" at bounding box center [1286, 38] width 56 height 56
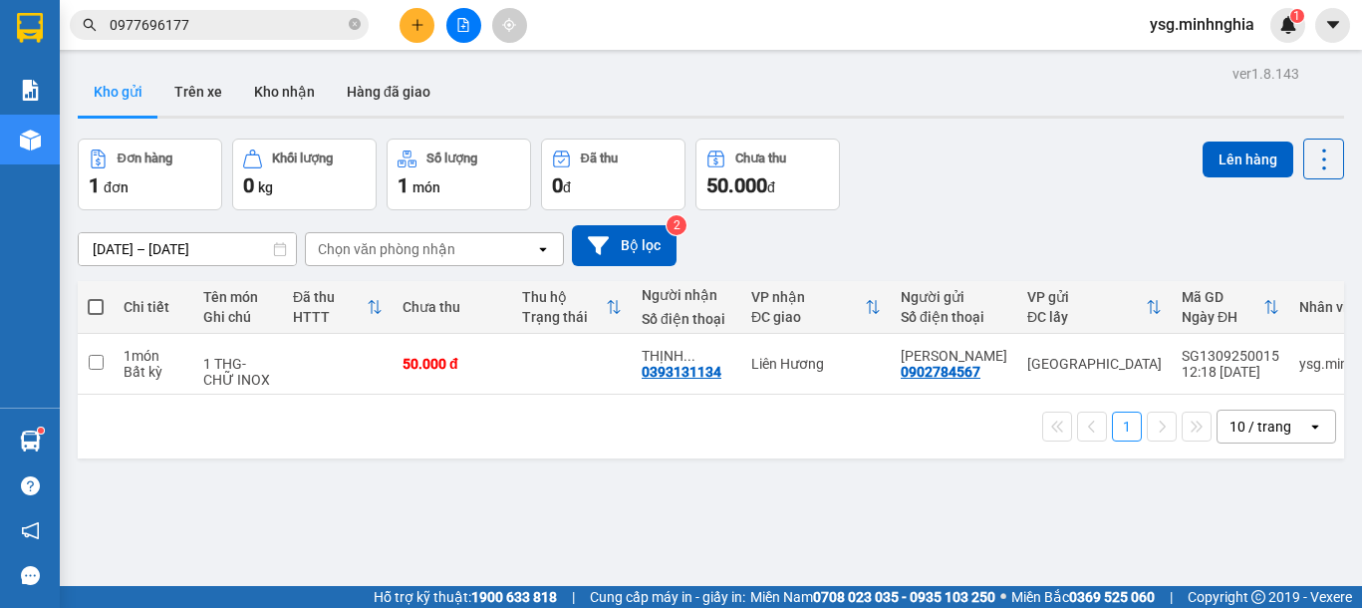
click at [249, 15] on input "0977696177" at bounding box center [227, 25] width 235 height 22
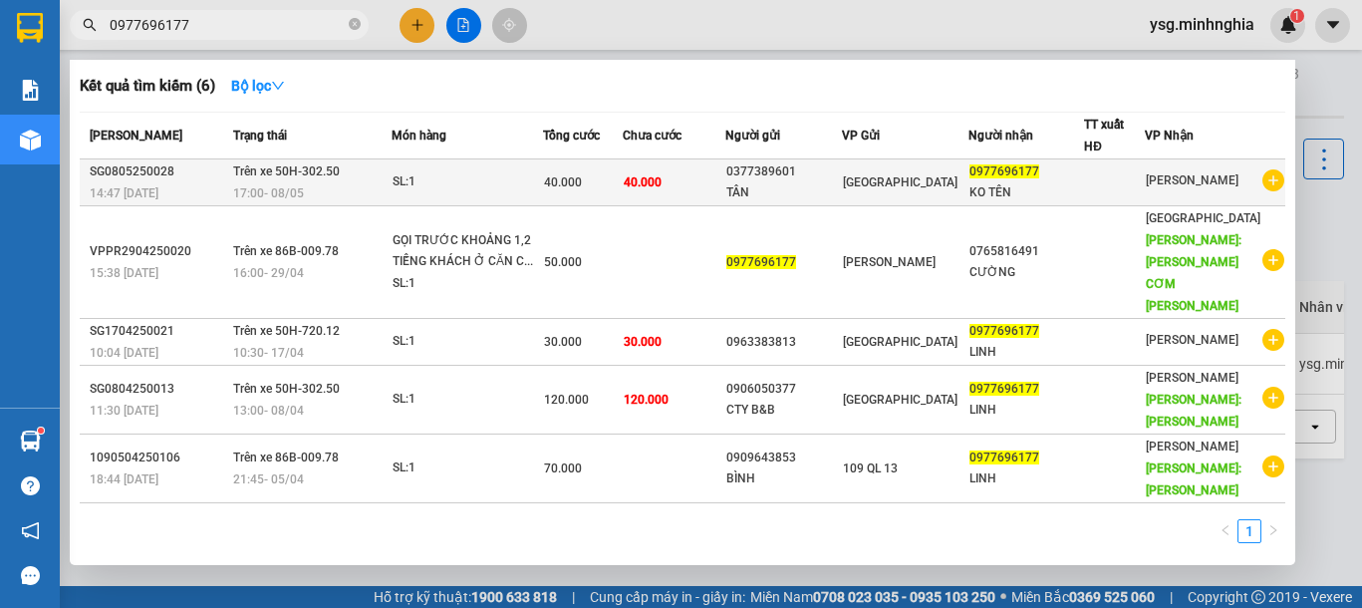
click at [800, 181] on div "0377389601" at bounding box center [783, 171] width 115 height 21
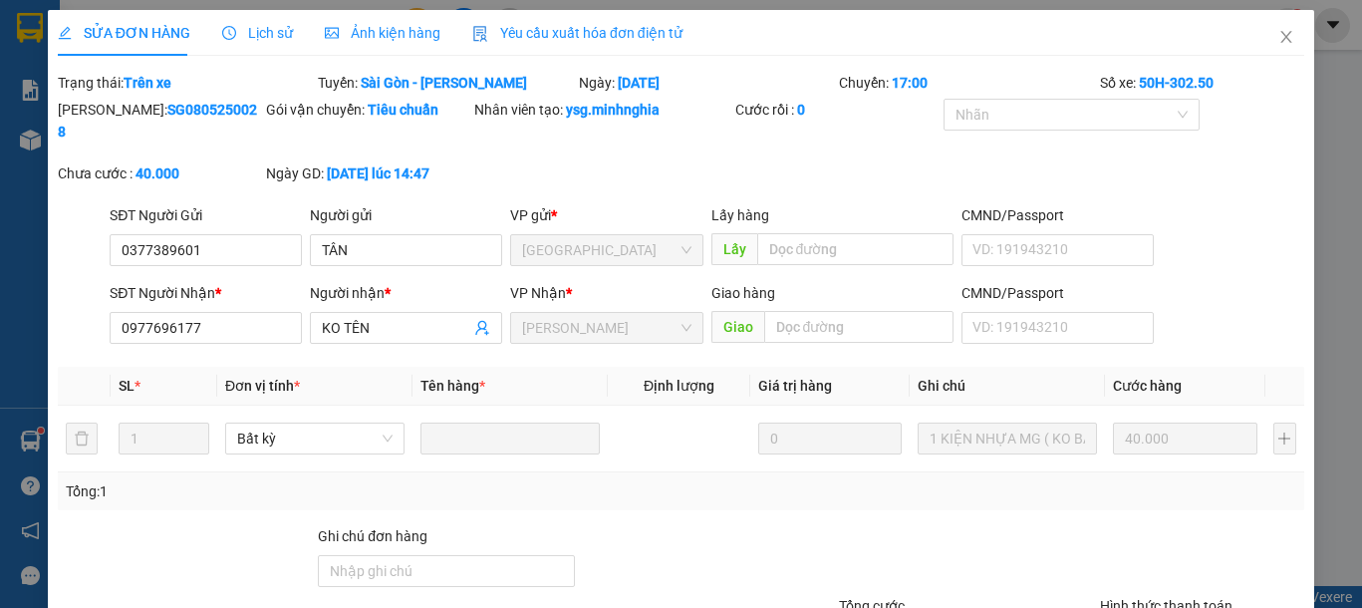
type input "0377389601"
type input "0977696177"
type input "40.000"
click at [1279, 28] on span "Close" at bounding box center [1286, 38] width 56 height 56
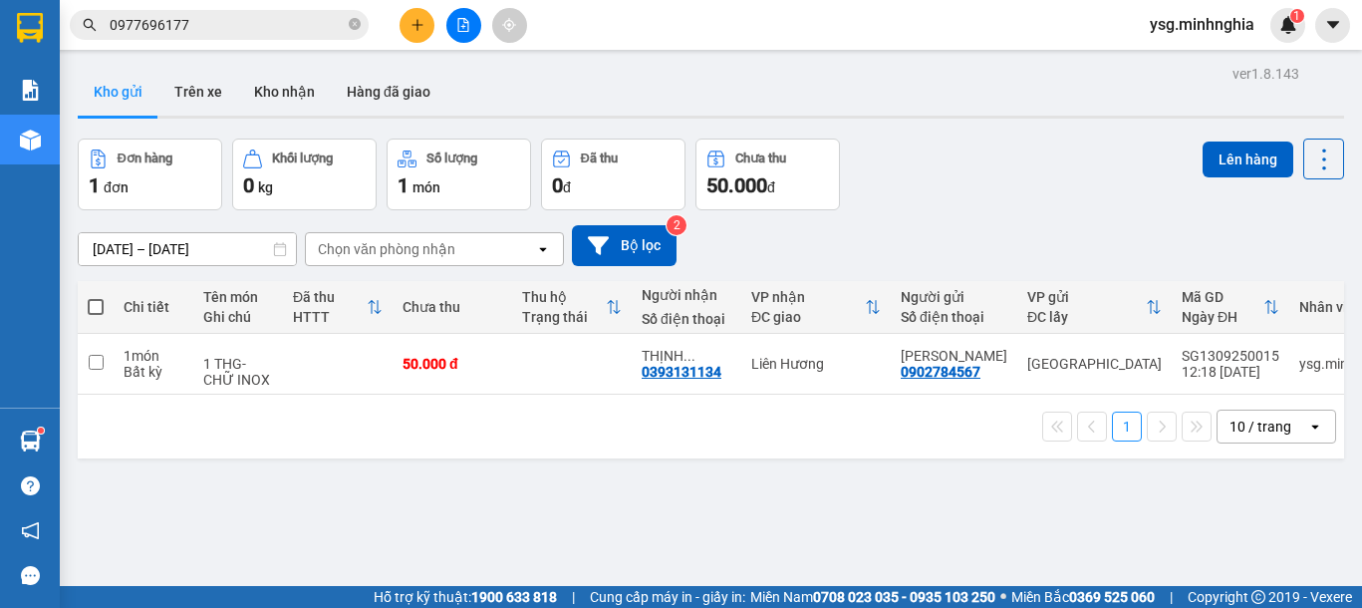
click at [187, 29] on input "0977696177" at bounding box center [227, 25] width 235 height 22
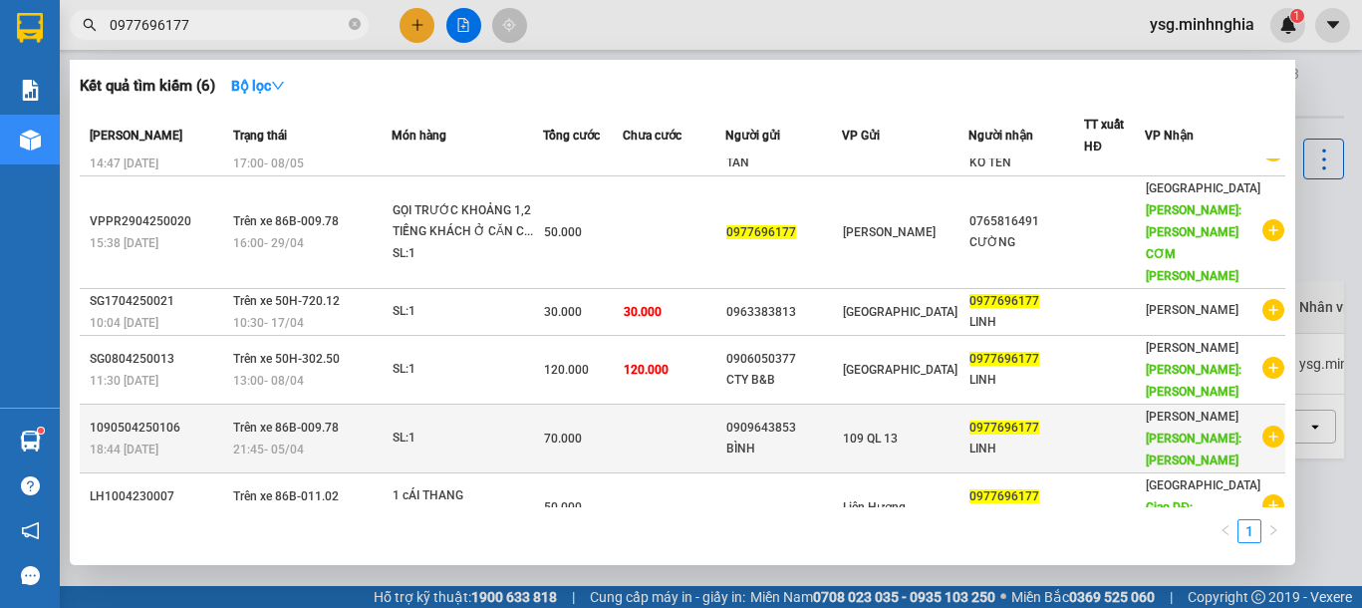
scroll to position [43, 0]
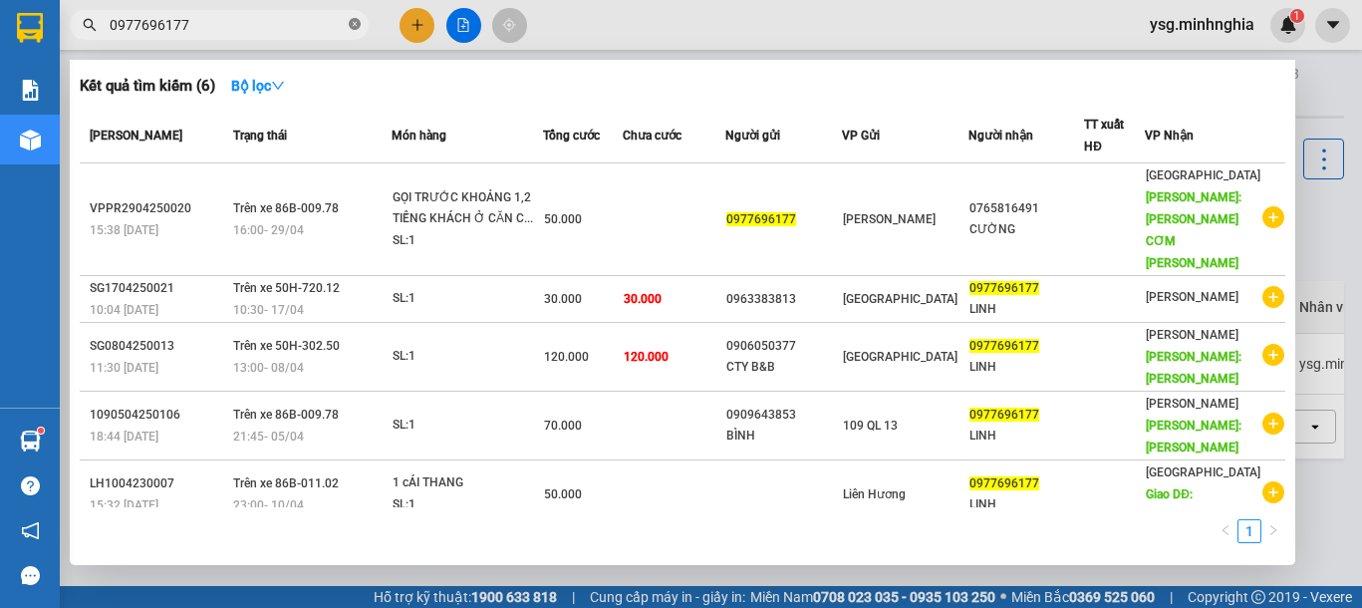
click at [355, 22] on icon "close-circle" at bounding box center [355, 24] width 12 height 12
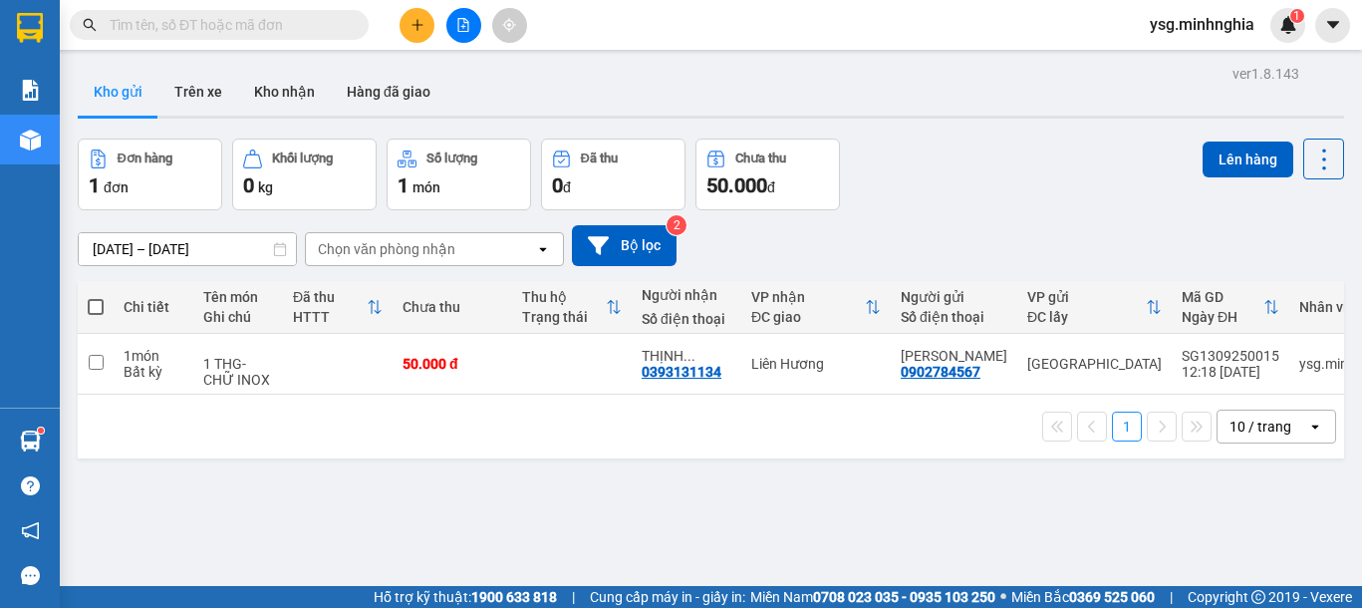
click at [285, 30] on input "text" at bounding box center [227, 25] width 235 height 22
paste input "0972637837"
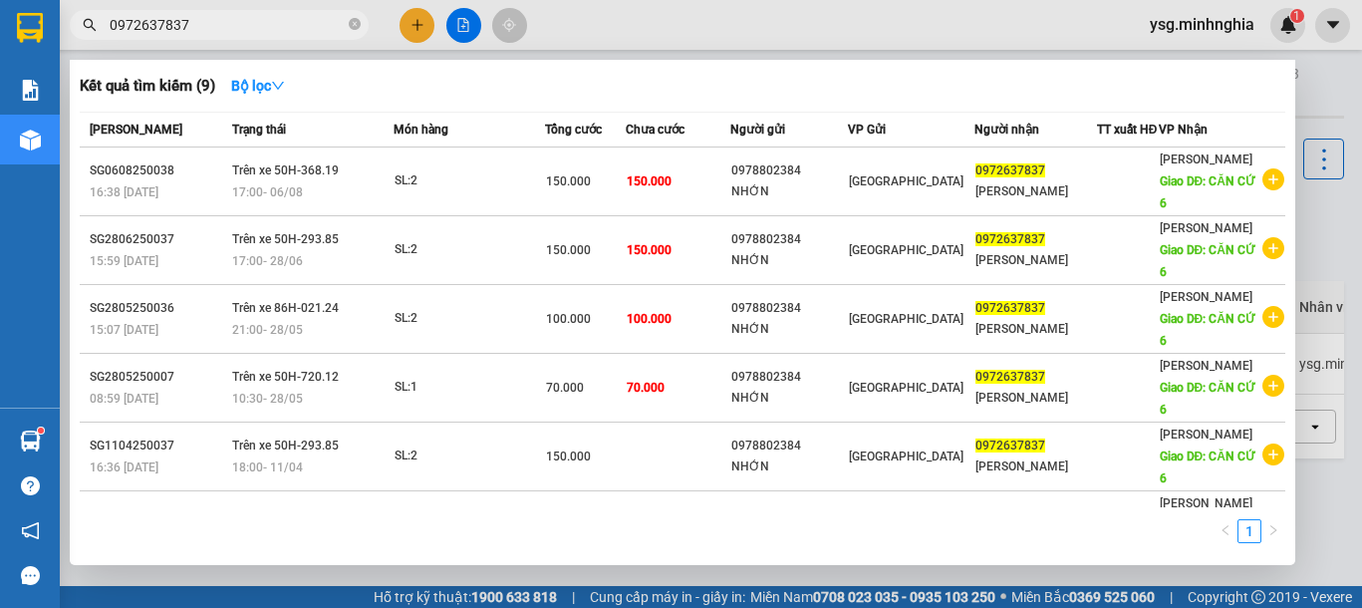
drag, startPoint x: 265, startPoint y: 21, endPoint x: 103, endPoint y: 22, distance: 162.4
click at [103, 22] on span "0972637837" at bounding box center [219, 25] width 299 height 30
paste input "18656579"
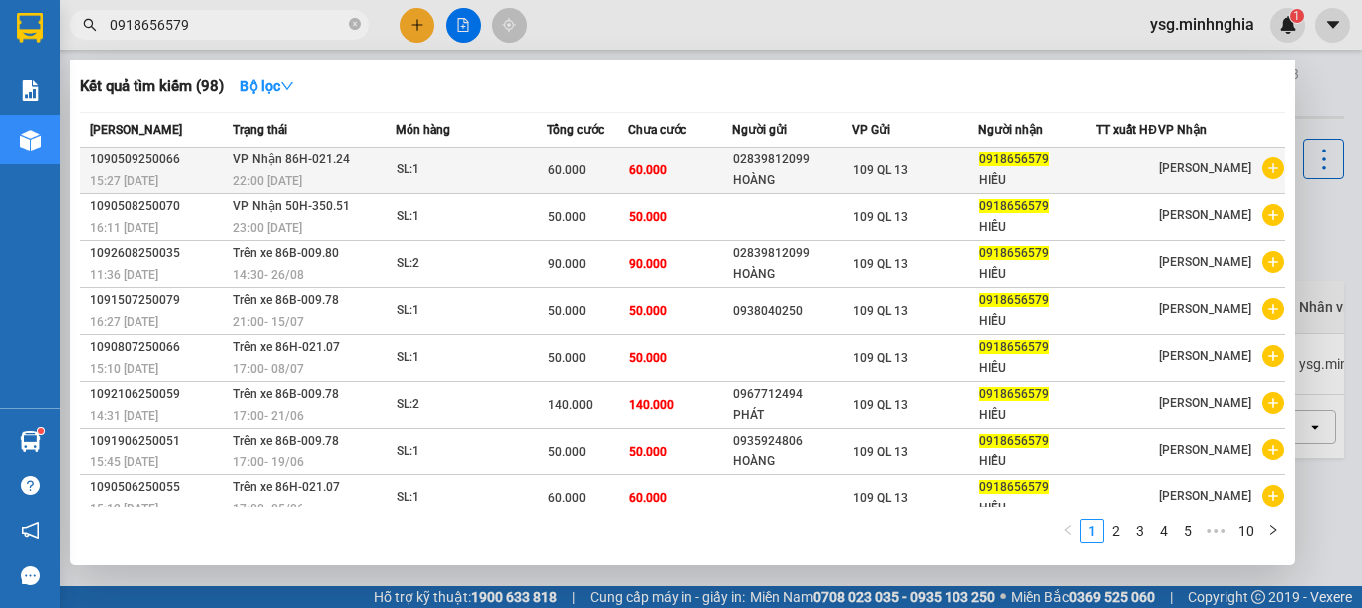
type input "0918656579"
click at [706, 182] on td "60.000" at bounding box center [680, 170] width 105 height 47
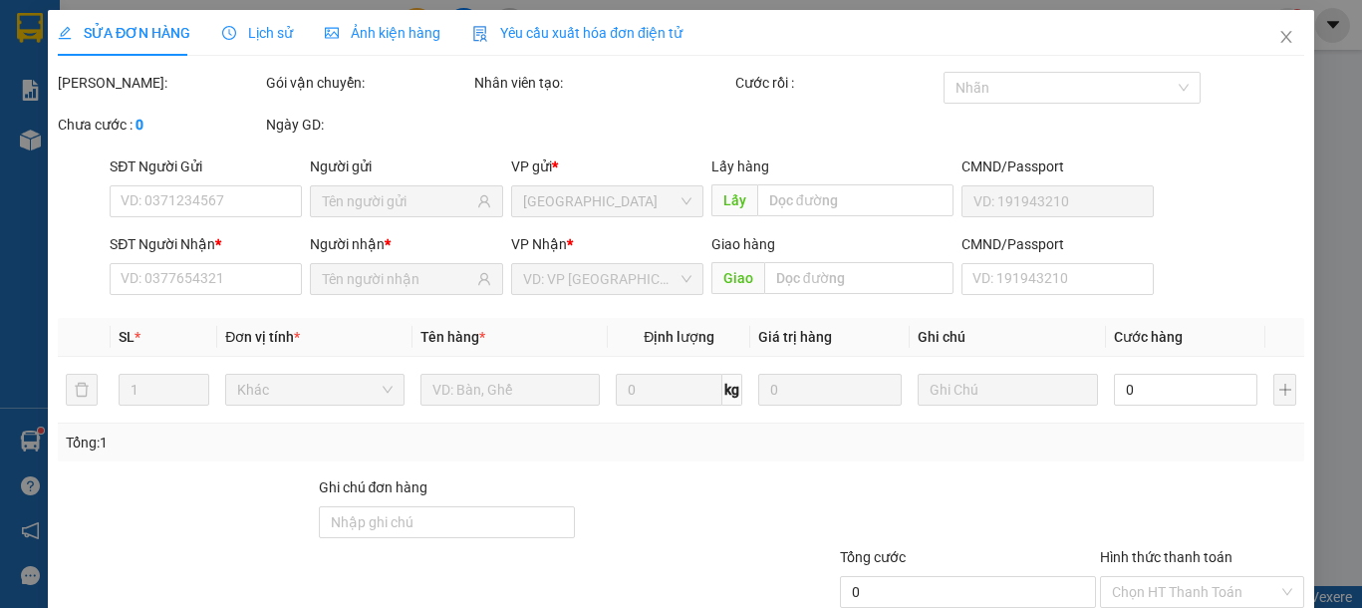
type input "02839812099"
type input "HOÀNG"
type input "0918656579"
type input "HIẾU"
type input "60.000"
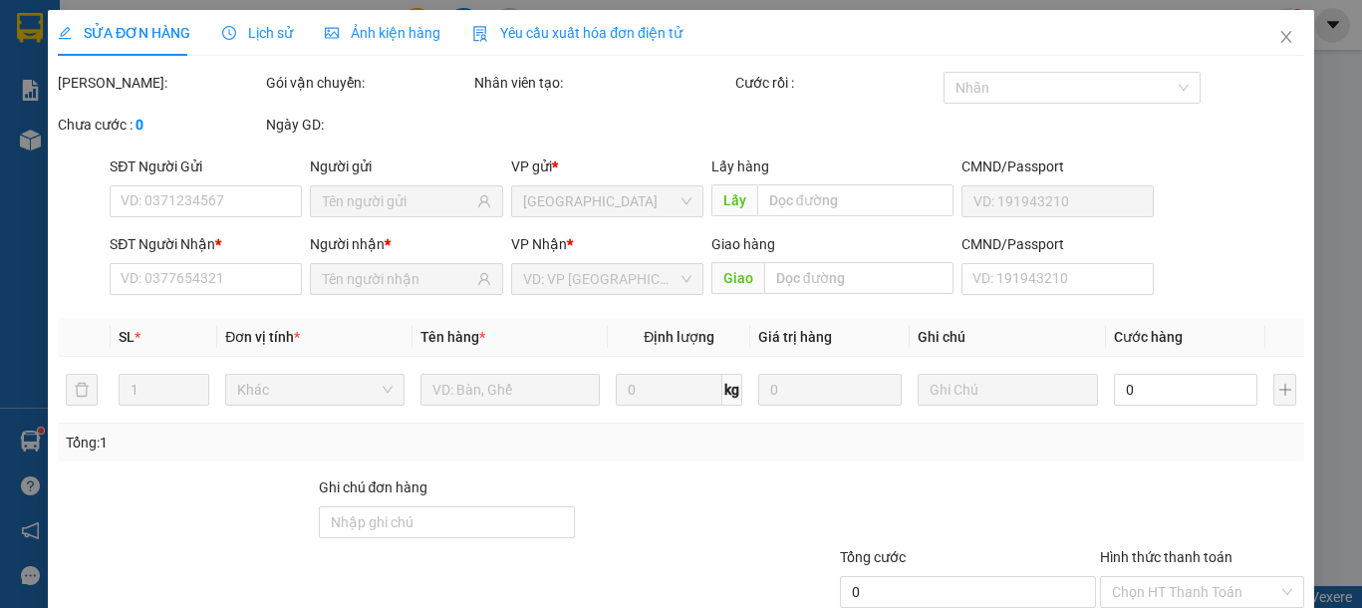
type input "60.000"
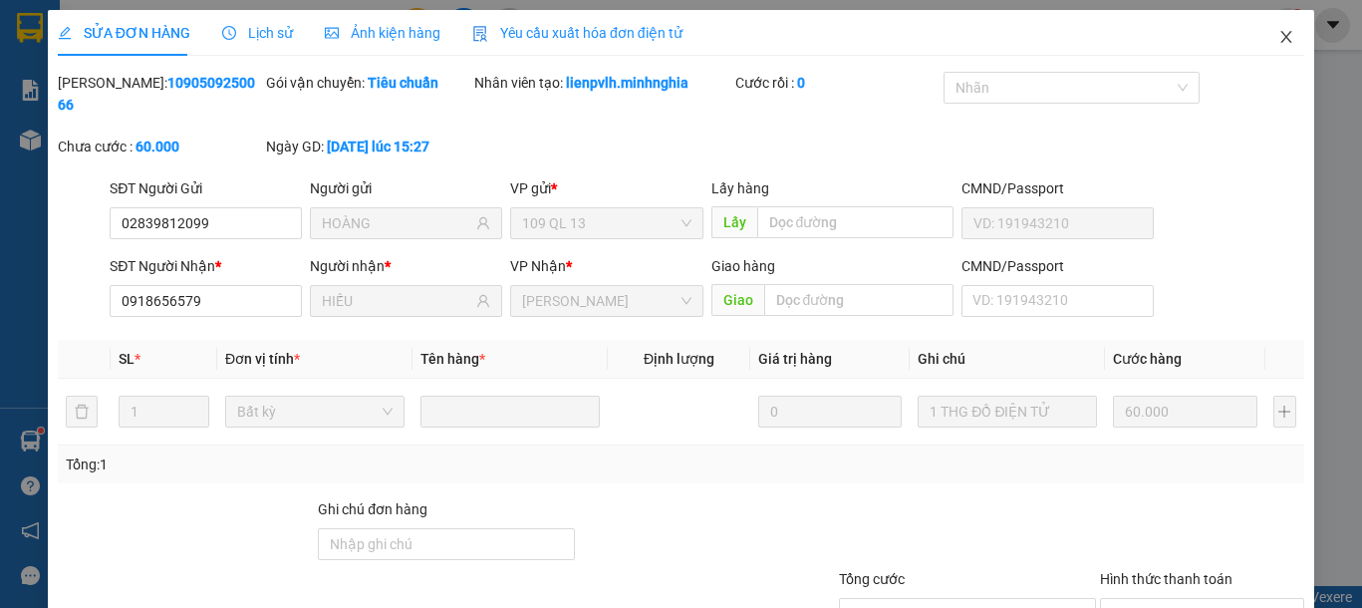
click at [1277, 30] on span "Close" at bounding box center [1286, 38] width 56 height 56
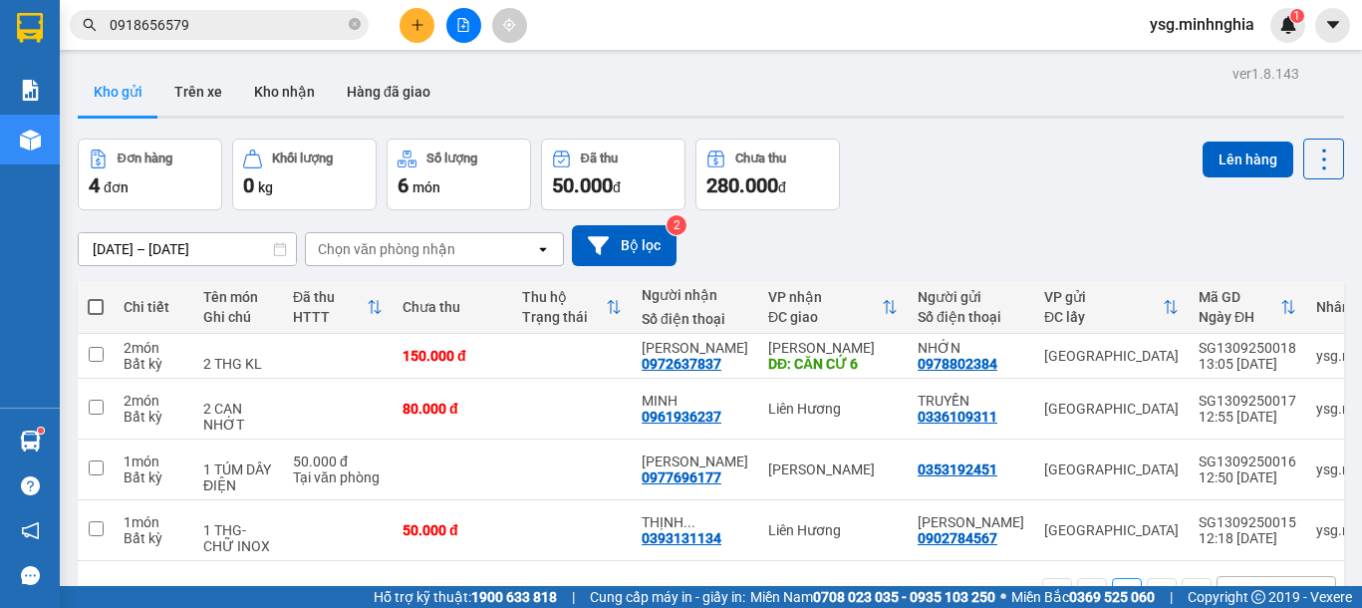
click at [243, 30] on input "0918656579" at bounding box center [227, 25] width 235 height 22
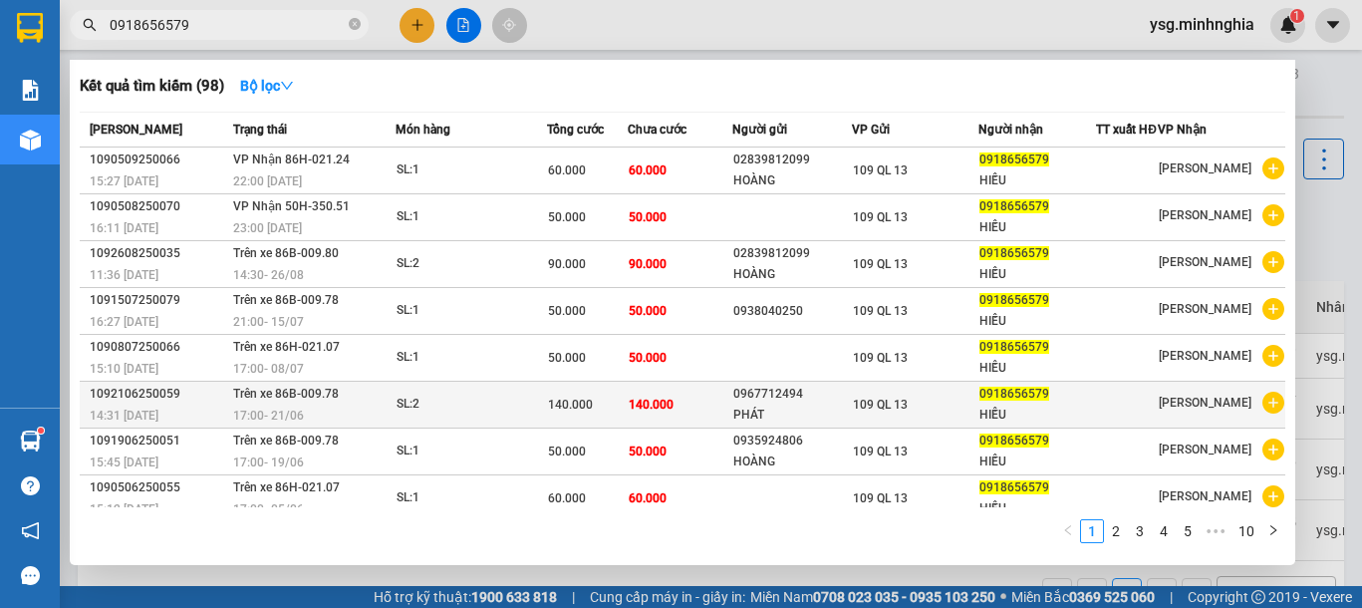
scroll to position [121, 0]
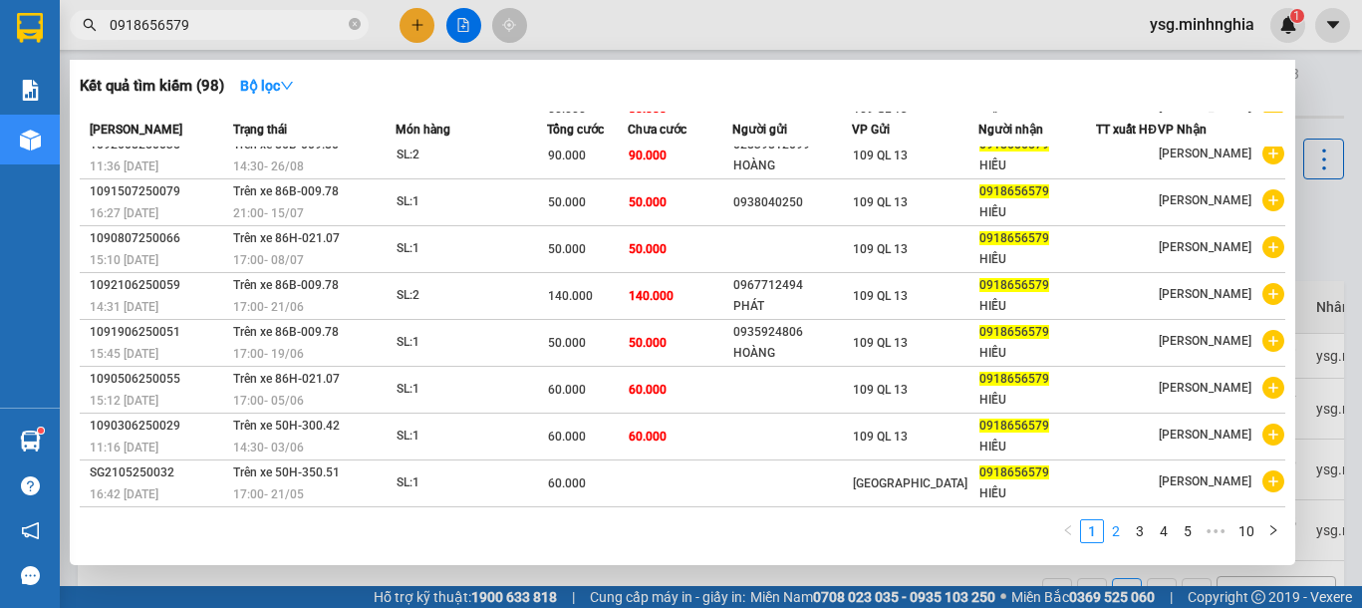
click at [1116, 540] on link "2" at bounding box center [1116, 531] width 22 height 22
click at [1138, 530] on link "3" at bounding box center [1140, 531] width 22 height 22
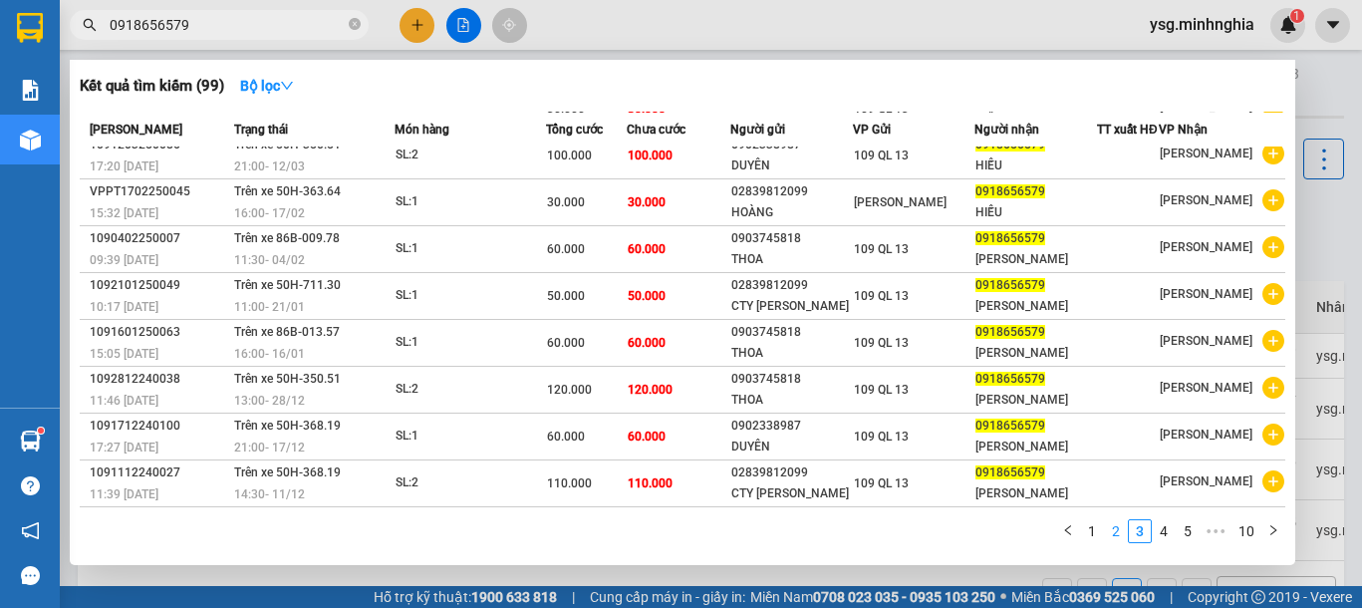
click at [1115, 528] on link "2" at bounding box center [1116, 531] width 22 height 22
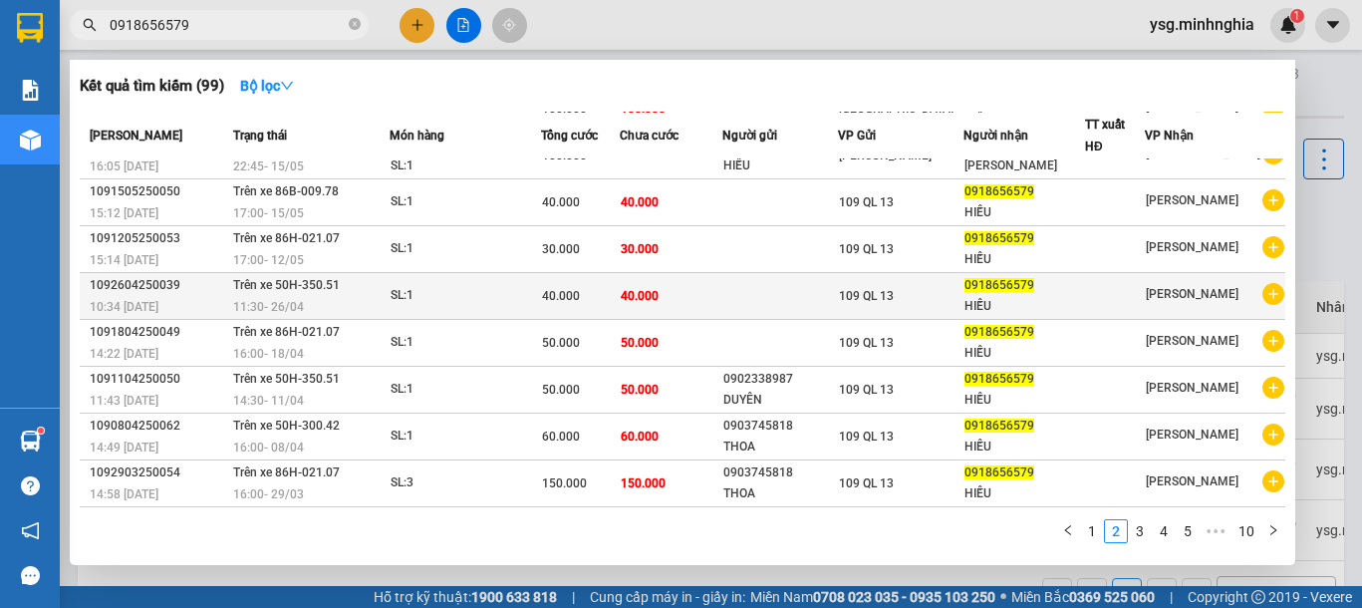
scroll to position [0, 0]
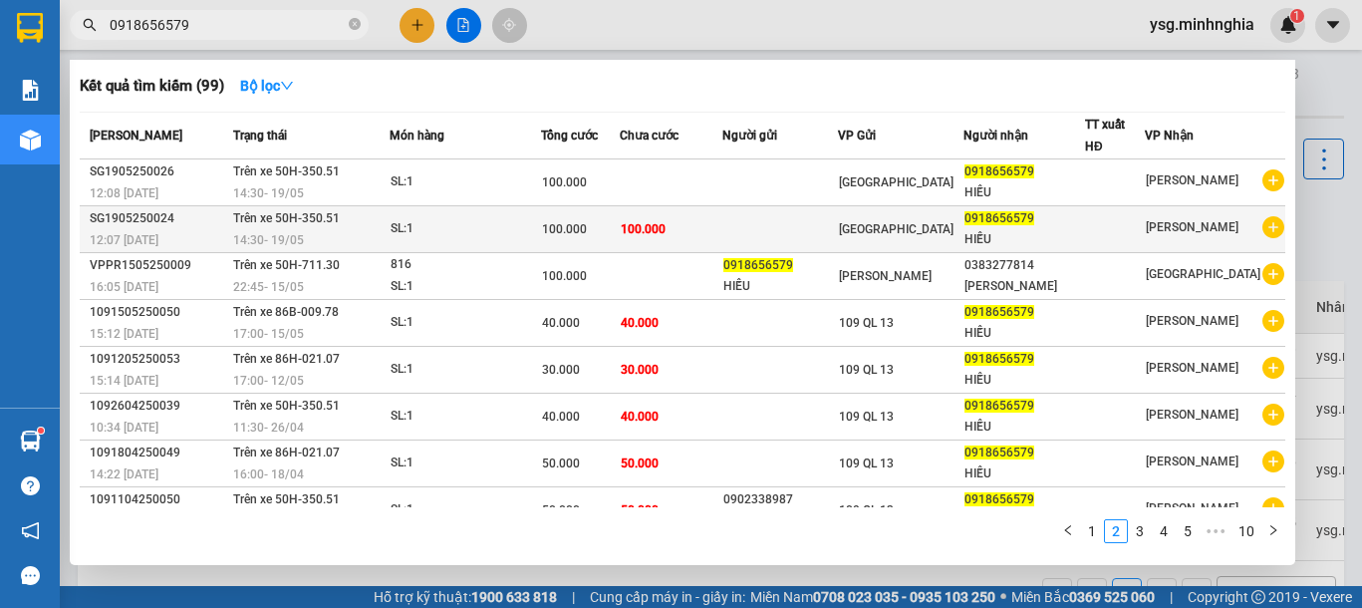
click at [692, 229] on td "100.000" at bounding box center [671, 229] width 102 height 47
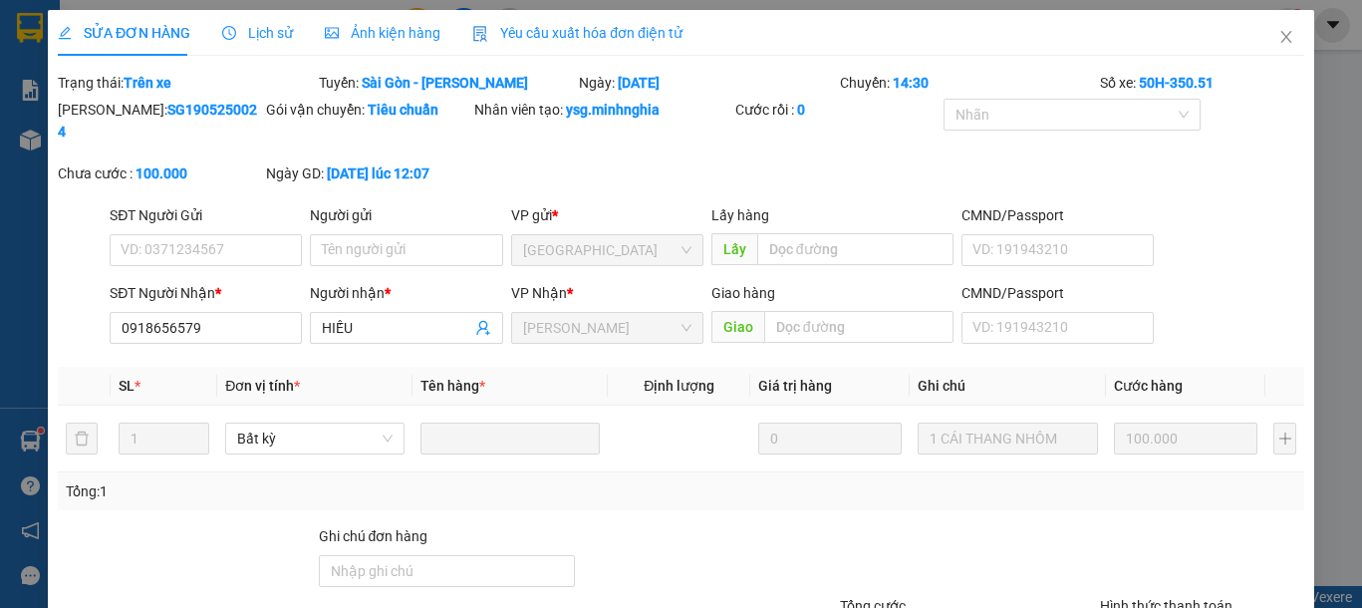
type input "0918656579"
type input "100.000"
click at [1258, 29] on span "Close" at bounding box center [1286, 38] width 56 height 56
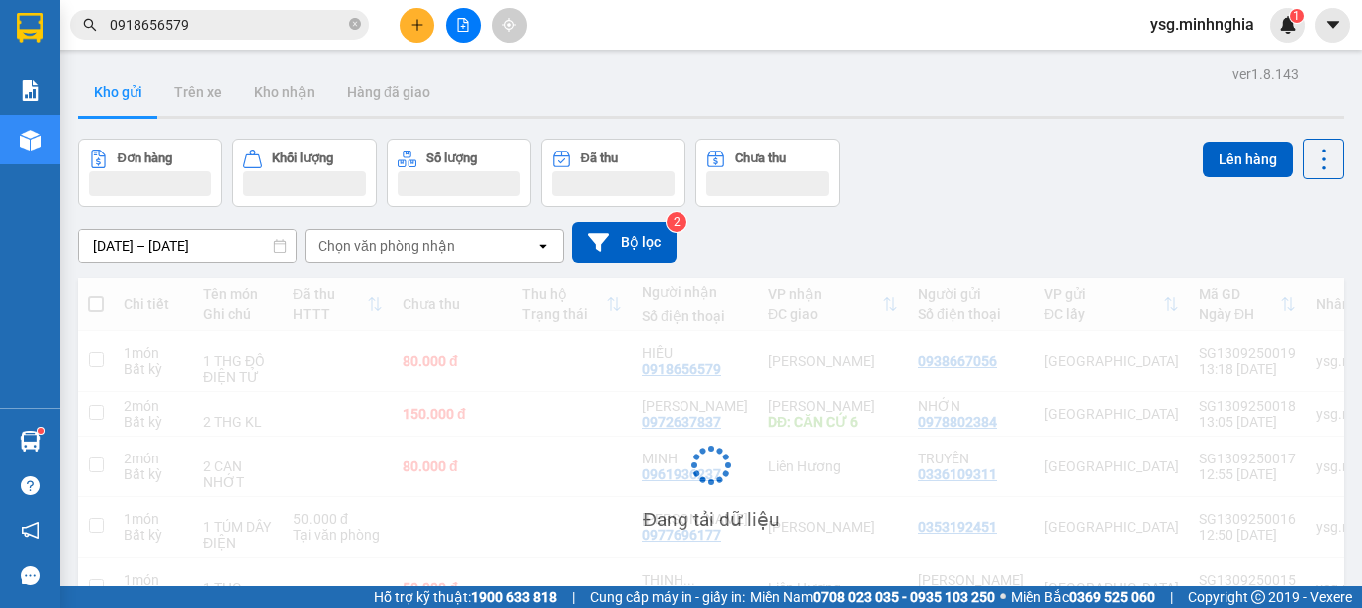
click at [204, 26] on input "0918656579" at bounding box center [227, 25] width 235 height 22
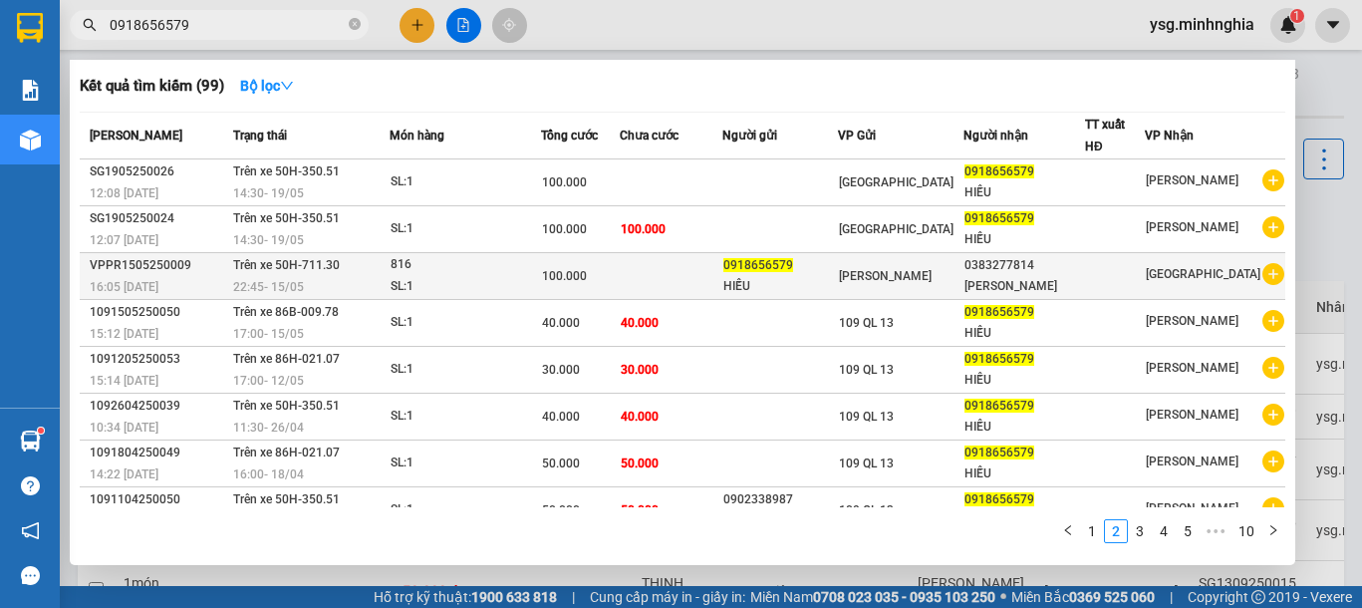
click at [620, 271] on div "100.000" at bounding box center [581, 276] width 78 height 22
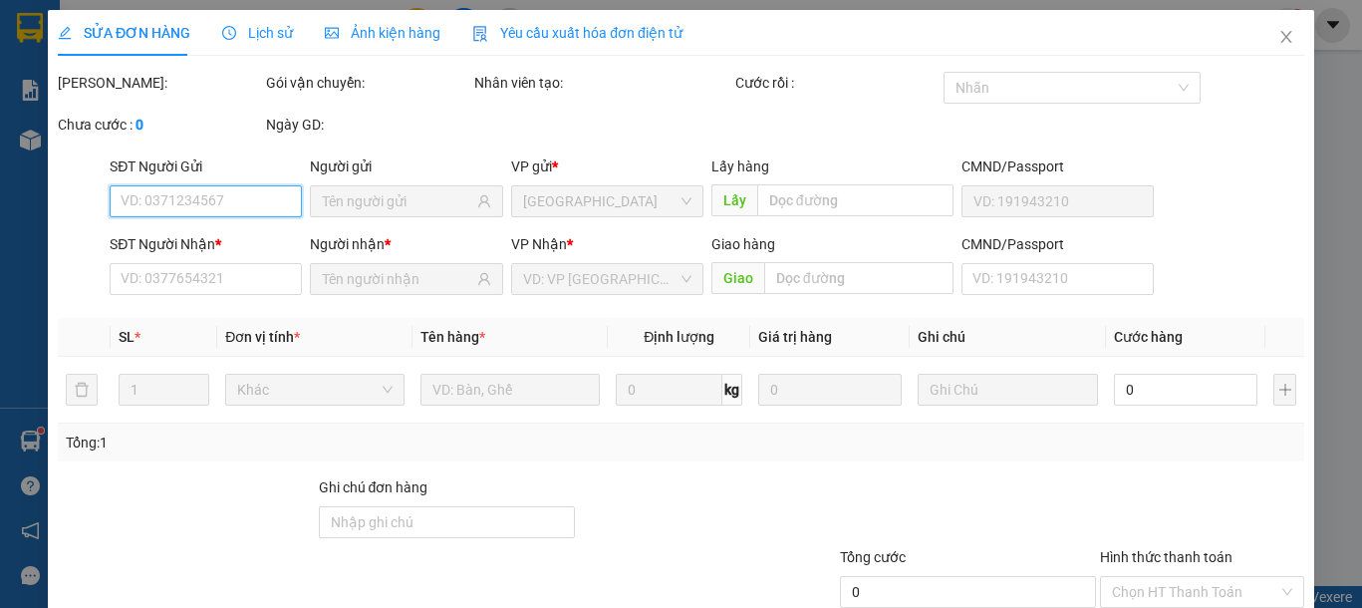
type input "0918656579"
type input "HIẾU"
type input "0383277814"
type input "[PERSON_NAME]"
type input "100.000"
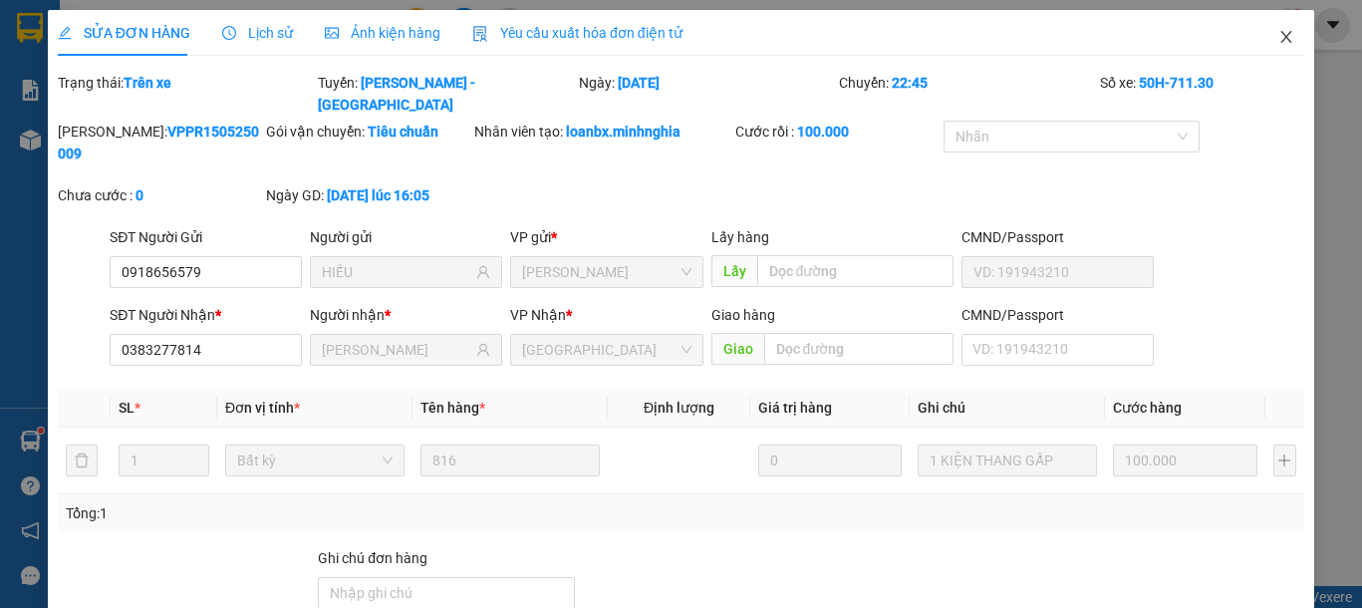
click at [1278, 37] on icon "close" at bounding box center [1286, 37] width 16 height 16
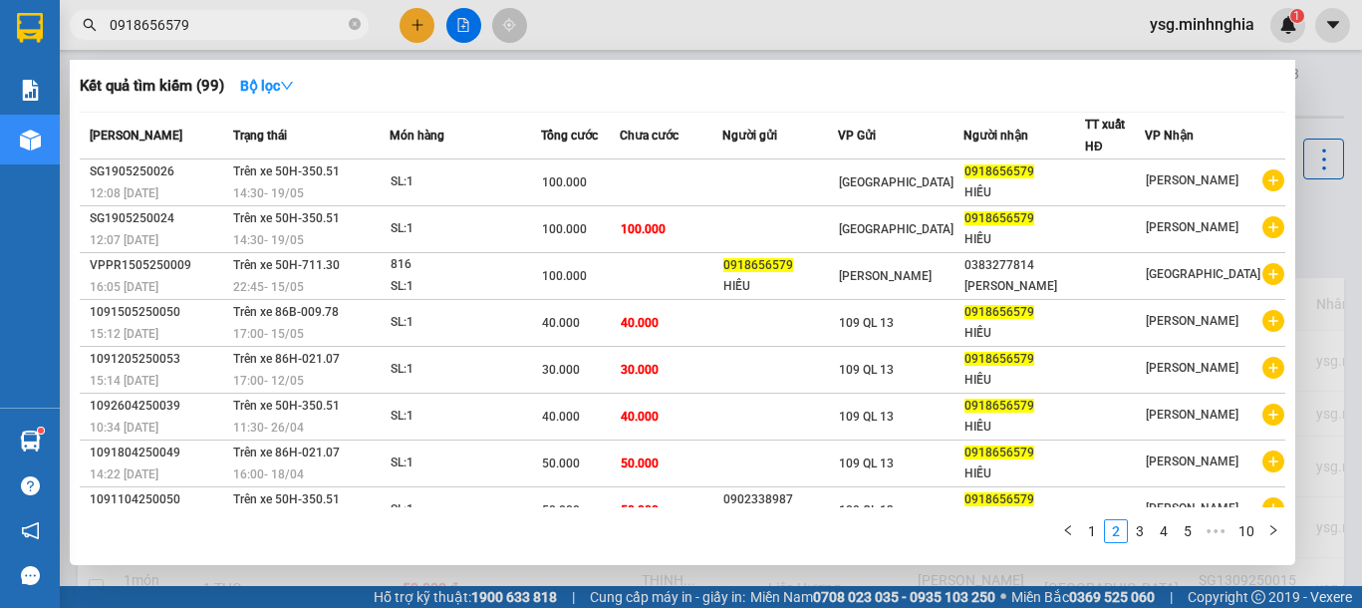
click at [249, 21] on input "0918656579" at bounding box center [227, 25] width 235 height 22
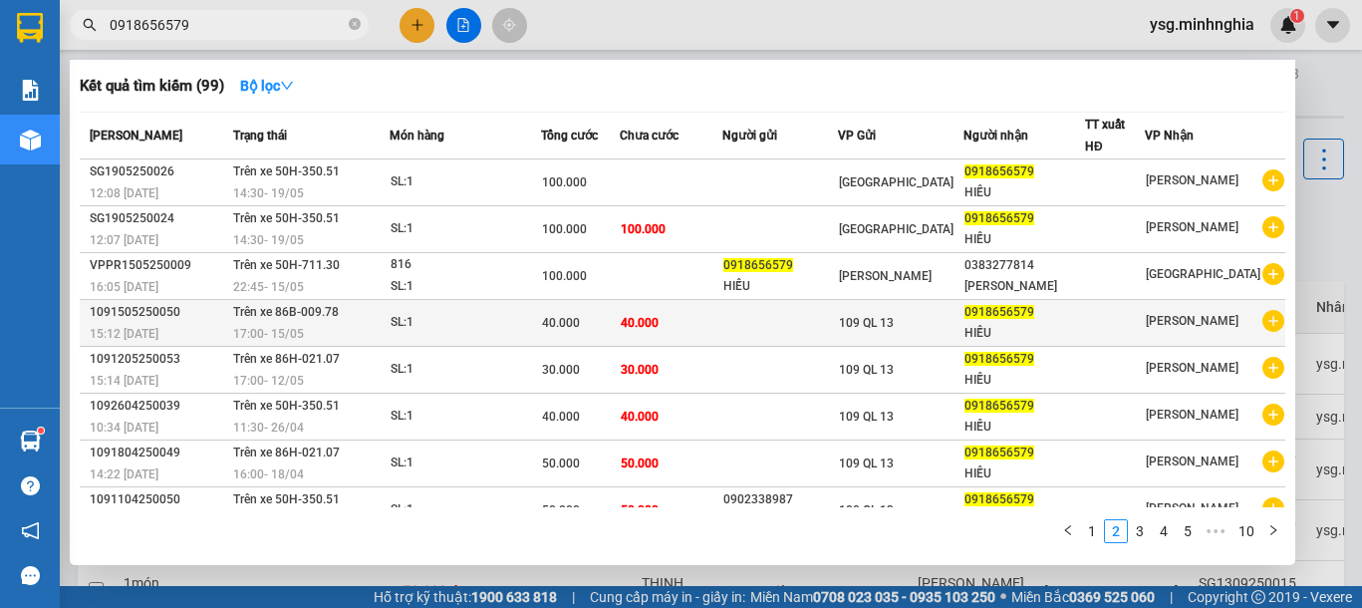
scroll to position [121, 0]
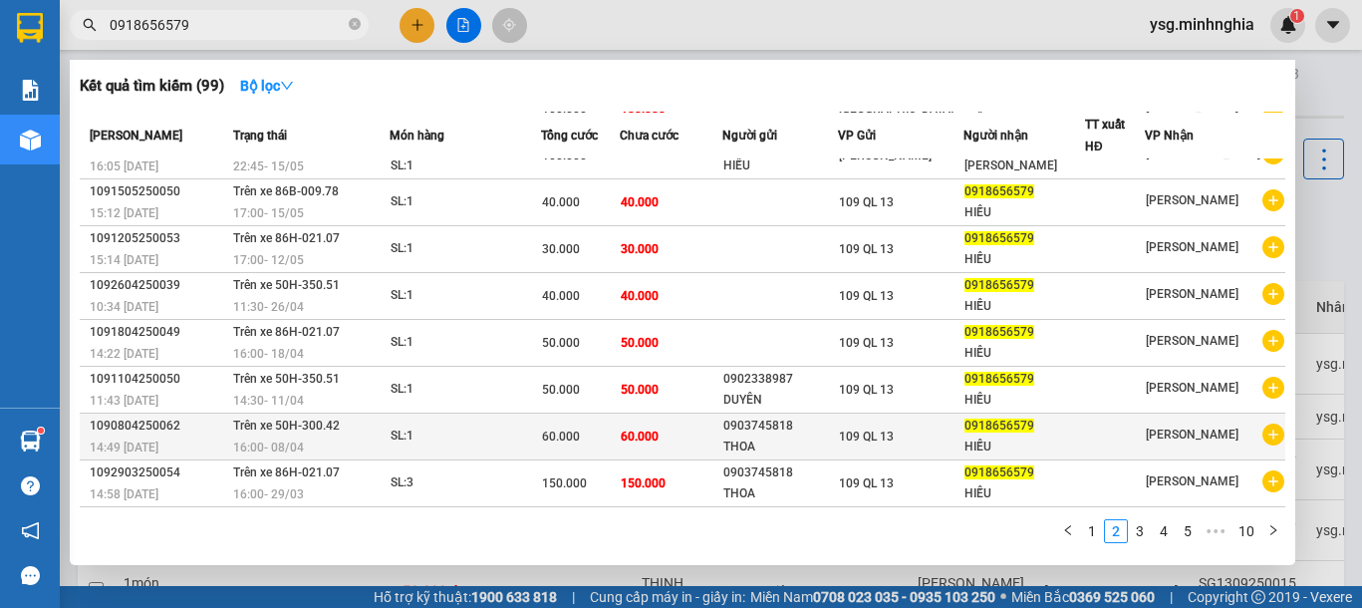
click at [659, 439] on span "60.000" at bounding box center [640, 436] width 38 height 14
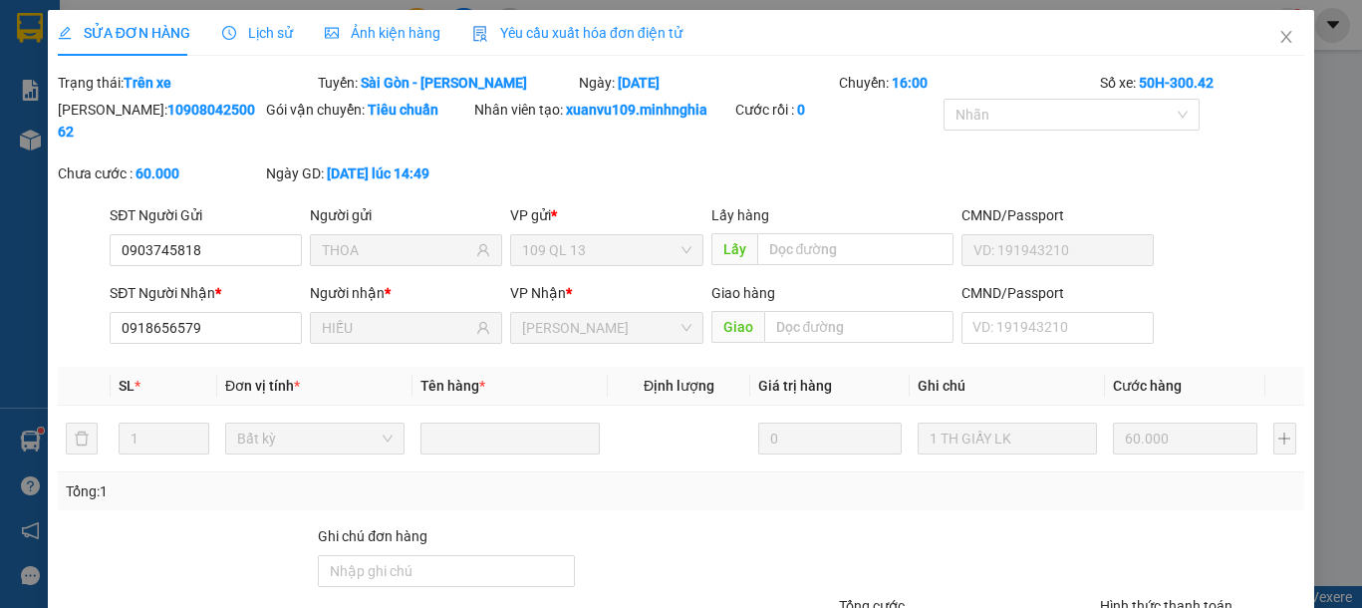
type input "0903745818"
type input "THOA"
type input "0918656579"
type input "HIẾU"
type input "60.000"
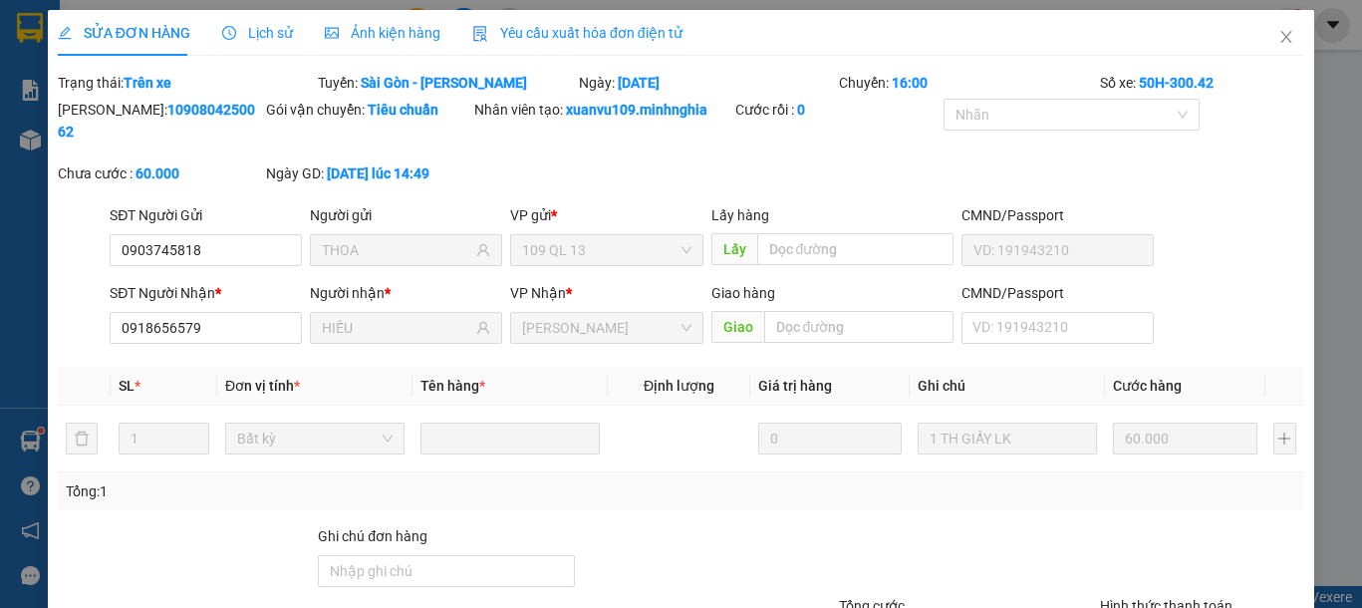
type input "60.000"
click at [1278, 34] on icon "close" at bounding box center [1286, 37] width 16 height 16
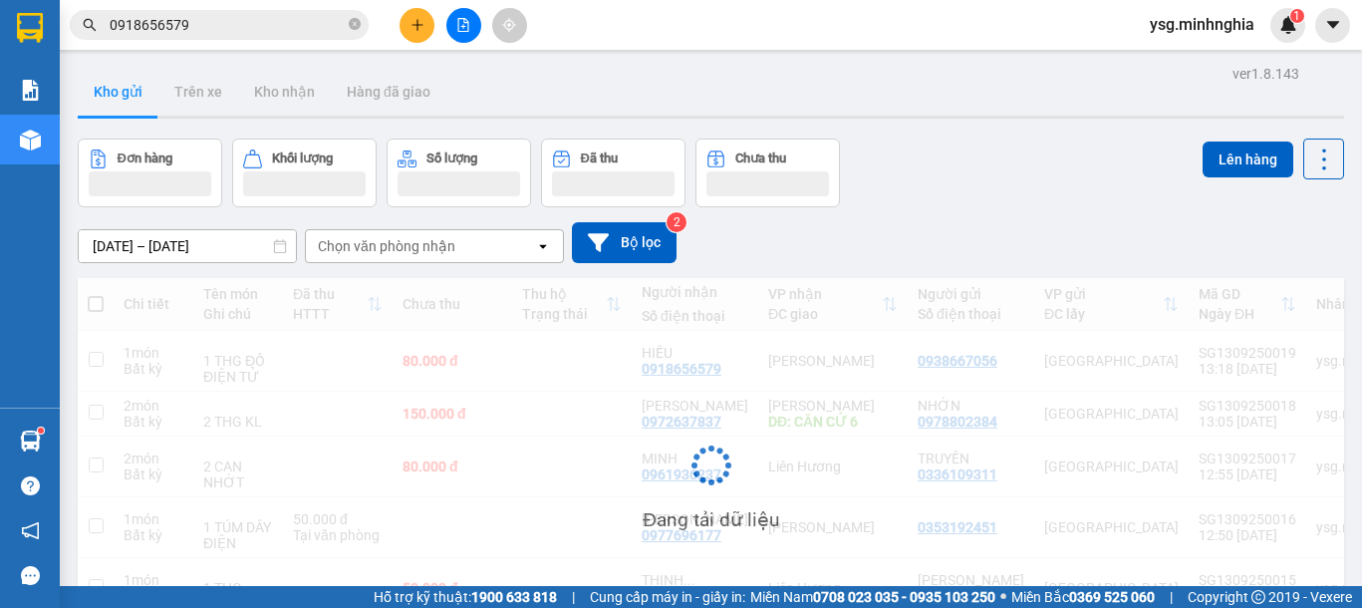
click at [269, 25] on input "0918656579" at bounding box center [227, 25] width 235 height 22
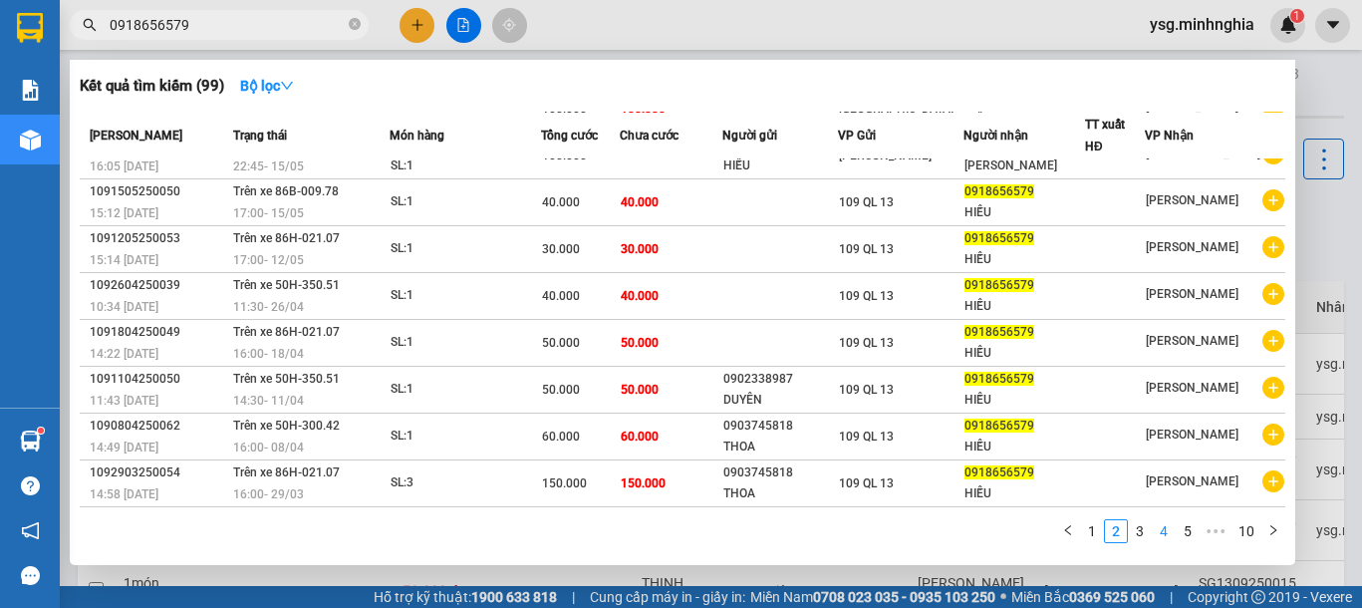
click at [1156, 528] on link "4" at bounding box center [1164, 531] width 22 height 22
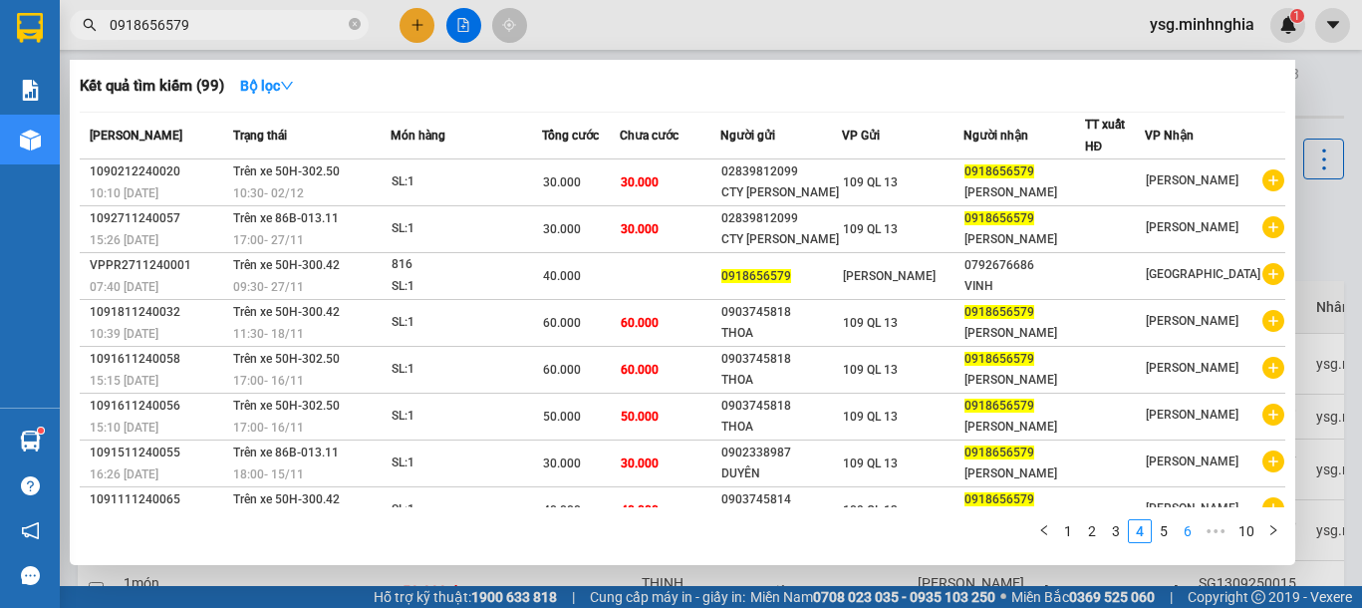
click at [1194, 529] on link "6" at bounding box center [1188, 531] width 22 height 22
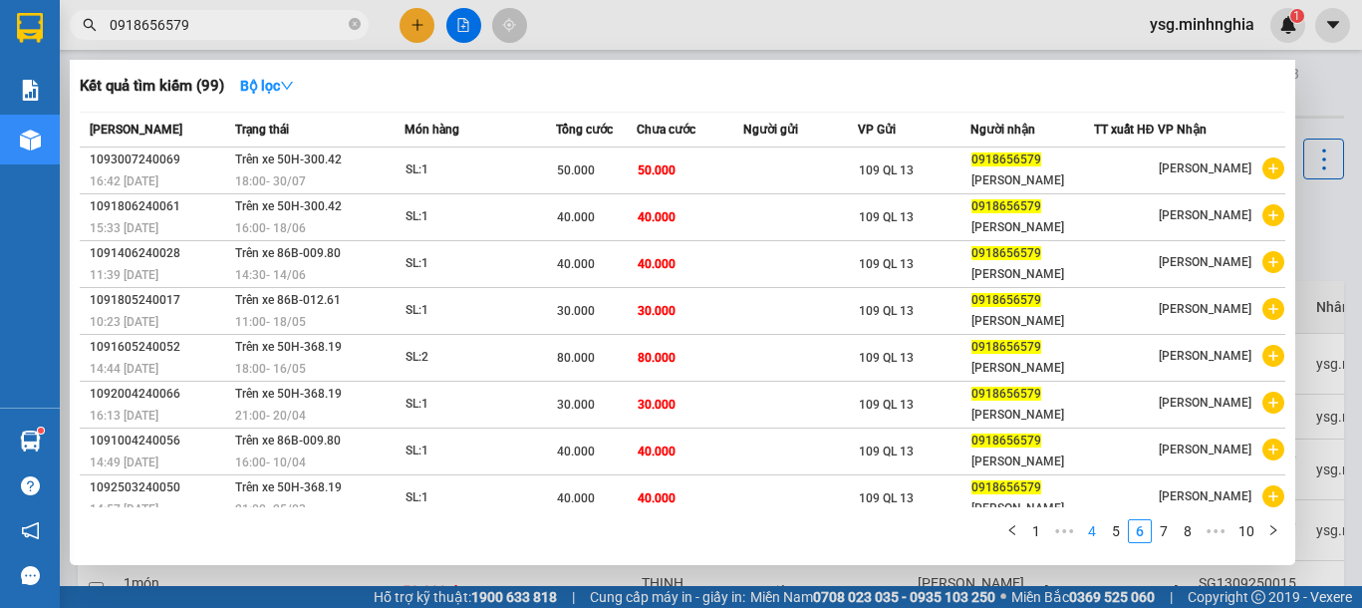
click at [1101, 525] on link "4" at bounding box center [1092, 531] width 22 height 22
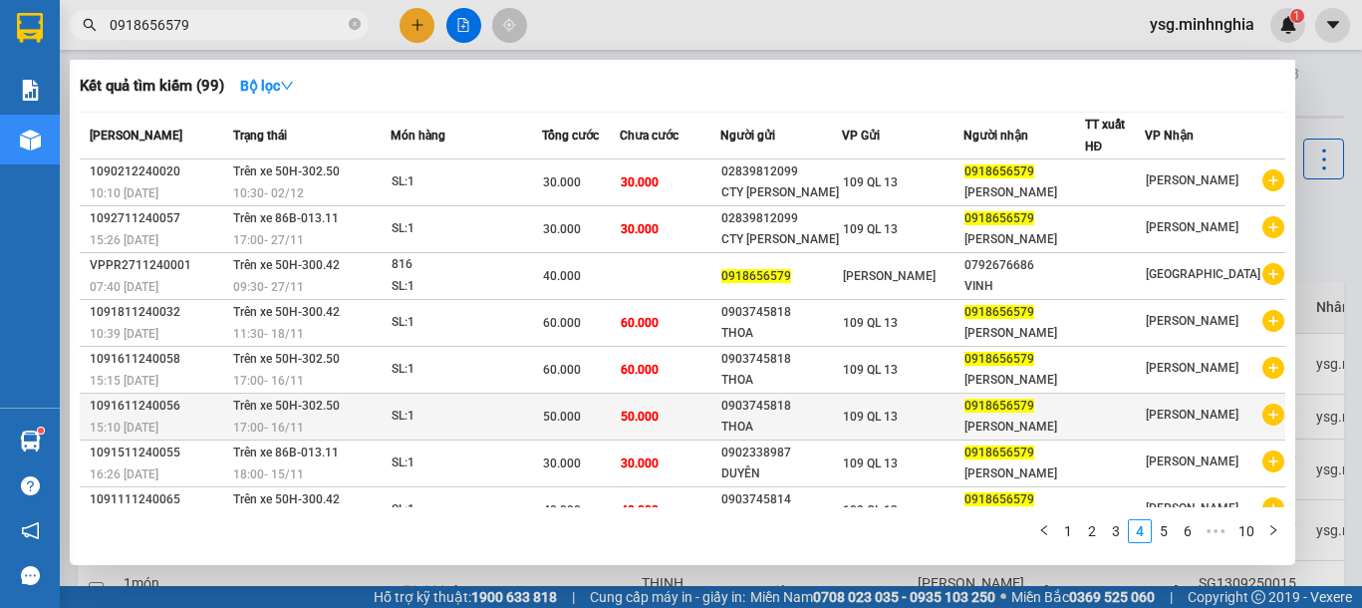
scroll to position [121, 0]
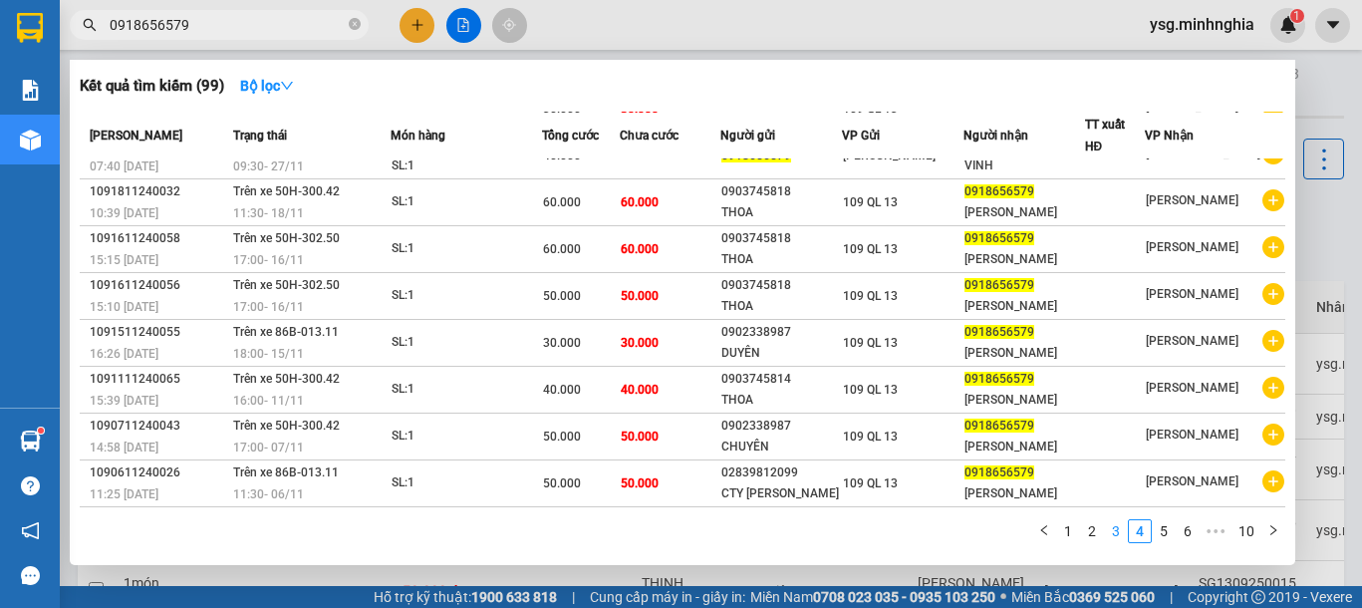
click at [1111, 531] on link "3" at bounding box center [1116, 531] width 22 height 22
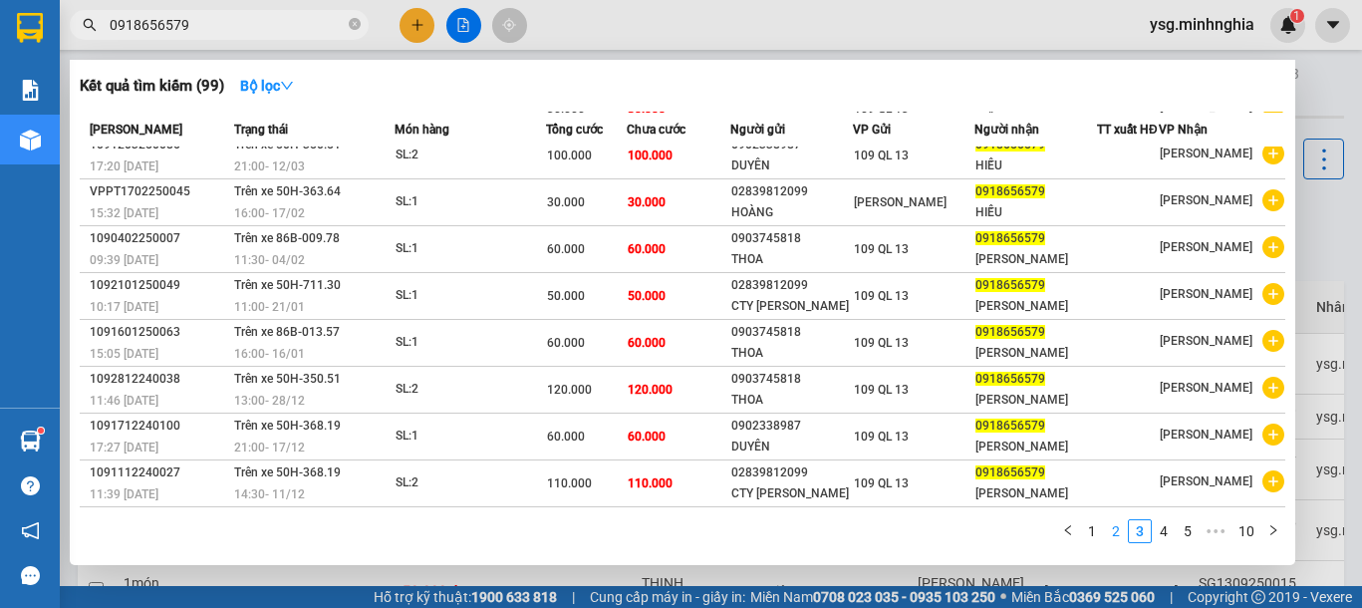
click at [1111, 525] on link "2" at bounding box center [1116, 531] width 22 height 22
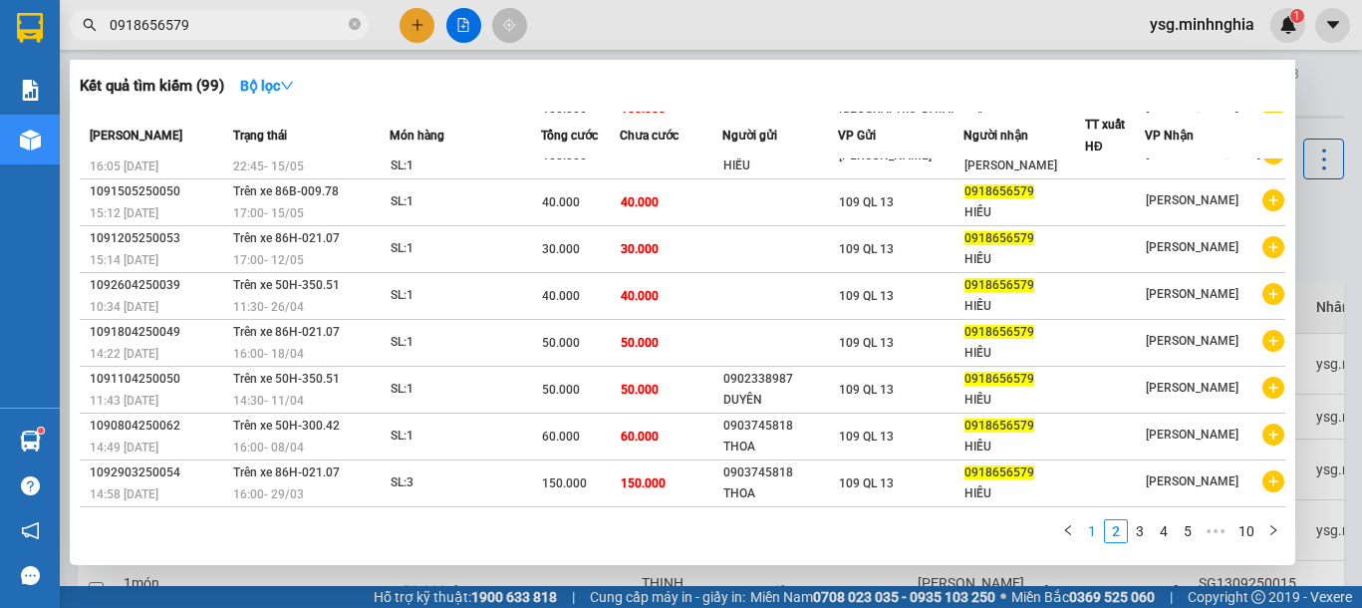
click at [1096, 531] on link "1" at bounding box center [1092, 531] width 22 height 22
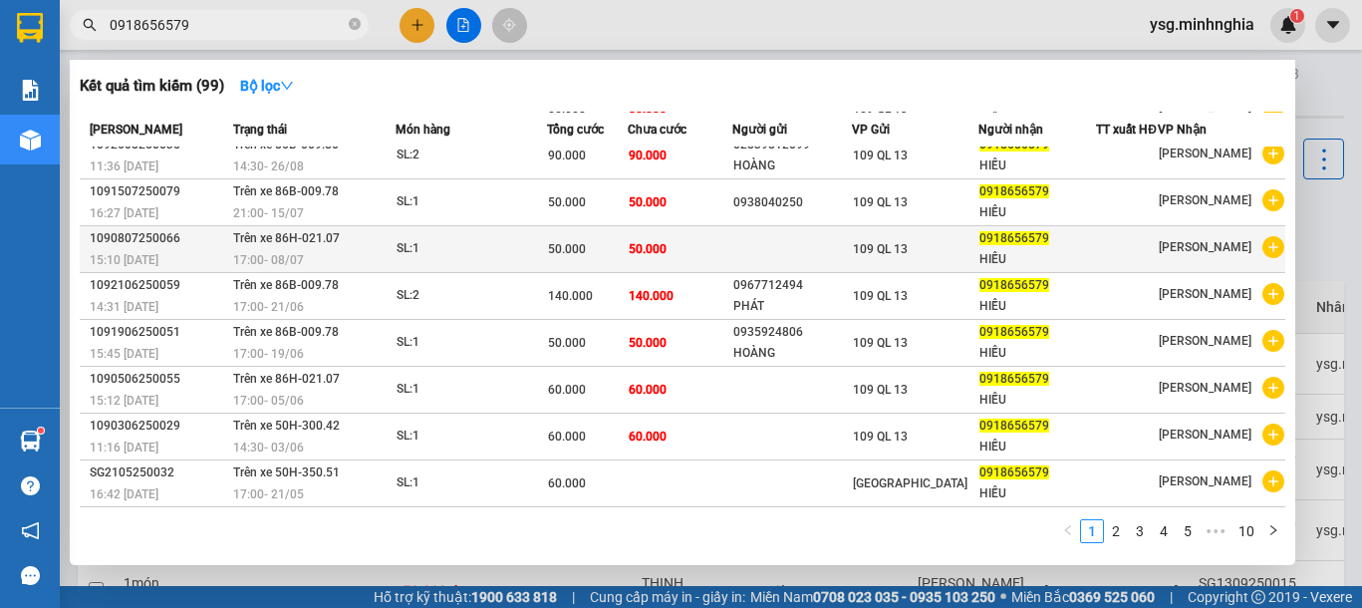
scroll to position [0, 0]
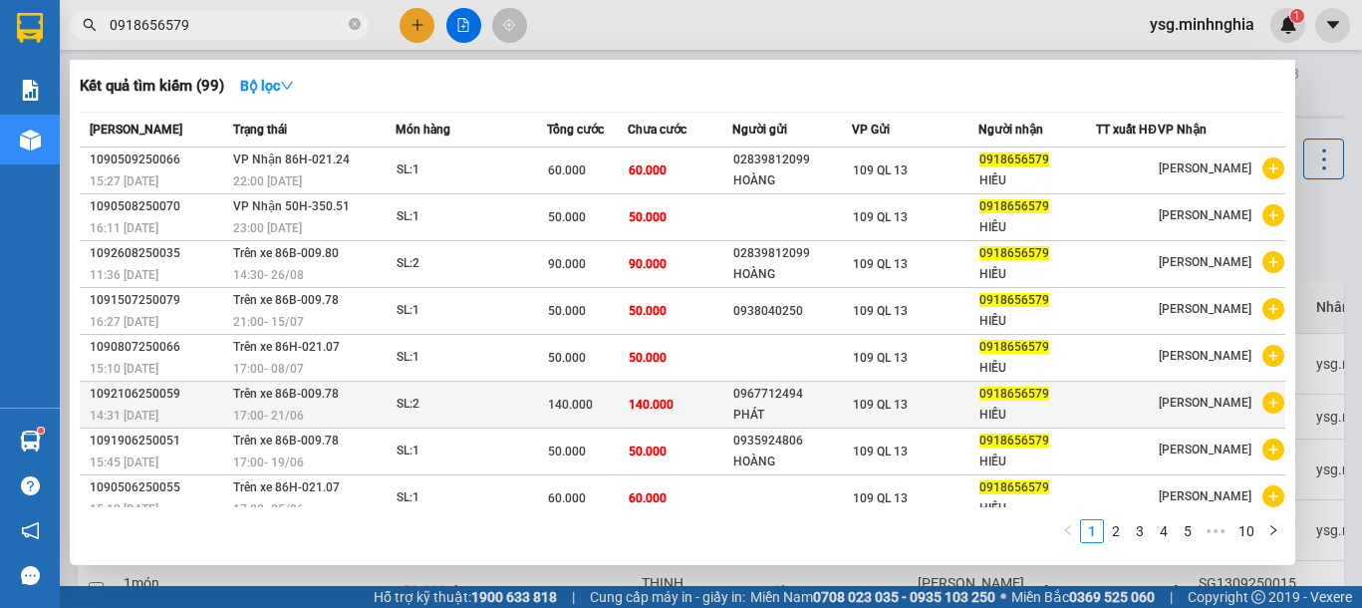
click at [605, 415] on div "140.000" at bounding box center [587, 405] width 79 height 22
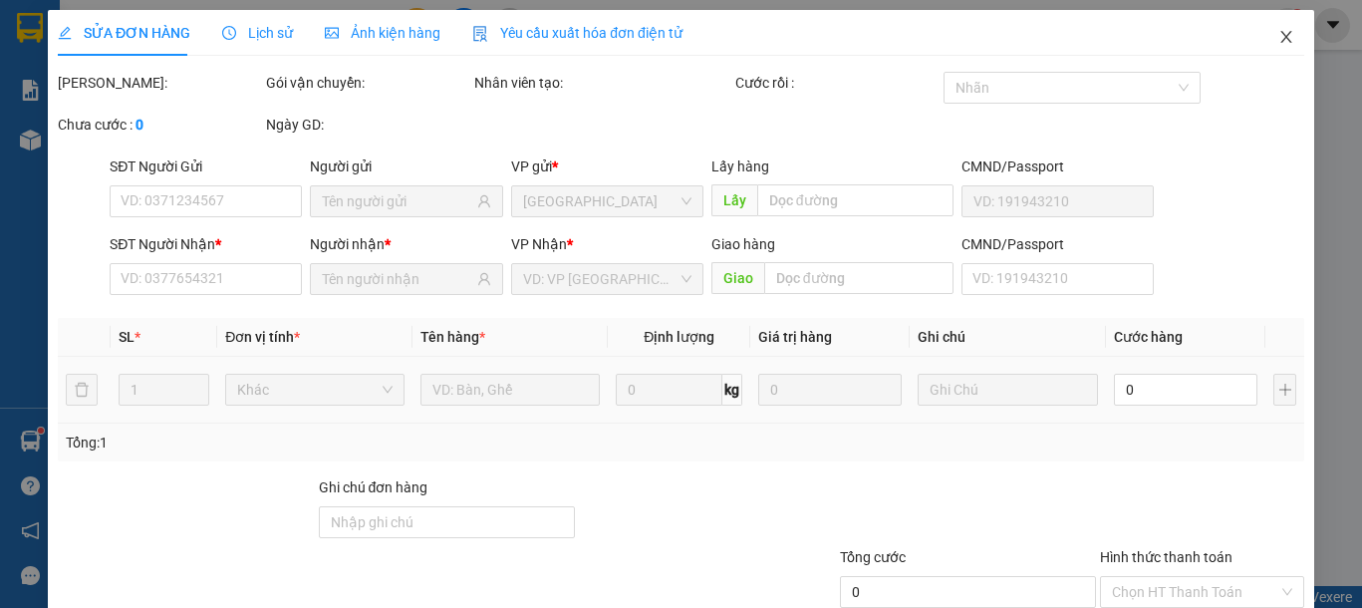
type input "0967712494"
type input "PHÁT"
type input "0918656579"
type input "HIẾU"
type input "140.000"
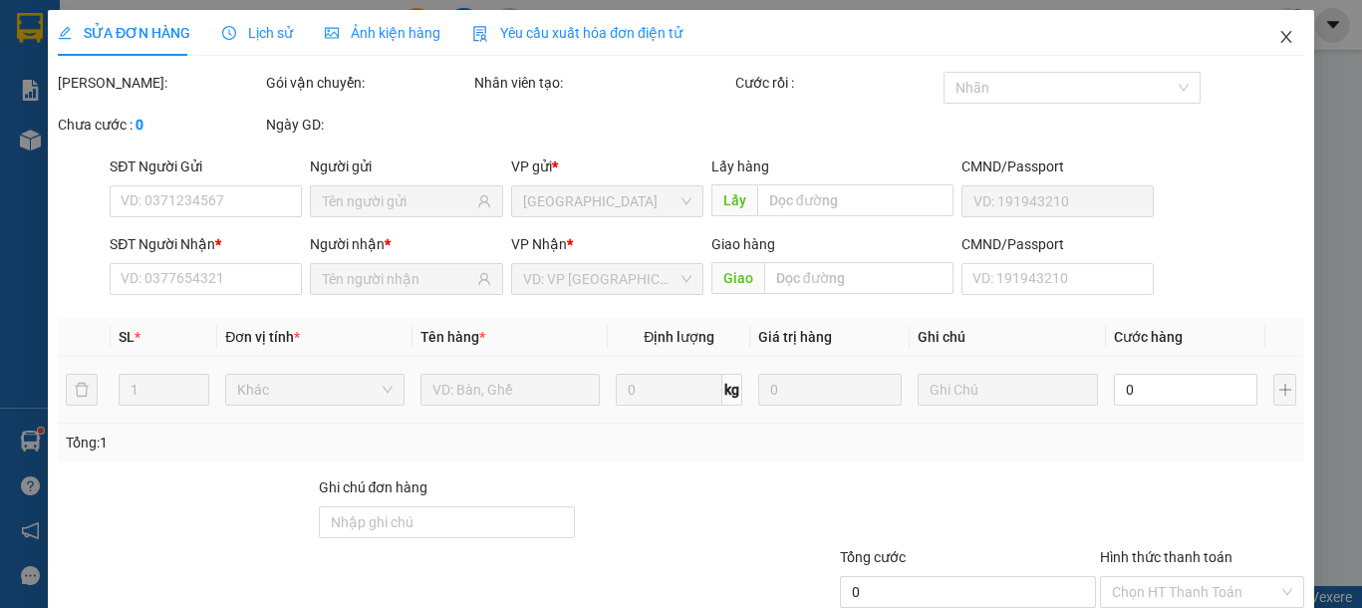
type input "140.000"
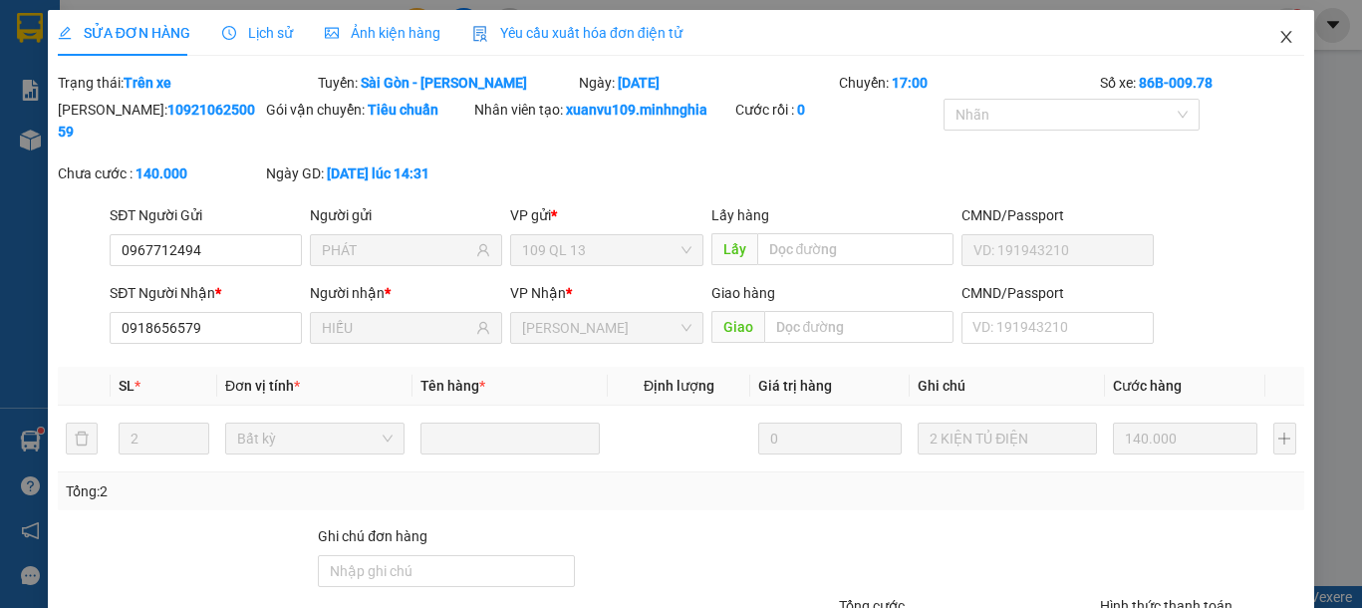
click at [1280, 43] on icon "close" at bounding box center [1285, 37] width 11 height 12
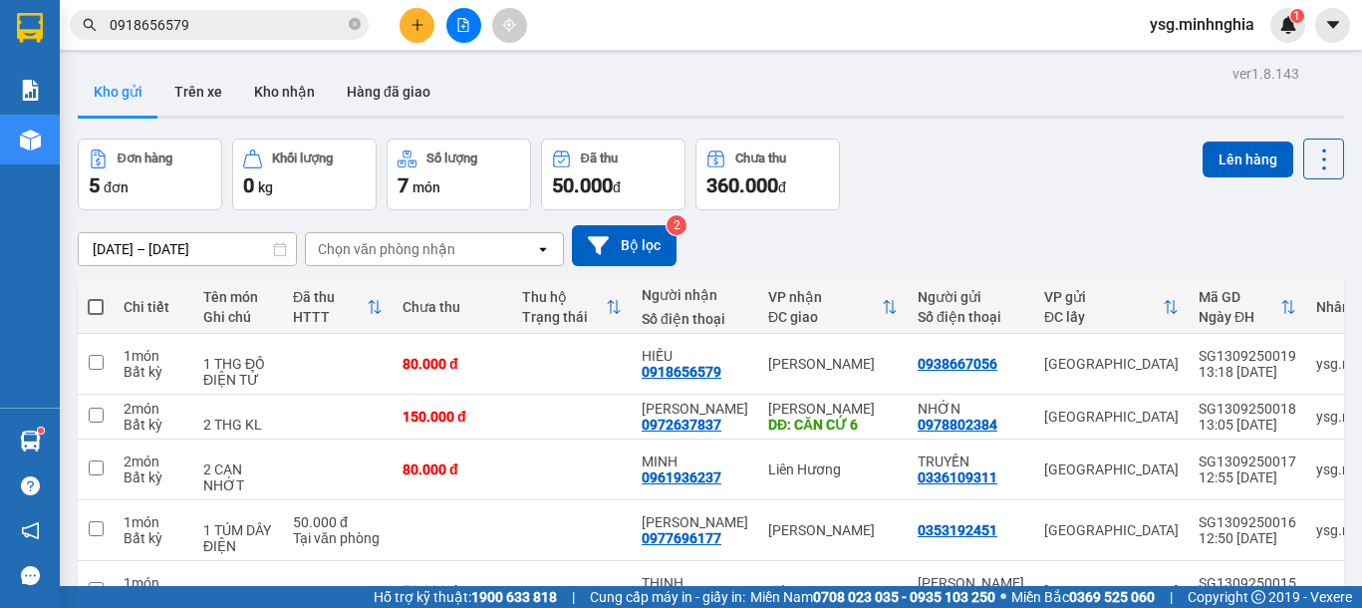
click at [298, 11] on span "0918656579" at bounding box center [219, 25] width 299 height 30
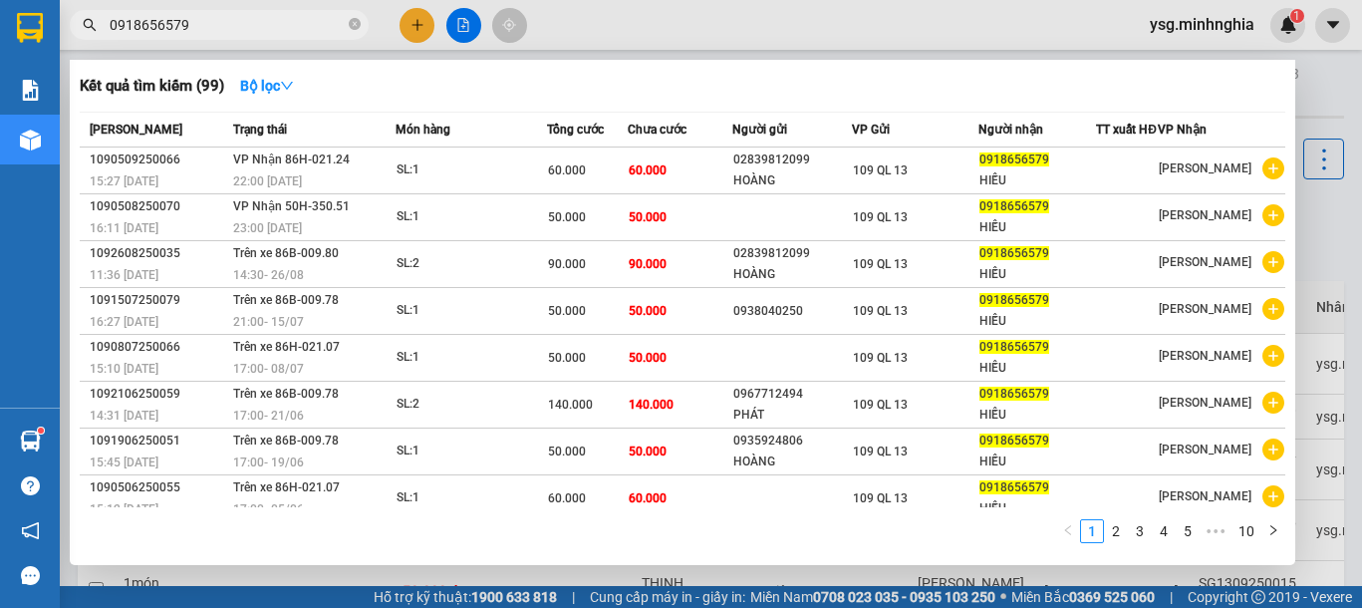
drag, startPoint x: 217, startPoint y: 15, endPoint x: 0, endPoint y: 19, distance: 217.3
click at [0, 19] on section "Kết quả [PERSON_NAME] ( 99 ) Bộ lọc Mã ĐH Trạng thái Món hàng [PERSON_NAME] [PE…" at bounding box center [681, 304] width 1362 height 608
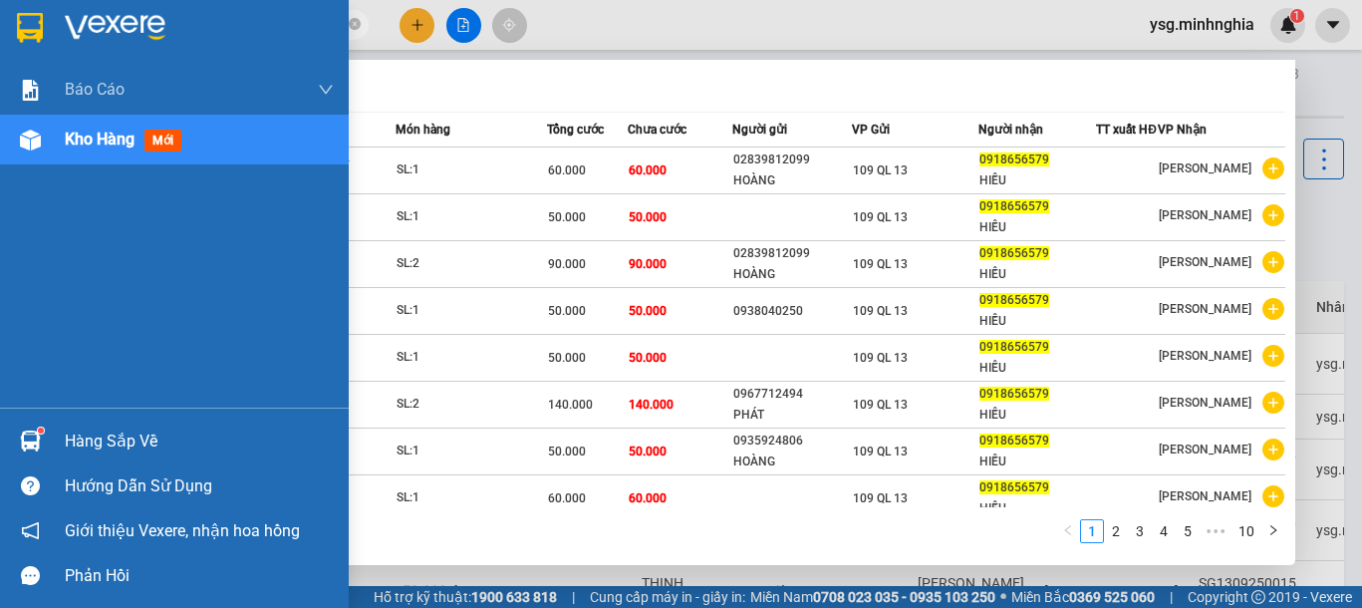
paste input "71812653"
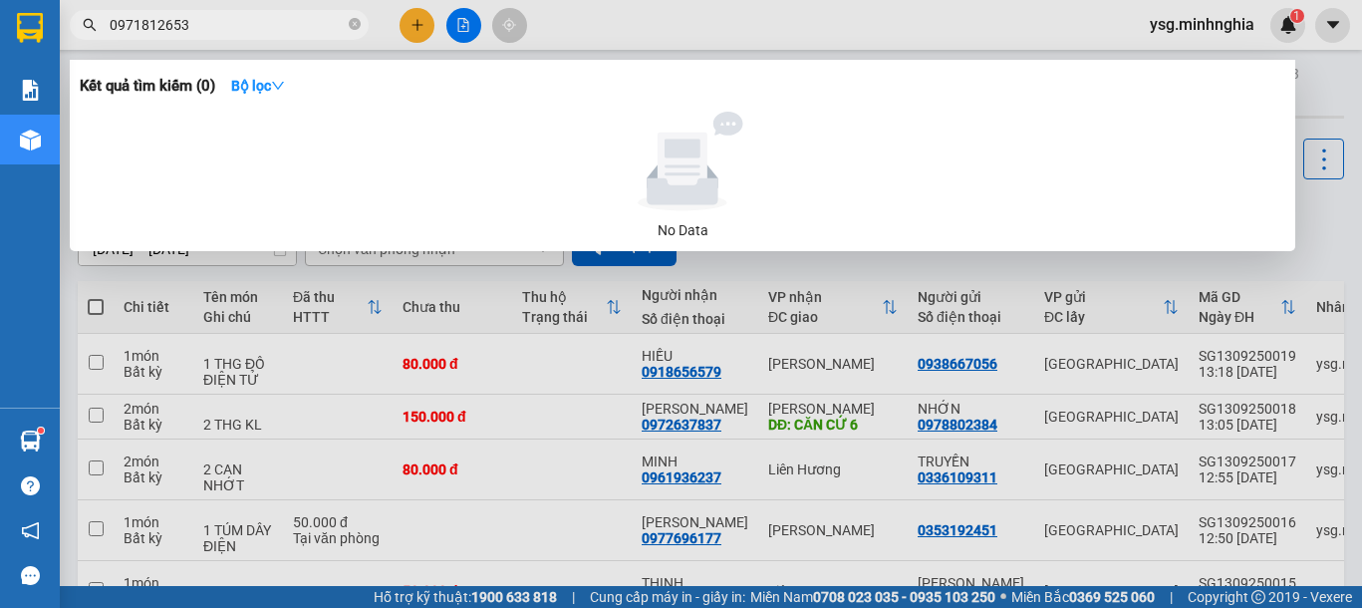
type input "0971812653"
click at [198, 21] on input "0971812653" at bounding box center [227, 25] width 235 height 22
click at [357, 25] on icon "close-circle" at bounding box center [355, 24] width 12 height 12
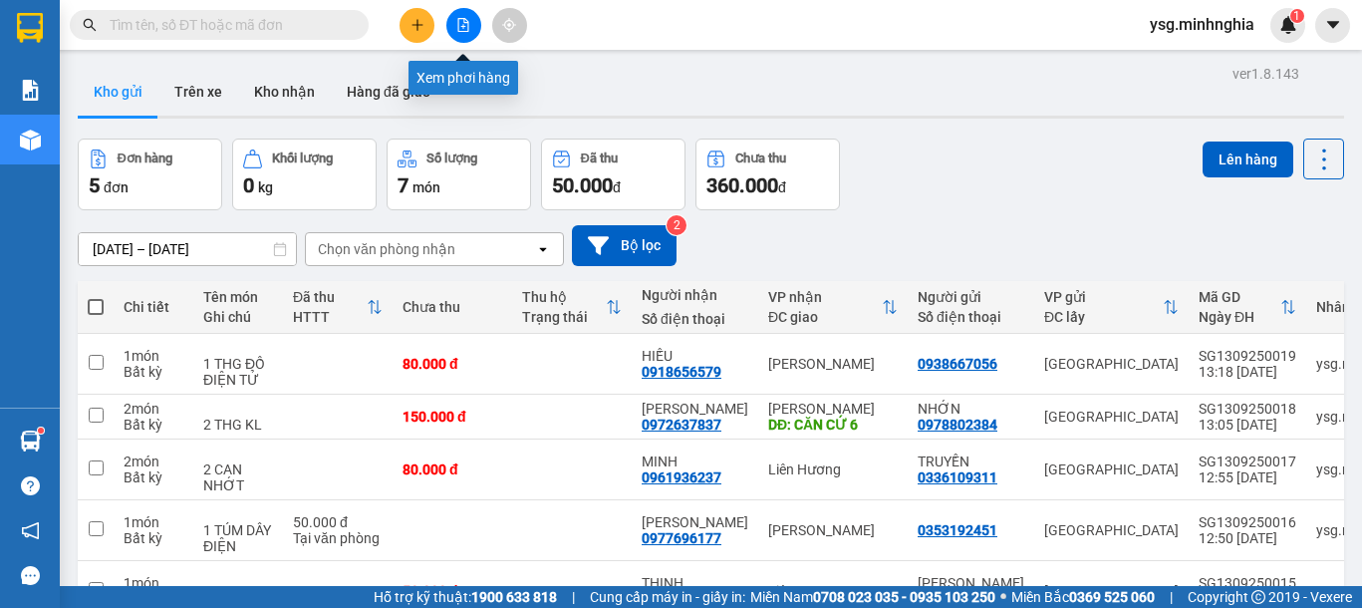
click at [468, 30] on icon "file-add" at bounding box center [463, 25] width 11 height 14
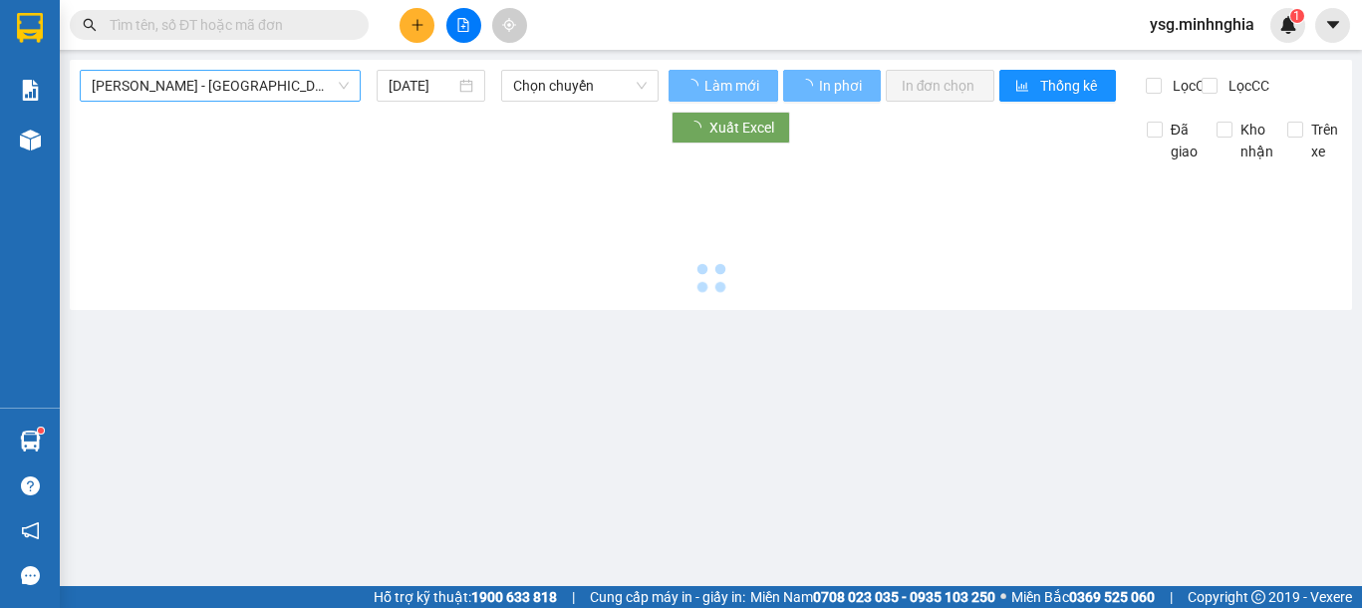
click at [237, 93] on span "[PERSON_NAME] - [GEOGRAPHIC_DATA]" at bounding box center [220, 86] width 257 height 30
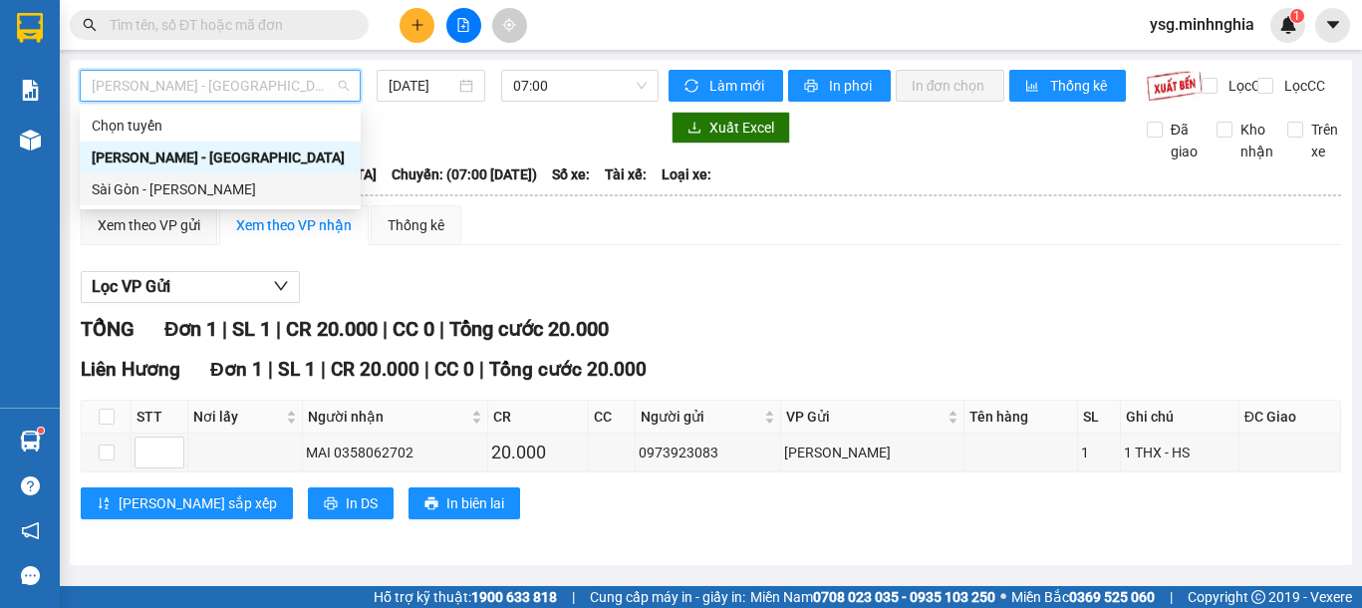
click at [164, 202] on div "Sài Gòn - [PERSON_NAME]" at bounding box center [220, 189] width 281 height 32
type input "[DATE]"
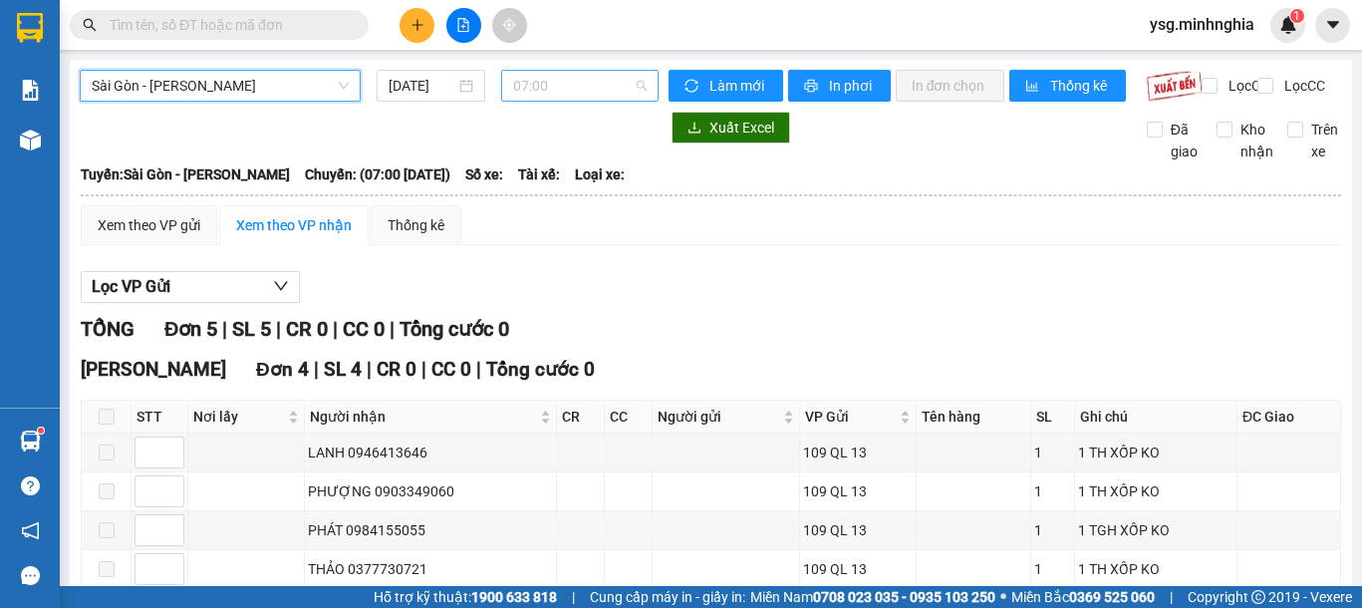
click at [503, 90] on div "07:00" at bounding box center [579, 86] width 157 height 32
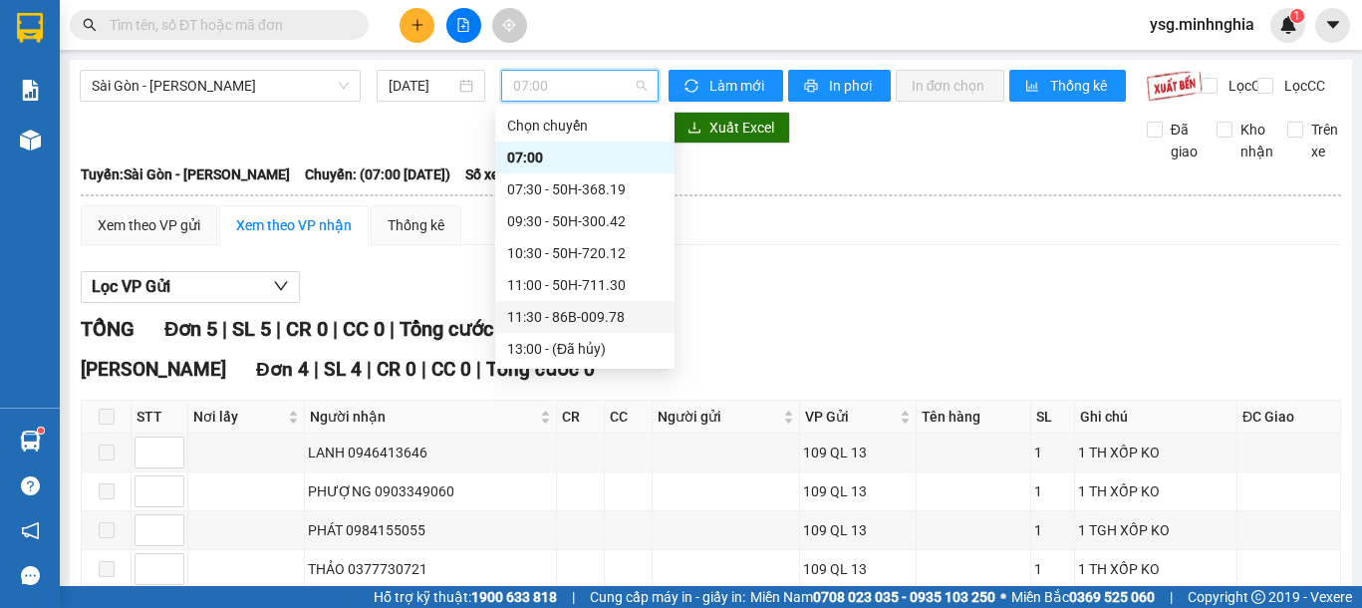
scroll to position [191, 0]
click at [602, 174] on div "14:30 - 50H-363.64" at bounding box center [584, 189] width 179 height 32
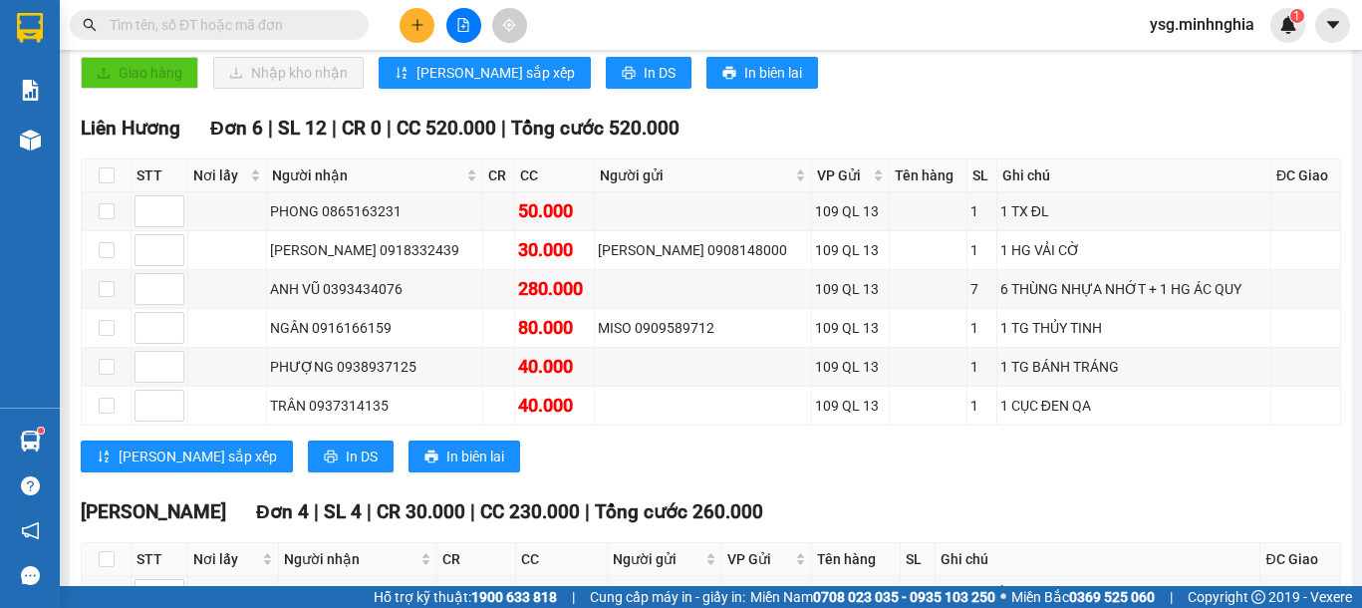
scroll to position [412, 0]
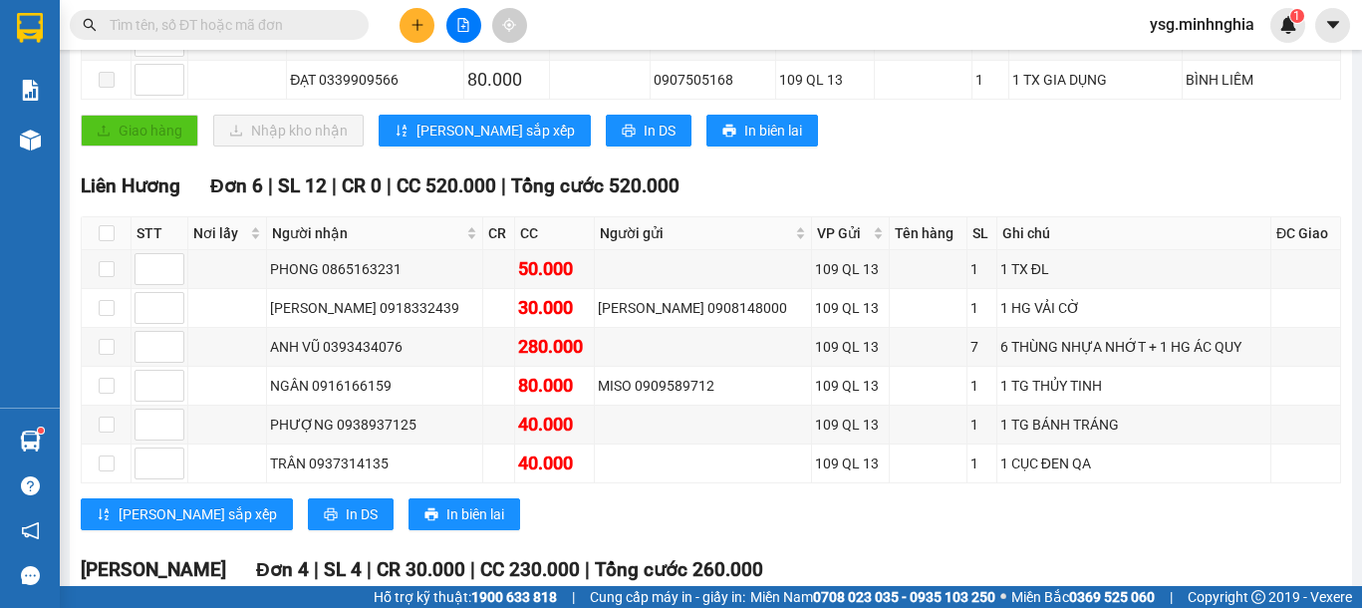
click at [207, 20] on input "text" at bounding box center [227, 25] width 235 height 22
paste input "0356217328"
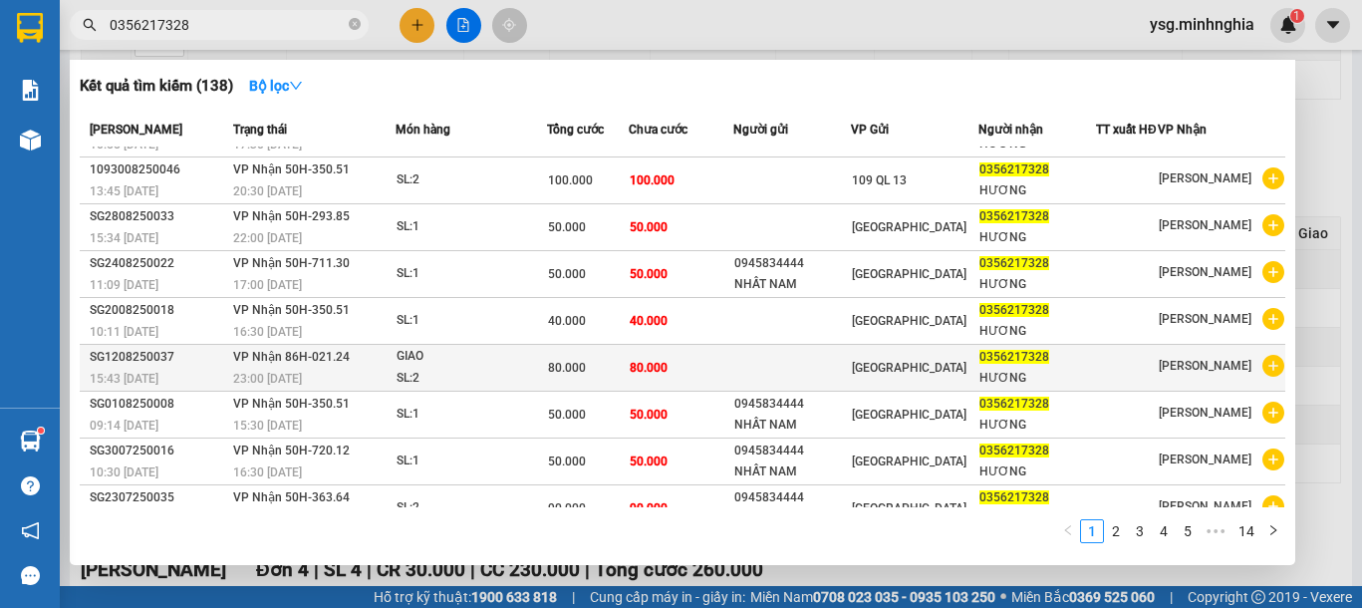
scroll to position [121, 0]
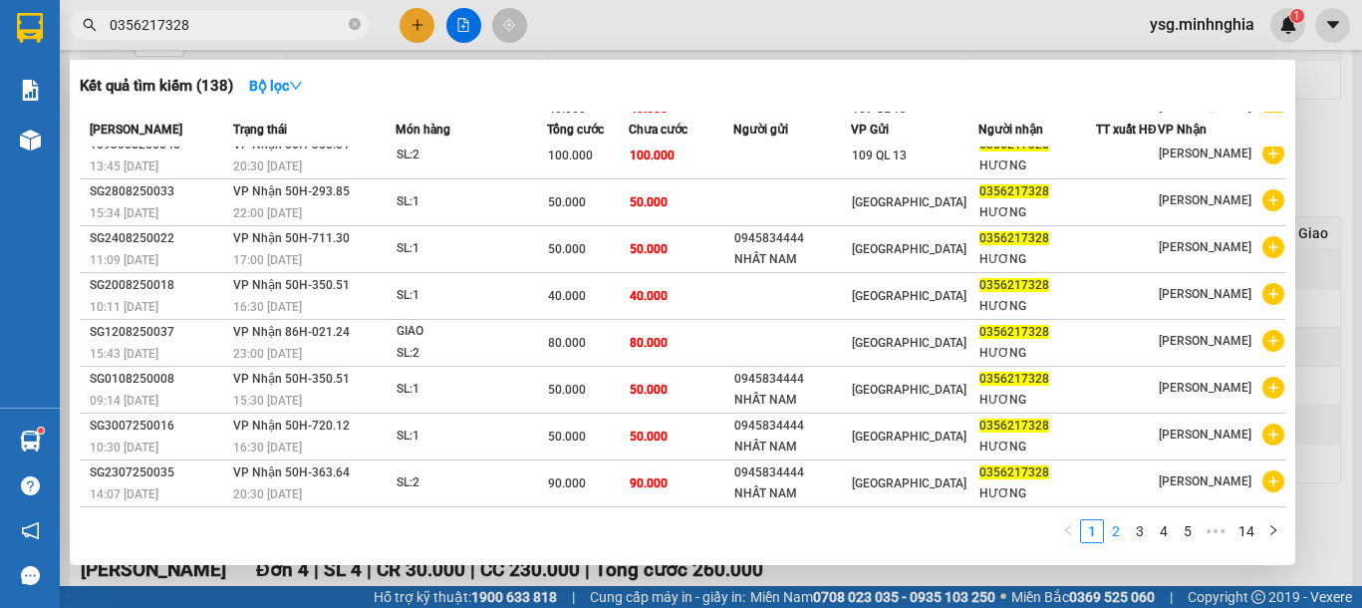
type input "0356217328"
click at [1112, 529] on link "2" at bounding box center [1116, 531] width 22 height 22
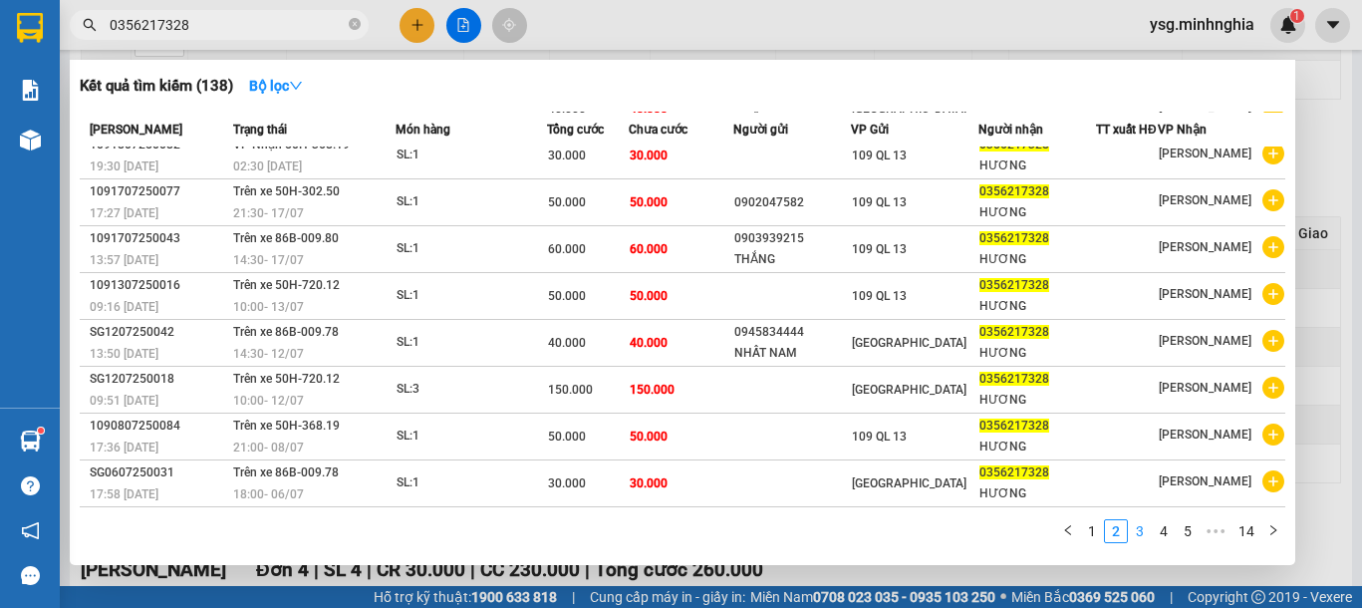
click at [1140, 531] on link "3" at bounding box center [1140, 531] width 22 height 22
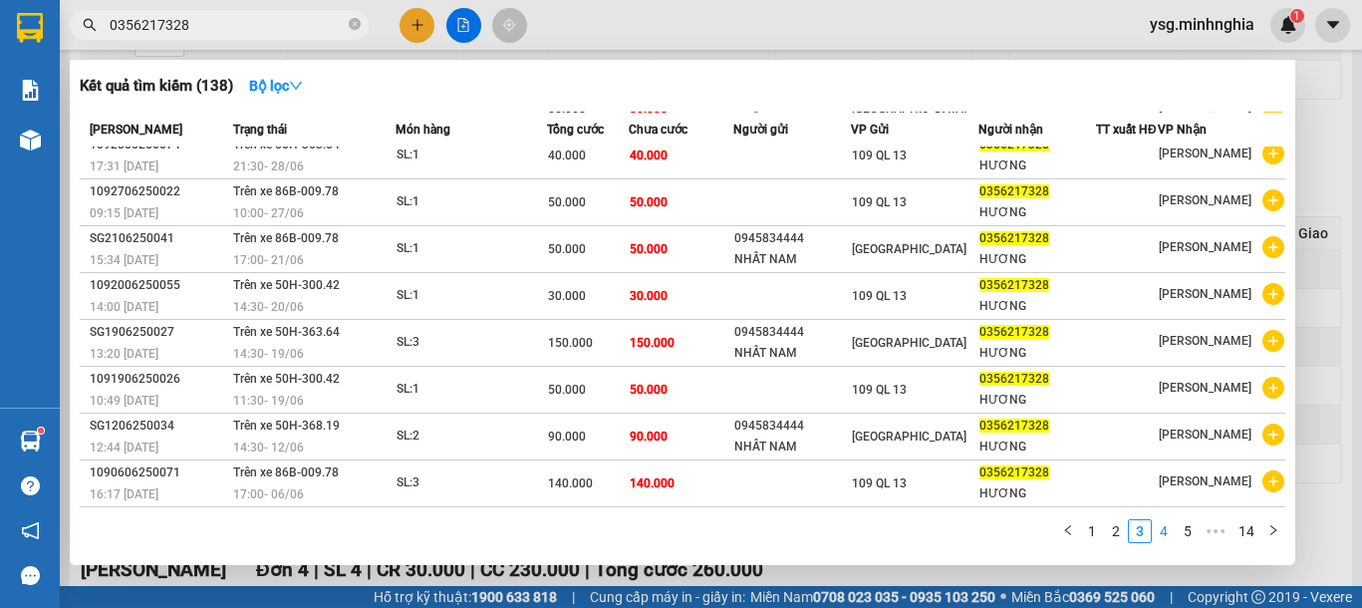
click at [1165, 533] on link "4" at bounding box center [1164, 531] width 22 height 22
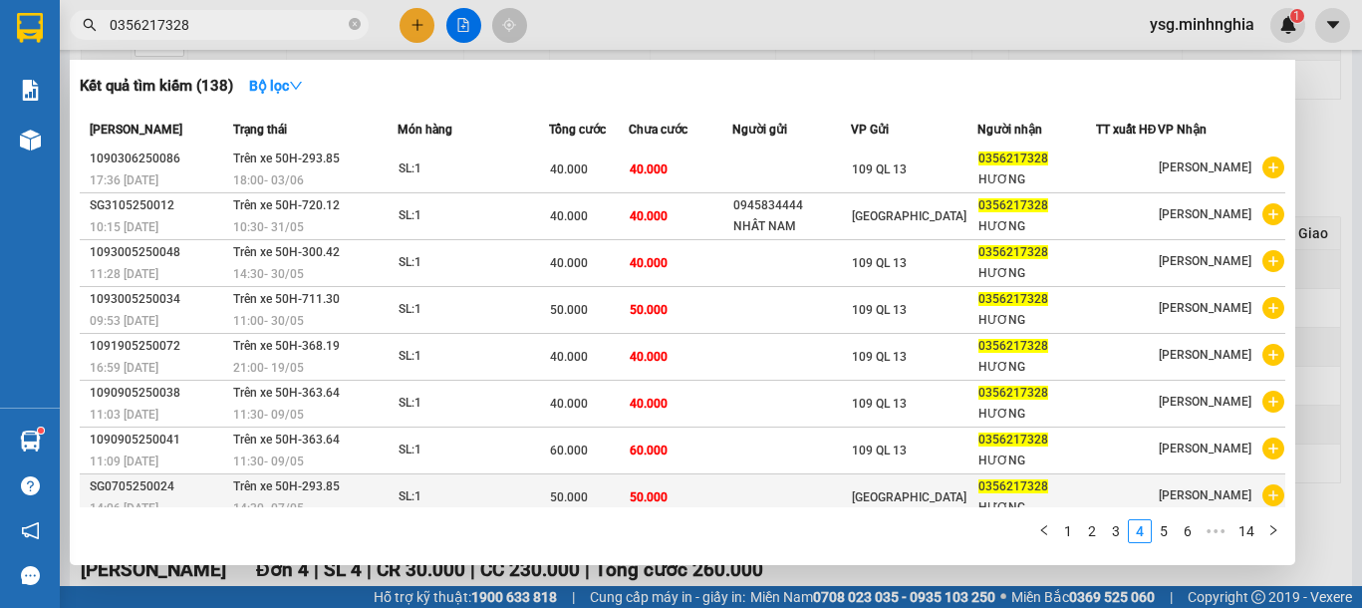
scroll to position [0, 0]
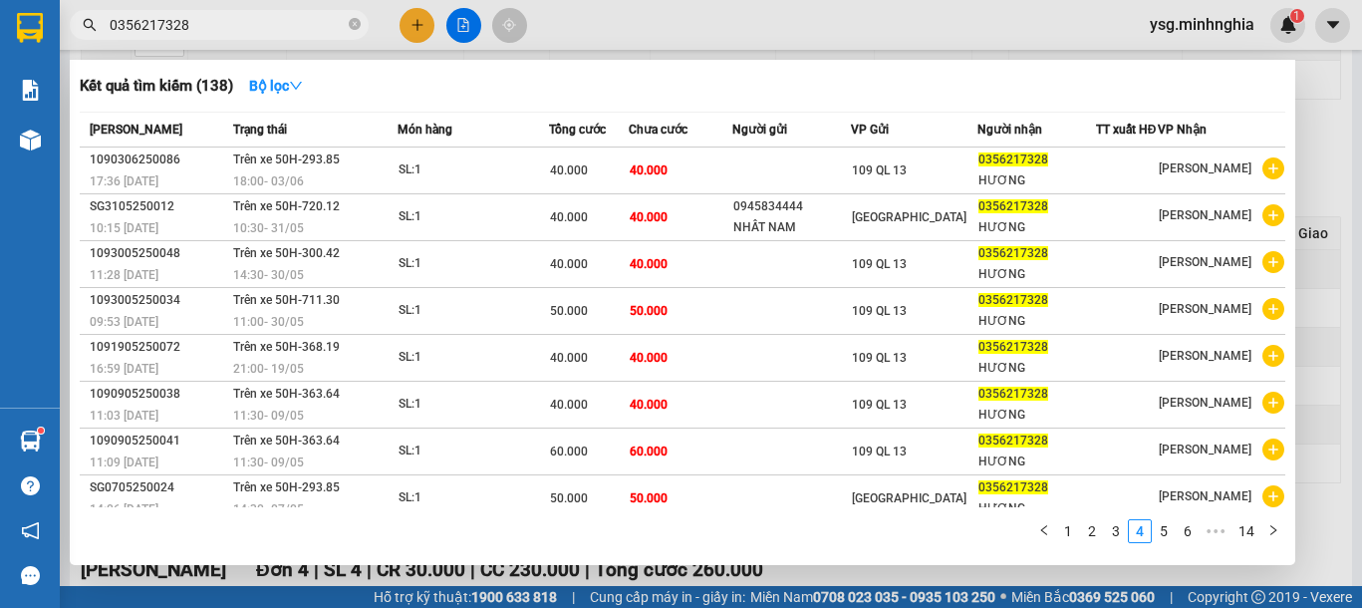
click at [362, 27] on span "0356217328" at bounding box center [219, 25] width 299 height 30
click at [360, 27] on icon "close-circle" at bounding box center [355, 24] width 12 height 12
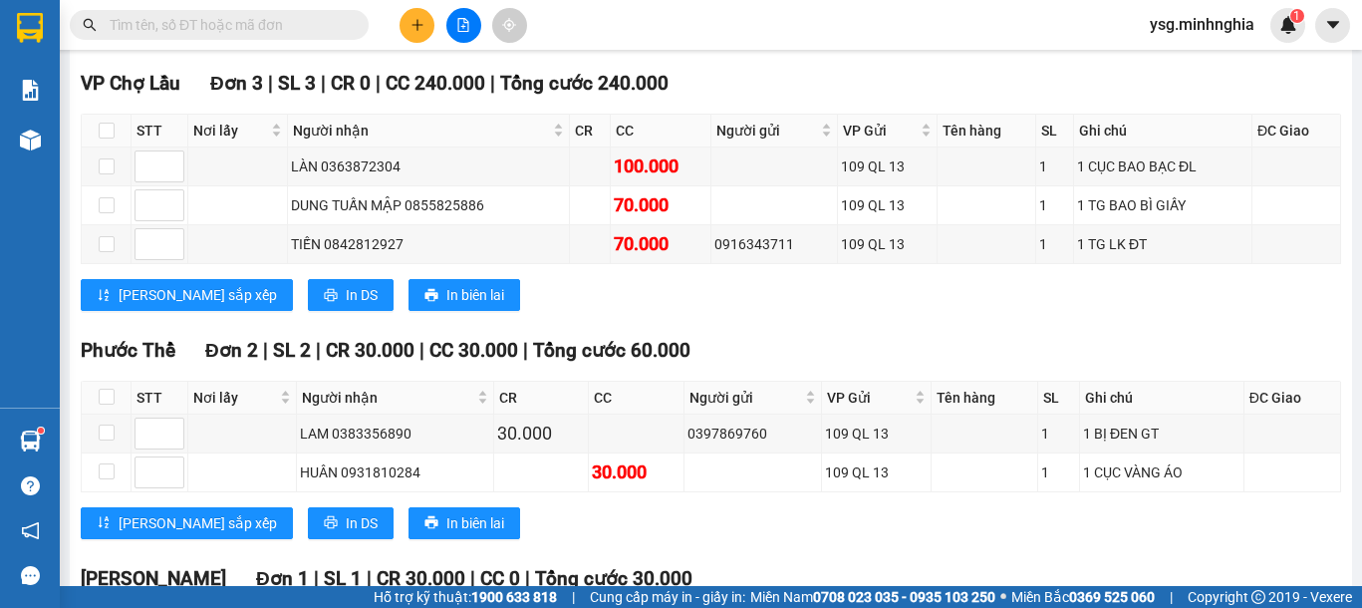
scroll to position [1797, 0]
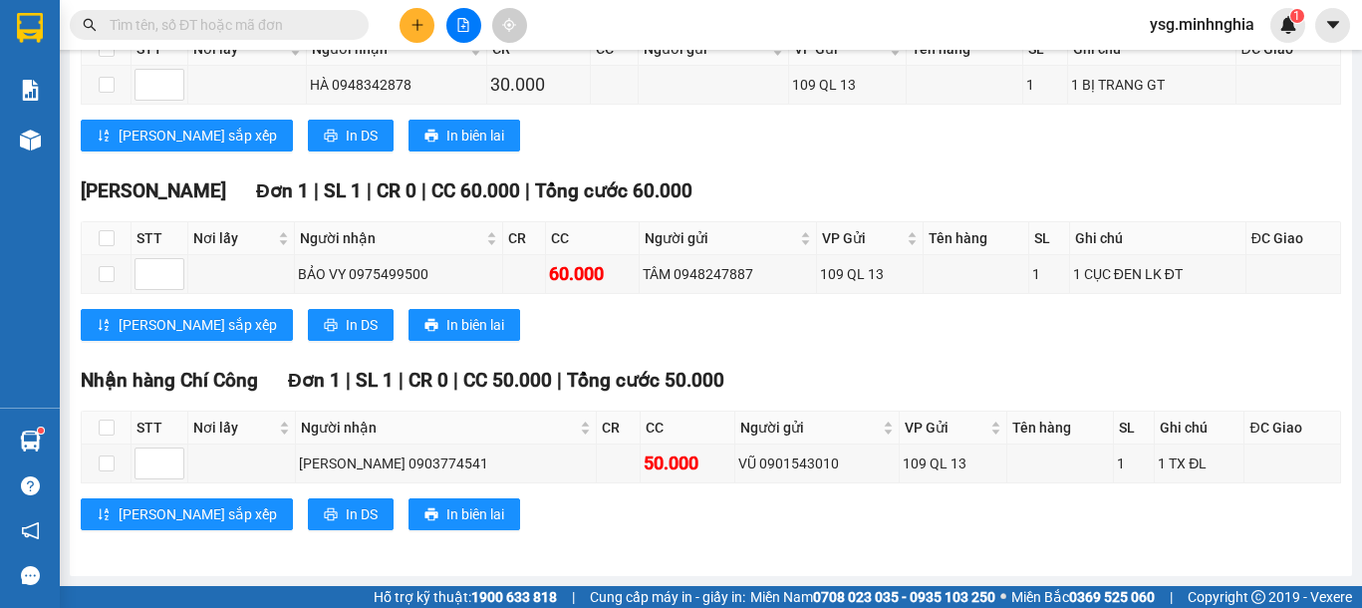
click at [253, 16] on input "text" at bounding box center [227, 25] width 235 height 22
paste input "0965167295"
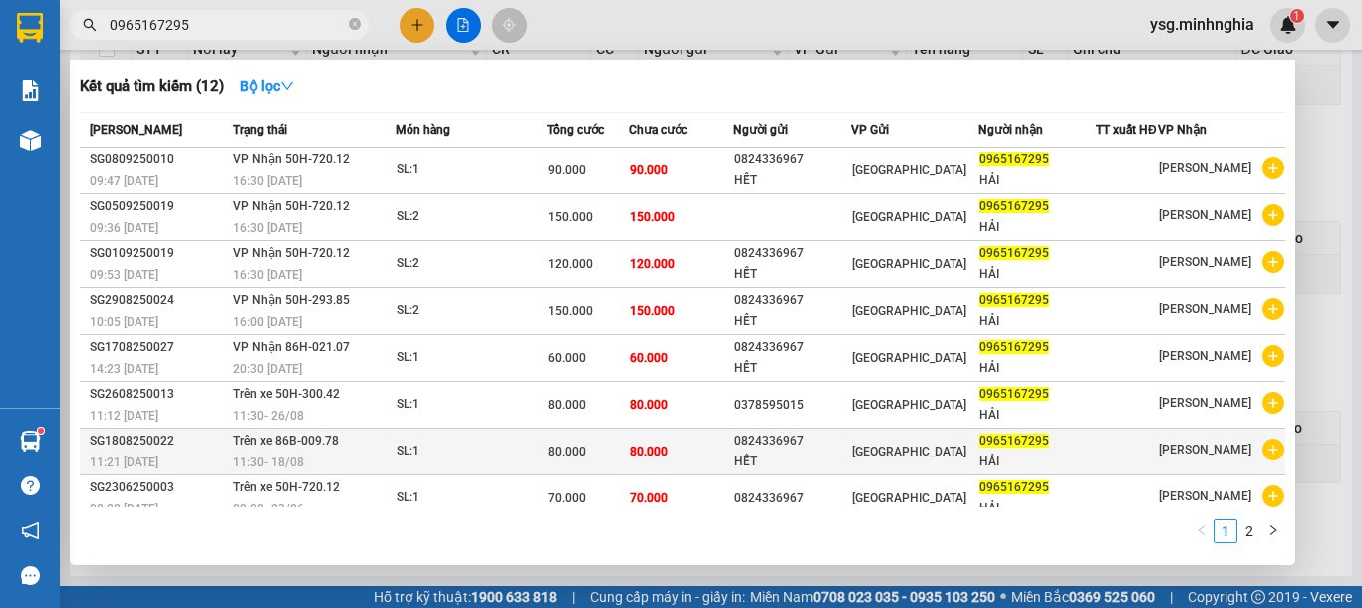
type input "0965167295"
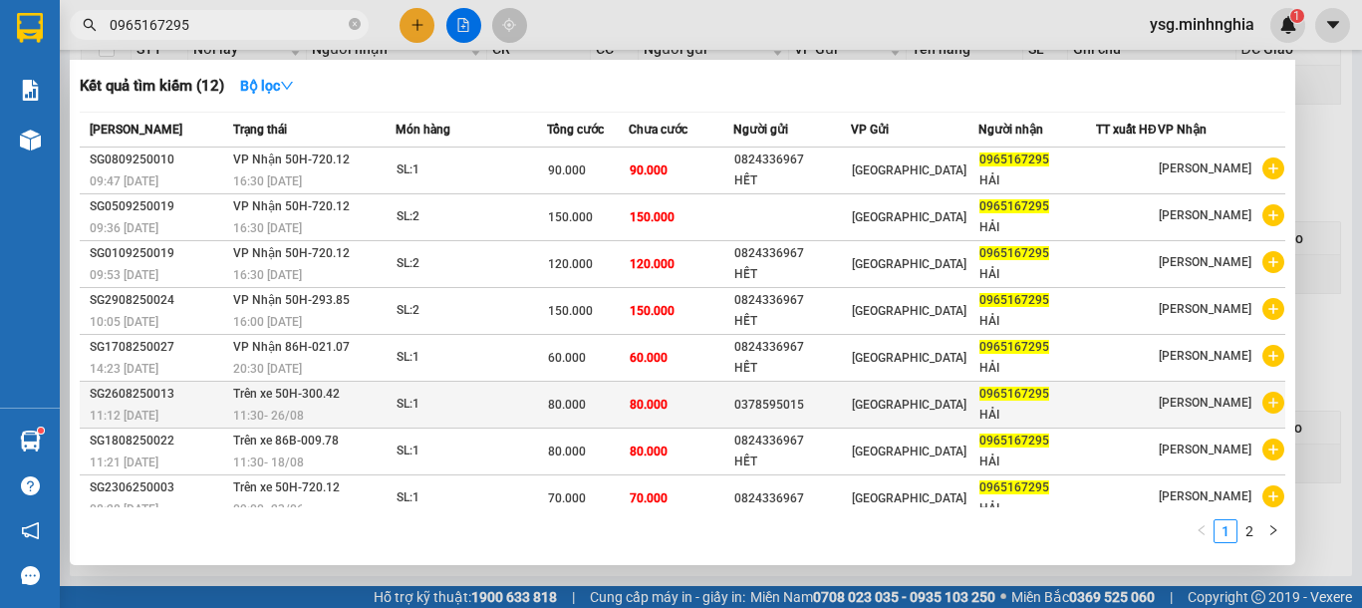
scroll to position [121, 0]
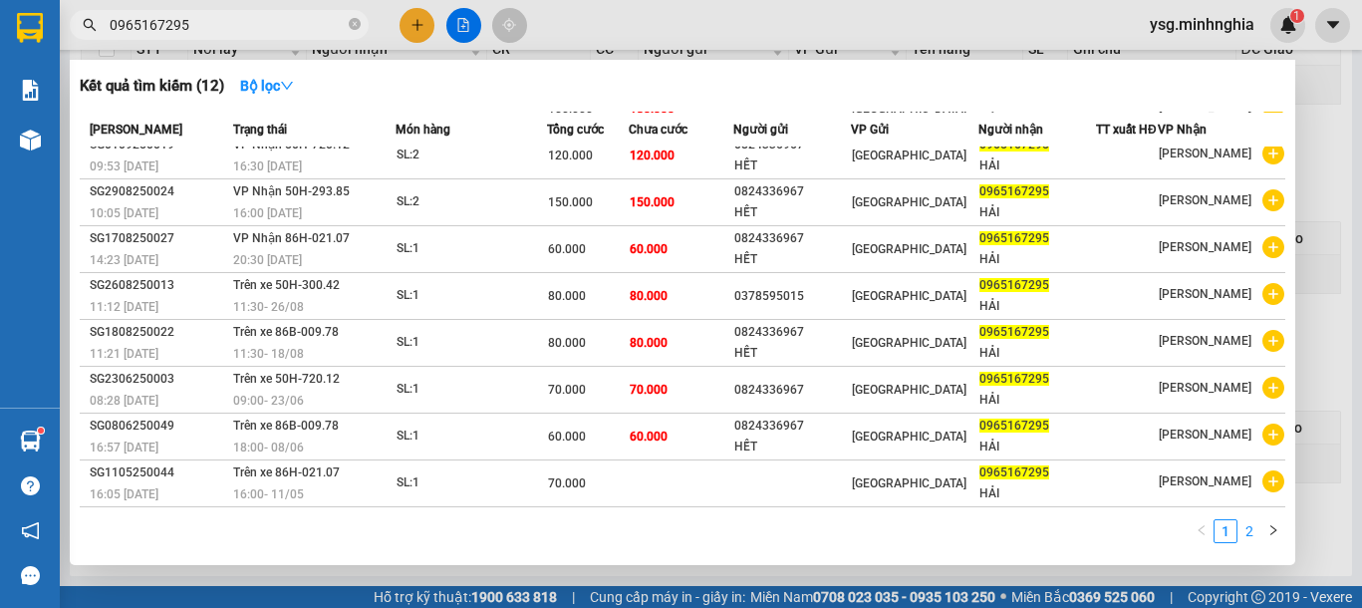
click at [1242, 531] on link "2" at bounding box center [1250, 531] width 22 height 22
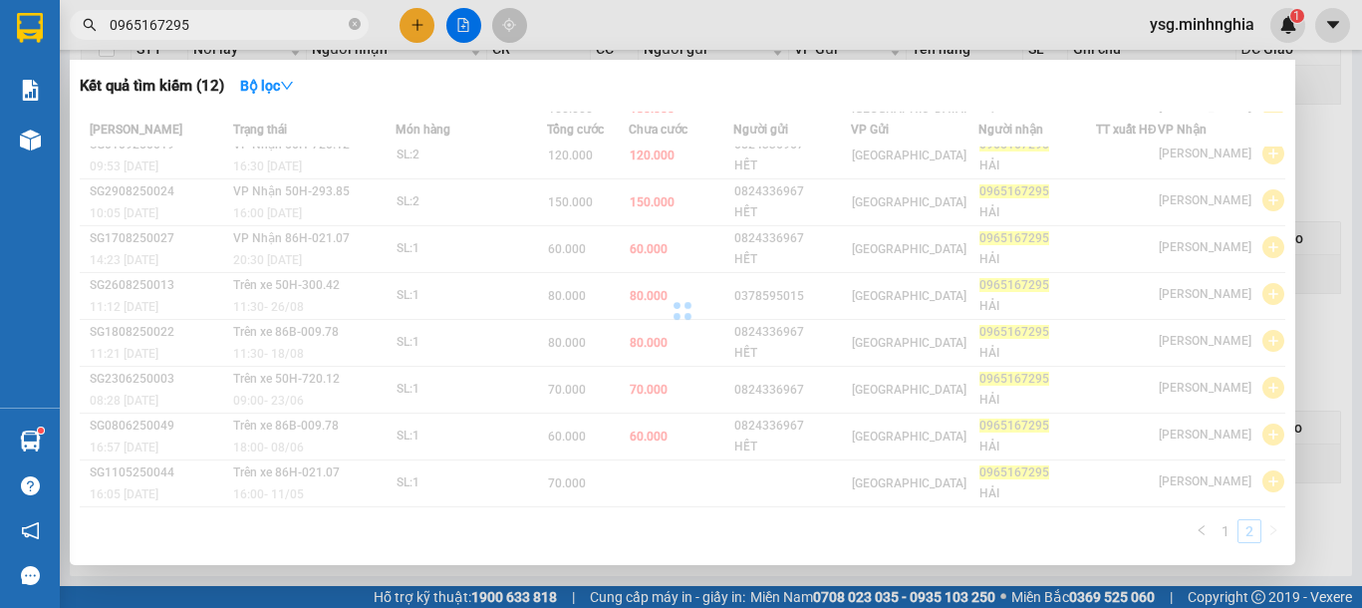
scroll to position [0, 0]
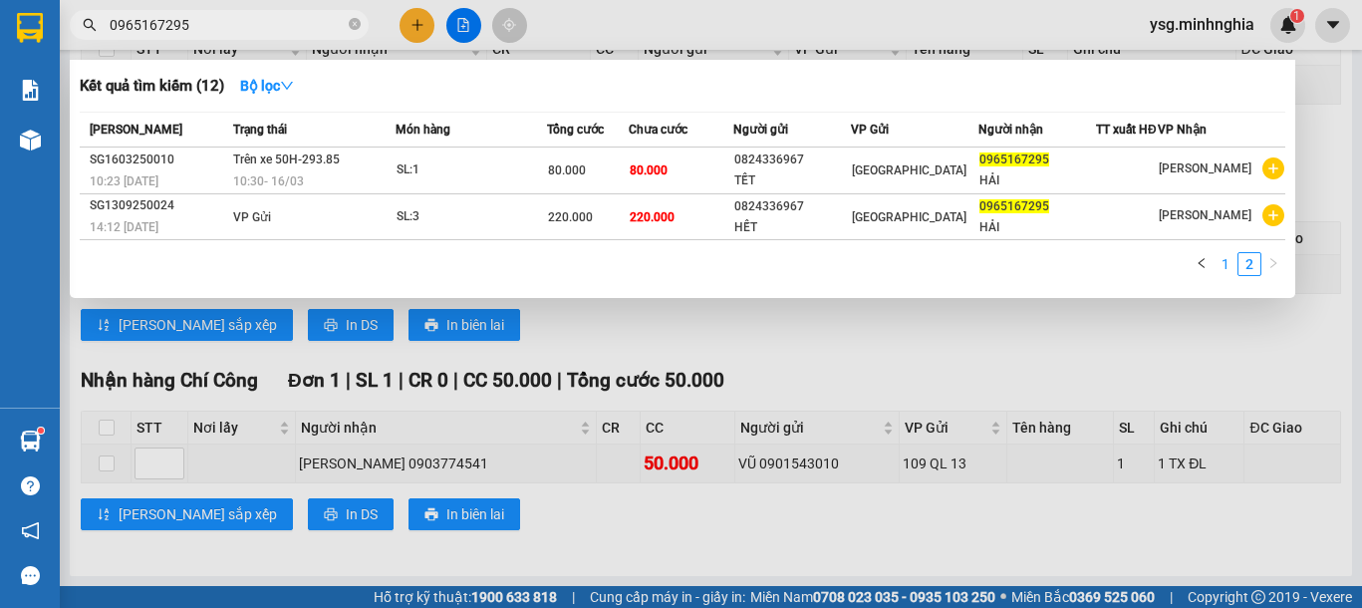
click at [1227, 261] on link "1" at bounding box center [1226, 264] width 22 height 22
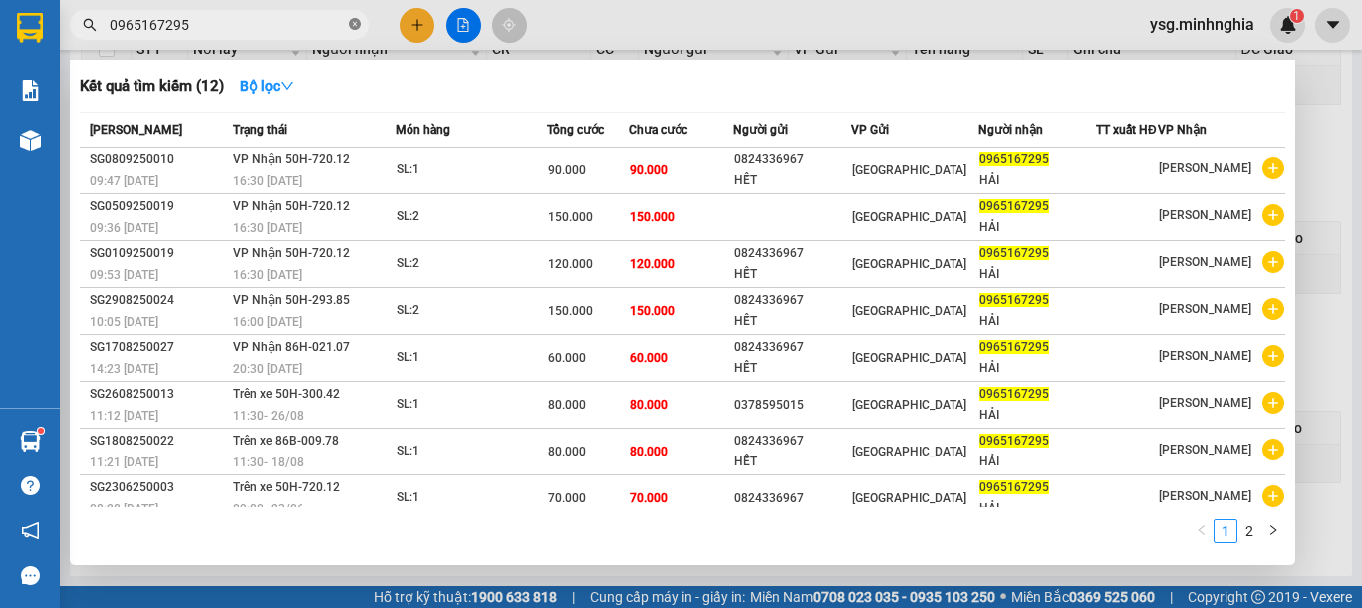
click at [351, 26] on icon "close-circle" at bounding box center [355, 24] width 12 height 12
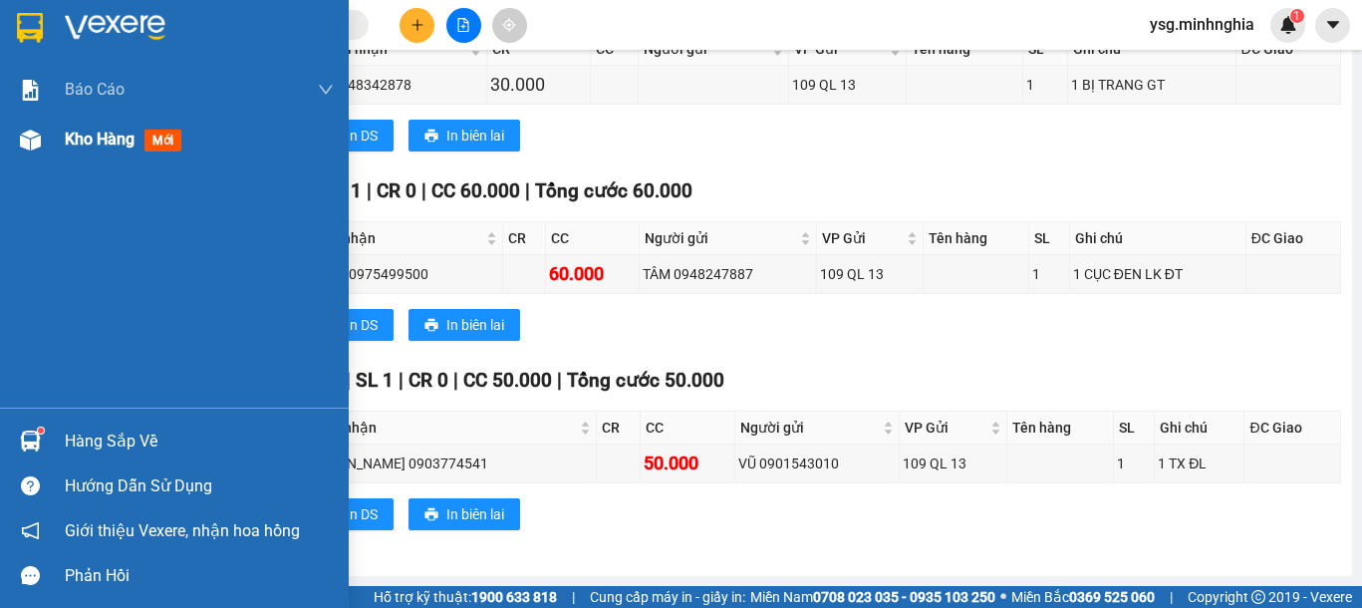
click at [49, 140] on div "Kho hàng mới" at bounding box center [174, 140] width 349 height 50
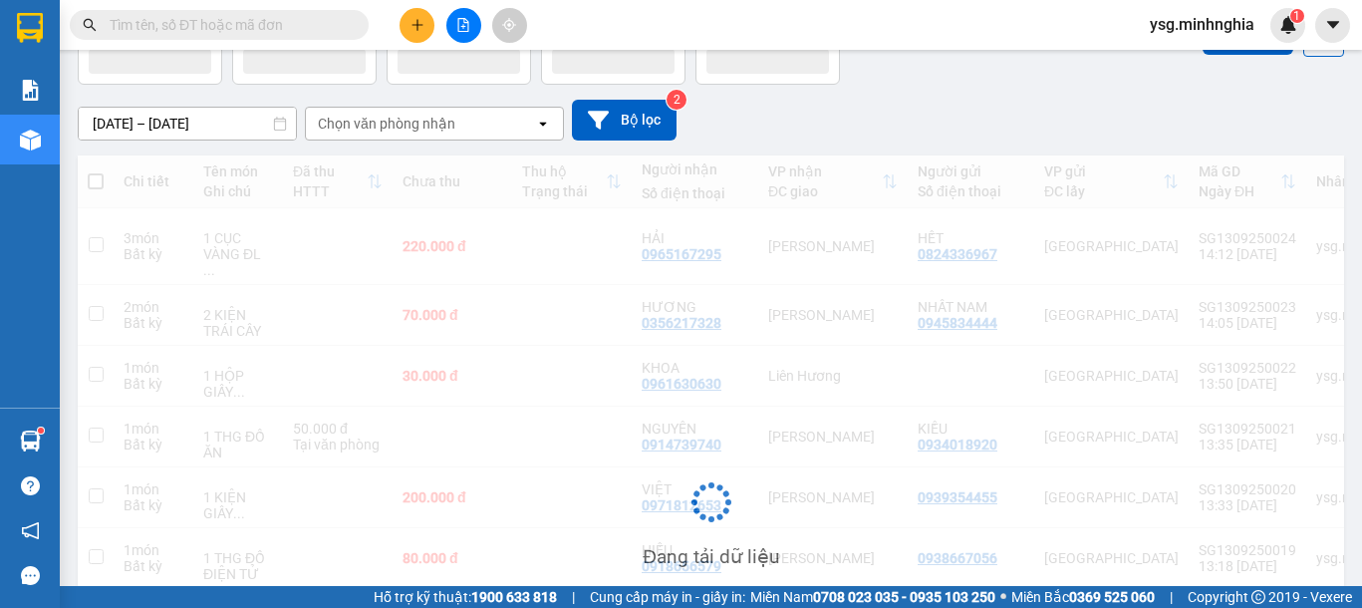
scroll to position [126, 0]
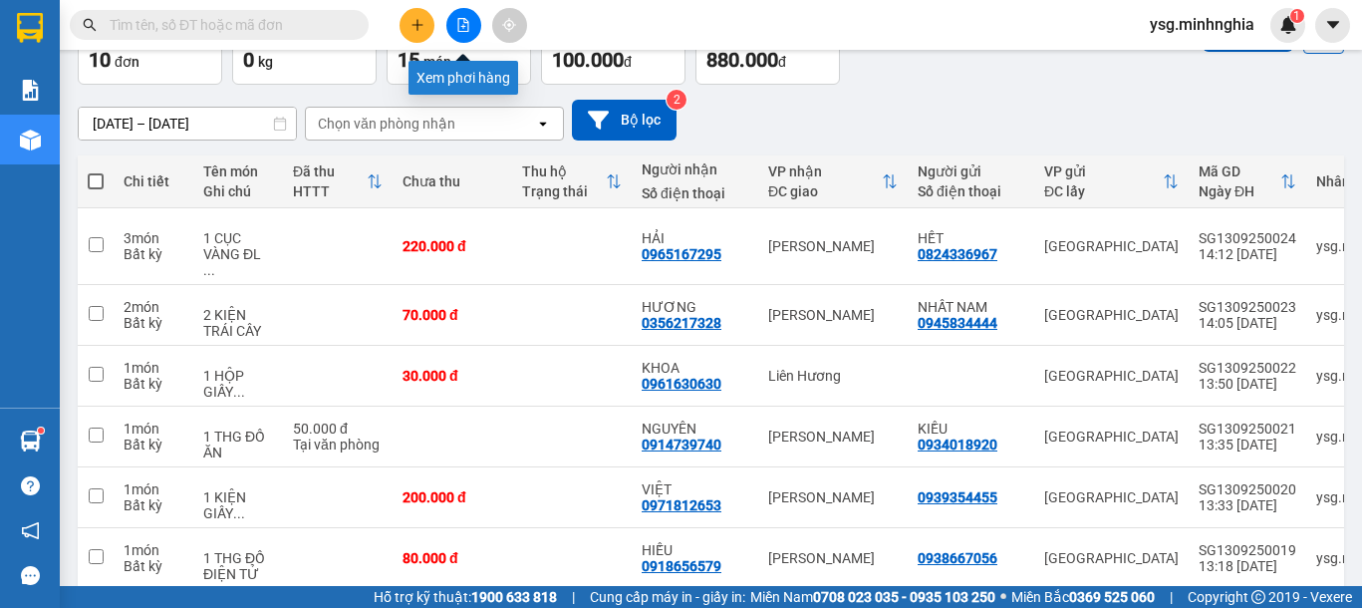
click at [455, 20] on button at bounding box center [463, 25] width 35 height 35
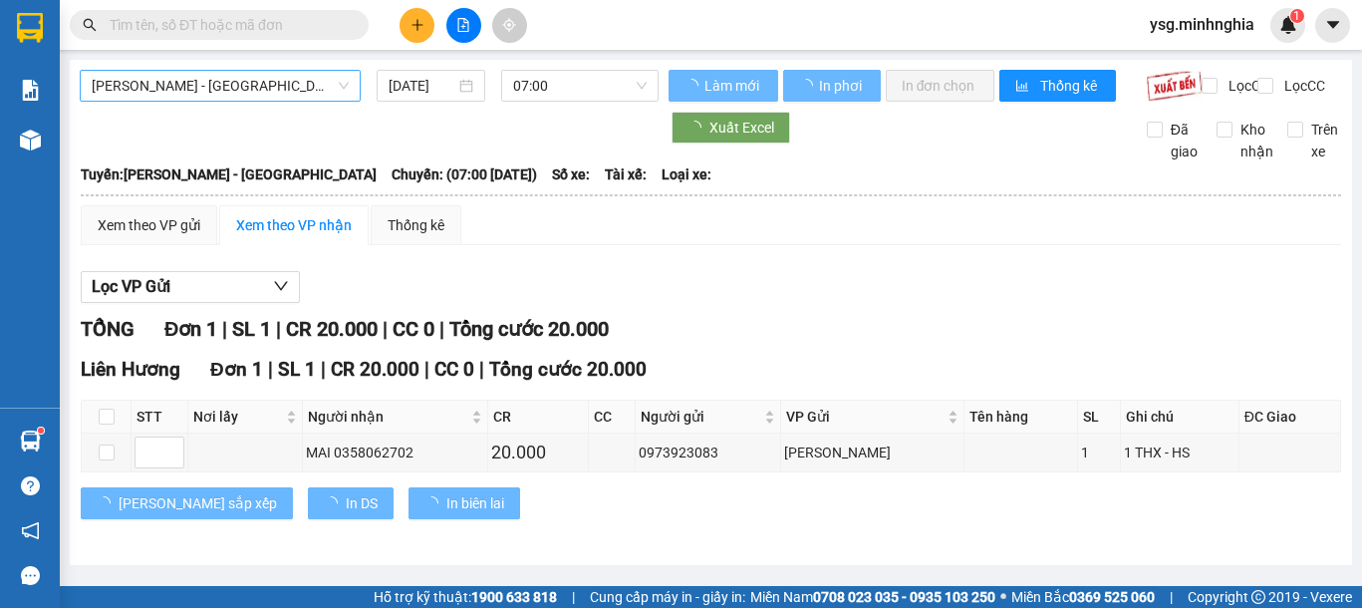
click at [339, 82] on span "[PERSON_NAME] - [GEOGRAPHIC_DATA]" at bounding box center [220, 86] width 257 height 30
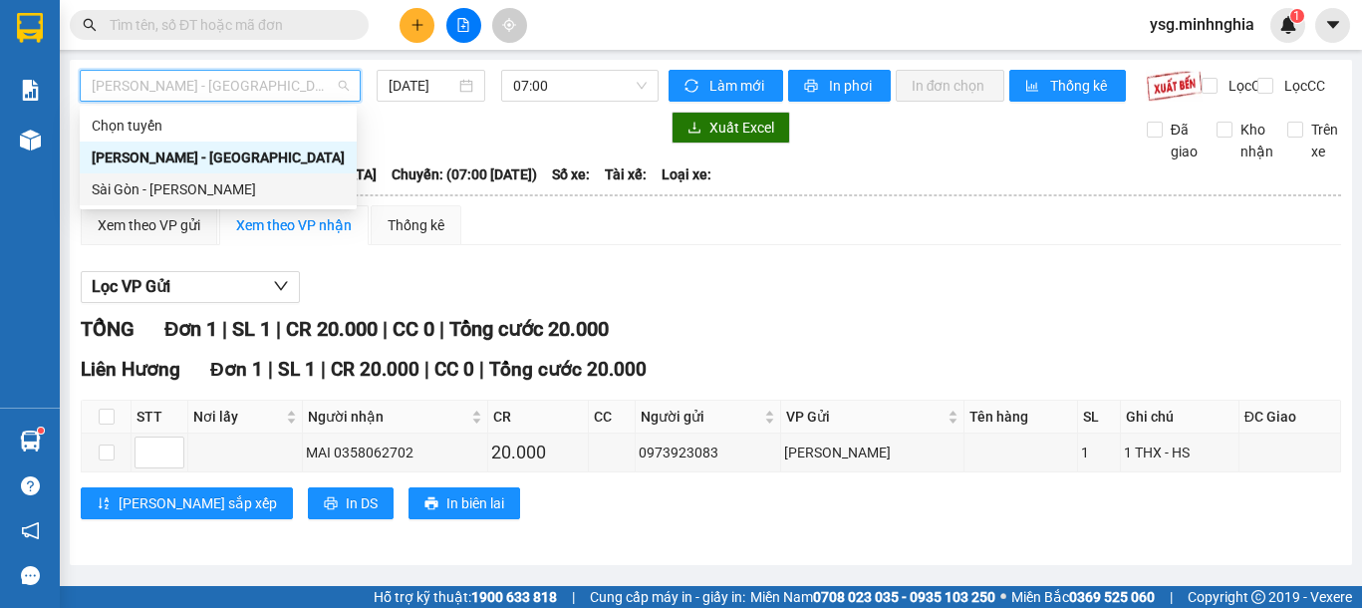
click at [283, 190] on div "Sài Gòn - [PERSON_NAME]" at bounding box center [218, 189] width 253 height 22
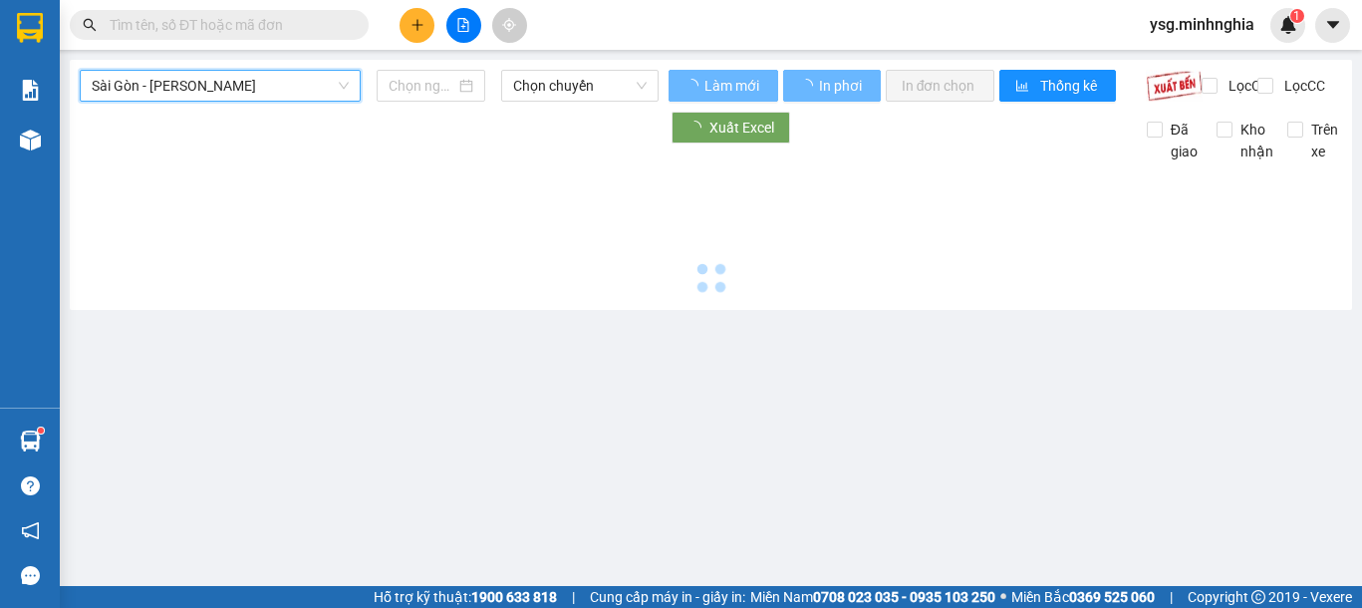
type input "[DATE]"
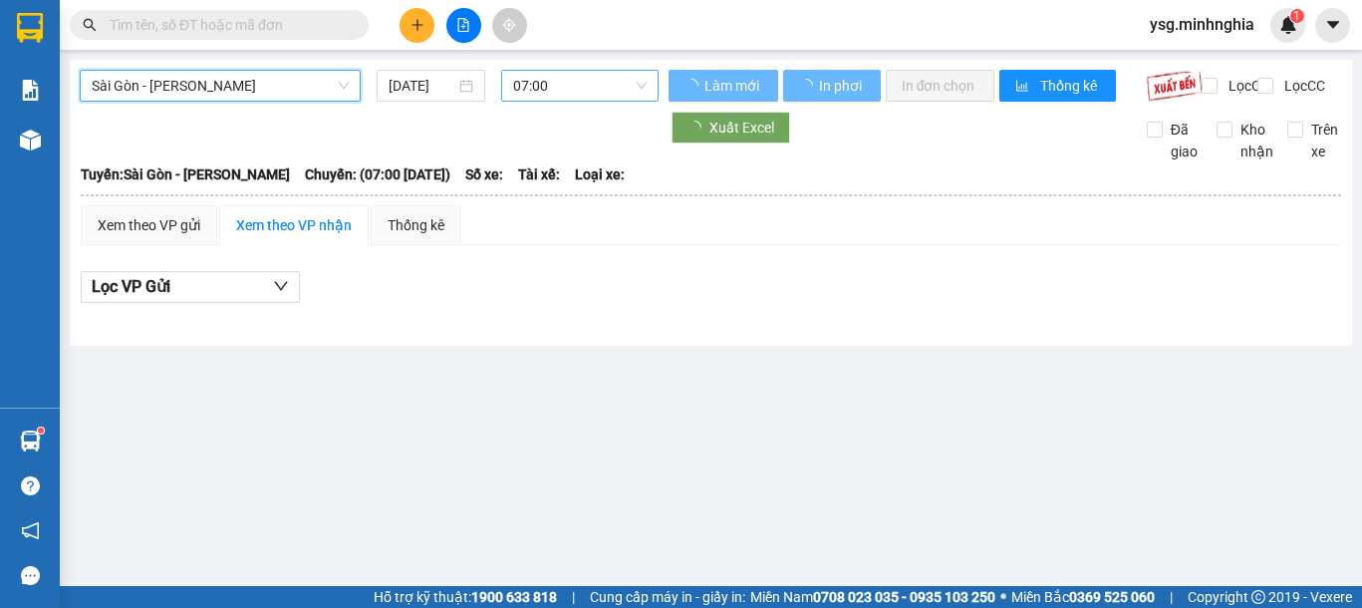
click at [565, 71] on span "07:00" at bounding box center [580, 86] width 134 height 30
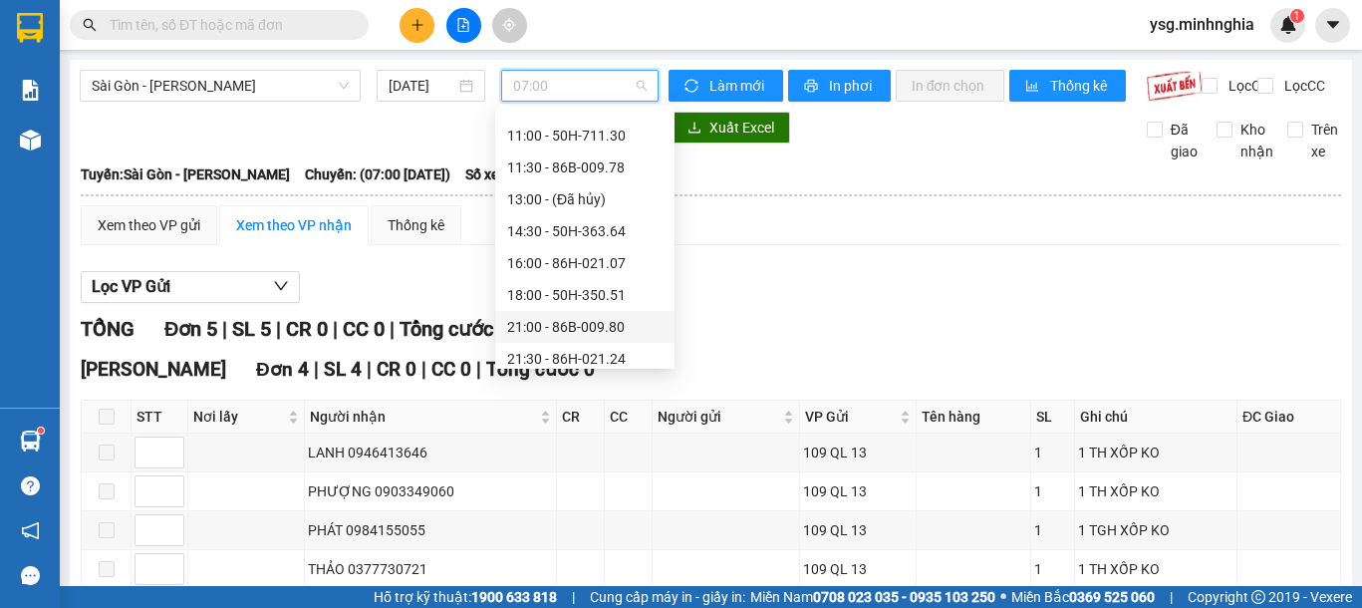
scroll to position [191, 0]
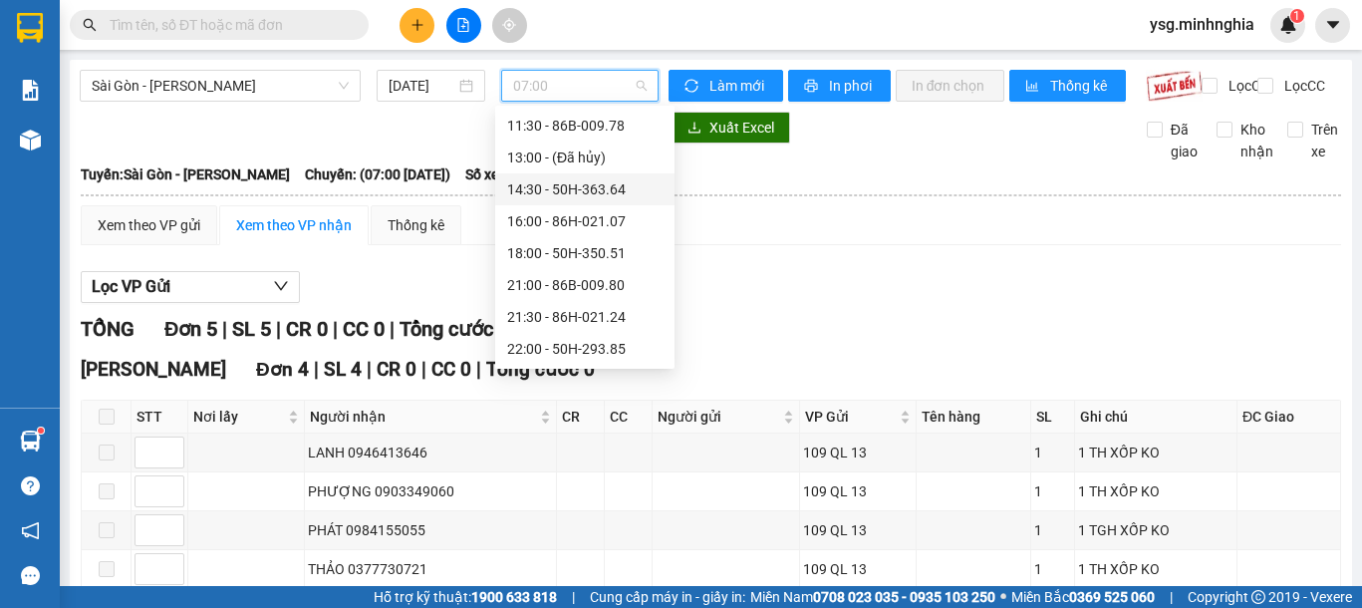
click at [564, 188] on div "14:30 - 50H-363.64" at bounding box center [584, 189] width 155 height 22
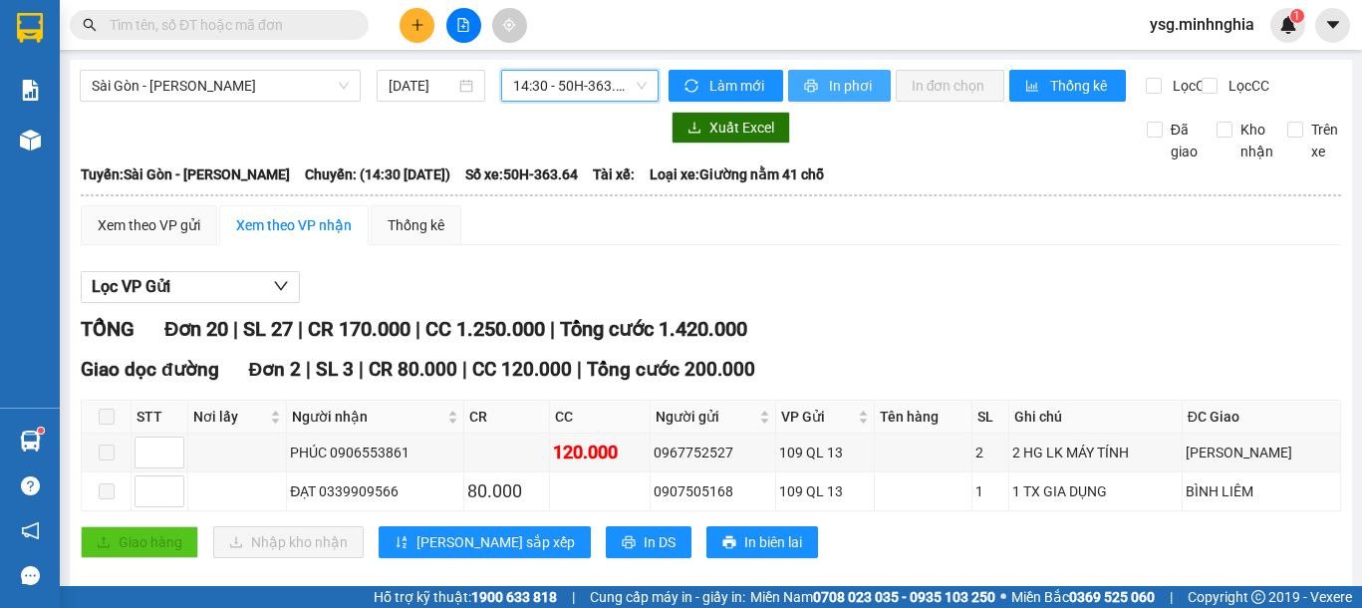
click at [835, 86] on span "In phơi" at bounding box center [852, 86] width 46 height 22
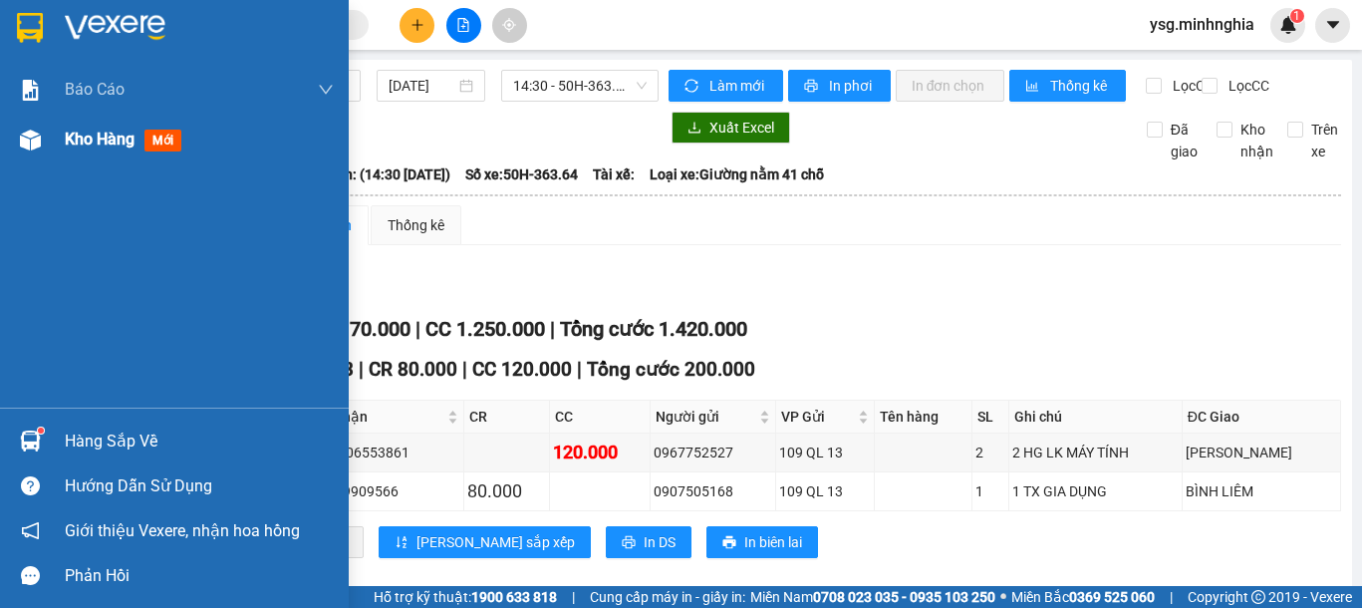
click at [53, 162] on div "Kho hàng mới" at bounding box center [174, 140] width 349 height 50
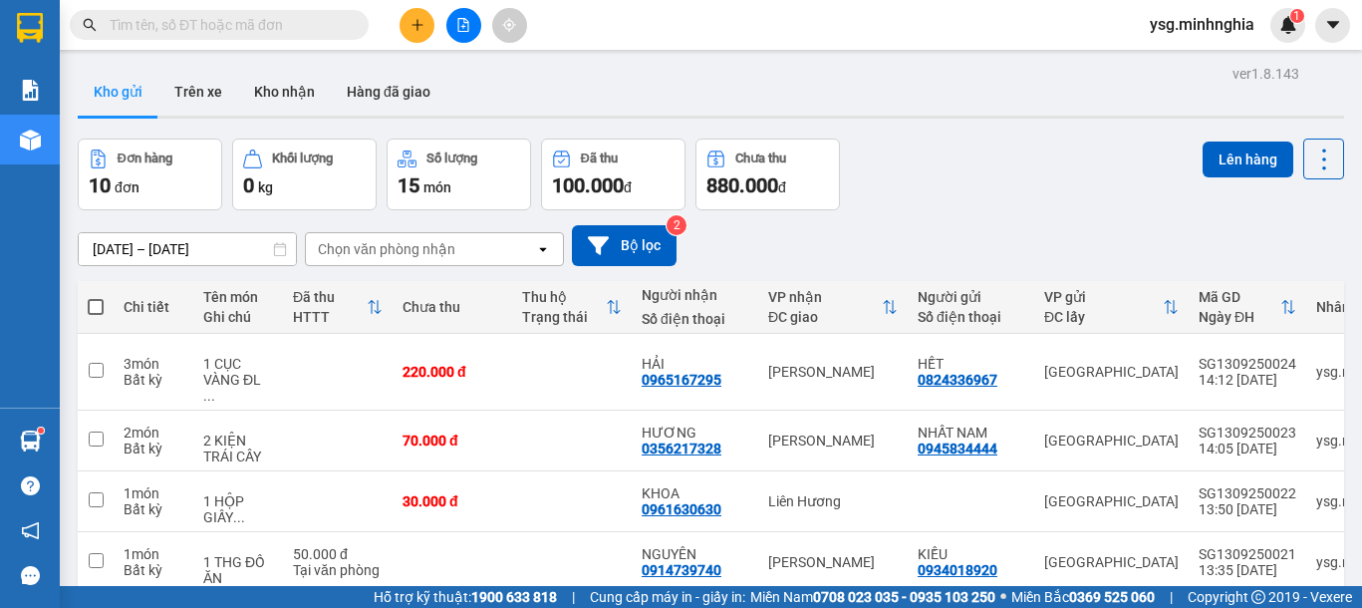
click at [239, 24] on input "text" at bounding box center [227, 25] width 235 height 22
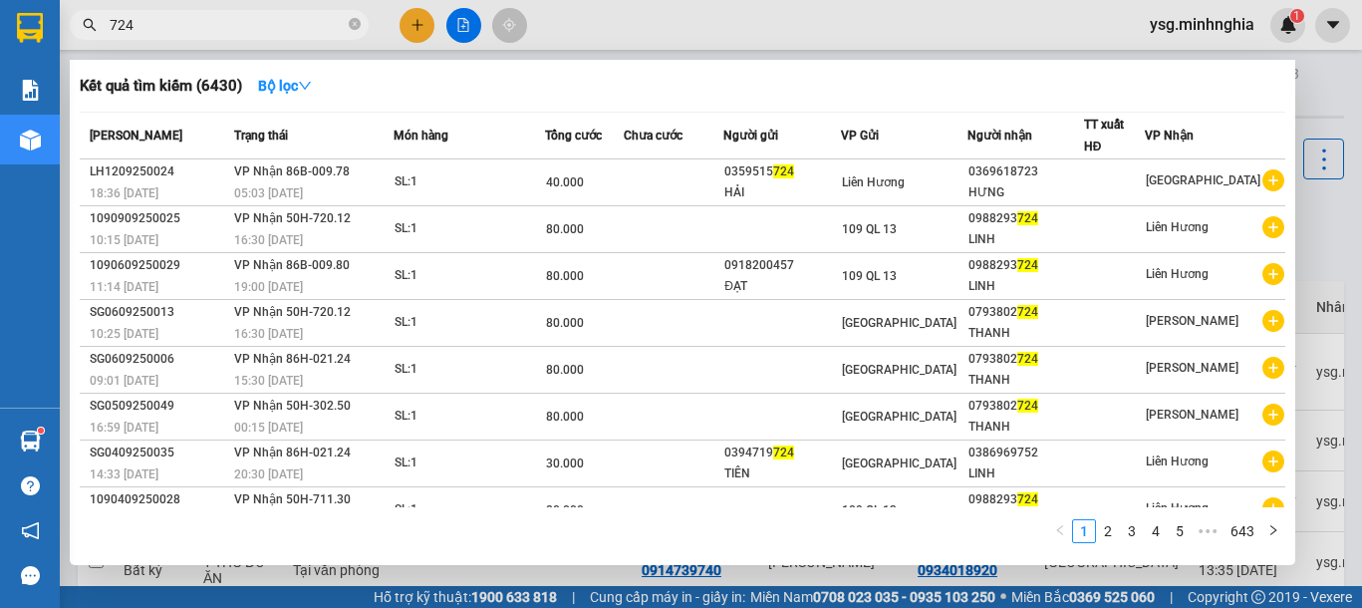
type input "724"
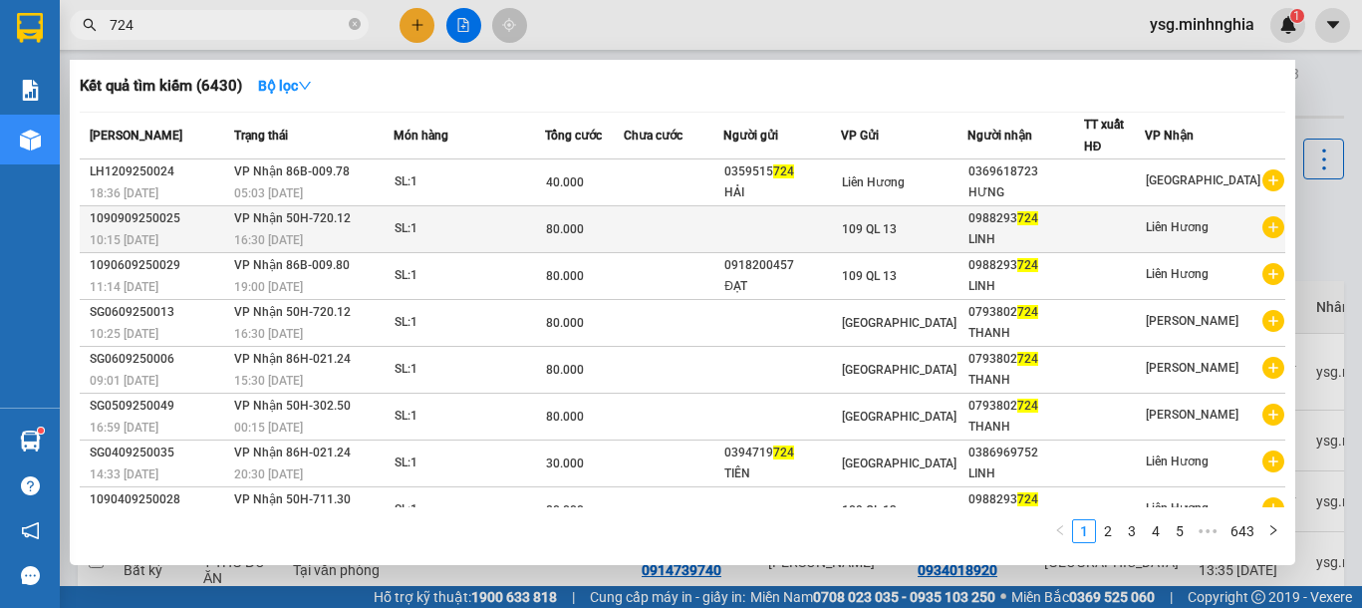
click at [823, 230] on td at bounding box center [781, 229] width 117 height 47
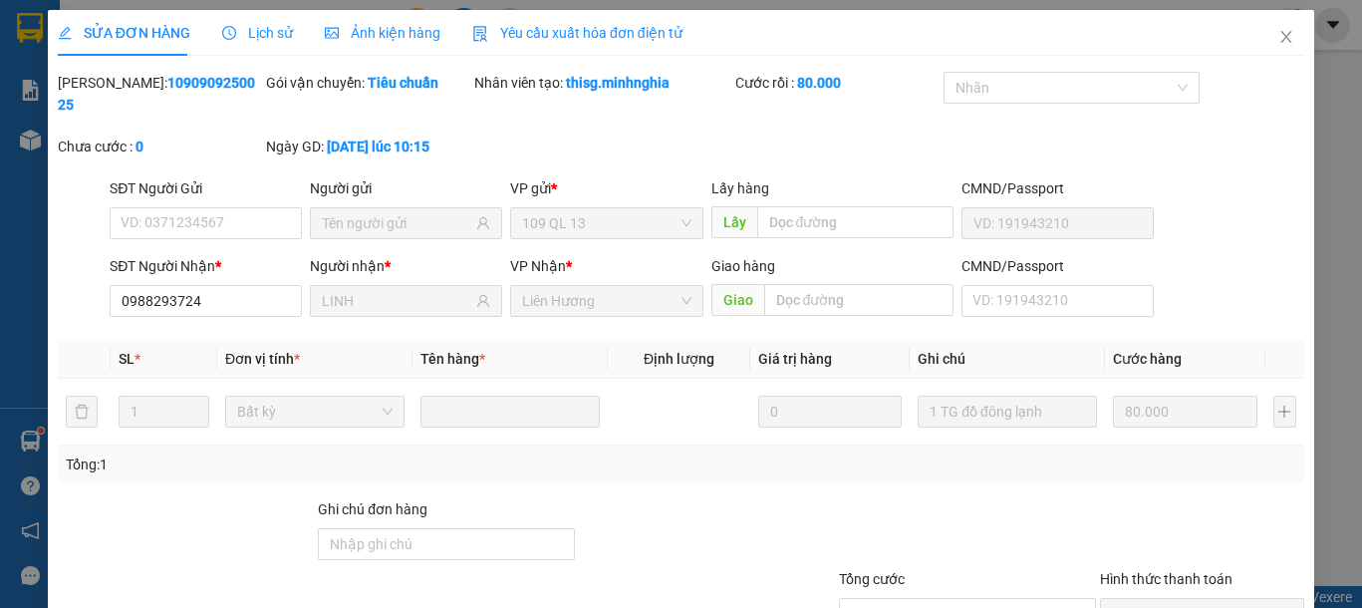
type input "0988293724"
type input "LINH"
type input "80.000"
drag, startPoint x: 243, startPoint y: 275, endPoint x: 0, endPoint y: 287, distance: 243.4
click at [0, 287] on div "SỬA ĐƠN HÀNG Lịch sử [PERSON_NAME] hàng Yêu cầu xuất [PERSON_NAME] điện tử Tota…" at bounding box center [681, 304] width 1362 height 608
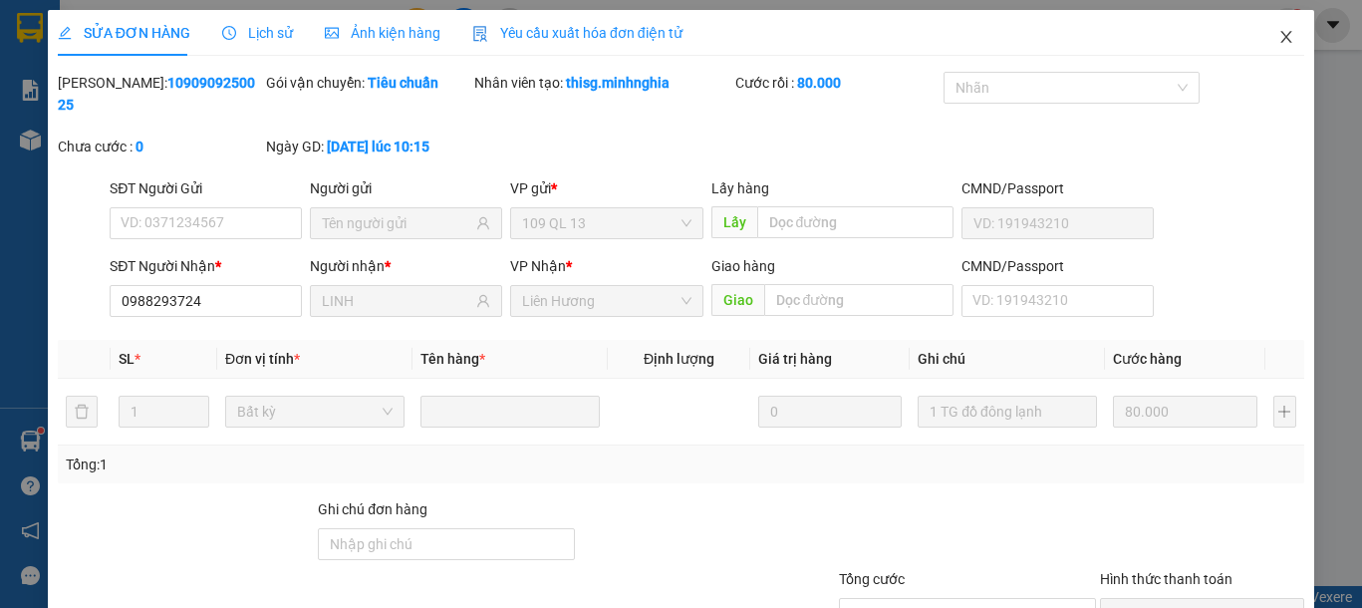
click at [1278, 38] on icon "close" at bounding box center [1286, 37] width 16 height 16
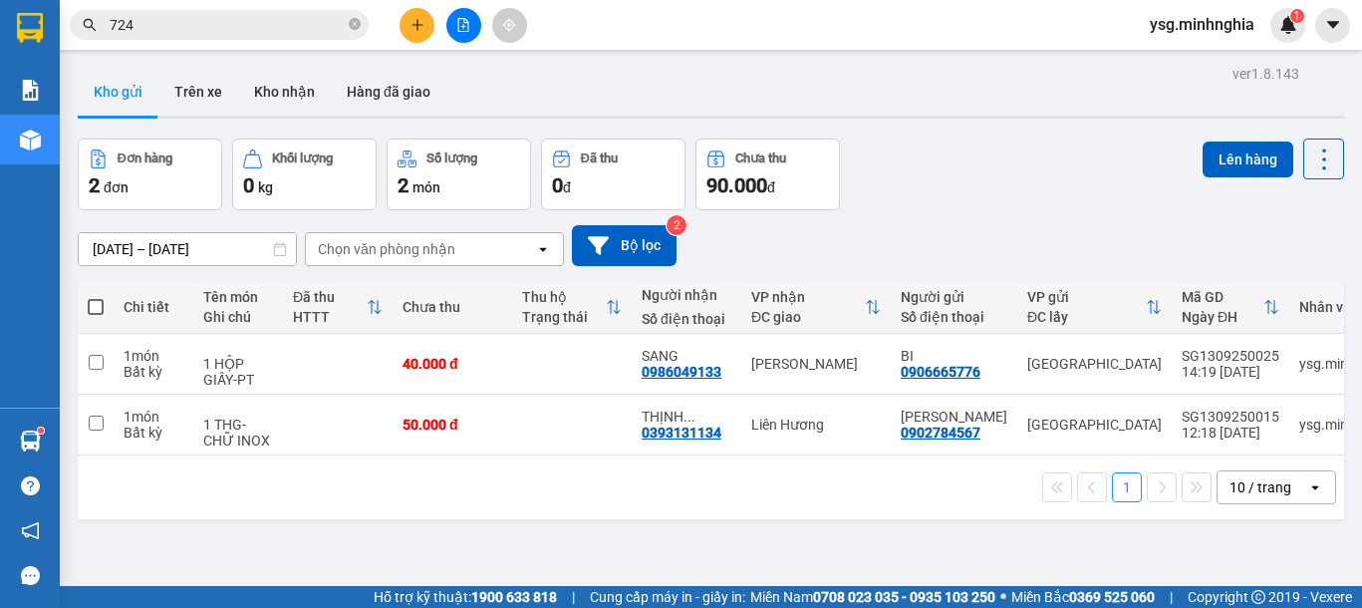
click at [258, 27] on input "724" at bounding box center [227, 25] width 235 height 22
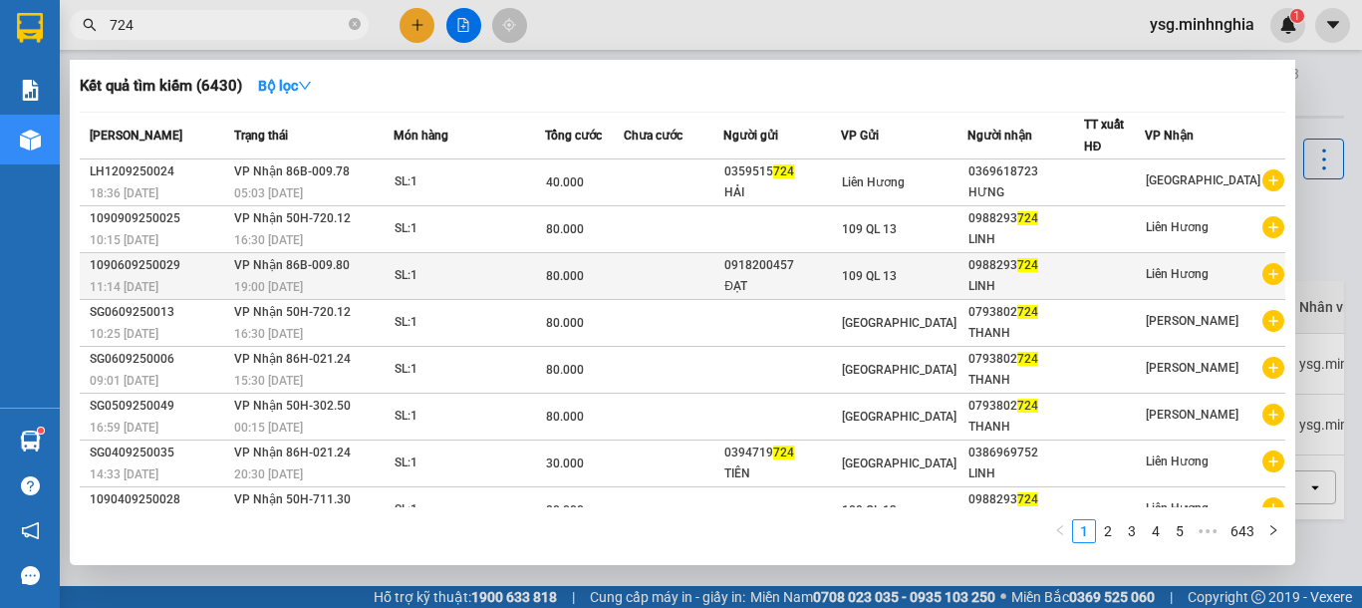
click at [869, 263] on td "109 QL 13" at bounding box center [904, 276] width 127 height 47
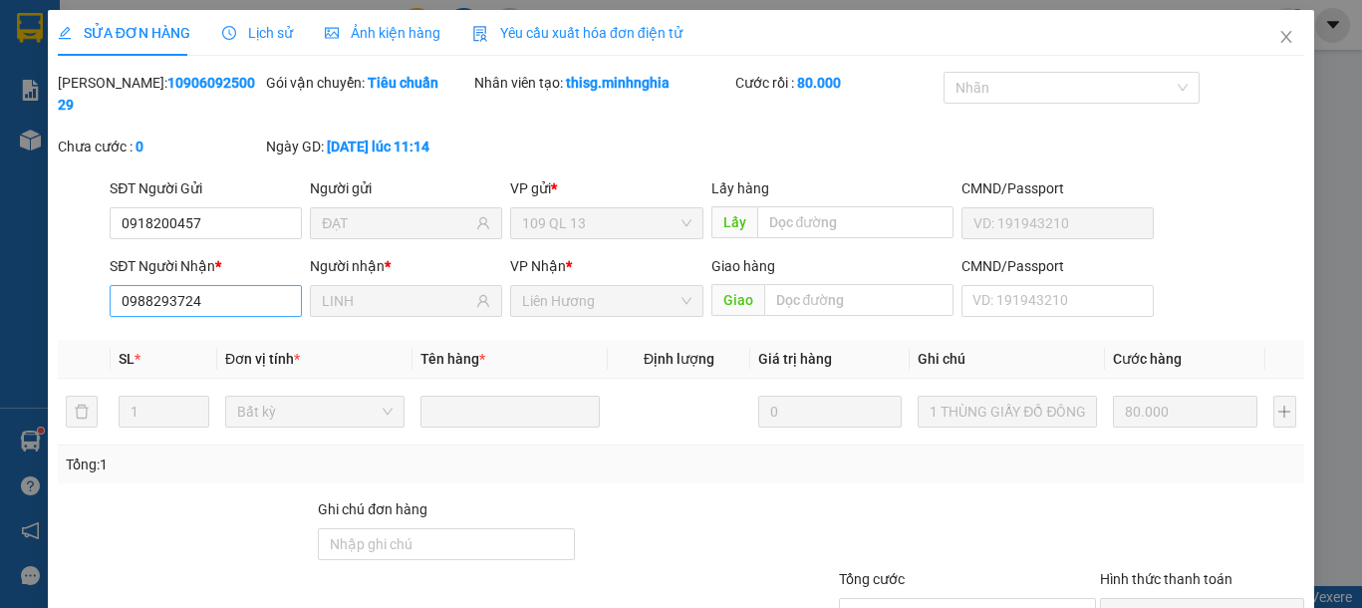
type input "0918200457"
type input "ĐẠT"
type input "0988293724"
type input "LINH"
type input "80.000"
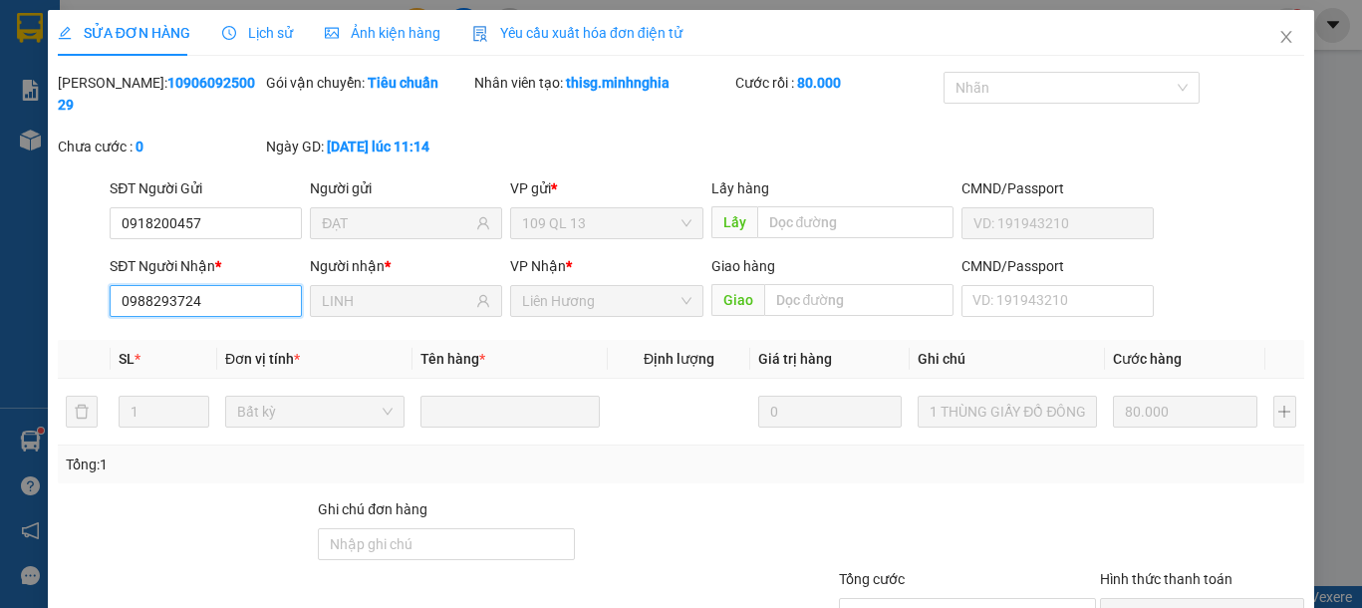
drag, startPoint x: 254, startPoint y: 281, endPoint x: 0, endPoint y: 279, distance: 254.1
click at [0, 279] on div "SỬA ĐƠN HÀNG Lịch sử [PERSON_NAME] hàng Yêu cầu xuất [PERSON_NAME] điện tử Tota…" at bounding box center [681, 304] width 1362 height 608
click at [1266, 50] on span "Close" at bounding box center [1286, 38] width 56 height 56
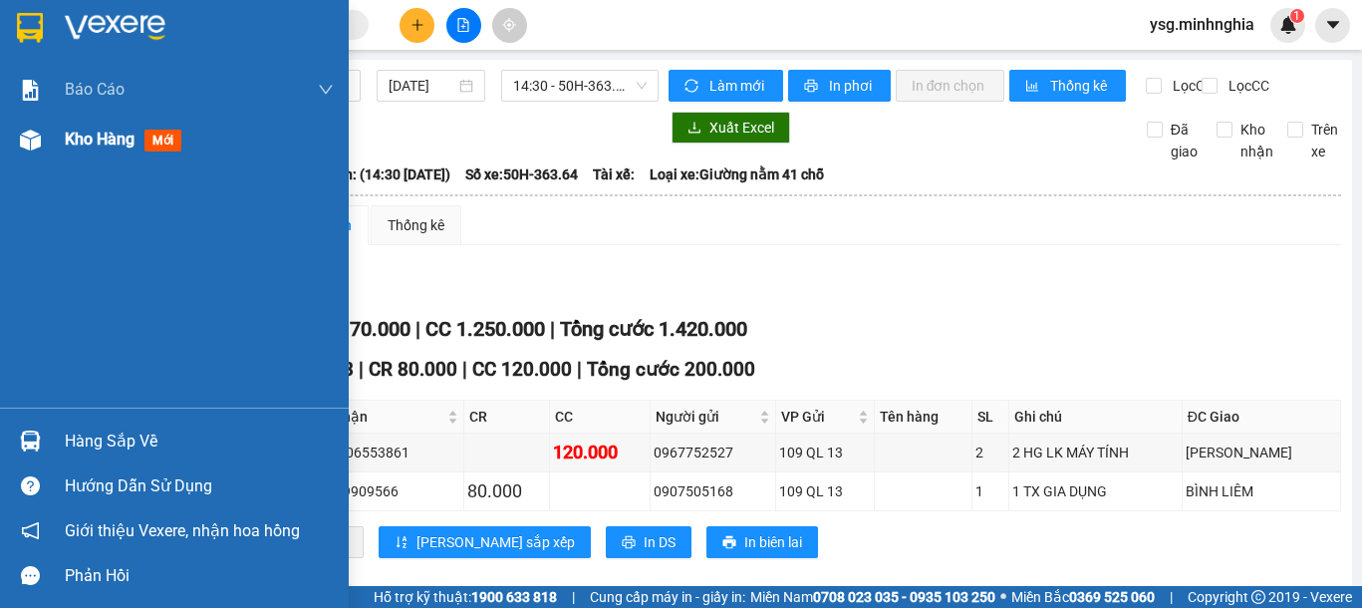
click at [37, 144] on img at bounding box center [30, 140] width 21 height 21
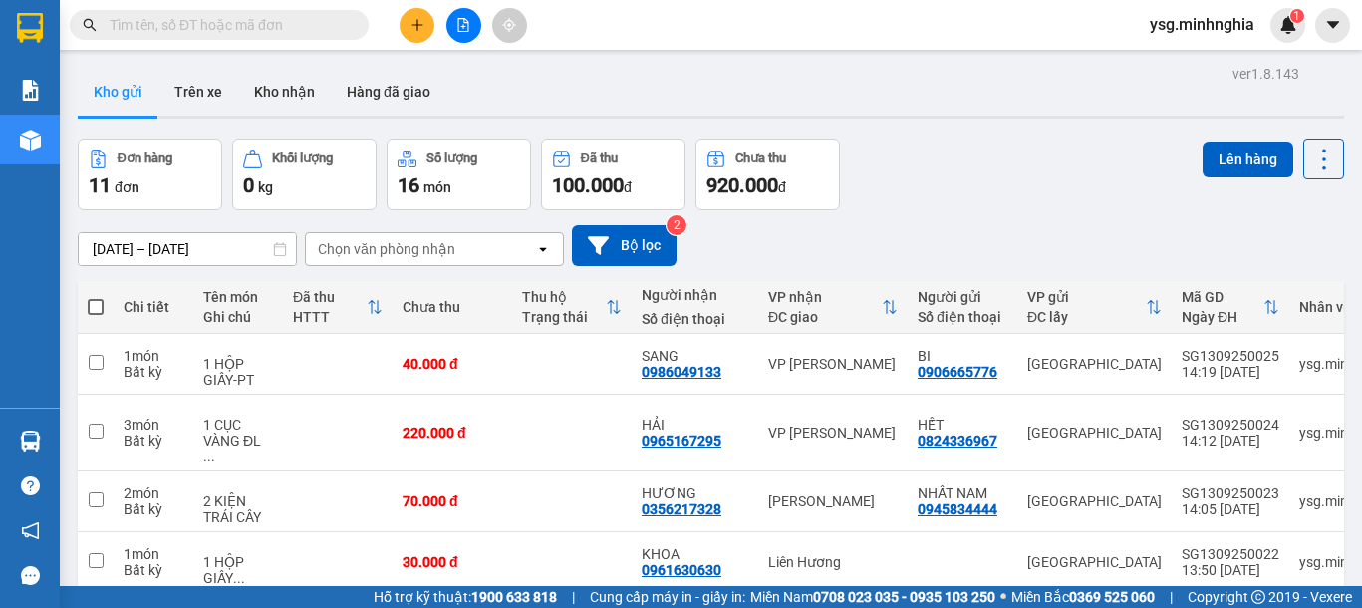
click at [92, 291] on th at bounding box center [96, 307] width 36 height 53
click at [93, 300] on span at bounding box center [96, 307] width 16 height 16
click at [96, 297] on input "checkbox" at bounding box center [96, 297] width 0 height 0
checkbox input "true"
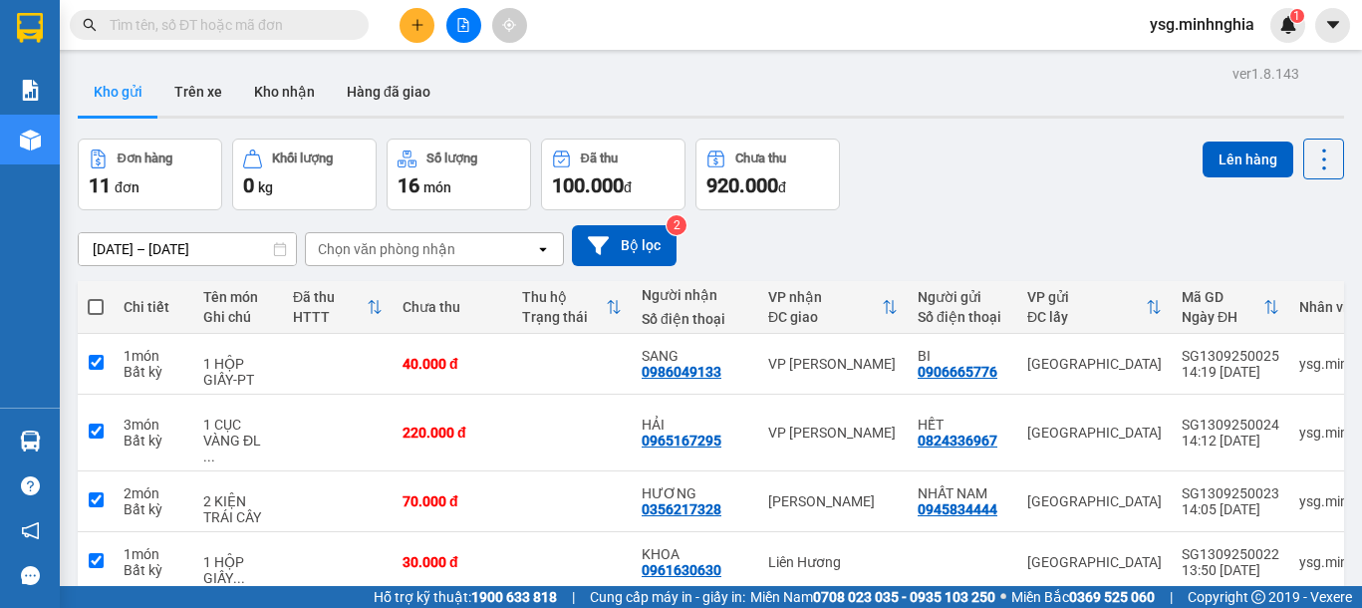
checkbox input "true"
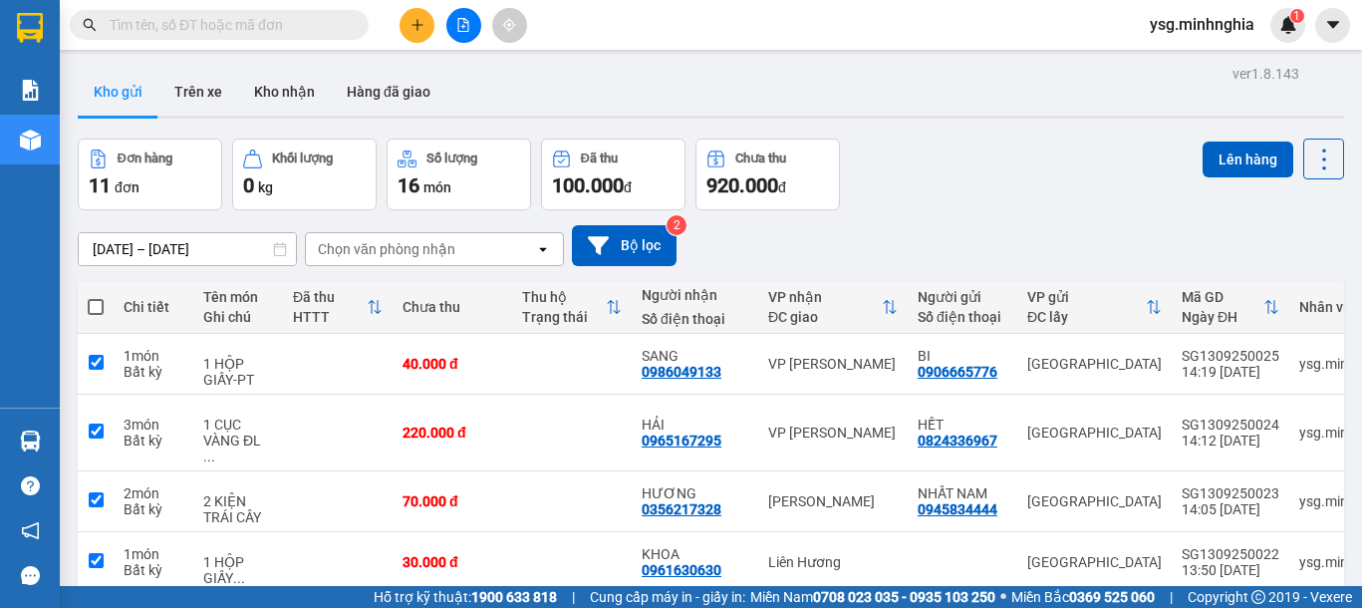
checkbox input "true"
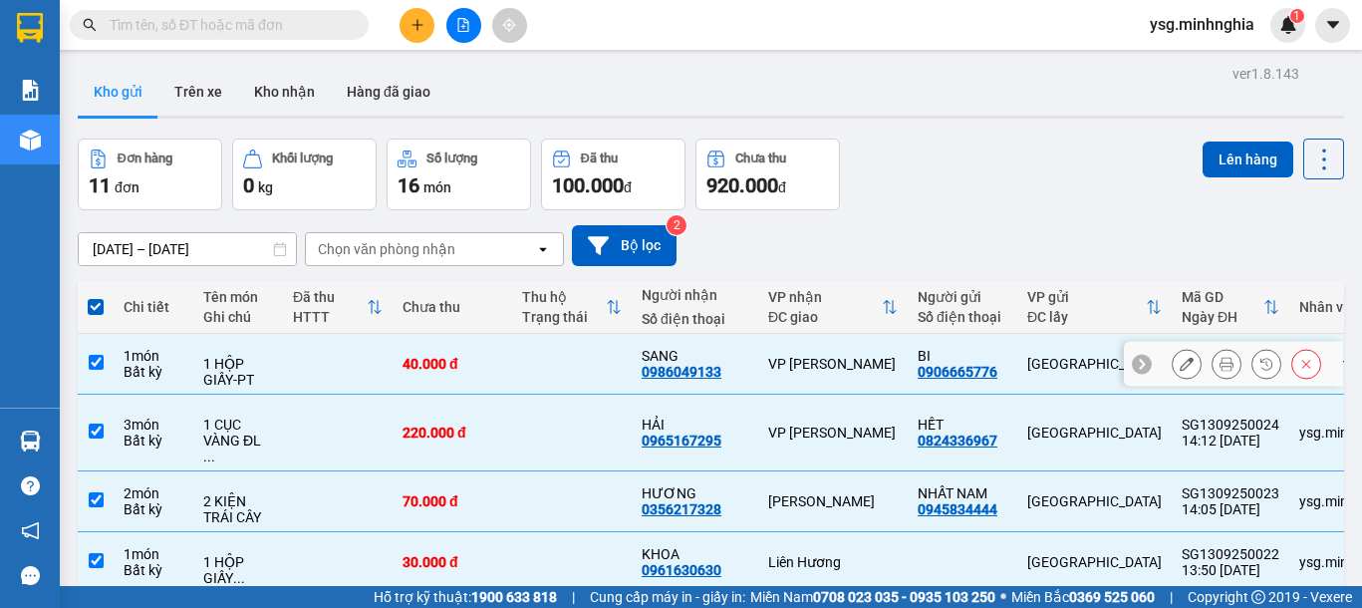
drag, startPoint x: 324, startPoint y: 360, endPoint x: 418, endPoint y: 340, distance: 96.7
click at [327, 361] on td at bounding box center [338, 364] width 110 height 61
checkbox input "false"
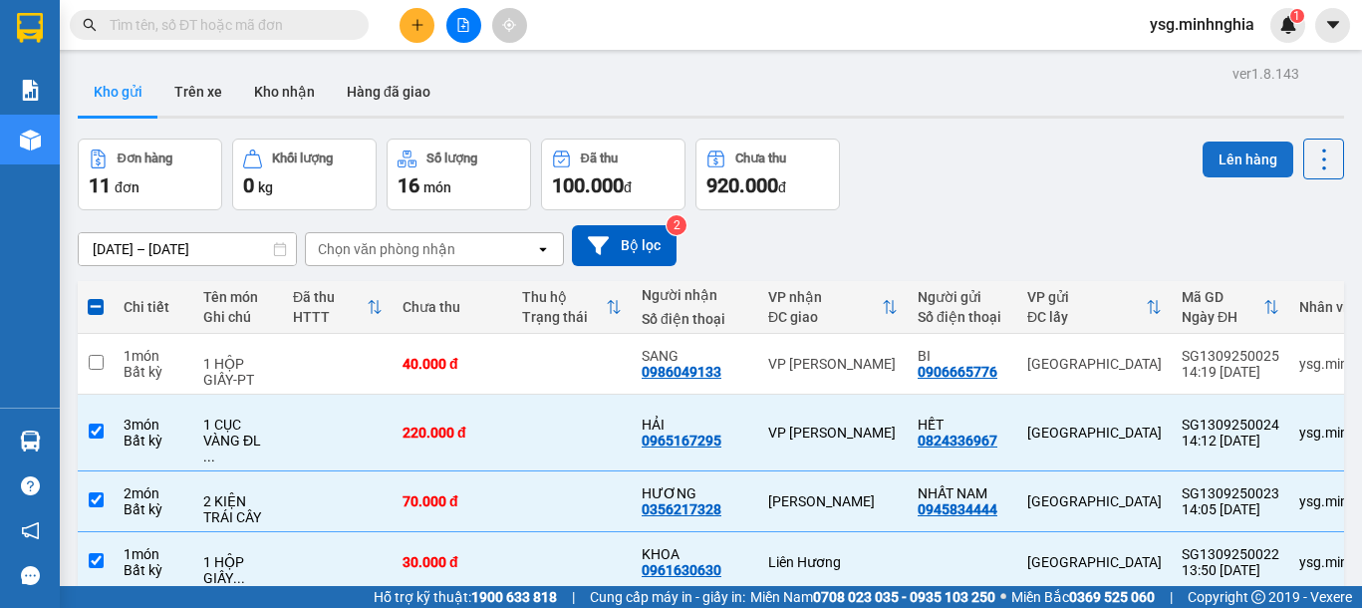
click at [1255, 163] on button "Lên hàng" at bounding box center [1248, 159] width 91 height 36
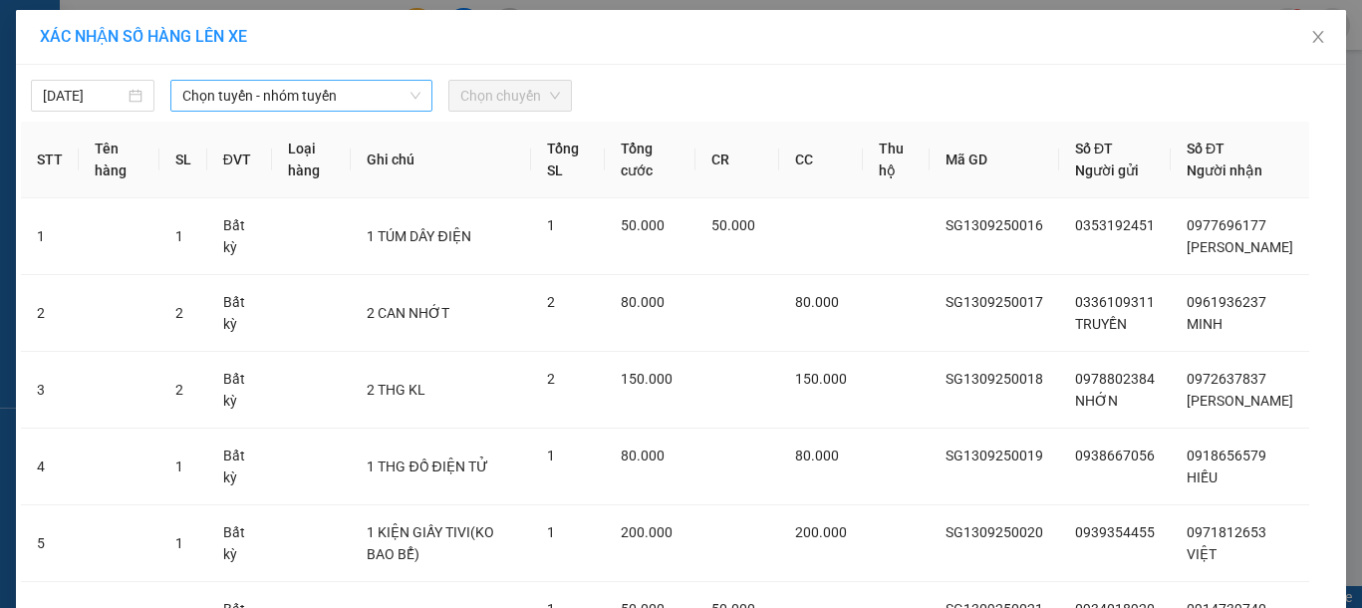
click at [342, 89] on span "Chọn tuyến - nhóm tuyến" at bounding box center [301, 96] width 238 height 30
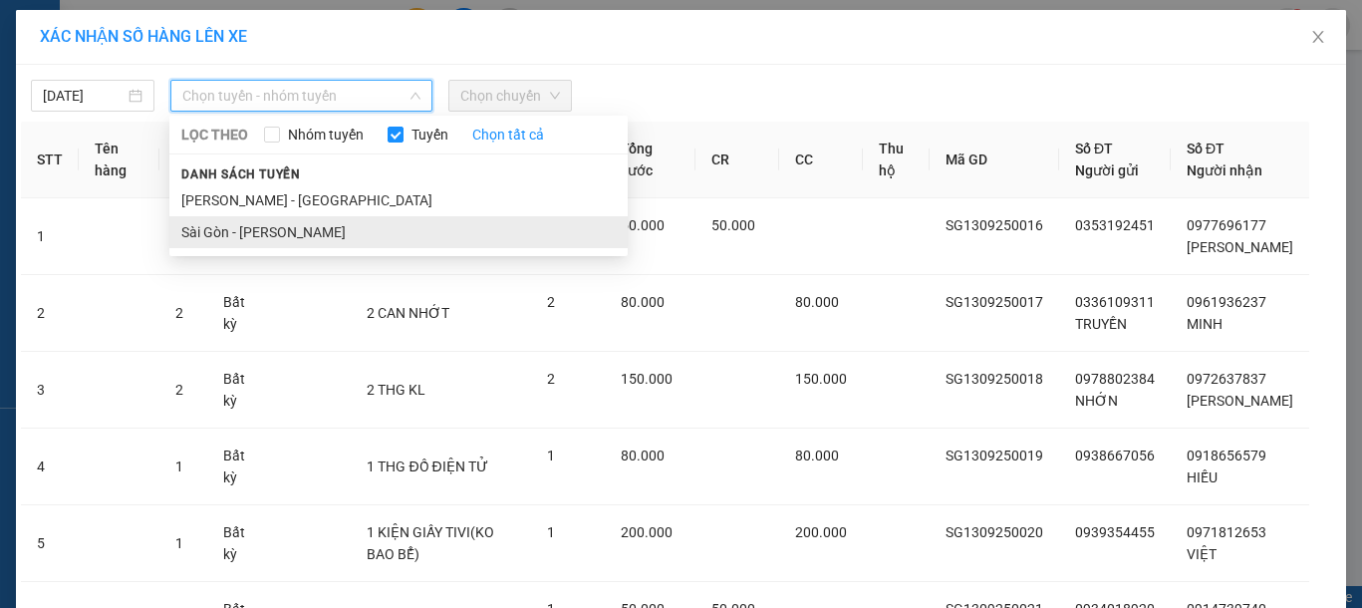
click at [270, 230] on li "Sài Gòn - [PERSON_NAME]" at bounding box center [398, 232] width 458 height 32
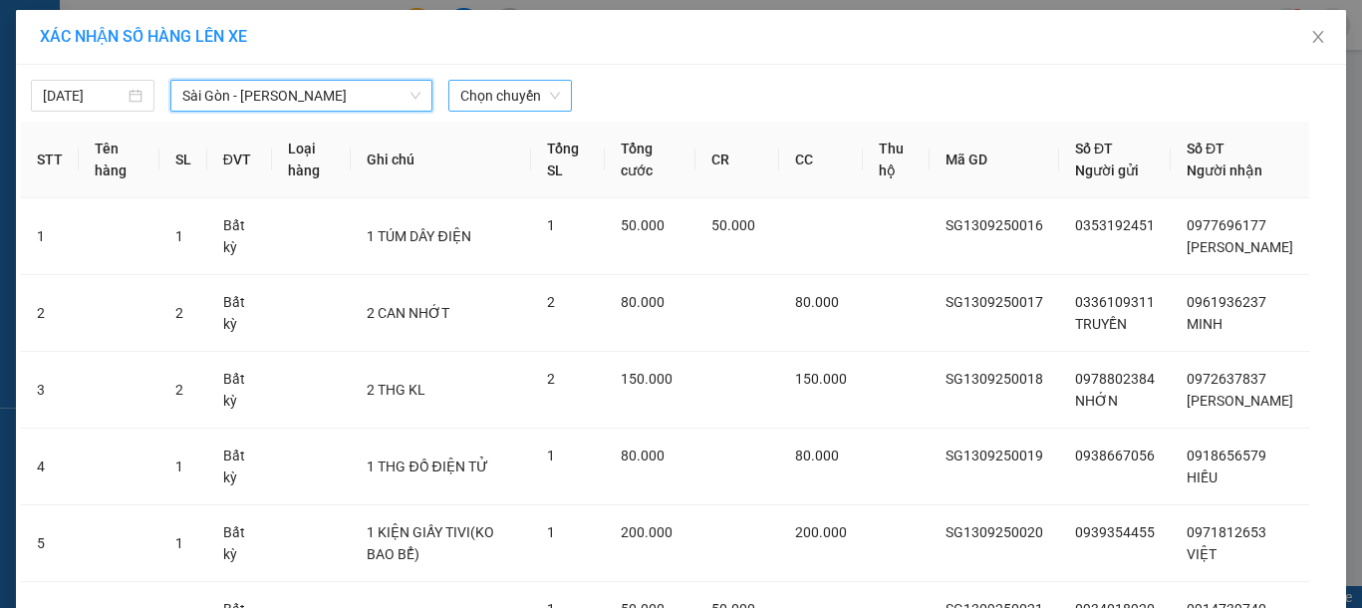
click at [500, 101] on span "Chọn chuyến" at bounding box center [510, 96] width 100 height 30
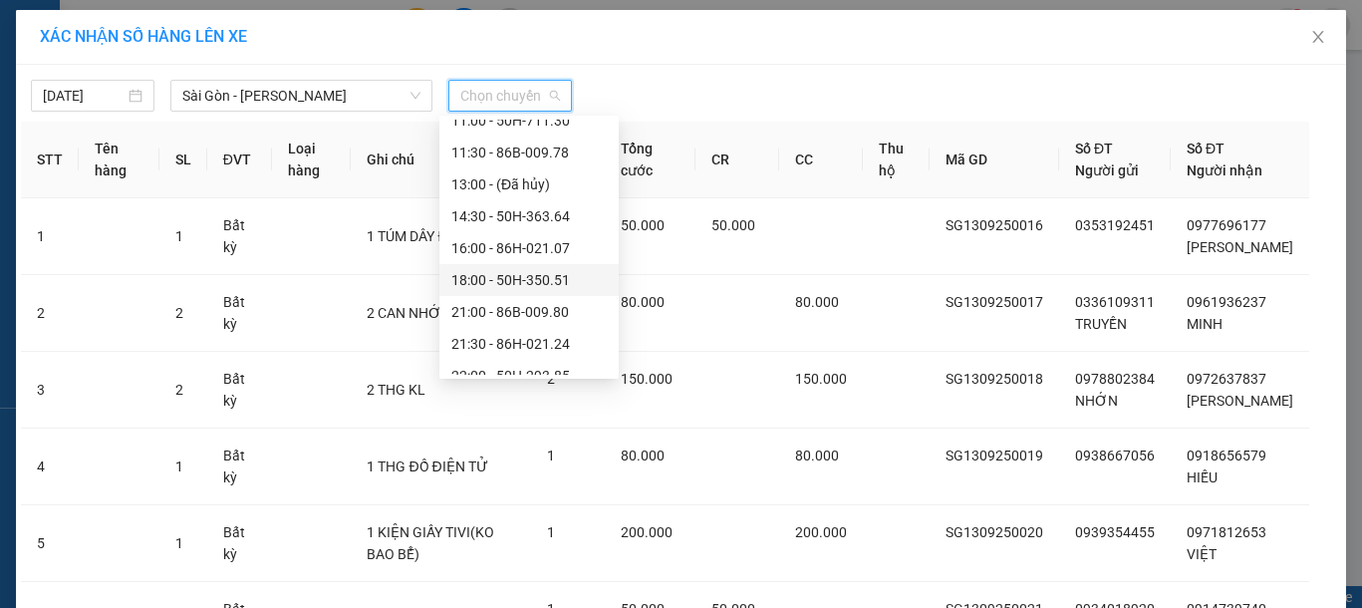
scroll to position [191, 0]
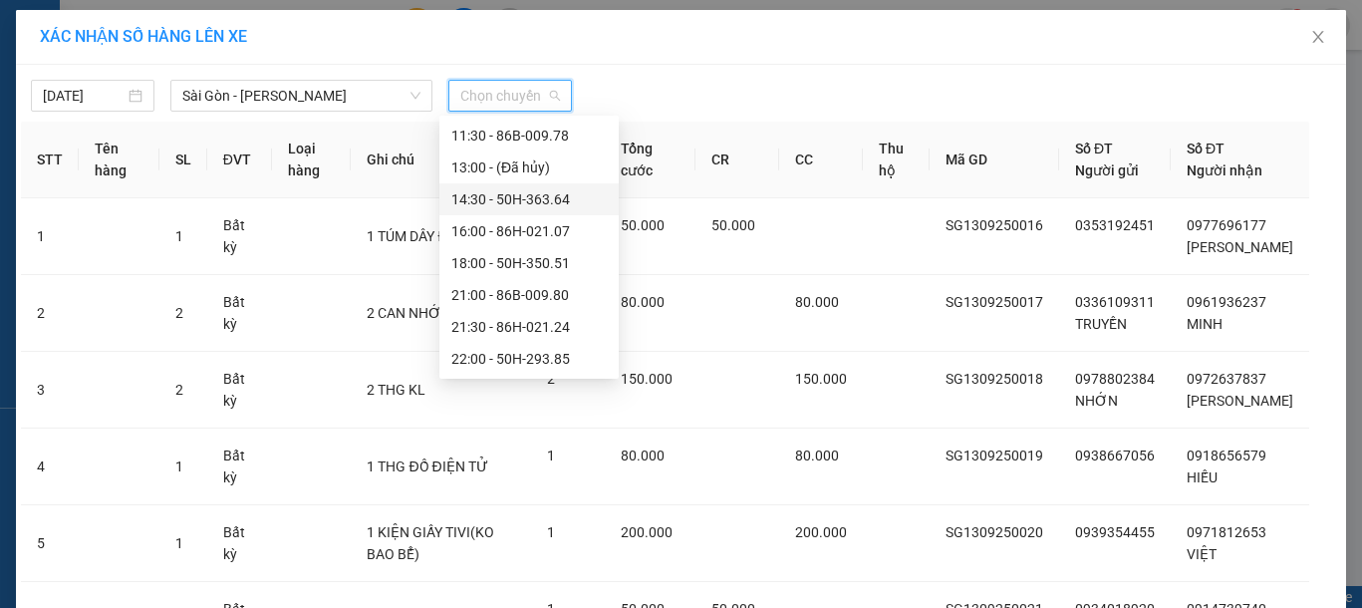
click at [540, 190] on div "14:30 - 50H-363.64" at bounding box center [528, 199] width 155 height 22
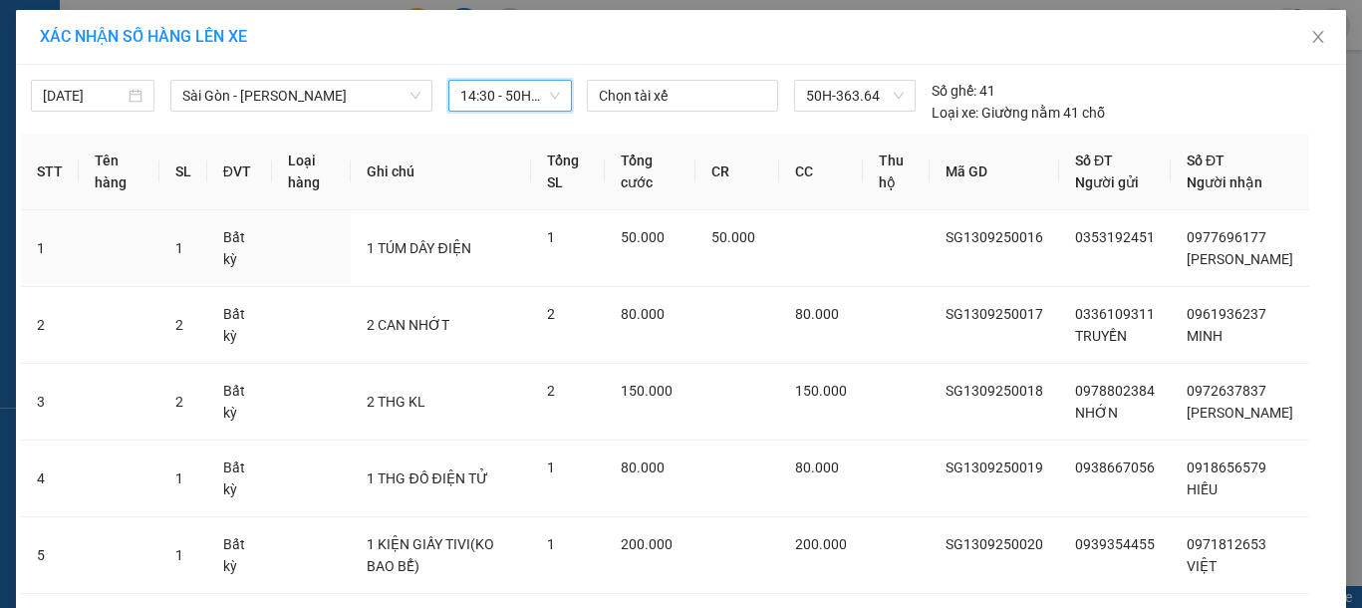
scroll to position [482, 0]
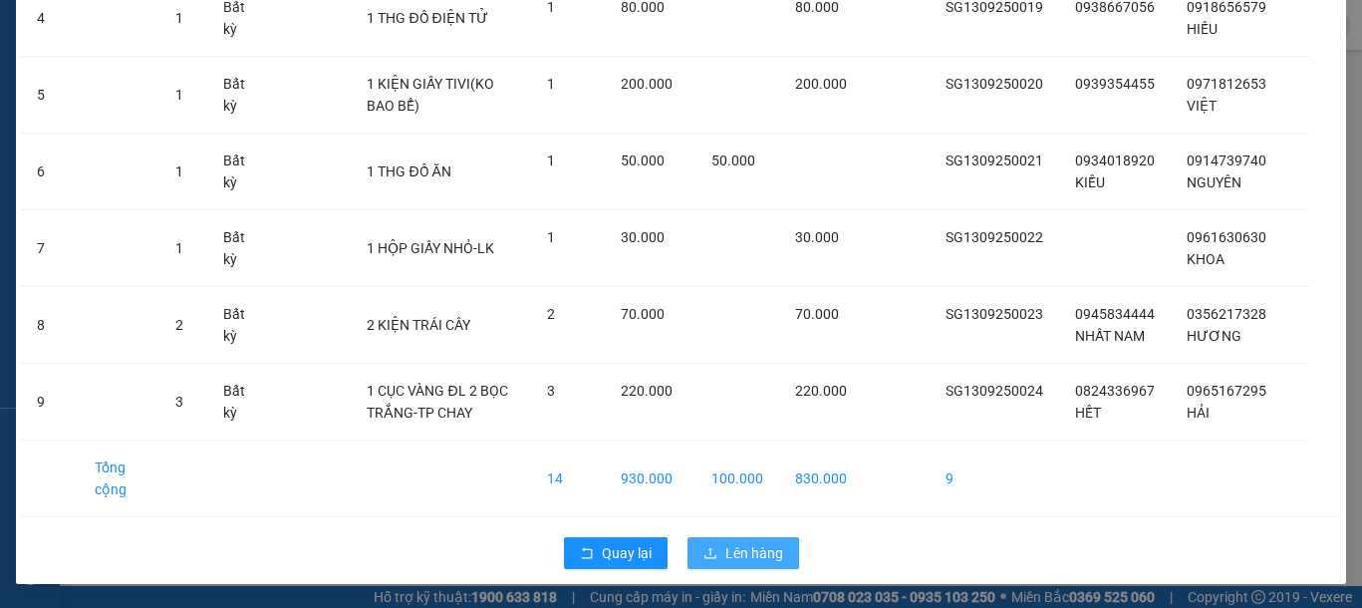
click at [770, 543] on span "Lên hàng" at bounding box center [754, 553] width 58 height 22
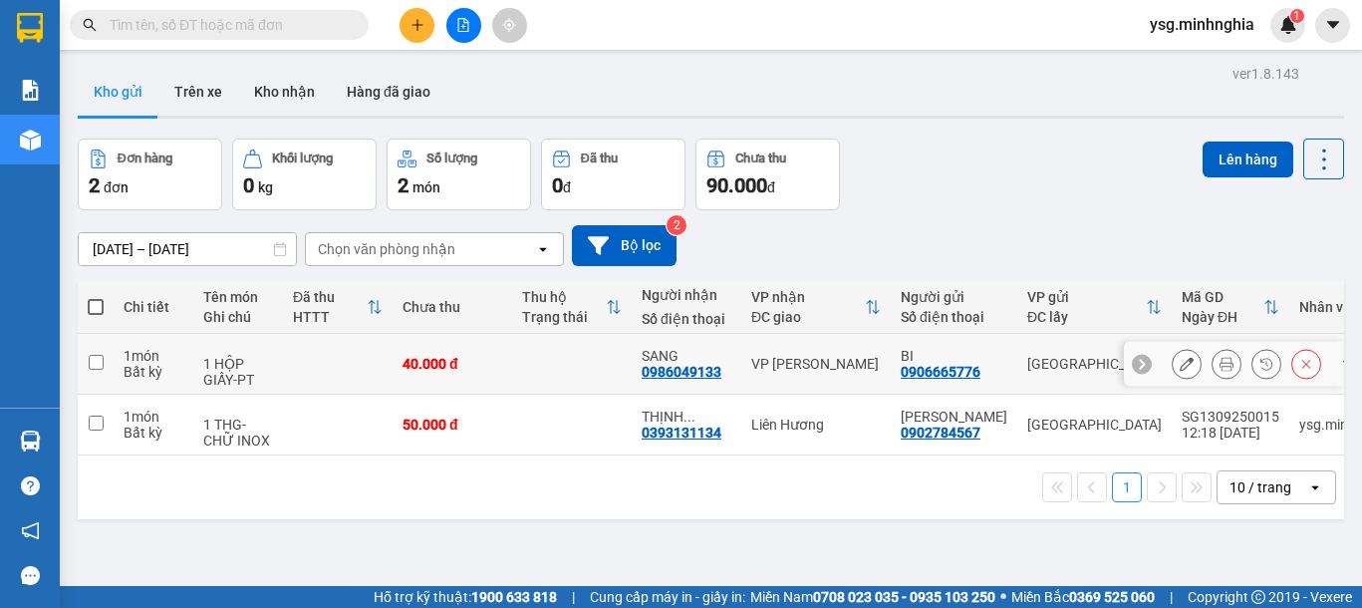
click at [248, 372] on div "1 HỘP GIẤY-PT" at bounding box center [238, 372] width 70 height 32
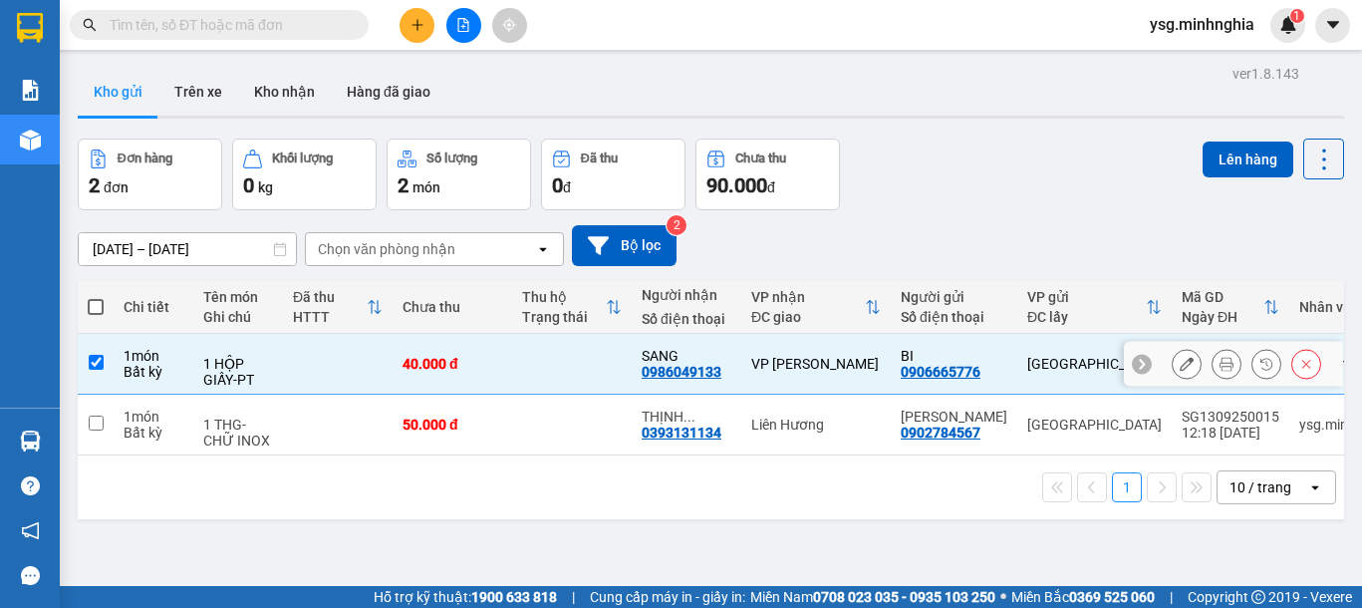
checkbox input "true"
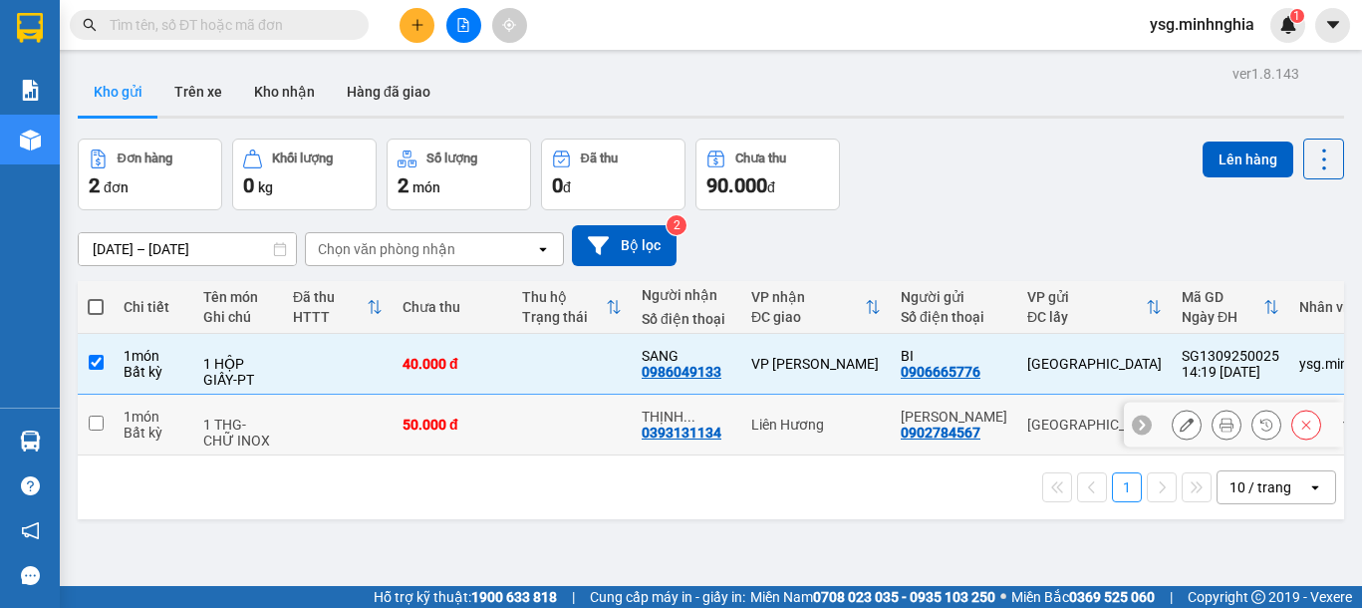
click at [264, 406] on div at bounding box center [238, 409] width 70 height 16
checkbox input "true"
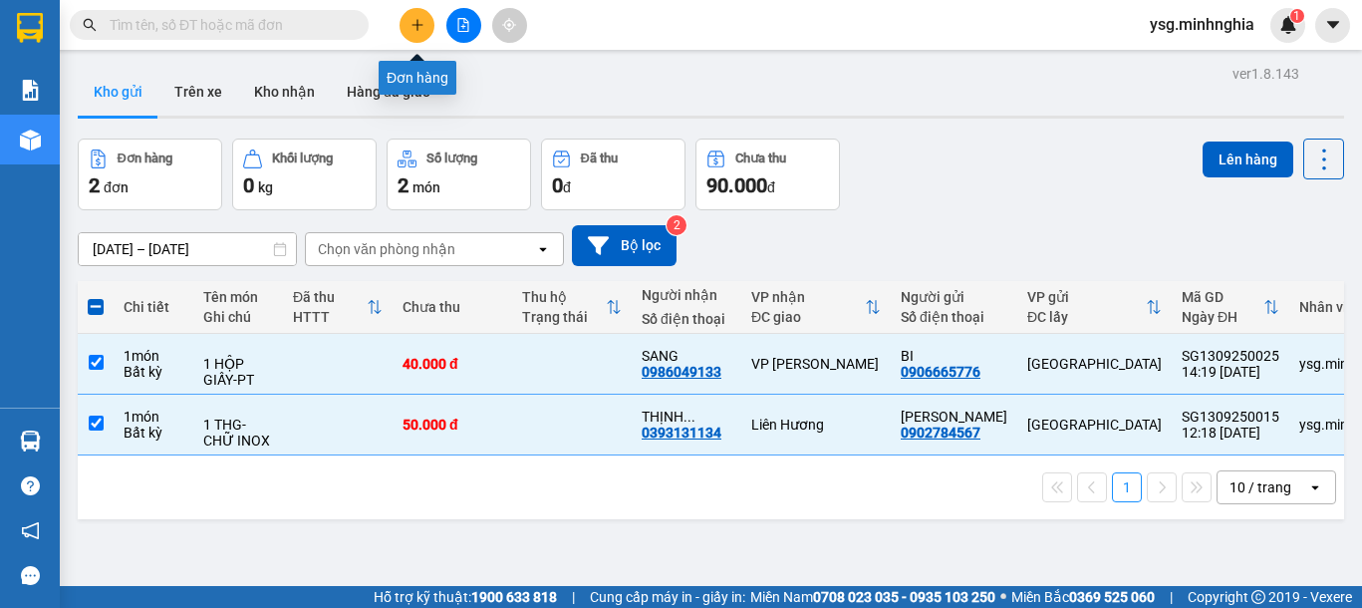
click at [428, 33] on button at bounding box center [417, 25] width 35 height 35
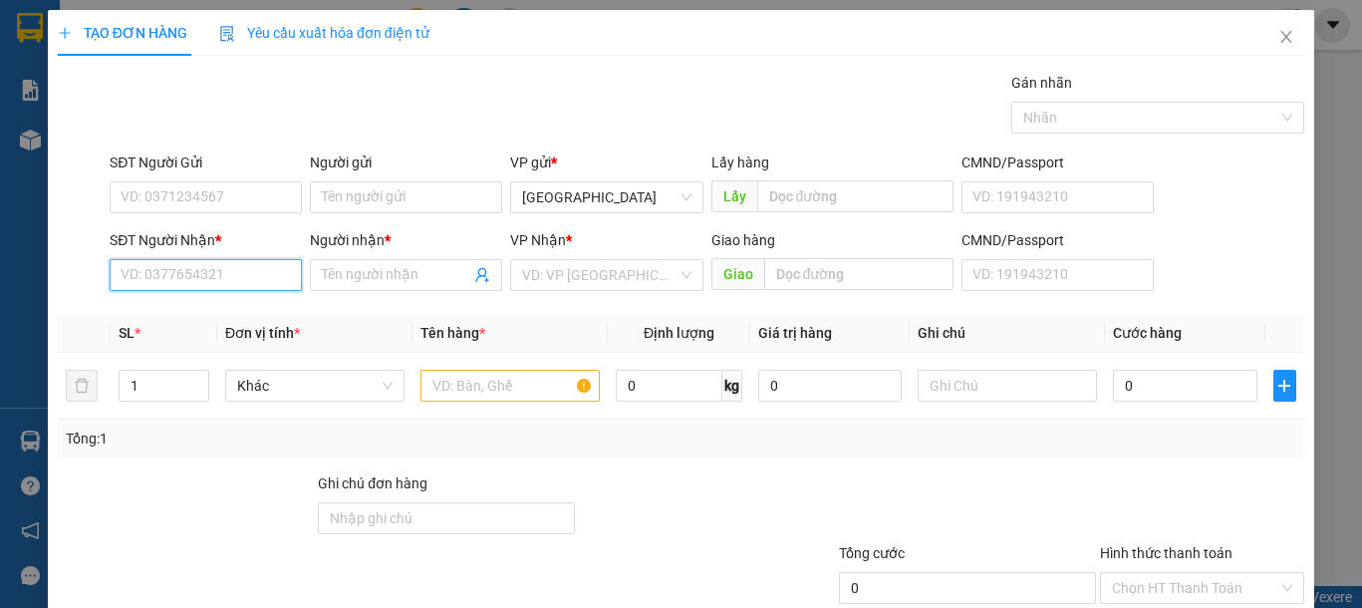
click at [208, 277] on input "SĐT Người Nhận *" at bounding box center [206, 275] width 192 height 32
click at [199, 321] on div "0793802724 - [PERSON_NAME]" at bounding box center [219, 315] width 196 height 22
type input "0793802724"
type input "THANH"
drag, startPoint x: 218, startPoint y: 274, endPoint x: 0, endPoint y: 273, distance: 218.2
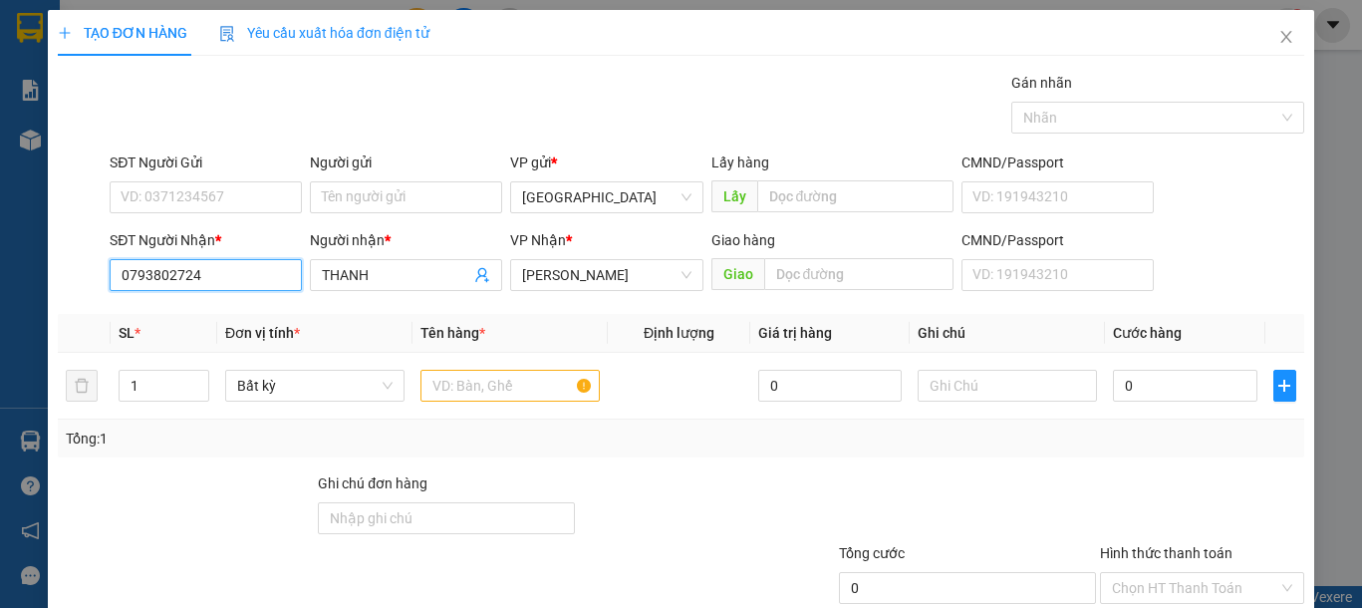
click at [0, 273] on div "TẠO ĐƠN HÀNG Yêu cầu xuất hóa đơn điện tử Transit Pickup Surcharge Ids Transit …" at bounding box center [681, 304] width 1362 height 608
click at [263, 261] on input "SĐT Người Nhận *" at bounding box center [206, 275] width 192 height 32
drag, startPoint x: 213, startPoint y: 280, endPoint x: 29, endPoint y: 258, distance: 185.6
click at [29, 258] on div "TẠO ĐƠN HÀNG Yêu cầu xuất hóa đơn điện tử Transit Pickup Surcharge Ids Transit …" at bounding box center [681, 304] width 1362 height 608
drag, startPoint x: 156, startPoint y: 282, endPoint x: 0, endPoint y: 282, distance: 156.4
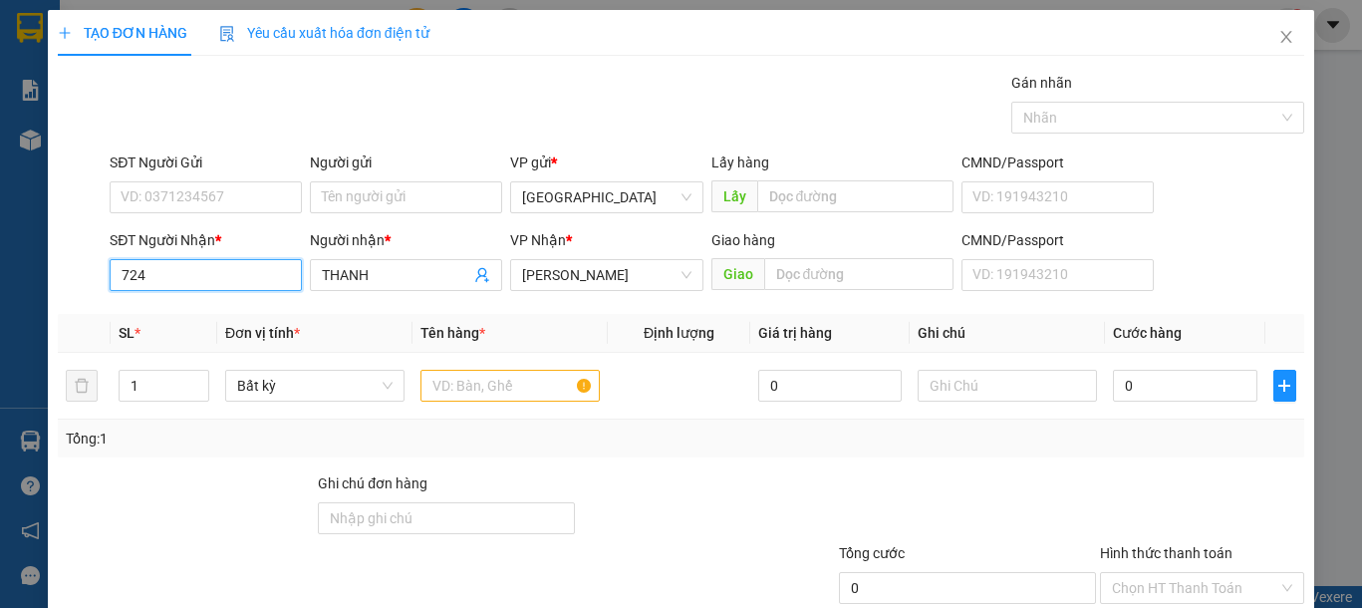
click at [0, 282] on div "TẠO ĐƠN HÀNG Yêu cầu xuất hóa đơn điện tử Transit Pickup Surcharge Ids Transit …" at bounding box center [681, 304] width 1362 height 608
paste input "0988293"
type input "0988293724"
click at [481, 400] on input "text" at bounding box center [509, 386] width 179 height 32
click at [244, 272] on input "0988293724" at bounding box center [206, 275] width 192 height 32
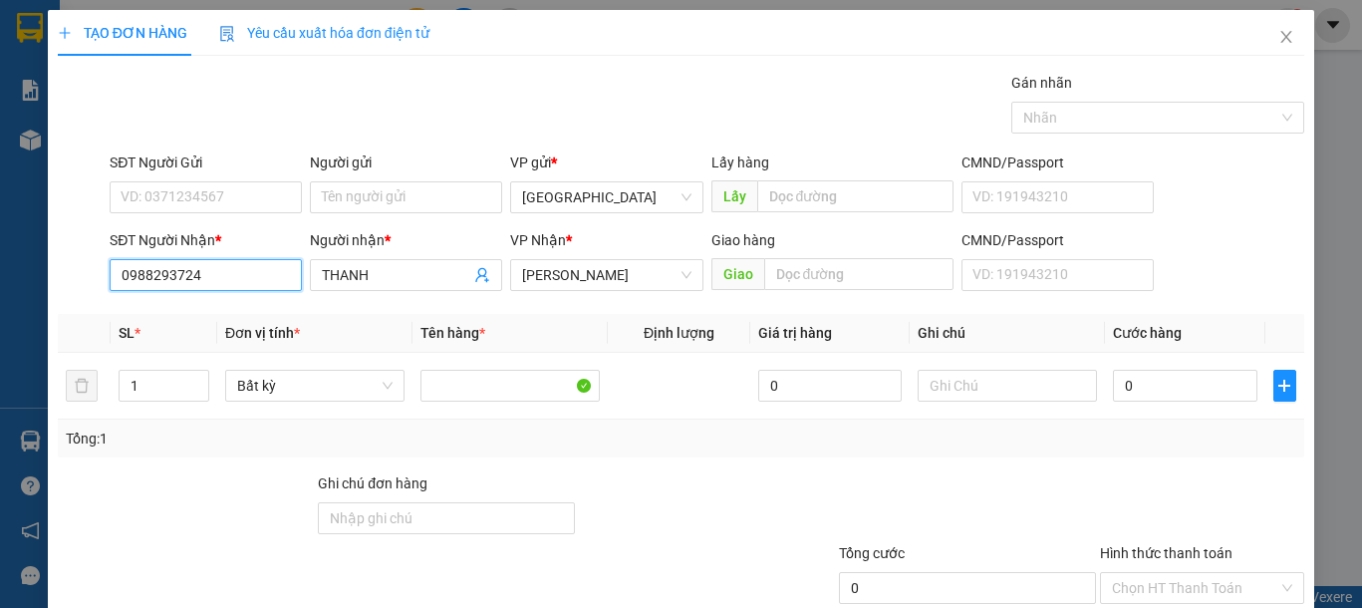
click at [251, 281] on input "0988293724" at bounding box center [206, 275] width 192 height 32
click at [406, 281] on input "THANH" at bounding box center [396, 275] width 148 height 22
click at [1269, 47] on span "Close" at bounding box center [1286, 38] width 56 height 56
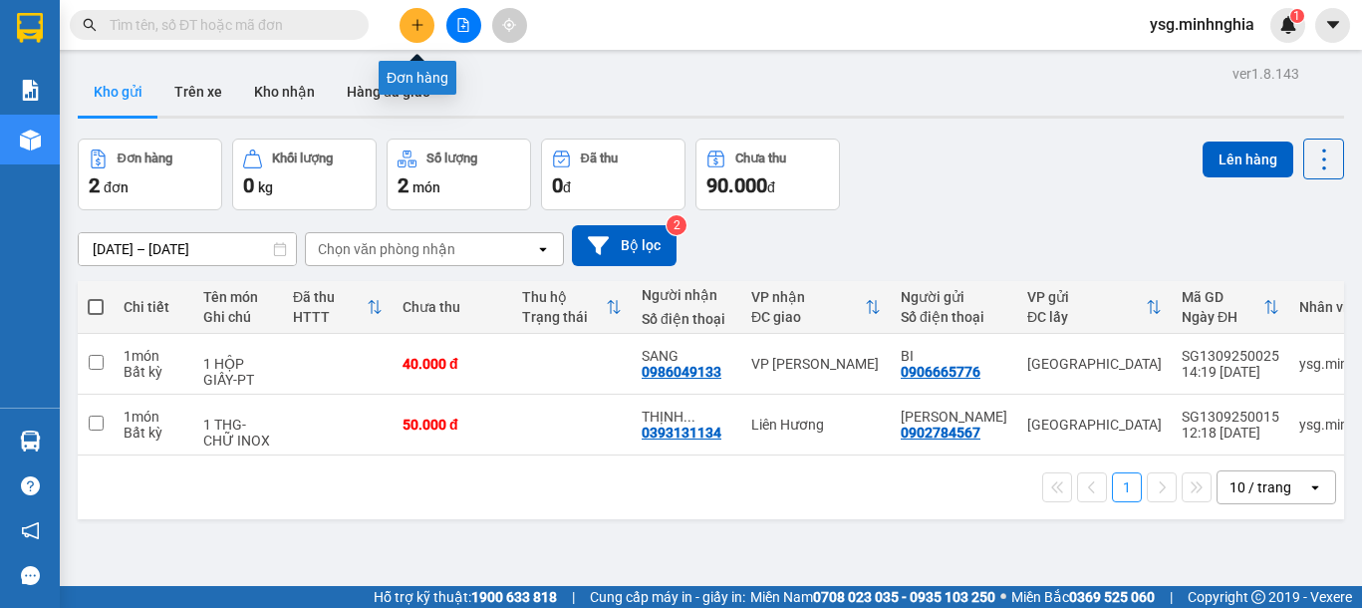
click at [415, 28] on icon "plus" at bounding box center [418, 25] width 14 height 14
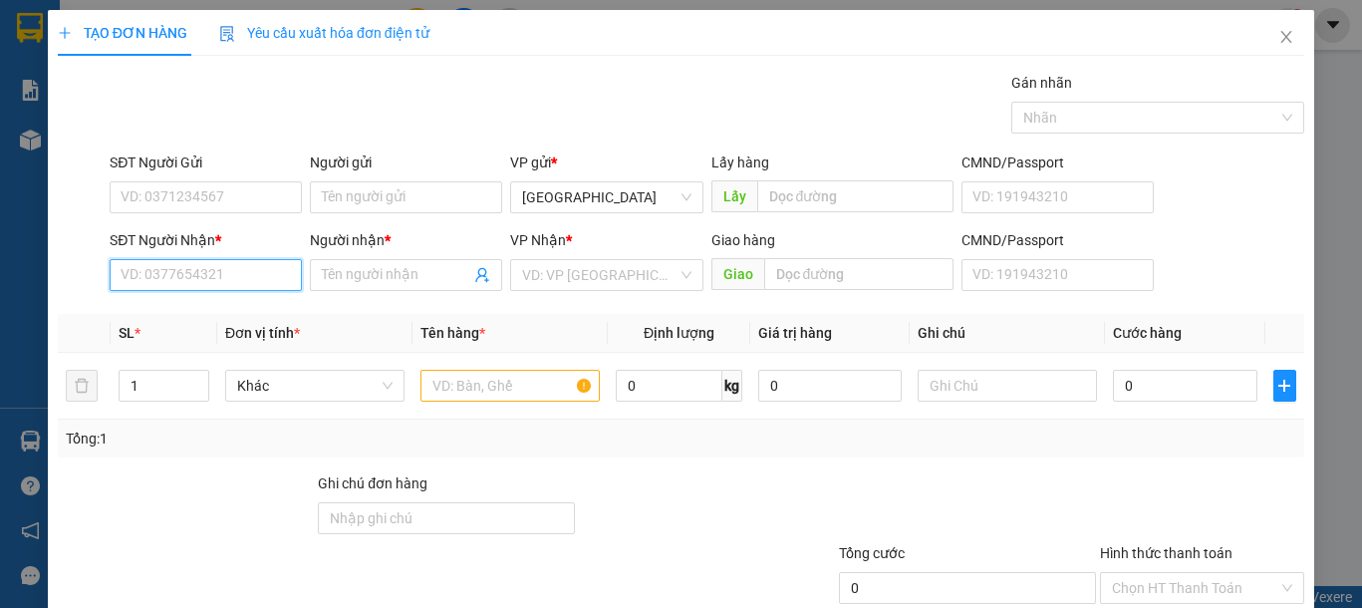
click at [171, 278] on input "SĐT Người Nhận *" at bounding box center [206, 275] width 192 height 32
paste input "0988293724"
type input "0988293724"
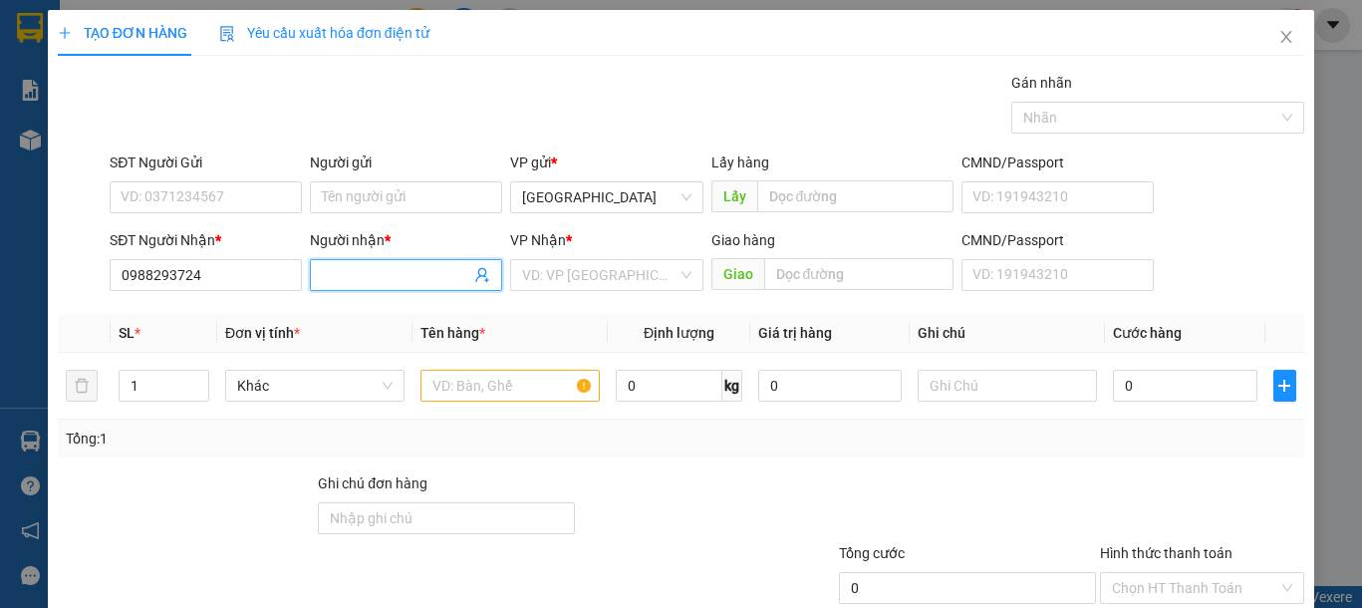
click at [349, 281] on input "Người nhận *" at bounding box center [396, 275] width 148 height 22
type input "LINH"
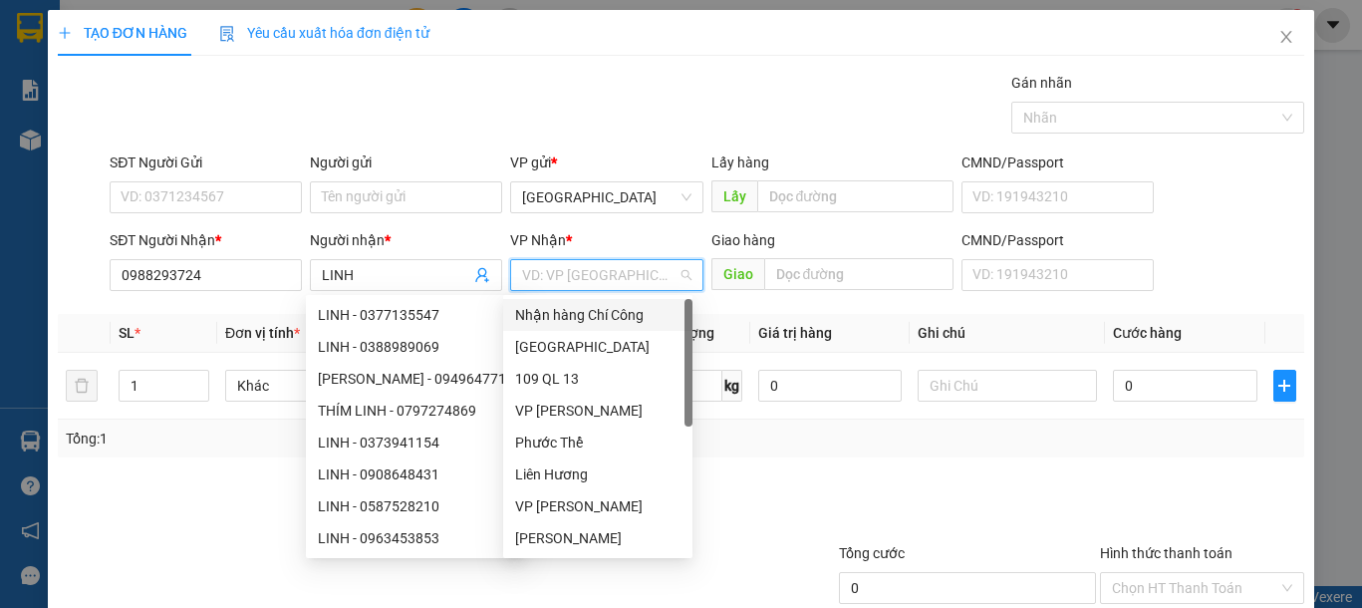
click at [573, 265] on input "search" at bounding box center [599, 275] width 154 height 30
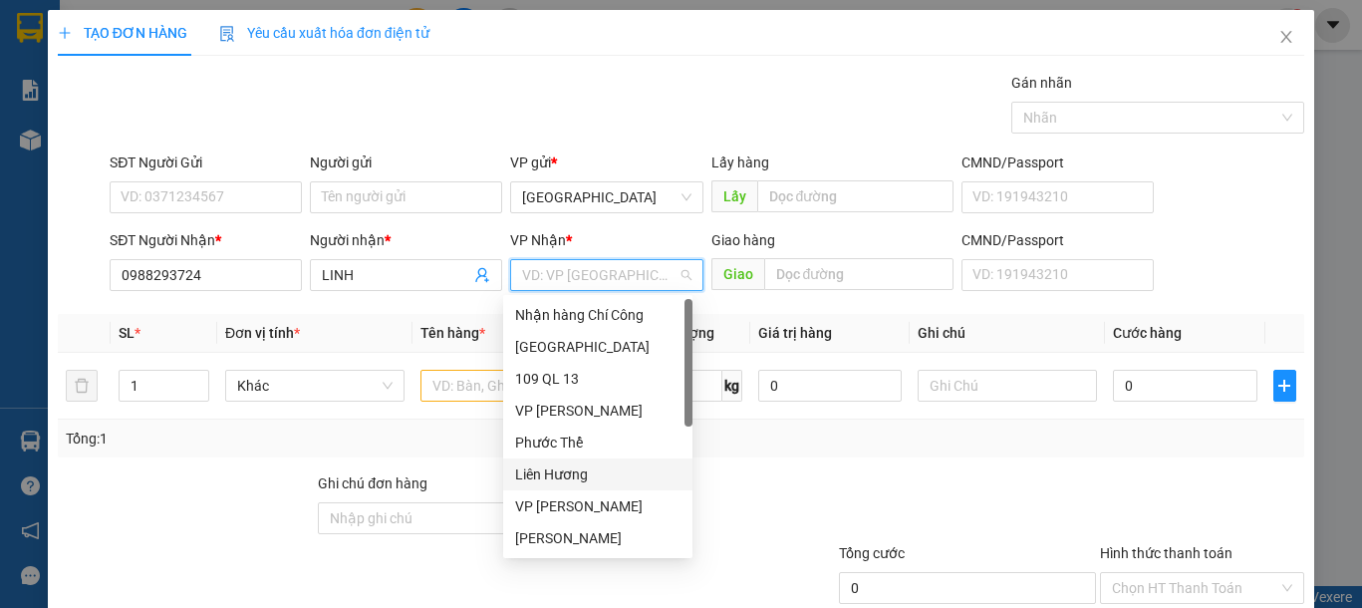
click at [570, 470] on div "Liên Hương" at bounding box center [597, 474] width 165 height 22
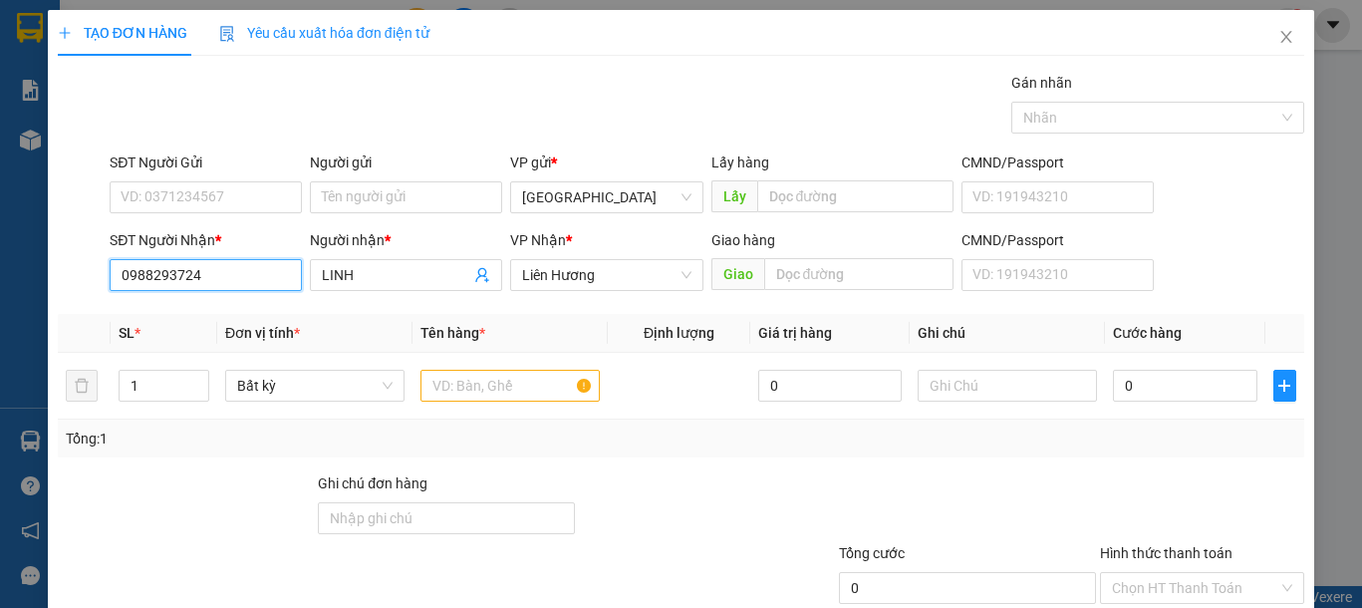
drag, startPoint x: 221, startPoint y: 272, endPoint x: 2, endPoint y: 269, distance: 219.2
click at [5, 271] on div "TẠO ĐƠN HÀNG Yêu cầu xuất hóa đơn điện tử Transit Pickup Surcharge Ids Transit …" at bounding box center [681, 304] width 1362 height 608
click at [498, 371] on input "text" at bounding box center [509, 386] width 179 height 32
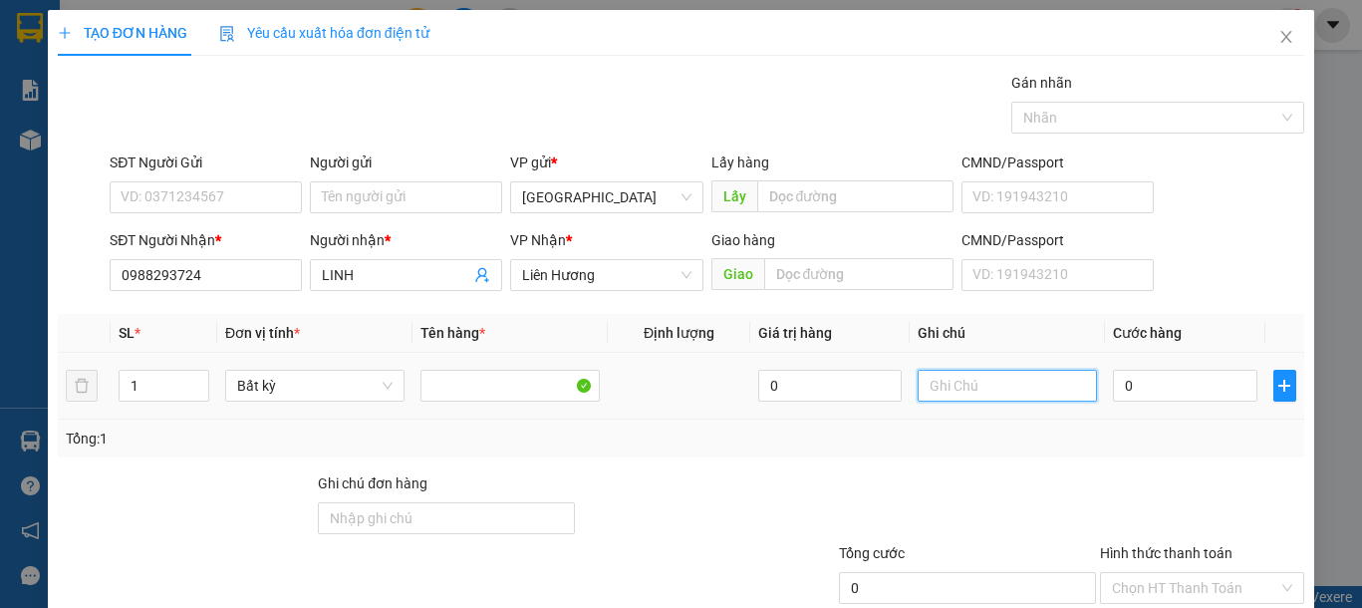
click at [925, 380] on input "text" at bounding box center [1007, 386] width 179 height 32
click at [926, 382] on input "text" at bounding box center [1007, 386] width 179 height 32
type input "1 THG ĐL"
click at [1160, 389] on input "0" at bounding box center [1184, 386] width 143 height 32
type input "8"
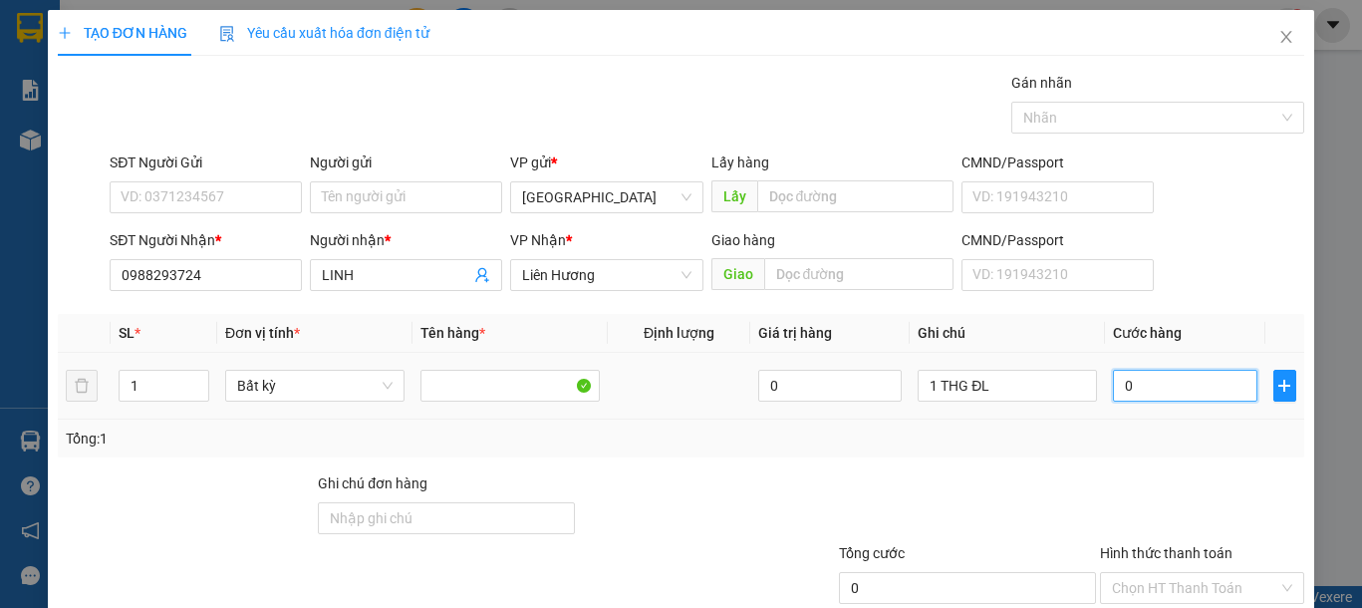
type input "8"
type input "80"
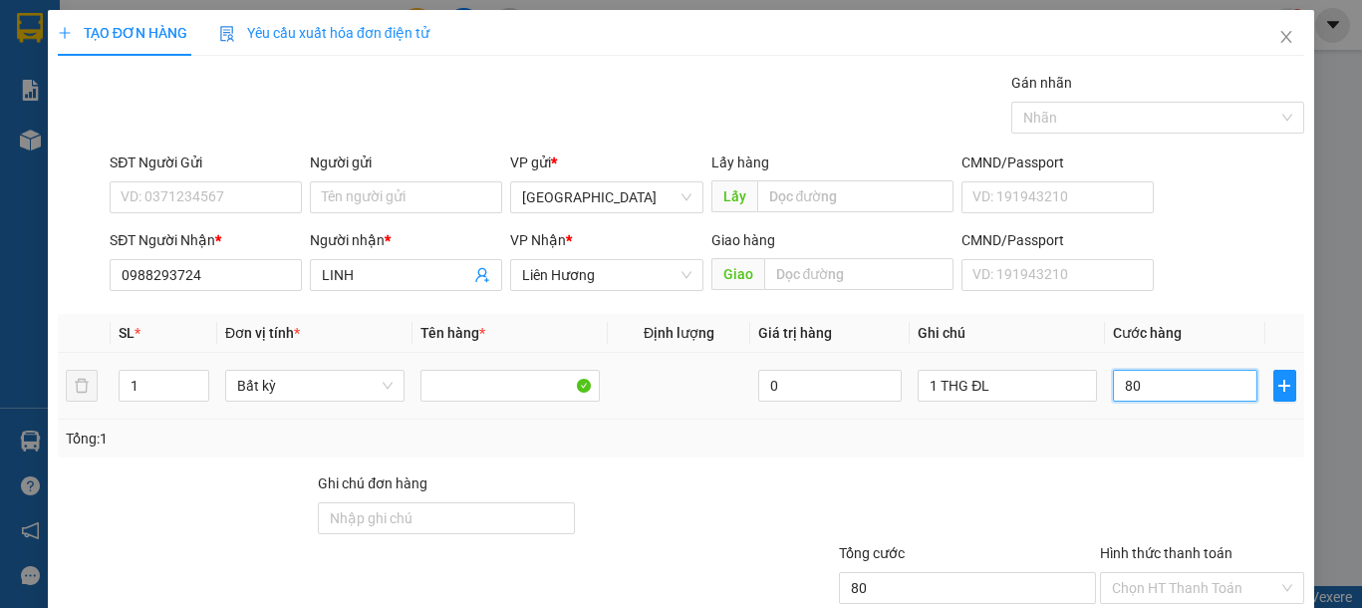
scroll to position [130, 0]
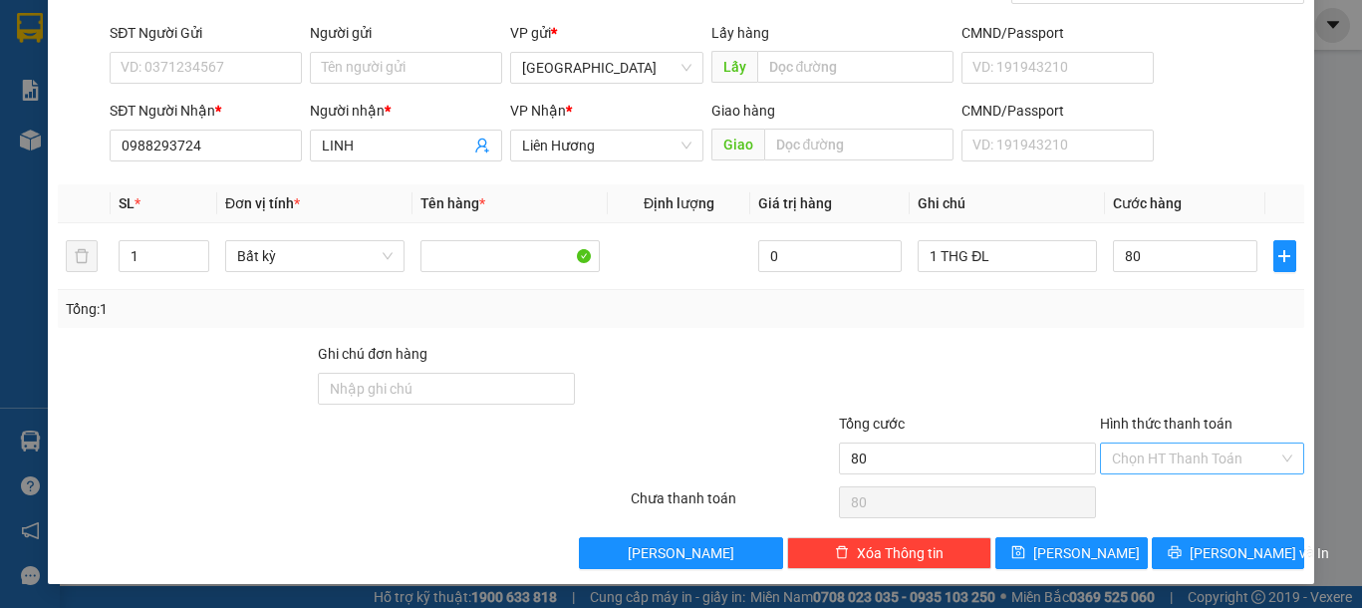
type input "80.000"
click at [1166, 443] on input "Hình thức thanh toán" at bounding box center [1195, 458] width 166 height 30
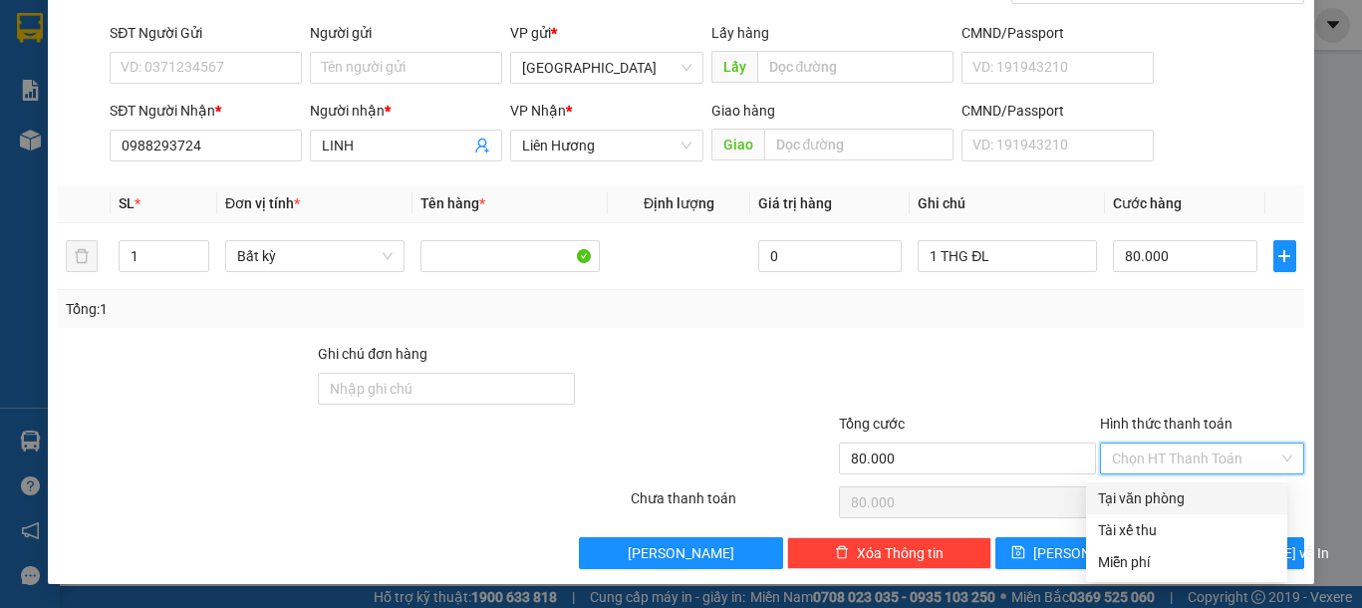
click at [1181, 485] on div "Tại văn phòng" at bounding box center [1186, 498] width 201 height 32
type input "0"
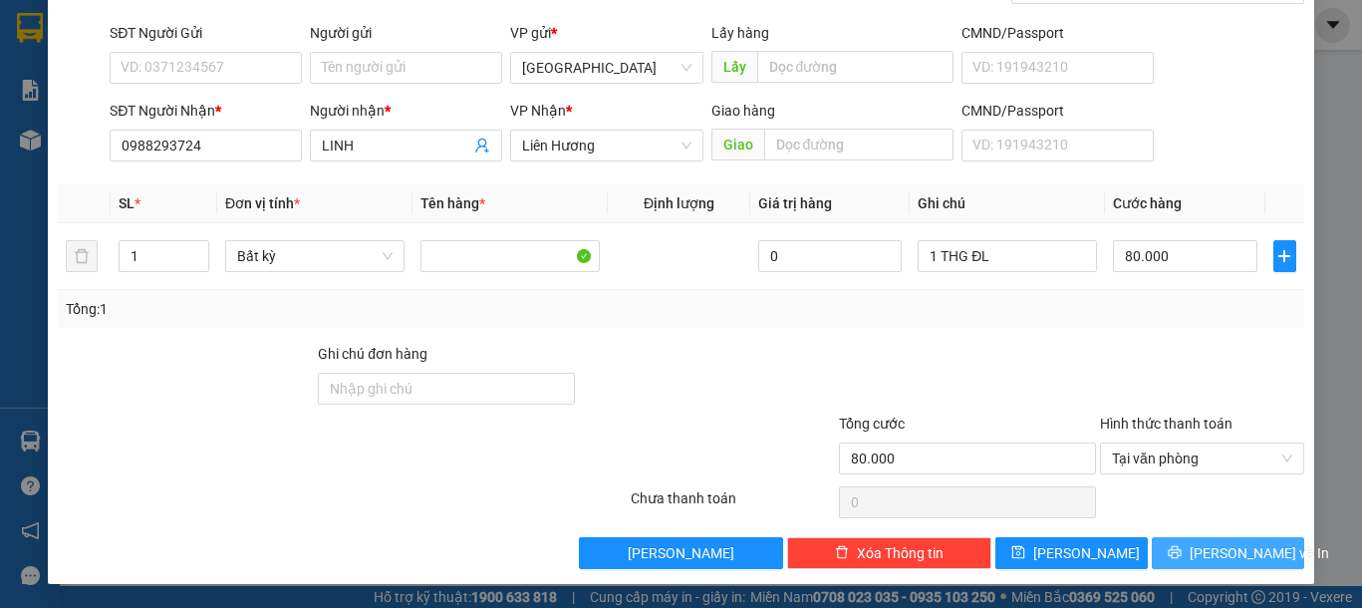
click at [1206, 547] on span "[PERSON_NAME] và In" at bounding box center [1259, 553] width 139 height 22
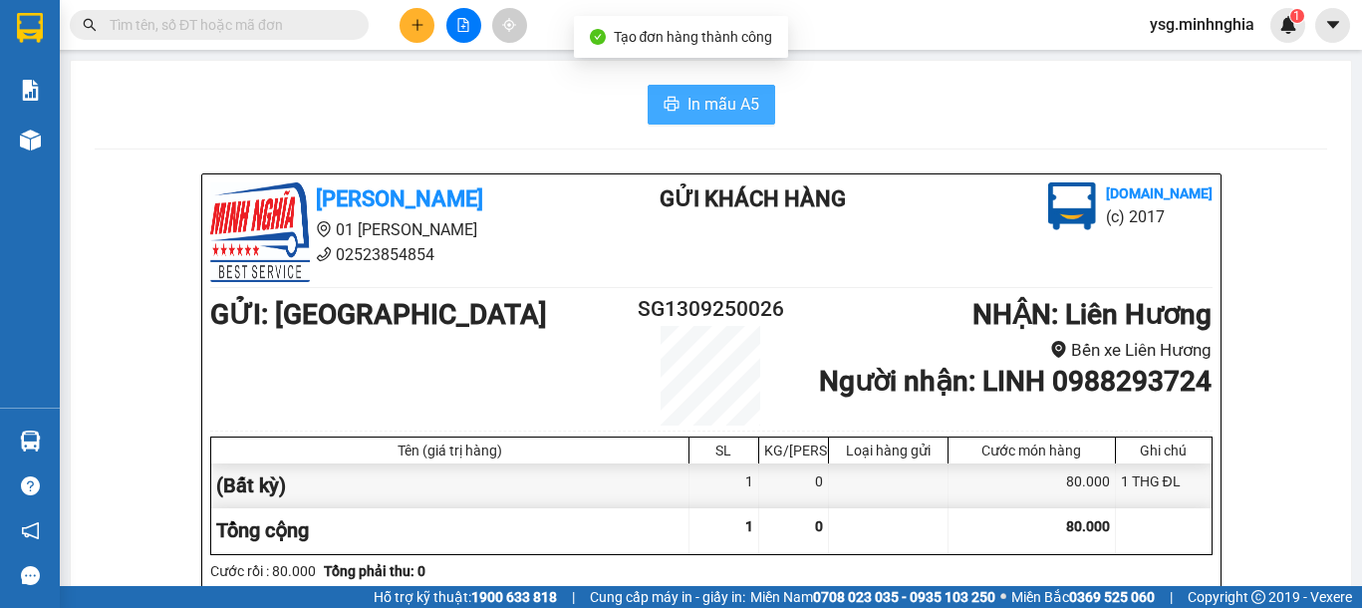
click at [688, 106] on span "In mẫu A5" at bounding box center [724, 104] width 72 height 25
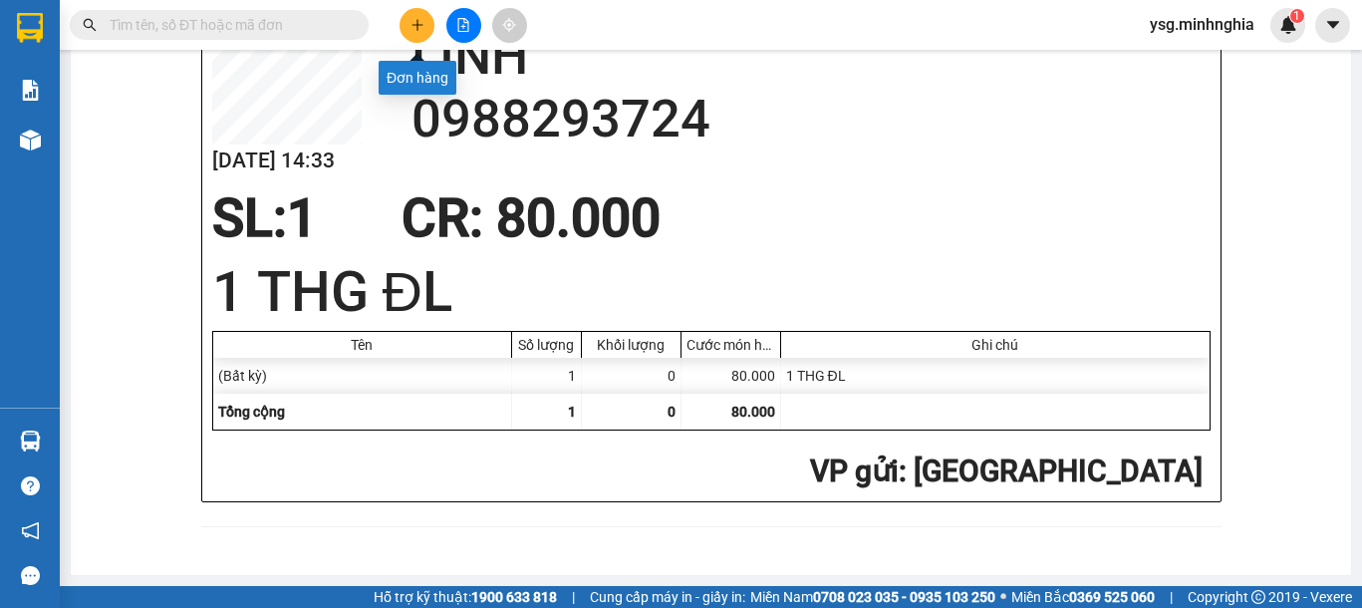
click at [416, 26] on icon "plus" at bounding box center [418, 25] width 14 height 14
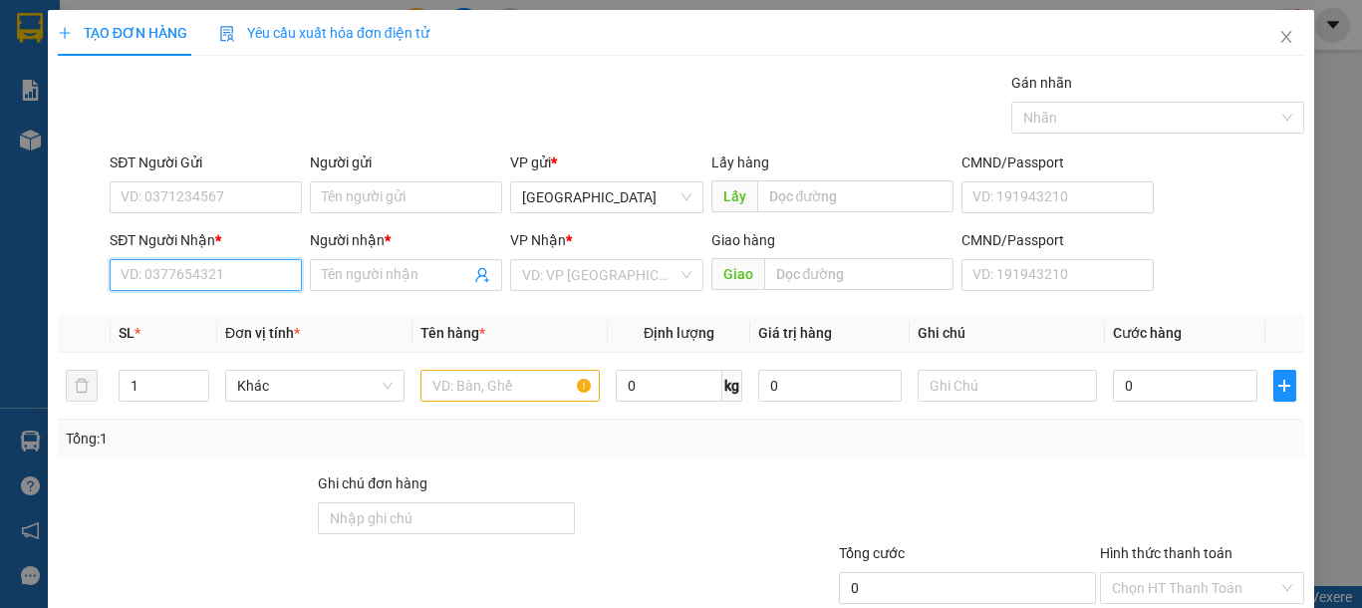
click at [162, 286] on input "SĐT Người Nhận *" at bounding box center [206, 275] width 192 height 32
type input "0358672800"
drag, startPoint x: 175, startPoint y: 324, endPoint x: 179, endPoint y: 251, distance: 72.8
click at [175, 325] on div "0358672800 - CÔ CÀI" at bounding box center [203, 315] width 165 height 22
type input "CÔ CÀI"
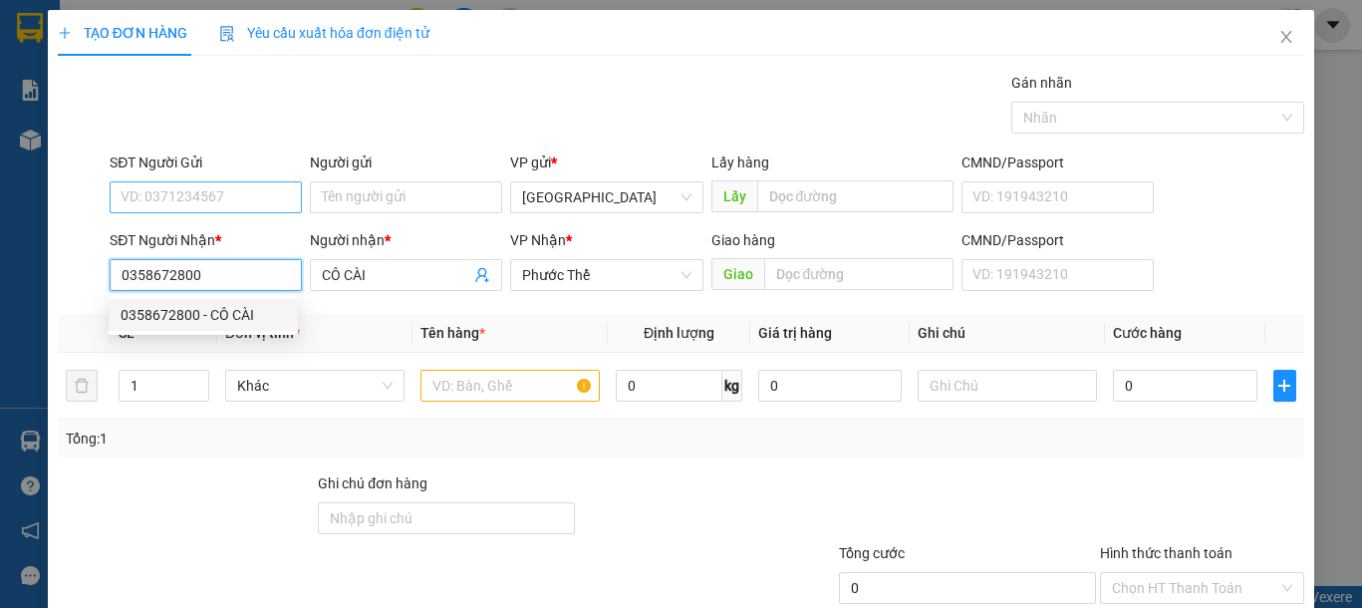
type input "0358672800"
click at [194, 219] on div "SĐT Người Gửi VD: 0371234567" at bounding box center [206, 186] width 192 height 70
click at [219, 200] on input "SĐT Người Gửi" at bounding box center [206, 197] width 192 height 32
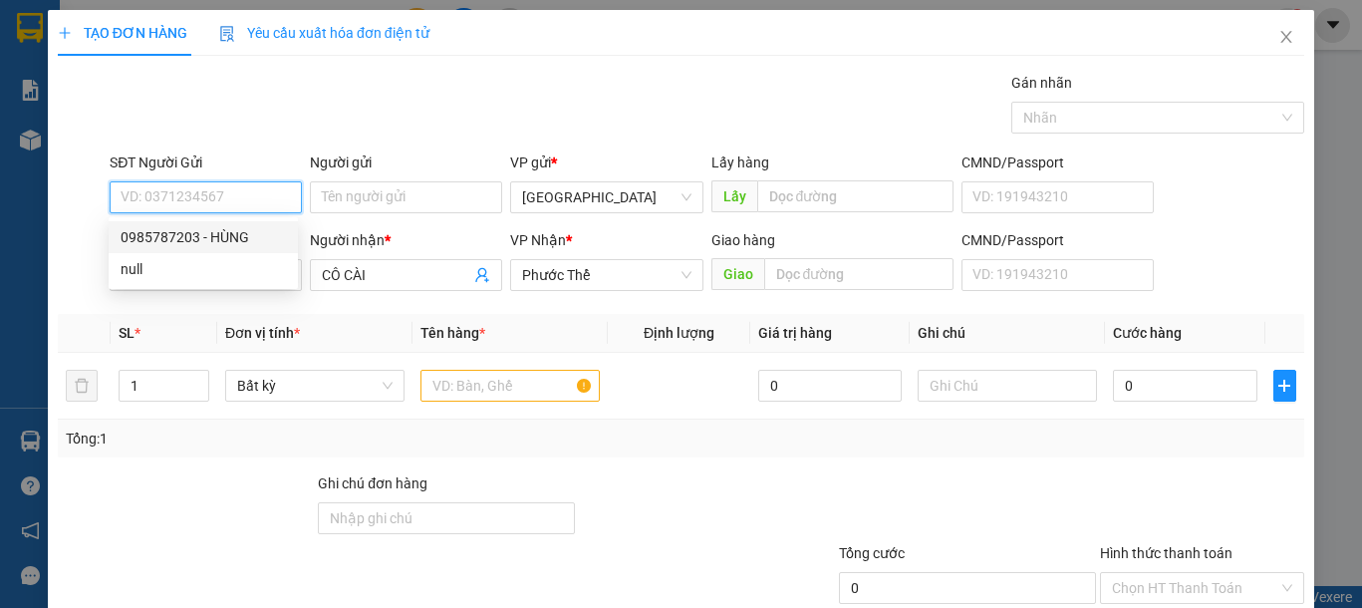
drag, startPoint x: 219, startPoint y: 232, endPoint x: 511, endPoint y: 367, distance: 321.4
click at [220, 234] on div "0985787203 - HÙNG" at bounding box center [203, 237] width 165 height 22
type input "0985787203"
type input "HÙNG"
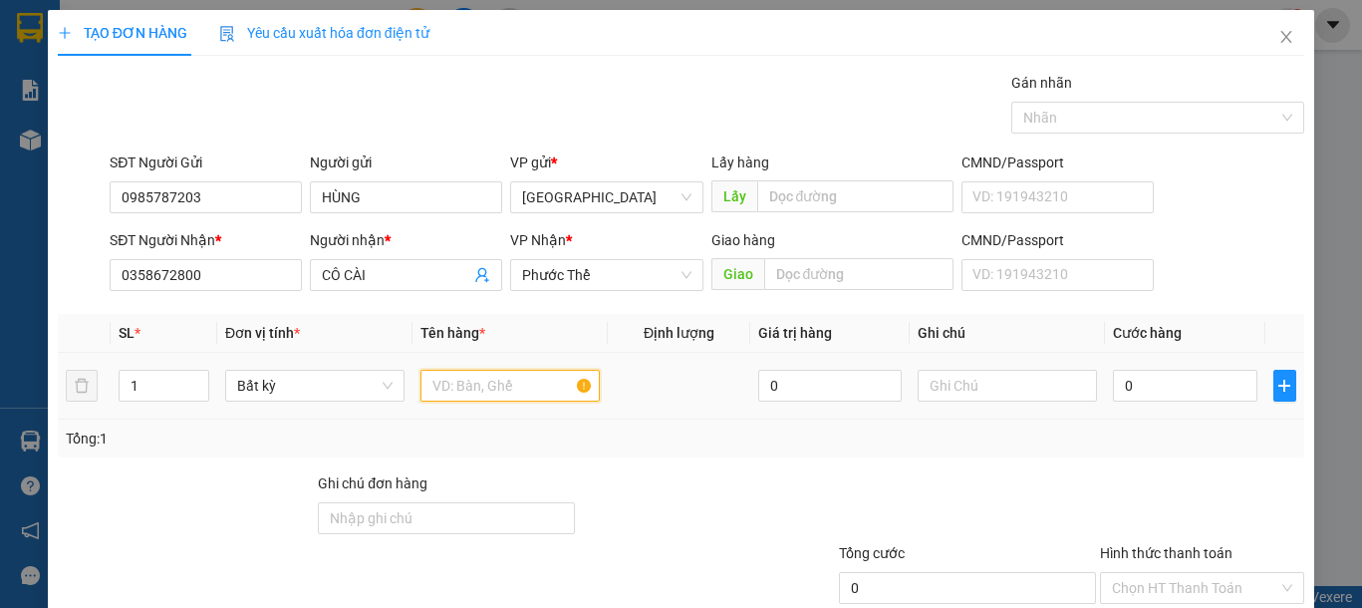
click at [514, 381] on input "text" at bounding box center [509, 386] width 179 height 32
type input "2"
click at [202, 379] on span "Increase Value" at bounding box center [197, 380] width 22 height 18
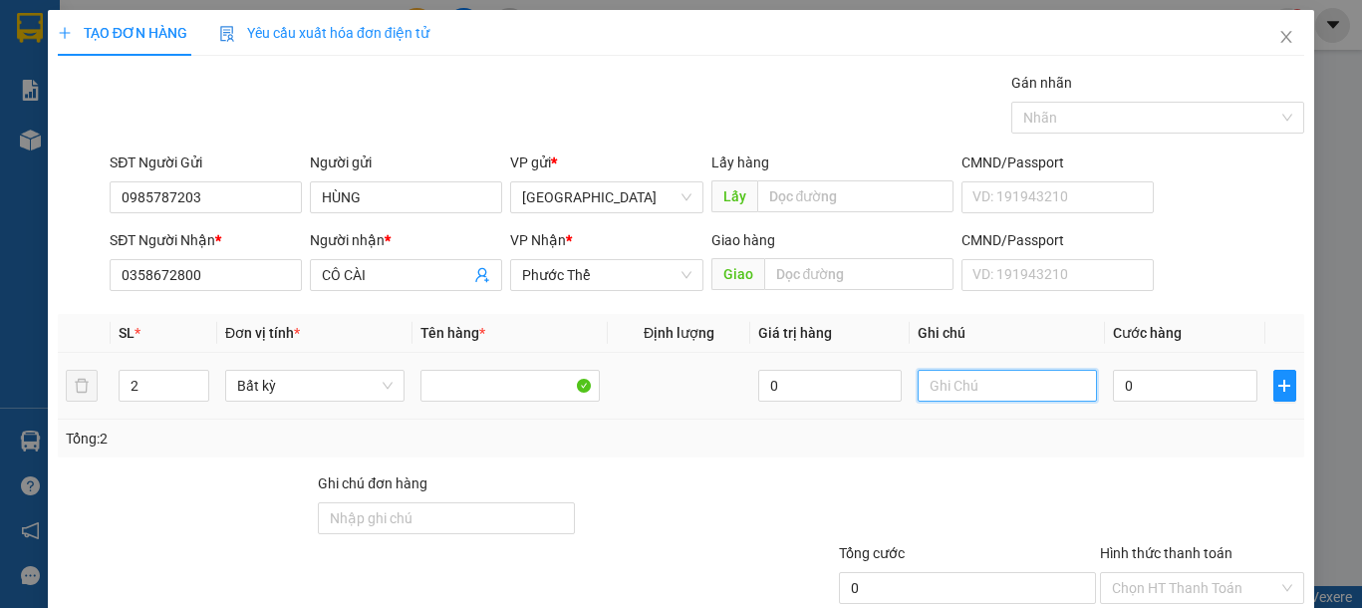
click at [1000, 390] on input "text" at bounding box center [1007, 386] width 179 height 32
type input "2 THG SỮA"
click at [1164, 383] on input "0" at bounding box center [1184, 386] width 143 height 32
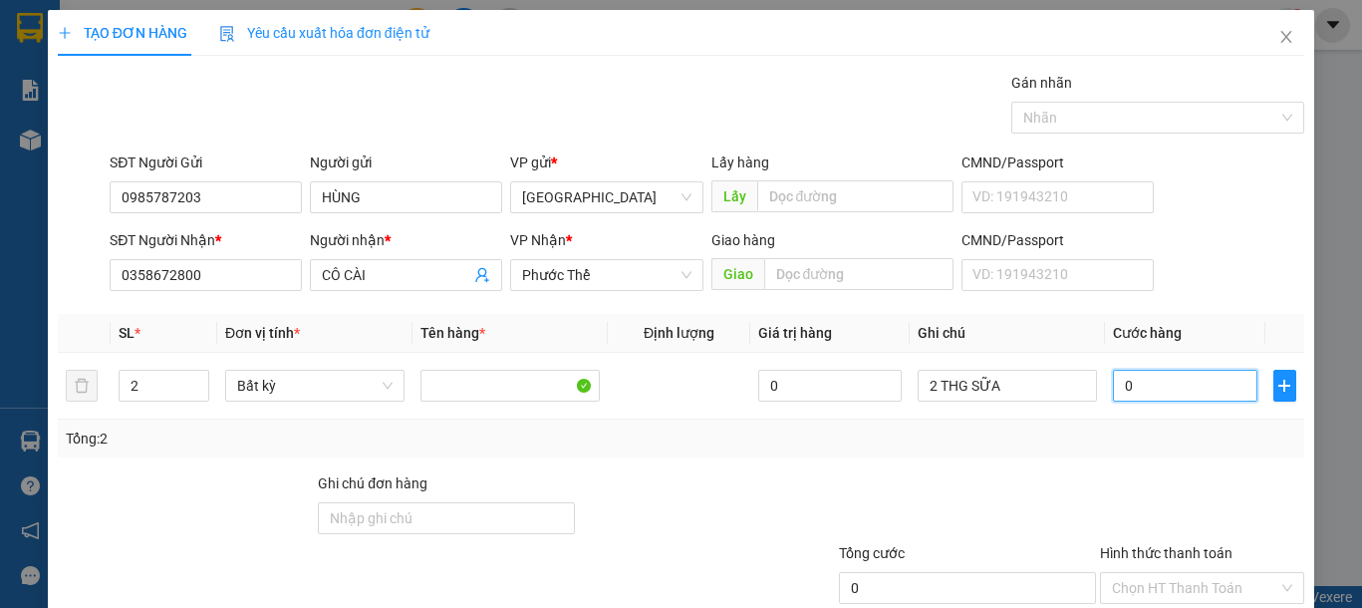
type input "6"
type input "60"
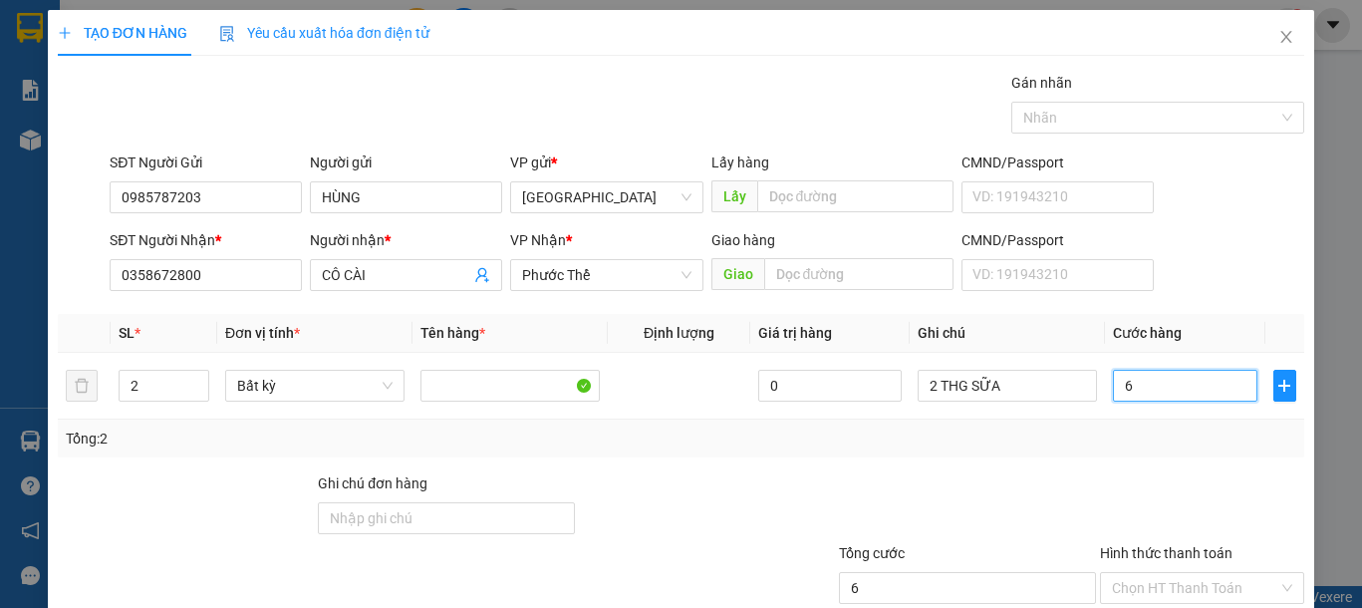
type input "60"
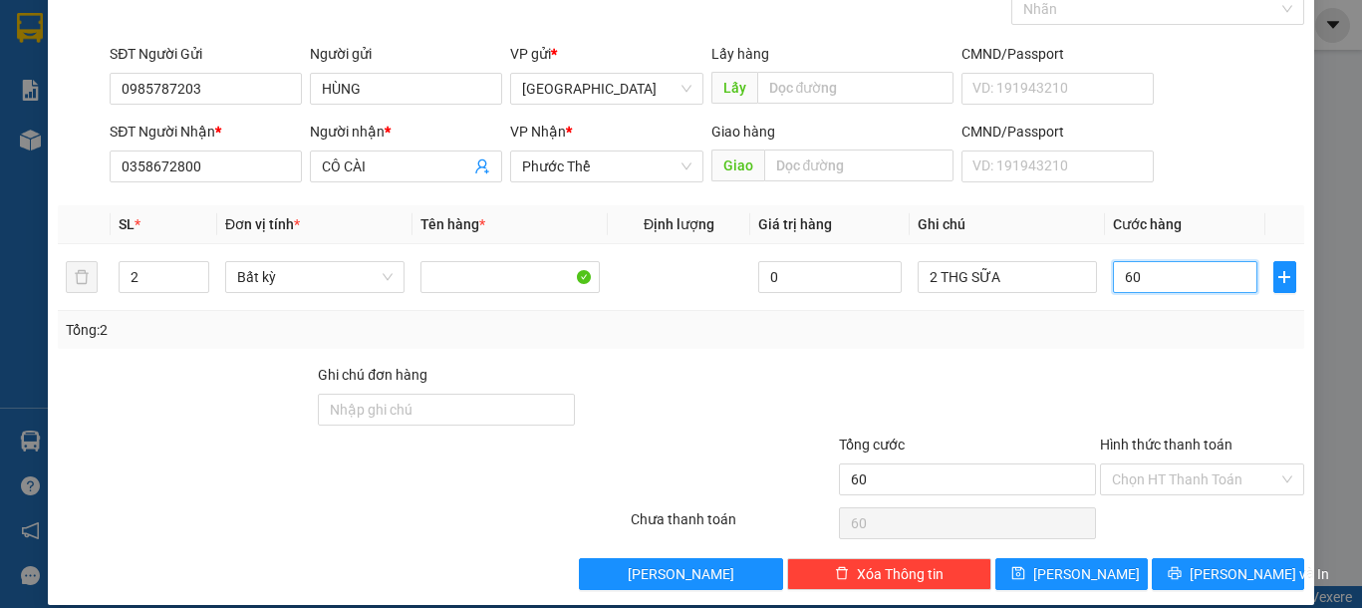
scroll to position [130, 0]
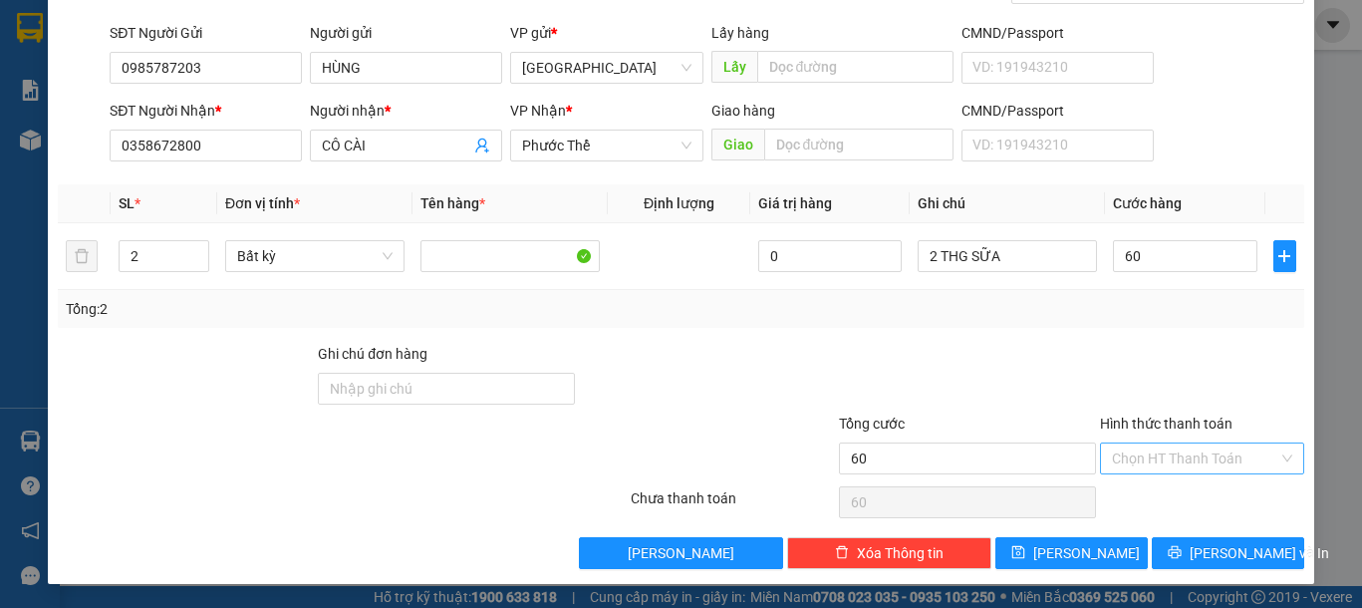
click at [1184, 466] on input "Hình thức thanh toán" at bounding box center [1195, 458] width 166 height 30
type input "60.000"
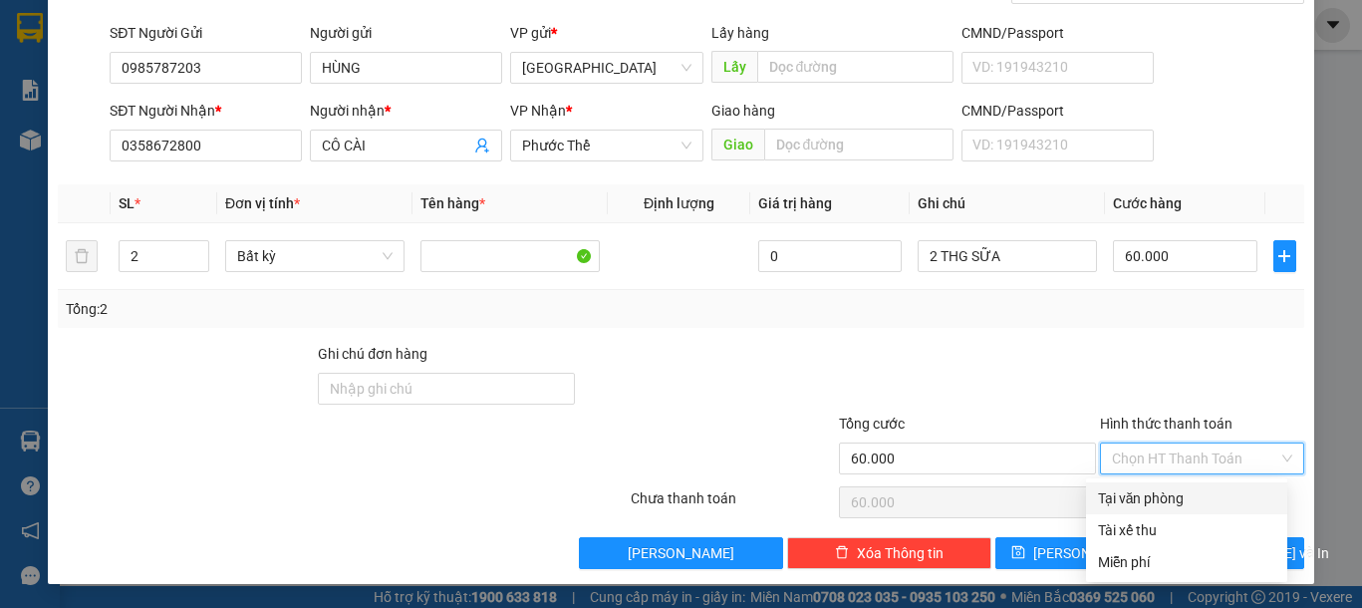
click at [1165, 498] on div "Tại văn phòng" at bounding box center [1186, 498] width 177 height 22
type input "0"
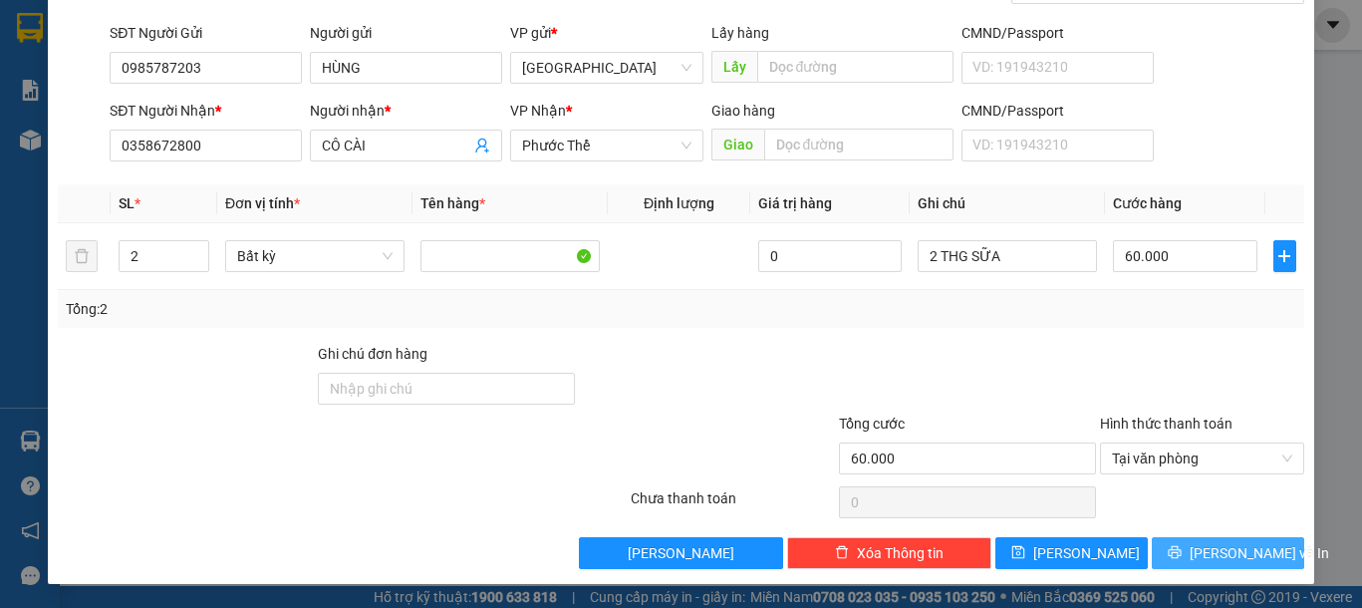
click at [1201, 555] on span "[PERSON_NAME] và In" at bounding box center [1259, 553] width 139 height 22
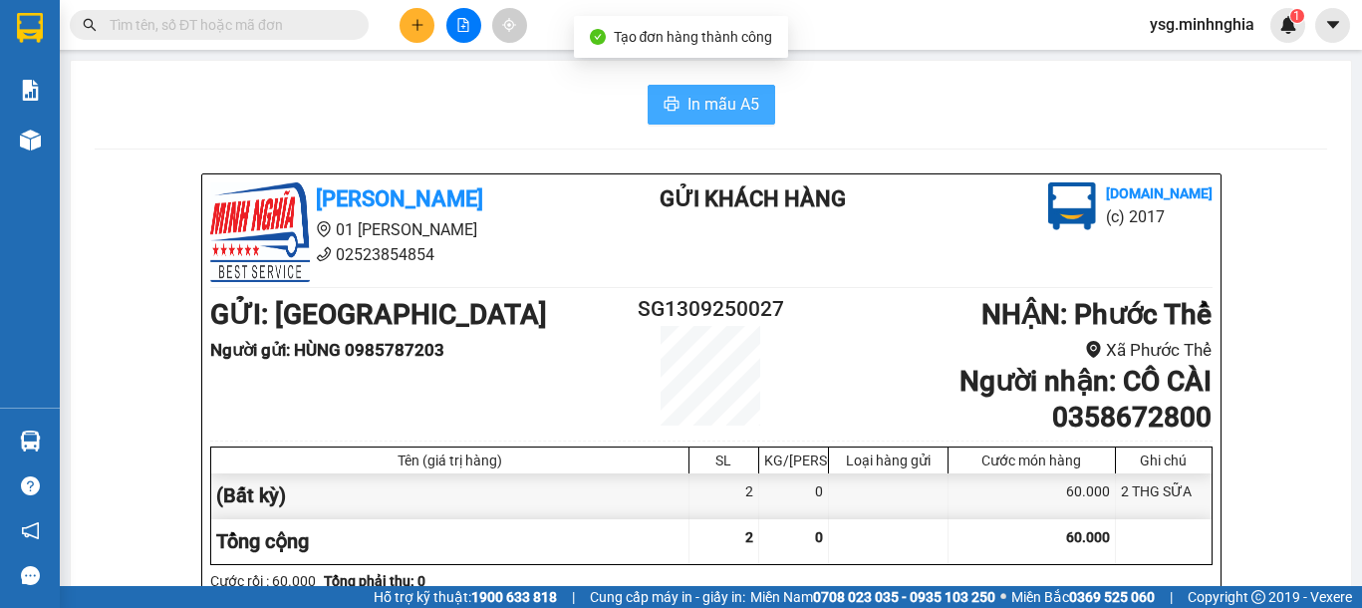
click at [670, 99] on button "In mẫu A5" at bounding box center [712, 105] width 128 height 40
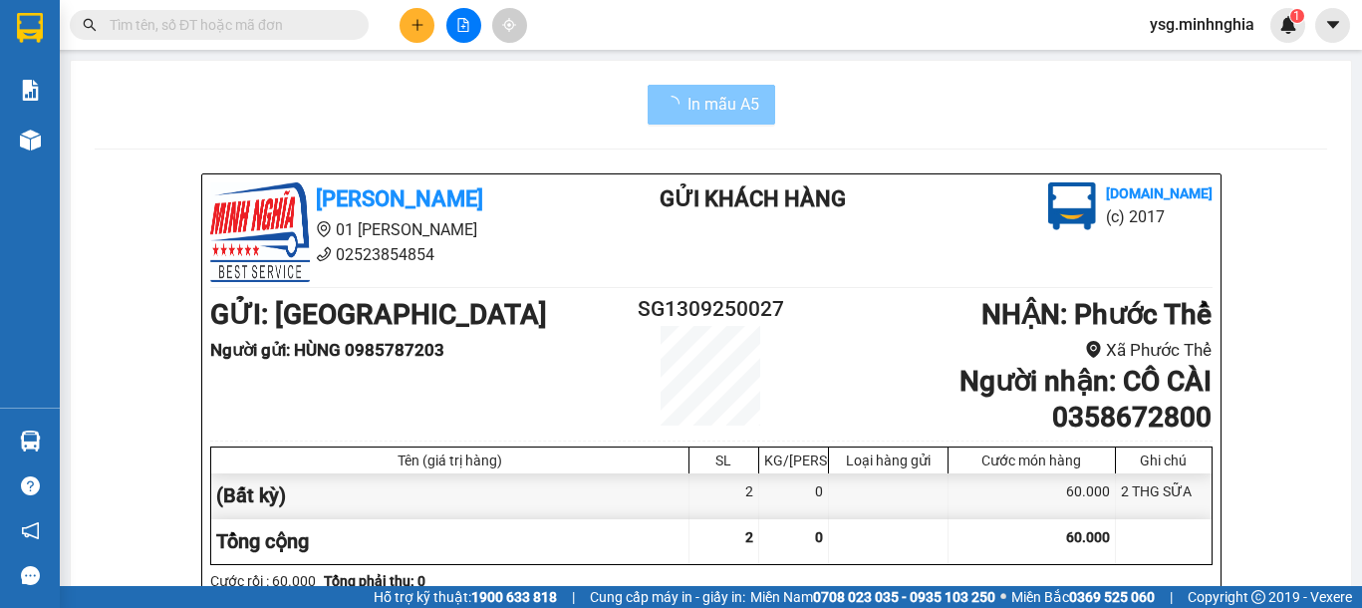
scroll to position [1035, 0]
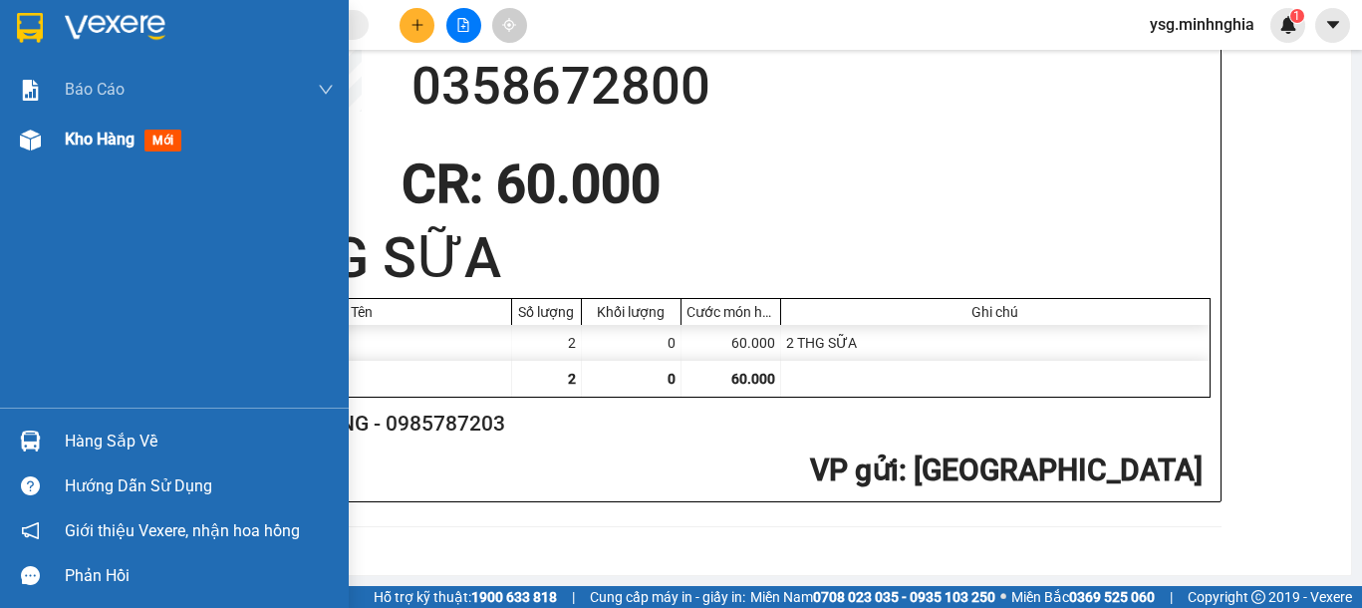
click at [34, 146] on img at bounding box center [30, 140] width 21 height 21
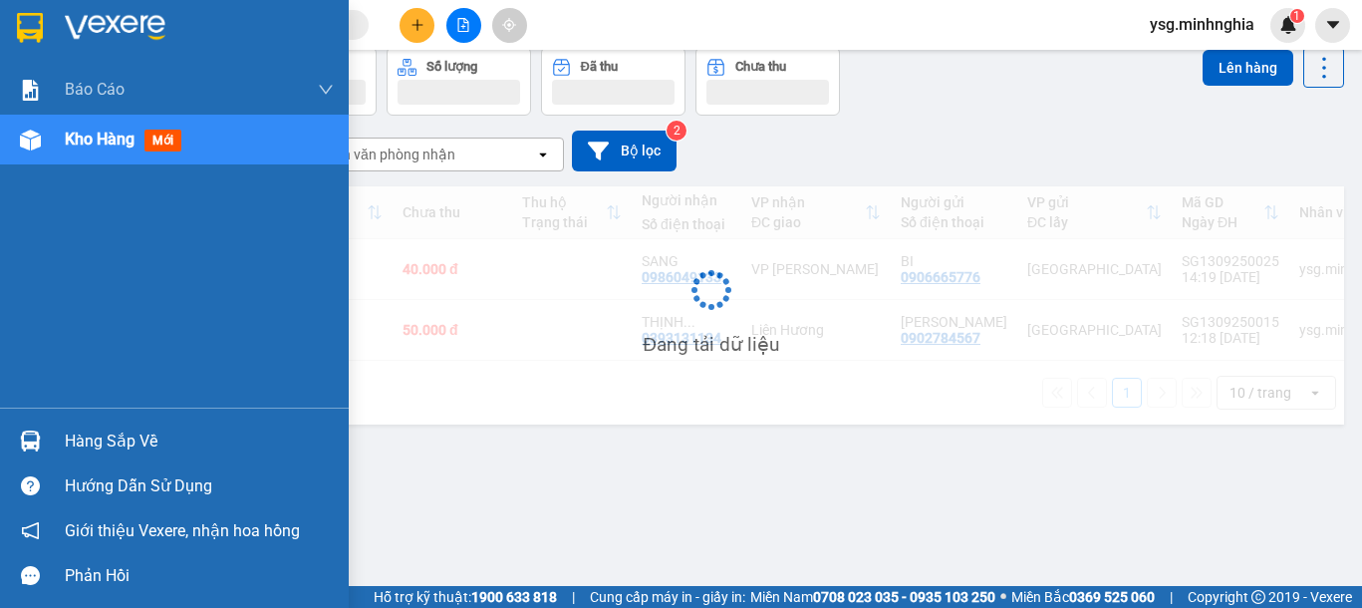
scroll to position [92, 0]
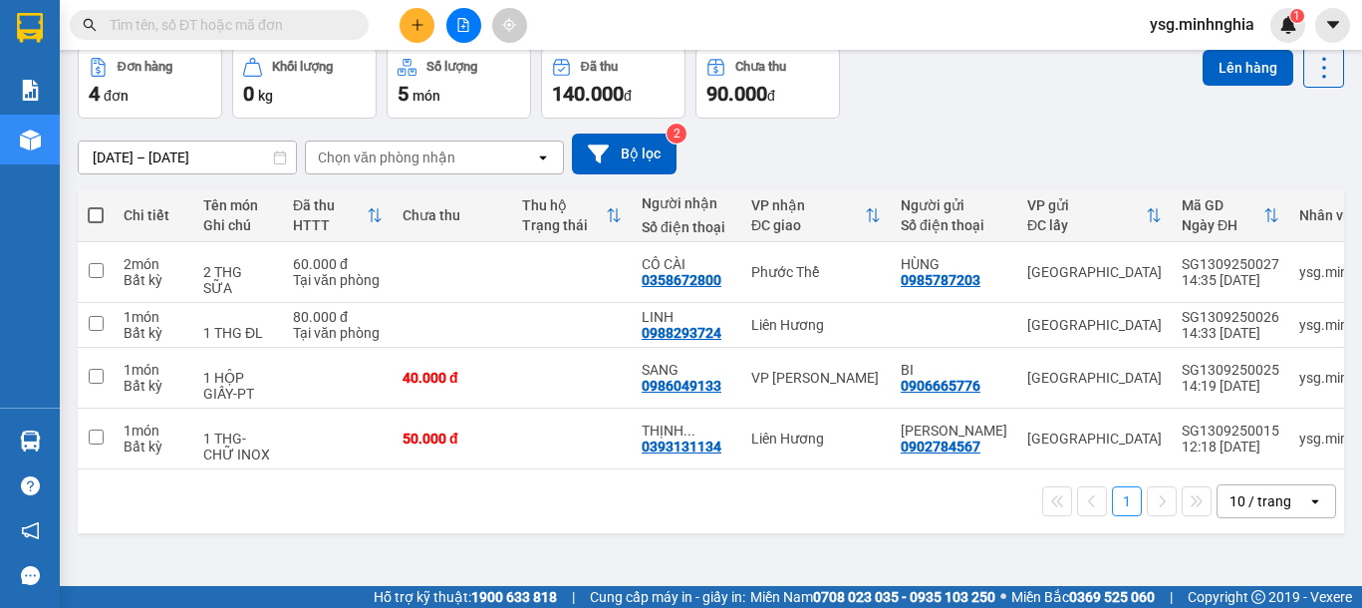
click at [93, 214] on span at bounding box center [96, 215] width 16 height 16
click at [96, 205] on input "checkbox" at bounding box center [96, 205] width 0 height 0
checkbox input "true"
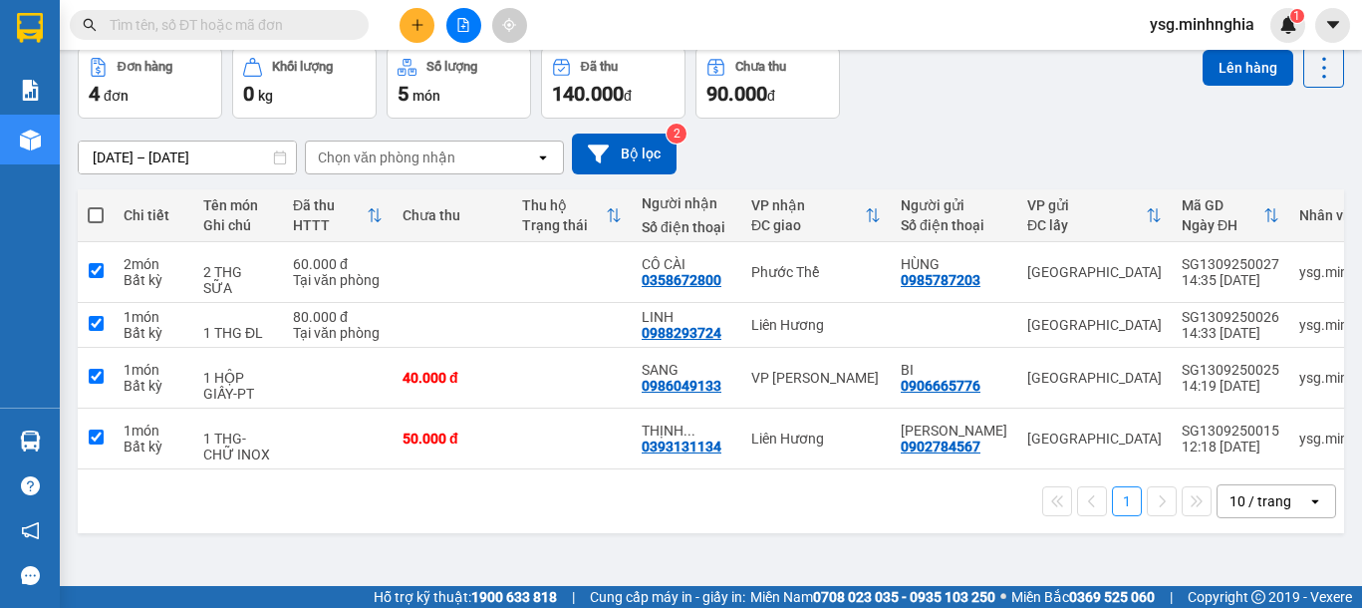
checkbox input "true"
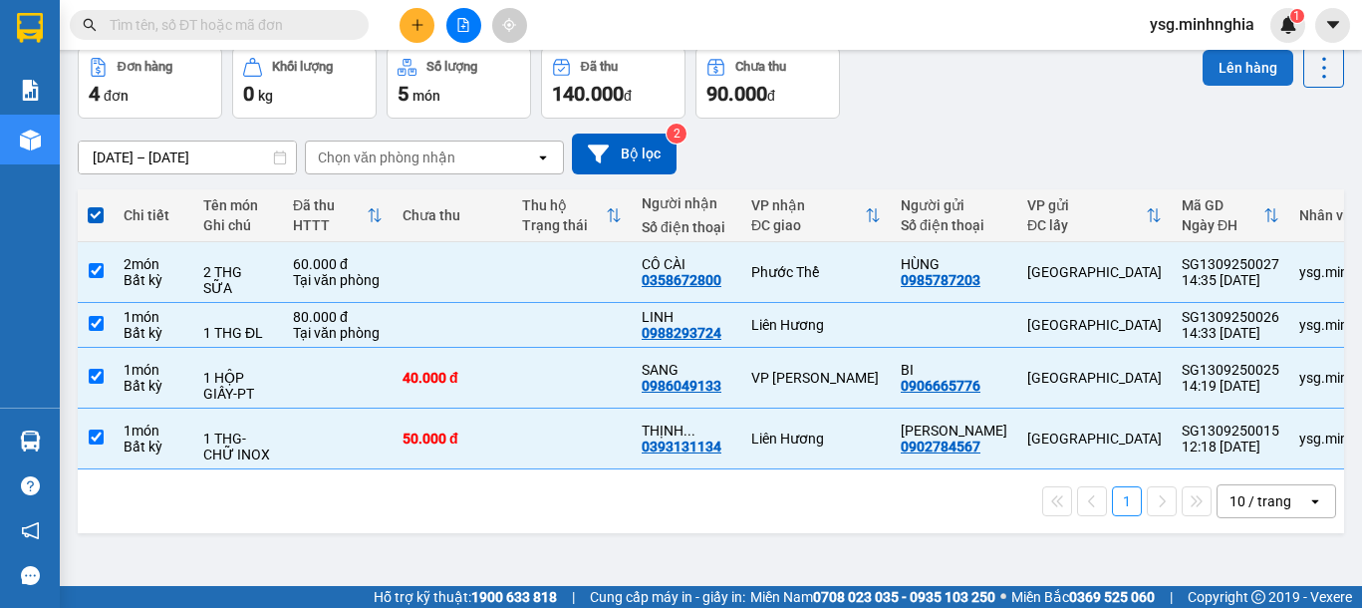
click at [1221, 74] on button "Lên hàng" at bounding box center [1248, 68] width 91 height 36
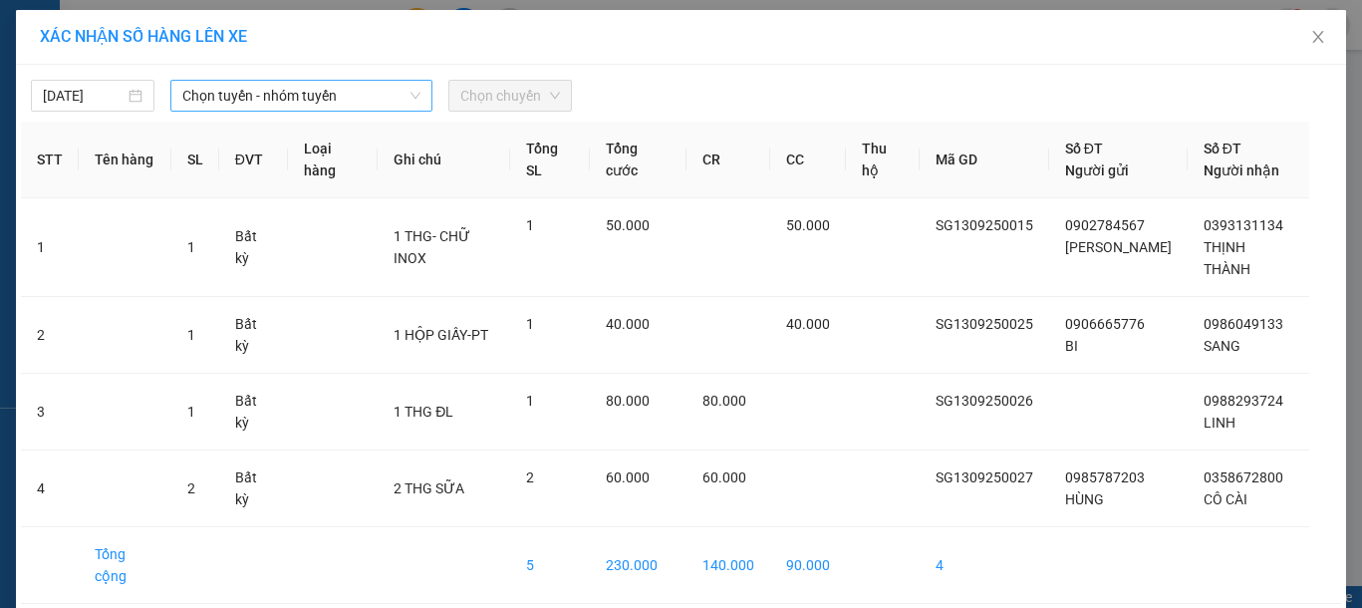
click at [276, 103] on span "Chọn tuyến - nhóm tuyến" at bounding box center [301, 96] width 238 height 30
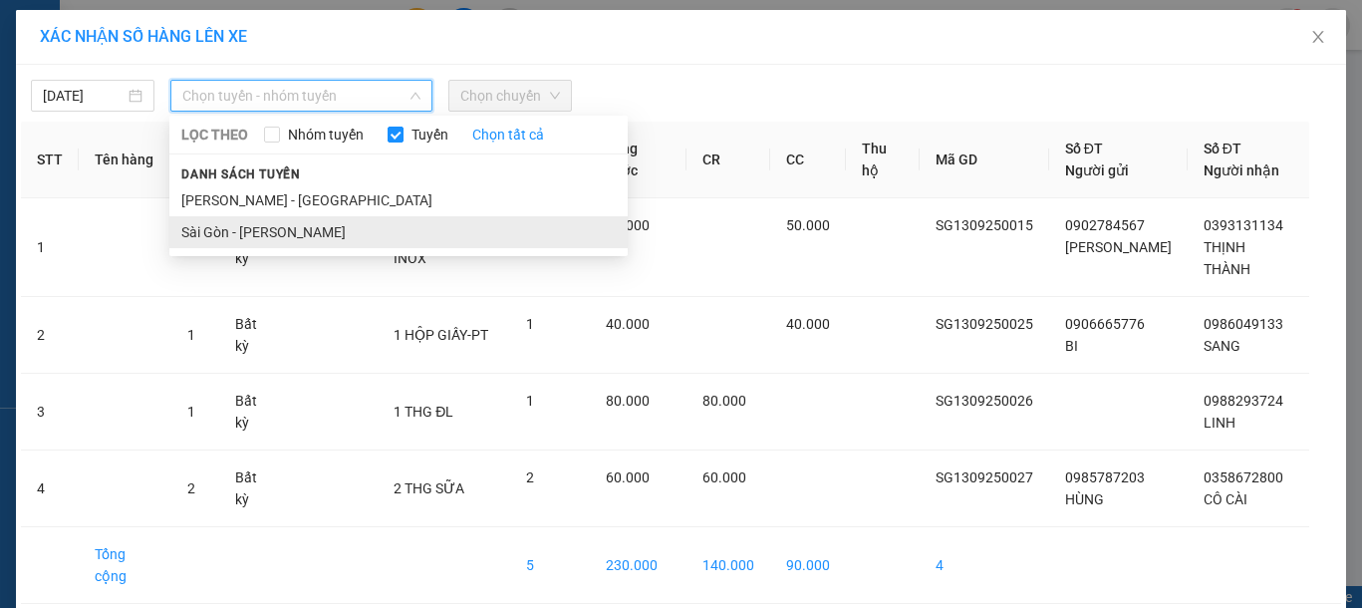
drag, startPoint x: 256, startPoint y: 230, endPoint x: 296, endPoint y: 221, distance: 40.9
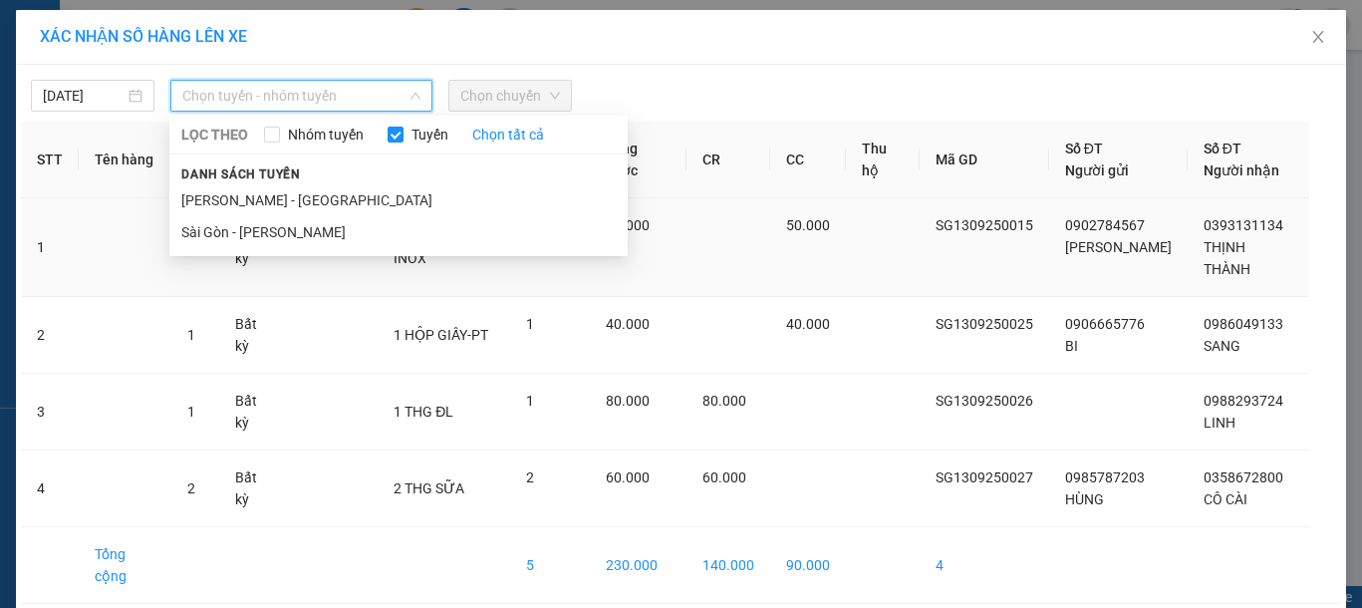
click at [256, 231] on li "Sài Gòn - [PERSON_NAME]" at bounding box center [398, 232] width 458 height 32
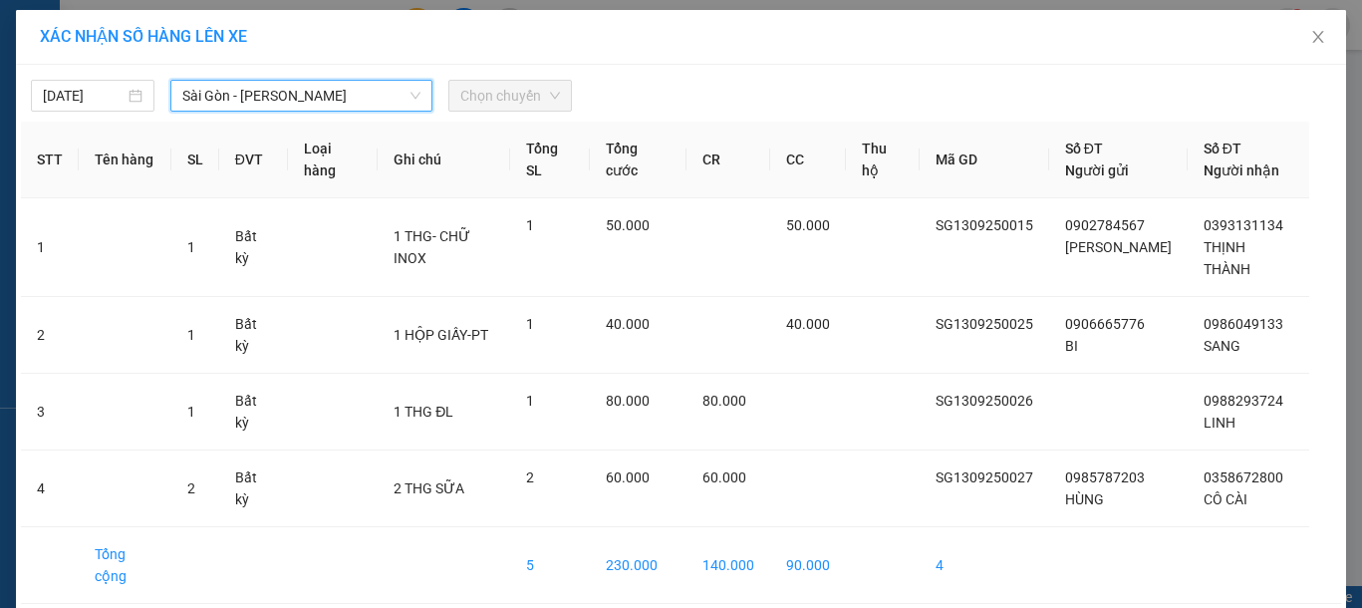
click at [506, 103] on span "Chọn chuyến" at bounding box center [510, 96] width 100 height 30
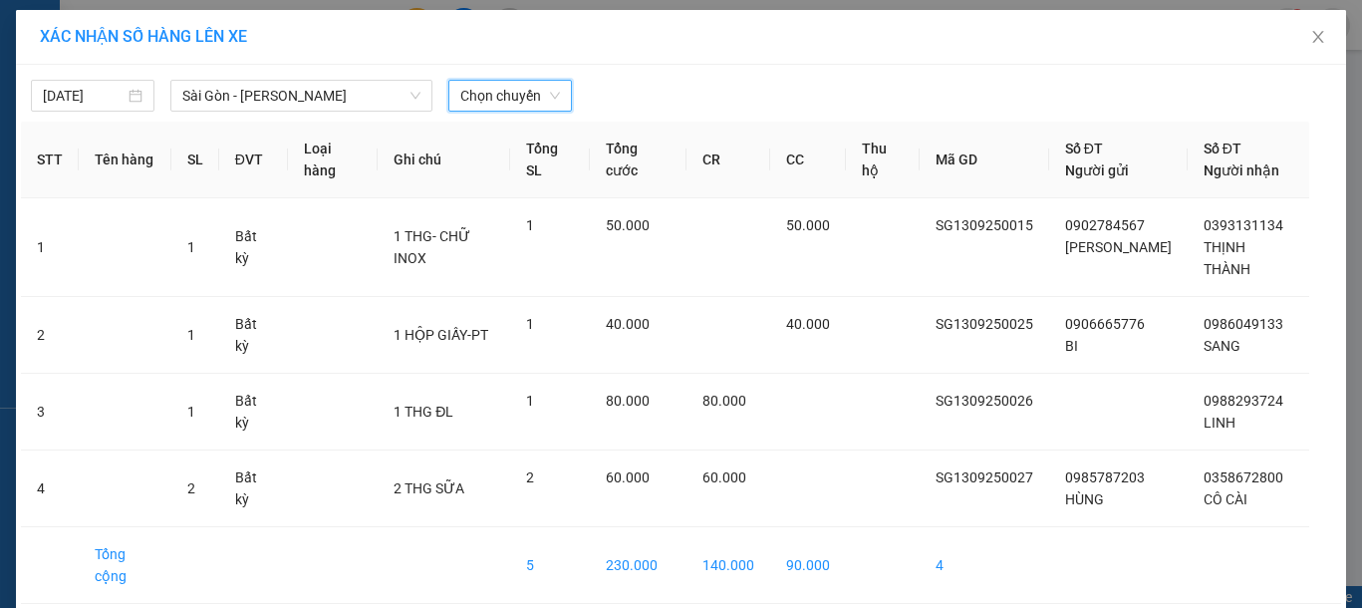
click at [506, 103] on span "Chọn chuyến" at bounding box center [510, 96] width 100 height 30
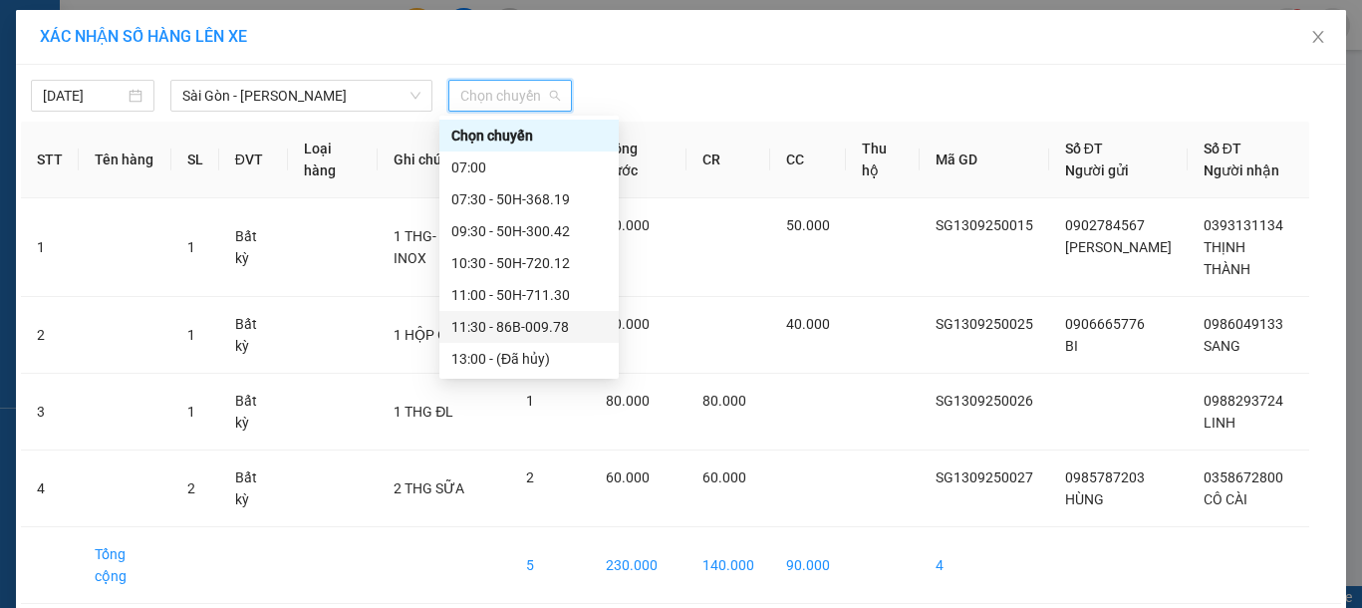
scroll to position [191, 0]
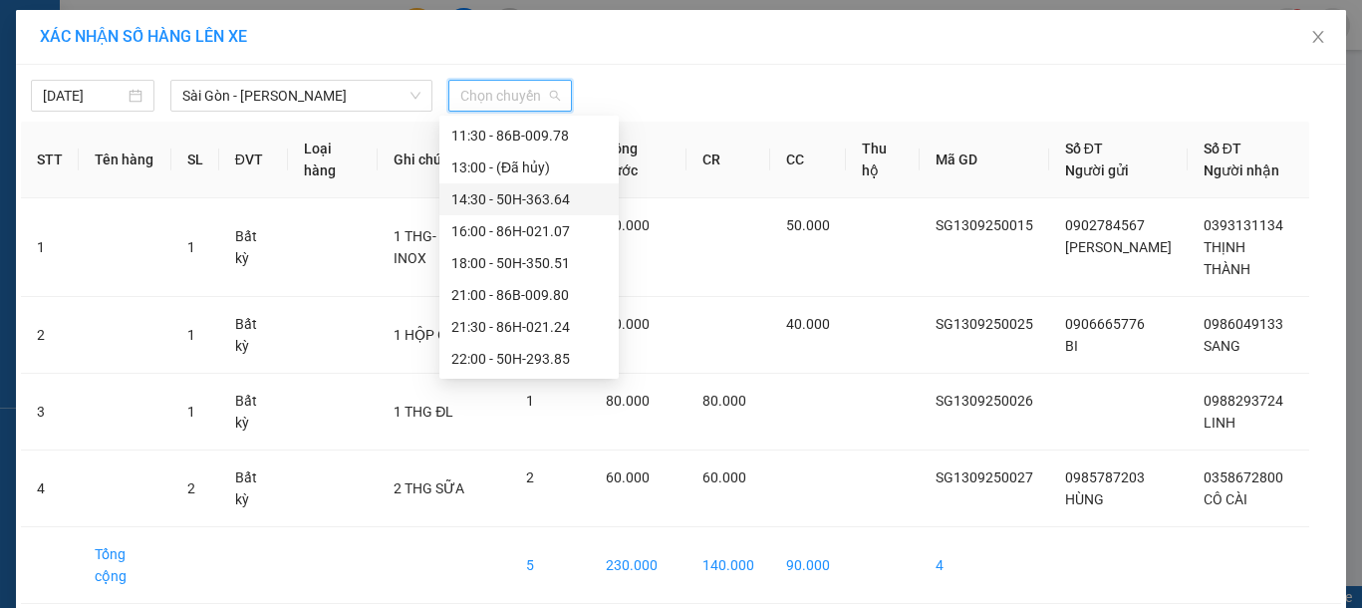
click at [530, 197] on div "14:30 - 50H-363.64" at bounding box center [528, 199] width 155 height 22
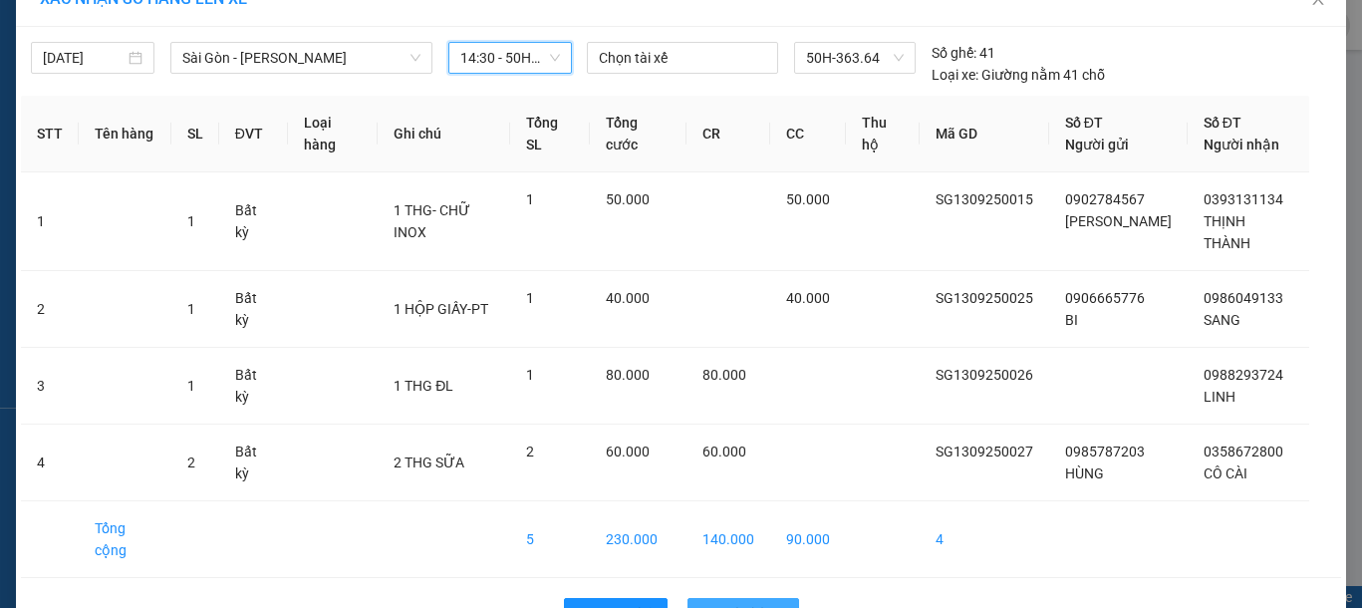
scroll to position [55, 0]
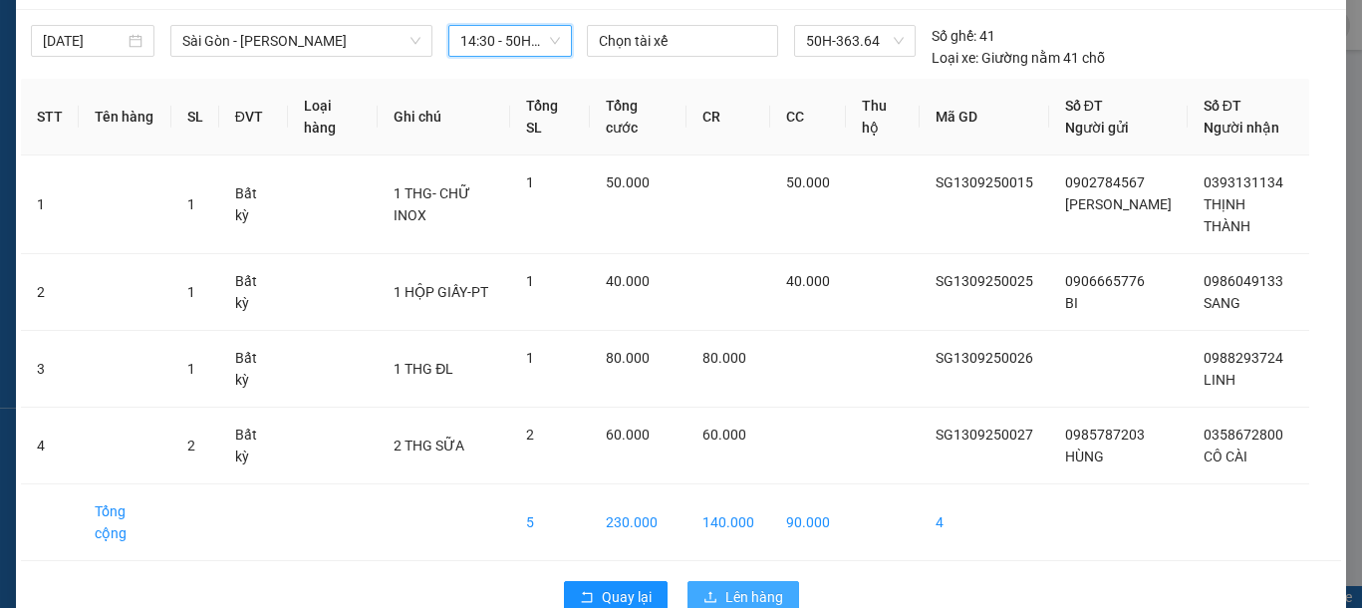
click at [728, 586] on span "Lên hàng" at bounding box center [754, 597] width 58 height 22
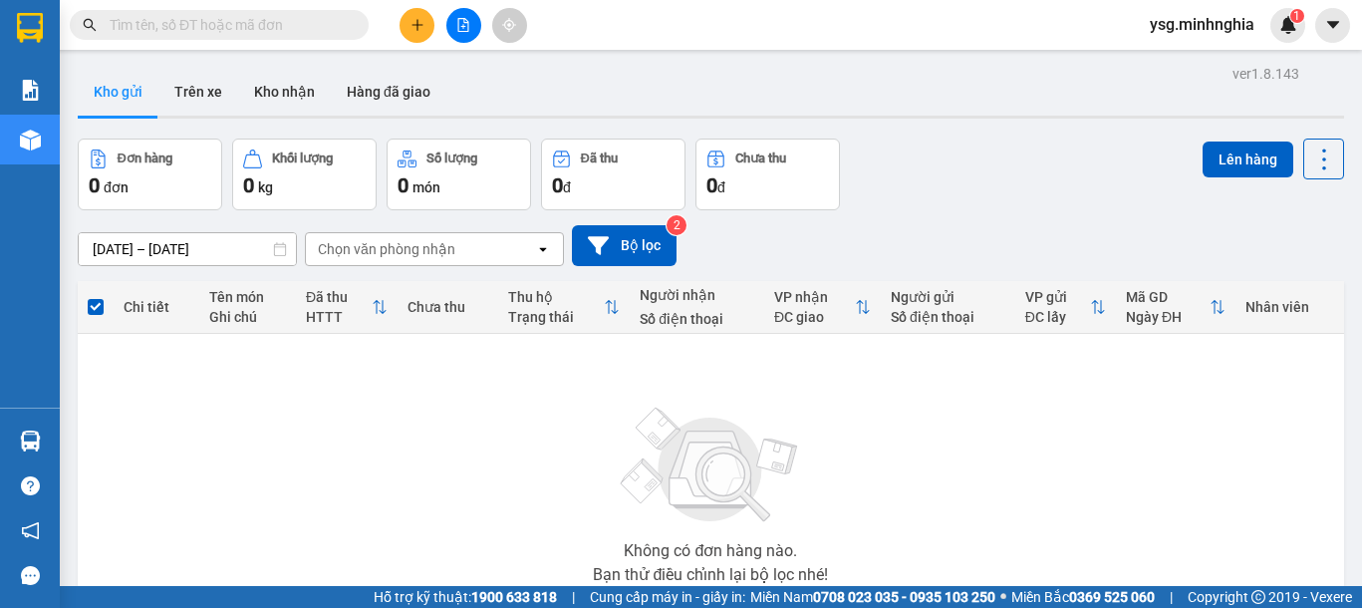
click at [470, 15] on button at bounding box center [463, 25] width 35 height 35
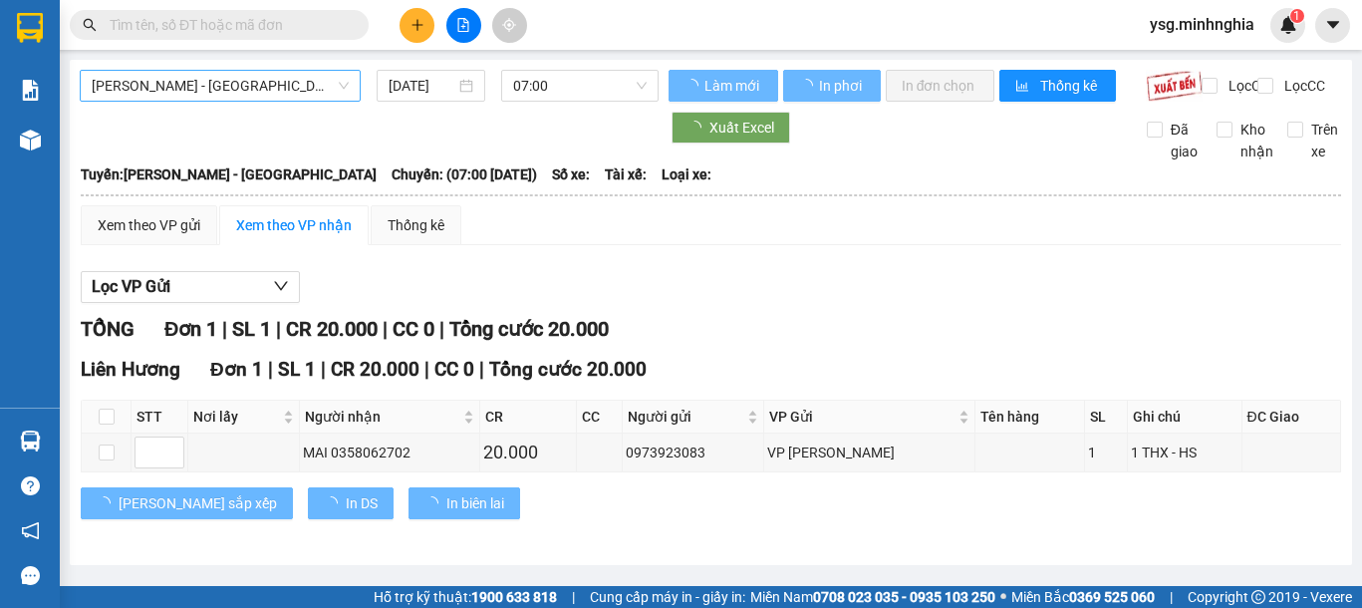
click at [290, 91] on span "[PERSON_NAME] - [GEOGRAPHIC_DATA]" at bounding box center [220, 86] width 257 height 30
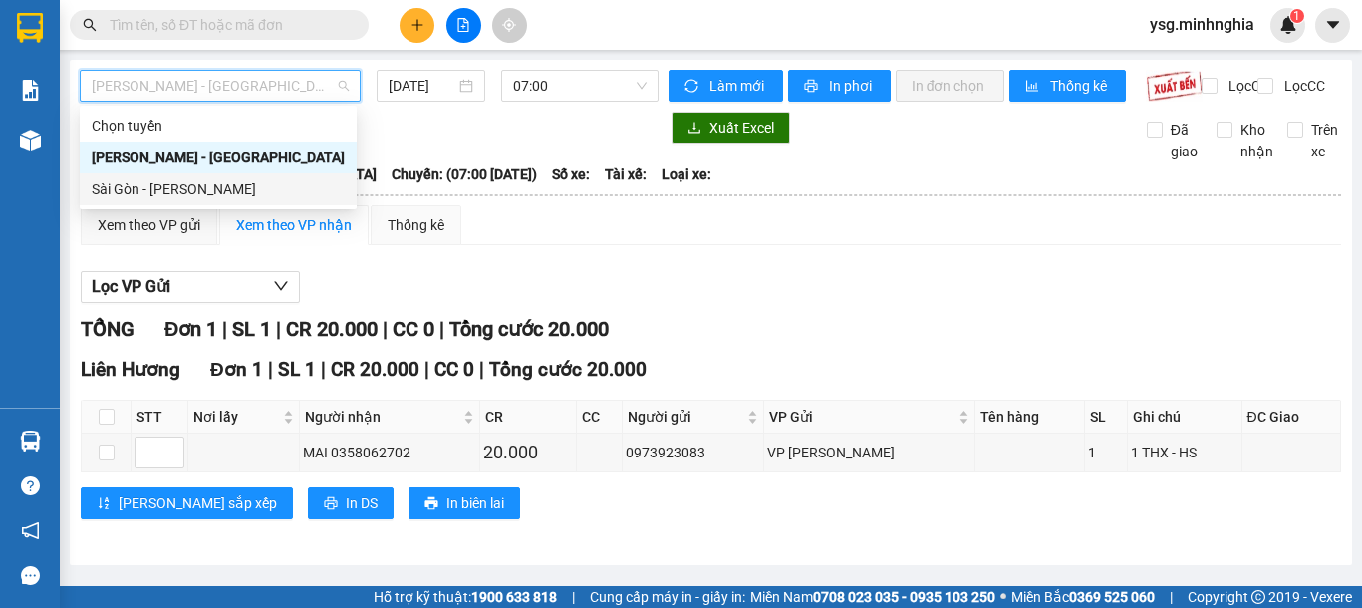
click at [209, 190] on div "Sài Gòn - [PERSON_NAME]" at bounding box center [218, 189] width 253 height 22
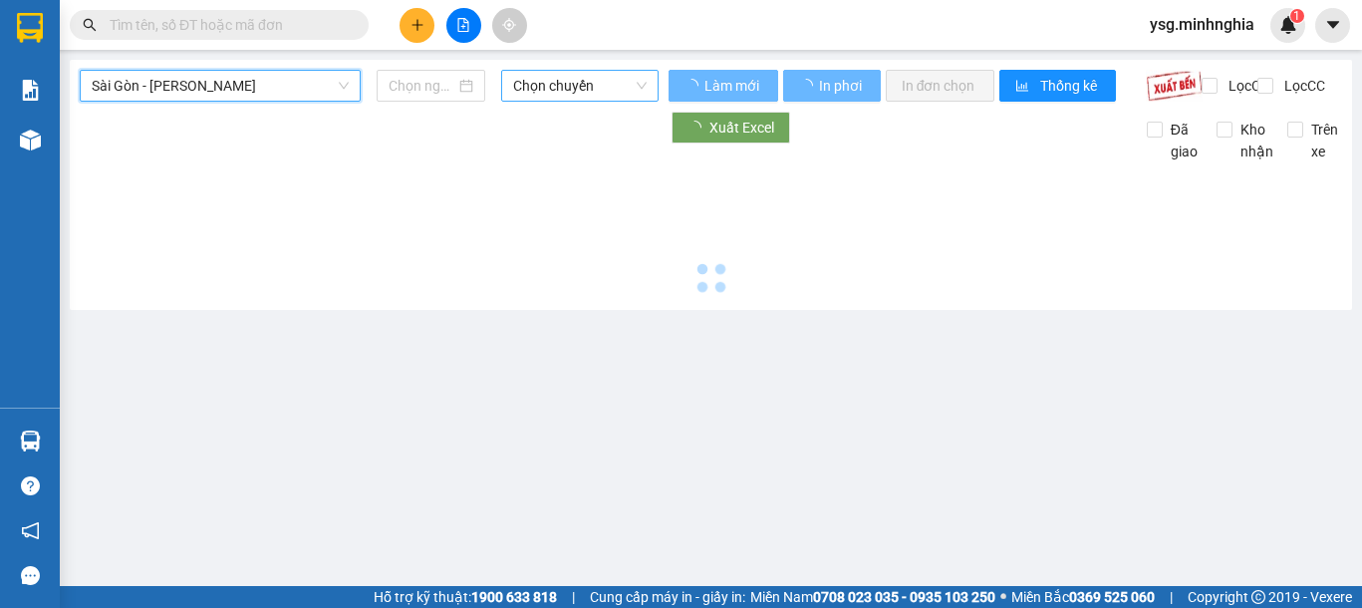
type input "[DATE]"
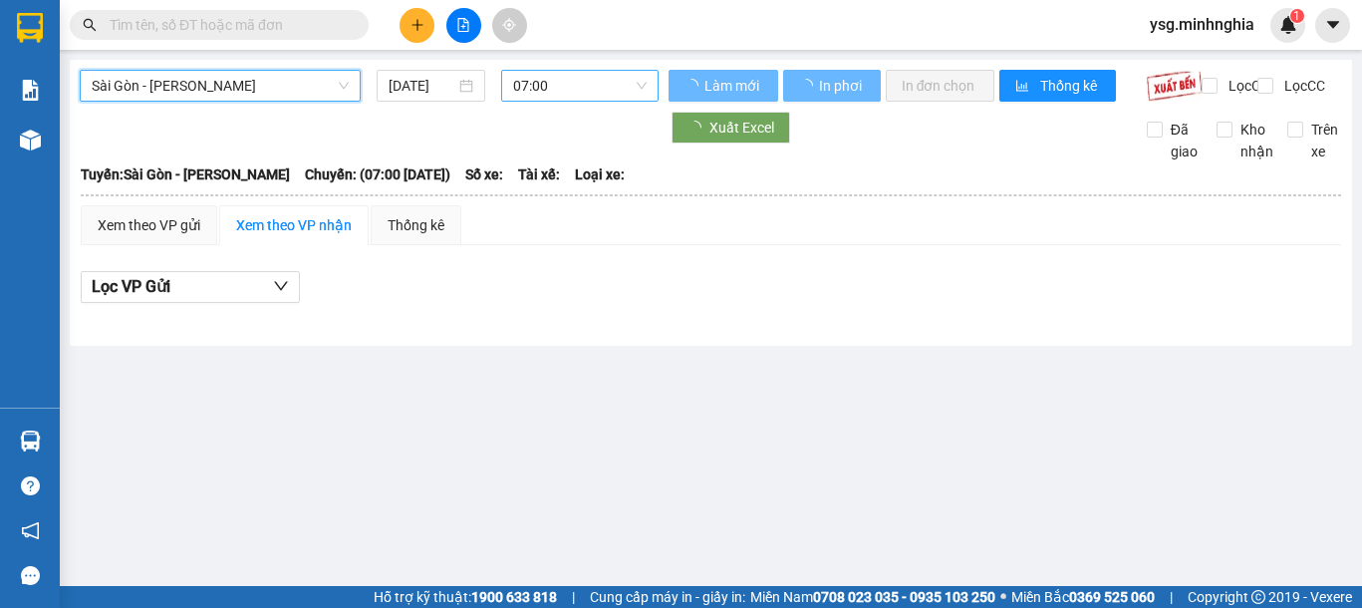
click at [571, 97] on span "07:00" at bounding box center [580, 86] width 134 height 30
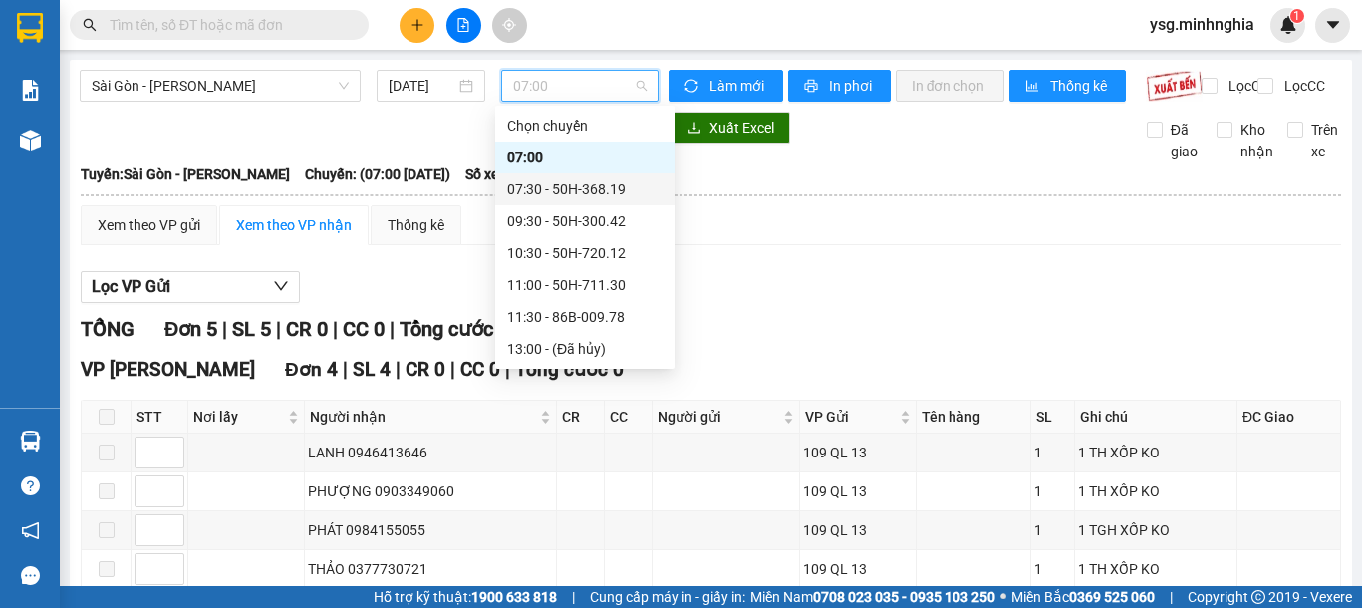
scroll to position [191, 0]
click at [573, 190] on div "14:30 - 50H-363.64" at bounding box center [584, 189] width 155 height 22
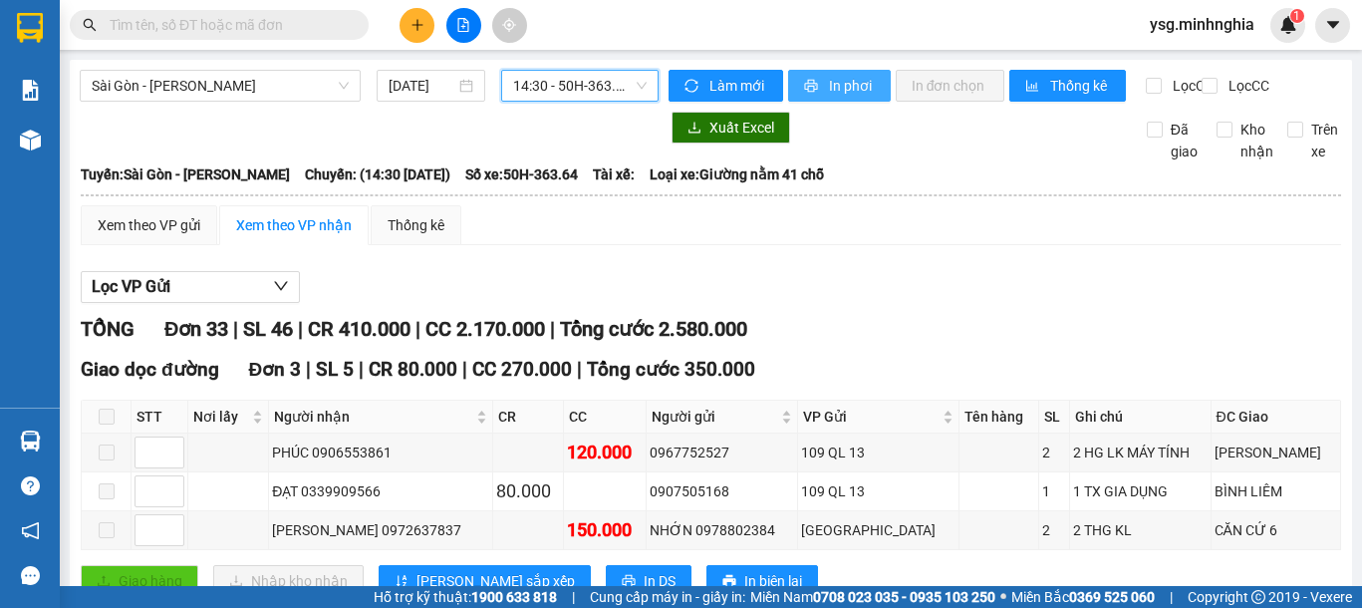
click at [841, 78] on span "In phơi" at bounding box center [852, 86] width 46 height 22
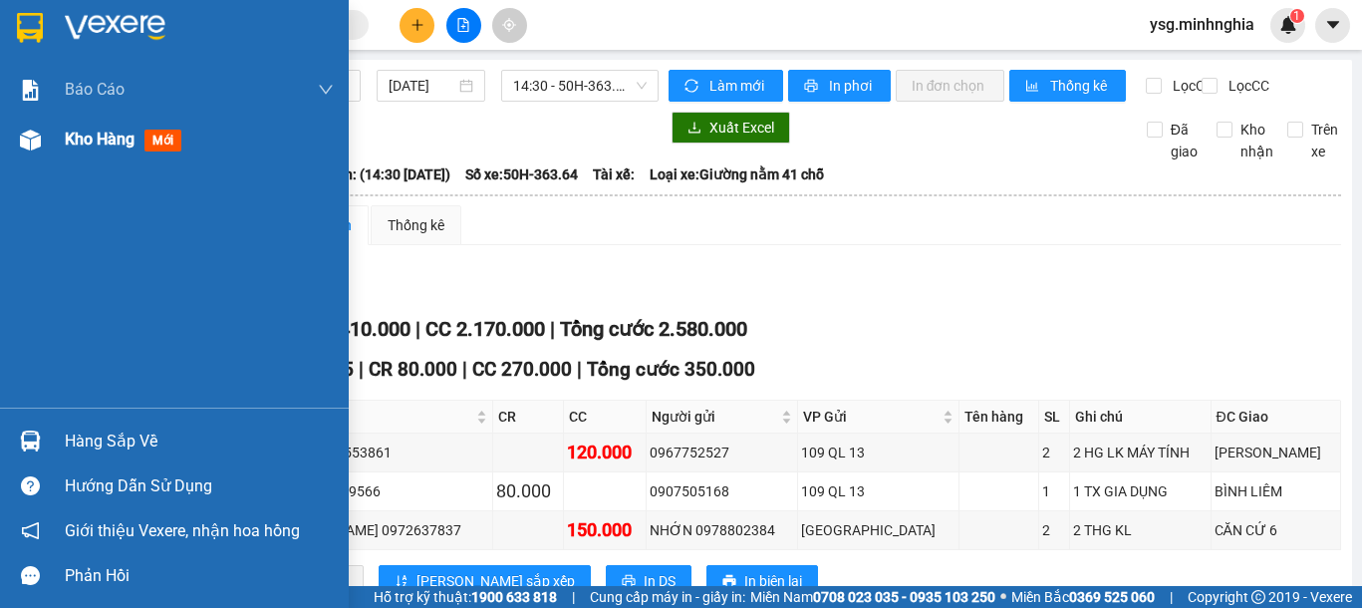
click at [34, 150] on div at bounding box center [30, 140] width 35 height 35
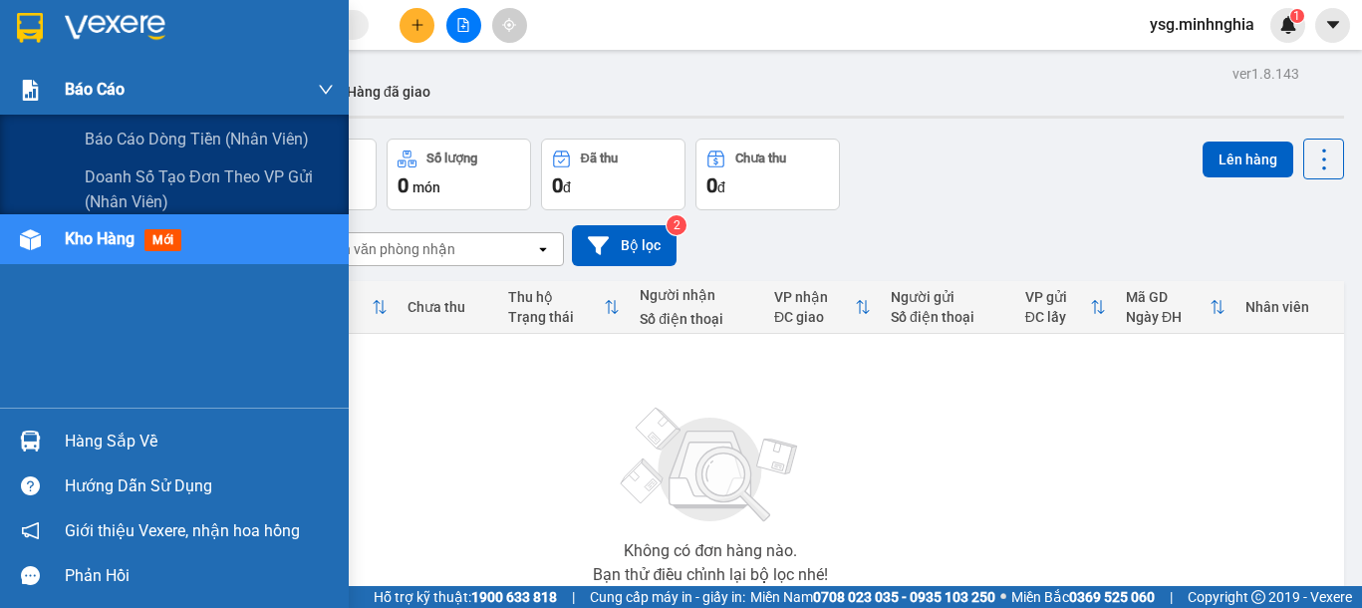
click at [14, 79] on div at bounding box center [30, 90] width 35 height 35
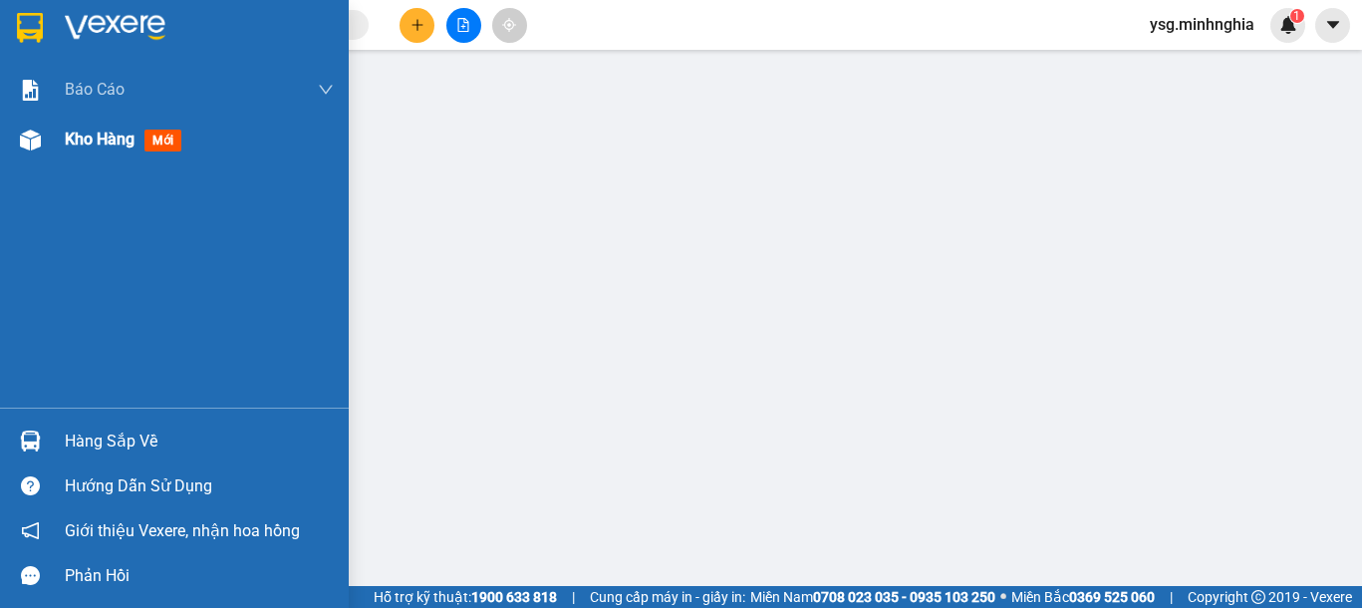
click at [13, 160] on div "Kho hàng mới" at bounding box center [174, 140] width 349 height 50
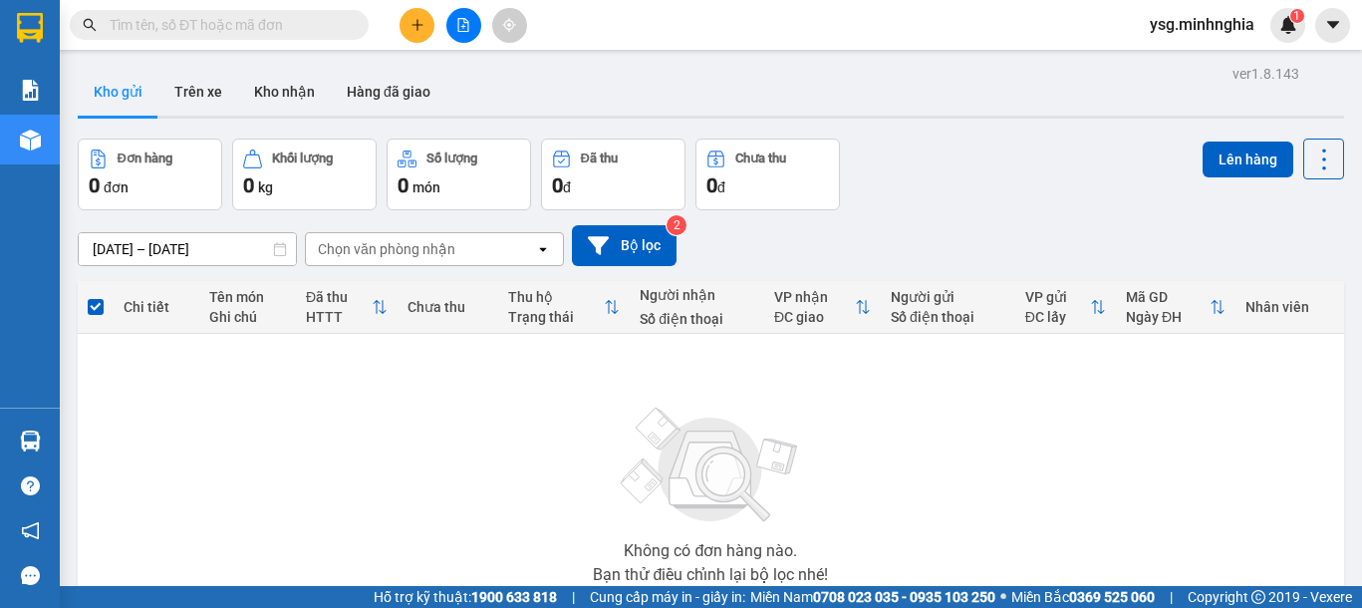
click at [465, 35] on button at bounding box center [463, 25] width 35 height 35
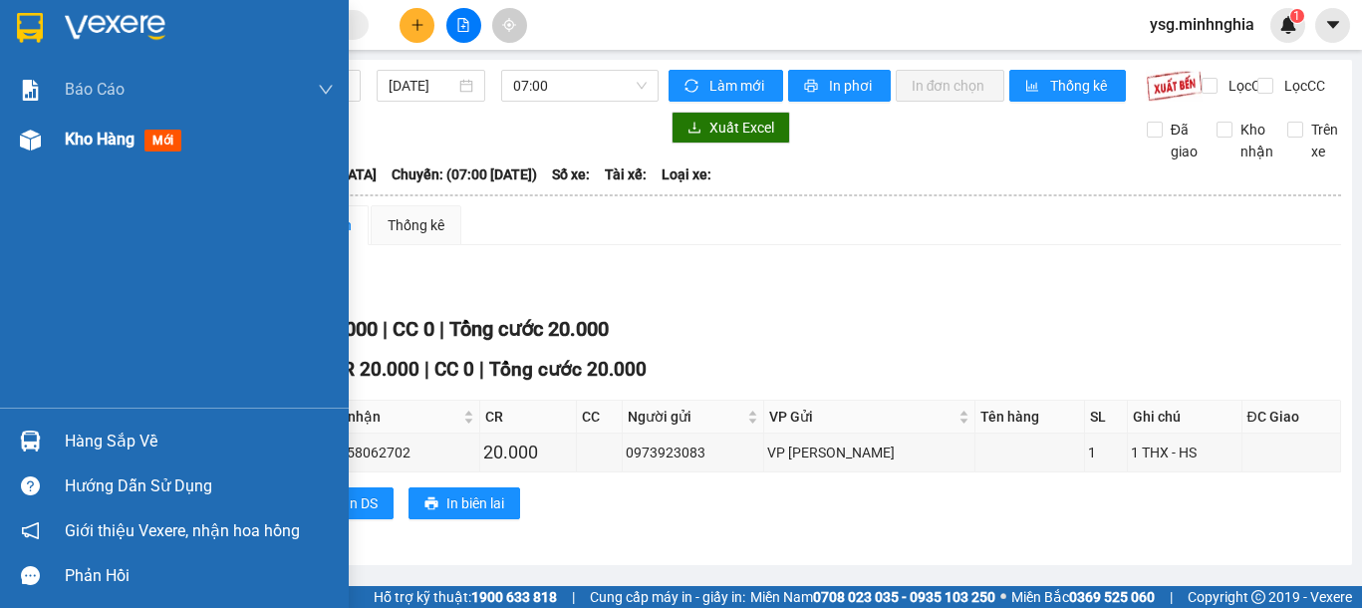
click at [13, 156] on div at bounding box center [30, 140] width 35 height 35
